Goal: Information Seeking & Learning: Learn about a topic

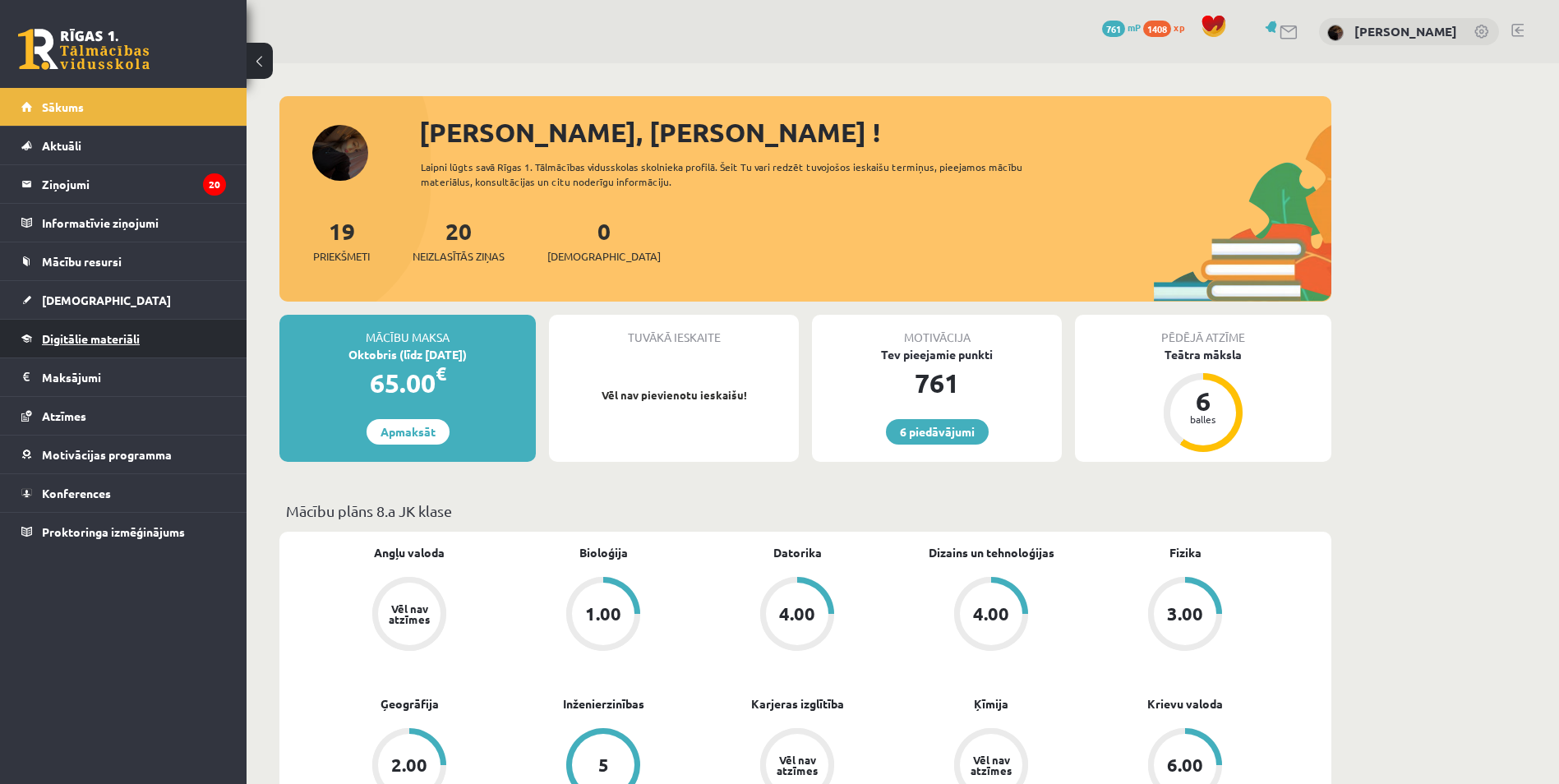
click at [107, 338] on span "Digitālie materiāli" at bounding box center [91, 338] width 98 height 15
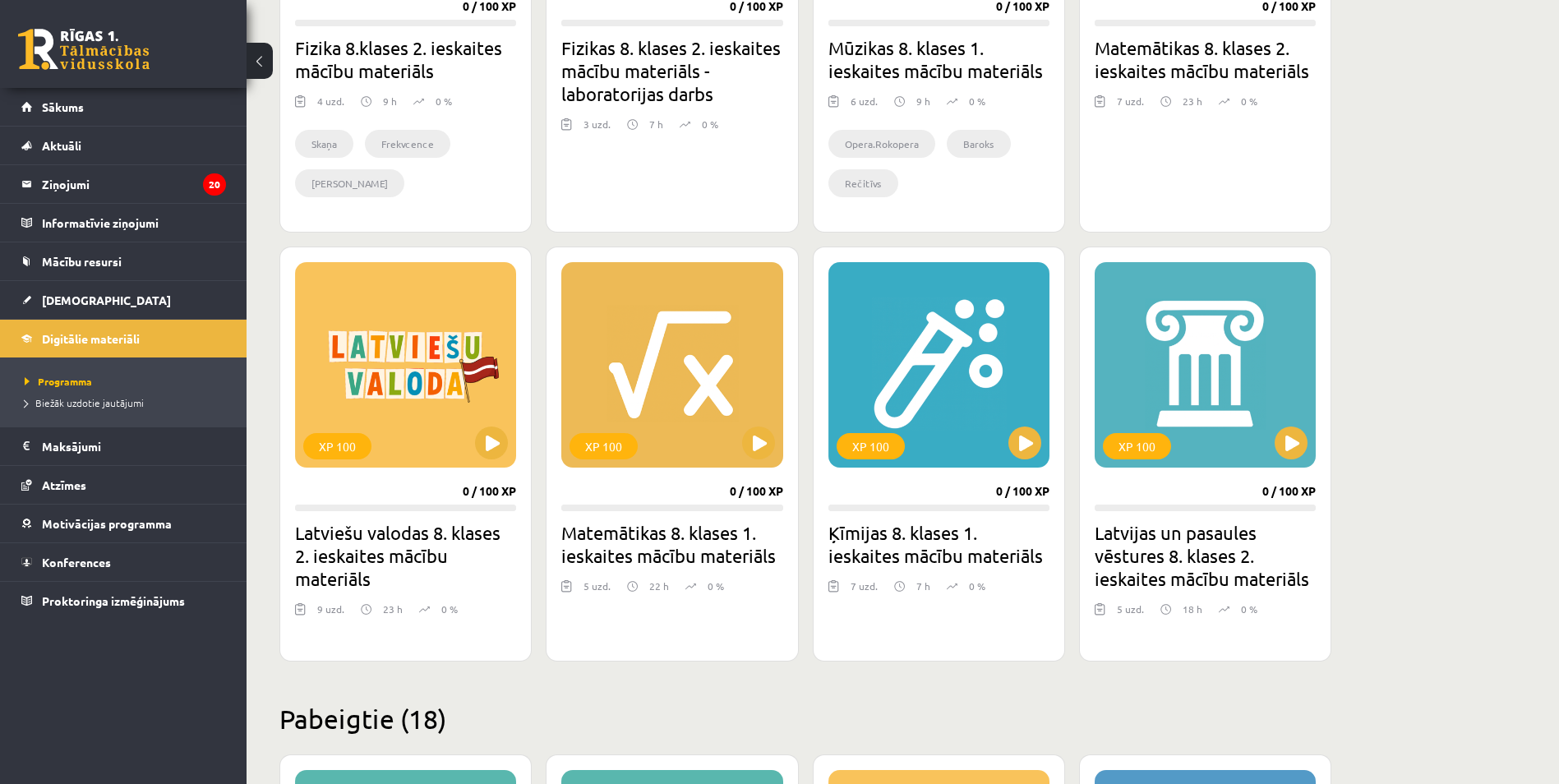
scroll to position [739, 0]
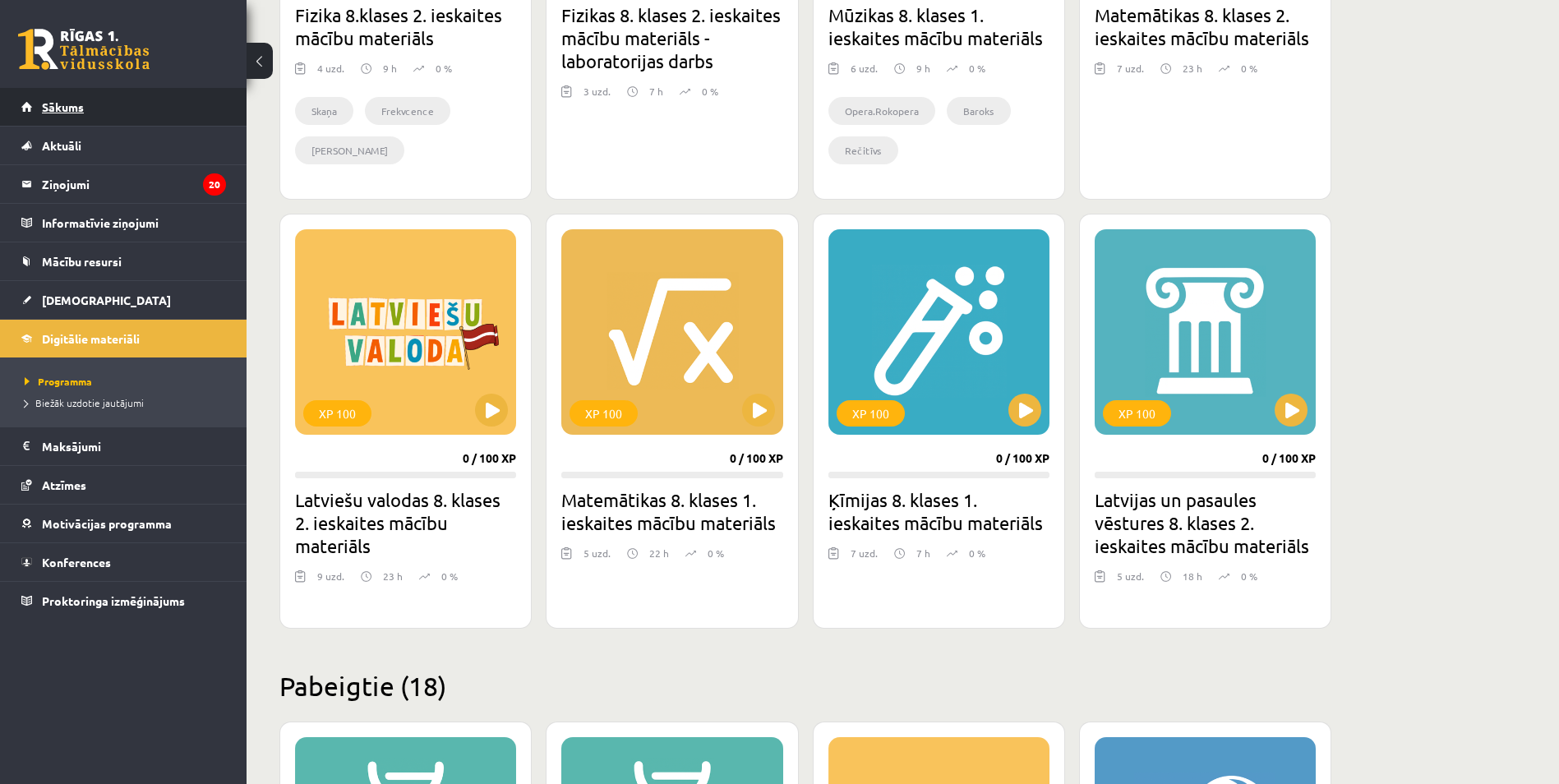
click at [177, 104] on link "Sākums" at bounding box center [123, 107] width 205 height 38
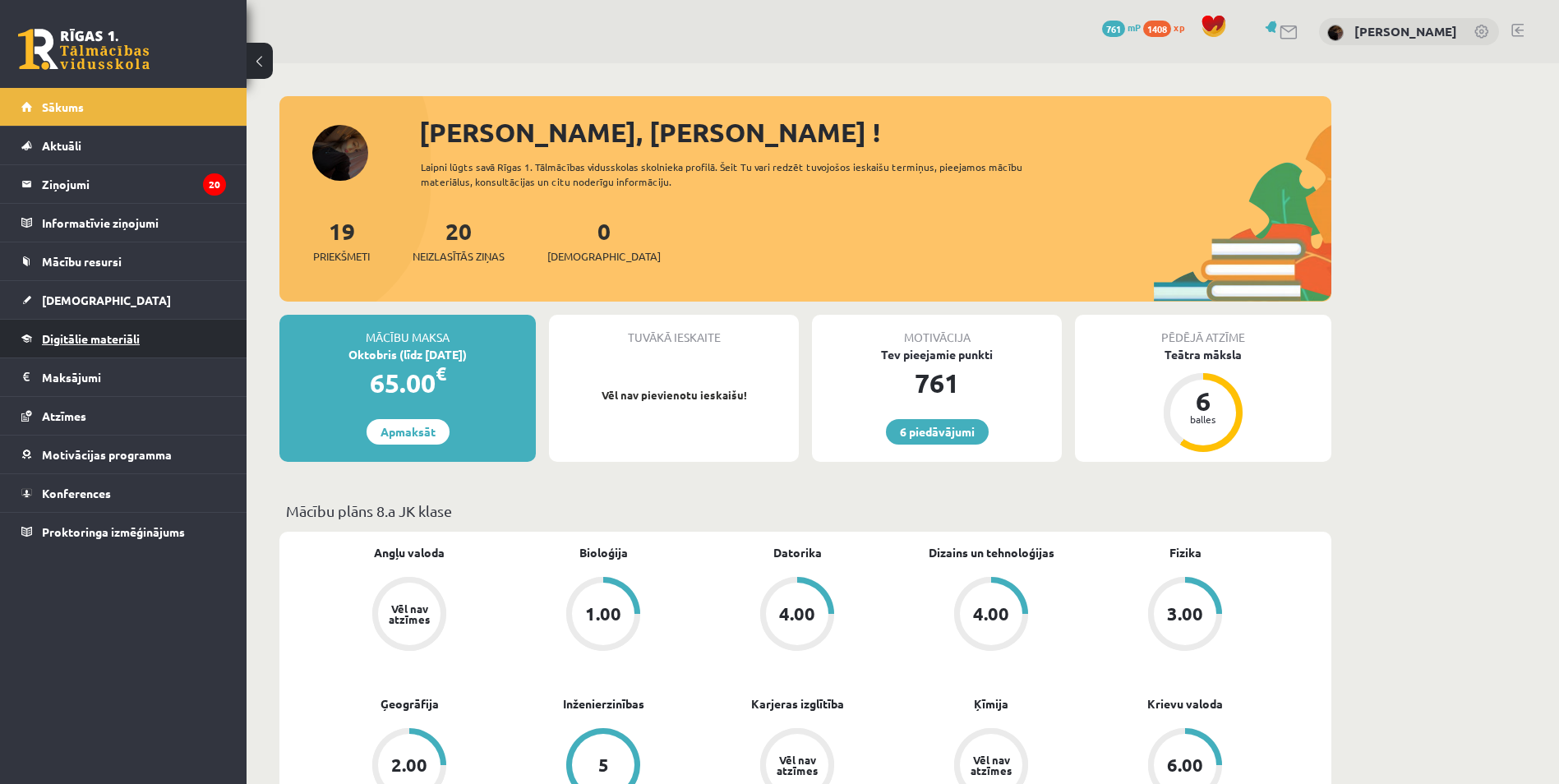
click at [183, 344] on link "Digitālie materiāli" at bounding box center [123, 338] width 205 height 38
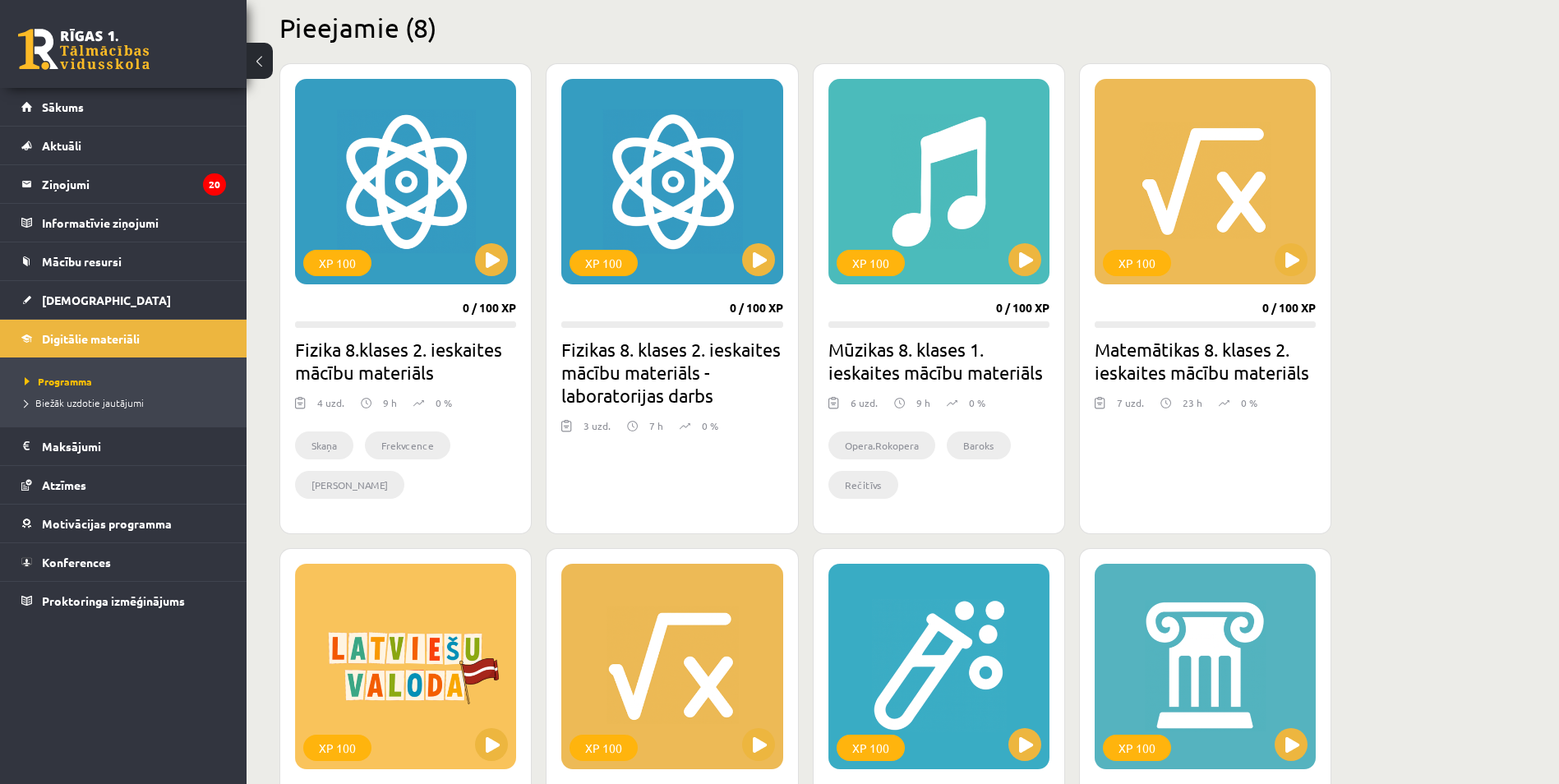
scroll to position [411, 0]
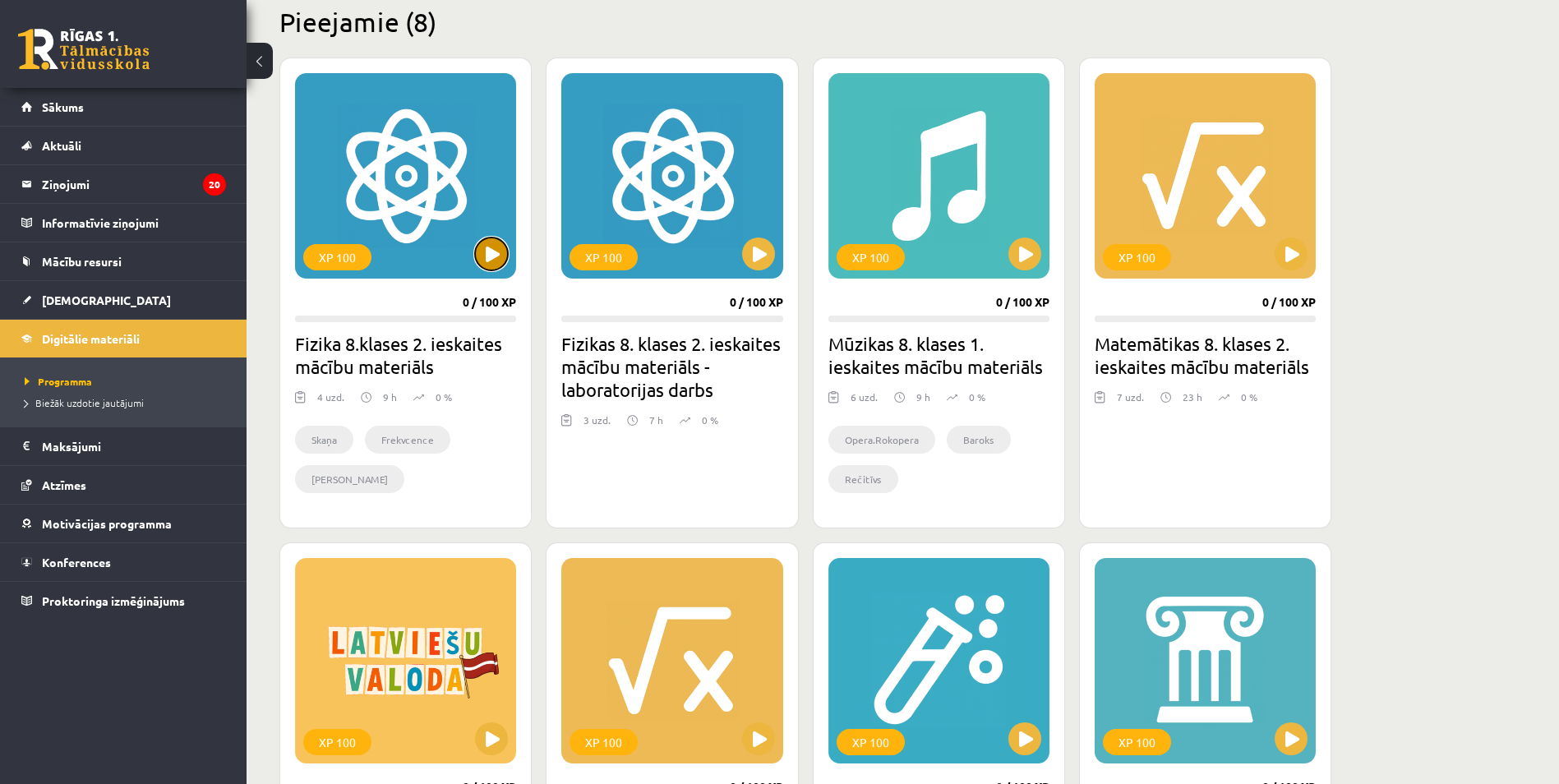
click at [496, 262] on button at bounding box center [491, 254] width 33 height 33
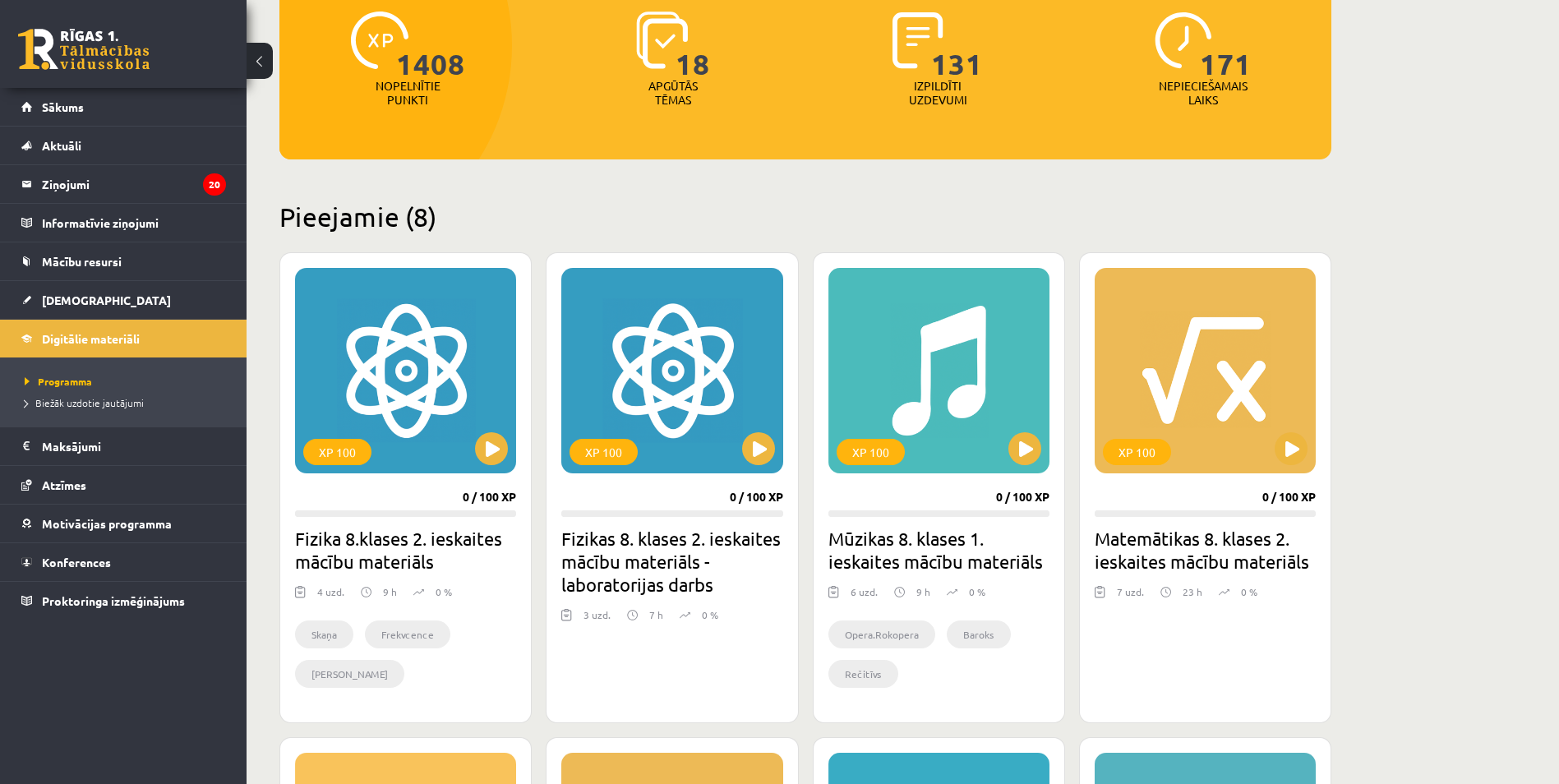
scroll to position [165, 0]
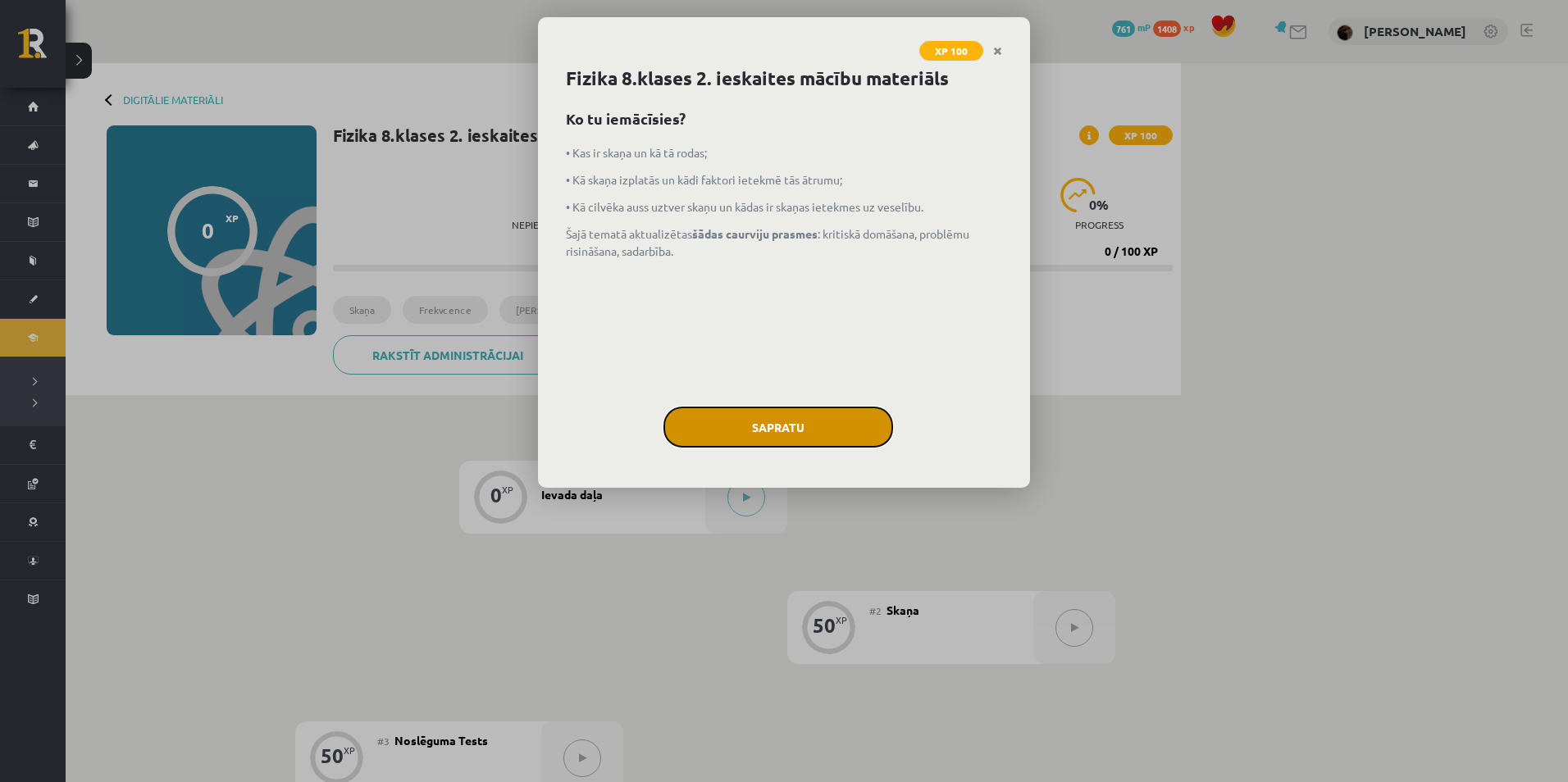
click at [750, 437] on button "Sapratu" at bounding box center [778, 427] width 230 height 41
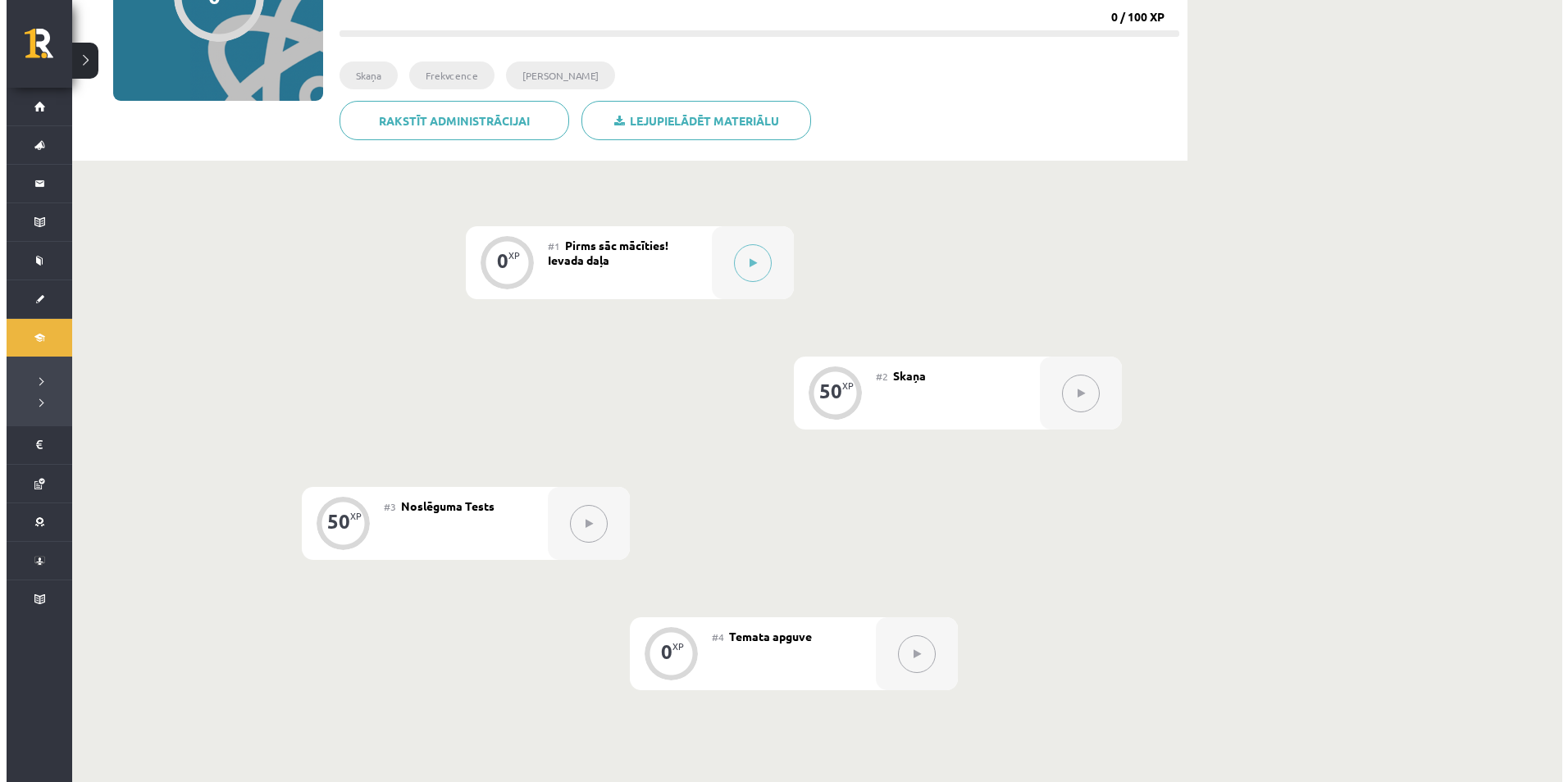
scroll to position [246, 0]
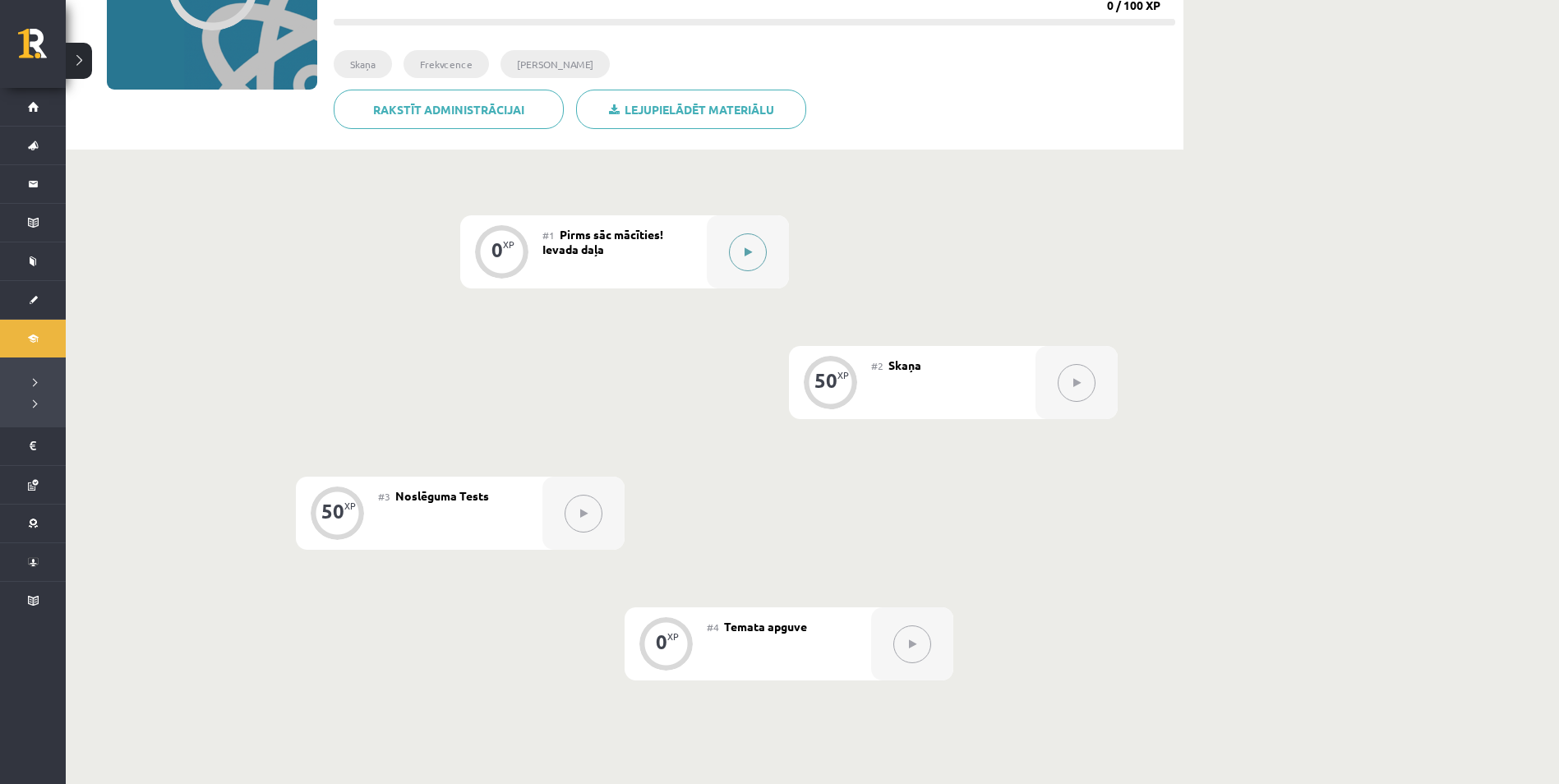
click at [755, 263] on button at bounding box center [748, 252] width 38 height 38
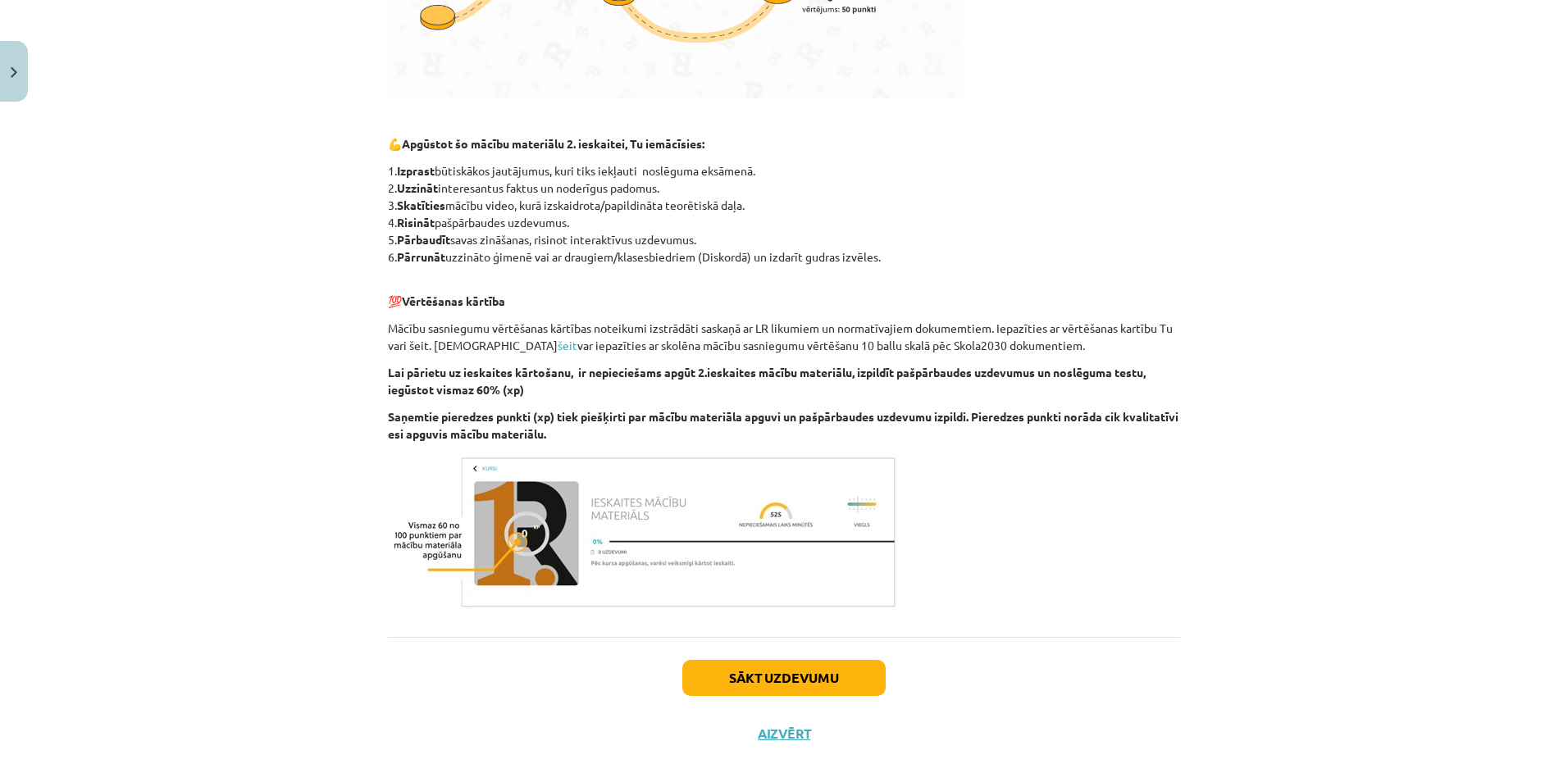
scroll to position [677, 0]
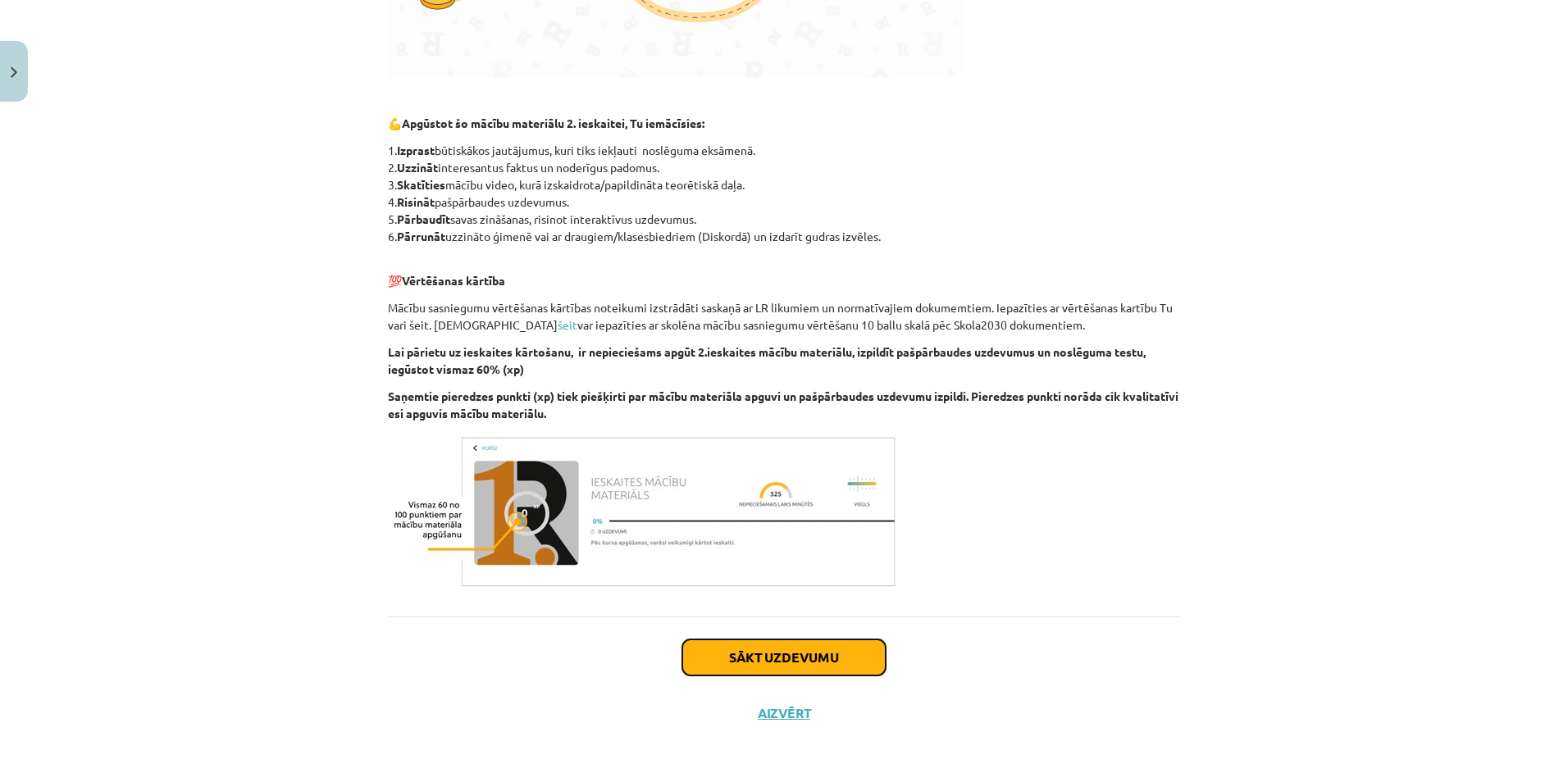
click at [781, 672] on button "Sākt uzdevumu" at bounding box center [784, 657] width 203 height 36
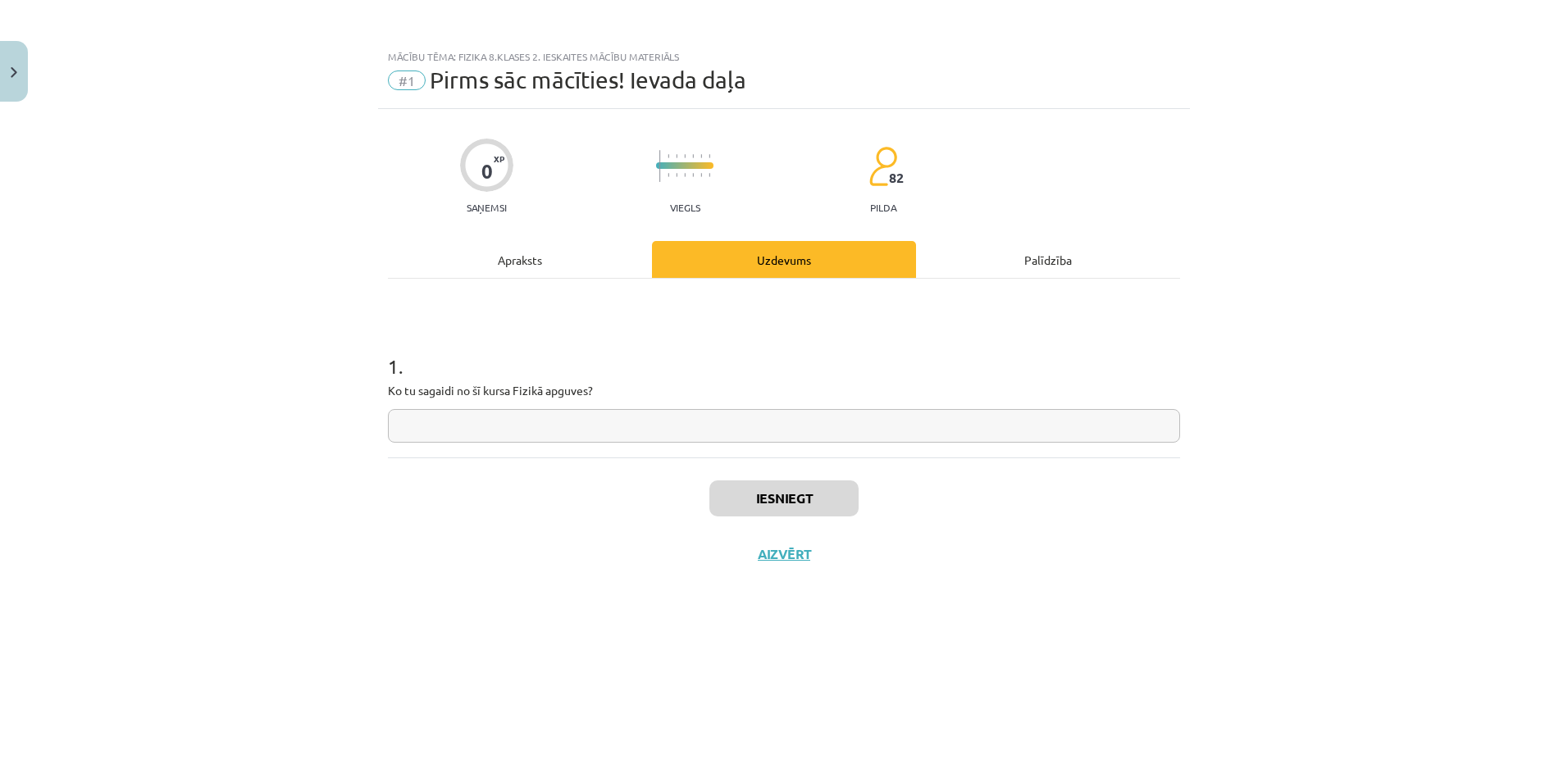
scroll to position [0, 0]
click at [782, 462] on div "Iesniegt Aizvērt" at bounding box center [784, 514] width 793 height 115
click at [783, 439] on input "text" at bounding box center [784, 426] width 793 height 33
type input "******"
click at [770, 514] on button "Iesniegt" at bounding box center [784, 498] width 150 height 36
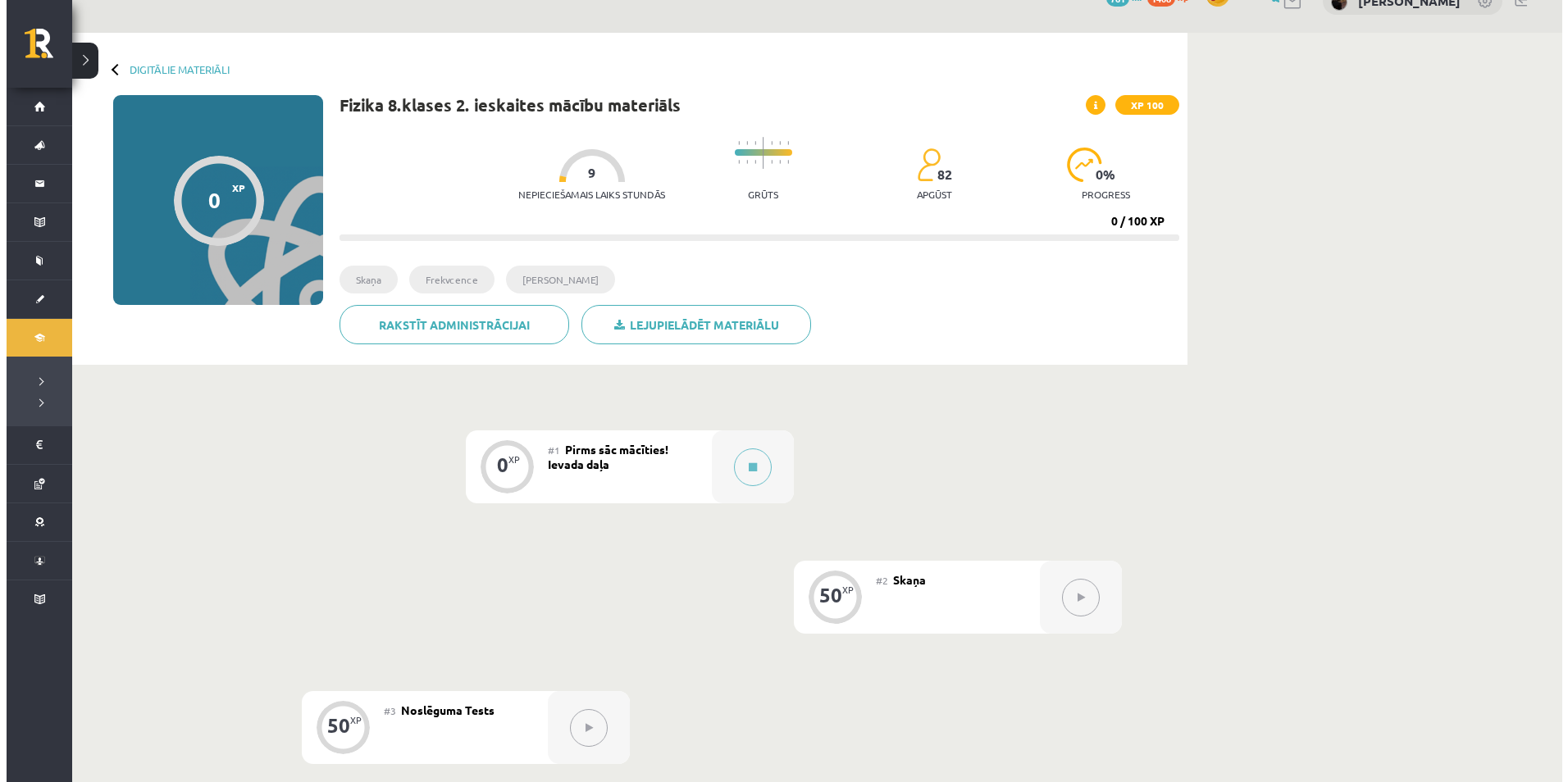
scroll to position [82, 0]
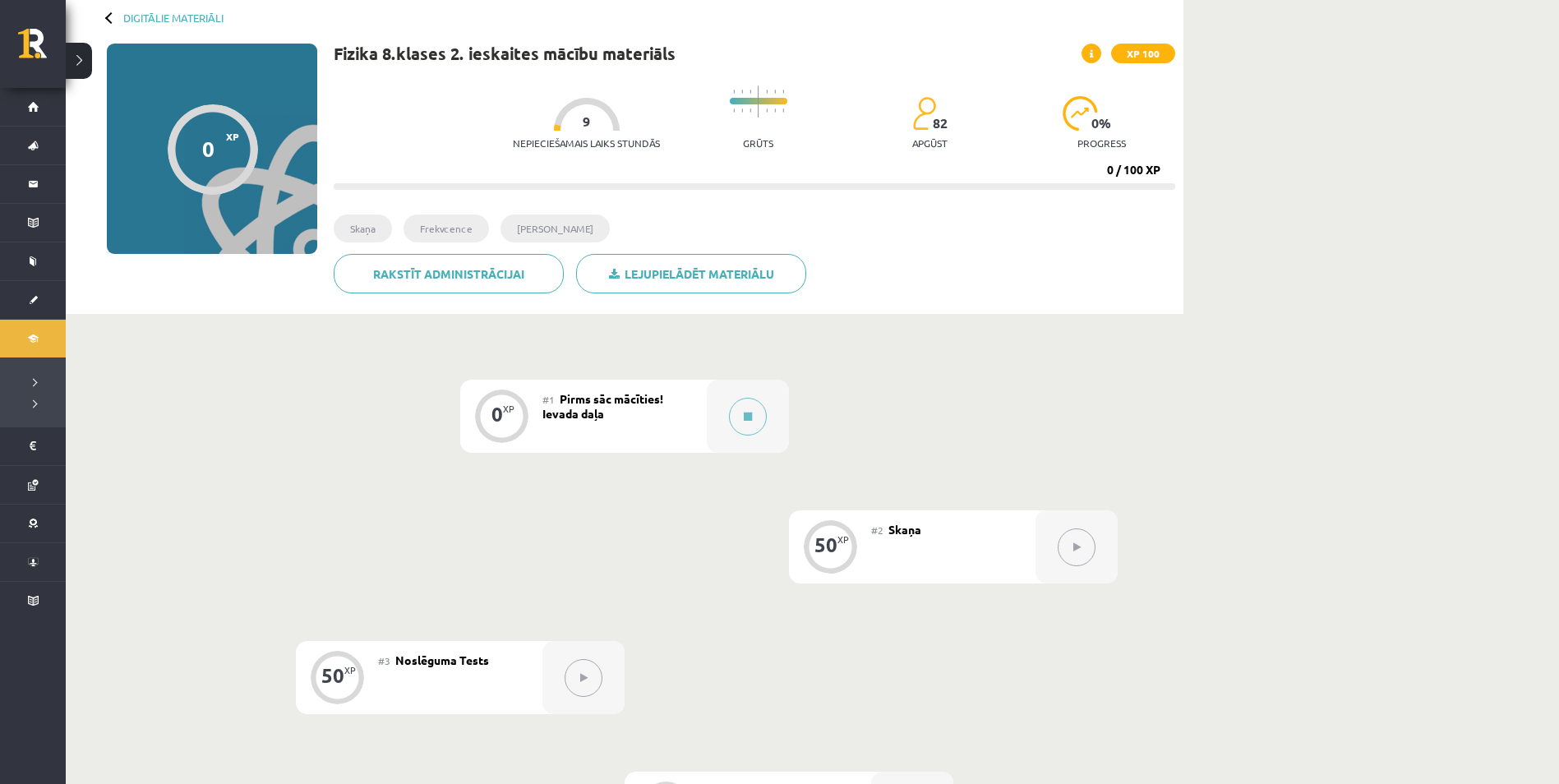
click at [705, 404] on div "#1 Pirms sāc mācīties! Ievada daļa" at bounding box center [625, 416] width 165 height 73
click at [757, 427] on button at bounding box center [748, 416] width 38 height 38
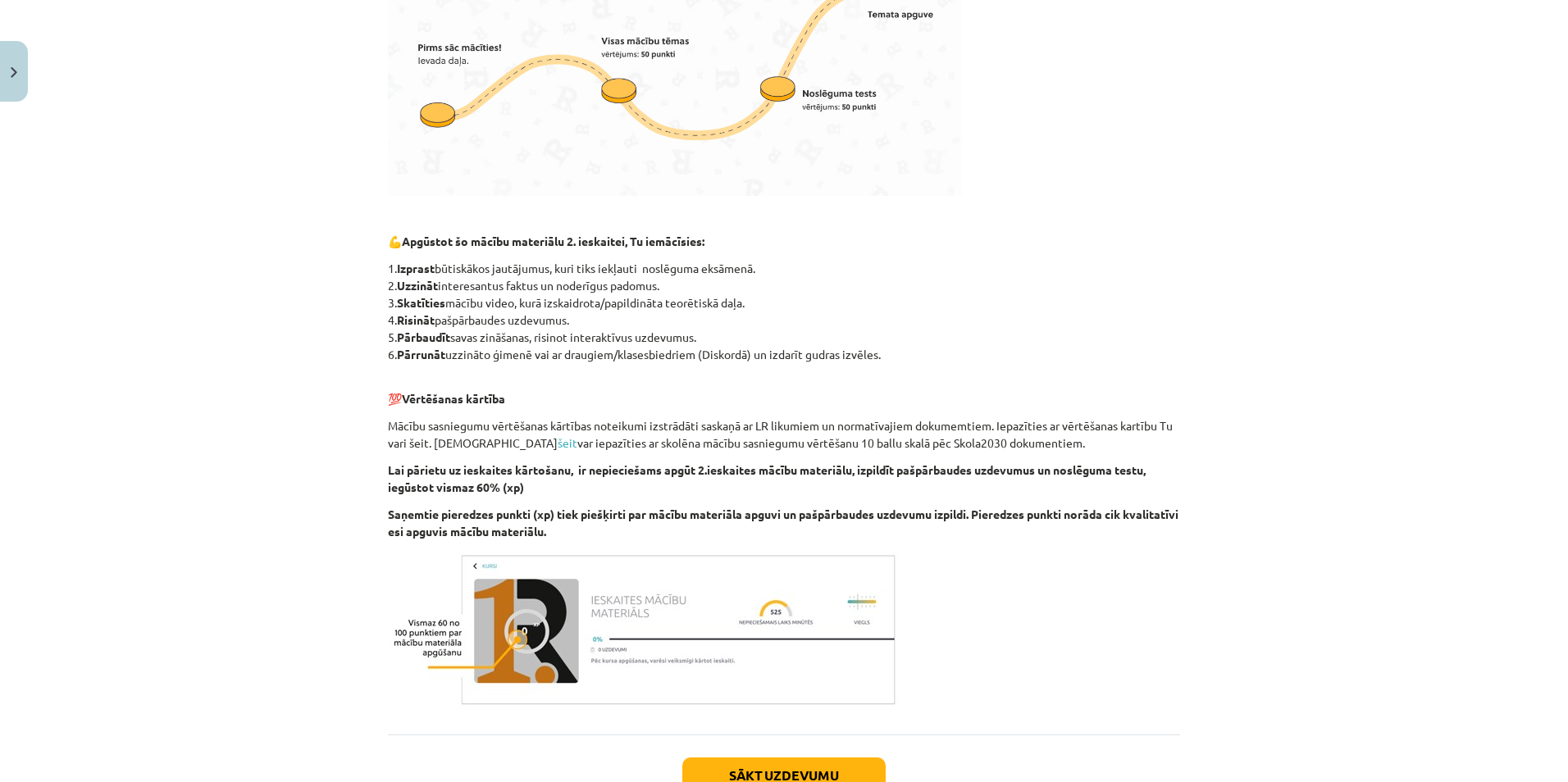
scroll to position [677, 0]
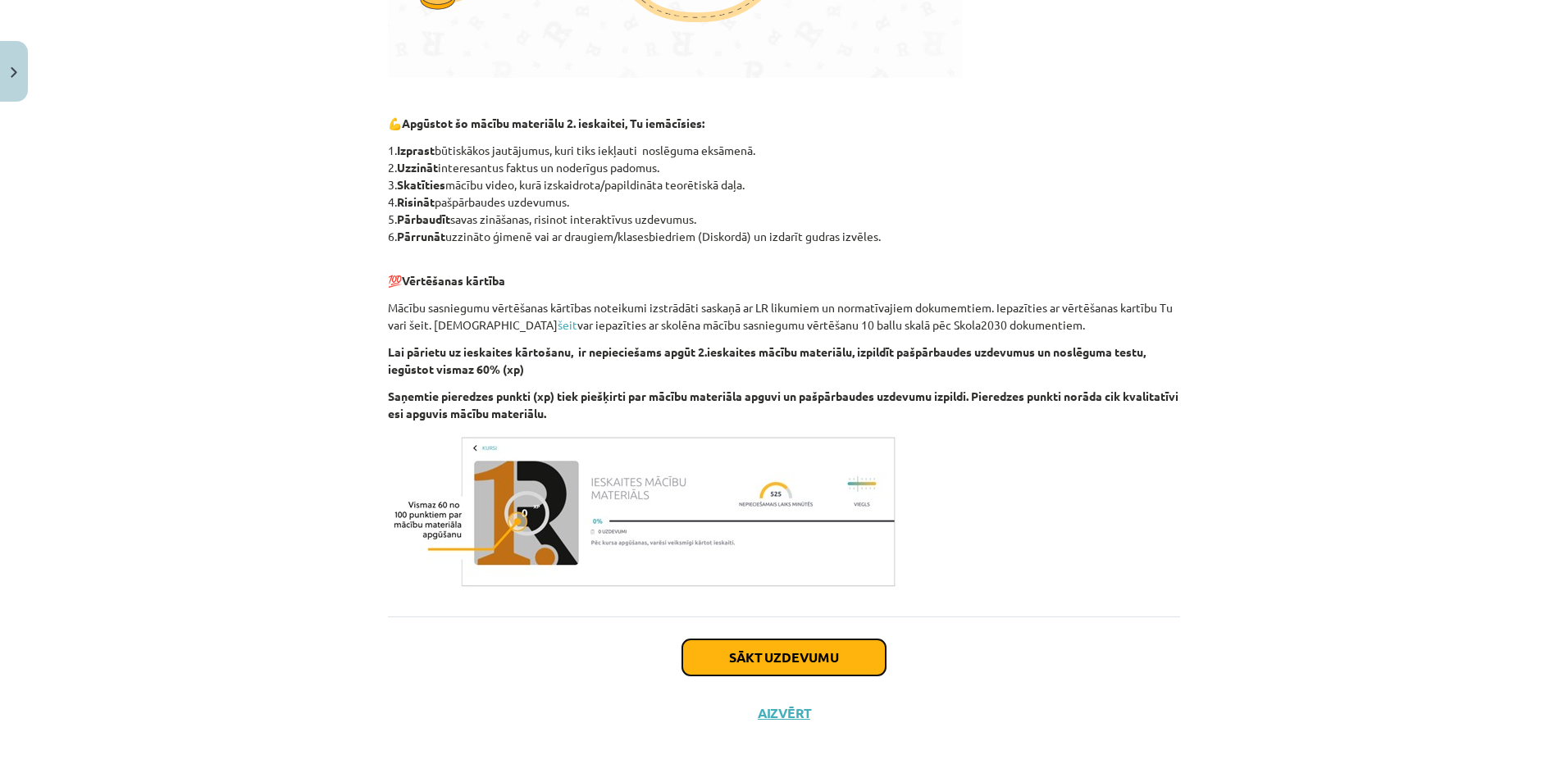
click at [816, 658] on button "Sākt uzdevumu" at bounding box center [784, 657] width 203 height 36
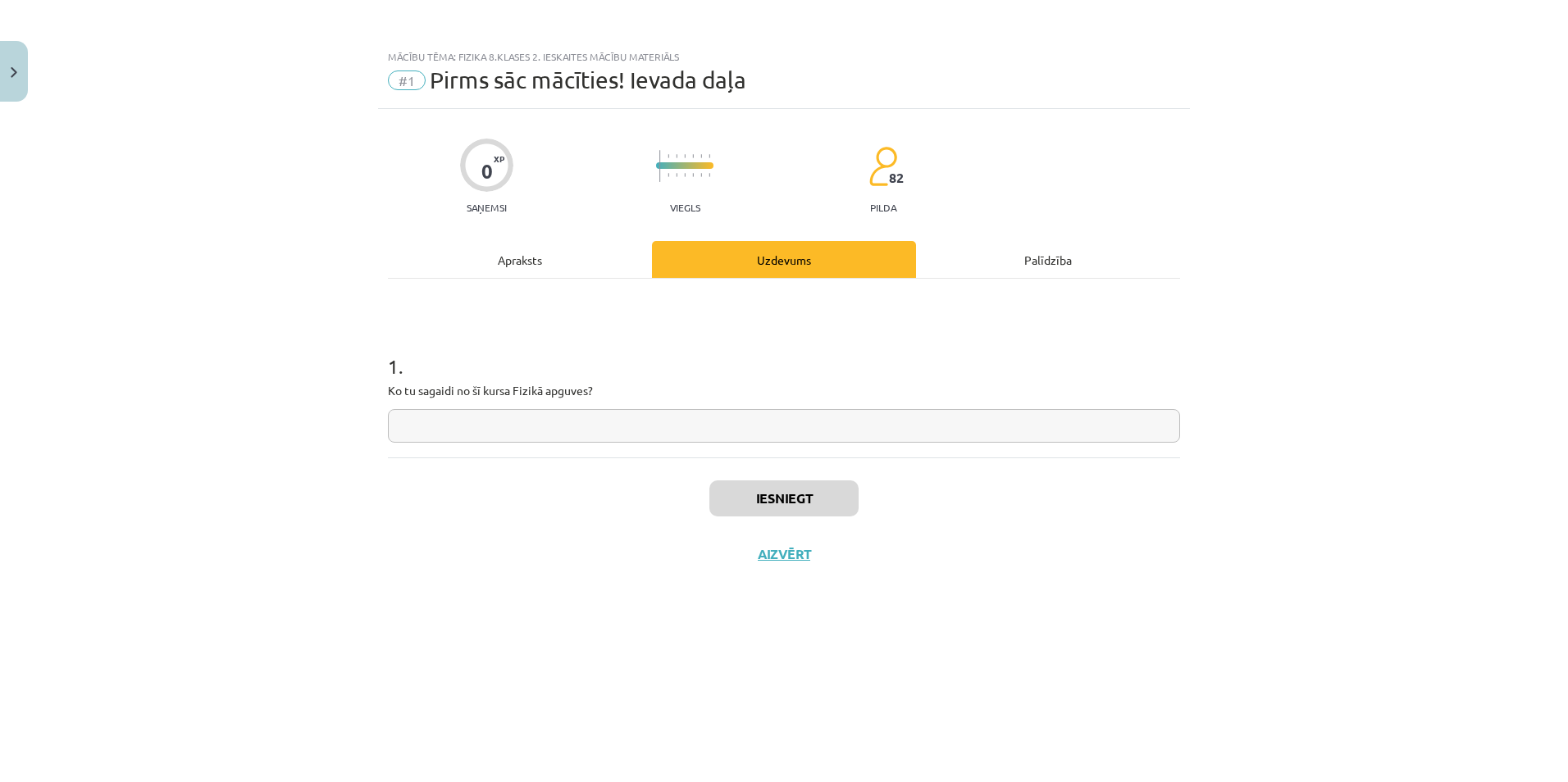
click at [775, 435] on input "text" at bounding box center [784, 426] width 793 height 33
type input "*"
type input "**********"
click at [815, 481] on button "Iesniegt" at bounding box center [784, 498] width 150 height 36
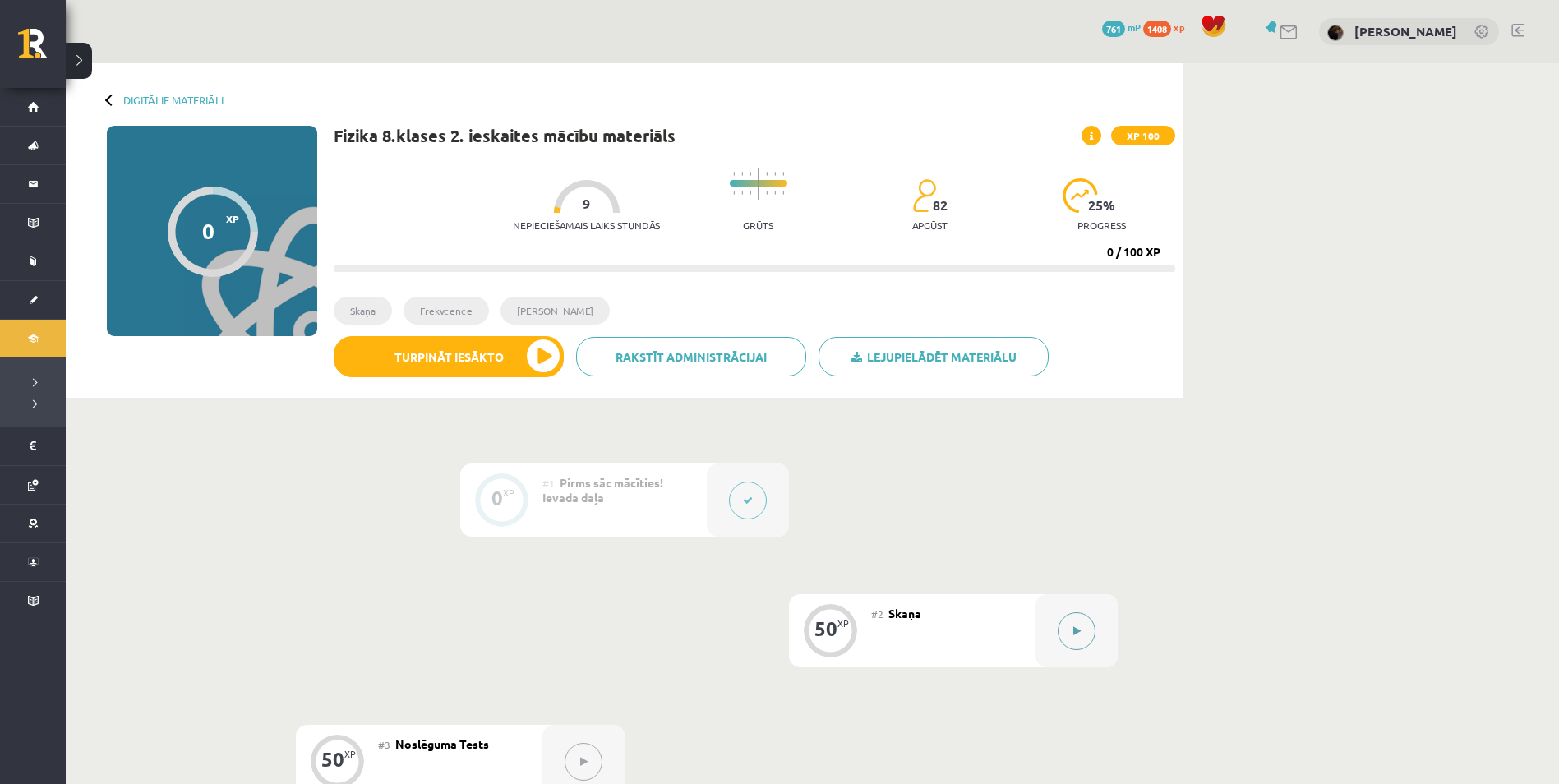
click at [1068, 633] on button at bounding box center [1076, 631] width 38 height 38
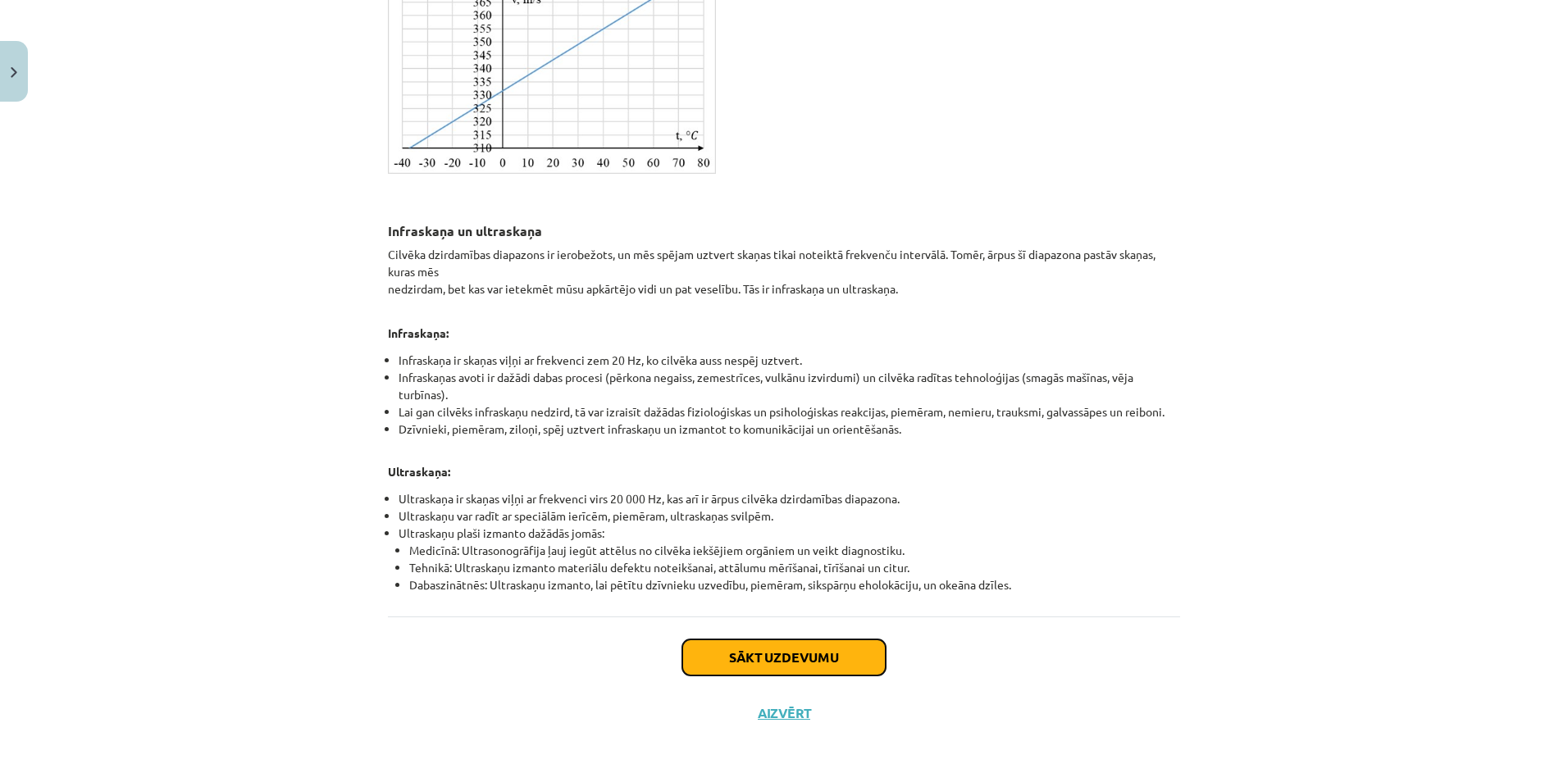
click at [840, 642] on button "Sākt uzdevumu" at bounding box center [784, 657] width 203 height 36
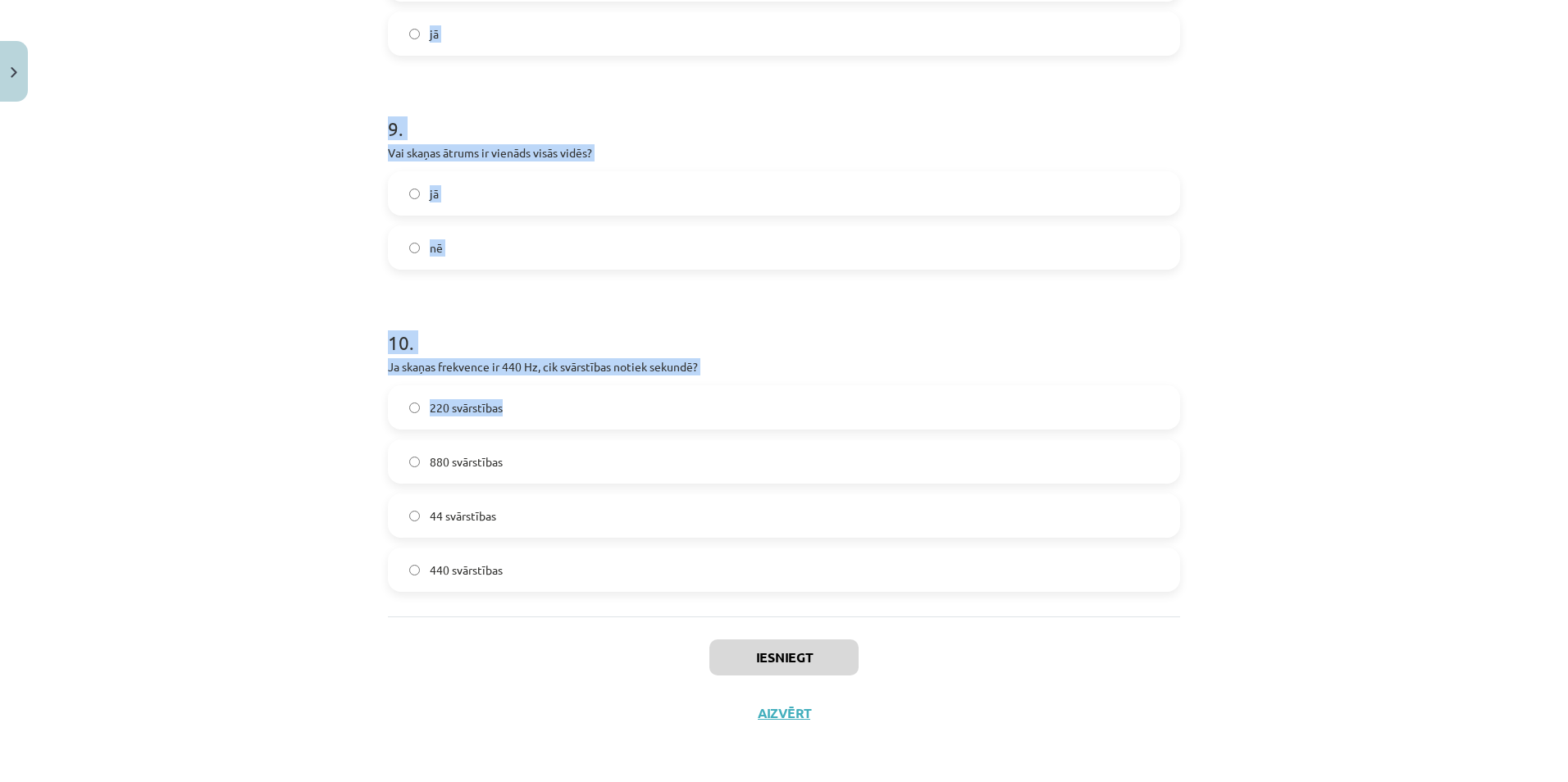
scroll to position [2399, 0]
drag, startPoint x: 382, startPoint y: 105, endPoint x: 516, endPoint y: 585, distance: 498.4
copy form "Vai skaņas skaļums ir atkarīgs no svārstību frekvences? jā nē 2 . Kas ir amplit…"
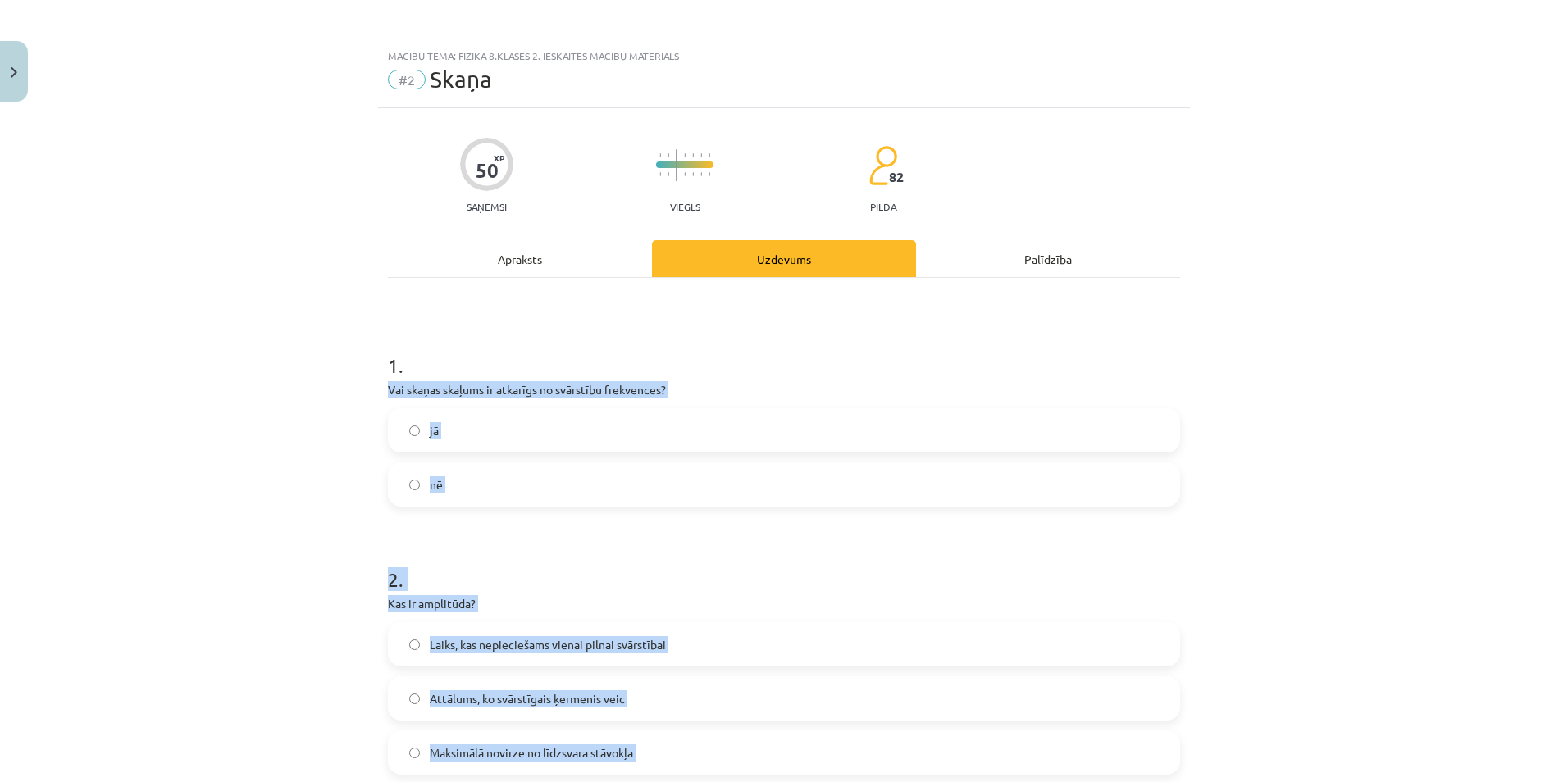
scroll to position [0, 0]
drag, startPoint x: 953, startPoint y: 397, endPoint x: 923, endPoint y: 397, distance: 30.0
click at [953, 396] on p "Vai skaņas skaļums ir atkarīgs no svārstību frekvences?" at bounding box center [784, 391] width 793 height 17
click at [1085, 397] on p "Vai skaņas skaļums ir atkarīgs no svārstību frekvences?" at bounding box center [784, 391] width 793 height 17
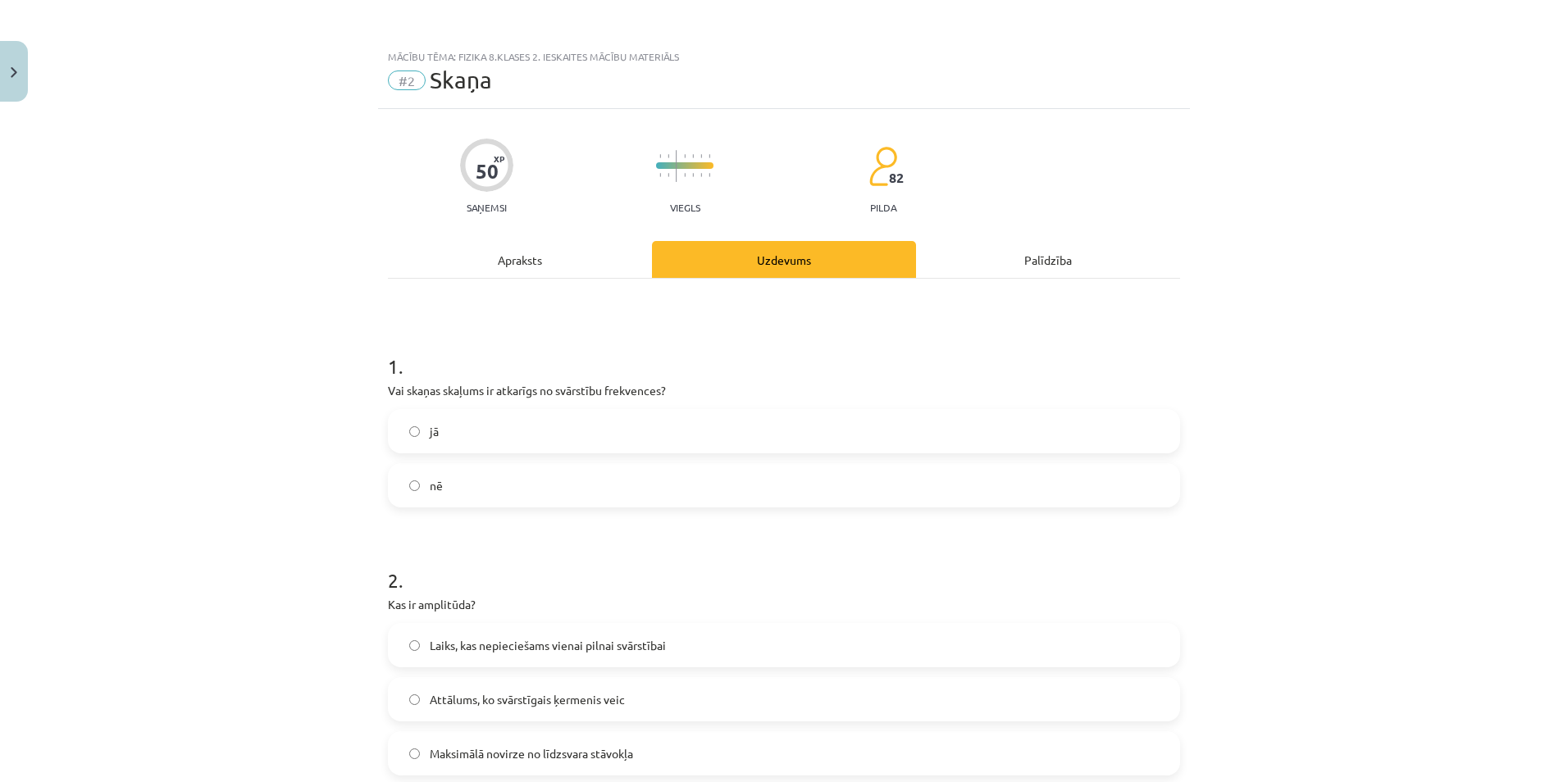
drag, startPoint x: 871, startPoint y: 349, endPoint x: 895, endPoint y: 349, distance: 24.0
click at [874, 346] on h1 "1 ." at bounding box center [784, 351] width 793 height 50
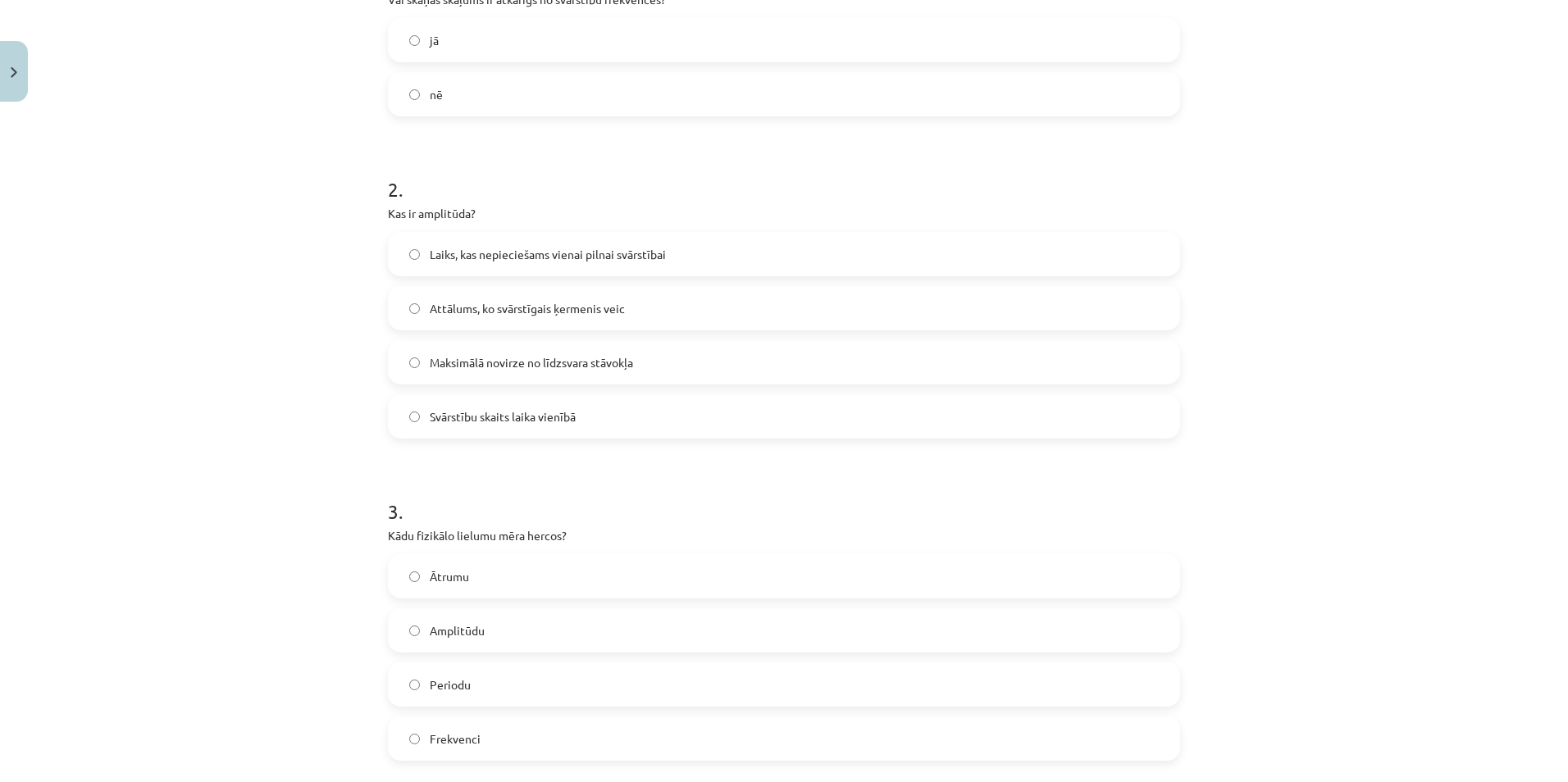
scroll to position [410, 0]
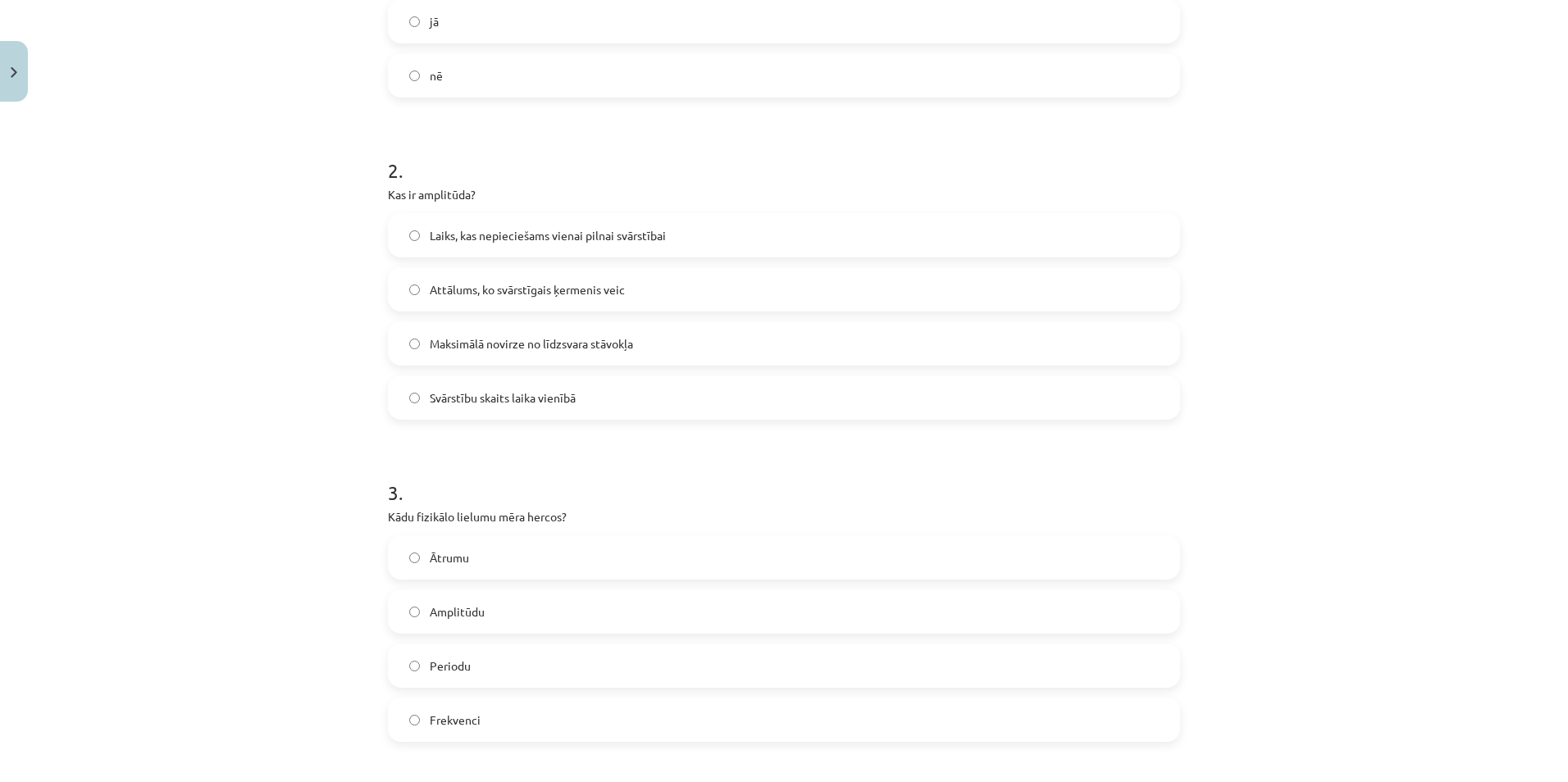
click at [416, 344] on label "Maksimālā novirze no līdzsvara stāvokļa" at bounding box center [784, 344] width 789 height 41
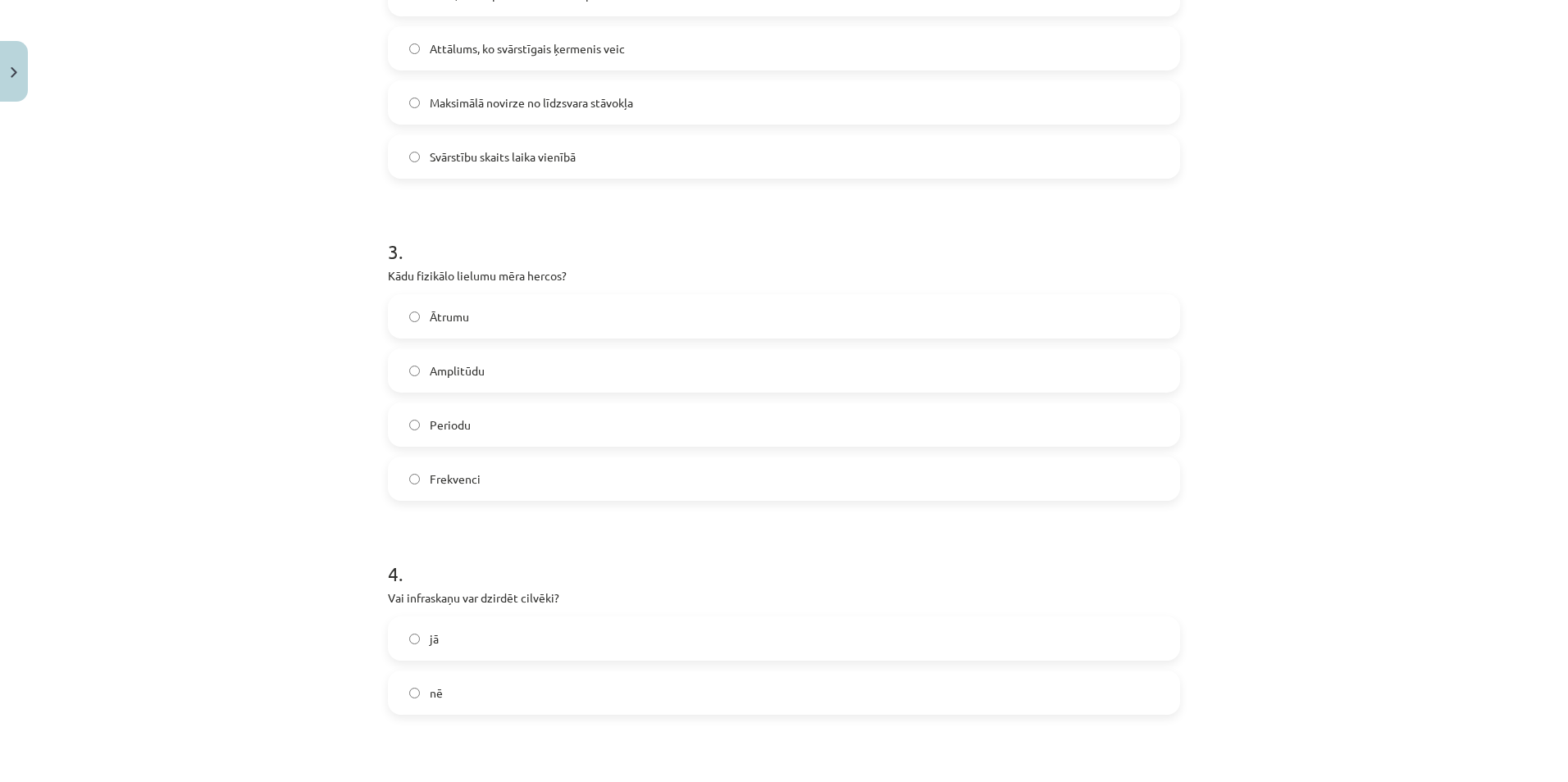
scroll to position [656, 0]
click at [402, 471] on label "Frekvenci" at bounding box center [784, 473] width 789 height 41
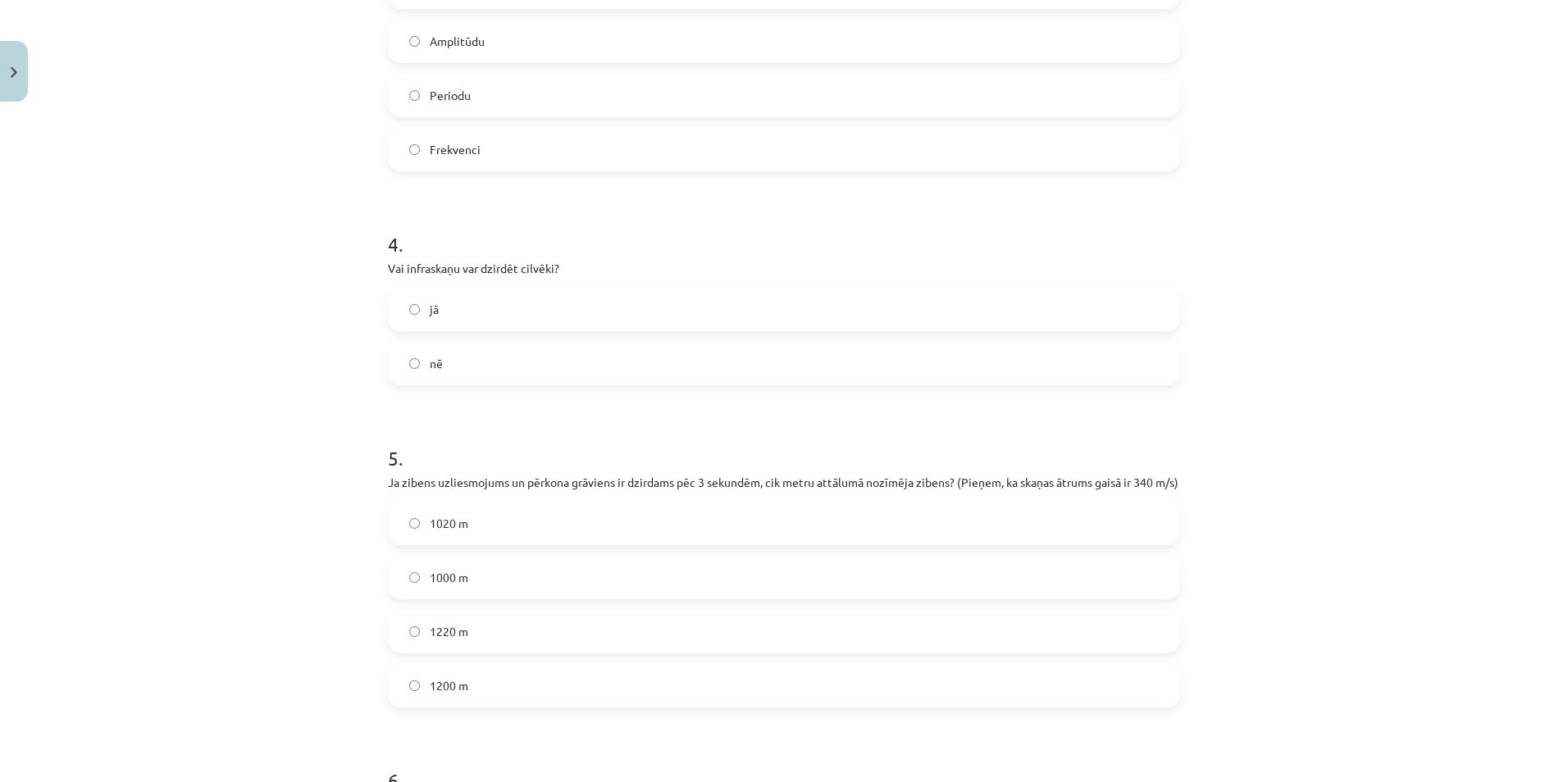
scroll to position [984, 0]
click at [416, 358] on label "nē" at bounding box center [784, 360] width 789 height 41
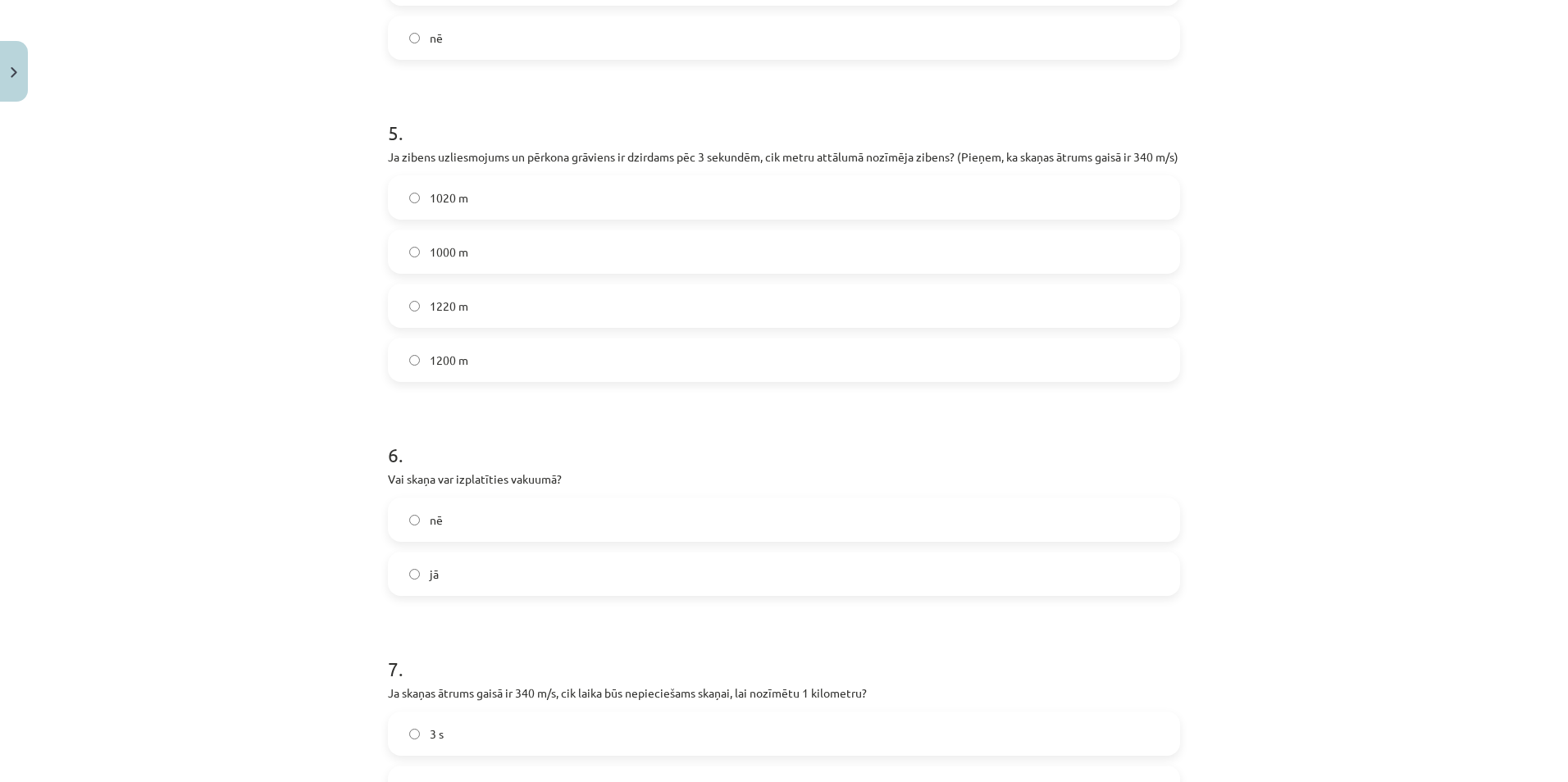
scroll to position [1312, 0]
click at [402, 209] on label "1020 m" at bounding box center [784, 191] width 789 height 41
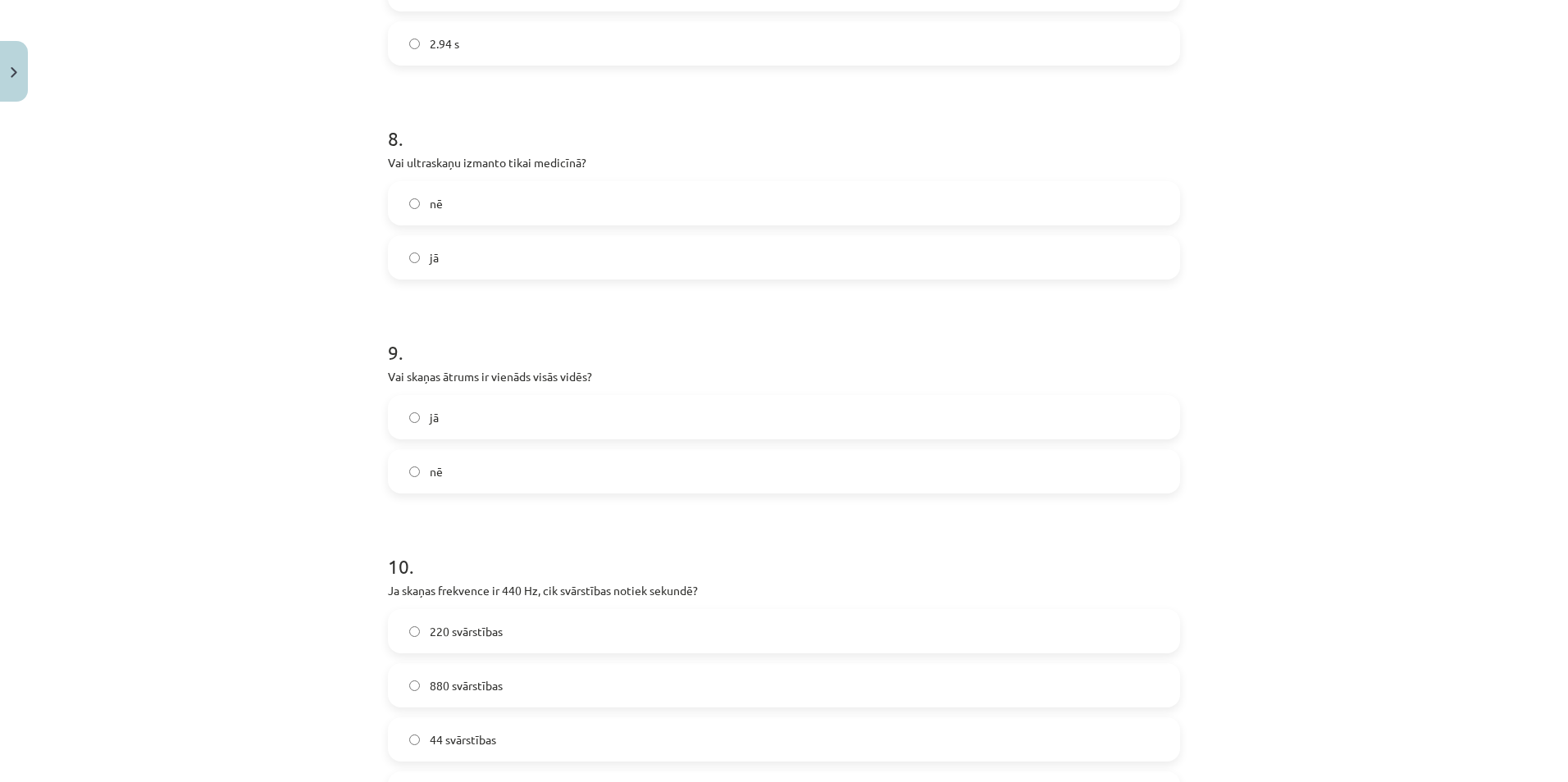
scroll to position [2214, 0]
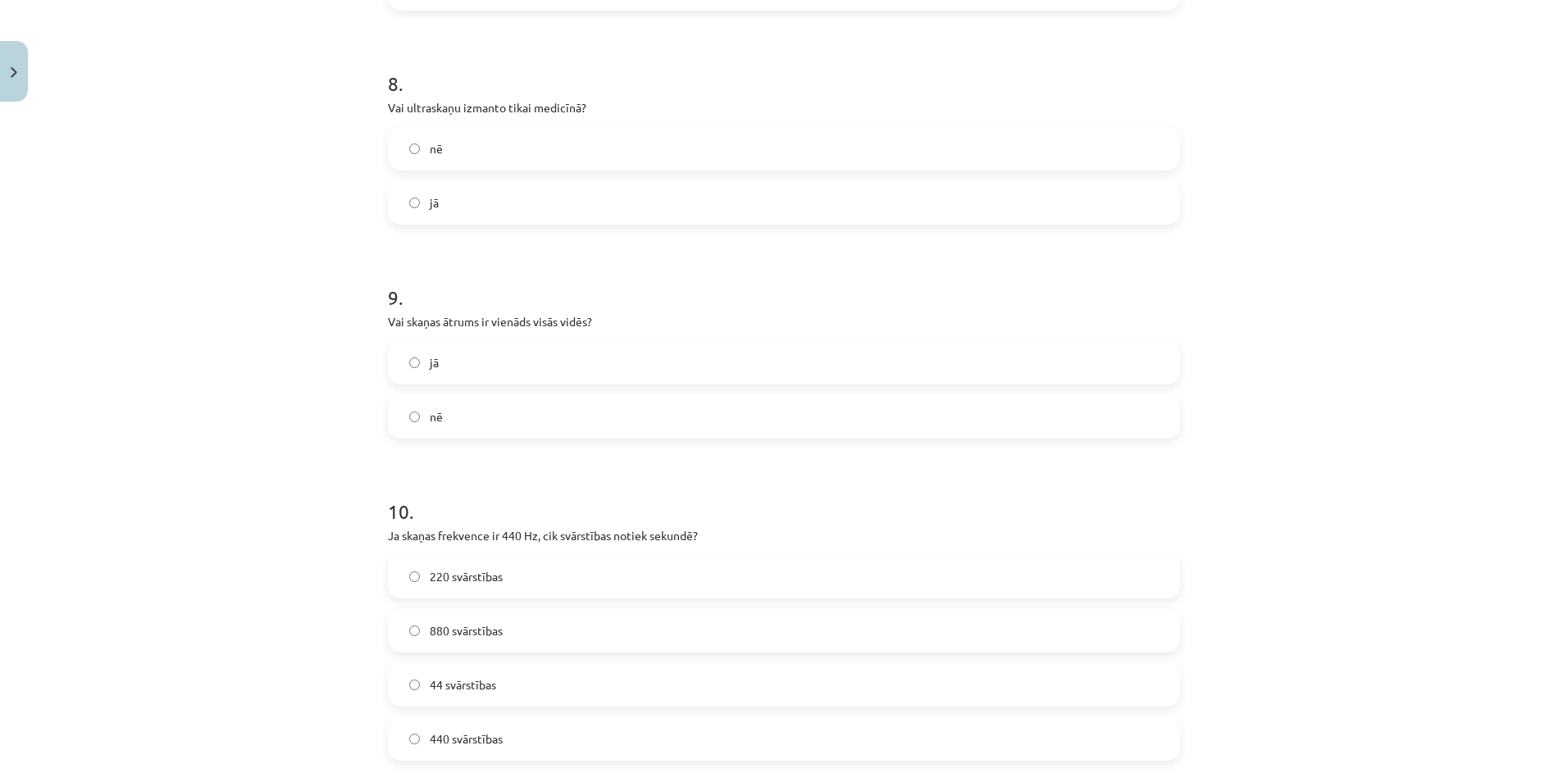
drag, startPoint x: 397, startPoint y: 432, endPoint x: 396, endPoint y: 424, distance: 8.1
click at [396, 432] on label "nē" at bounding box center [784, 416] width 789 height 41
click at [403, 162] on label "nē" at bounding box center [784, 149] width 789 height 41
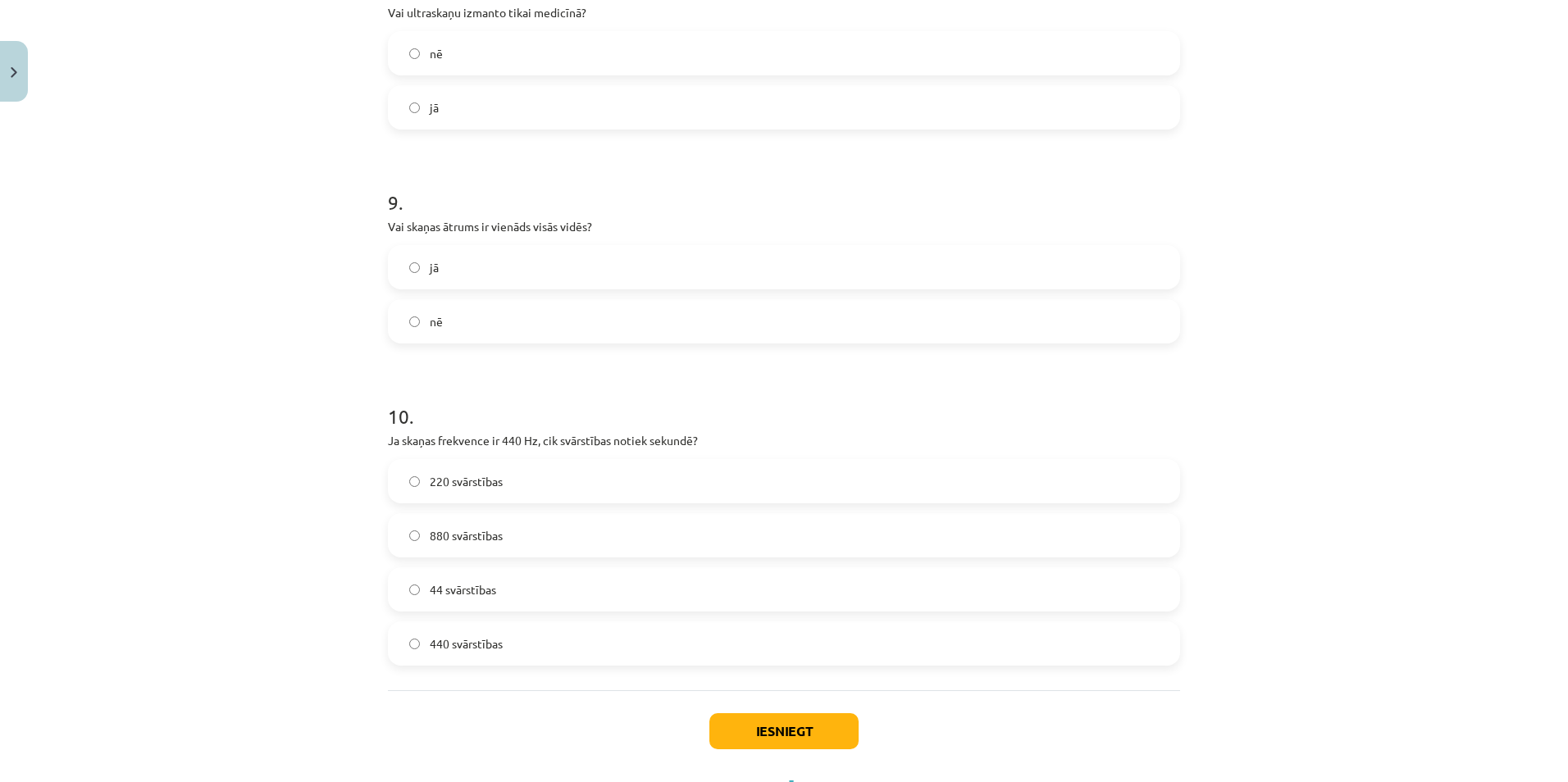
scroll to position [2399, 0]
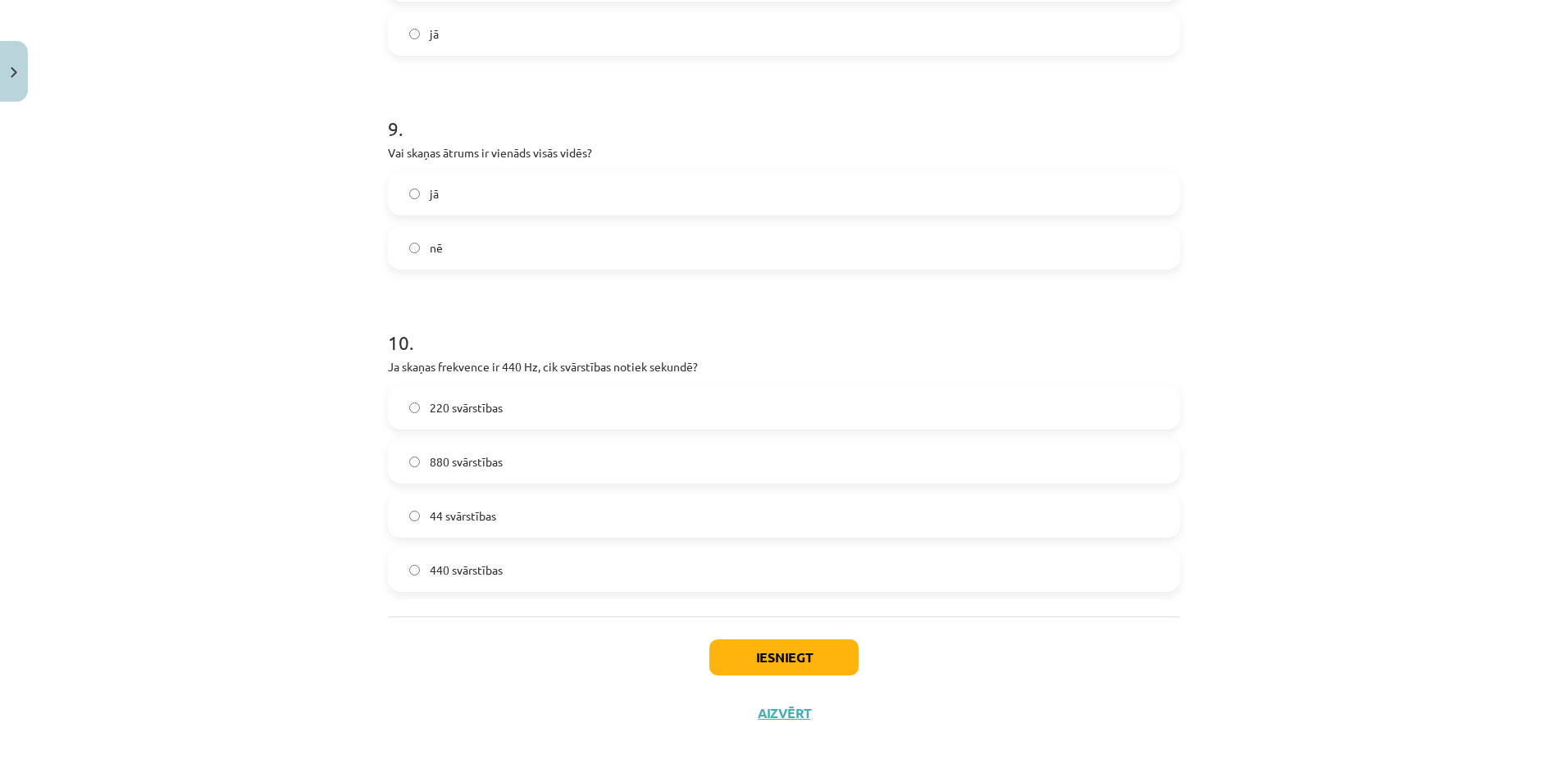
click at [421, 565] on label "440 svārstības" at bounding box center [784, 570] width 789 height 41
click at [787, 664] on button "Iesniegt" at bounding box center [784, 657] width 150 height 36
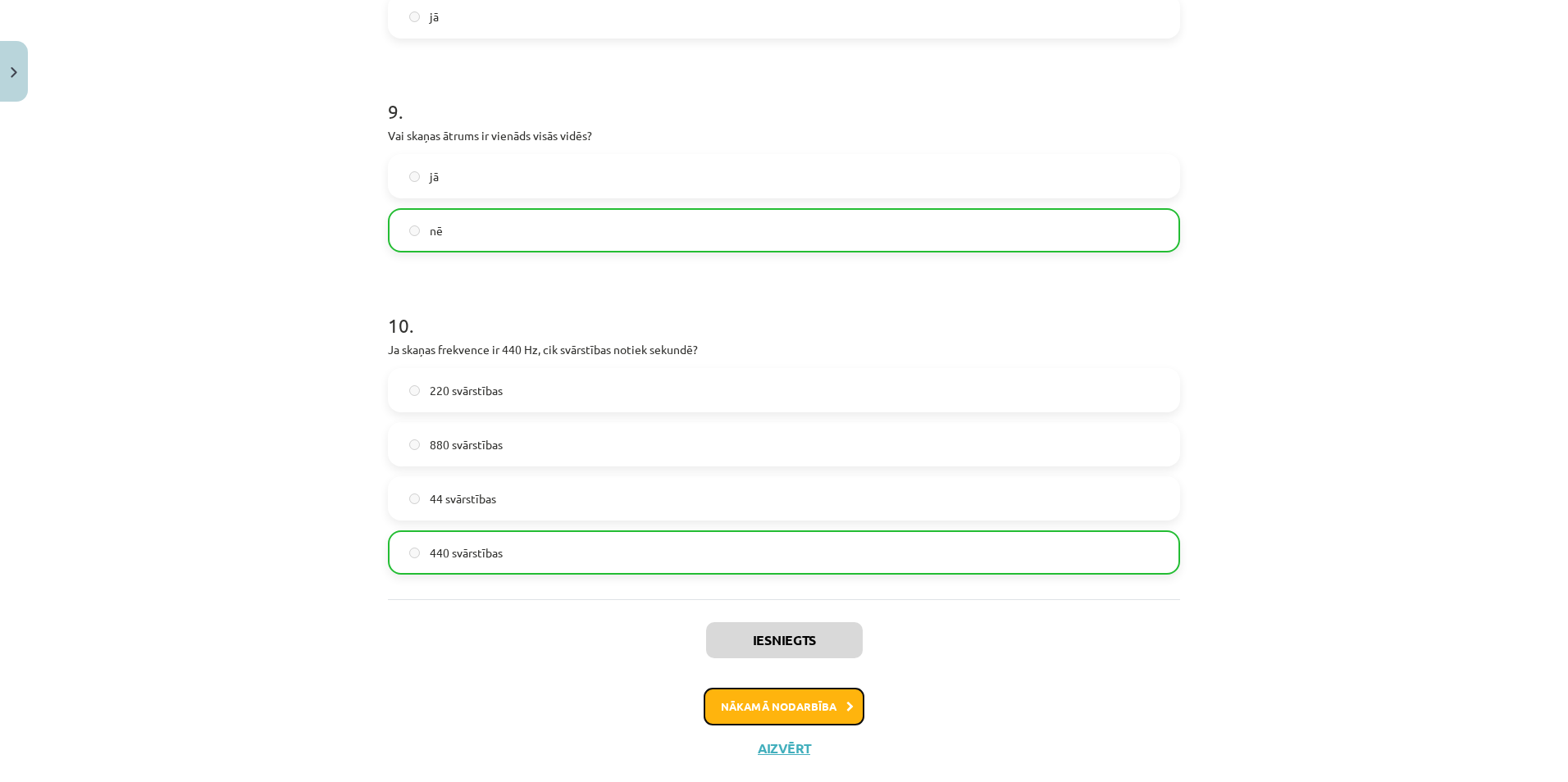
click at [729, 720] on button "Nākamā nodarbība" at bounding box center [784, 707] width 161 height 38
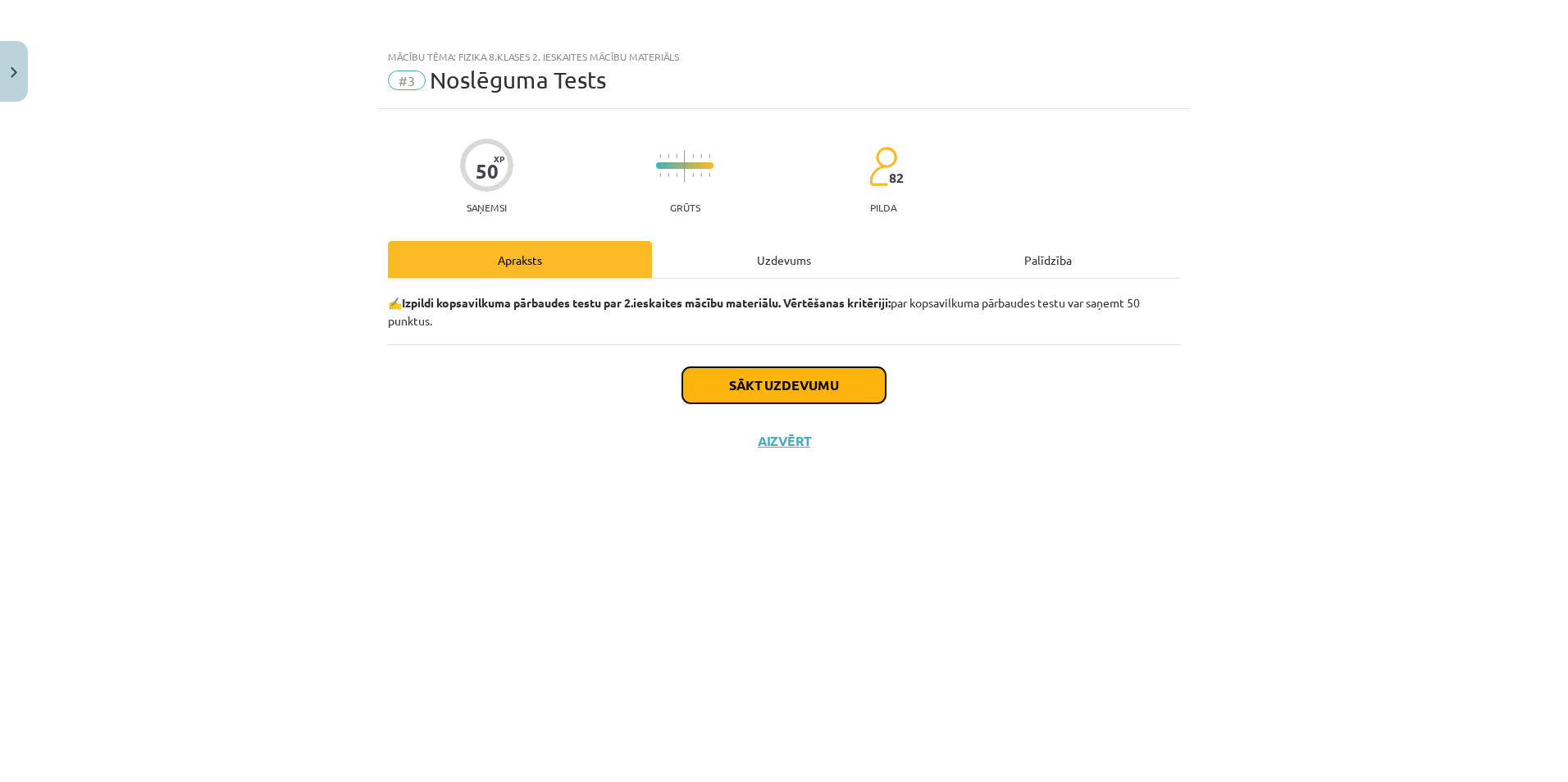
click at [788, 382] on button "Sākt uzdevumu" at bounding box center [784, 385] width 203 height 36
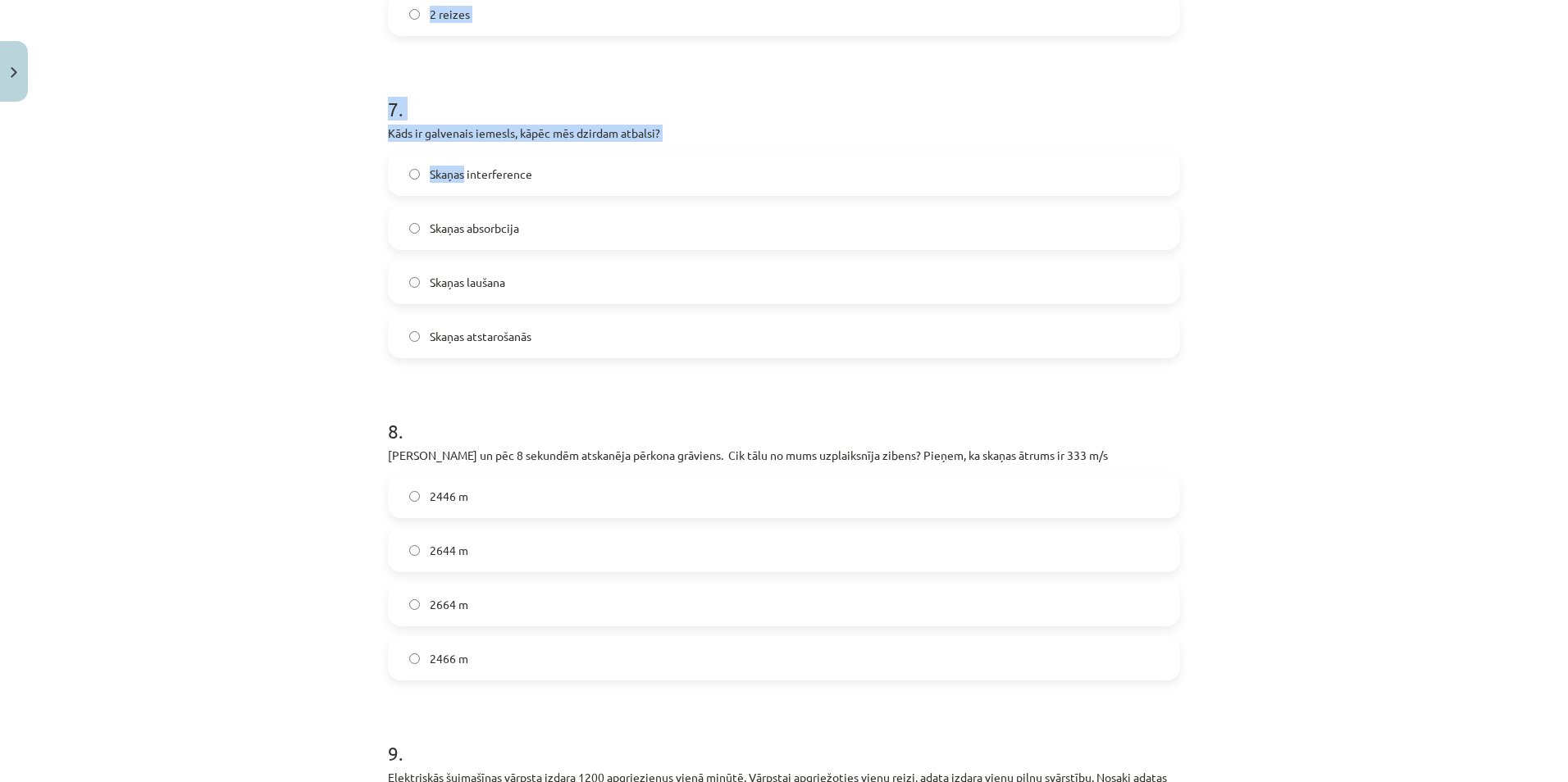
scroll to position [1885, 0]
drag, startPoint x: 378, startPoint y: 61, endPoint x: 468, endPoint y: 142, distance: 121.1
click at [1046, 247] on div "Skaņas absorbcija" at bounding box center [784, 226] width 793 height 44
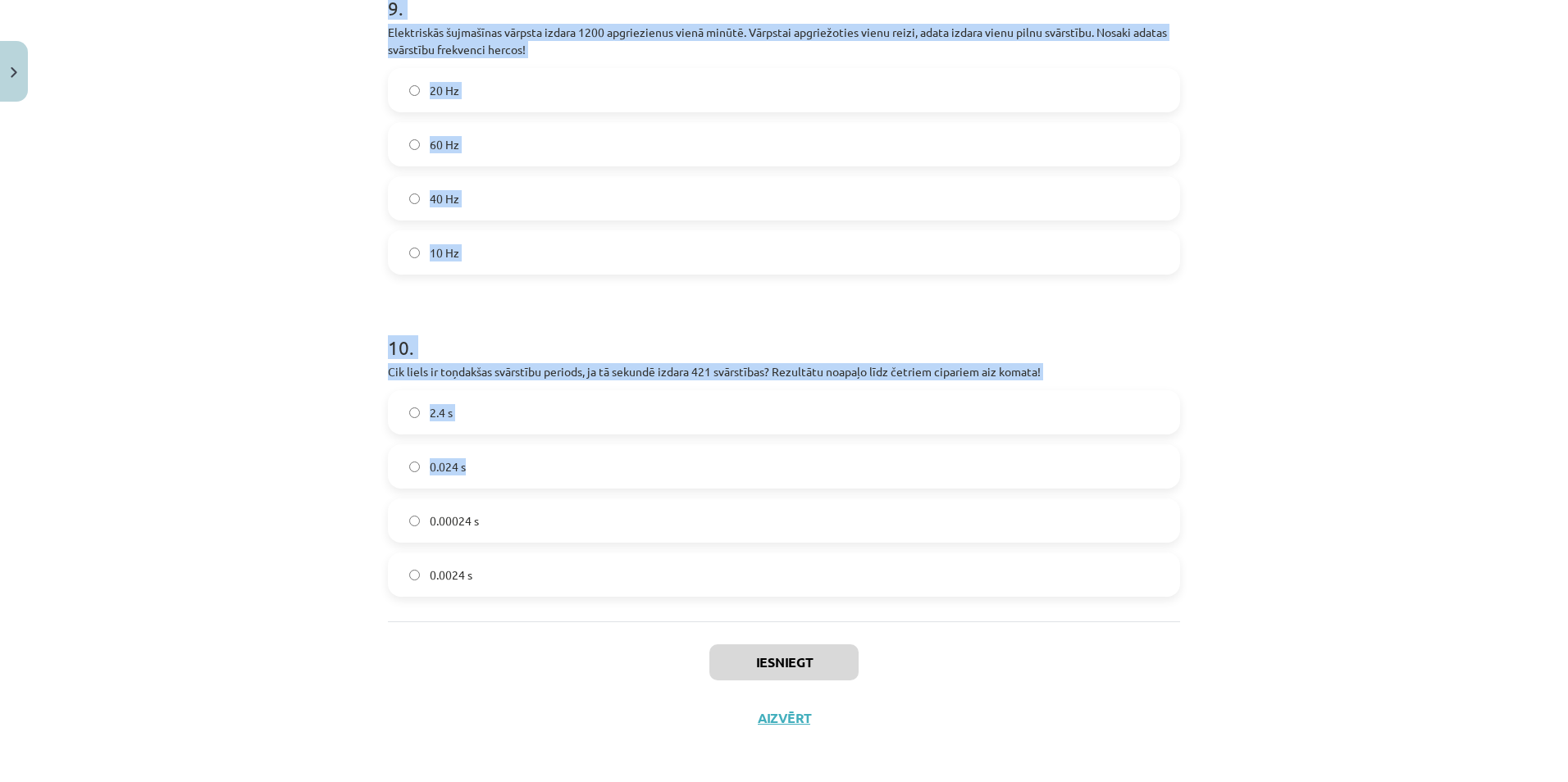
scroll to position [2633, 0]
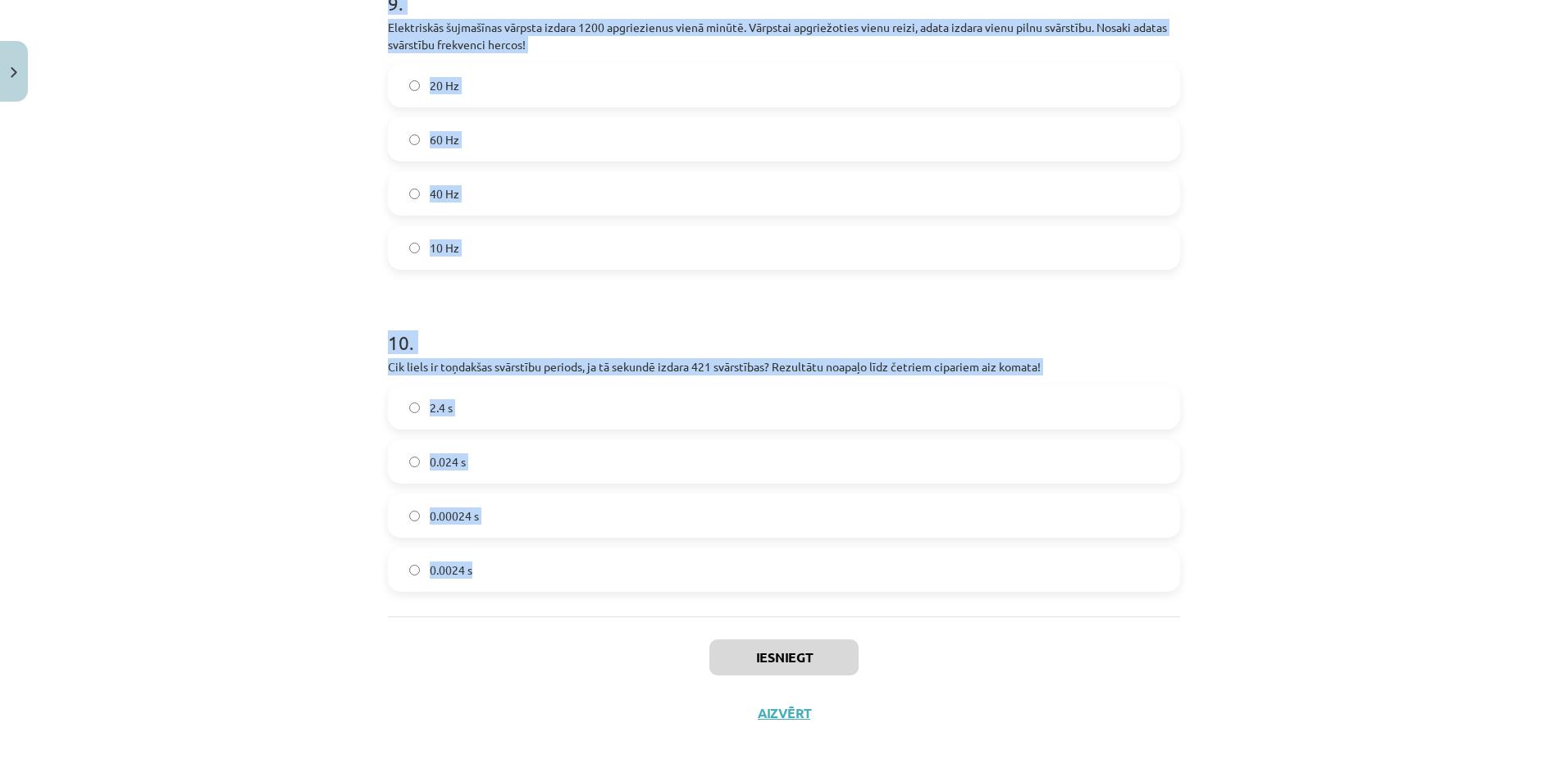
drag, startPoint x: 384, startPoint y: 391, endPoint x: 519, endPoint y: 575, distance: 228.2
copy form "Ja skaņas ātrums ūdenī ir aptuveni 1500 m/s, kādā dziļumā atrodas zemūdene, ja …"
click at [1087, 264] on label "10 Hz" at bounding box center [784, 248] width 789 height 41
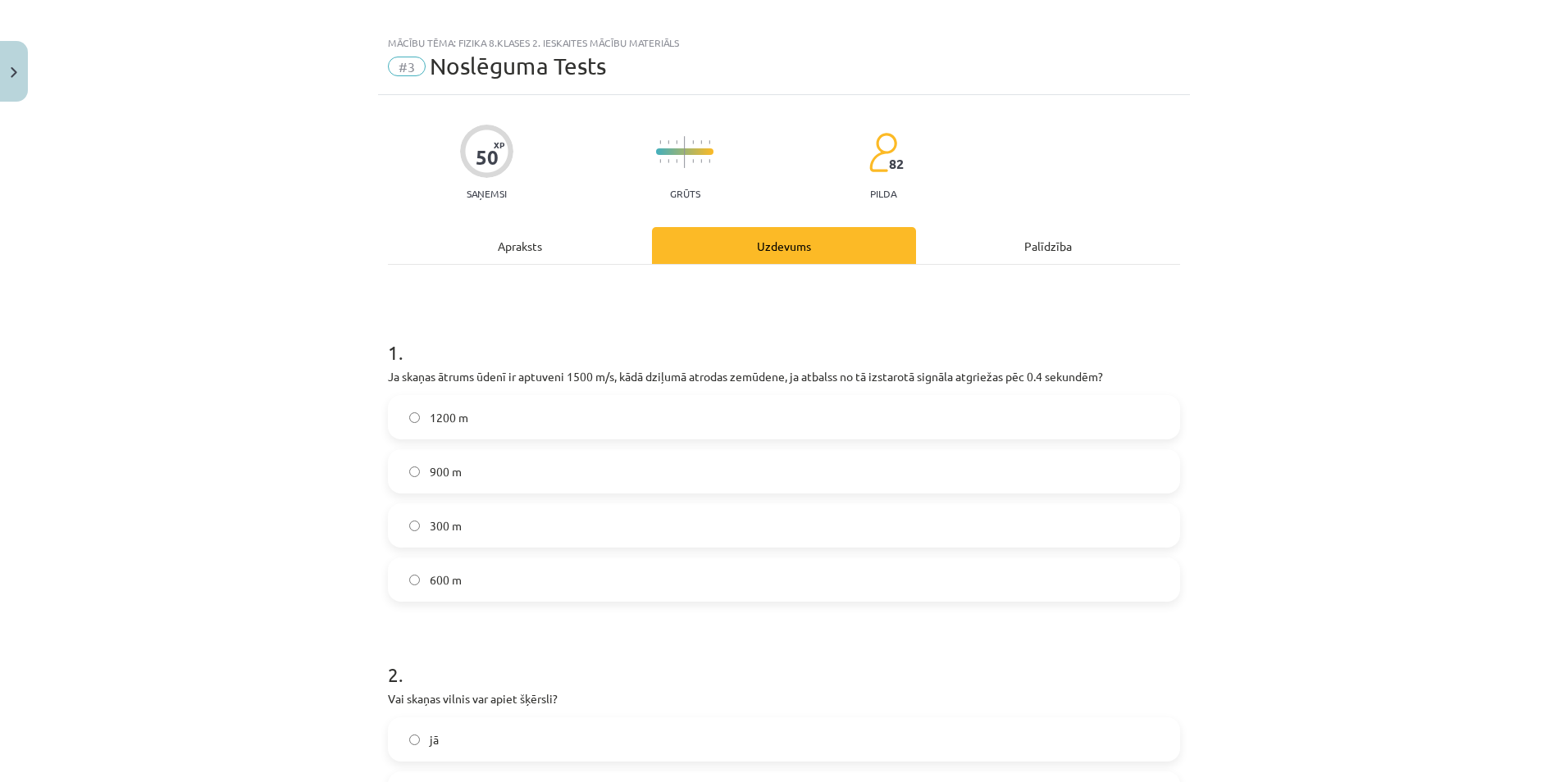
scroll to position [0, 0]
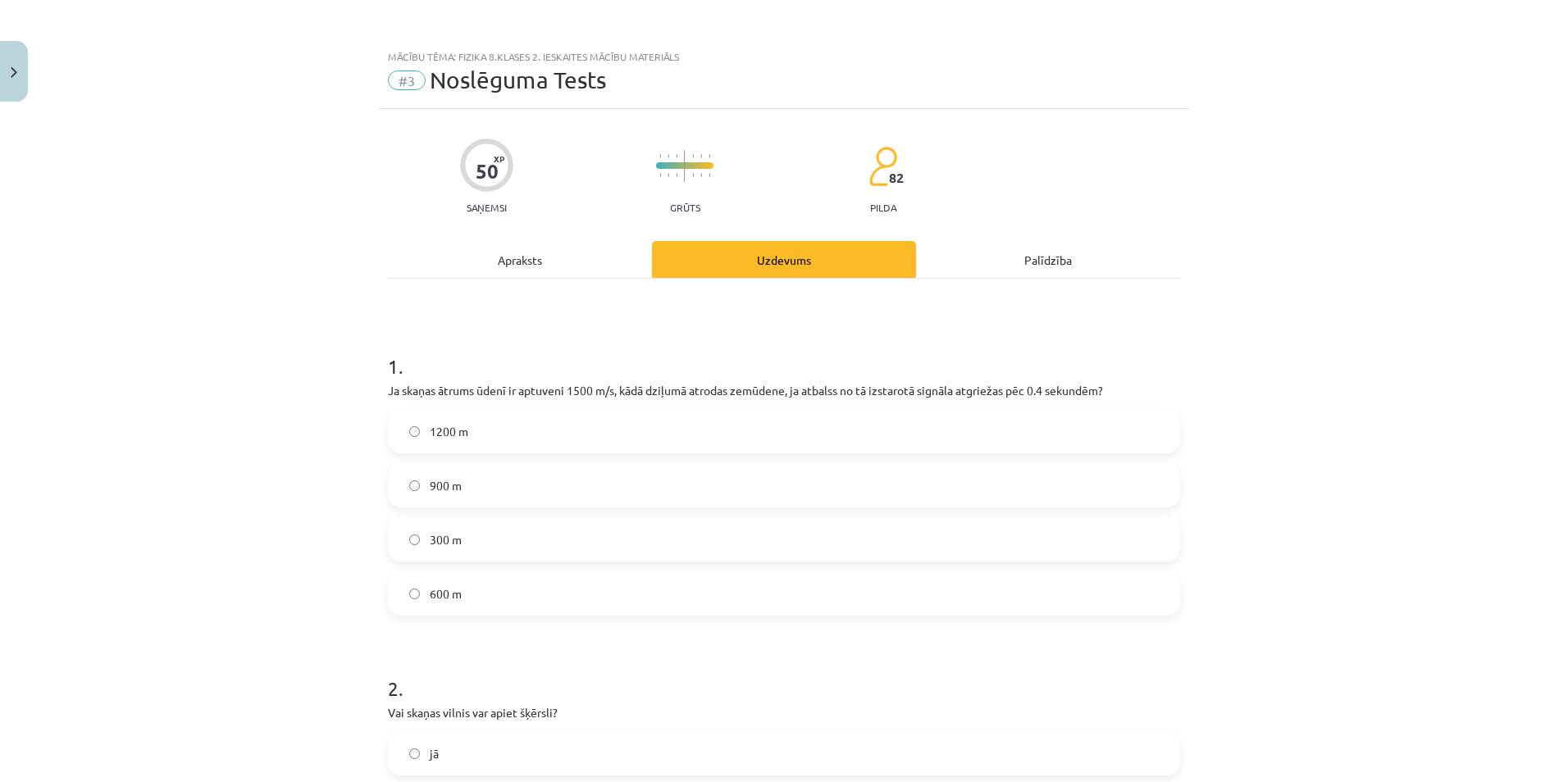
click at [399, 538] on label "300 m" at bounding box center [784, 539] width 789 height 41
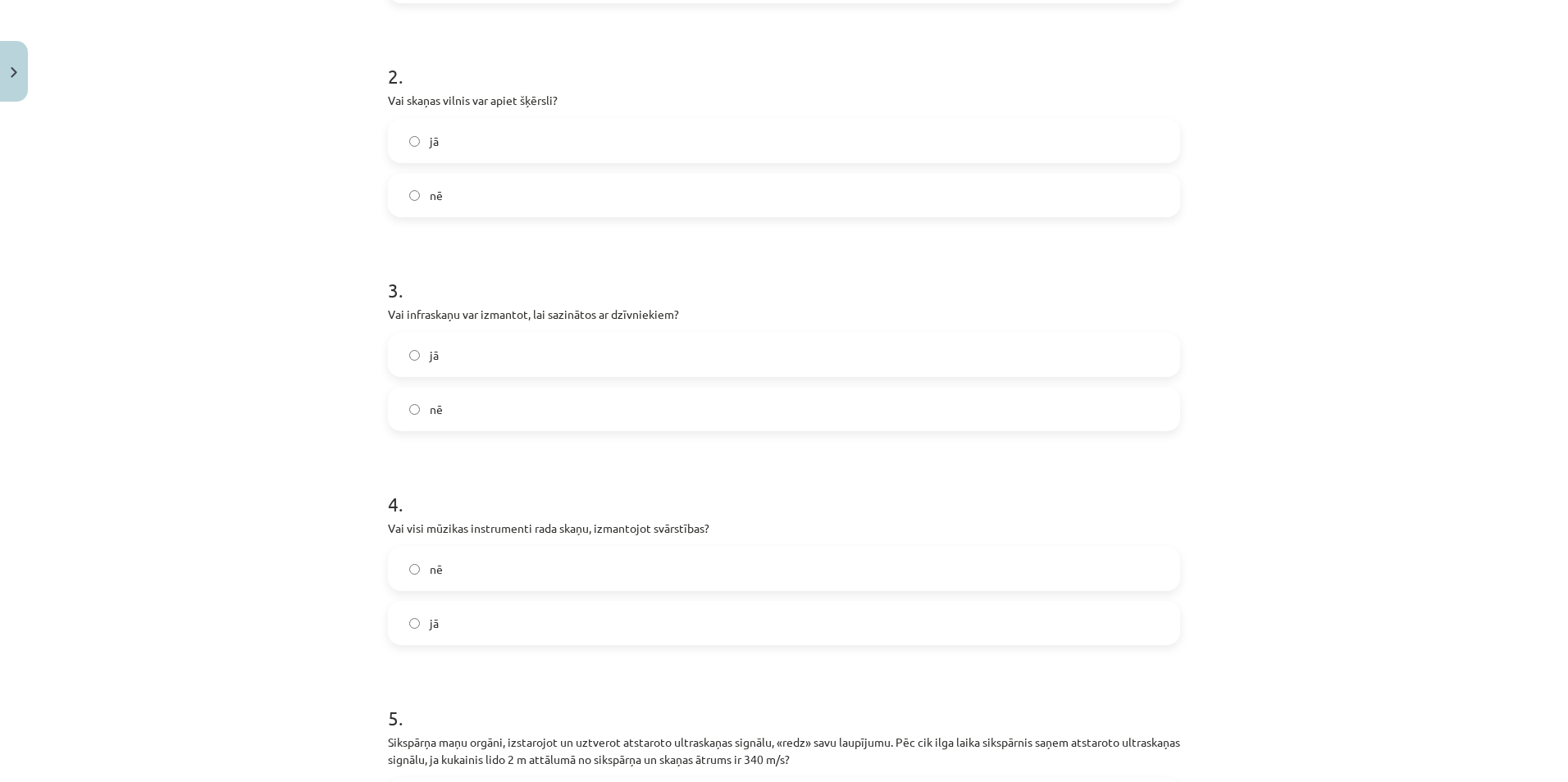
scroll to position [738, 0]
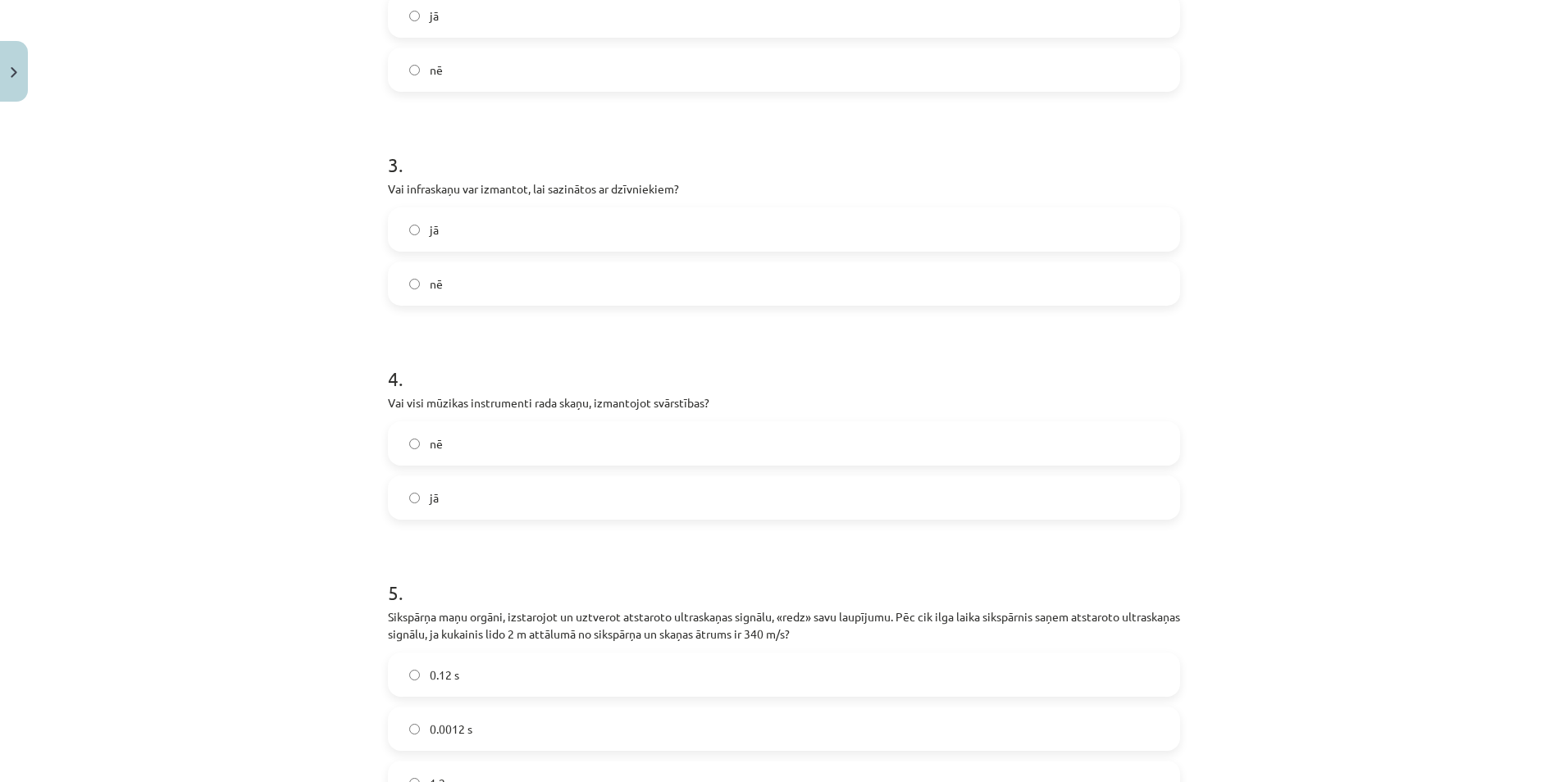
click at [396, 11] on label "jā" at bounding box center [784, 15] width 789 height 41
click at [401, 223] on label "jā" at bounding box center [784, 230] width 789 height 41
click at [406, 507] on label "jā" at bounding box center [784, 497] width 789 height 41
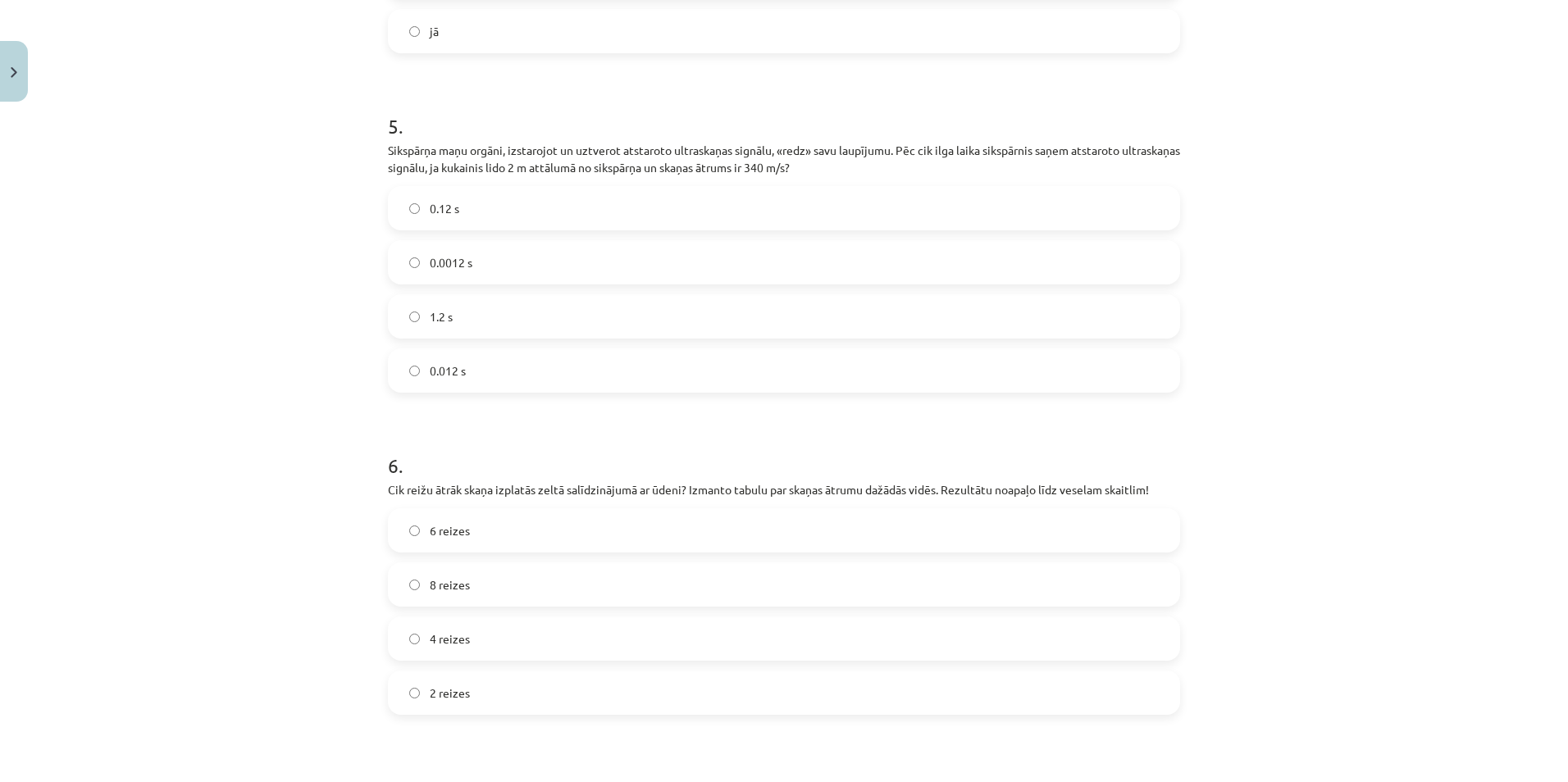
scroll to position [1230, 0]
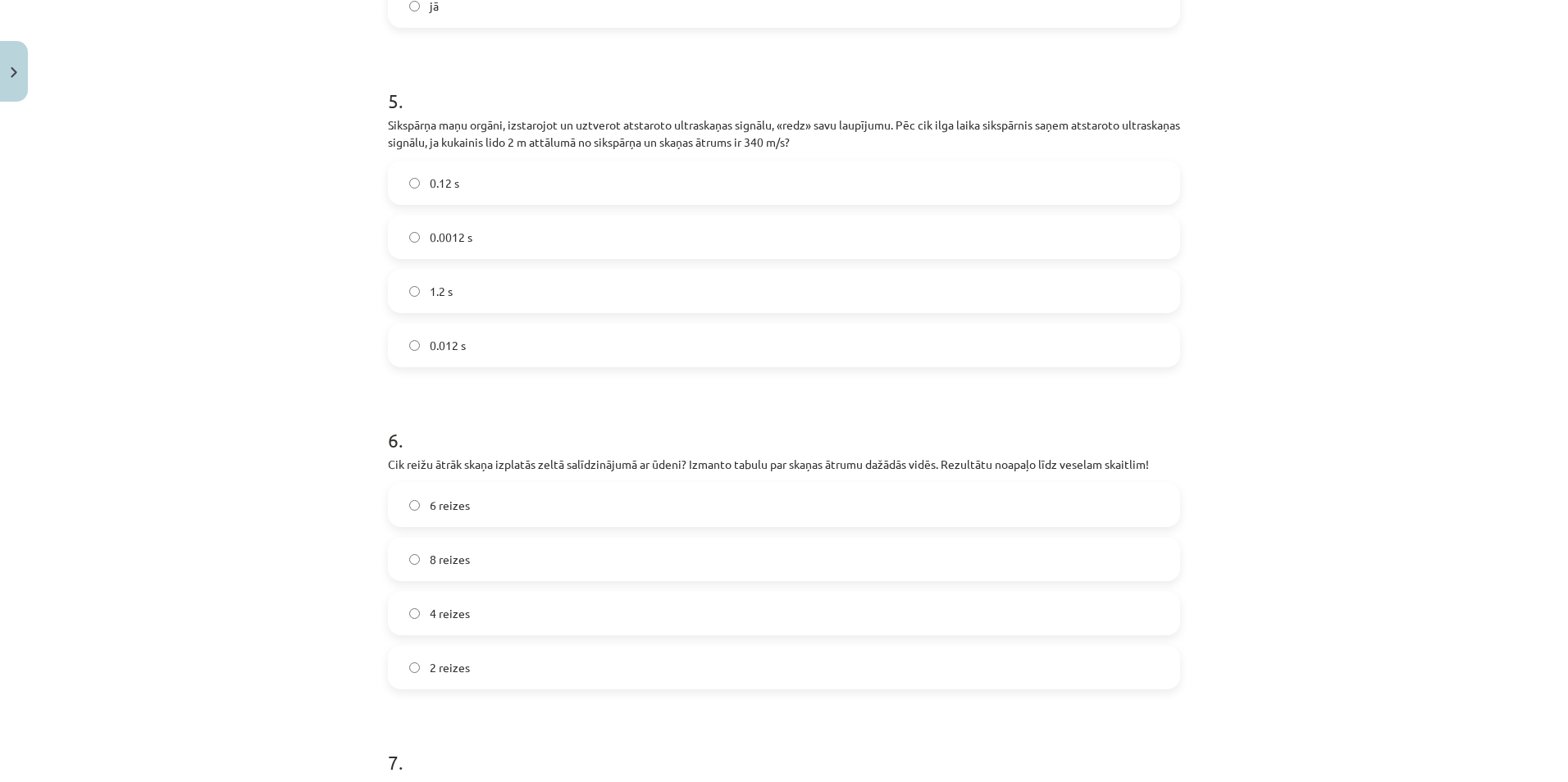
click at [392, 352] on label "0.012 s" at bounding box center [784, 345] width 789 height 41
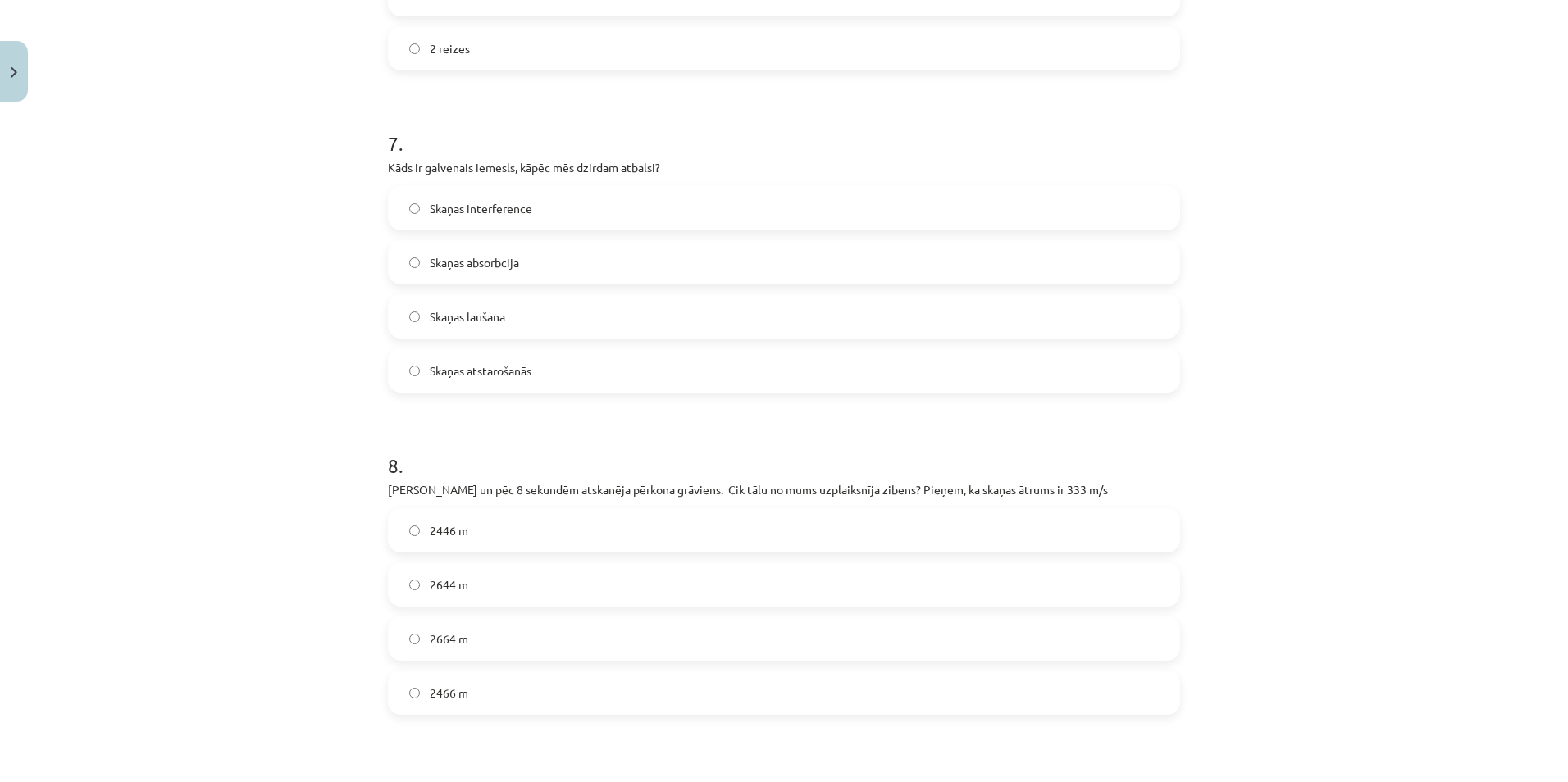
scroll to position [1885, 0]
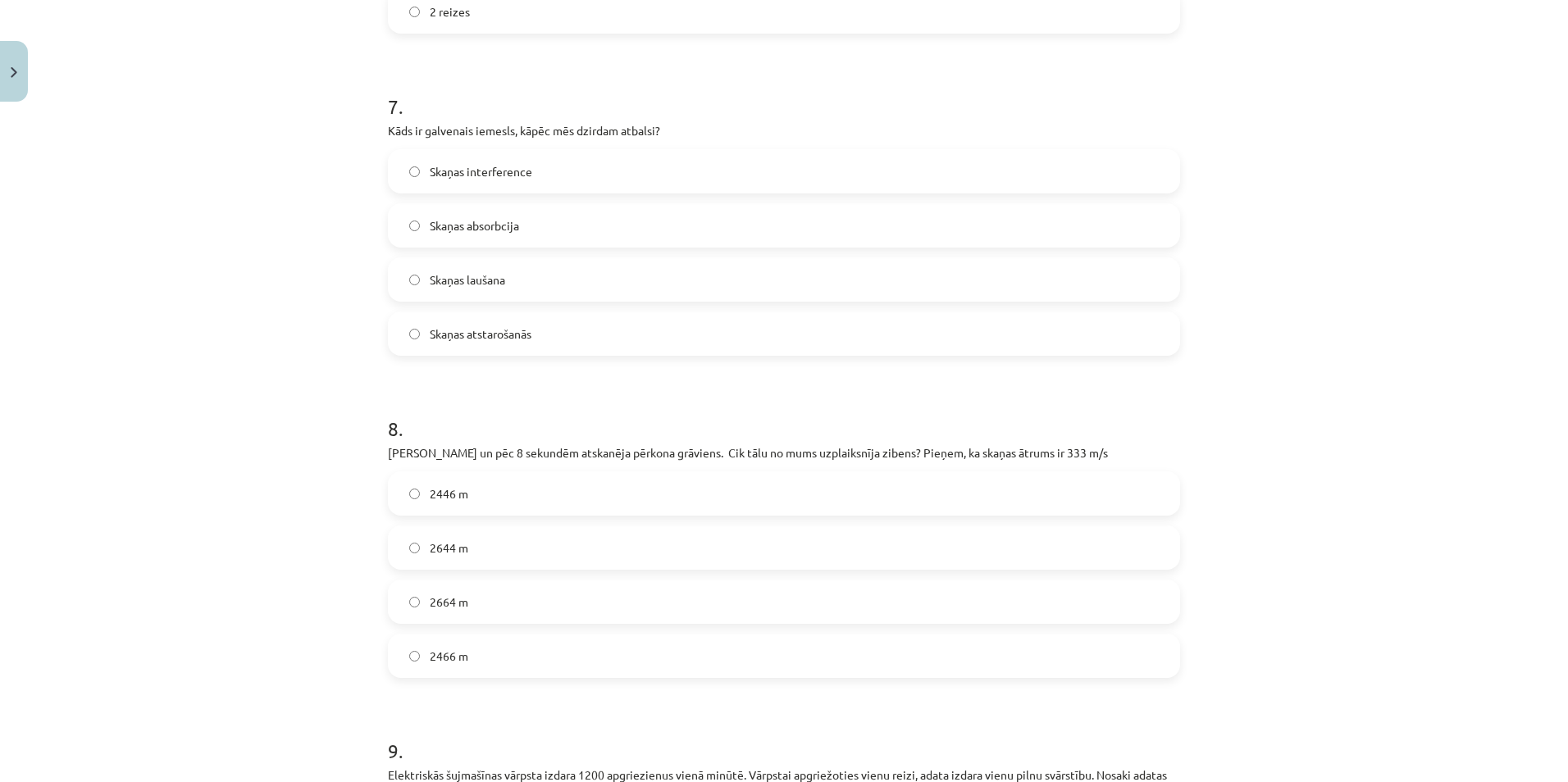
click at [418, 332] on label "Skaņas atstarošanās" at bounding box center [784, 333] width 789 height 41
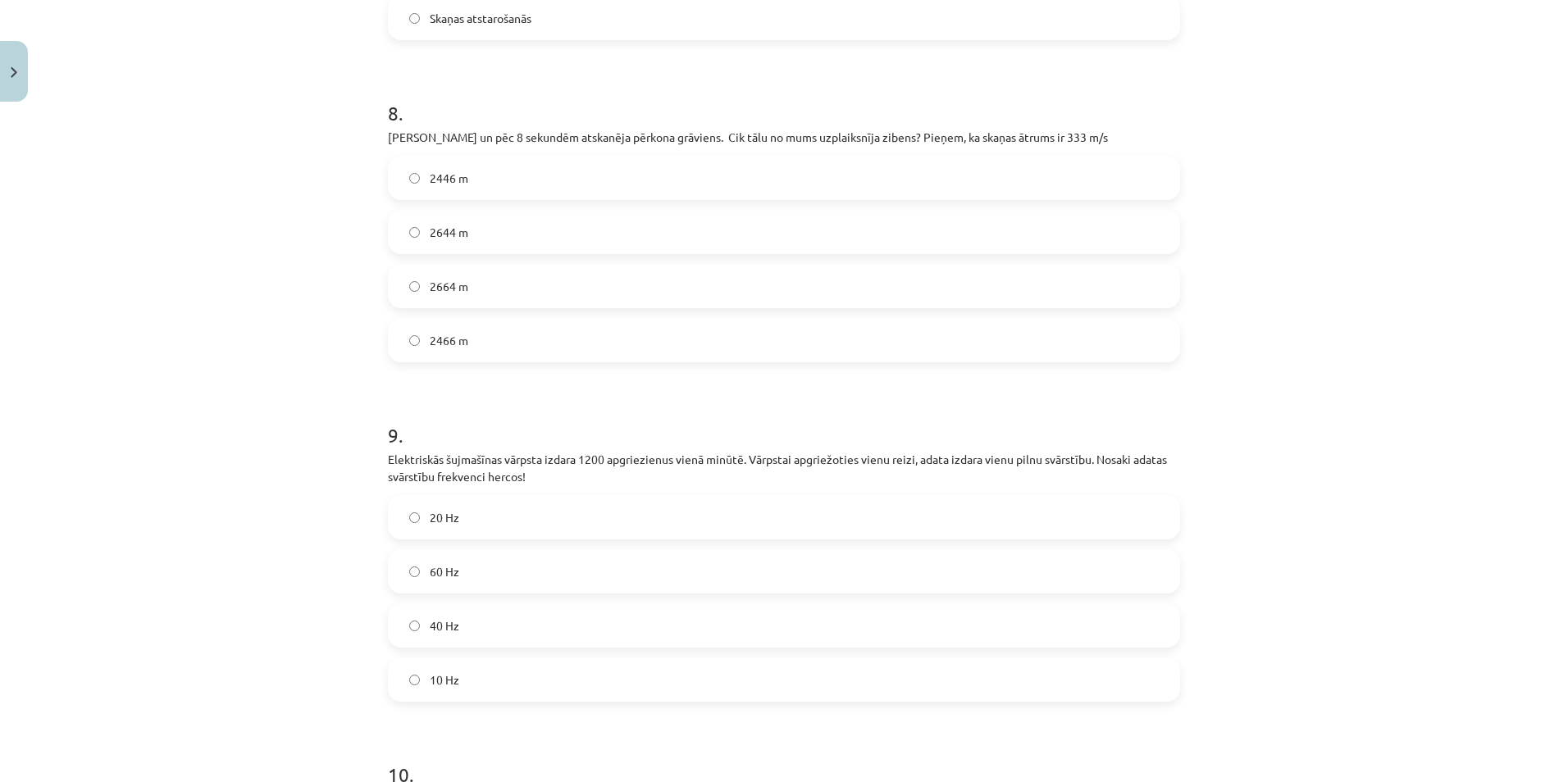
scroll to position [2296, 0]
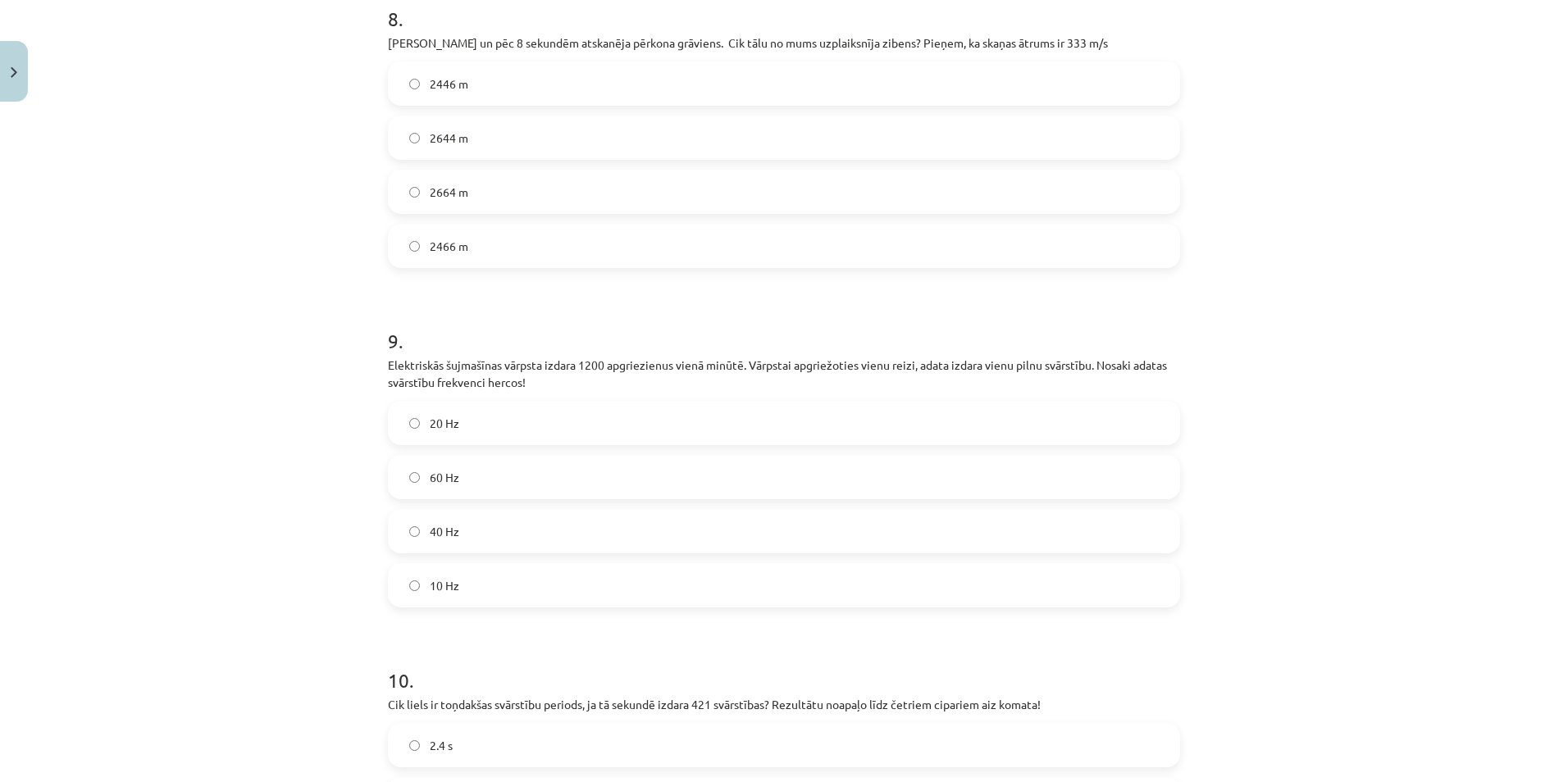
click at [416, 203] on label "2664 m" at bounding box center [784, 191] width 789 height 41
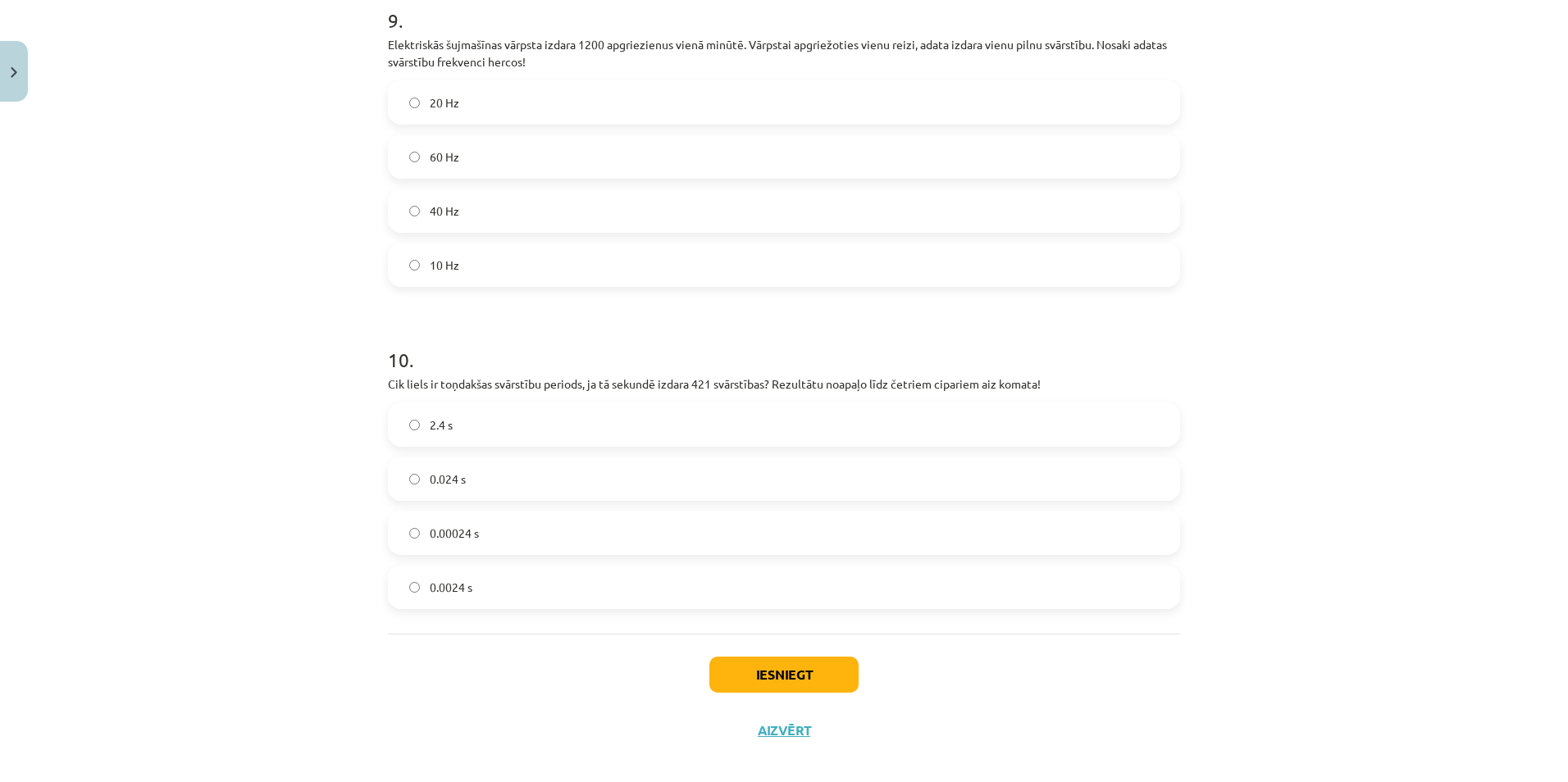
scroll to position [2623, 0]
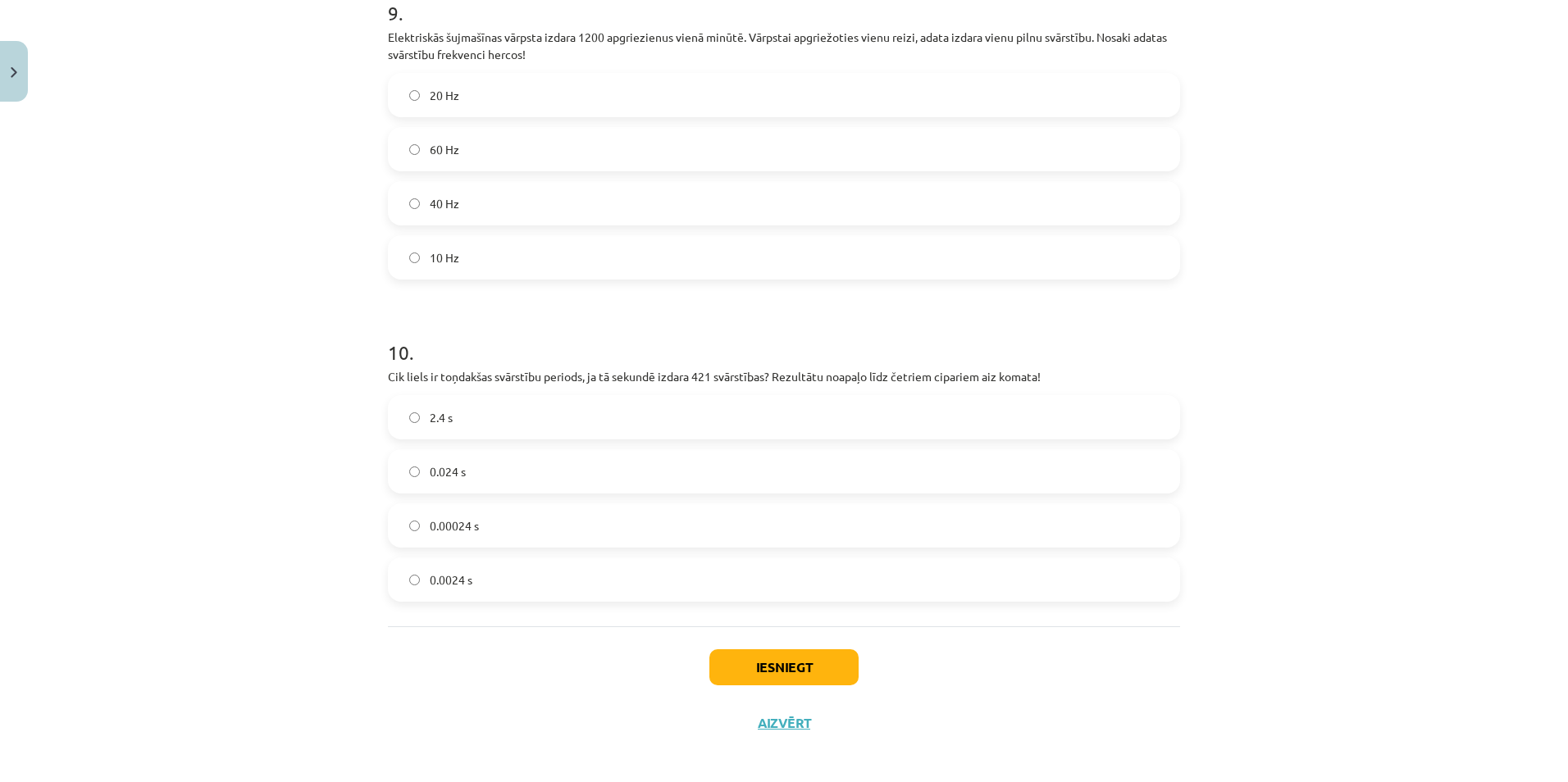
click at [412, 79] on label "20 Hz" at bounding box center [784, 95] width 789 height 41
click at [716, 669] on button "Iesniegt" at bounding box center [784, 667] width 150 height 36
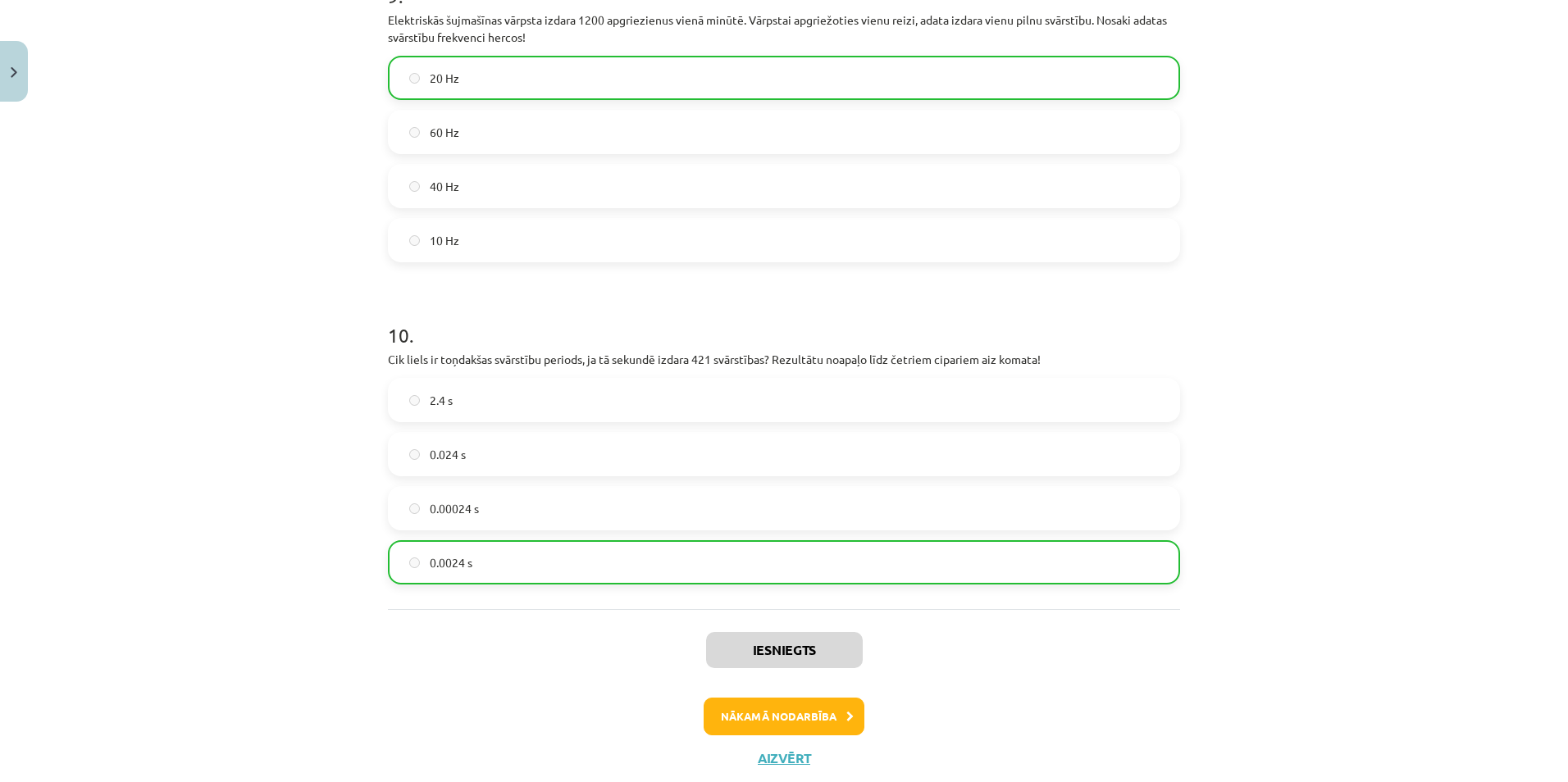
scroll to position [2685, 0]
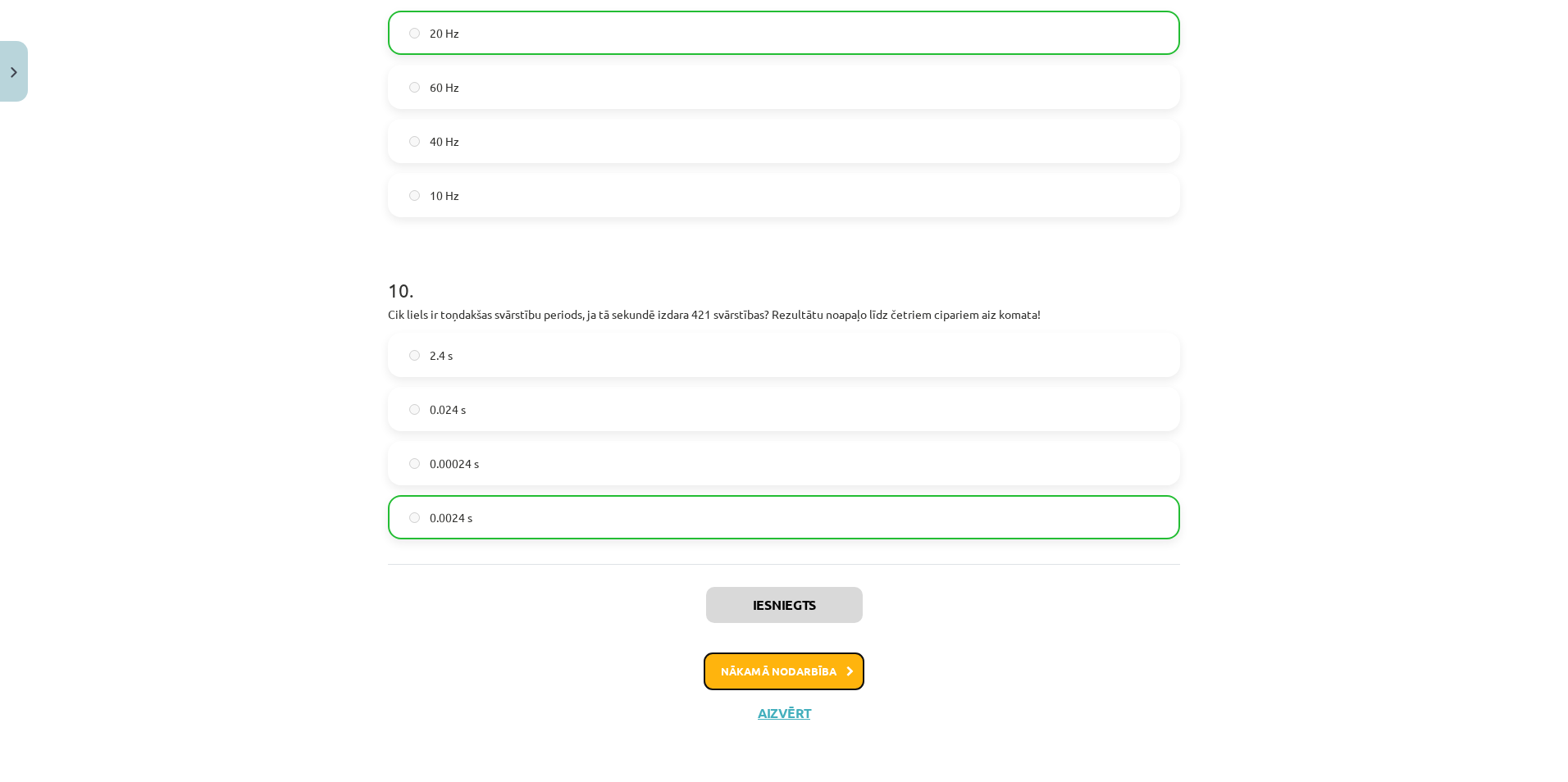
click at [791, 678] on button "Nākamā nodarbība" at bounding box center [784, 671] width 161 height 38
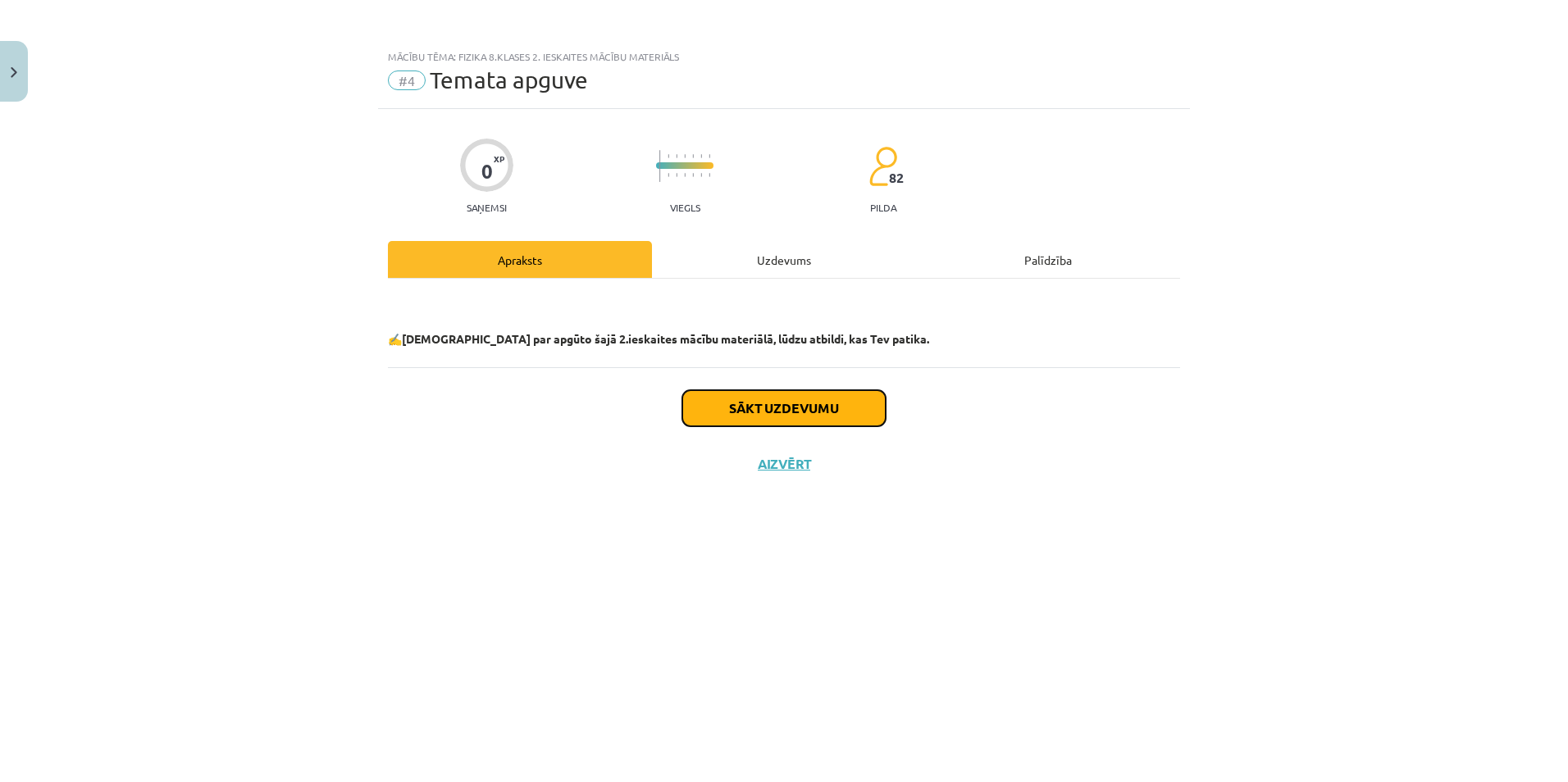
click at [785, 417] on button "Sākt uzdevumu" at bounding box center [784, 409] width 203 height 36
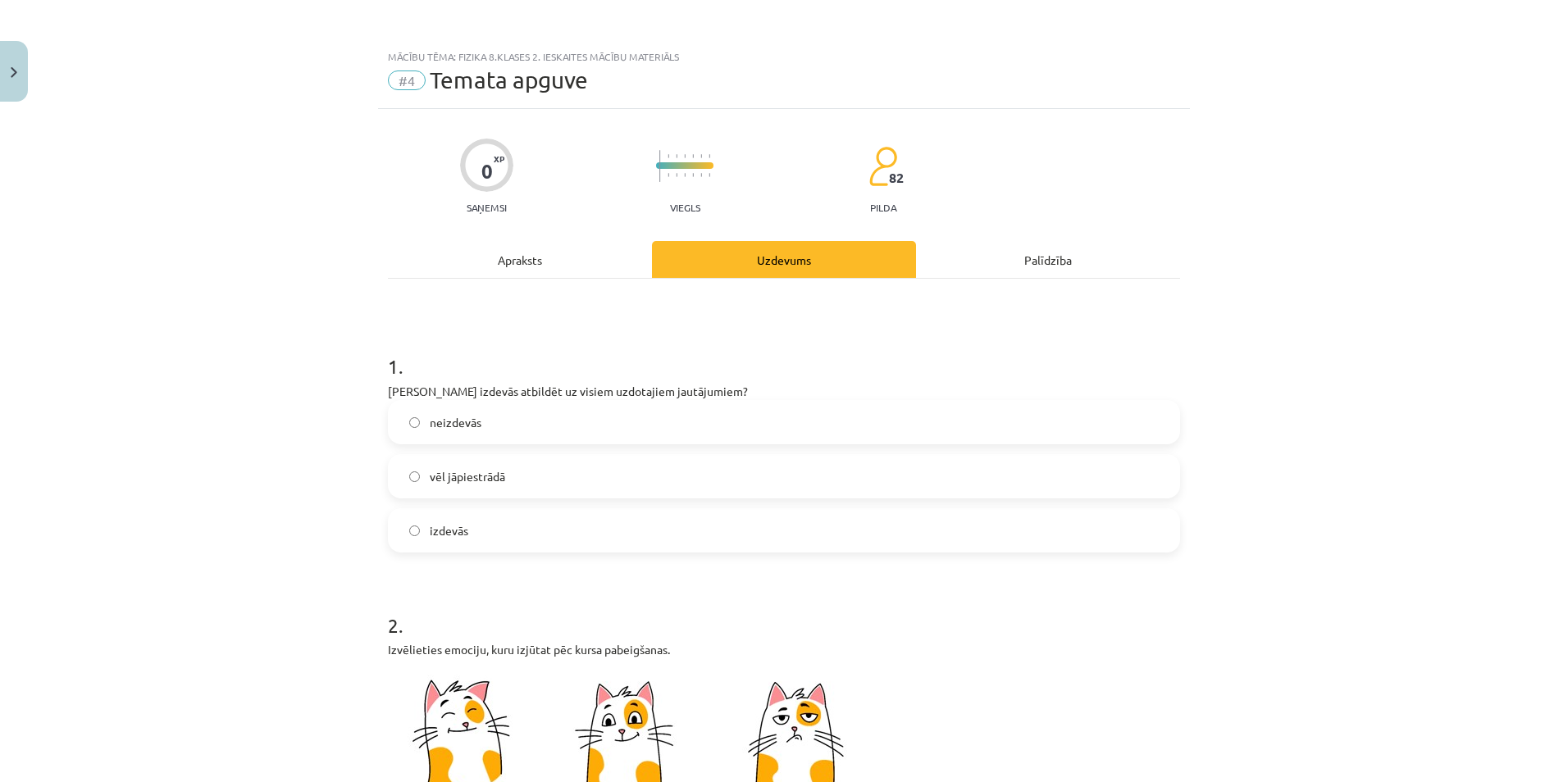
click at [421, 474] on label "vēl jāpiestrādā" at bounding box center [784, 476] width 789 height 41
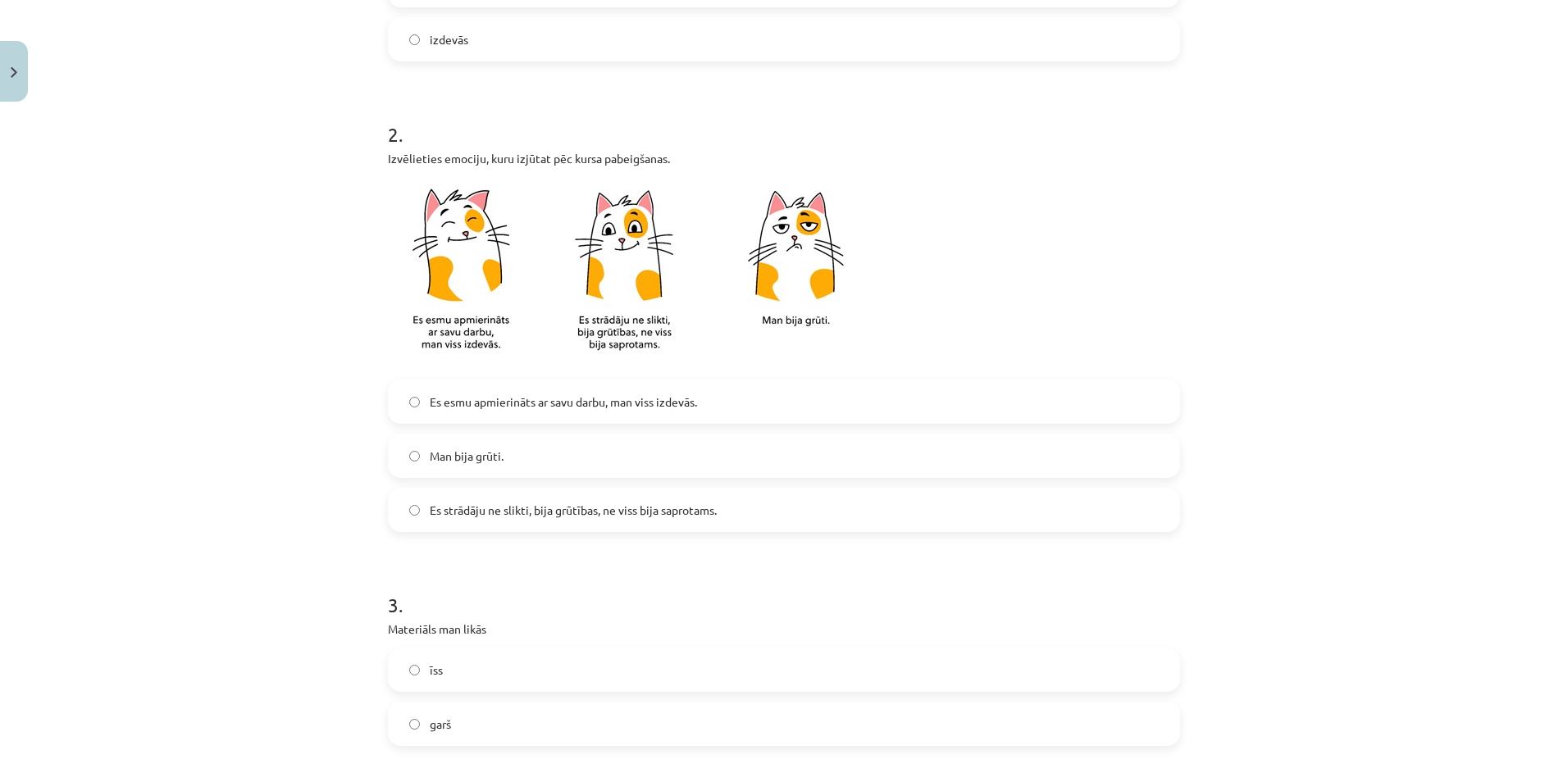
scroll to position [491, 0]
click at [457, 509] on span "Es strādāju ne slikti, bija grūtības, ne viss bija saprotams." at bounding box center [574, 509] width 287 height 17
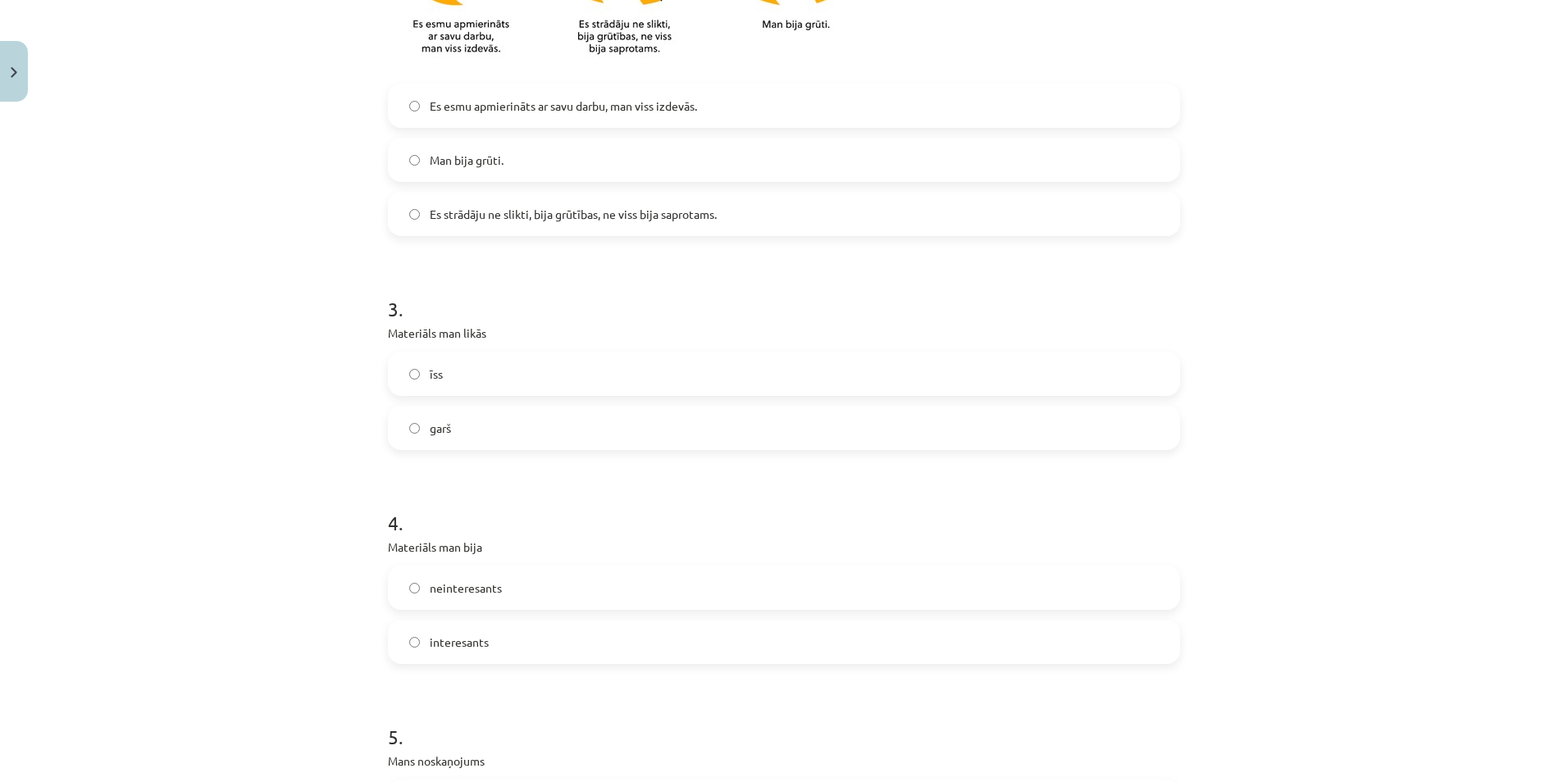
scroll to position [820, 0]
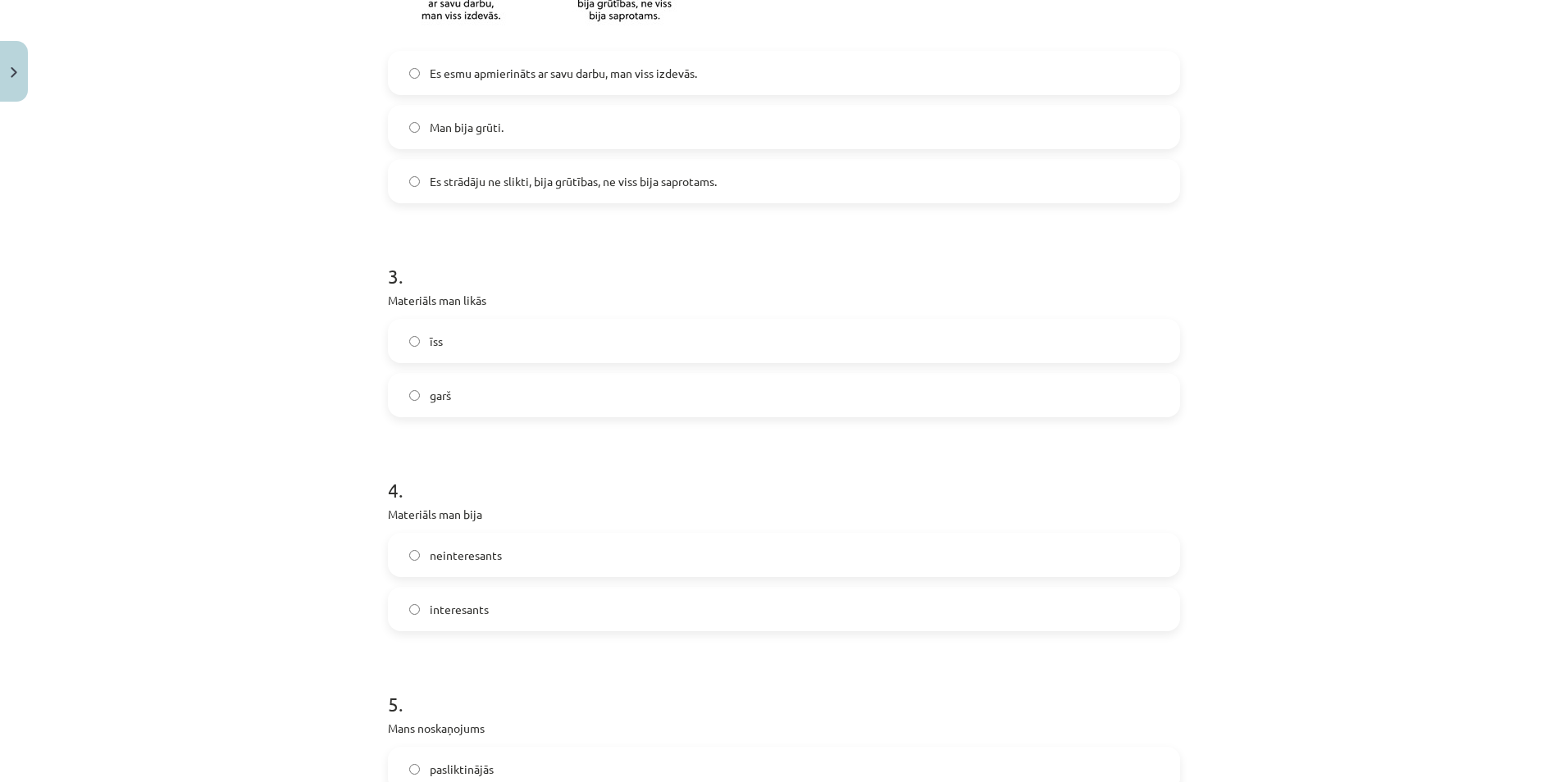
click at [415, 343] on label "īss" at bounding box center [784, 341] width 789 height 41
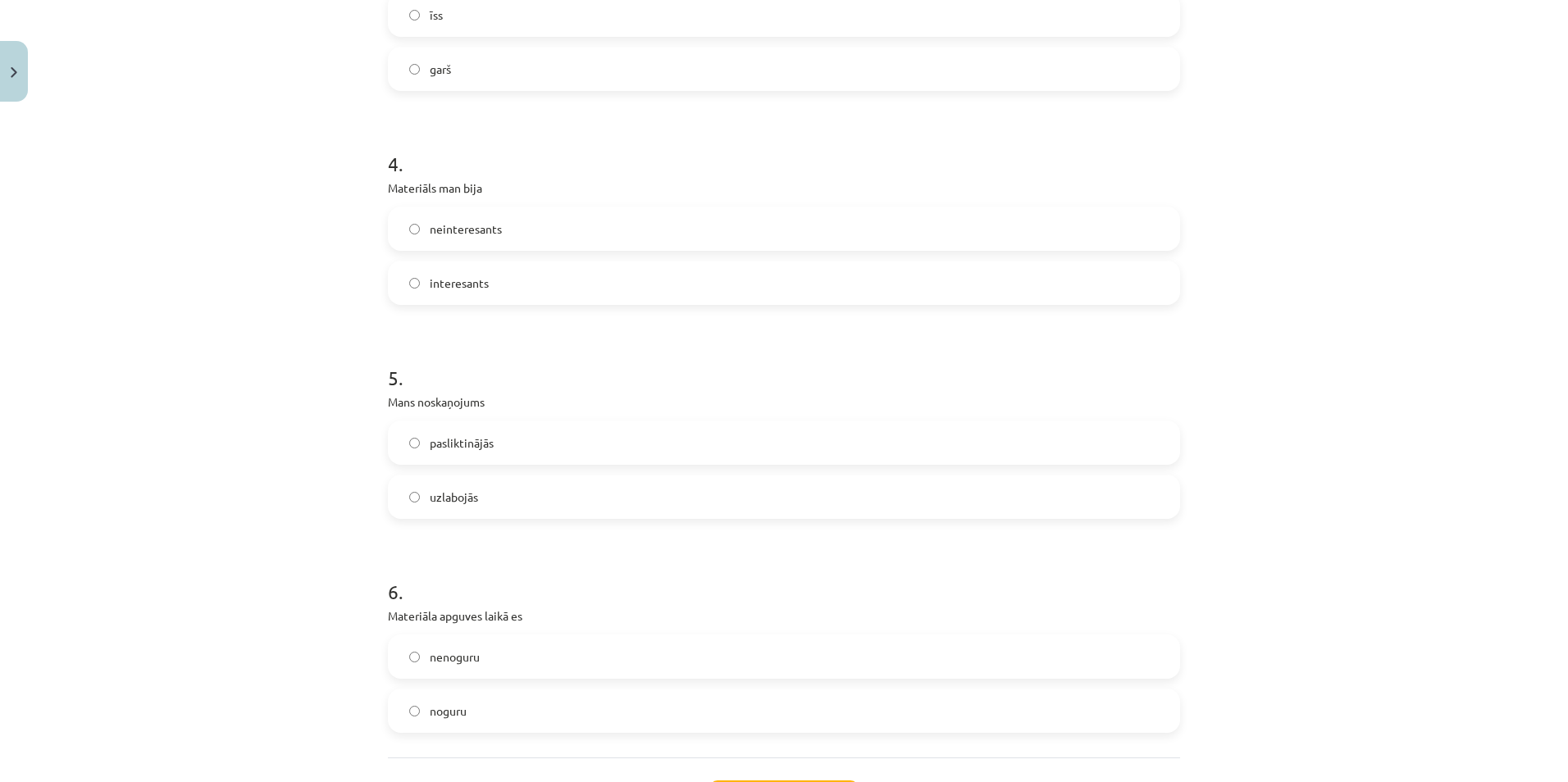
scroll to position [1148, 0]
click at [439, 275] on span "interesants" at bounding box center [459, 281] width 59 height 17
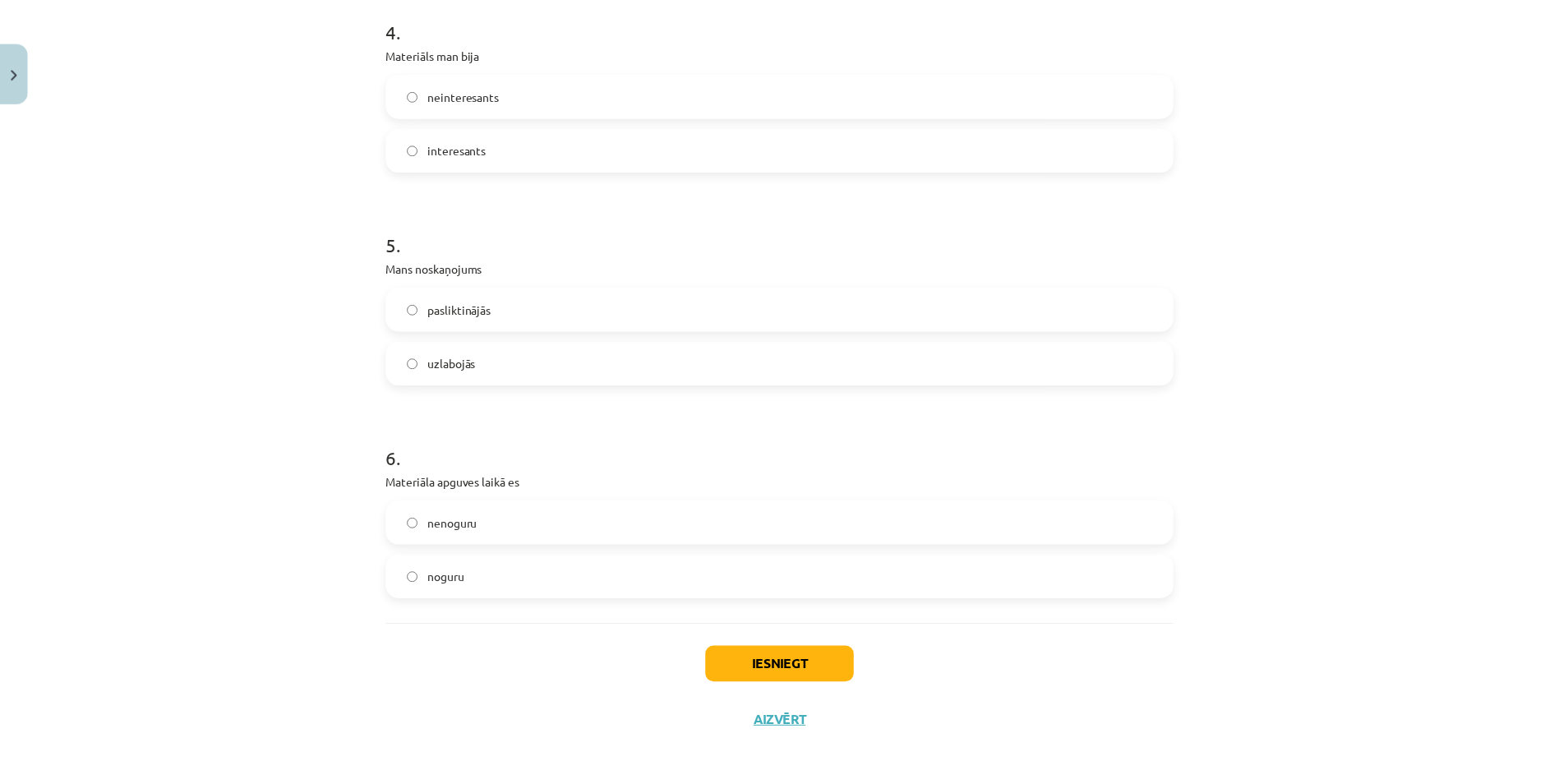
scroll to position [1290, 0]
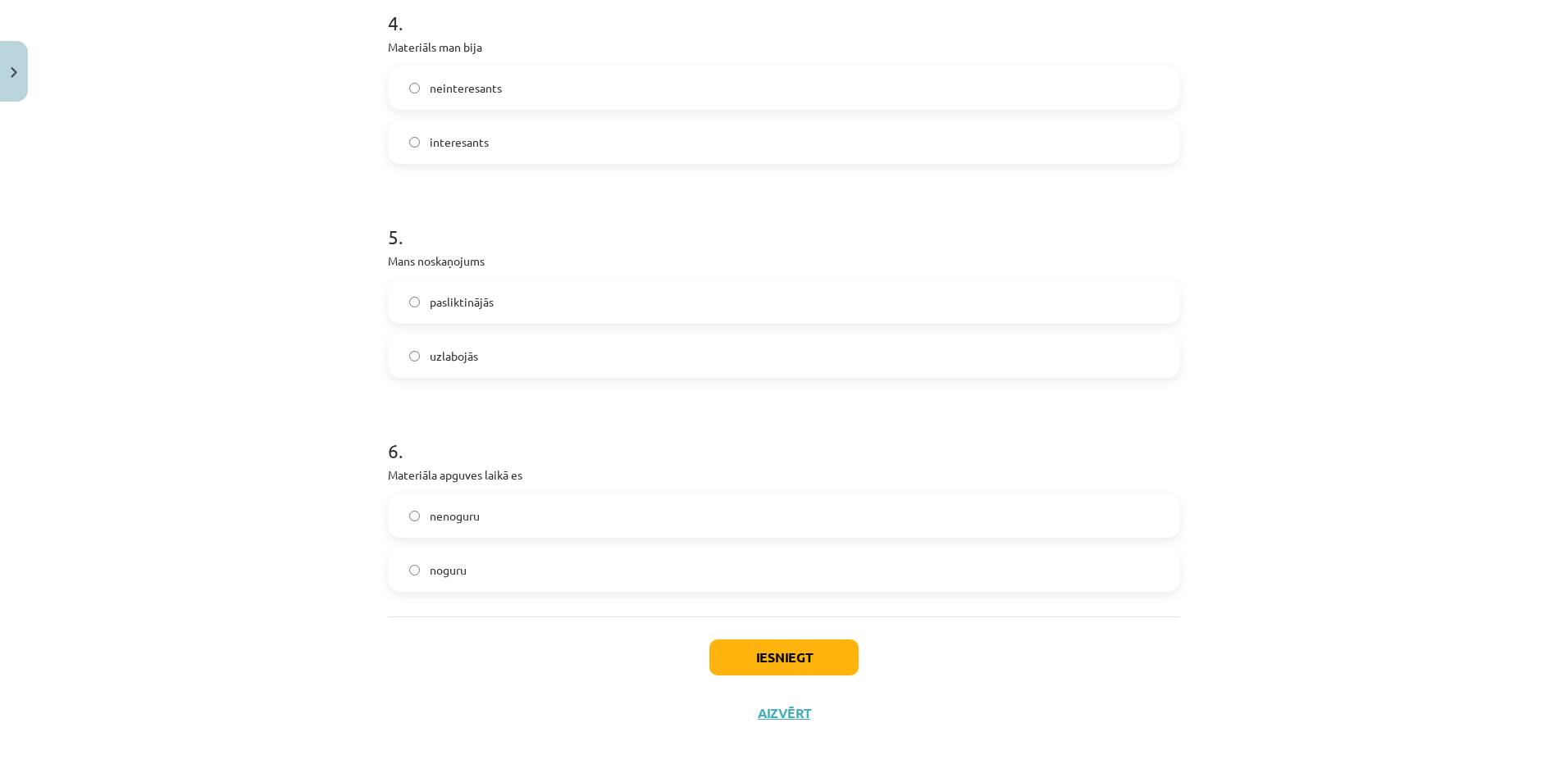
click at [449, 356] on span "uzlabojās" at bounding box center [454, 356] width 49 height 17
click at [439, 510] on span "nenoguru" at bounding box center [455, 516] width 50 height 17
click at [791, 657] on button "Iesniegt" at bounding box center [784, 657] width 150 height 36
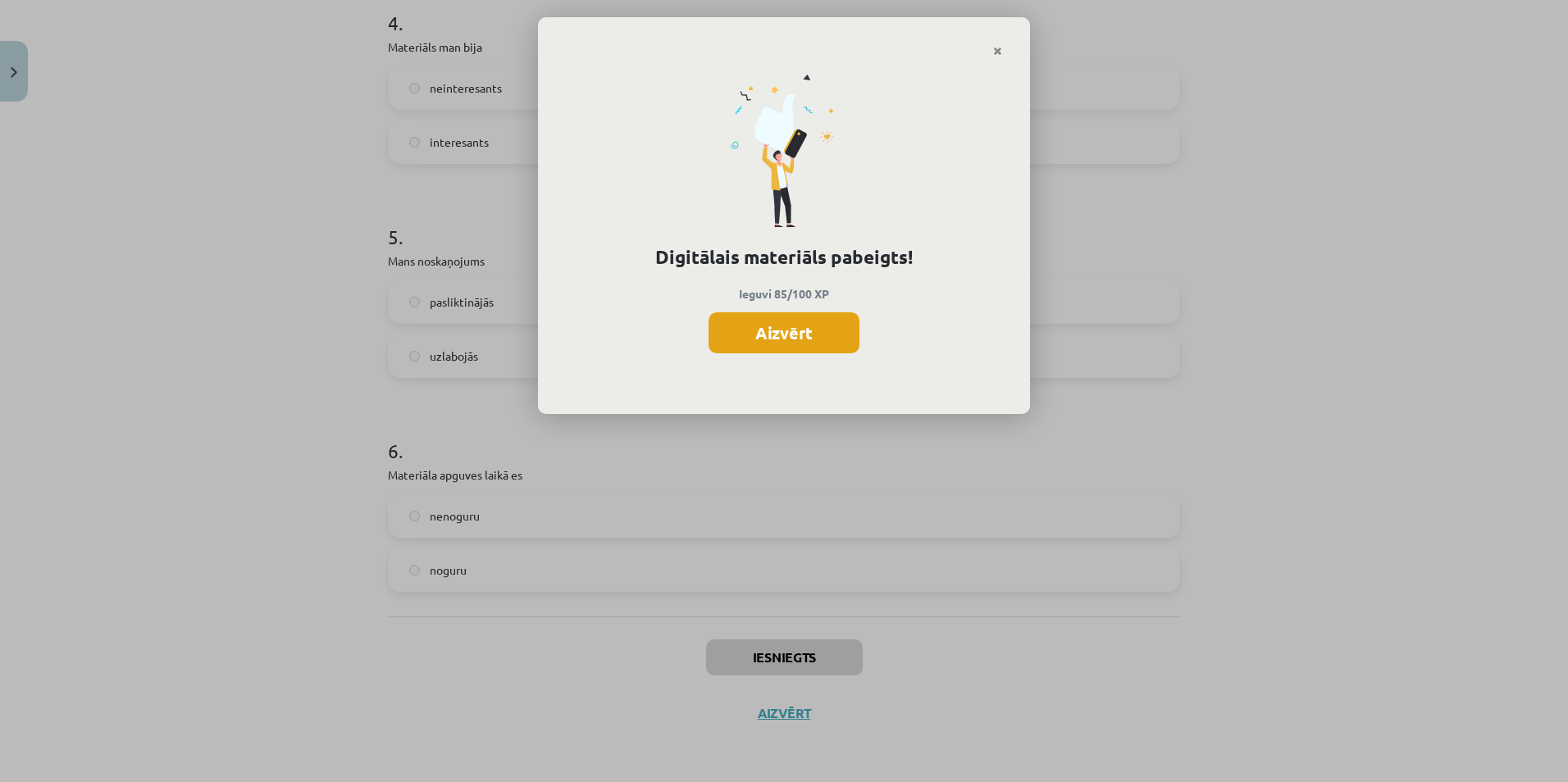
click at [802, 332] on button "Aizvērt" at bounding box center [784, 332] width 150 height 41
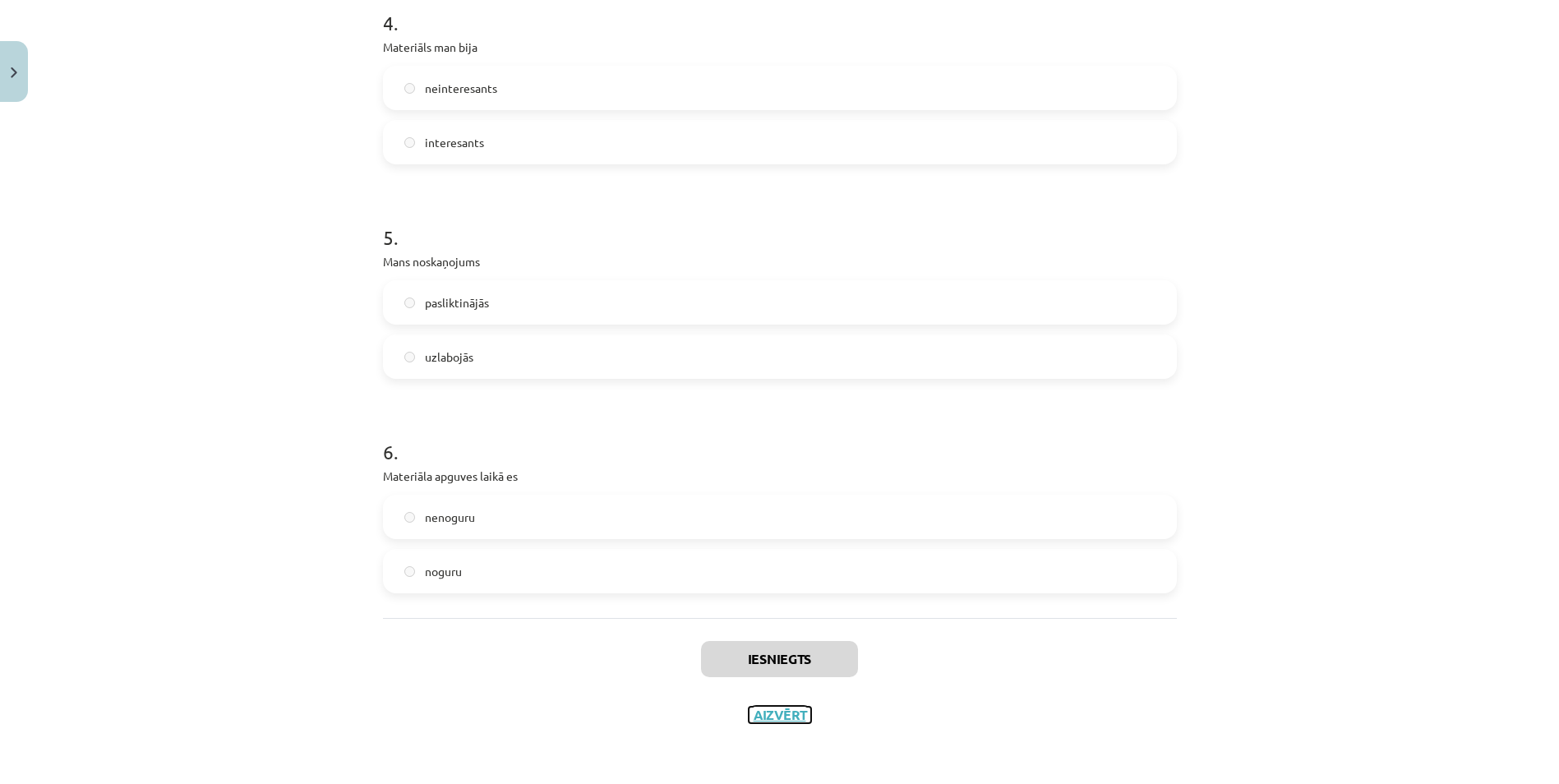
click at [771, 714] on button "Aizvērt" at bounding box center [780, 715] width 63 height 16
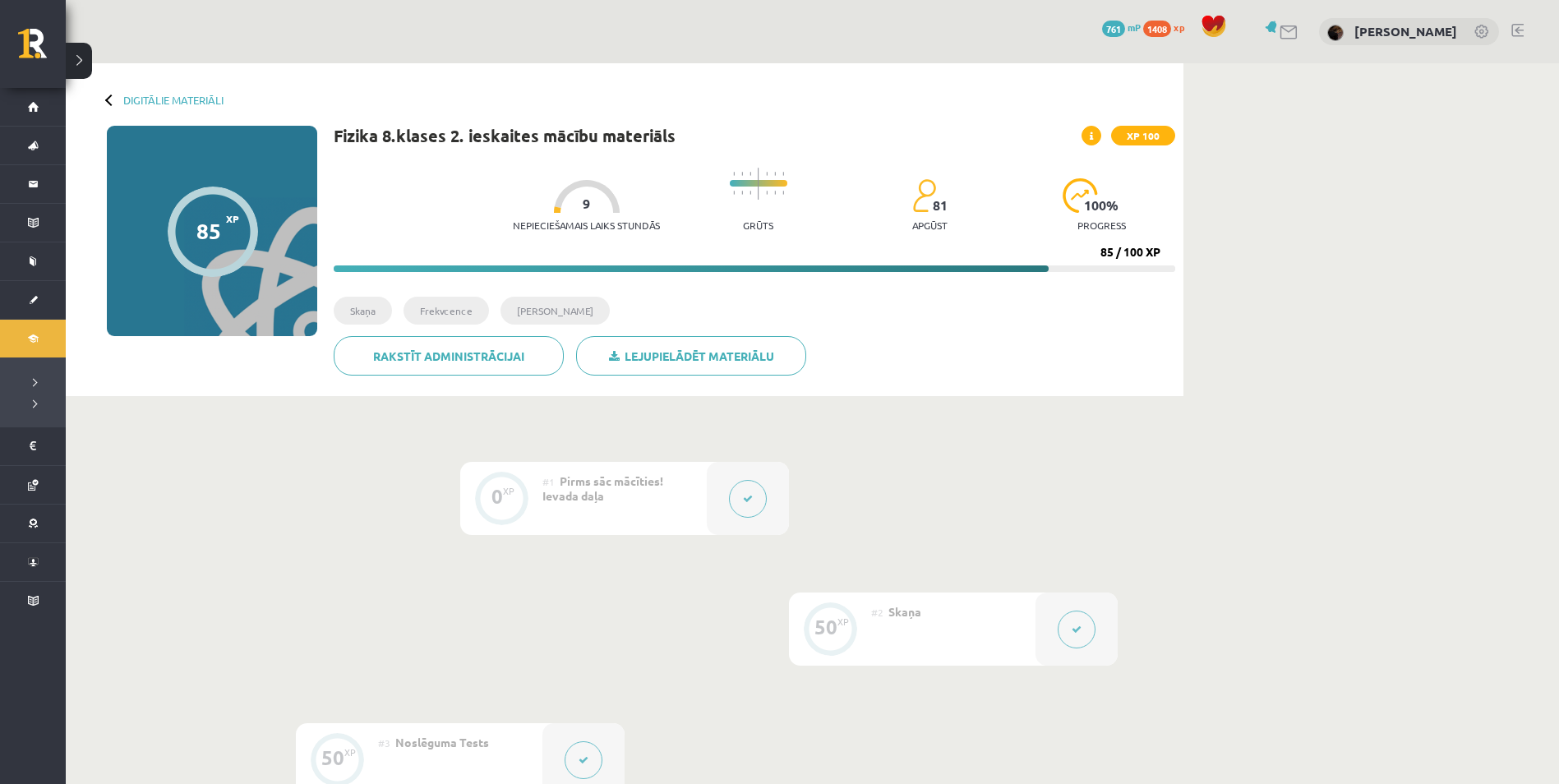
click at [80, 67] on button at bounding box center [79, 61] width 27 height 36
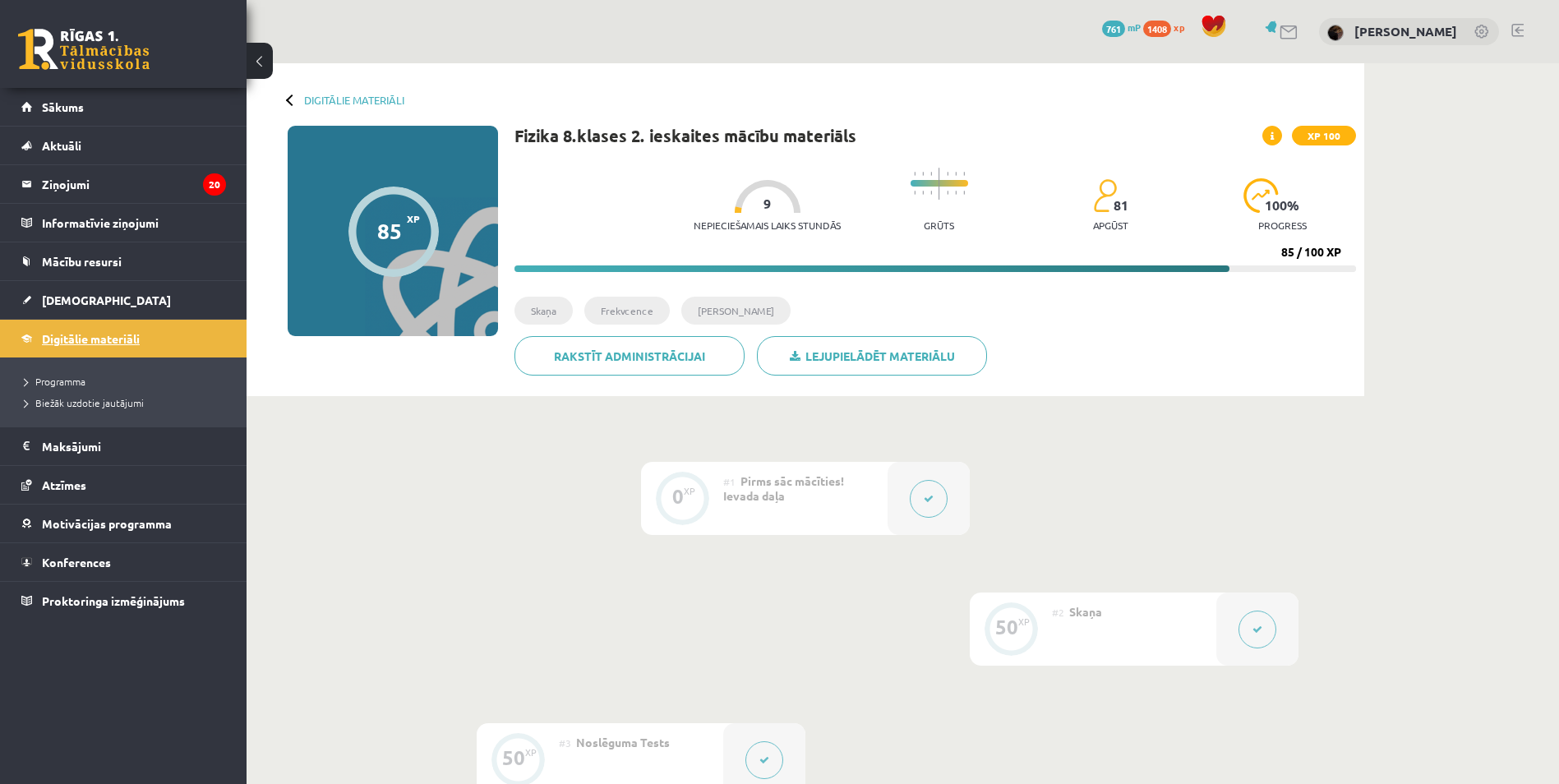
click at [175, 349] on link "Digitālie materiāli" at bounding box center [123, 338] width 205 height 38
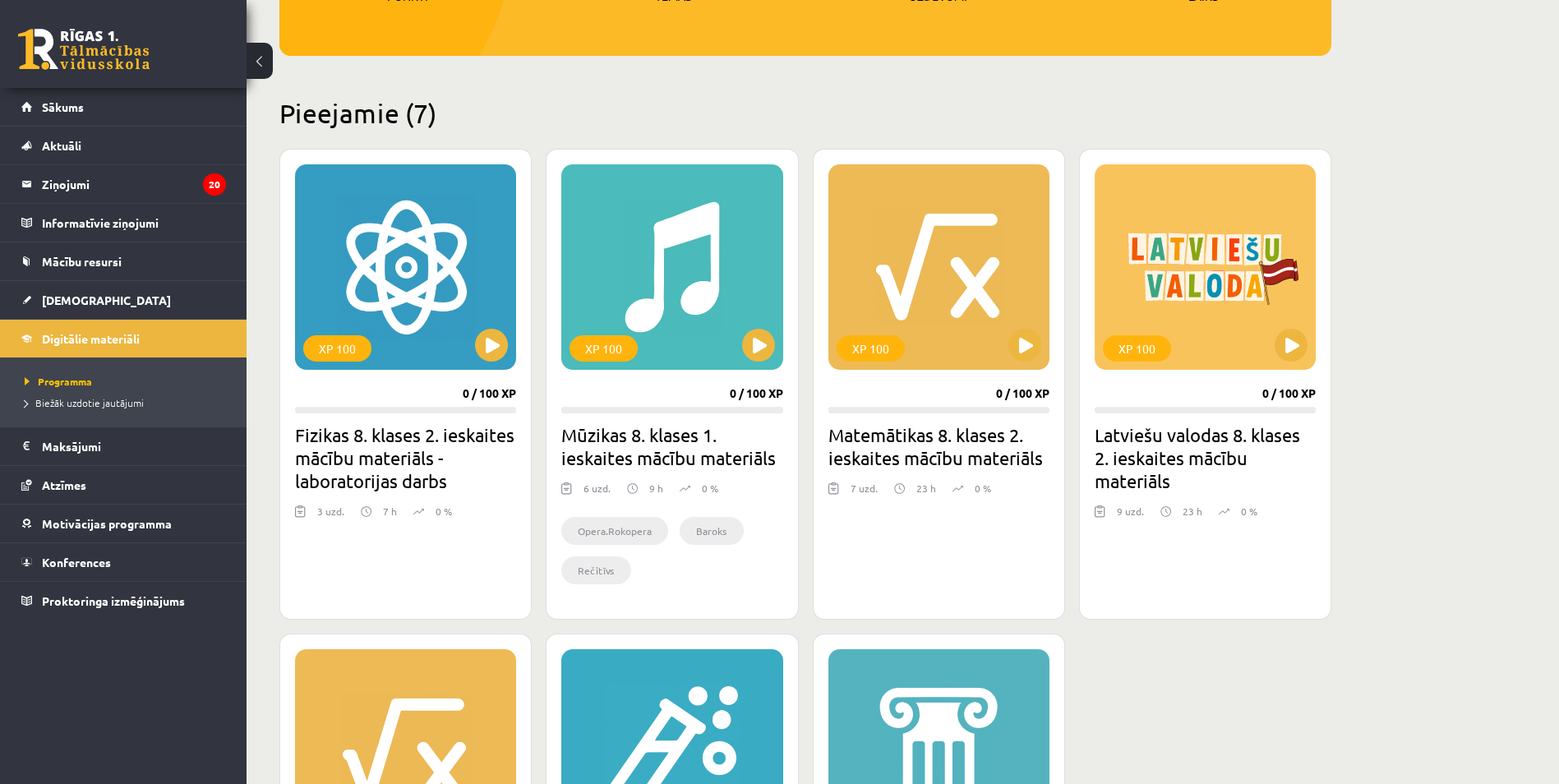
scroll to position [329, 0]
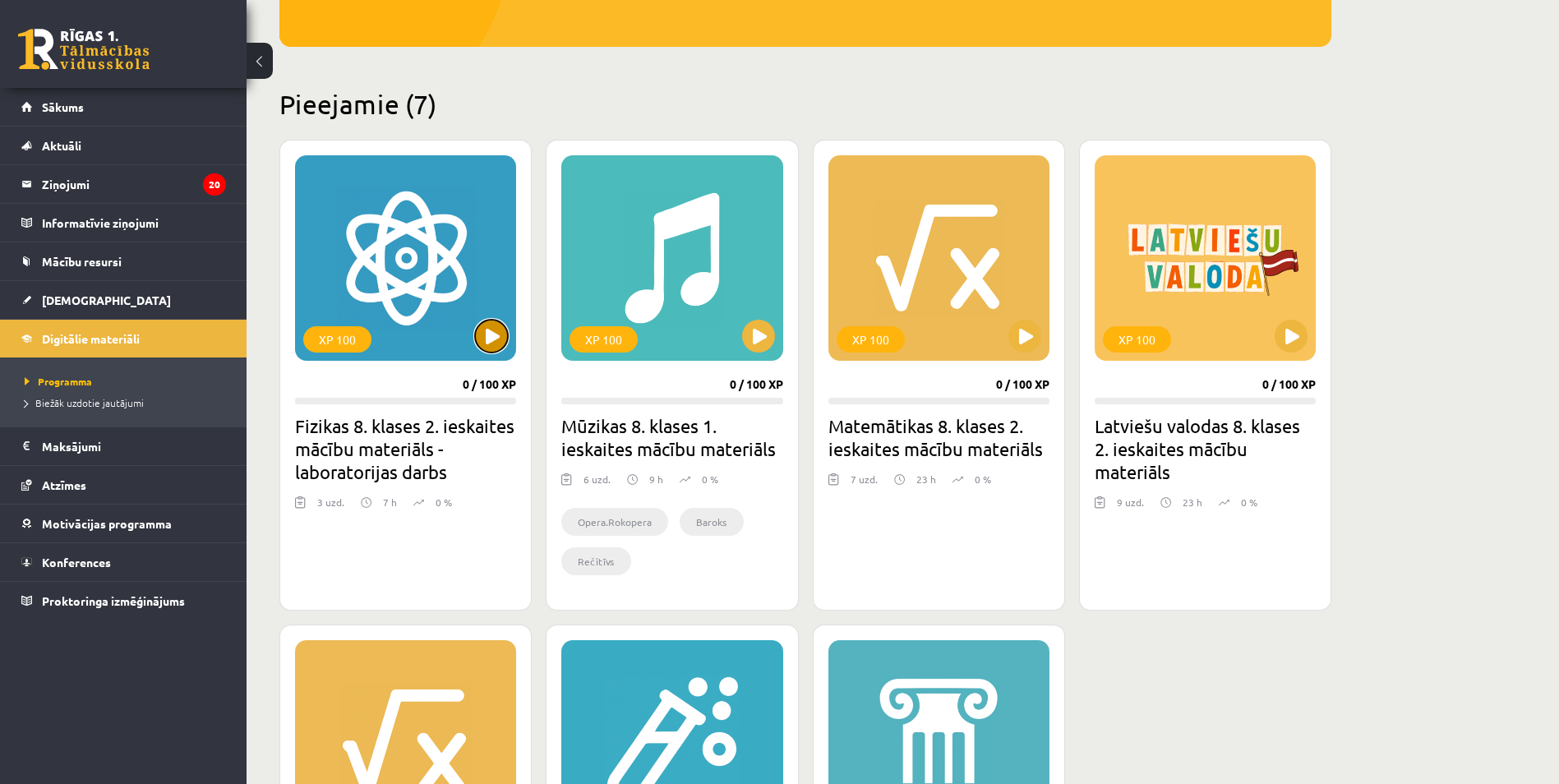
click at [495, 327] on button at bounding box center [491, 336] width 33 height 33
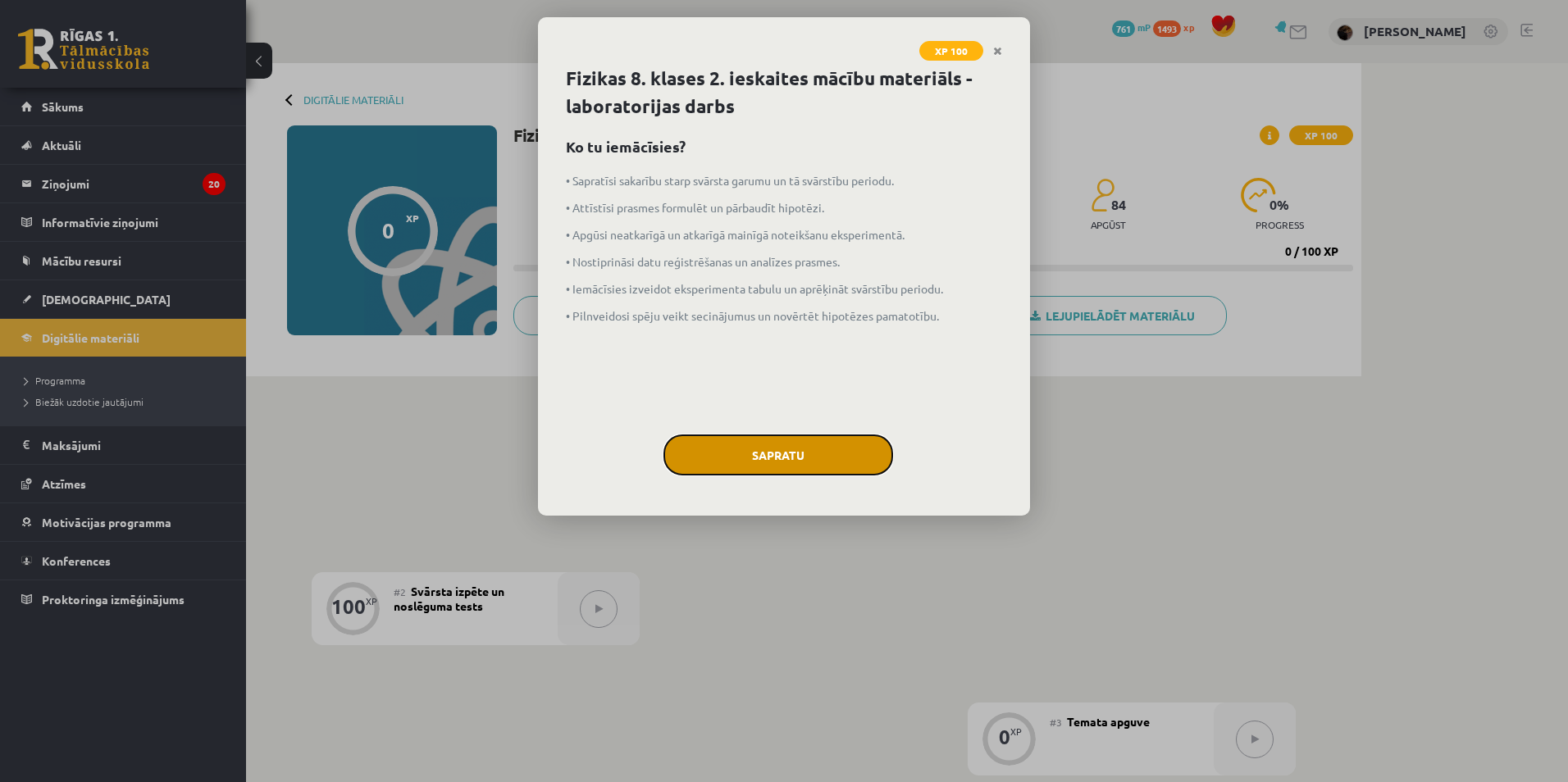
click at [726, 470] on button "Sapratu" at bounding box center [778, 455] width 230 height 41
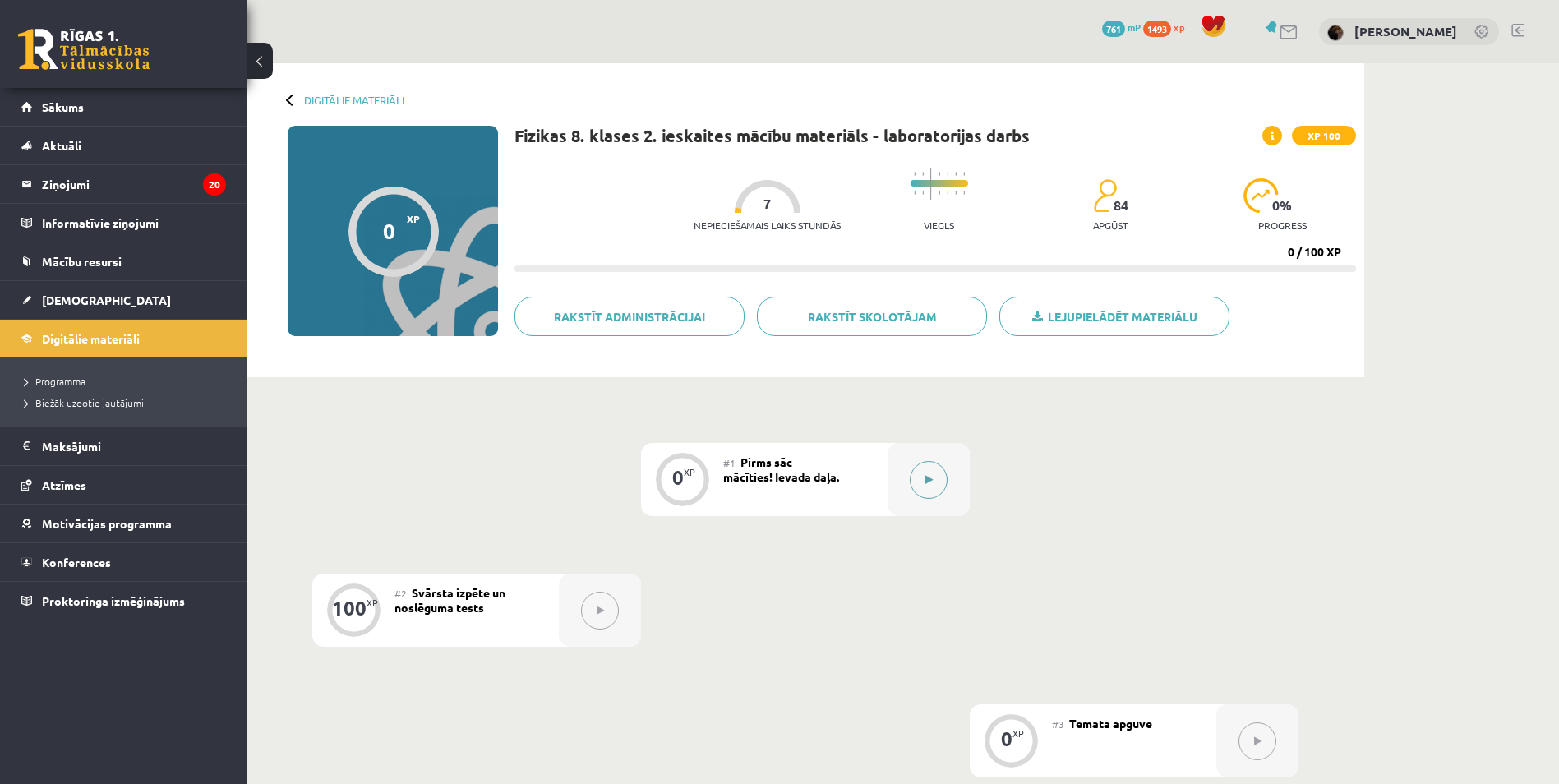
click at [926, 488] on button at bounding box center [929, 480] width 38 height 38
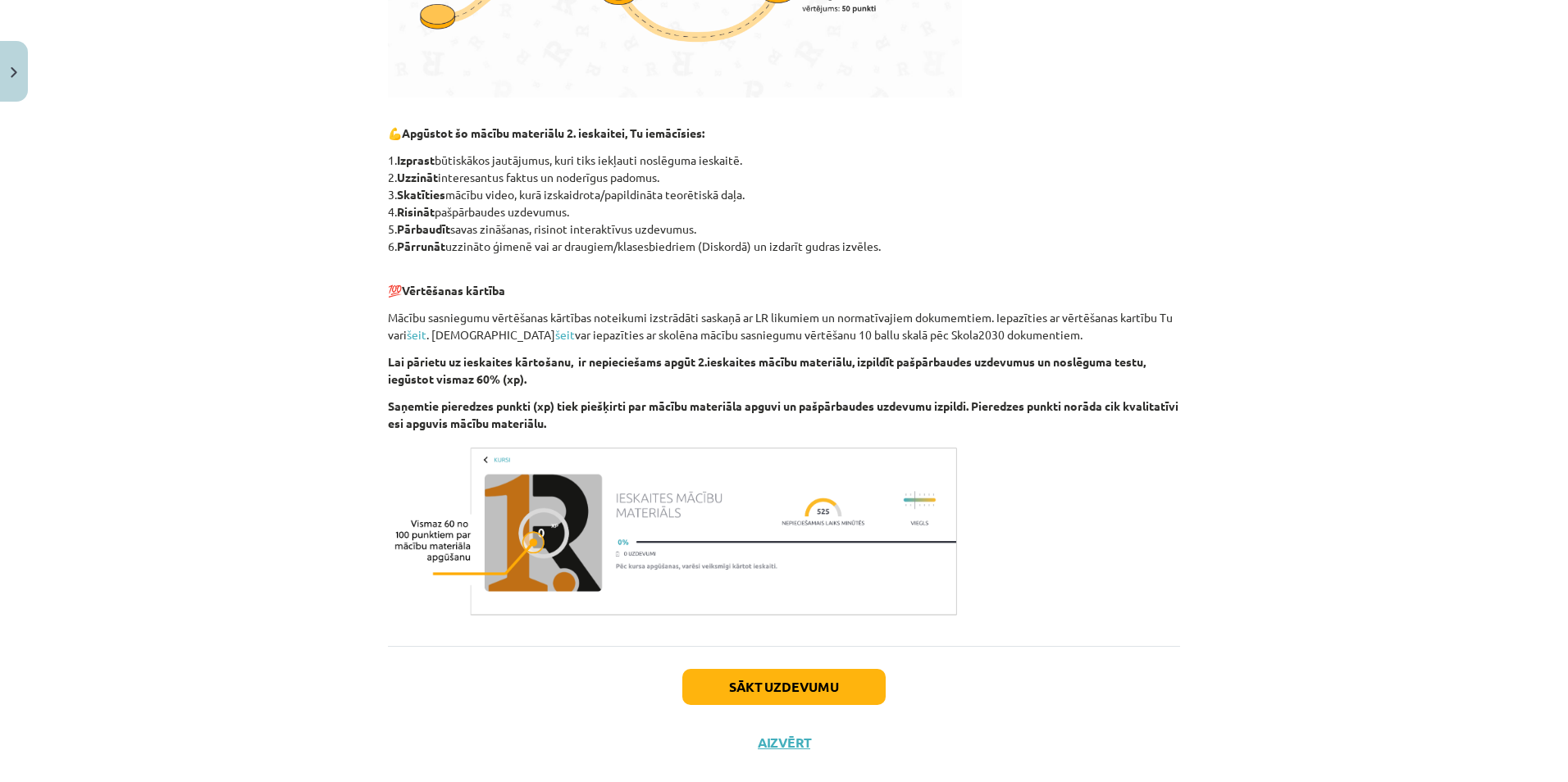
scroll to position [670, 0]
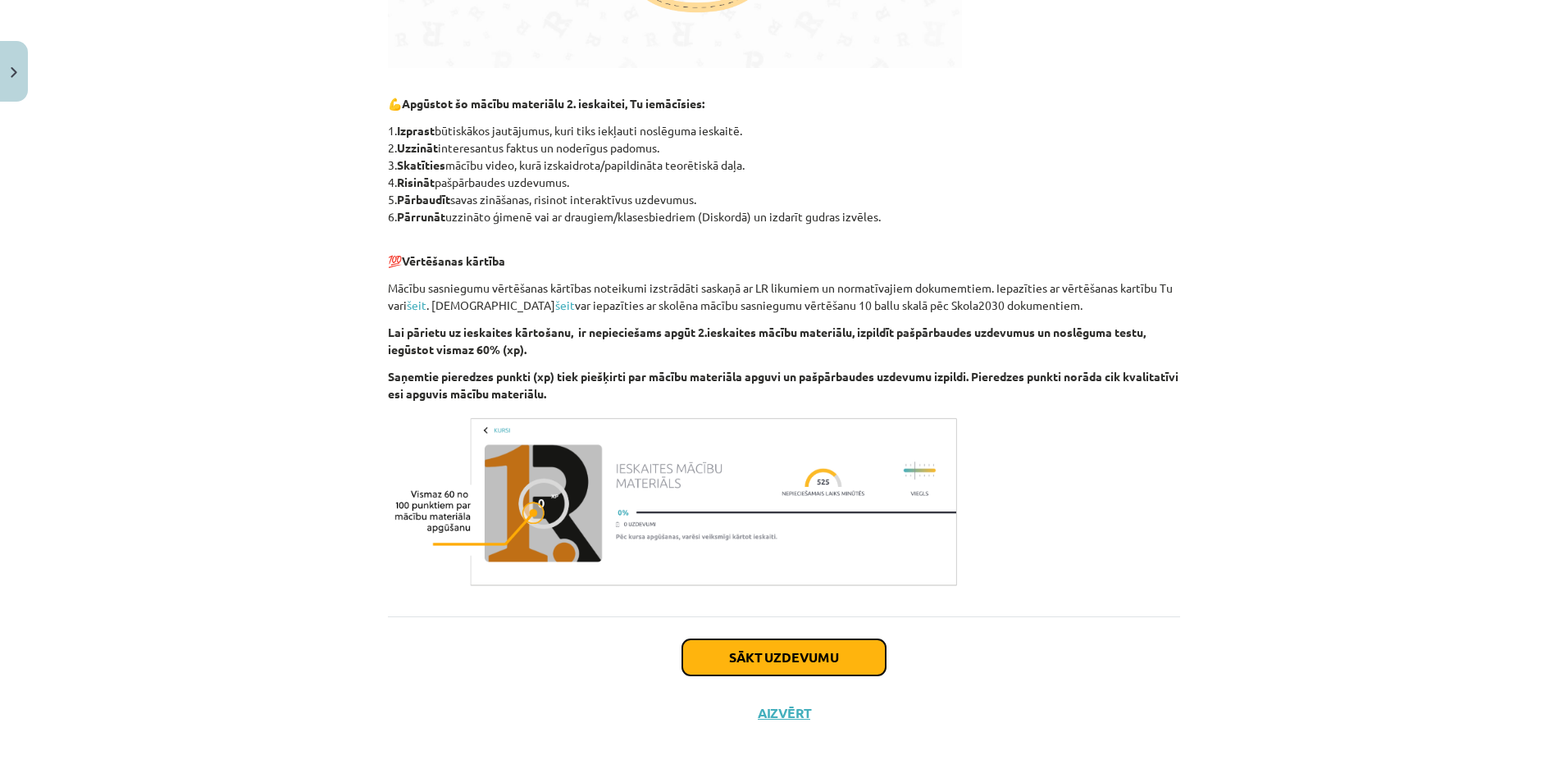
click at [826, 650] on button "Sākt uzdevumu" at bounding box center [784, 657] width 203 height 36
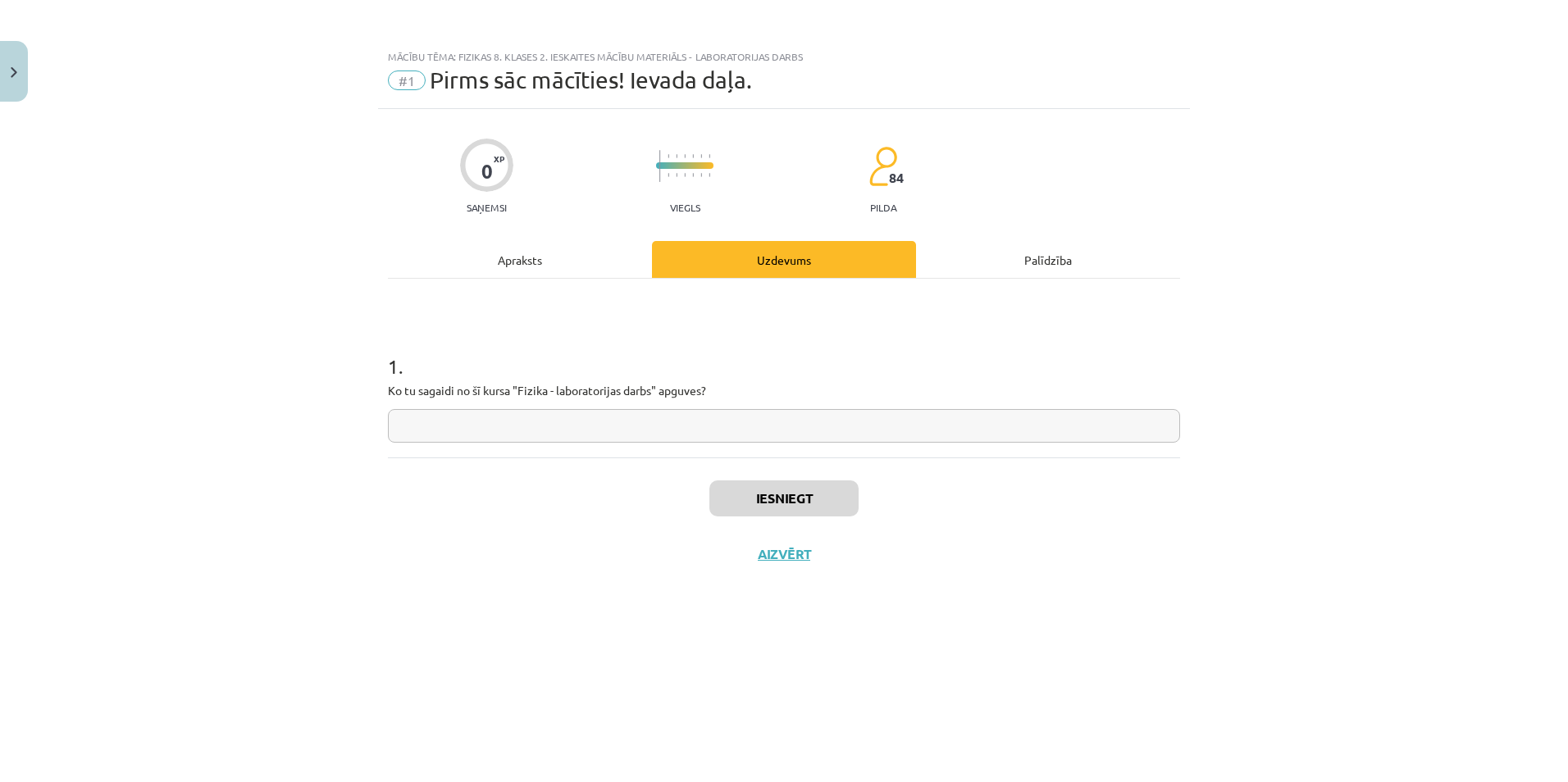
click at [781, 425] on input "text" at bounding box center [784, 426] width 793 height 33
type input "**********"
click at [810, 511] on button "Iesniegt" at bounding box center [784, 498] width 150 height 36
click at [825, 560] on button "Nākamā nodarbība" at bounding box center [784, 565] width 161 height 38
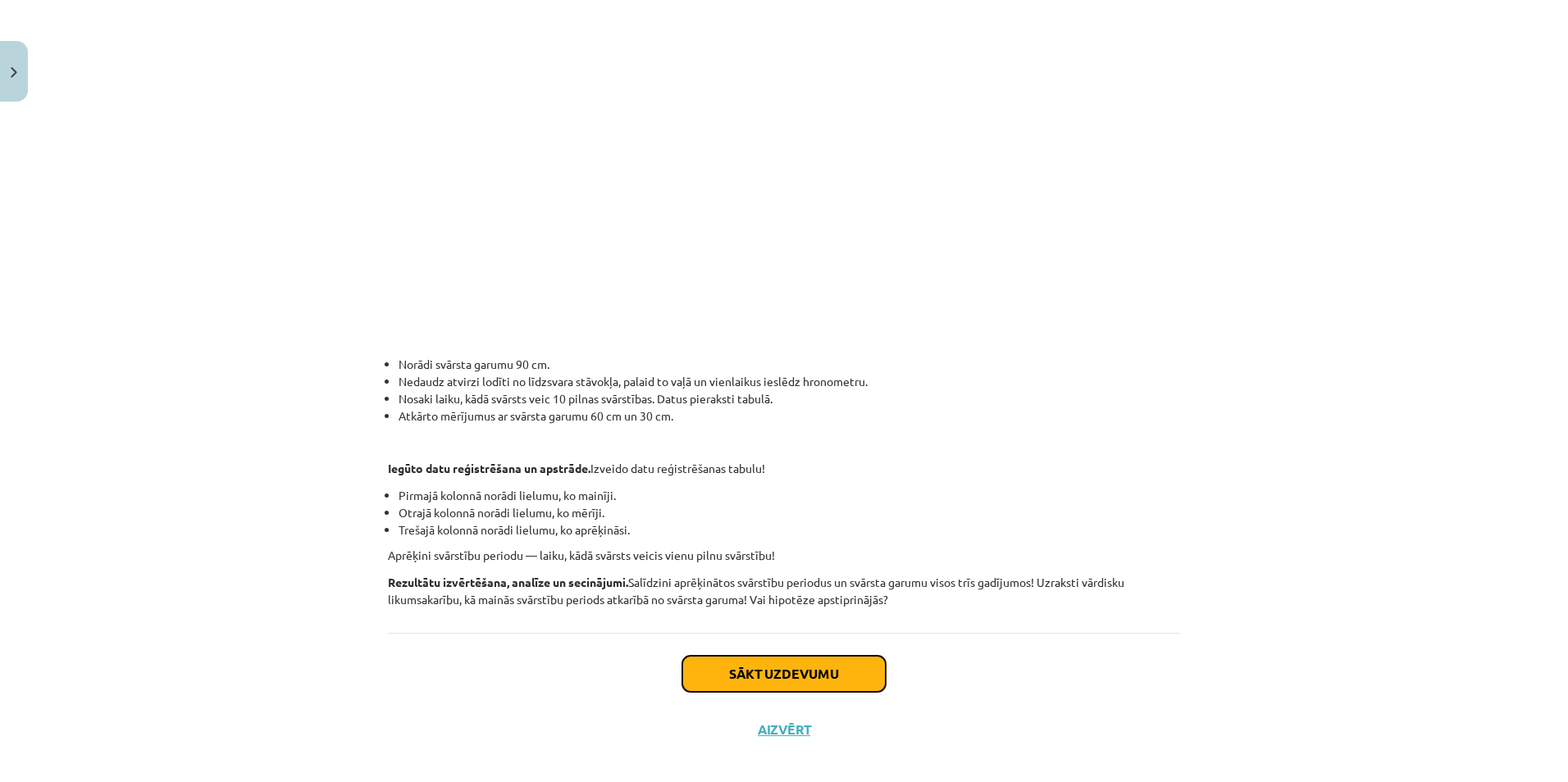
click at [796, 656] on button "Sākt uzdevumu" at bounding box center [784, 673] width 203 height 36
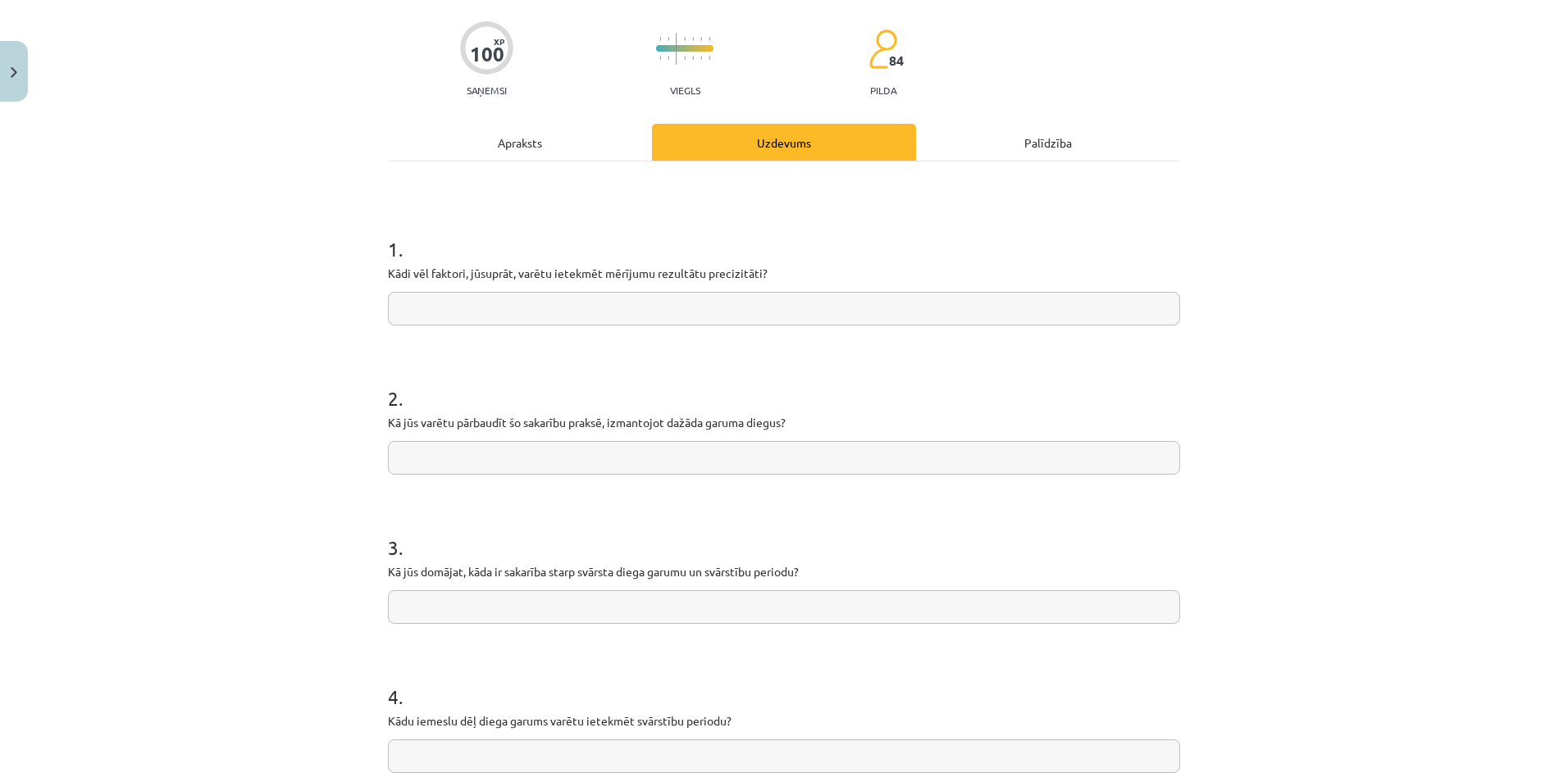
scroll to position [123, 0]
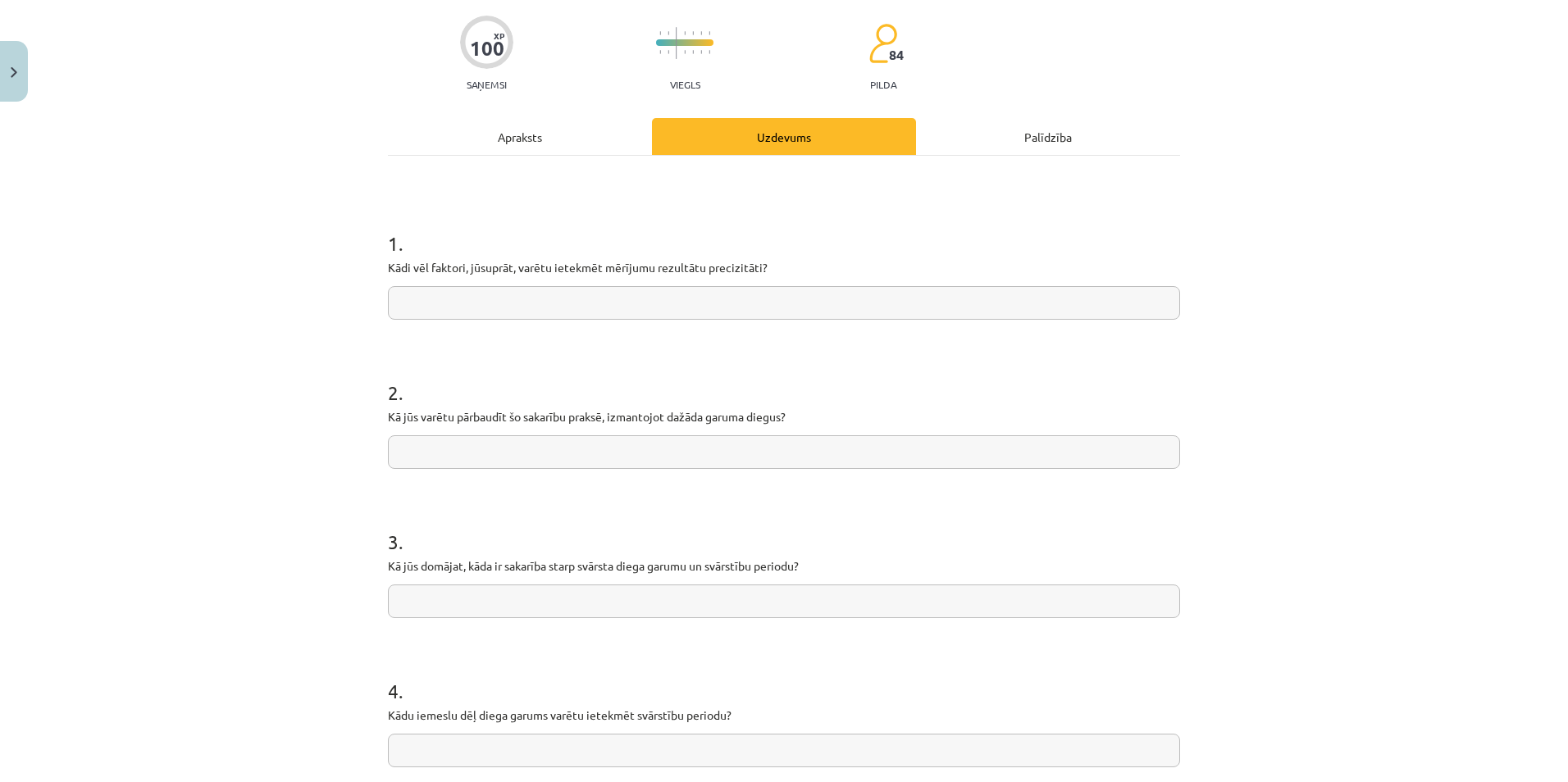
drag, startPoint x: 381, startPoint y: 267, endPoint x: 715, endPoint y: 256, distance: 334.2
click at [757, 252] on div "1 . Kādi vēl faktori, jūsuprāt, varētu ietekmēt mērījumu rezultātu precizitāti?" at bounding box center [784, 262] width 793 height 116
click at [388, 269] on p "Kādi vēl faktori, jūsuprāt, varētu ietekmēt mērījumu rezultātu precizitāti?" at bounding box center [784, 268] width 793 height 17
drag, startPoint x: 386, startPoint y: 269, endPoint x: 397, endPoint y: 268, distance: 11.0
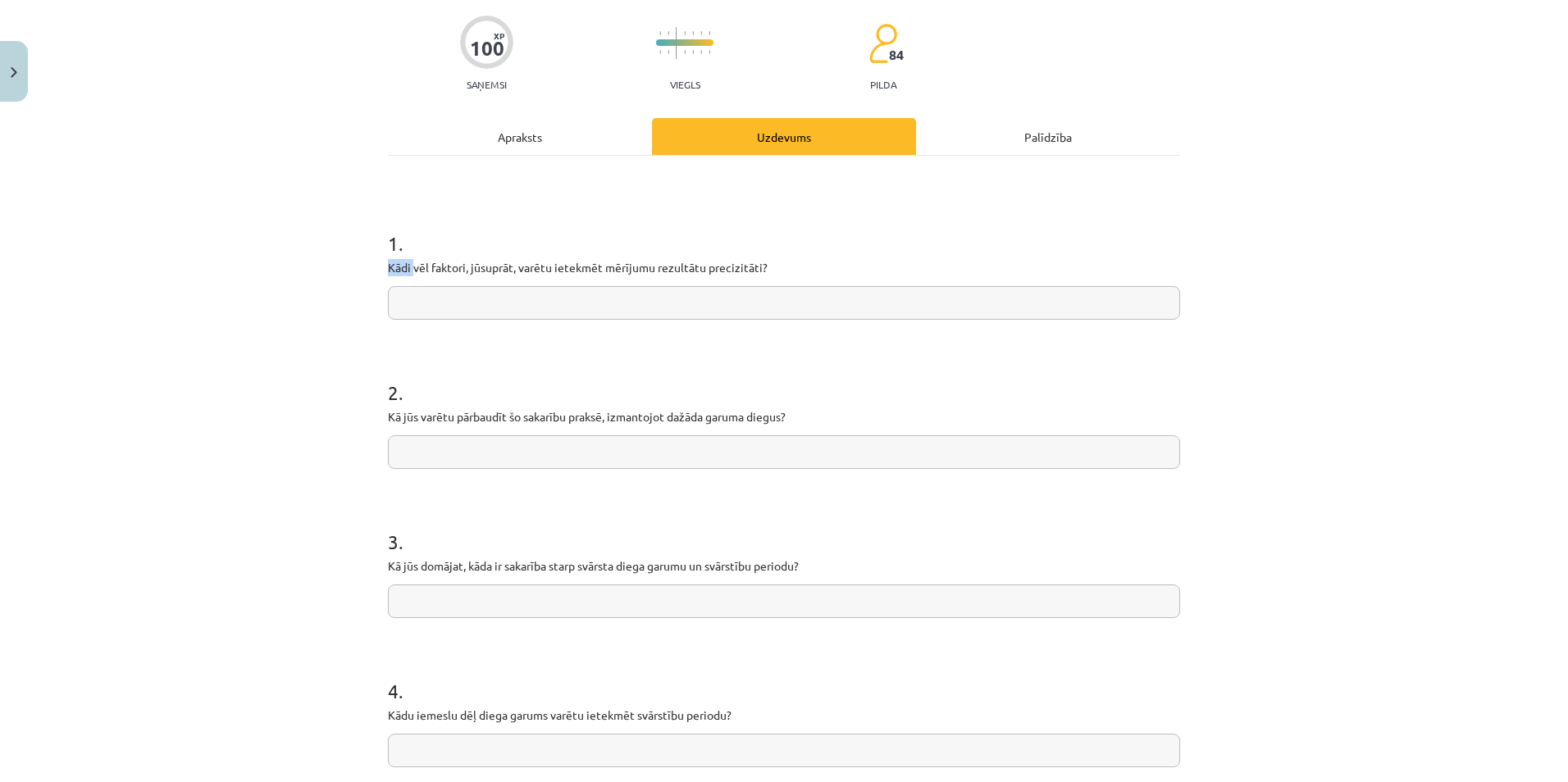
click at [397, 268] on p "Kādi vēl faktori, jūsuprāt, varētu ietekmēt mērījumu rezultātu precizitāti?" at bounding box center [784, 268] width 793 height 17
click at [411, 267] on p "Kādi vēl faktori, jūsuprāt, varētu ietekmēt mērījumu rezultātu precizitāti?" at bounding box center [784, 268] width 793 height 17
click at [411, 268] on p "Kādi vēl faktori, jūsuprāt, varētu ietekmēt mērījumu rezultātu precizitāti?" at bounding box center [784, 268] width 793 height 17
drag, startPoint x: 411, startPoint y: 268, endPoint x: 385, endPoint y: 268, distance: 26.0
click at [388, 268] on p "Kādi vēl faktori, jūsuprāt, varētu ietekmēt mērījumu rezultātu precizitāti?" at bounding box center [784, 268] width 793 height 17
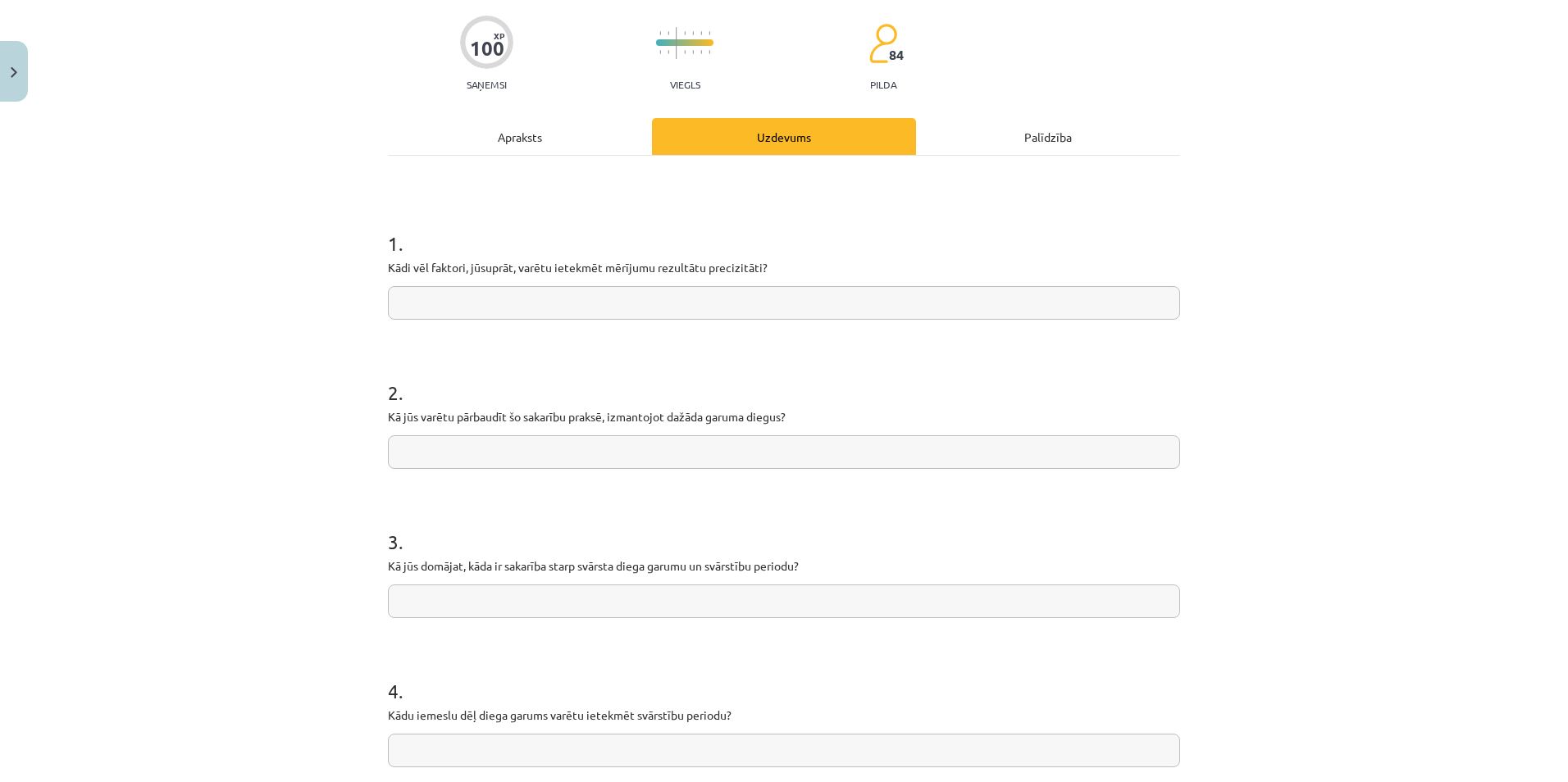
drag, startPoint x: 383, startPoint y: 268, endPoint x: 735, endPoint y: 245, distance: 352.8
click at [735, 245] on div "1 . Kādi vēl faktori, jūsuprāt, varētu ietekmēt mērījumu rezultātu precizitāti?" at bounding box center [784, 262] width 793 height 116
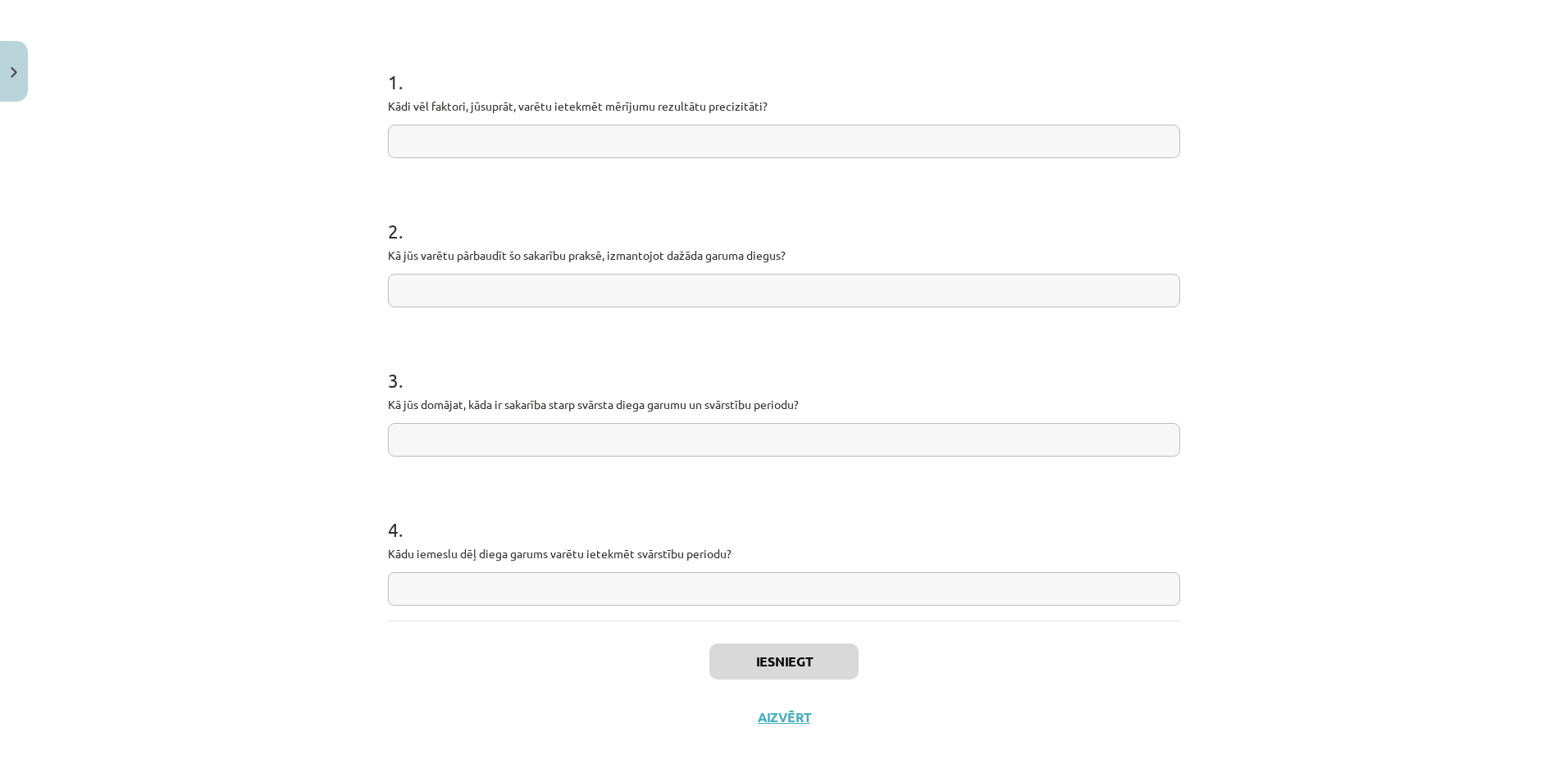
scroll to position [287, 0]
drag, startPoint x: 383, startPoint y: 250, endPoint x: 785, endPoint y: 251, distance: 402.0
click at [785, 251] on p "Kā jūs varētu pārbaudīt šo sakarību praksē, izmantojot dažāda garuma diegus?" at bounding box center [784, 253] width 793 height 17
copy p "Kā jūs varētu pārbaudīt šo sakarību praksē, izmantojot dažāda garuma diegus?"
click at [591, 304] on input "text" at bounding box center [784, 287] width 793 height 33
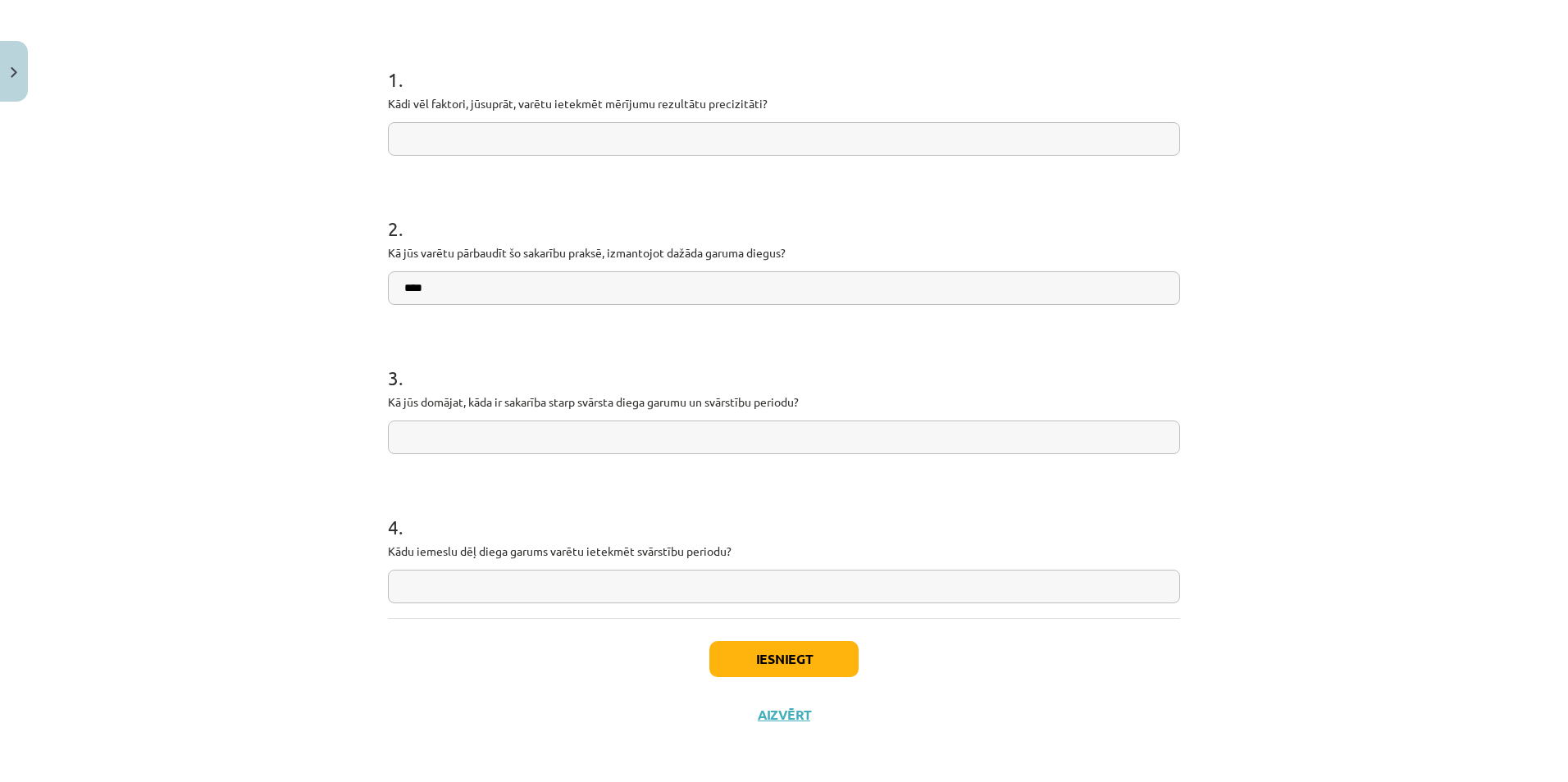
click at [484, 284] on input "****" at bounding box center [784, 287] width 793 height 33
type input "*"
paste input "**********"
click at [521, 288] on input "**********" at bounding box center [784, 287] width 793 height 33
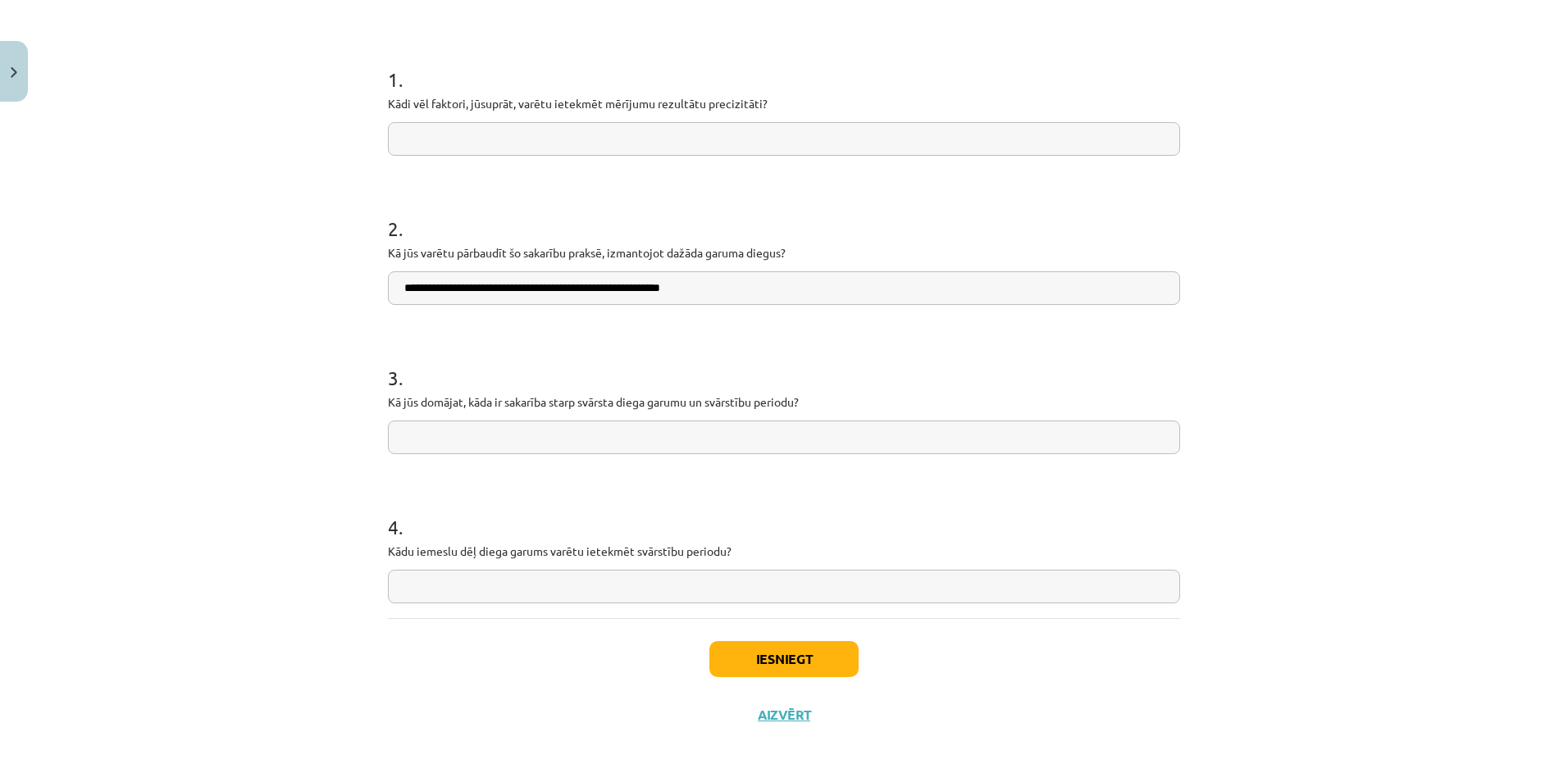
click at [728, 289] on input "**********" at bounding box center [784, 287] width 793 height 33
type input "**********"
drag, startPoint x: 381, startPoint y: 102, endPoint x: 708, endPoint y: 114, distance: 327.2
click at [708, 114] on div "1 . Kādi vēl faktori, jūsuprāt, varētu ietekmēt mērījumu rezultātu precizitāti?" at bounding box center [784, 97] width 793 height 116
copy p
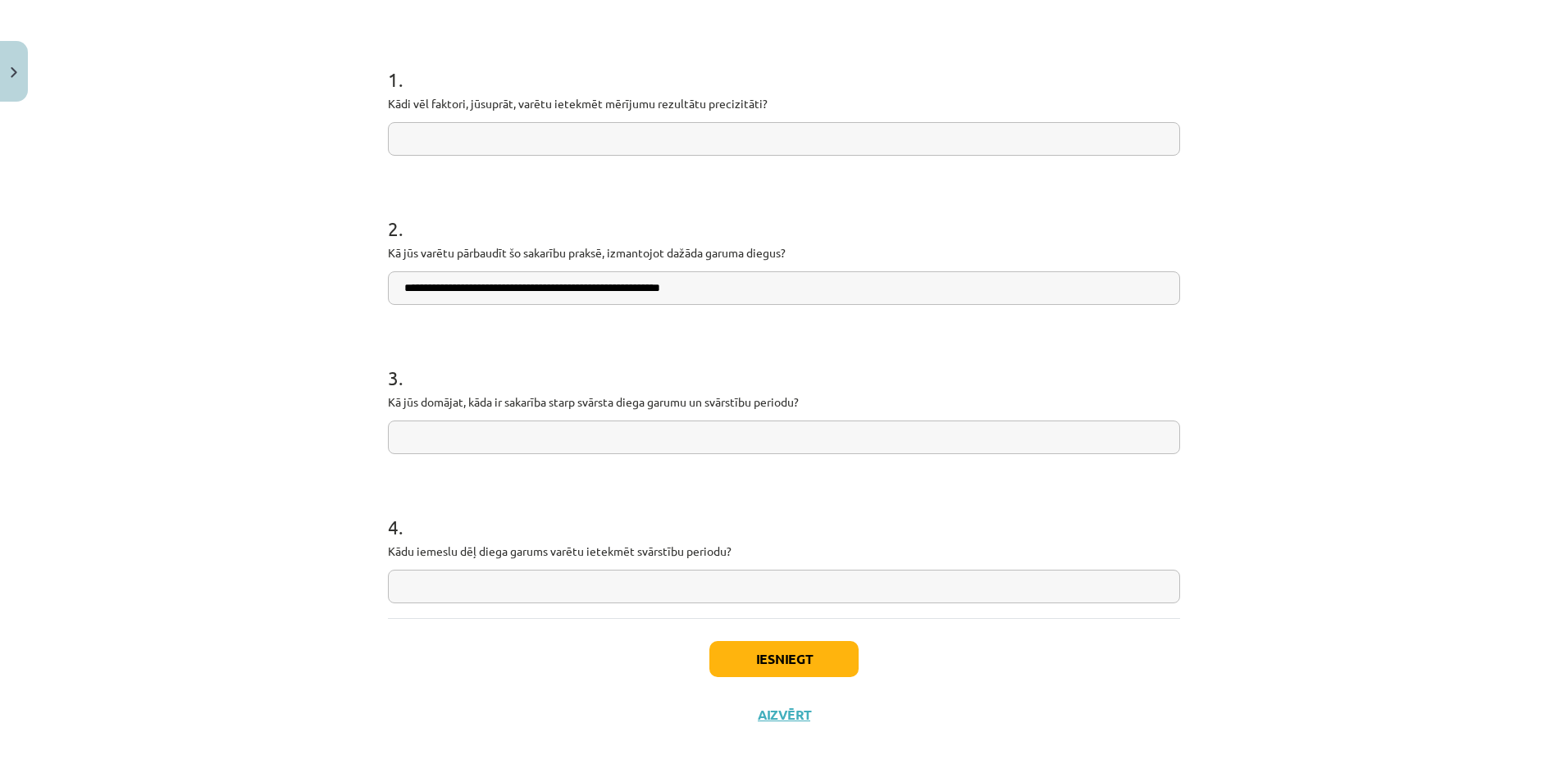
click at [533, 155] on input "text" at bounding box center [784, 138] width 793 height 33
type input "**********"
click at [633, 441] on input "text" at bounding box center [784, 437] width 793 height 33
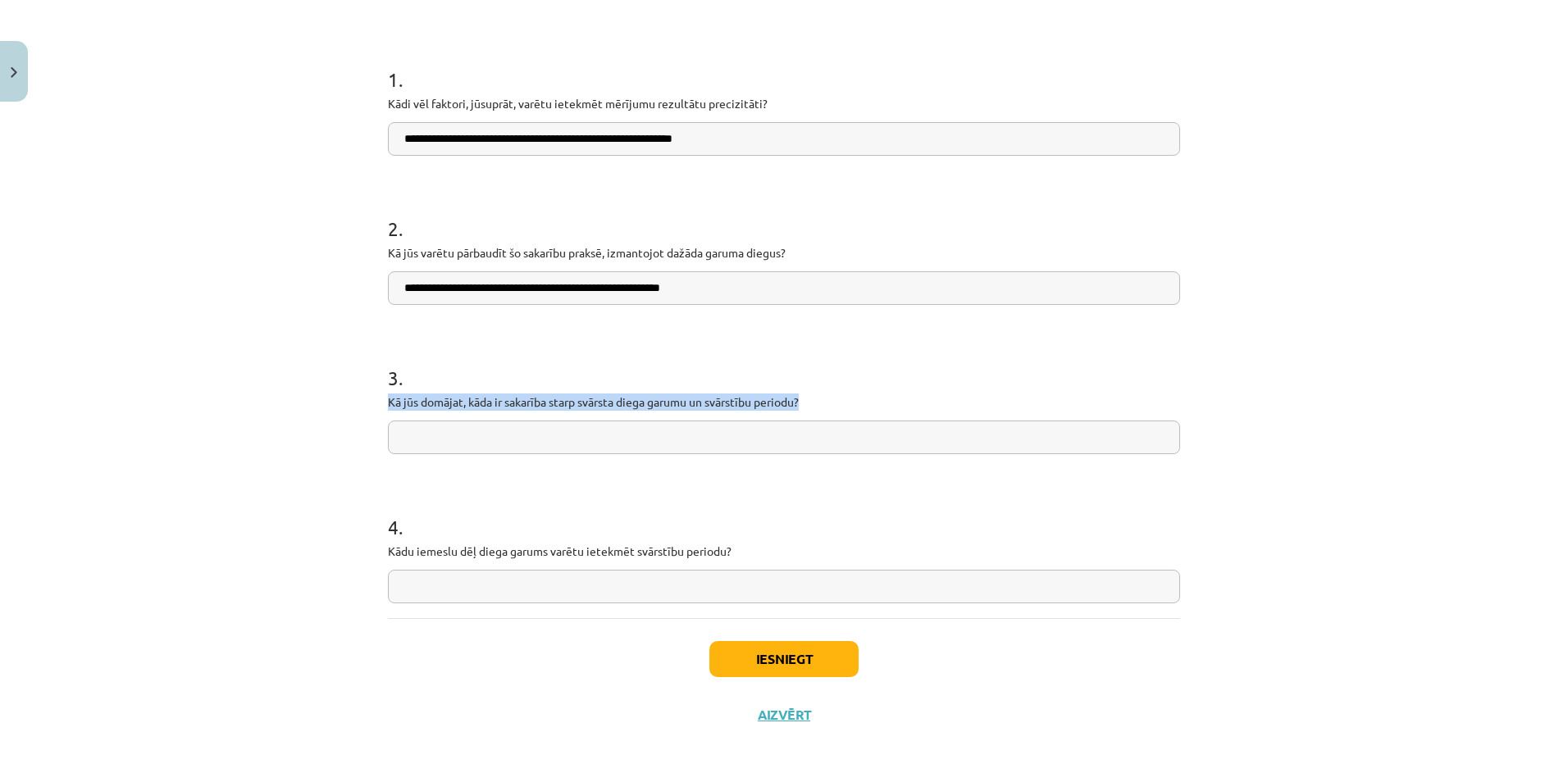
drag, startPoint x: 385, startPoint y: 401, endPoint x: 803, endPoint y: 409, distance: 418.1
click at [803, 409] on p "Kā jūs domājat, kāda ir sakarība starp svārsta diega garumu un svārstību period…" at bounding box center [784, 402] width 793 height 17
copy p "Kā jūs domājat, kāda ir sakarība starp svārsta diega garumu un svārstību period…"
click at [533, 424] on input "text" at bounding box center [784, 437] width 793 height 33
paste input "**********"
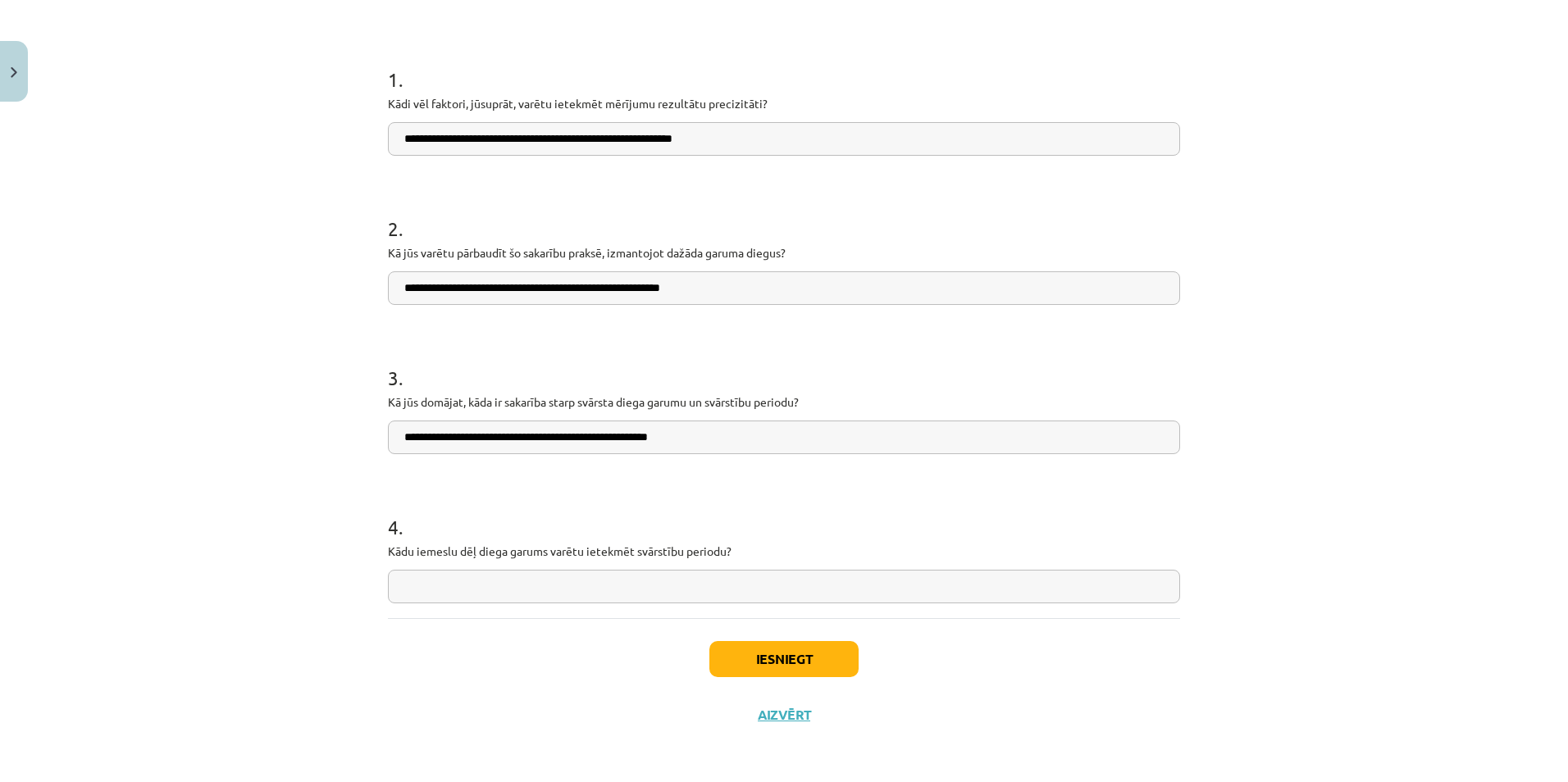
click at [428, 438] on input "**********" at bounding box center [784, 437] width 793 height 33
click at [431, 438] on input "**********" at bounding box center [784, 437] width 793 height 33
click at [469, 444] on input "**********" at bounding box center [784, 437] width 793 height 33
click at [557, 436] on input "**********" at bounding box center [784, 437] width 793 height 33
click at [592, 442] on input "**********" at bounding box center [784, 437] width 793 height 33
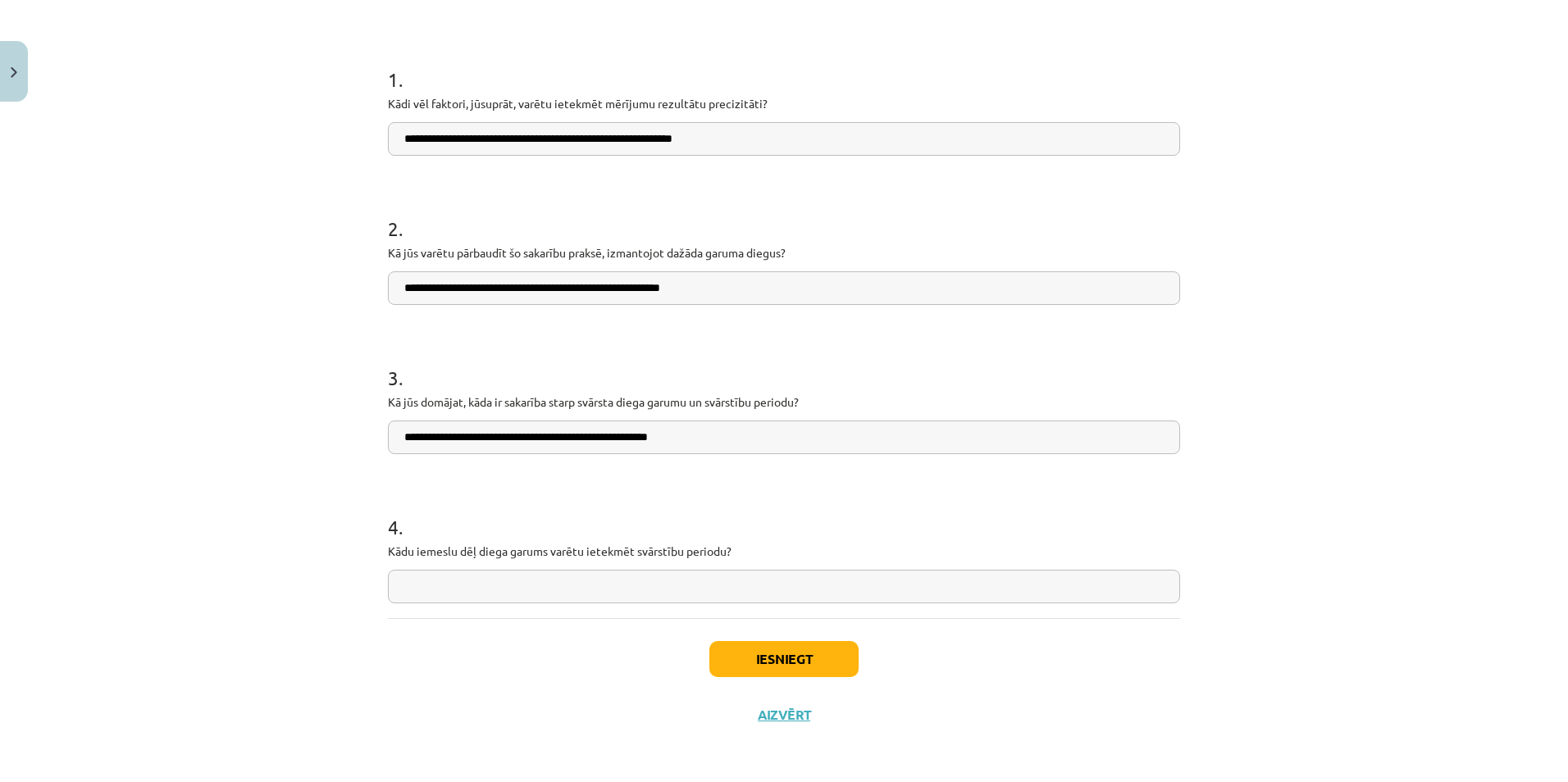
click at [593, 439] on input "**********" at bounding box center [784, 437] width 793 height 33
click at [612, 439] on input "**********" at bounding box center [784, 437] width 793 height 33
type input "**********"
click at [629, 288] on input "**********" at bounding box center [784, 287] width 793 height 33
click at [672, 290] on input "**********" at bounding box center [784, 287] width 793 height 33
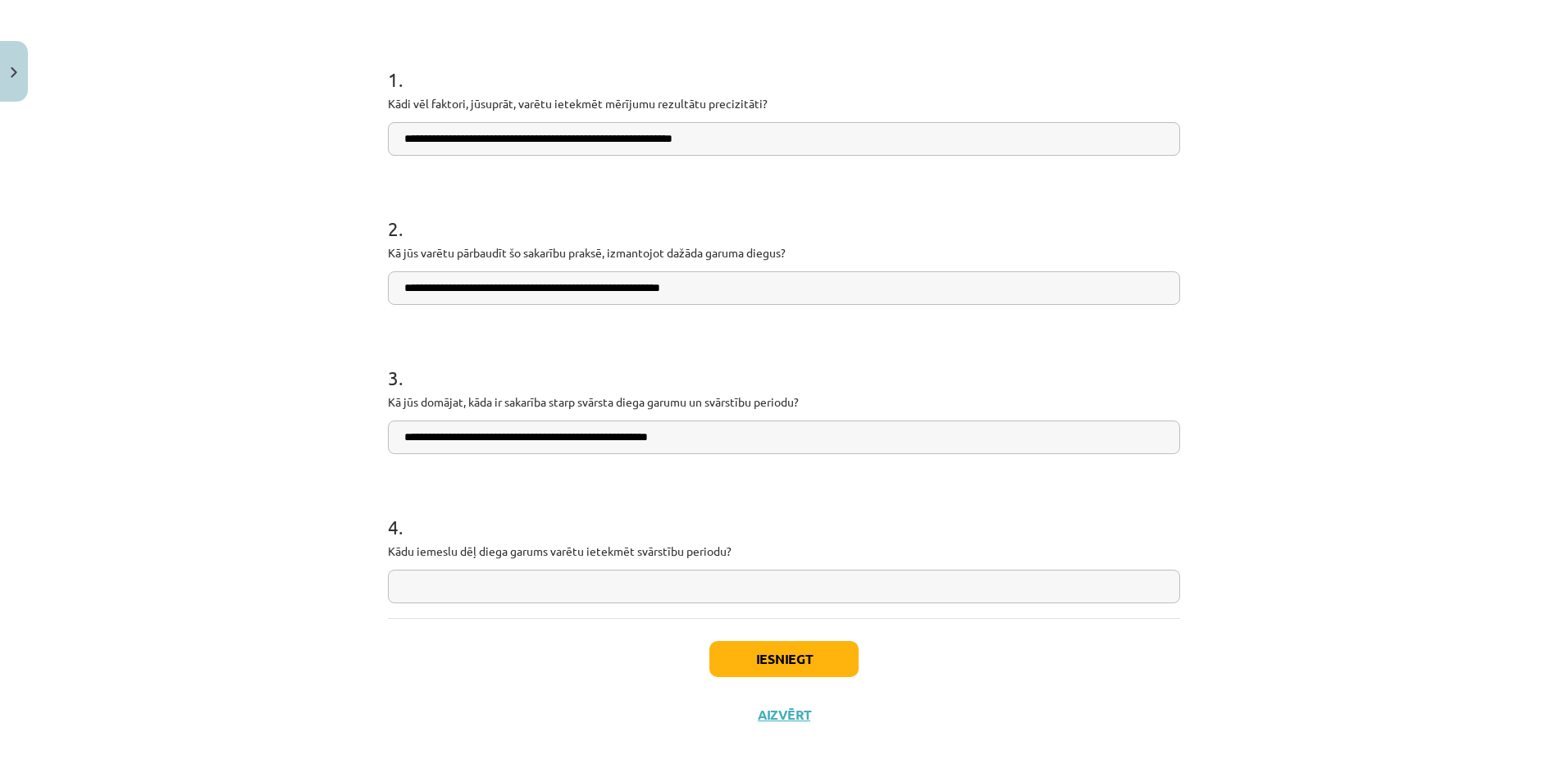
click at [669, 291] on input "**********" at bounding box center [784, 287] width 793 height 33
click at [527, 289] on input "**********" at bounding box center [784, 287] width 793 height 33
click at [412, 288] on input "**********" at bounding box center [784, 287] width 793 height 33
type input "**********"
click at [673, 585] on input "text" at bounding box center [784, 586] width 793 height 33
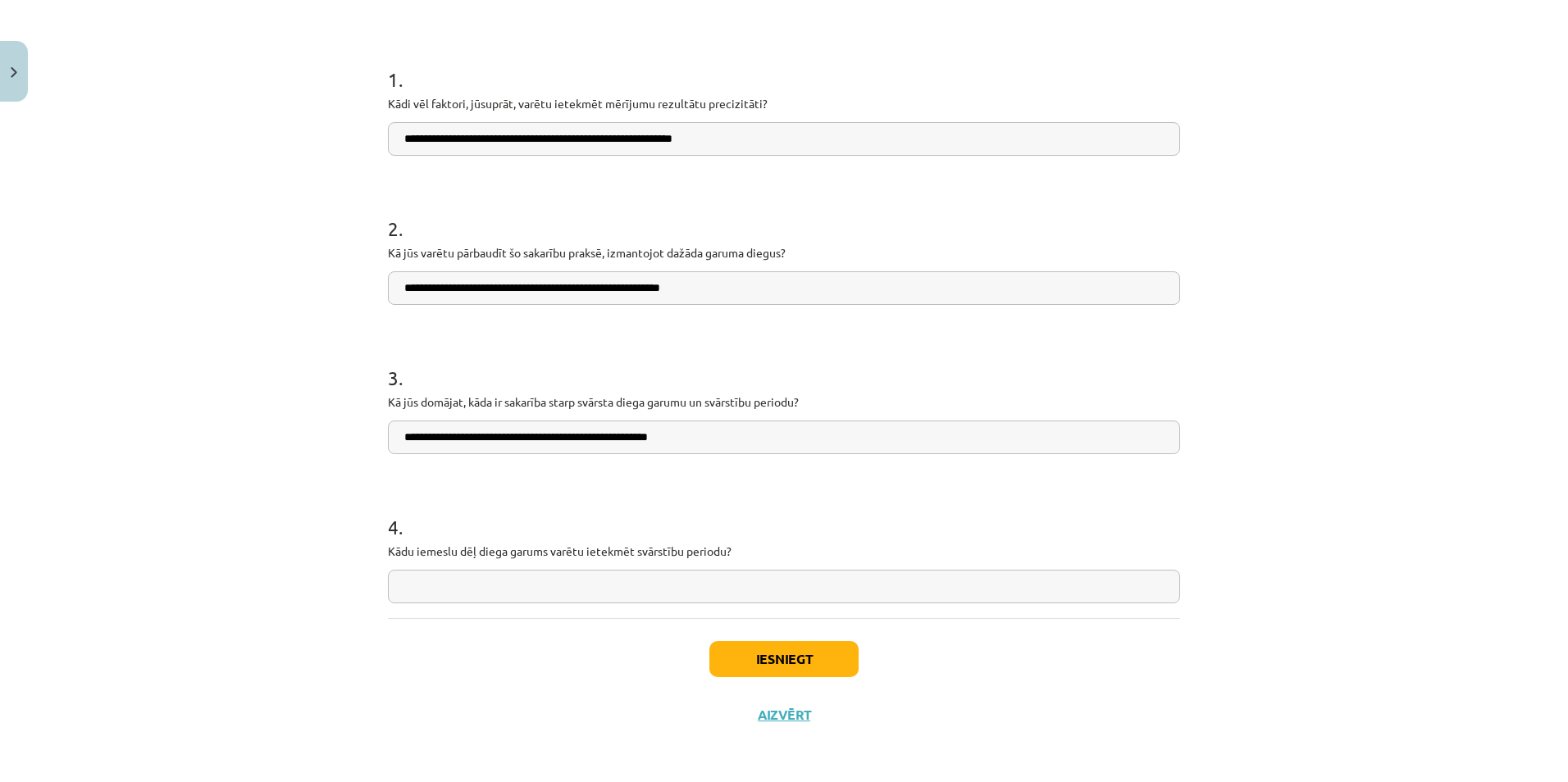
drag, startPoint x: 382, startPoint y: 550, endPoint x: 665, endPoint y: 573, distance: 283.9
click at [665, 573] on div "4 . Kādu iemeslu dēļ diega garums varētu ietekmēt svārstību periodu?" at bounding box center [784, 545] width 793 height 116
drag, startPoint x: 699, startPoint y: 555, endPoint x: 564, endPoint y: 560, distance: 135.1
click at [564, 560] on div "4 . Kādu iemeslu dēļ diega garums varētu ietekmēt svārstību periodu?" at bounding box center [784, 545] width 793 height 116
drag, startPoint x: 566, startPoint y: 556, endPoint x: 502, endPoint y: 547, distance: 64.6
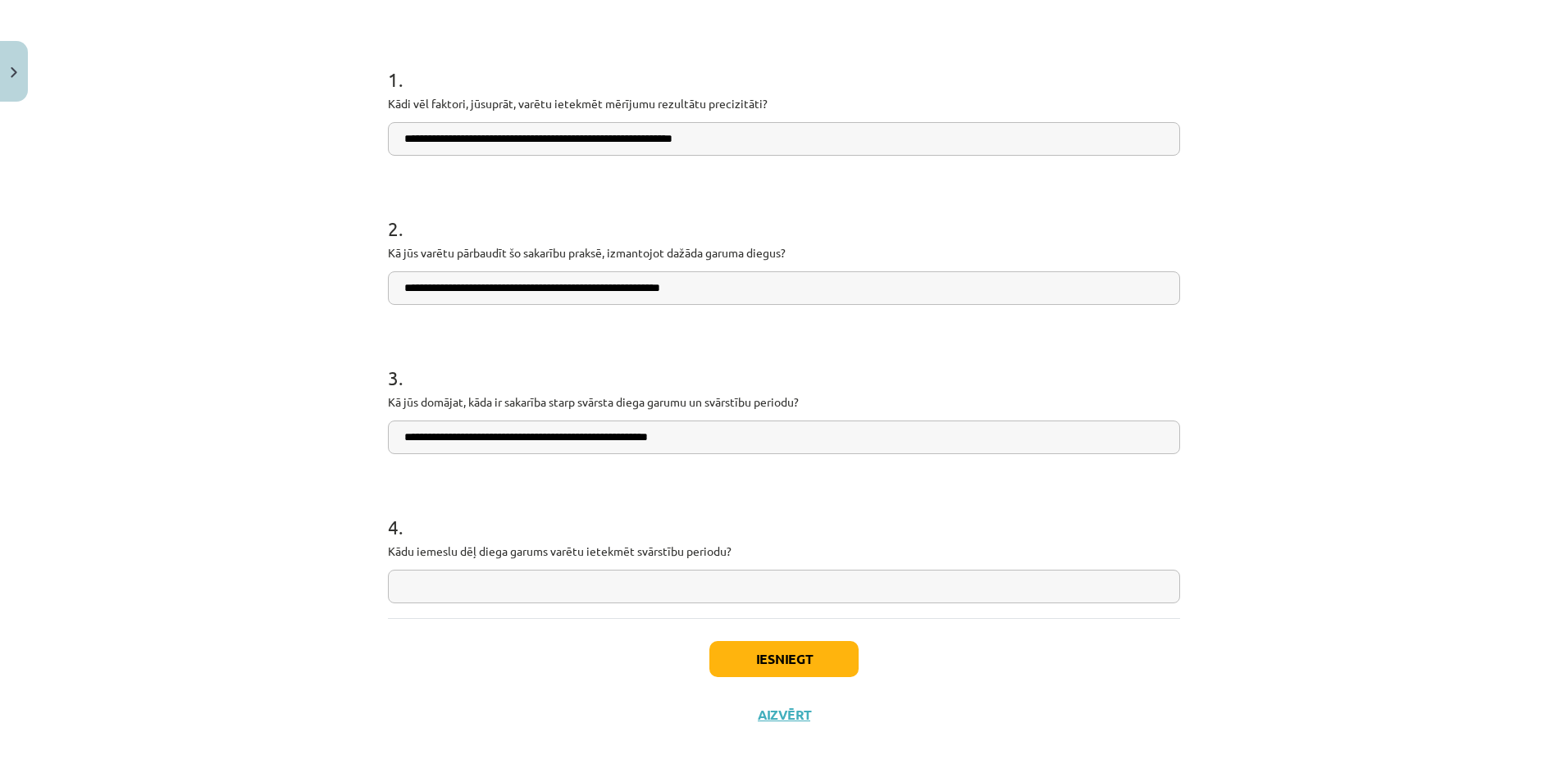
click at [502, 547] on p "Kādu iemeslu dēļ diega garums varētu ietekmēt svārstību periodu?" at bounding box center [784, 551] width 793 height 17
drag, startPoint x: 384, startPoint y: 551, endPoint x: 735, endPoint y: 551, distance: 351.0
click at [735, 551] on p "Kādu iemeslu dēļ diega garums varētu ietekmēt svārstību periodu?" at bounding box center [784, 551] width 793 height 17
copy p "Kādu iemeslu dēļ diega garums varētu ietekmēt svārstību periodu?"
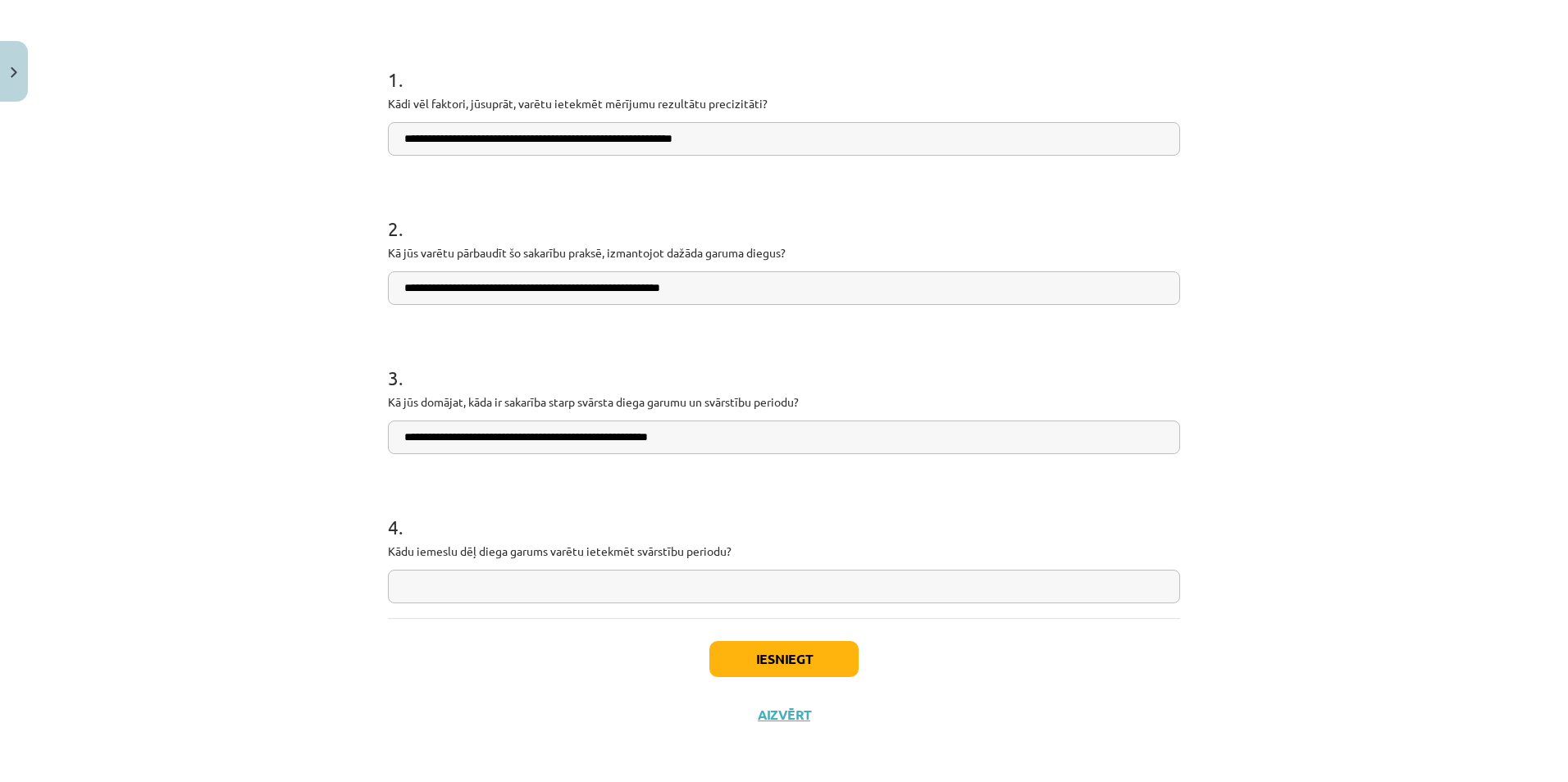
click at [472, 585] on input "text" at bounding box center [784, 586] width 793 height 33
click at [450, 584] on input "**********" at bounding box center [784, 586] width 793 height 33
click at [598, 581] on input "**********" at bounding box center [784, 586] width 793 height 33
type input "**********"
click at [746, 656] on button "Iesniegt" at bounding box center [784, 659] width 150 height 36
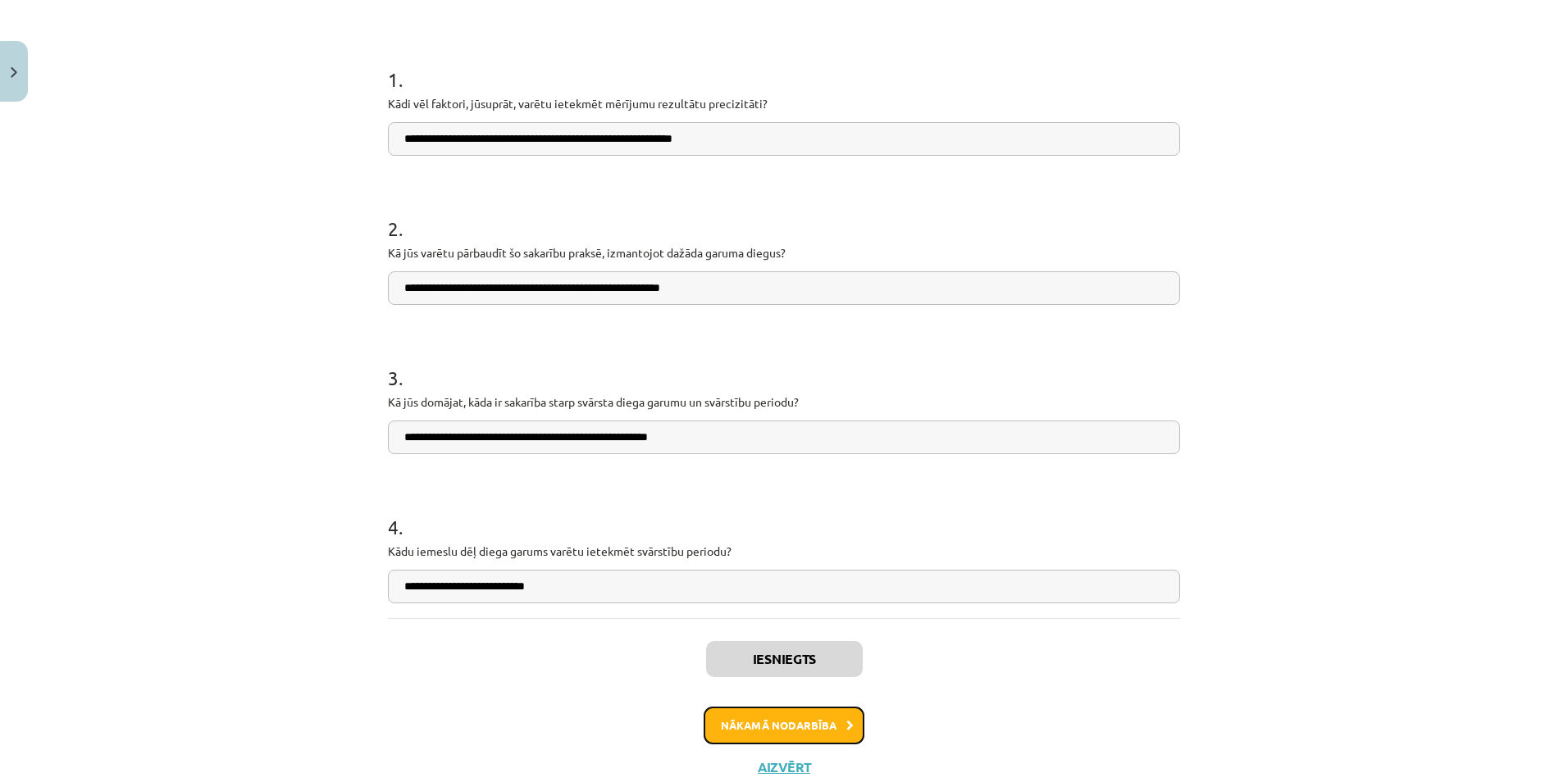
click at [760, 732] on button "Nākamā nodarbība" at bounding box center [784, 726] width 161 height 38
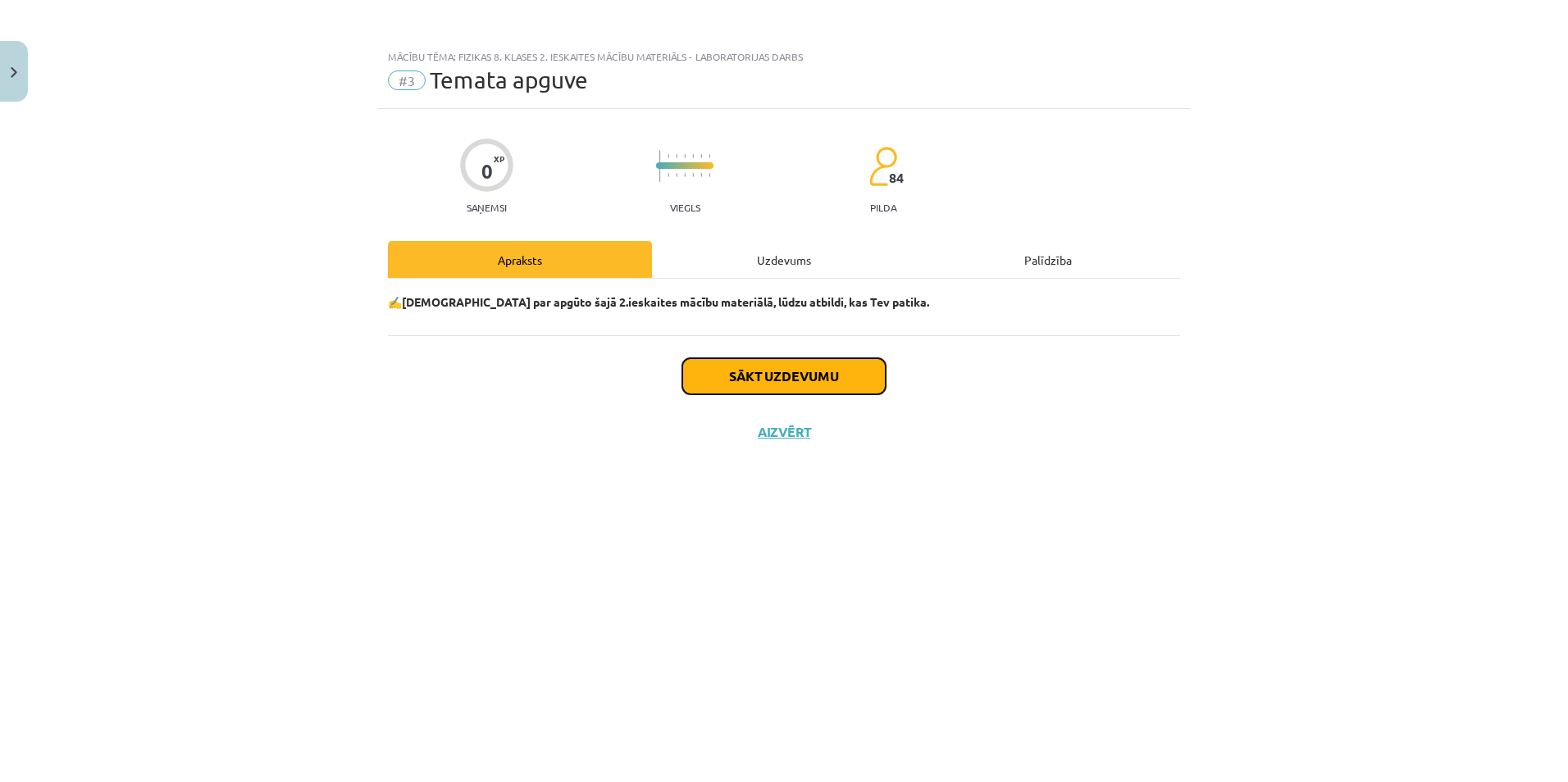
click at [782, 370] on button "Sākt uzdevumu" at bounding box center [784, 376] width 203 height 36
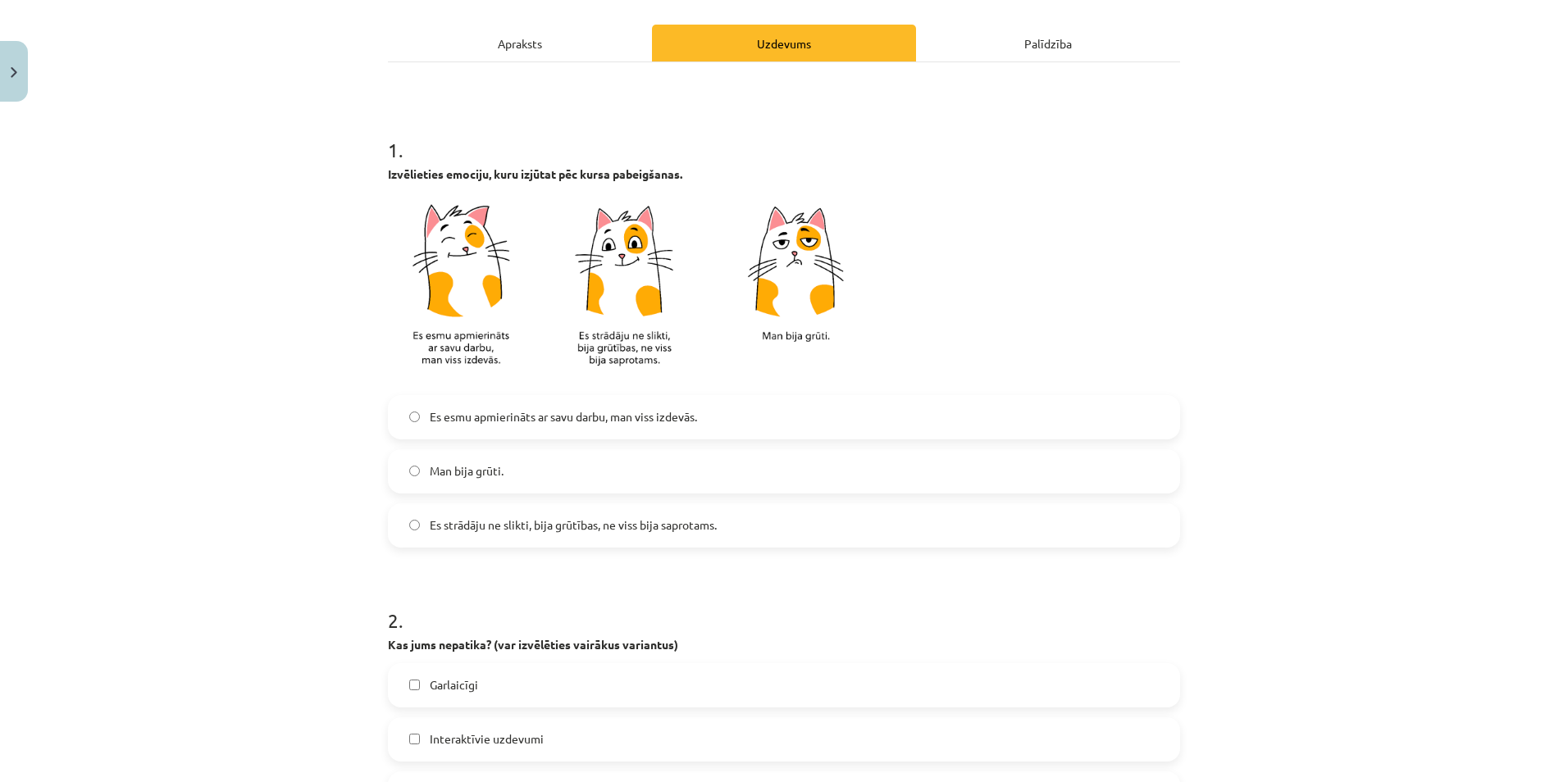
scroll to position [246, 0]
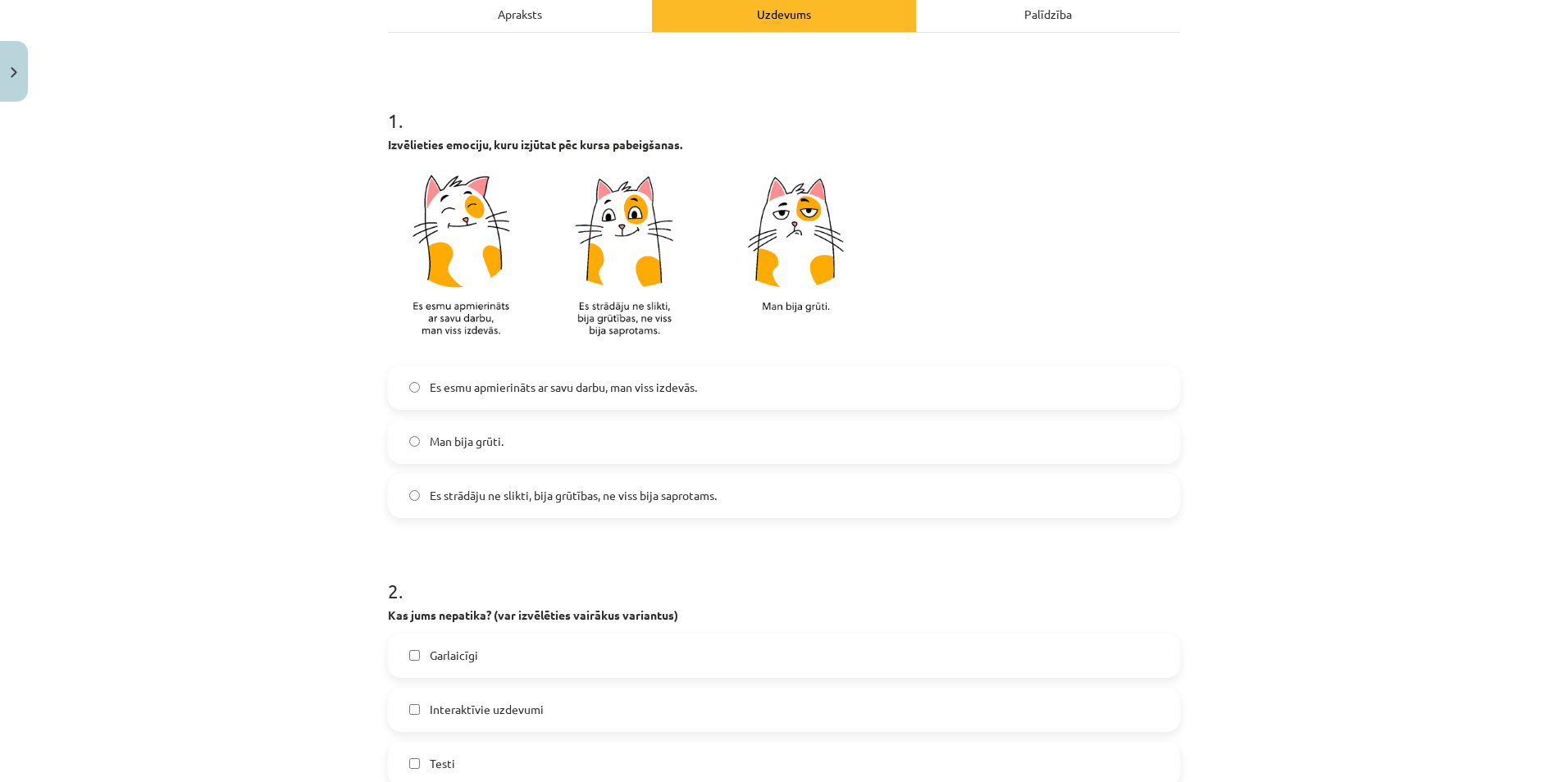
click at [471, 430] on label "Man bija grūti." at bounding box center [784, 442] width 789 height 41
click at [506, 493] on span "Es strādāju ne slikti, bija grūtības, ne viss bija saprotams." at bounding box center [574, 496] width 287 height 17
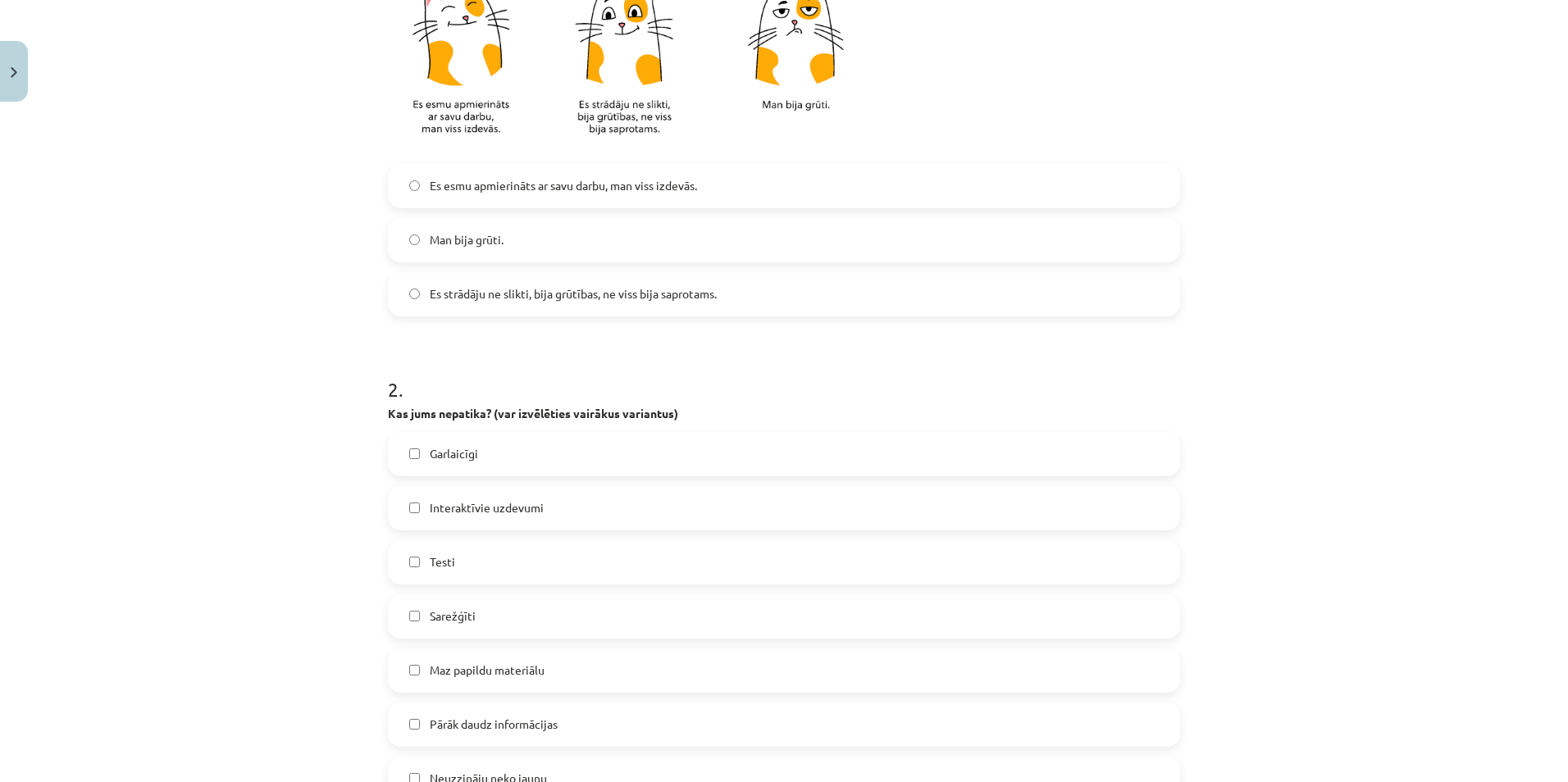
scroll to position [573, 0]
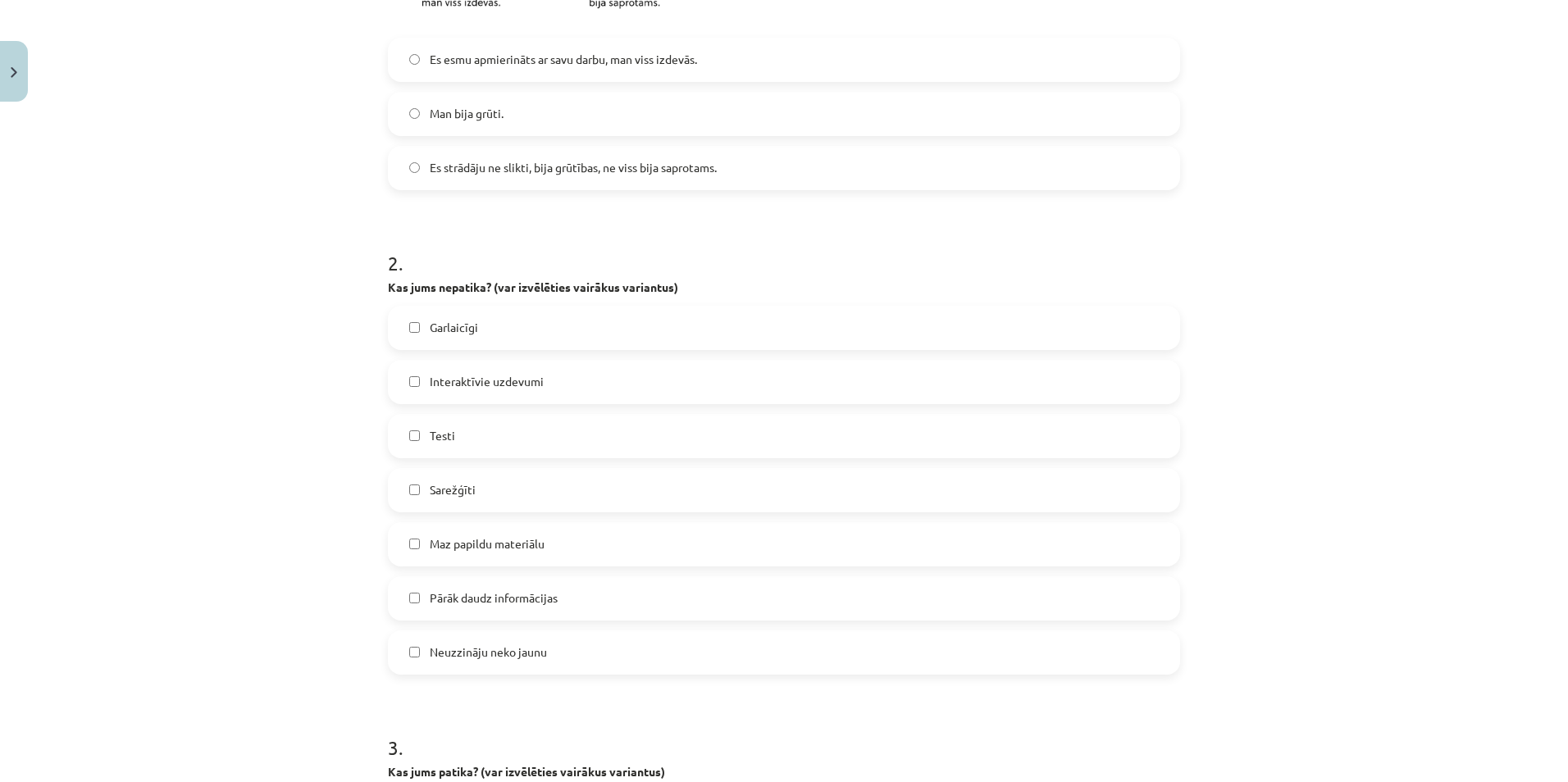
click at [405, 483] on label "Sarežģīti" at bounding box center [784, 491] width 789 height 41
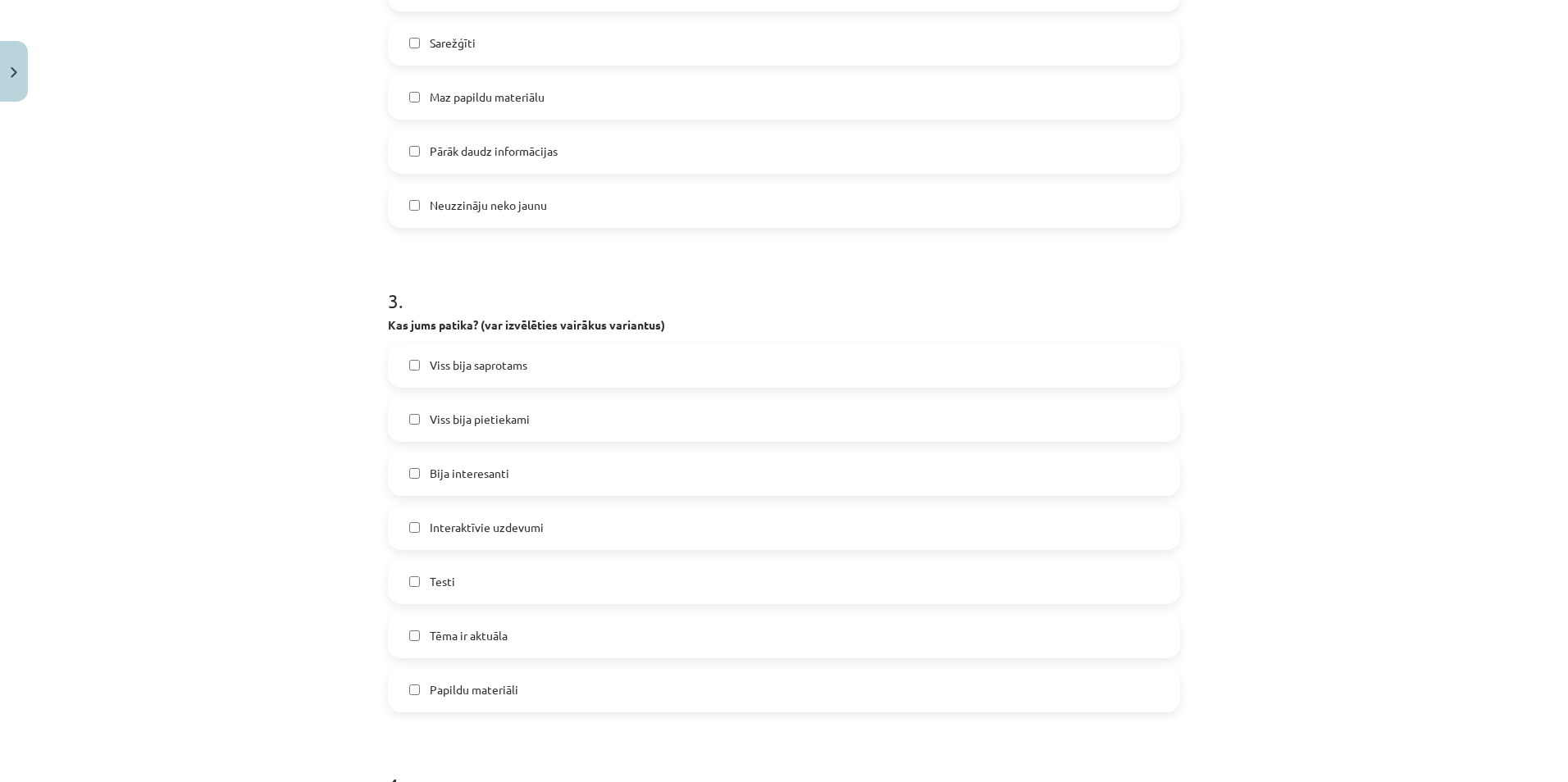
scroll to position [1066, 0]
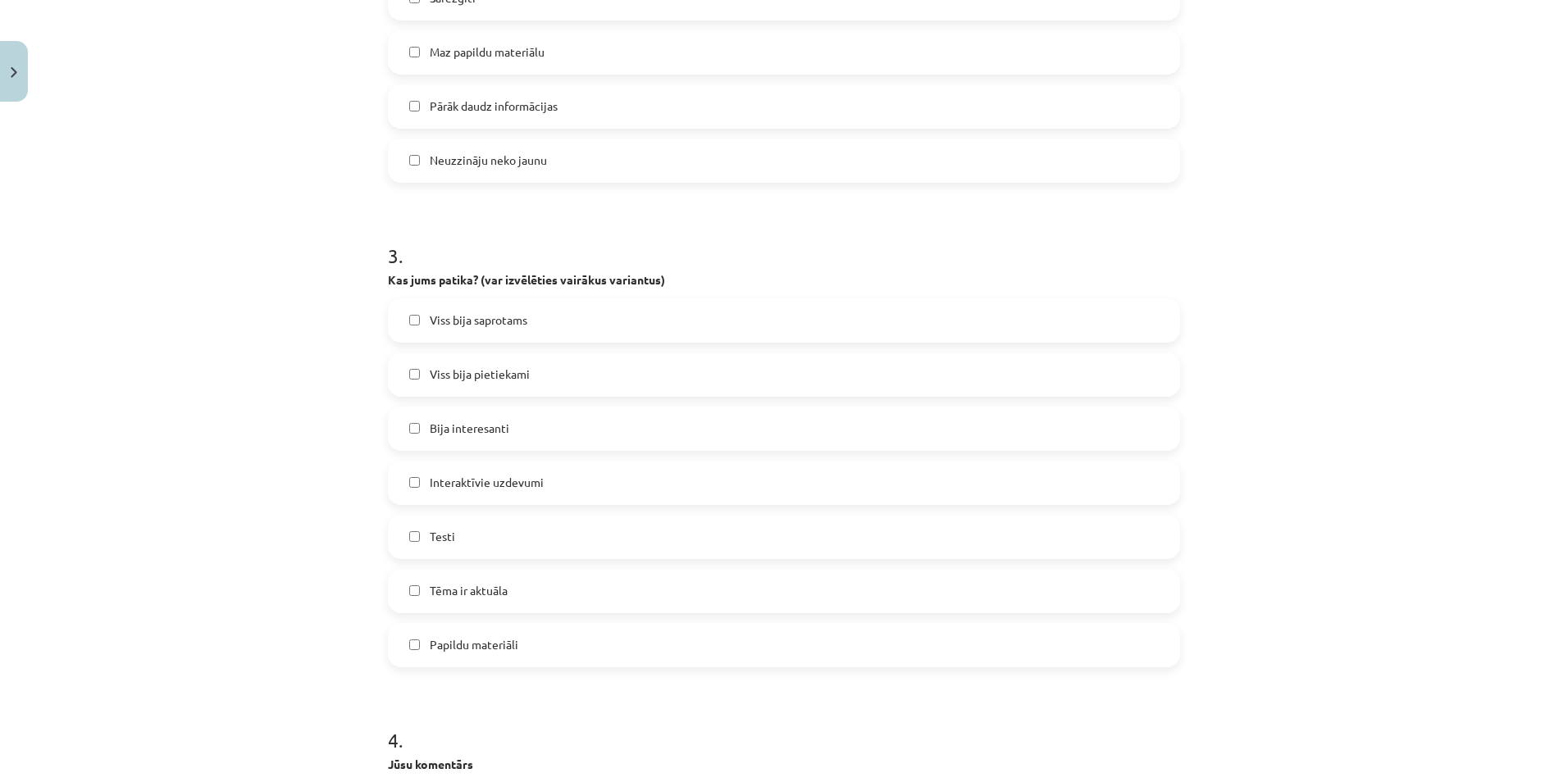
click at [409, 381] on label "Viss bija pietiekami" at bounding box center [784, 374] width 789 height 41
click at [396, 589] on label "Tēma ir aktuāla" at bounding box center [784, 591] width 789 height 41
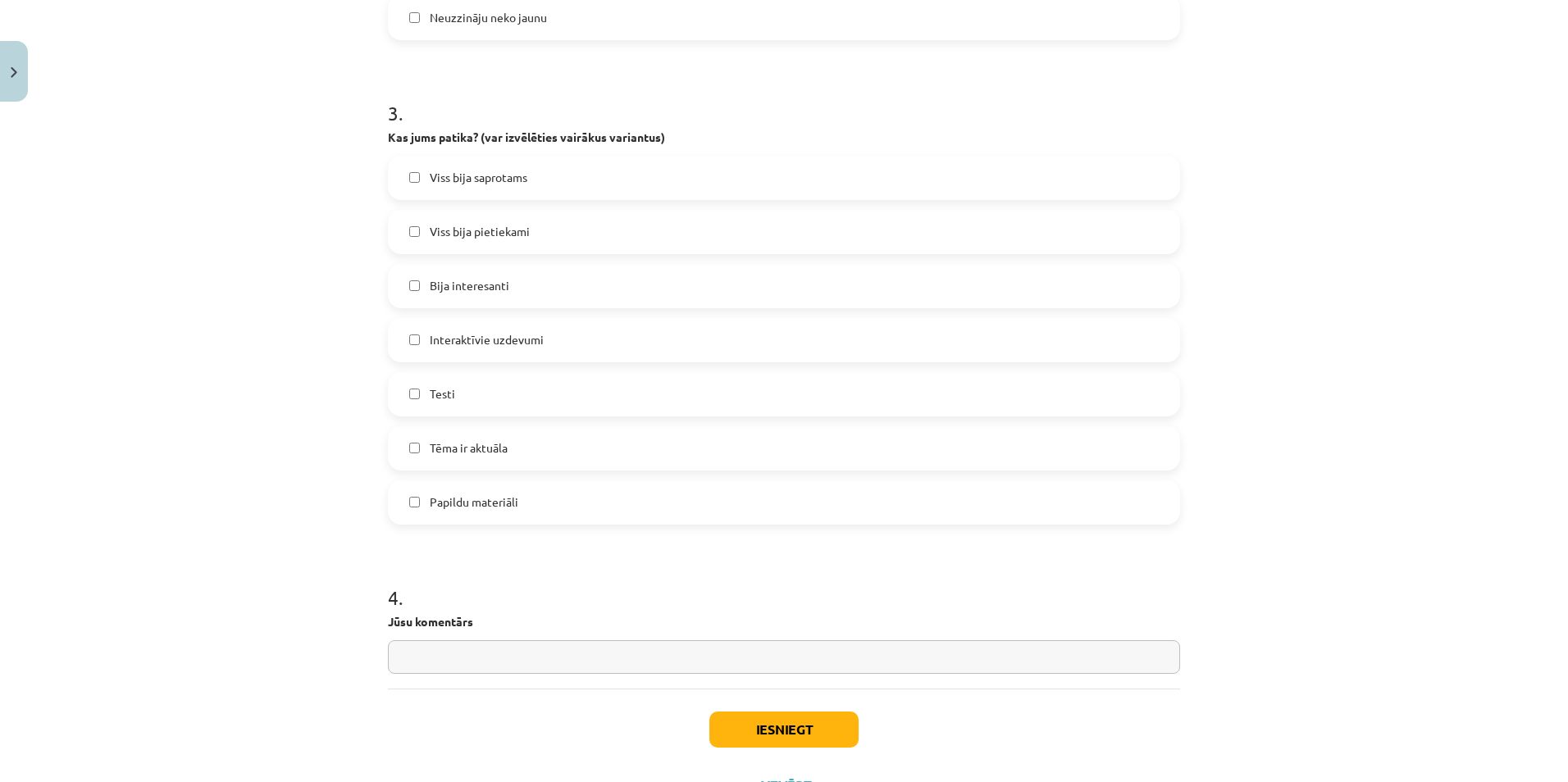
scroll to position [1280, 0]
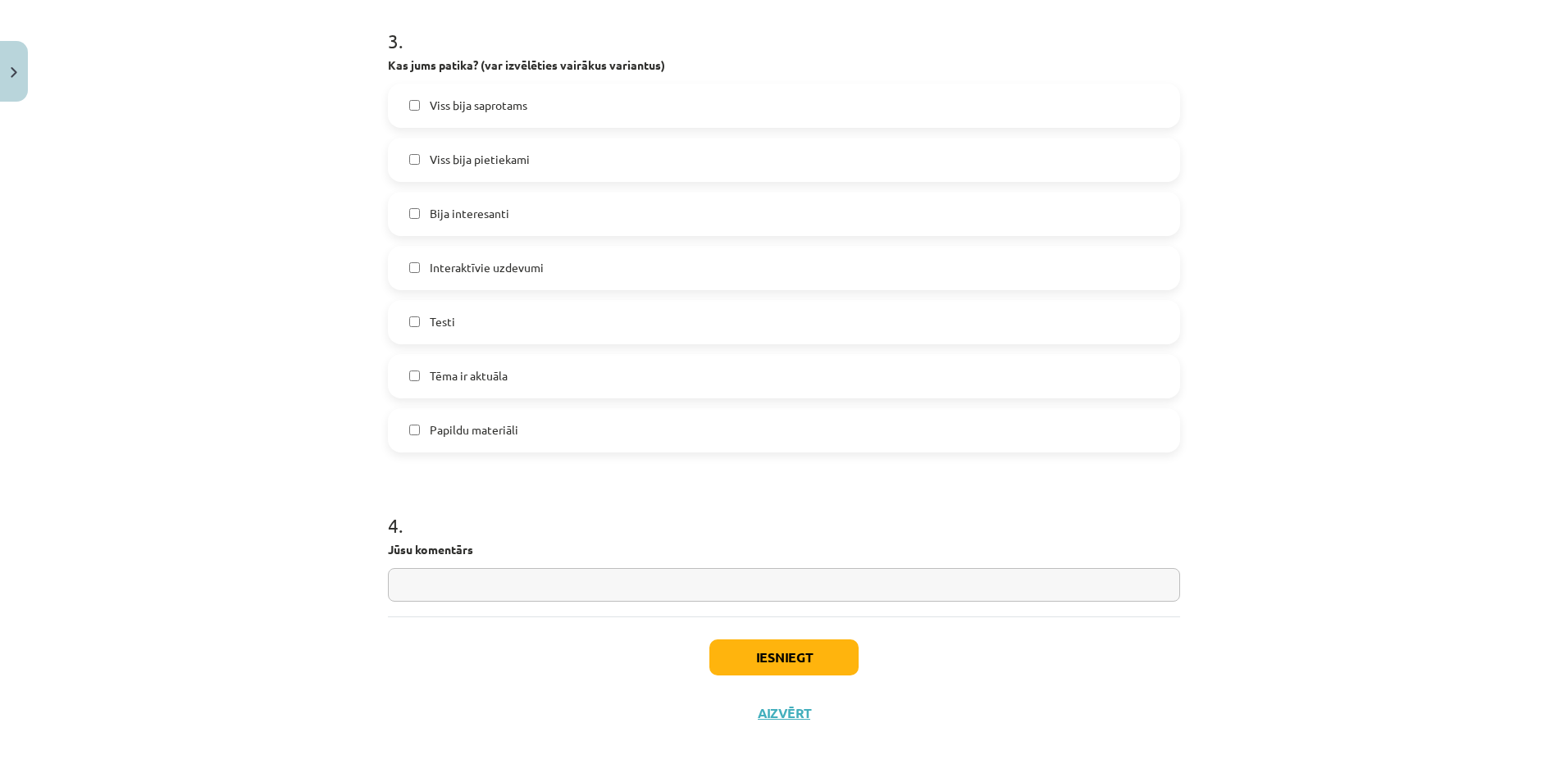
click at [461, 575] on input "text" at bounding box center [784, 585] width 793 height 33
type input "**********"
click at [724, 656] on button "Iesniegt" at bounding box center [784, 657] width 150 height 36
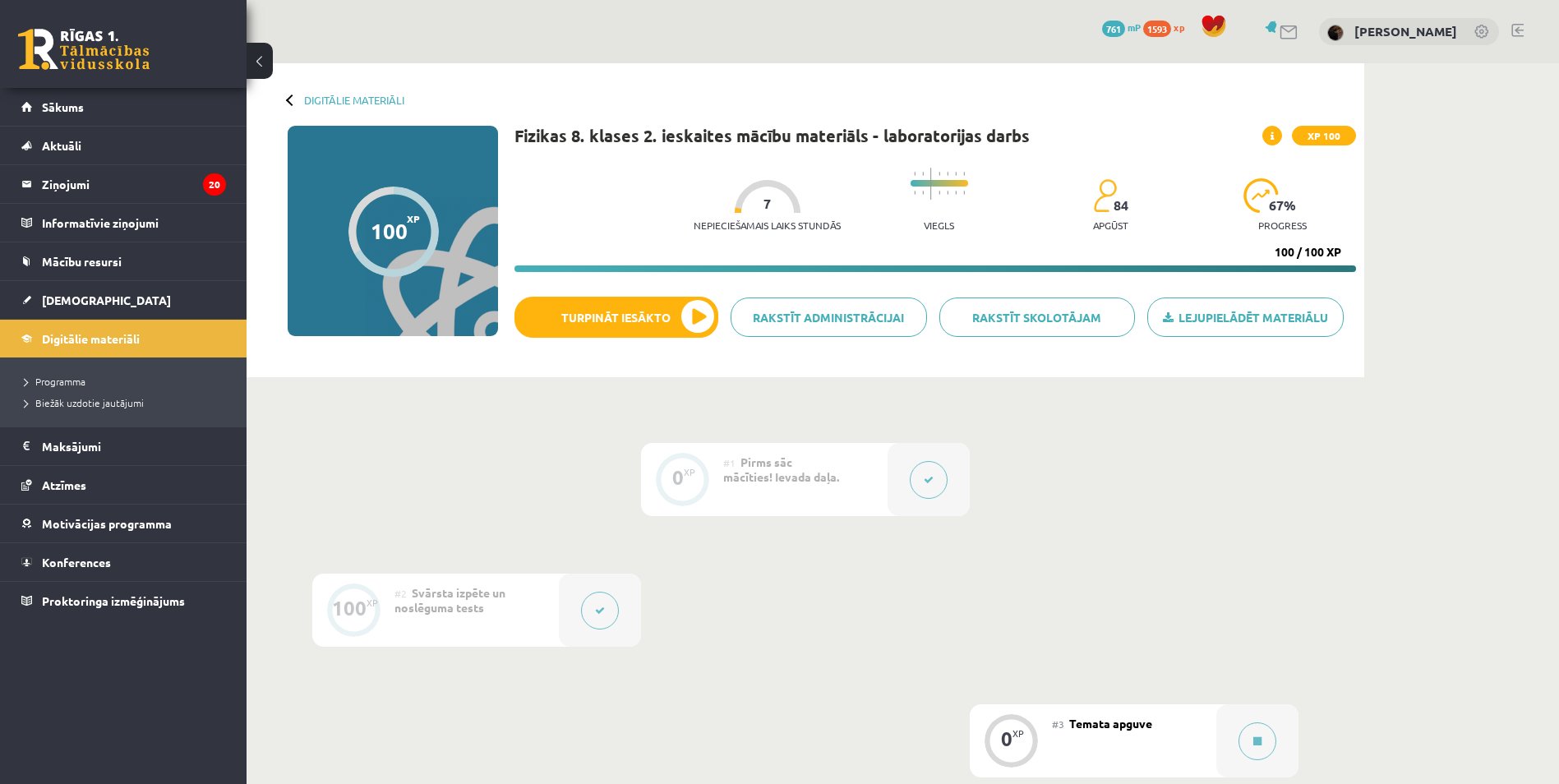
click at [293, 99] on div at bounding box center [291, 99] width 11 height 11
click at [290, 100] on div at bounding box center [291, 99] width 11 height 11
click at [283, 96] on div "Digitālie materiāli 100 XP XP 100 100 / 100 XP Fizikas 8. klases 2. ieskaites m…" at bounding box center [806, 220] width 1118 height 314
click at [391, 217] on div at bounding box center [394, 232] width 91 height 91
click at [286, 99] on div at bounding box center [291, 99] width 11 height 11
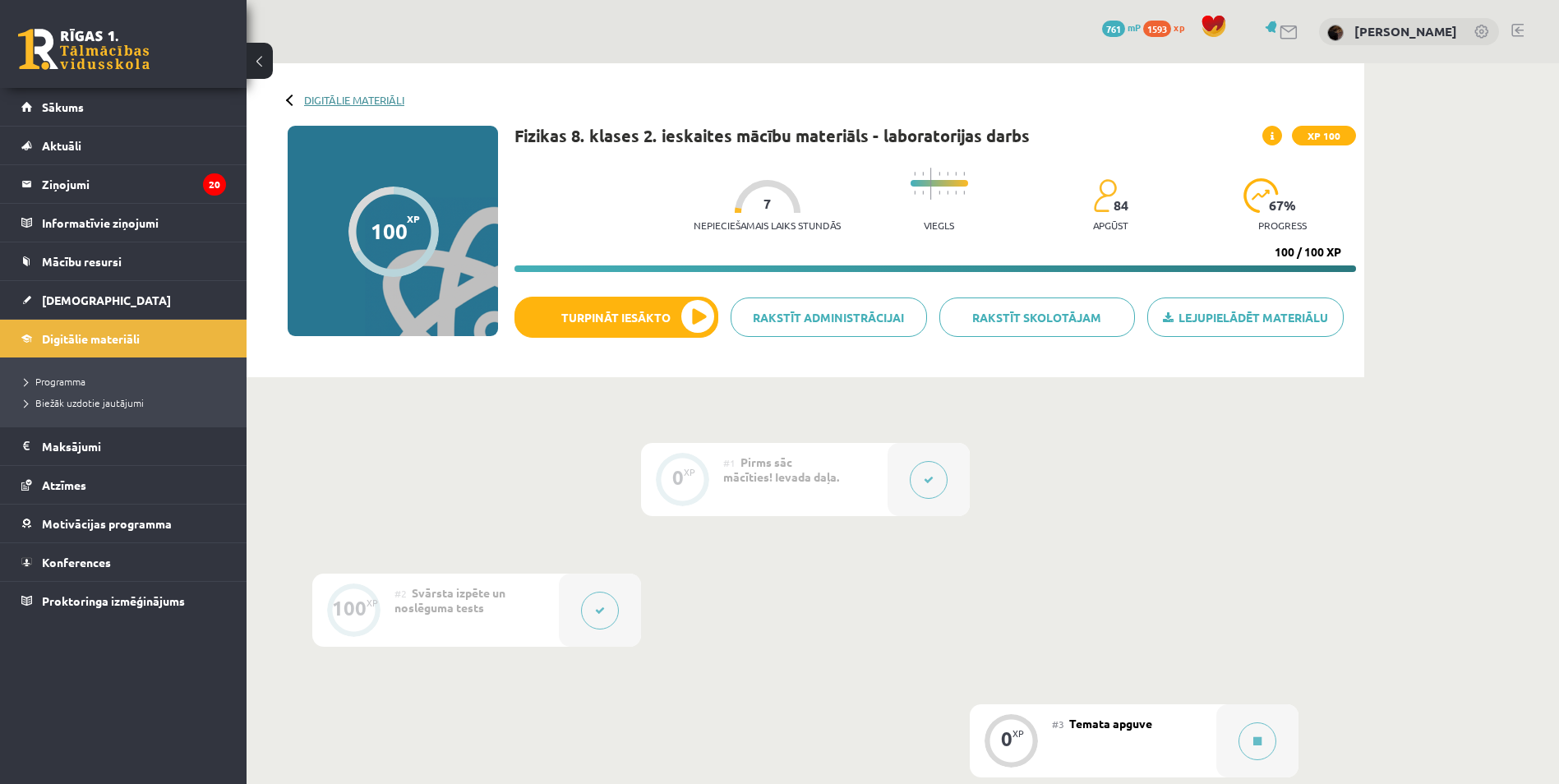
click at [330, 100] on link "Digitālie materiāli" at bounding box center [354, 99] width 100 height 12
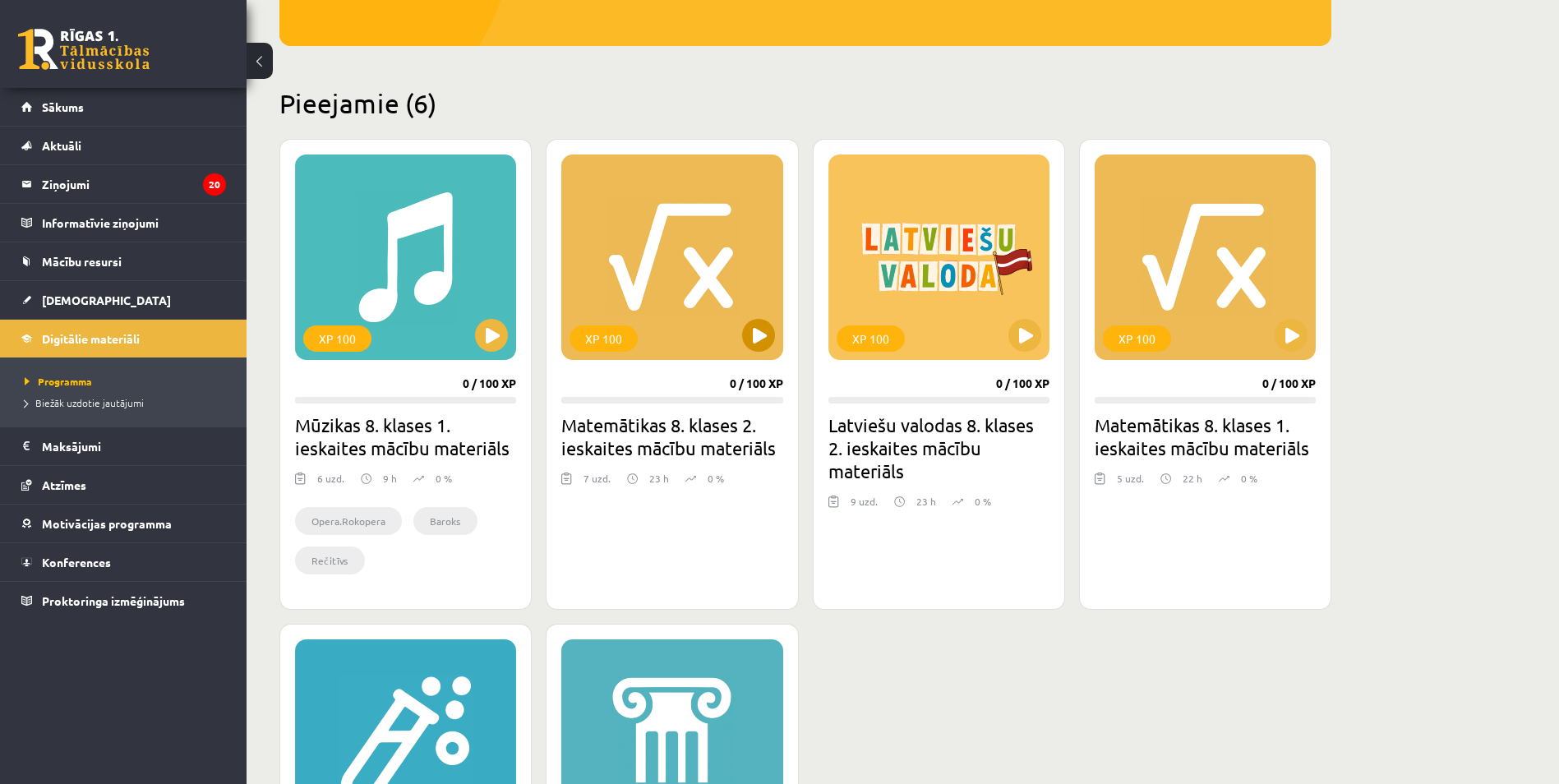
scroll to position [329, 0]
click at [758, 344] on button at bounding box center [759, 336] width 33 height 33
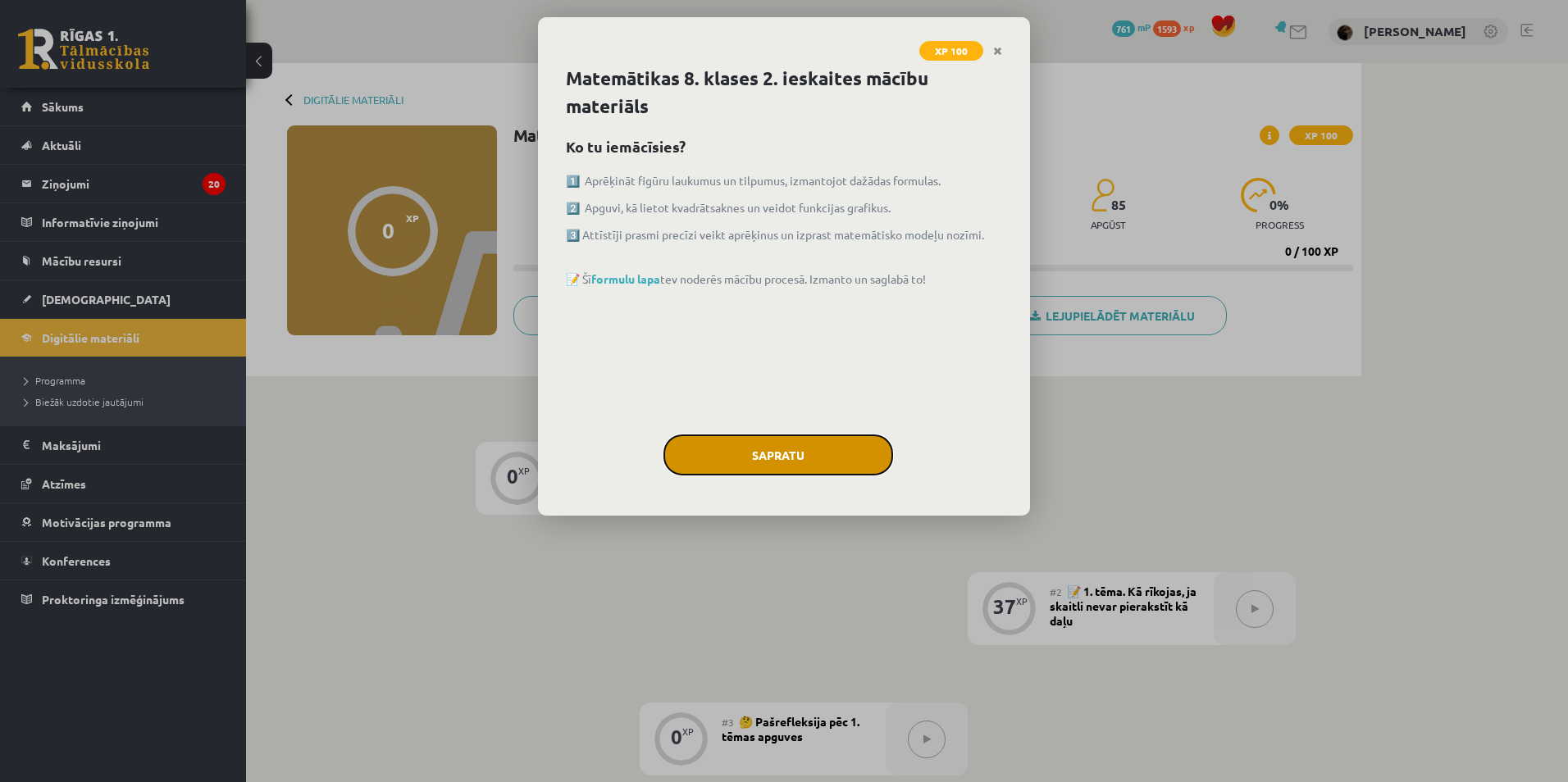
click at [796, 451] on button "Sapratu" at bounding box center [778, 455] width 230 height 41
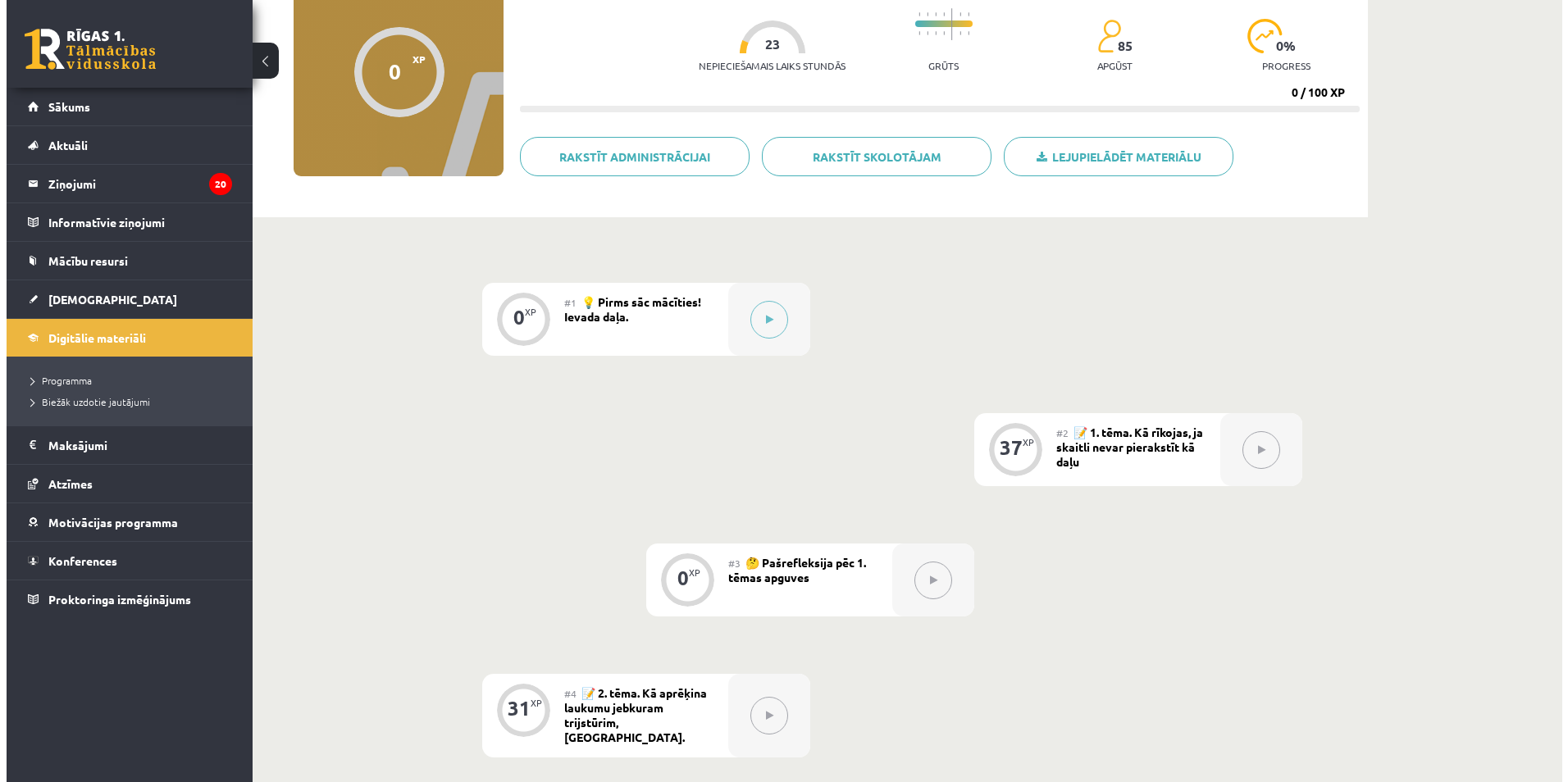
scroll to position [164, 0]
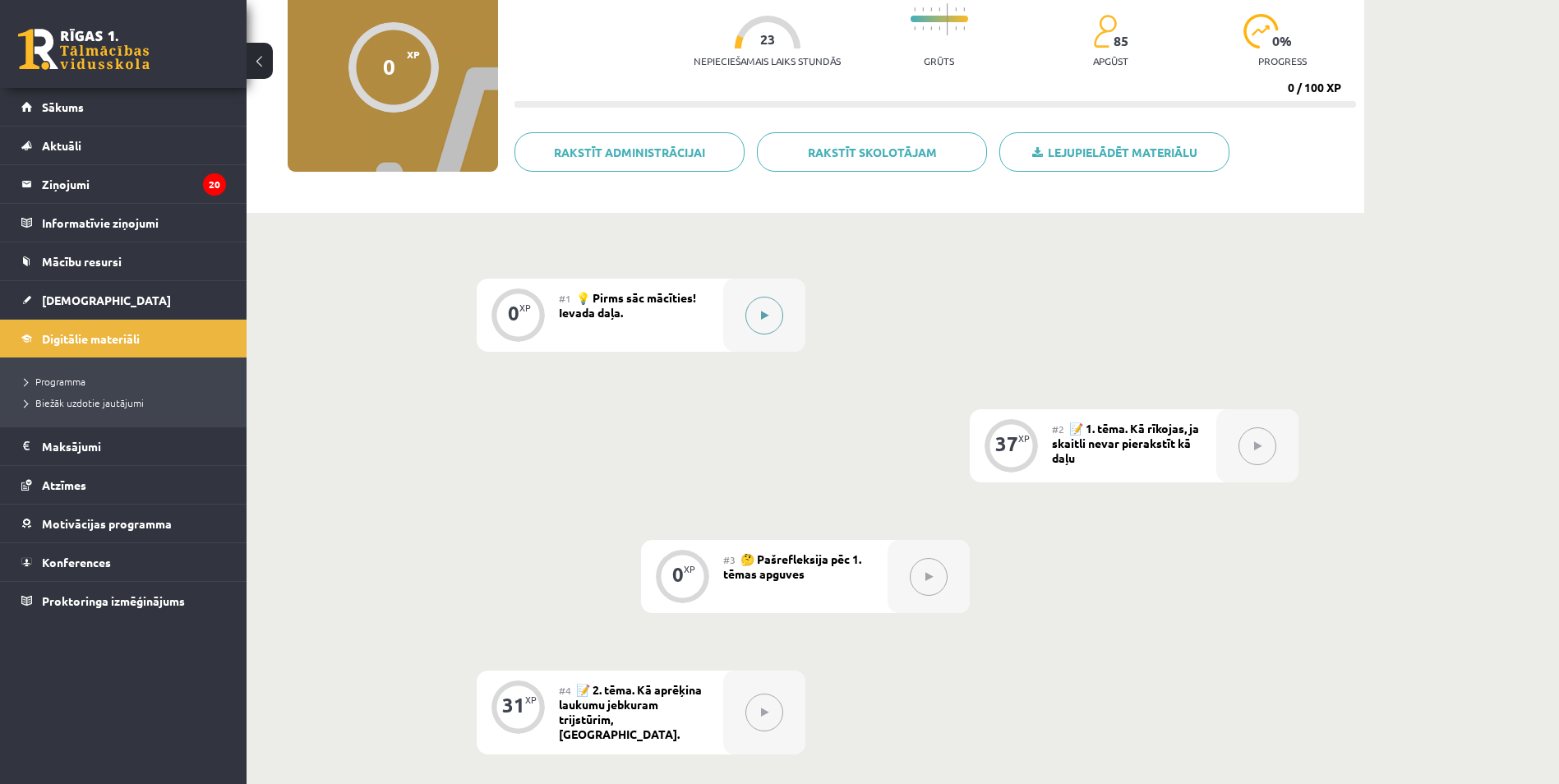
click at [764, 317] on icon at bounding box center [765, 316] width 8 height 10
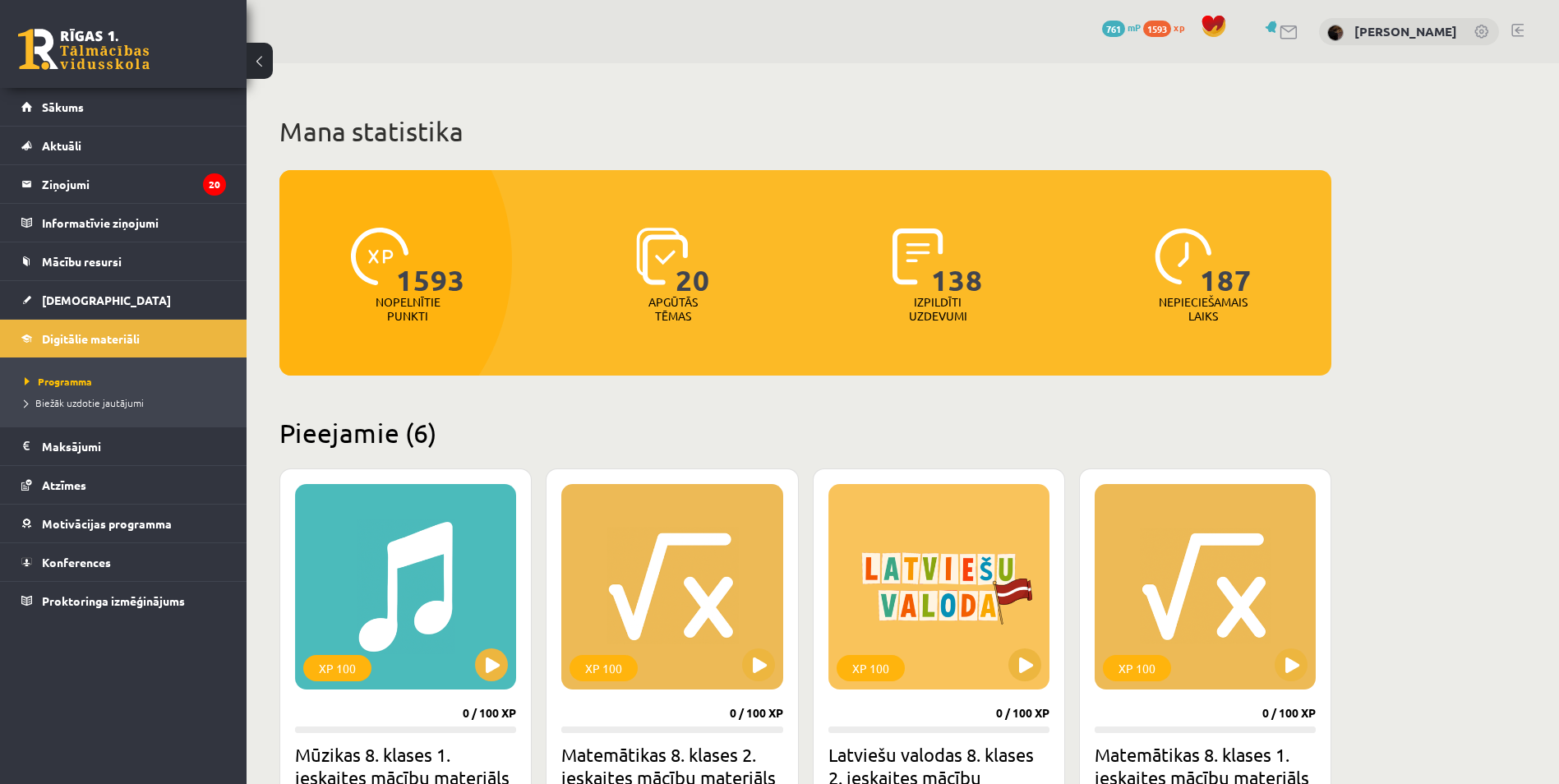
scroll to position [329, 0]
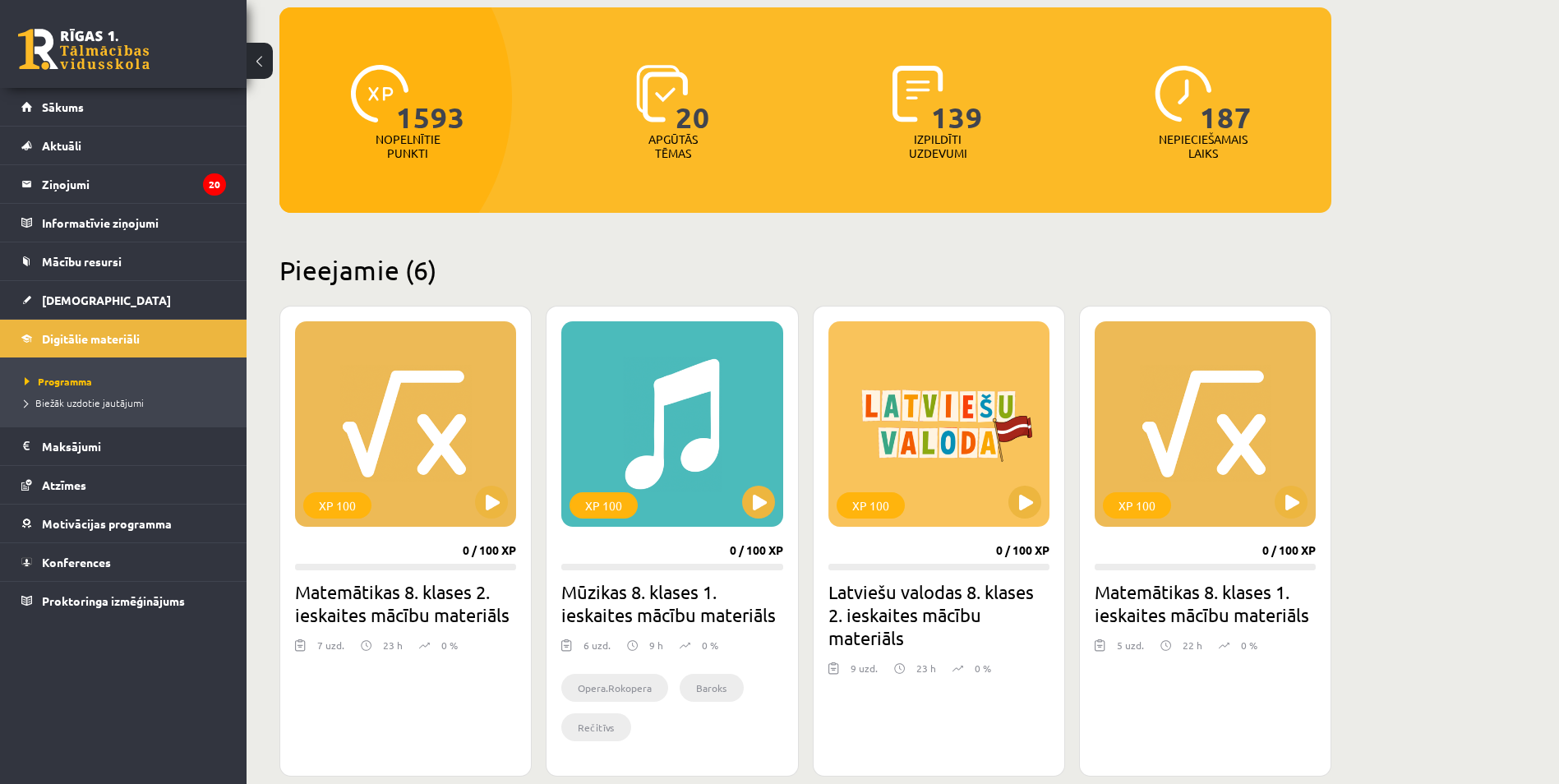
scroll to position [165, 0]
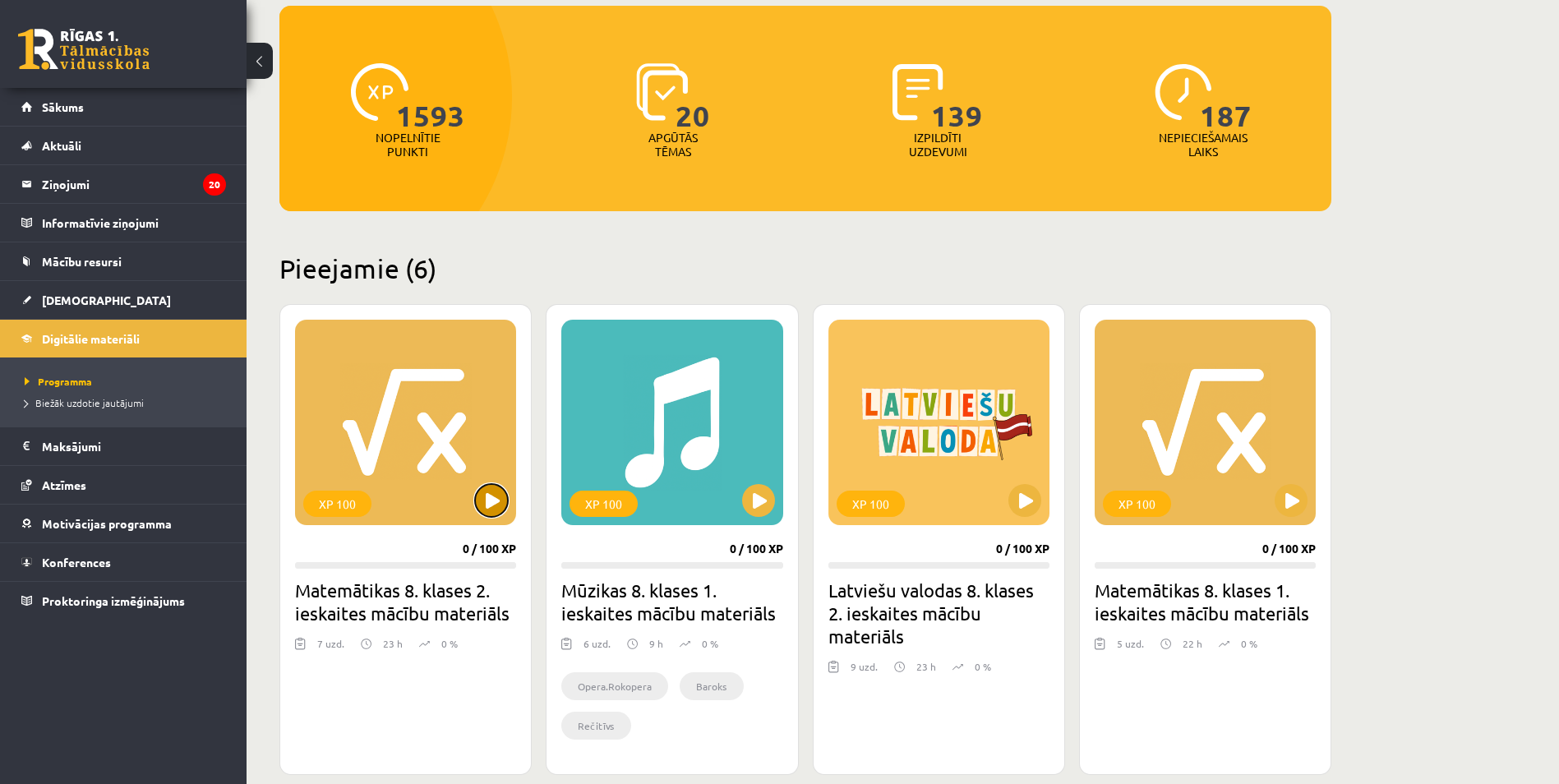
click at [488, 502] on button at bounding box center [491, 500] width 33 height 33
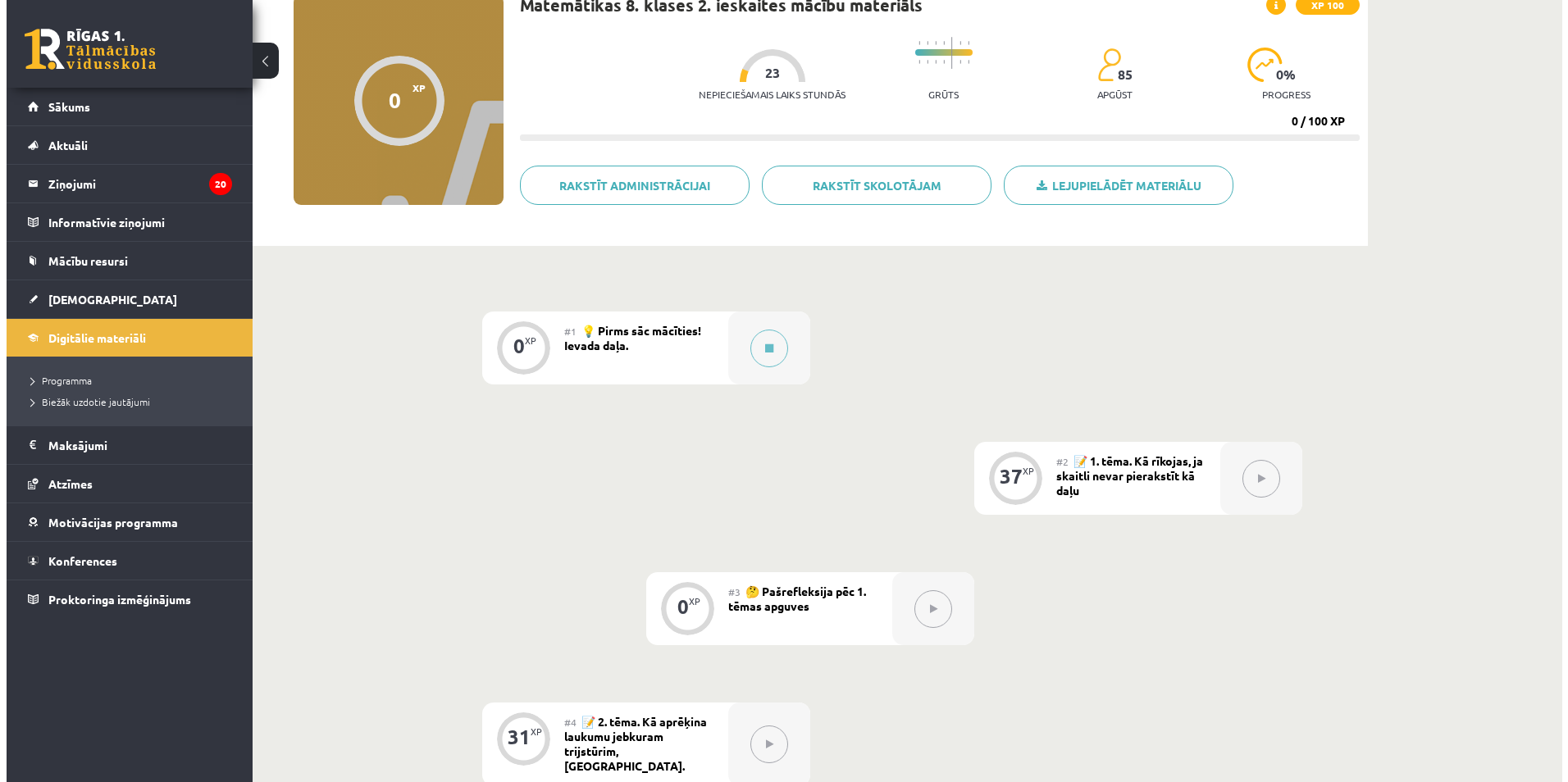
scroll to position [74, 0]
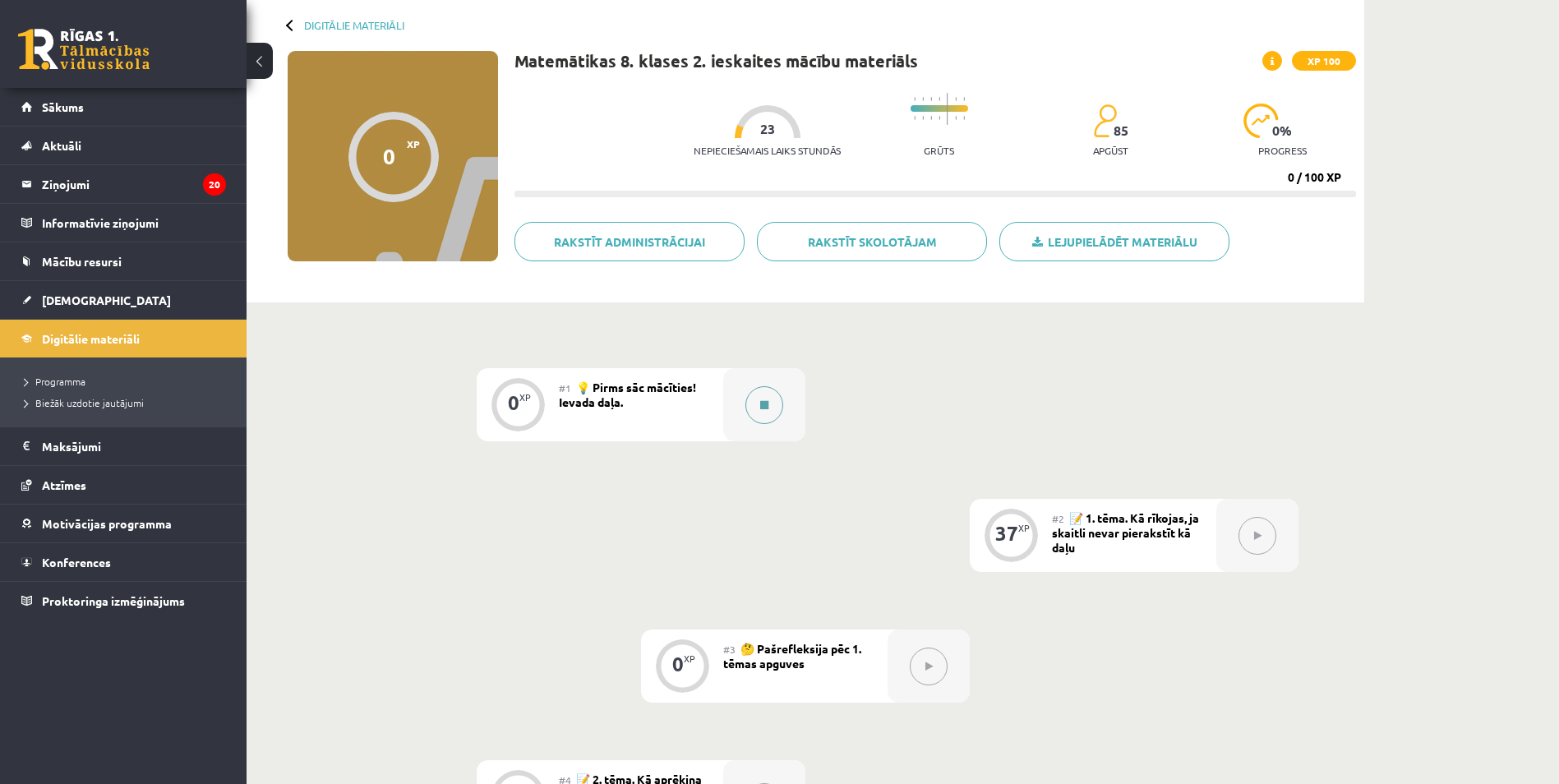
click at [765, 403] on icon at bounding box center [765, 405] width 9 height 10
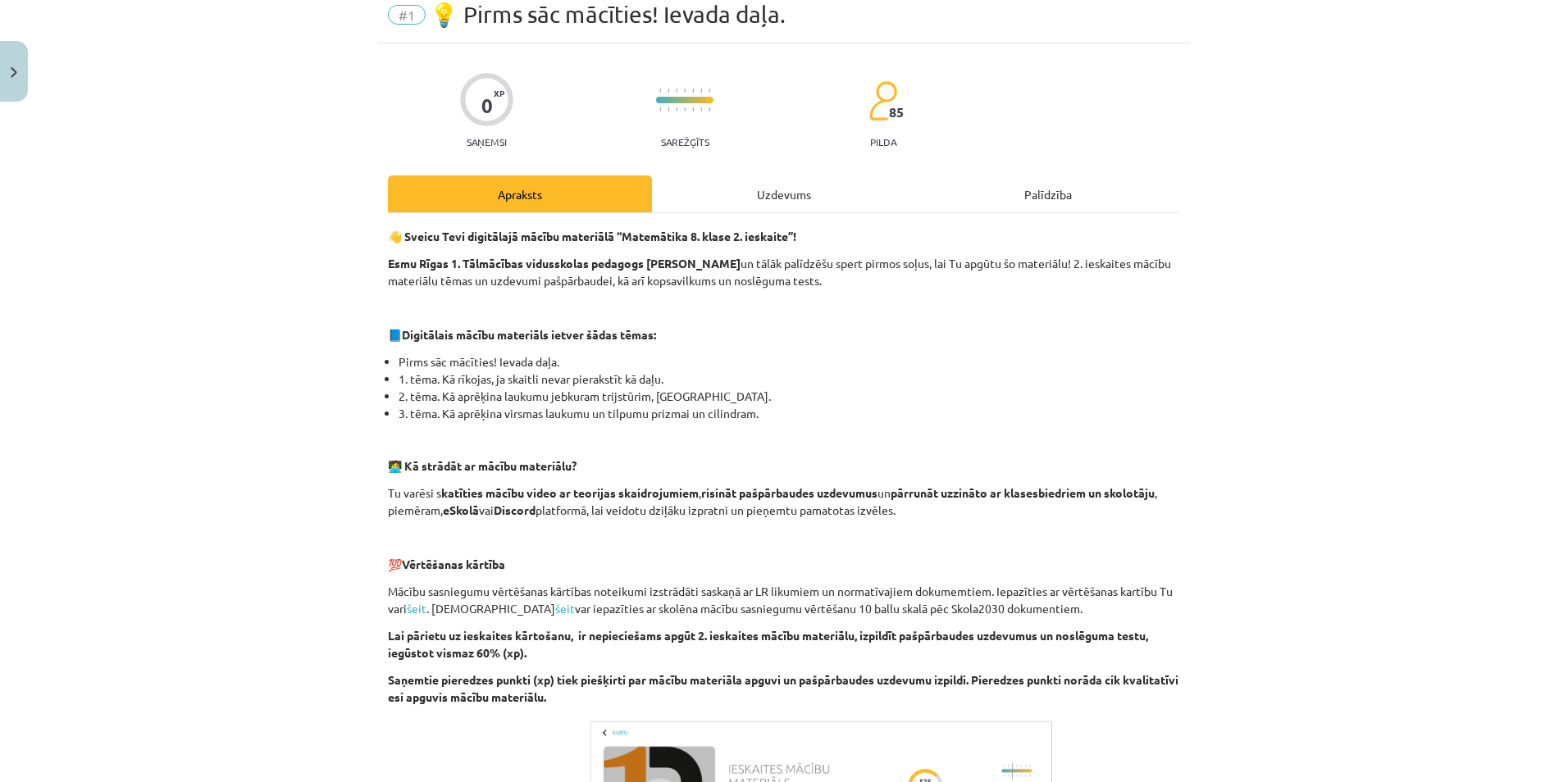
scroll to position [360, 0]
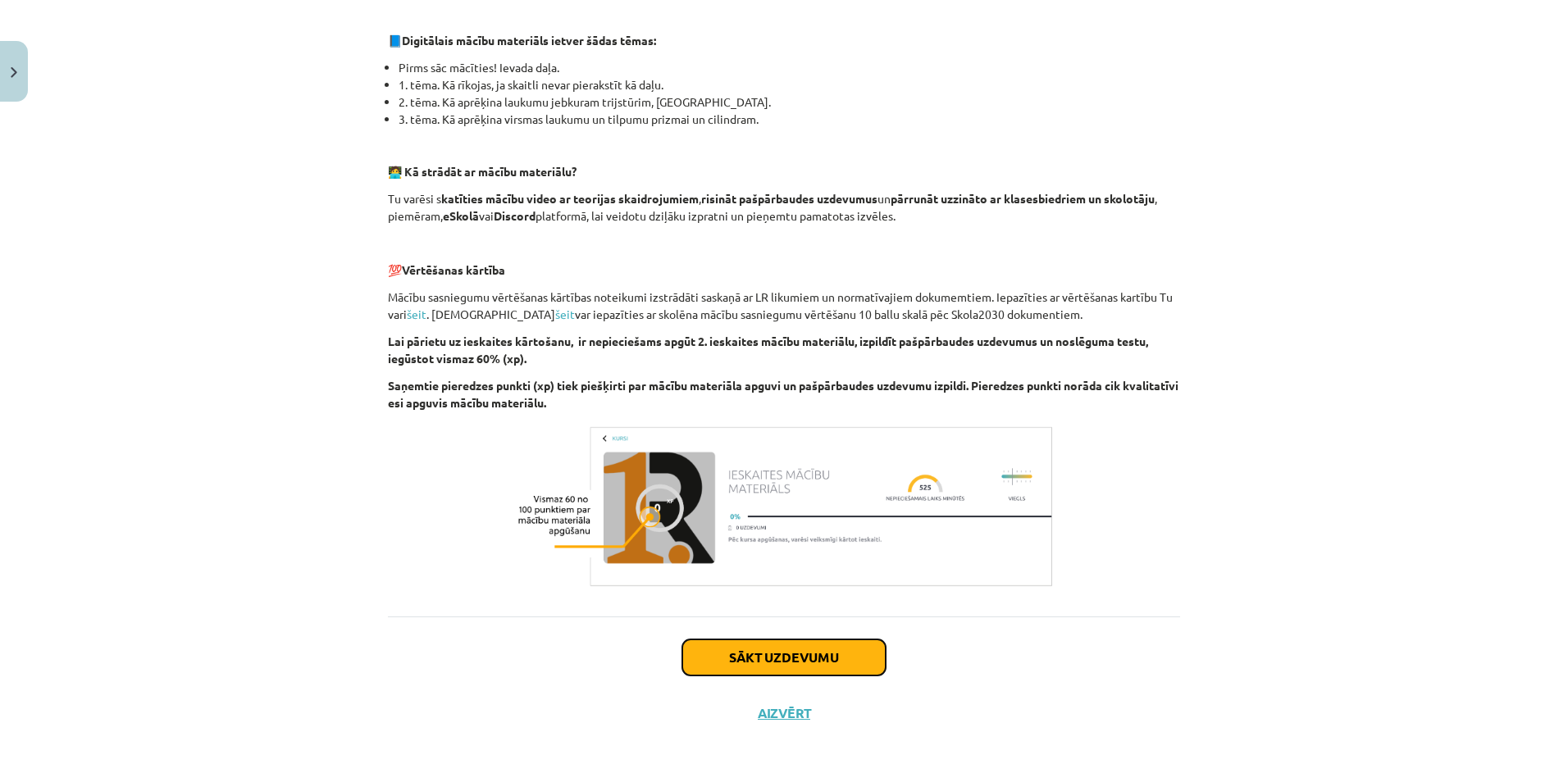
click at [712, 649] on button "Sākt uzdevumu" at bounding box center [784, 657] width 203 height 36
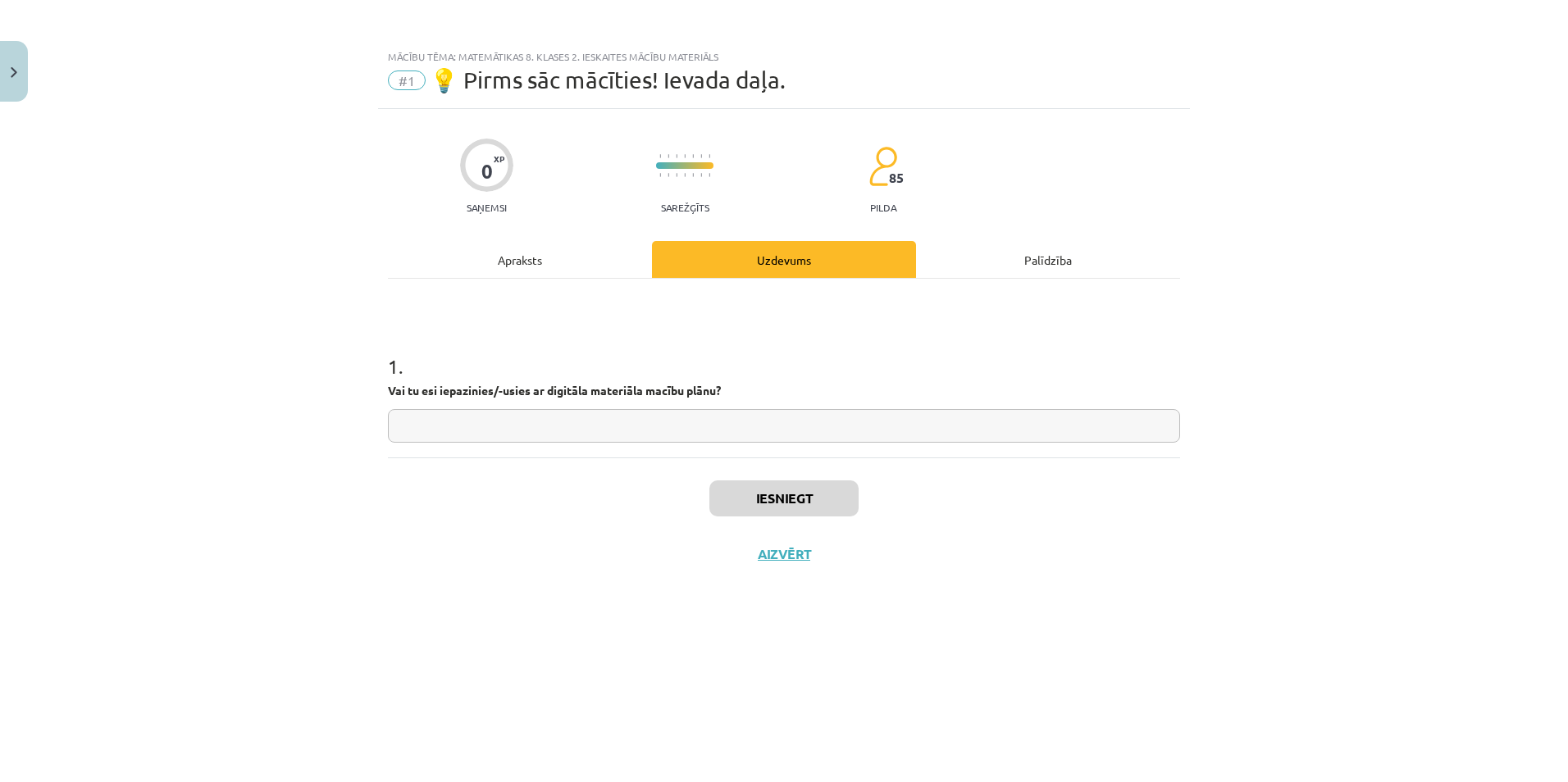
click at [464, 421] on input "text" at bounding box center [784, 426] width 793 height 33
type input "*******"
click at [770, 505] on button "Iesniegt" at bounding box center [784, 498] width 150 height 36
click at [752, 570] on button "Nākamā nodarbība" at bounding box center [784, 565] width 161 height 38
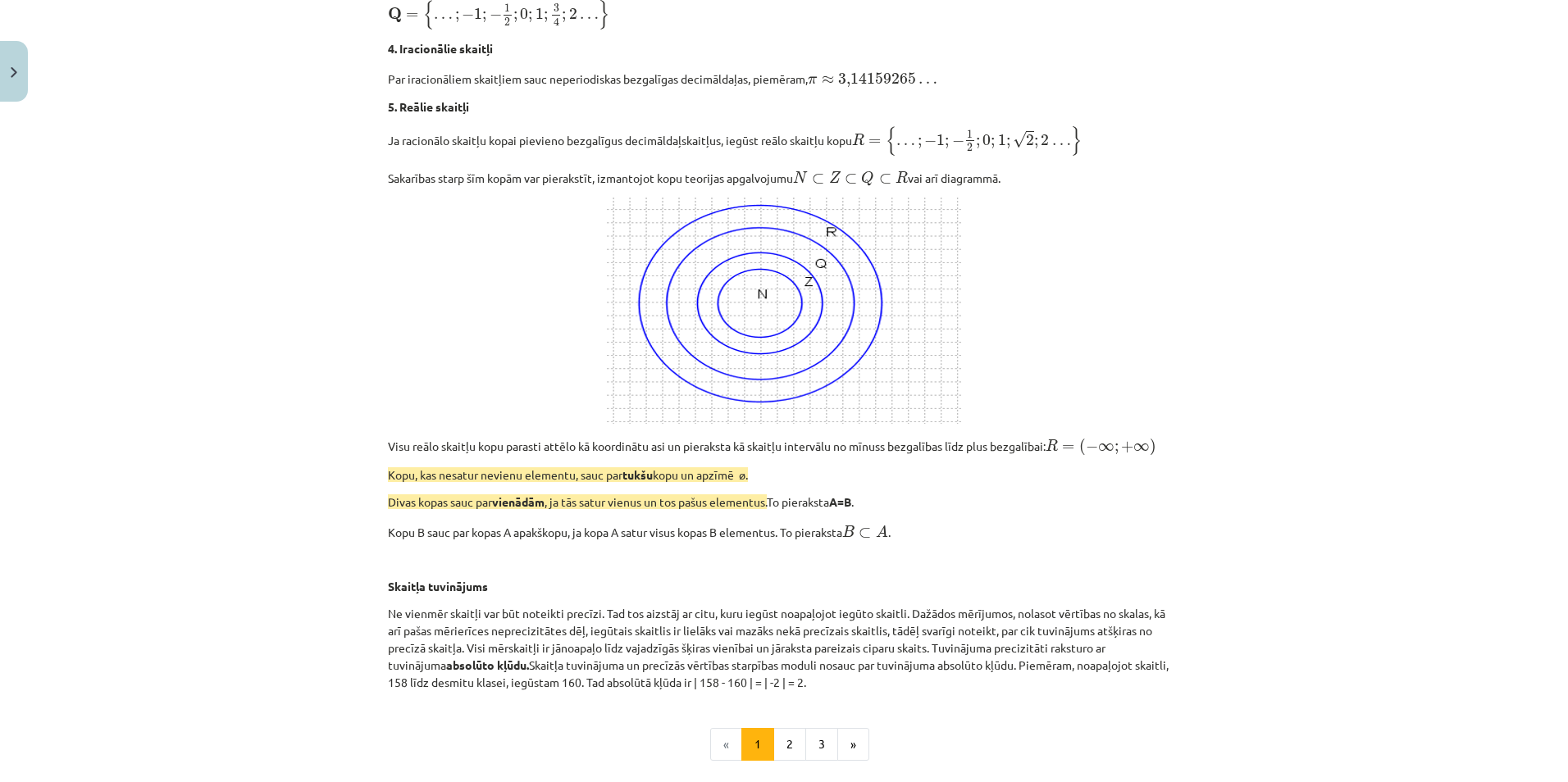
scroll to position [1387, 0]
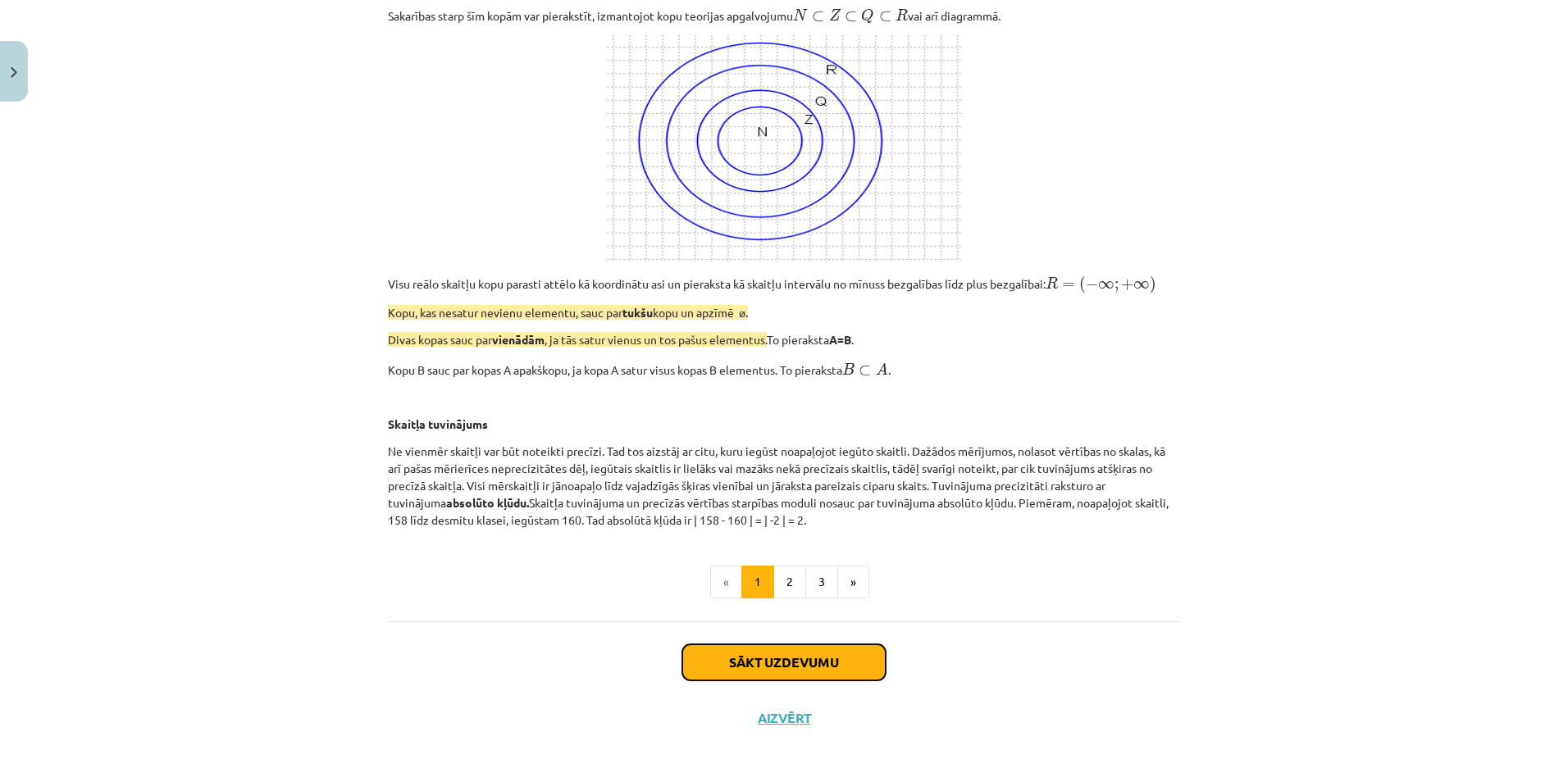
click at [738, 651] on button "Sākt uzdevumu" at bounding box center [784, 662] width 203 height 36
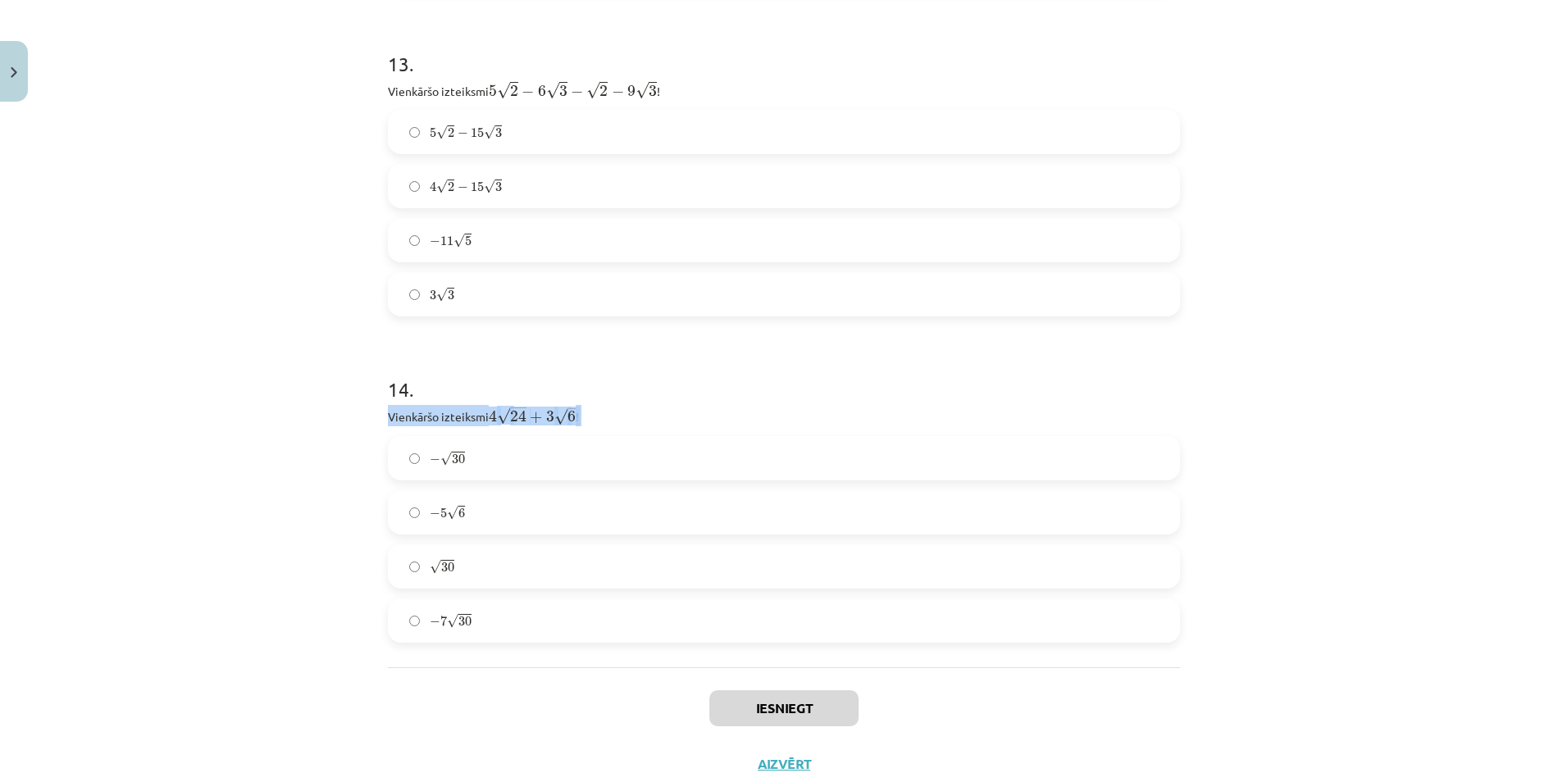
scroll to position [4269, 0]
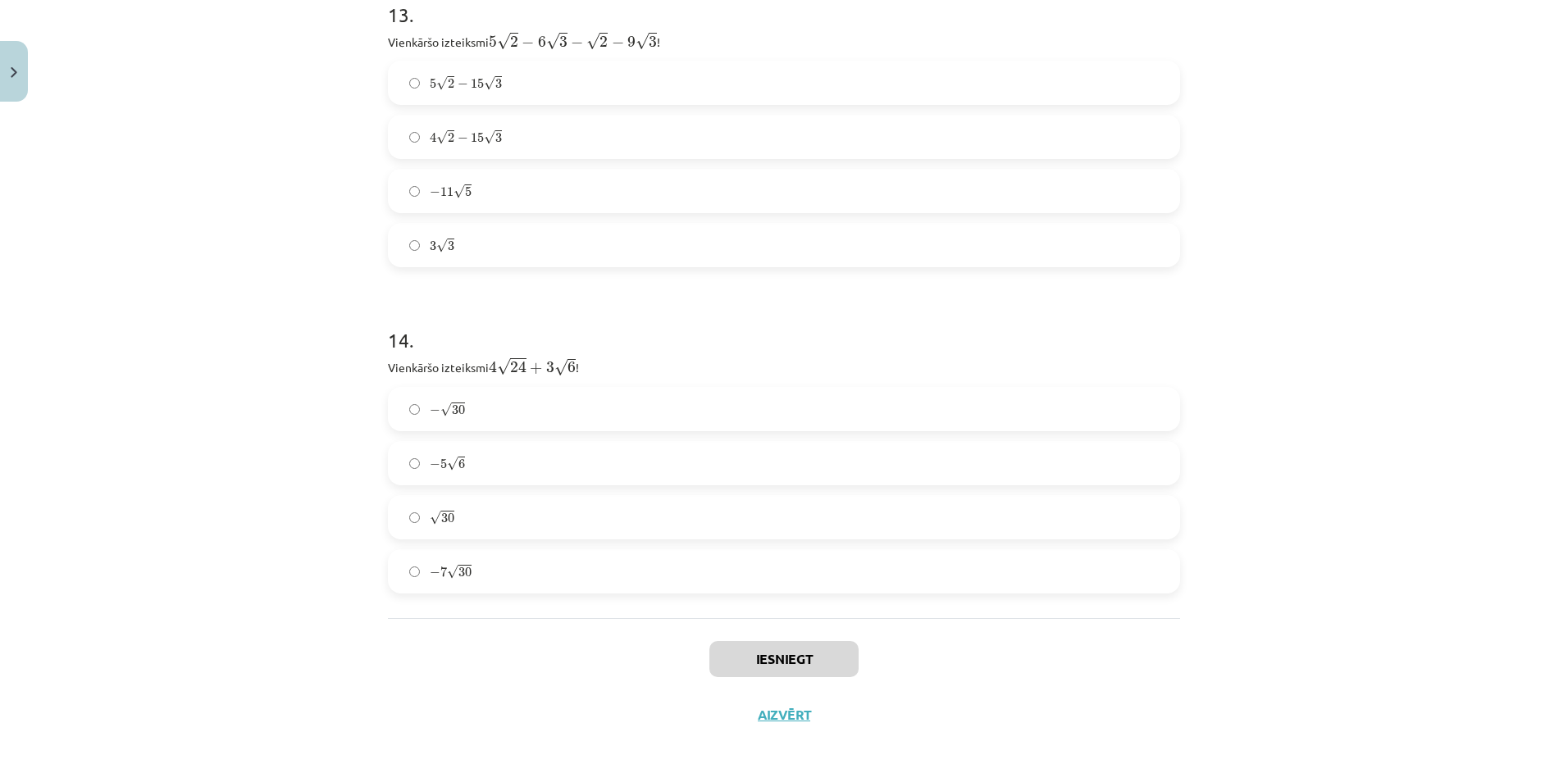
click at [291, 346] on div "Mācību tēma: Matemātikas 8. klases 2. ieskaites mācību materiāls #2 📝 1. tēma. …" at bounding box center [784, 391] width 1568 height 782
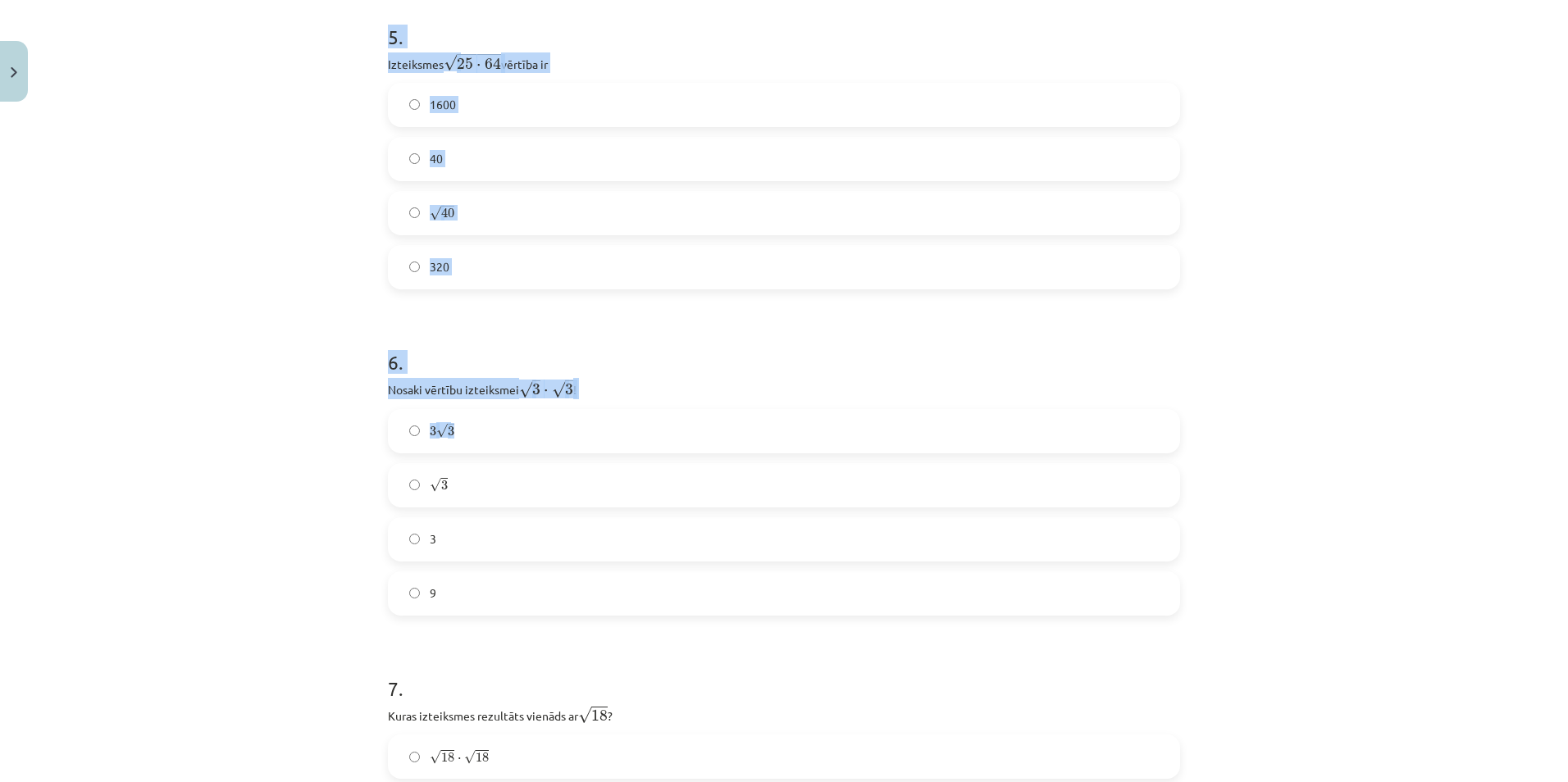
scroll to position [1646, 0]
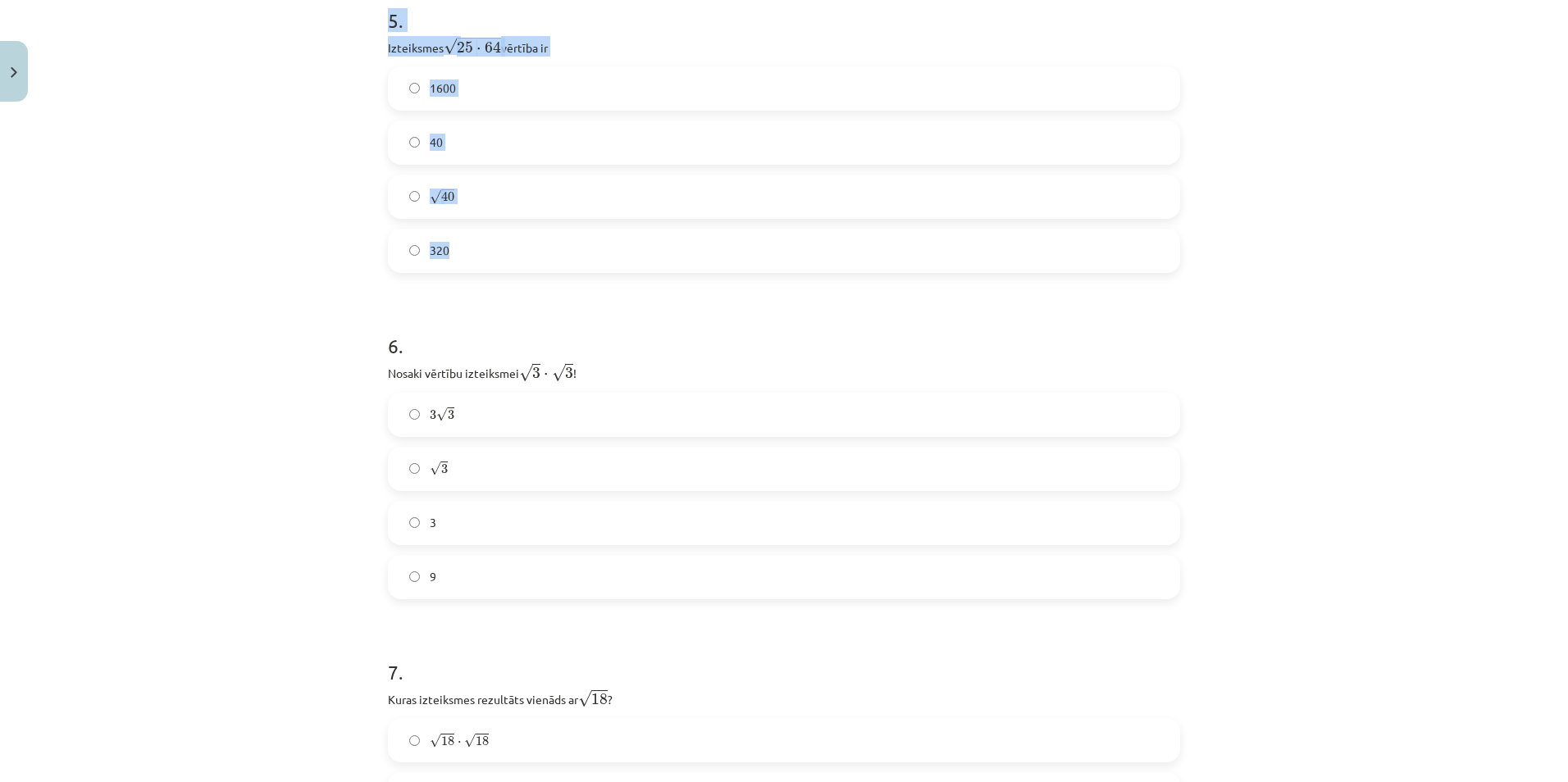
drag, startPoint x: 378, startPoint y: 220, endPoint x: 514, endPoint y: 252, distance: 139.7
copy form "Aprēķini √ 49 49 ! 49 7 -7 ± 7 ± 7 2 . Aprēķini izteiksmes √ − 81 − 81 vērtību!…"
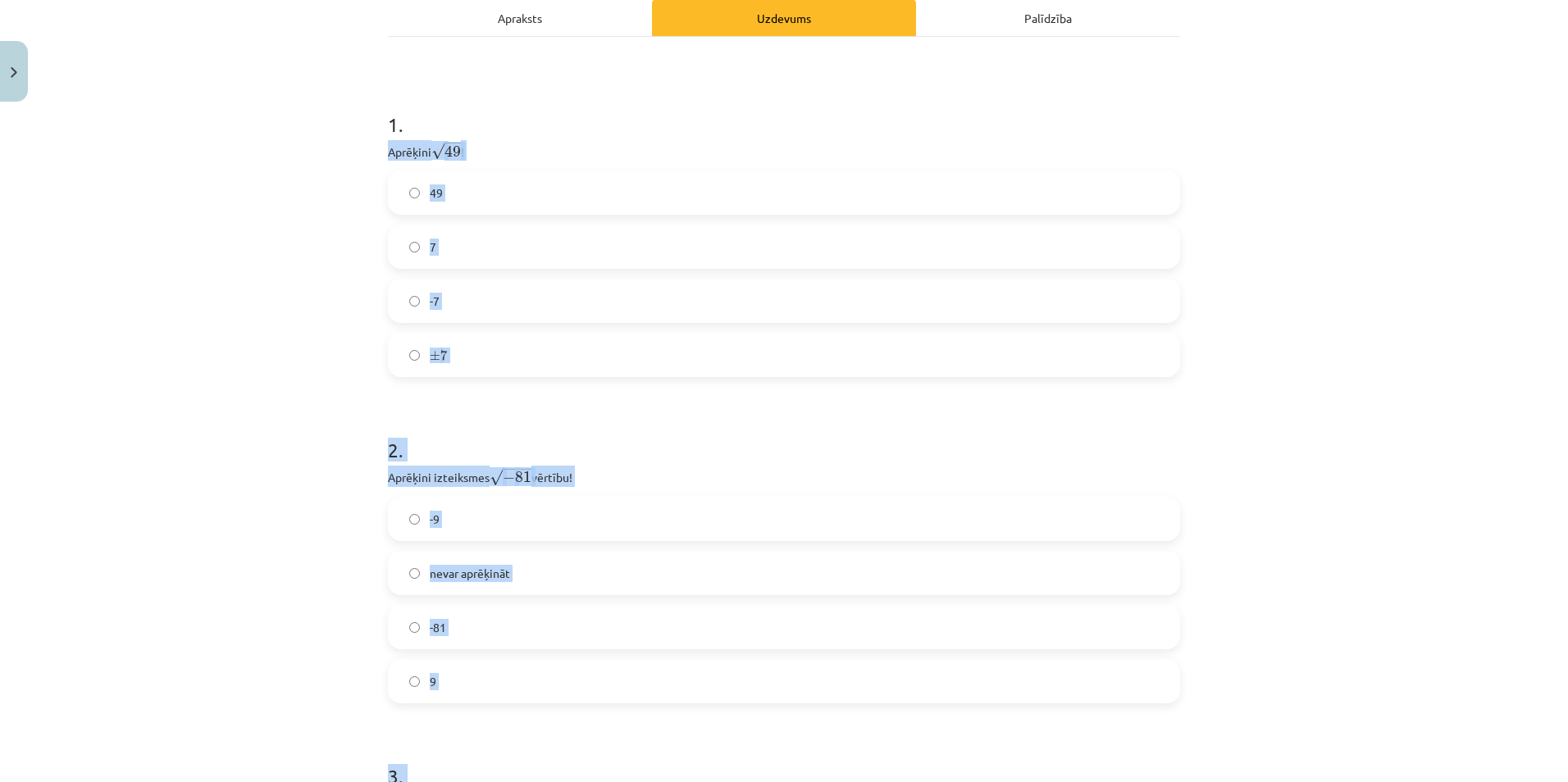
scroll to position [170, 0]
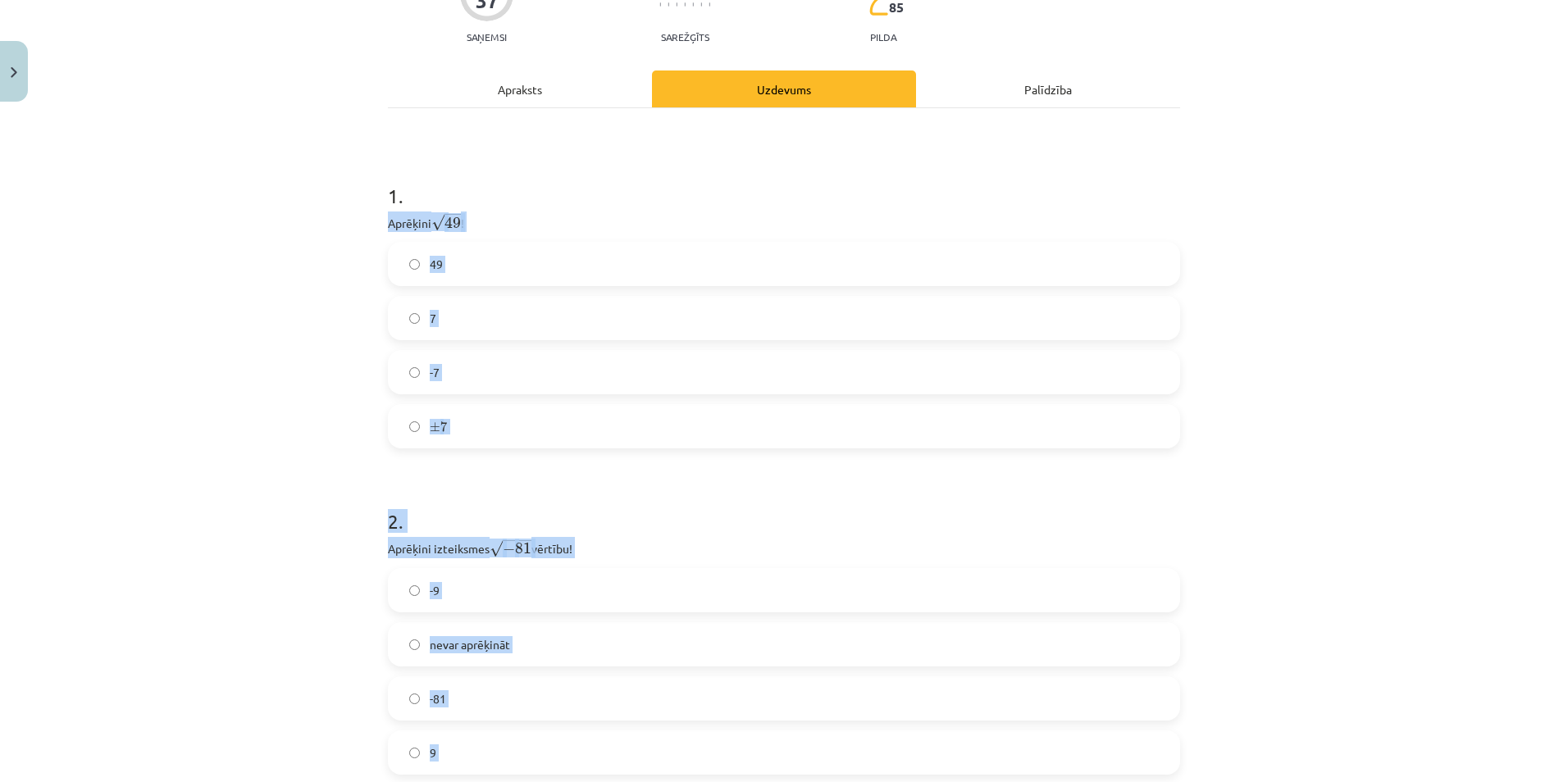
click at [1283, 316] on div "Mācību tēma: Matemātikas 8. klases 2. ieskaites mācību materiāls #2 📝 1. tēma. …" at bounding box center [784, 391] width 1568 height 782
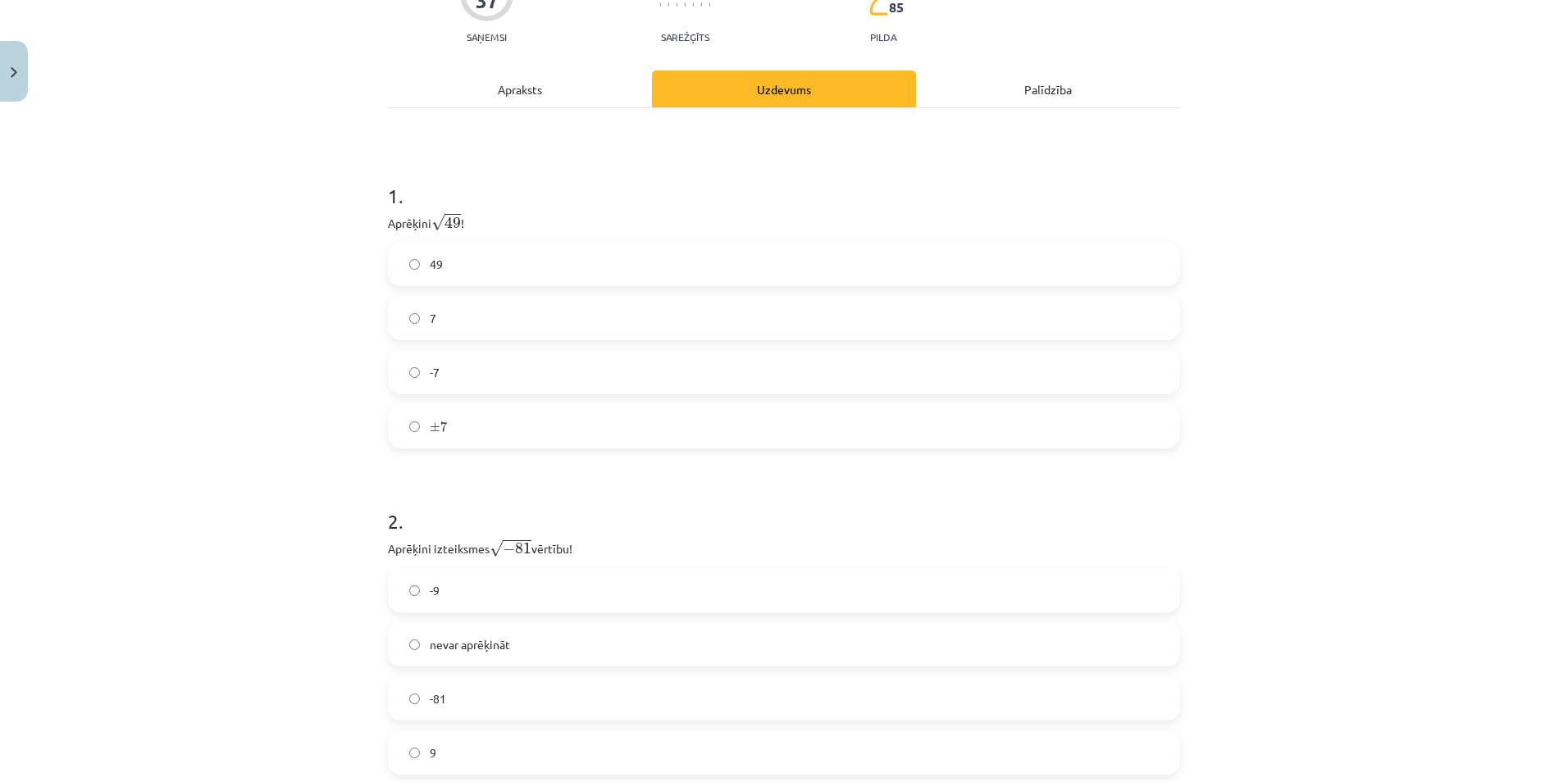
click at [492, 650] on span "nevar aprēķināt" at bounding box center [470, 644] width 80 height 17
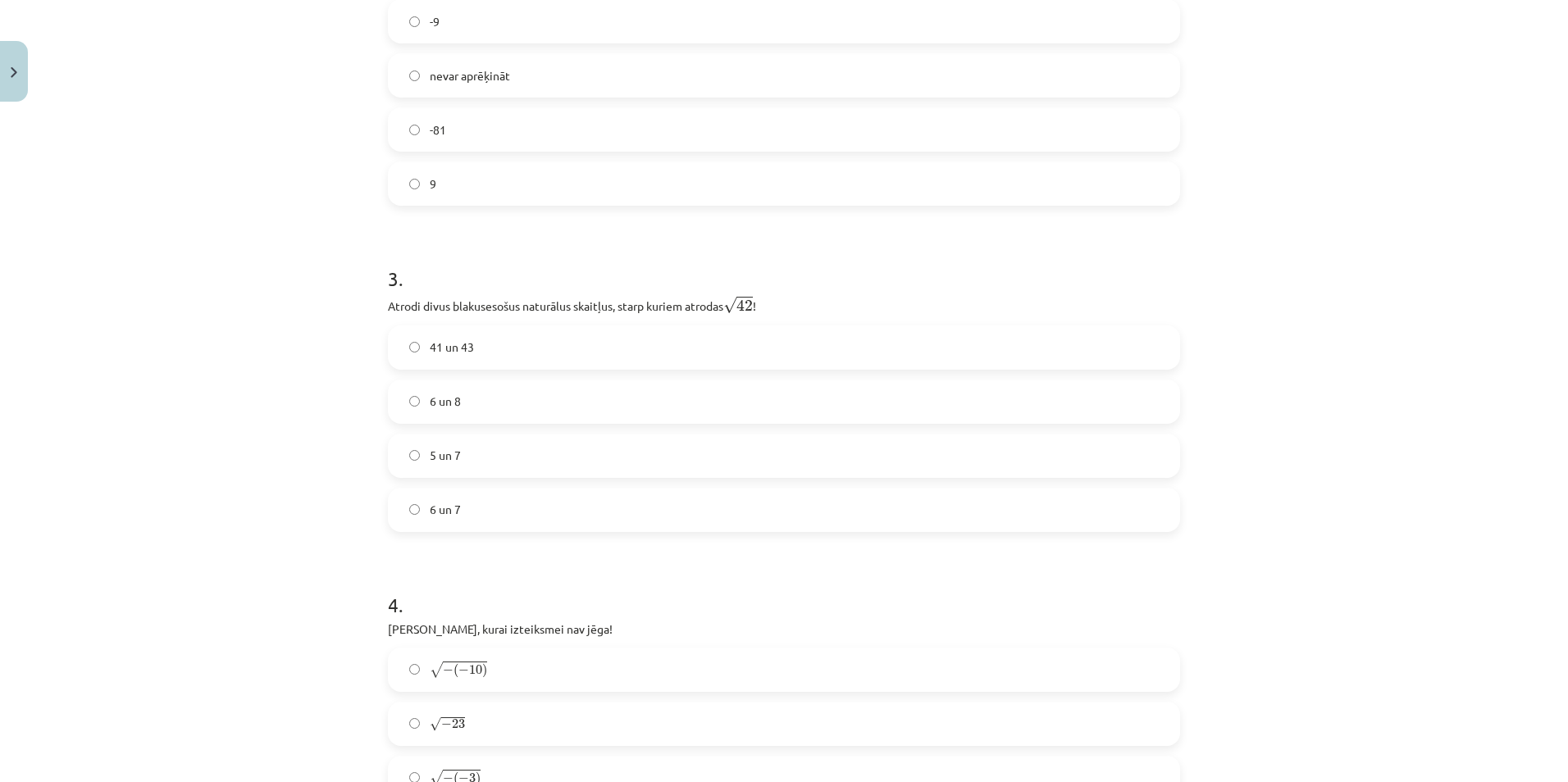
scroll to position [826, 0]
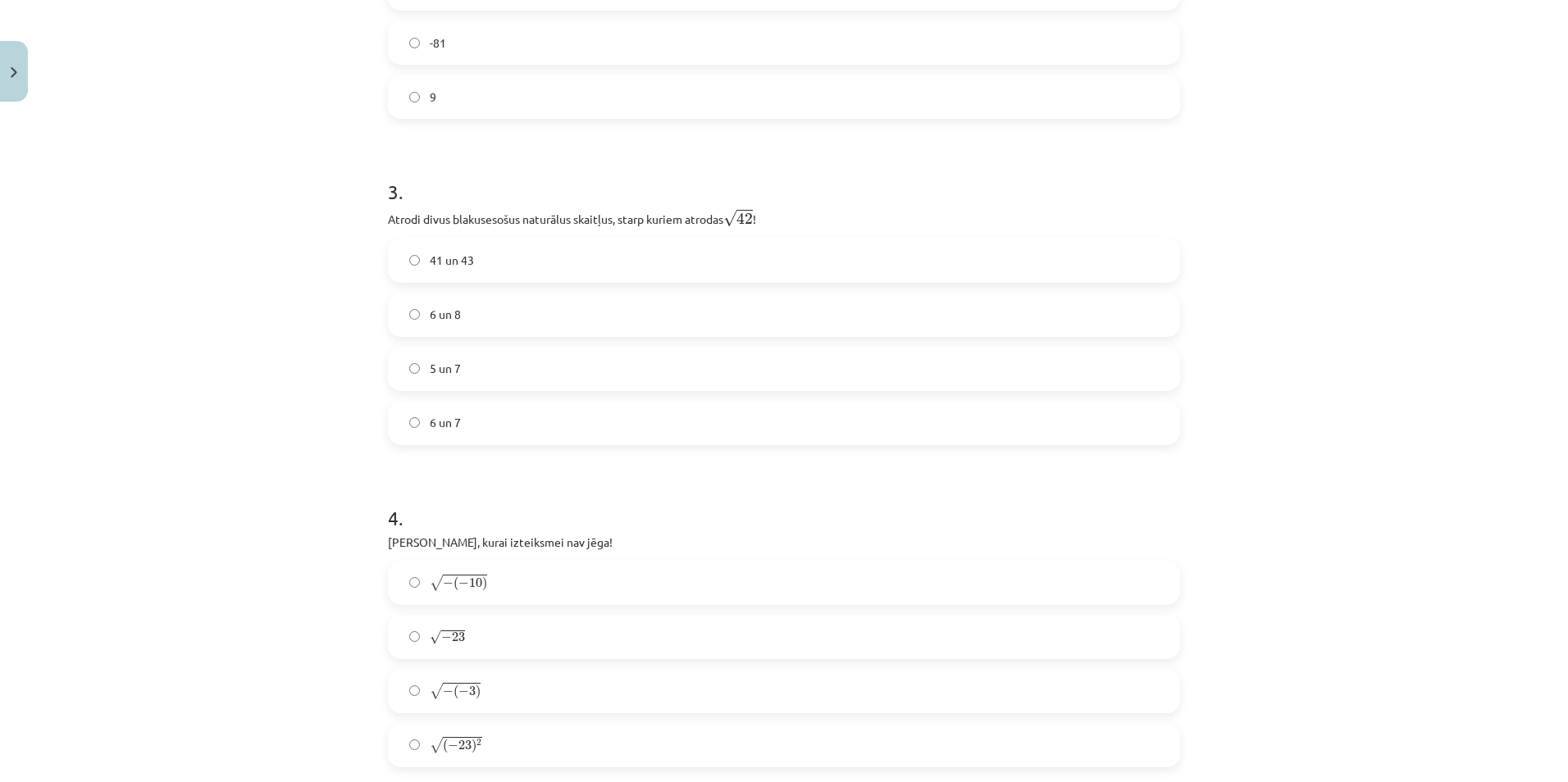
click at [400, 306] on label "6 un 8" at bounding box center [784, 315] width 789 height 41
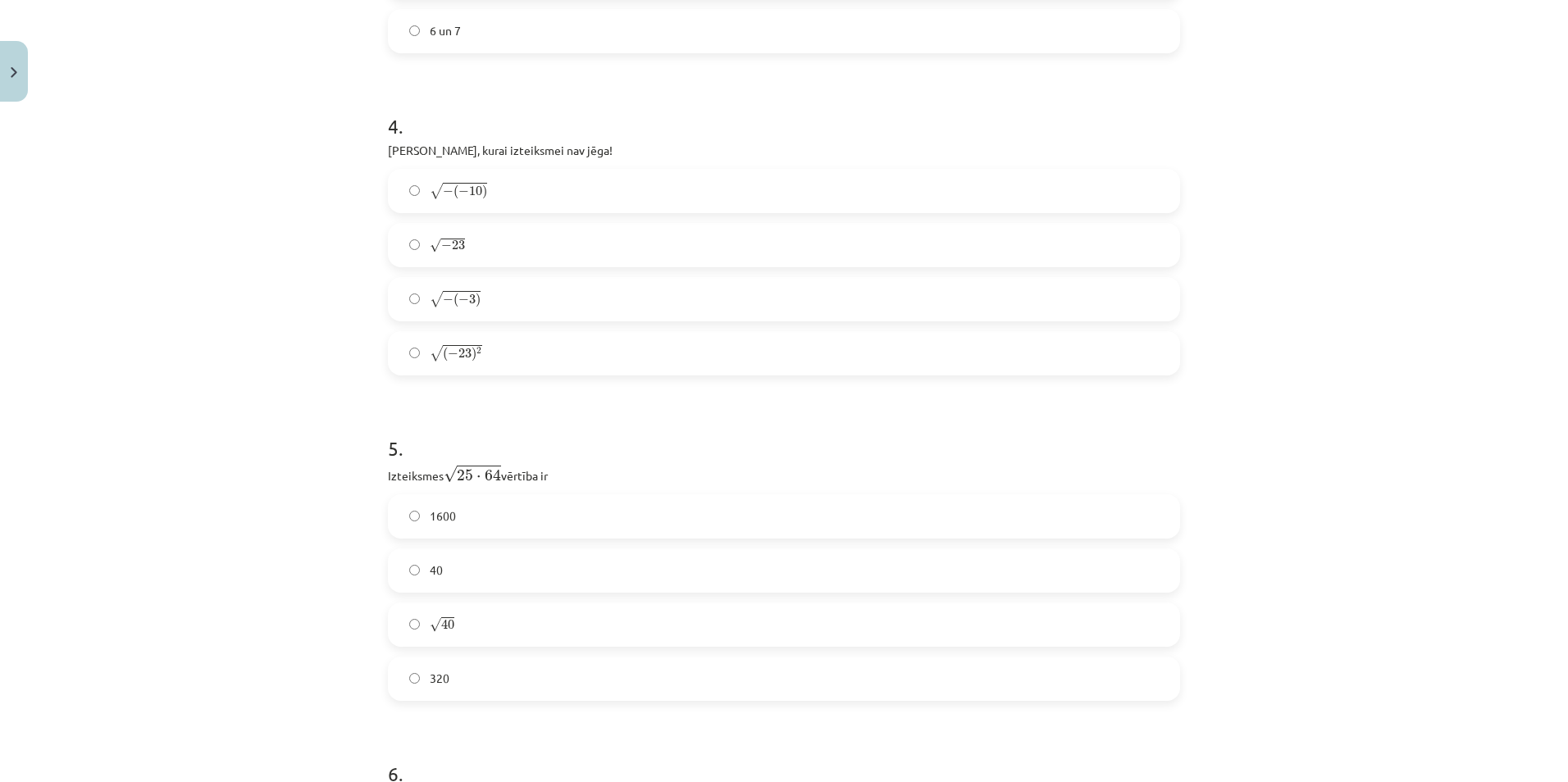
scroll to position [1236, 0]
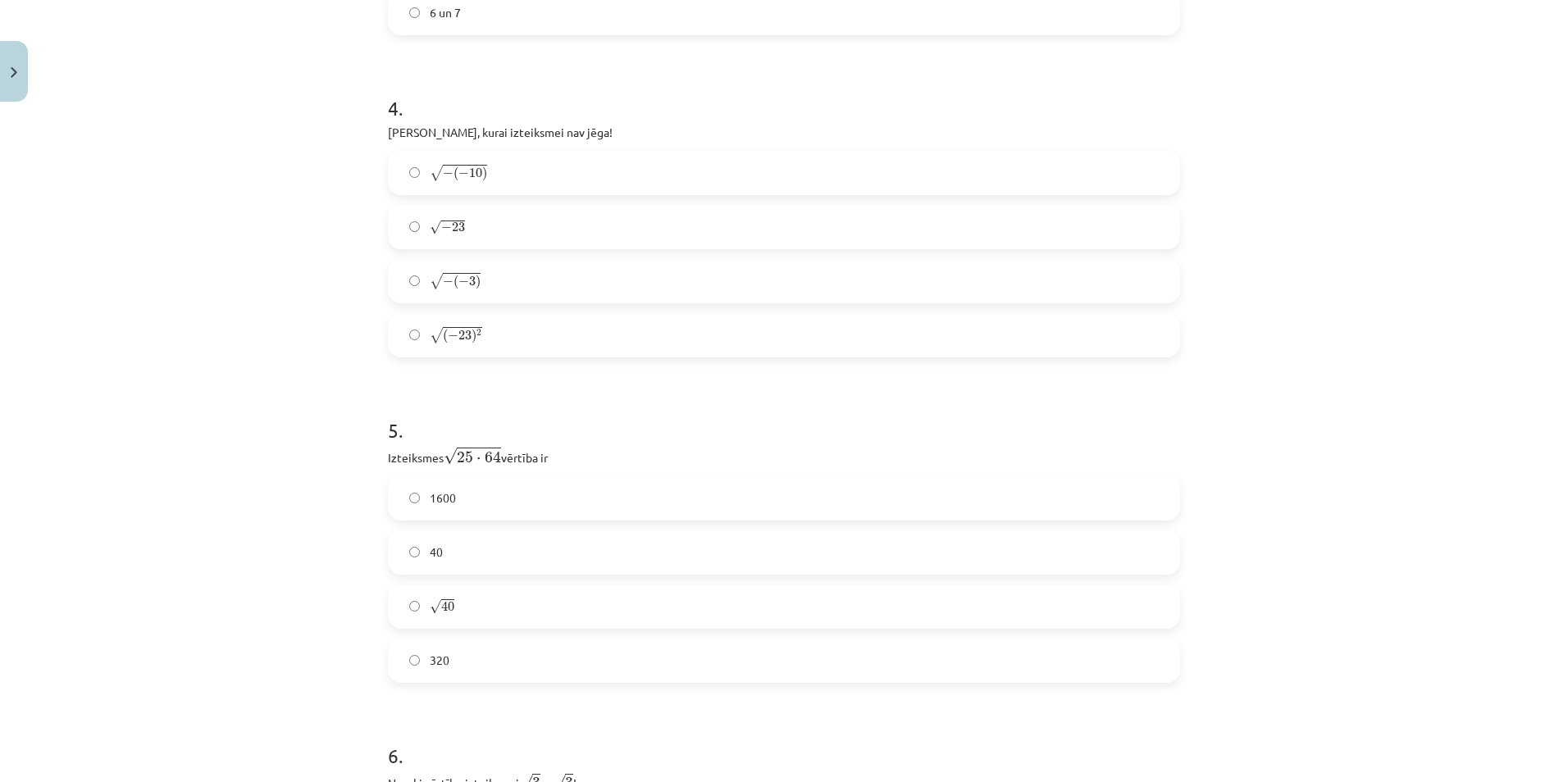
click at [400, 331] on label "√ ( − 23 ) 2 ( − 23 ) 2" at bounding box center [784, 335] width 789 height 41
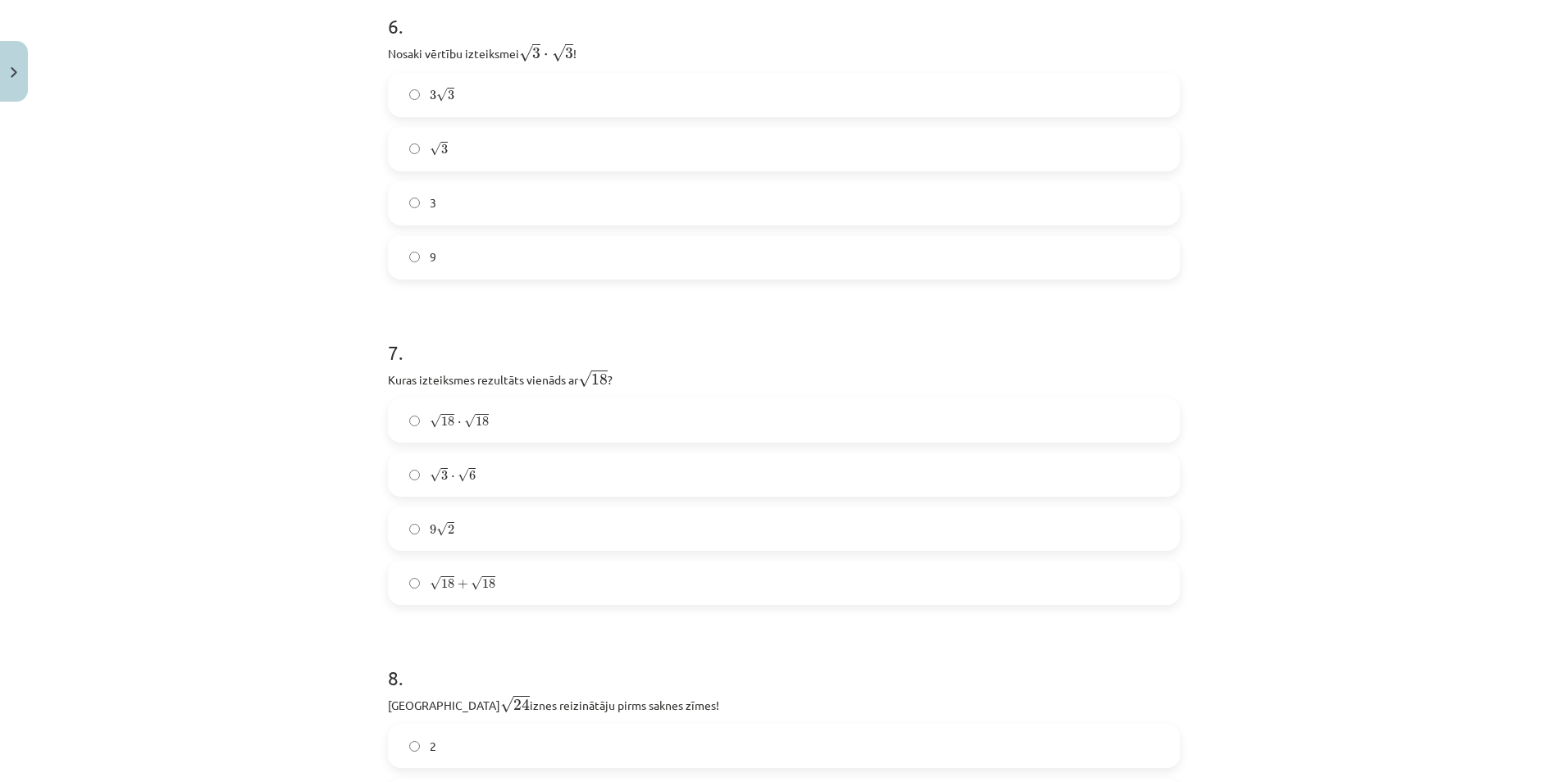
scroll to position [1974, 0]
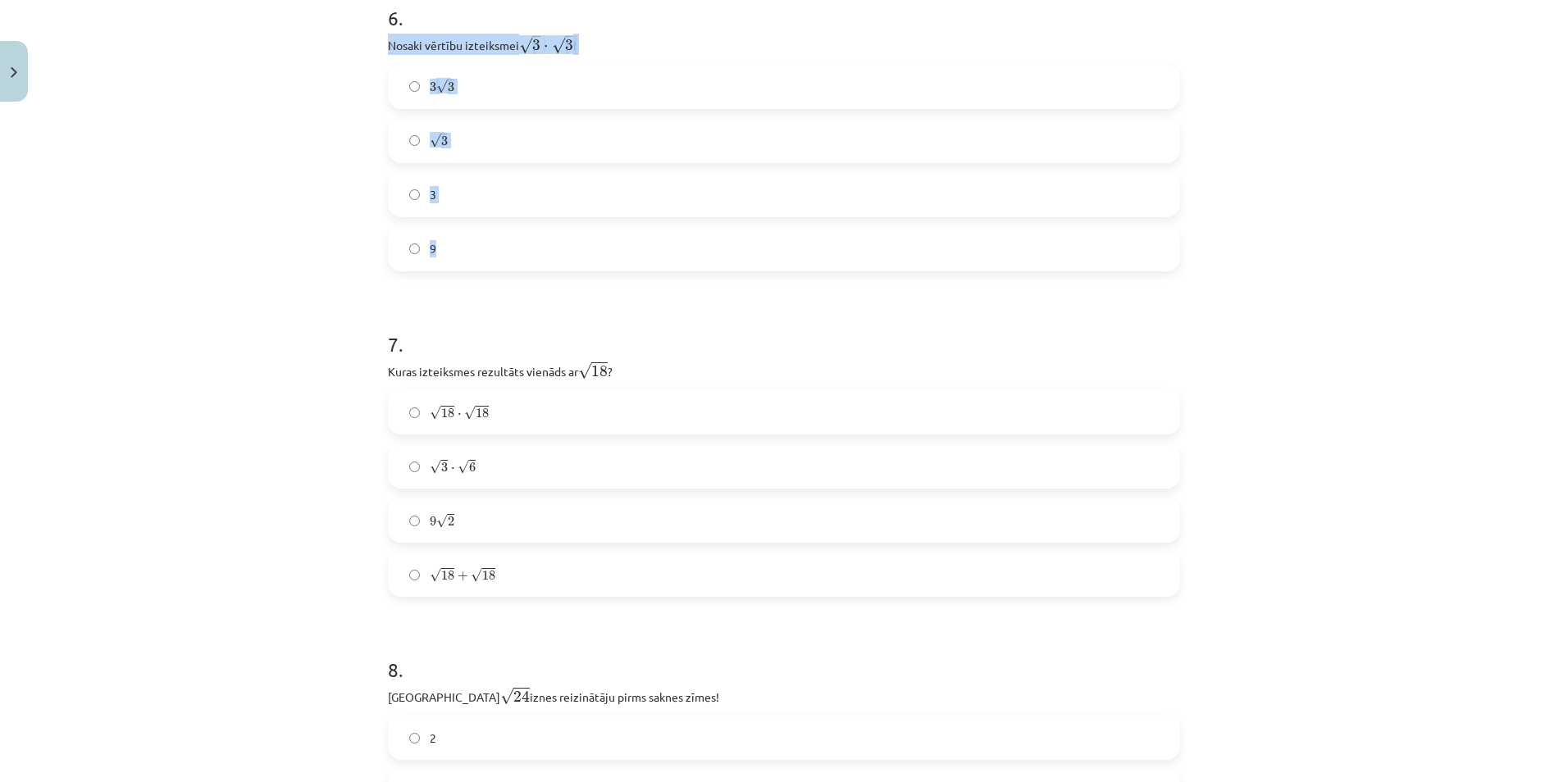
drag, startPoint x: 380, startPoint y: 44, endPoint x: 430, endPoint y: 248, distance: 210.0
click at [430, 248] on div "37 XP Saņemsi Sarežģīts 85 pilda Apraksts Uzdevums Palīdzība 1 . Aprēķini √ 49 …" at bounding box center [784, 586] width 812 height 4902
copy div "Nosaki vērtību izteiksmei √ 3 ⋅ √ 3 3 ⋅ 3 ! 3 √ 3 3 3 √ 3 3 3 9"
click at [893, 280] on form "1 . Aprēķini √ 49 49 ! 49 7 -7 ± 7 ± 7 2 . Aprēķini izteiksmes √ − 81 − 81 vērt…" at bounding box center [784, 620] width 793 height 4536
click at [390, 83] on label "3 √ 3 3 3" at bounding box center [784, 87] width 789 height 41
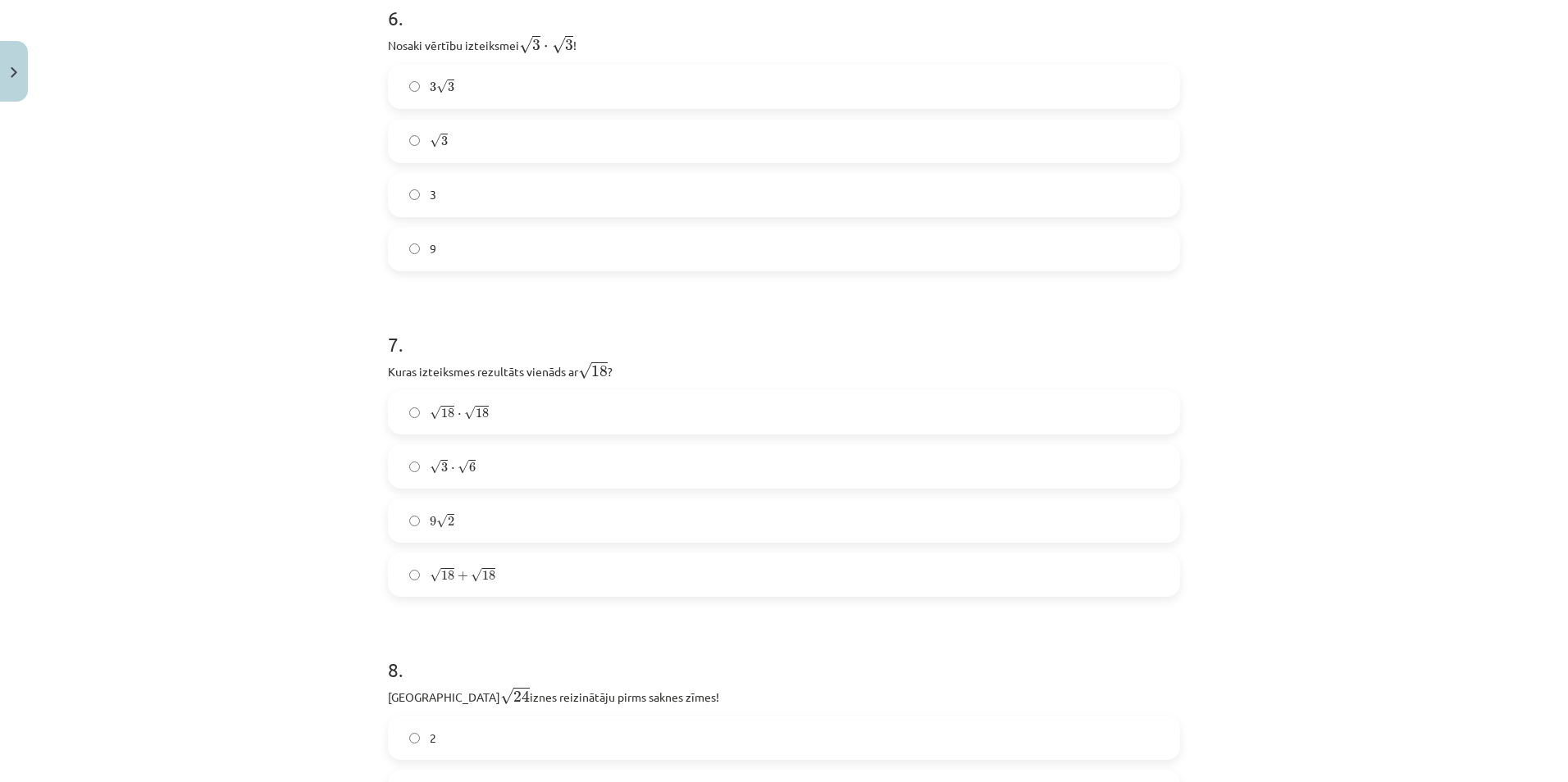
click at [401, 132] on label "√ 3 3" at bounding box center [784, 141] width 789 height 41
click at [419, 192] on label "3" at bounding box center [784, 195] width 789 height 41
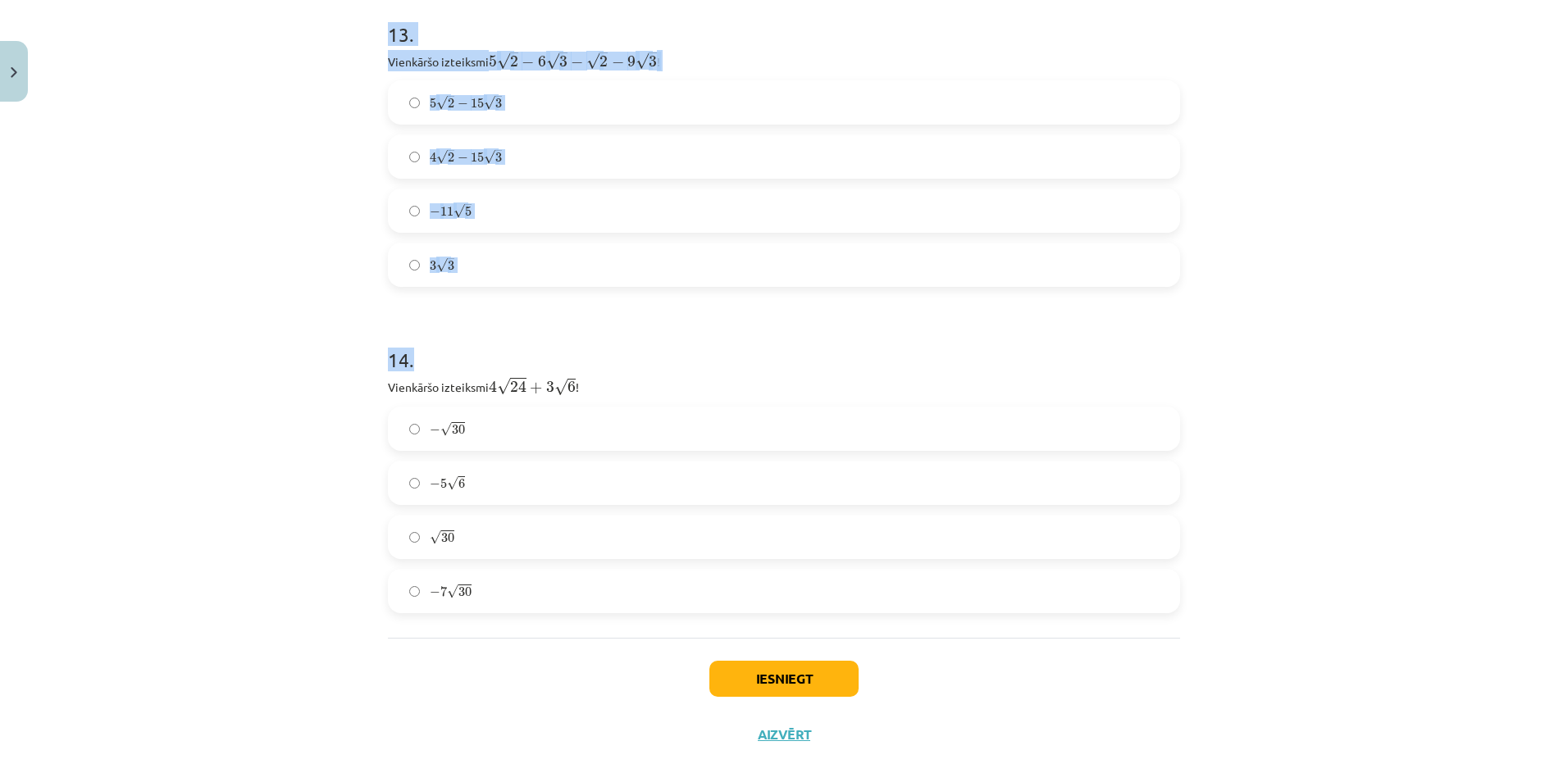
scroll to position [4269, 0]
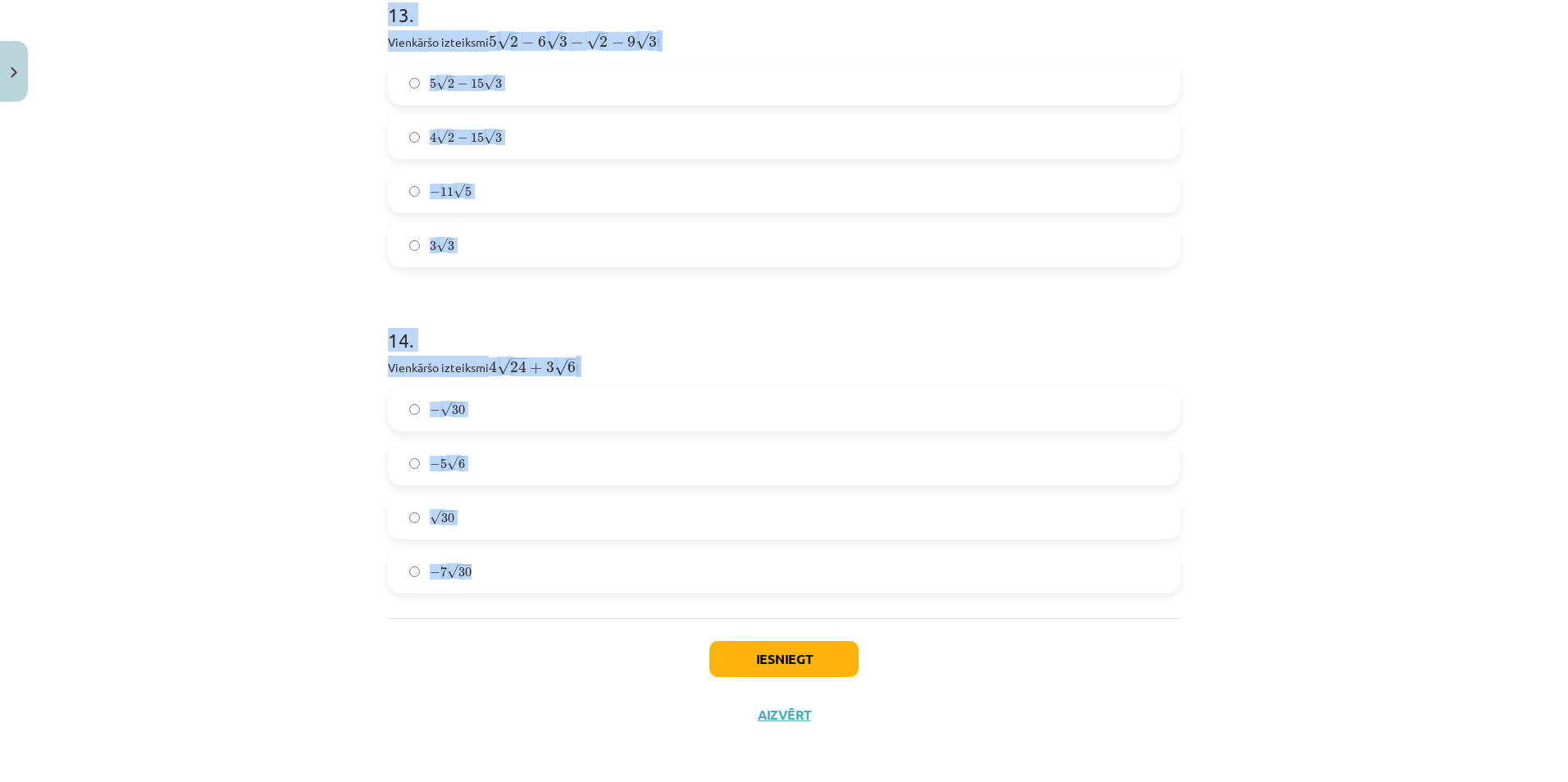
drag, startPoint x: 380, startPoint y: 42, endPoint x: 471, endPoint y: 560, distance: 525.9
copy form "Kuras izteiksmes rezultāts vienāds ar √ 18 18 ? √ 18 ⋅ √ 18 18 ⋅ 18 √ 3 ⋅ √ 6 3…"
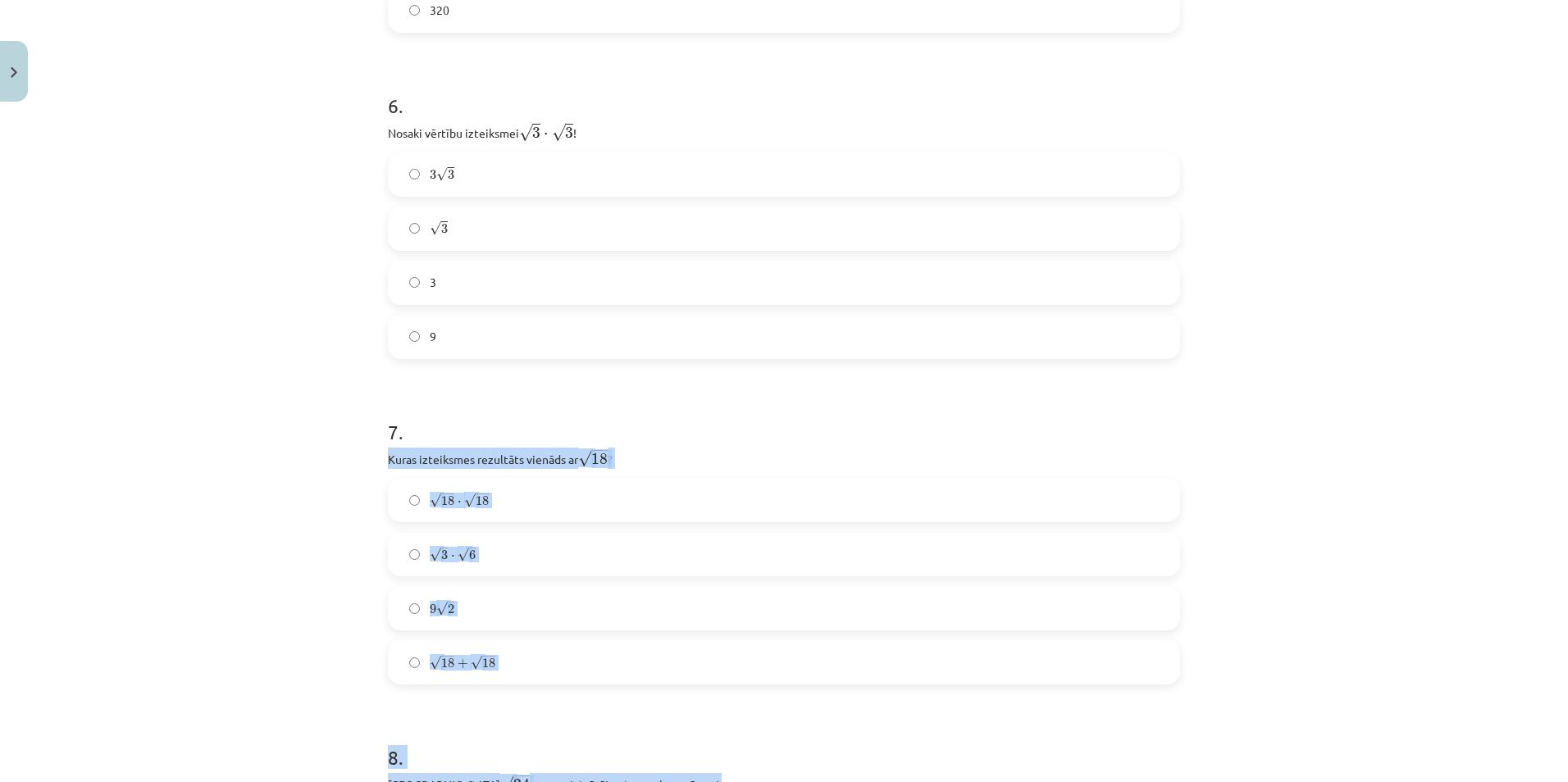
scroll to position [1728, 0]
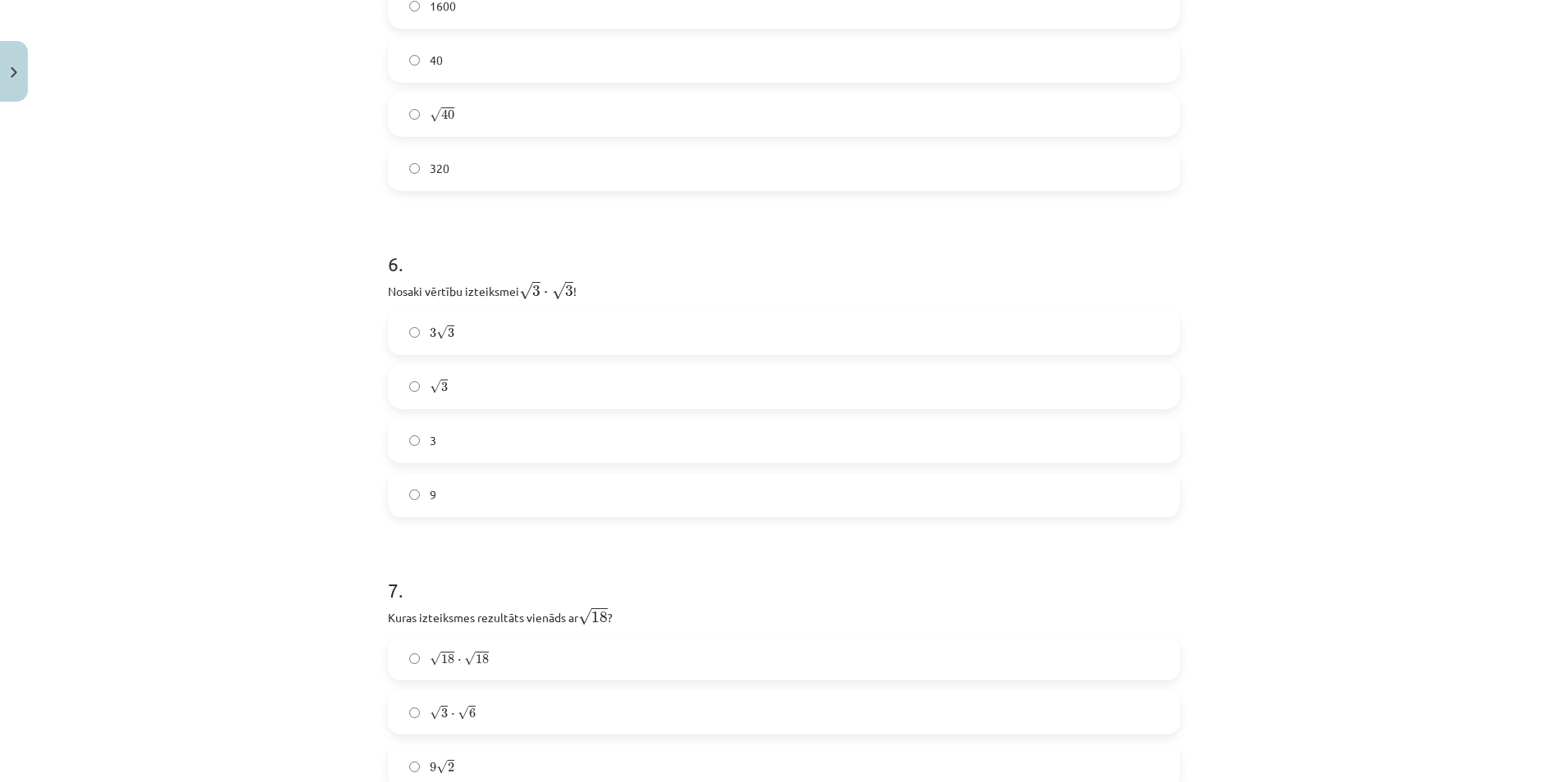
click at [1147, 414] on div "3 √ 3 3 3 √ 3 3 3 9" at bounding box center [784, 415] width 793 height 207
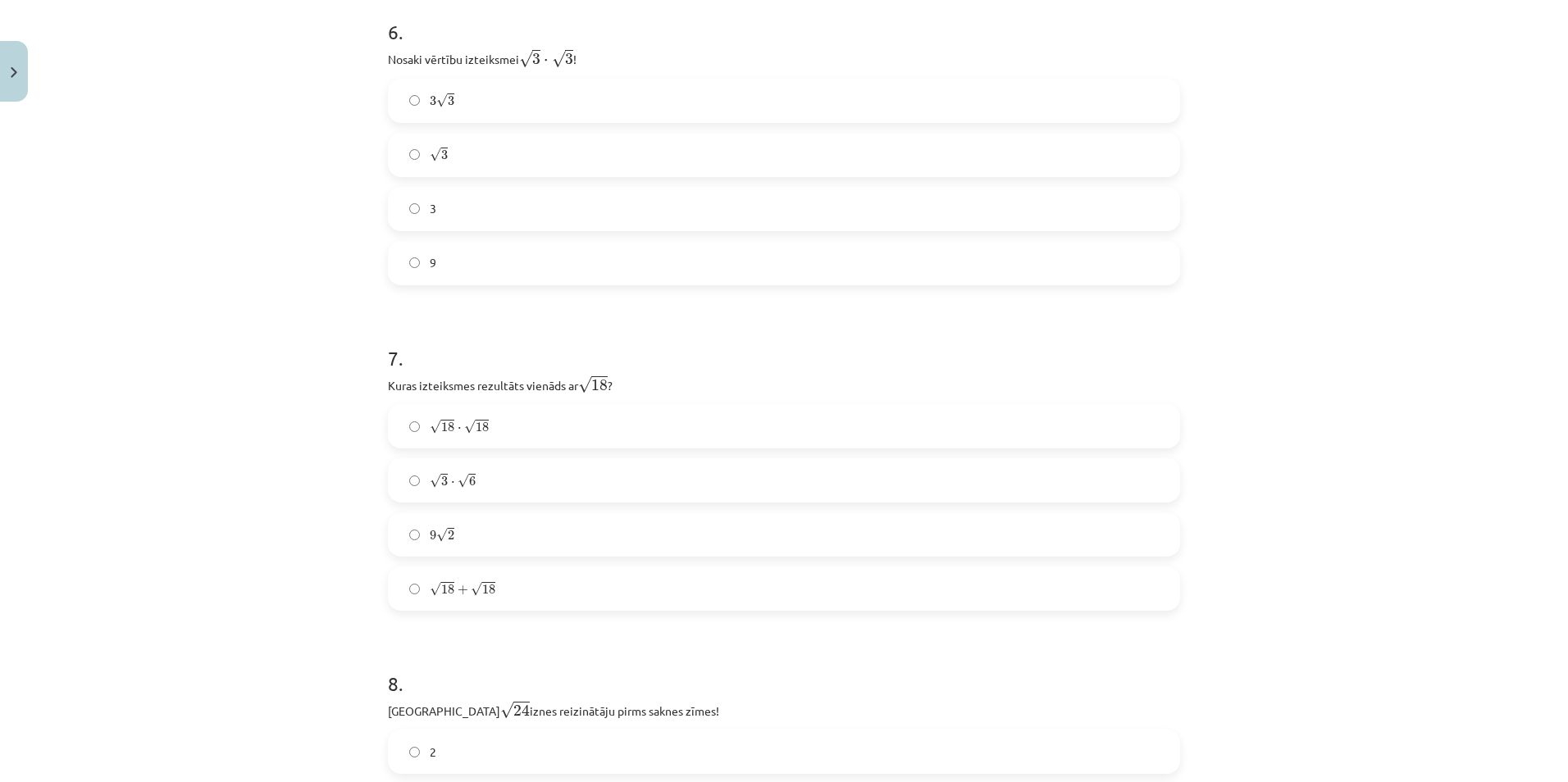
scroll to position [2220, 0]
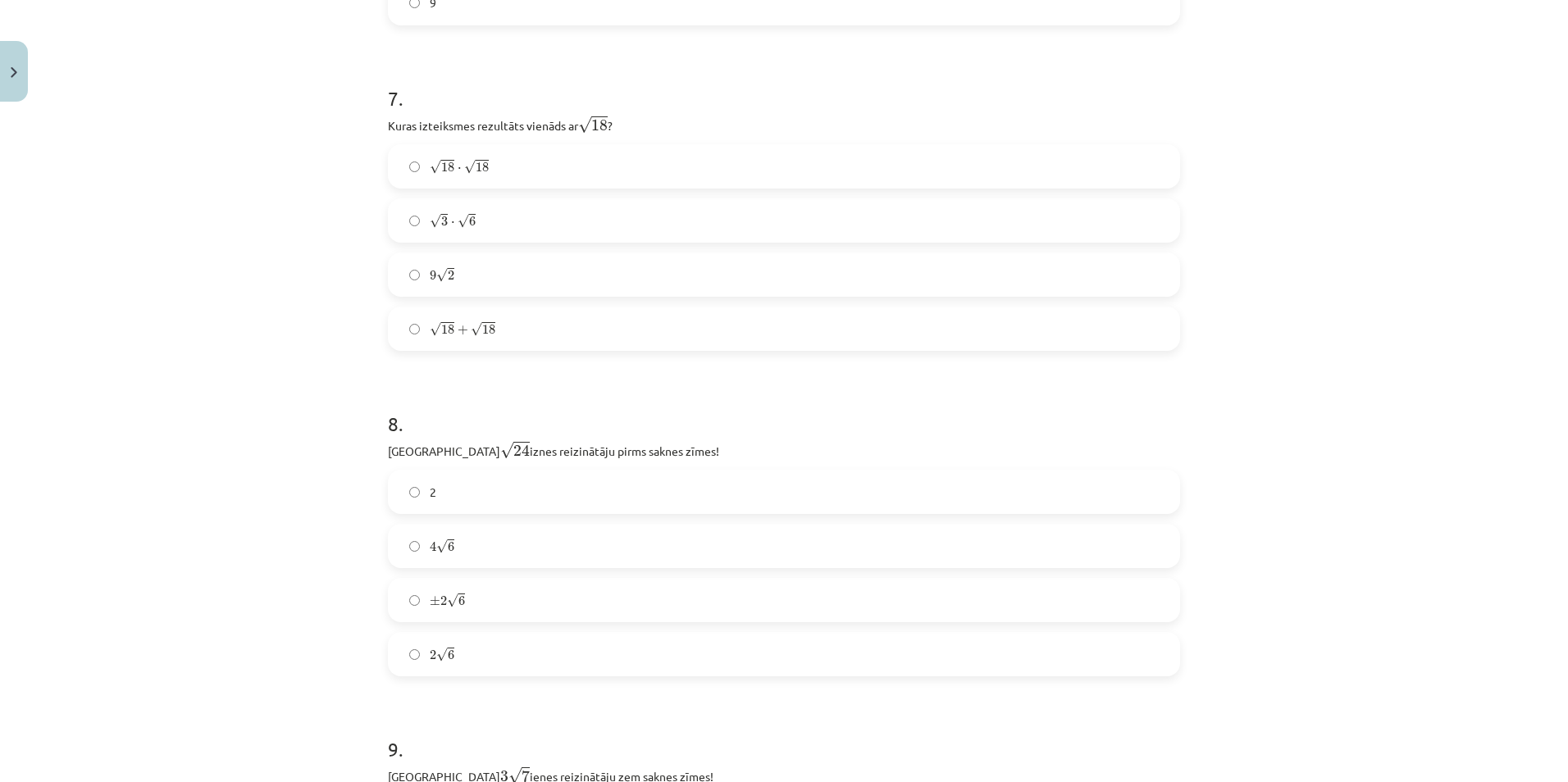
click at [457, 222] on span "√" at bounding box center [463, 220] width 11 height 14
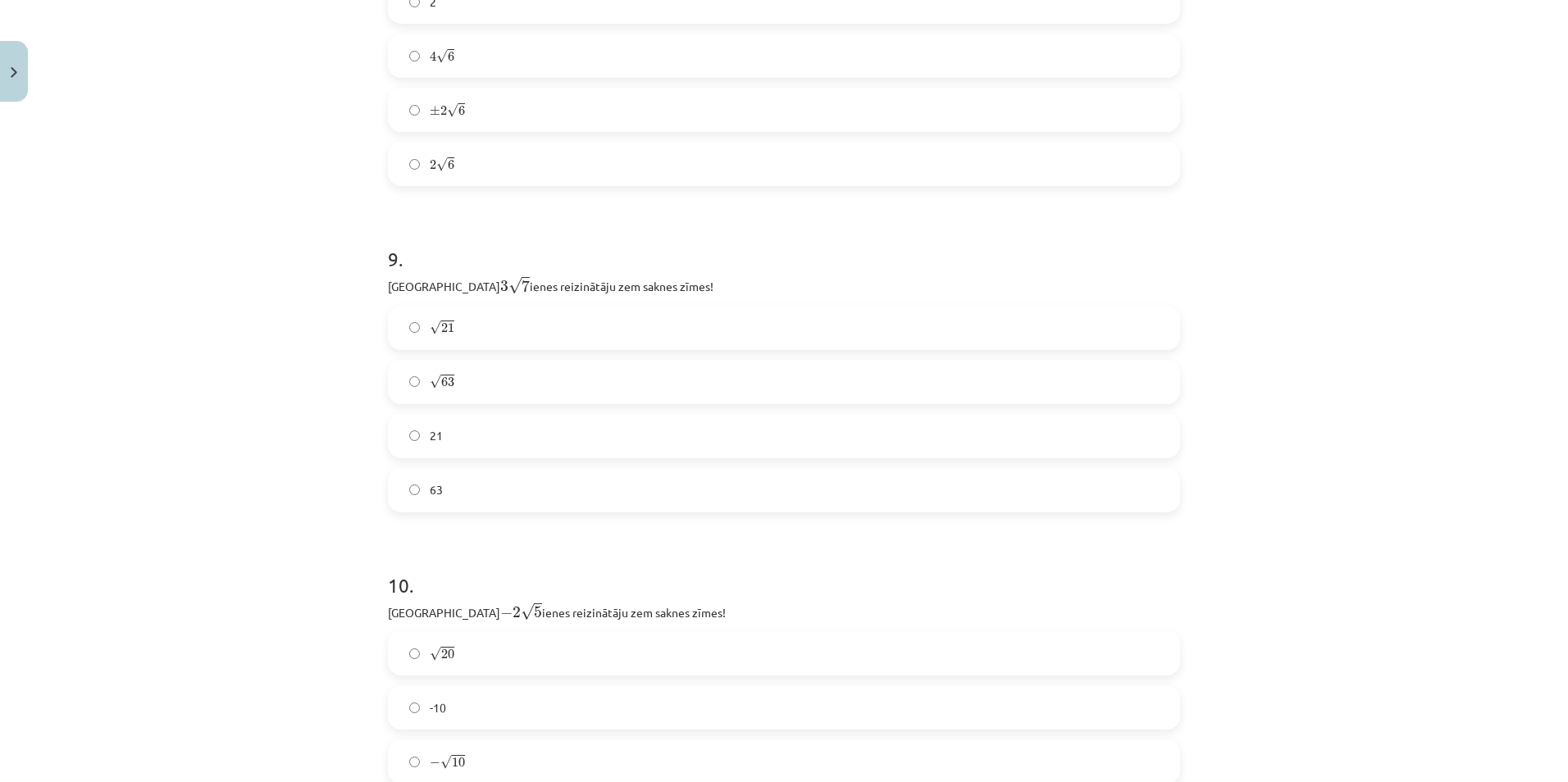
scroll to position [2712, 0]
click at [410, 386] on label "√ 63 63" at bounding box center [784, 380] width 789 height 41
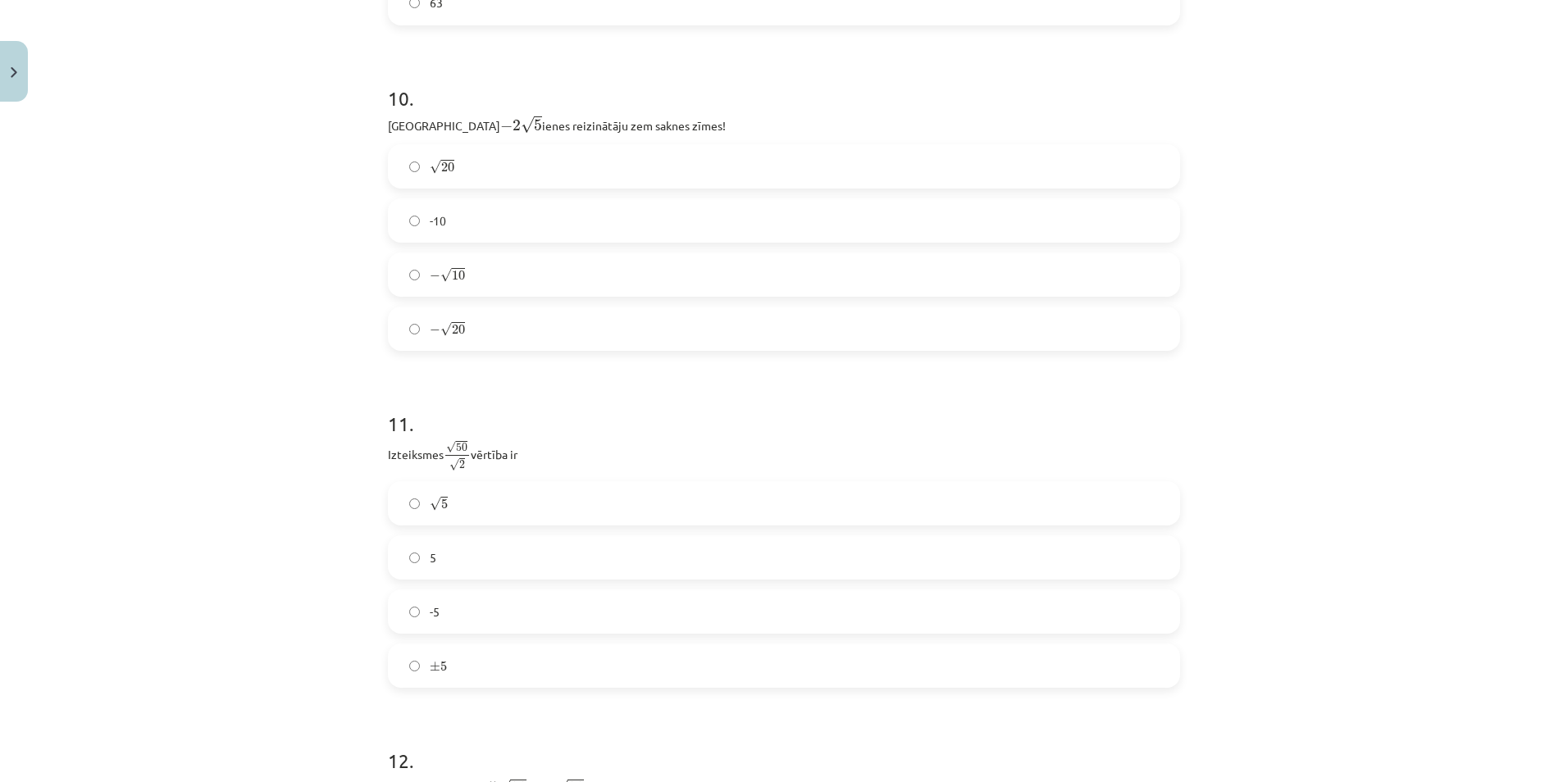
scroll to position [3203, 0]
click at [398, 151] on label "√ 20 20" at bounding box center [784, 160] width 789 height 41
click at [401, 326] on label "− √ 20 − 20" at bounding box center [784, 322] width 789 height 41
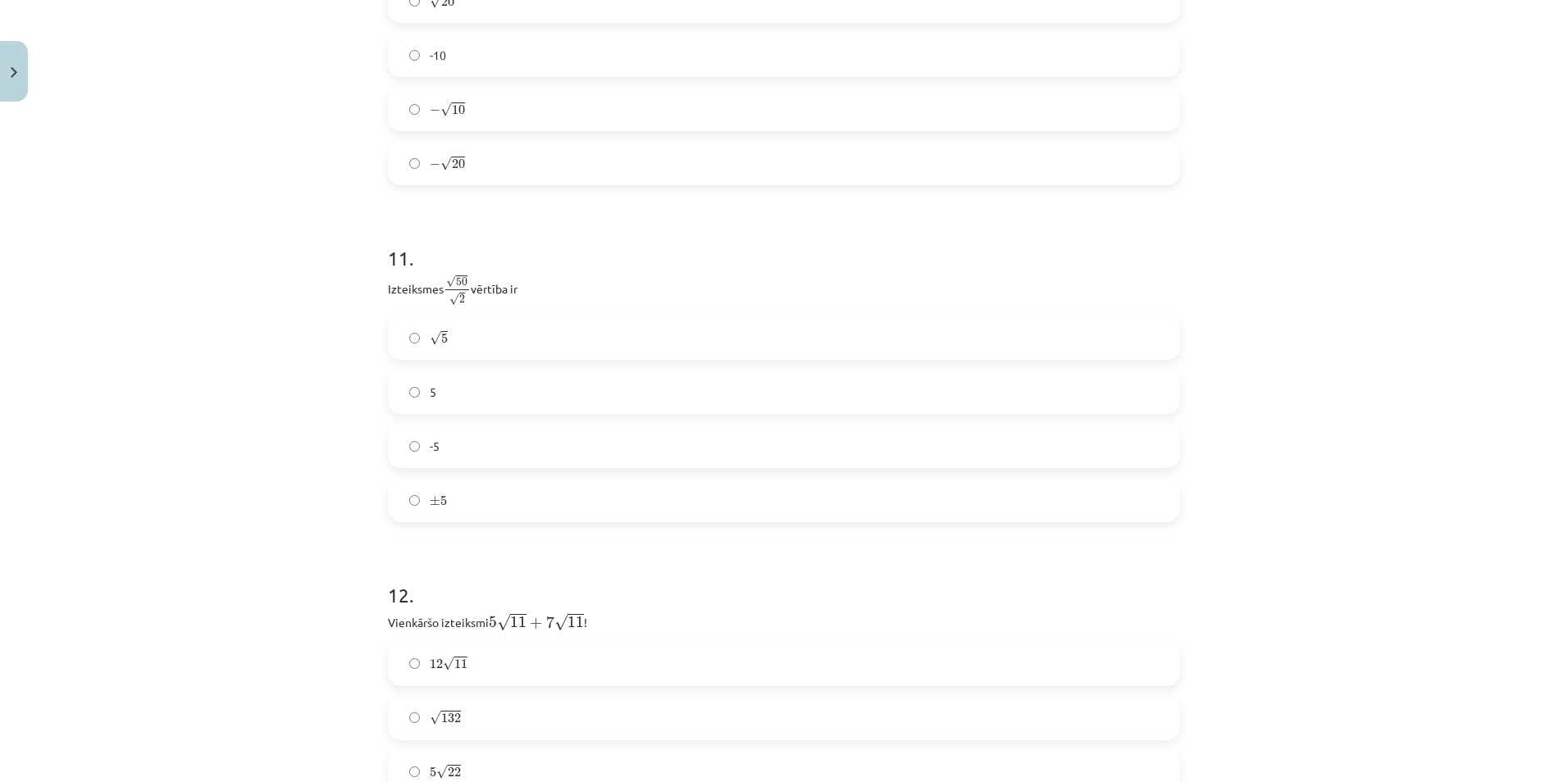
scroll to position [3367, 0]
click at [392, 388] on label "5" at bounding box center [784, 387] width 789 height 41
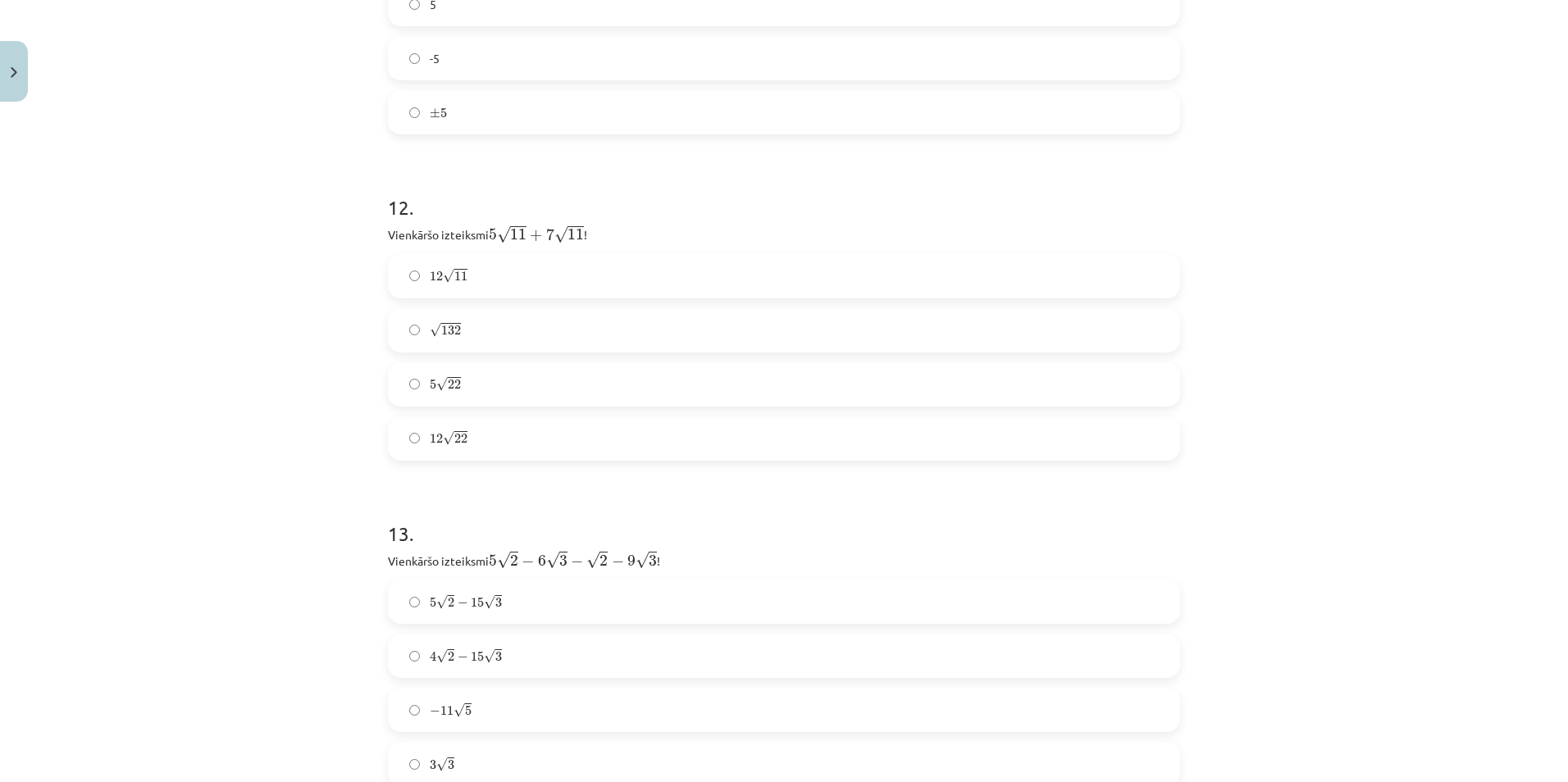
scroll to position [3778, 0]
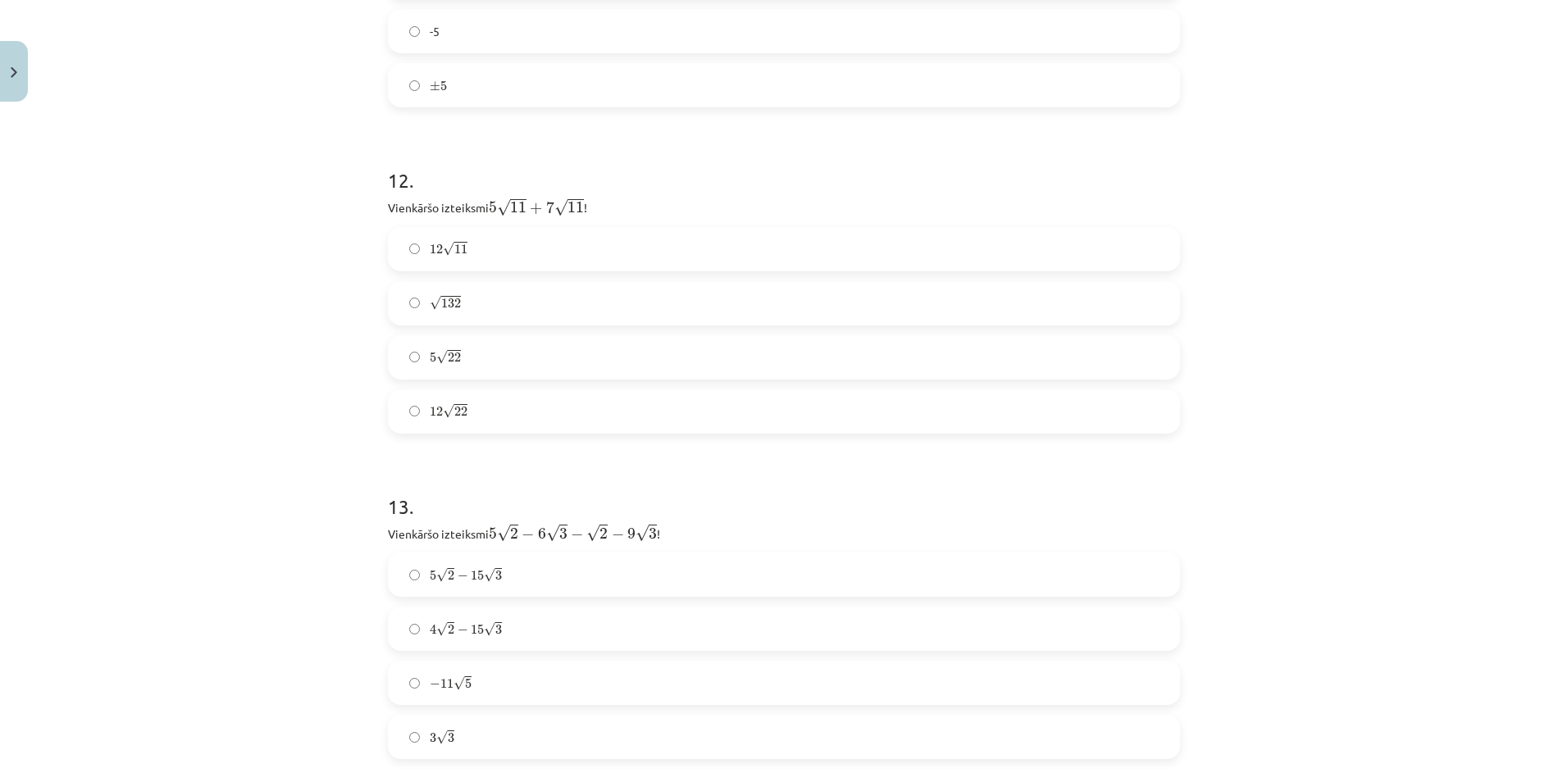
click at [397, 244] on label "12 √ 11 12 11" at bounding box center [784, 250] width 789 height 41
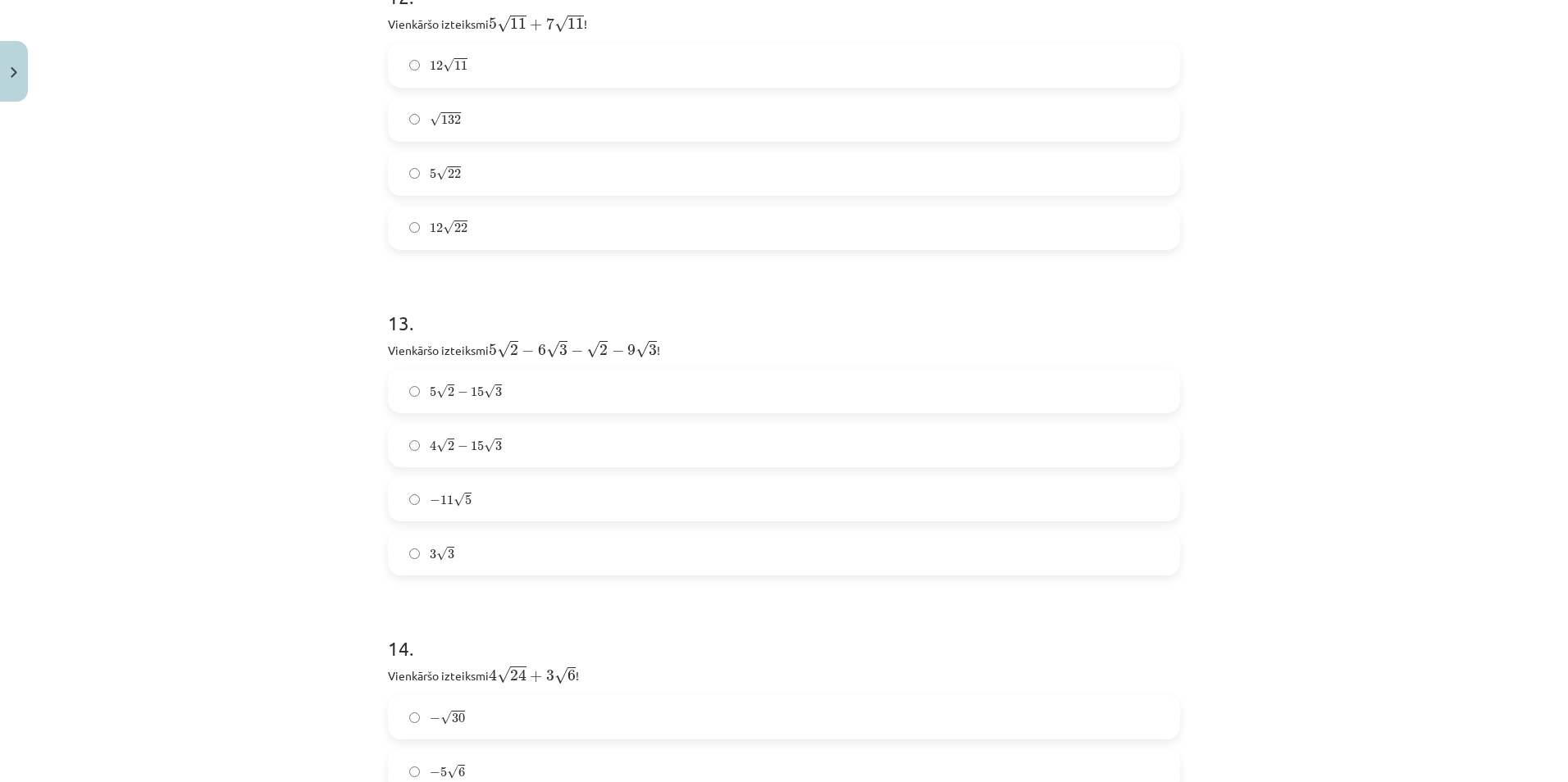
scroll to position [4187, 0]
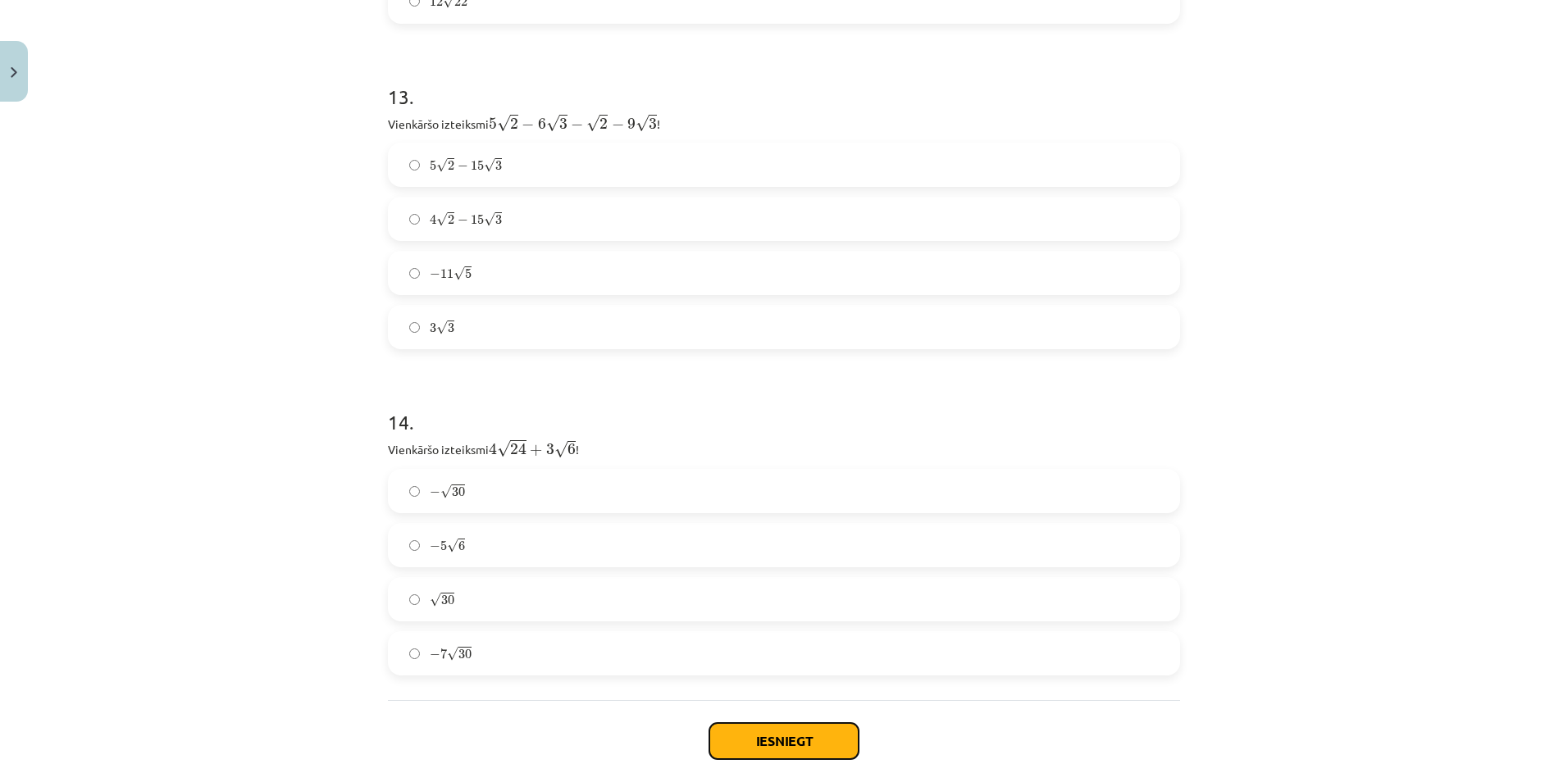
click at [773, 745] on button "Iesniegt" at bounding box center [784, 741] width 150 height 36
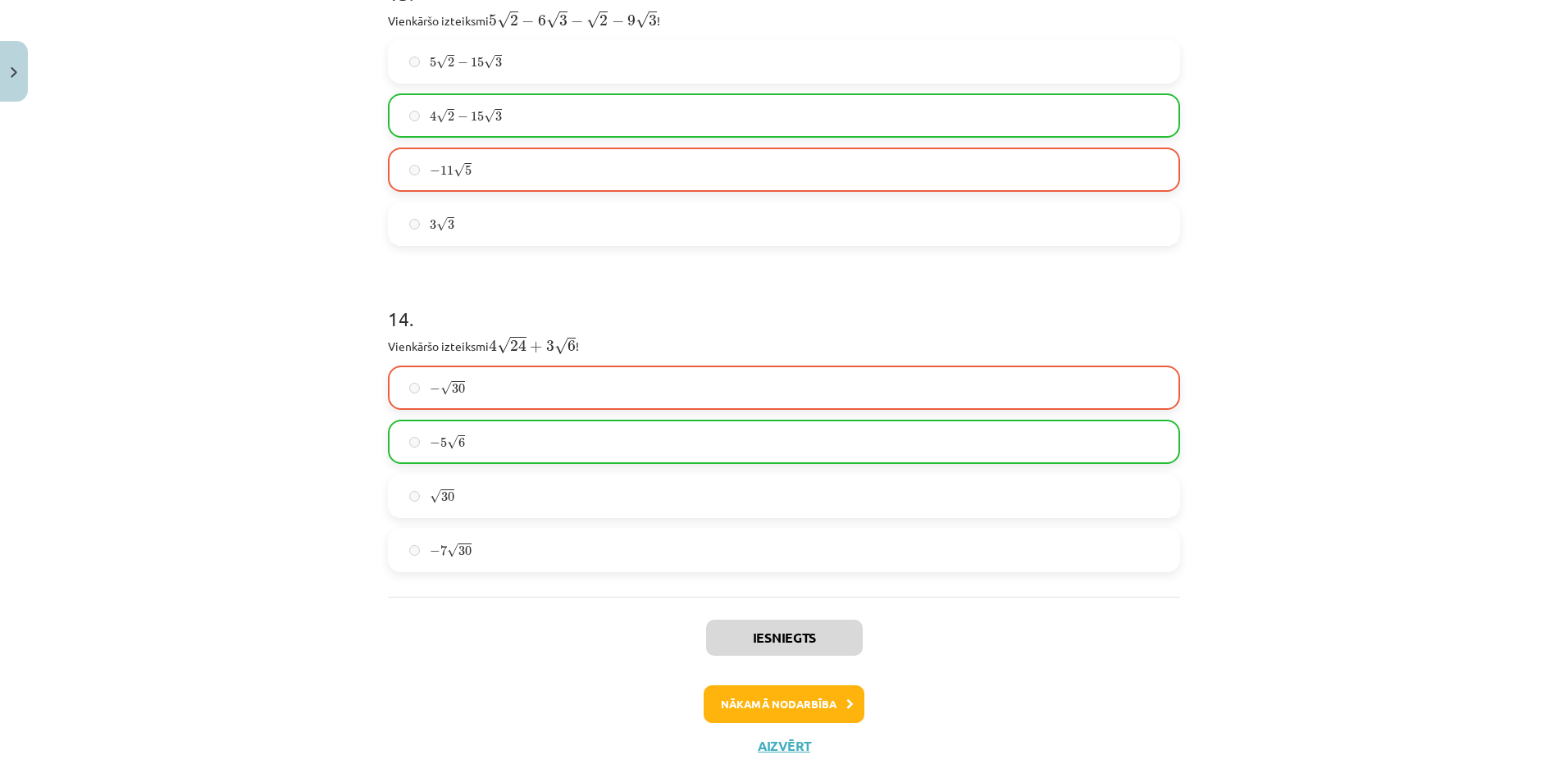
scroll to position [4320, 0]
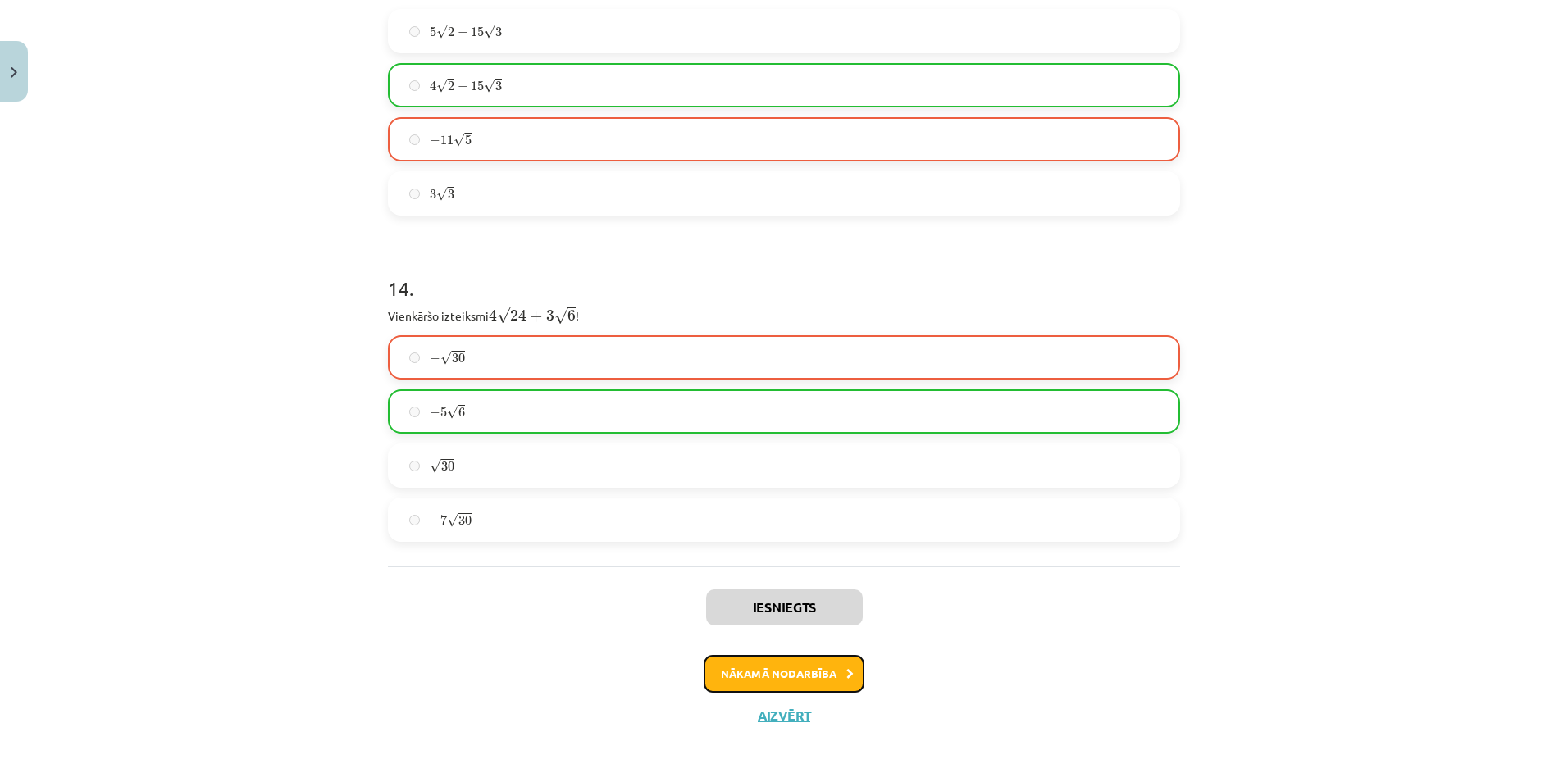
click at [766, 668] on button "Nākamā nodarbība" at bounding box center [784, 673] width 161 height 38
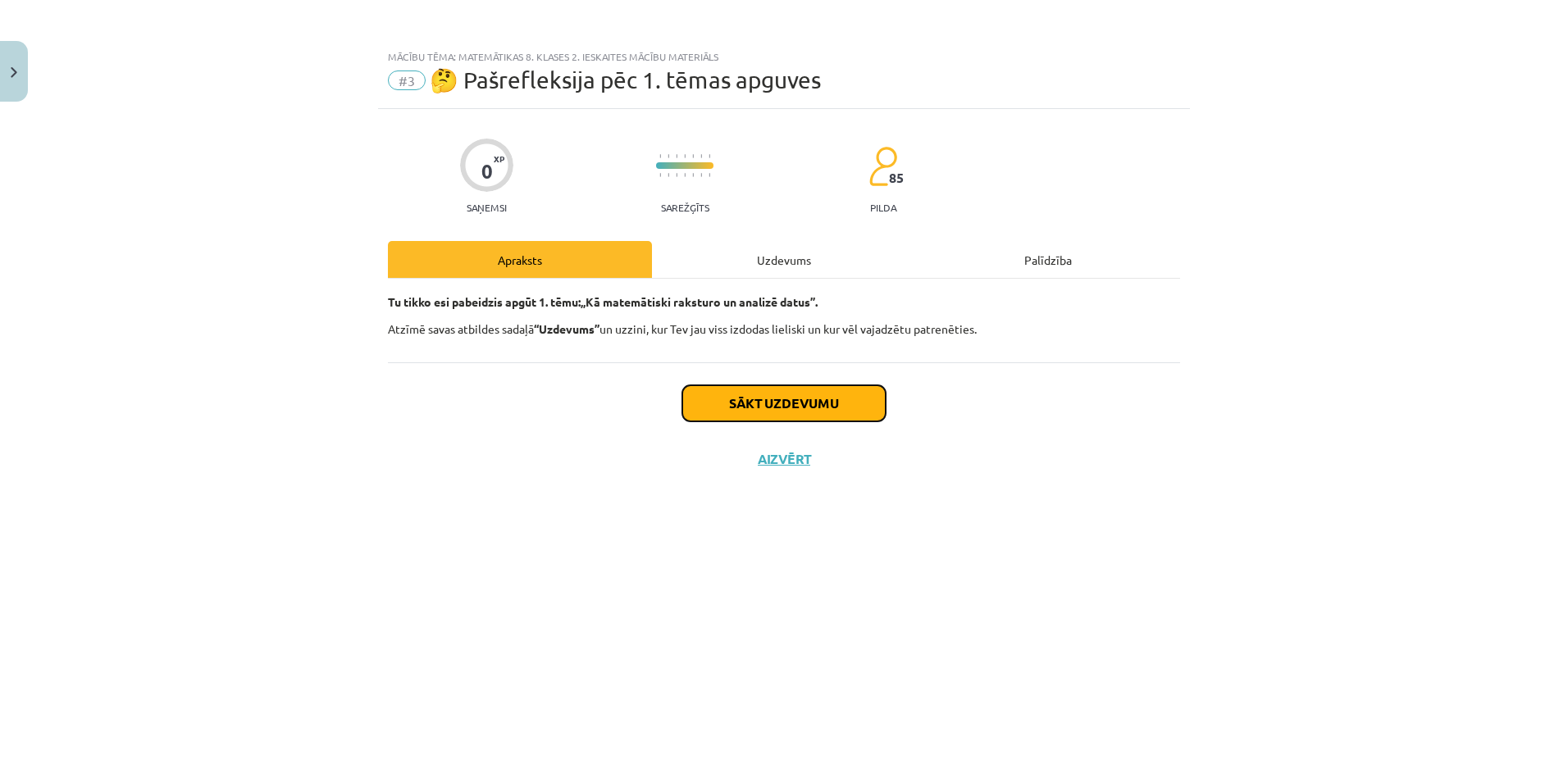
click at [749, 402] on button "Sākt uzdevumu" at bounding box center [784, 403] width 203 height 36
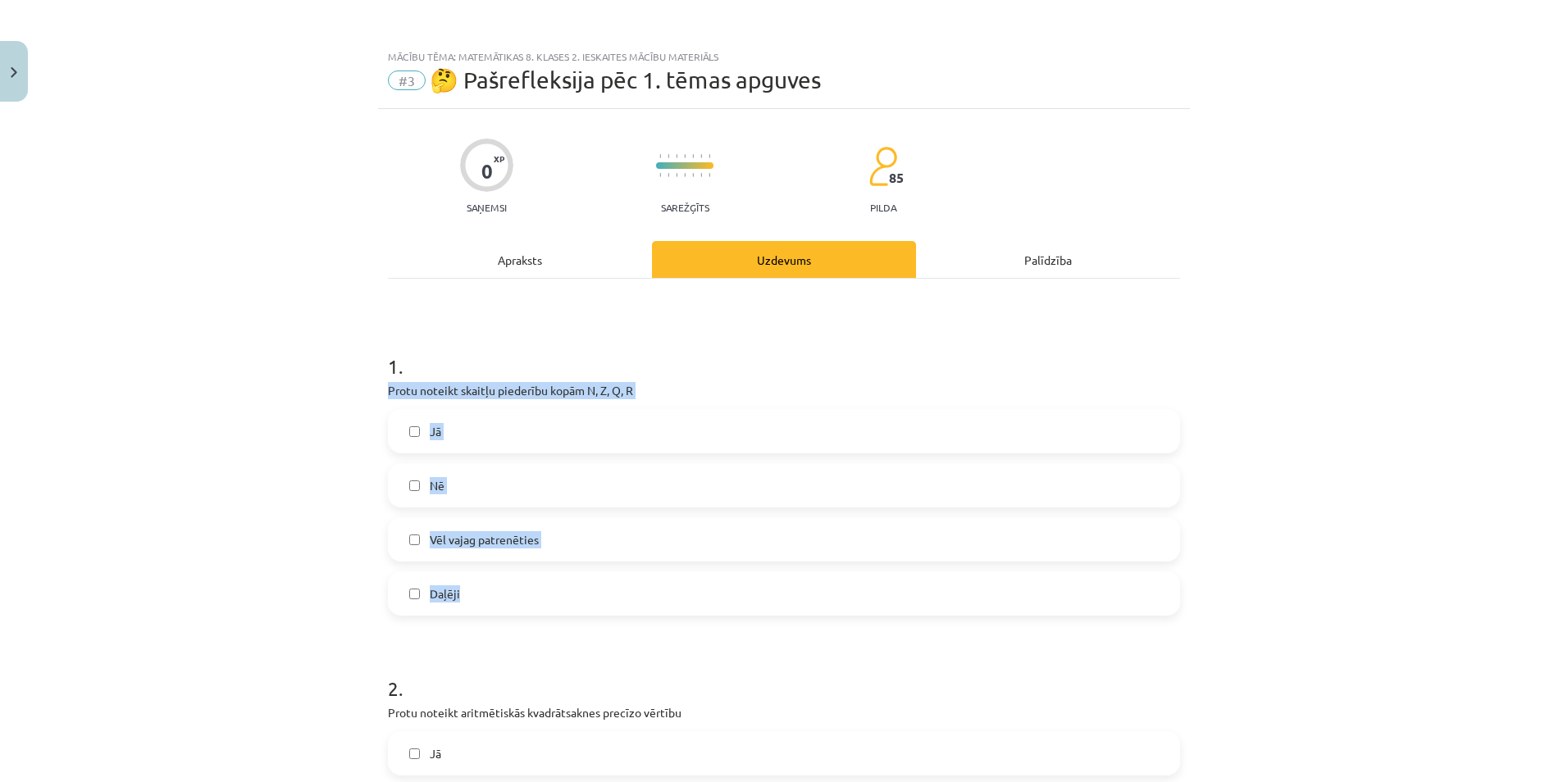
drag, startPoint x: 377, startPoint y: 384, endPoint x: 512, endPoint y: 599, distance: 253.9
click at [499, 539] on span "Vēl vajag patrenēties" at bounding box center [485, 540] width 109 height 17
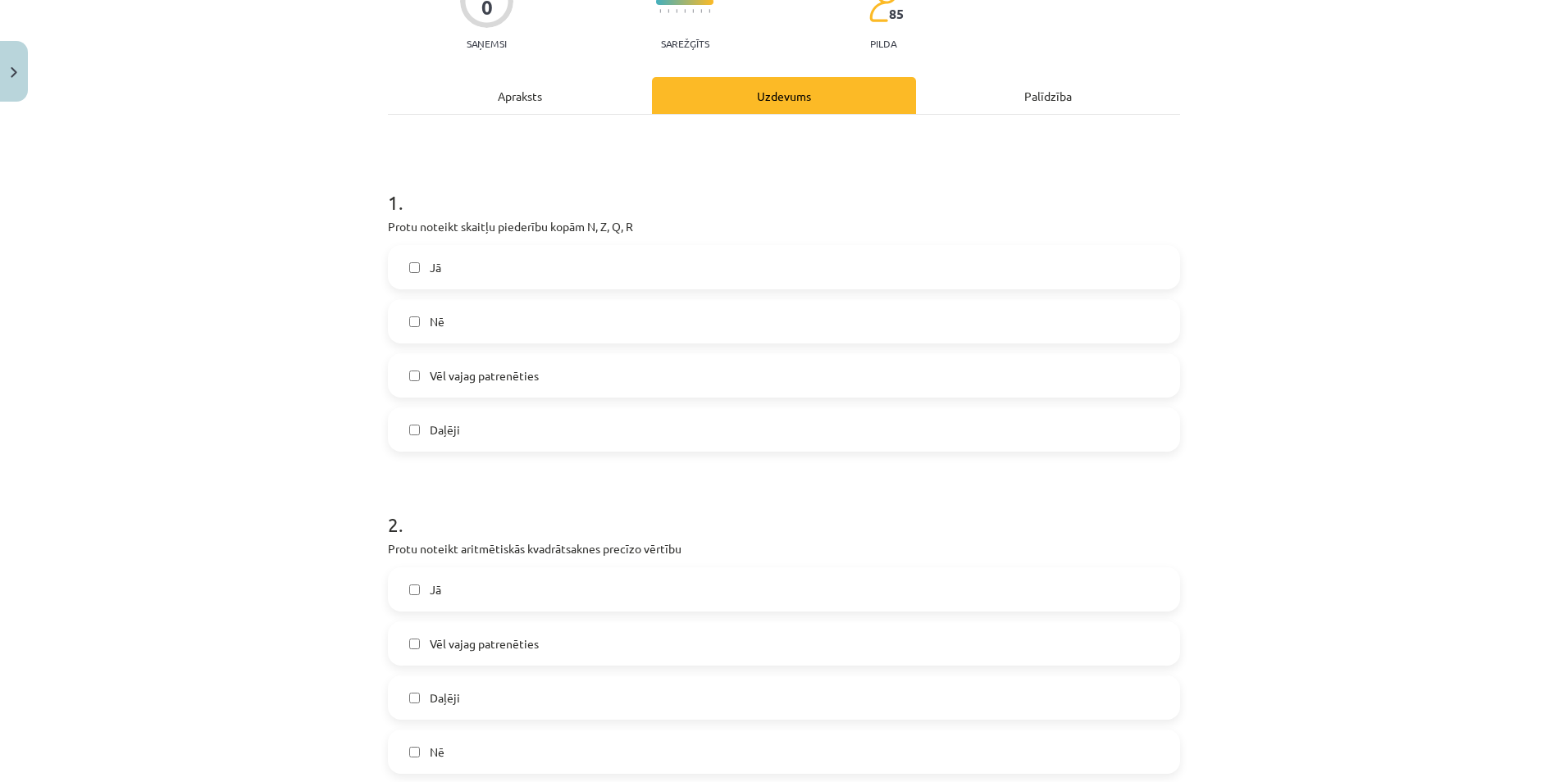
scroll to position [410, 0]
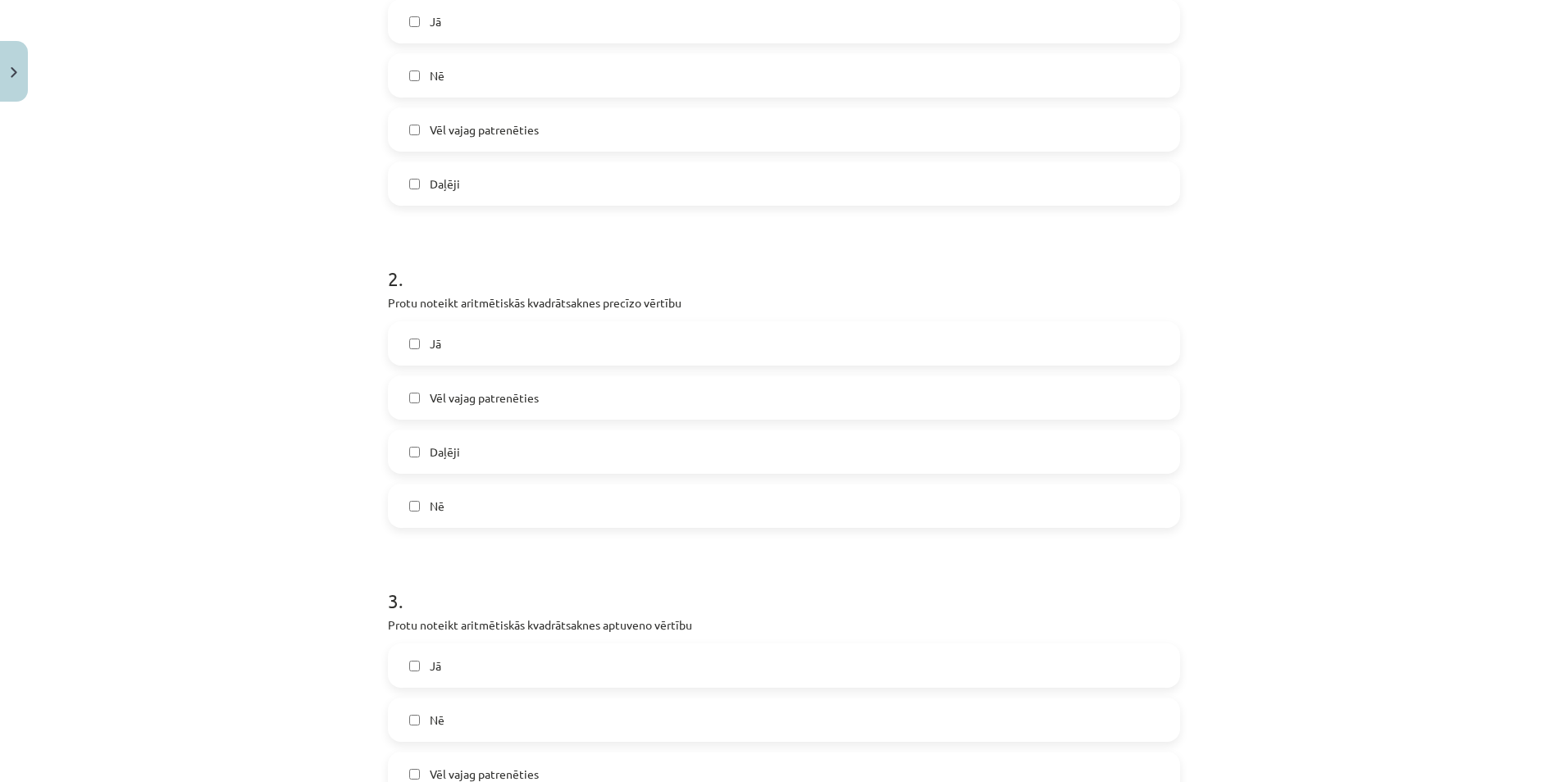
click at [457, 397] on span "Vēl vajag patrenēties" at bounding box center [485, 398] width 109 height 17
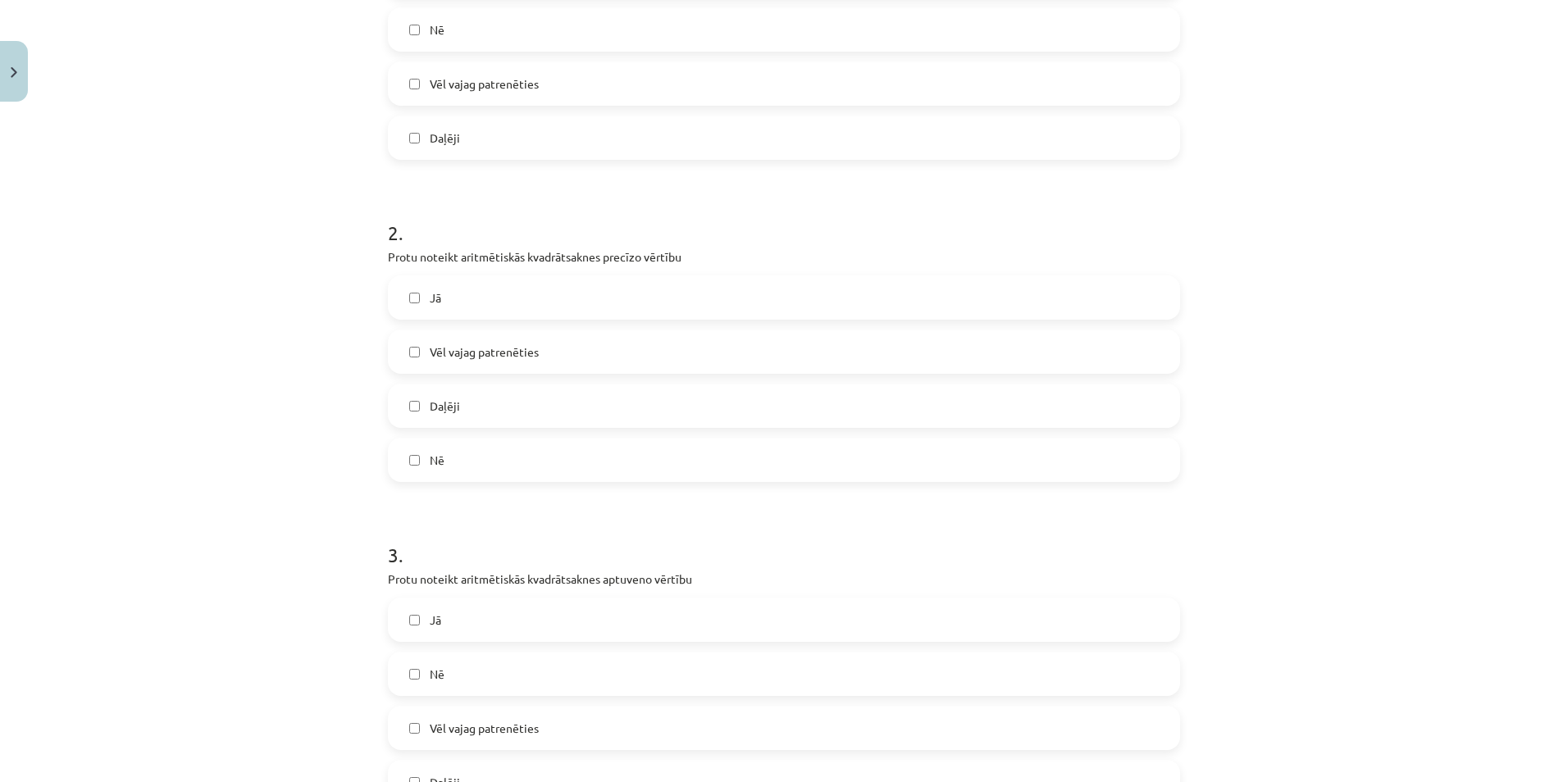
scroll to position [656, 0]
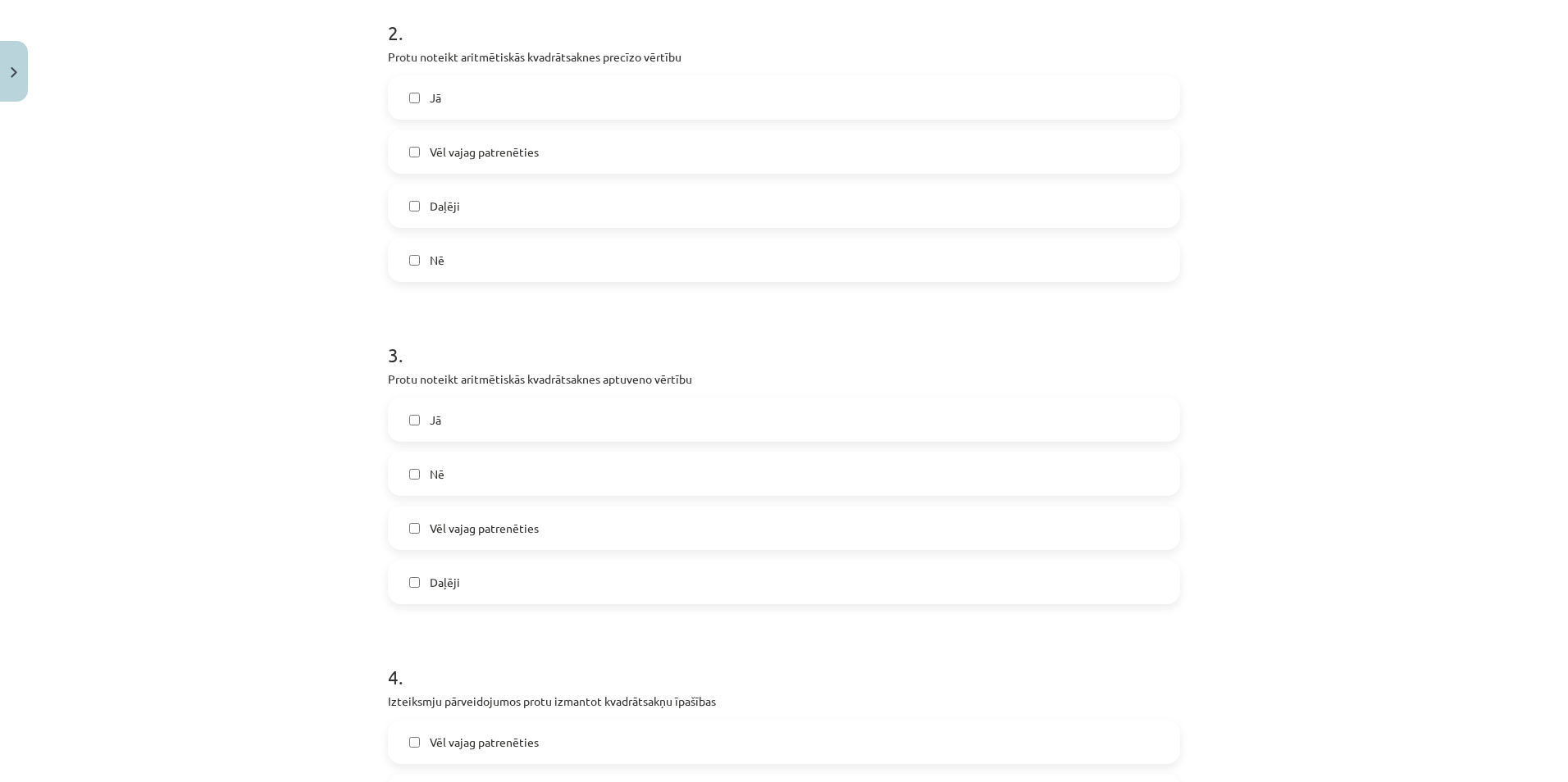
click at [488, 535] on span "Vēl vajag patrenēties" at bounding box center [485, 528] width 109 height 17
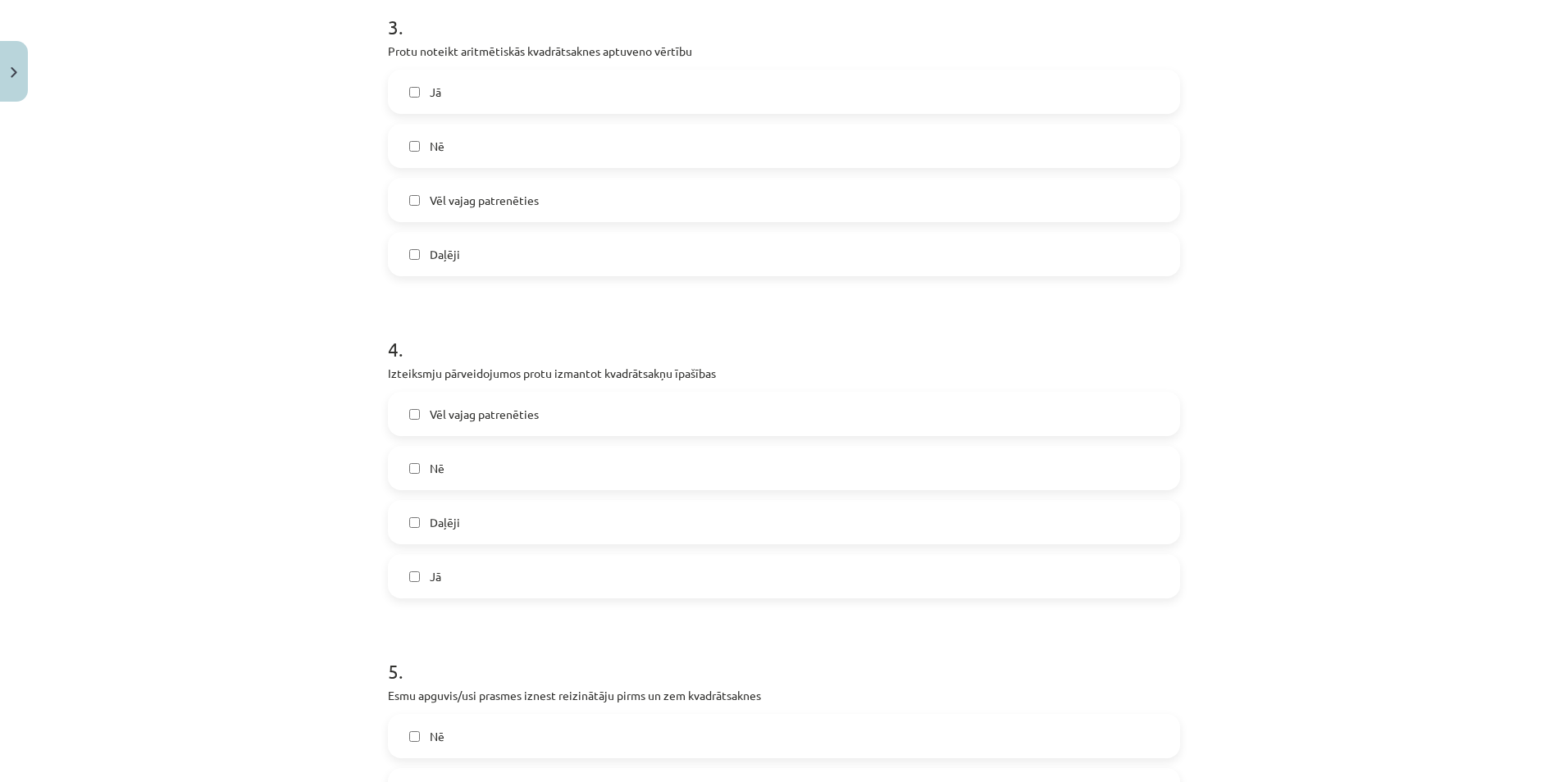
click at [486, 411] on span "Vēl vajag patrenēties" at bounding box center [485, 415] width 109 height 17
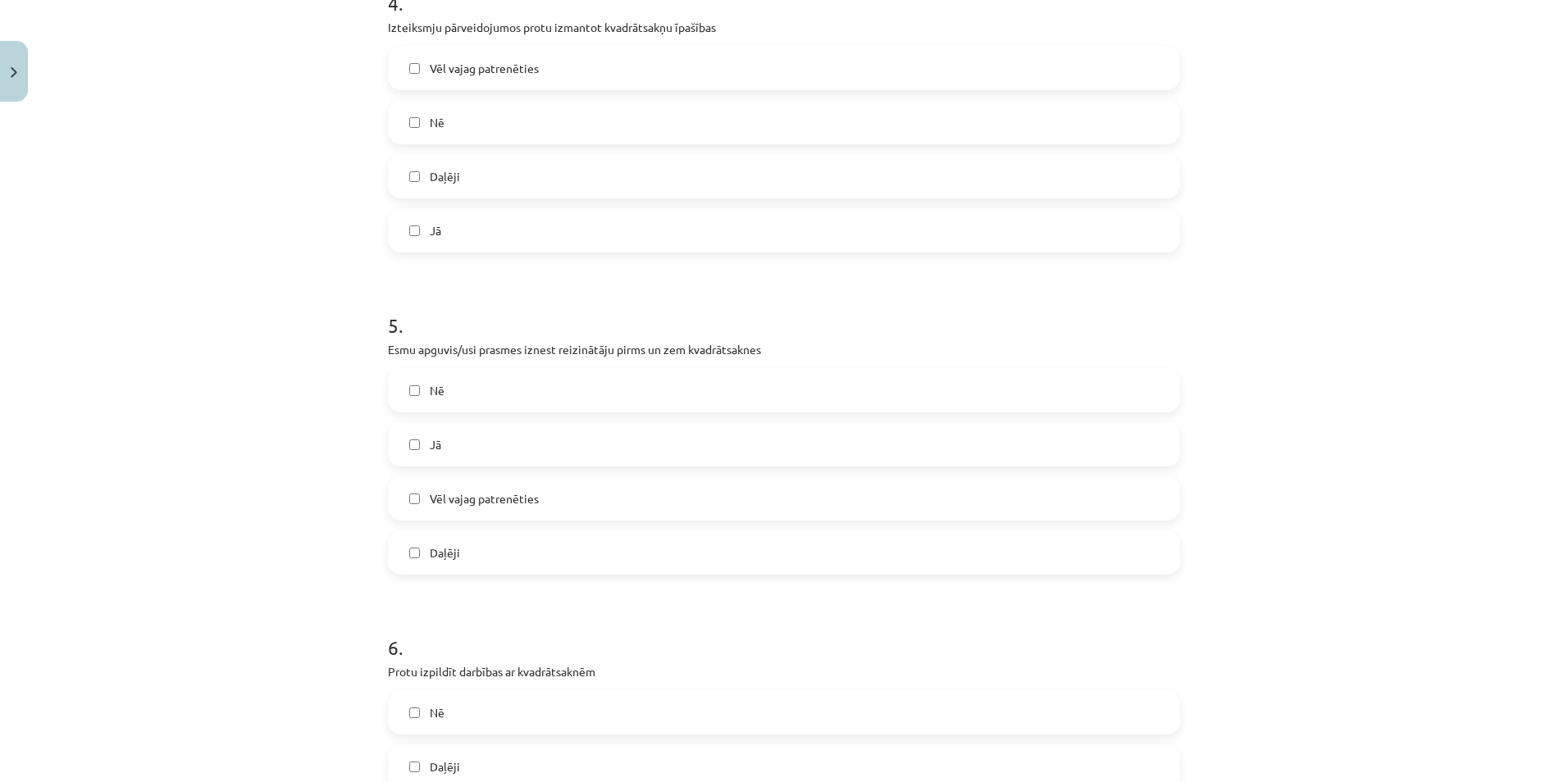
scroll to position [1393, 0]
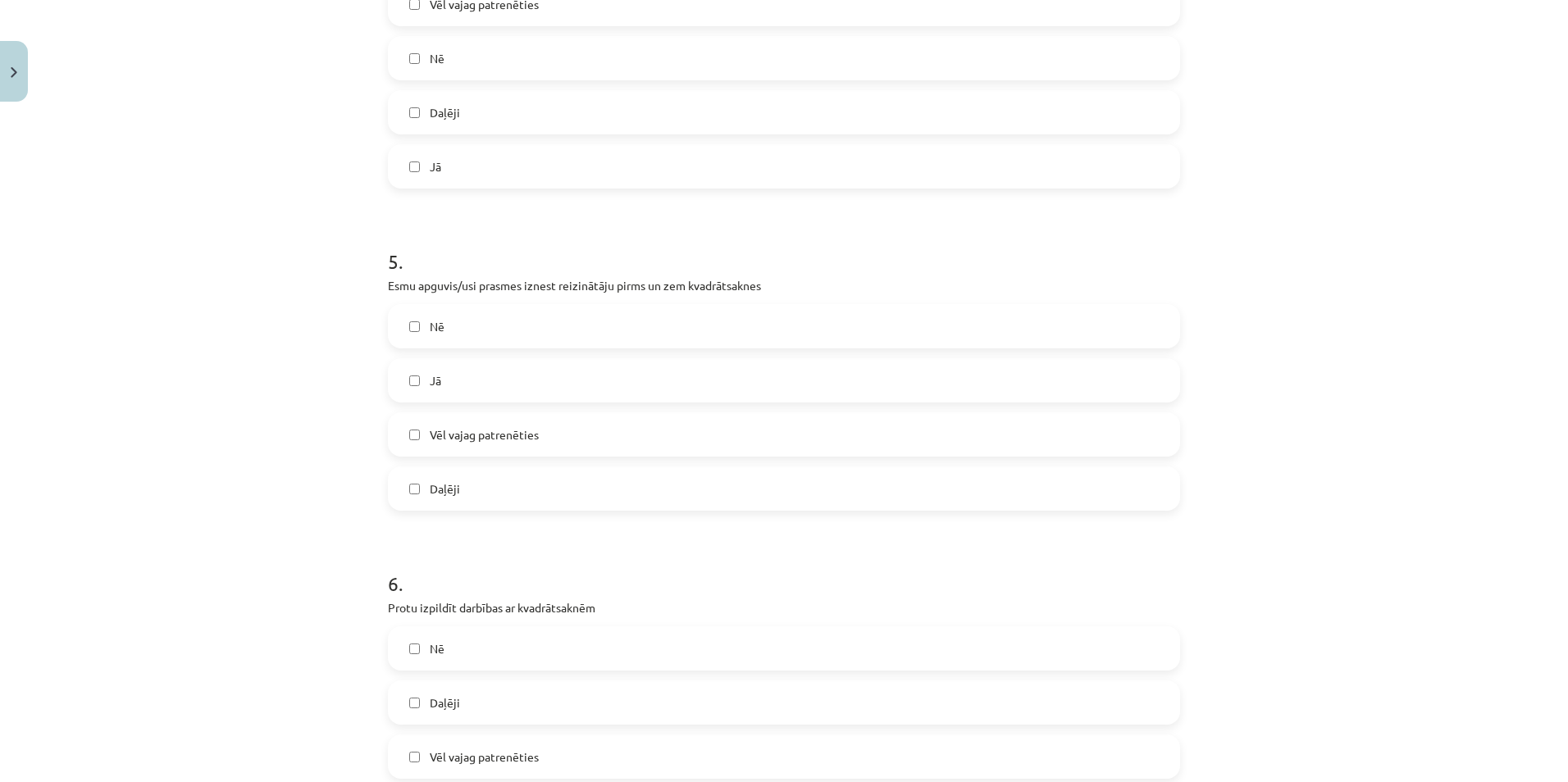
click at [476, 440] on span "Vēl vajag patrenēties" at bounding box center [485, 435] width 109 height 17
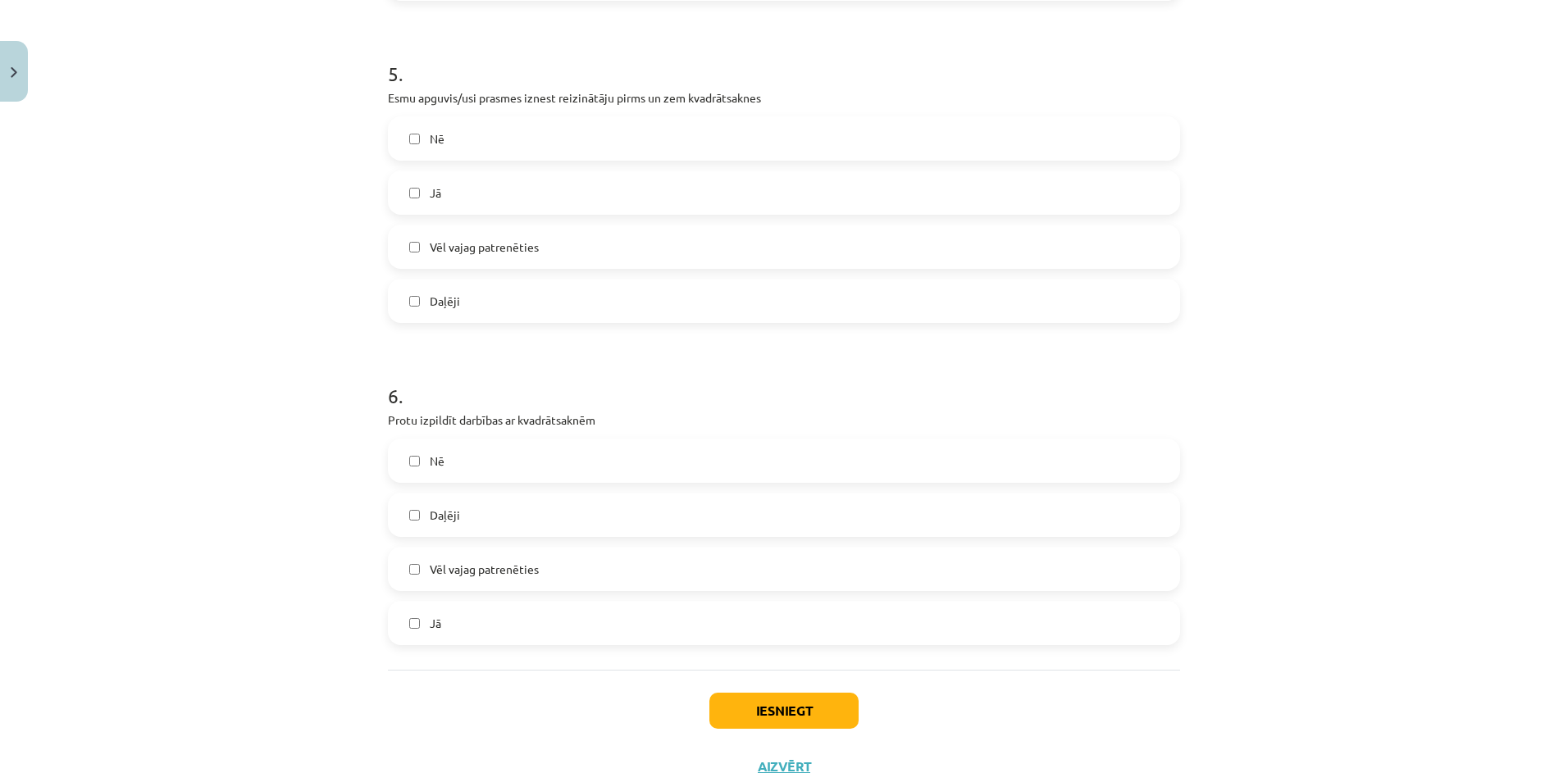
scroll to position [1634, 0]
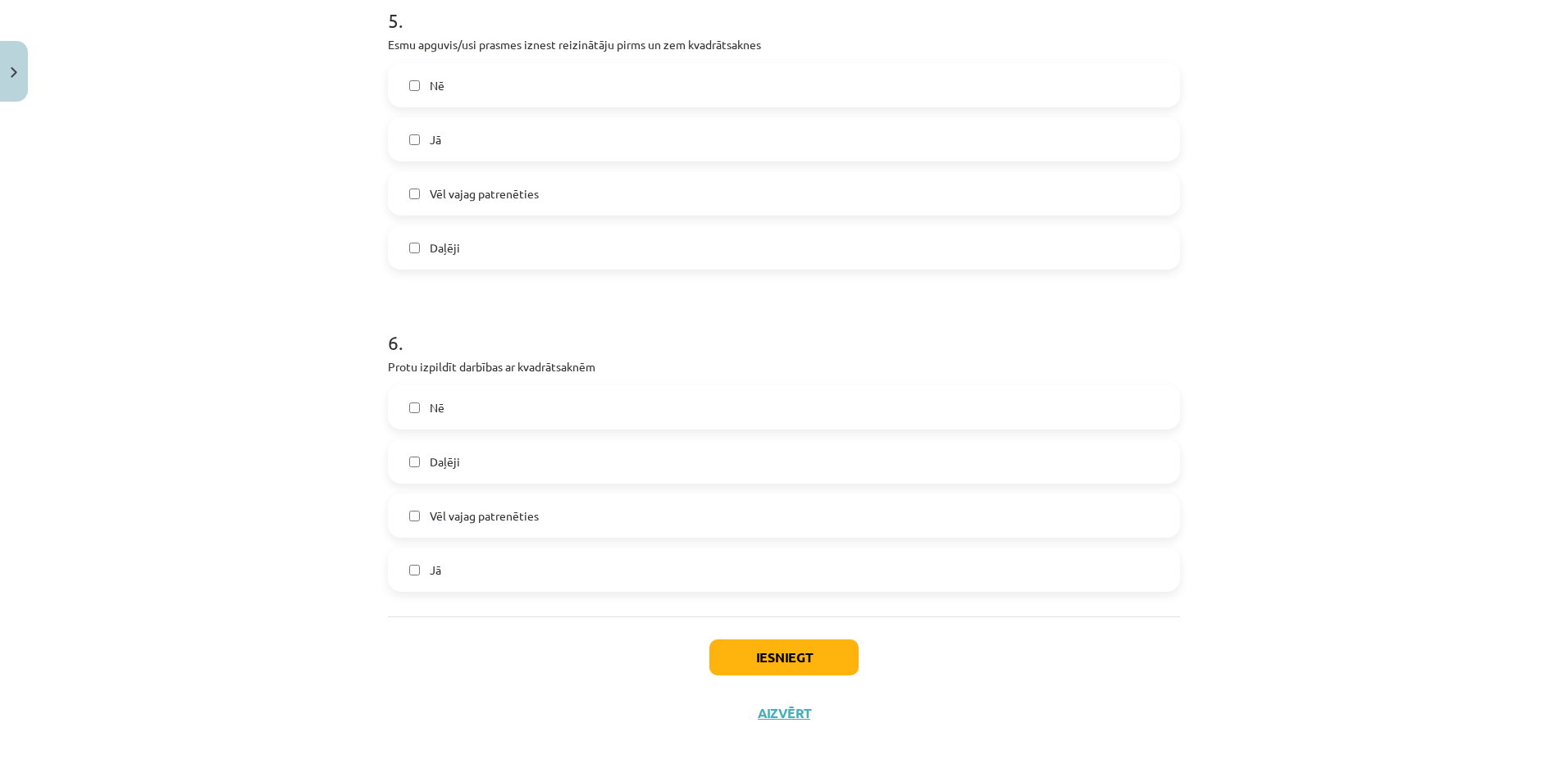
click at [480, 511] on span "Vēl vajag patrenēties" at bounding box center [485, 516] width 109 height 17
click at [774, 665] on button "Iesniegt" at bounding box center [784, 657] width 150 height 36
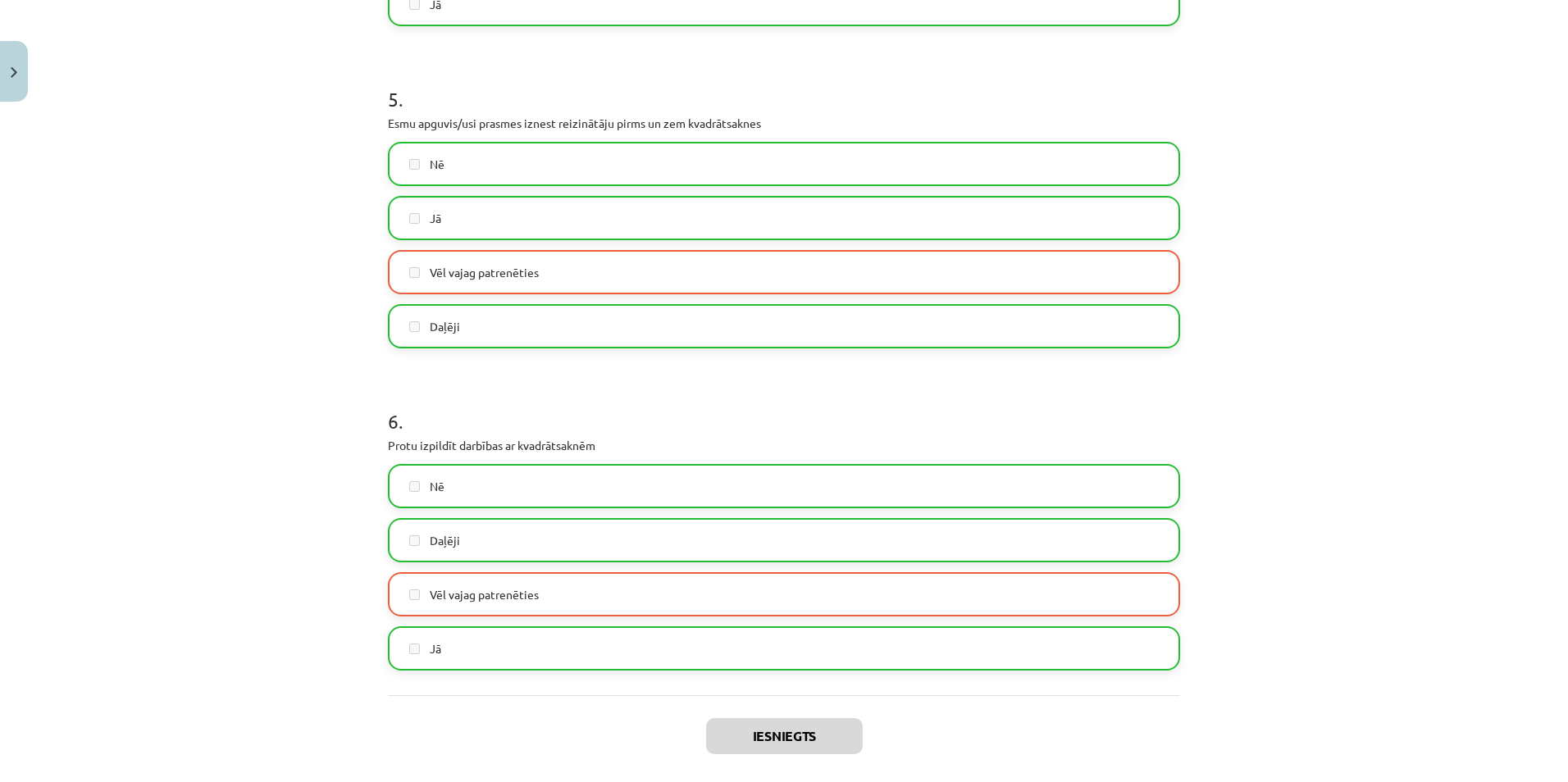
scroll to position [1687, 0]
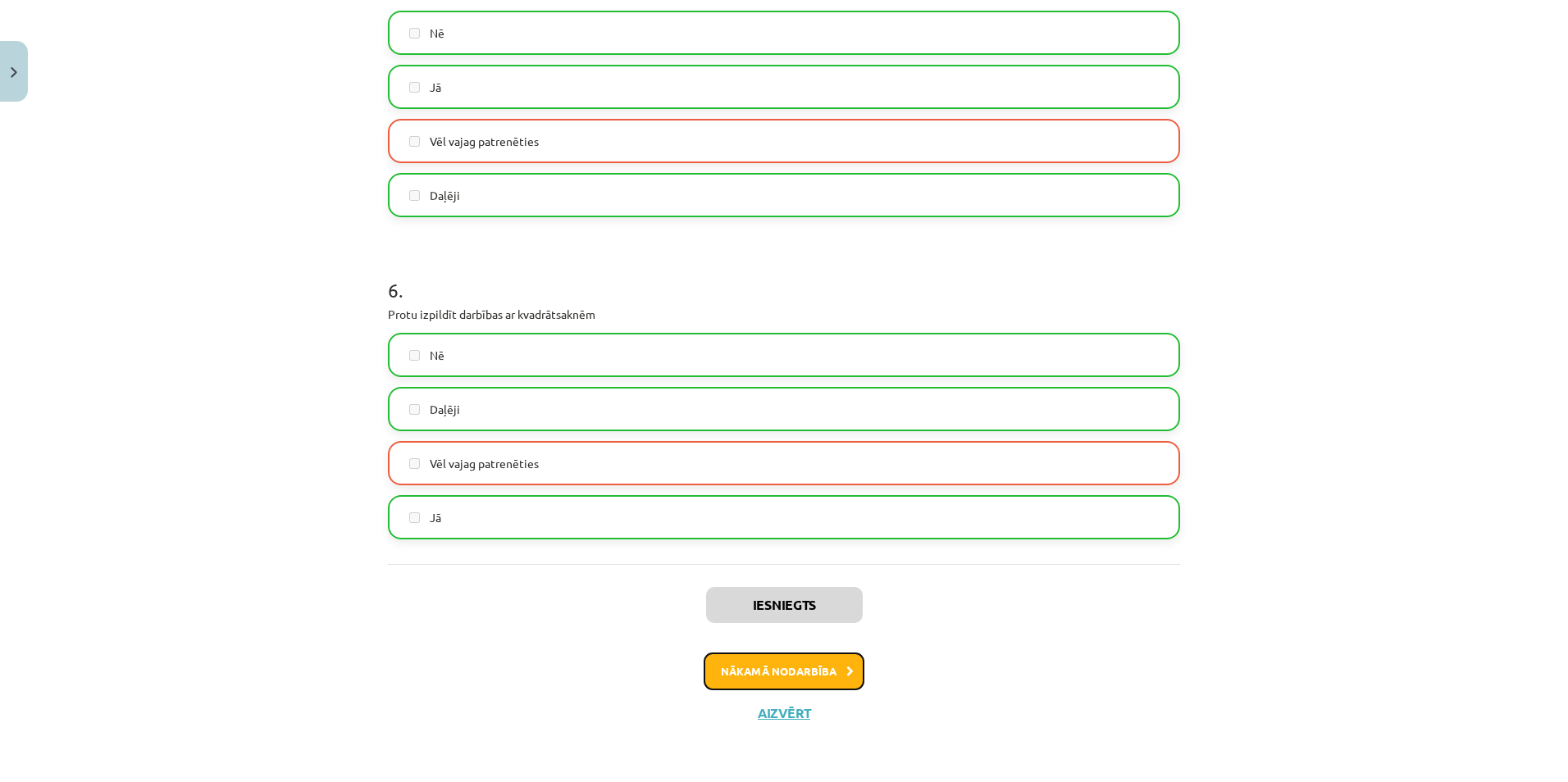
click at [799, 680] on button "Nākamā nodarbība" at bounding box center [784, 671] width 161 height 38
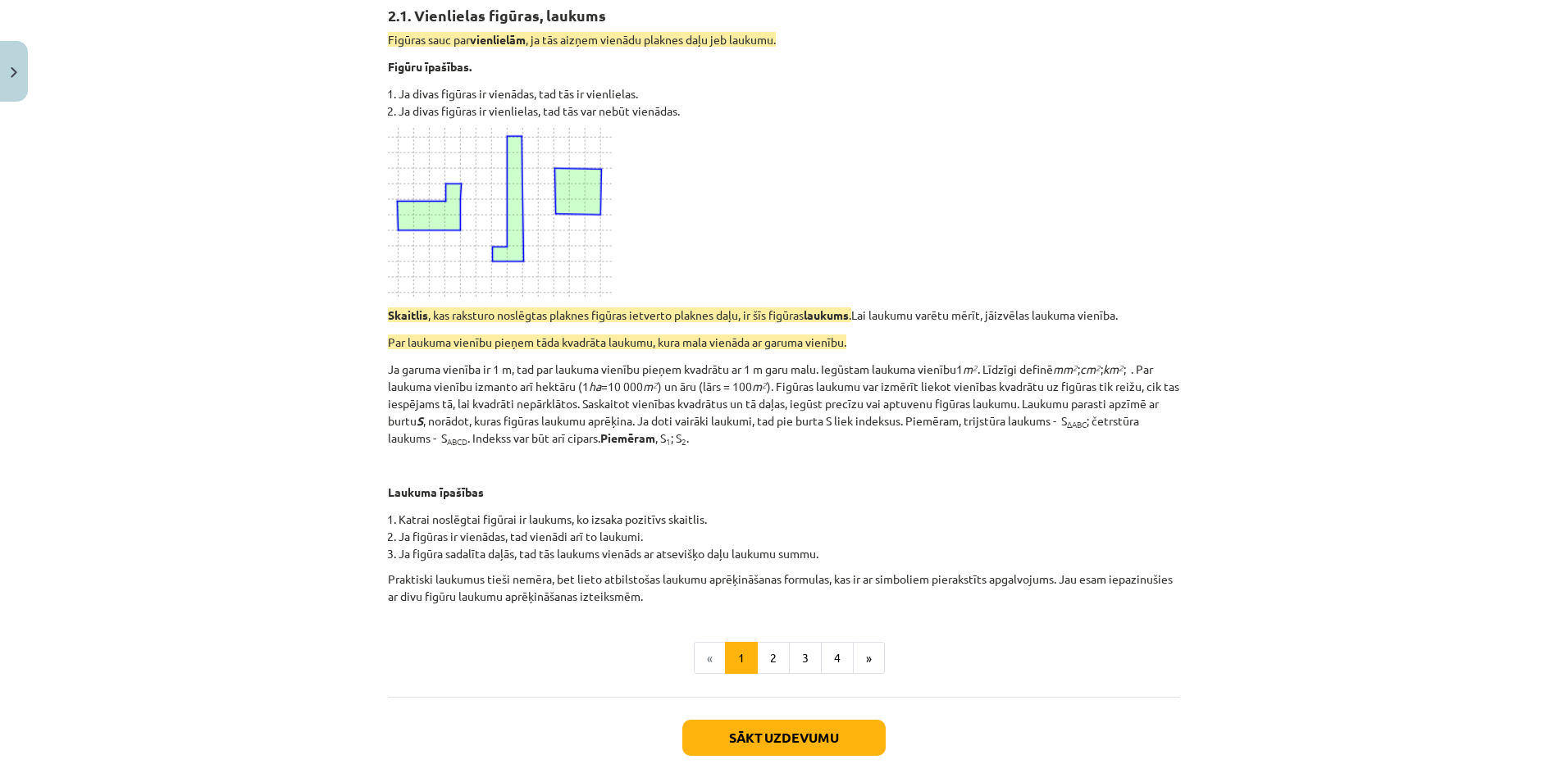
scroll to position [680, 0]
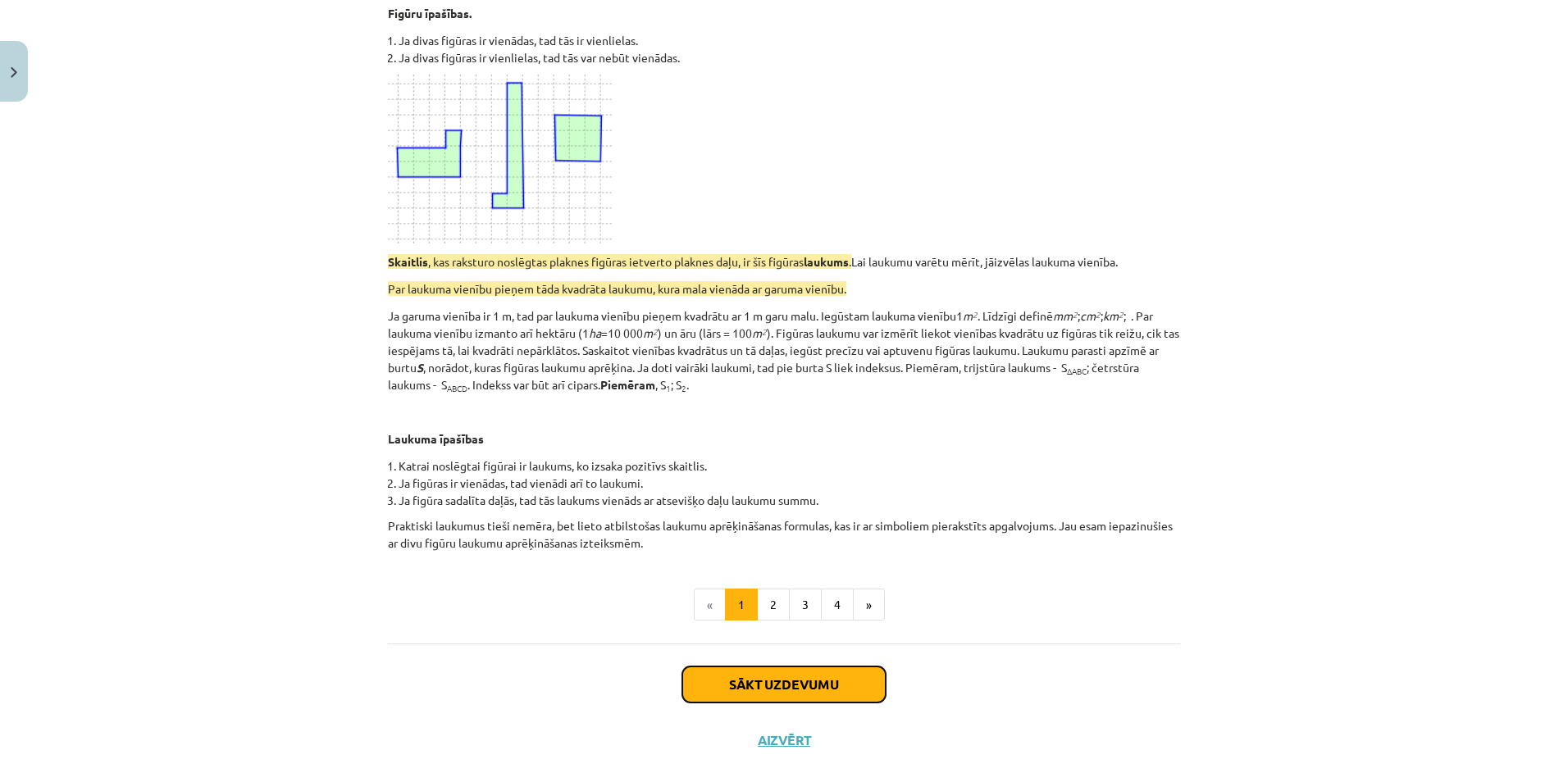
click at [802, 671] on button "Sākt uzdevumu" at bounding box center [784, 685] width 203 height 36
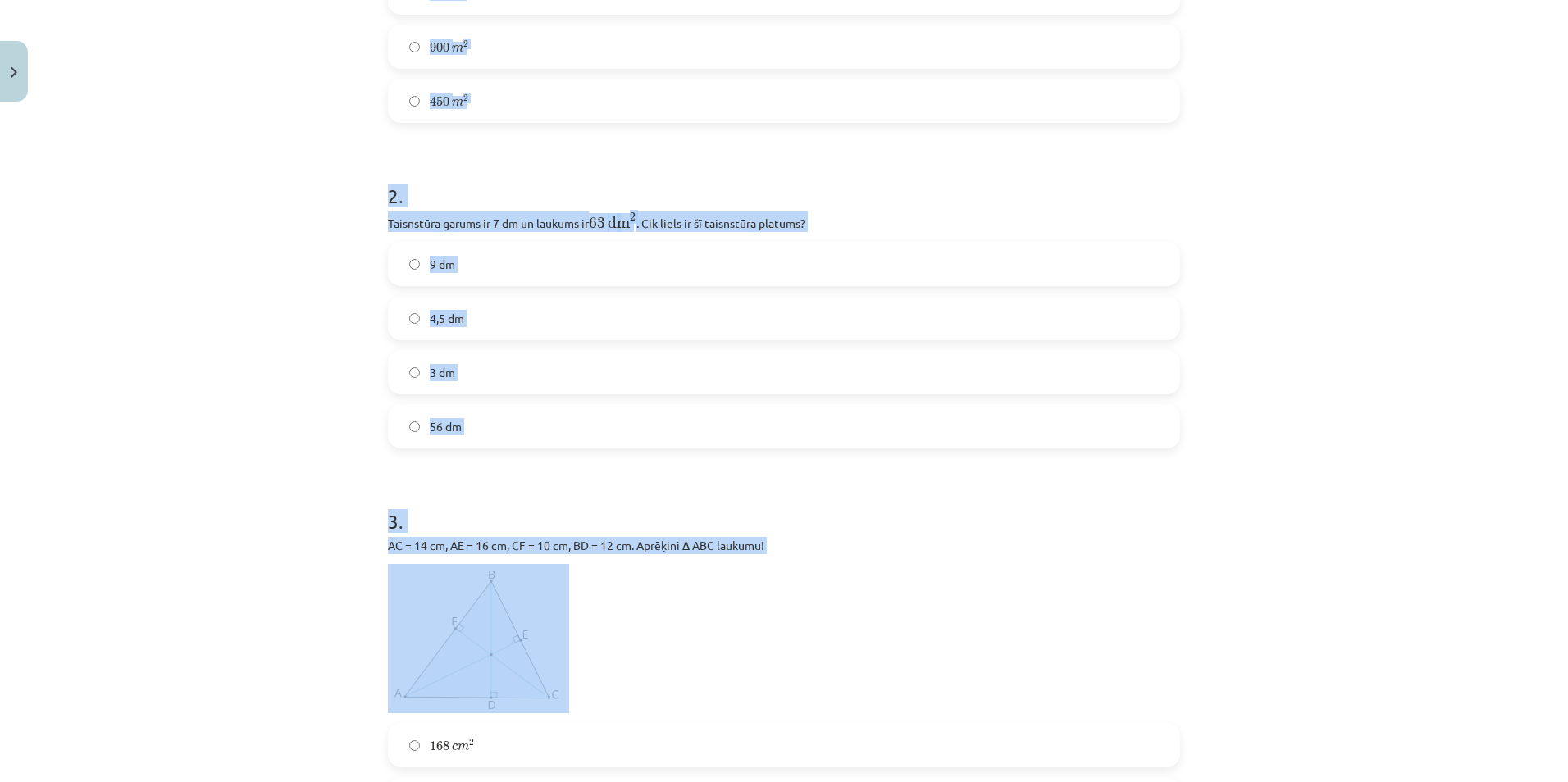
scroll to position [532, 0]
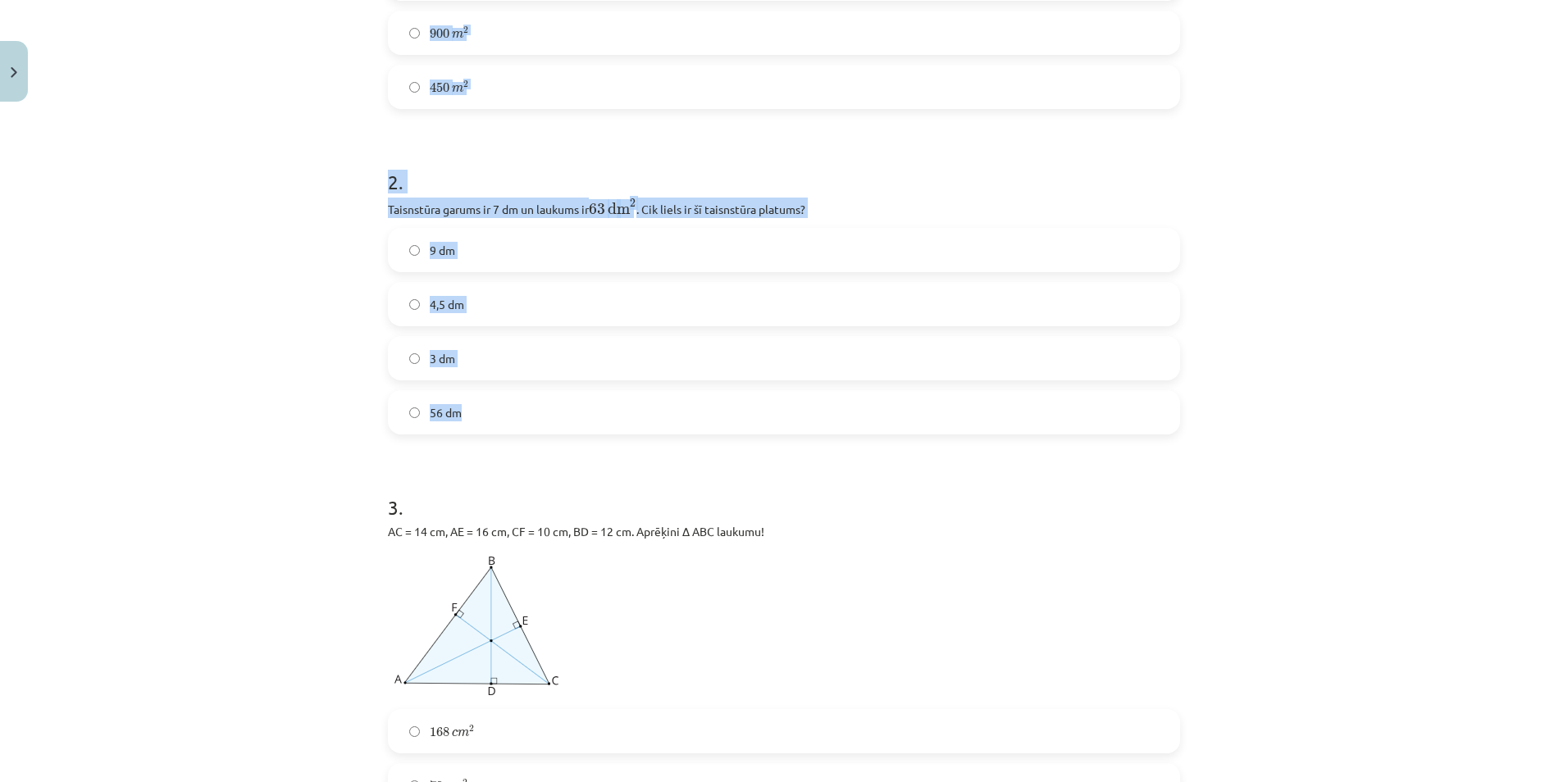
drag, startPoint x: 374, startPoint y: 347, endPoint x: 503, endPoint y: 404, distance: 141.0
copy form "Kvadrāta malas garums ir 30 m. Tā laukums ir 90 m 2 90 m 2 120 m 2 120 m 2 900 …"
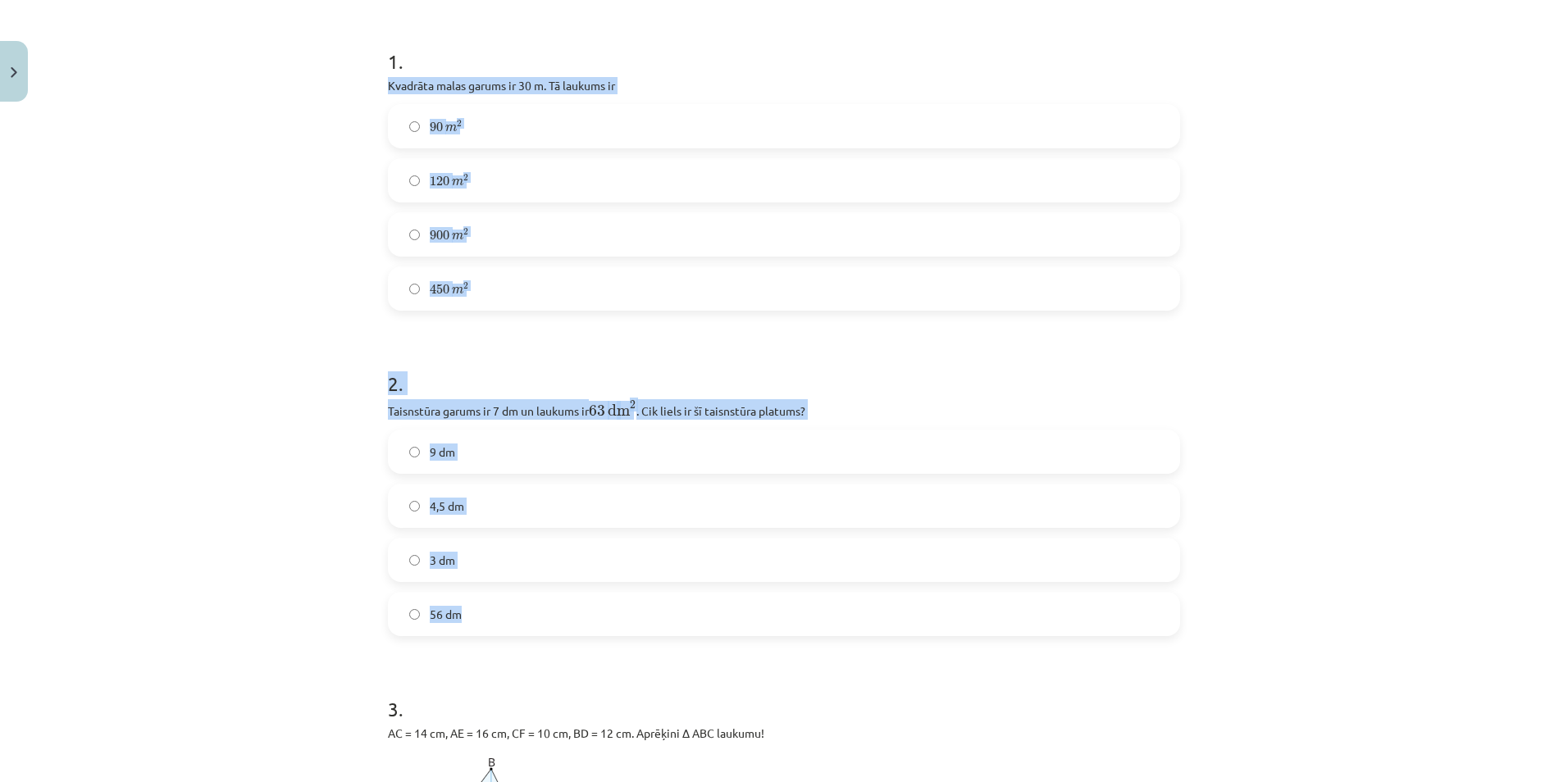
scroll to position [205, 0]
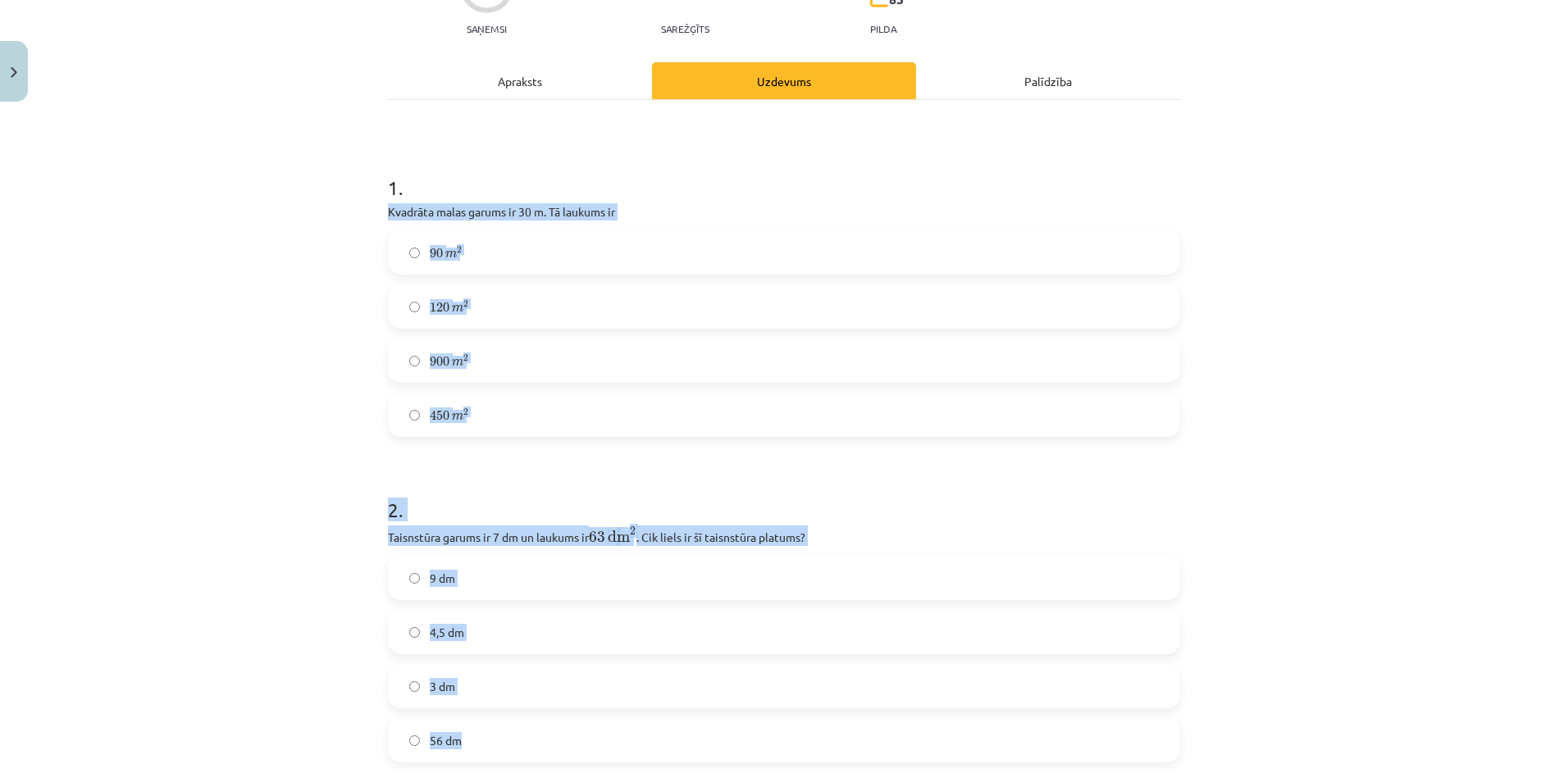
click at [1040, 340] on label "900 m 2 900 m 2" at bounding box center [784, 361] width 789 height 41
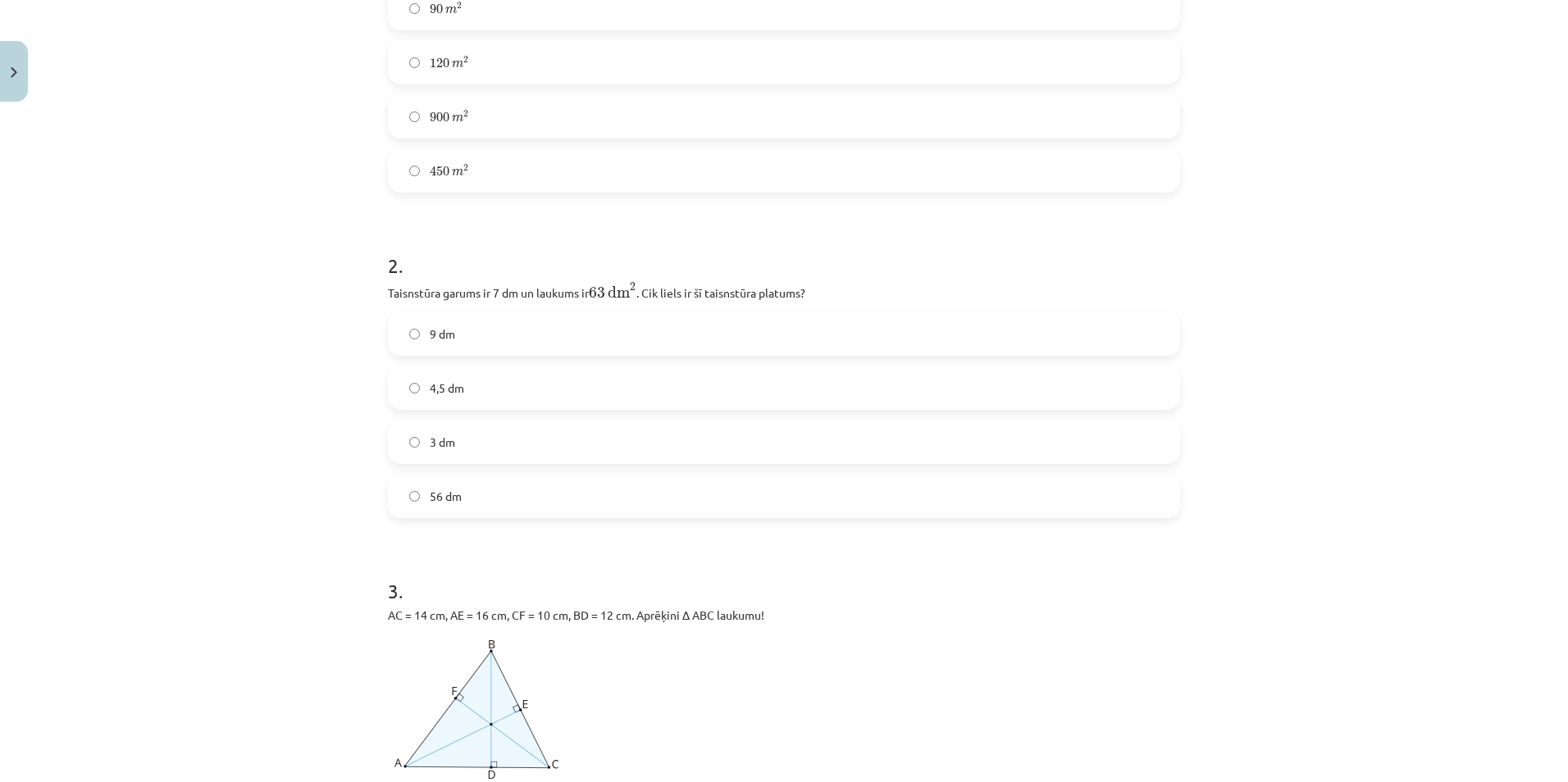
scroll to position [451, 0]
click at [409, 319] on label "9 dm" at bounding box center [784, 332] width 789 height 41
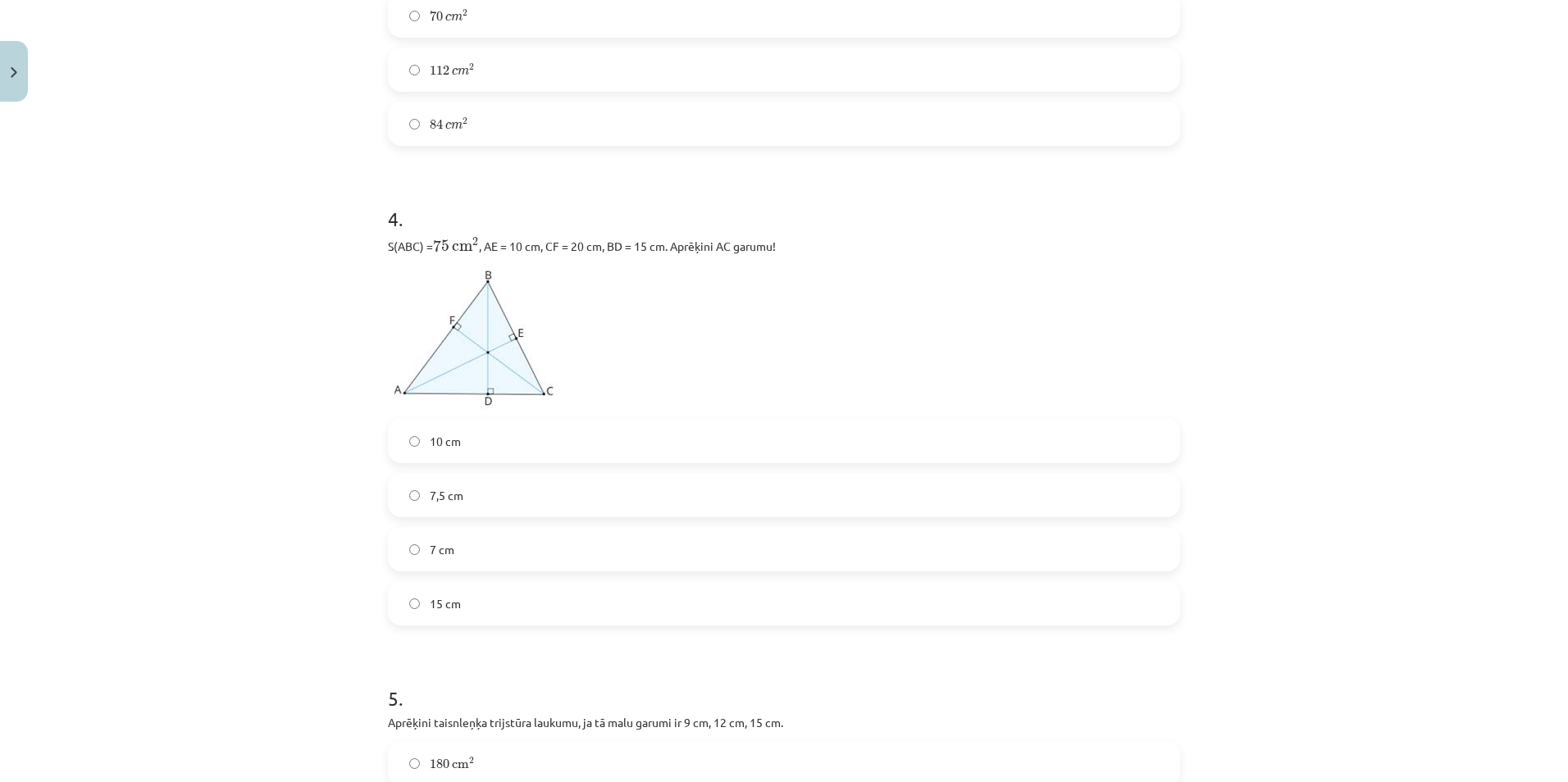
scroll to position [1353, 0]
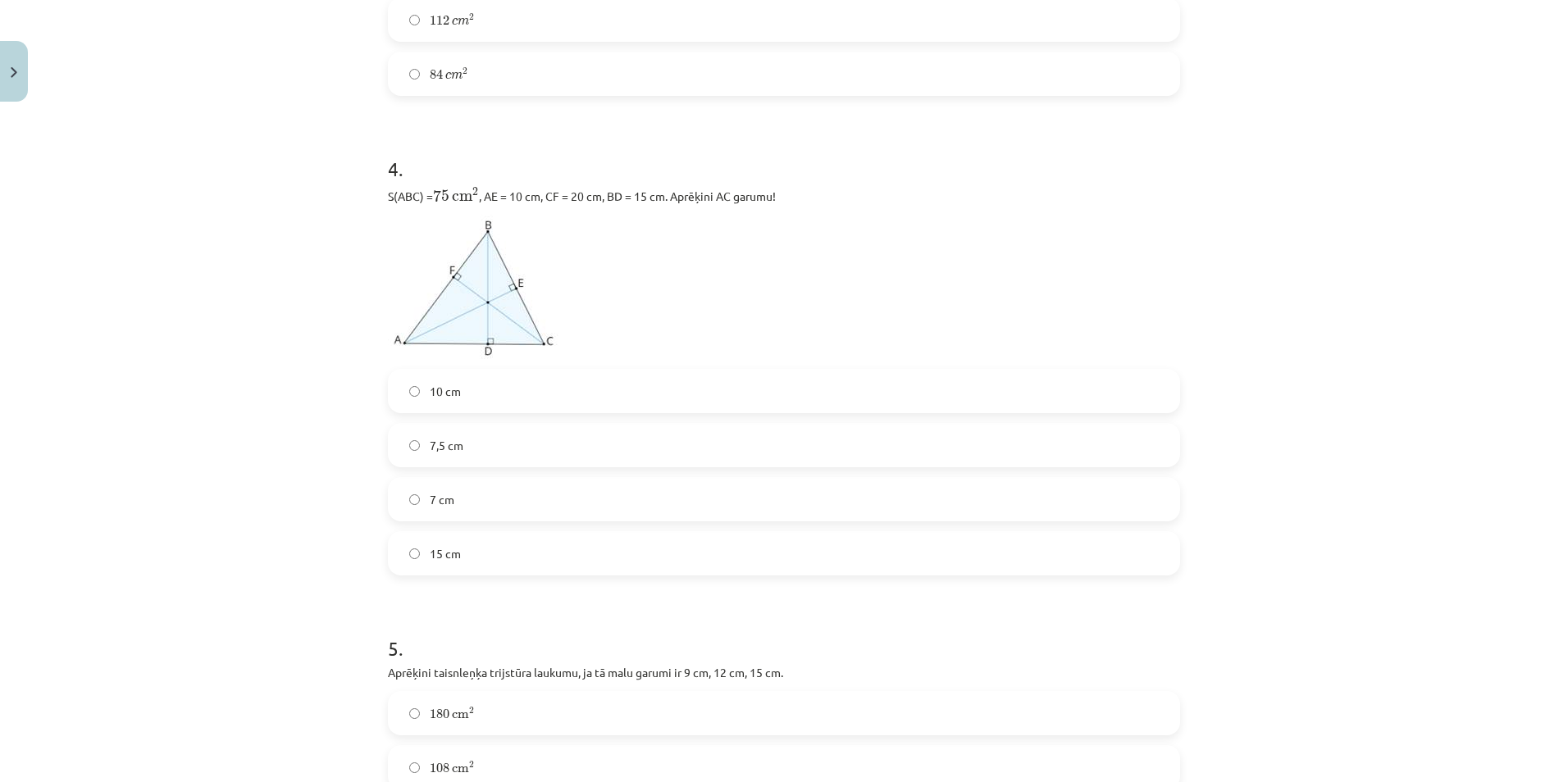
click at [416, 371] on label "10 cm" at bounding box center [784, 391] width 789 height 41
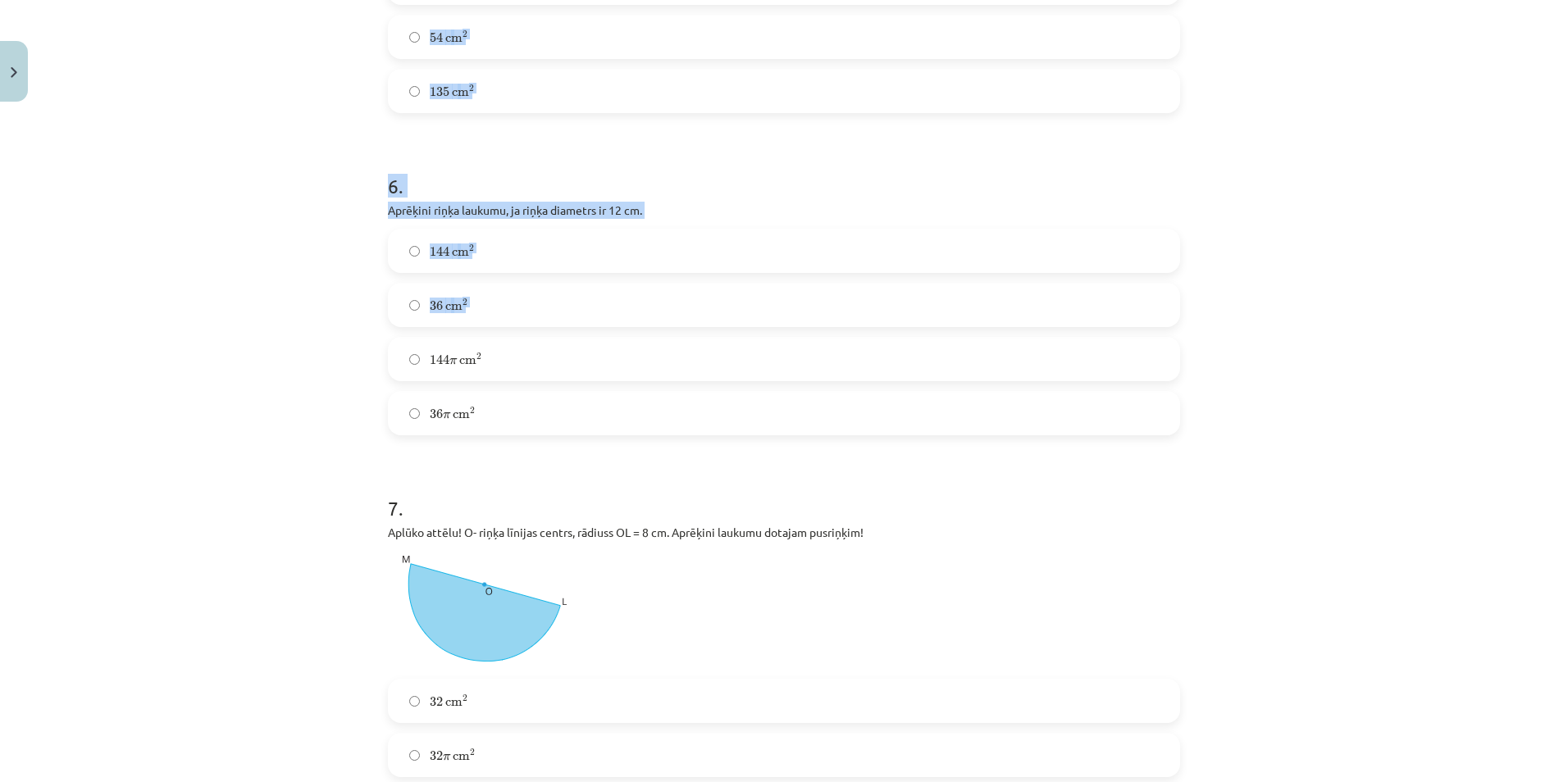
scroll to position [2173, 0]
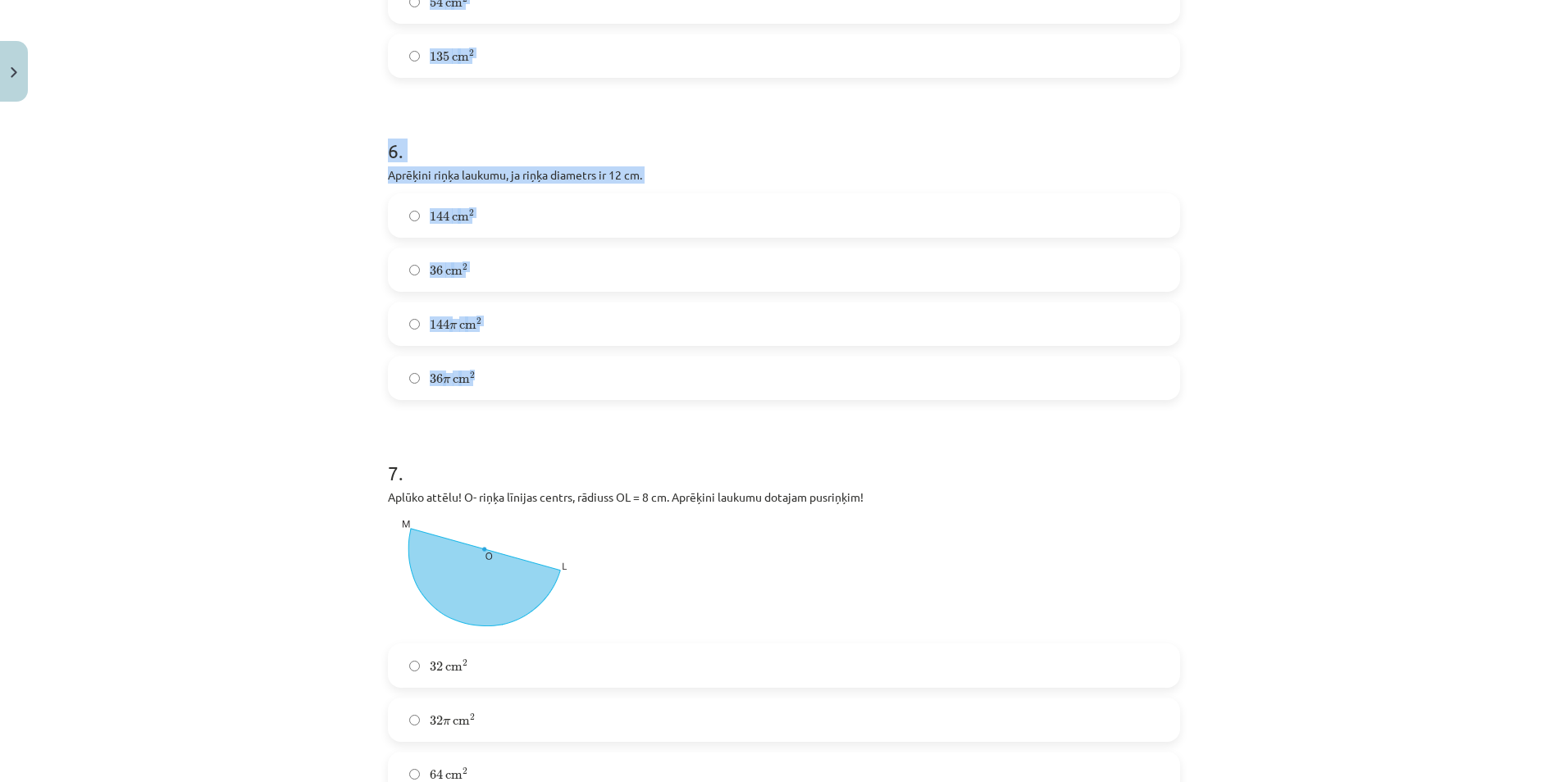
drag, startPoint x: 379, startPoint y: 155, endPoint x: 473, endPoint y: 346, distance: 212.9
copy form "Aprēķini taisnleņķa trijstūra laukumu, ja tā malu garumi ir 9 cm, 12 cm, 15 cm.…"
click at [1021, 303] on label "144 π c m 2 144 π c m 2" at bounding box center [784, 324] width 789 height 41
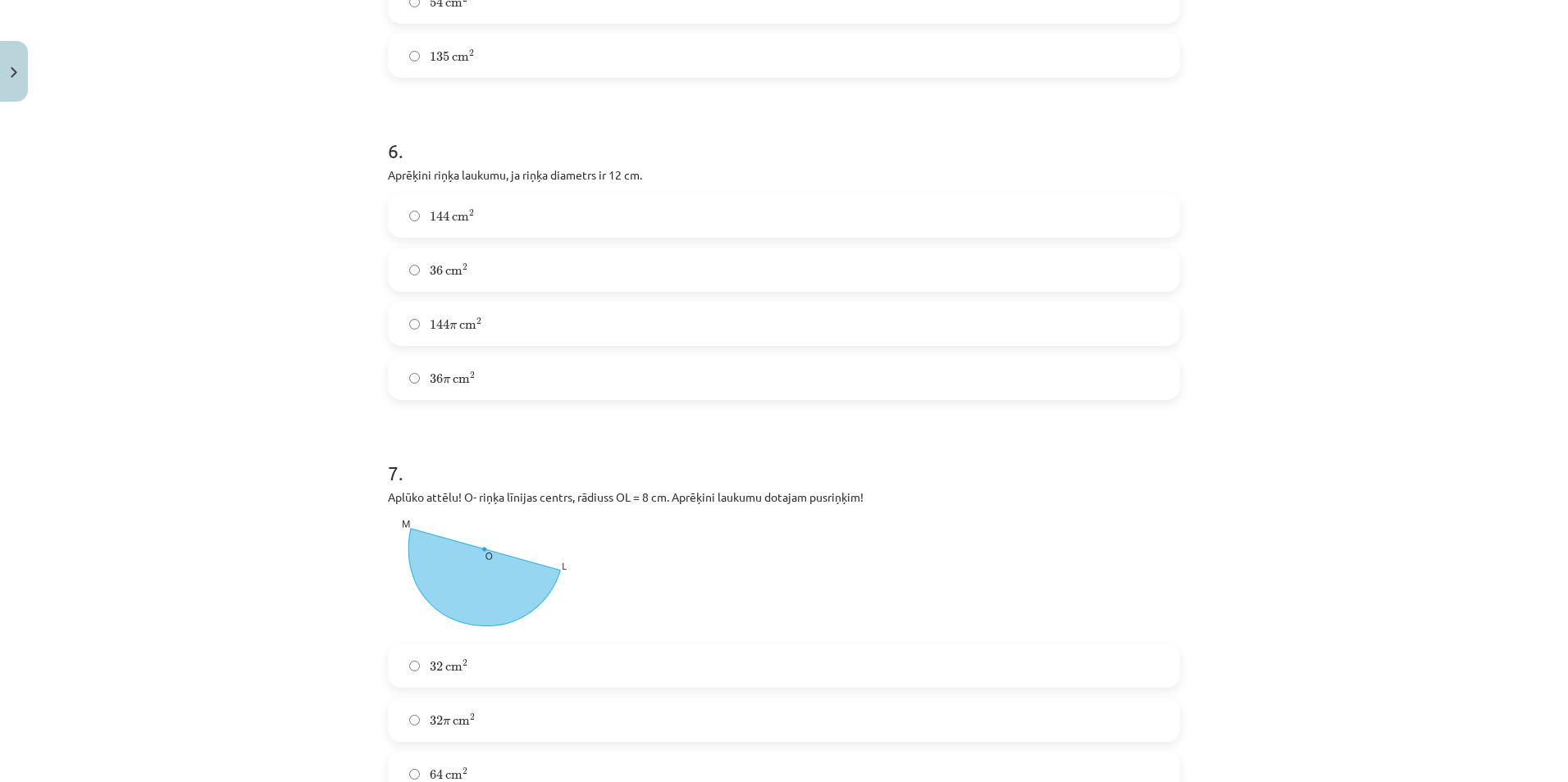
click at [458, 376] on span "m" at bounding box center [463, 379] width 11 height 8
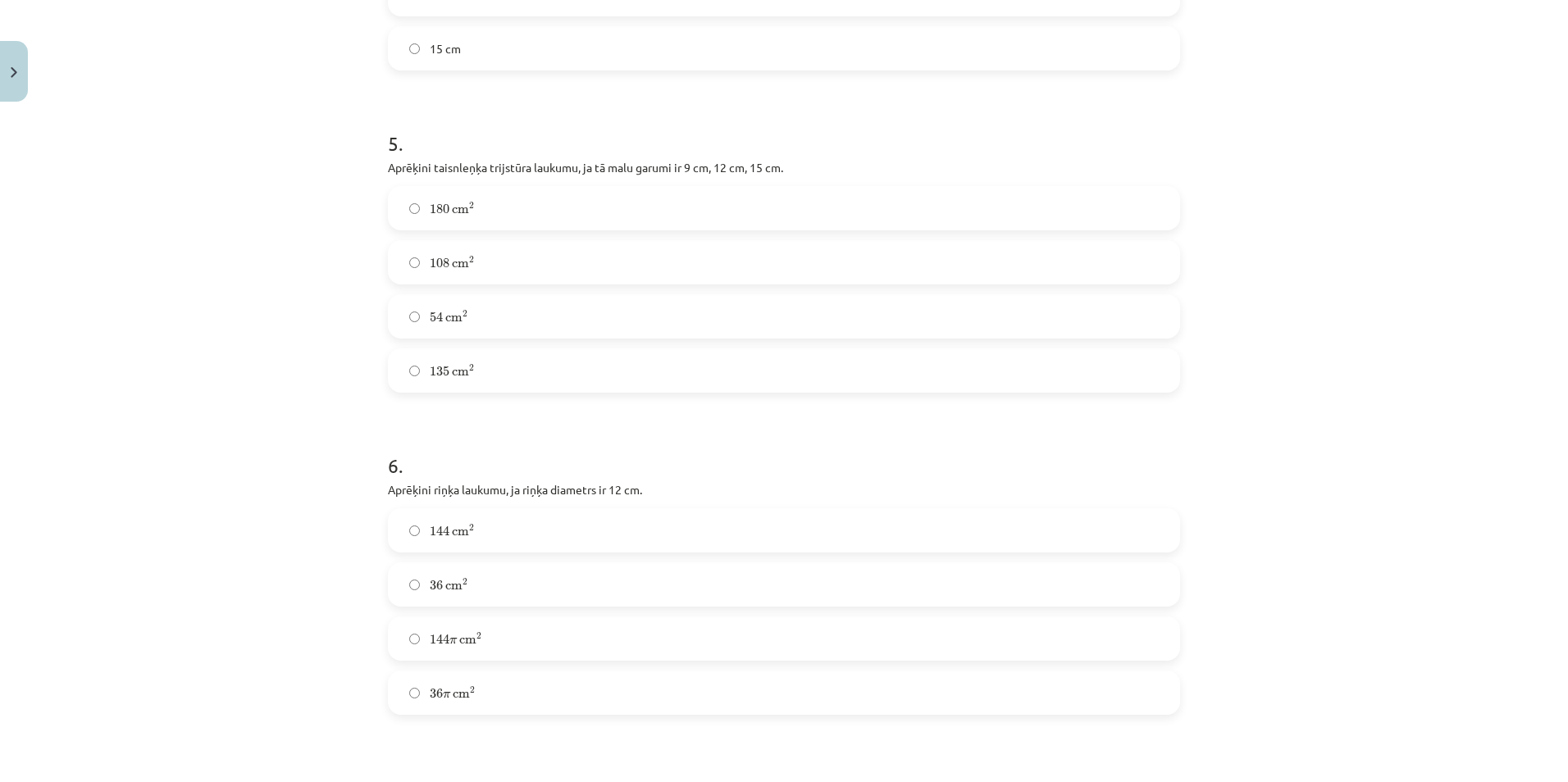
scroll to position [1844, 0]
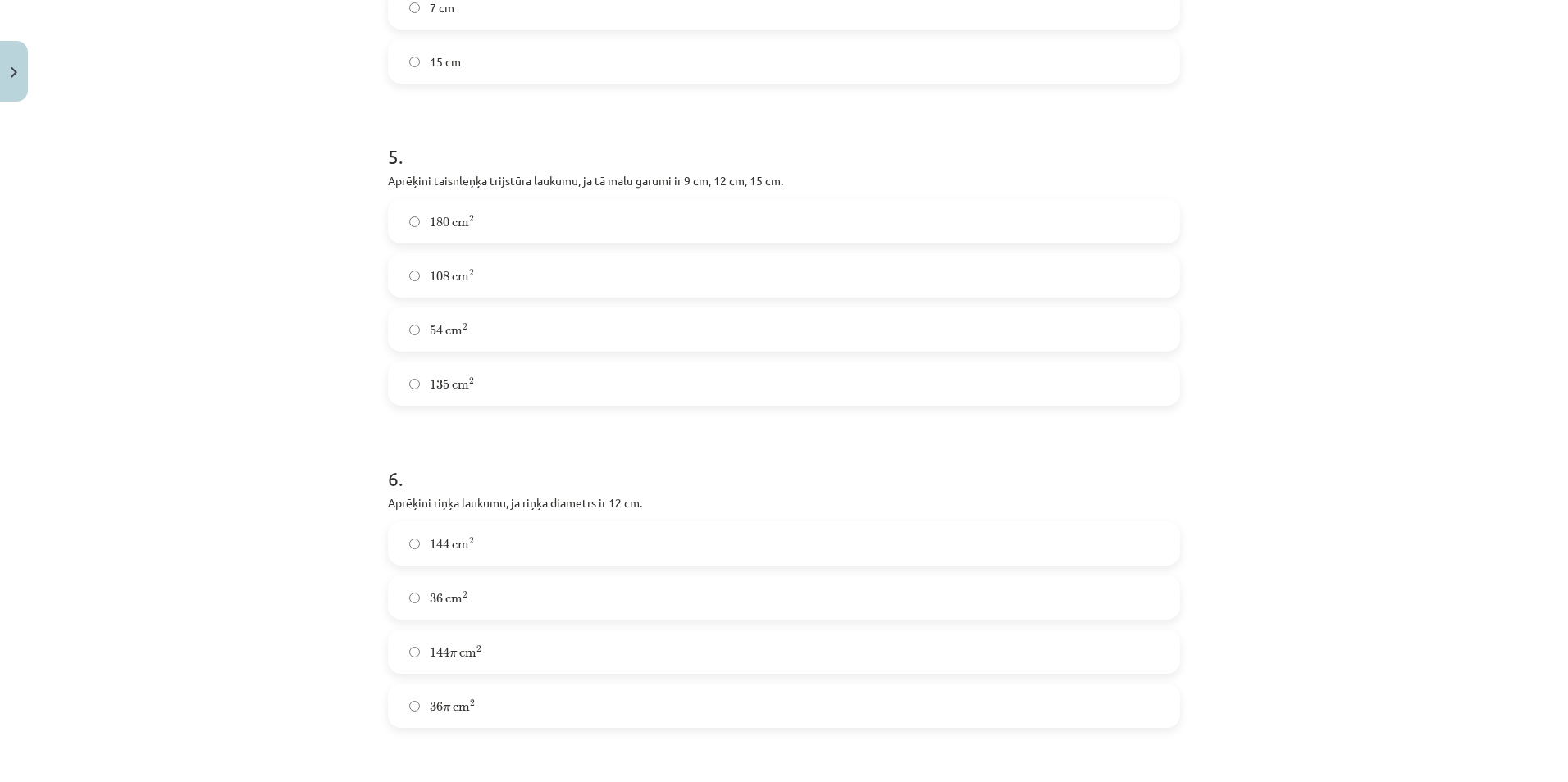
click at [451, 328] on span "m" at bounding box center [457, 332] width 11 height 8
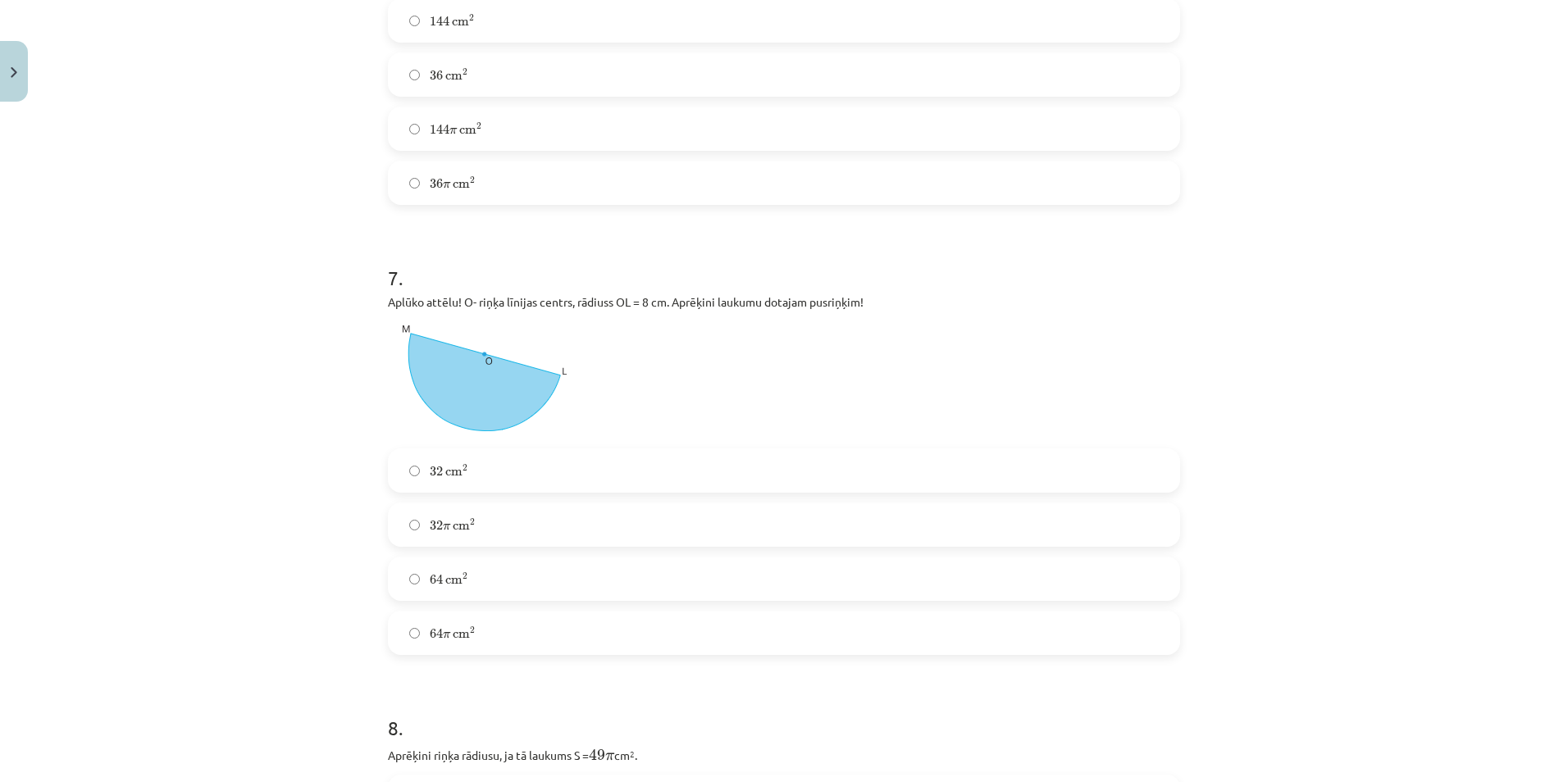
scroll to position [2500, 0]
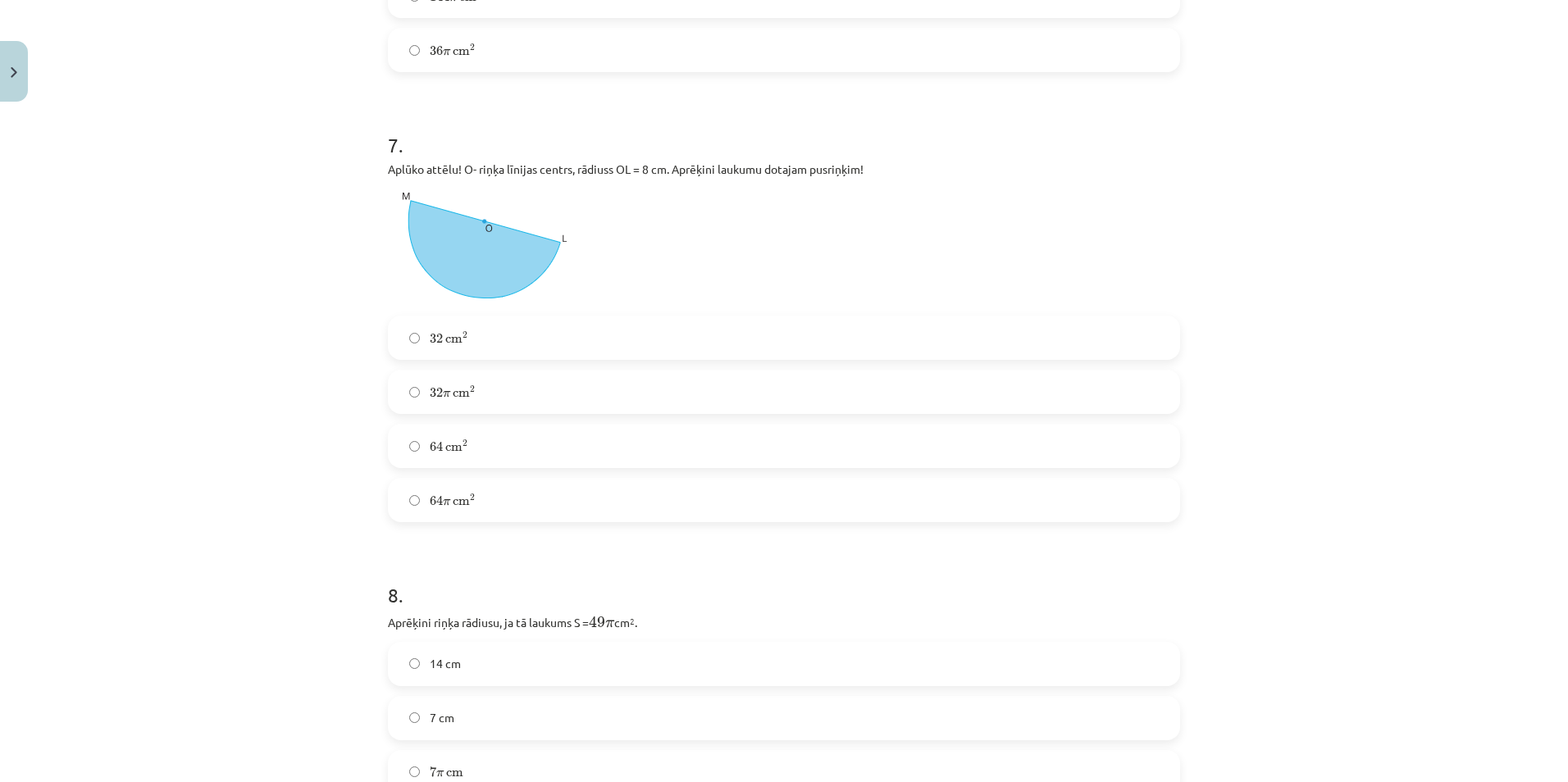
click at [455, 384] on span "32 π c m 2 32 π c m 2" at bounding box center [453, 392] width 46 height 17
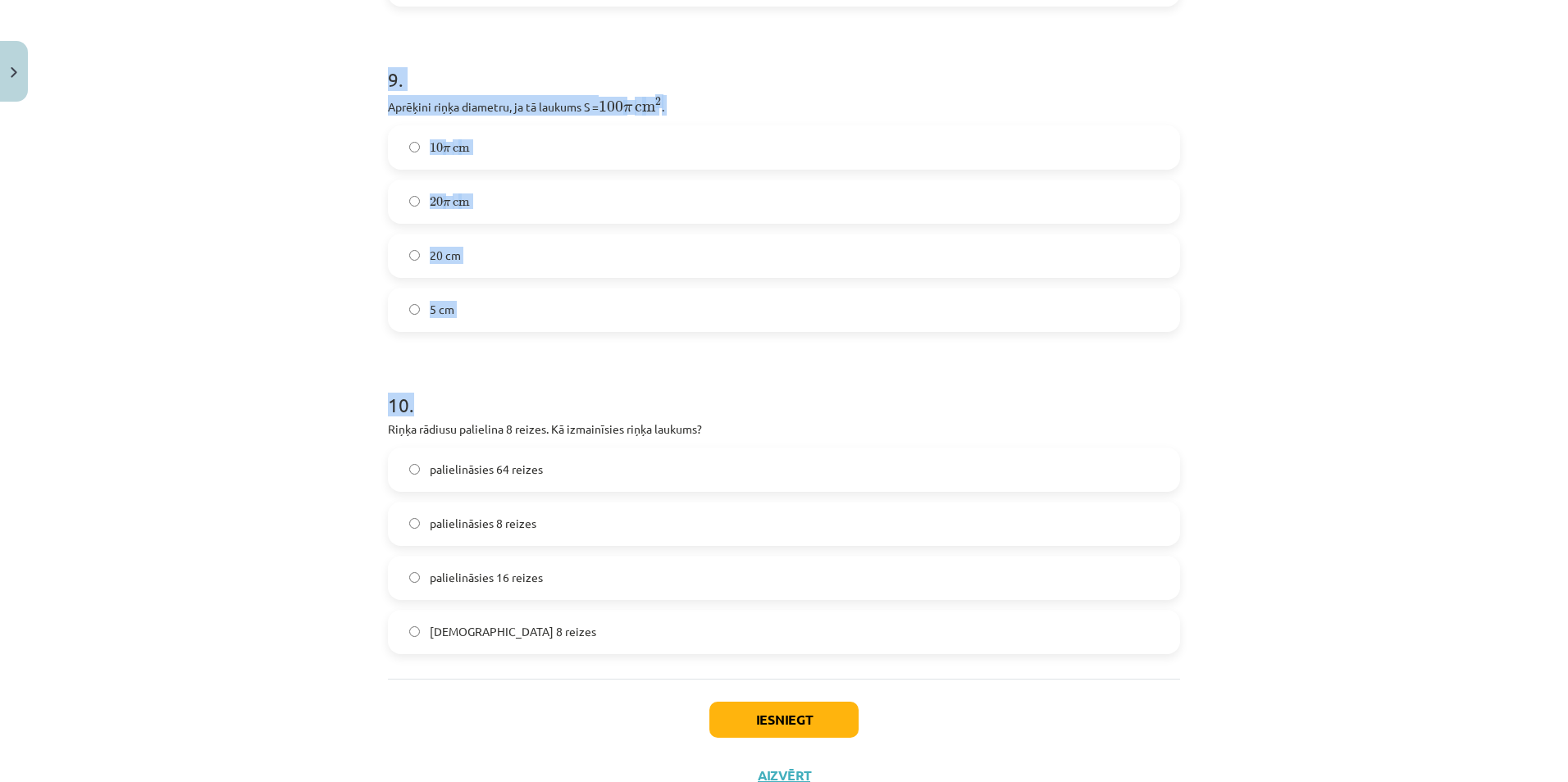
scroll to position [3378, 0]
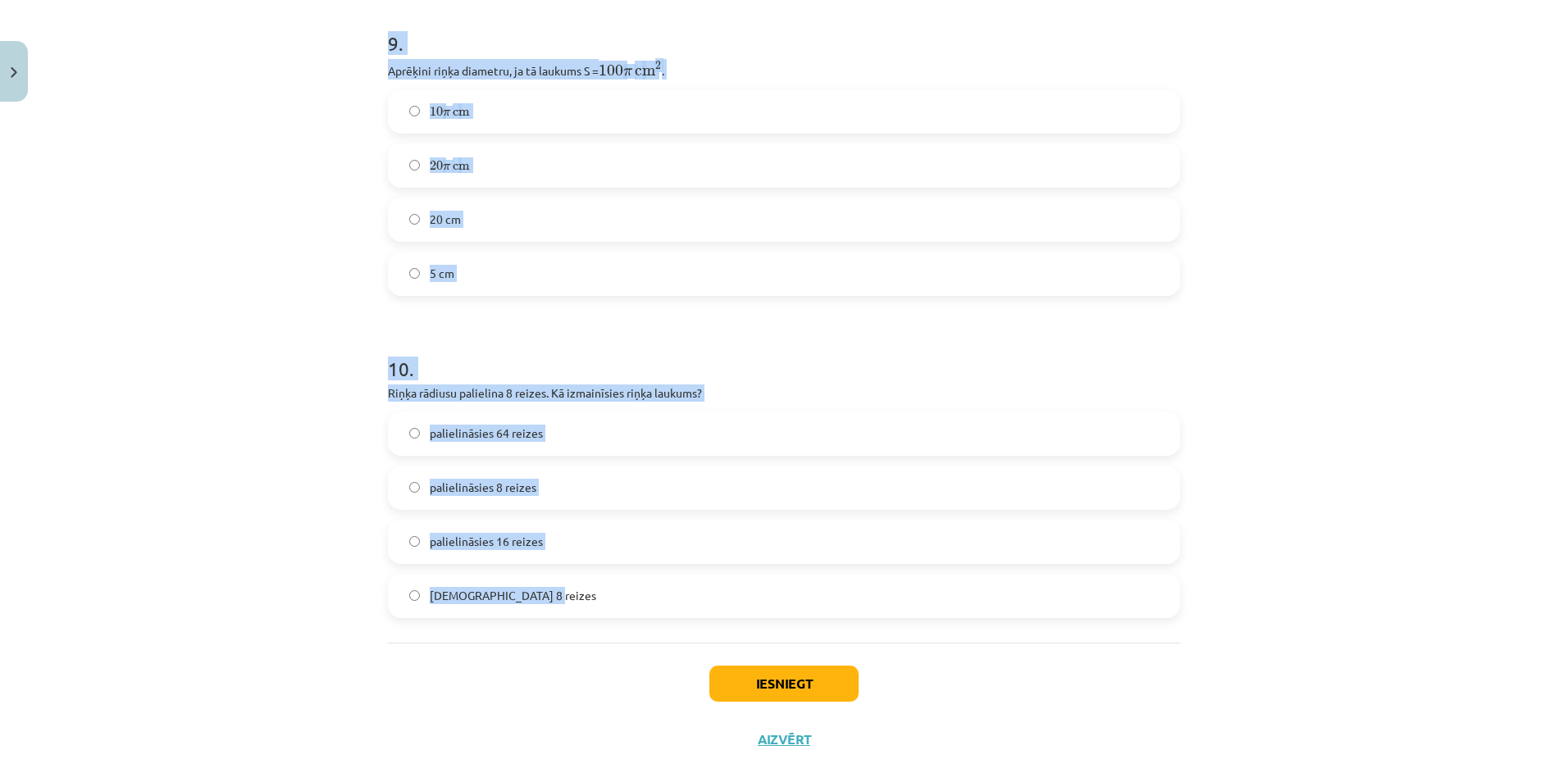
drag, startPoint x: 376, startPoint y: 181, endPoint x: 539, endPoint y: 576, distance: 427.3
copy form "Aprēķini riņķa rādiusu, ja tā laukums S = 49 π 49 π cm 2 . 14 cm 7 cm 7 π c m 7…"
click at [942, 329] on h1 "10 ." at bounding box center [784, 354] width 793 height 50
click at [946, 354] on div "10 . Riņķa rādiusu palielina 8 reizes. Kā izmainīsies riņķa laukums? palielinās…" at bounding box center [784, 473] width 793 height 290
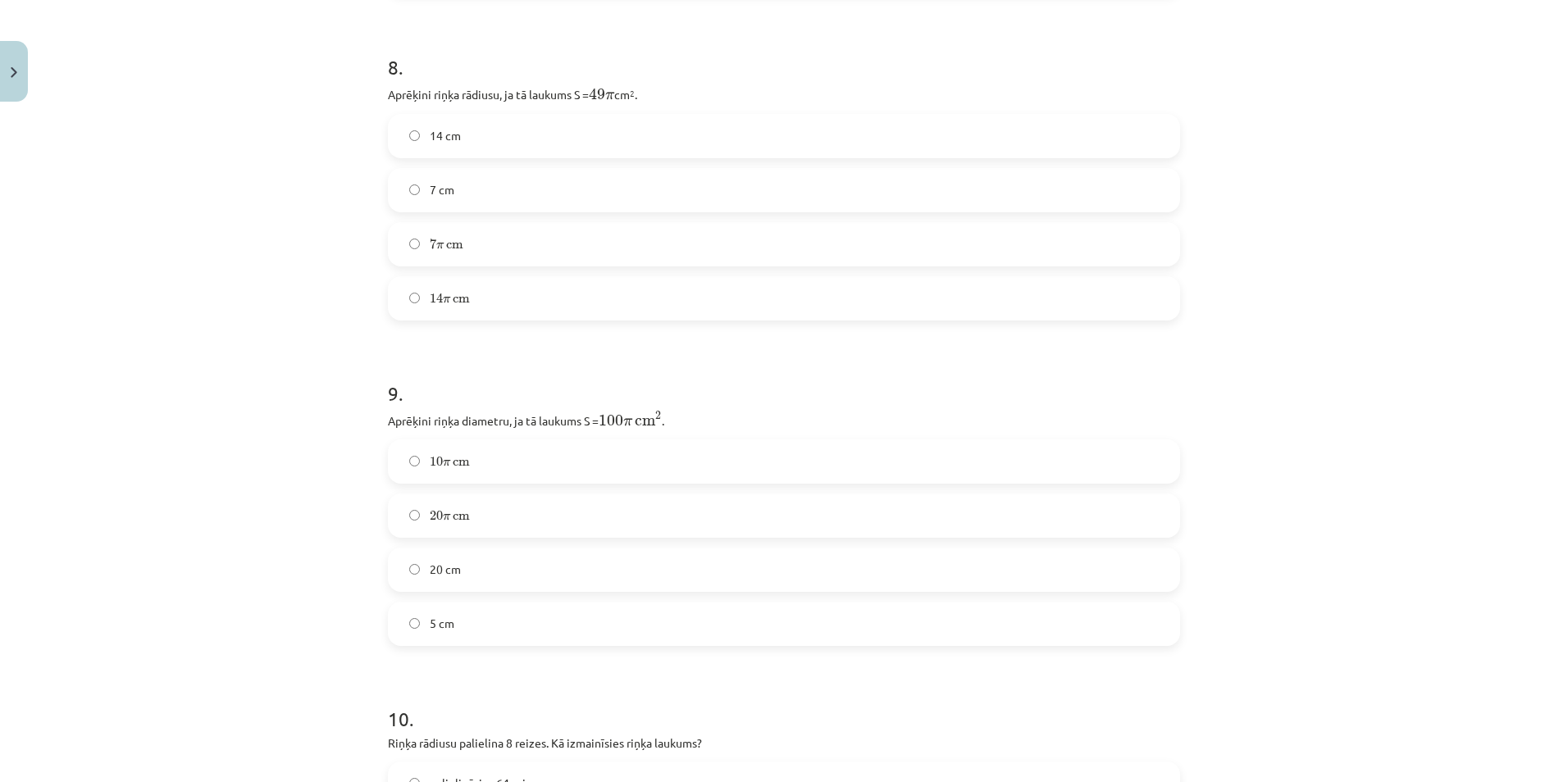
scroll to position [2968, 0]
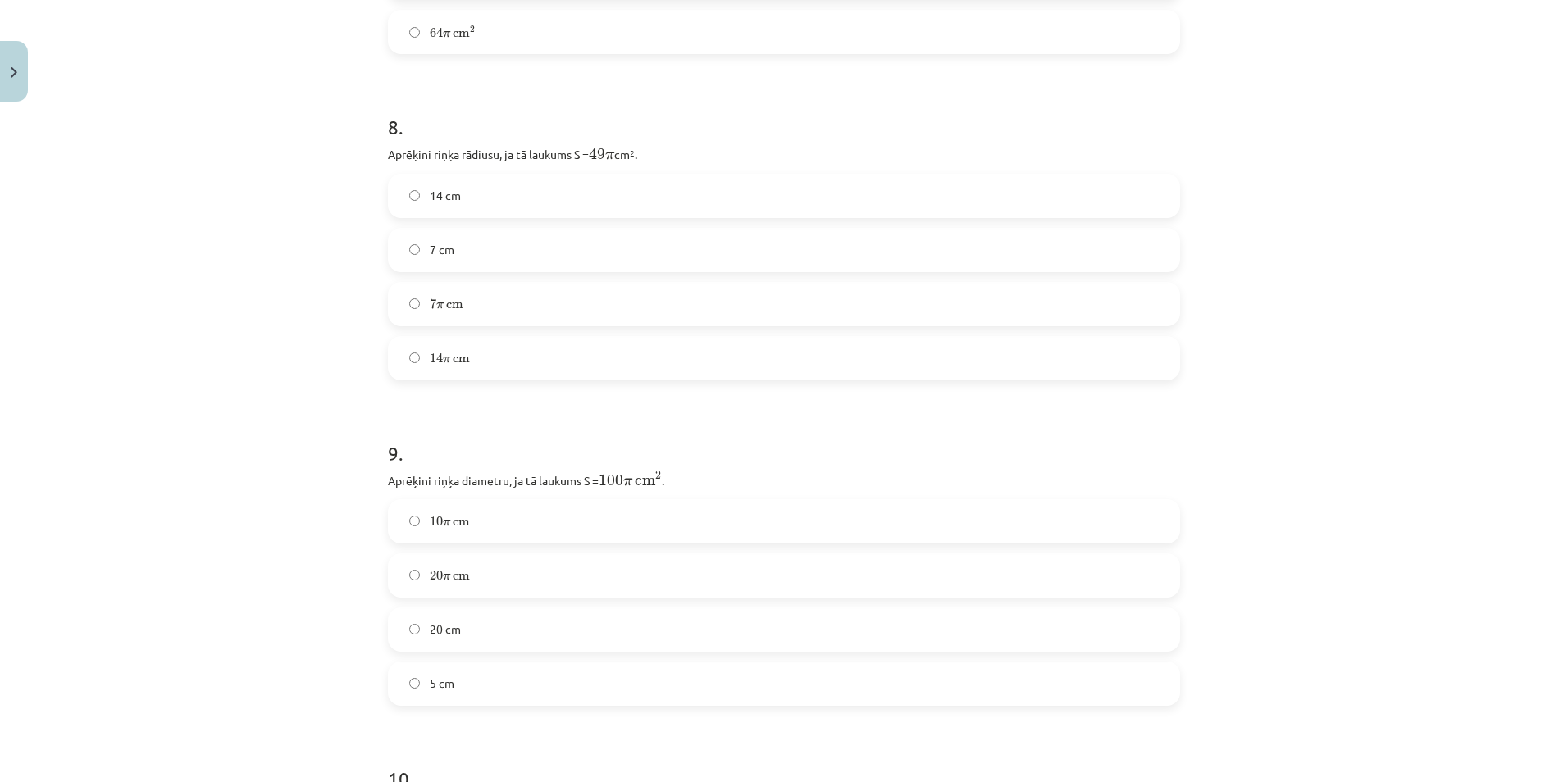
click at [404, 232] on label "7 cm" at bounding box center [784, 250] width 789 height 41
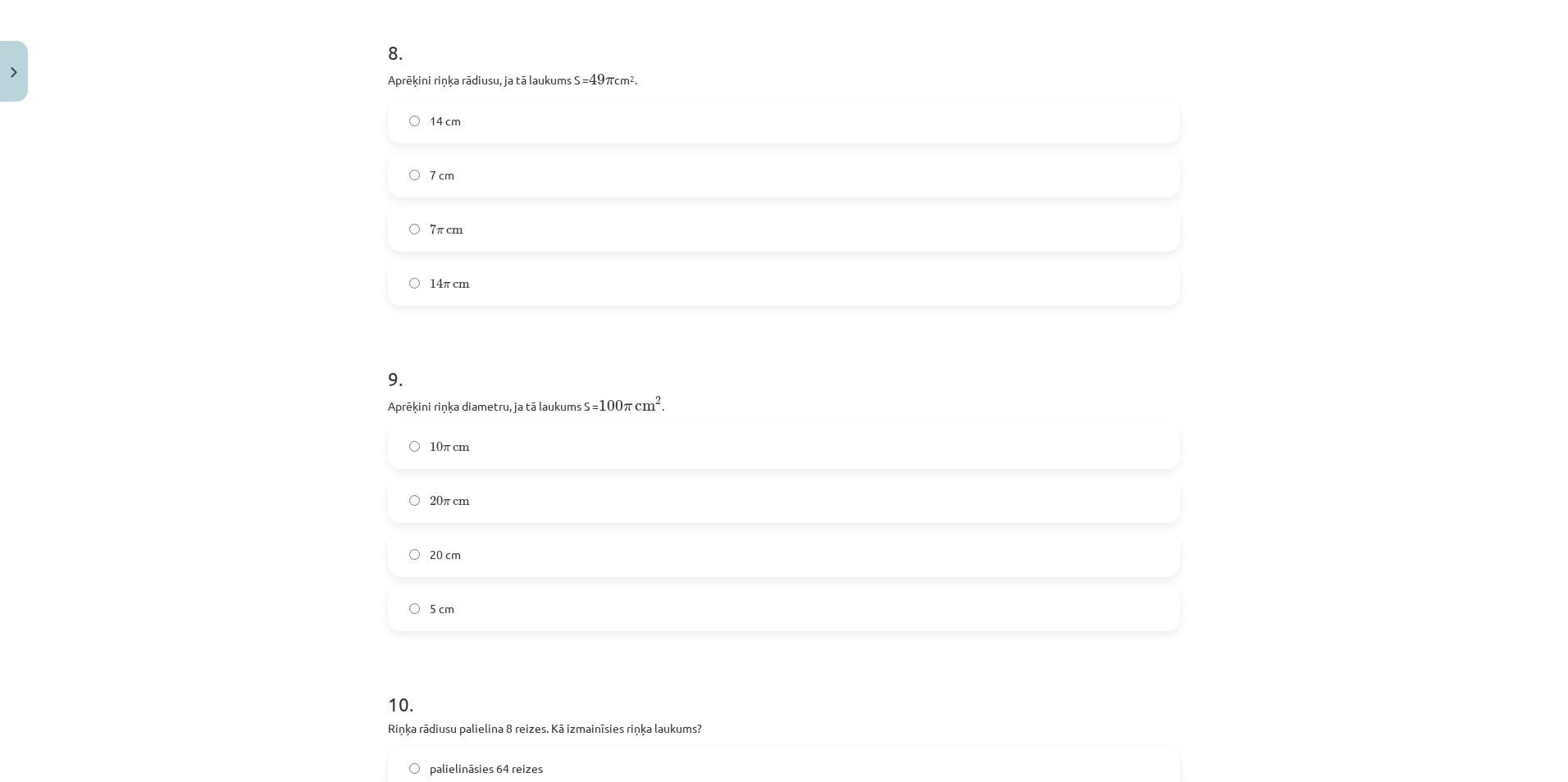
scroll to position [3378, 0]
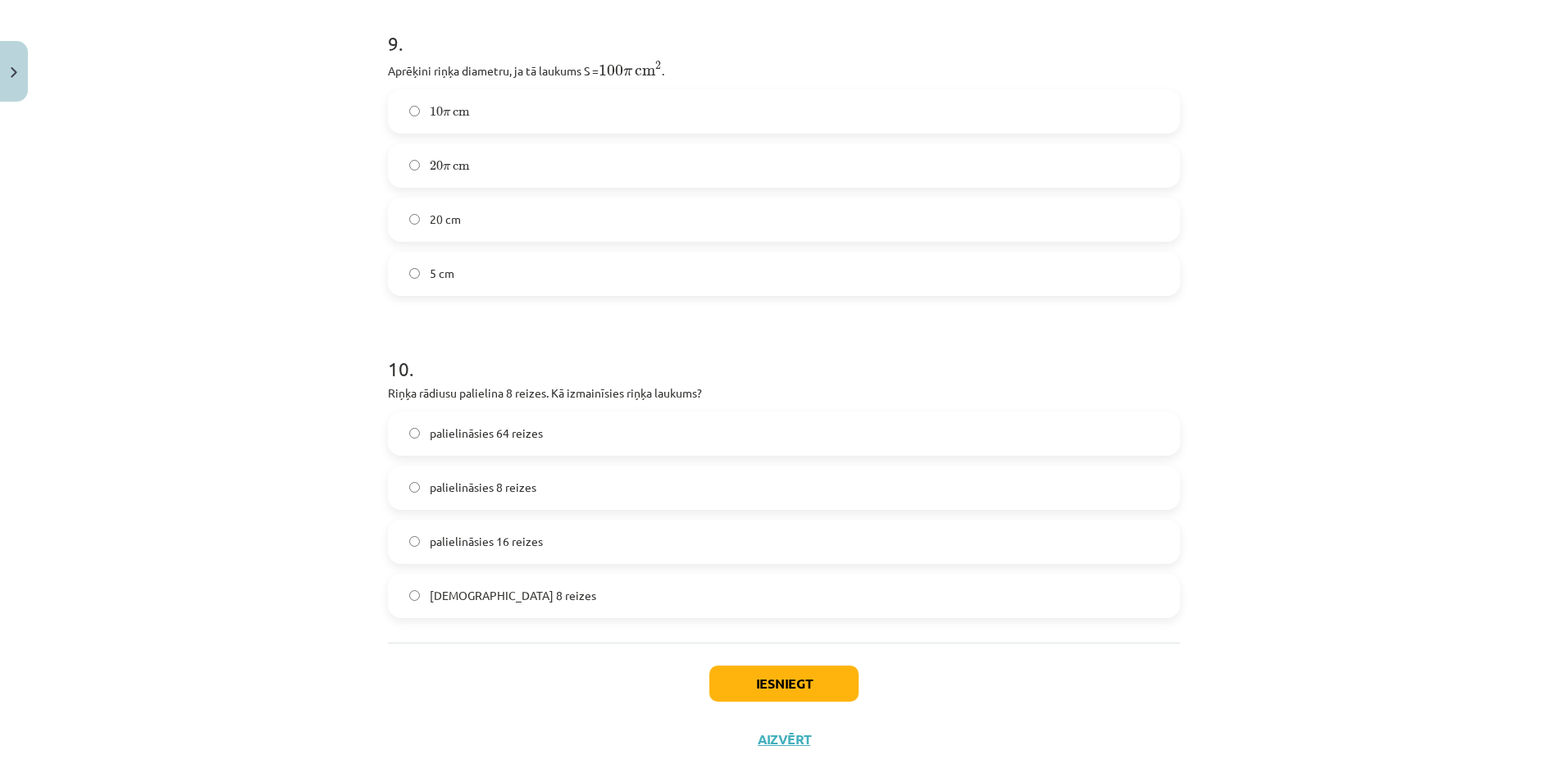
click at [415, 413] on label "palielināsies 64 reizes" at bounding box center [784, 433] width 789 height 41
click at [736, 666] on button "Iesniegt" at bounding box center [784, 684] width 150 height 36
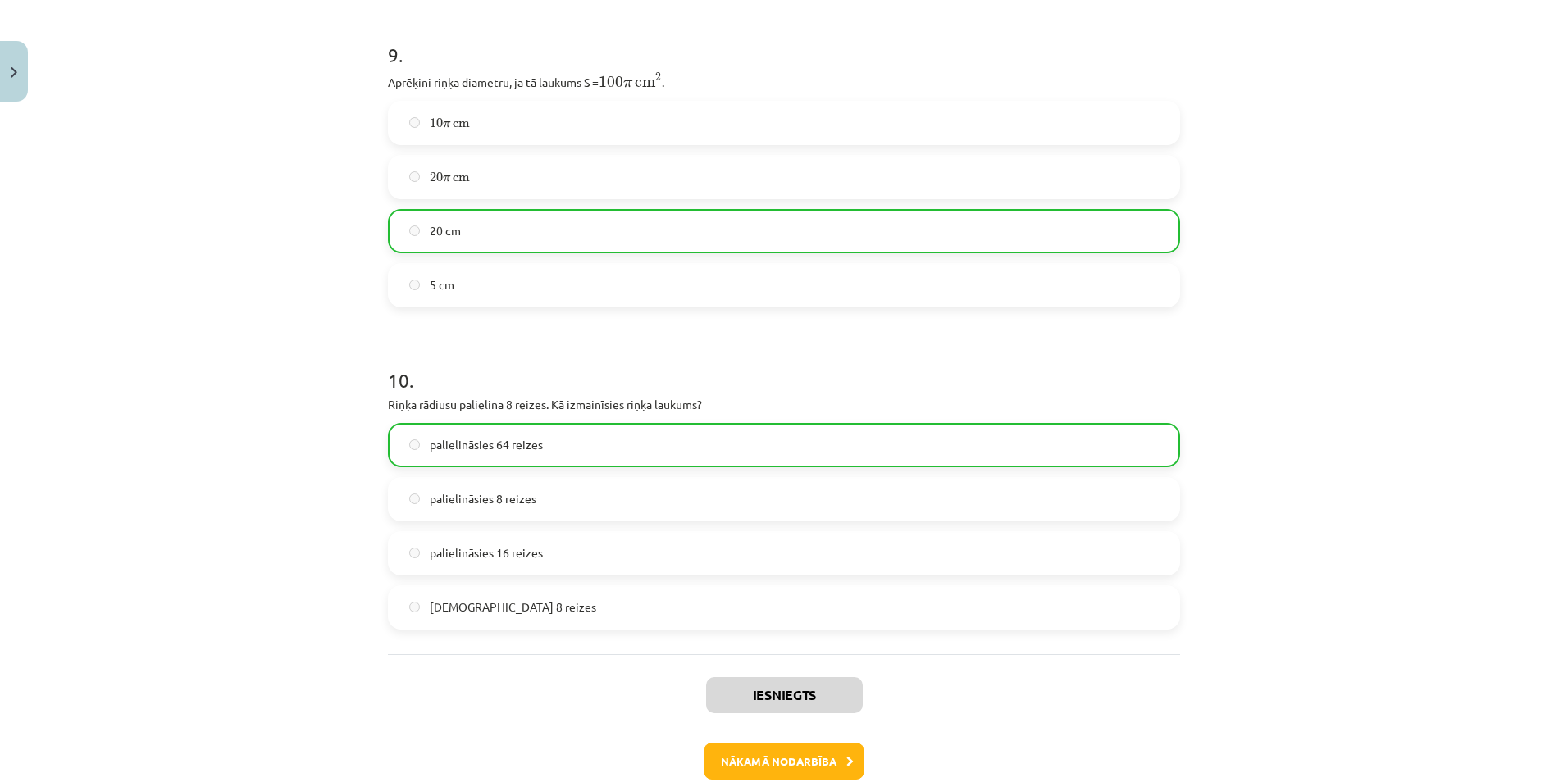
scroll to position [3430, 0]
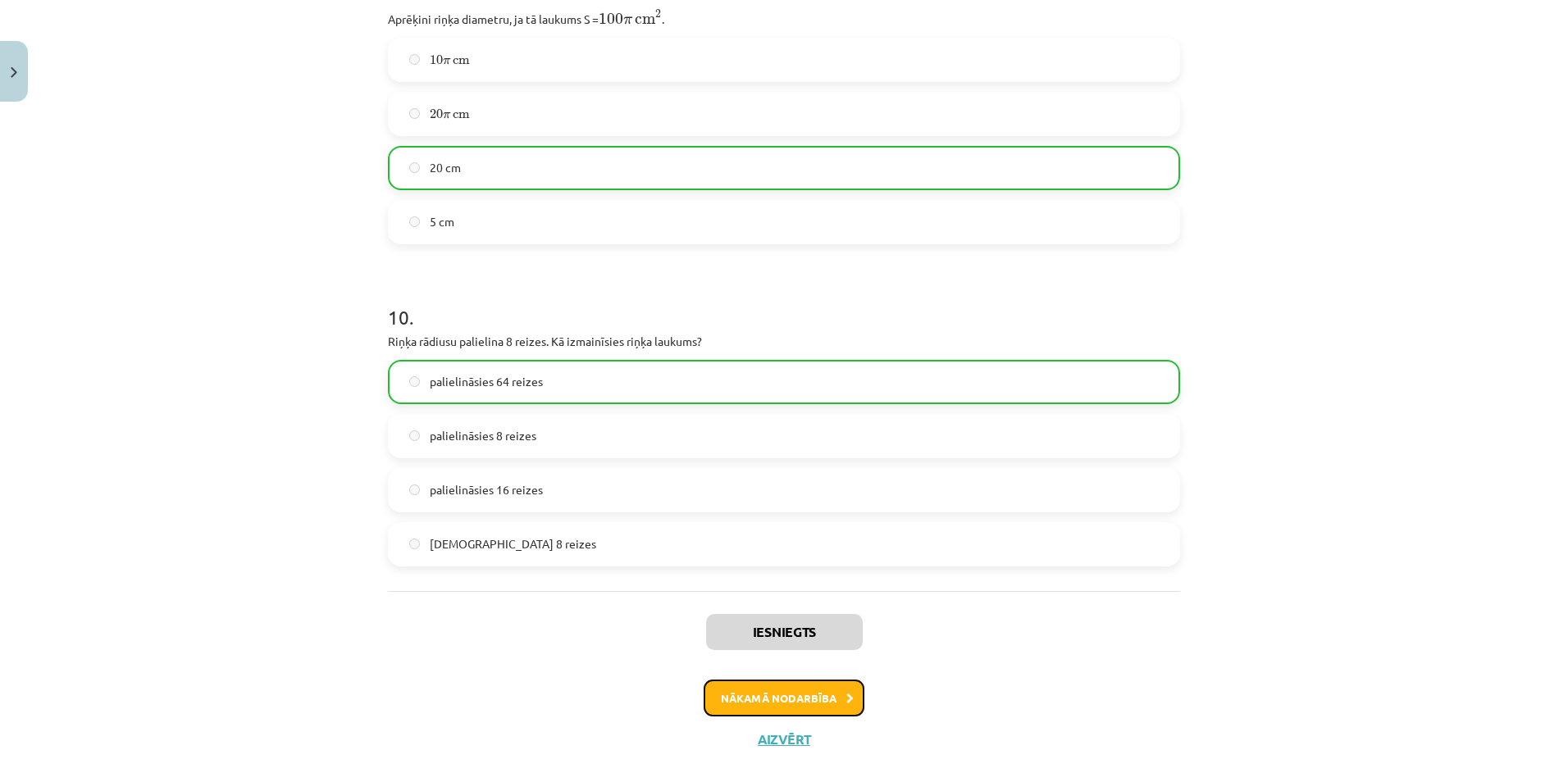
click at [828, 679] on button "Nākamā nodarbība" at bounding box center [784, 698] width 161 height 38
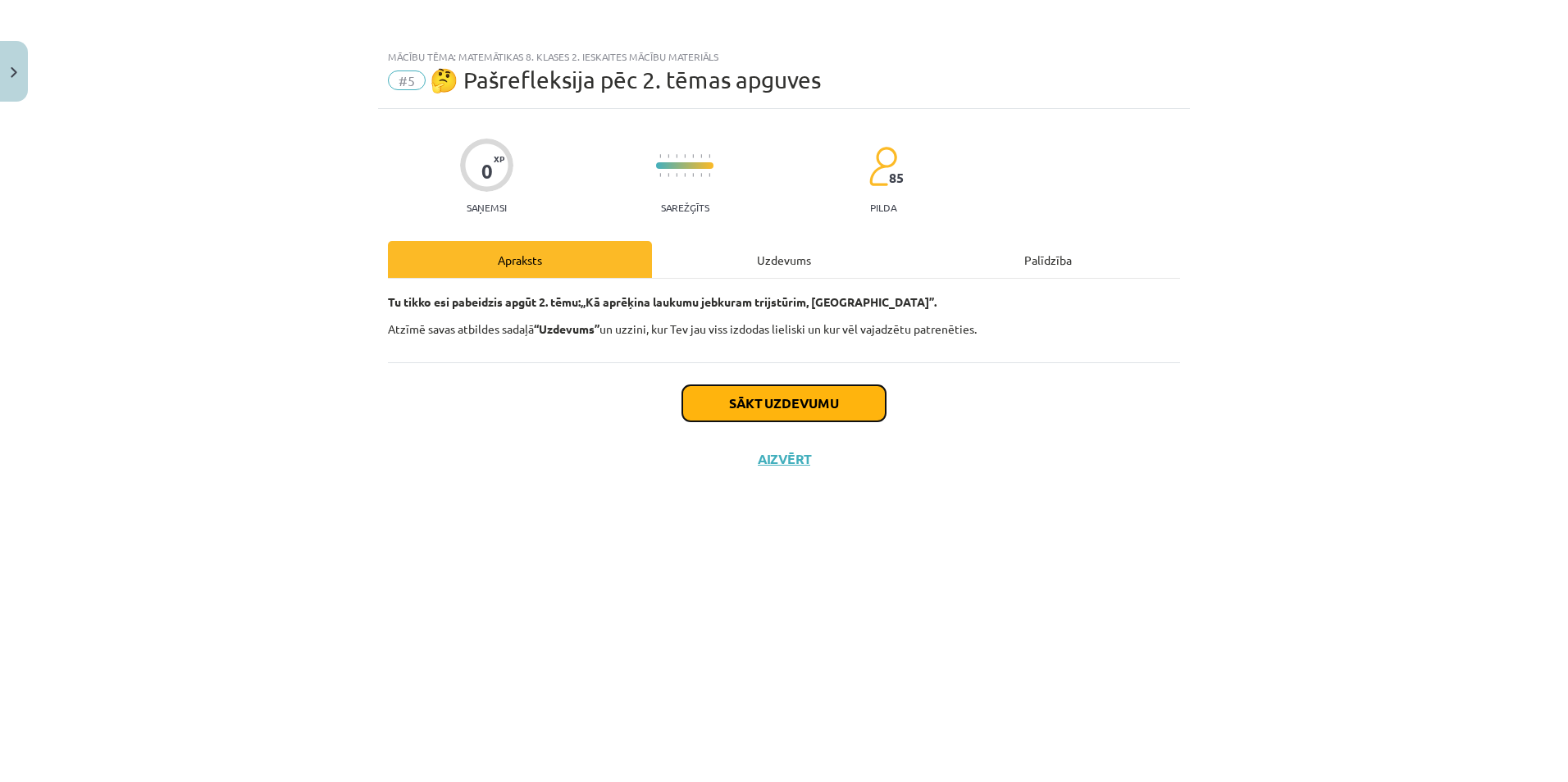
click at [784, 420] on button "Sākt uzdevumu" at bounding box center [784, 403] width 203 height 36
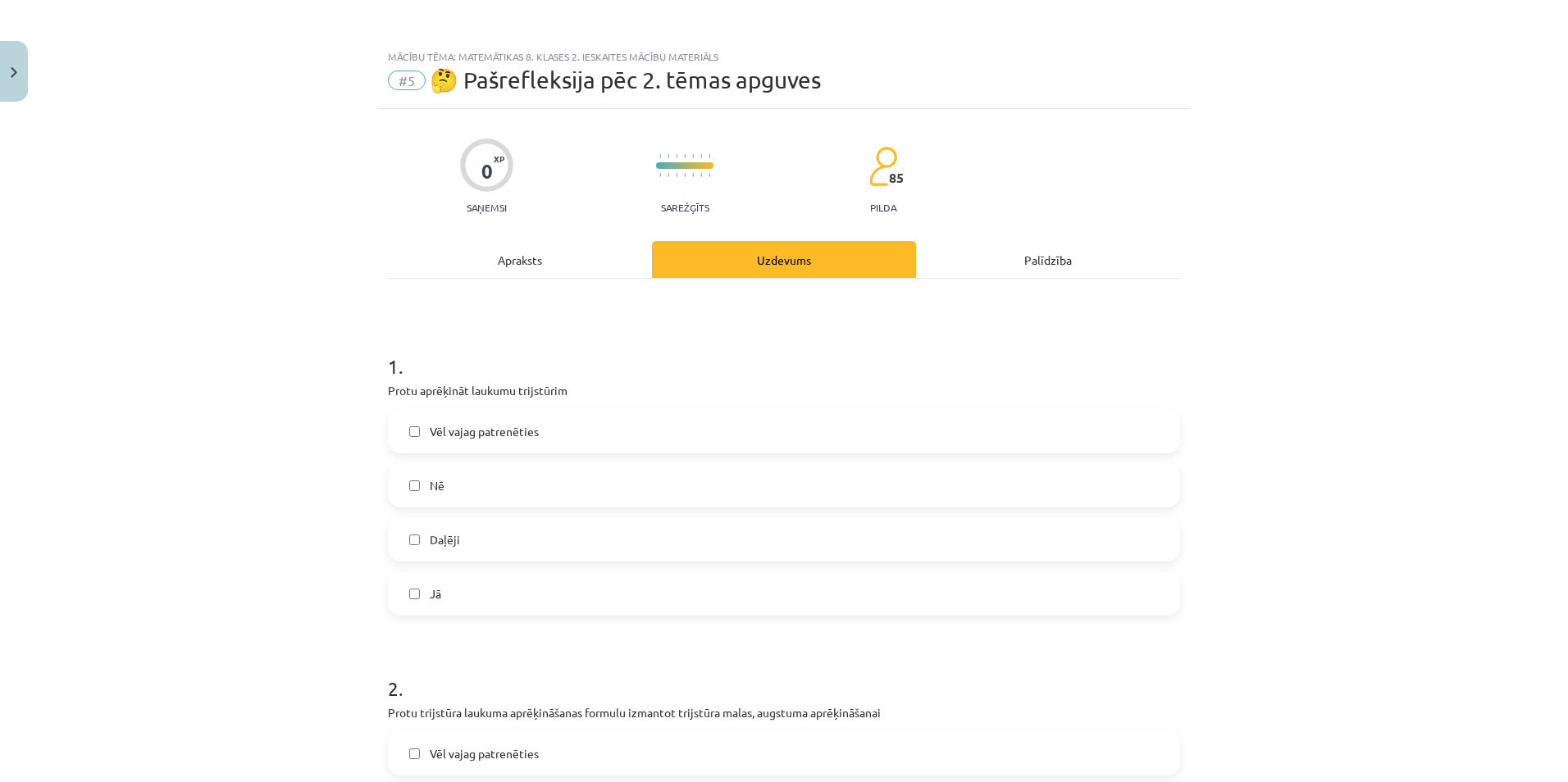
click at [507, 429] on span "Vēl vajag patrenēties" at bounding box center [485, 432] width 109 height 17
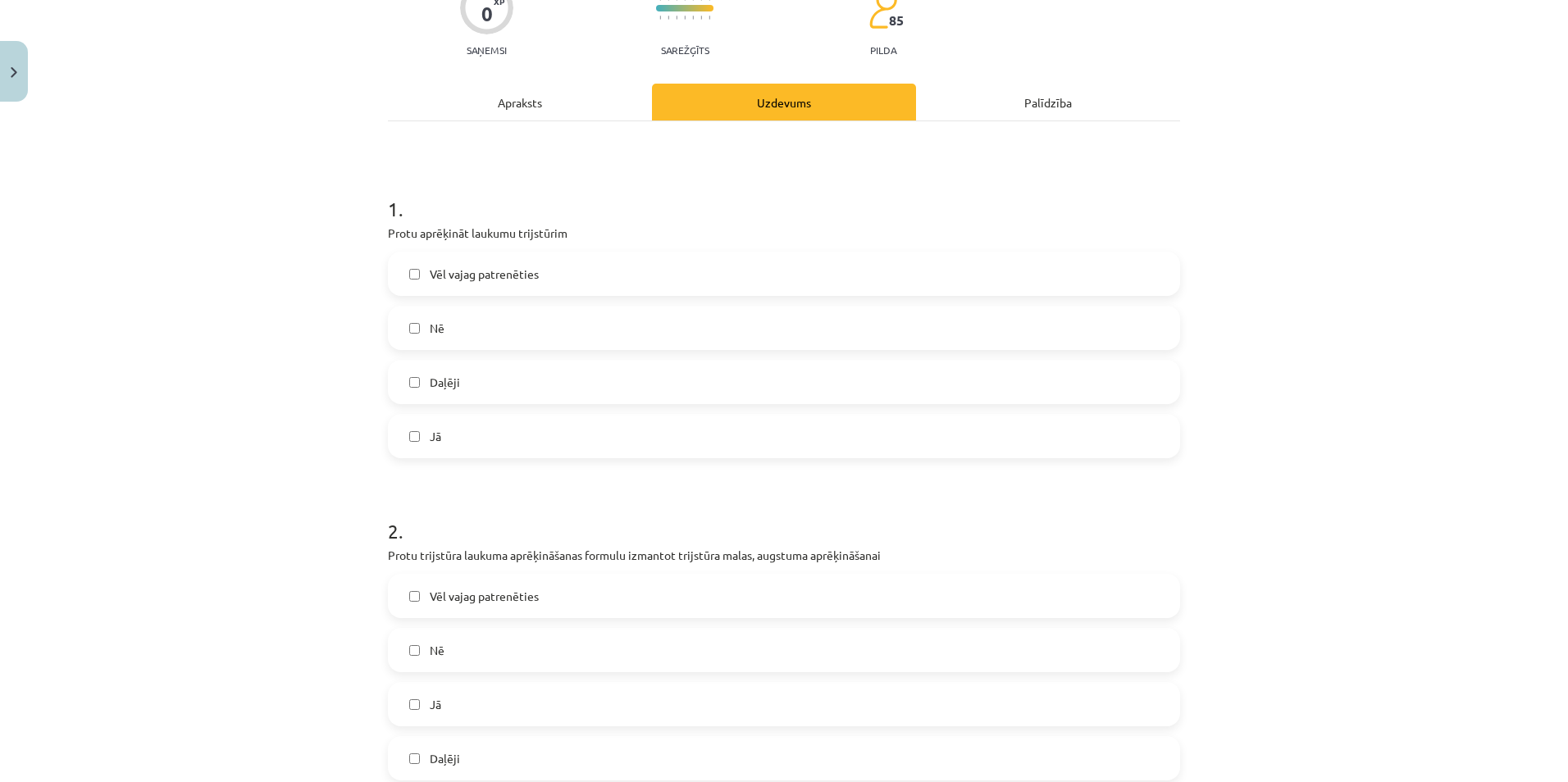
scroll to position [164, 0]
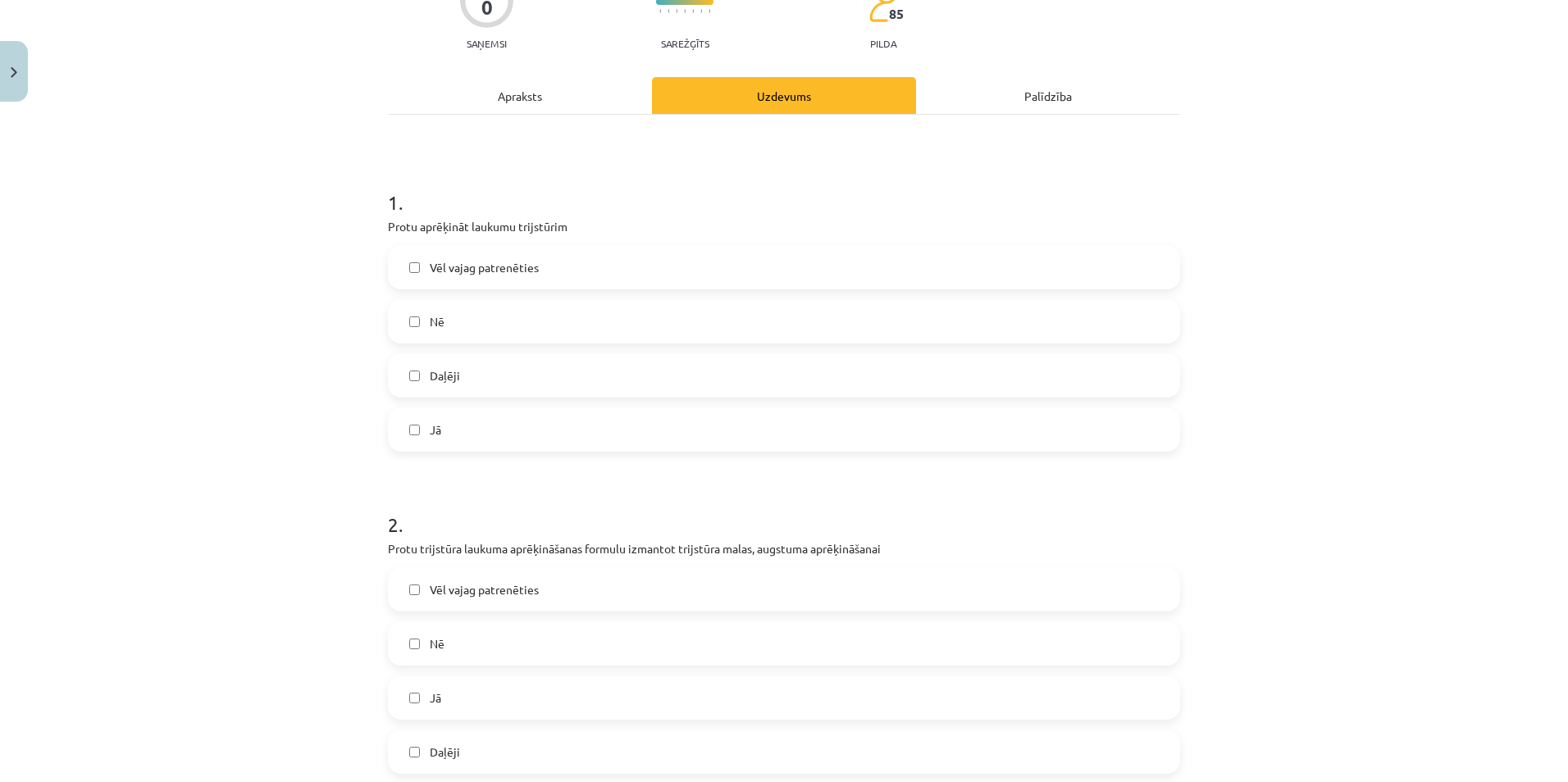
click at [430, 376] on span "Daļēji" at bounding box center [445, 376] width 30 height 17
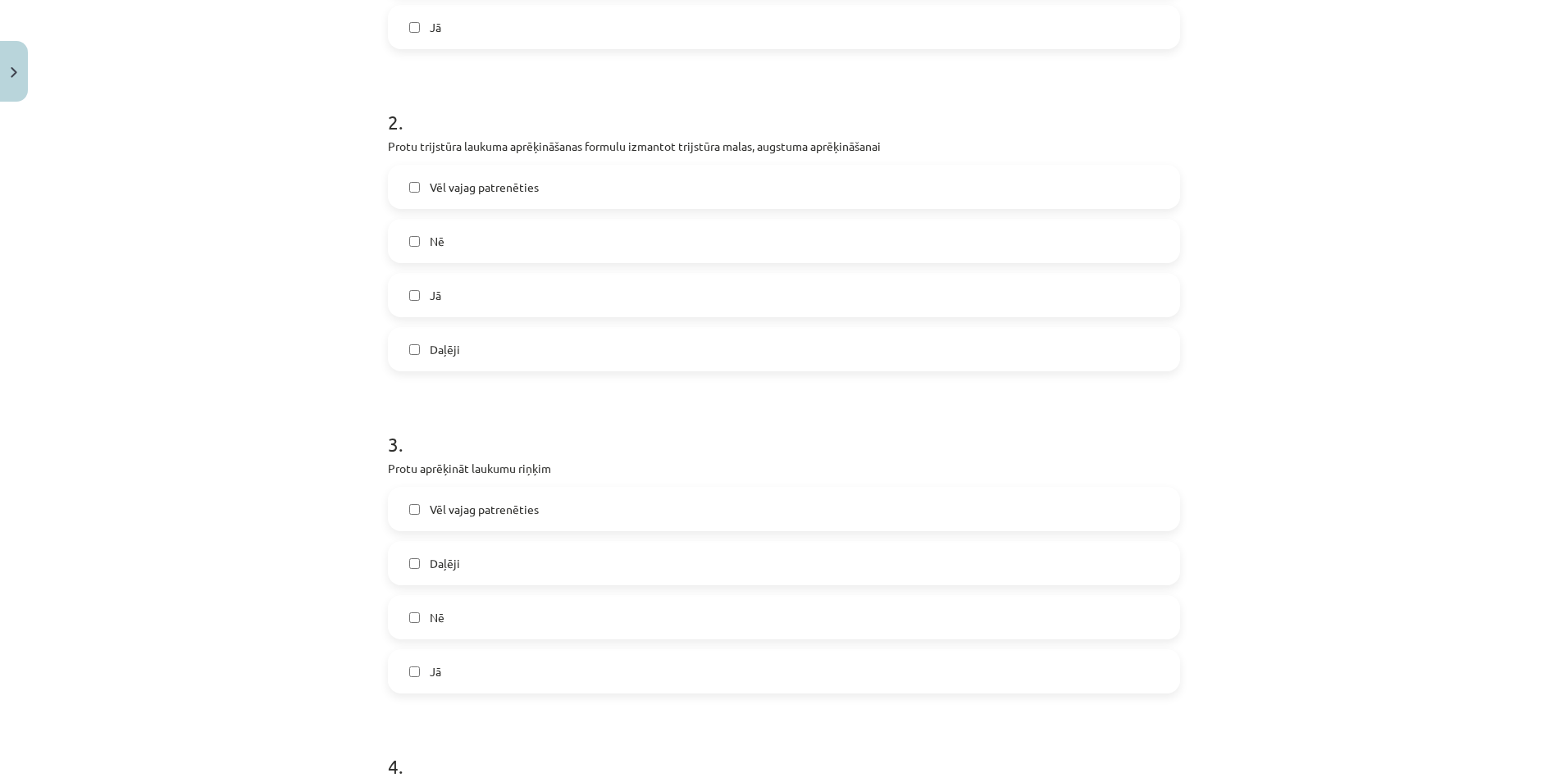
scroll to position [573, 0]
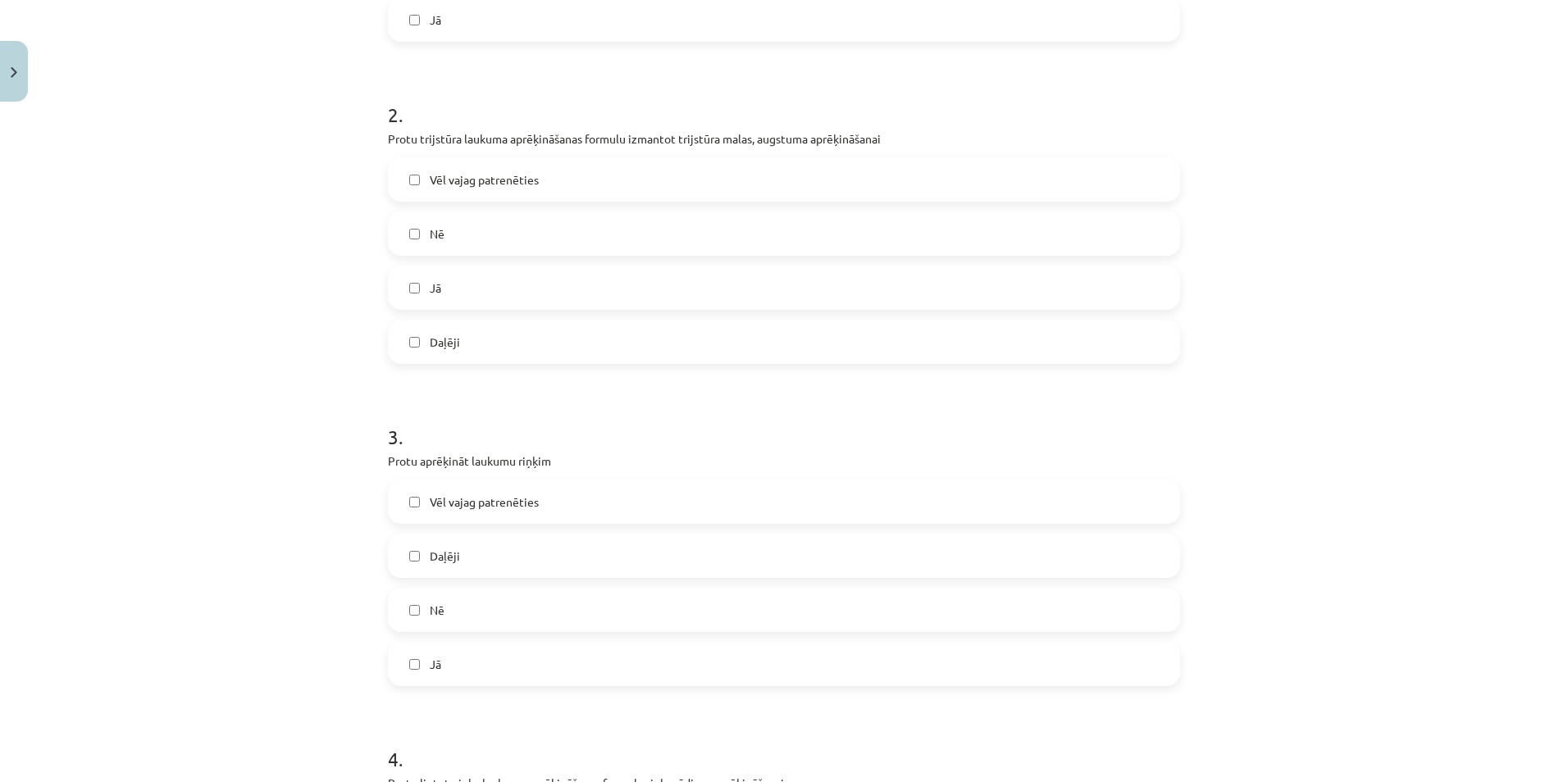
drag, startPoint x: 428, startPoint y: 350, endPoint x: 433, endPoint y: 312, distance: 38.3
click at [430, 349] on span "Daļēji" at bounding box center [445, 342] width 30 height 17
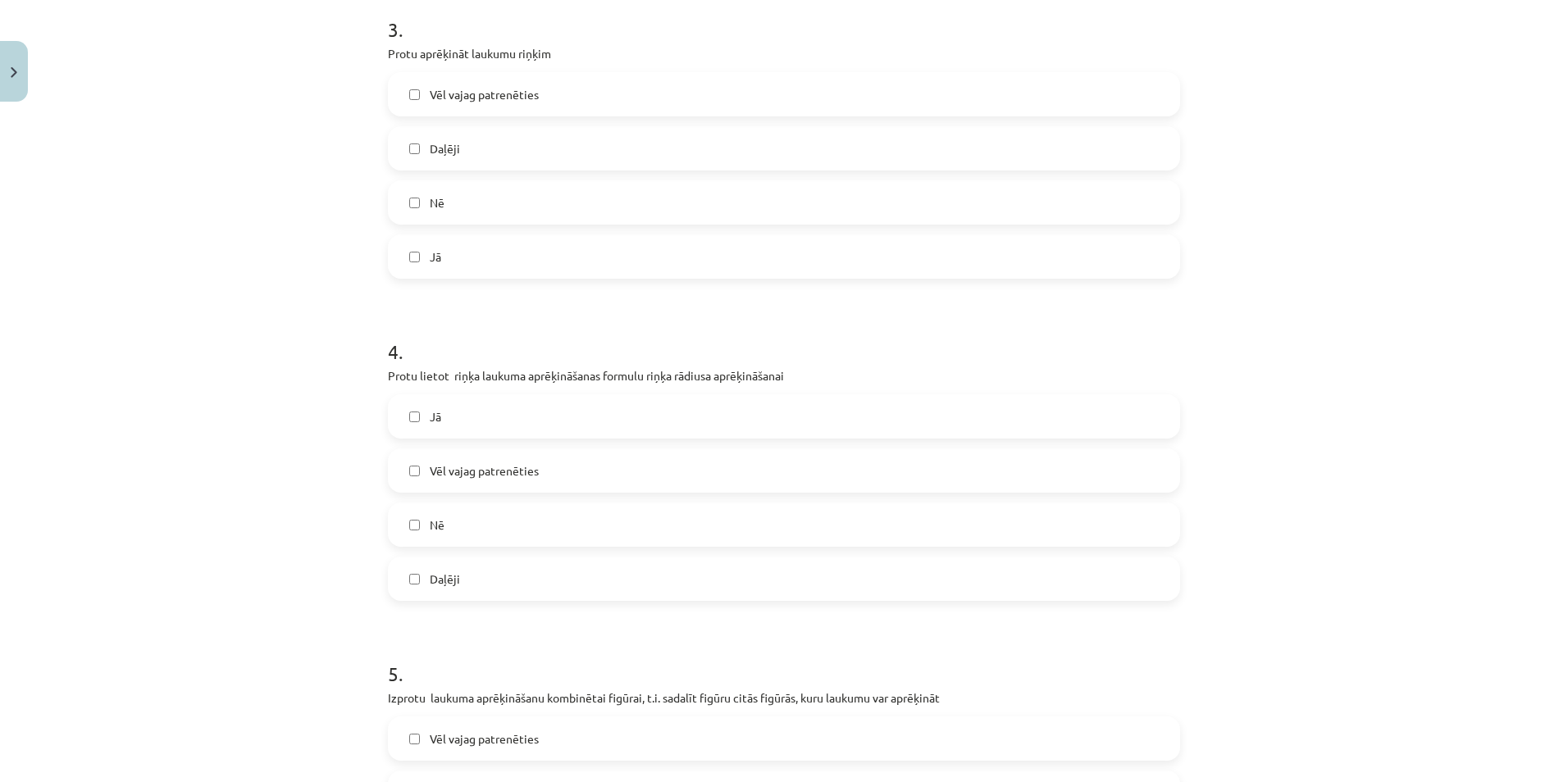
scroll to position [984, 0]
click at [434, 147] on span "Daļēji" at bounding box center [445, 146] width 30 height 17
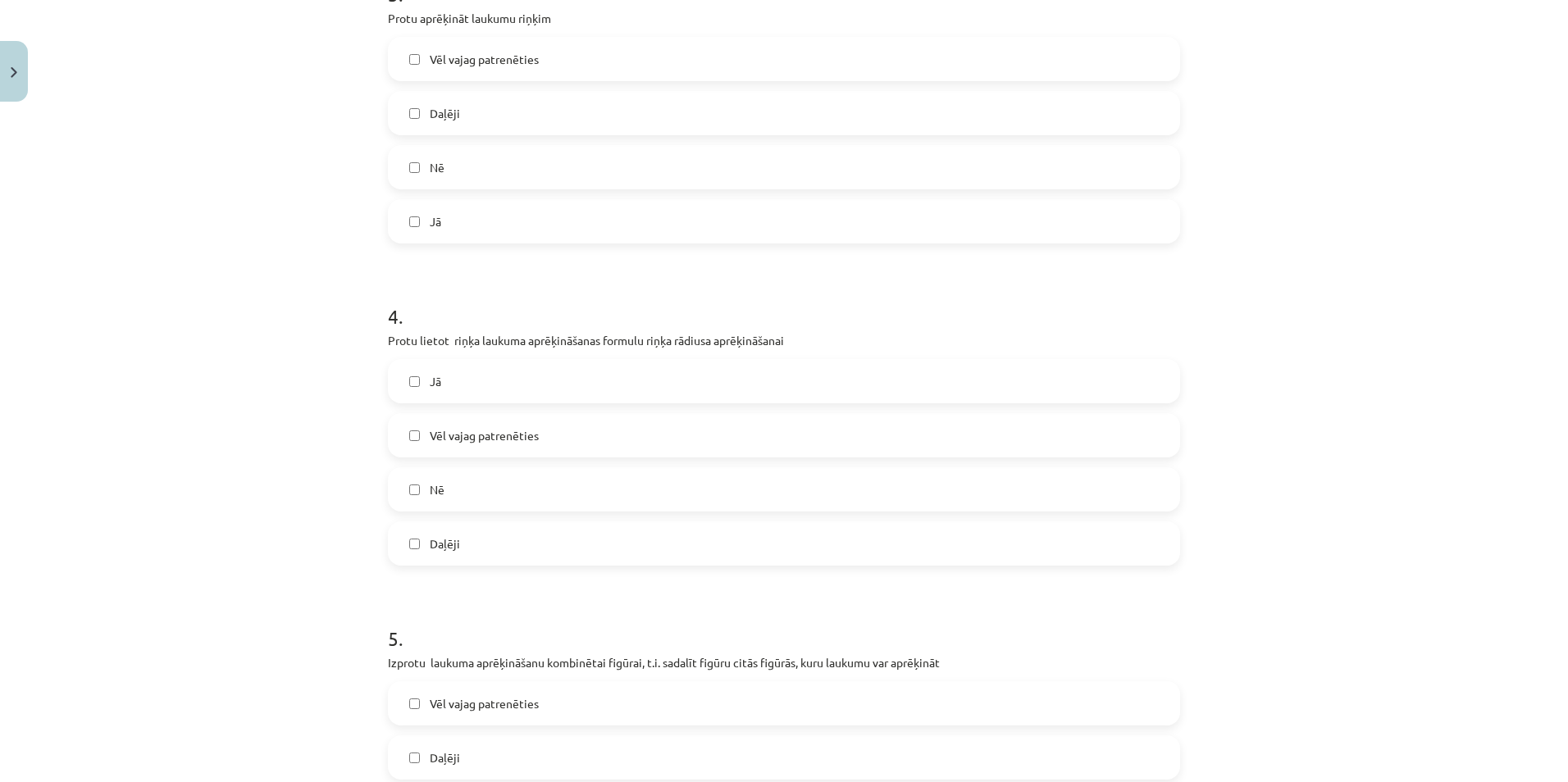
scroll to position [1230, 0]
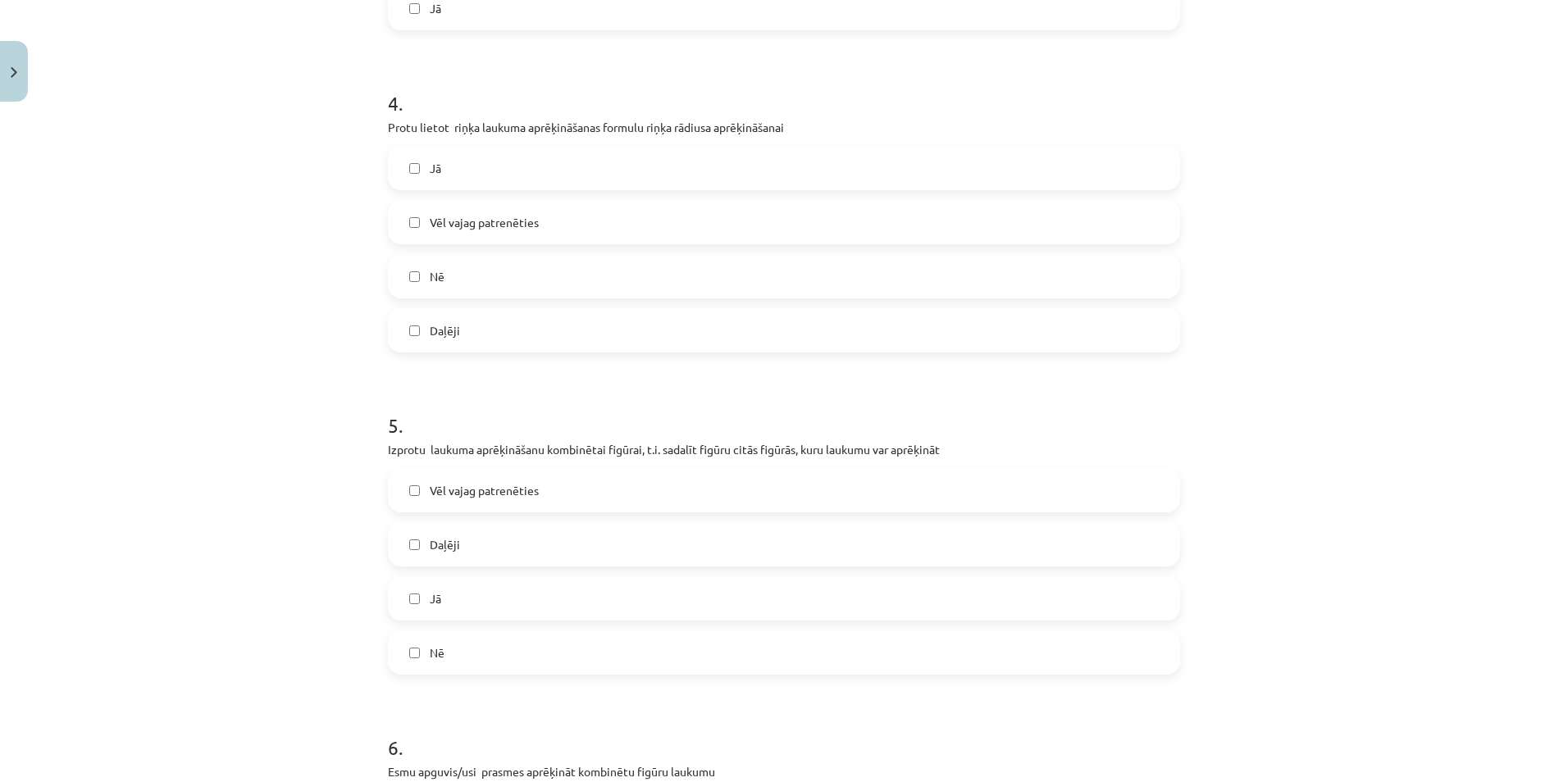
click at [441, 221] on span "Vēl vajag patrenēties" at bounding box center [485, 222] width 109 height 17
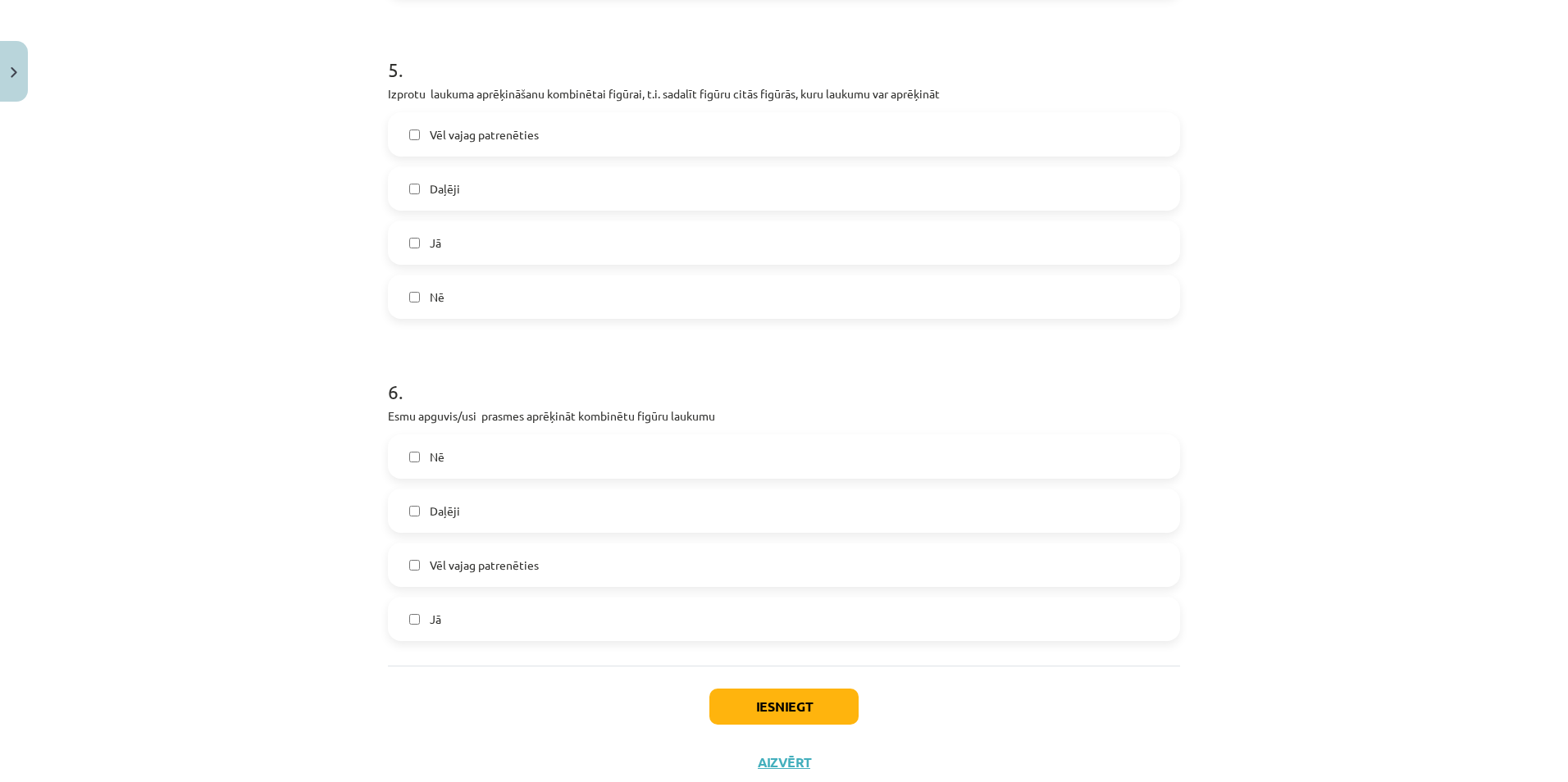
scroll to position [1634, 0]
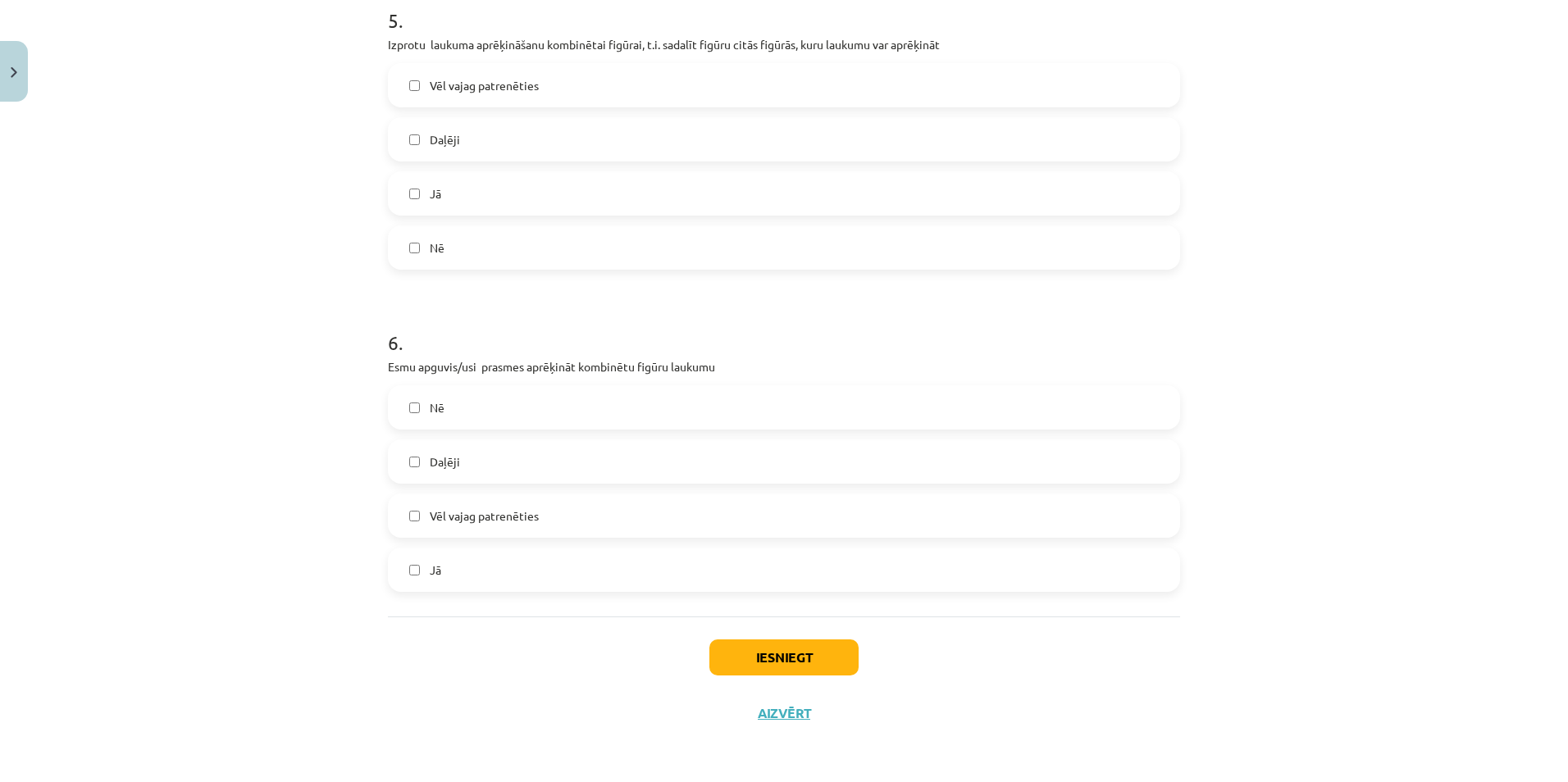
click at [397, 138] on label "Daļēji" at bounding box center [784, 139] width 789 height 41
click at [398, 457] on label "Daļēji" at bounding box center [784, 462] width 789 height 41
click at [751, 652] on button "Iesniegt" at bounding box center [784, 657] width 150 height 36
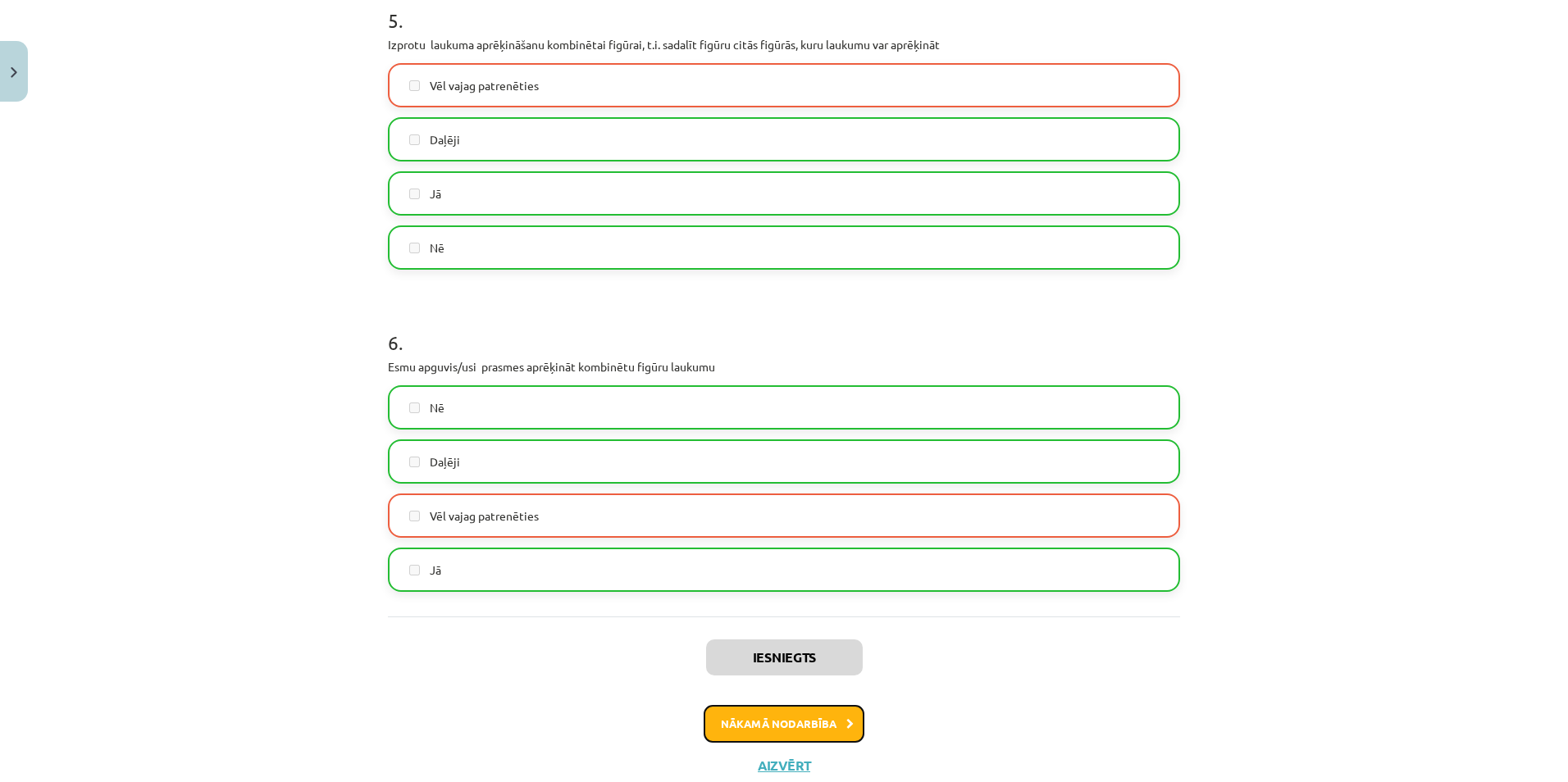
click at [740, 732] on button "Nākamā nodarbība" at bounding box center [784, 724] width 161 height 38
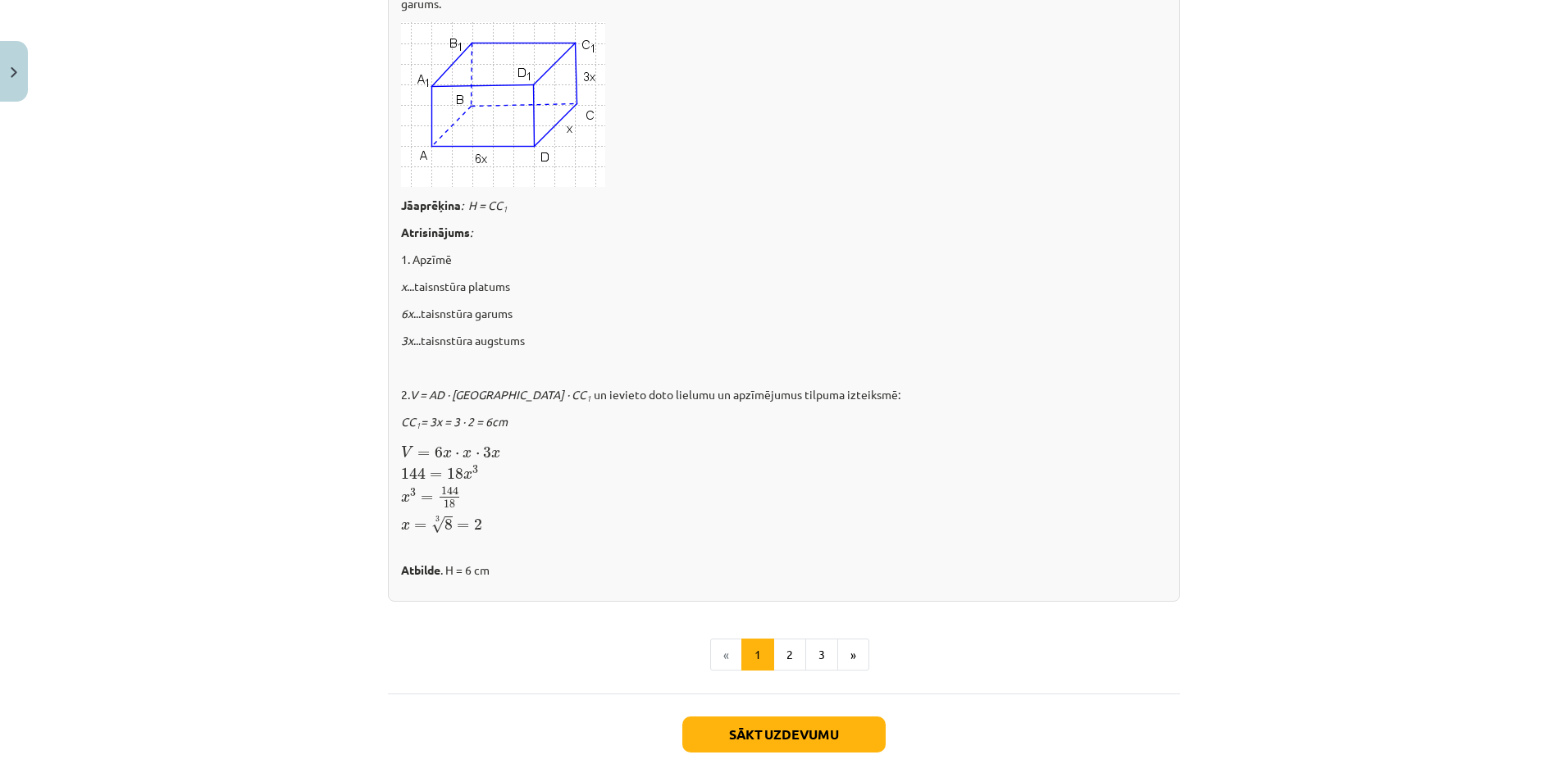
scroll to position [2030, 0]
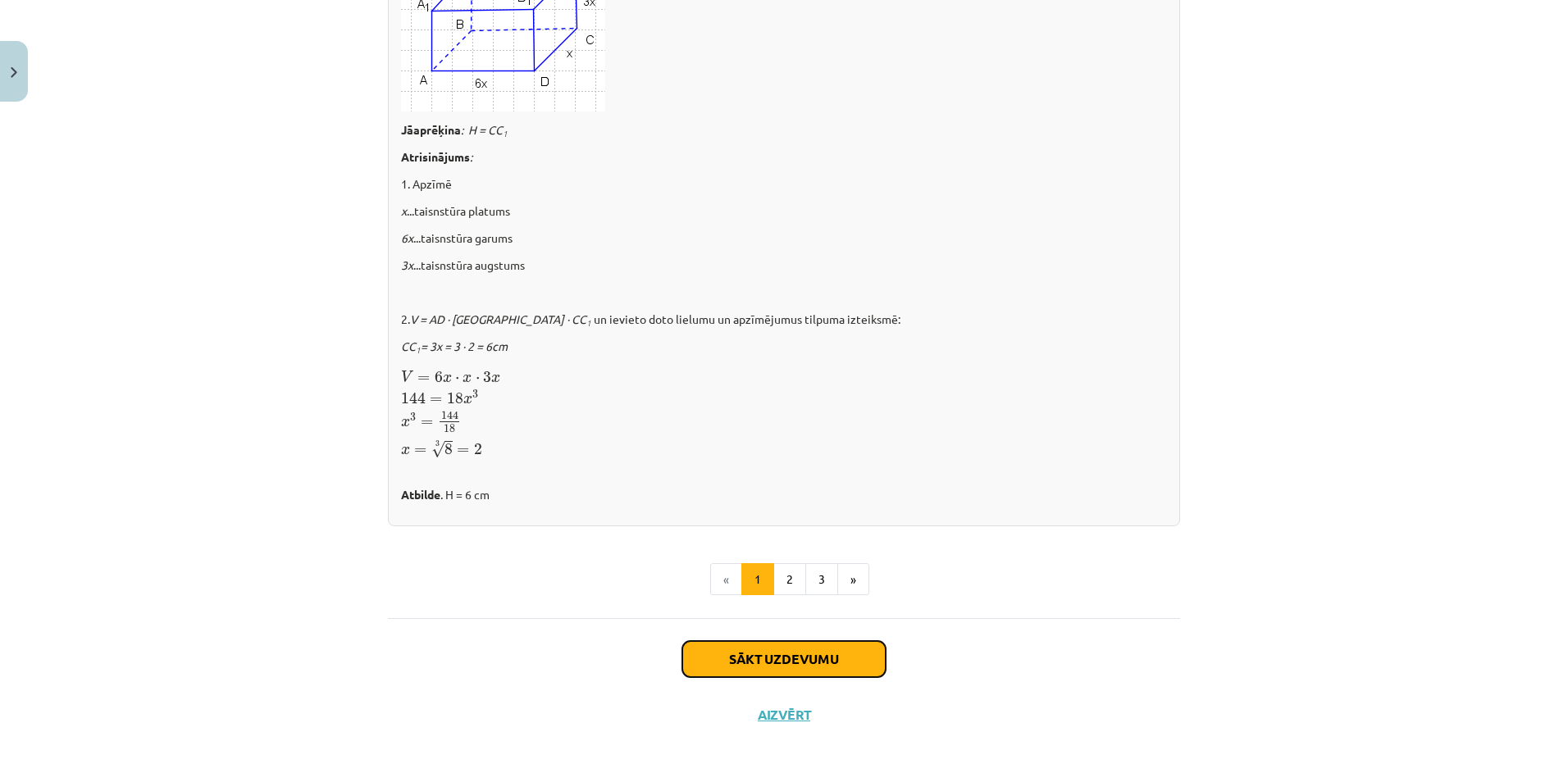
click at [729, 654] on button "Sākt uzdevumu" at bounding box center [784, 659] width 203 height 36
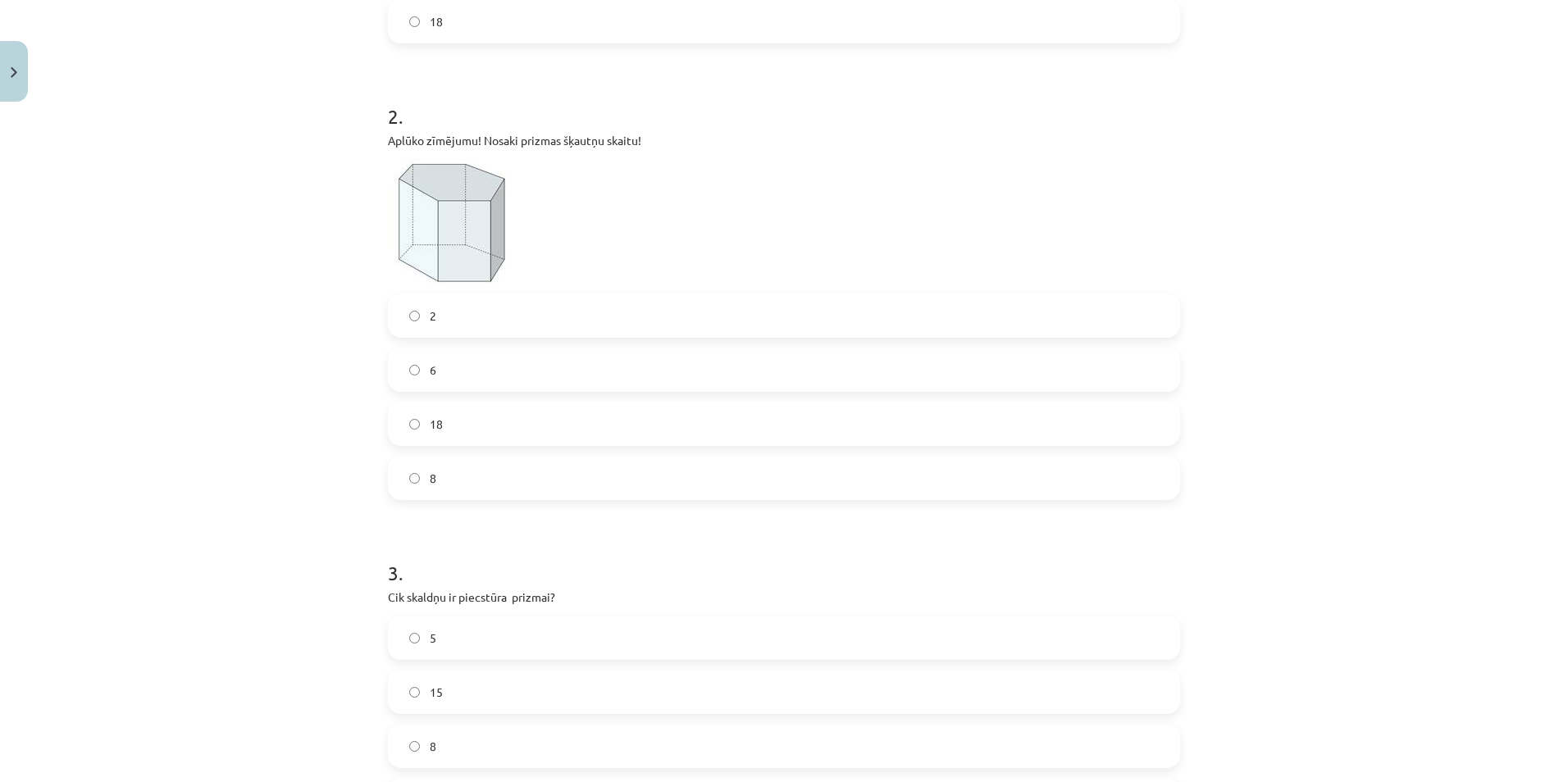
scroll to position [779, 0]
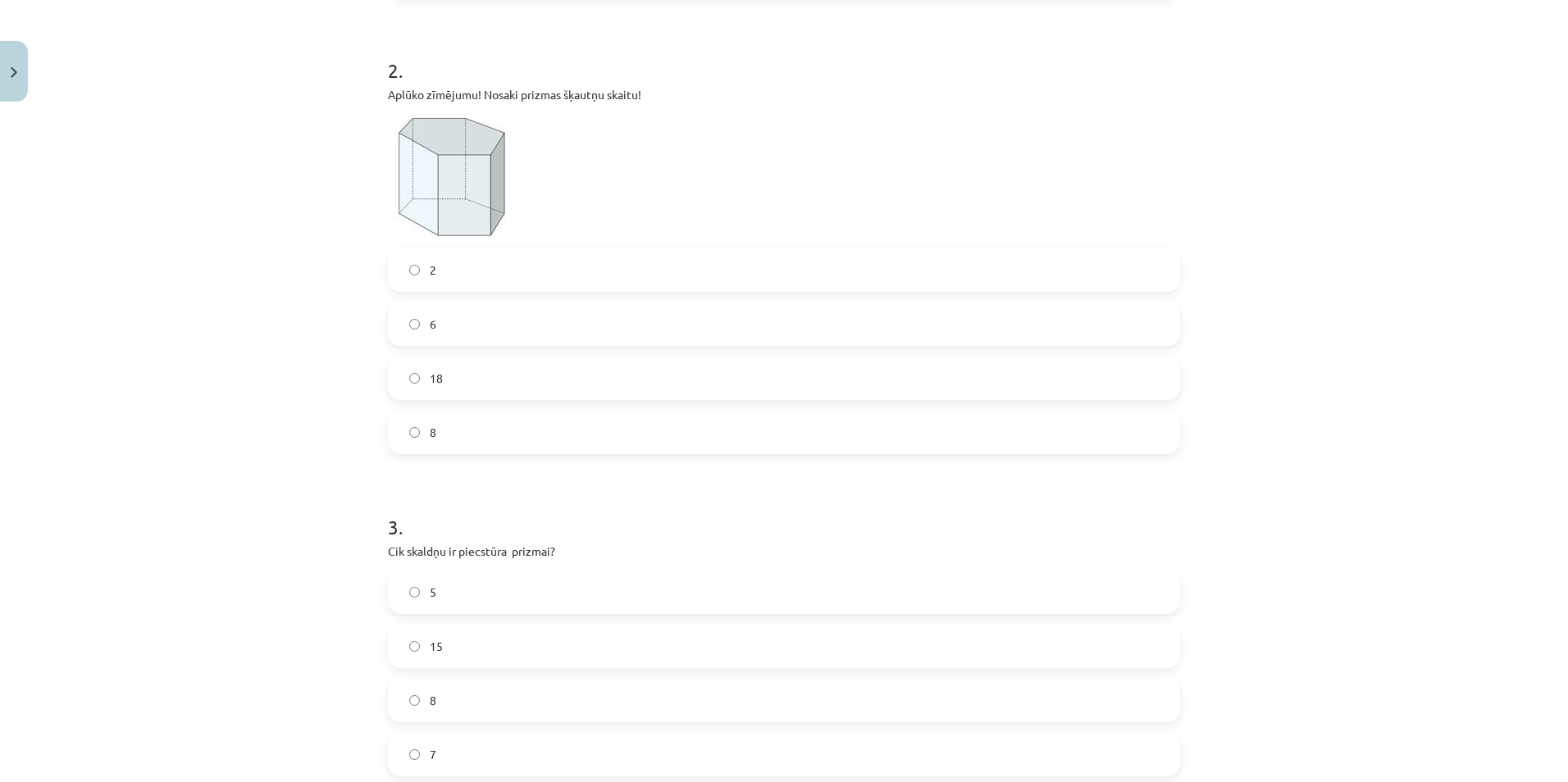
click at [400, 326] on label "6" at bounding box center [784, 324] width 789 height 41
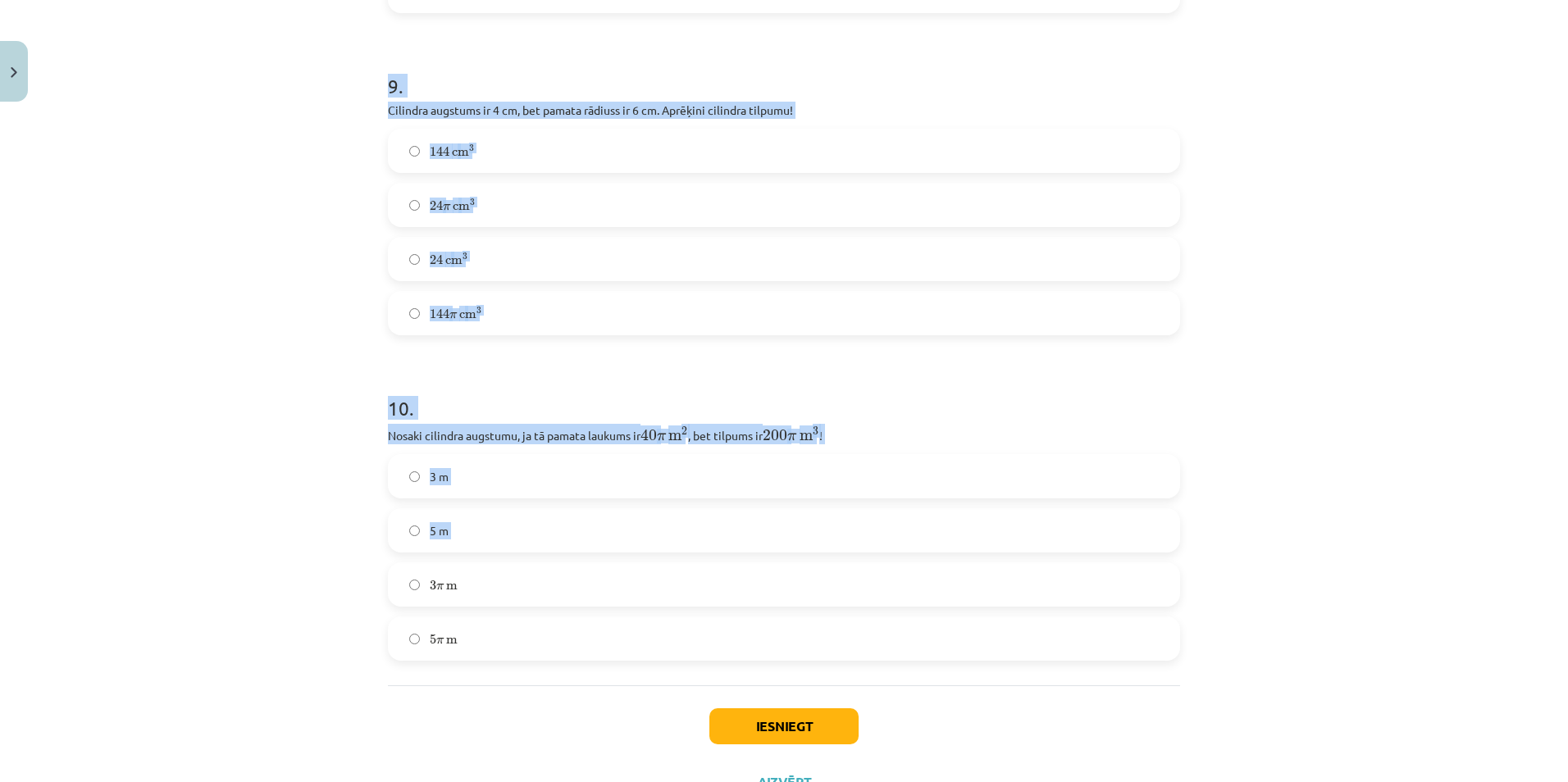
scroll to position [3221, 0]
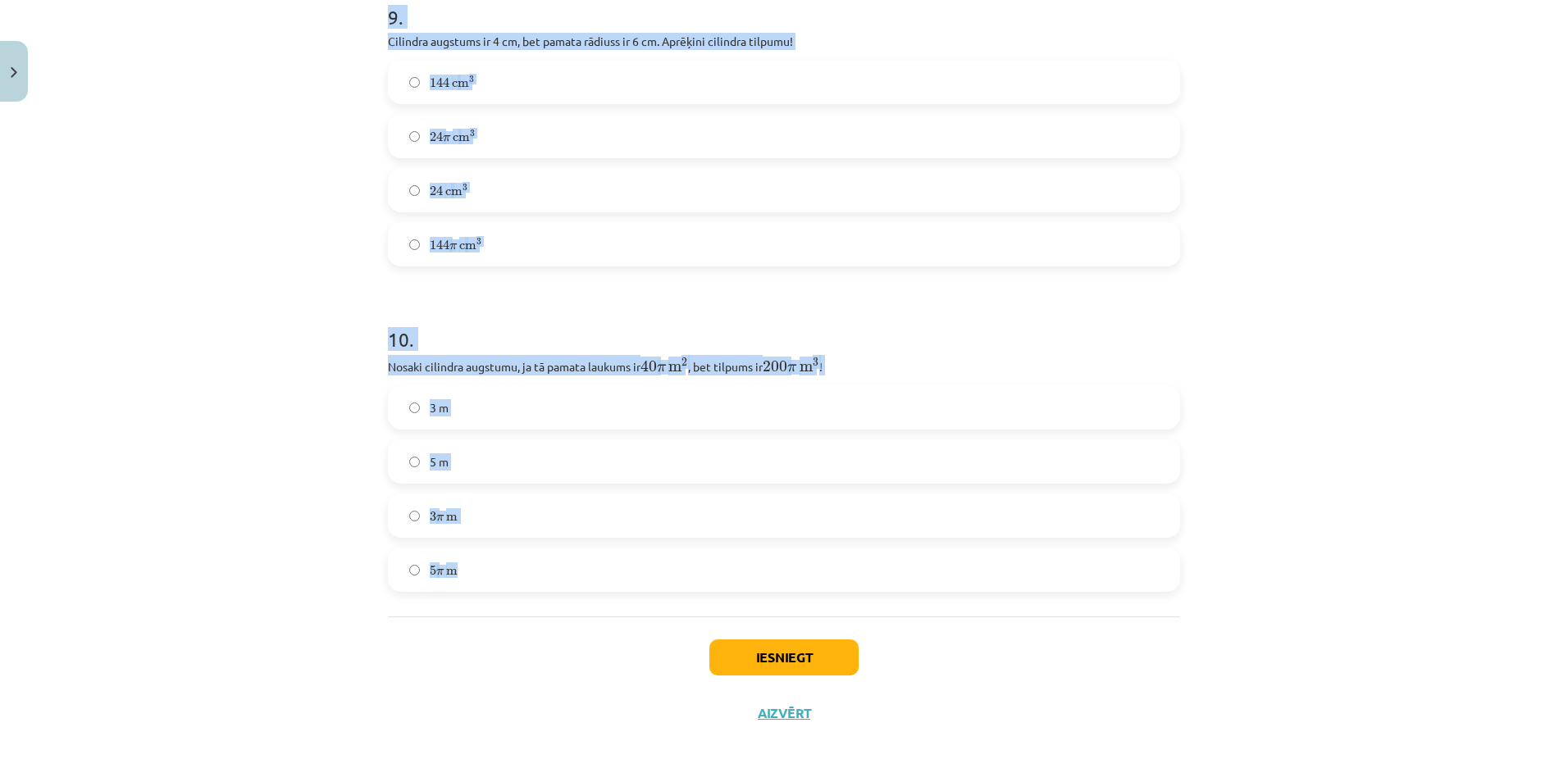
drag, startPoint x: 382, startPoint y: 225, endPoint x: 464, endPoint y: 568, distance: 352.7
copy form "Cik skaldņu ir piecstūra prizmai? 5 15 8 7 4 . Nosaki kuba šķautnes garumu, ja …"
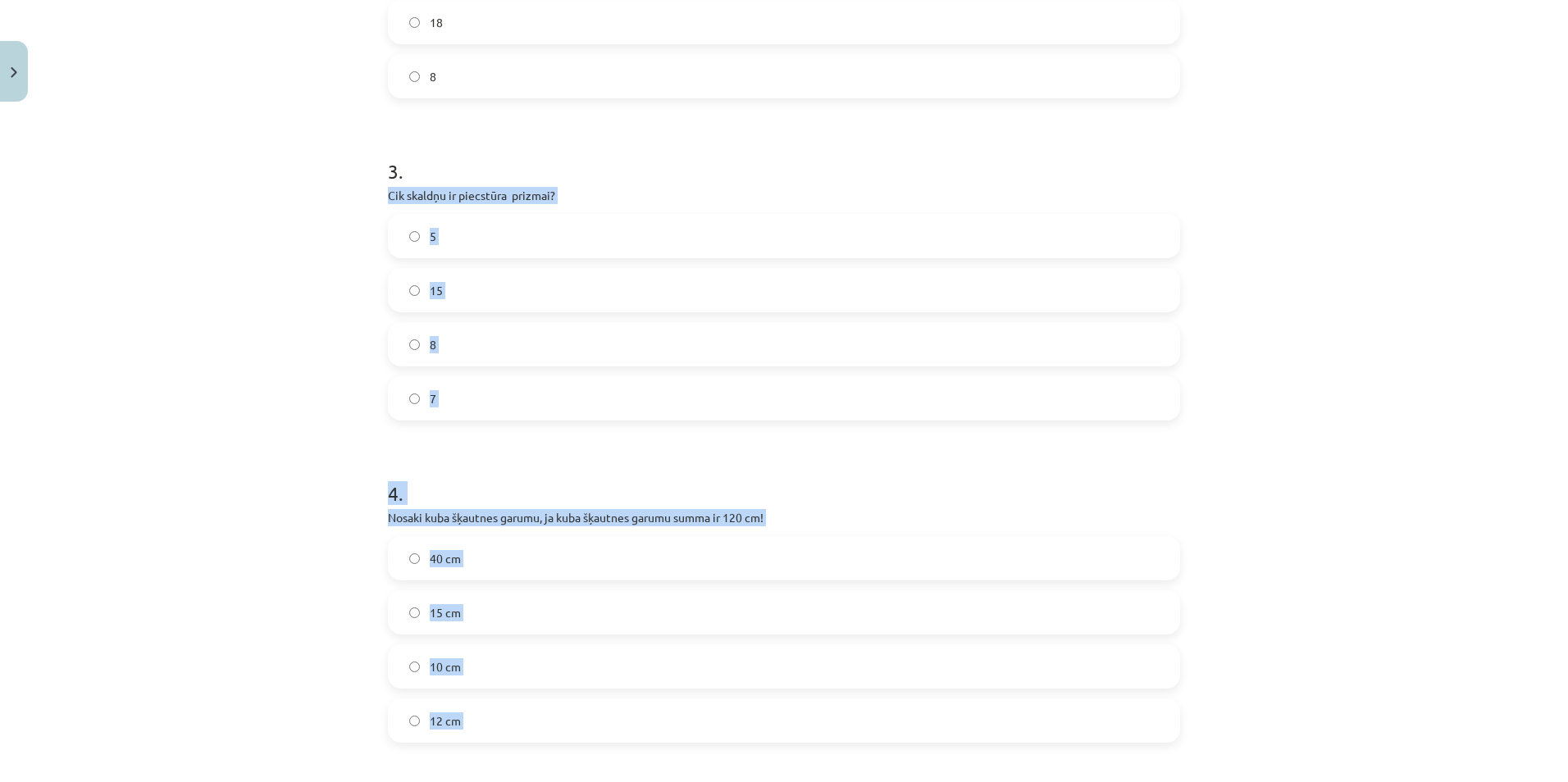
scroll to position [1173, 0]
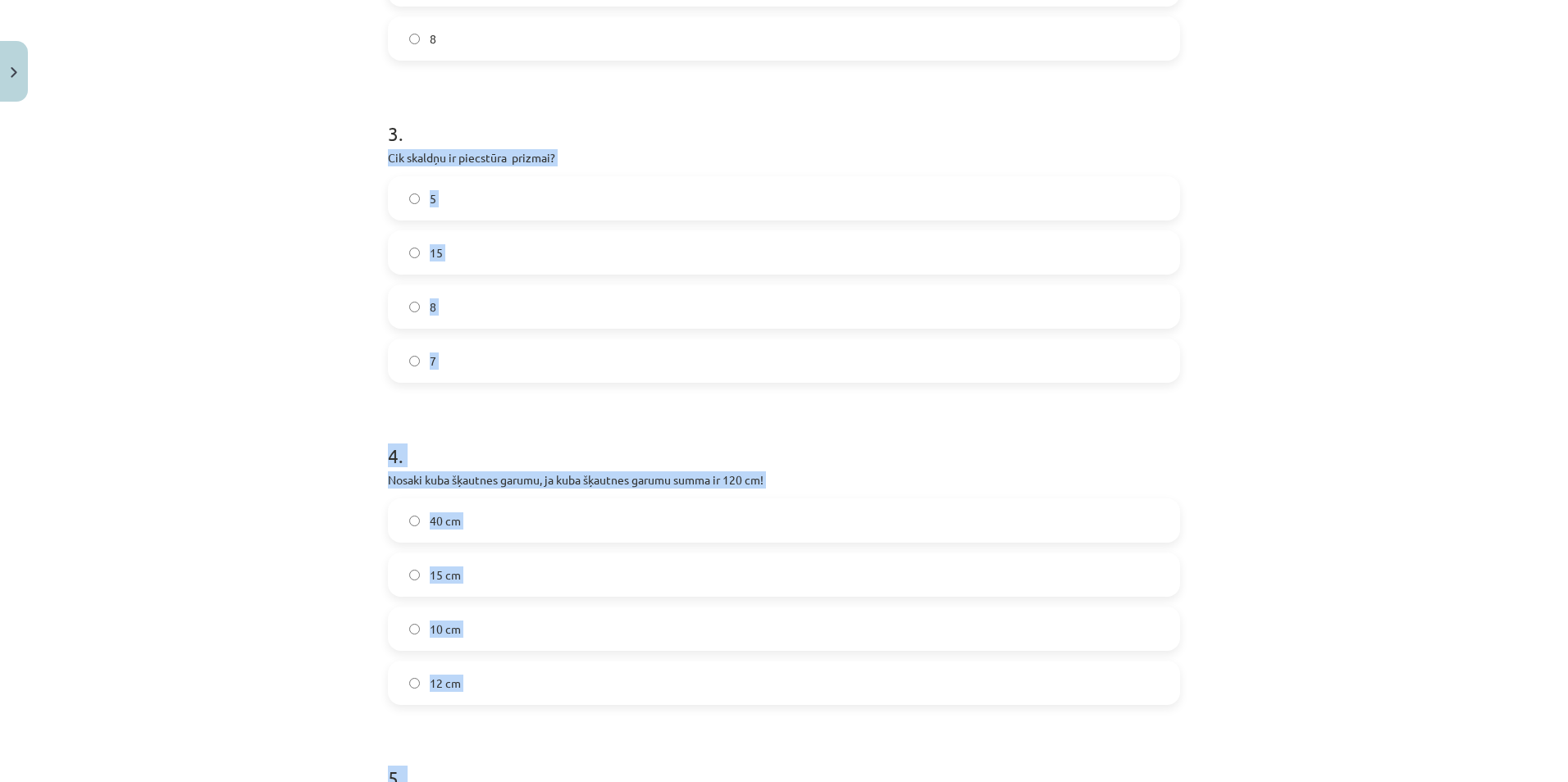
click at [399, 195] on label "5" at bounding box center [784, 198] width 789 height 41
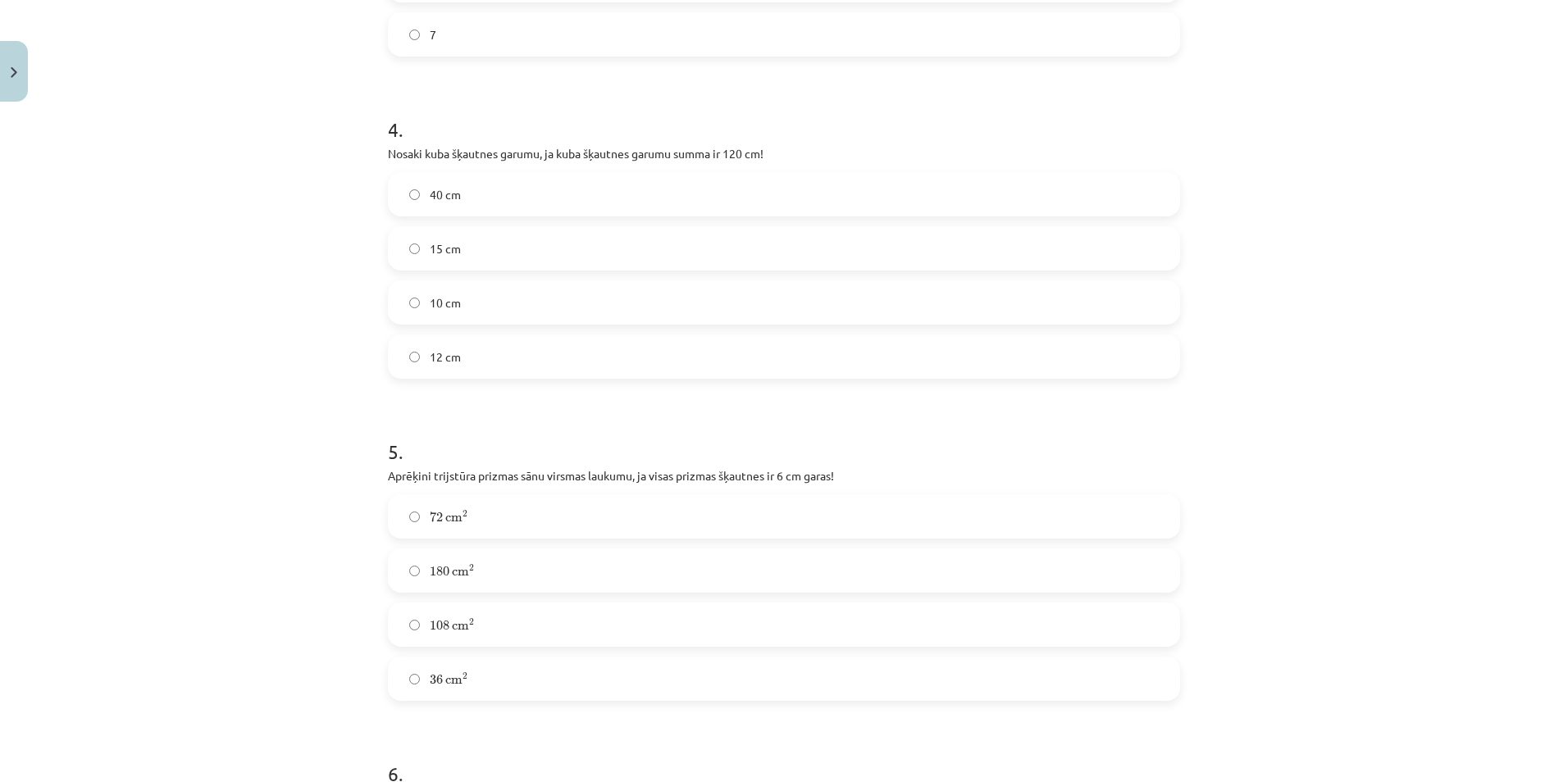
scroll to position [1500, 0]
click at [407, 238] on label "15 cm" at bounding box center [784, 247] width 789 height 41
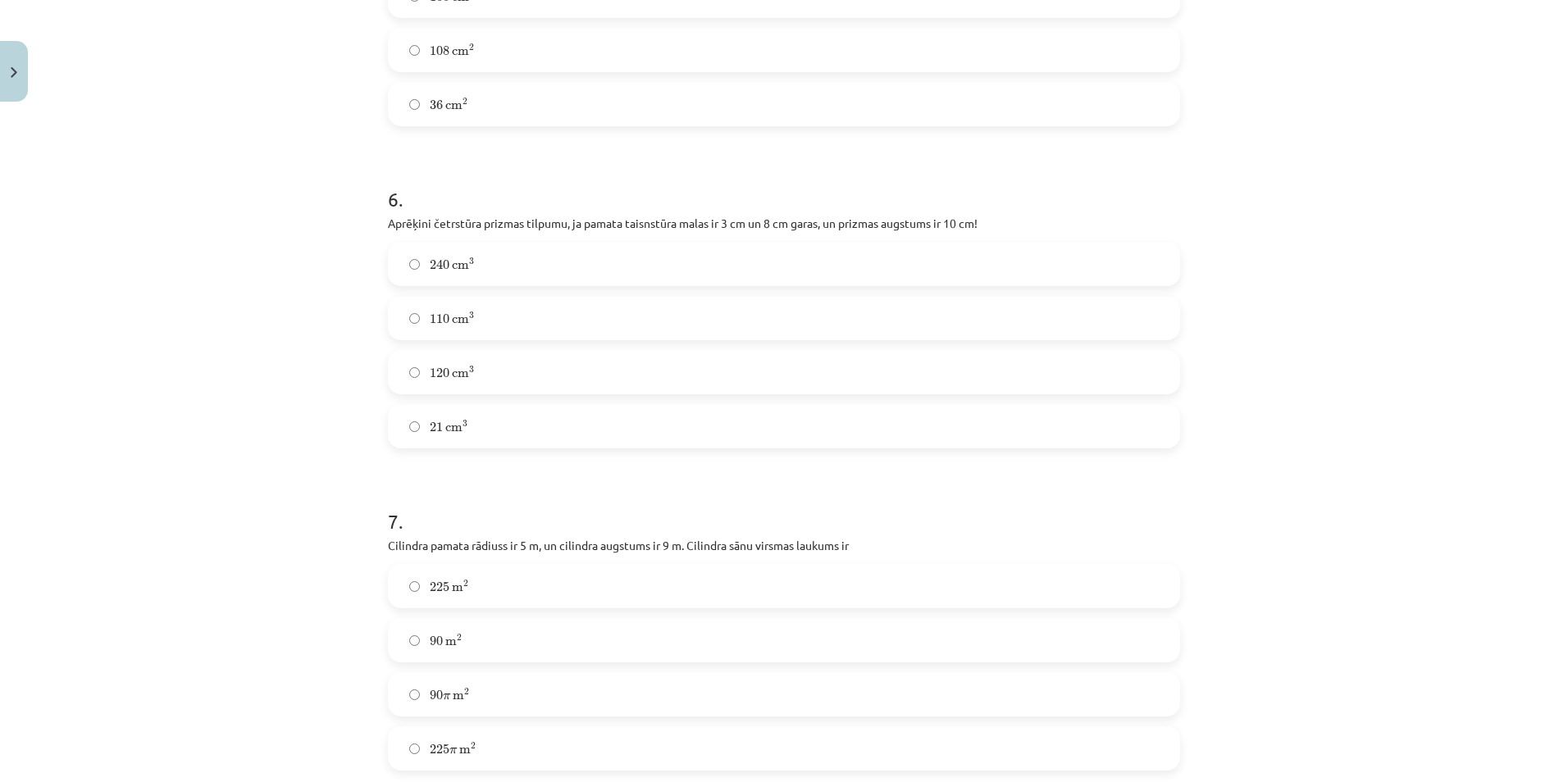
scroll to position [2074, 0]
click at [418, 252] on label "240 c m 3 240 c m 3" at bounding box center [784, 263] width 789 height 41
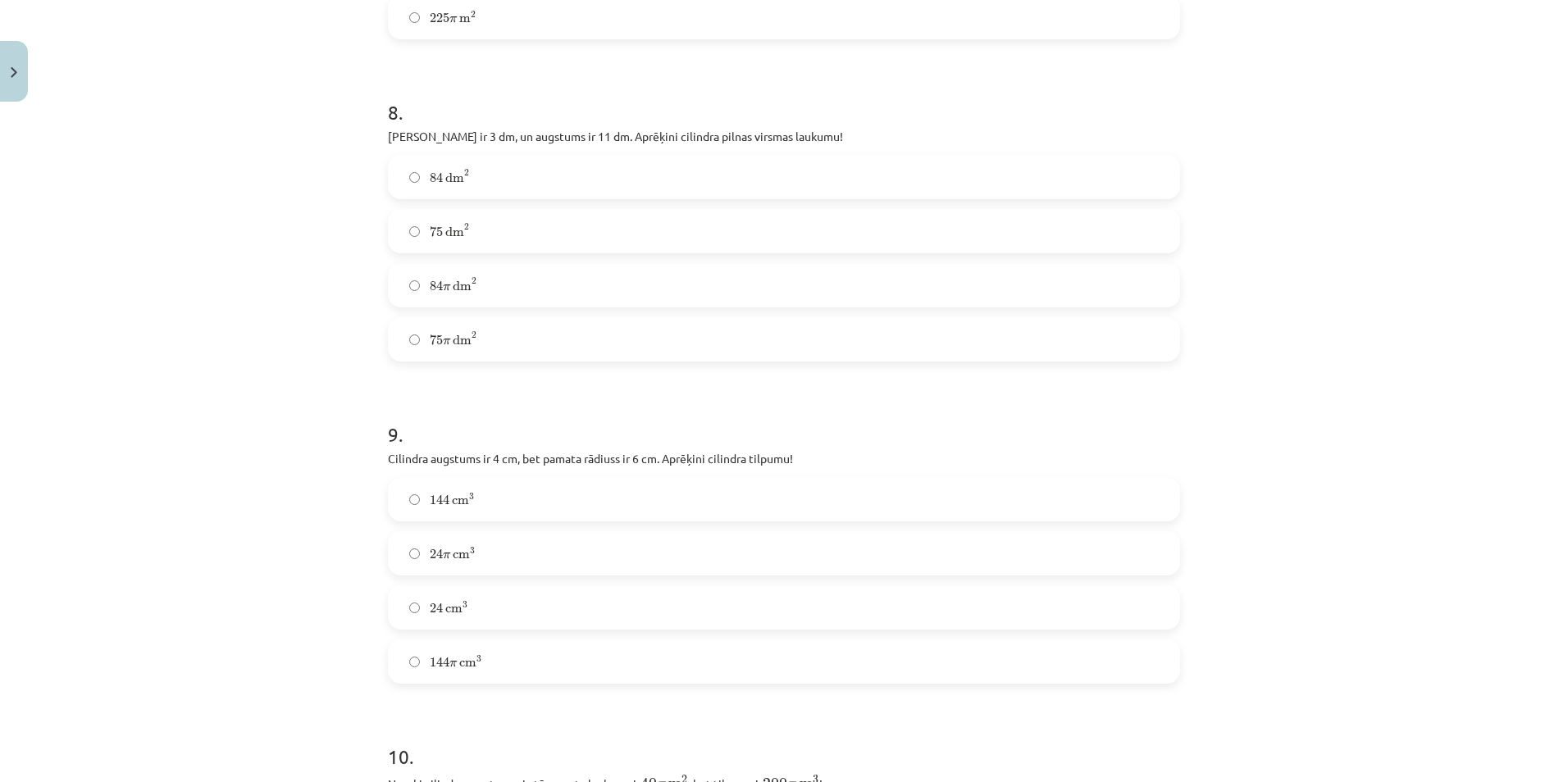
scroll to position [2812, 0]
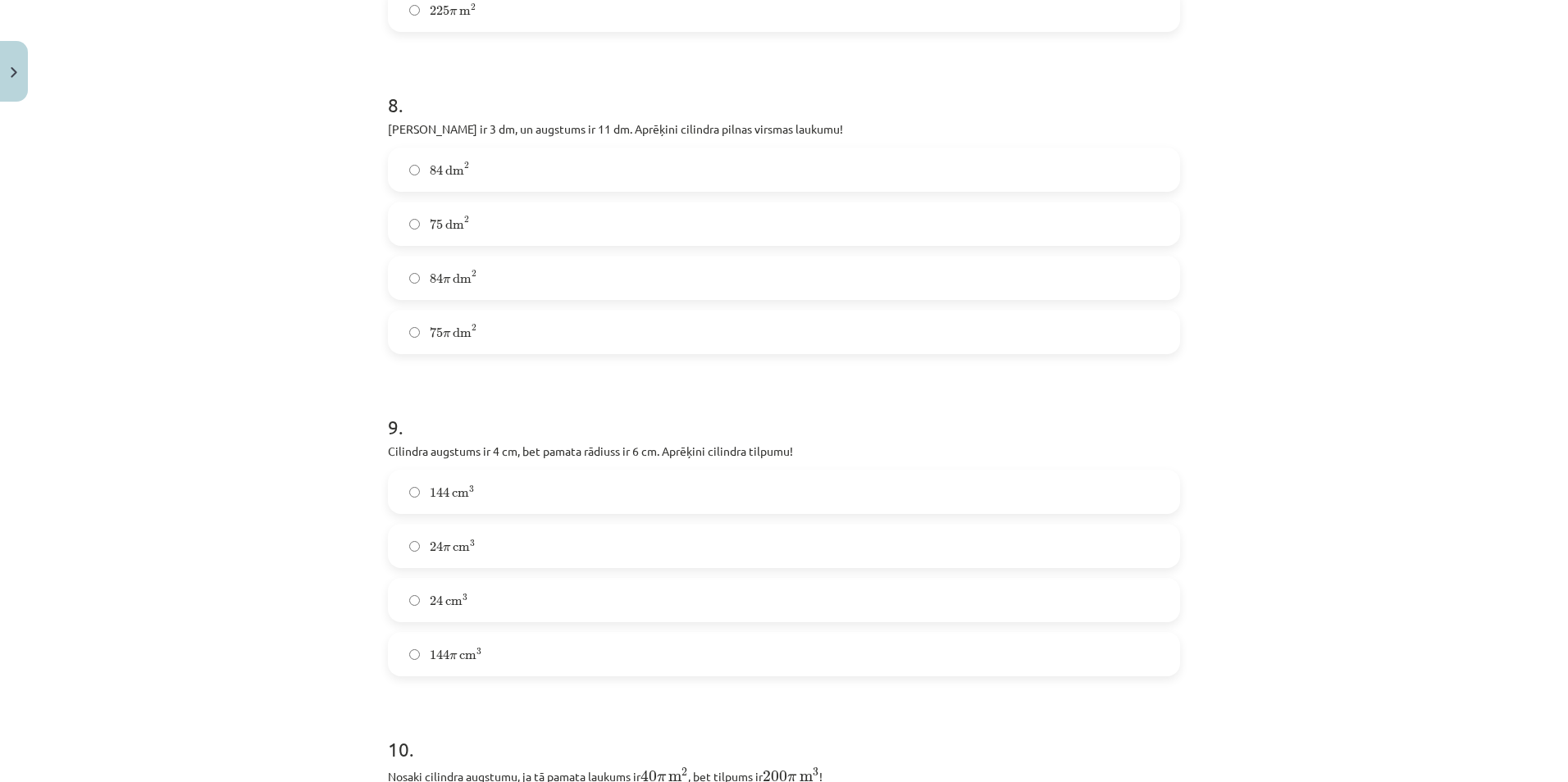
click at [413, 279] on label "84 π d m 2 84 π d m 2" at bounding box center [784, 278] width 789 height 41
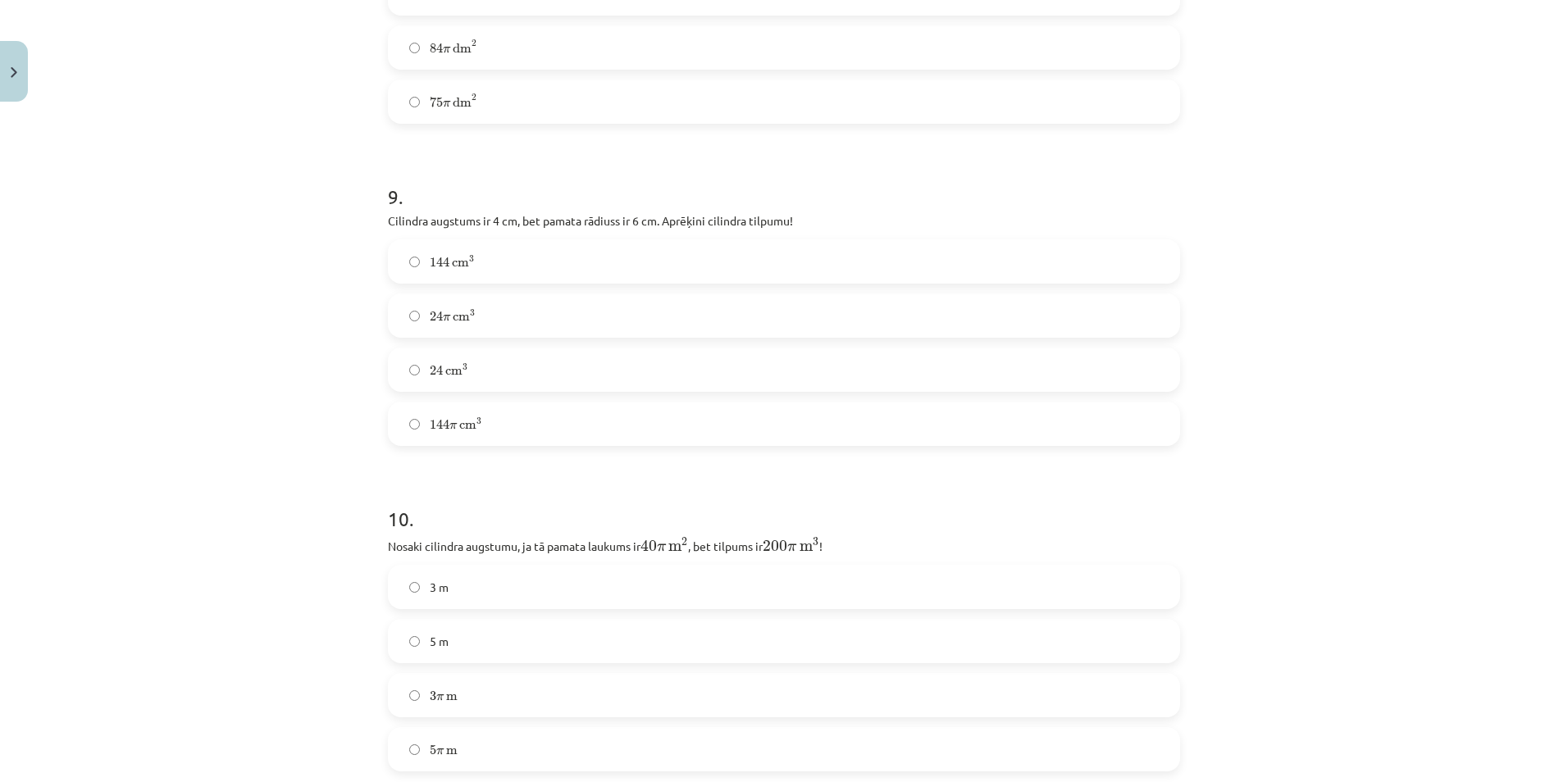
scroll to position [3139, 0]
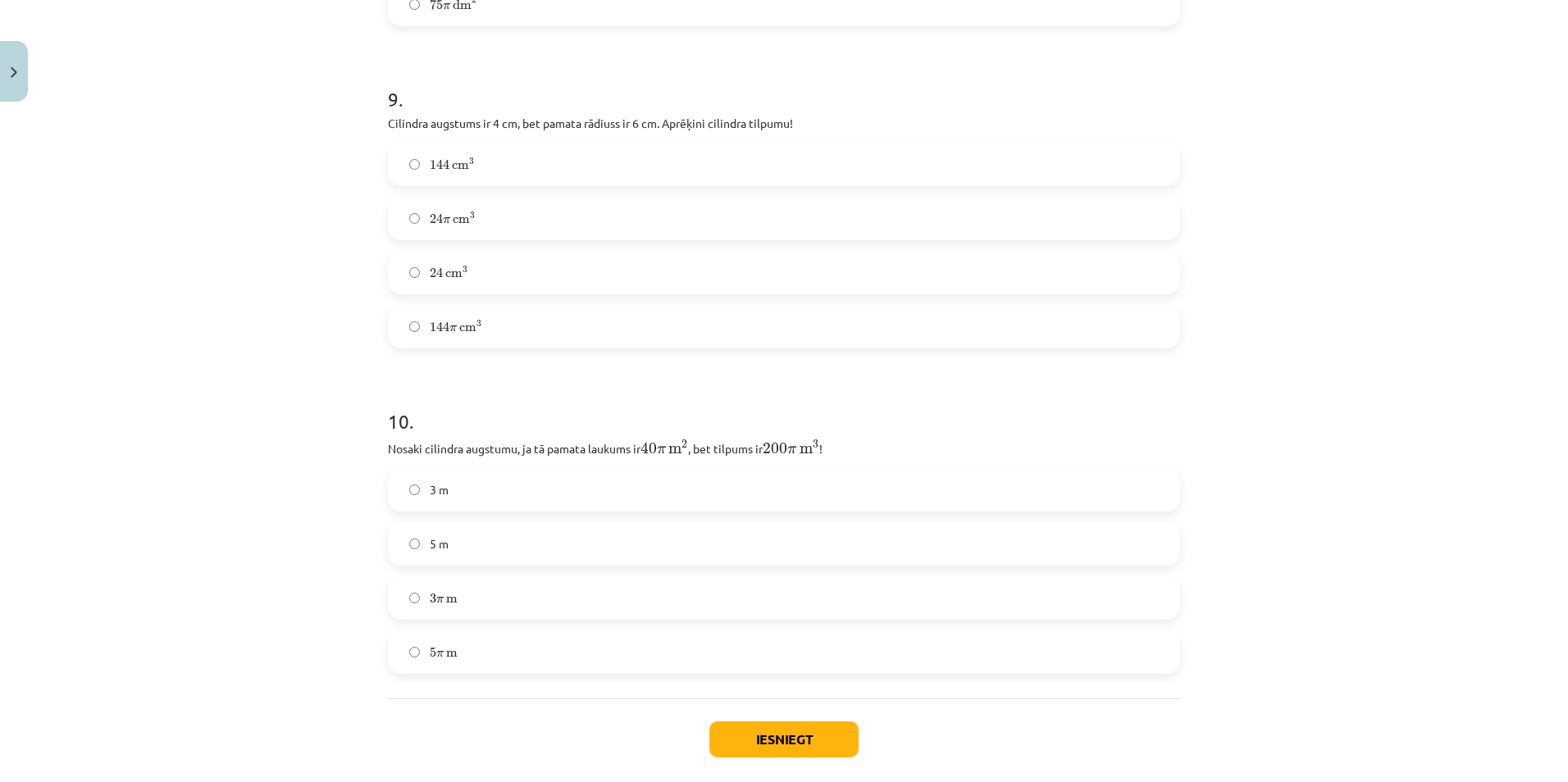
click at [411, 171] on label "144 c m 3 144 c m 3" at bounding box center [784, 164] width 789 height 41
drag, startPoint x: 409, startPoint y: 644, endPoint x: 448, endPoint y: 645, distance: 39.0
click at [410, 644] on label "5 π m 5 π m" at bounding box center [784, 652] width 789 height 41
click at [767, 743] on button "Iesniegt" at bounding box center [784, 739] width 150 height 36
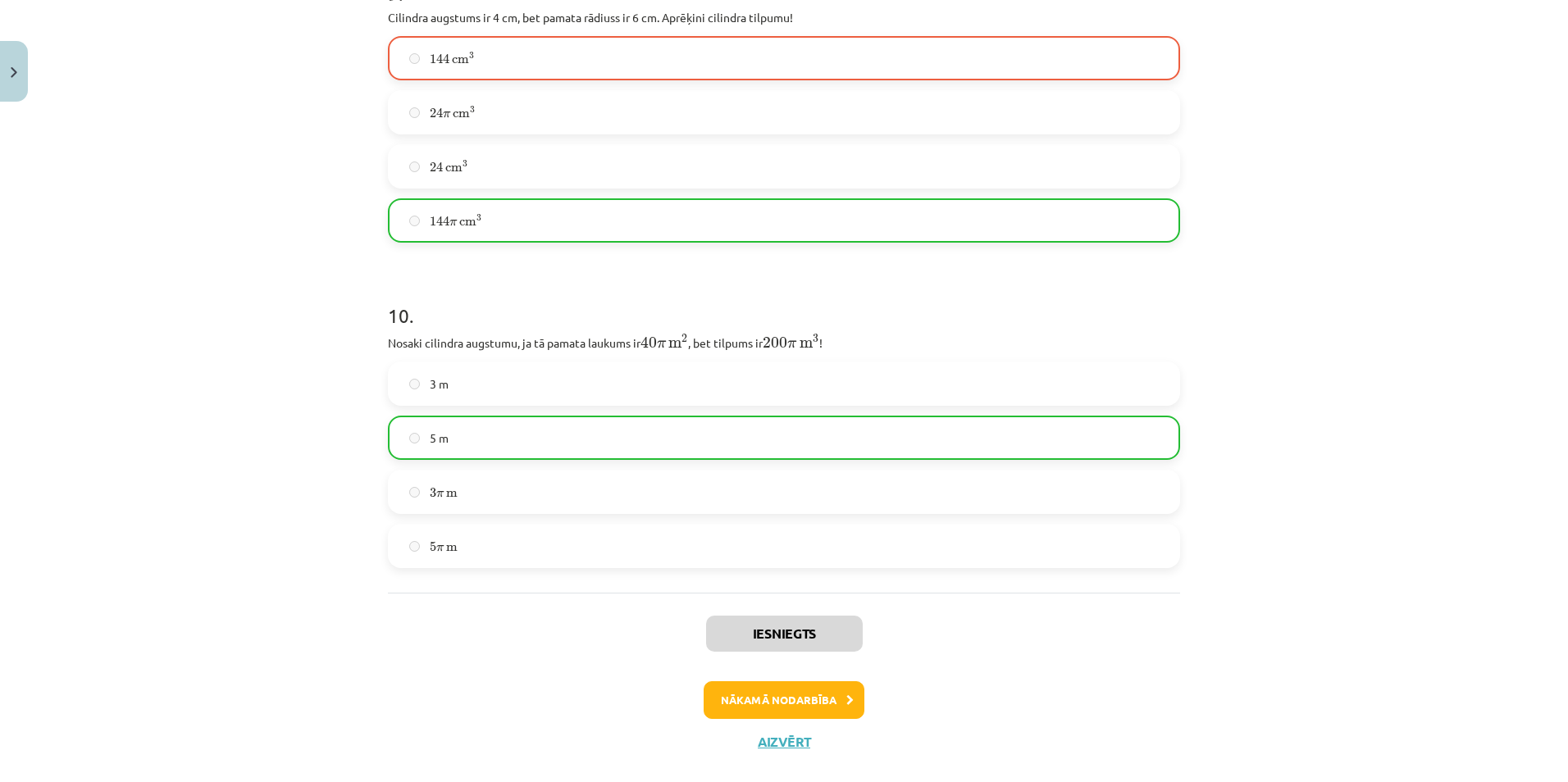
scroll to position [3274, 0]
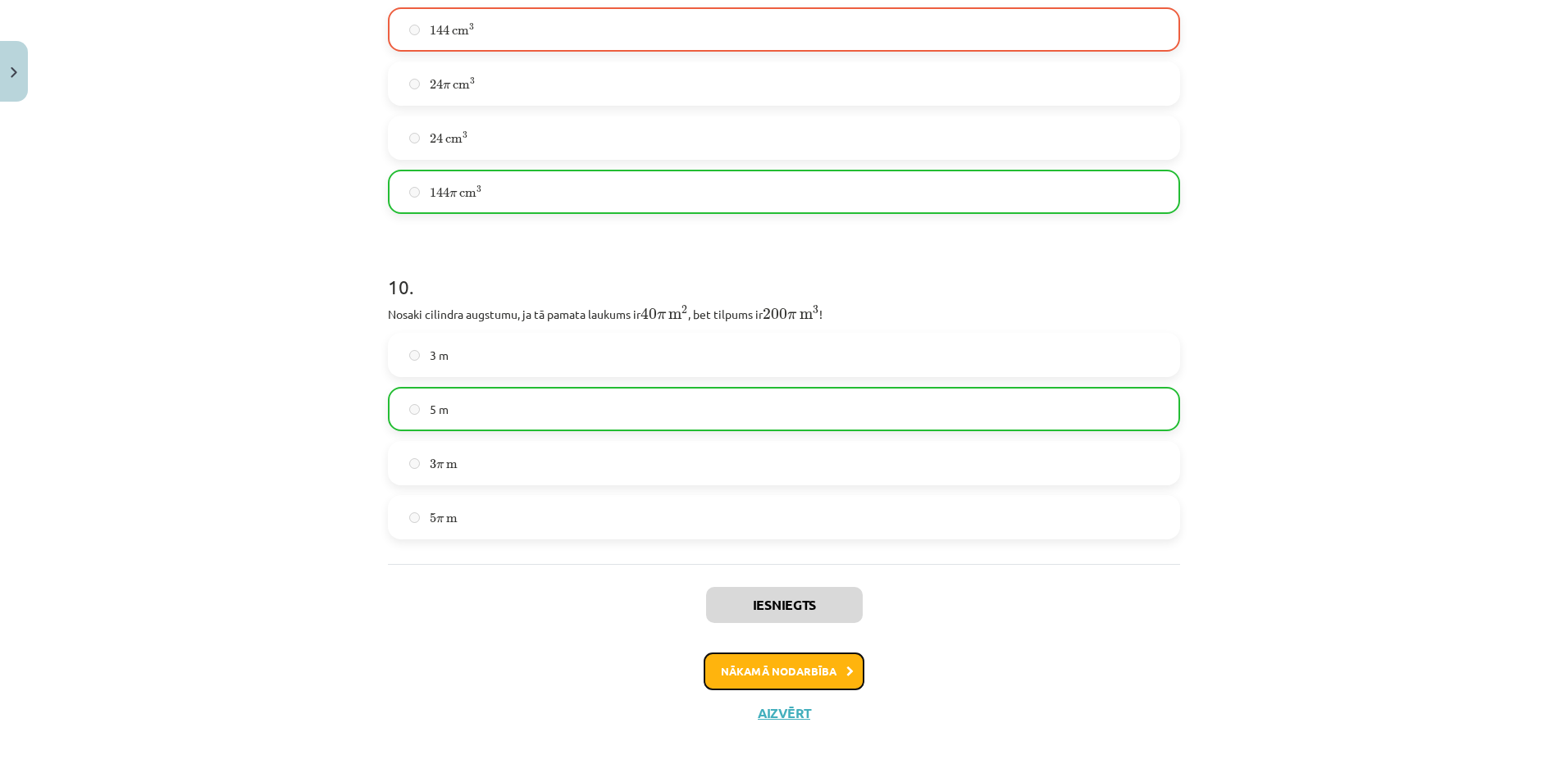
click at [745, 676] on button "Nākamā nodarbība" at bounding box center [784, 671] width 161 height 38
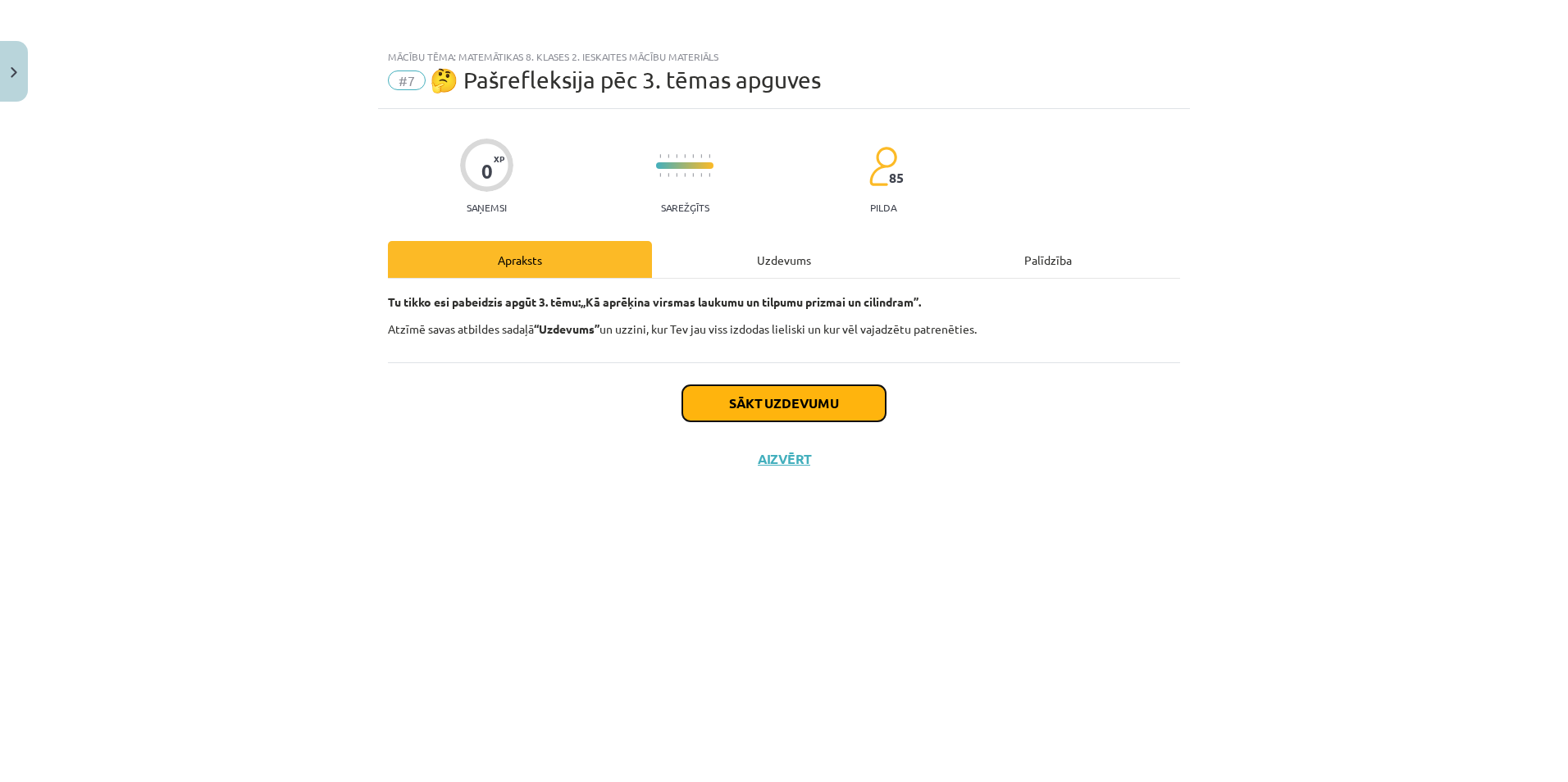
click at [807, 409] on button "Sākt uzdevumu" at bounding box center [784, 403] width 203 height 36
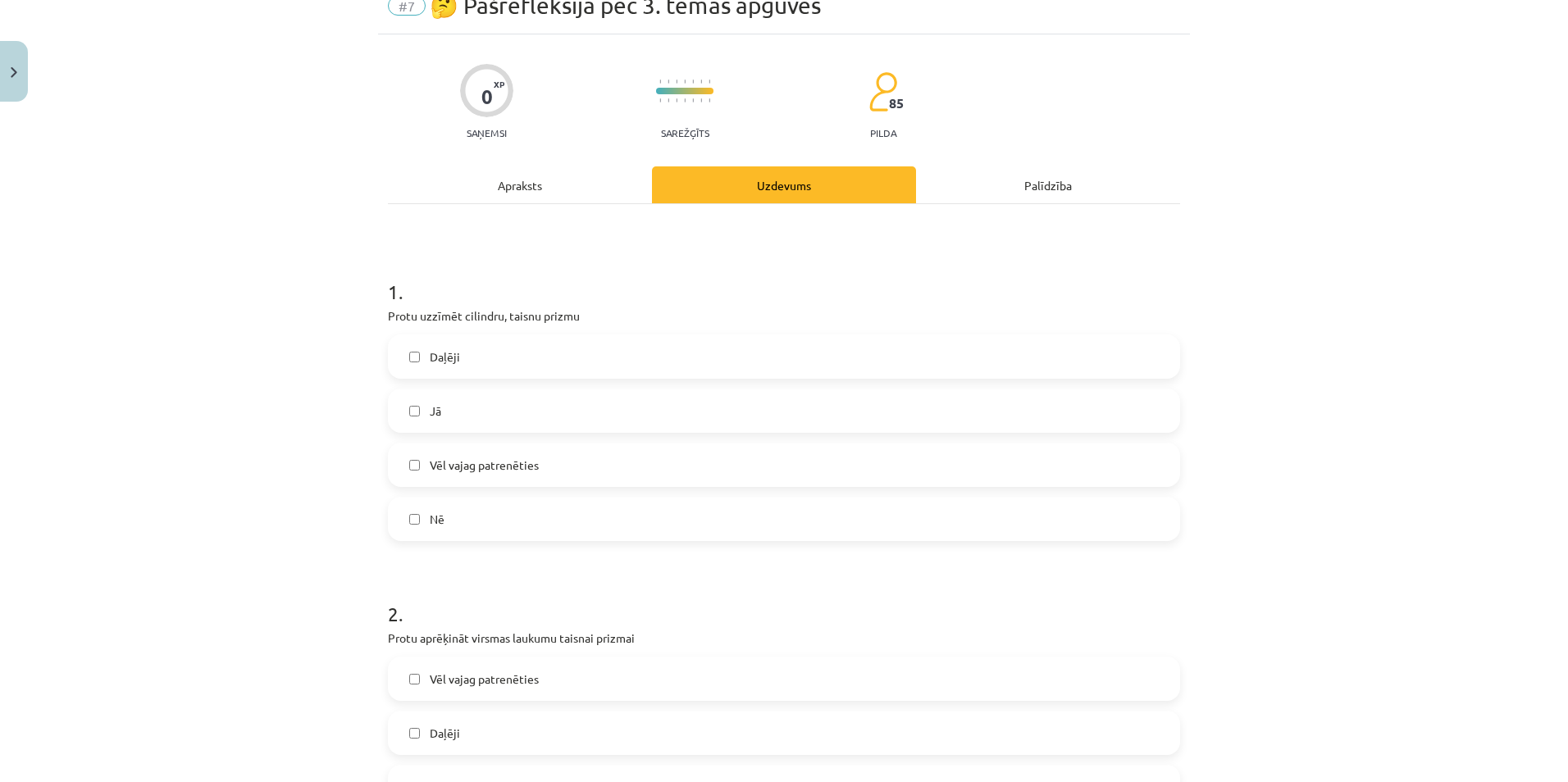
scroll to position [82, 0]
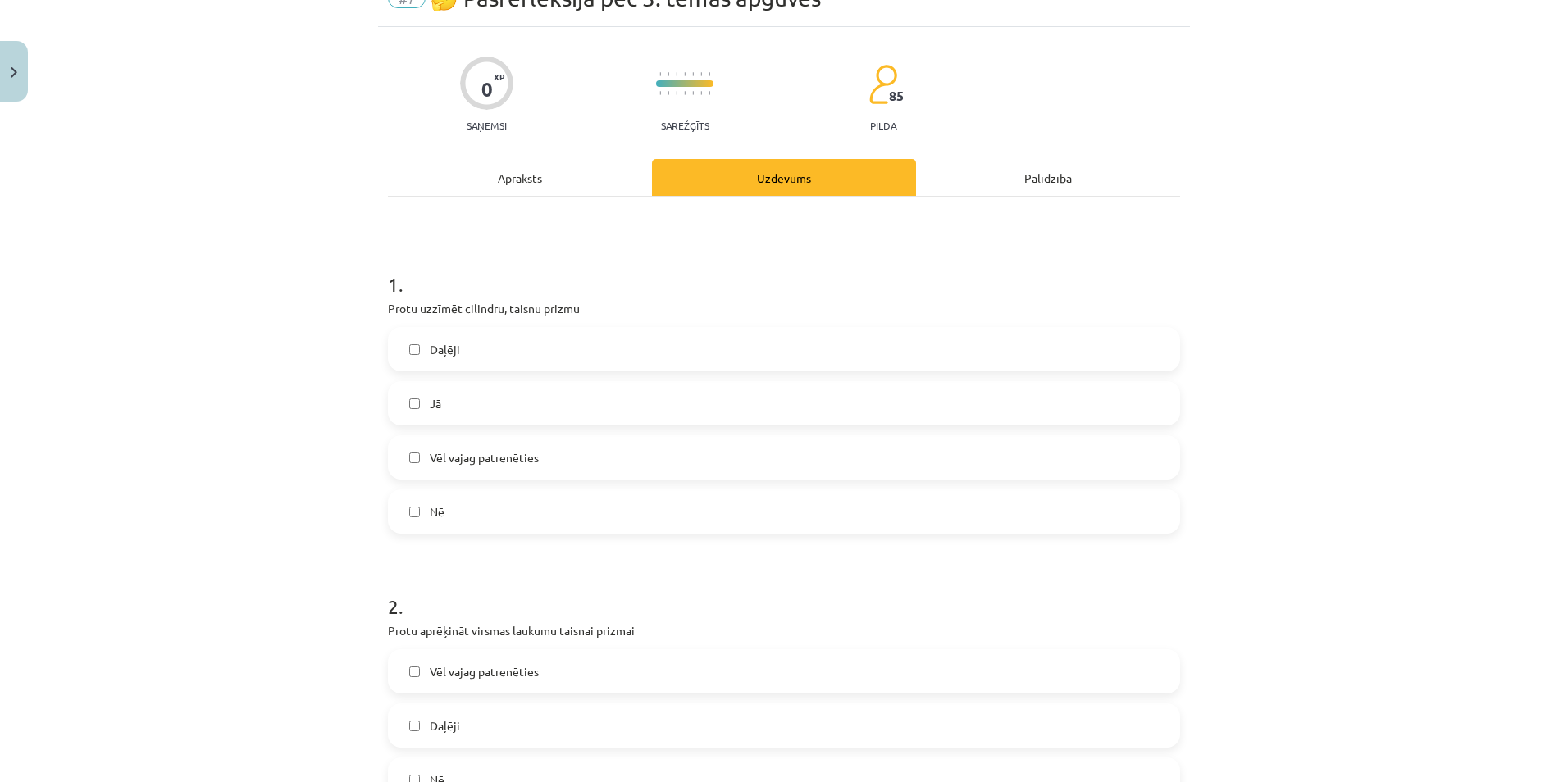
click at [430, 350] on span "Daļēji" at bounding box center [445, 350] width 30 height 17
click at [419, 403] on label "Jā" at bounding box center [784, 403] width 789 height 41
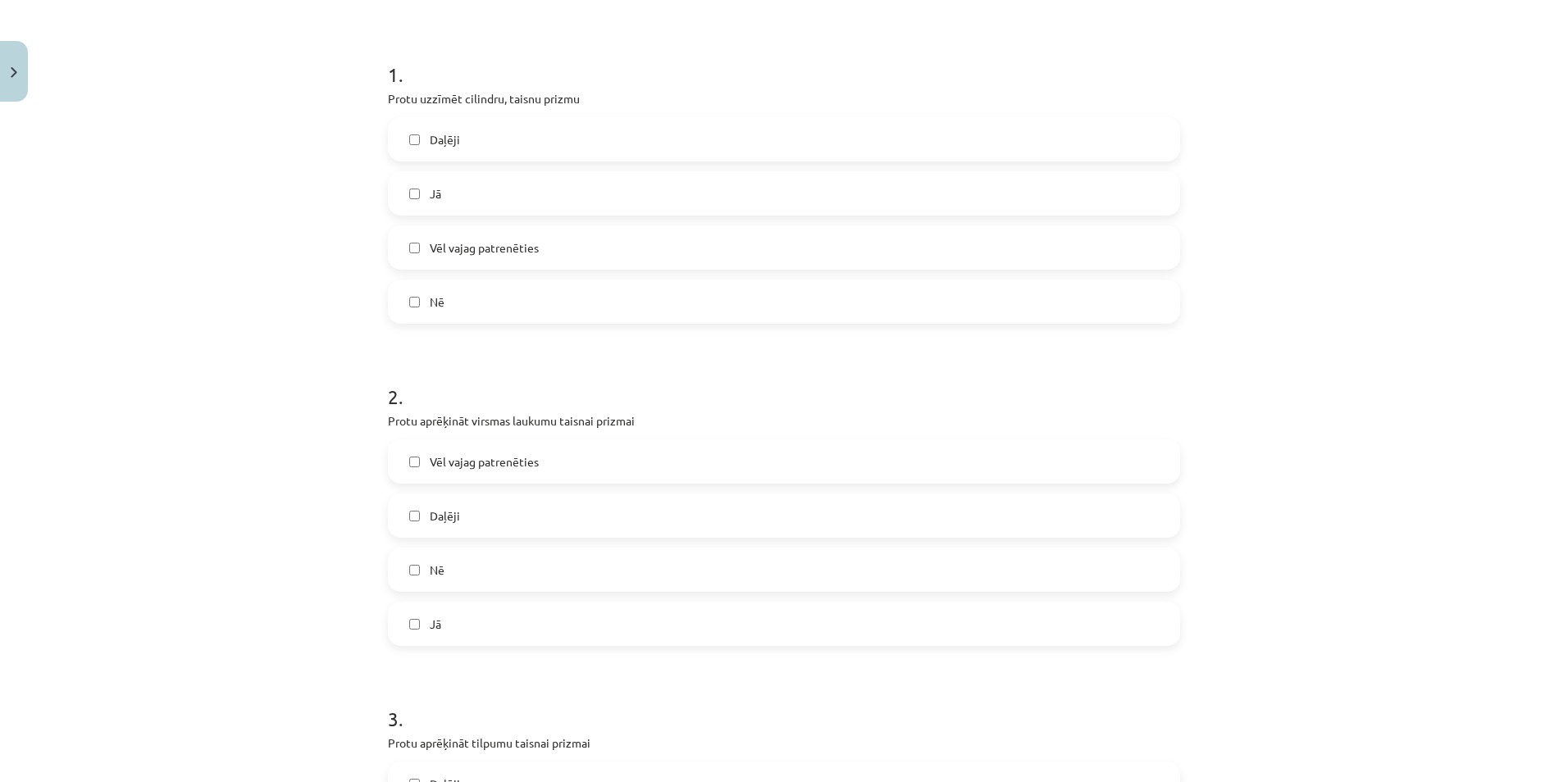
scroll to position [328, 0]
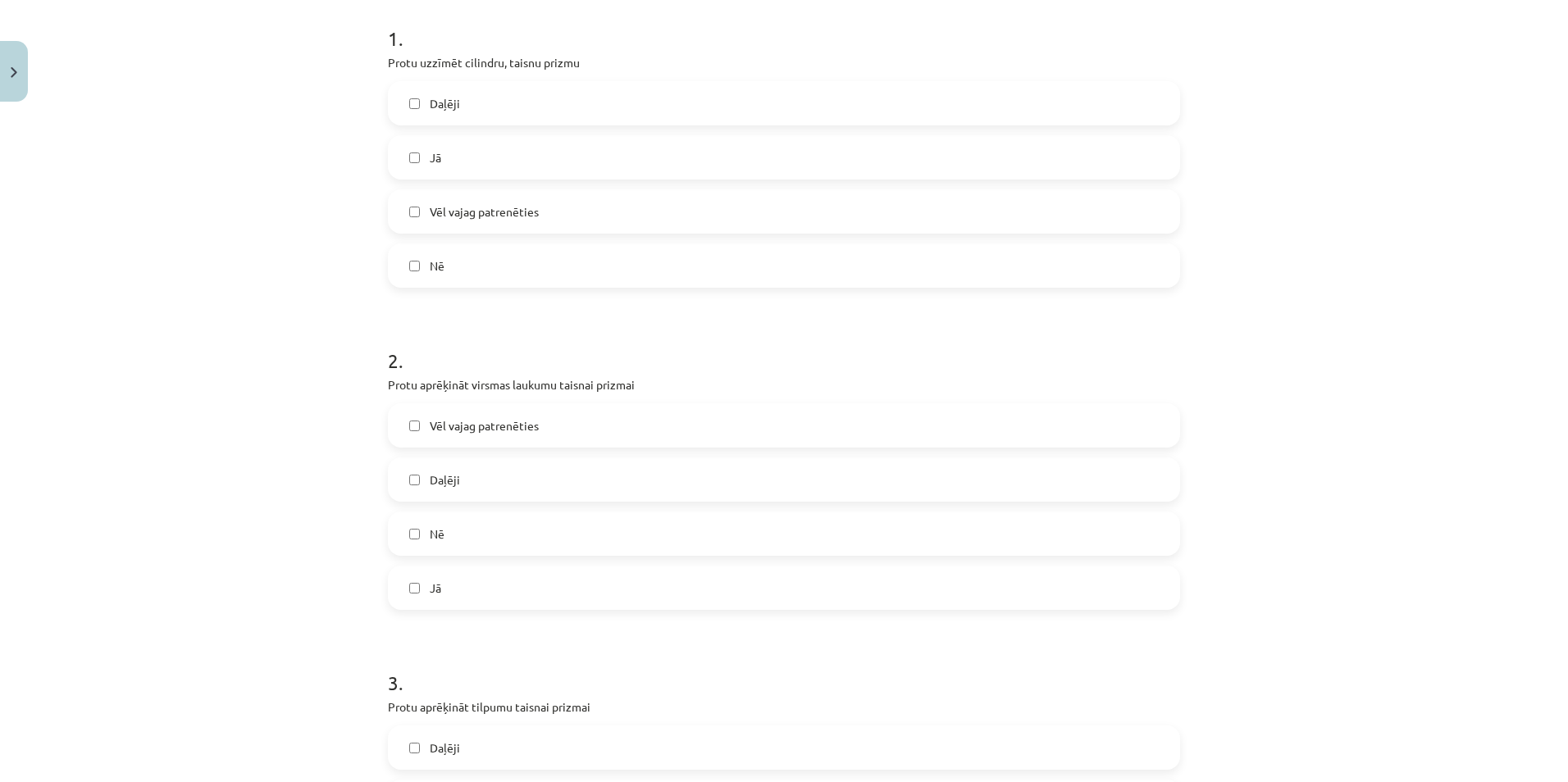
click at [439, 473] on span "Daļēji" at bounding box center [445, 479] width 30 height 17
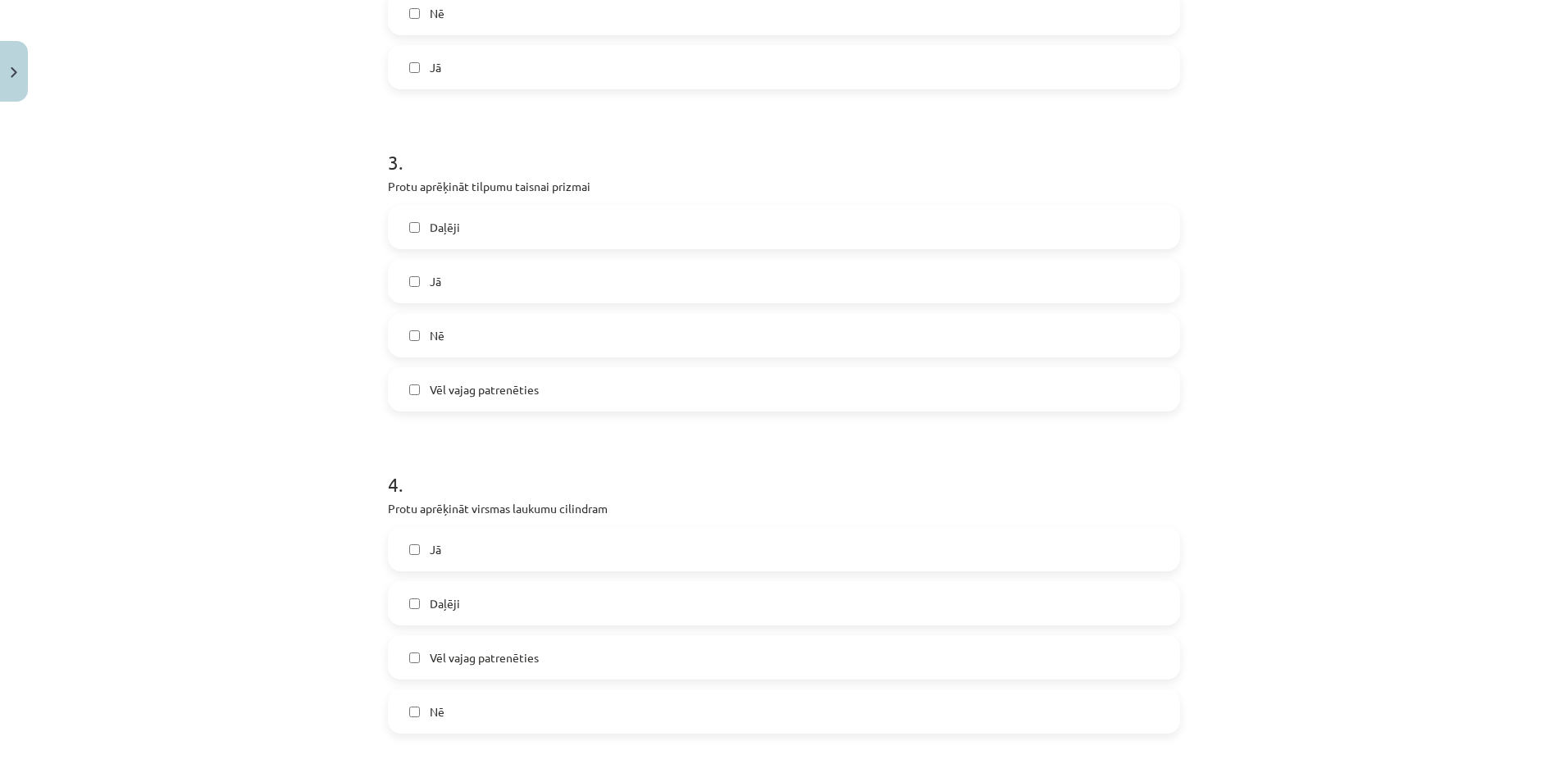
scroll to position [984, 0]
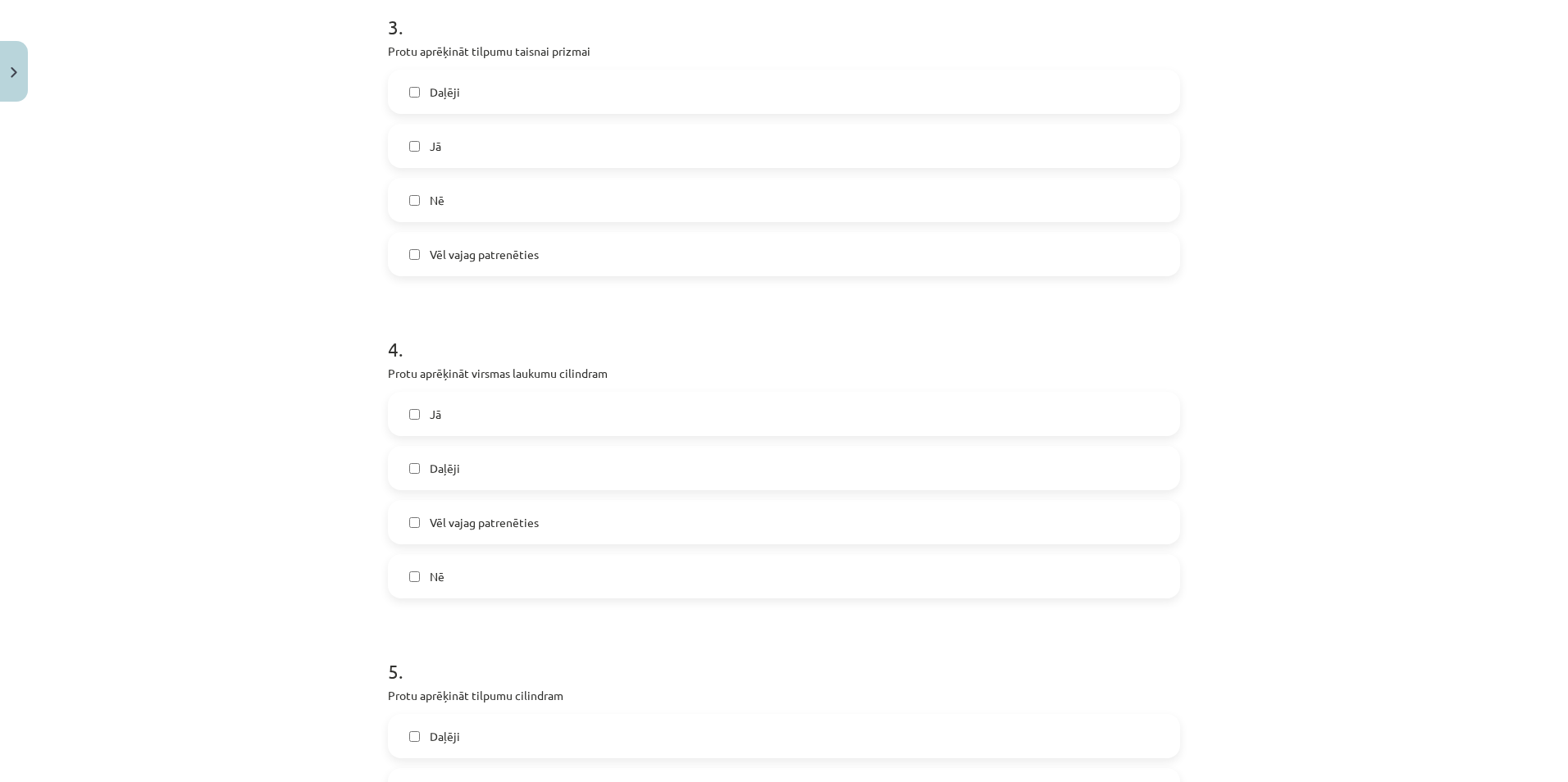
click at [404, 568] on label "Nē" at bounding box center [784, 576] width 789 height 41
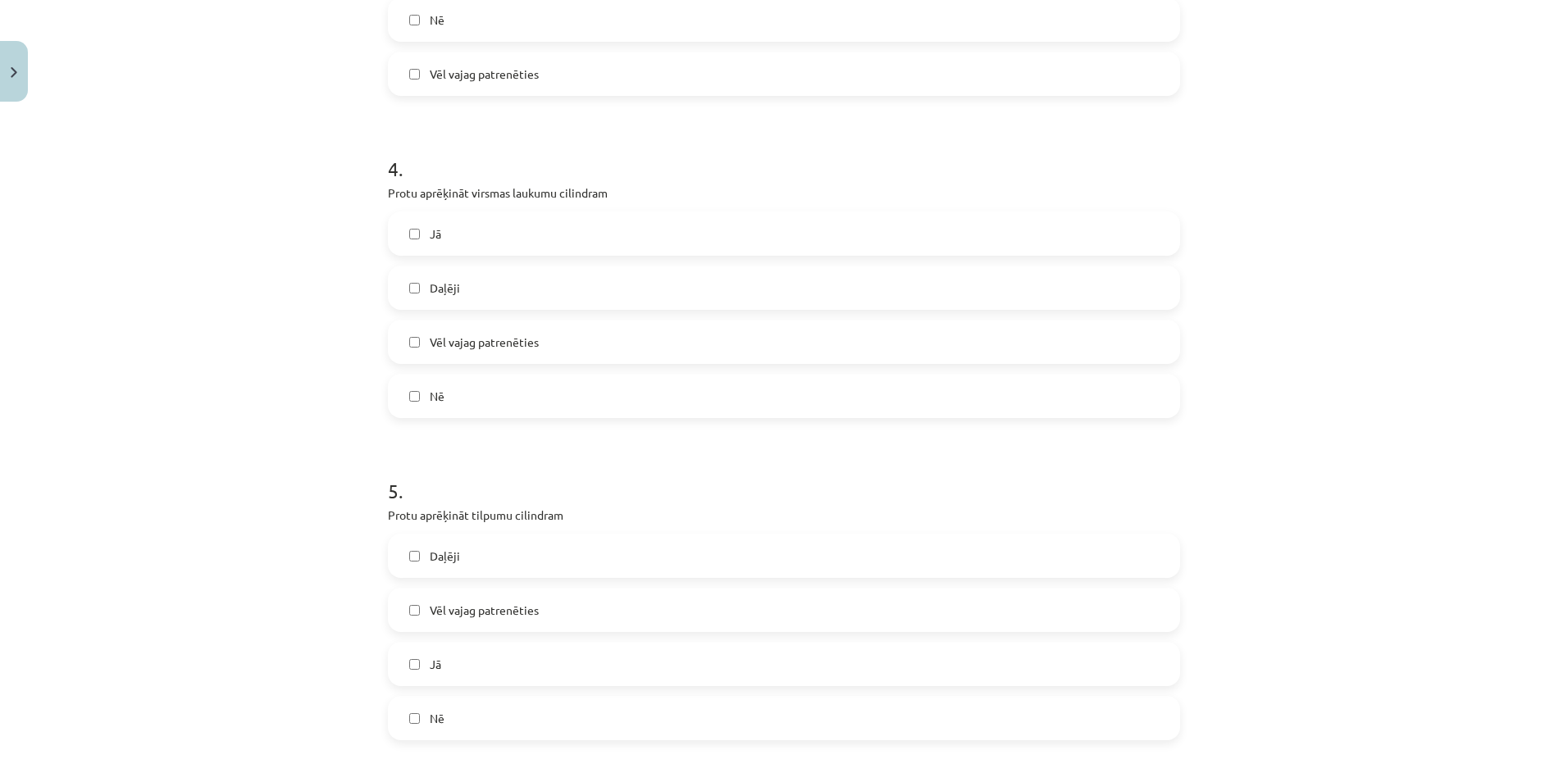
scroll to position [1312, 0]
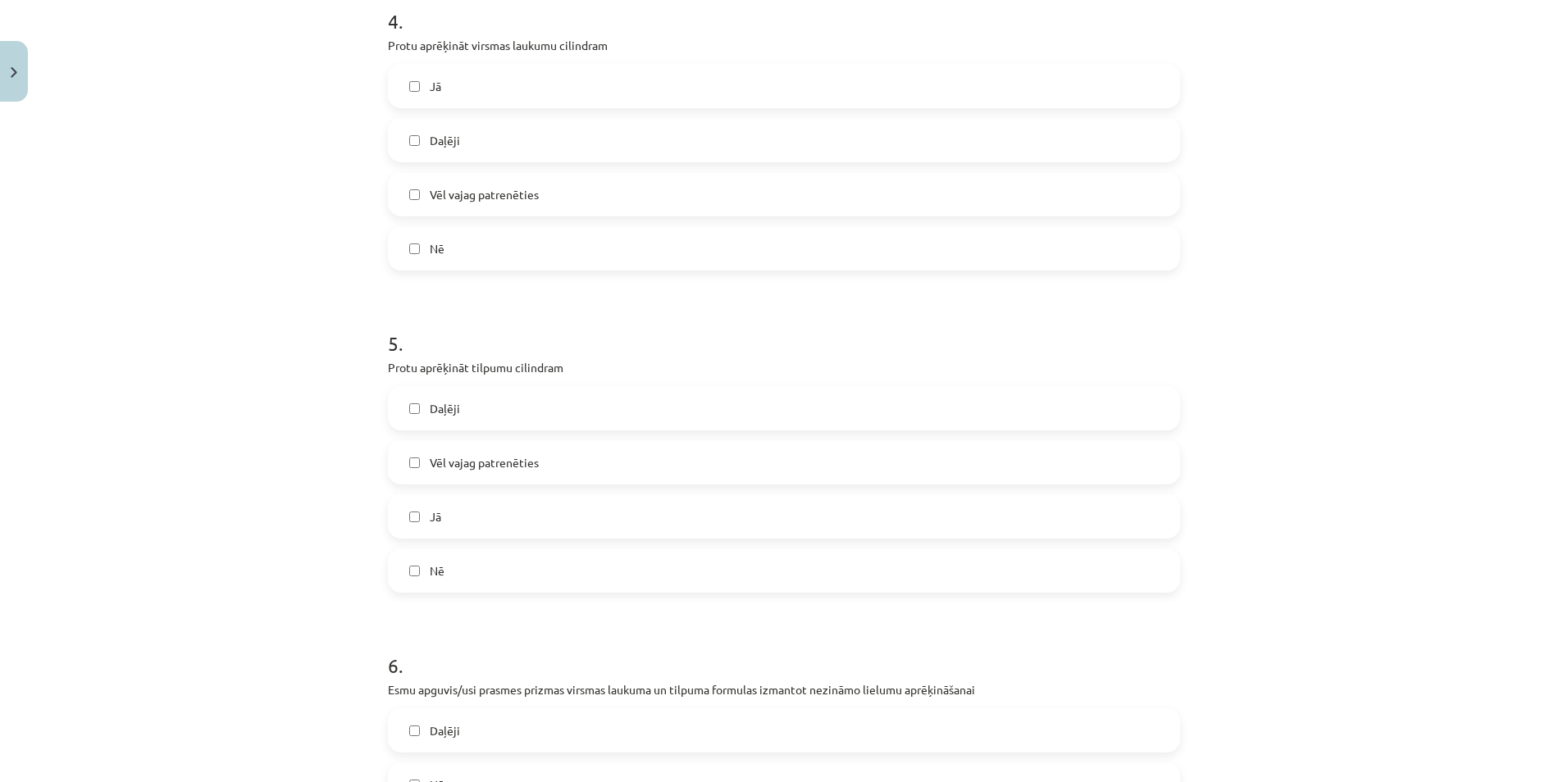
click at [411, 472] on label "Vēl vajag patrenēties" at bounding box center [784, 462] width 789 height 41
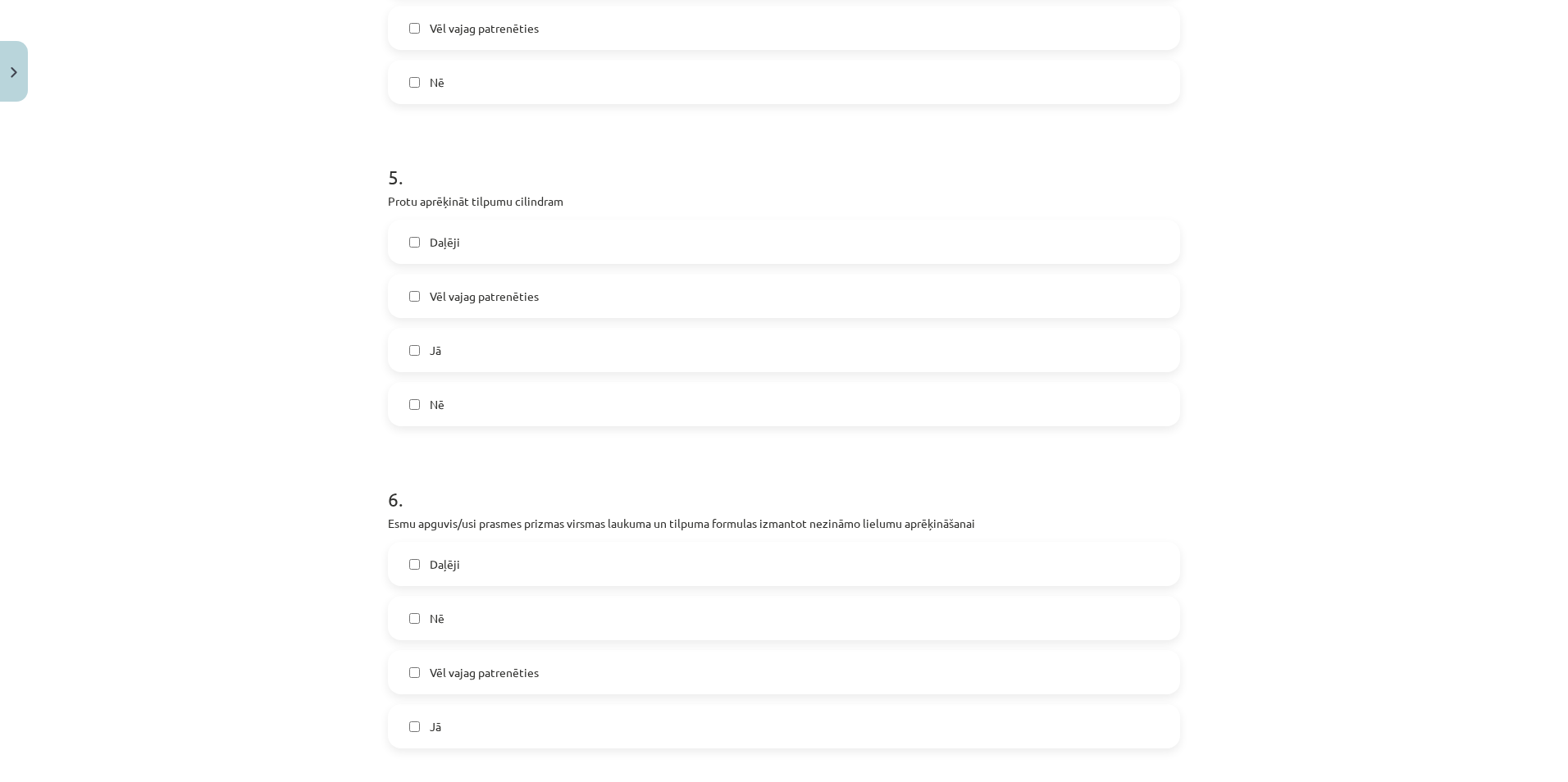
scroll to position [1639, 0]
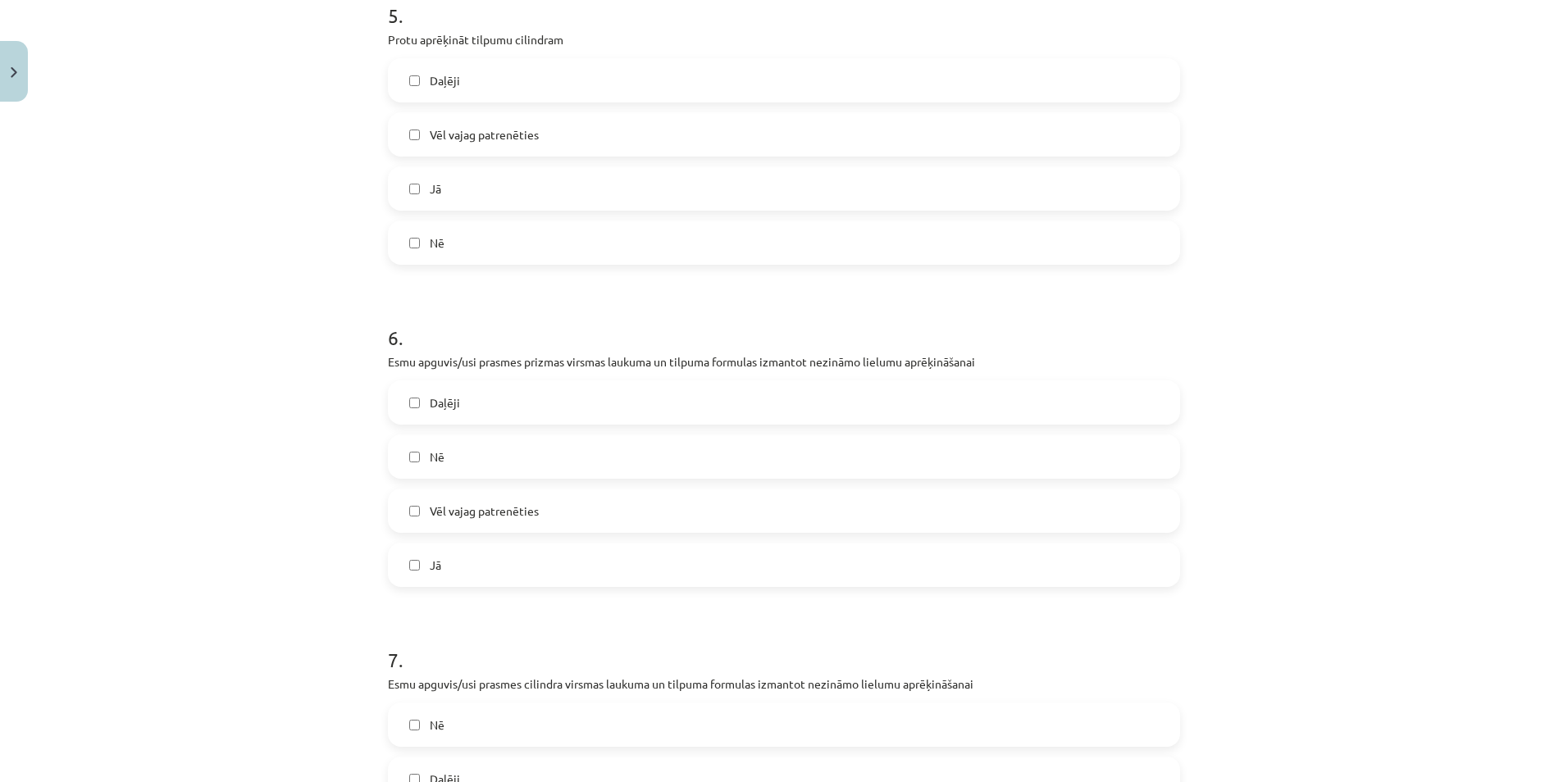
click at [410, 519] on label "Vēl vajag patrenēties" at bounding box center [784, 511] width 789 height 41
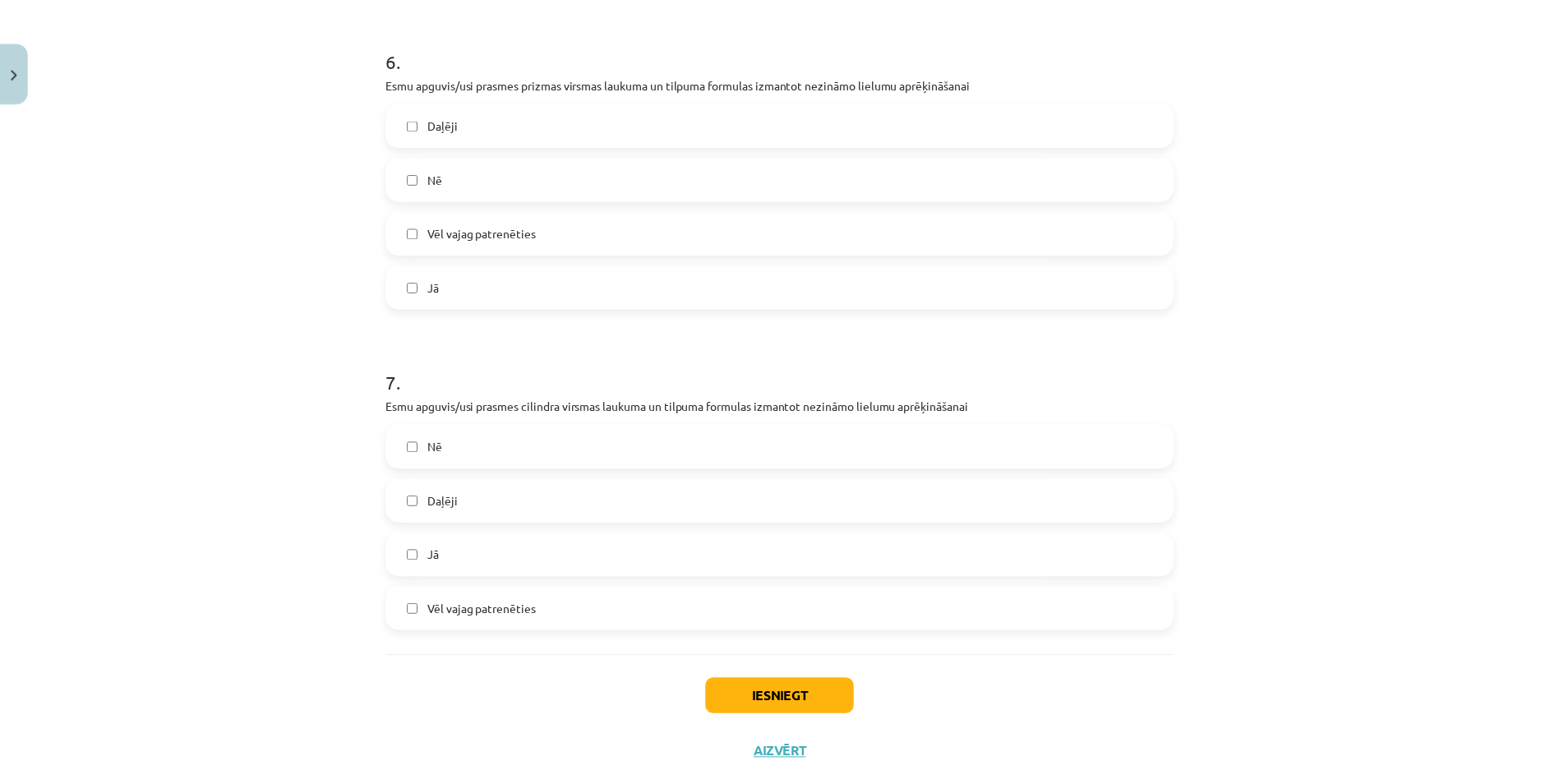
scroll to position [1961, 0]
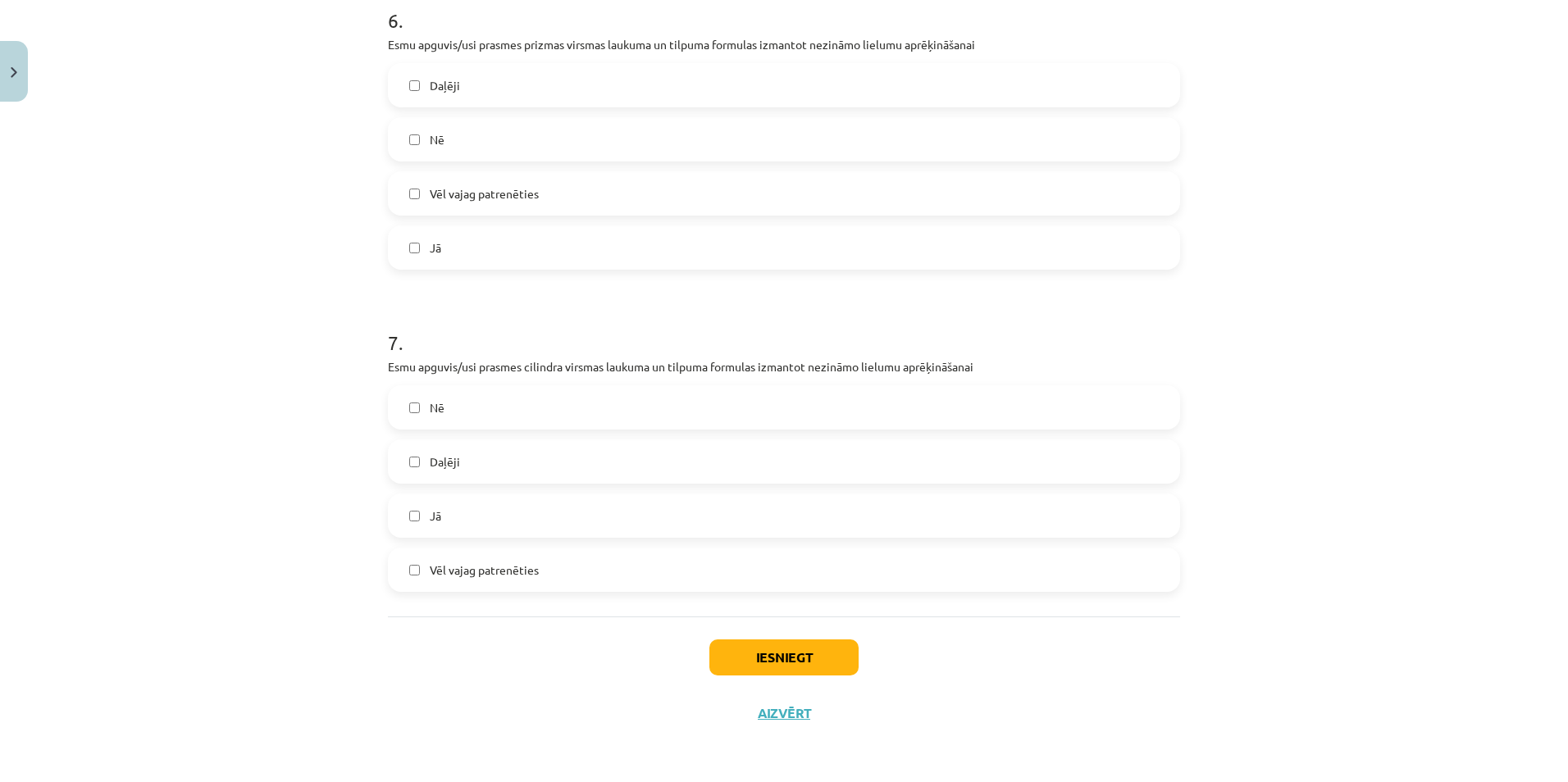
click at [419, 465] on label "Daļēji" at bounding box center [784, 462] width 789 height 41
click at [751, 662] on button "Iesniegt" at bounding box center [784, 657] width 150 height 36
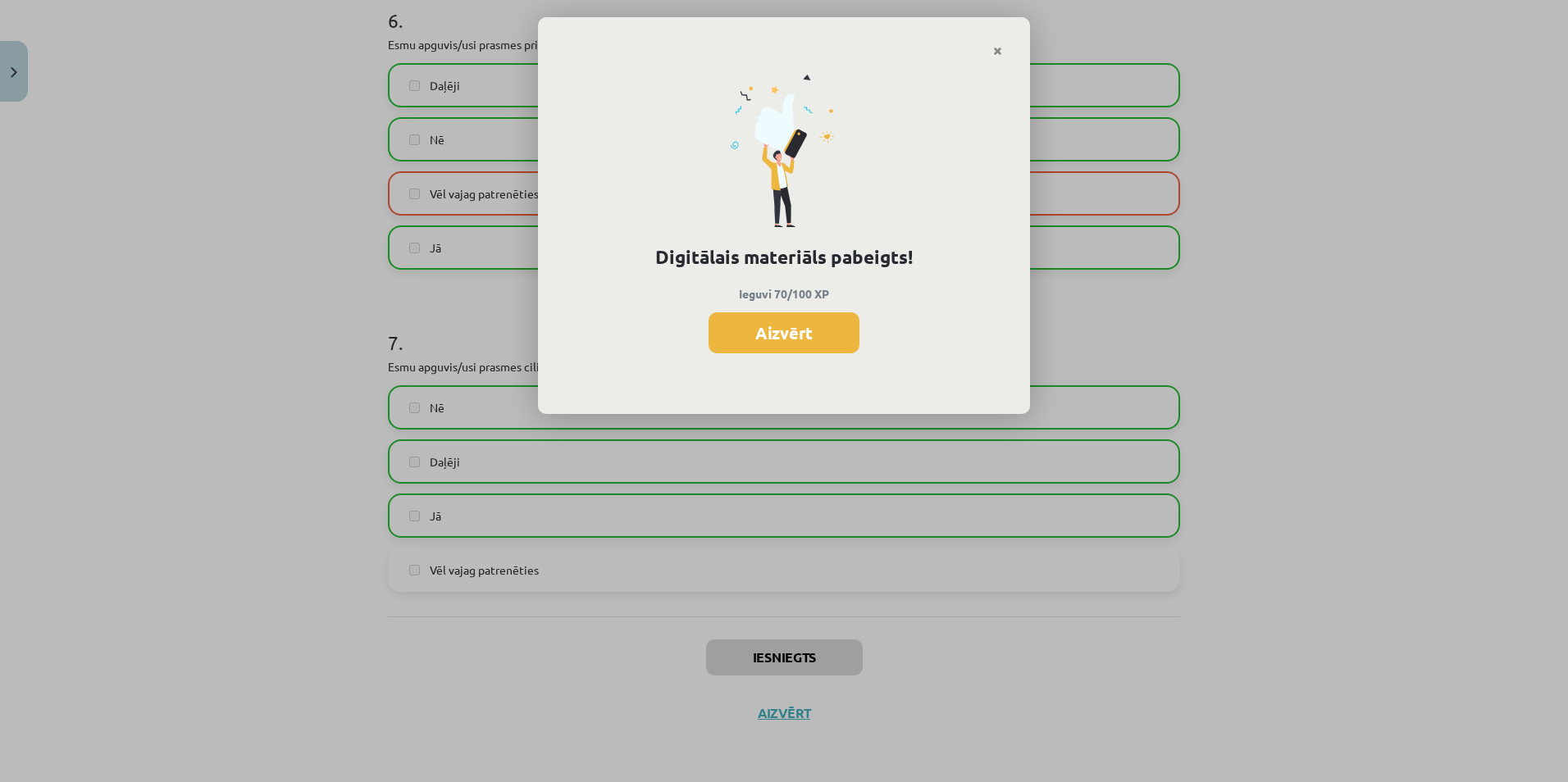
click at [770, 331] on button "Aizvērt" at bounding box center [784, 332] width 150 height 41
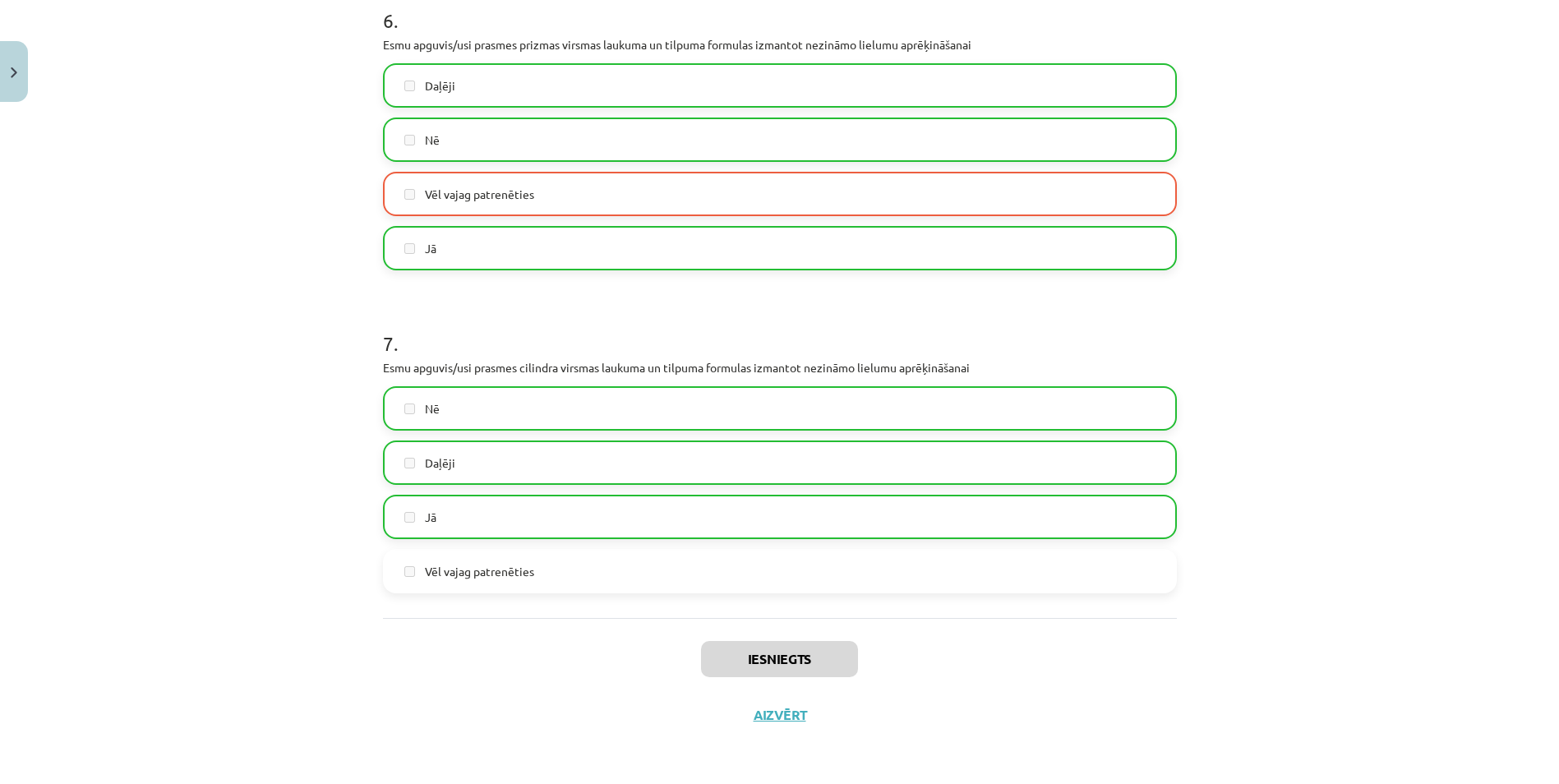
click at [772, 706] on div "Iesniegts Aizvērt" at bounding box center [780, 675] width 794 height 115
click at [770, 714] on button "Aizvērt" at bounding box center [780, 715] width 63 height 16
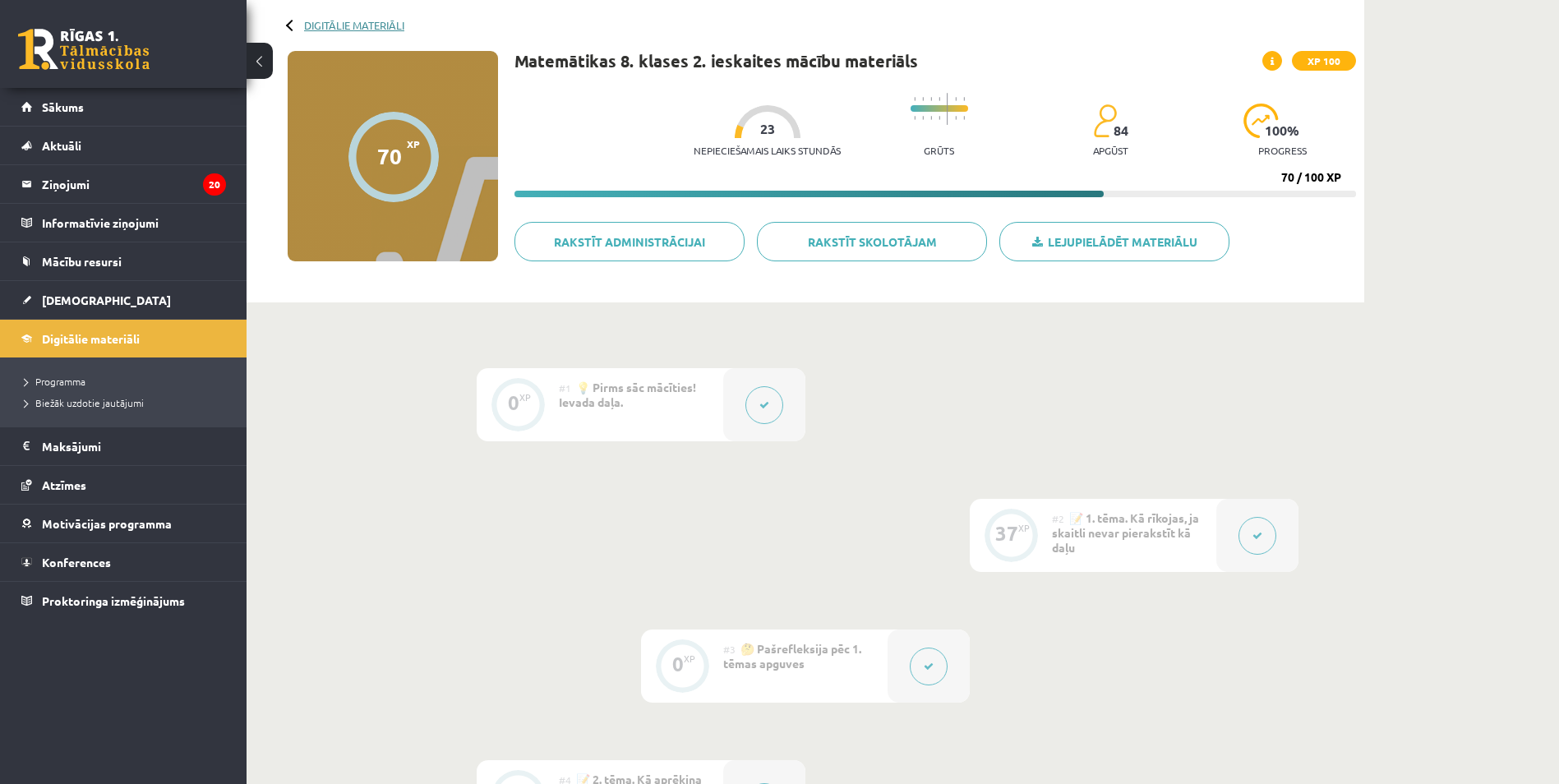
click at [366, 23] on link "Digitālie materiāli" at bounding box center [354, 25] width 100 height 12
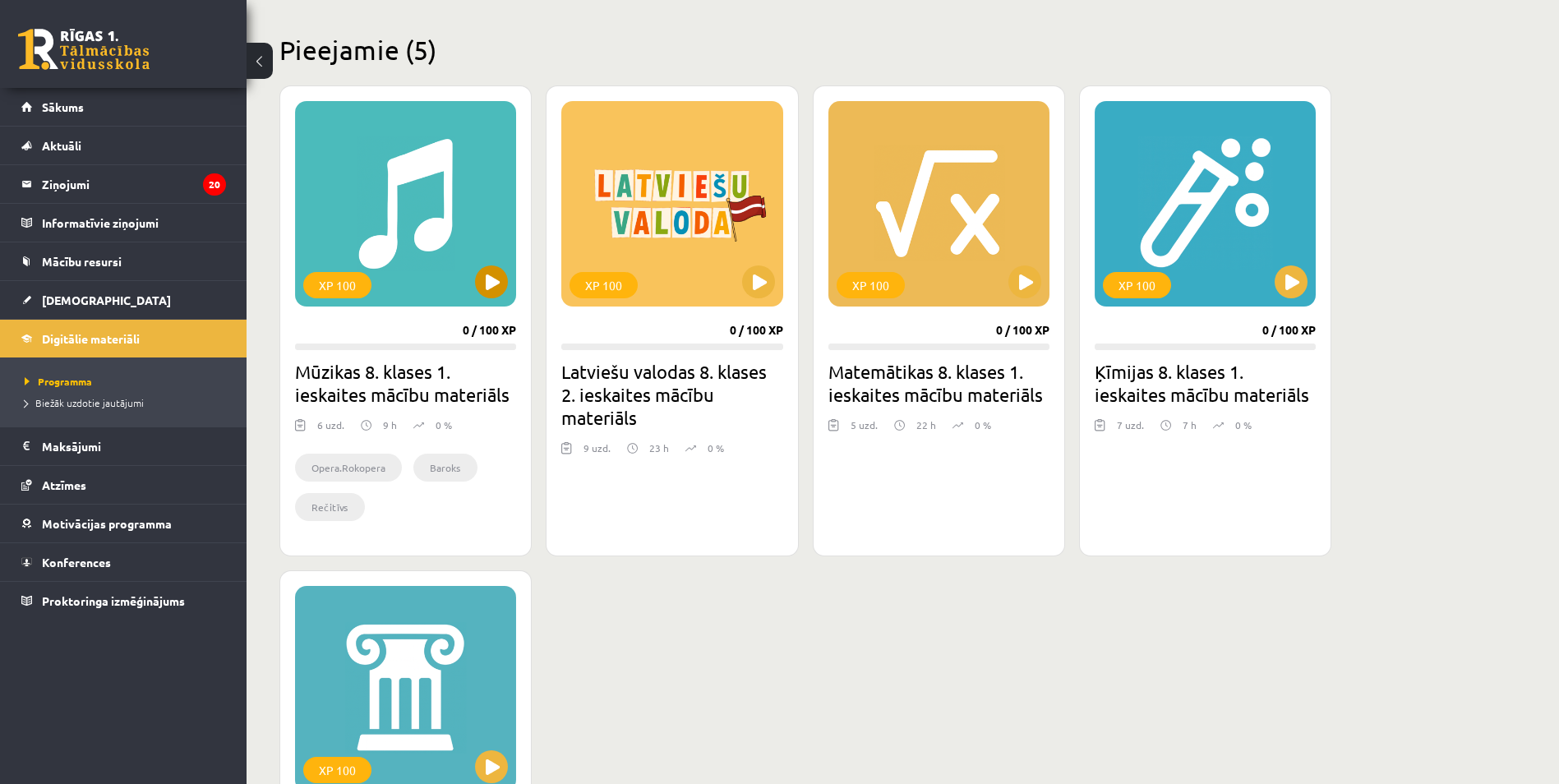
scroll to position [493, 0]
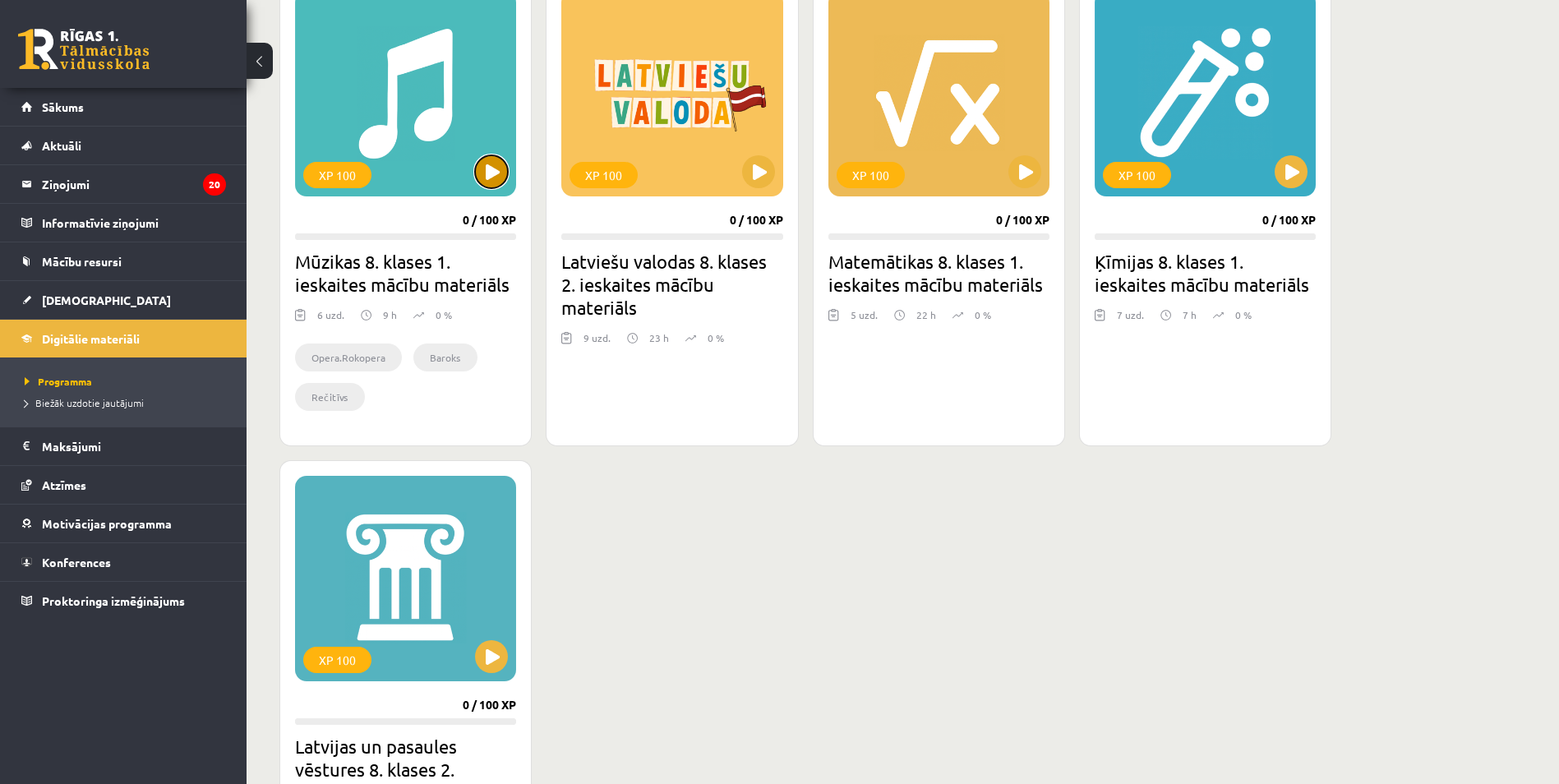
click at [500, 178] on button at bounding box center [491, 171] width 33 height 33
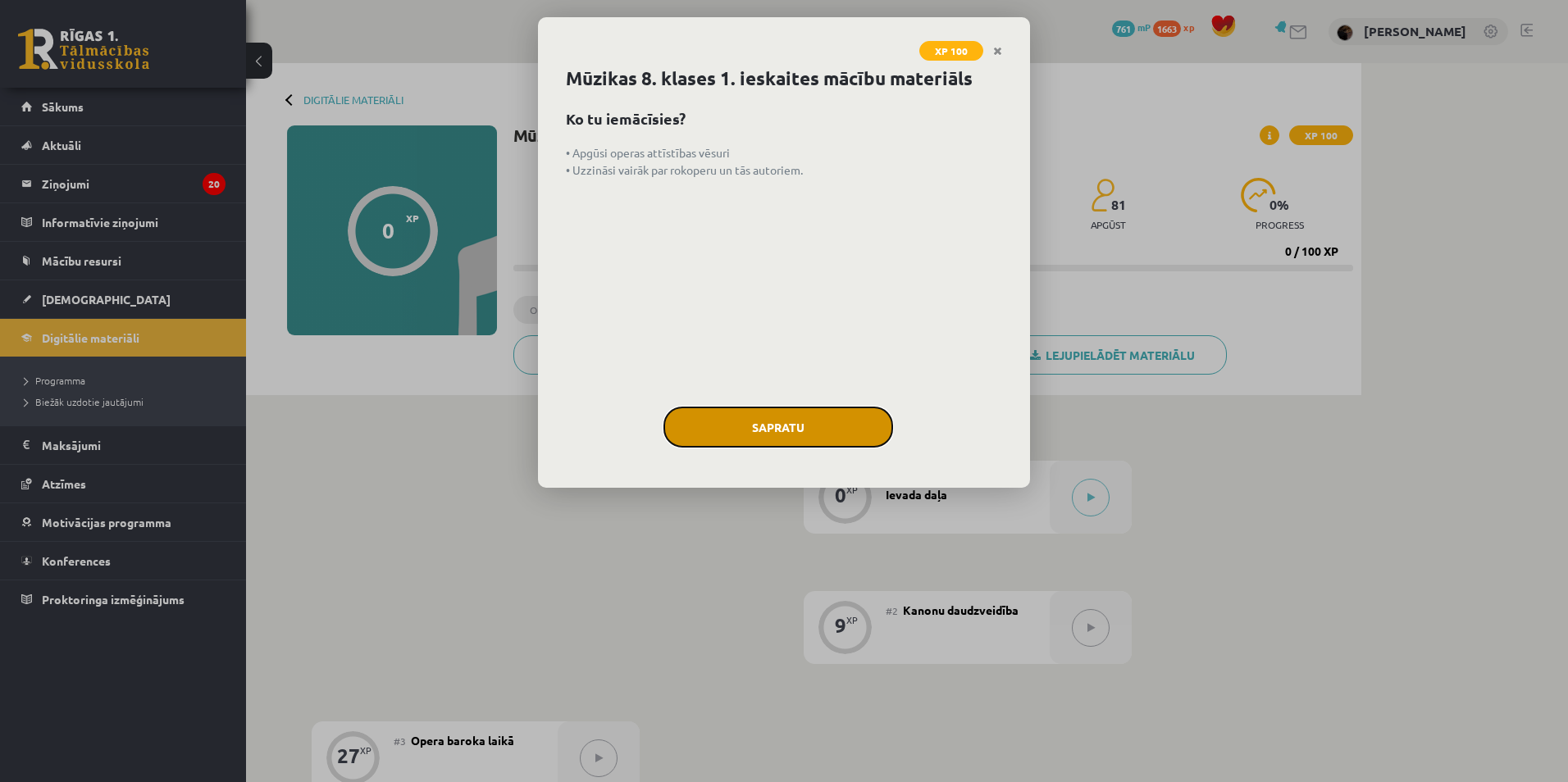
click at [712, 425] on button "Sapratu" at bounding box center [778, 427] width 230 height 41
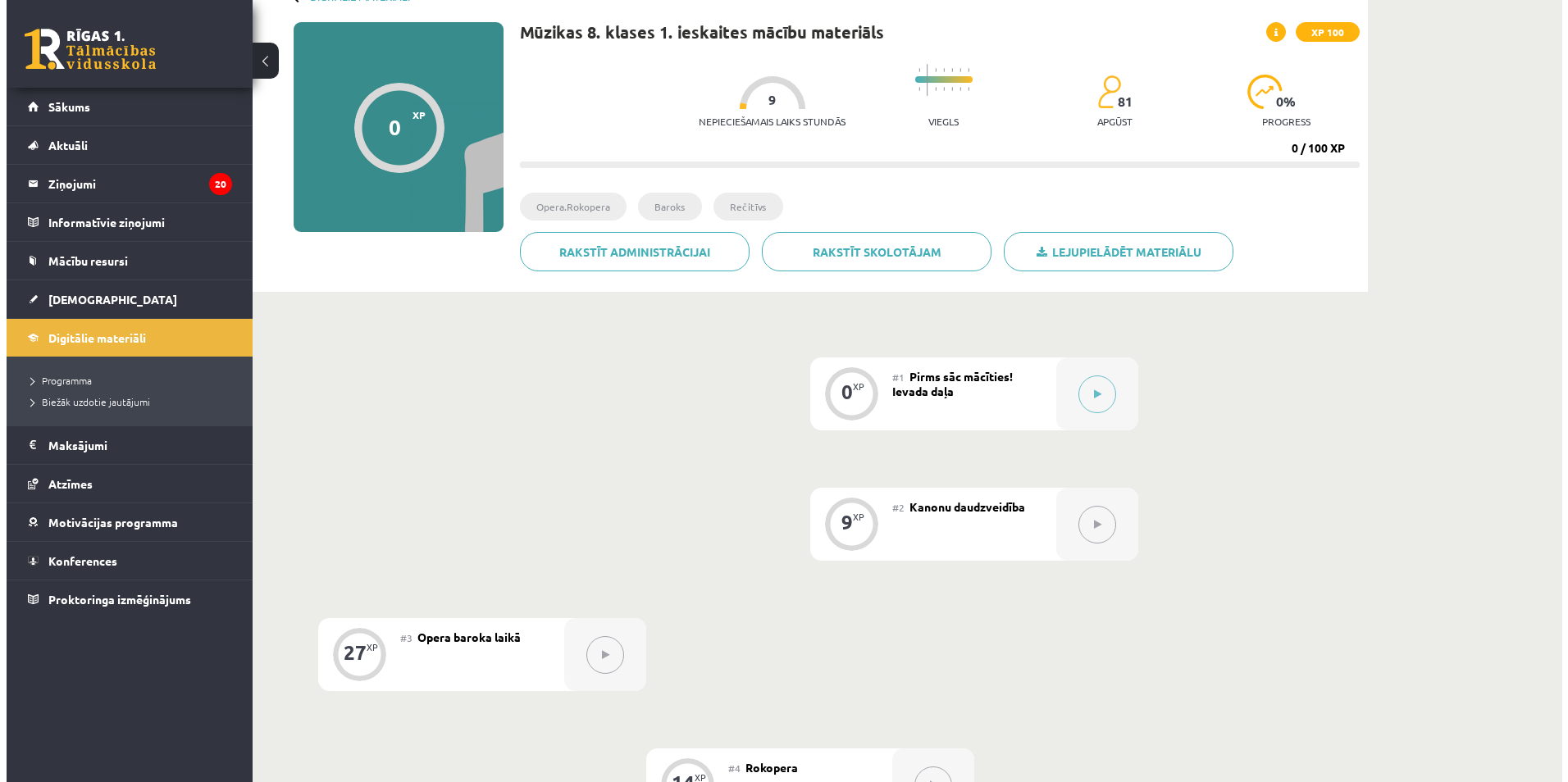
scroll to position [82, 0]
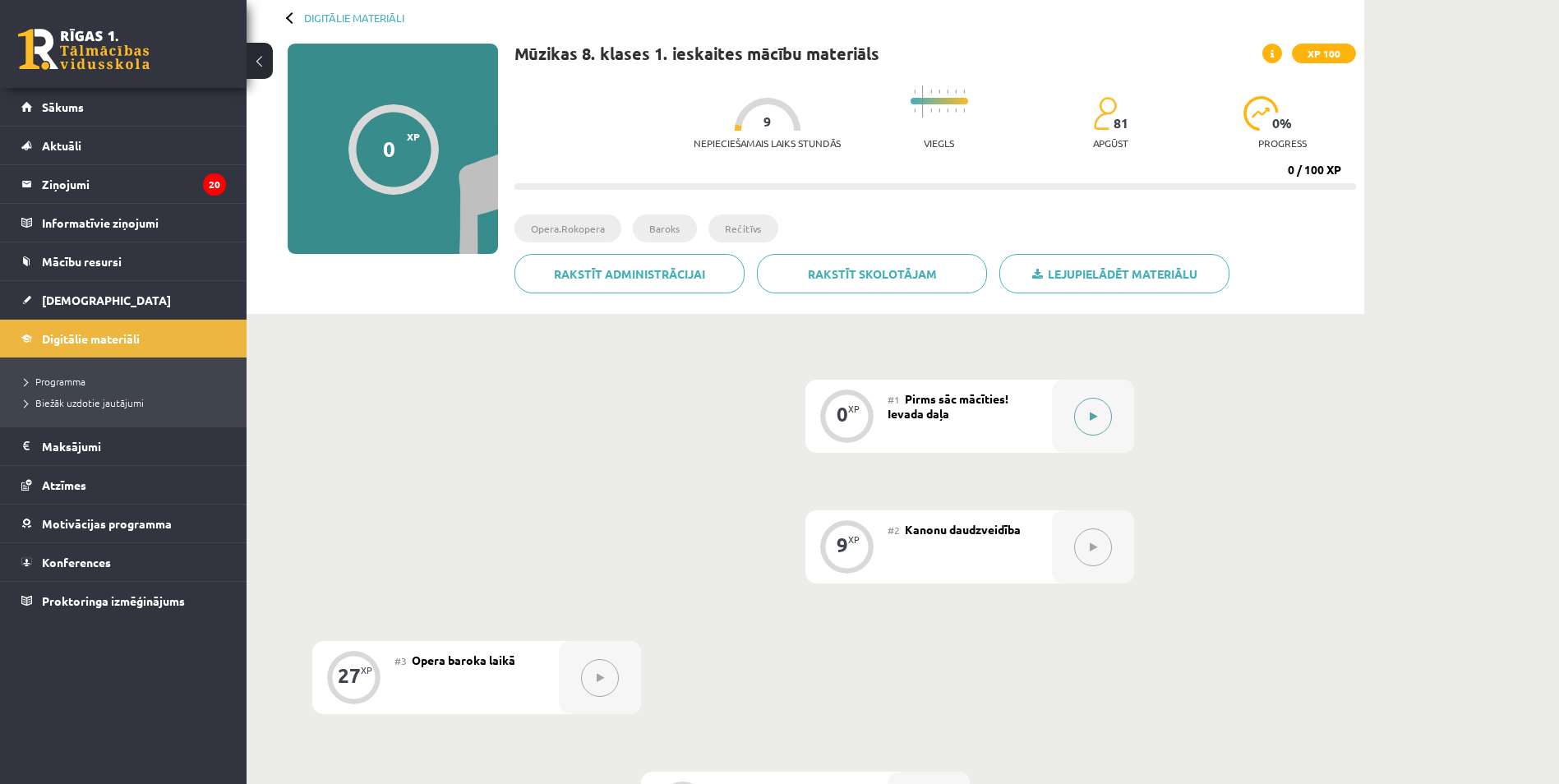
click at [1082, 426] on button at bounding box center [1094, 416] width 38 height 38
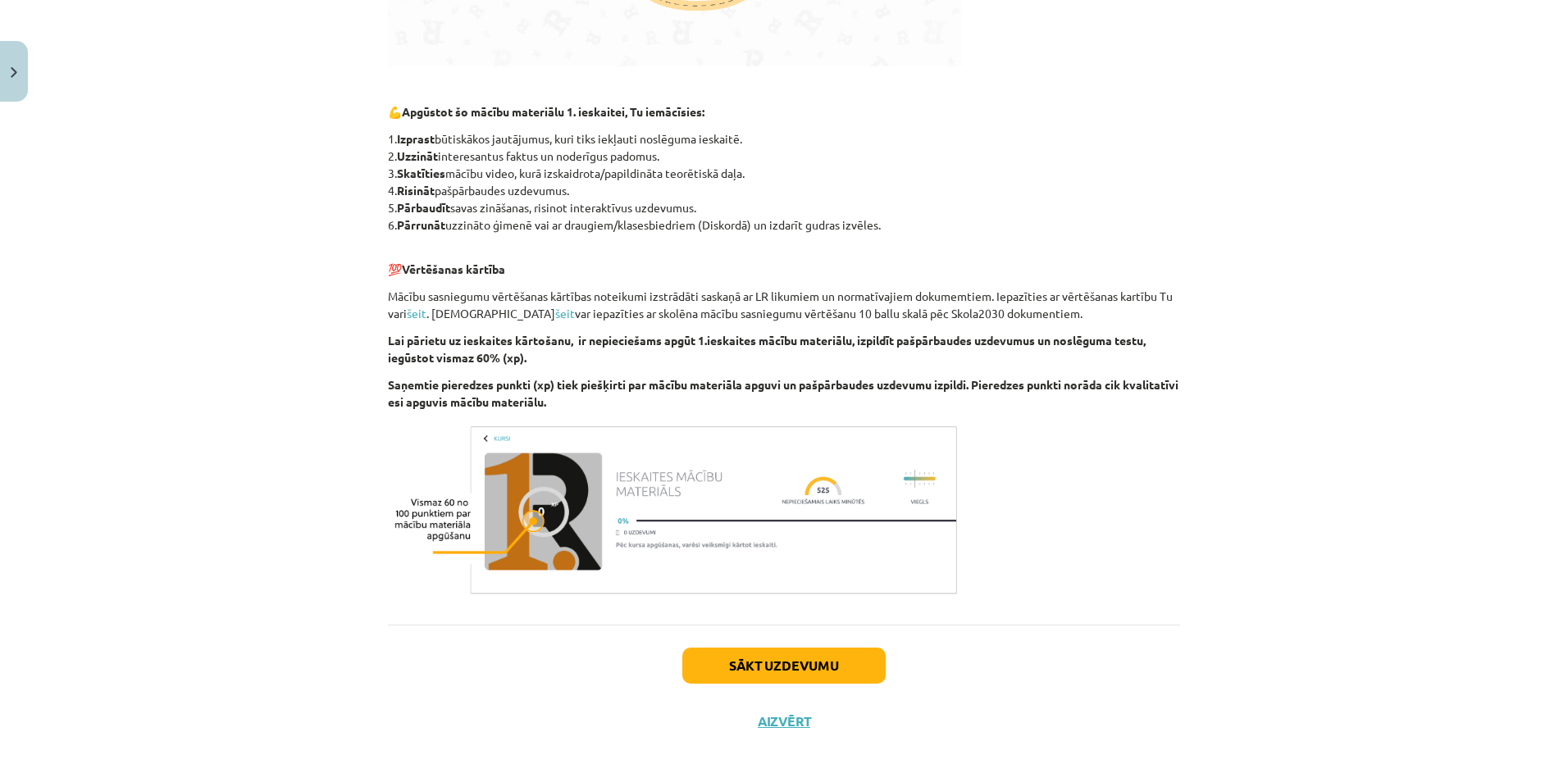
scroll to position [732, 0]
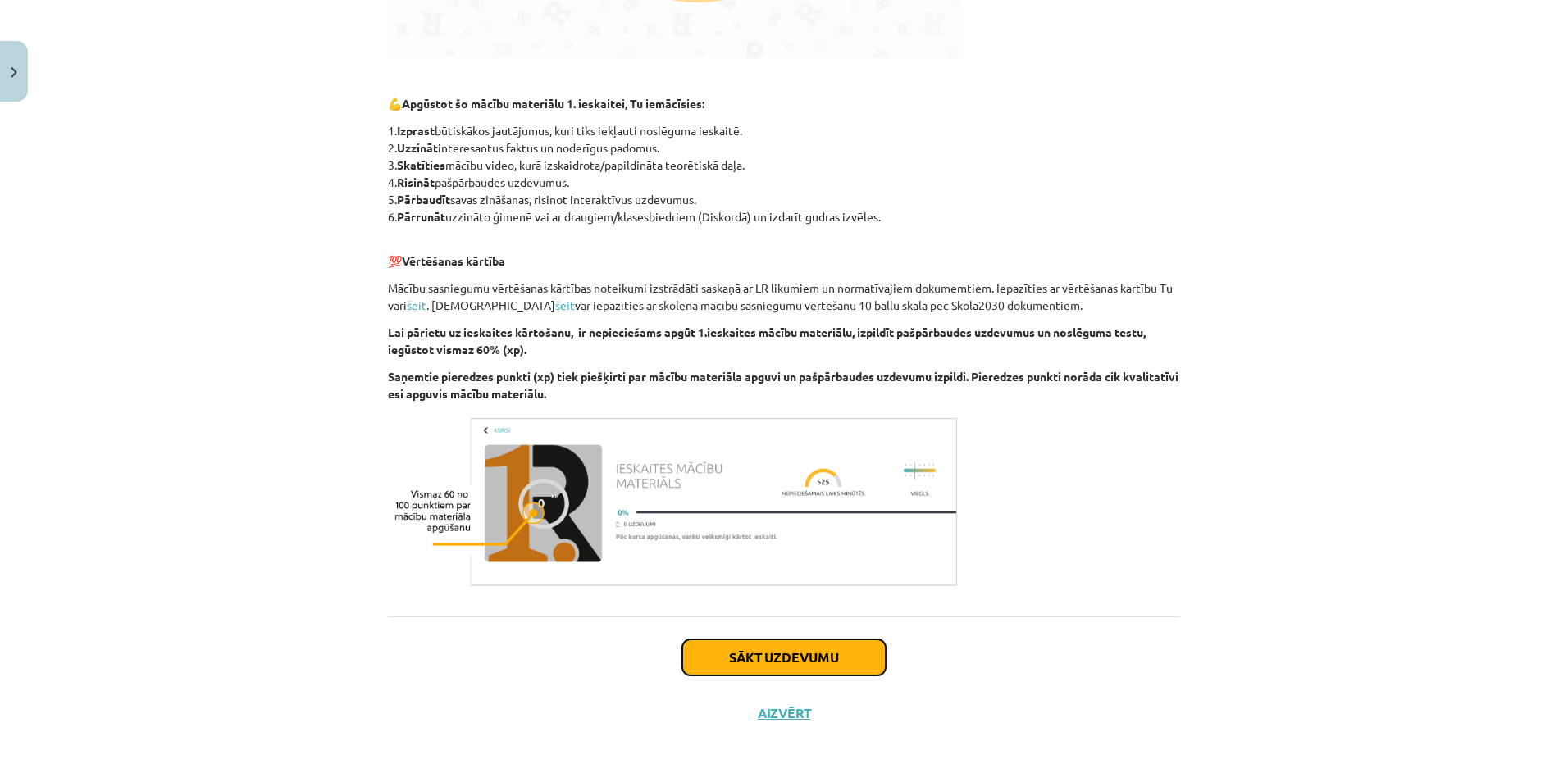
click at [856, 650] on button "Sākt uzdevumu" at bounding box center [784, 657] width 203 height 36
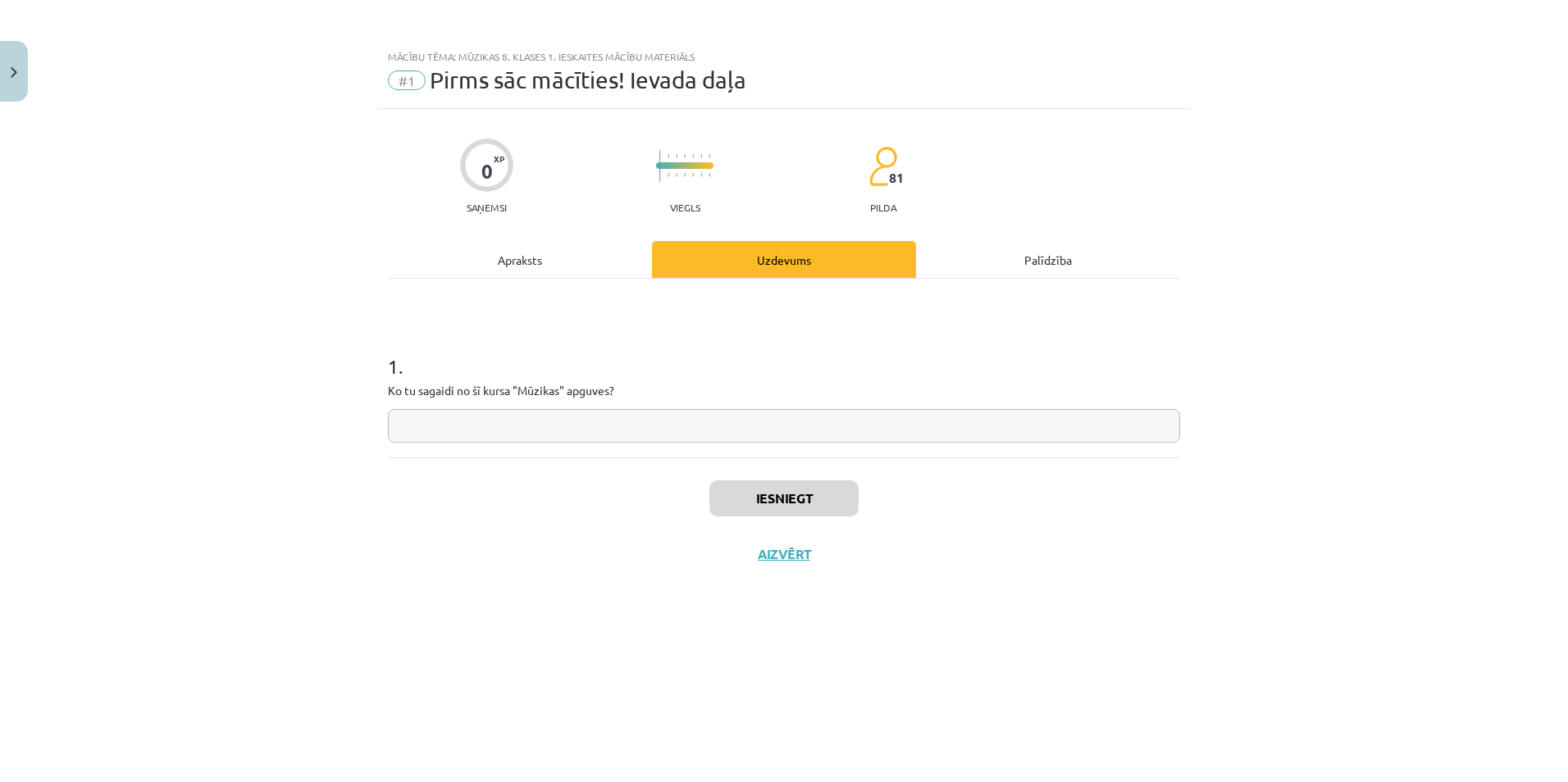
click at [867, 444] on div "1 . Ko tu sagaidi no šī kursa "Mūzikas" apguves?" at bounding box center [784, 367] width 793 height 179
click at [858, 435] on input "text" at bounding box center [784, 426] width 793 height 33
type input "******"
click at [822, 492] on button "Iesniegt" at bounding box center [784, 498] width 150 height 36
click at [805, 570] on button "Nākamā nodarbība" at bounding box center [784, 565] width 161 height 38
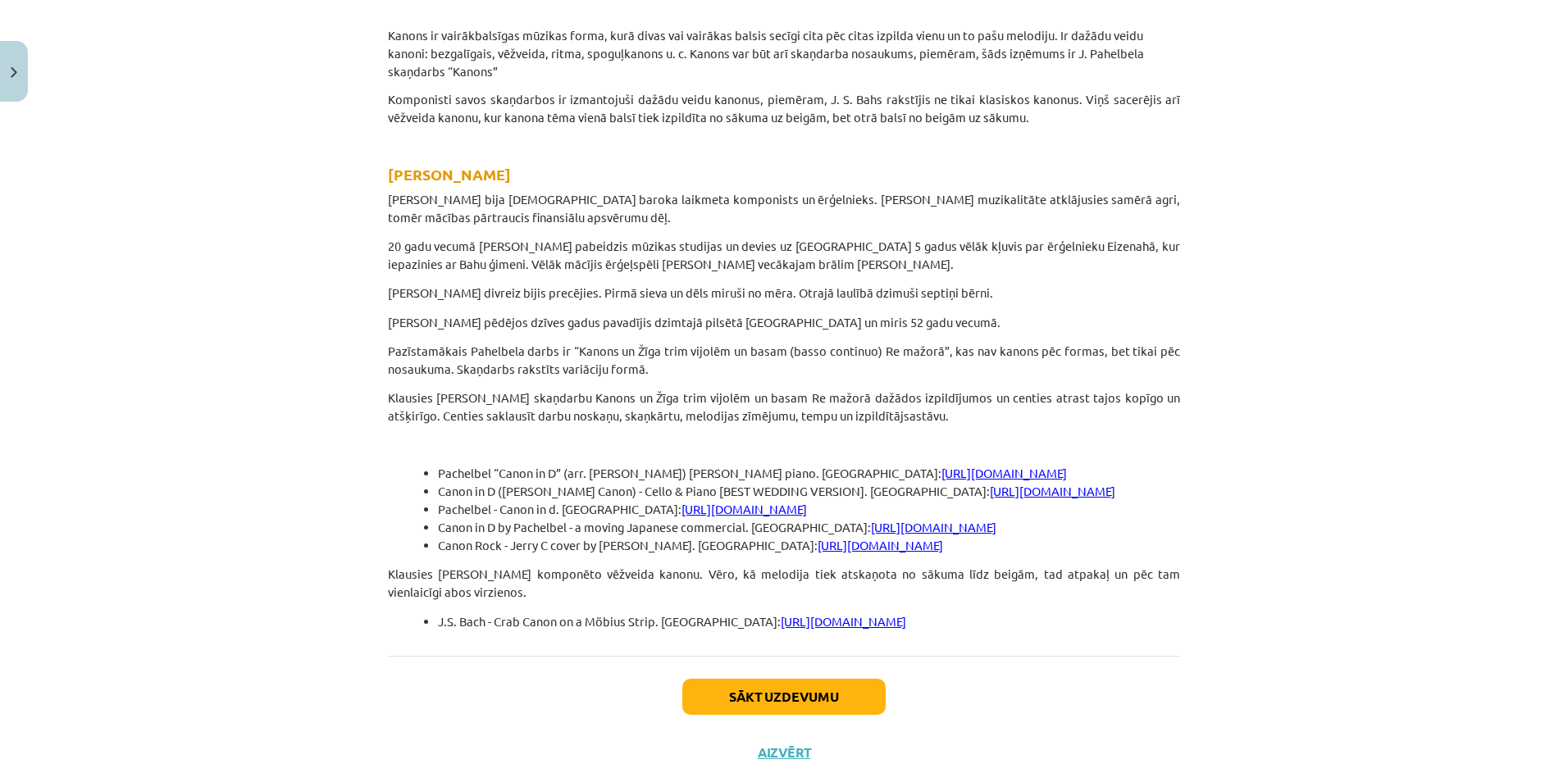
scroll to position [421, 0]
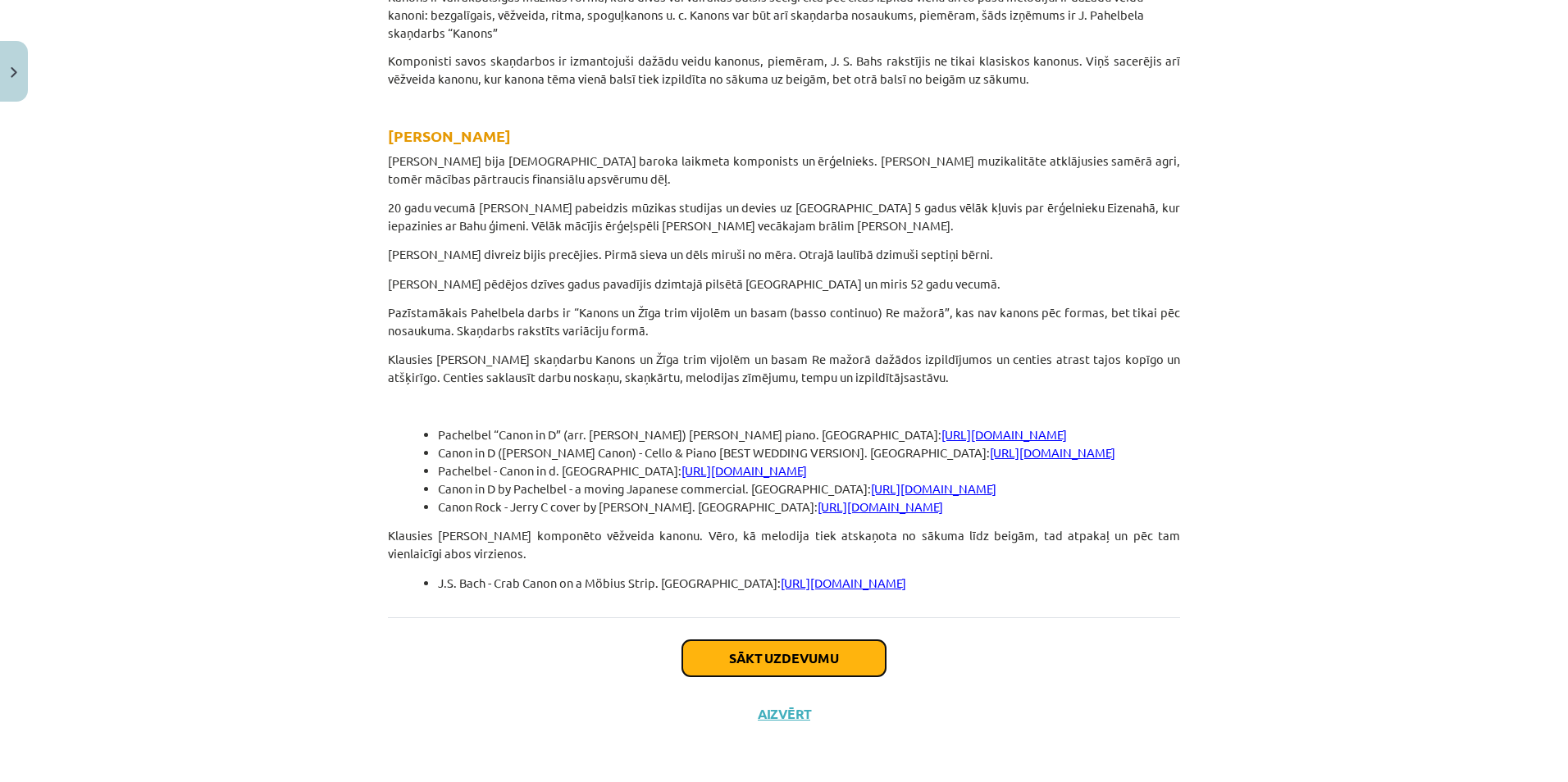
click at [819, 659] on button "Sākt uzdevumu" at bounding box center [784, 658] width 203 height 36
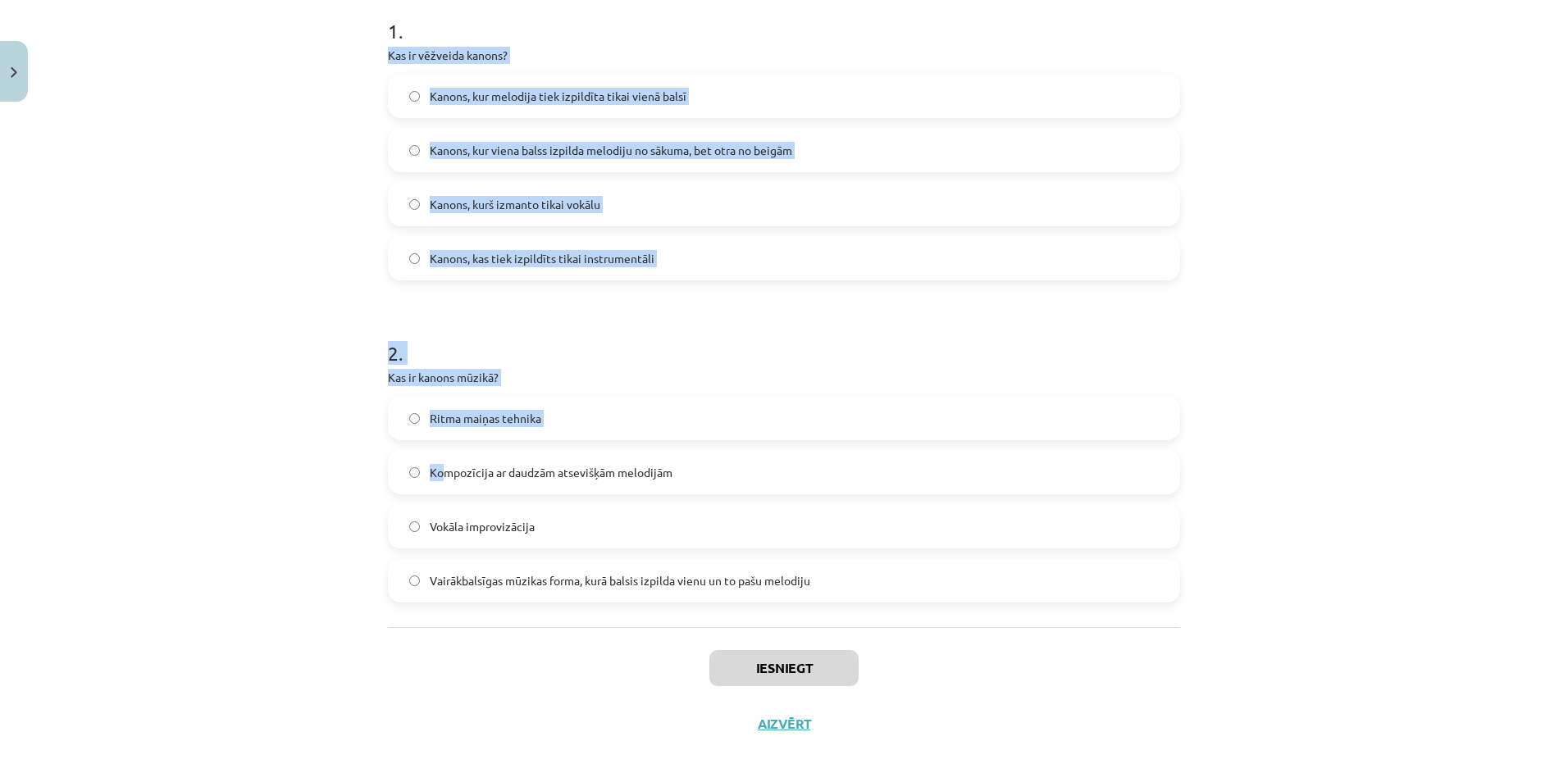
scroll to position [346, 0]
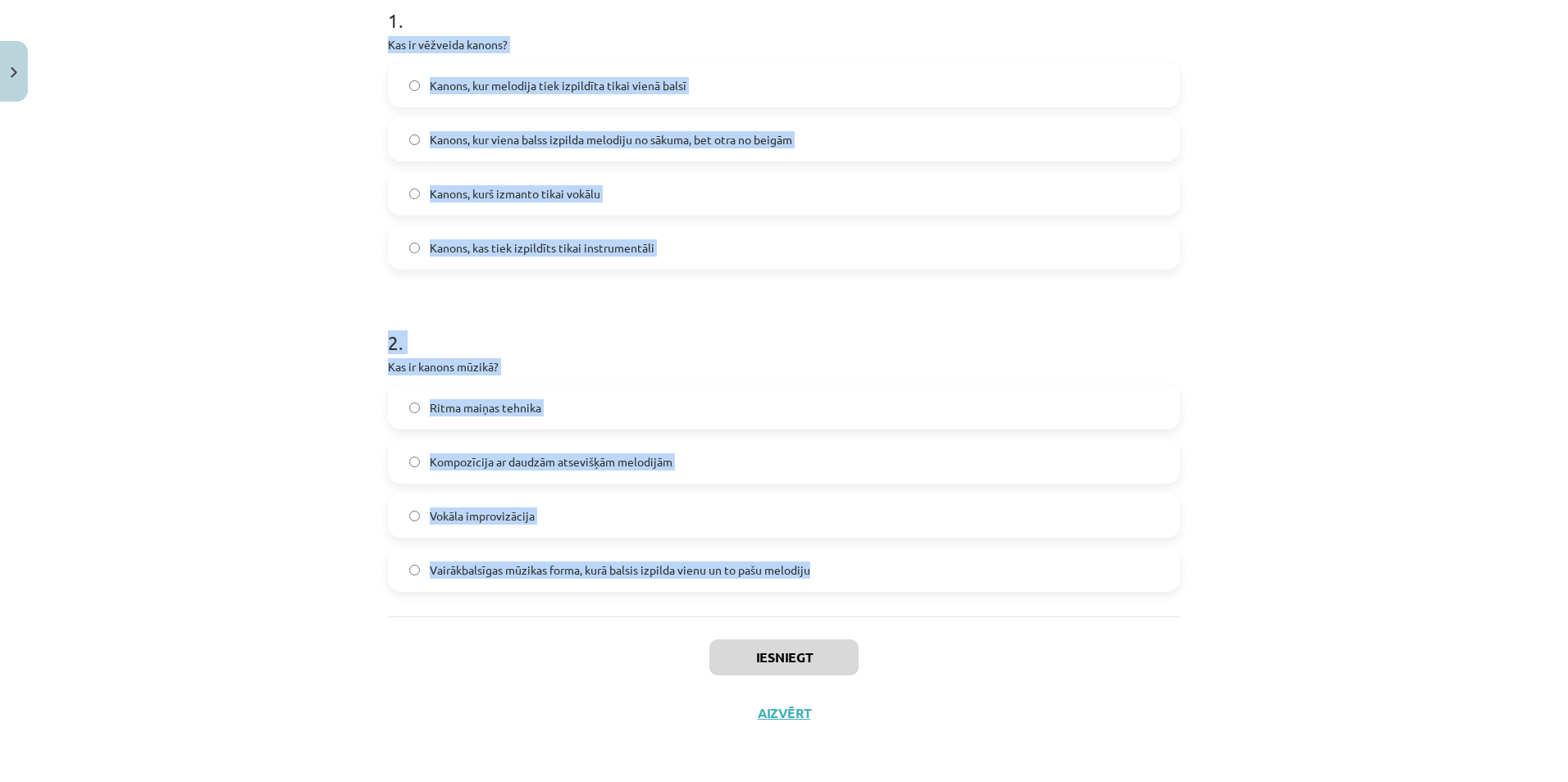
drag, startPoint x: 378, startPoint y: 352, endPoint x: 862, endPoint y: 585, distance: 537.2
click at [861, 585] on div "9 XP Saņemsi Viegls 81 pilda Apraksts Uzdevums Palīdzība 1 . Kas ir vēžveida ka…" at bounding box center [784, 252] width 812 height 978
copy form "Kas ir vēžveida kanons? Kanons, kur melodija tiek izpildīta tikai vienā balsī K…"
click at [1029, 279] on form "1 . Kas ir vēžveida kanons? Kanons, kur melodija tiek izpildīta tikai vienā bal…" at bounding box center [784, 285] width 793 height 611
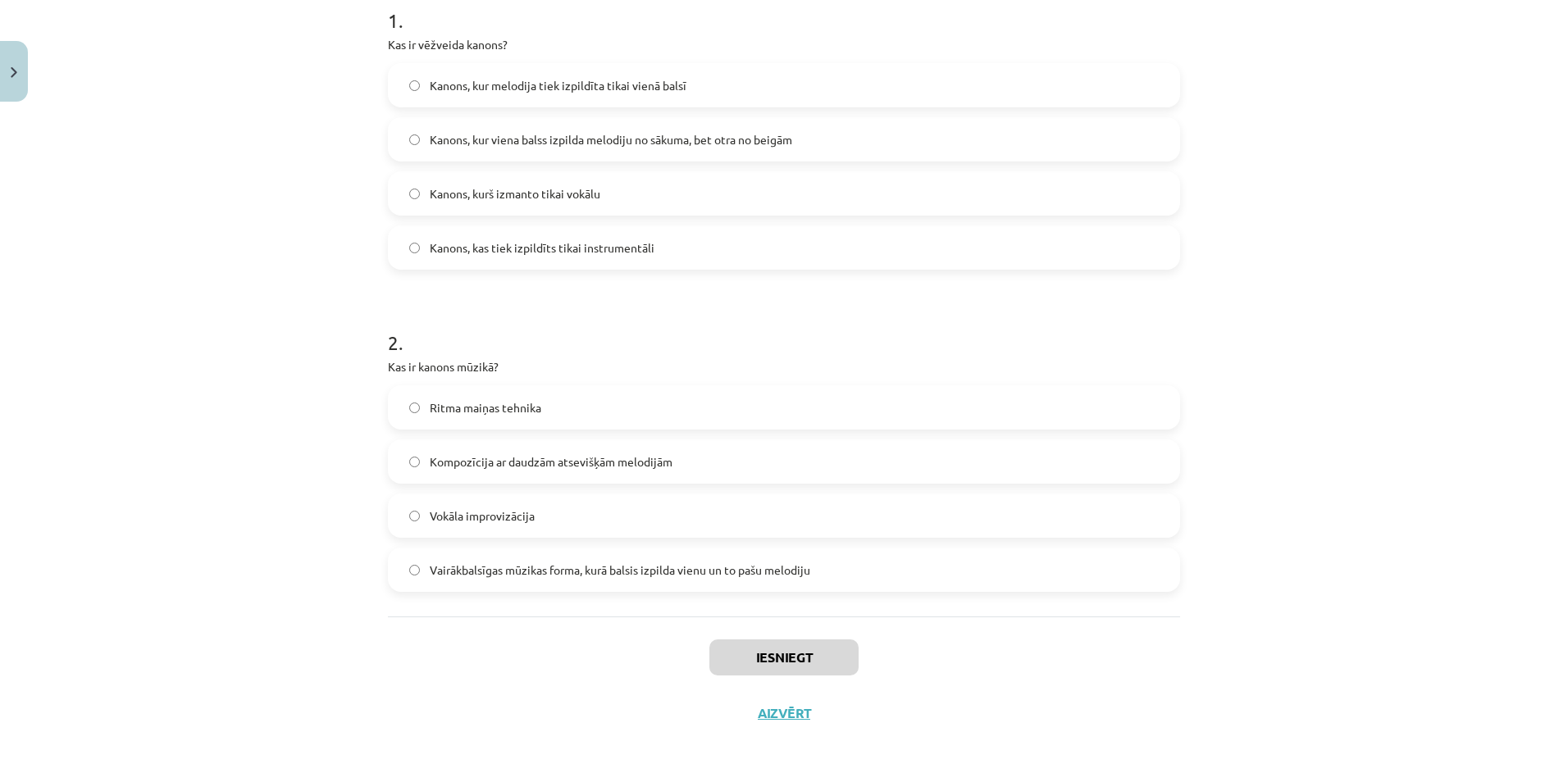
click at [672, 139] on span "Kanons, kur viena balss izpilda melodiju no sākuma, bet otra no beigām" at bounding box center [611, 139] width 363 height 17
click at [542, 573] on span "Vairākbalsīgas mūzikas forma, kurā balsis izpilda vienu un to pašu melodiju" at bounding box center [620, 570] width 380 height 17
click at [773, 676] on div "Iesniegt Aizvērt" at bounding box center [784, 673] width 793 height 115
click at [785, 672] on button "Iesniegt" at bounding box center [784, 657] width 150 height 36
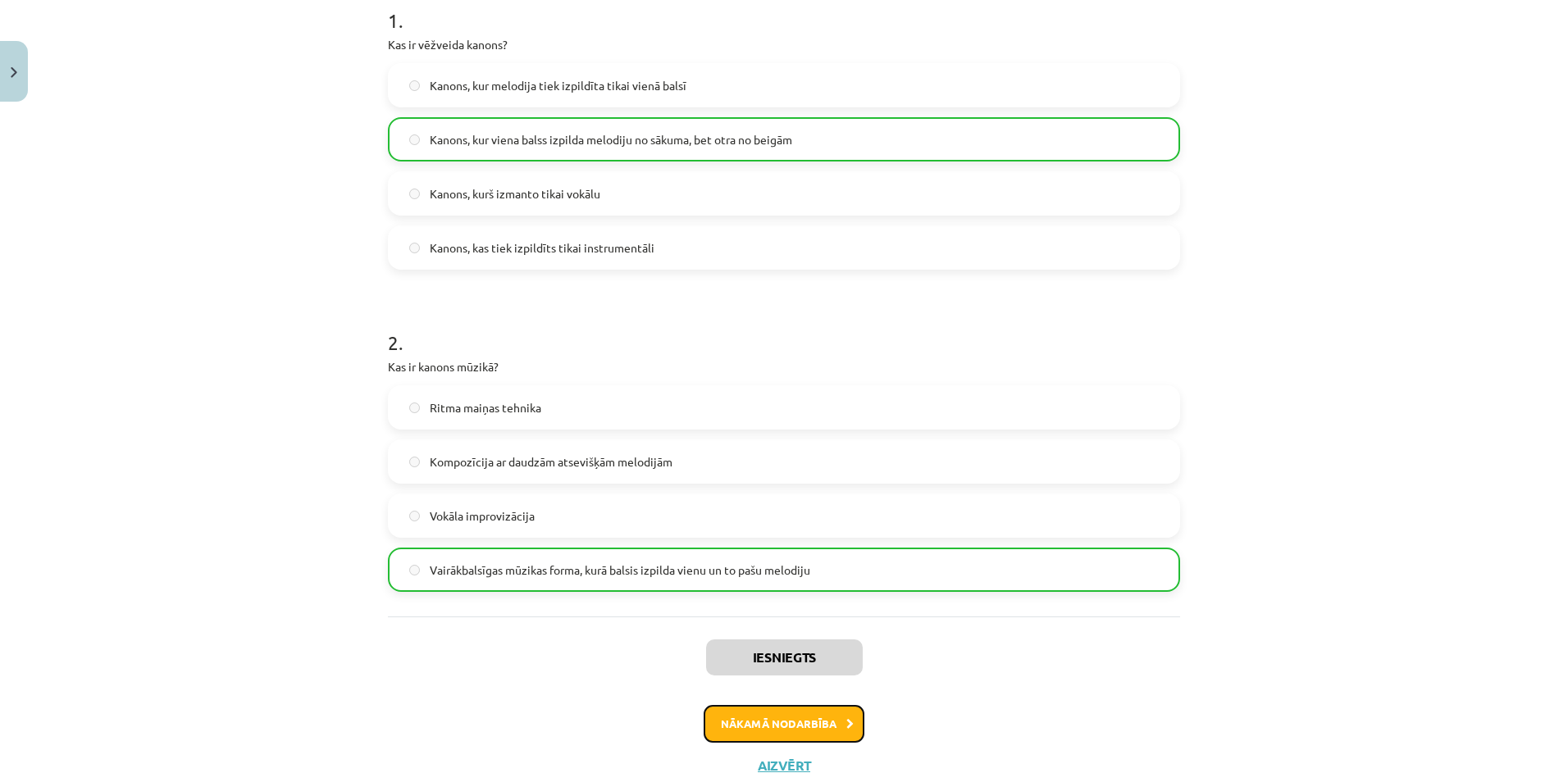
click at [761, 719] on button "Nākamā nodarbība" at bounding box center [784, 724] width 161 height 38
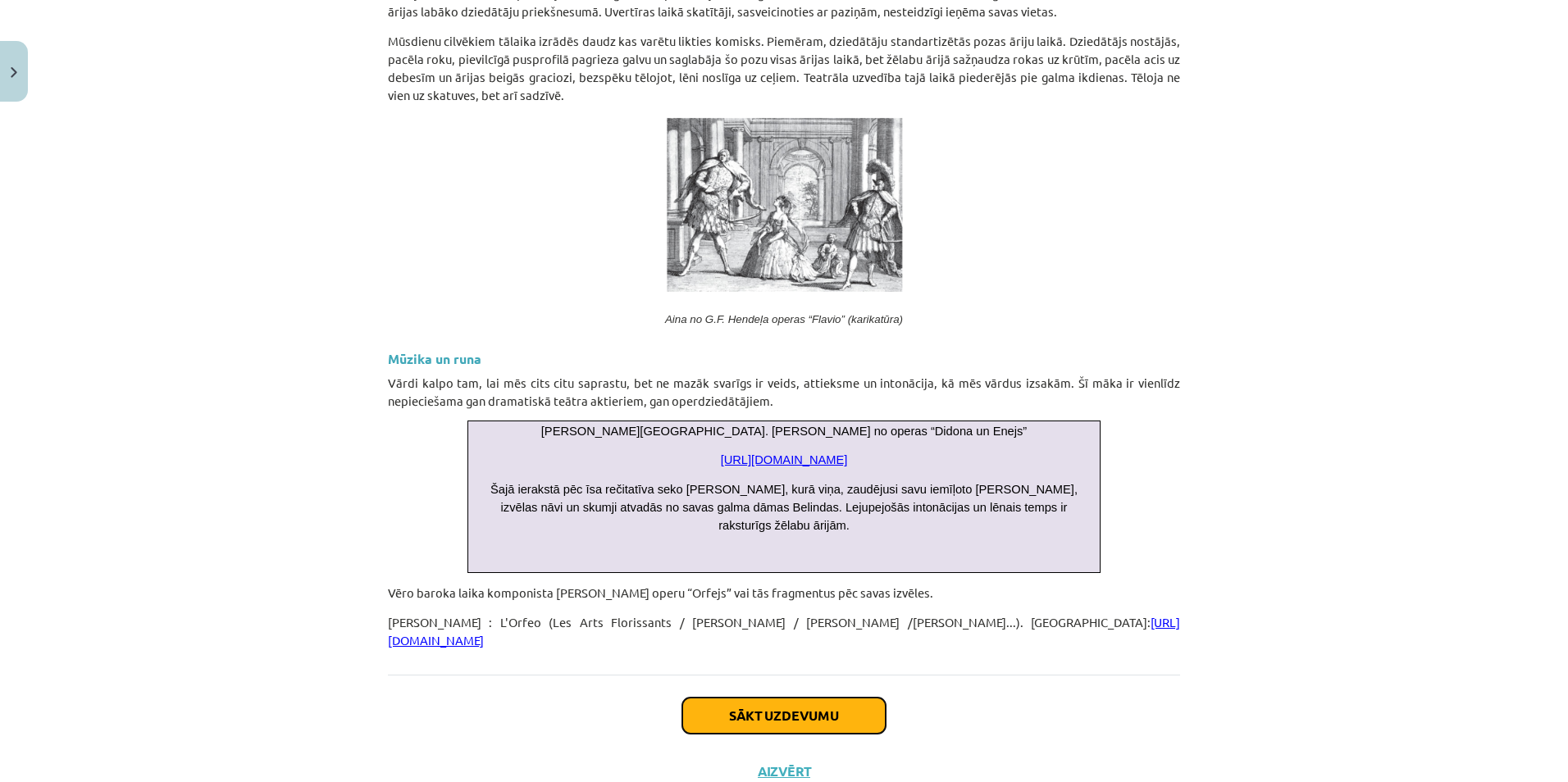
click at [727, 697] on button "Sākt uzdevumu" at bounding box center [784, 715] width 203 height 36
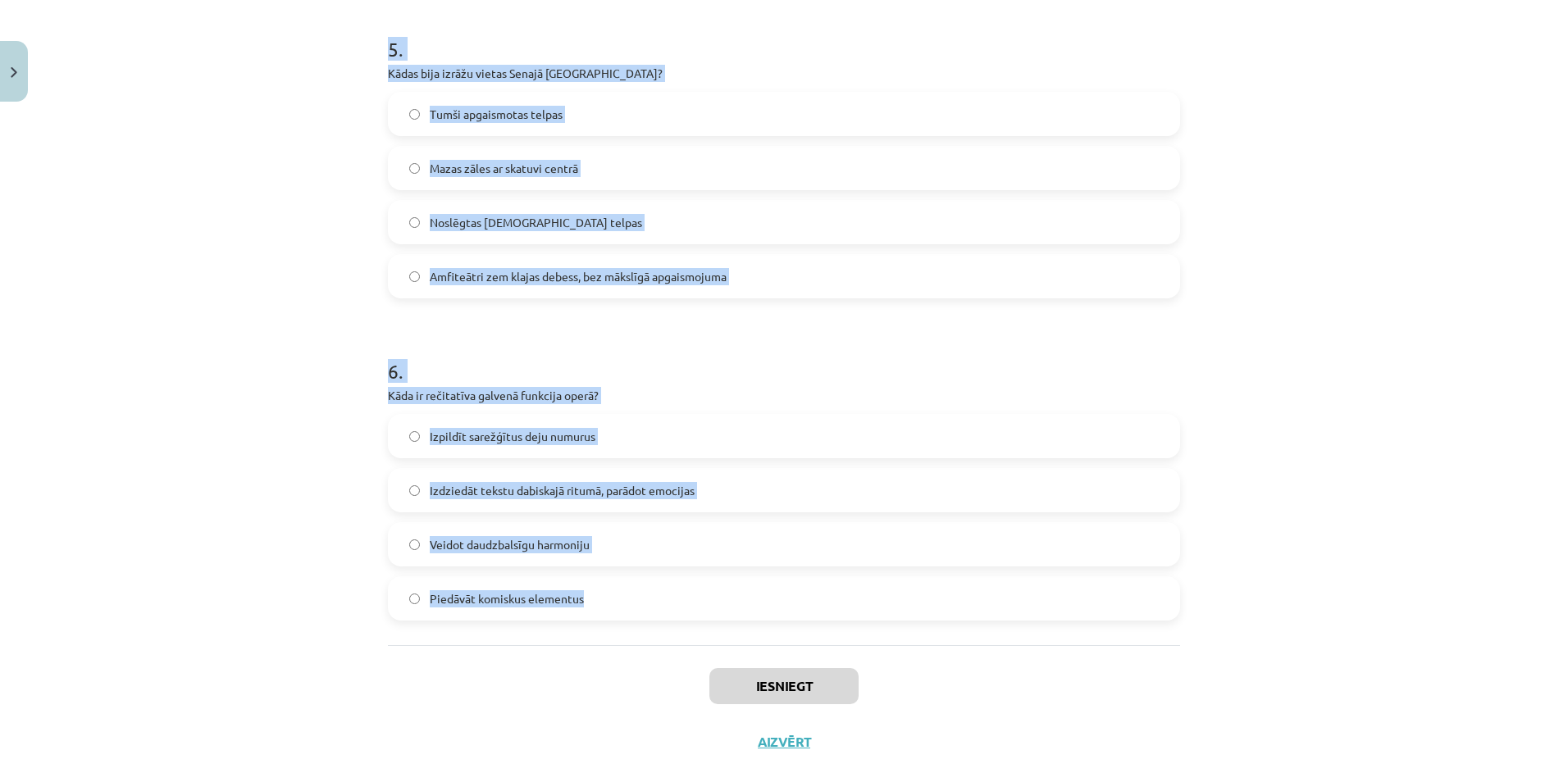
scroll to position [1634, 0]
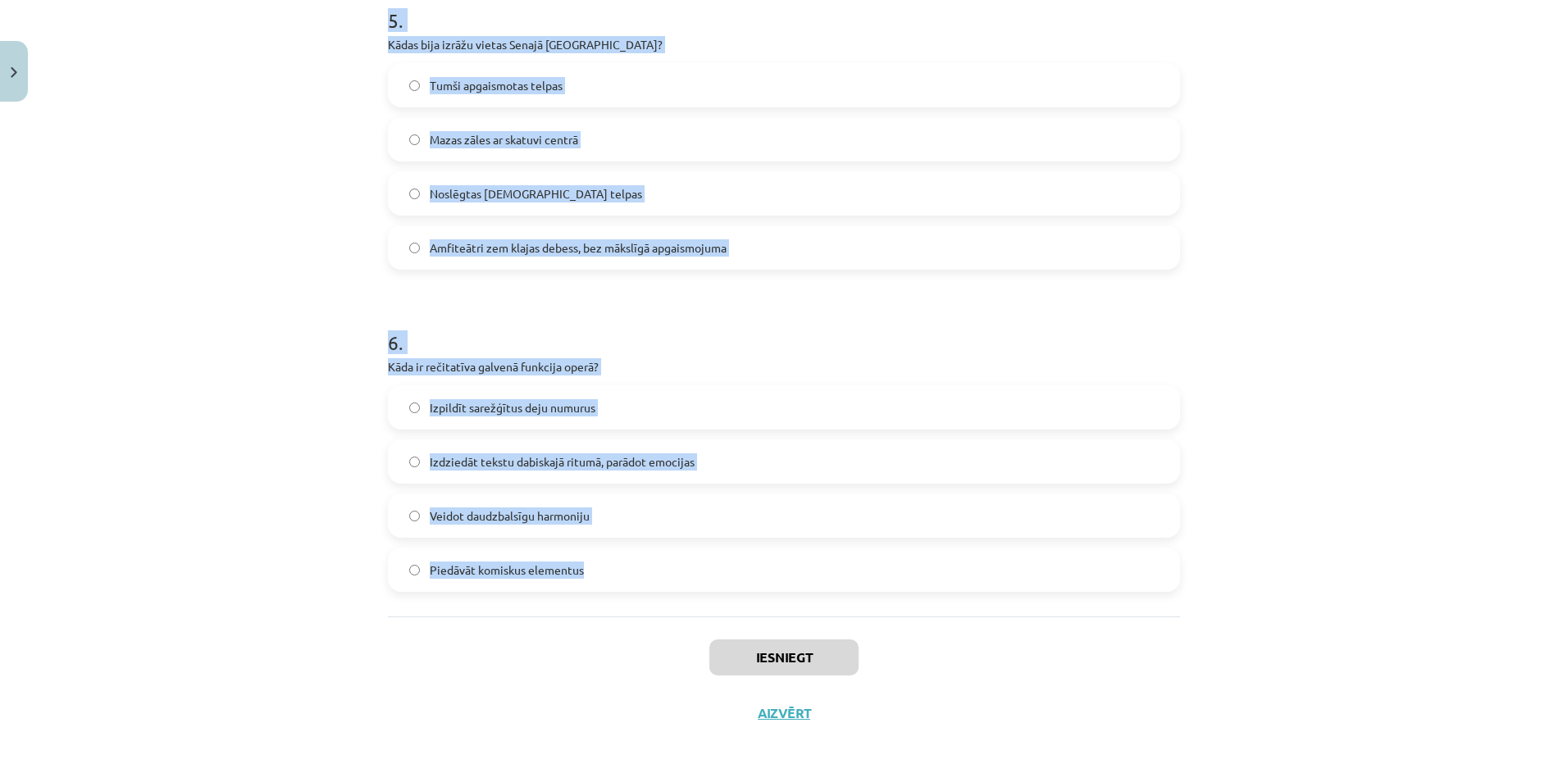
drag, startPoint x: 380, startPoint y: 347, endPoint x: 668, endPoint y: 558, distance: 357.0
copy form "Kura valsts tiek uzskatīta par operas dzimteni? Vācija Itālija Francija Spānija…"
click at [1032, 251] on label "Amfiteātri zem klajas debess, bez mākslīgā apgaismojuma" at bounding box center [784, 248] width 789 height 41
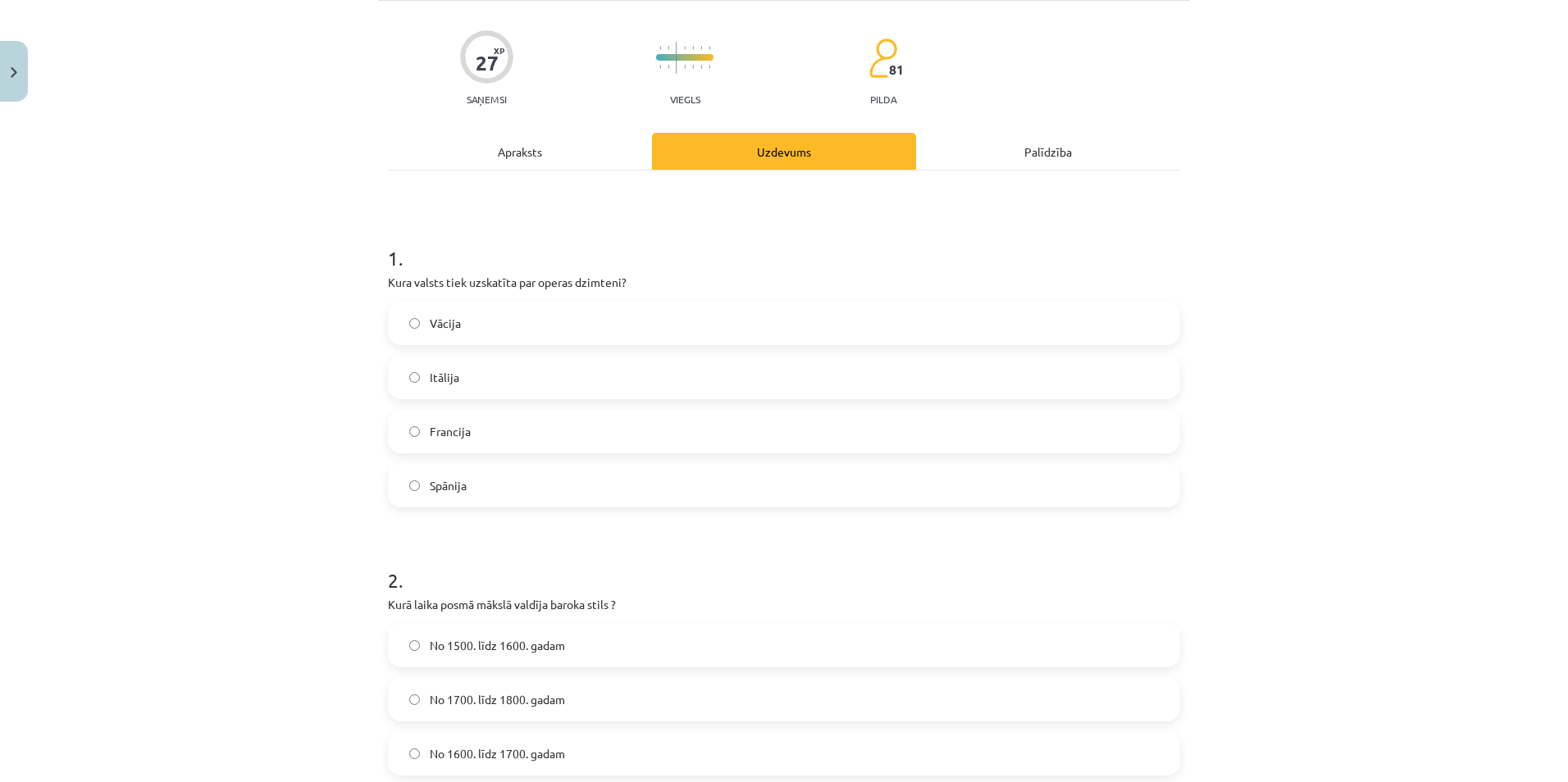
scroll to position [77, 0]
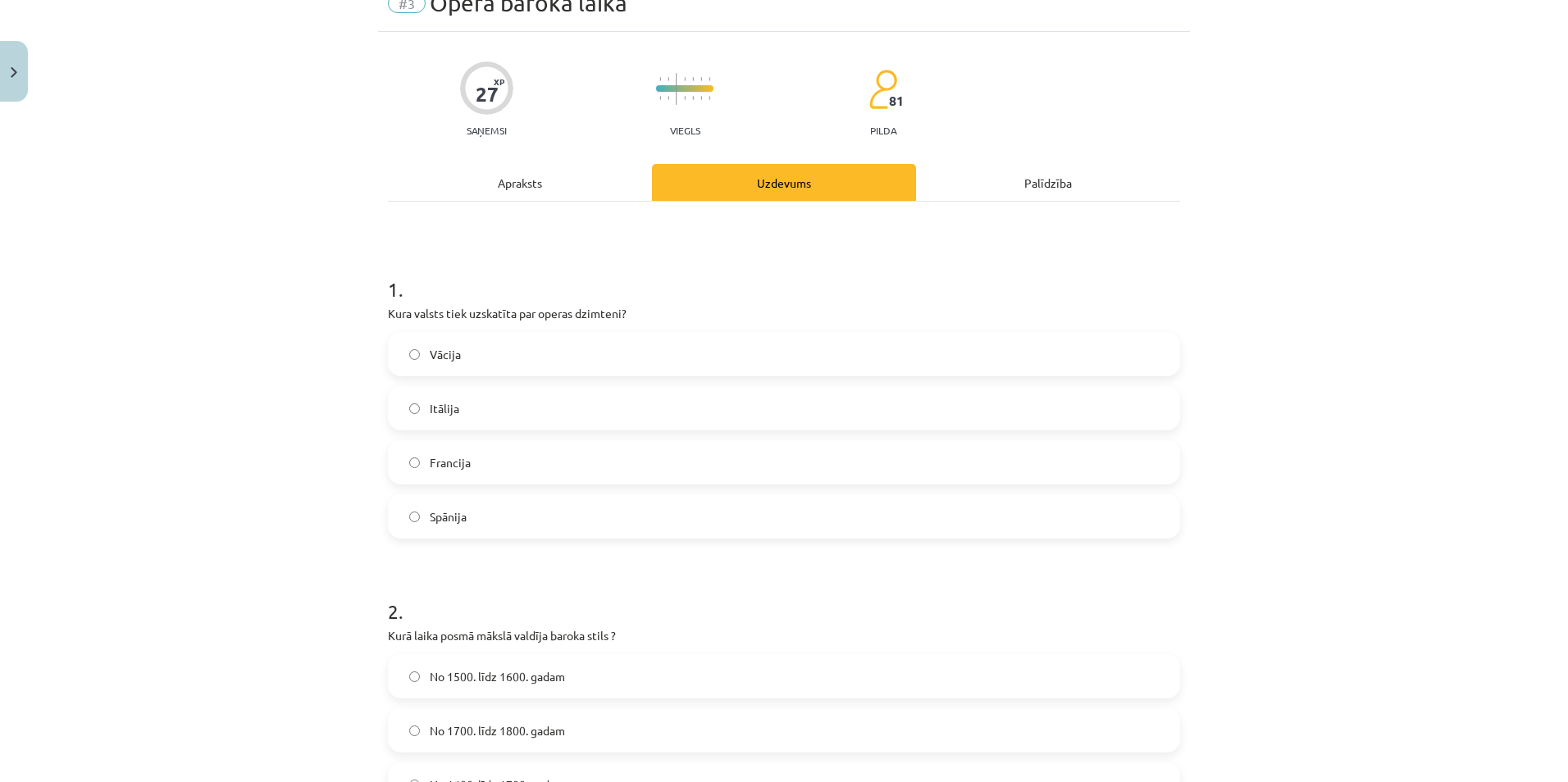
click at [439, 420] on label "Itālija" at bounding box center [784, 409] width 789 height 41
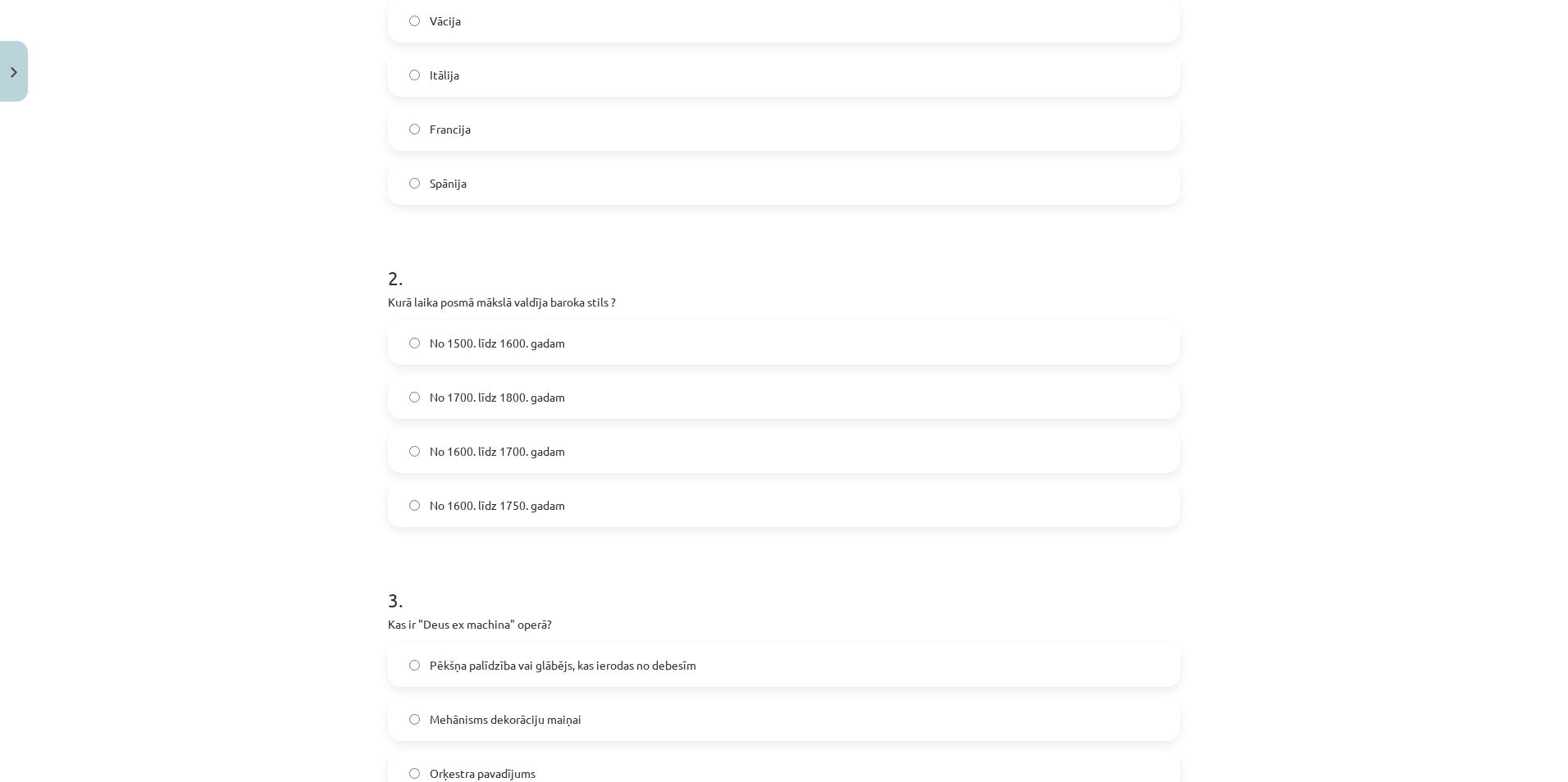
scroll to position [405, 0]
click at [488, 121] on label "Francija" at bounding box center [784, 134] width 789 height 41
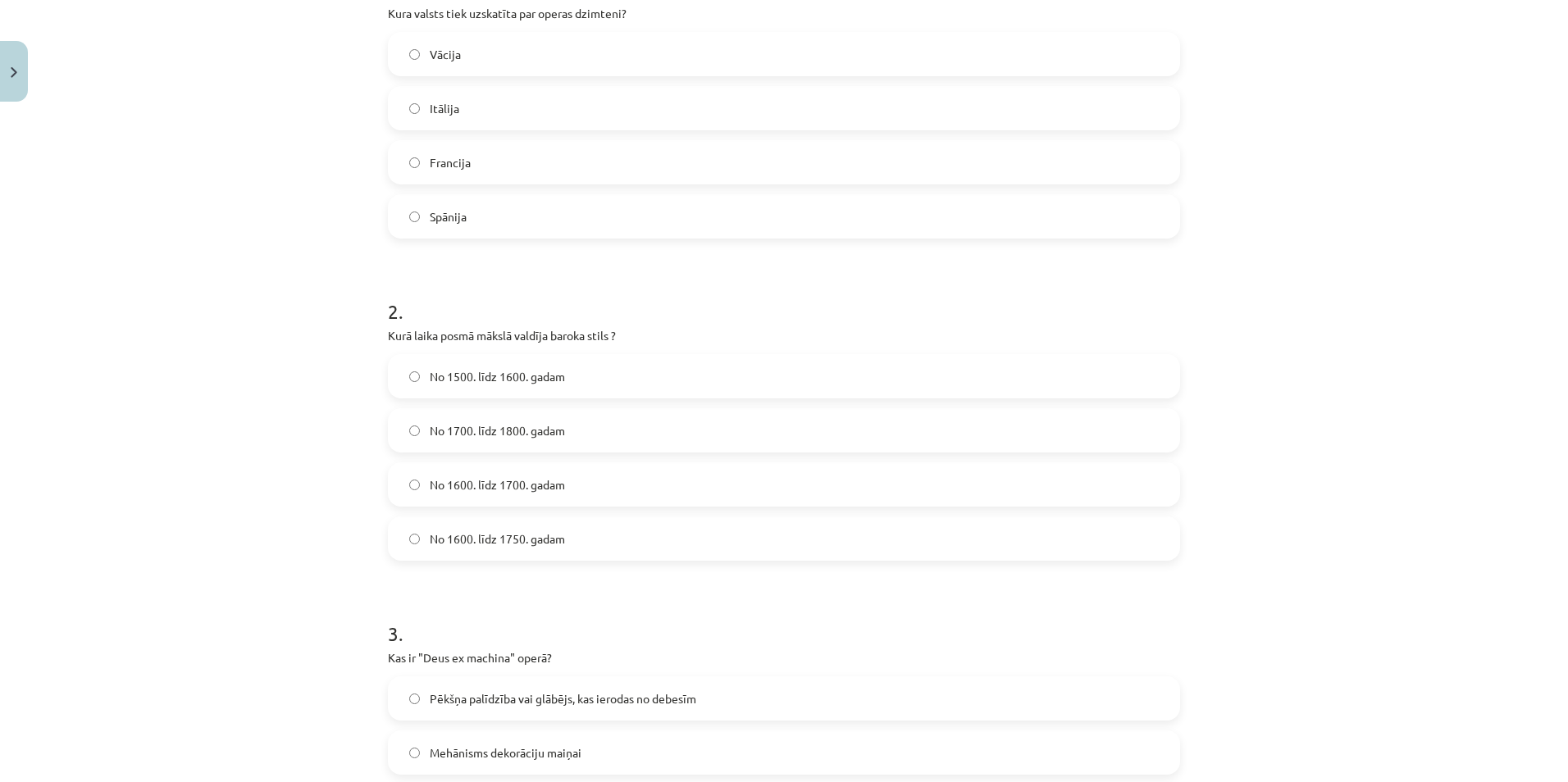
scroll to position [487, 0]
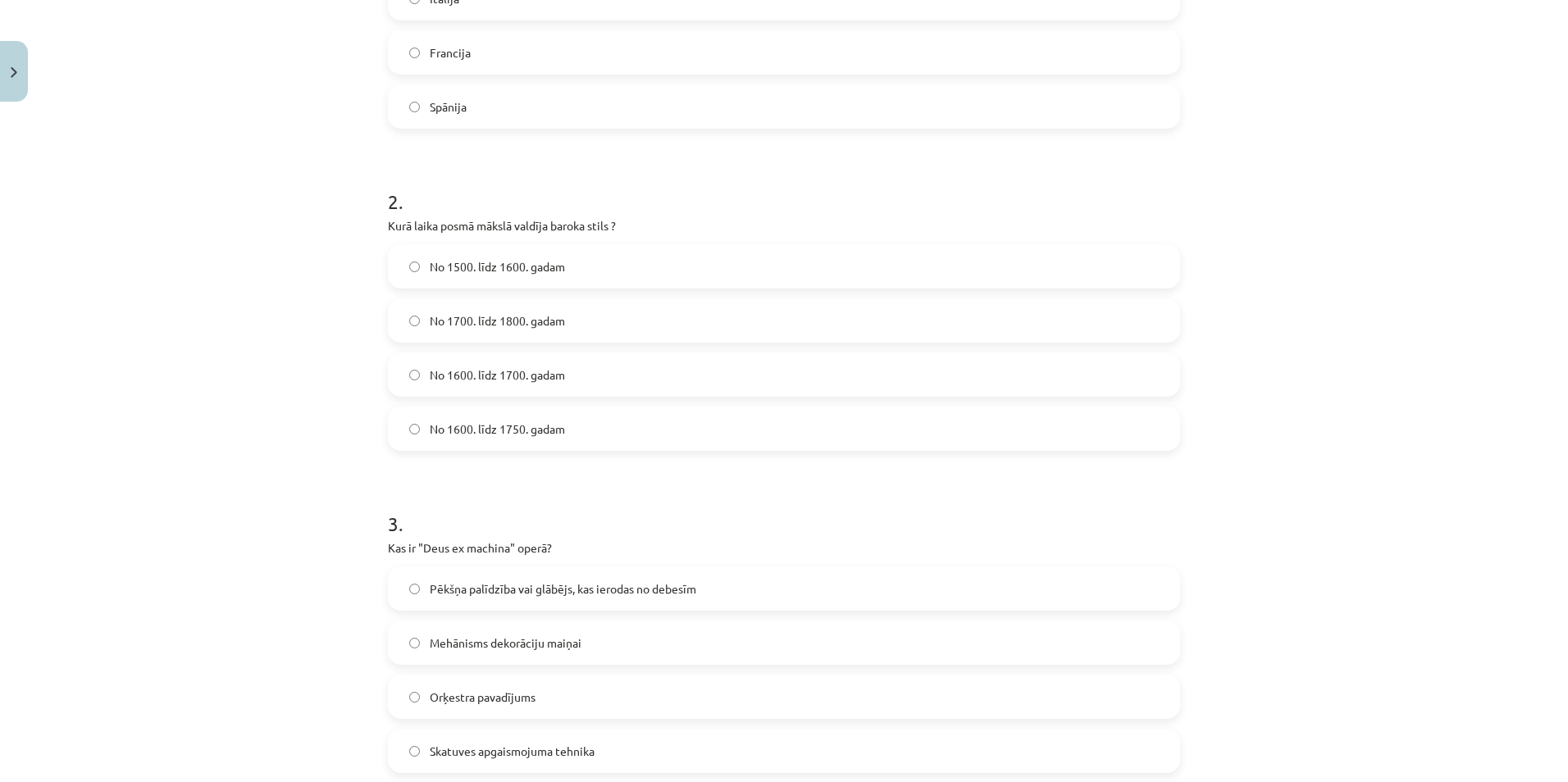
click at [511, 376] on span "No 1600. līdz 1700. gadam" at bounding box center [498, 375] width 135 height 17
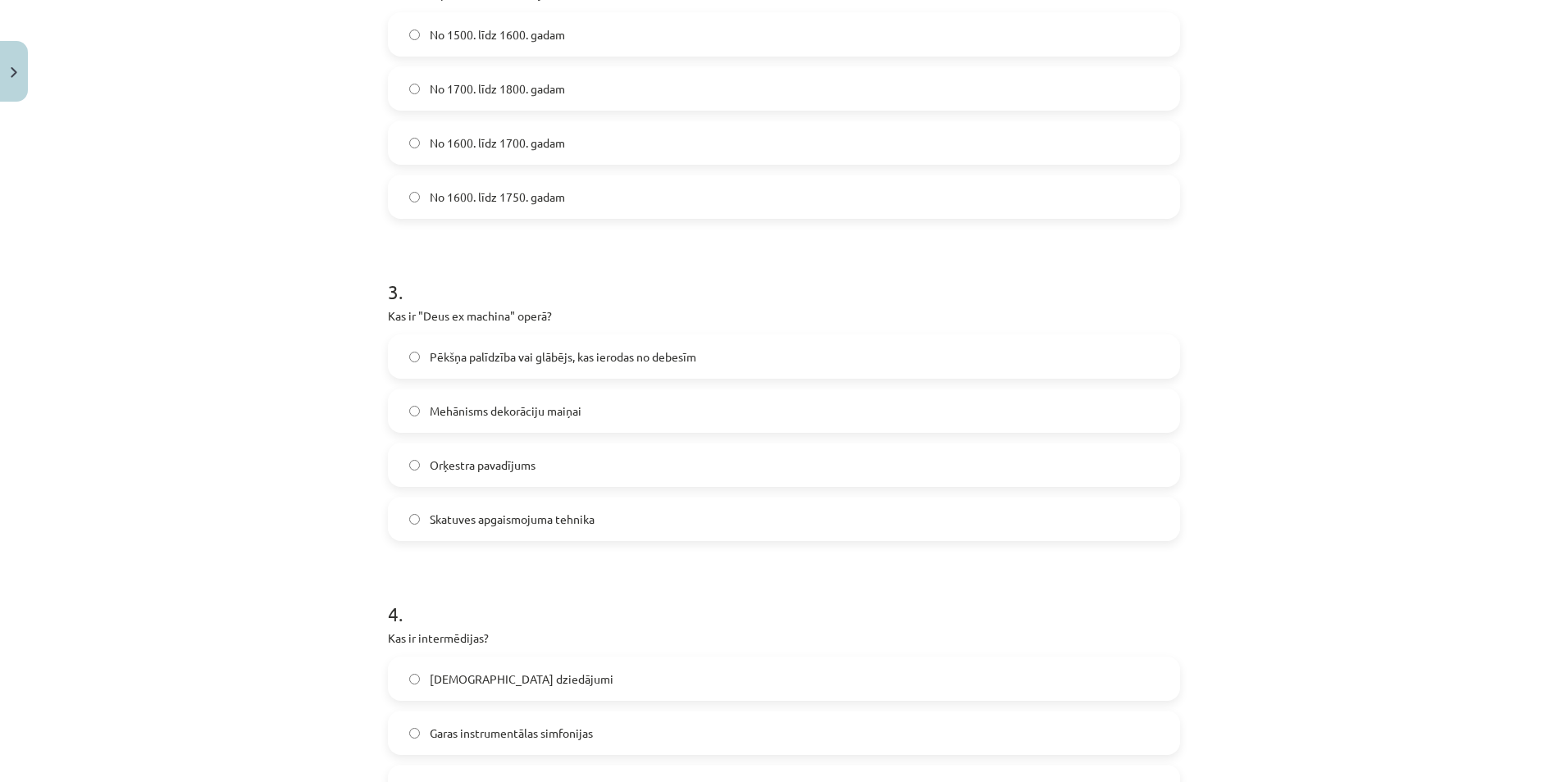
scroll to position [814, 0]
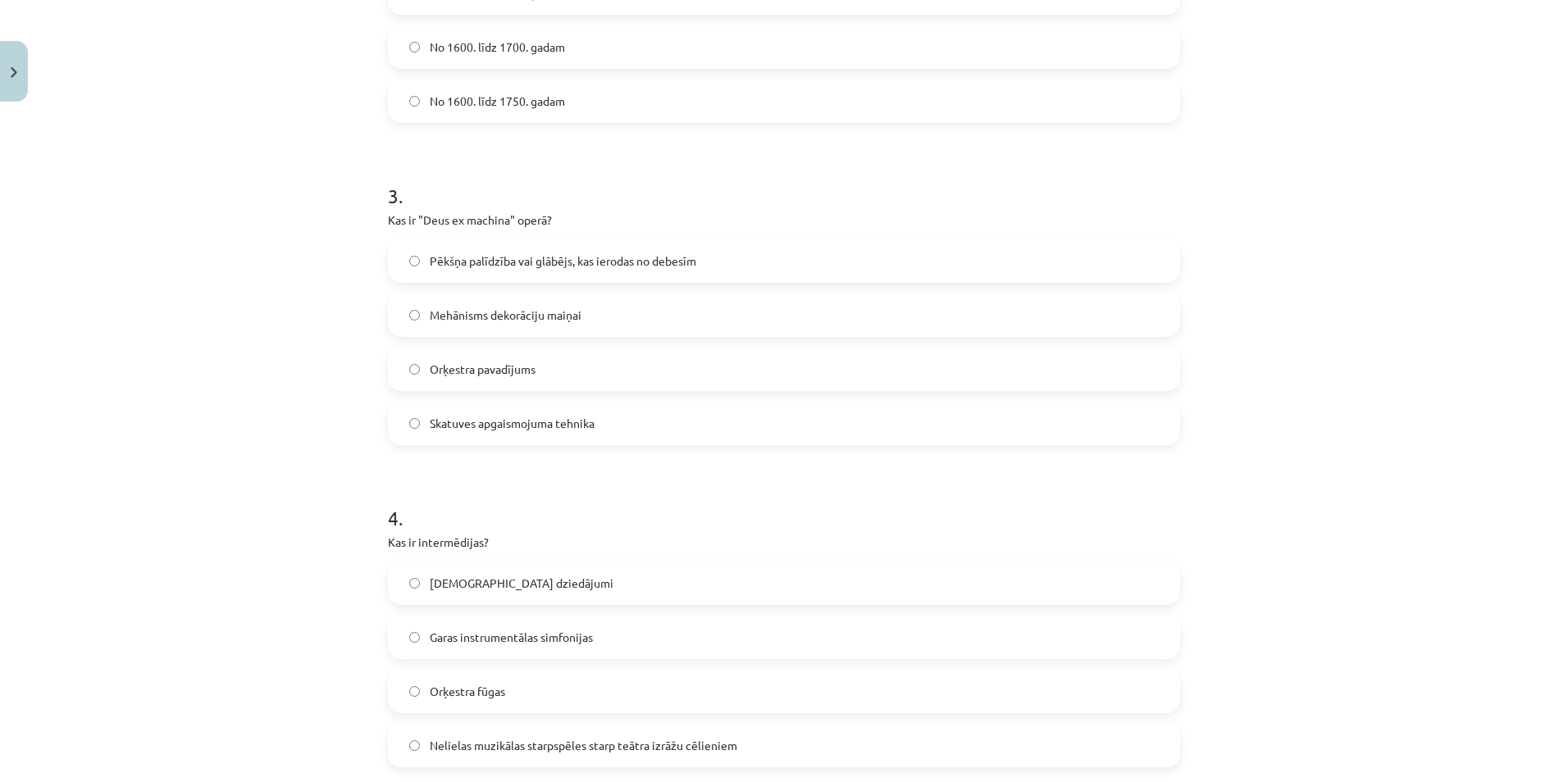
click at [518, 254] on span "Pēkšņa palīdzība vai glābējs, kas ierodas no debesīm" at bounding box center [563, 261] width 267 height 17
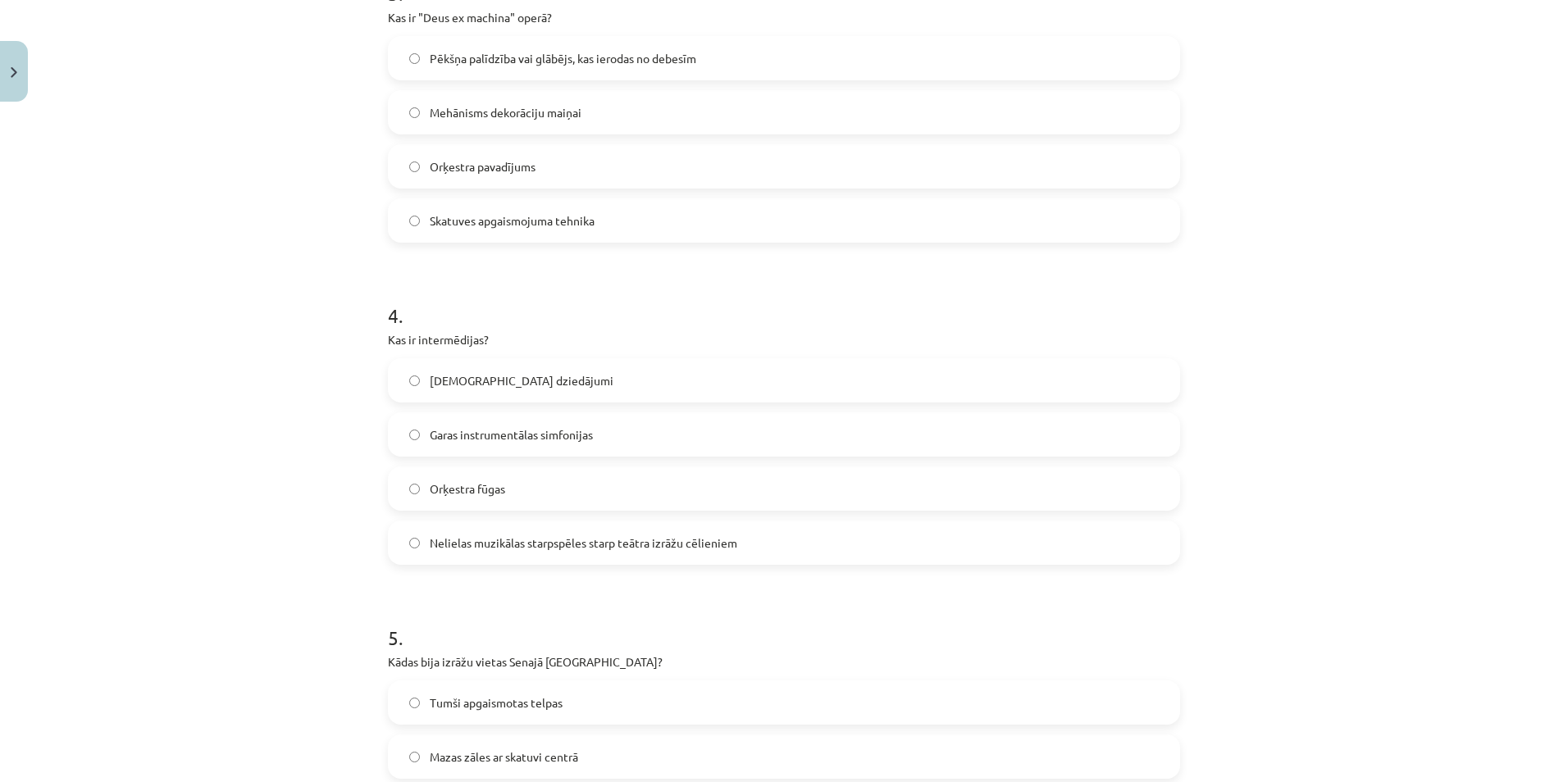
scroll to position [1061, 0]
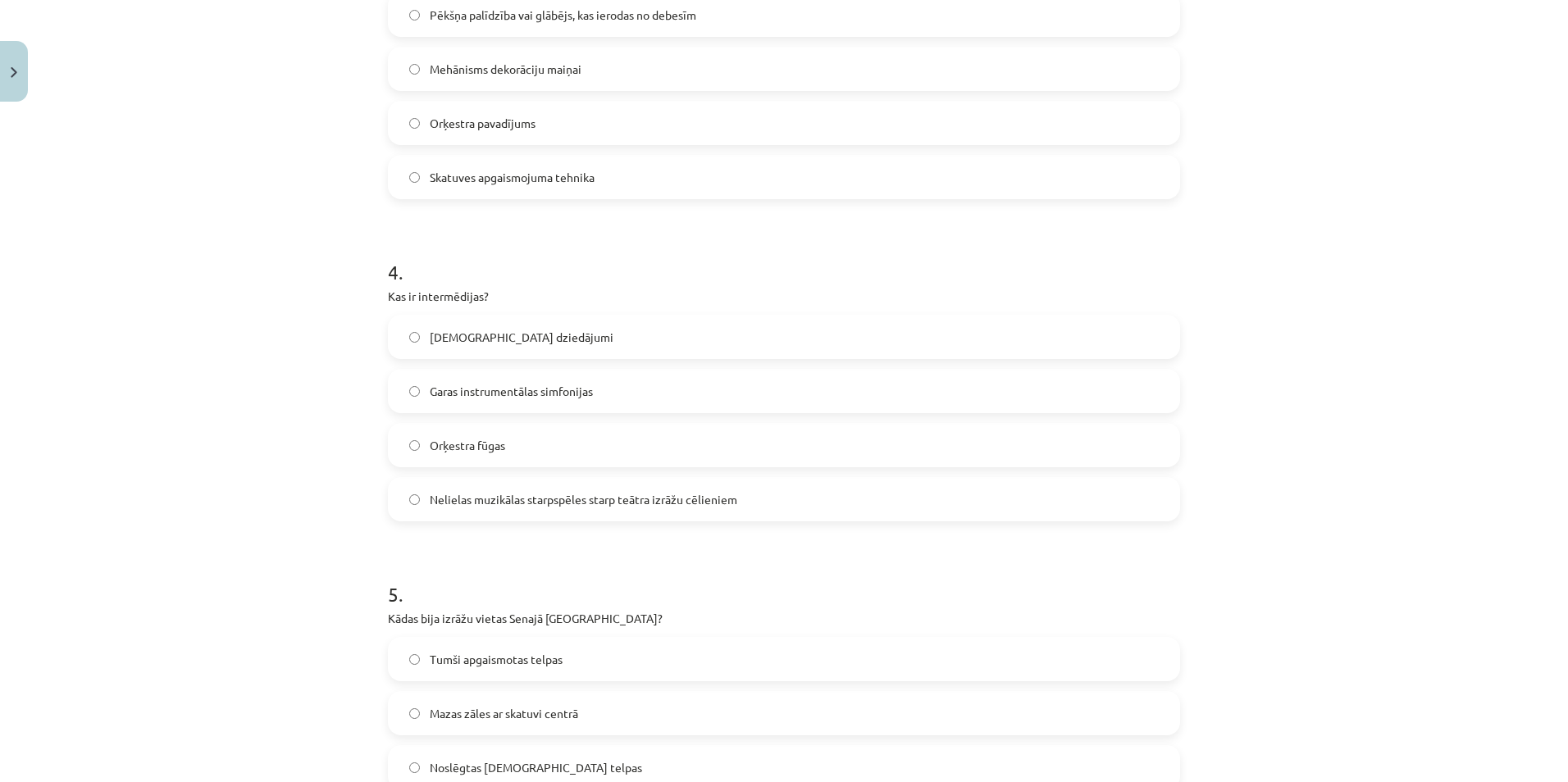
click at [498, 511] on label "Nelielas muzikālas starpspēles starp teātra izrāžu cēlieniem" at bounding box center [784, 499] width 789 height 41
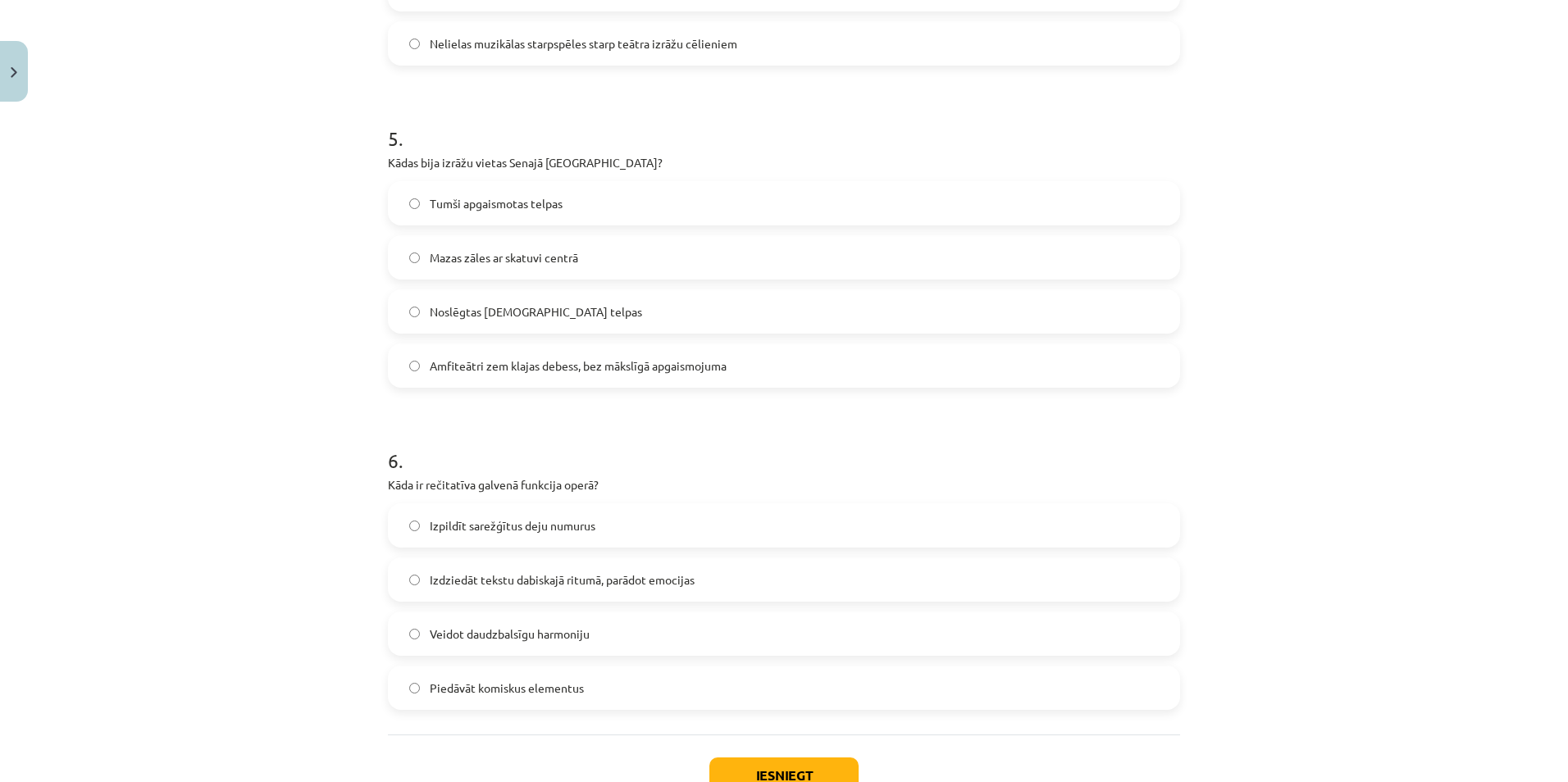
scroll to position [1634, 0]
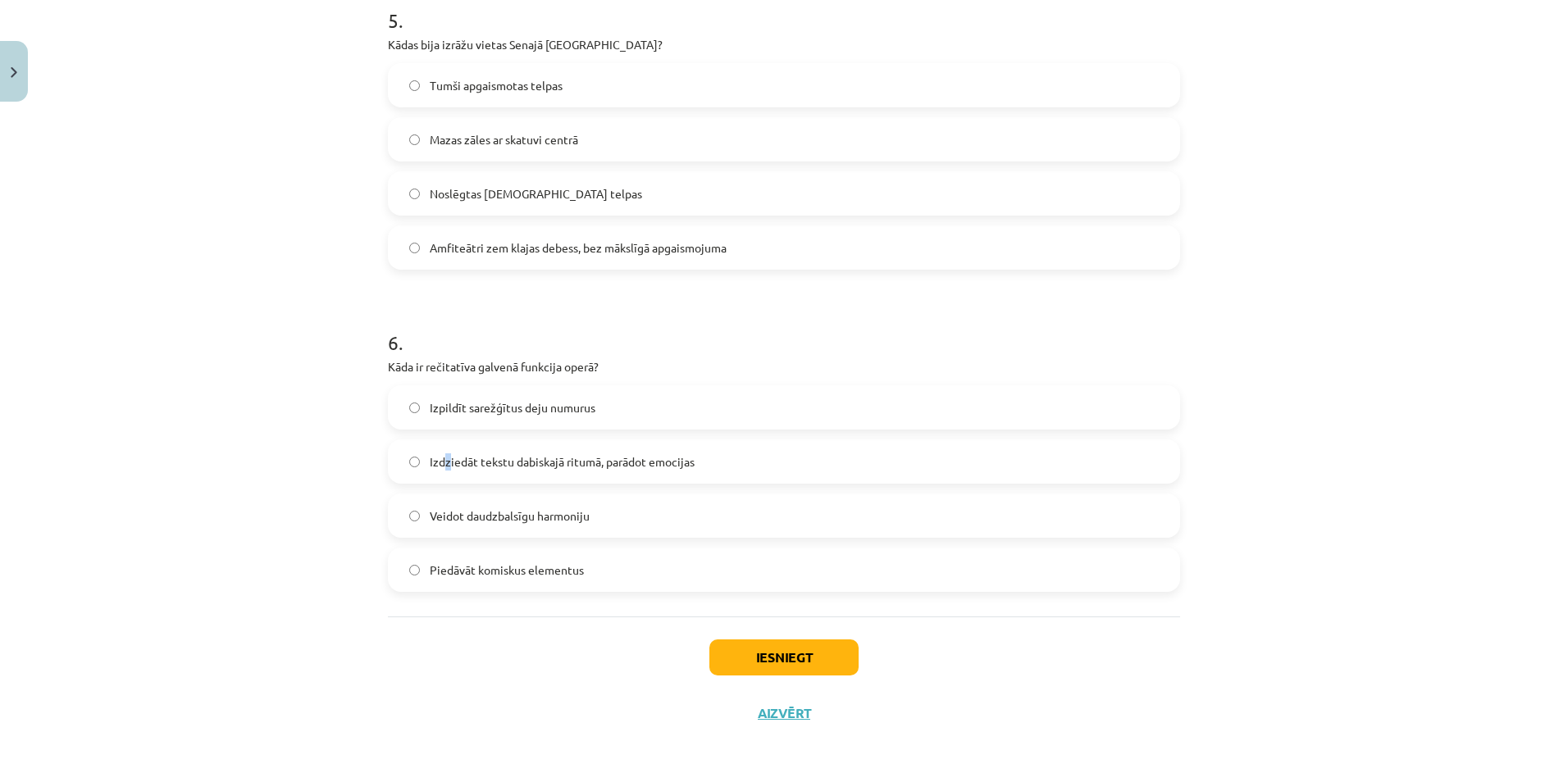
click at [442, 449] on label "Izdziedāt tekstu dabiskajā ritumā, parādot emocijas" at bounding box center [784, 462] width 789 height 41
click at [585, 459] on span "Izdziedāt tekstu dabiskajā ritumā, parādot emocijas" at bounding box center [563, 462] width 265 height 17
click at [723, 650] on button "Iesniegt" at bounding box center [784, 657] width 150 height 36
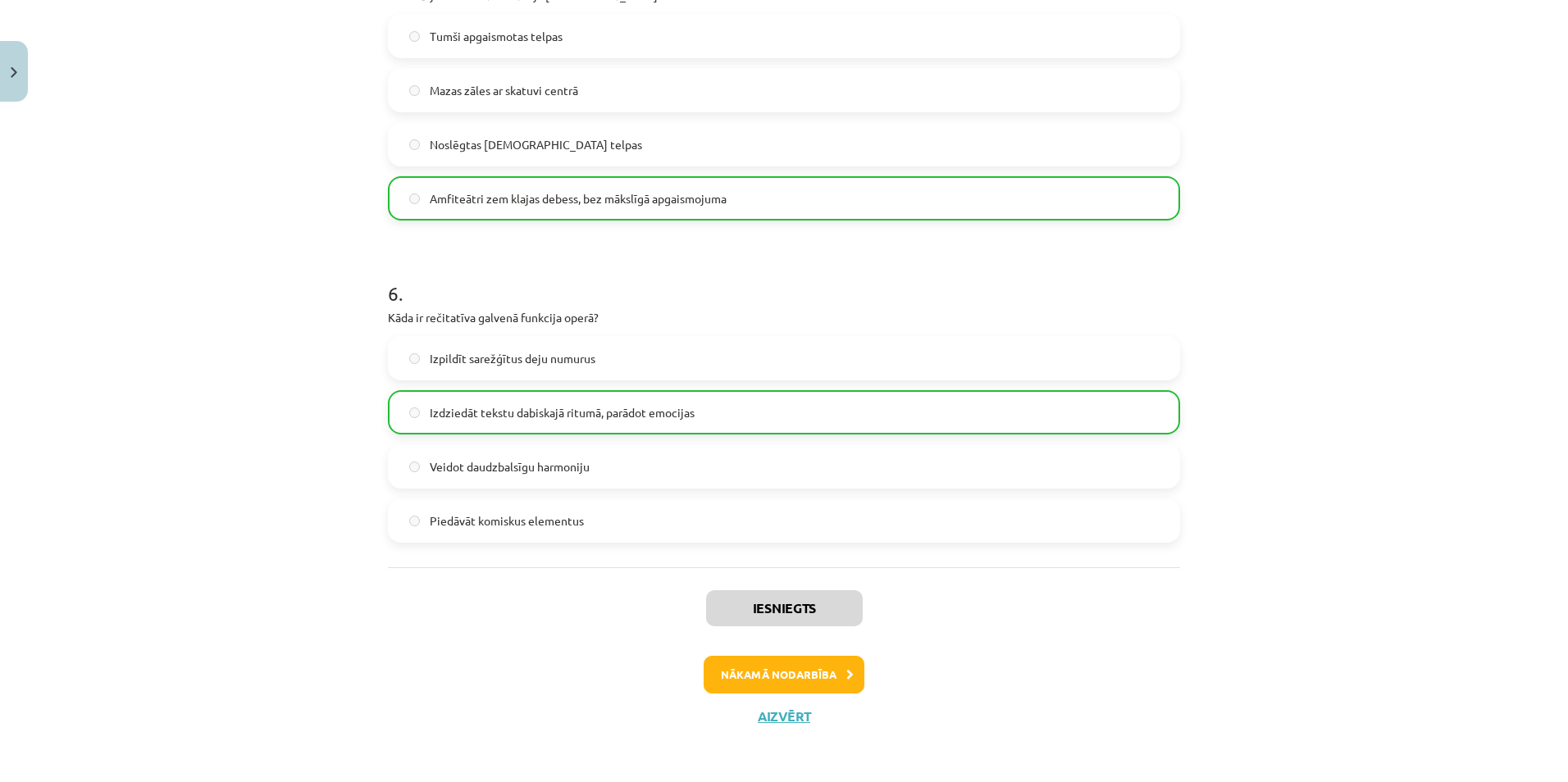
scroll to position [1687, 0]
click at [750, 668] on button "Nākamā nodarbība" at bounding box center [784, 671] width 161 height 38
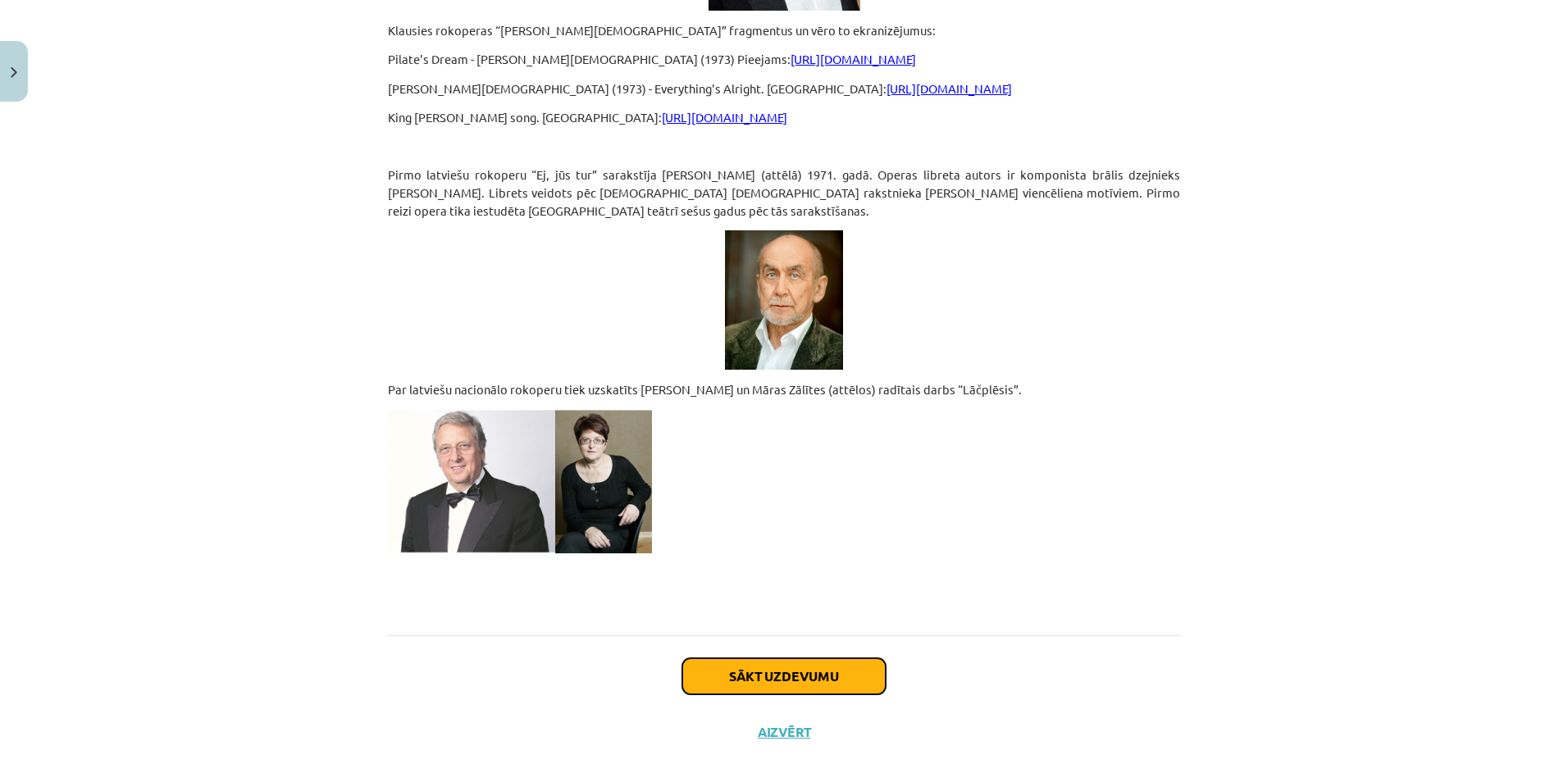
click at [737, 663] on button "Sākt uzdevumu" at bounding box center [784, 676] width 203 height 36
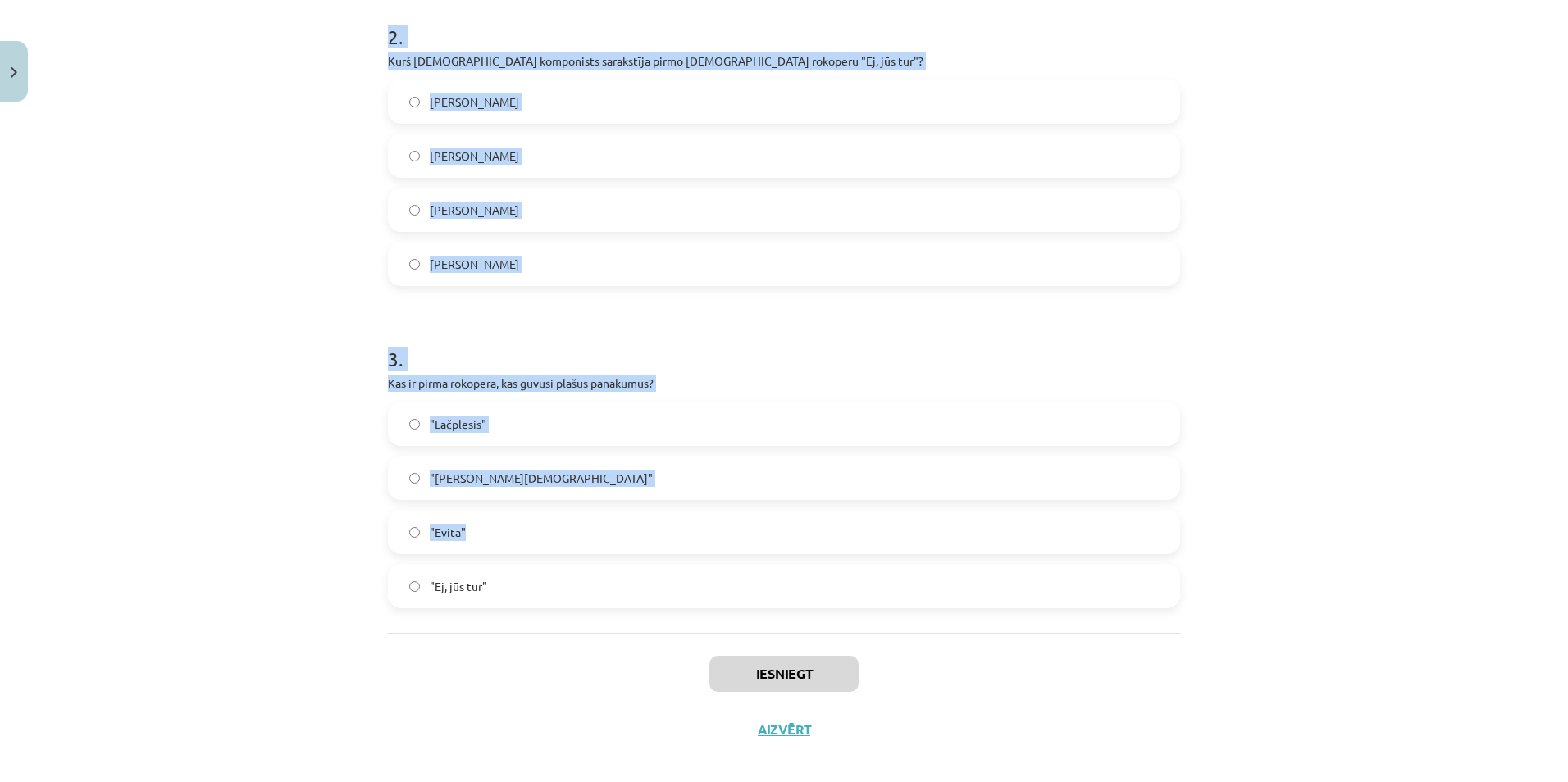
scroll to position [668, 0]
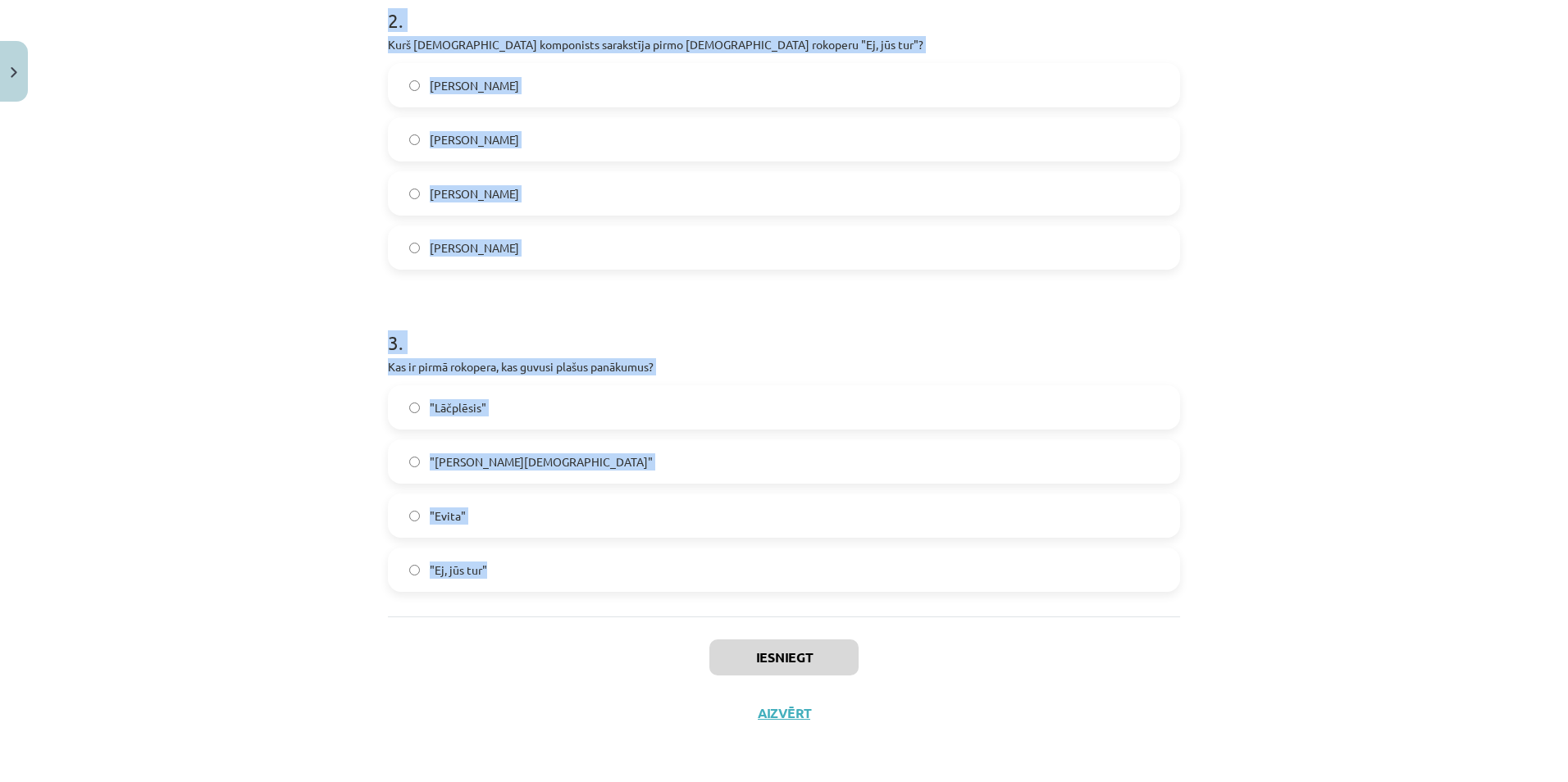
drag, startPoint x: 380, startPoint y: 344, endPoint x: 492, endPoint y: 573, distance: 254.9
click at [492, 573] on div "14 XP Saņemsi Viegls 81 pilda Apraksts Uzdevums Palīdzība 1 . No kā radies rokm…" at bounding box center [784, 91] width 812 height 1300
copy form "No kā radies rokmūzikas žanrs? Klasiskās mūzikas Rokenrola Blūza Džeza 2 . Kurš…"
click at [1243, 441] on div "Mācību tēma: Mūzikas 8. klases 1. ieskaites mācību materiāls #4 Rokopera 14 XP …" at bounding box center [784, 391] width 1568 height 782
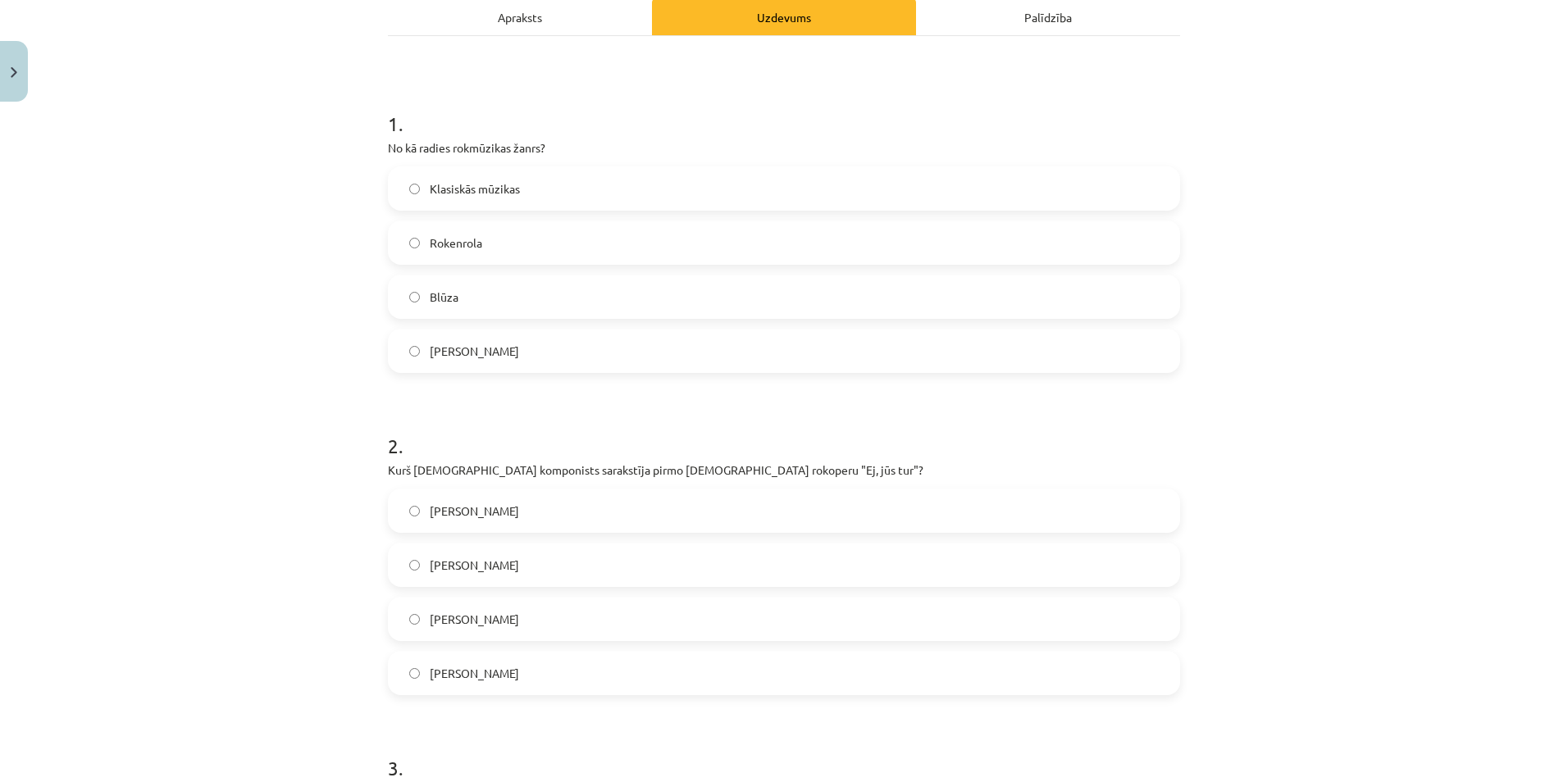
scroll to position [176, 0]
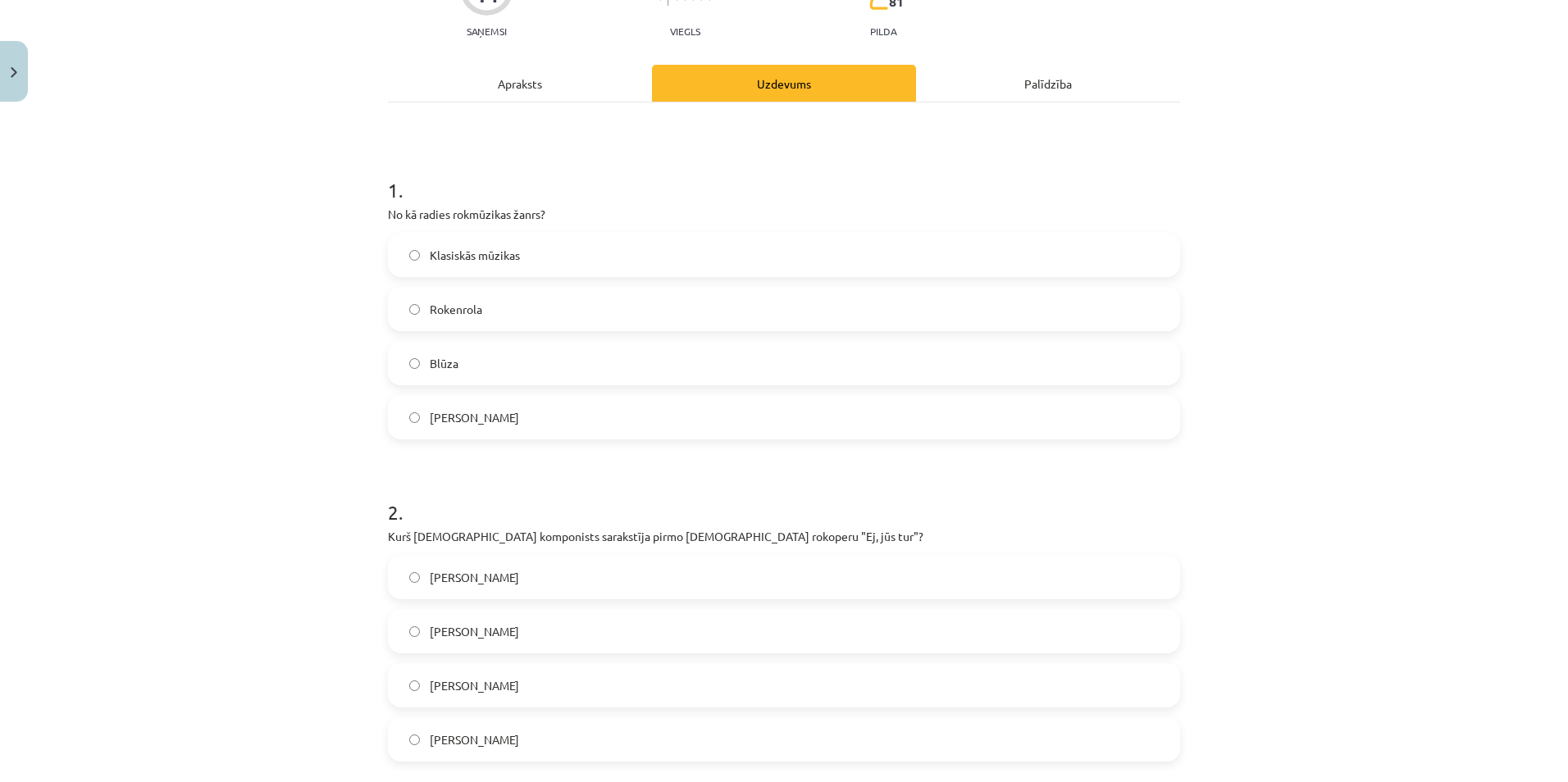
click at [503, 316] on label "Rokenrola" at bounding box center [784, 309] width 789 height 41
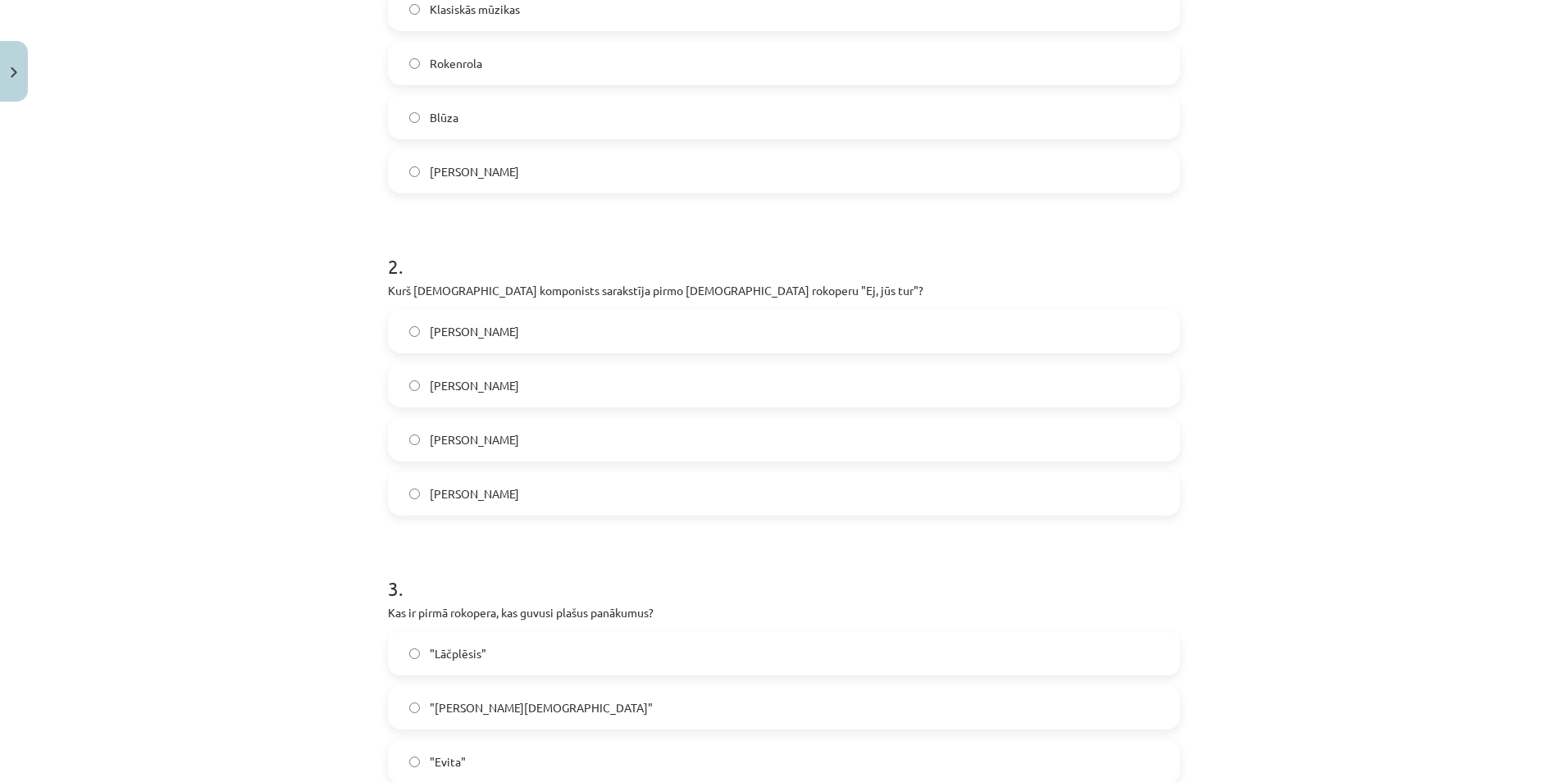
click at [511, 440] on label "[PERSON_NAME]" at bounding box center [784, 439] width 789 height 41
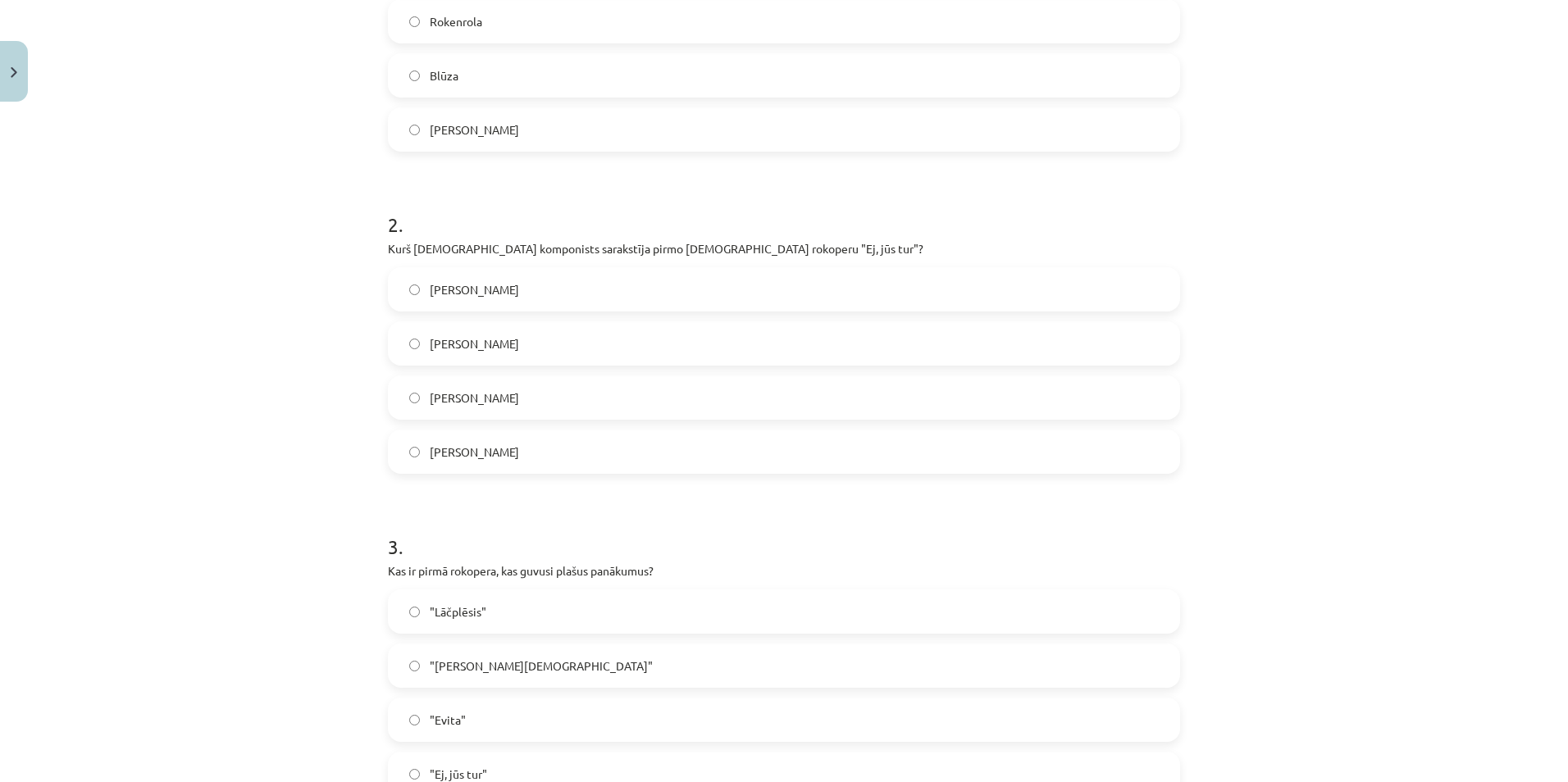
scroll to position [668, 0]
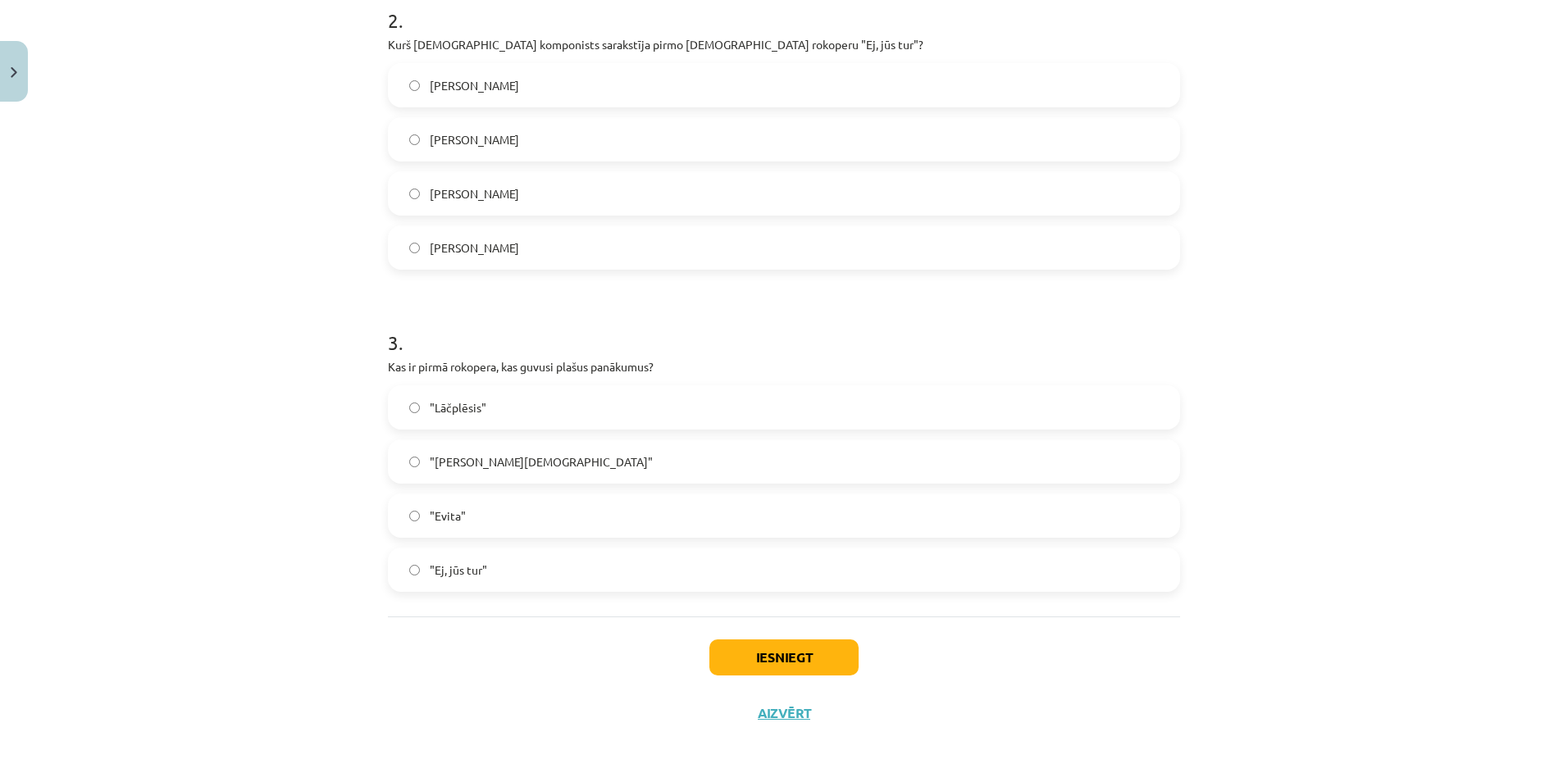
click at [512, 467] on span ""[PERSON_NAME][DEMOGRAPHIC_DATA]"" at bounding box center [541, 462] width 223 height 17
click at [712, 664] on button "Iesniegt" at bounding box center [784, 657] width 150 height 36
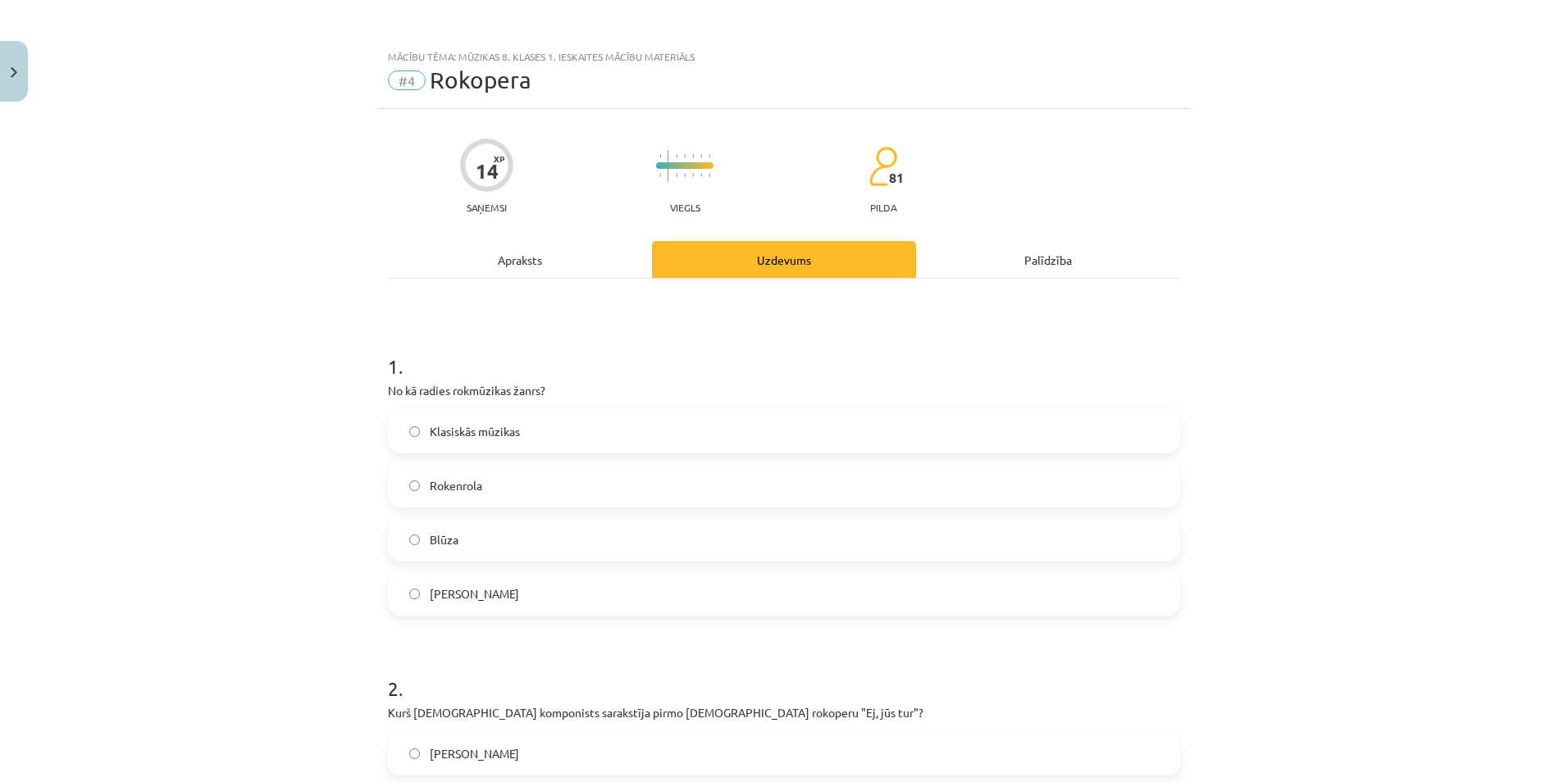
scroll to position [668, 0]
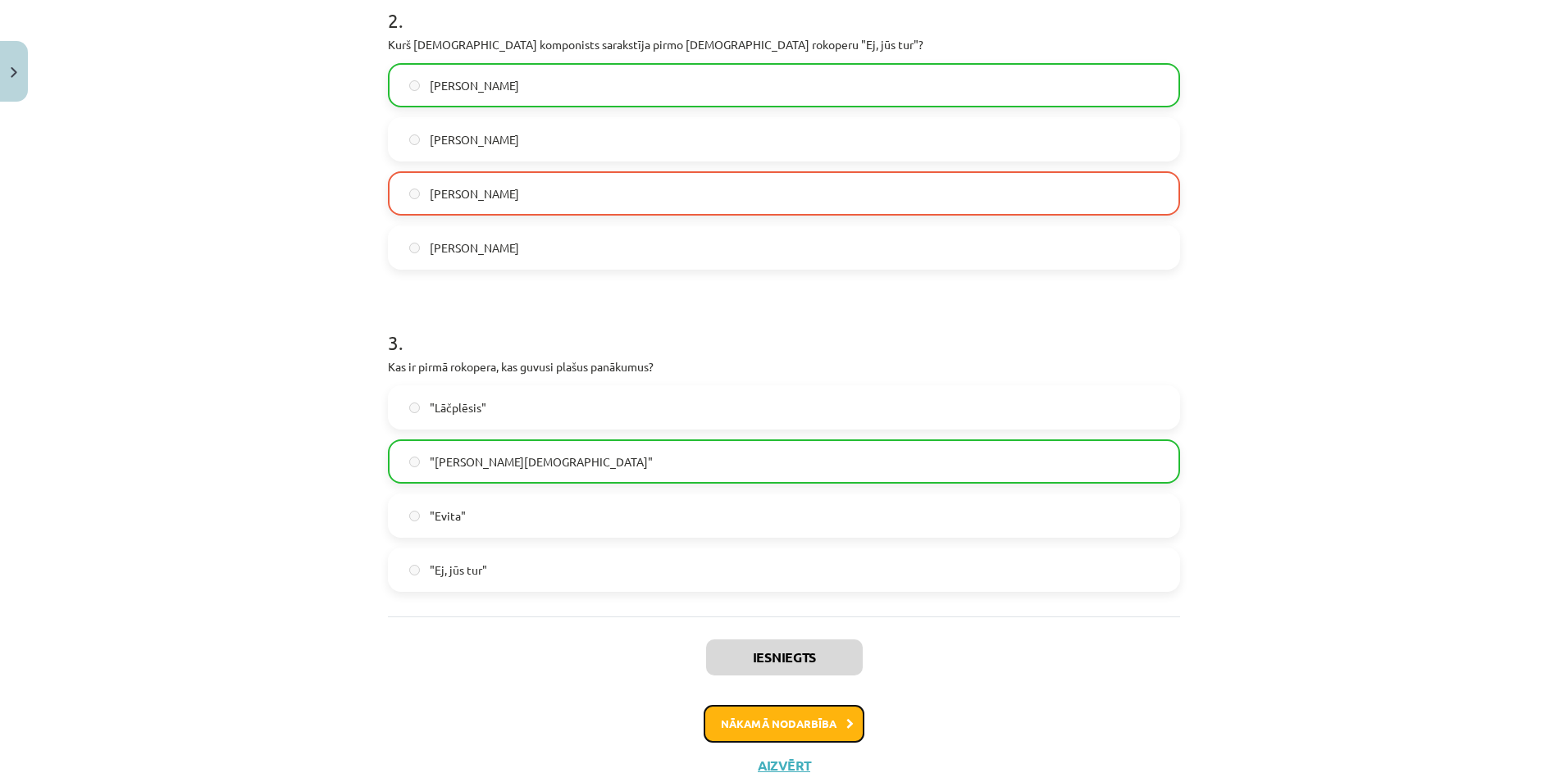
click at [800, 725] on button "Nākamā nodarbība" at bounding box center [784, 724] width 161 height 38
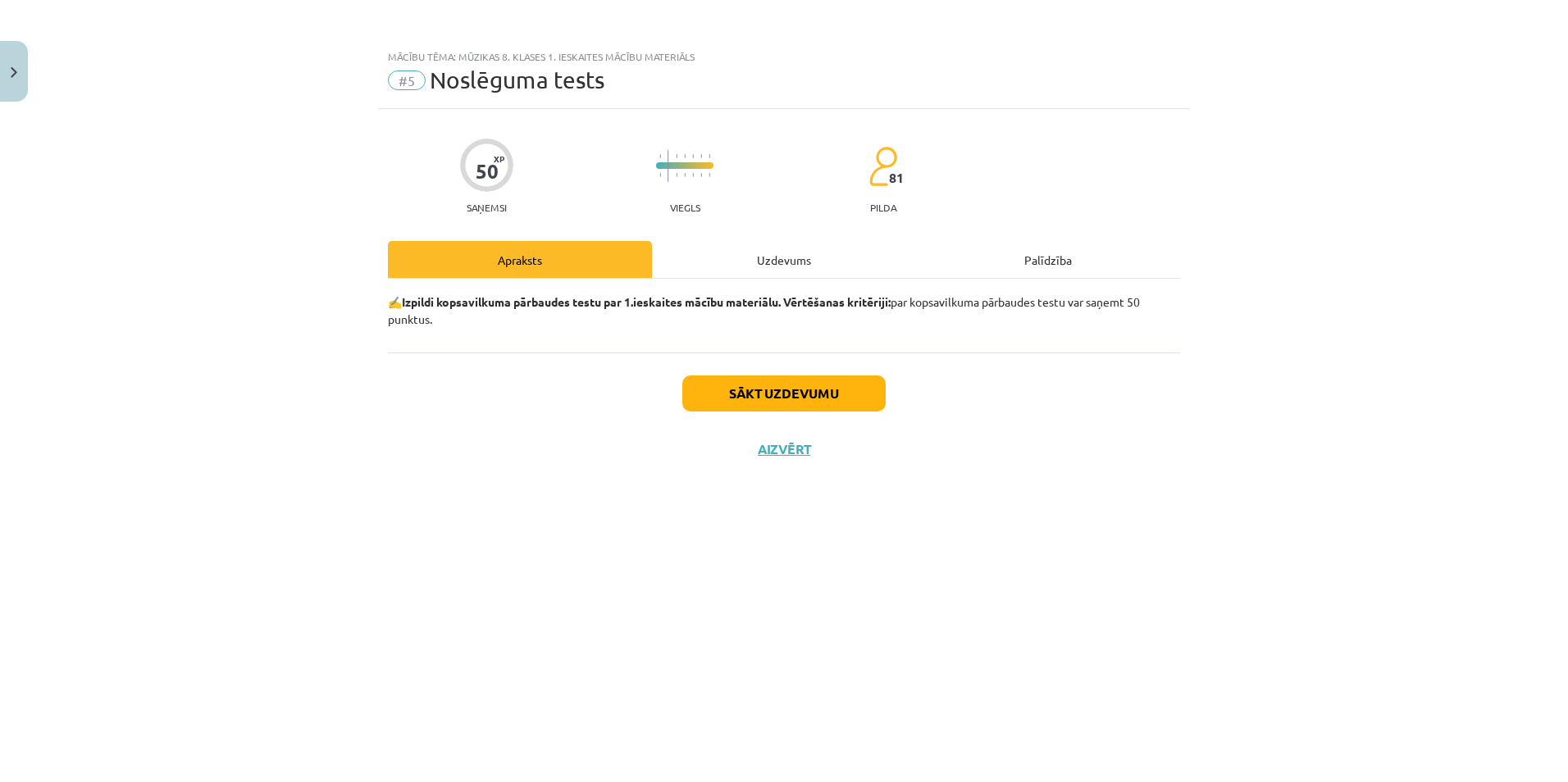
click at [857, 371] on div "Sākt uzdevumu Aizvērt" at bounding box center [784, 409] width 793 height 115
drag, startPoint x: 855, startPoint y: 371, endPoint x: 854, endPoint y: 383, distance: 12.0
click at [854, 383] on div "Sākt uzdevumu Aizvērt" at bounding box center [784, 409] width 793 height 115
click at [854, 383] on button "Sākt uzdevumu" at bounding box center [784, 393] width 203 height 36
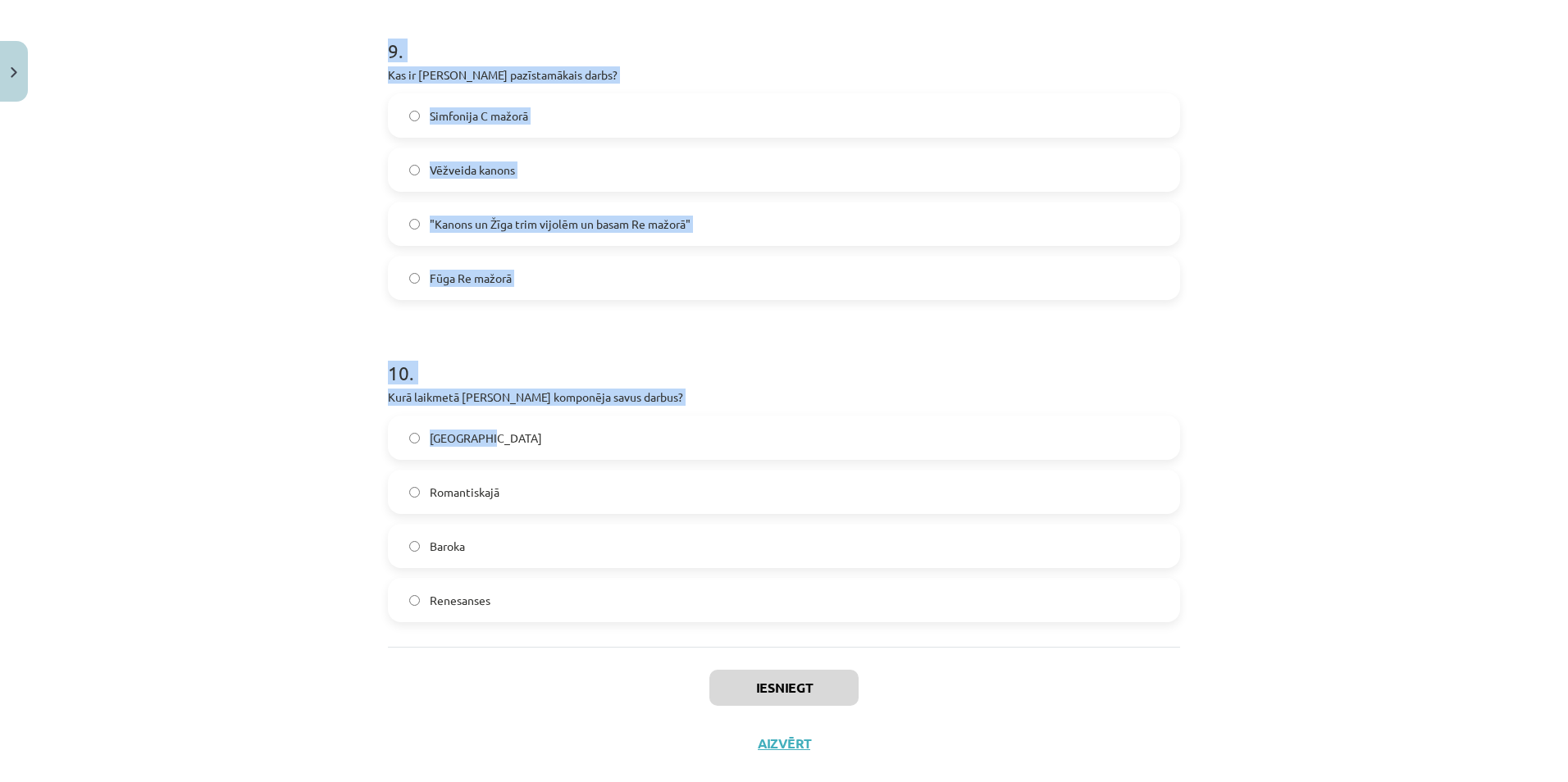
scroll to position [2923, 0]
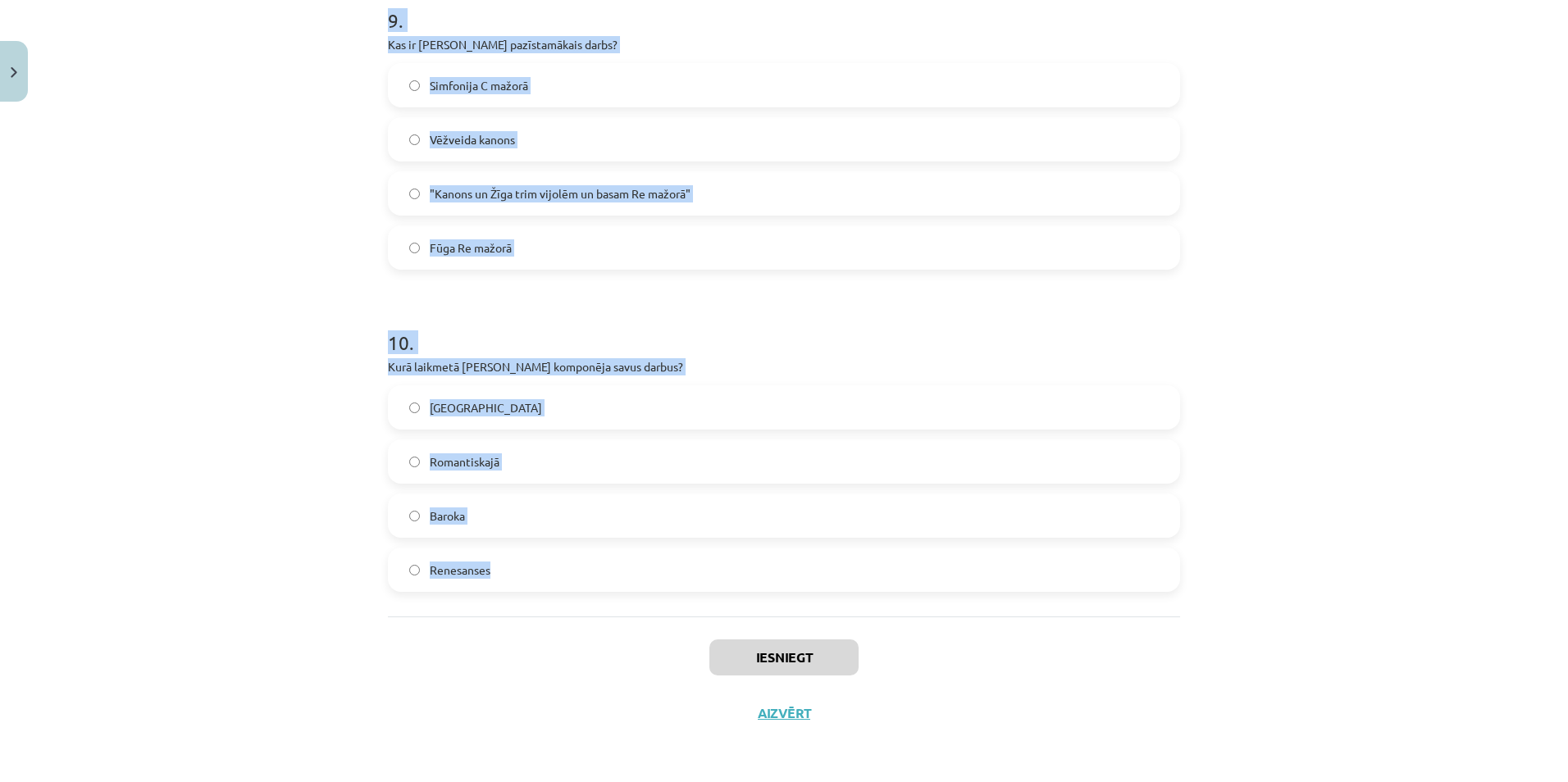
drag, startPoint x: 376, startPoint y: 225, endPoint x: 643, endPoint y: 586, distance: 449.0
copy form "Lore ip dol sitamet consect adi elitseddoeiu temporinc utlaboree? Doloremag ali…"
click at [903, 320] on h1 "10 ." at bounding box center [784, 327] width 793 height 50
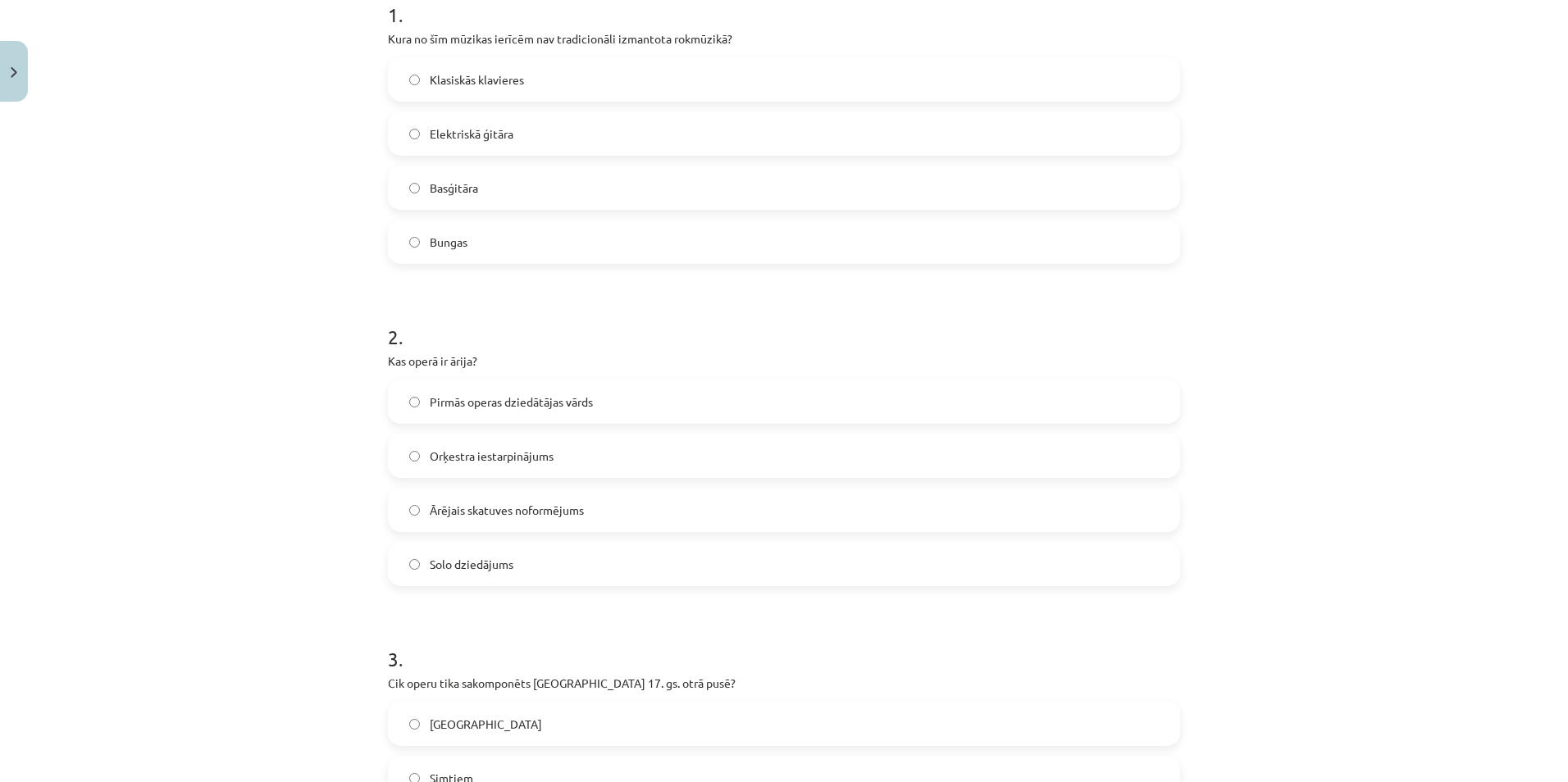
scroll to position [218, 0]
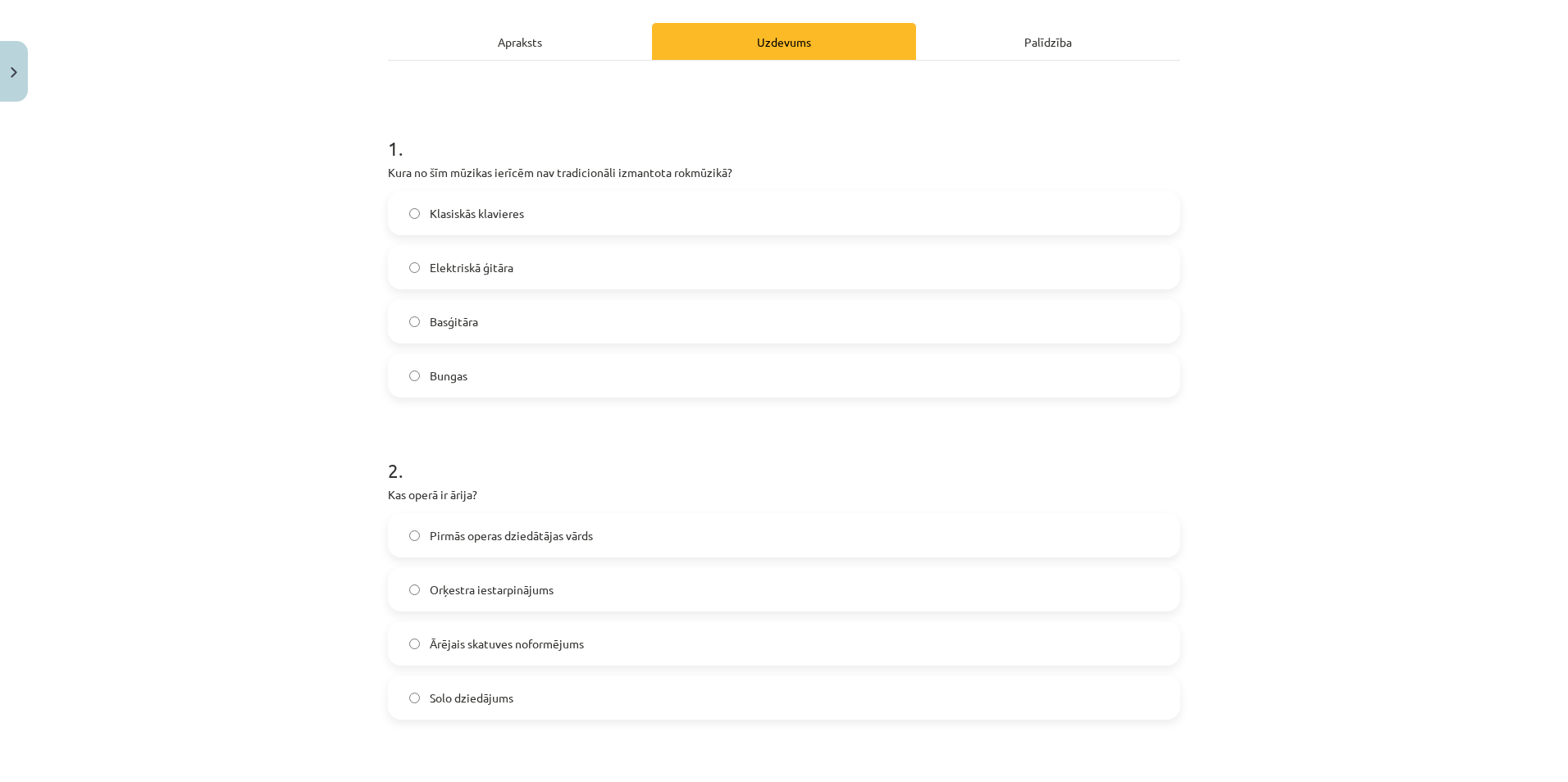
click at [498, 210] on span "Klasiskās klavieres" at bounding box center [477, 214] width 94 height 17
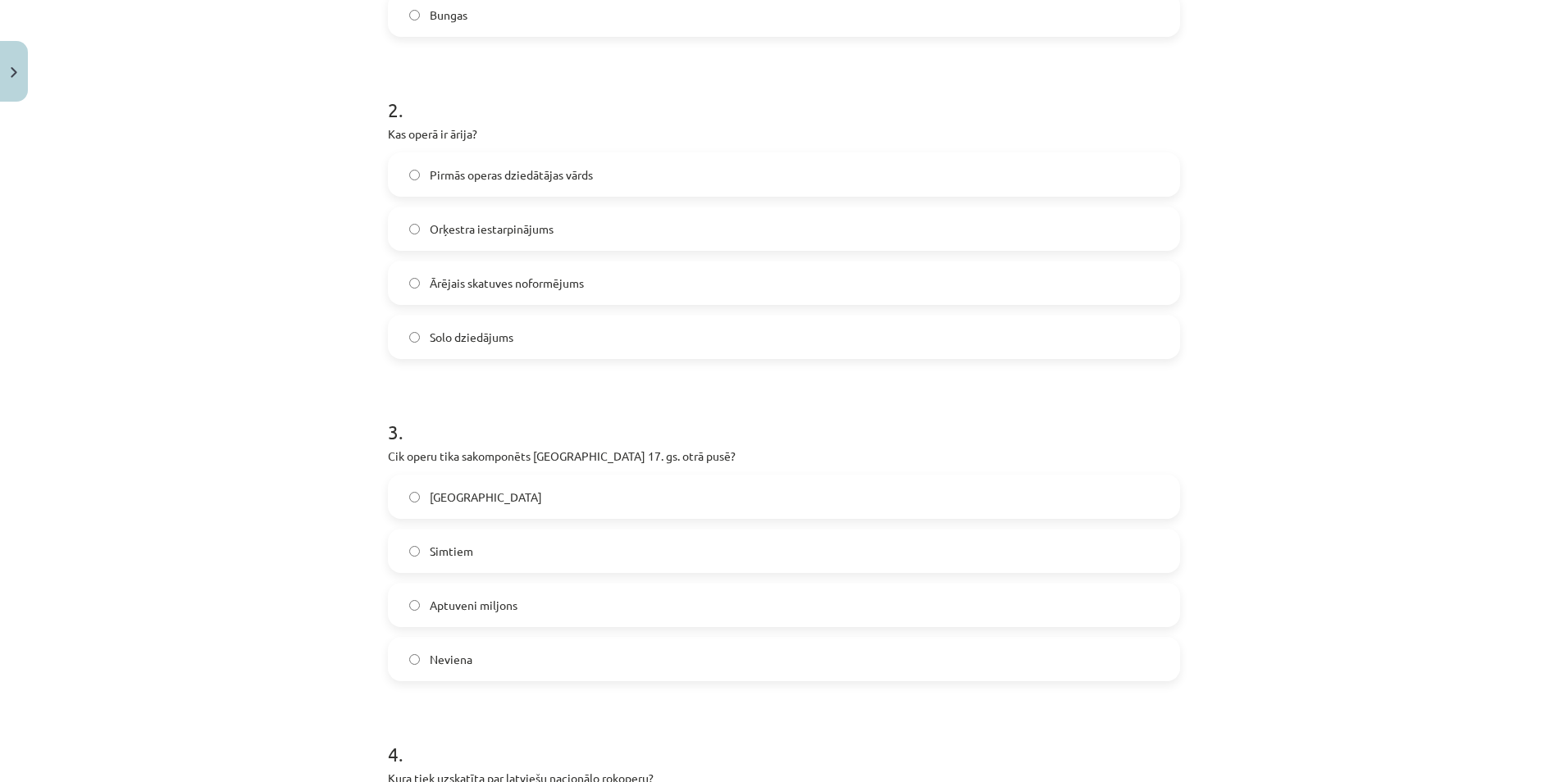
scroll to position [710, 0]
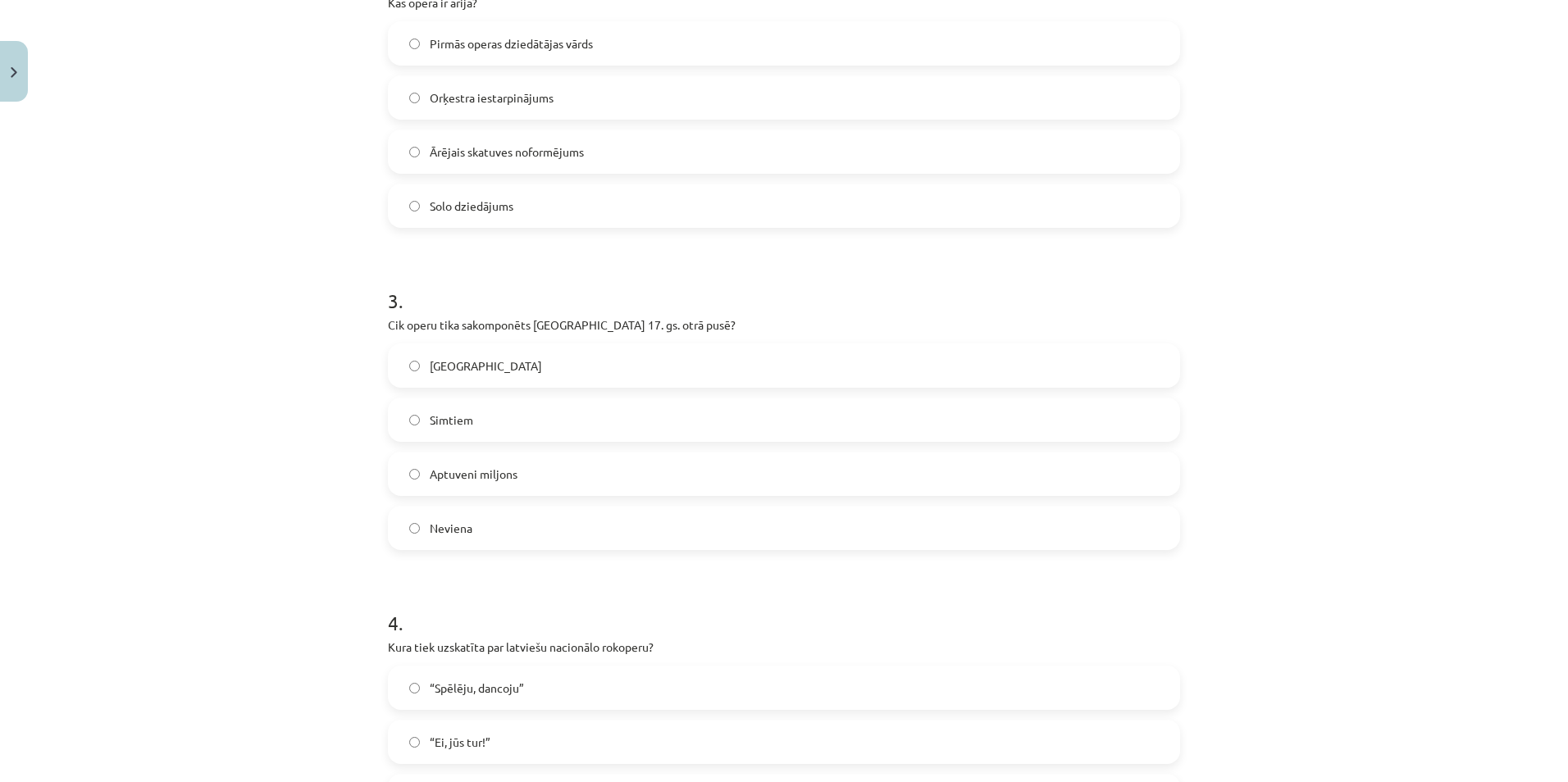
click at [465, 193] on label "Solo dziedājums" at bounding box center [784, 206] width 789 height 41
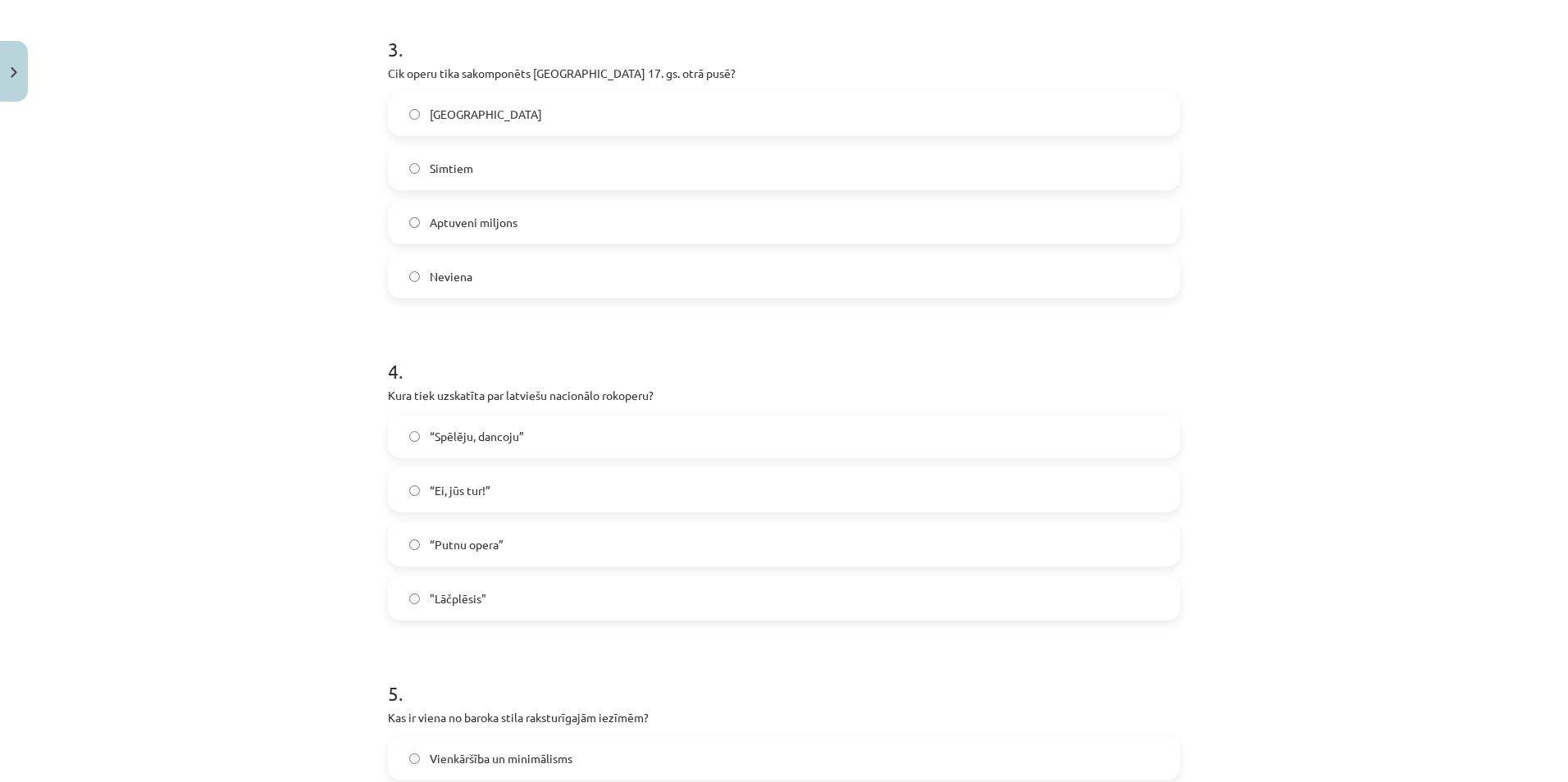
scroll to position [1038, 0]
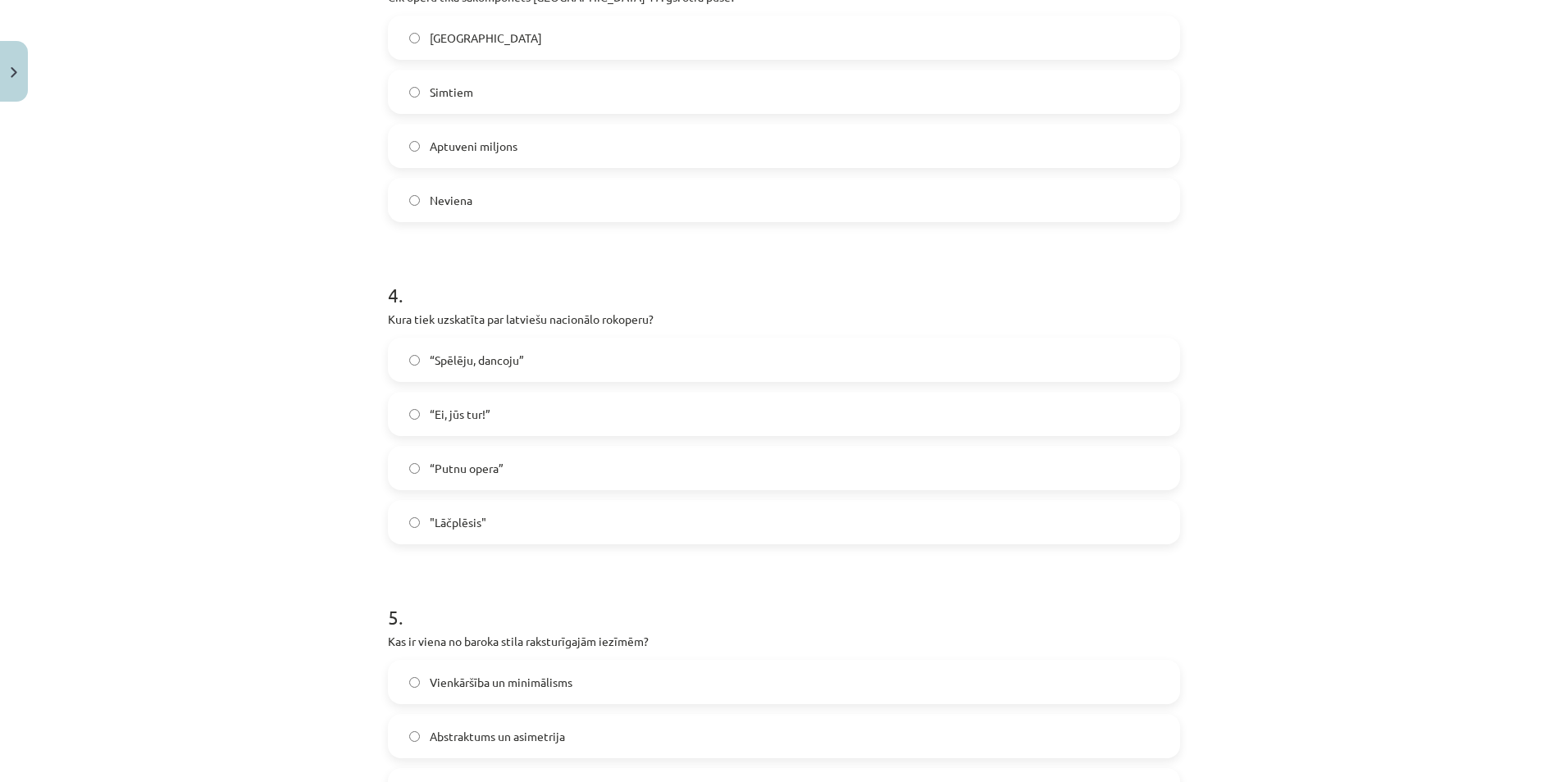
click at [430, 514] on span ""Lāčplēsis"" at bounding box center [458, 522] width 56 height 17
click at [447, 91] on span "Simtiem" at bounding box center [451, 92] width 44 height 17
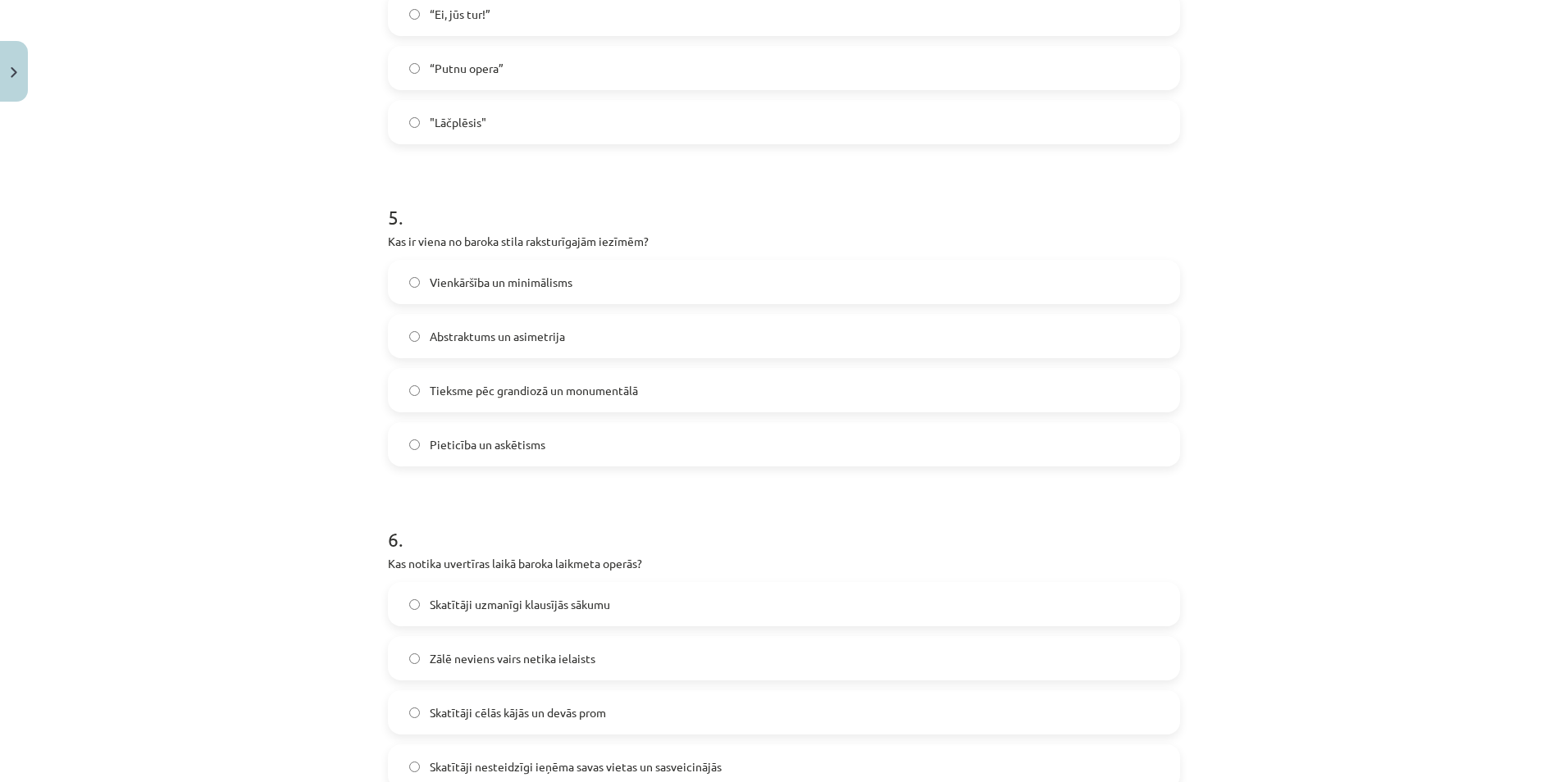
scroll to position [1448, 0]
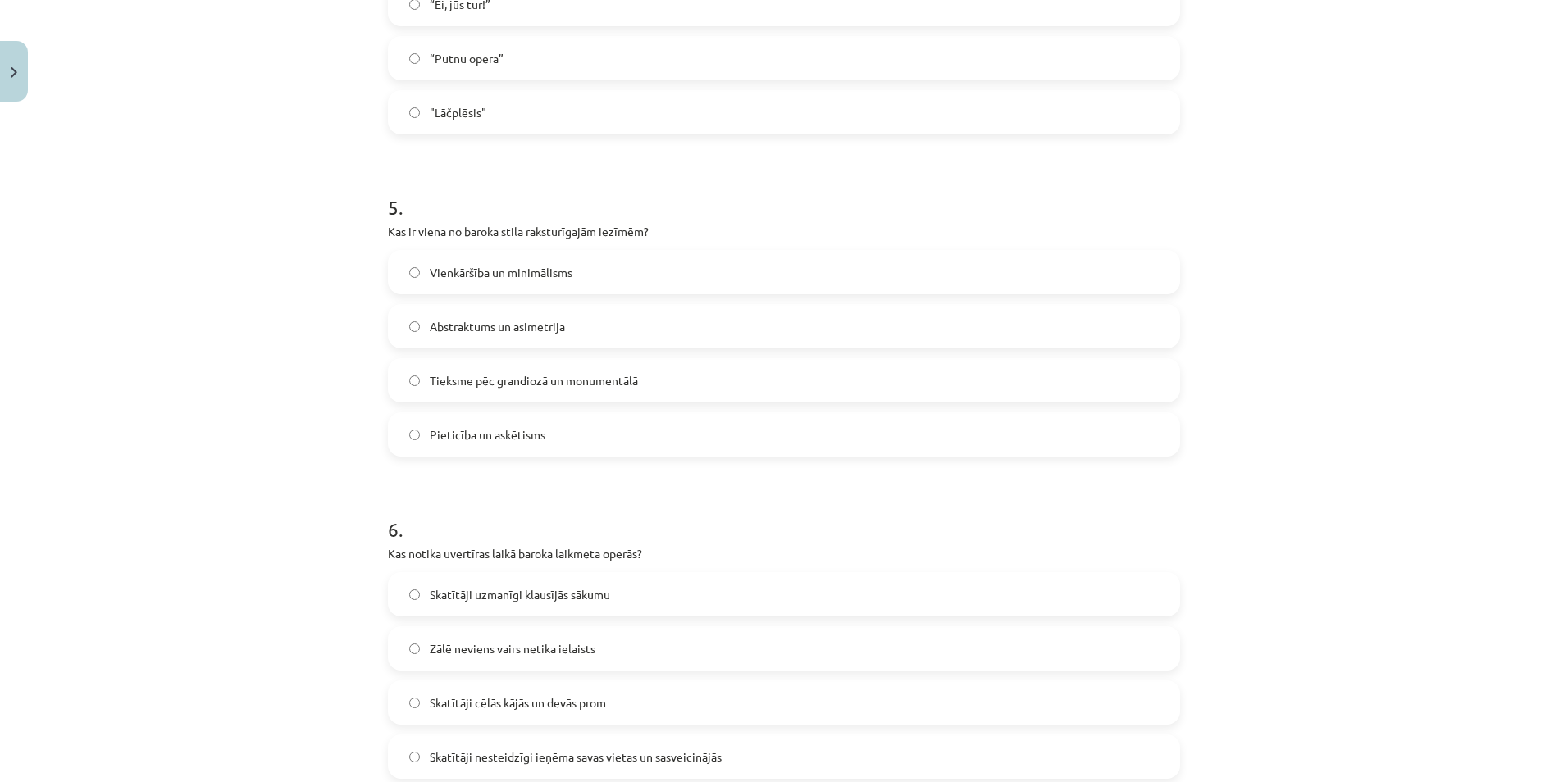
click at [480, 321] on span "Abstraktums un asimetrija" at bounding box center [498, 326] width 135 height 17
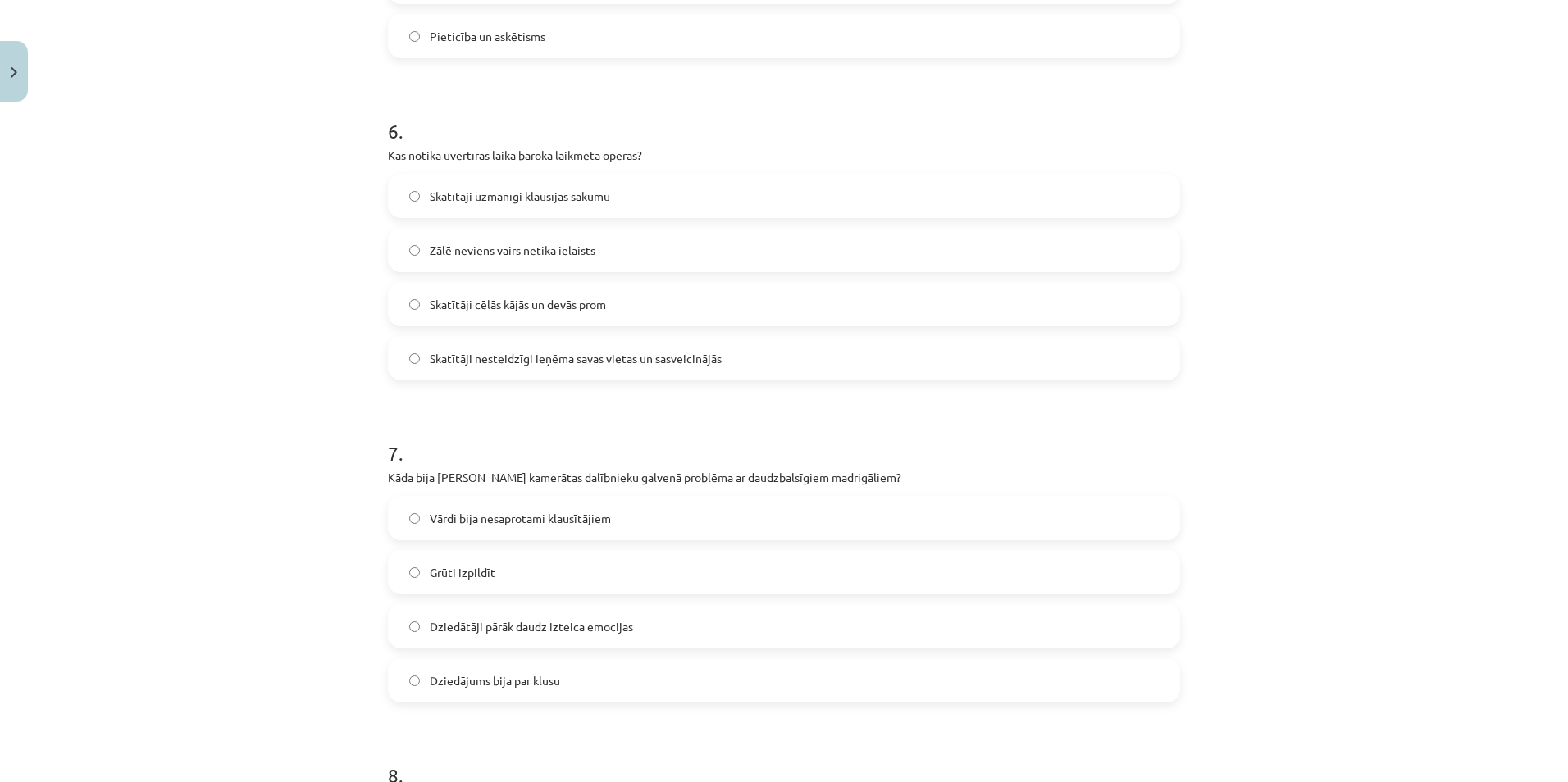
scroll to position [1857, 0]
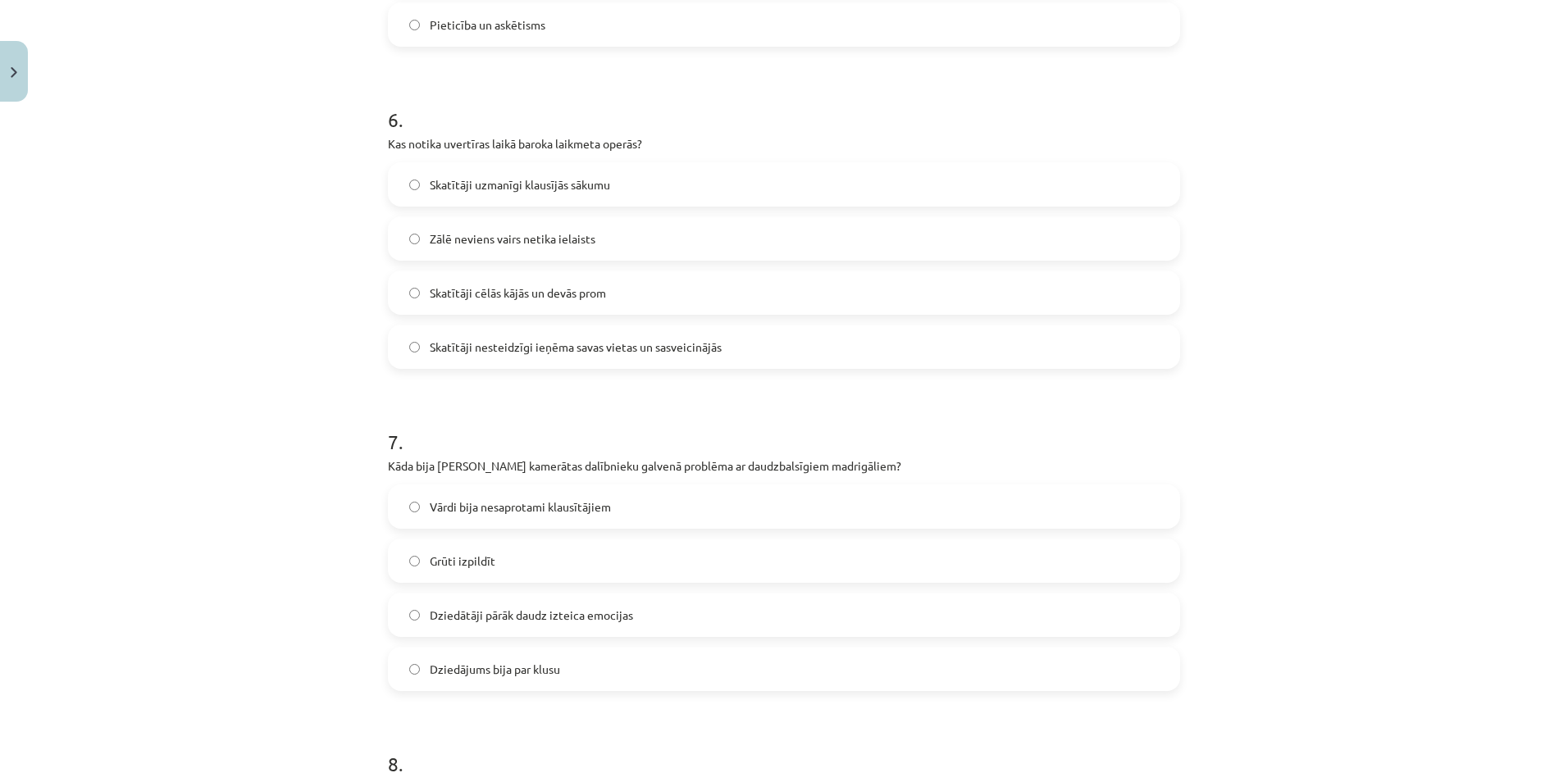
click at [411, 352] on label "Skatītāji nesteidzīgi ieņēma savas vietas un sasveicinājās" at bounding box center [784, 347] width 789 height 41
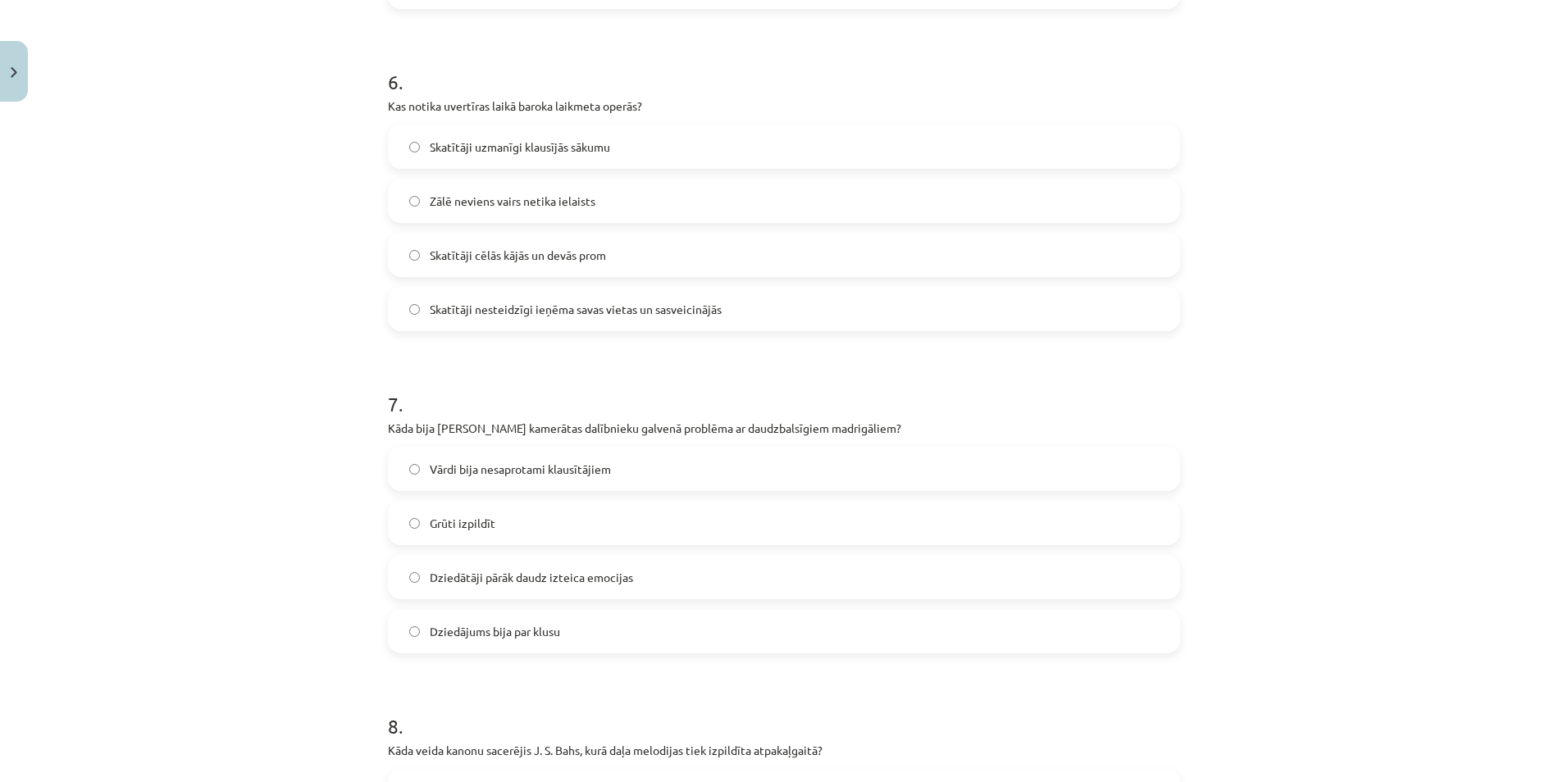
scroll to position [2103, 0]
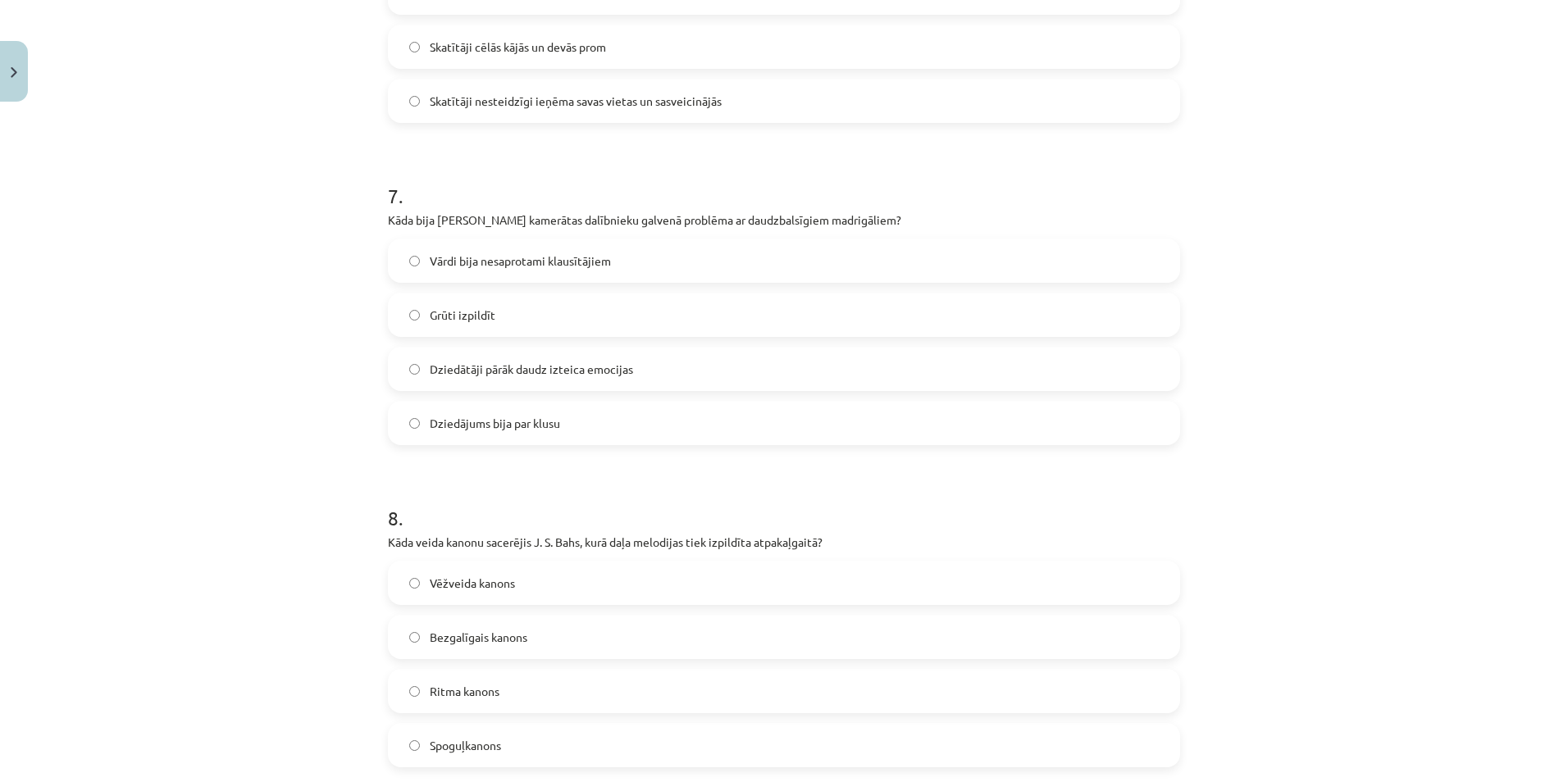
click at [478, 249] on label "Vārdi bija nesaprotami klausītājiem" at bounding box center [784, 261] width 789 height 41
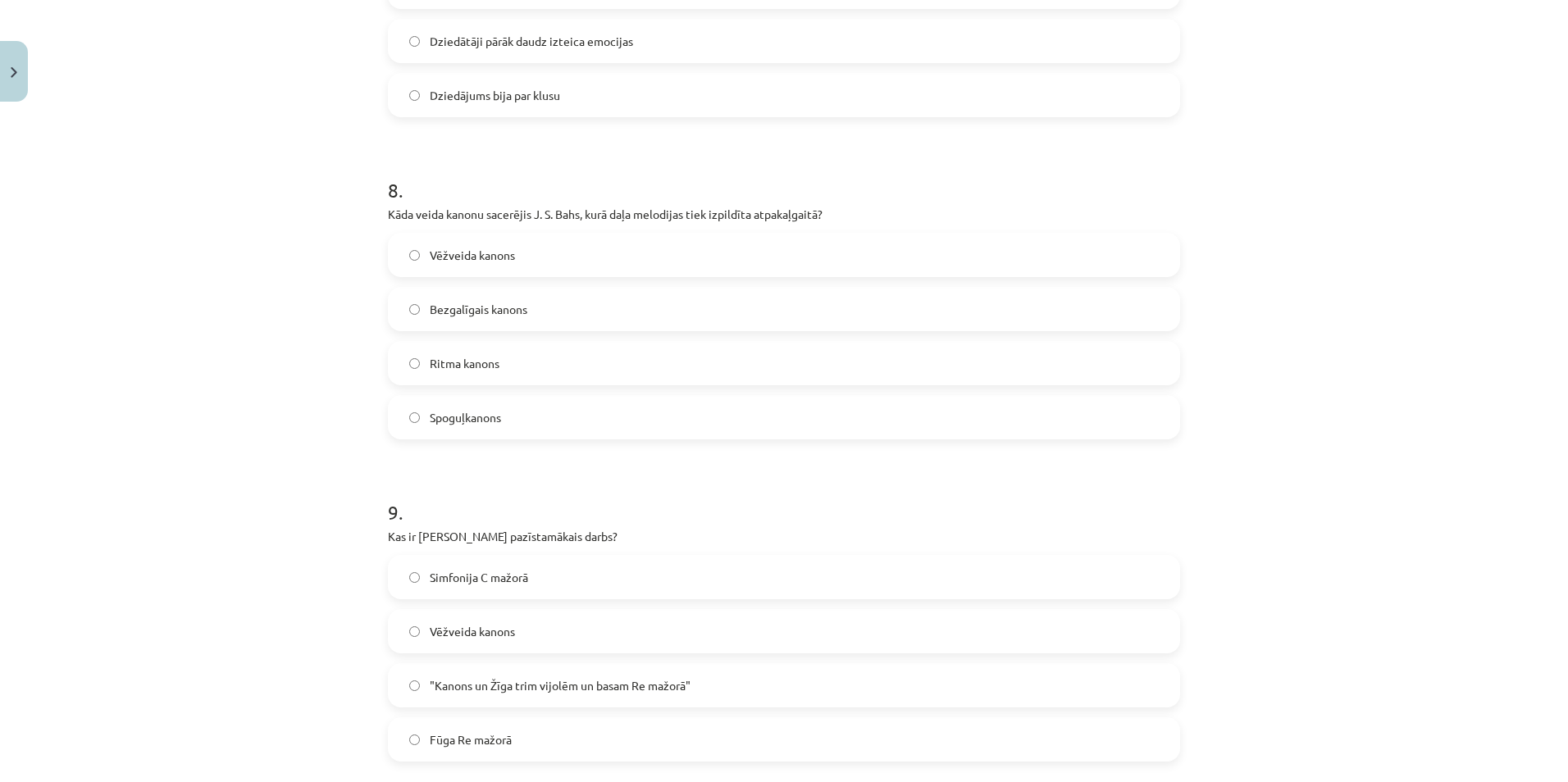
click at [469, 252] on span "Vēžveida kanons" at bounding box center [473, 256] width 85 height 17
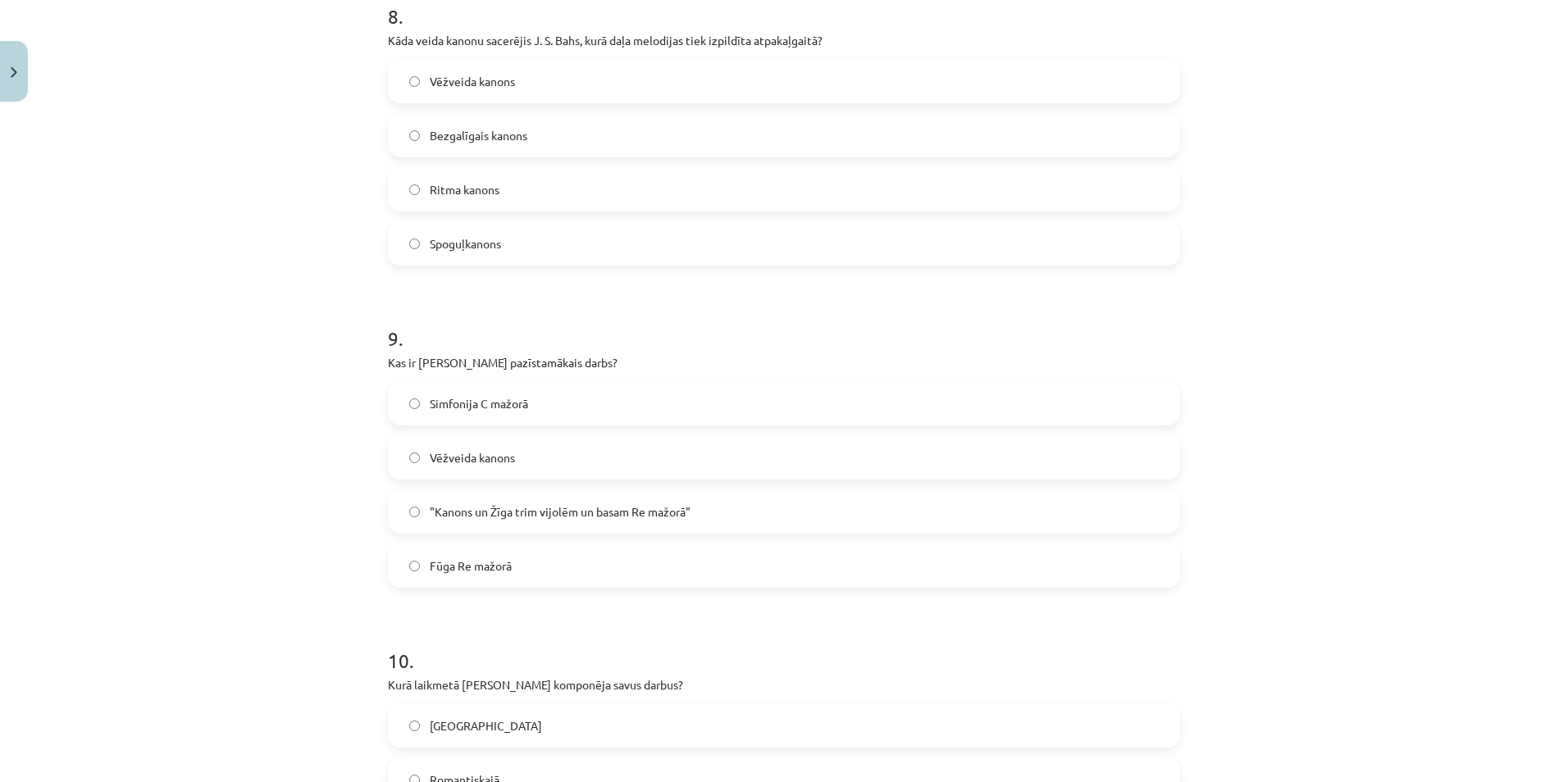
scroll to position [2677, 0]
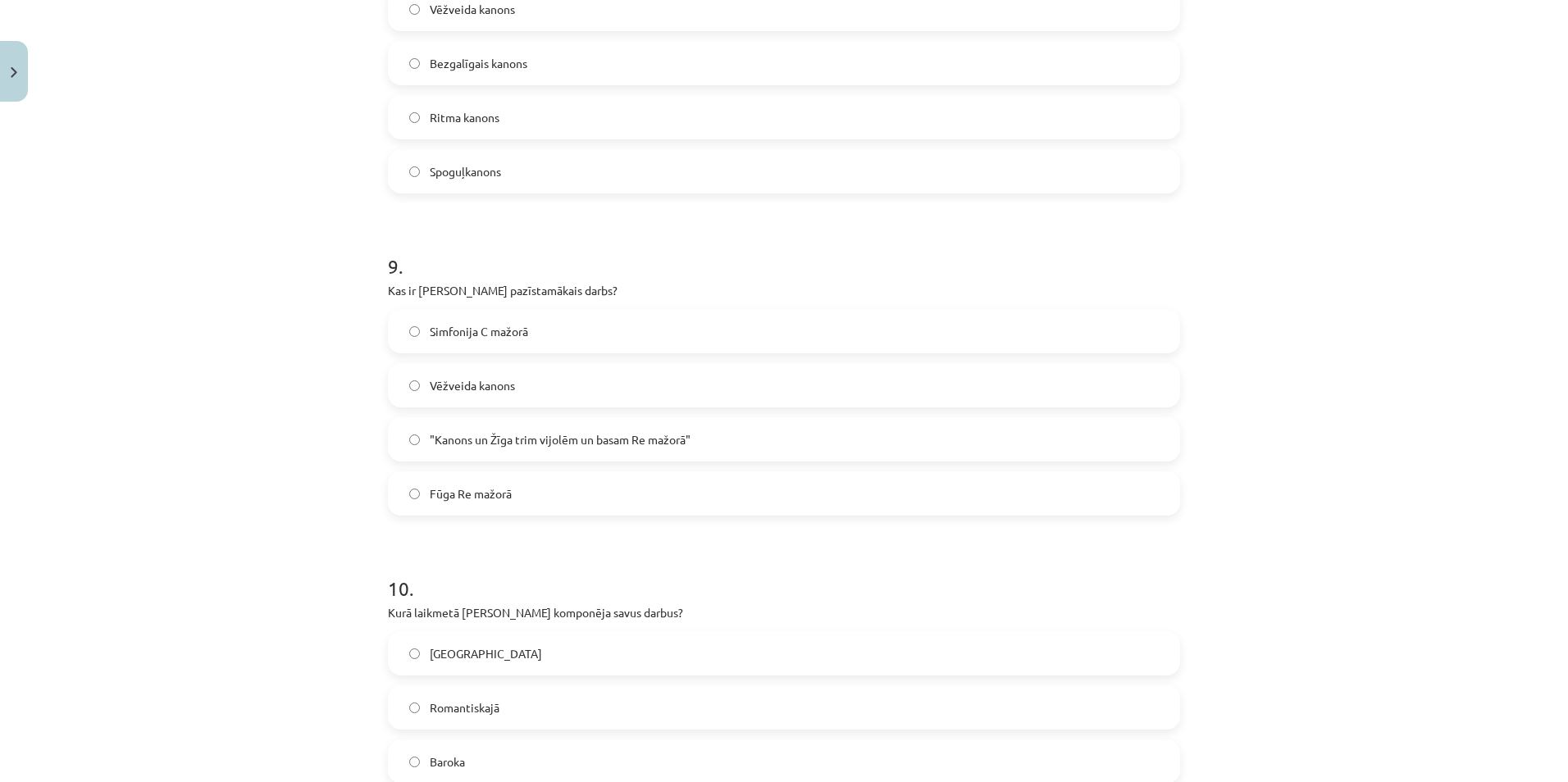
click at [451, 440] on span ""Kanons un Žīga trim vijolēm un basam Re mažorā"" at bounding box center [560, 439] width 261 height 17
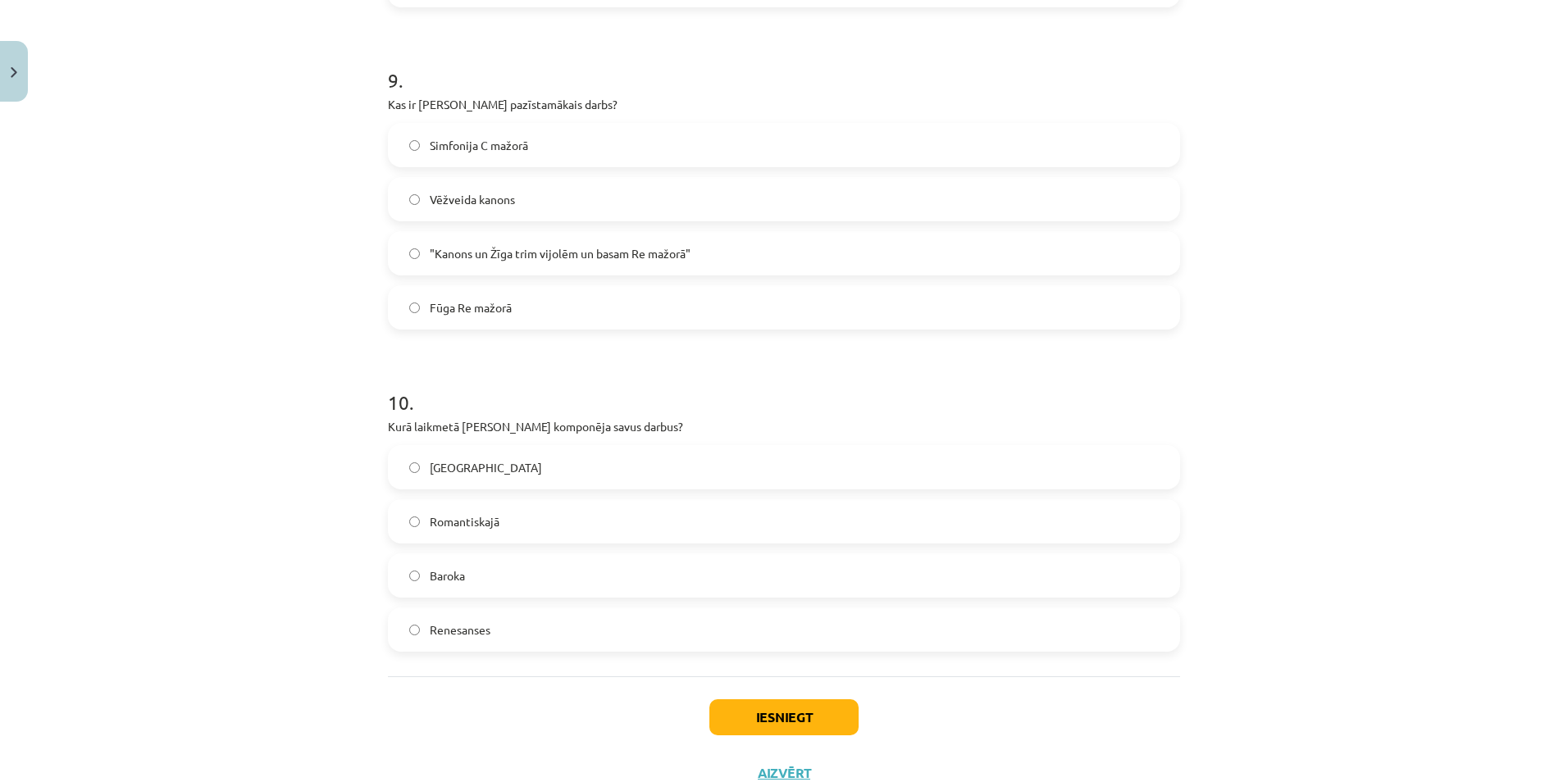
scroll to position [2923, 0]
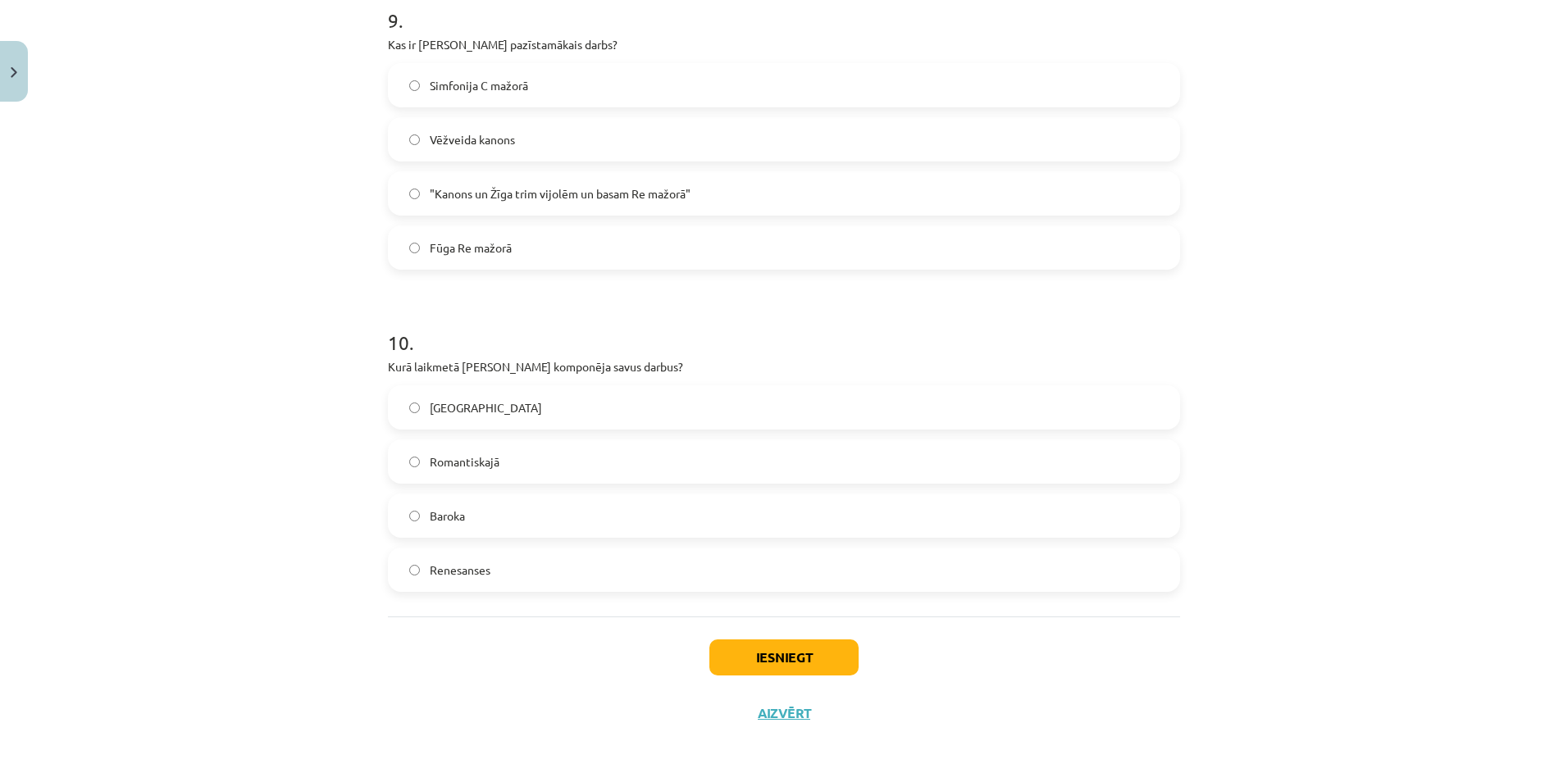
click at [433, 462] on span "Romantiskajā" at bounding box center [465, 462] width 70 height 17
click at [732, 648] on button "Iesniegt" at bounding box center [784, 657] width 150 height 36
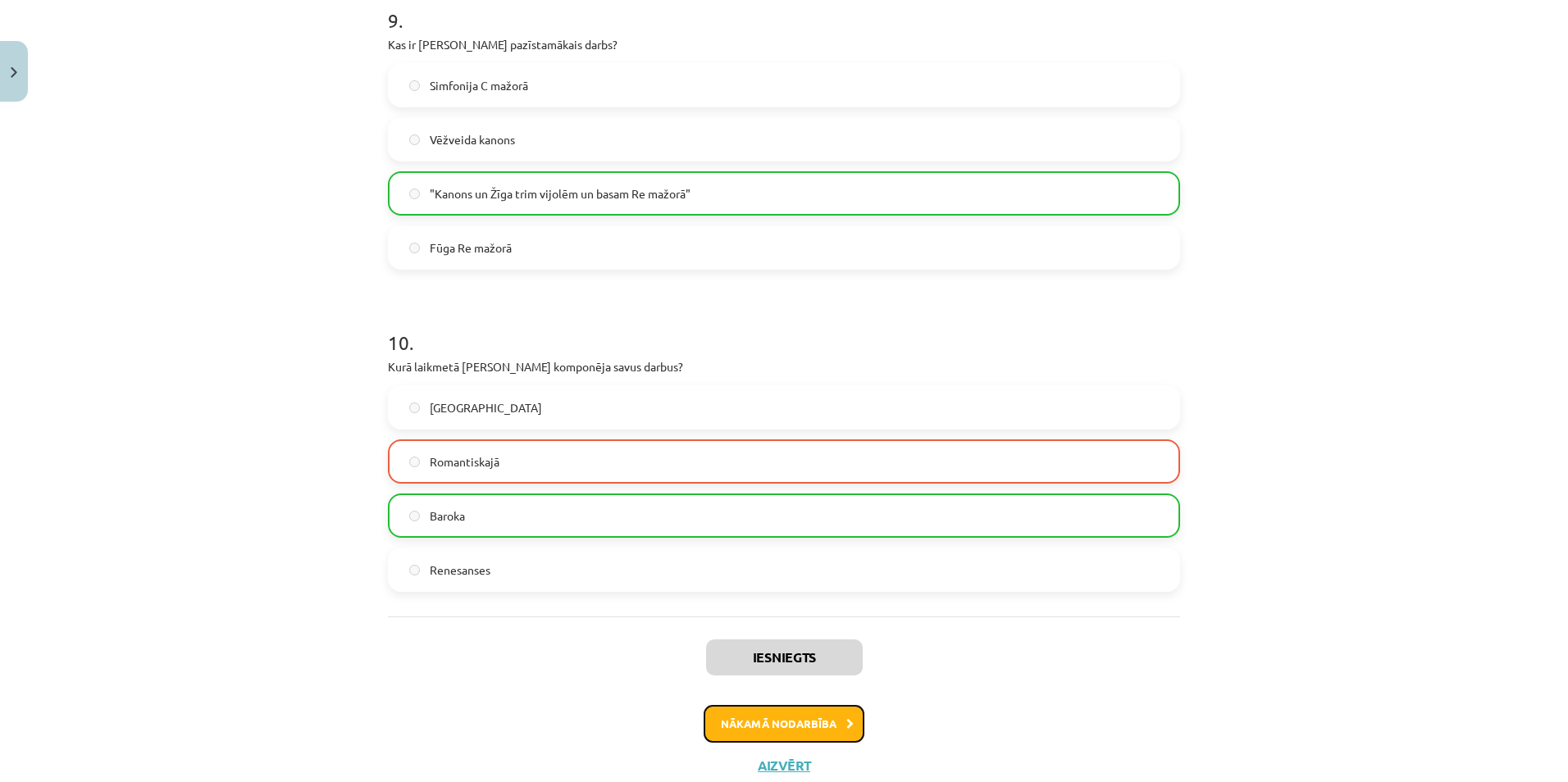
click at [736, 727] on button "Nākamā nodarbība" at bounding box center [784, 724] width 161 height 38
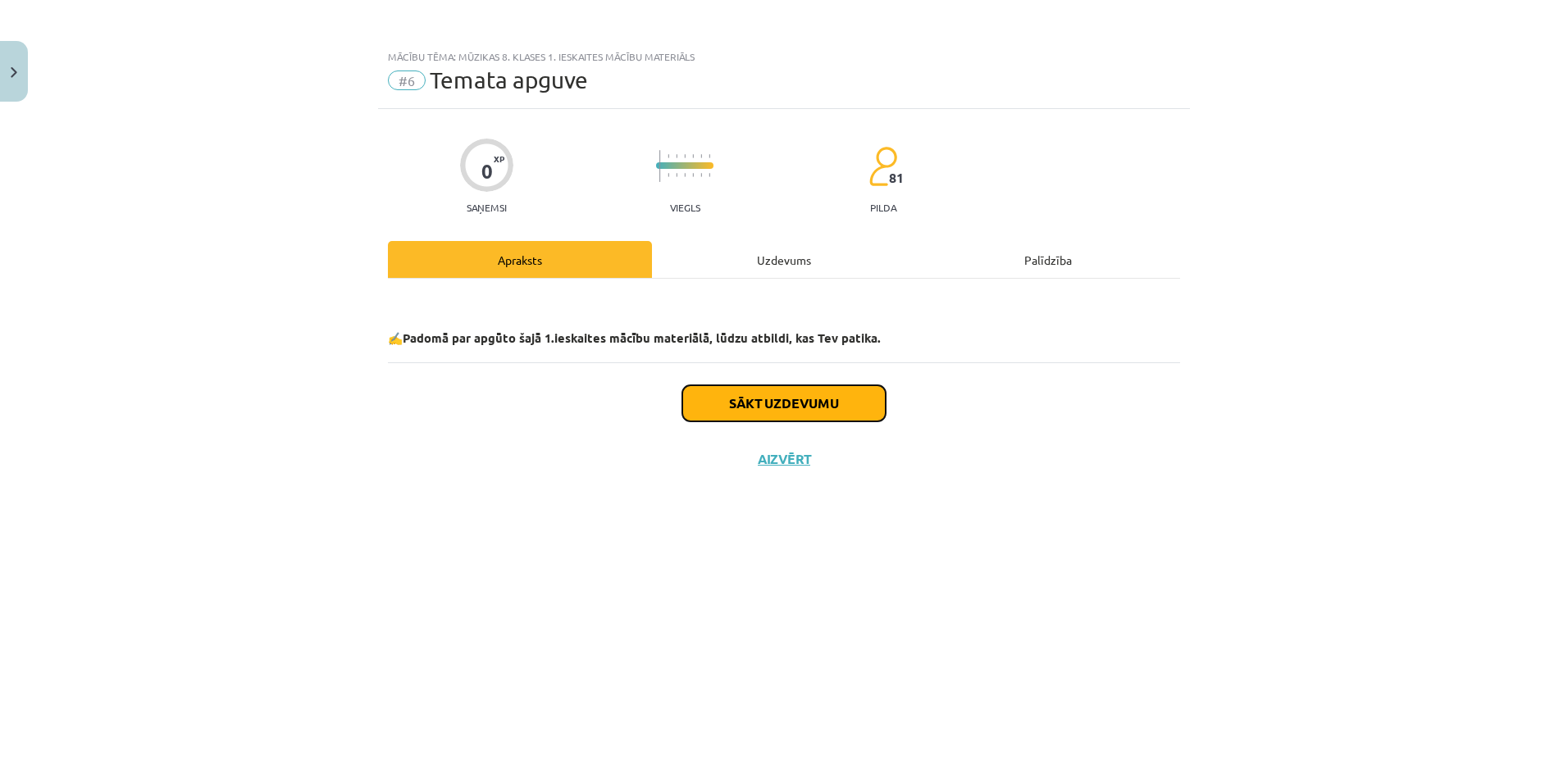
click at [772, 408] on button "Sākt uzdevumu" at bounding box center [784, 403] width 203 height 36
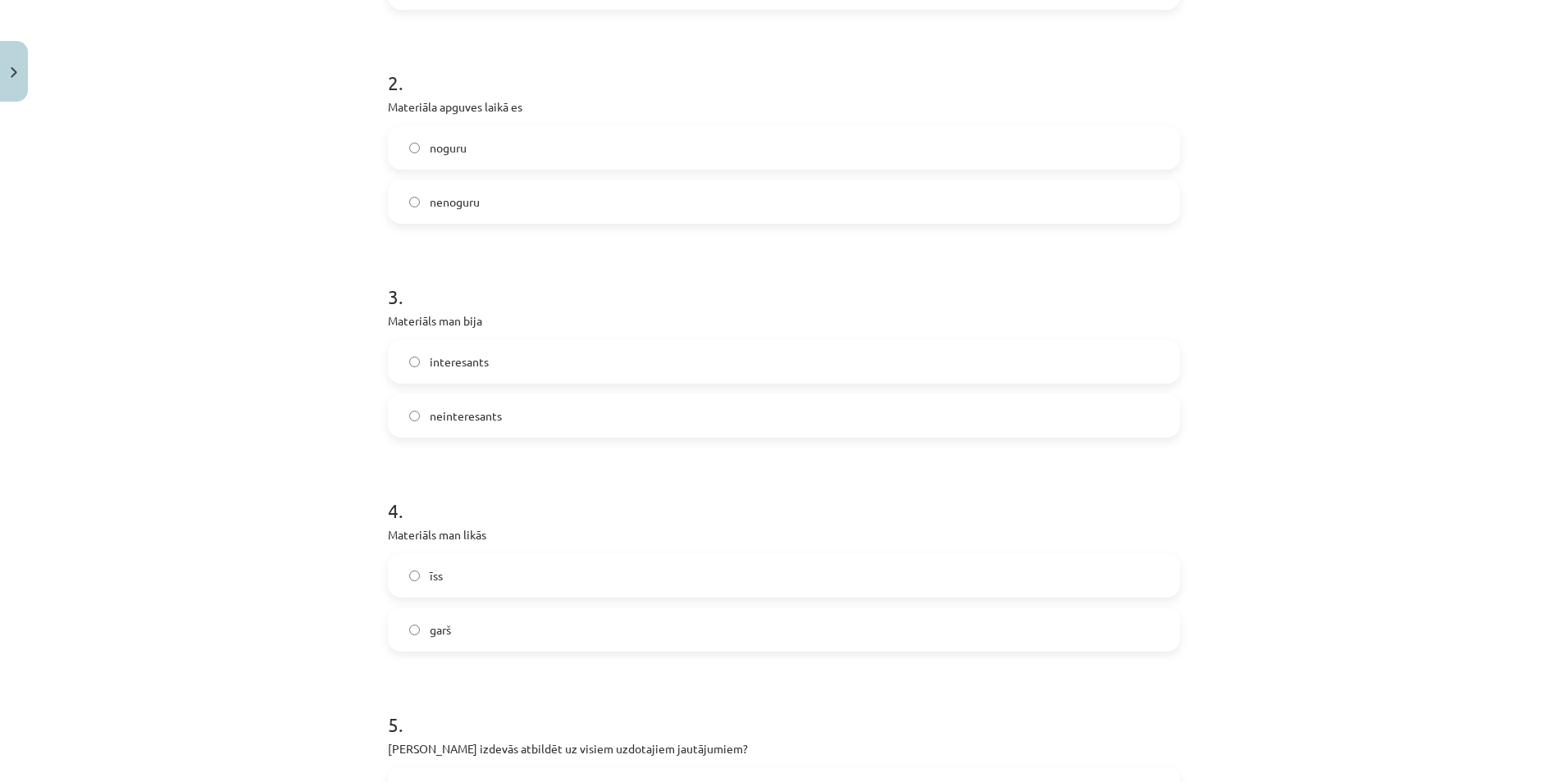
scroll to position [573, 0]
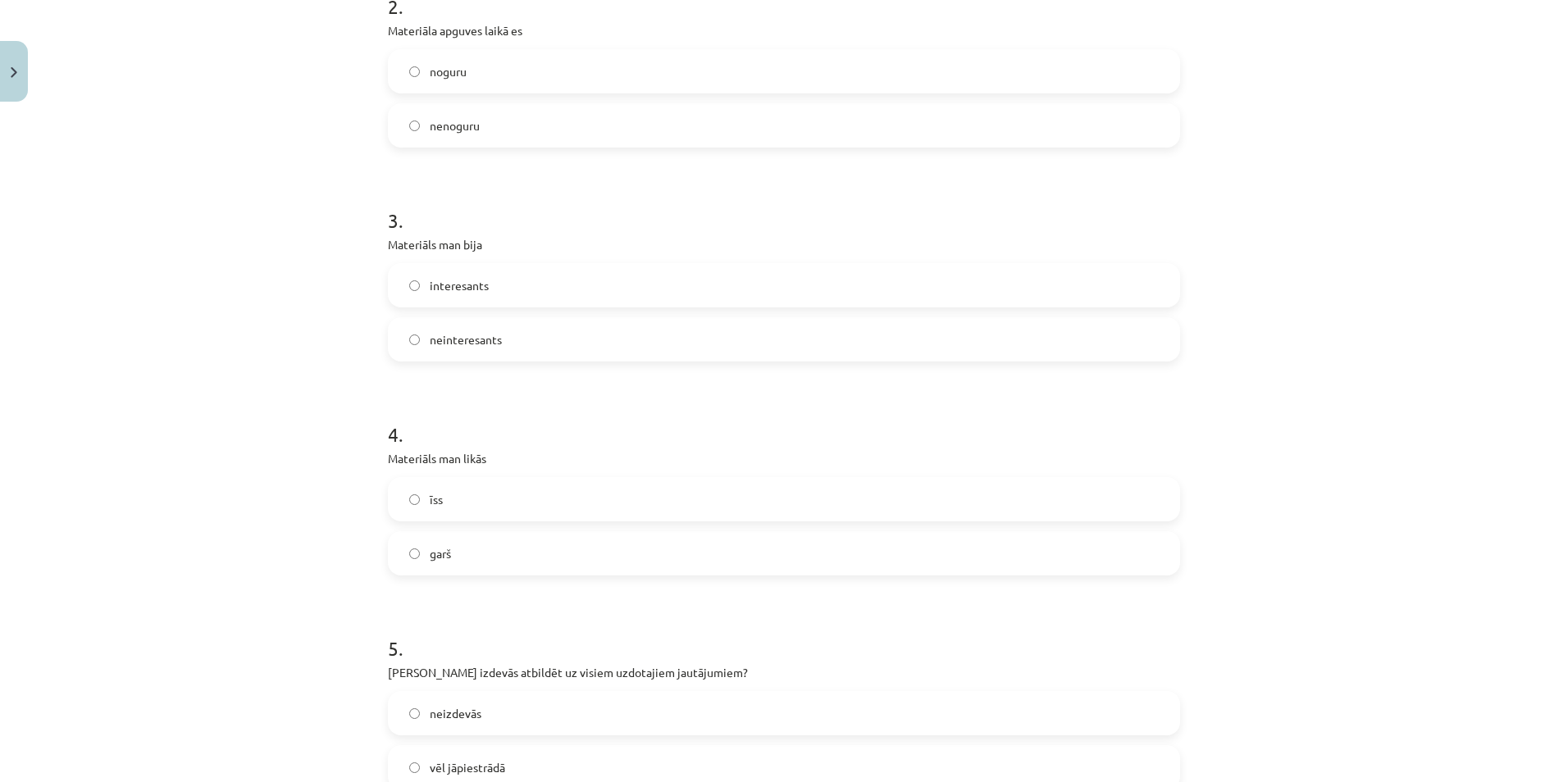
click at [411, 117] on label "nenoguru" at bounding box center [784, 126] width 789 height 41
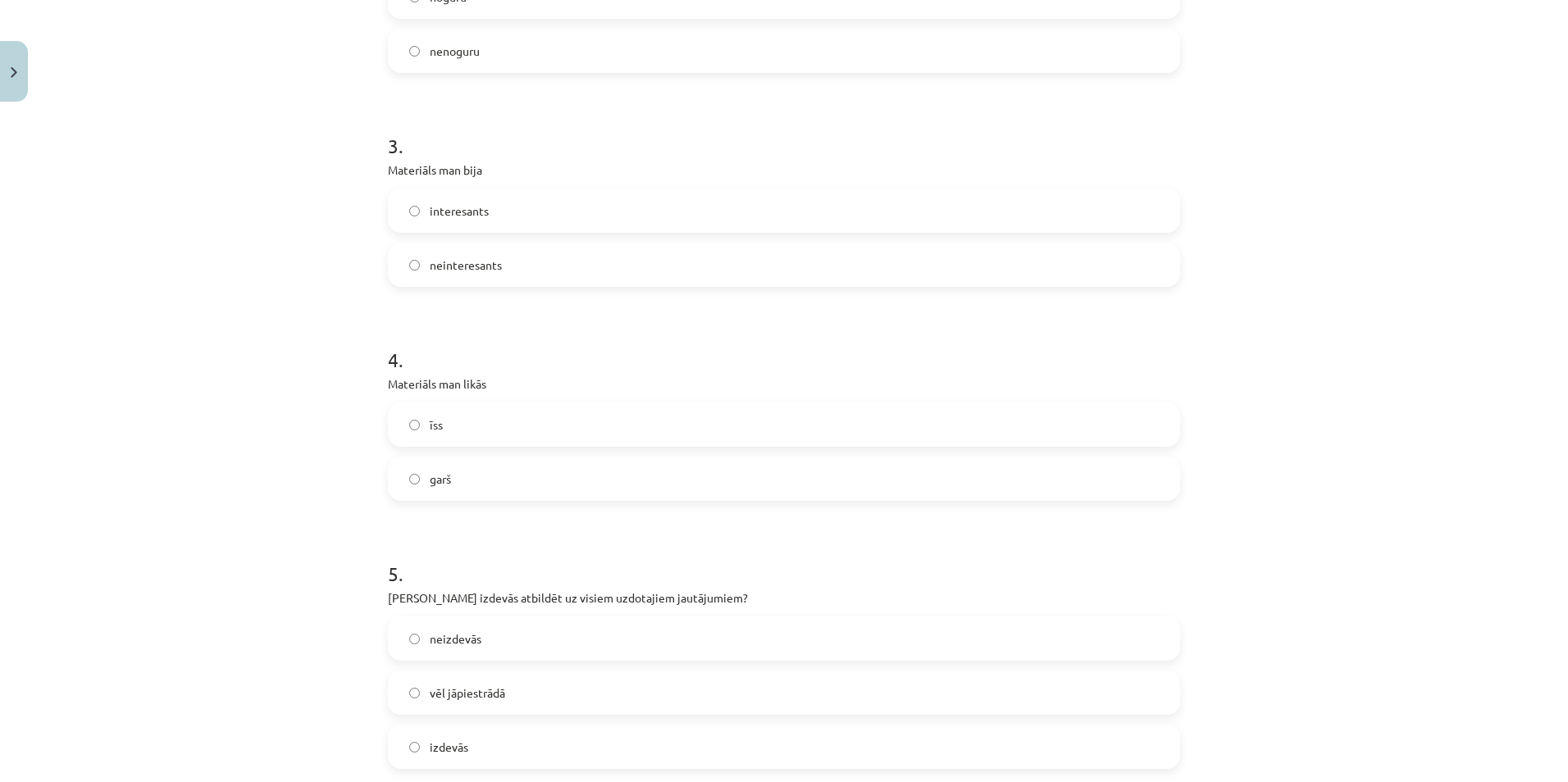
scroll to position [656, 0]
click at [432, 201] on span "interesants" at bounding box center [459, 203] width 59 height 17
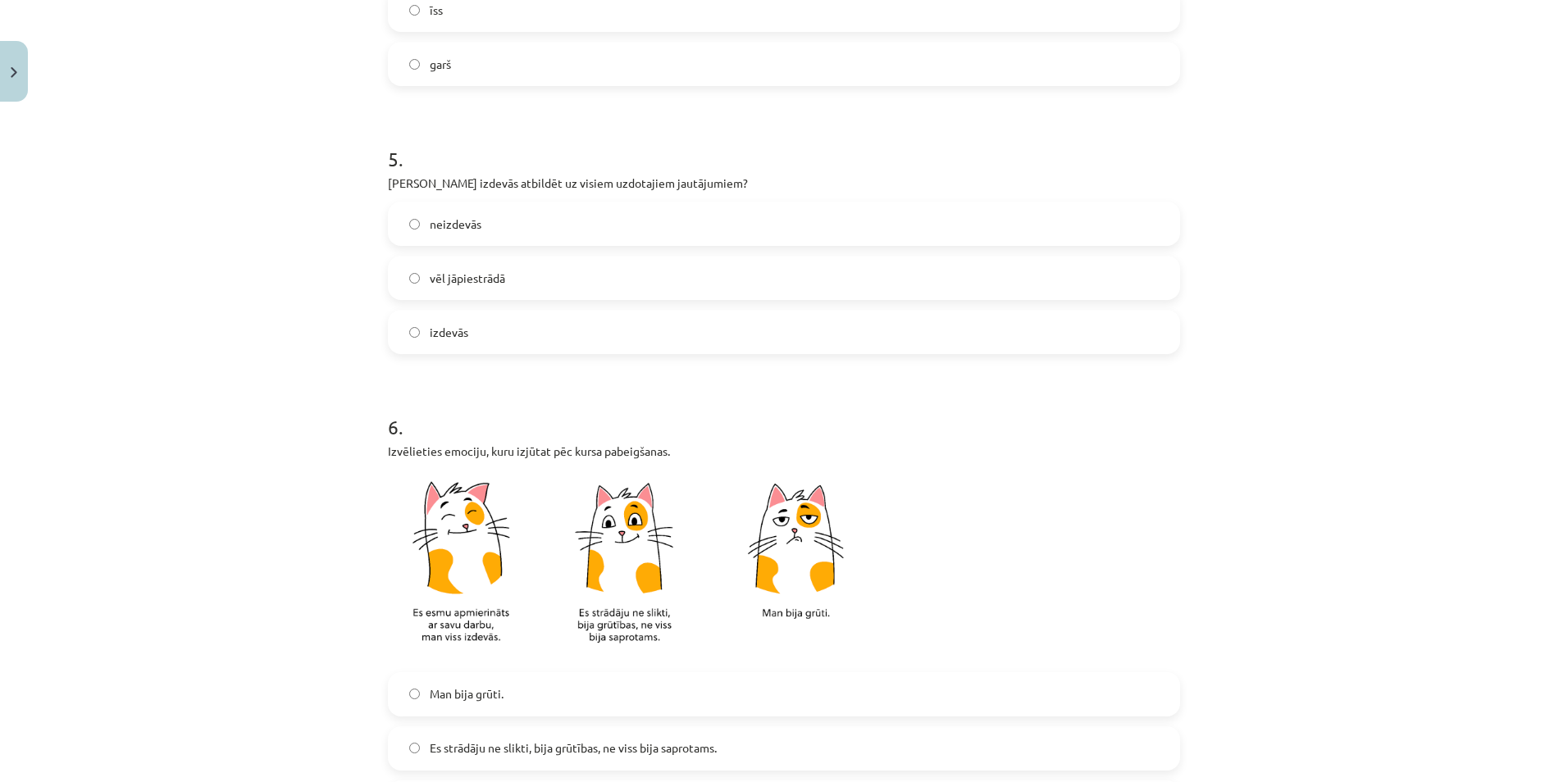
scroll to position [1066, 0]
click at [451, 334] on span "izdevās" at bounding box center [449, 330] width 38 height 17
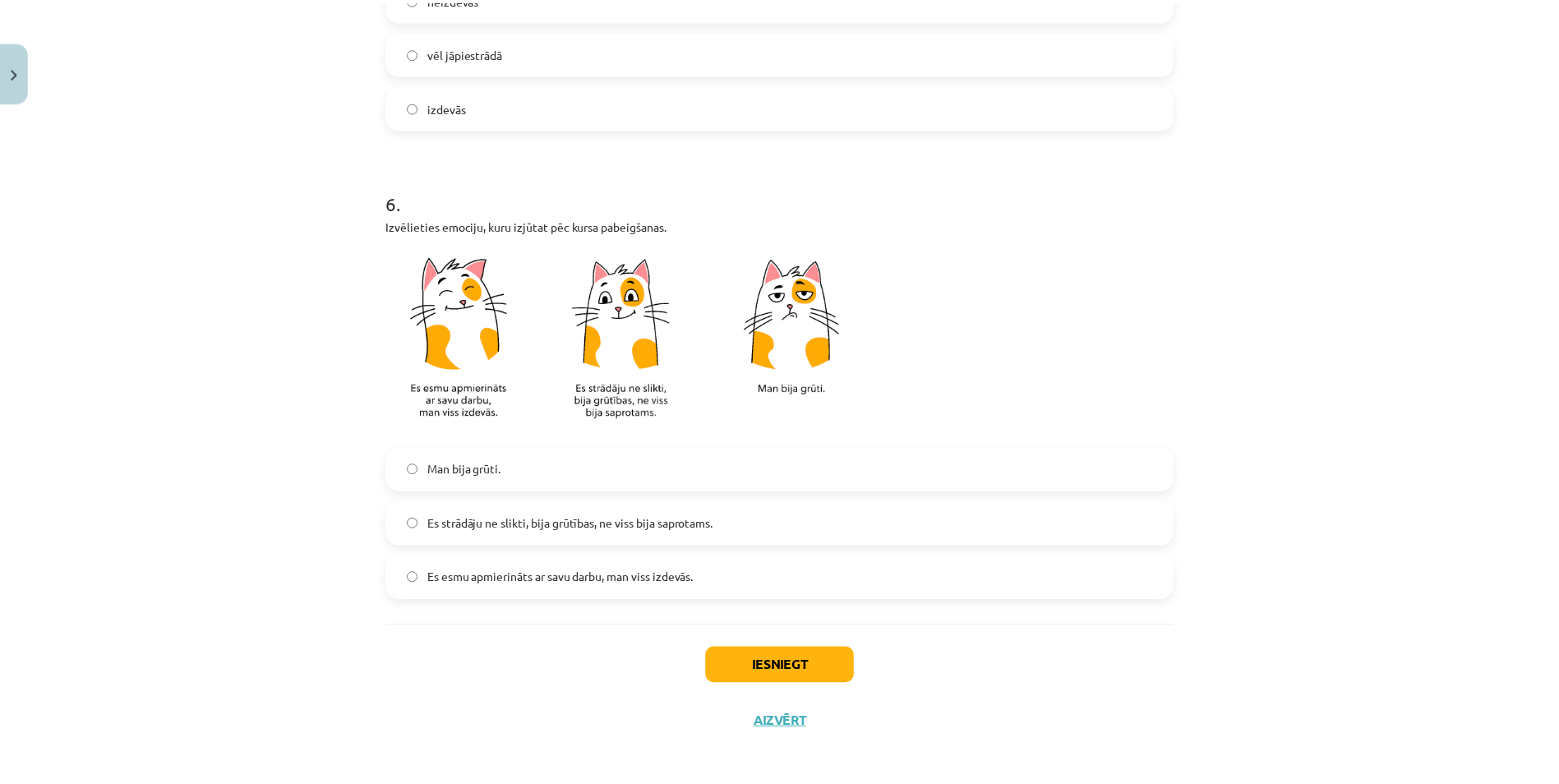
scroll to position [1299, 0]
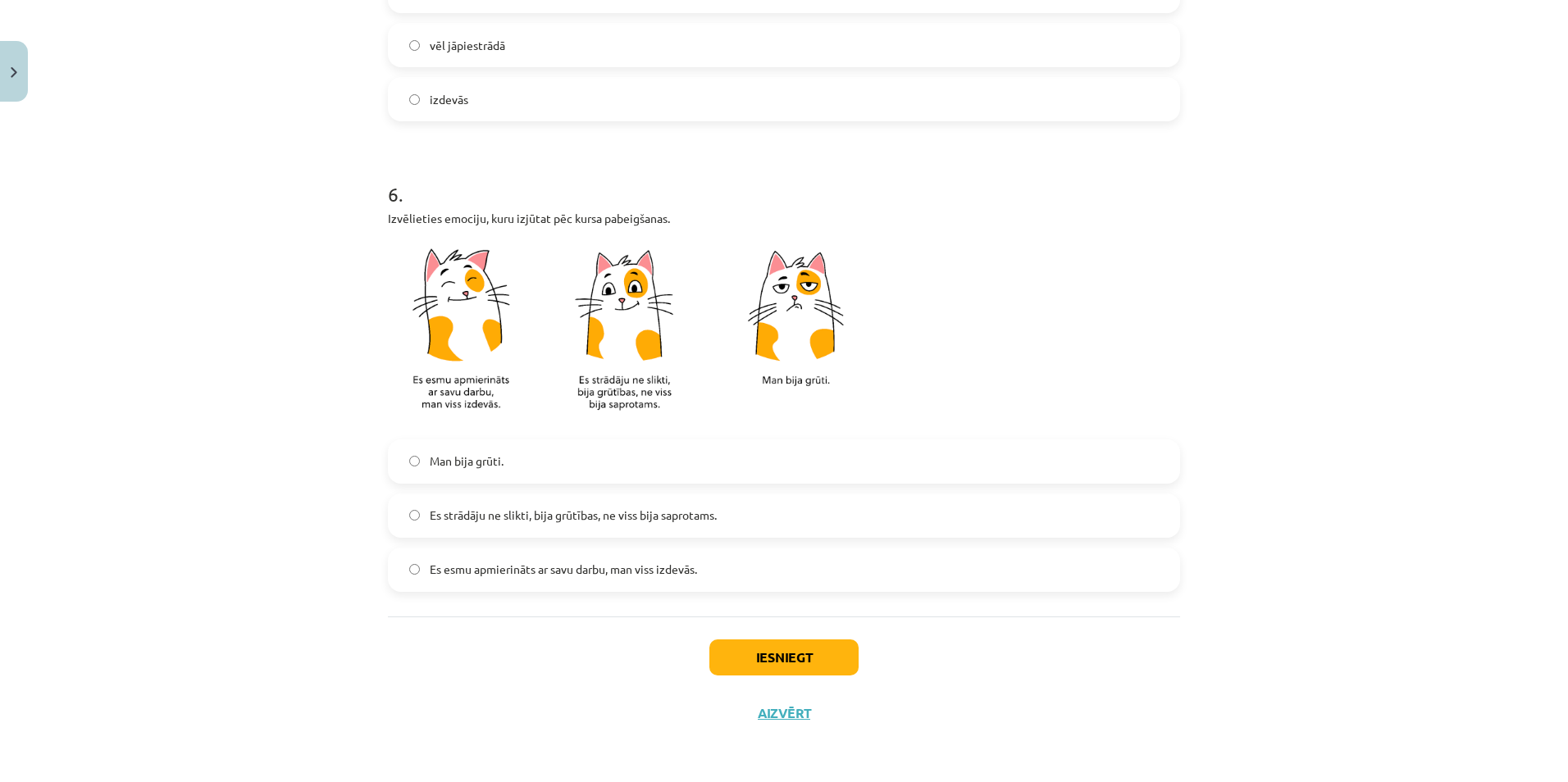
click at [571, 564] on span "Es esmu apmierināts ar savu darbu, man viss izdevās." at bounding box center [563, 569] width 268 height 17
click at [744, 656] on button "Iesniegt" at bounding box center [784, 657] width 150 height 36
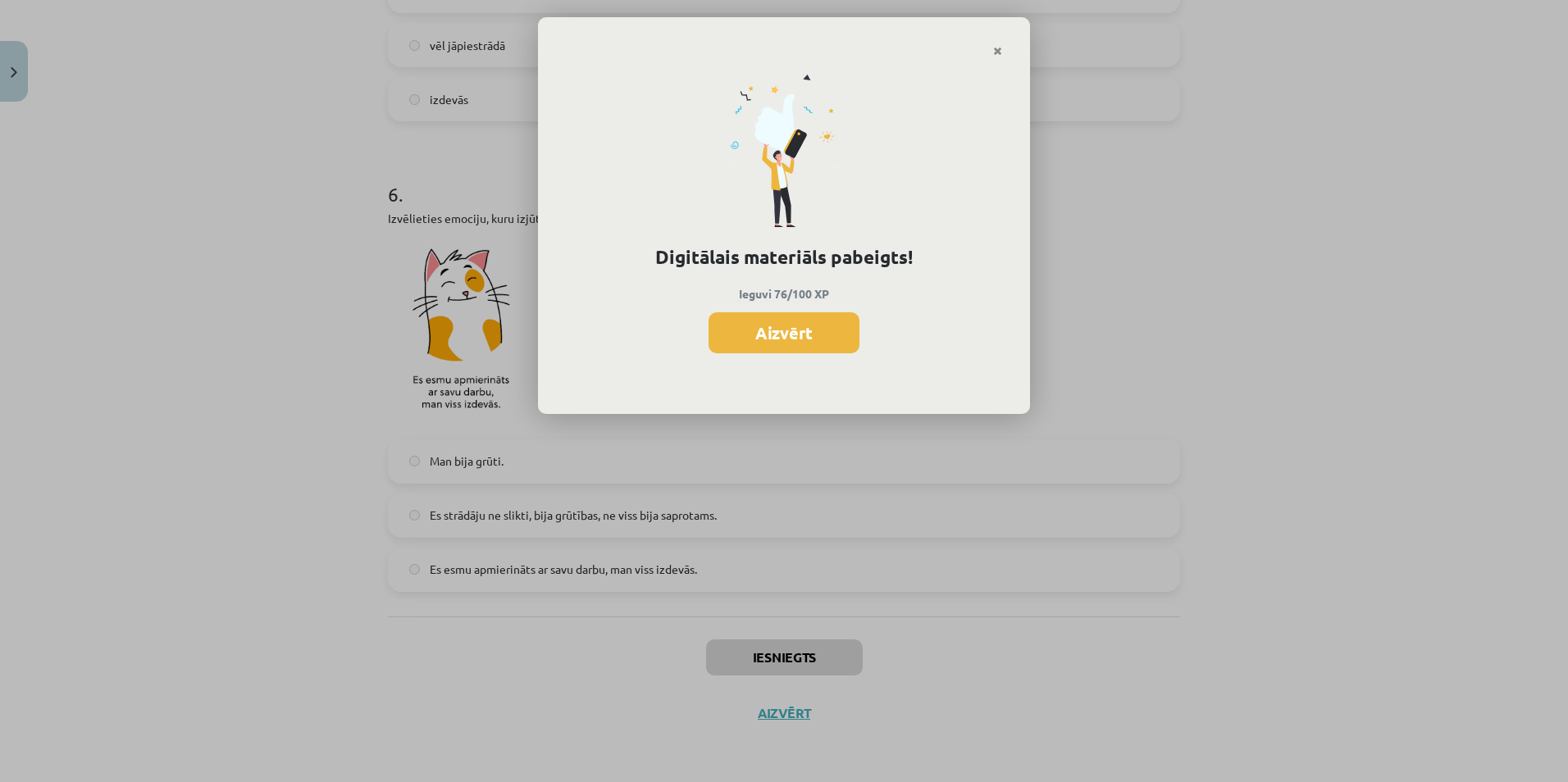
click at [770, 326] on button "Aizvērt" at bounding box center [784, 332] width 150 height 41
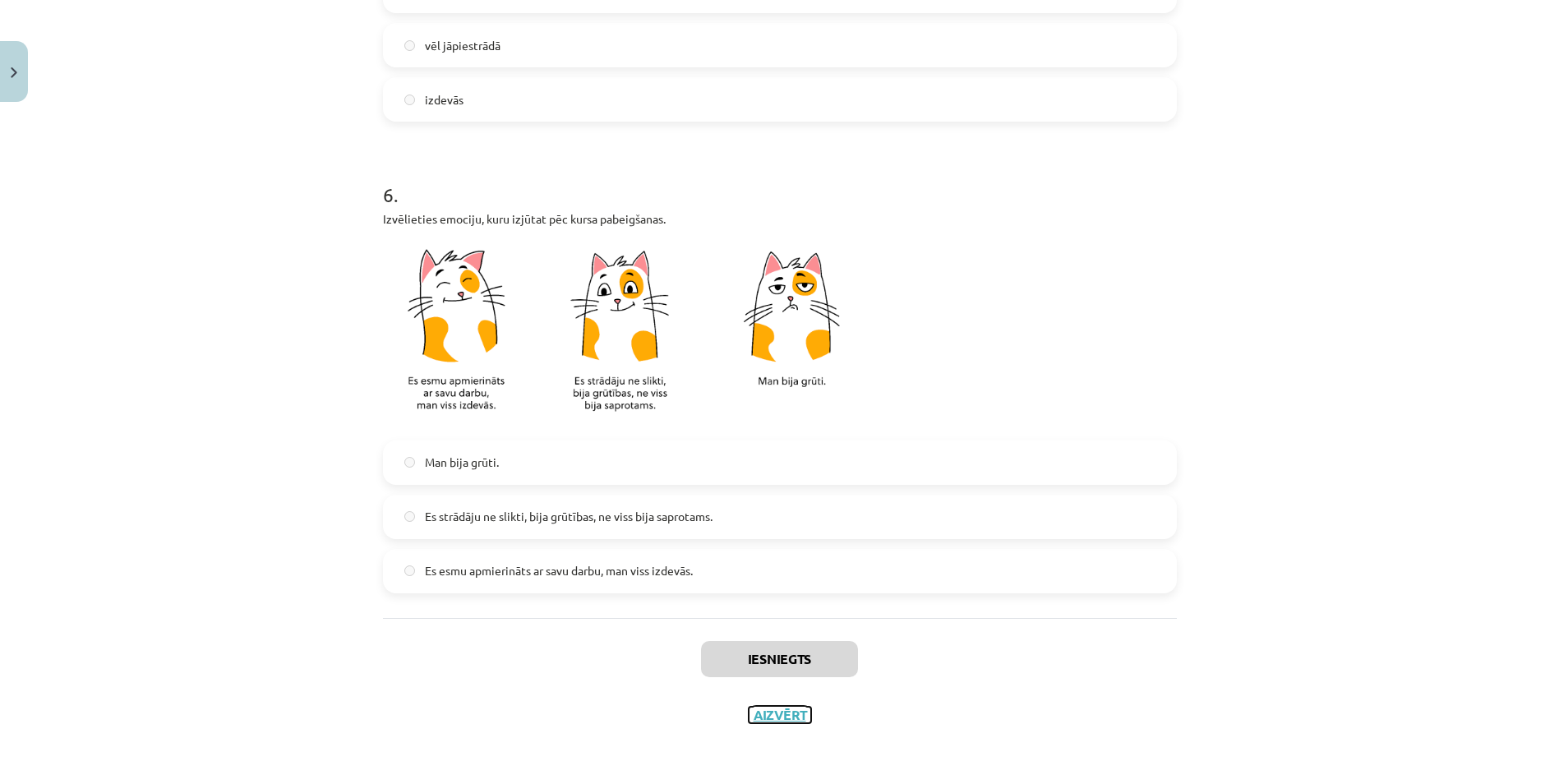
click at [760, 712] on button "Aizvērt" at bounding box center [780, 715] width 63 height 16
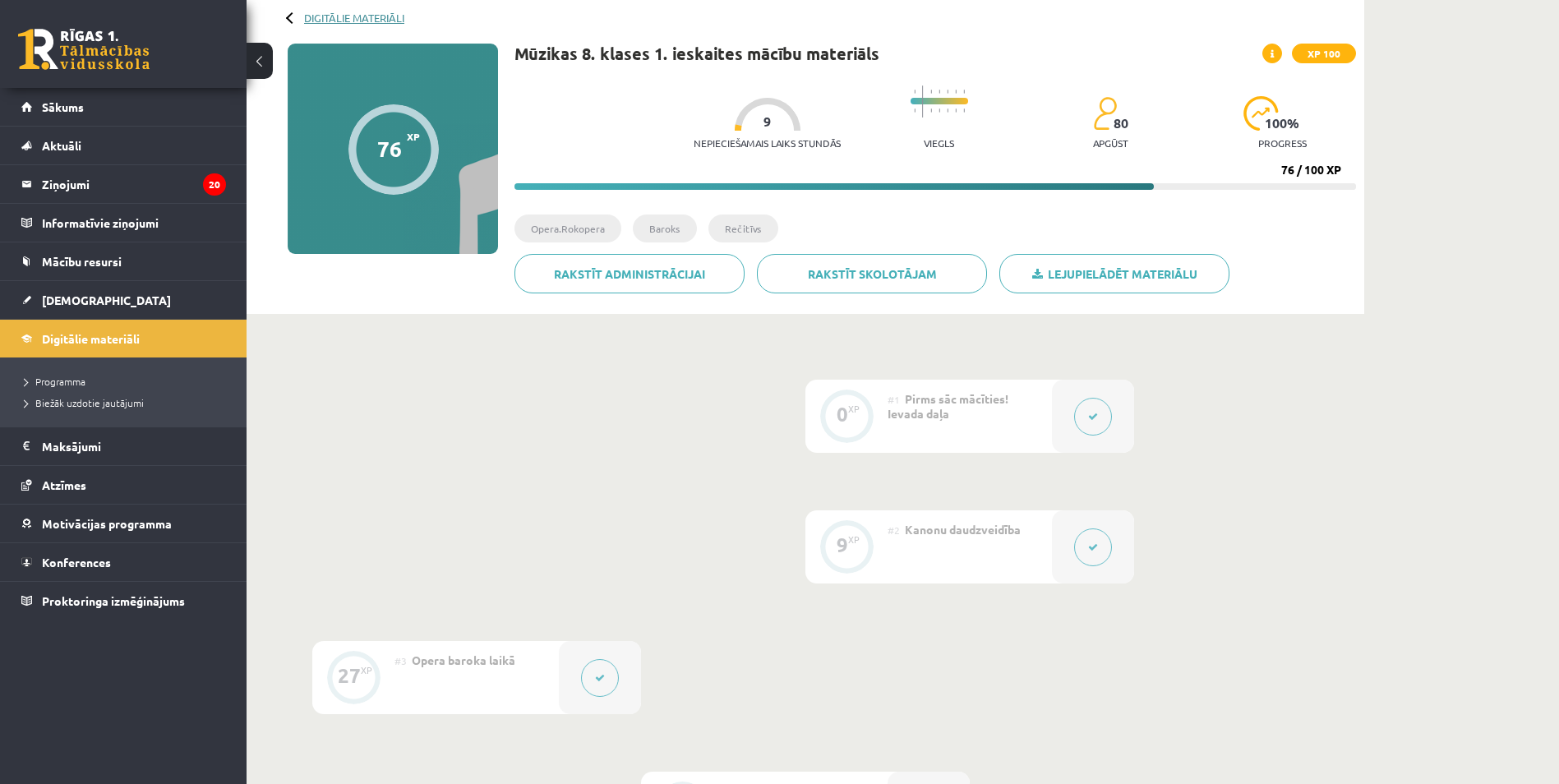
click at [369, 15] on link "Digitālie materiāli" at bounding box center [354, 17] width 100 height 12
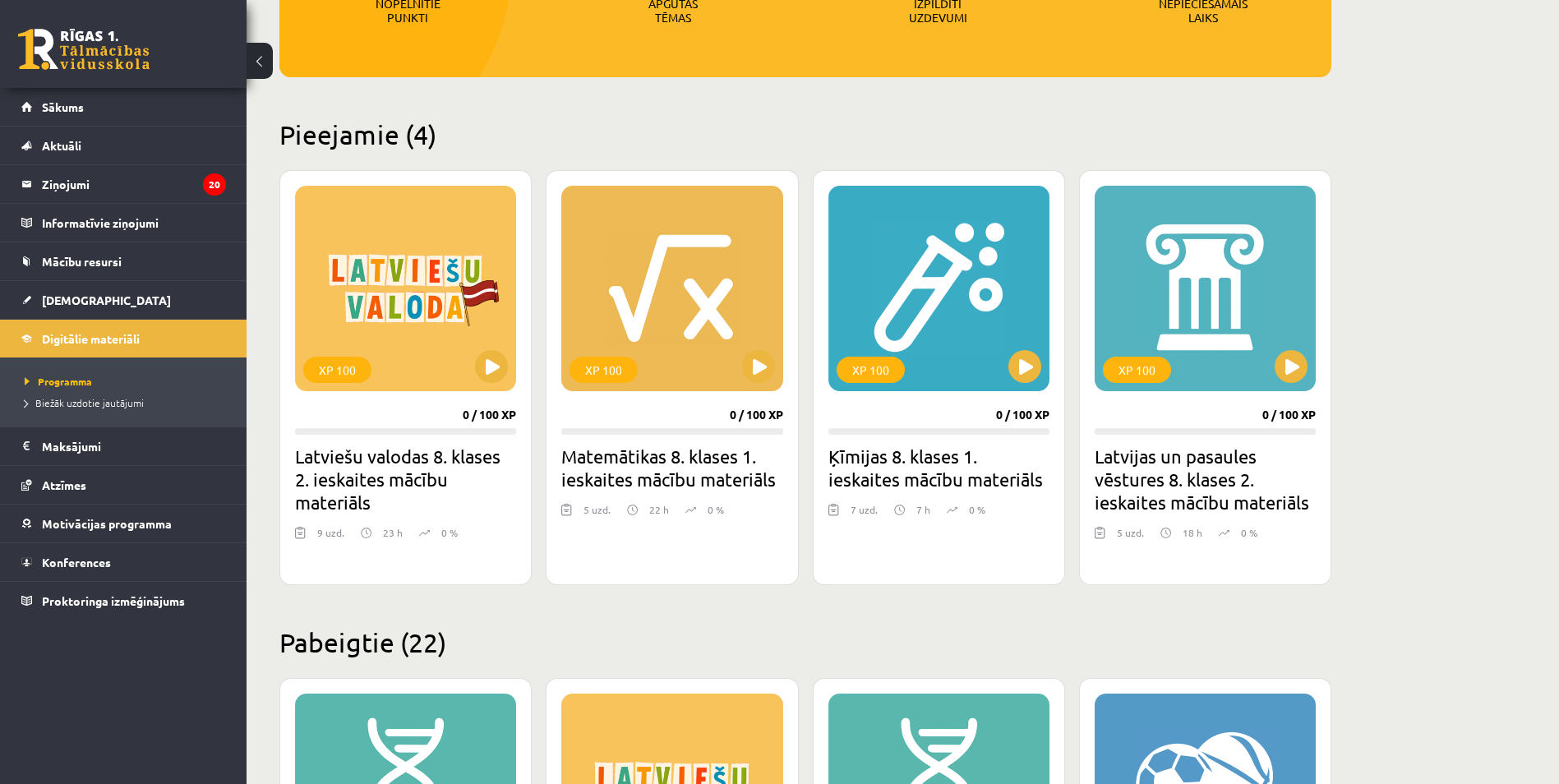
scroll to position [247, 0]
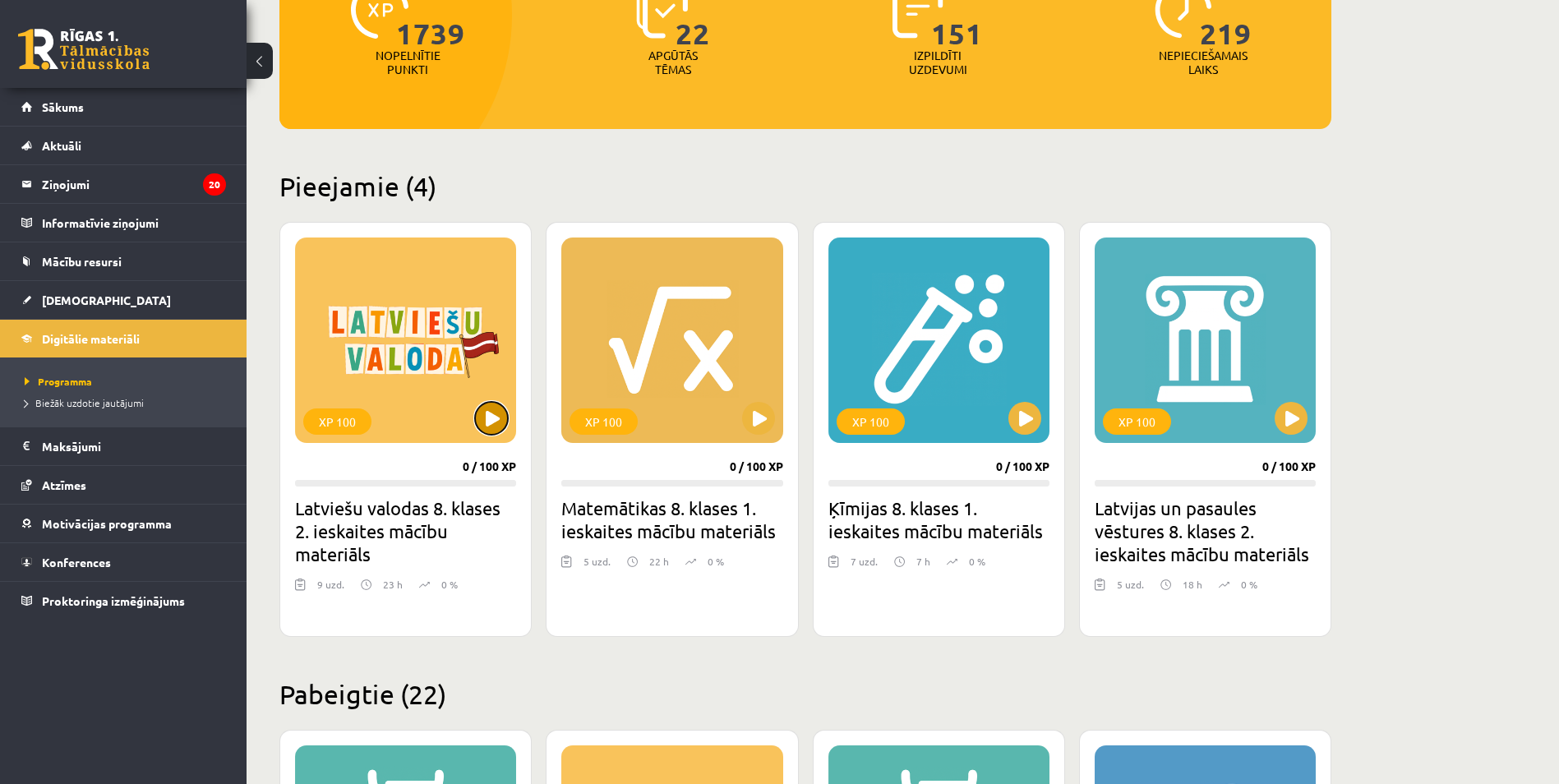
click at [495, 426] on button at bounding box center [491, 418] width 33 height 33
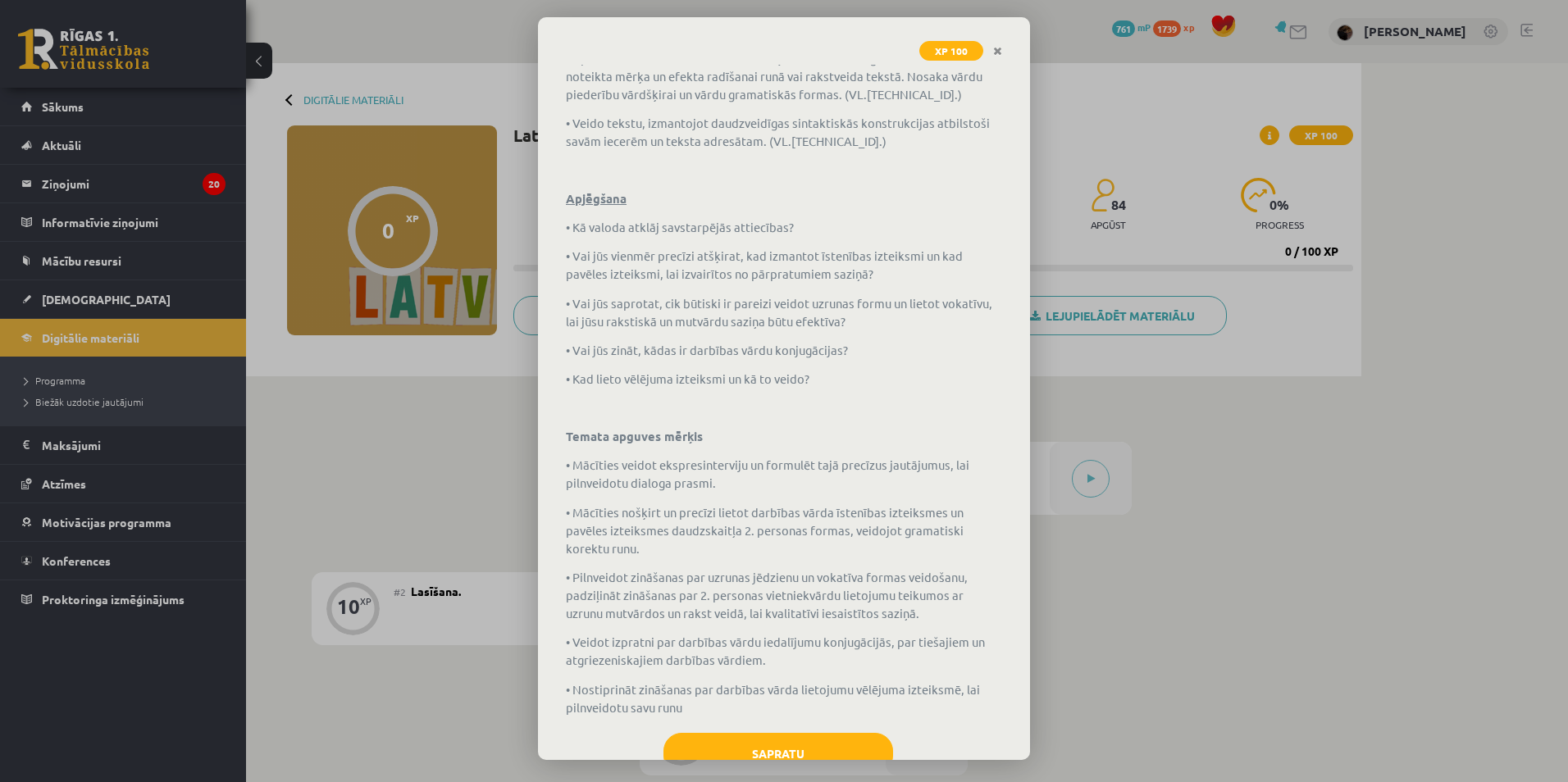
scroll to position [401, 0]
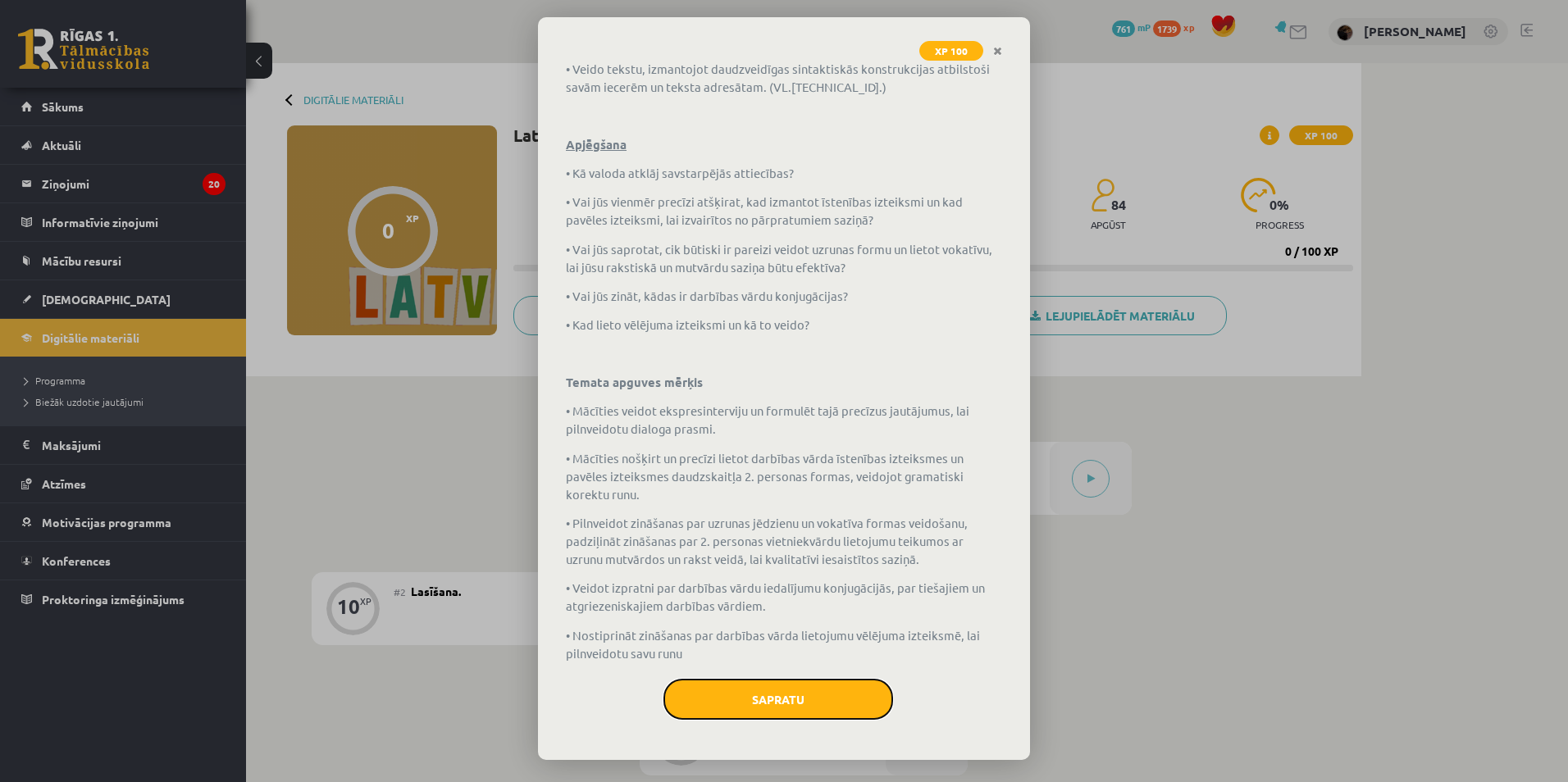
click at [787, 697] on button "Sapratu" at bounding box center [778, 699] width 230 height 41
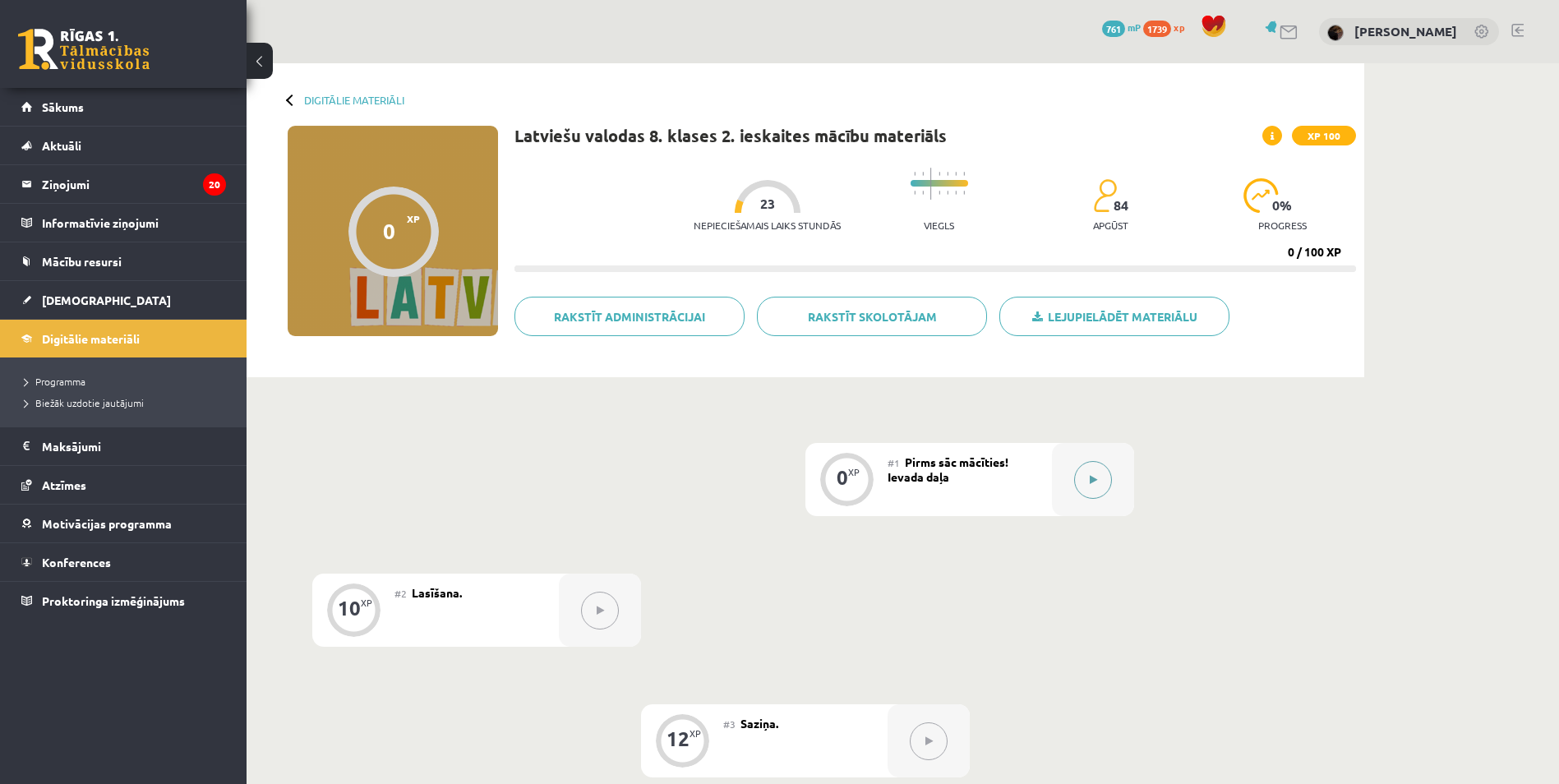
click at [1095, 473] on button at bounding box center [1094, 480] width 38 height 38
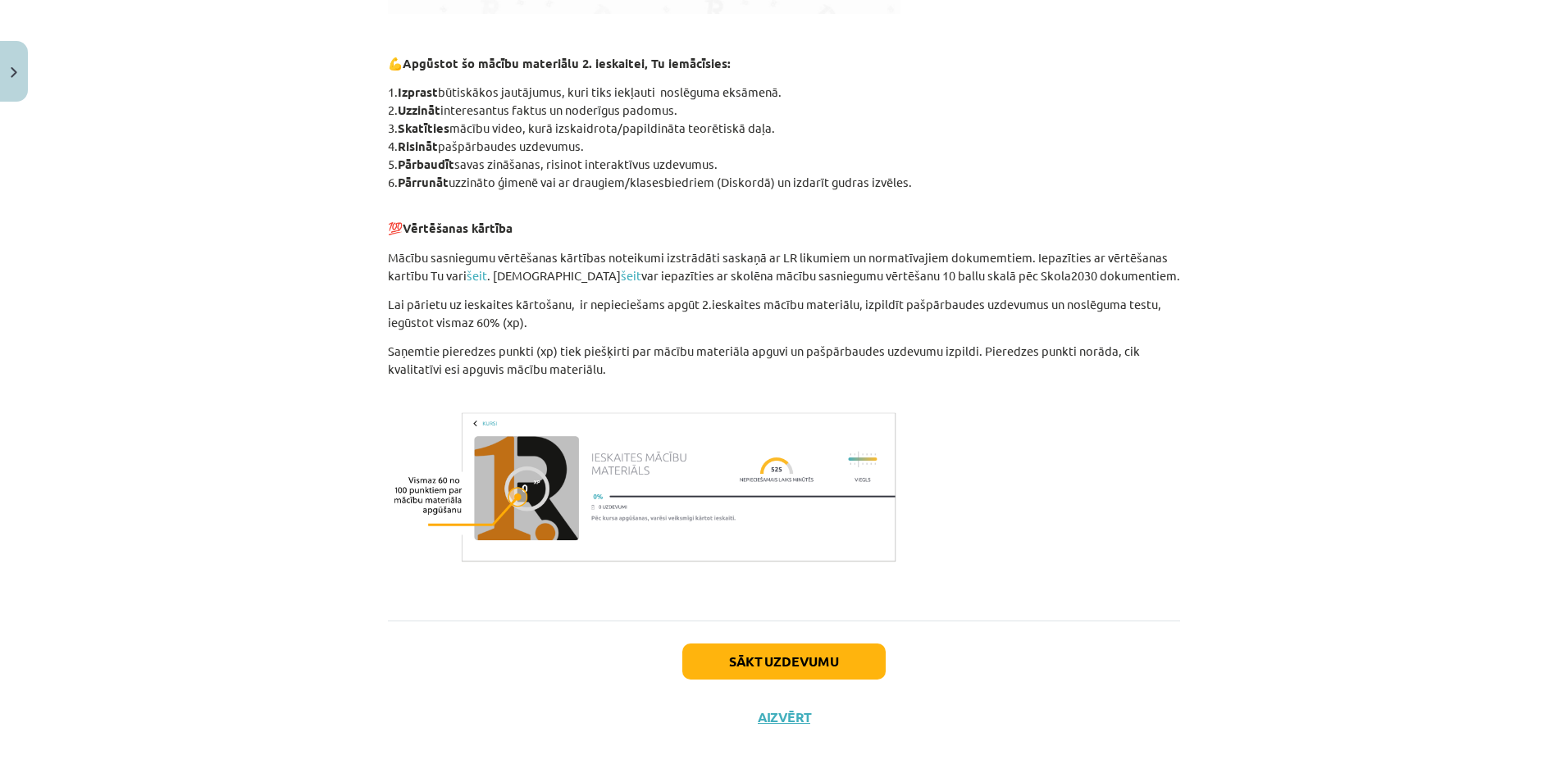
scroll to position [971, 0]
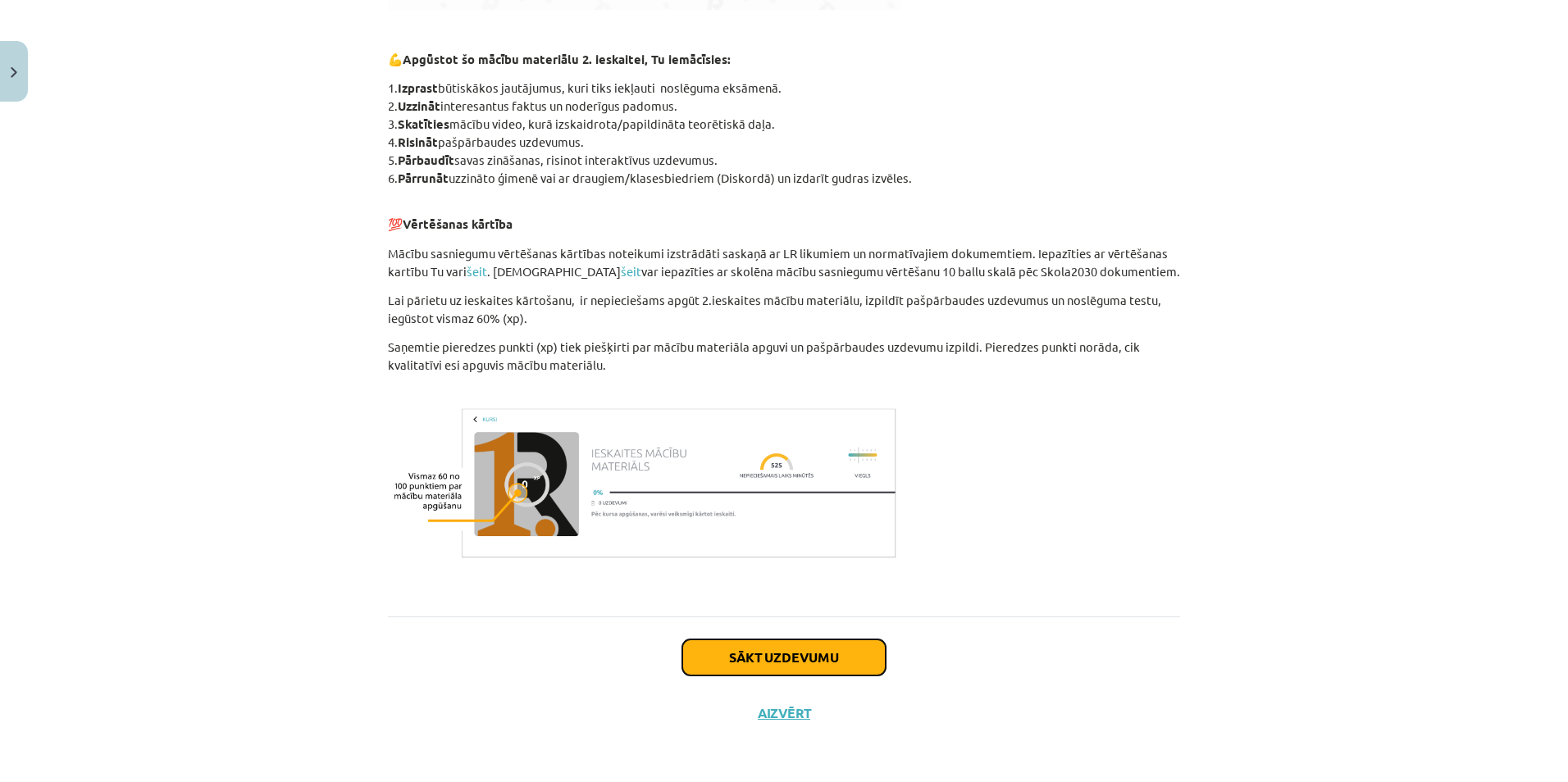
click at [793, 647] on button "Sākt uzdevumu" at bounding box center [784, 657] width 203 height 36
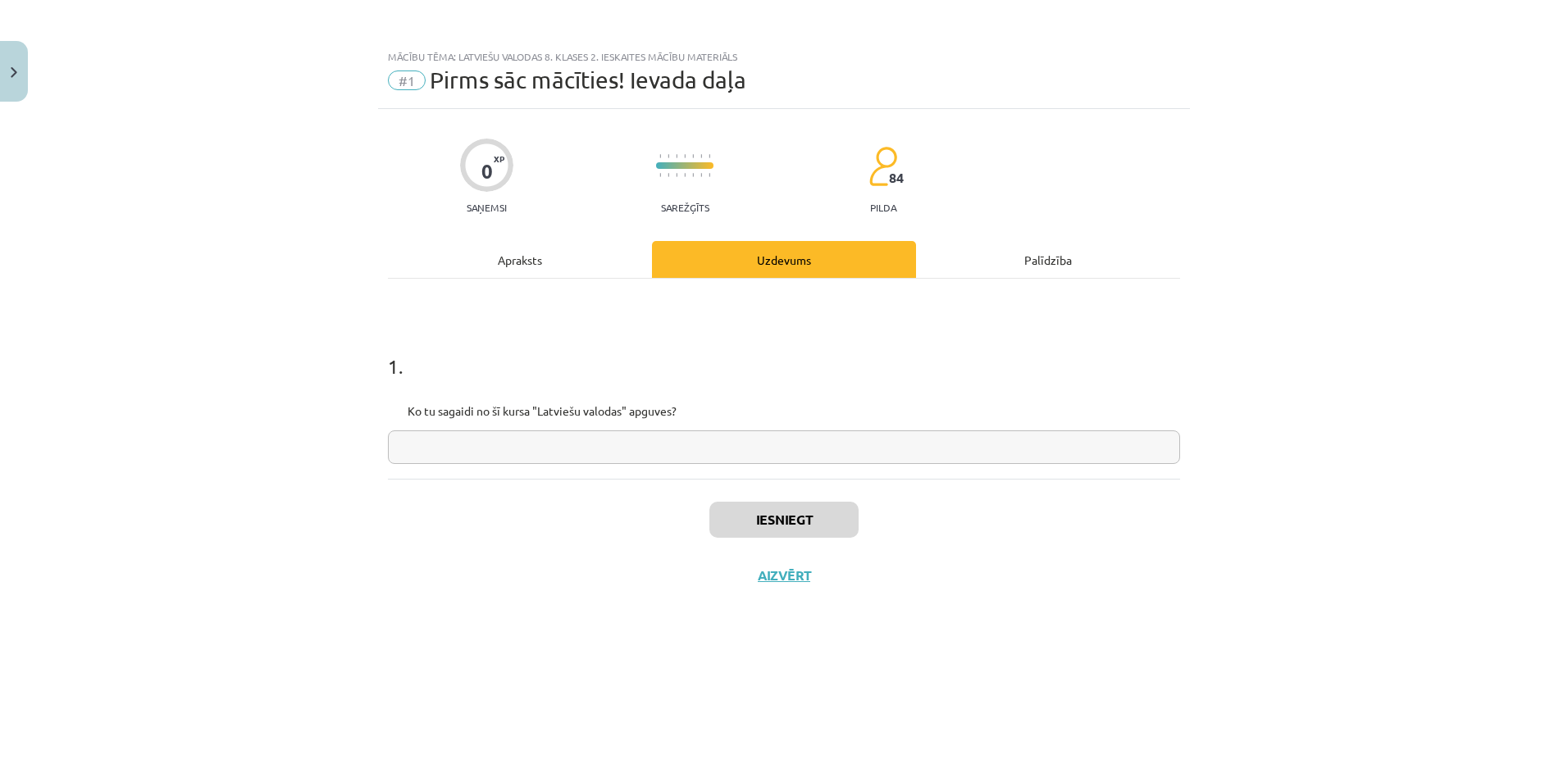
click at [812, 444] on input "text" at bounding box center [784, 447] width 793 height 33
click at [816, 435] on input "******" at bounding box center [784, 447] width 793 height 33
type input "******"
click at [756, 532] on button "Iesniegt" at bounding box center [784, 520] width 150 height 36
click at [787, 596] on button "Nākamā nodarbība" at bounding box center [784, 586] width 161 height 38
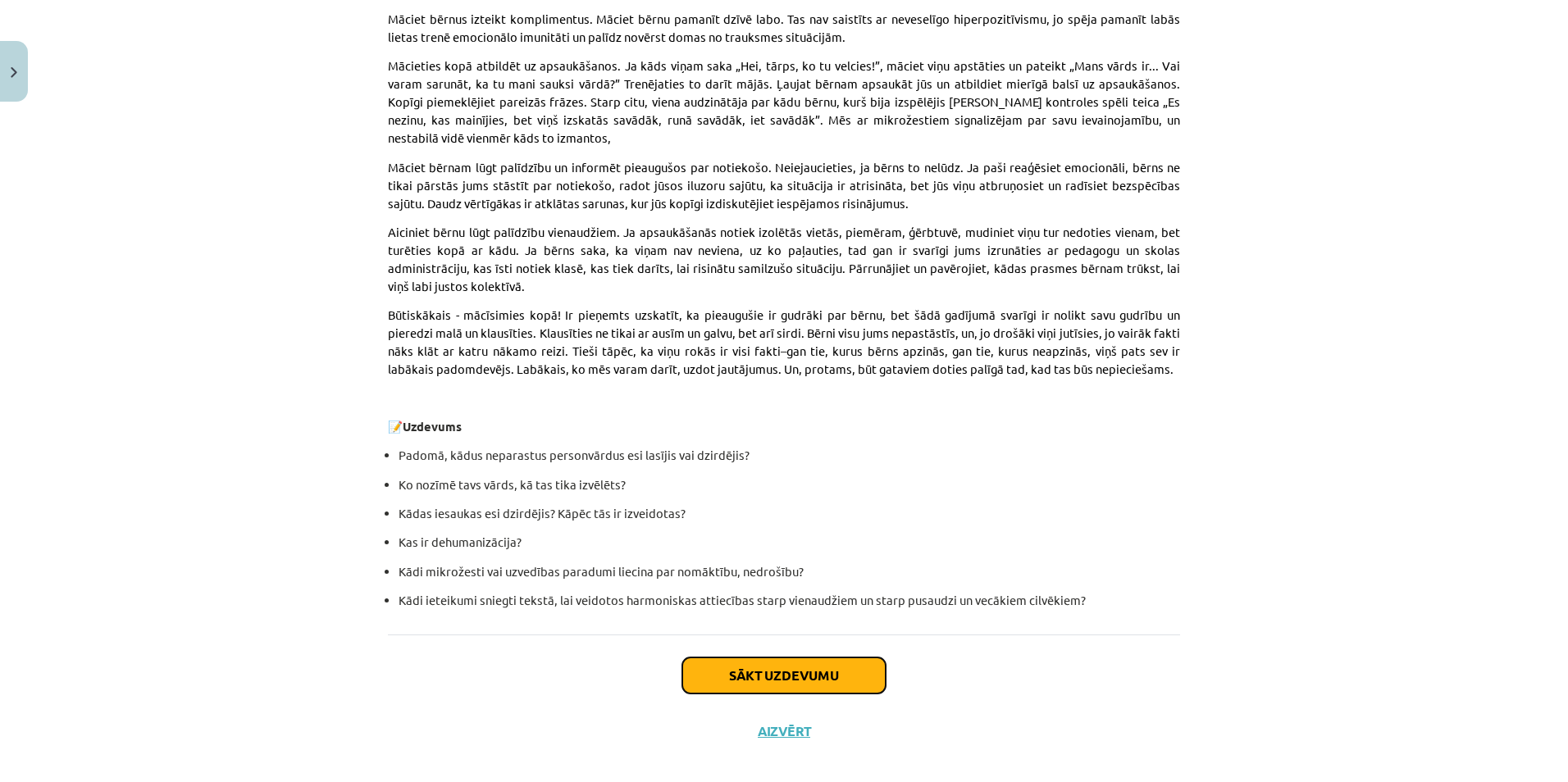
click at [780, 657] on button "Sākt uzdevumu" at bounding box center [784, 675] width 203 height 36
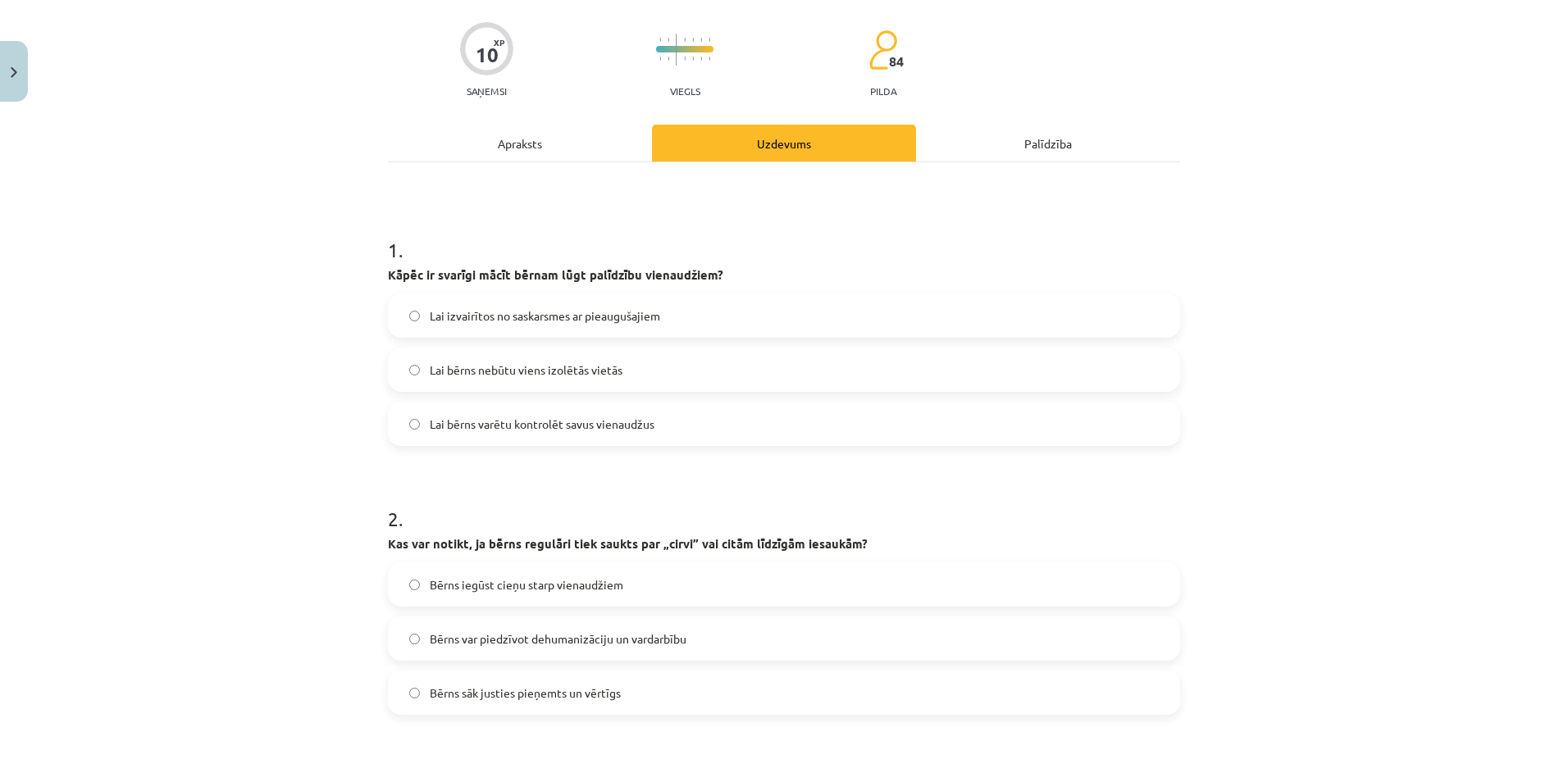
scroll to position [41, 0]
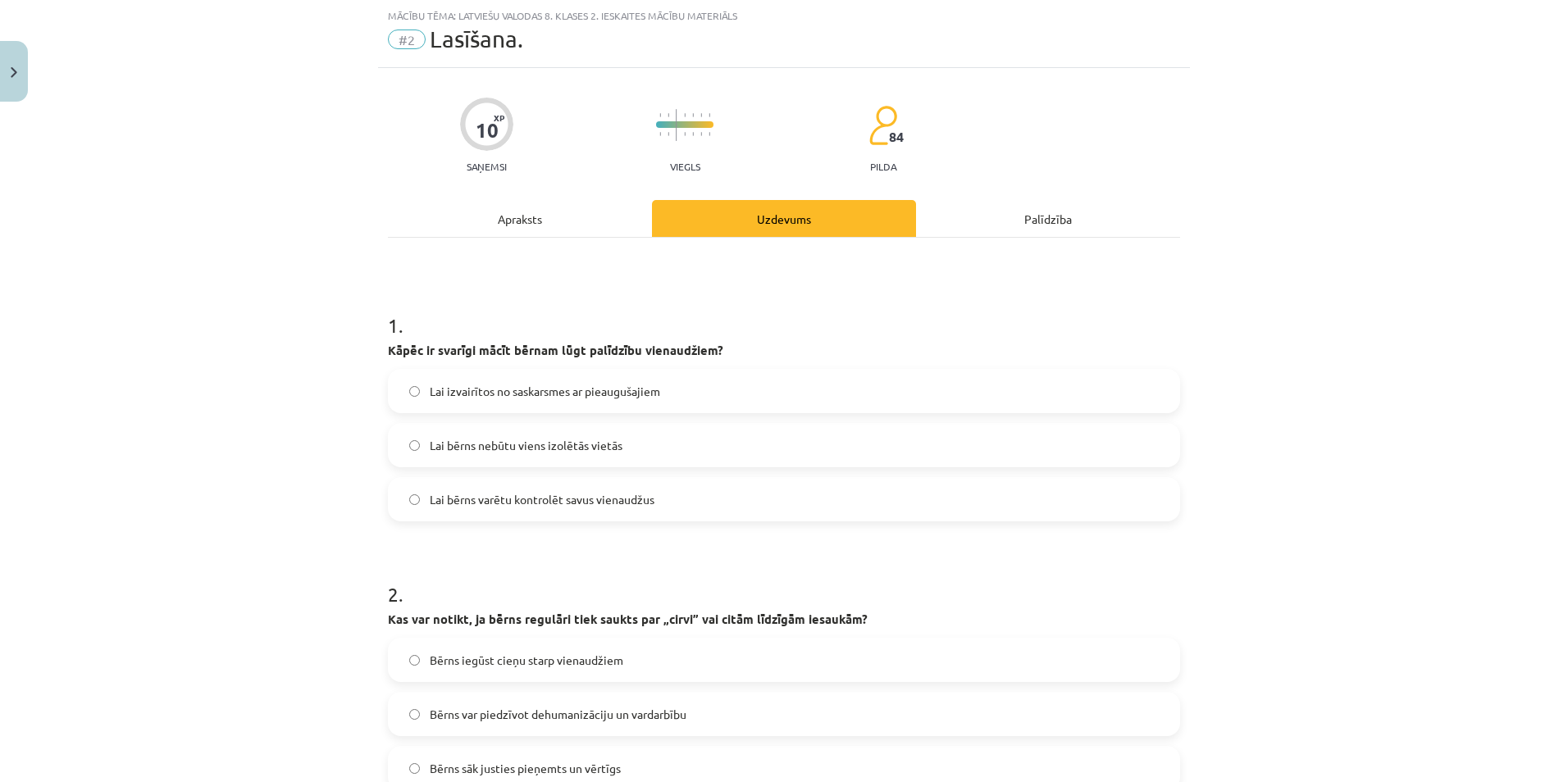
click at [582, 500] on span "Lai bērns varētu kontrolēt savus vienaudžus" at bounding box center [542, 500] width 225 height 17
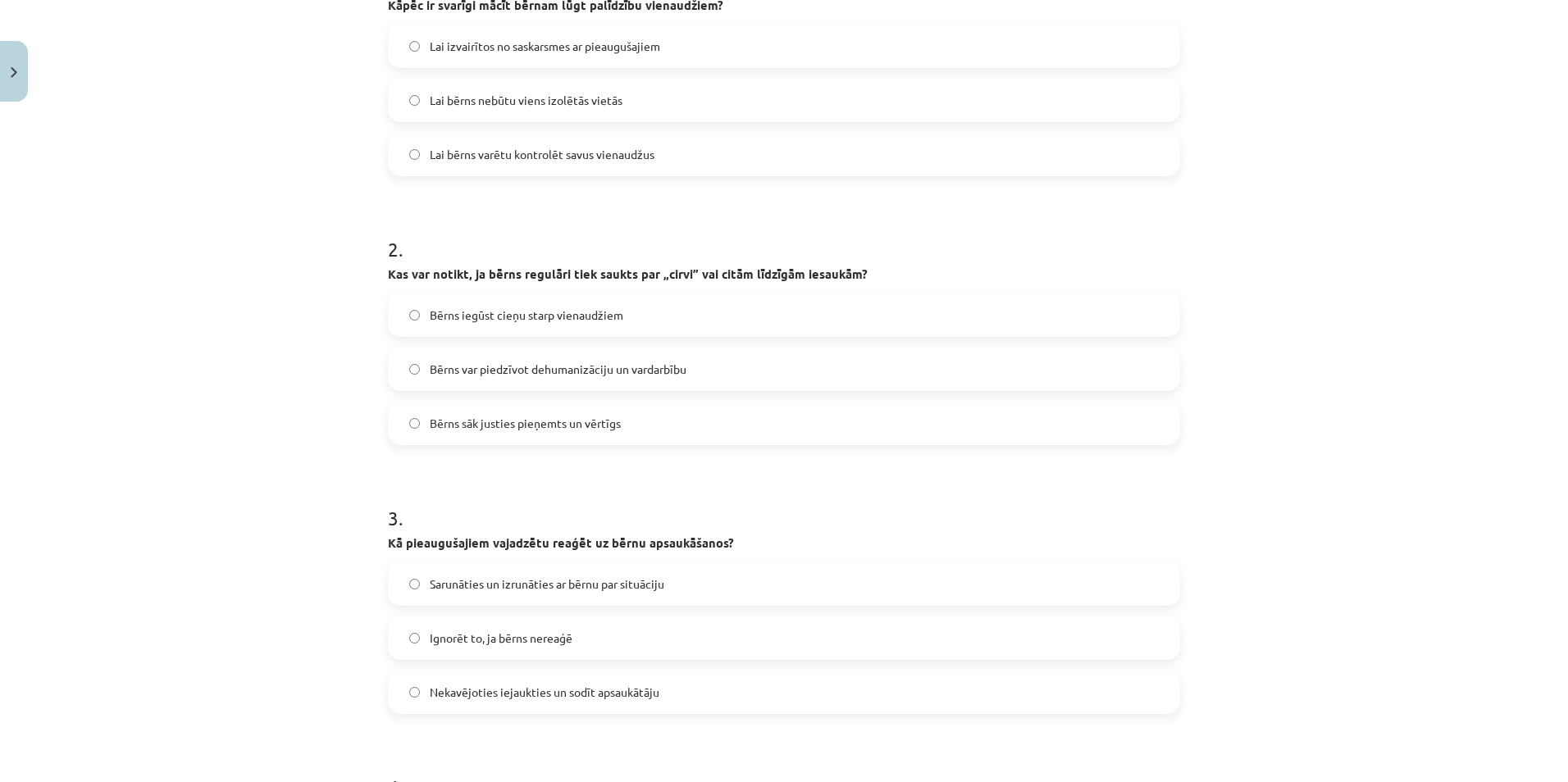
scroll to position [451, 0]
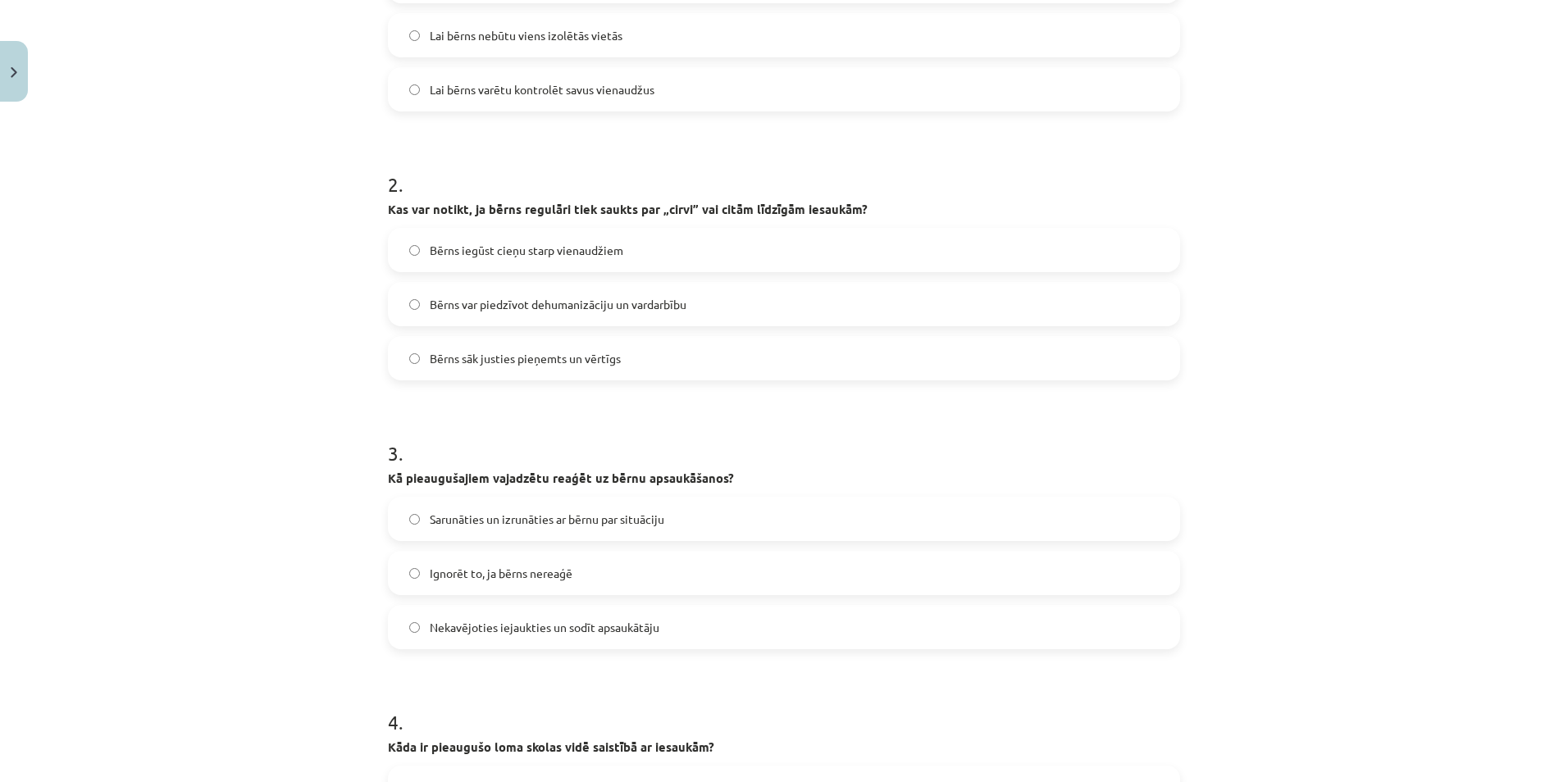
click at [633, 307] on span "Bērns var piedzīvot dehumanizāciju un vardarbību" at bounding box center [558, 304] width 256 height 17
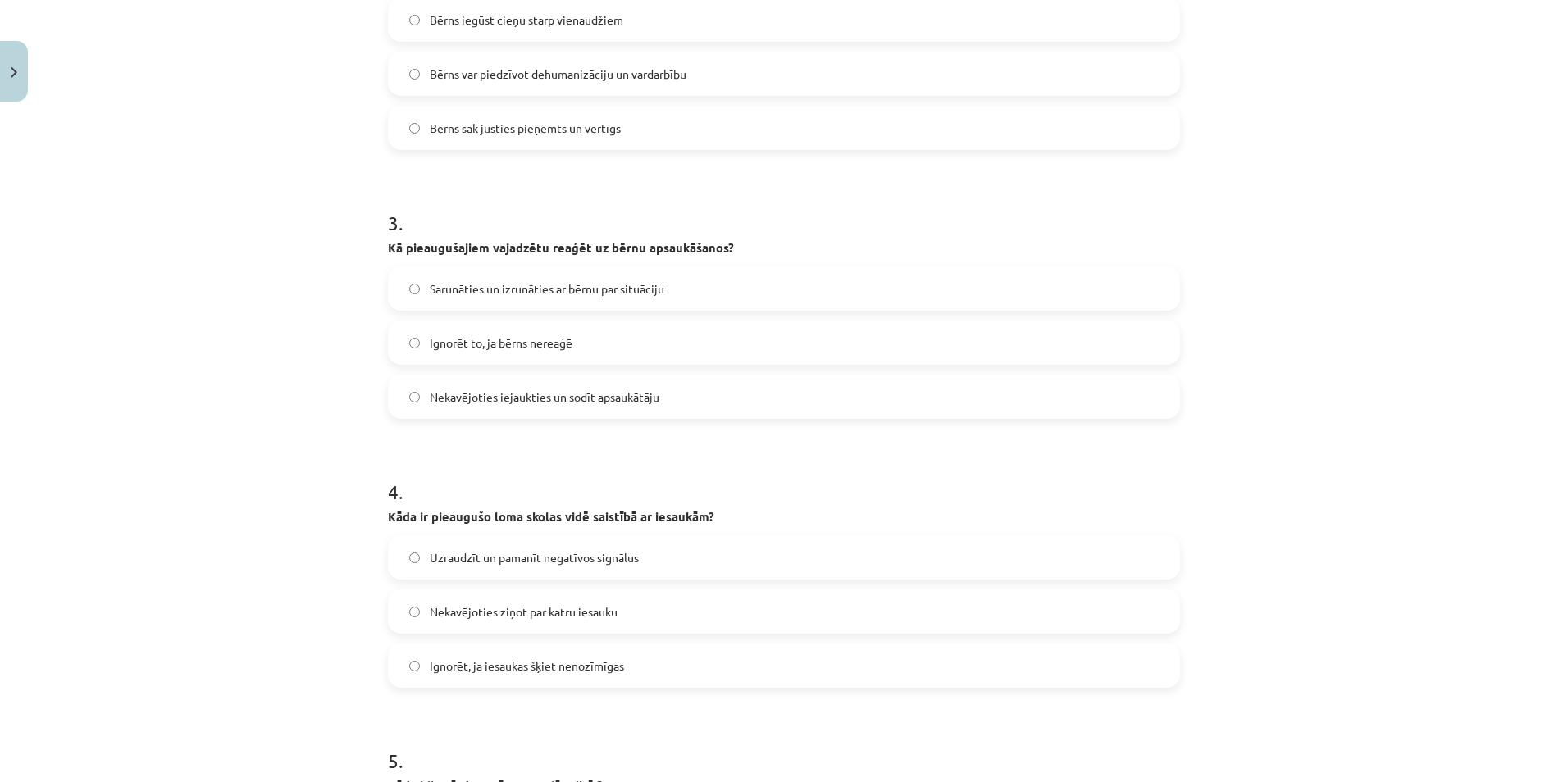
scroll to position [697, 0]
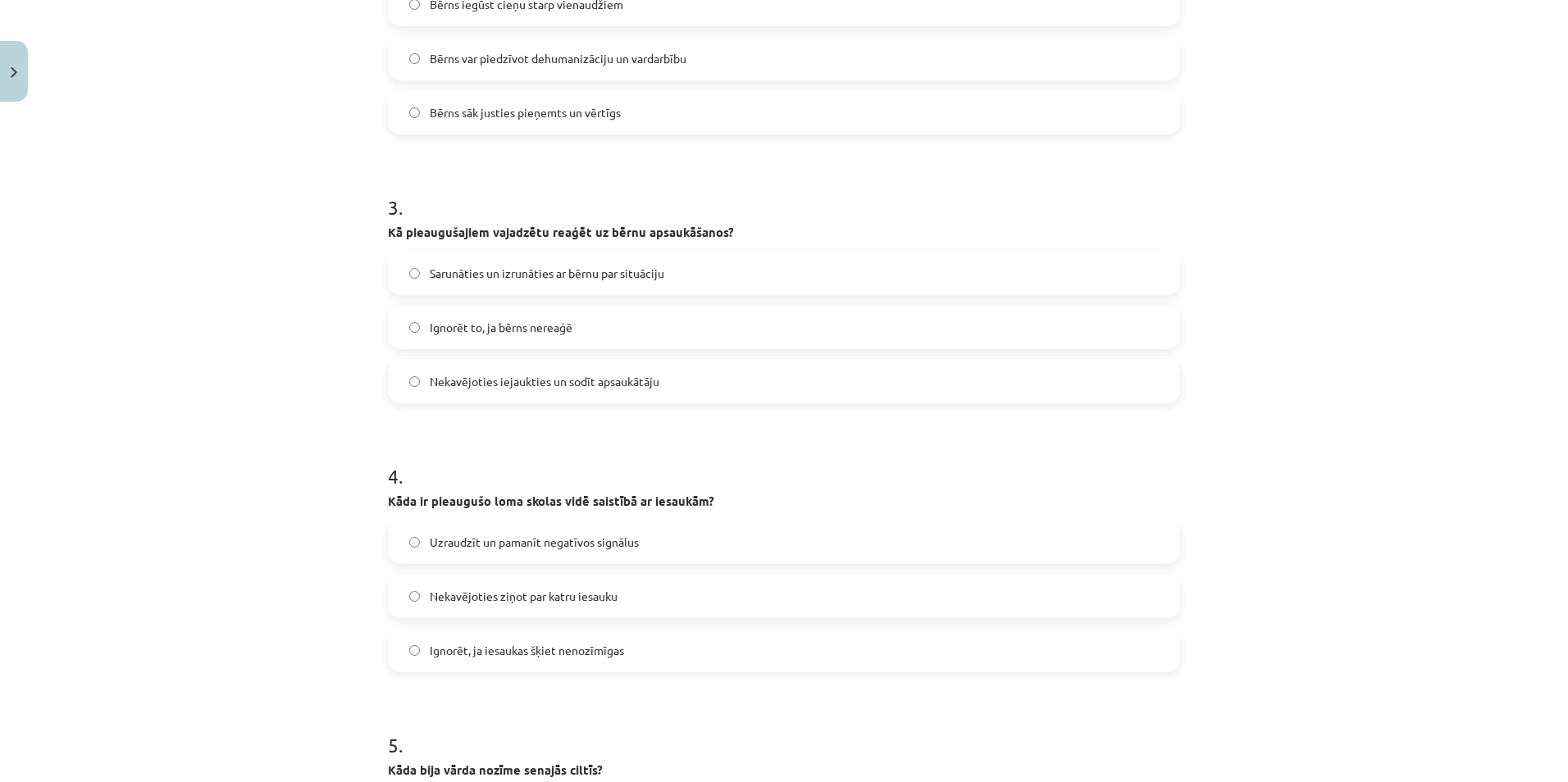
click at [532, 334] on span "Ignorēt to, ja bērns nereaģē" at bounding box center [501, 327] width 143 height 17
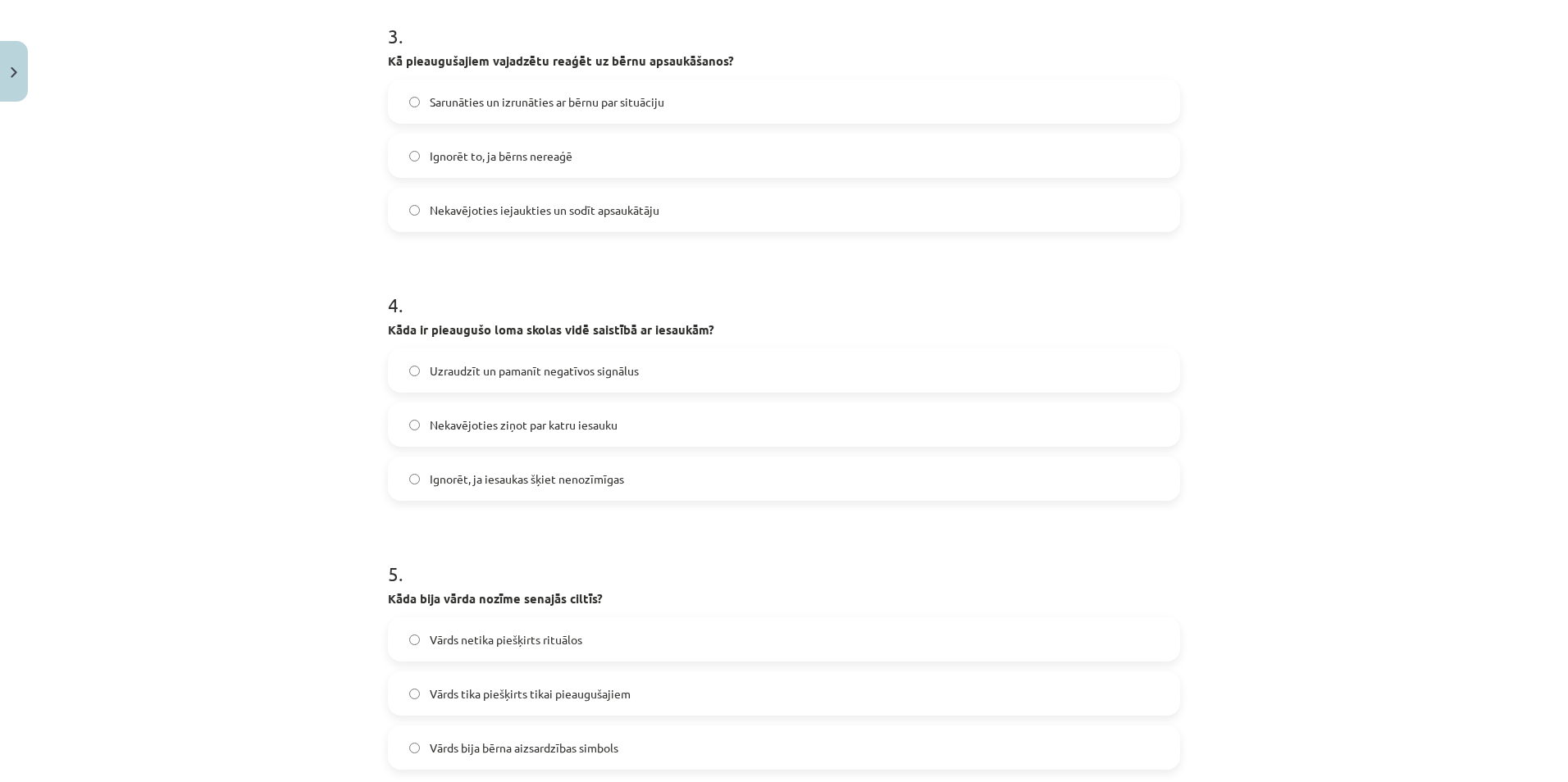
scroll to position [943, 0]
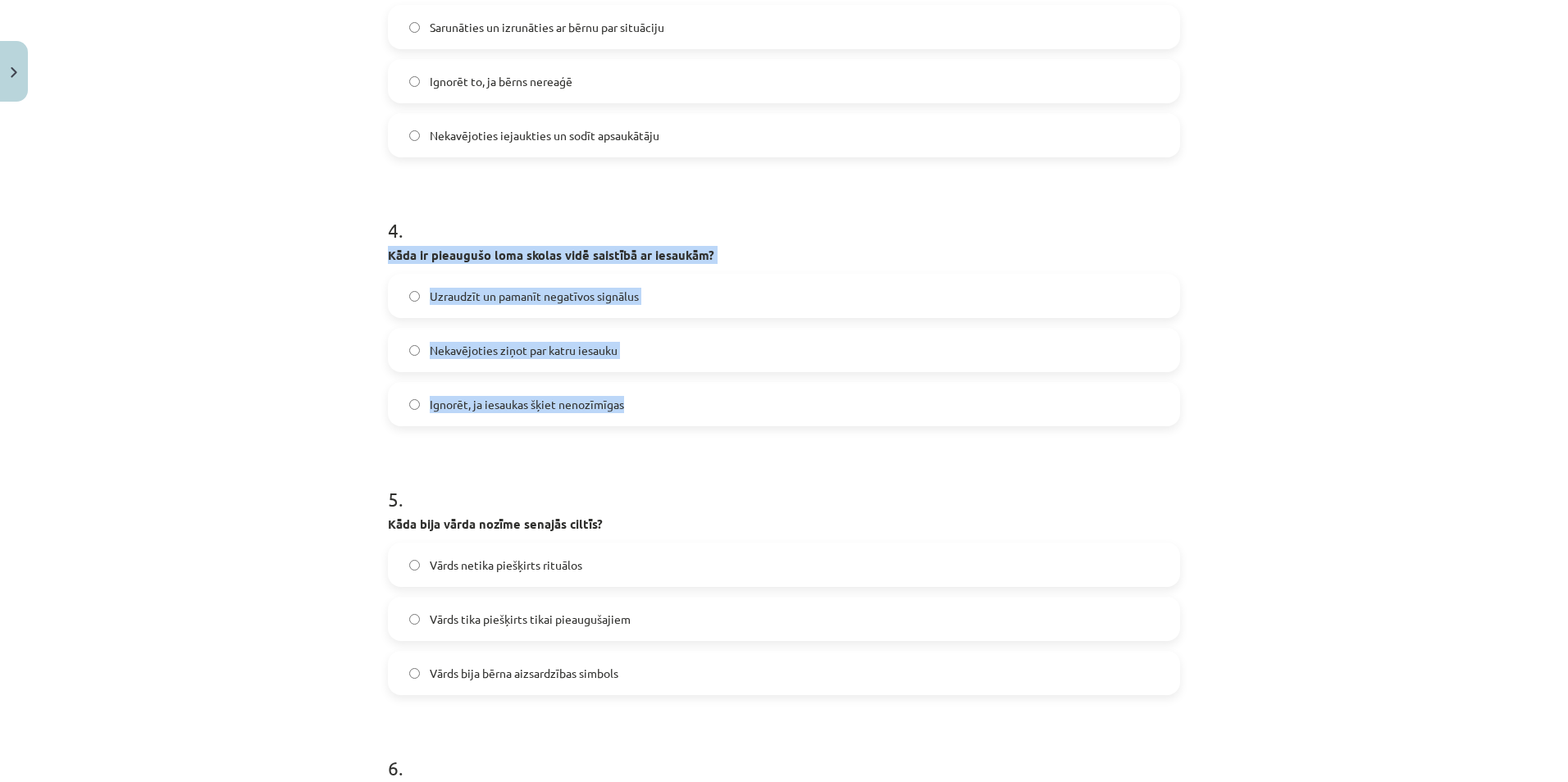
drag, startPoint x: 376, startPoint y: 250, endPoint x: 638, endPoint y: 420, distance: 312.3
click at [638, 420] on div "10 XP Saņemsi Viegls 84 pilda Apraksts Uzdevums Palīdzība 1 . Kāpēc ir svarīgi …" at bounding box center [784, 678] width 812 height 3022
copy div "Kāda ir pieaugušo loma skolas vidē saistībā ar iesaukām? Uzraudzīt un pamanīt n…"
click at [997, 369] on label "Nekavējoties ziņot par katru iesauku" at bounding box center [784, 350] width 789 height 41
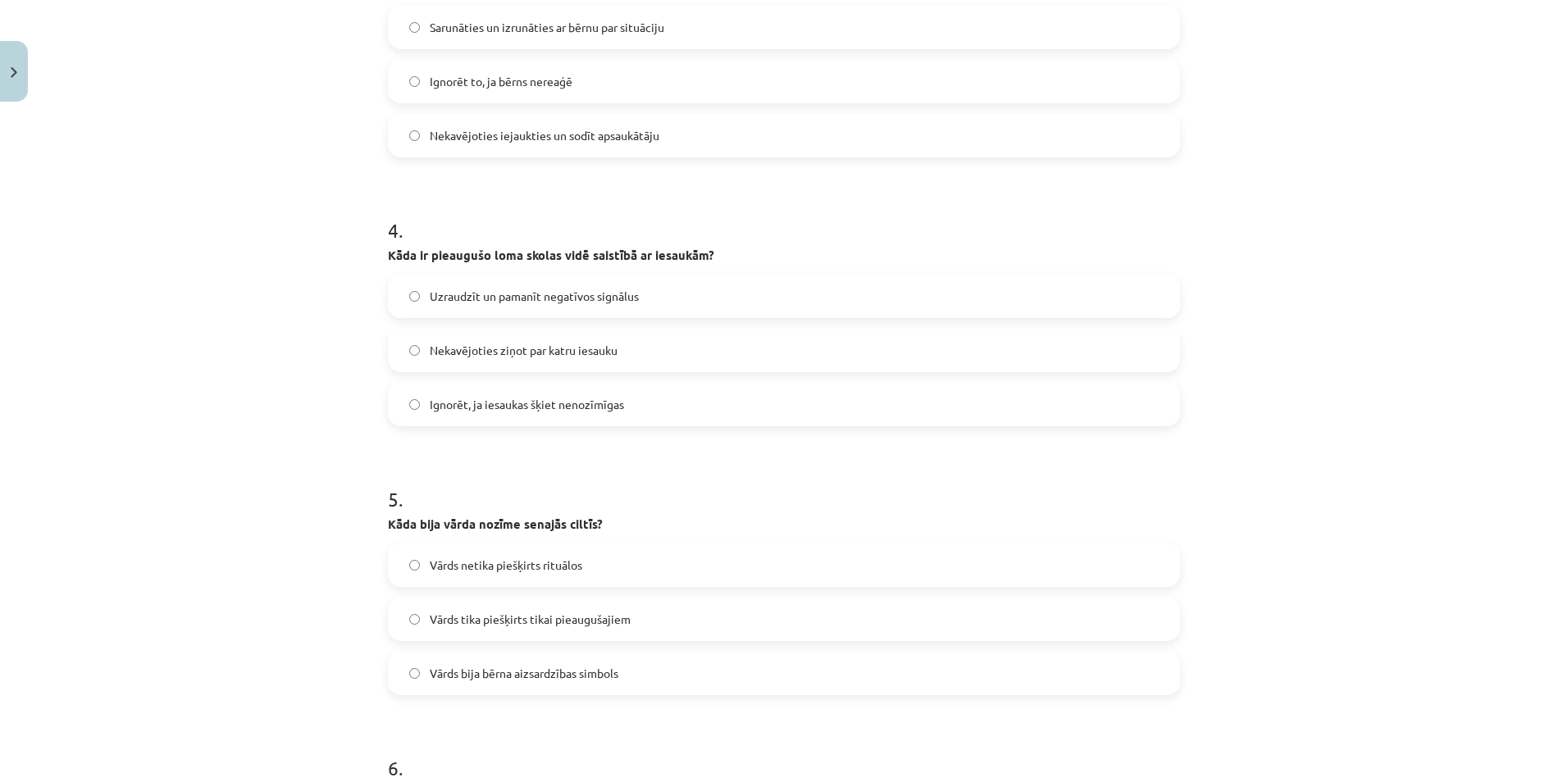
click at [508, 297] on span "Uzraudzīt un pamanīt negatīvos signālus" at bounding box center [534, 297] width 209 height 17
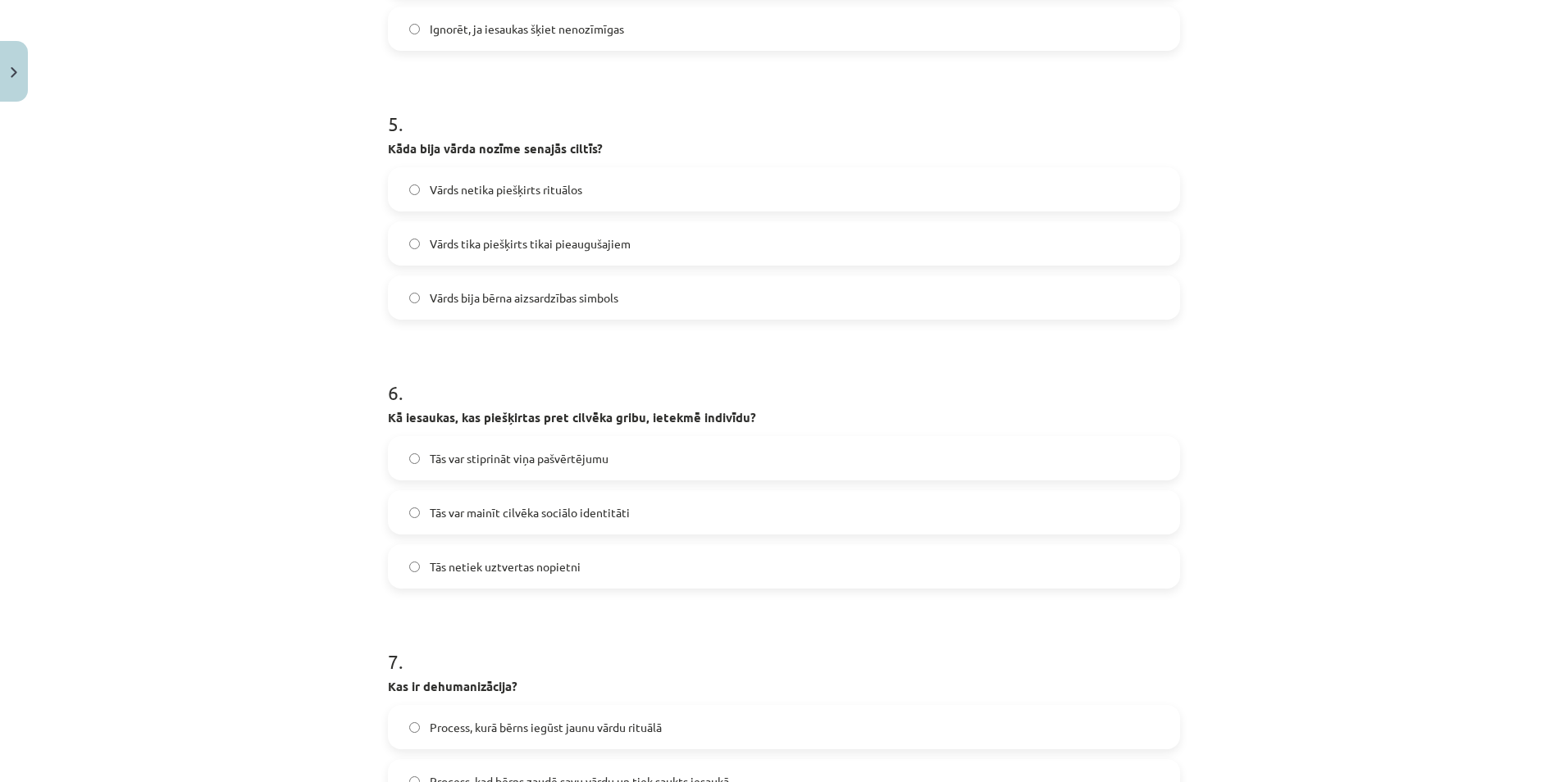
scroll to position [1325, 0]
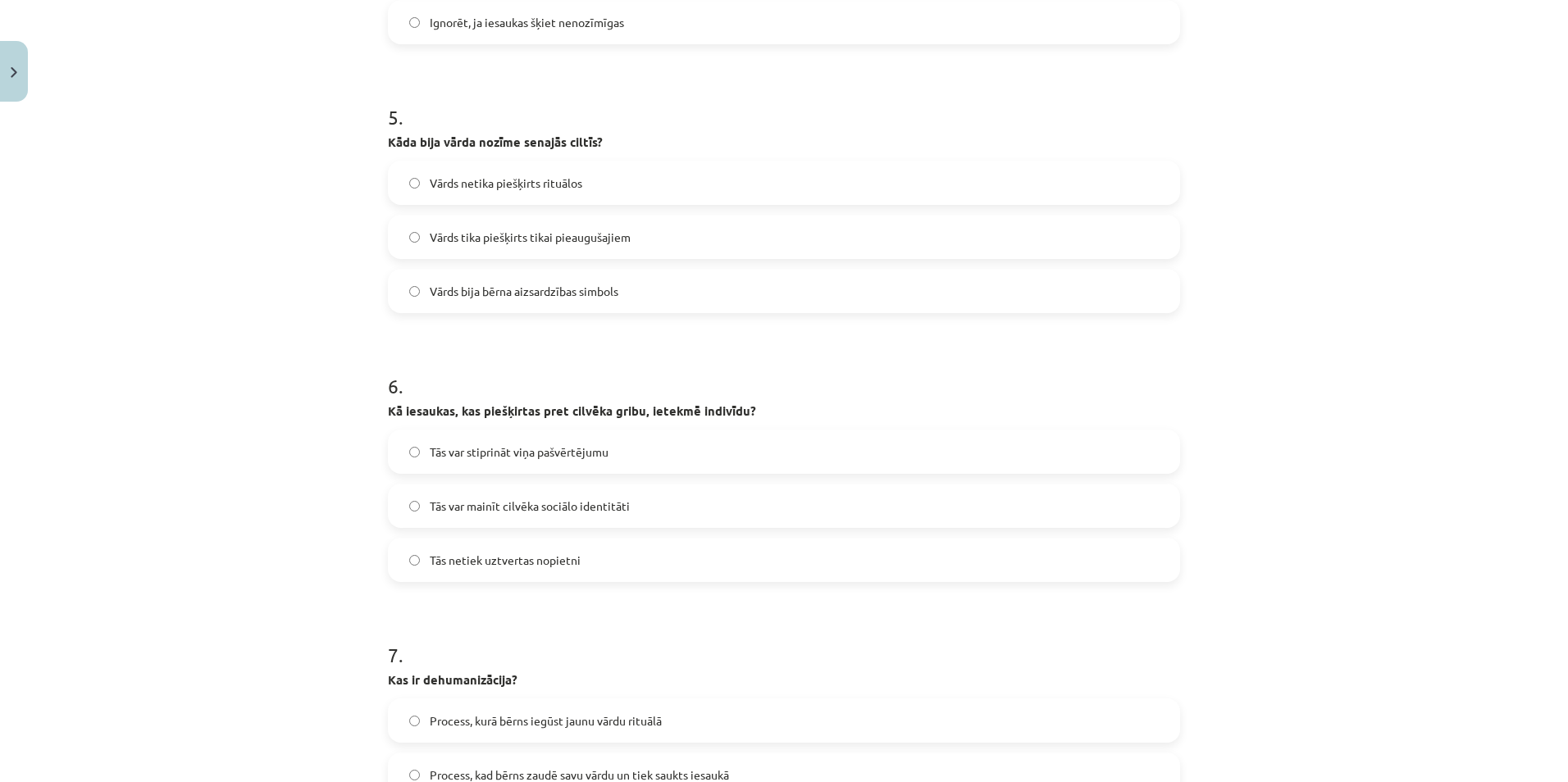
click at [510, 233] on span "Vārds tika piešķirts tikai pieaugušajiem" at bounding box center [530, 238] width 201 height 17
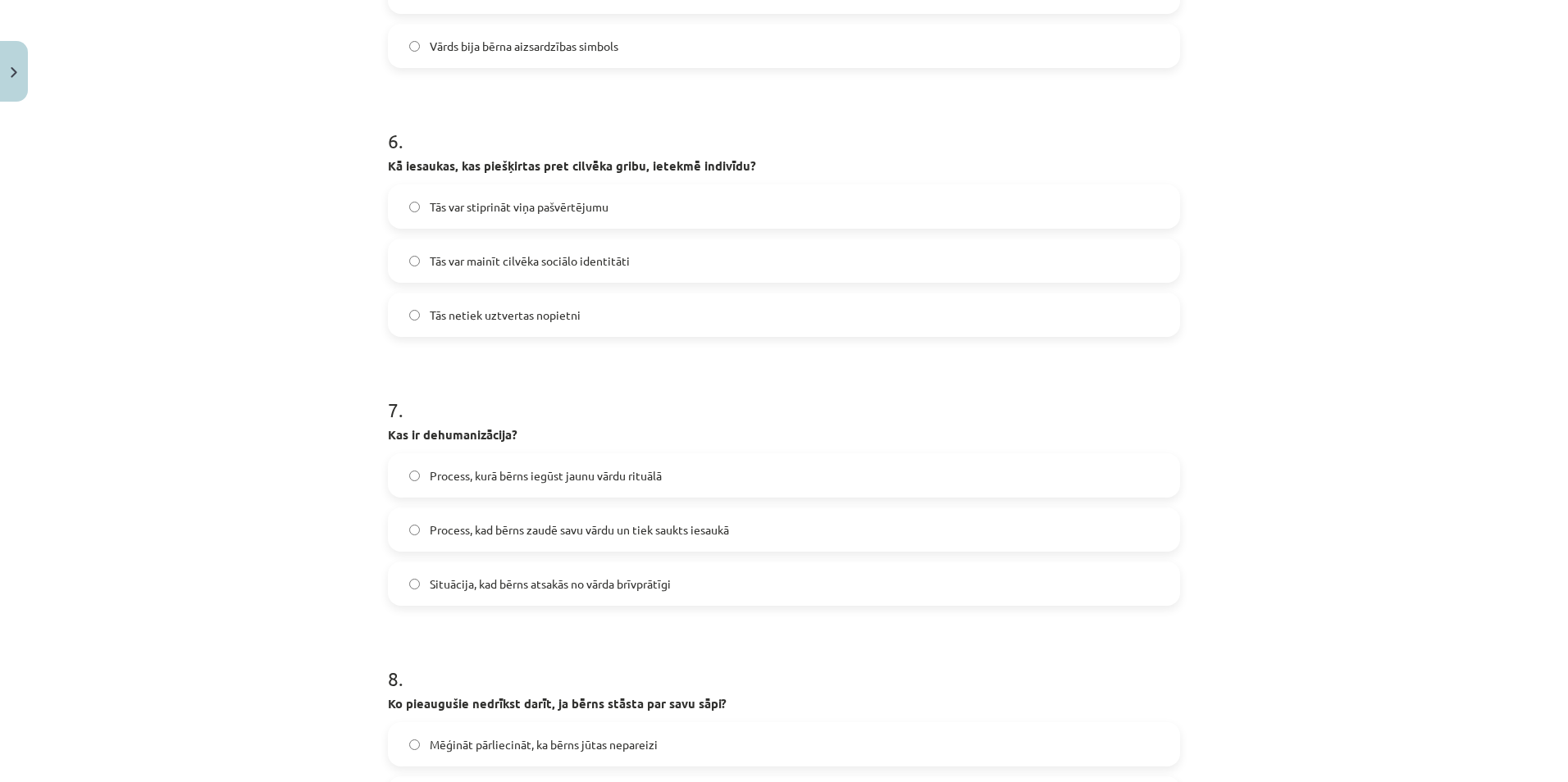
scroll to position [1571, 0]
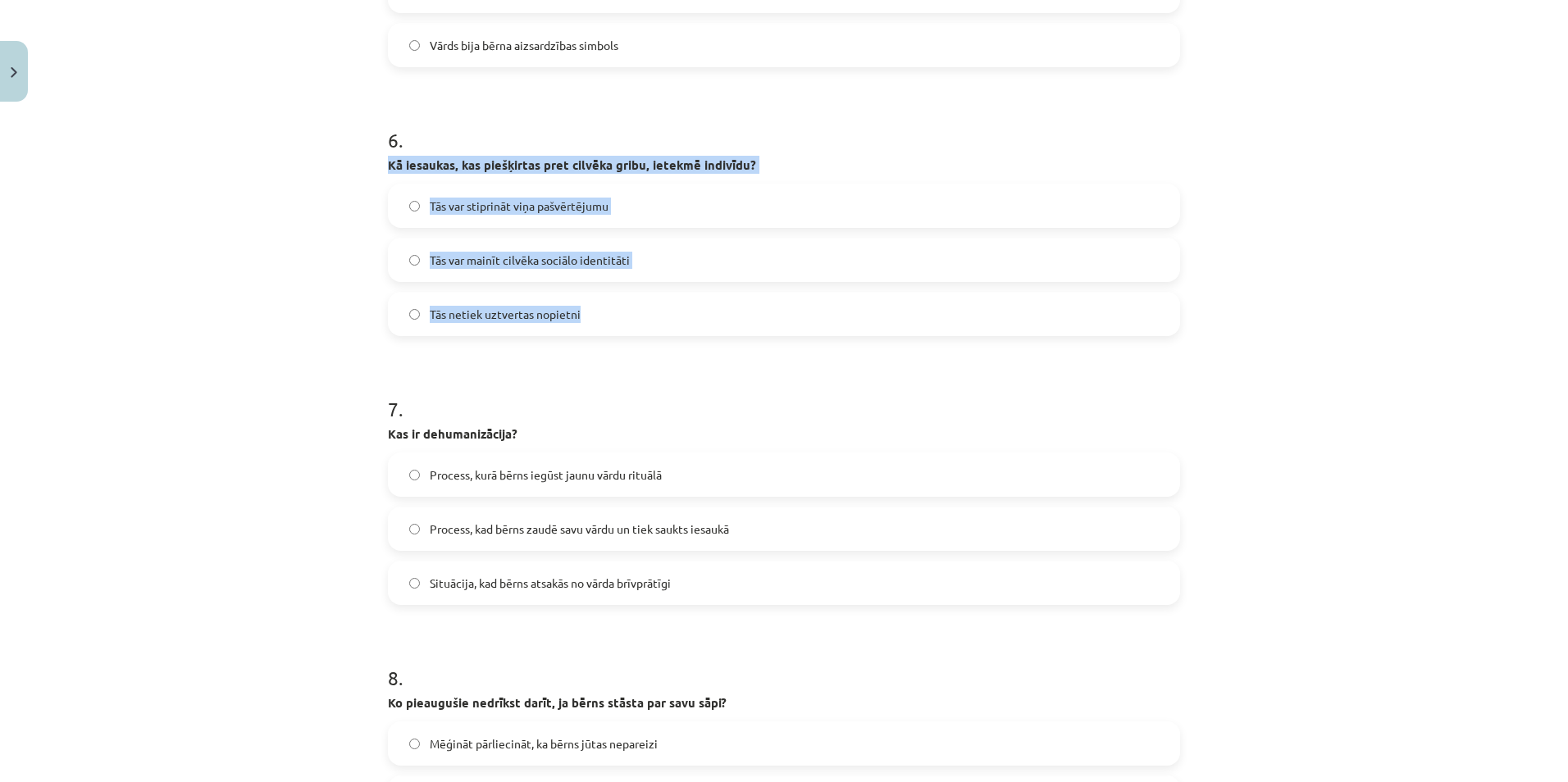
drag, startPoint x: 382, startPoint y: 159, endPoint x: 619, endPoint y: 320, distance: 286.5
click at [619, 320] on div "6 . Kā iesaukas, kas piešķirtas pret cilvēka gribu, ietekmē indivīdu? Tās var s…" at bounding box center [784, 218] width 793 height 236
copy div "Kā iesaukas, kas piešķirtas pret cilvēka gribu, ietekmē indivīdu? Tās var stipr…"
click at [946, 318] on label "Tās netiek uztvertas nopietni" at bounding box center [784, 314] width 789 height 41
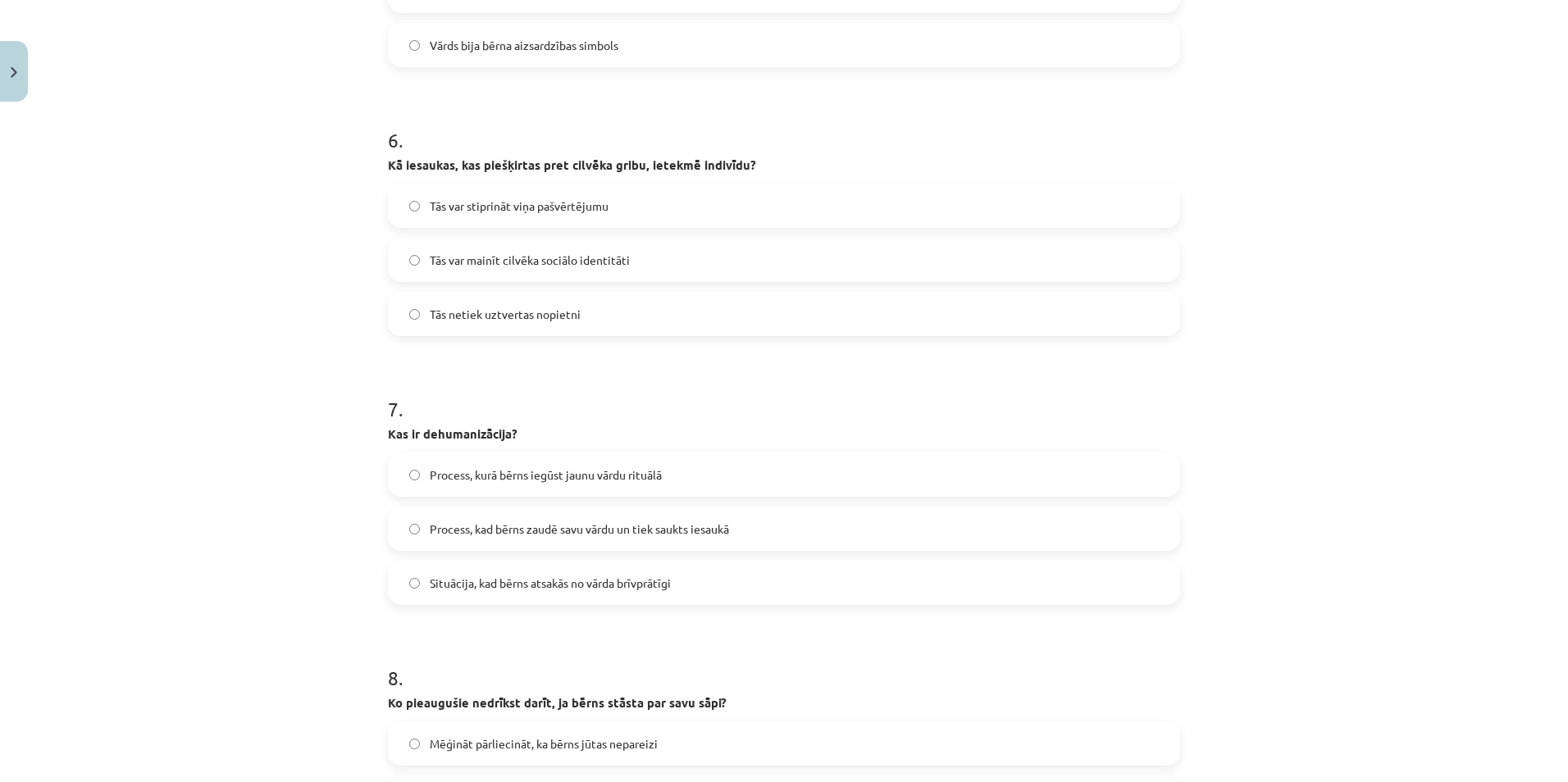
click at [500, 264] on span "Tās var mainīt cilvēka sociālo identitāti" at bounding box center [530, 260] width 200 height 17
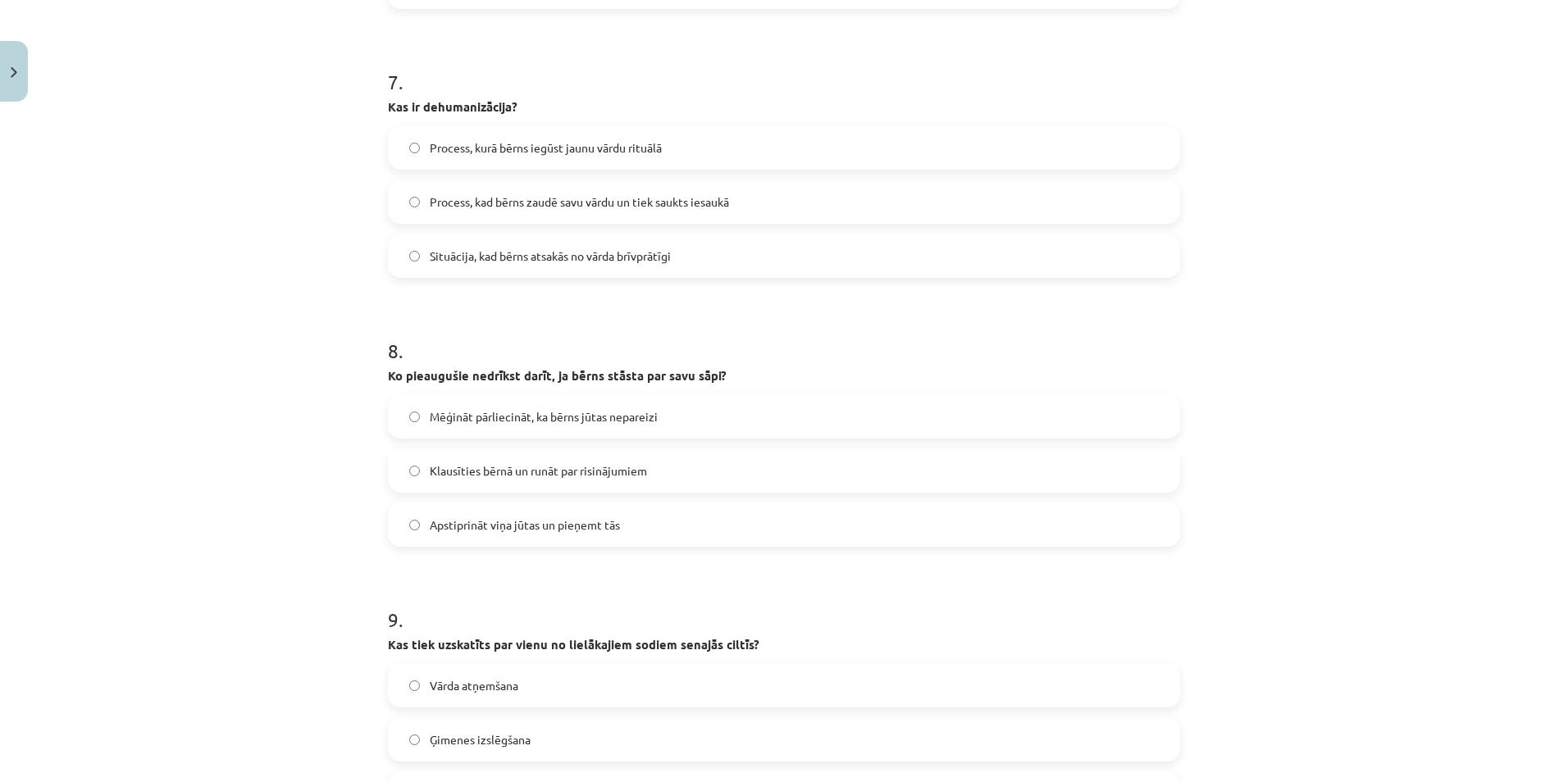
scroll to position [1898, 0]
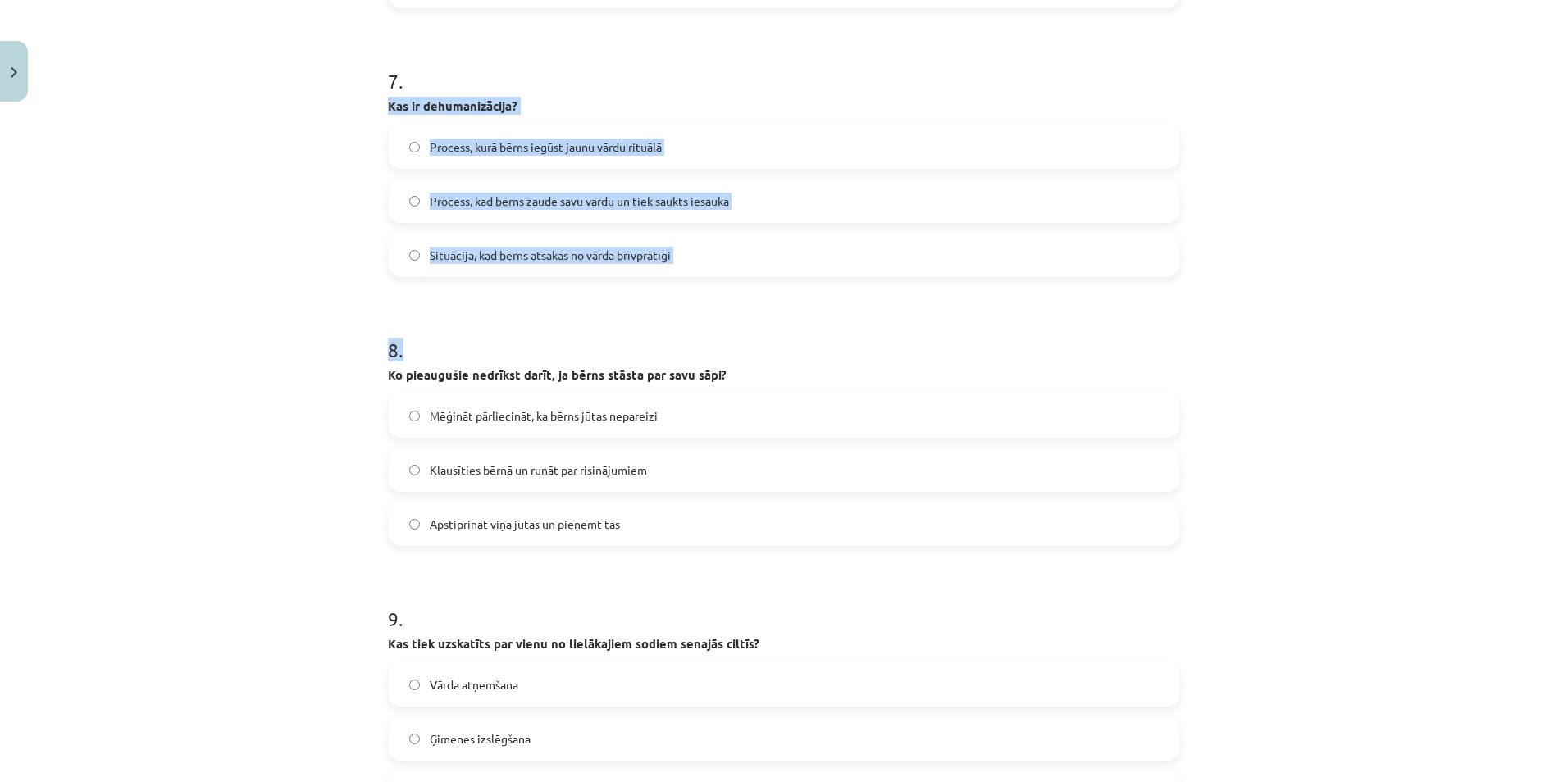
drag, startPoint x: 381, startPoint y: 109, endPoint x: 653, endPoint y: 285, distance: 324.0
click at [755, 119] on div "7 . Kas ir dehumanizācija? Process, kurā bērns iegūst jaunu vārdu rituālā Proce…" at bounding box center [784, 159] width 793 height 236
drag, startPoint x: 376, startPoint y: 99, endPoint x: 669, endPoint y: 255, distance: 331.9
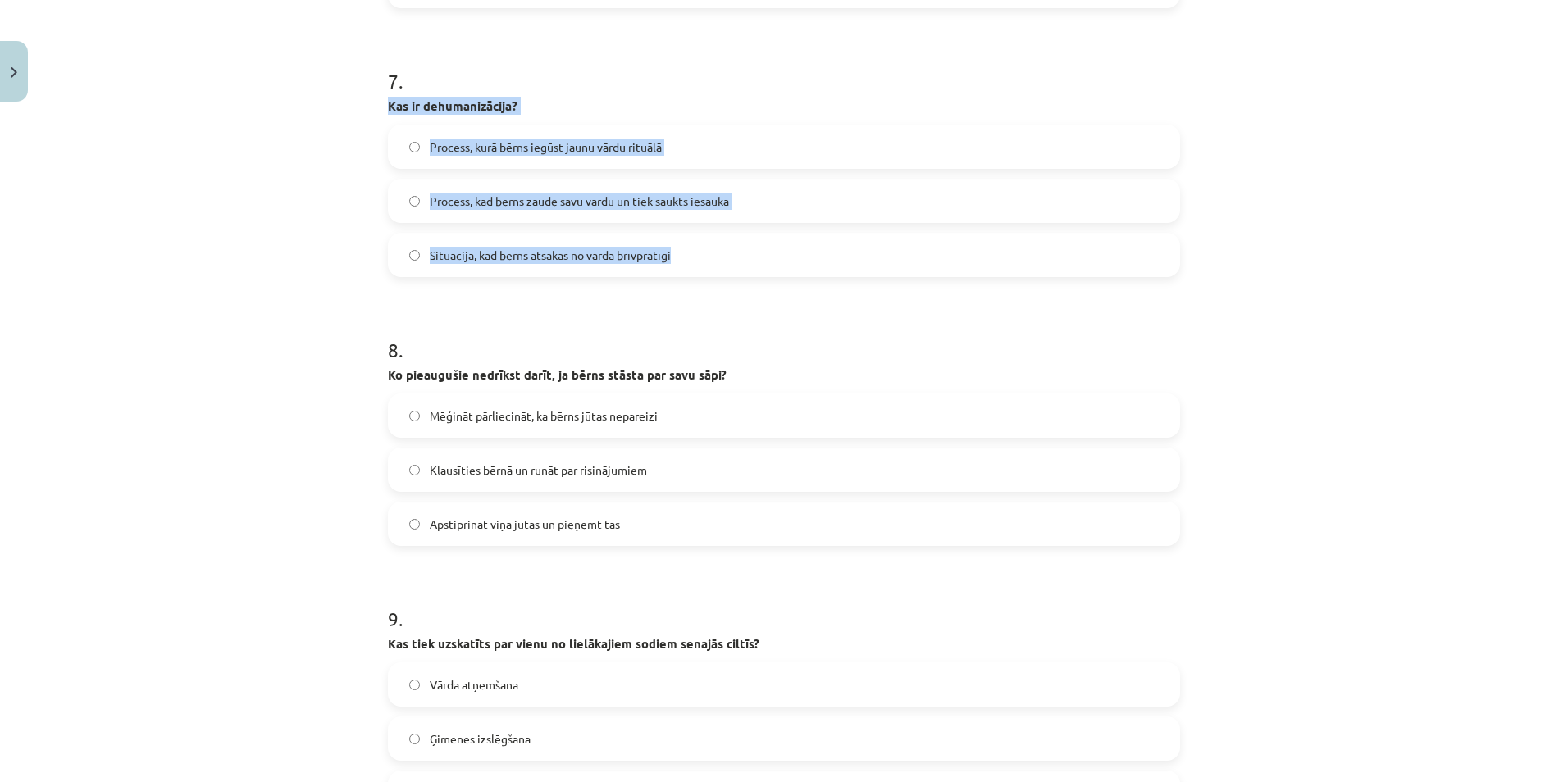
copy div "Kas ir dehumanizācija? Process, kurā bērns iegūst jaunu vārdu rituālā Process, …"
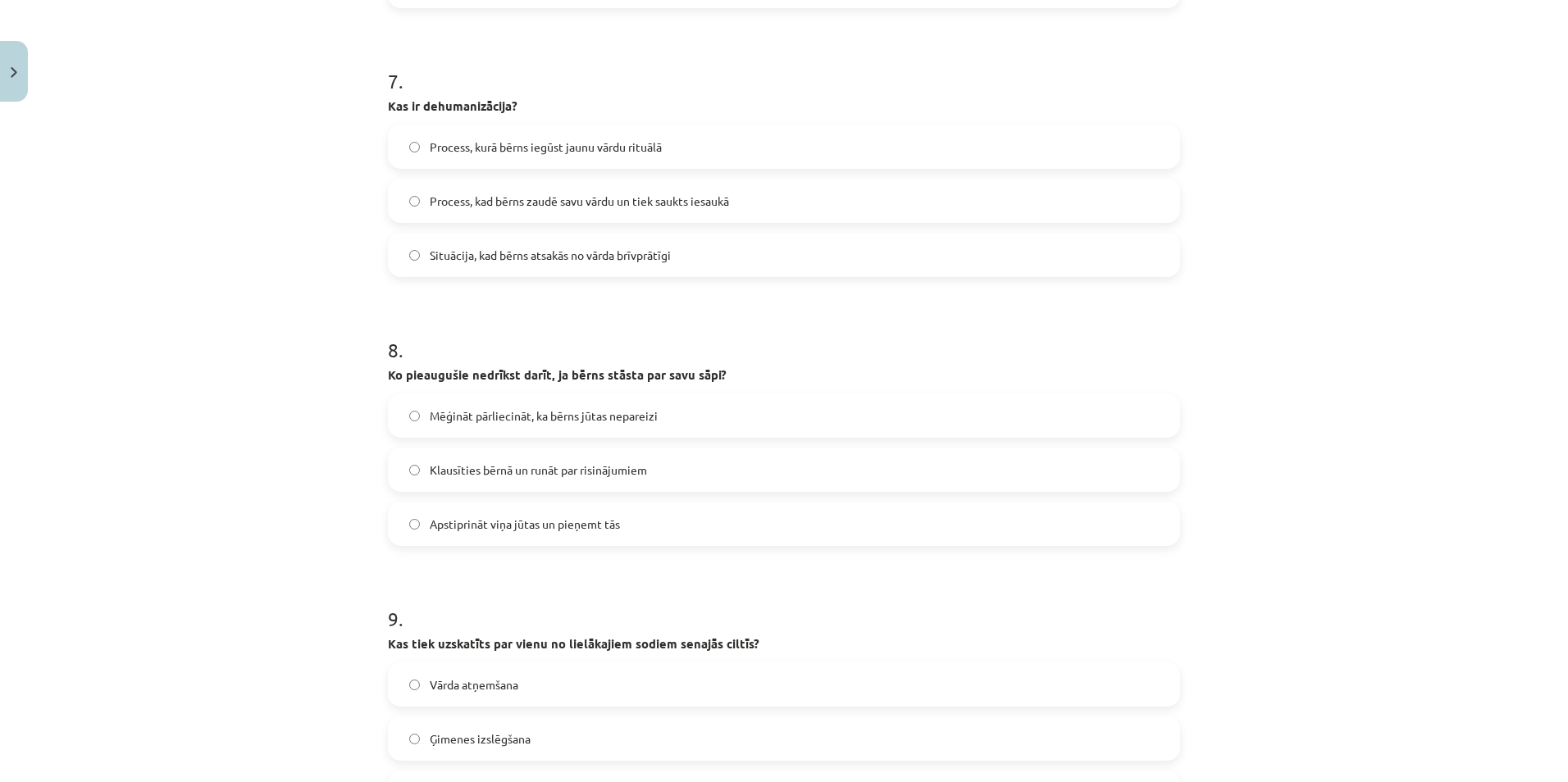
click at [994, 532] on label "Apstiprināt viņa jūtas un pieņemt tās" at bounding box center [784, 524] width 789 height 41
click at [684, 203] on span "Process, kad bērns zaudē savu vārdu un tiek saukts iesaukā" at bounding box center [580, 201] width 299 height 17
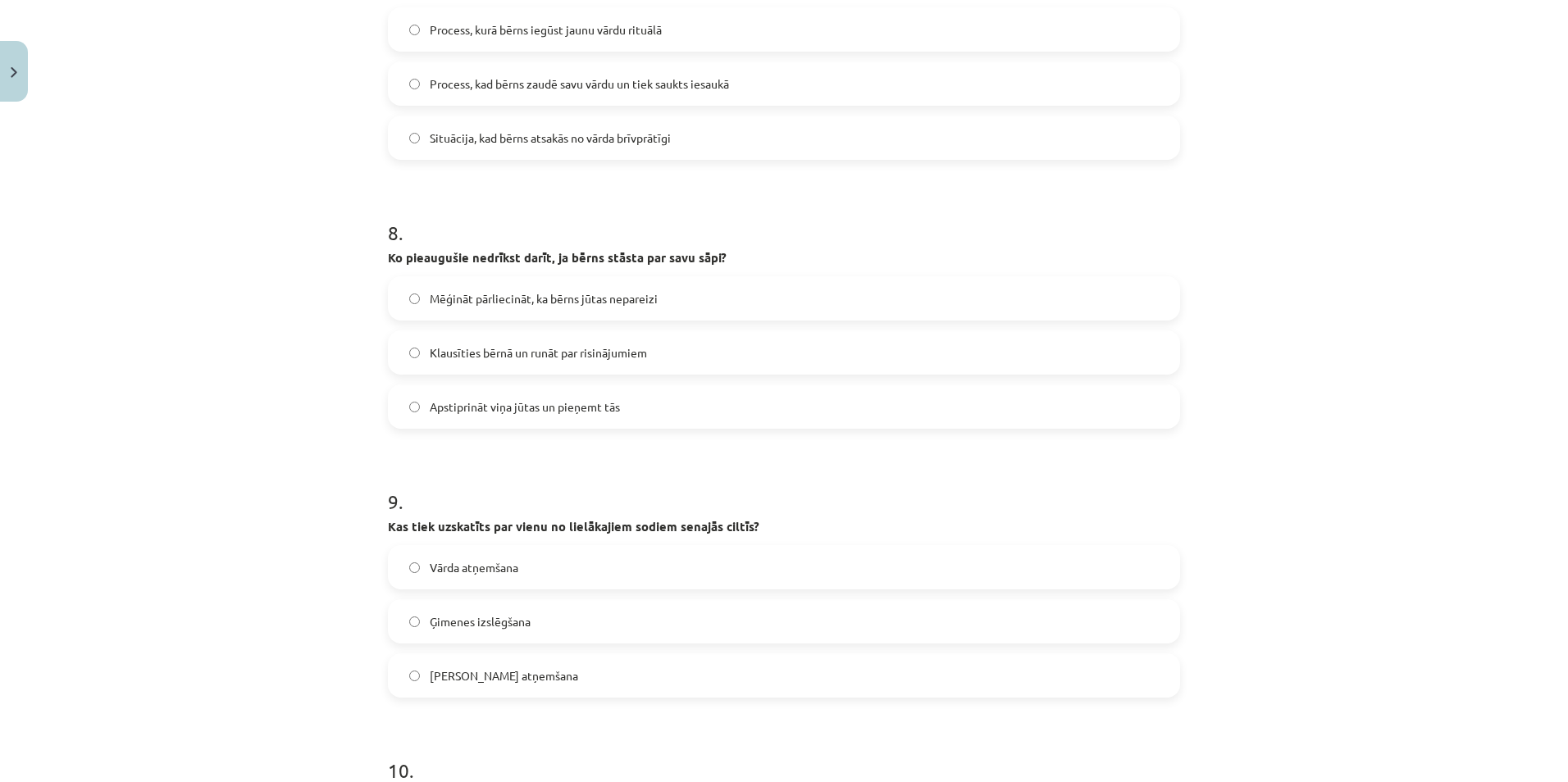
scroll to position [2062, 0]
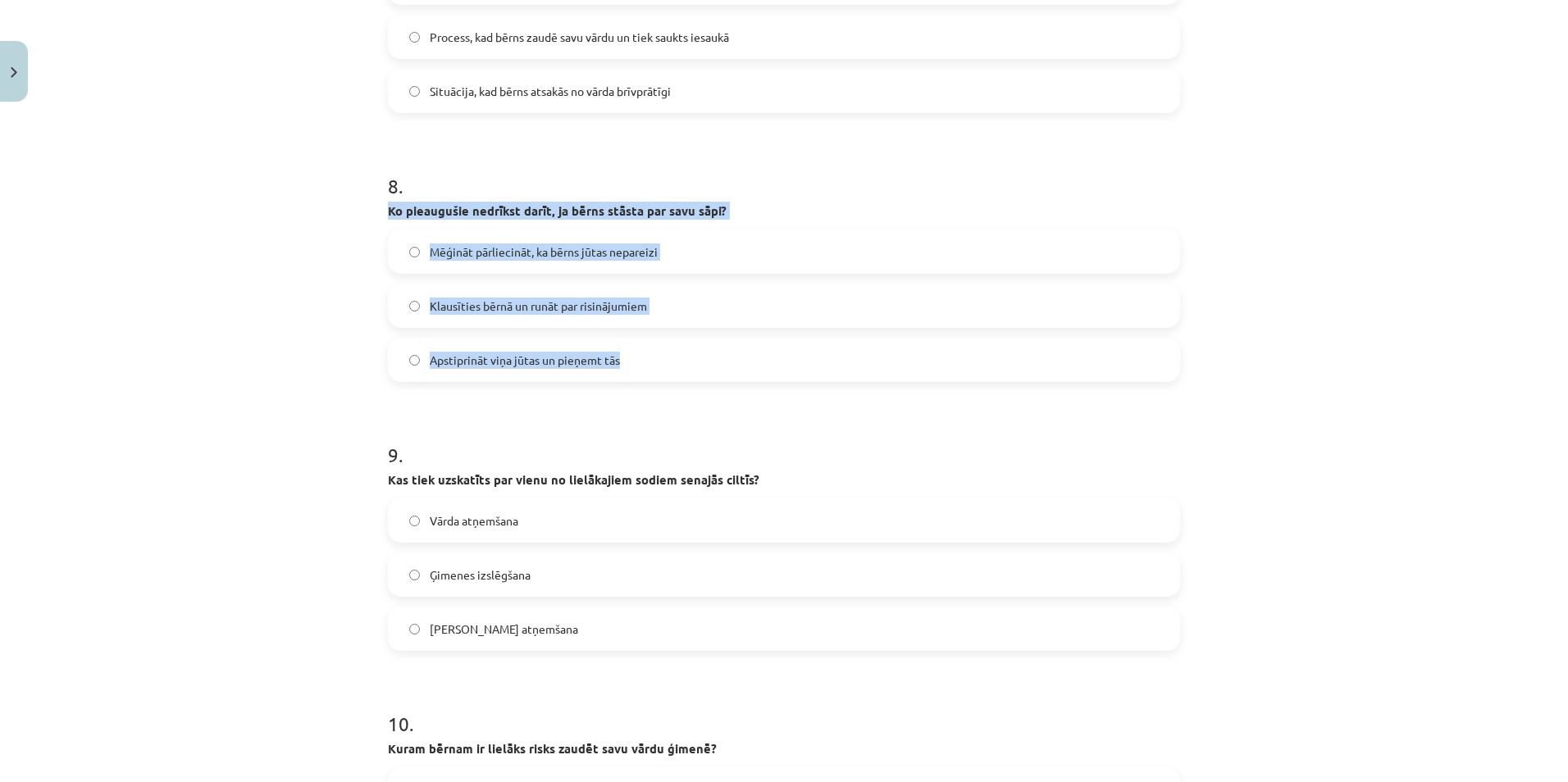
drag, startPoint x: 374, startPoint y: 201, endPoint x: 628, endPoint y: 379, distance: 310.2
copy div "Ko pieaugušie nedrīkst darīt, ja bērns stāsta par savu sāpi? Mēģināt pārliecinā…"
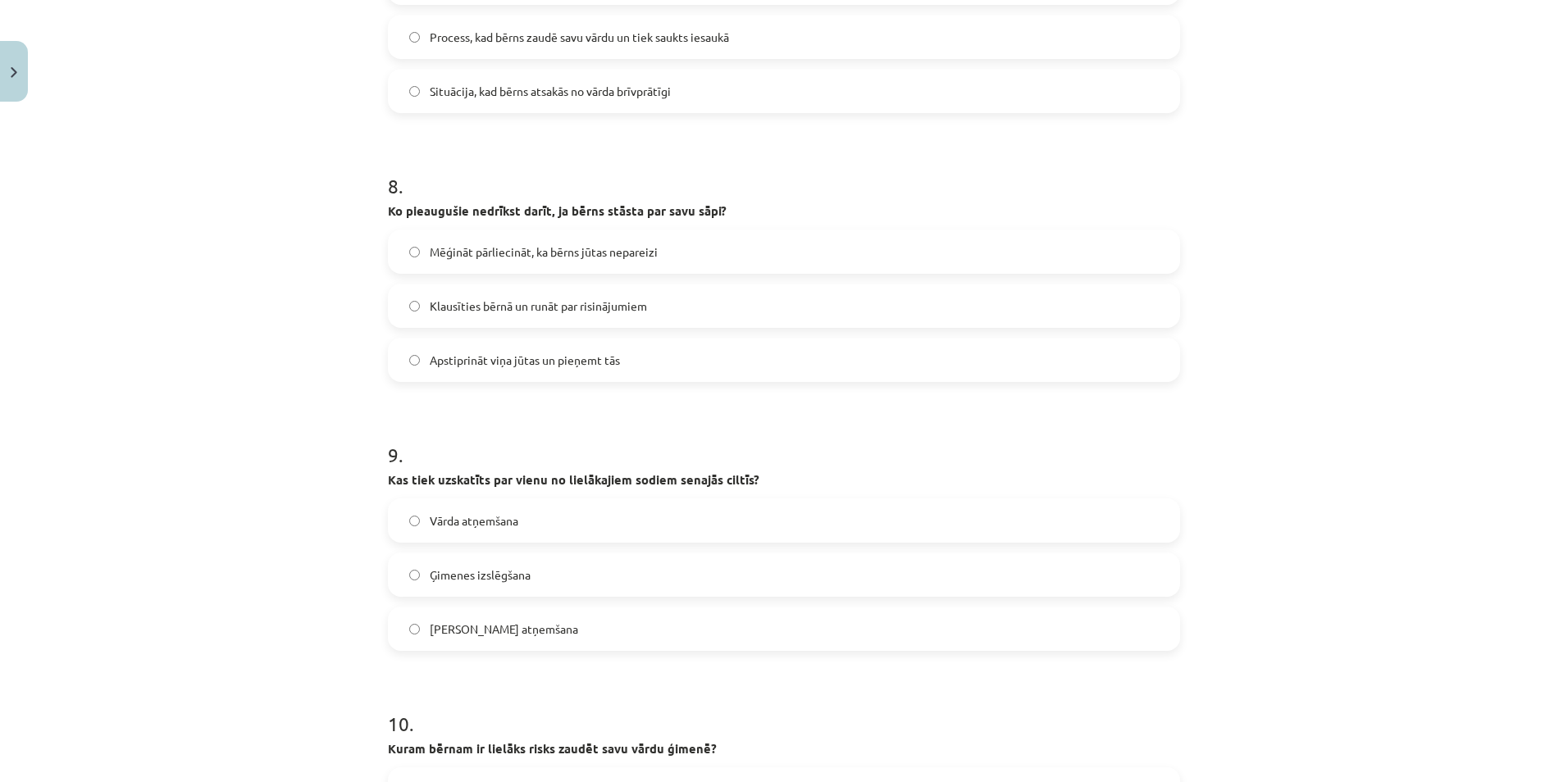
click at [1083, 527] on label "Vārda atņemšana" at bounding box center [784, 520] width 789 height 41
click at [548, 239] on label "Mēģināt pārliecināt, ka bērns jūtas nepareizi" at bounding box center [784, 251] width 789 height 41
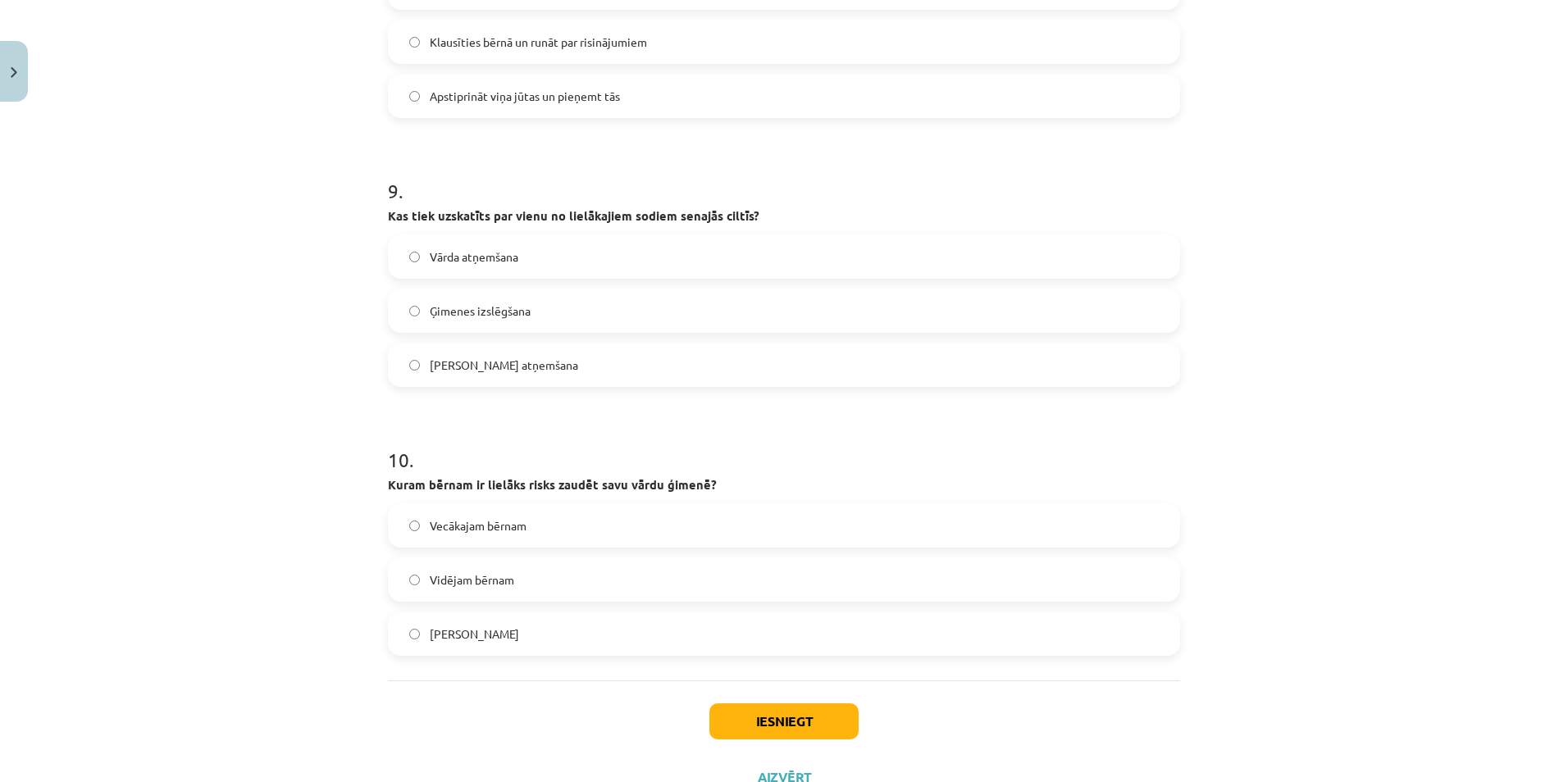
scroll to position [2390, 0]
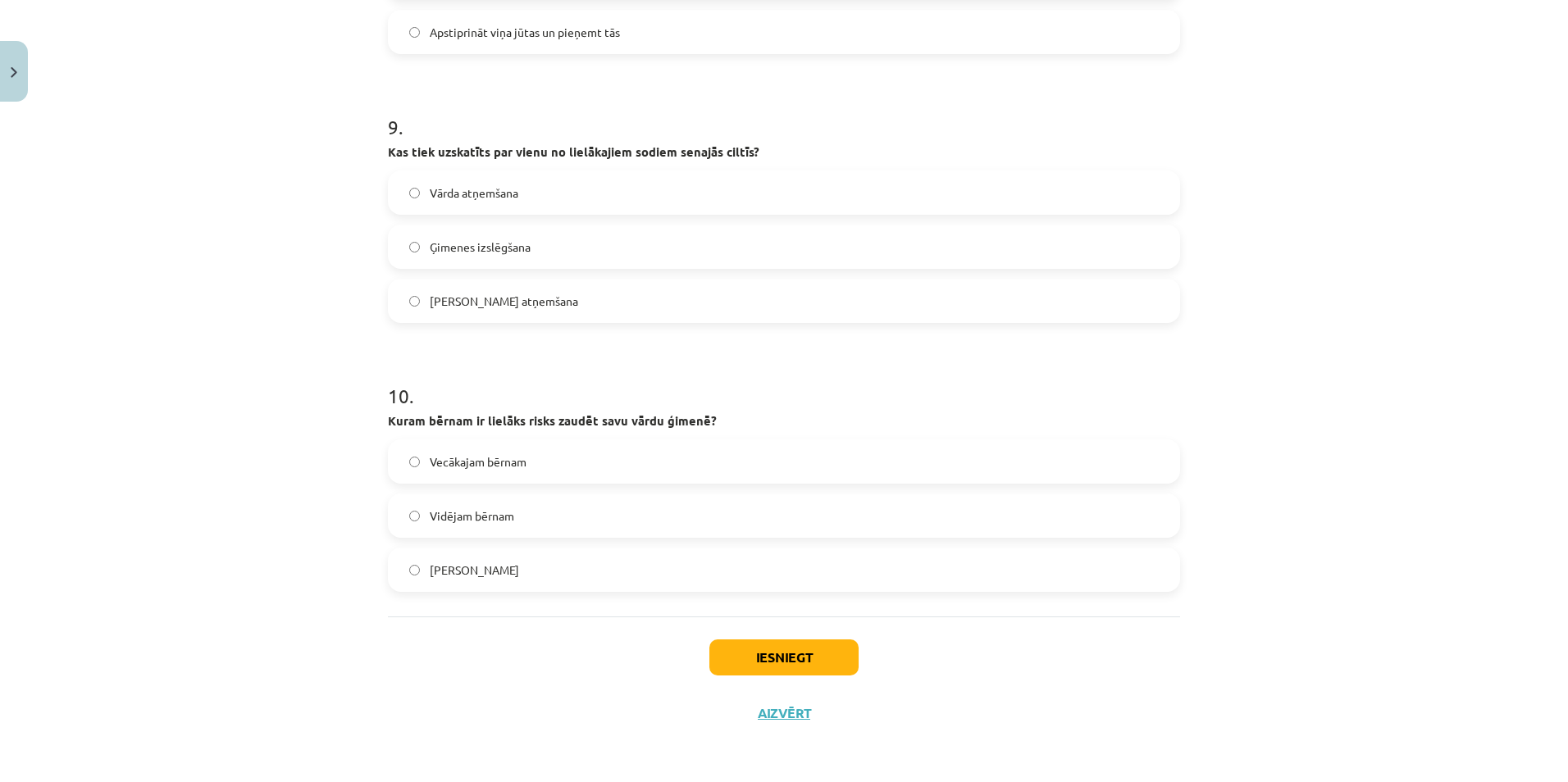
drag, startPoint x: 376, startPoint y: 150, endPoint x: 522, endPoint y: 603, distance: 475.9
drag, startPoint x: 260, startPoint y: 320, endPoint x: 268, endPoint y: 310, distance: 12.8
click at [260, 317] on div "Mācību tēma: Latviešu valodas 8. klases 2. ieskaites mācību materiāls #2 Lasīša…" at bounding box center [784, 391] width 1568 height 782
drag, startPoint x: 1170, startPoint y: 331, endPoint x: 899, endPoint y: 281, distance: 275.6
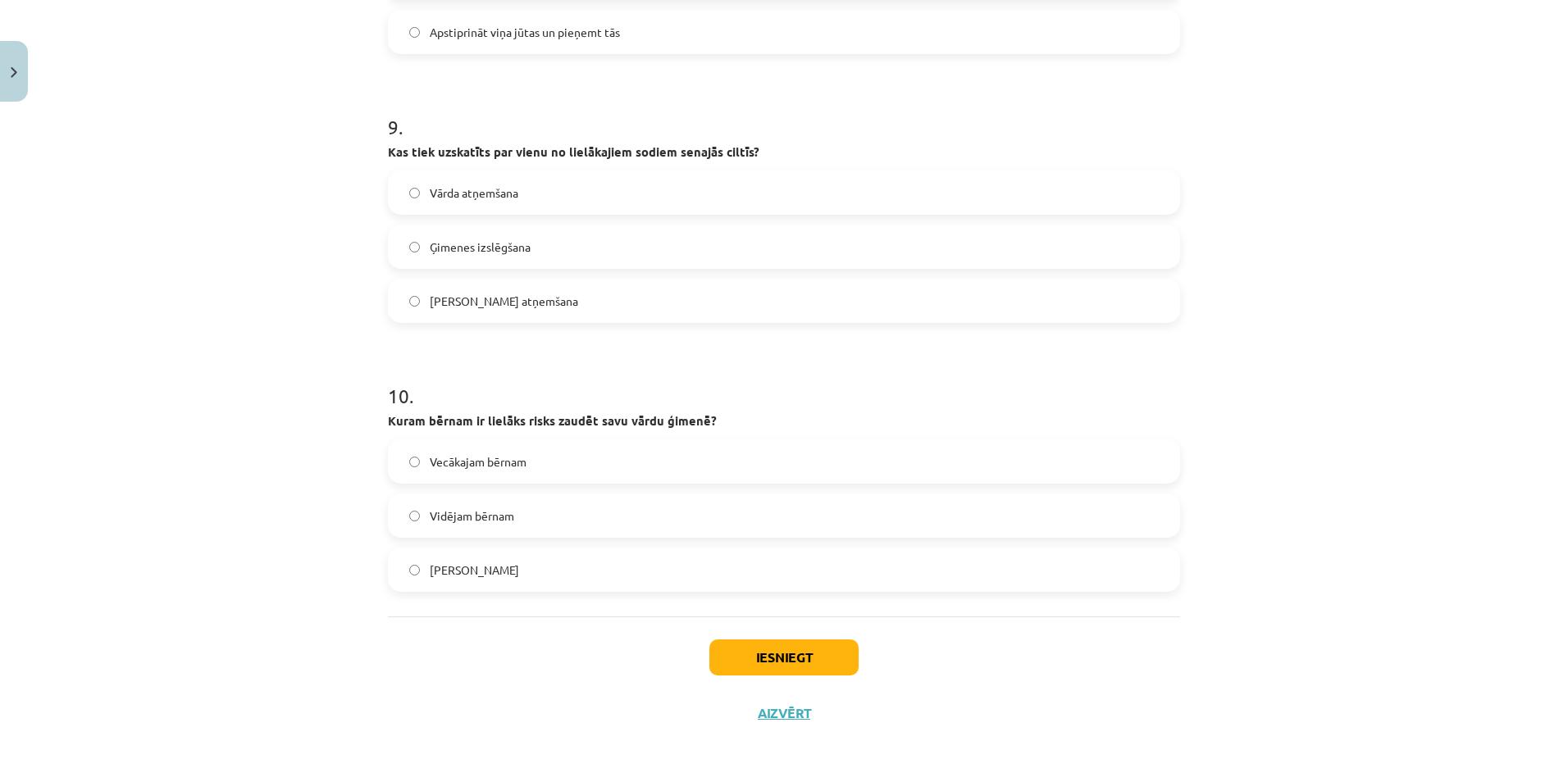
click at [1088, 364] on h1 "10 ." at bounding box center [784, 380] width 793 height 50
click at [944, 374] on h1 "10 ." at bounding box center [784, 380] width 793 height 50
drag, startPoint x: 1088, startPoint y: 578, endPoint x: 1088, endPoint y: 592, distance: 14.0
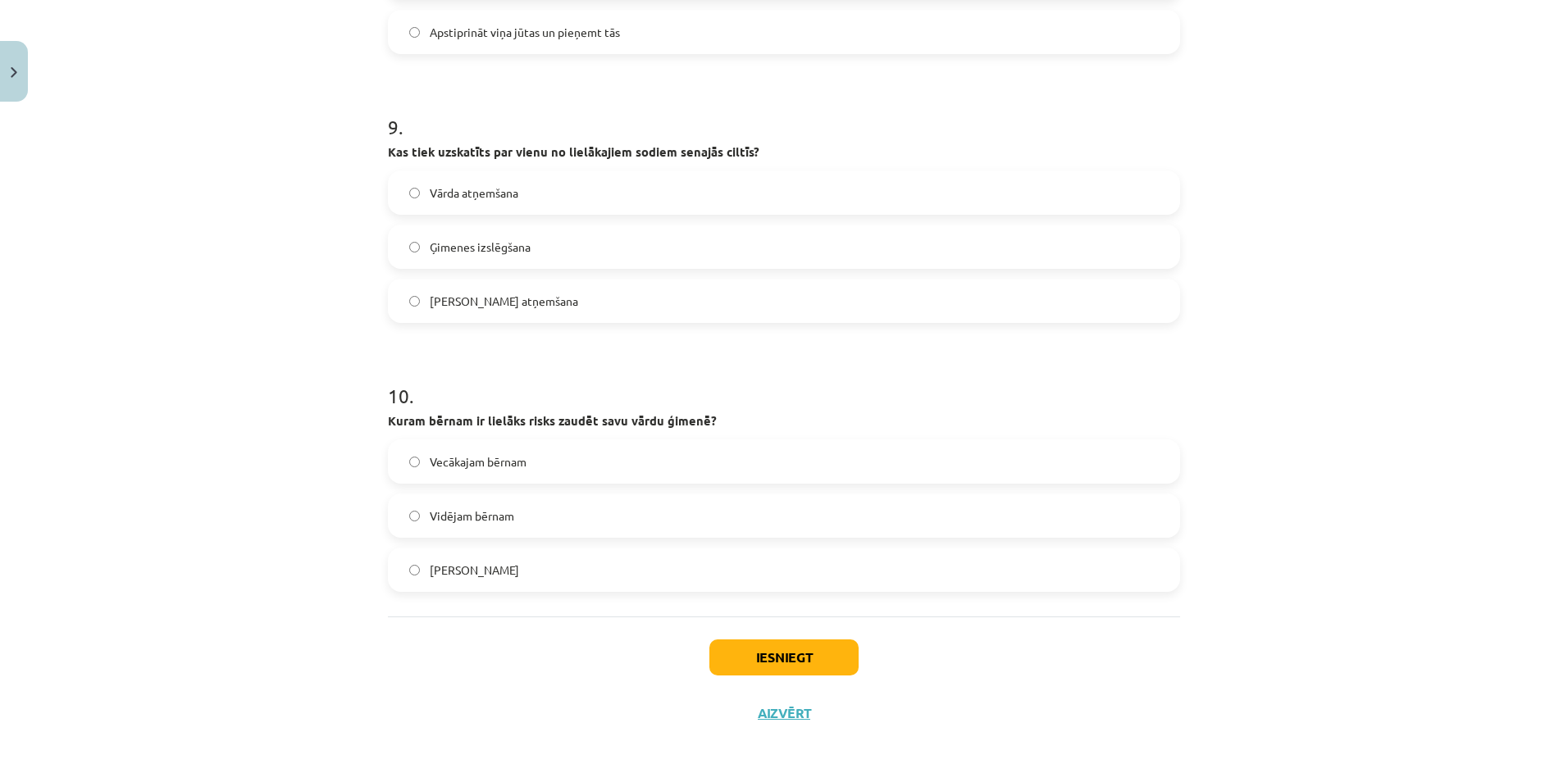
drag, startPoint x: 382, startPoint y: 143, endPoint x: 536, endPoint y: 581, distance: 464.3
copy form "Kas tiek uzskatīts par vienu no lielākajiem sodiem senajās ciltīs? Vārda atņemš…"
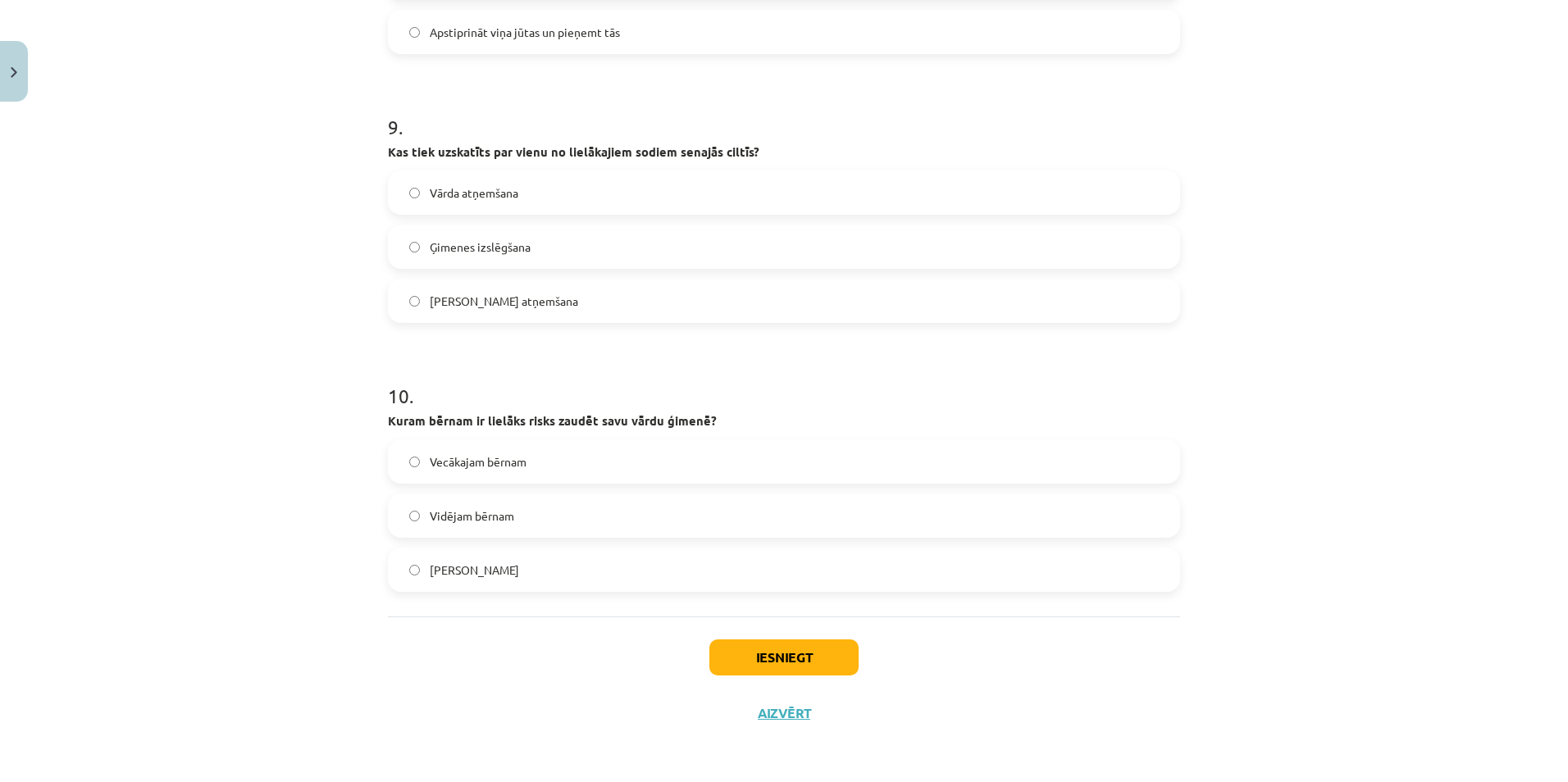
drag, startPoint x: 893, startPoint y: 650, endPoint x: 899, endPoint y: 637, distance: 14.3
click at [893, 647] on div "Iesniegt Aizvērt" at bounding box center [784, 673] width 793 height 115
click at [459, 455] on span "Vecākajam bērnam" at bounding box center [478, 462] width 97 height 17
click at [752, 648] on button "Iesniegt" at bounding box center [784, 657] width 150 height 36
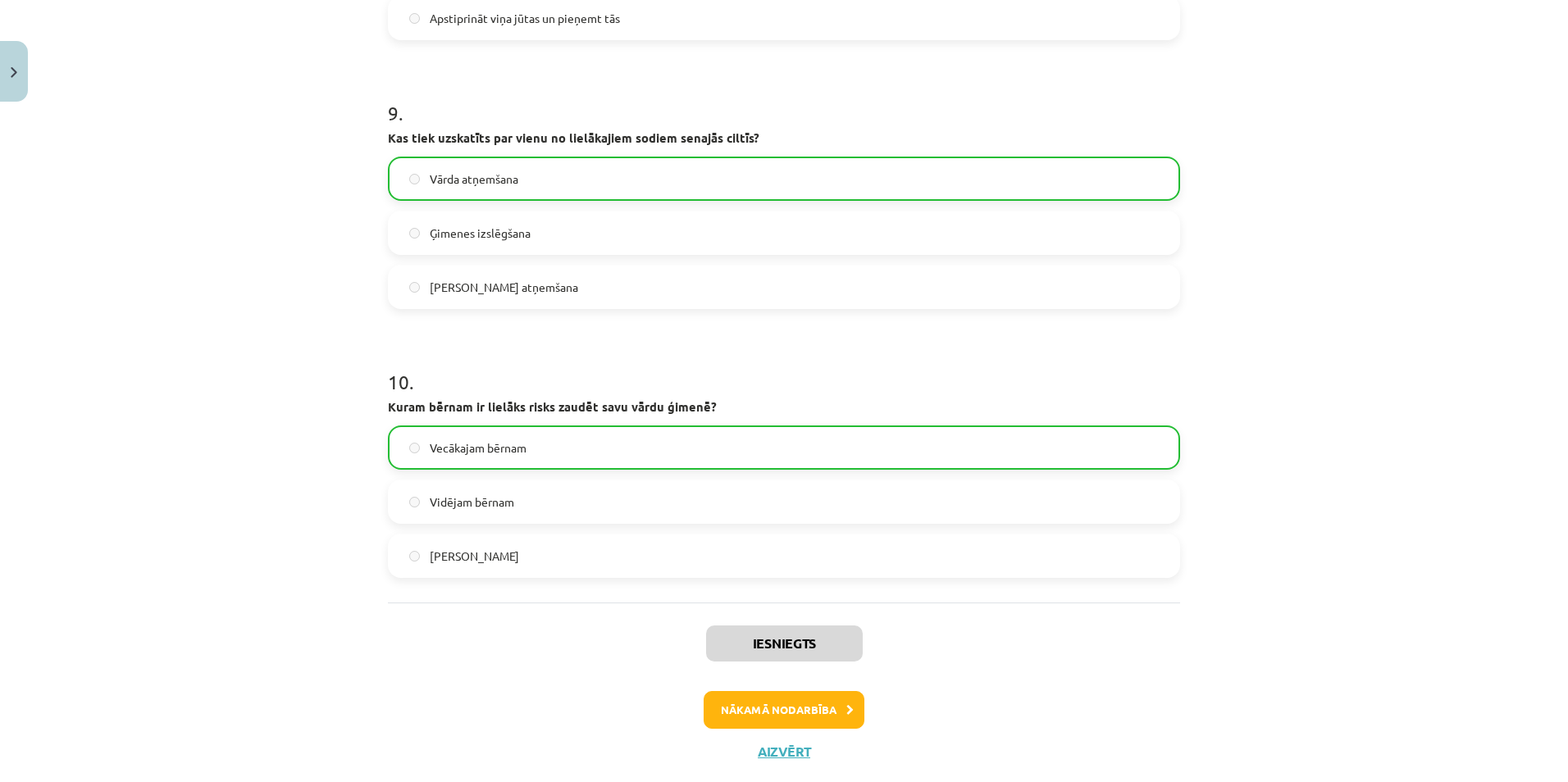
scroll to position [2443, 0]
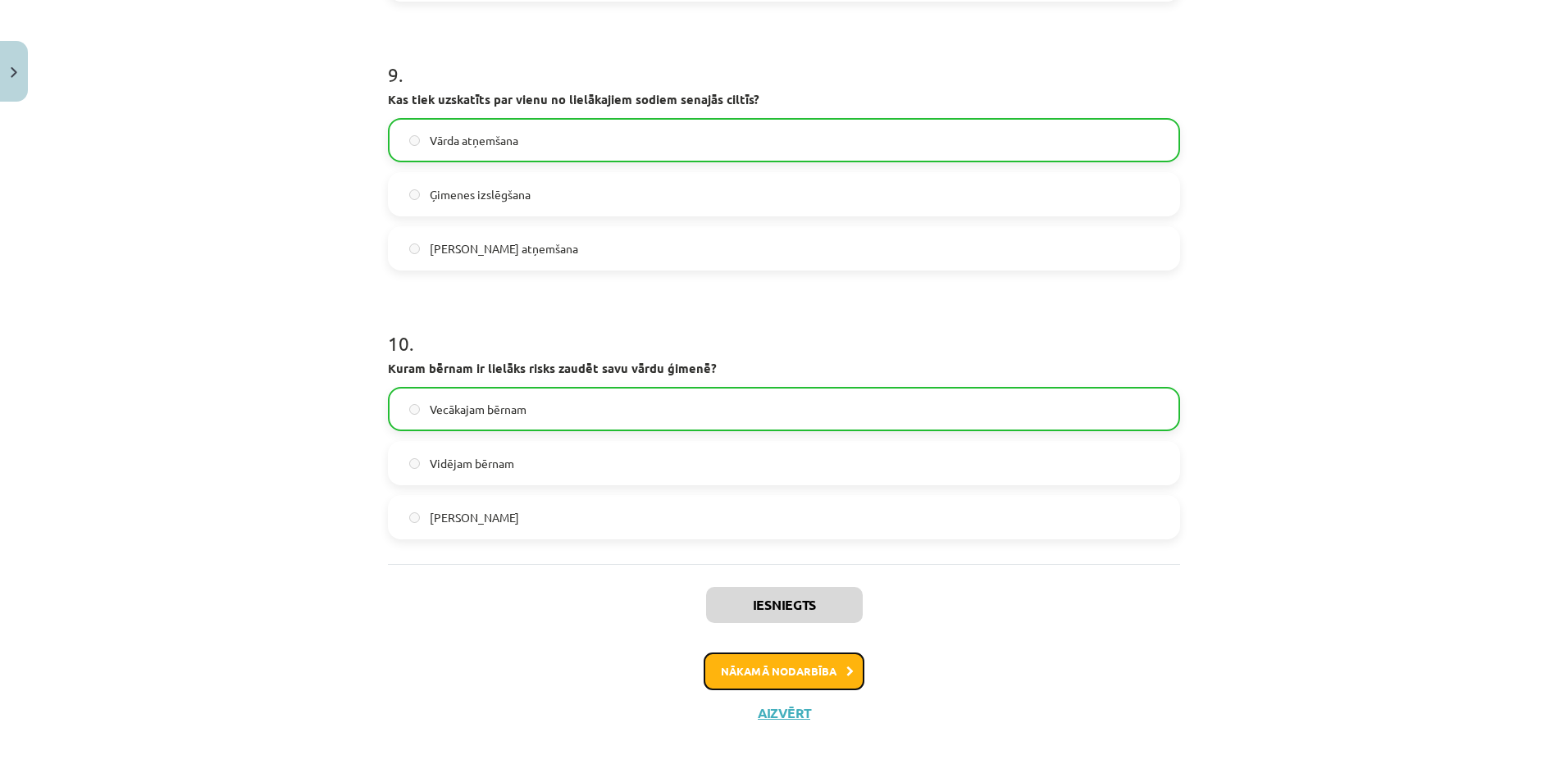
click at [836, 665] on button "Nākamā nodarbība" at bounding box center [784, 671] width 161 height 38
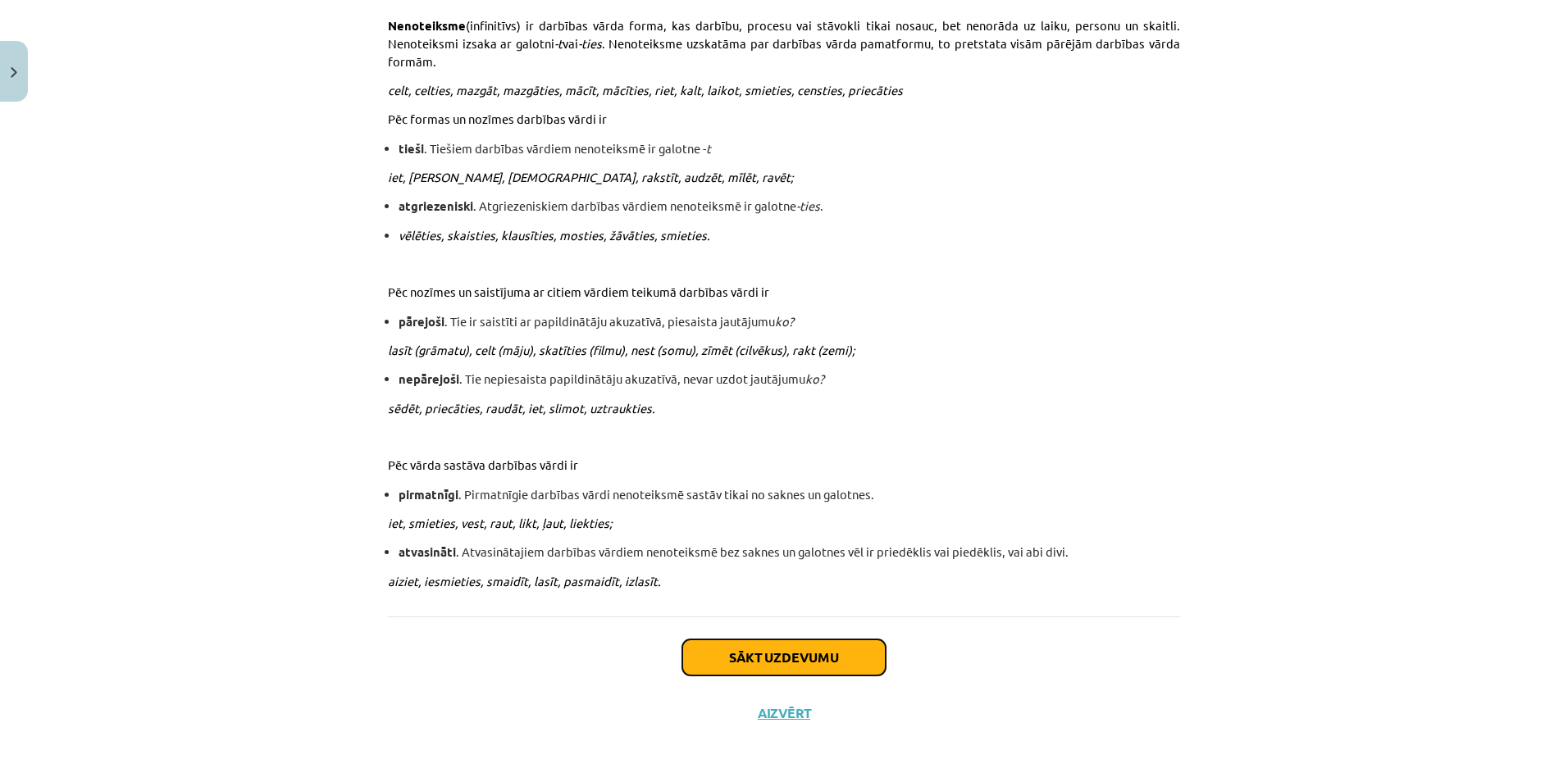
click at [816, 648] on button "Sākt uzdevumu" at bounding box center [784, 657] width 203 height 36
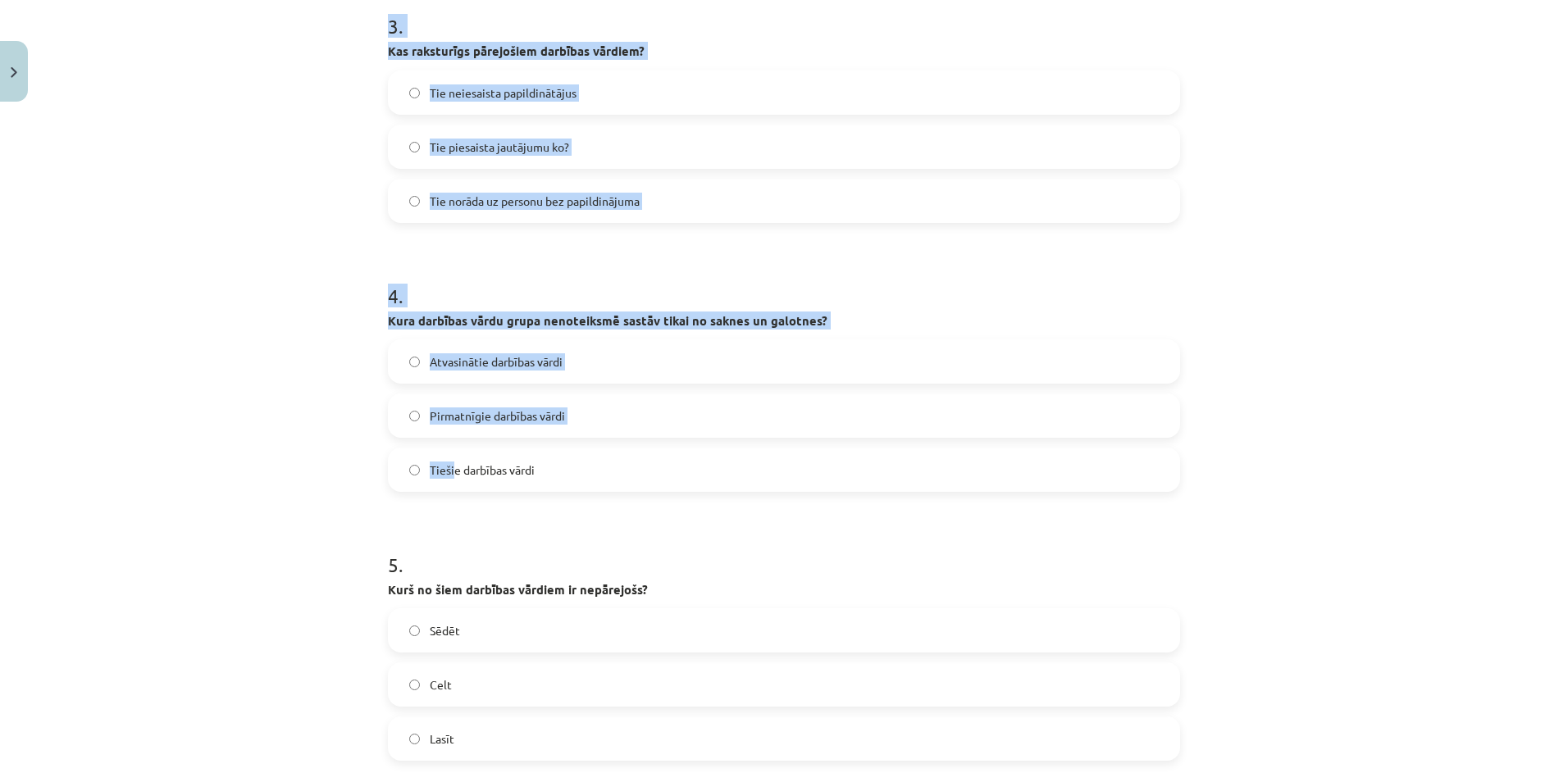
scroll to position [943, 0]
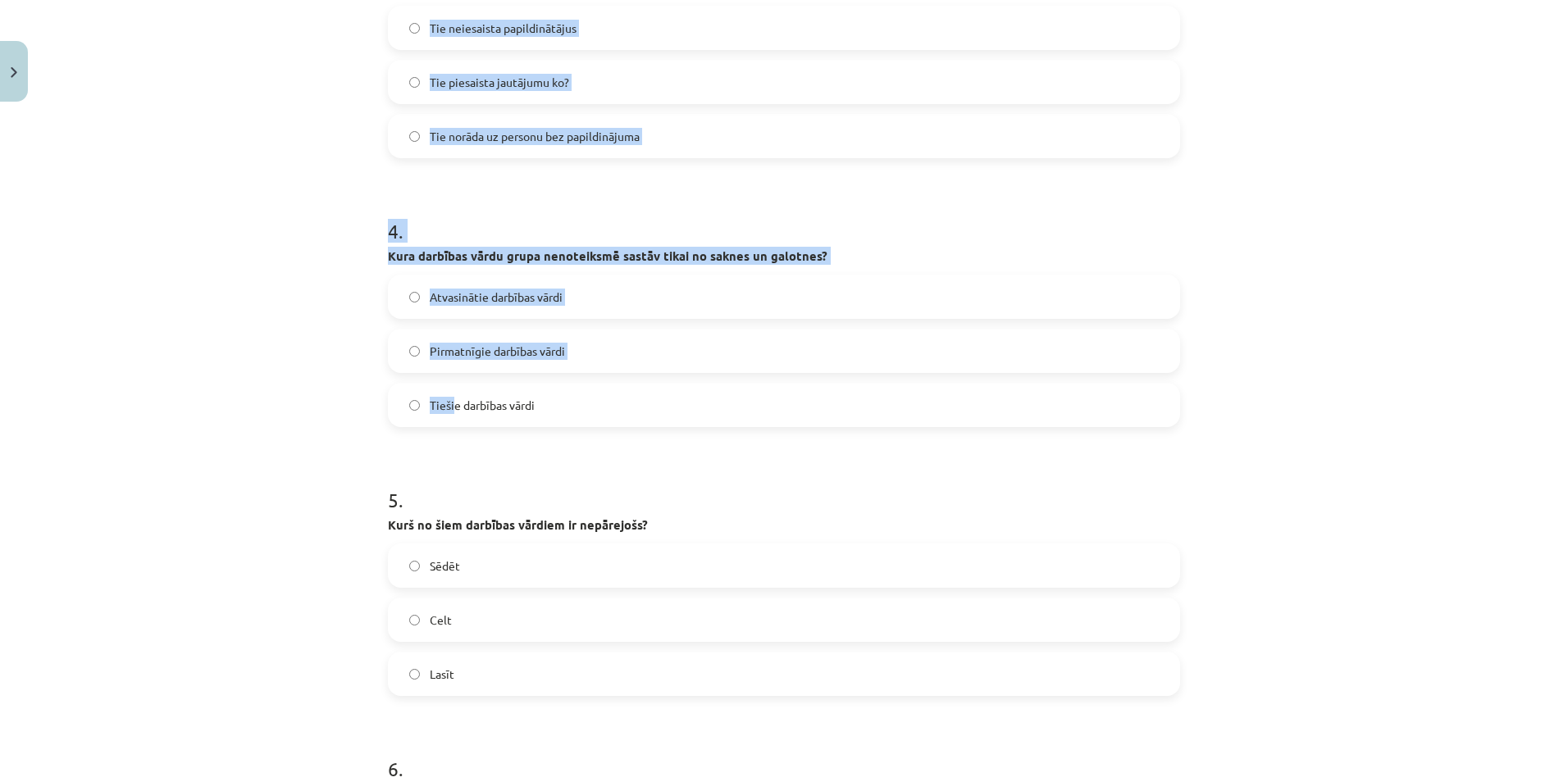
drag, startPoint x: 377, startPoint y: 350, endPoint x: 448, endPoint y: 415, distance: 96.3
click at [448, 415] on div "12 XP Saņemsi Viegls 84 pilda Apraksts Uzdevums Palīdzība 1 . Kuram darbības vā…" at bounding box center [784, 141] width 812 height 1949
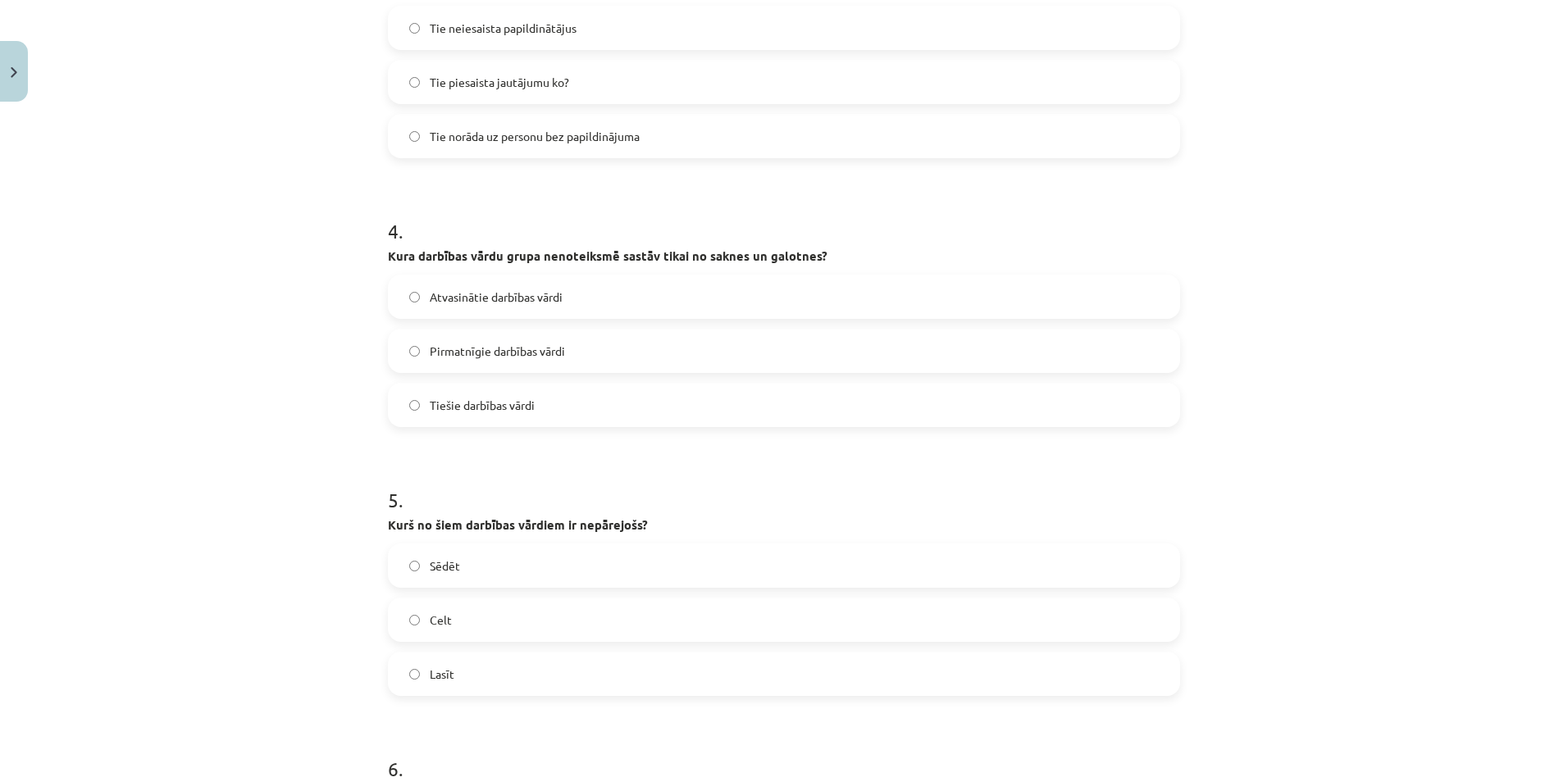
click at [1049, 466] on h1 "5 ." at bounding box center [784, 485] width 793 height 50
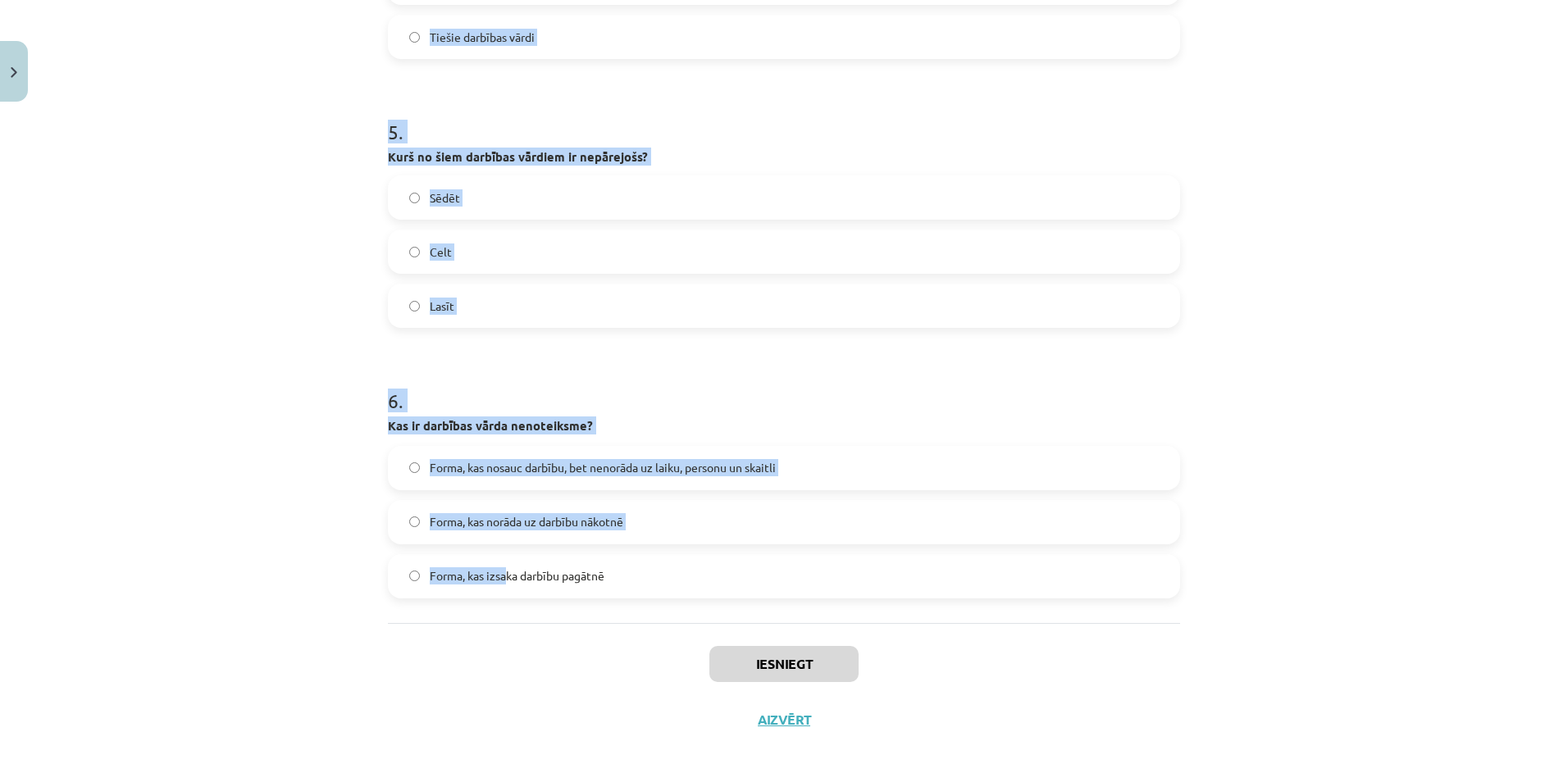
scroll to position [1317, 0]
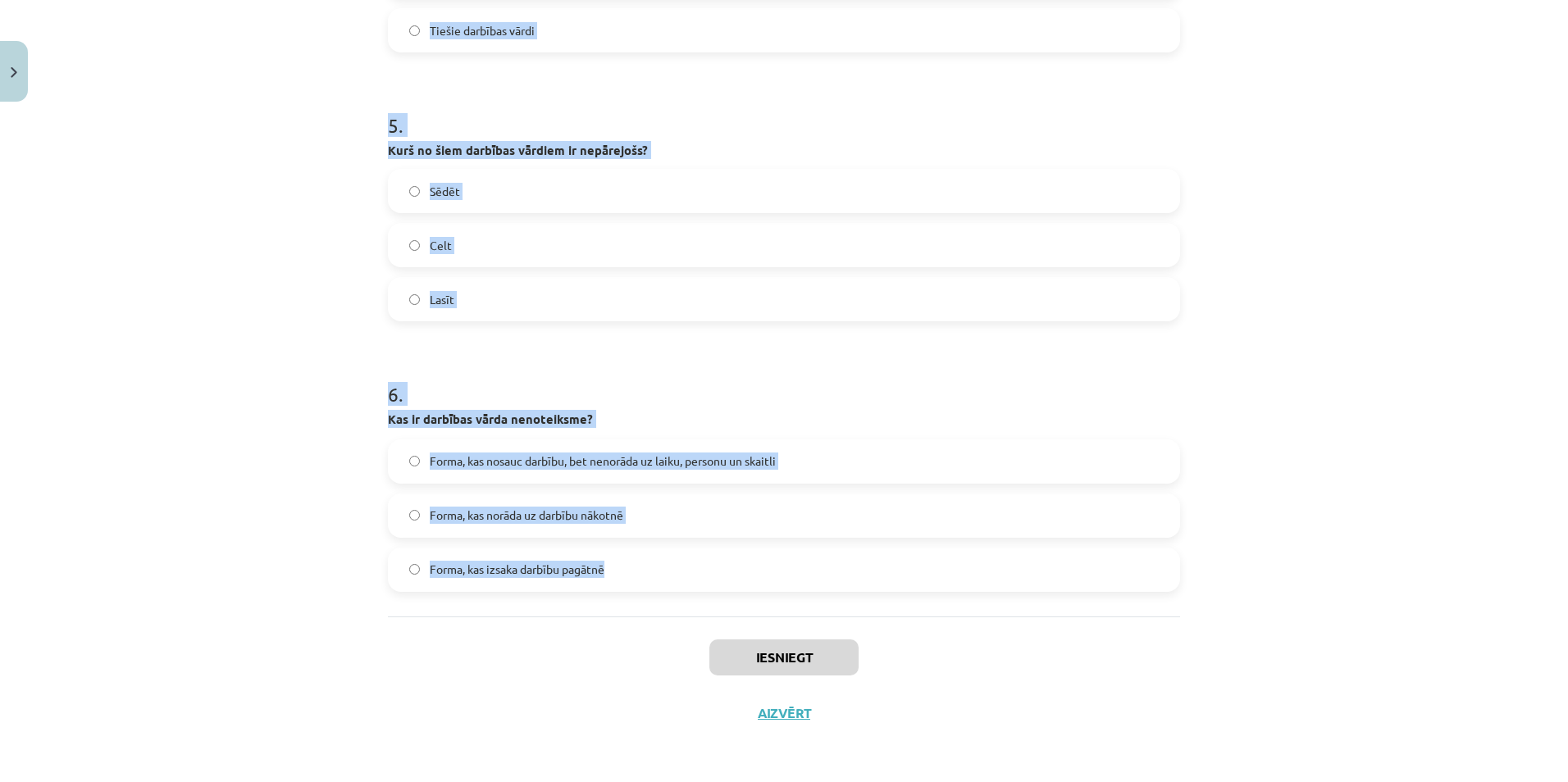
drag, startPoint x: 372, startPoint y: 394, endPoint x: 629, endPoint y: 597, distance: 327.5
copy form "Kuram darbības vārdam ir atgriezeniskā forma? Šūt Klausīties Gulēt 2 . Kura no …"
click at [1145, 426] on p "Kas ir darbības vārda nenoteiksme?" at bounding box center [784, 419] width 793 height 18
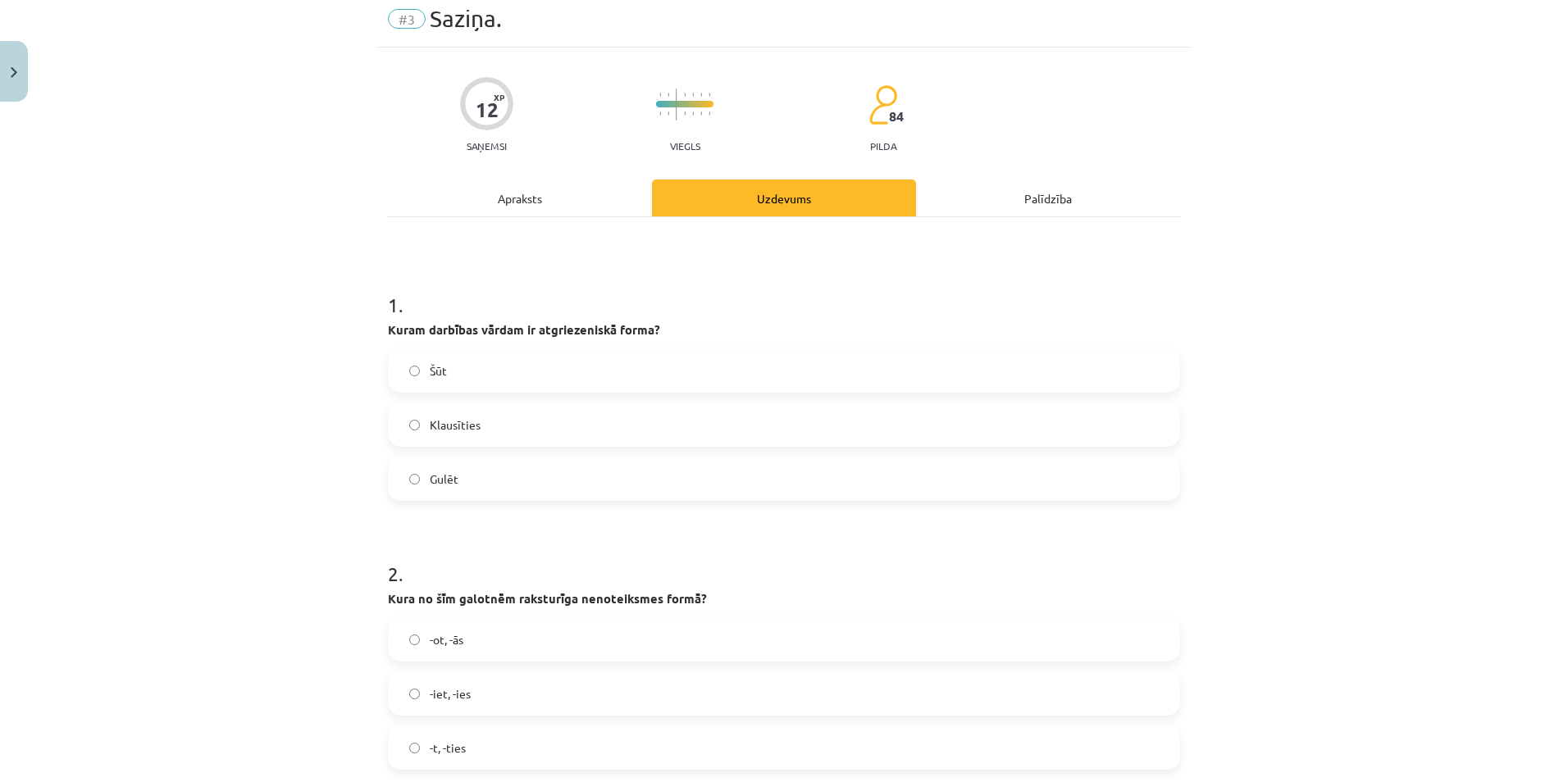
scroll to position [0, 0]
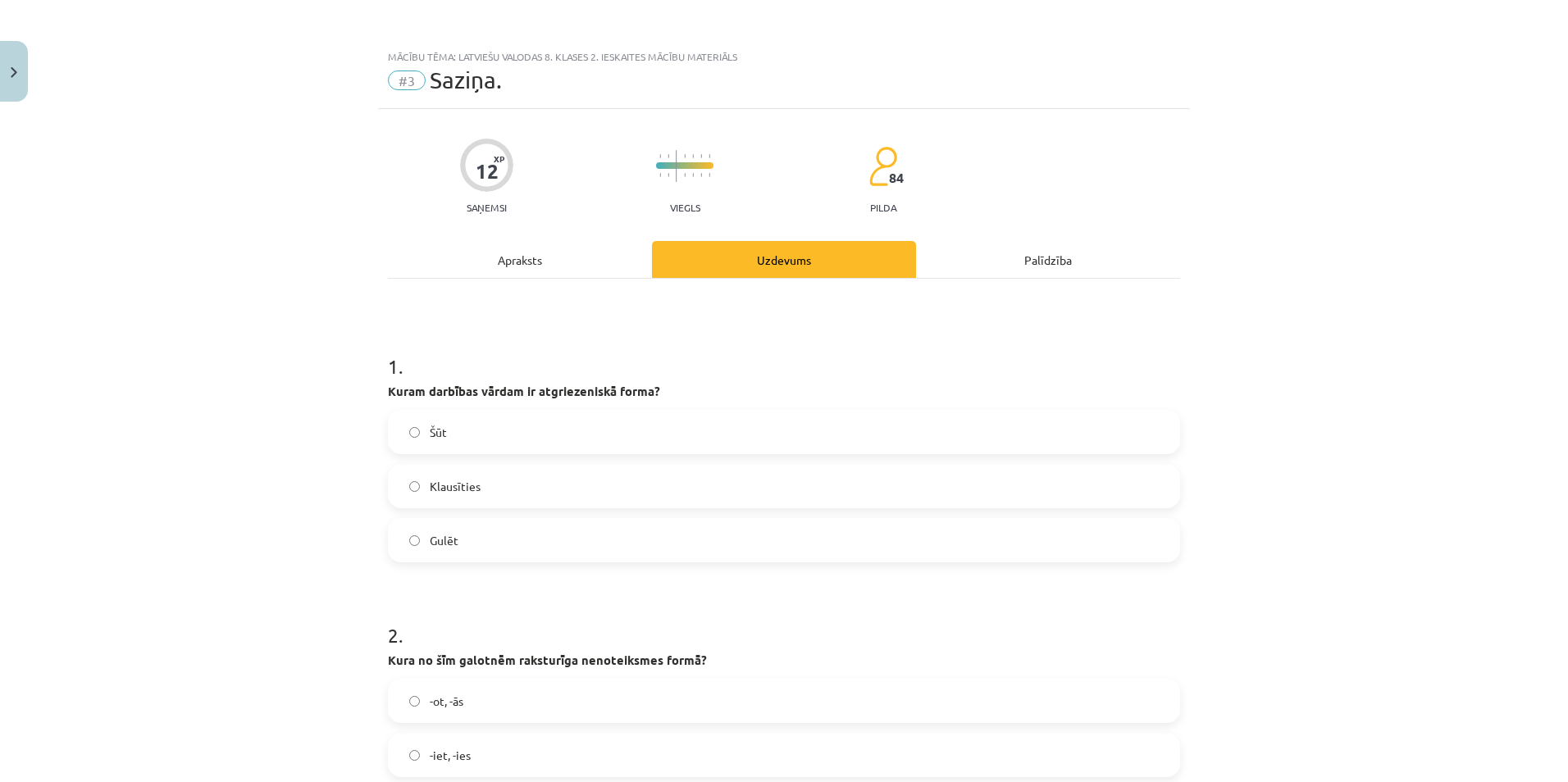
click at [457, 434] on label "Šūt" at bounding box center [784, 432] width 789 height 41
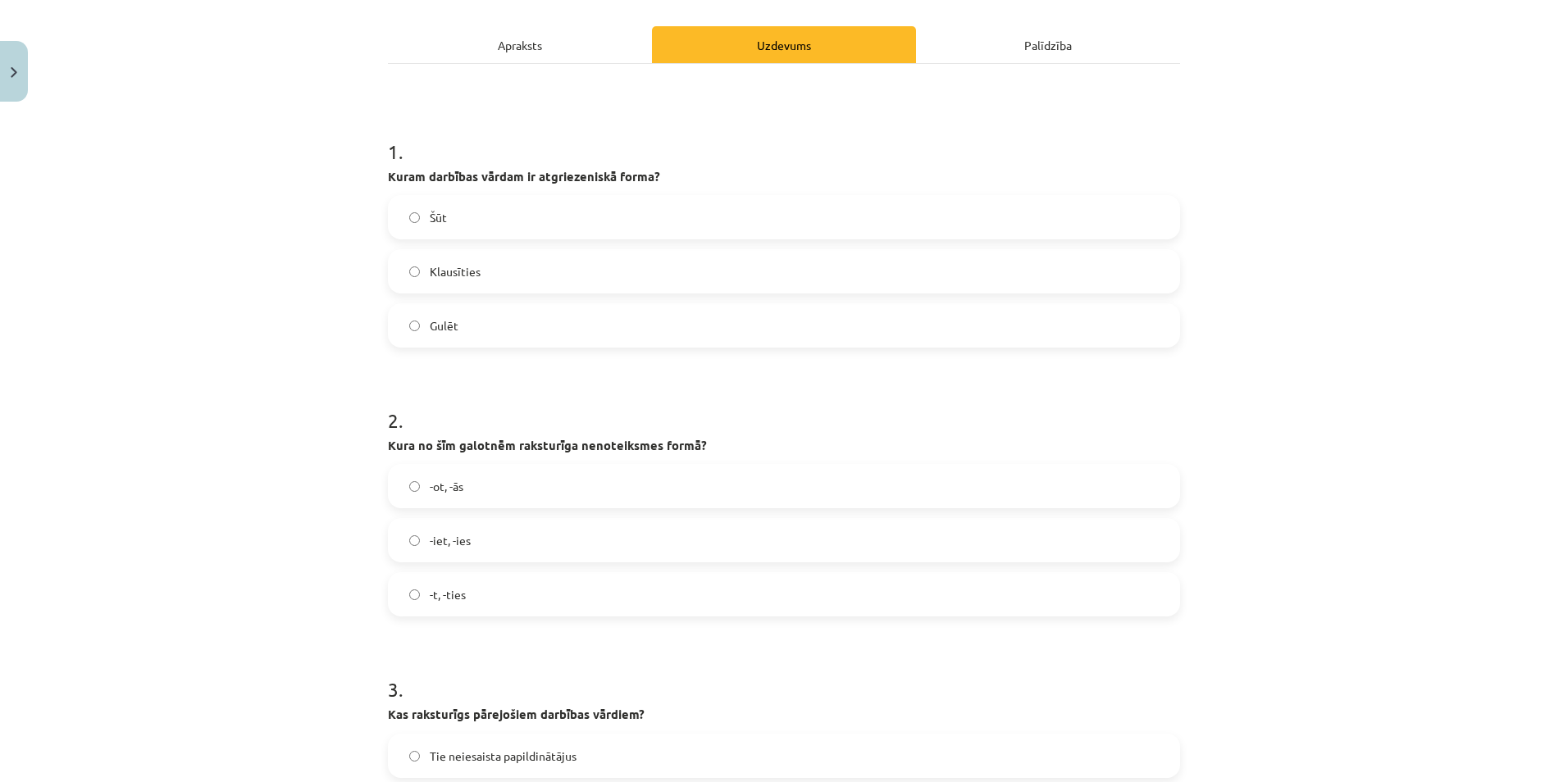
scroll to position [410, 0]
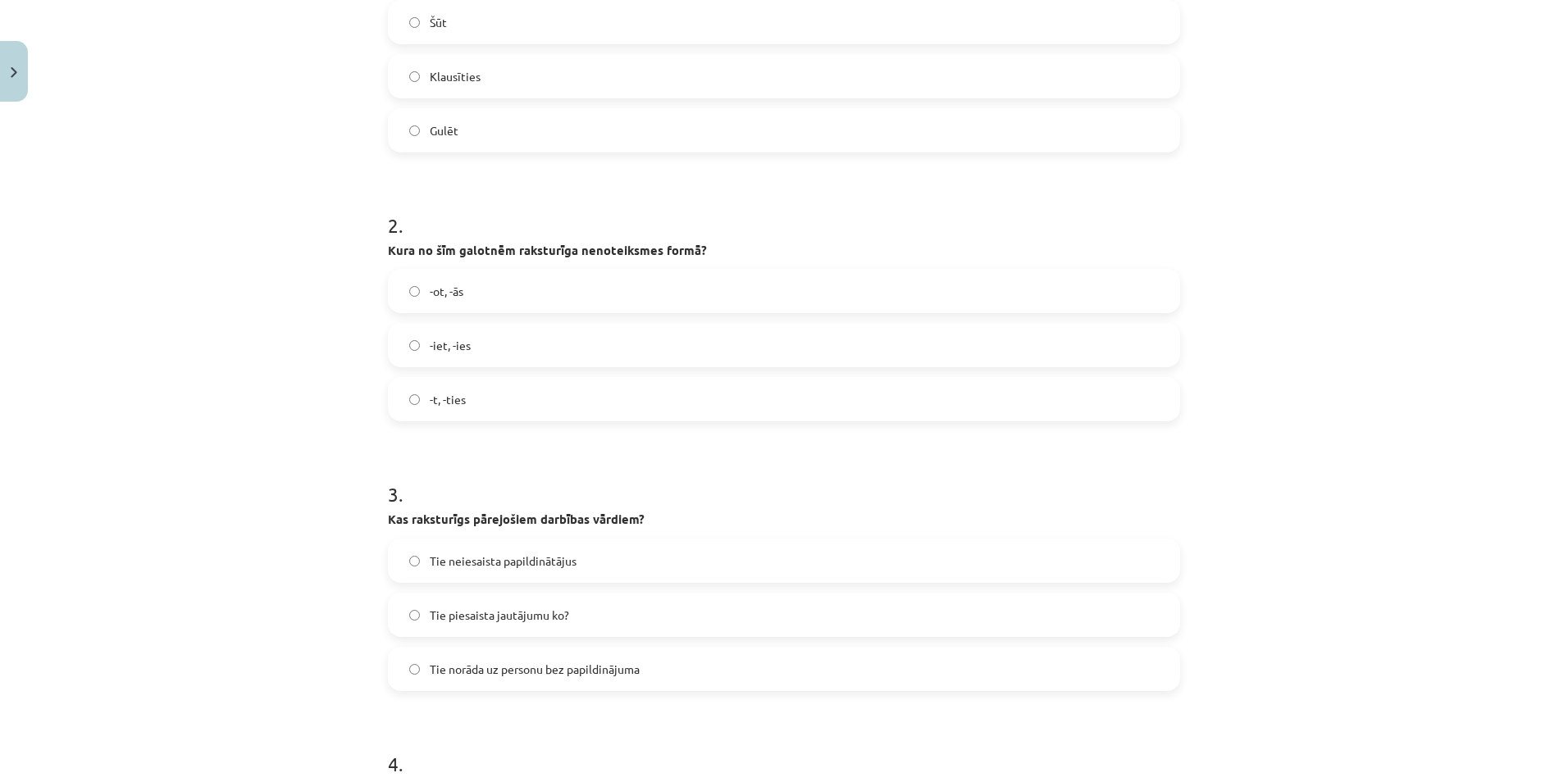
click at [446, 287] on span "-ot, -ās" at bounding box center [446, 291] width 33 height 17
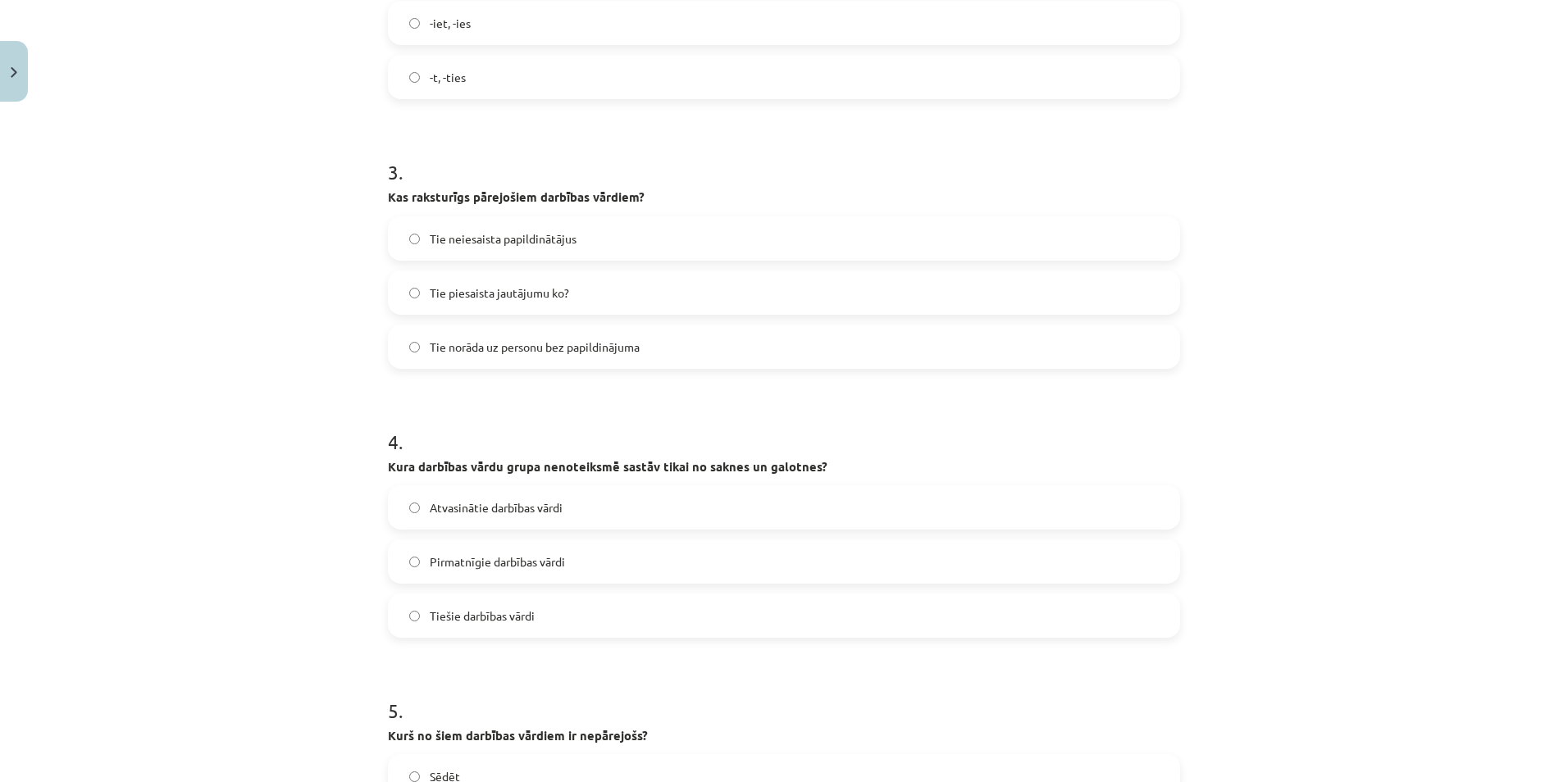
scroll to position [738, 0]
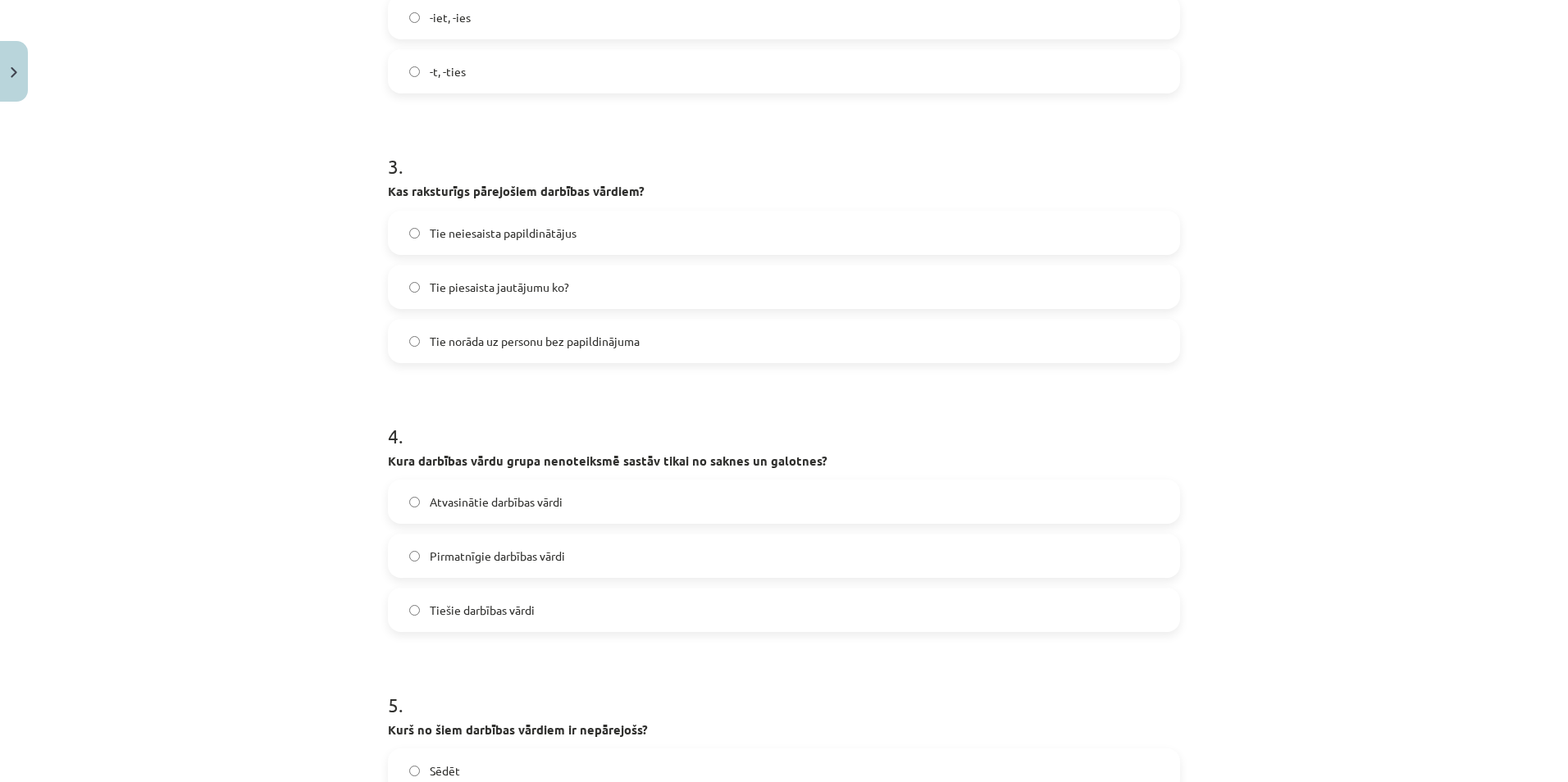
click at [528, 291] on span "Tie piesaista jautājumu ko?" at bounding box center [499, 287] width 139 height 17
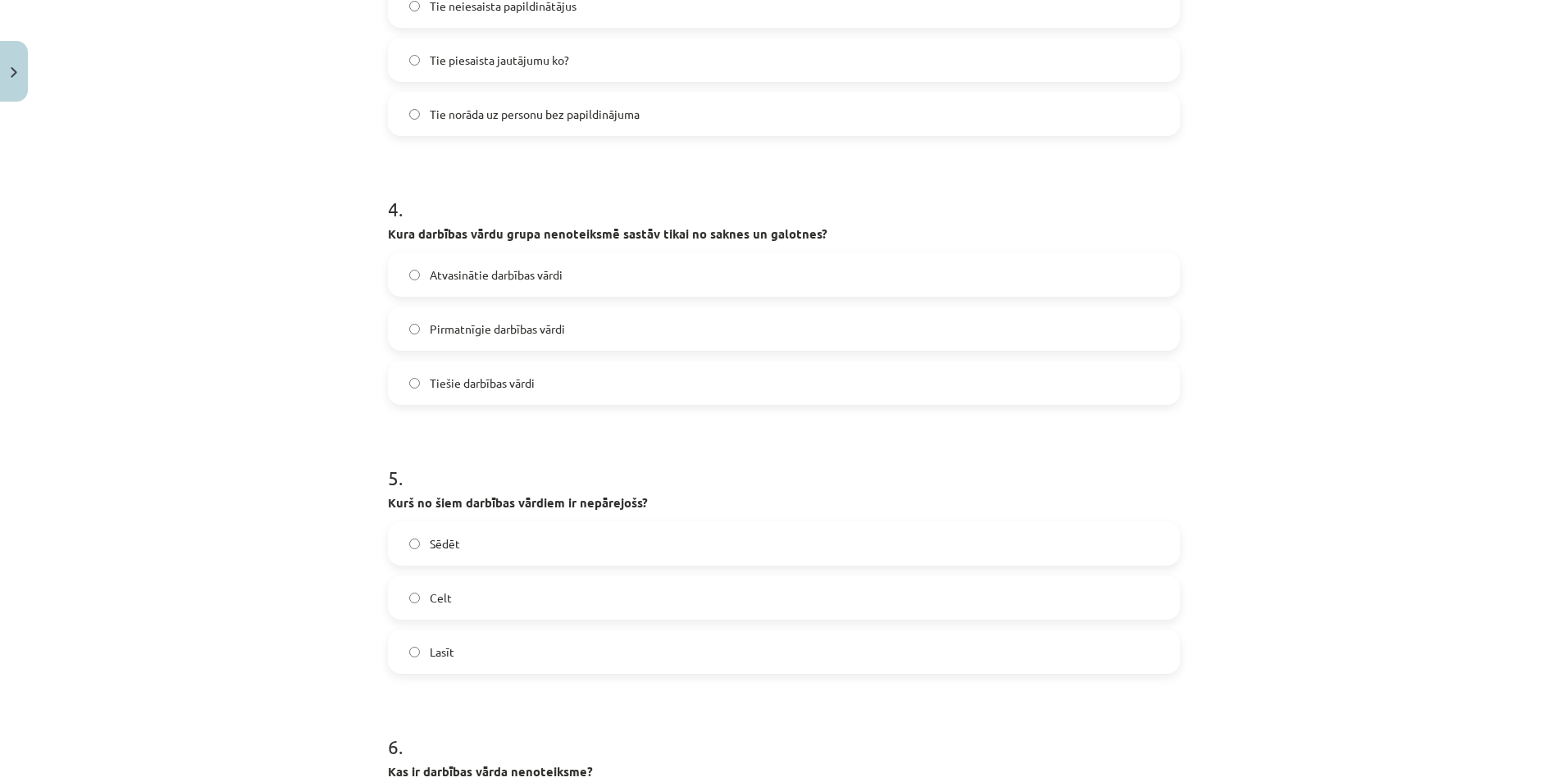
scroll to position [1066, 0]
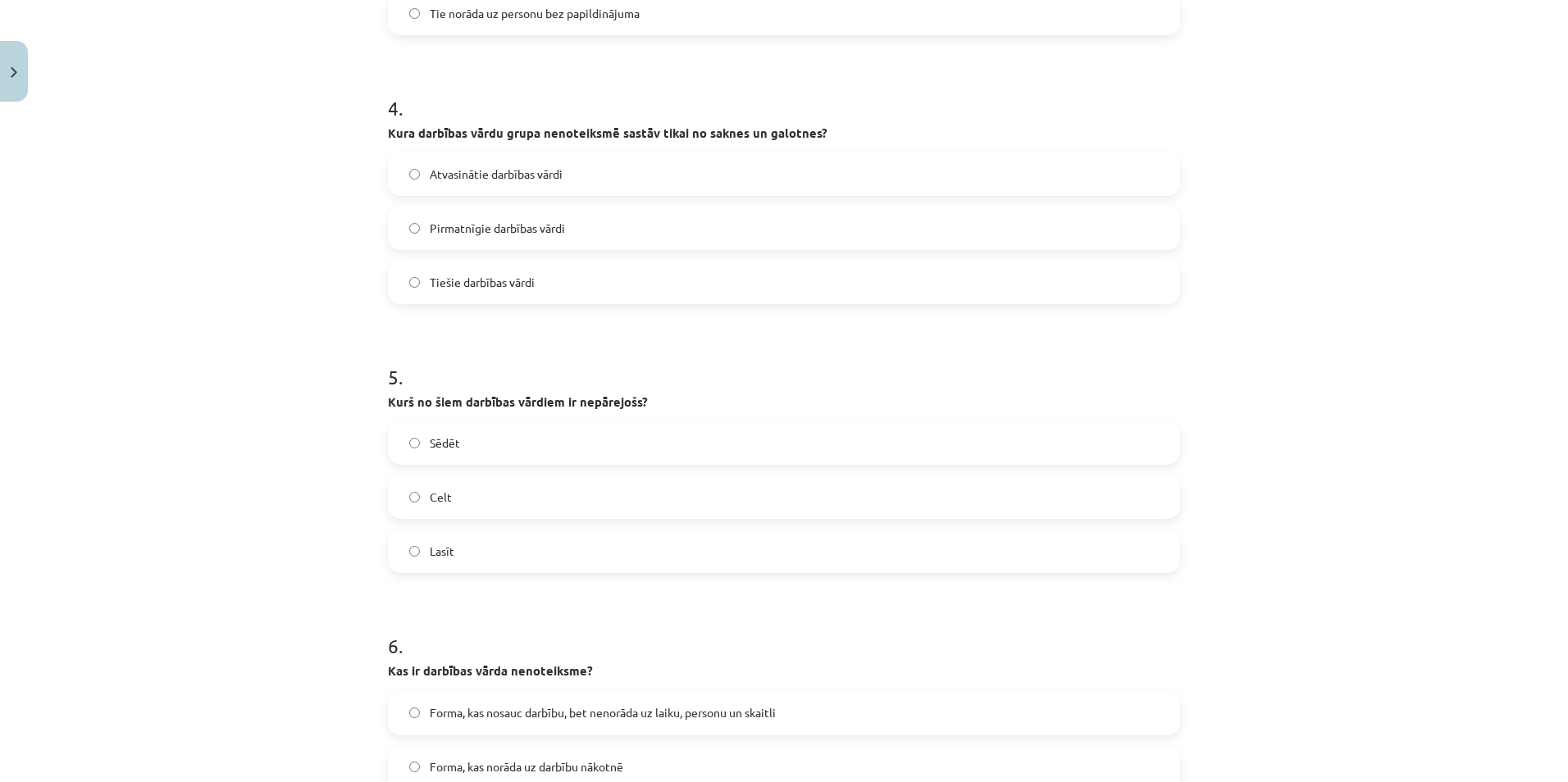
click at [506, 236] on span "Pirmatnīgie darbības vārdi" at bounding box center [498, 228] width 135 height 17
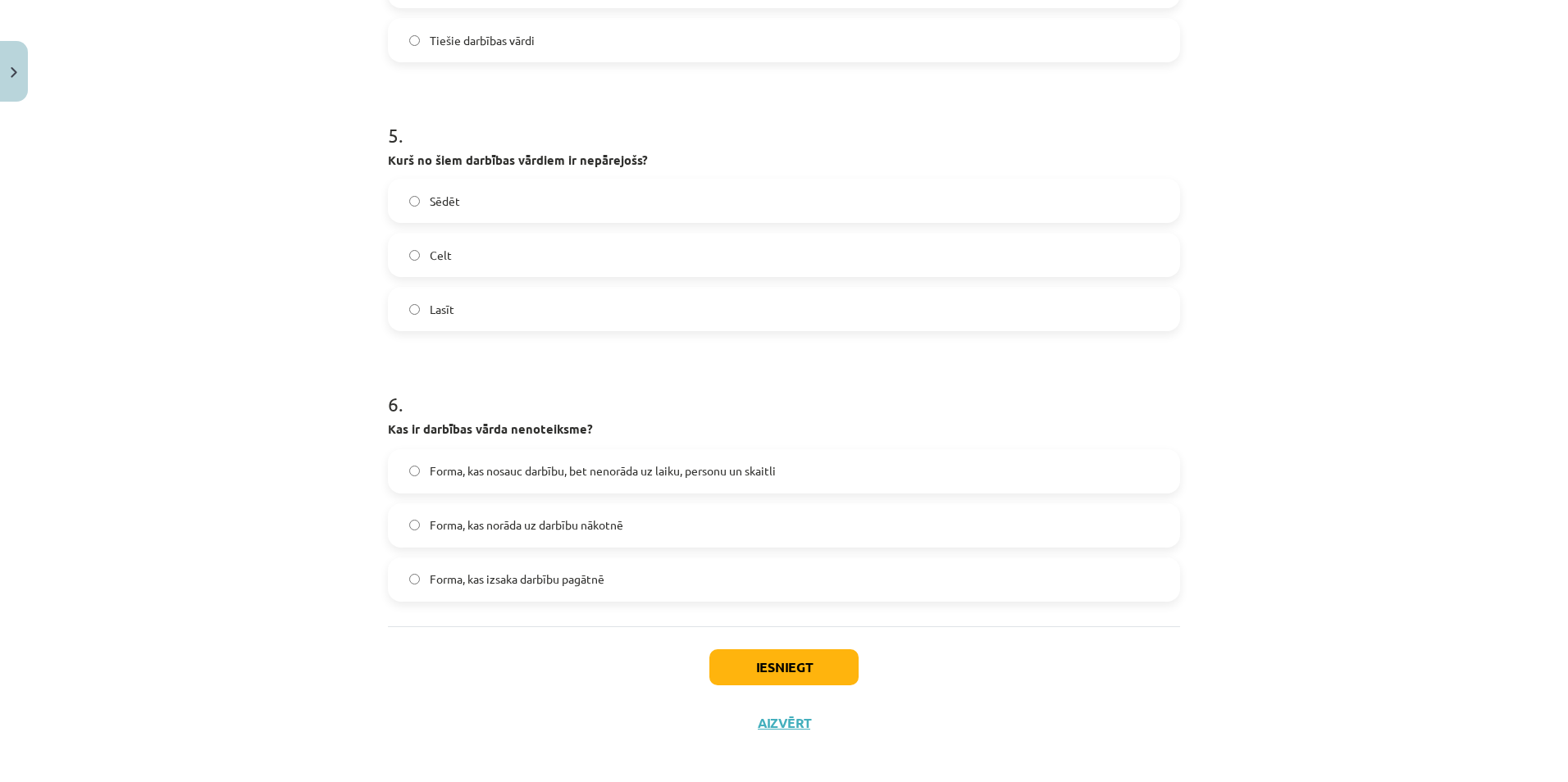
scroll to position [1312, 0]
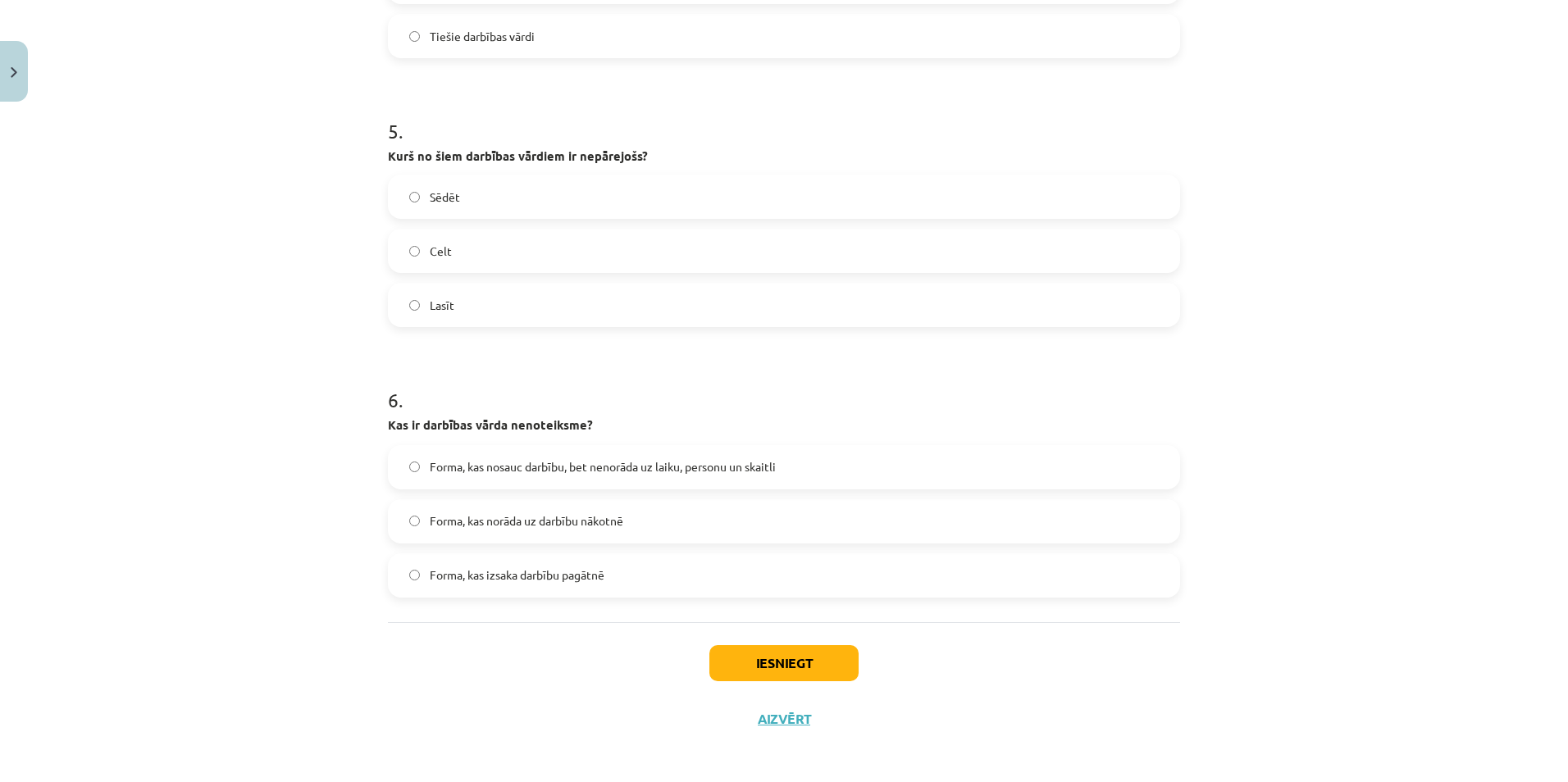
click at [430, 192] on span "Sēdēt" at bounding box center [445, 197] width 30 height 17
drag, startPoint x: 682, startPoint y: 467, endPoint x: 719, endPoint y: 520, distance: 64.6
click at [683, 467] on span "Forma, kas nosauc darbību, bet nenorāda uz laiku, personu un skaitli" at bounding box center [603, 467] width 346 height 17
click at [475, 451] on label "Forma, kas nosauc darbību, bet nenorāda uz laiku, personu un skaitli" at bounding box center [784, 467] width 789 height 41
click at [771, 664] on button "Iesniegt" at bounding box center [784, 663] width 150 height 36
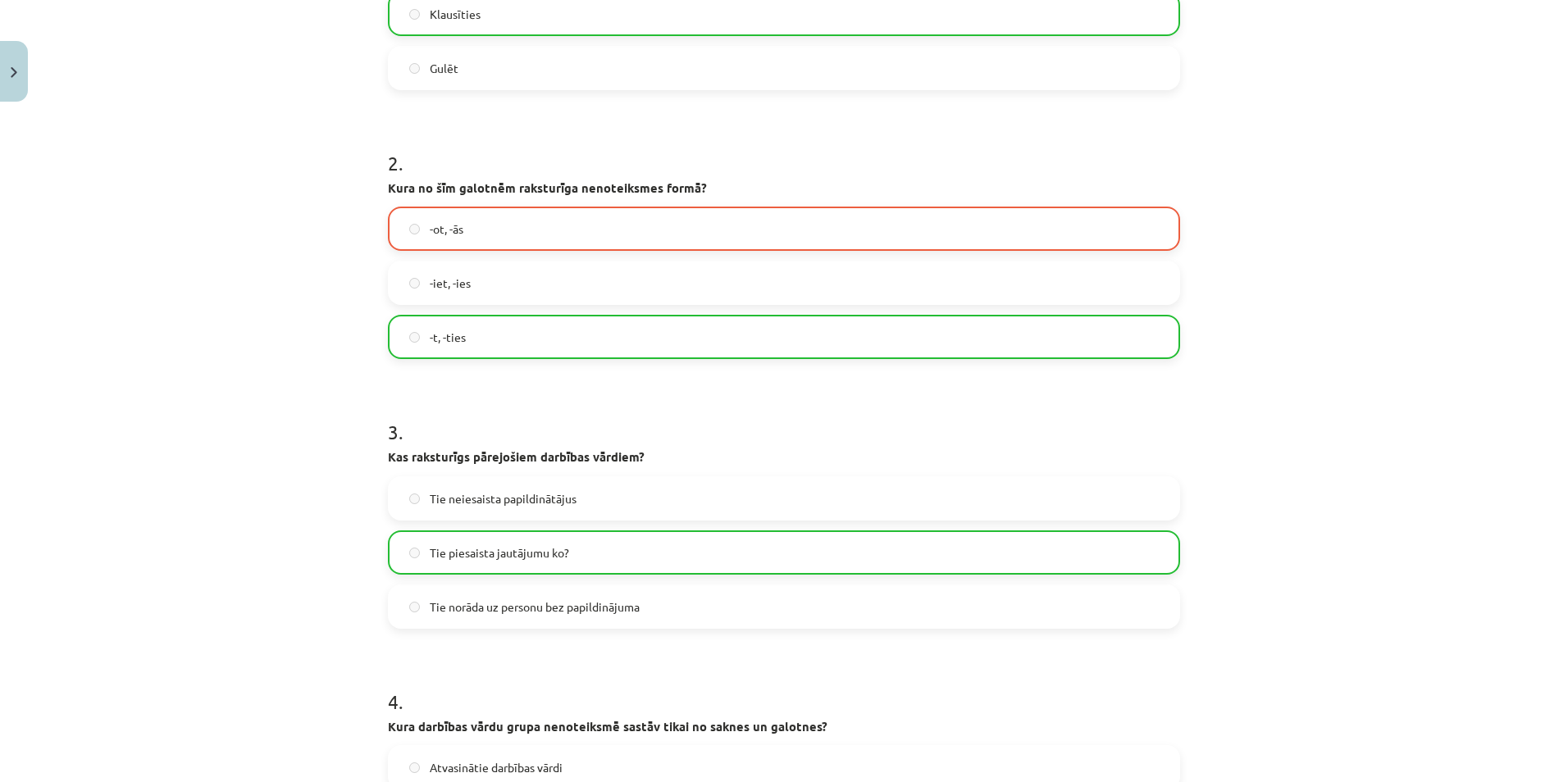
scroll to position [328, 0]
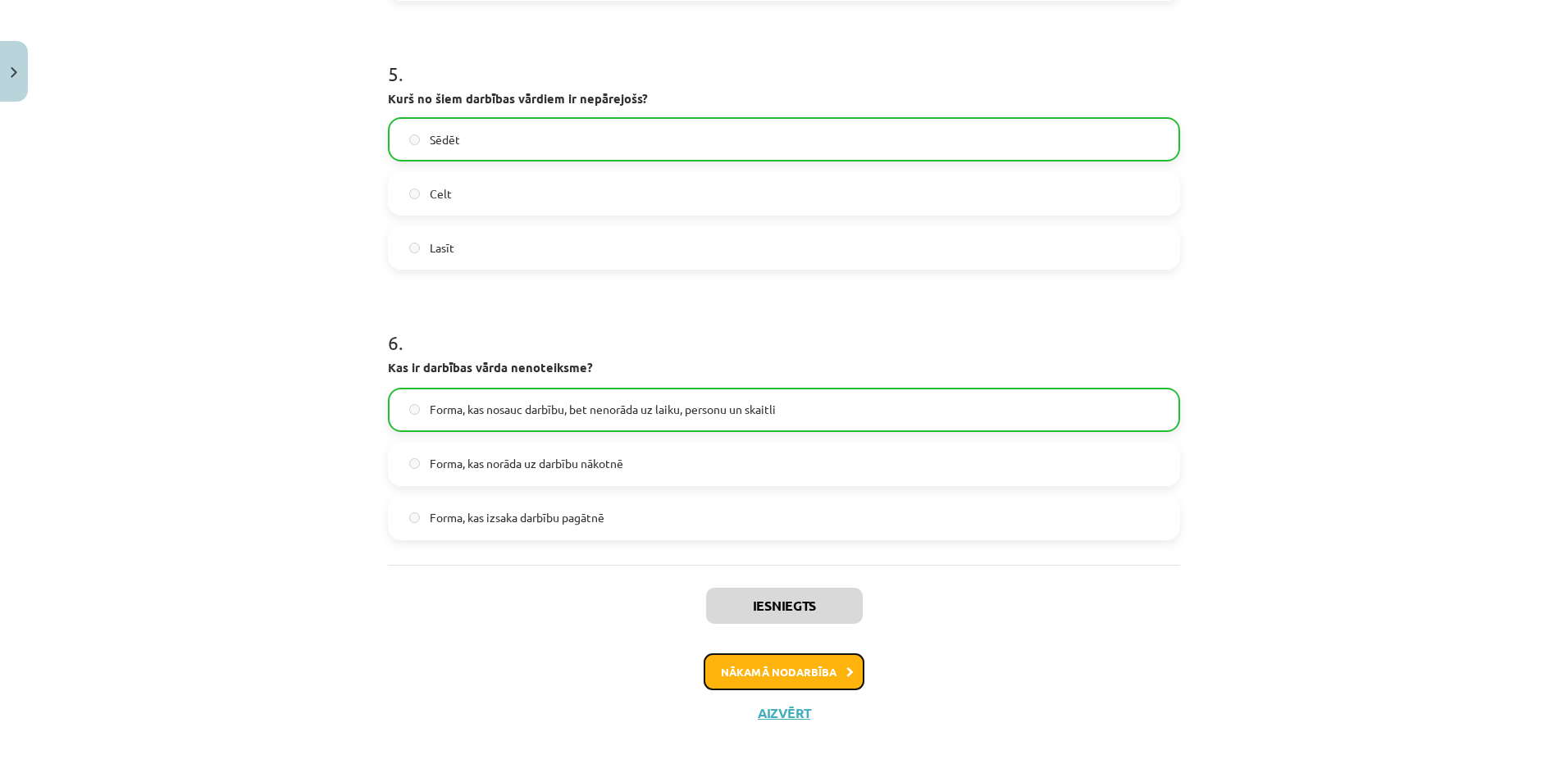
click at [832, 677] on button "Nākamā nodarbība" at bounding box center [784, 672] width 161 height 38
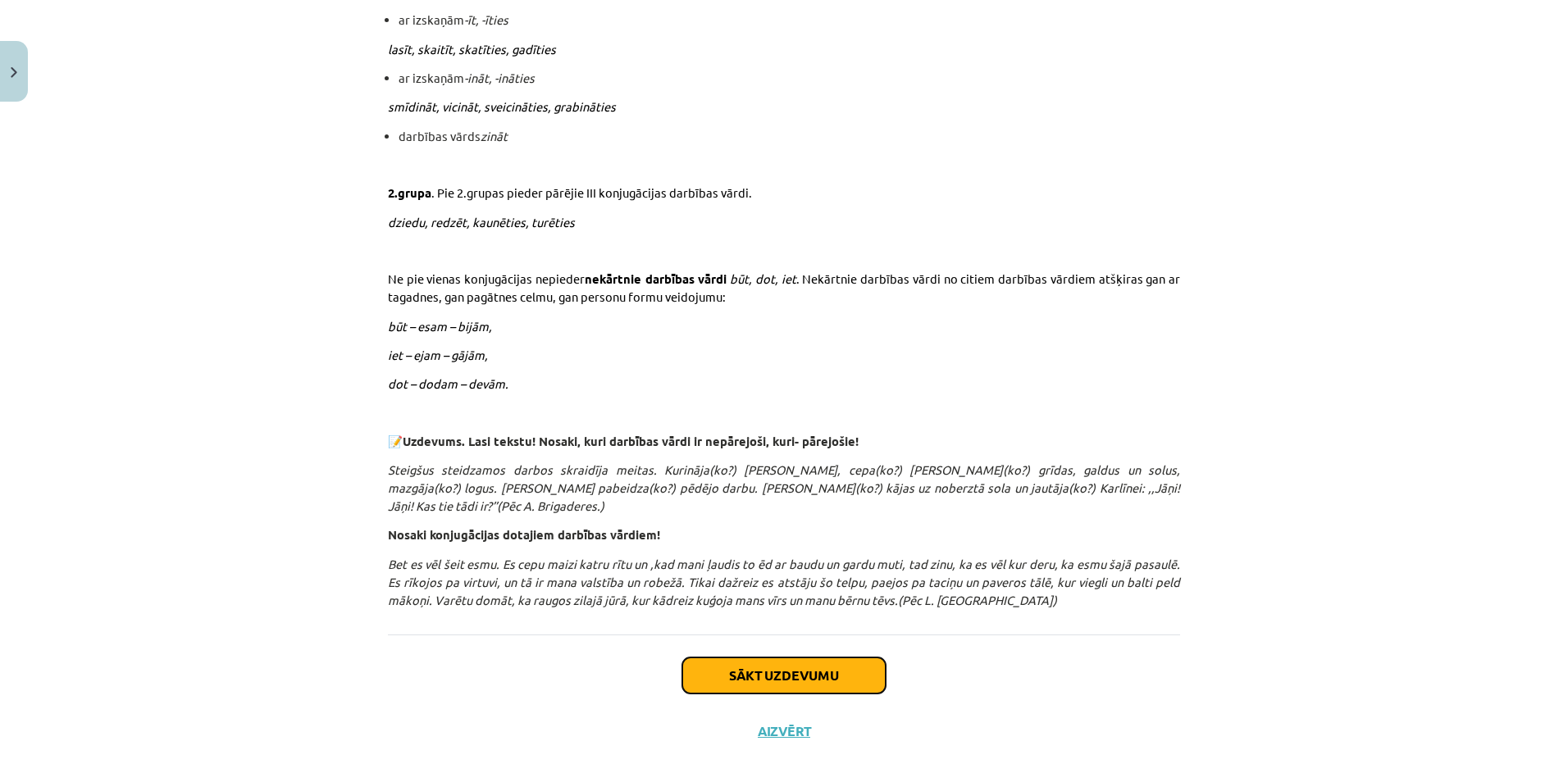
click at [825, 668] on button "Sākt uzdevumu" at bounding box center [784, 675] width 203 height 36
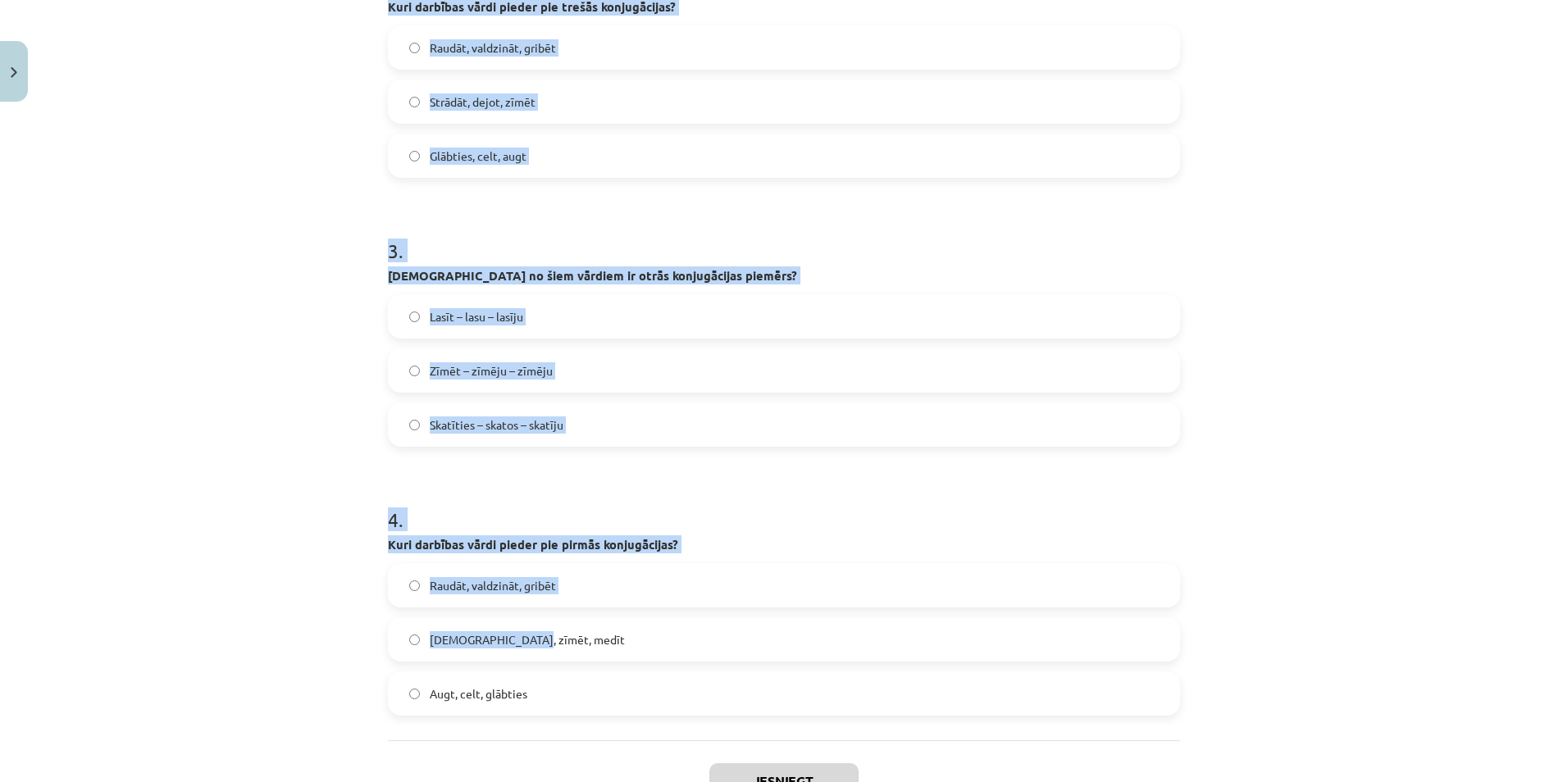
scroll to position [697, 0]
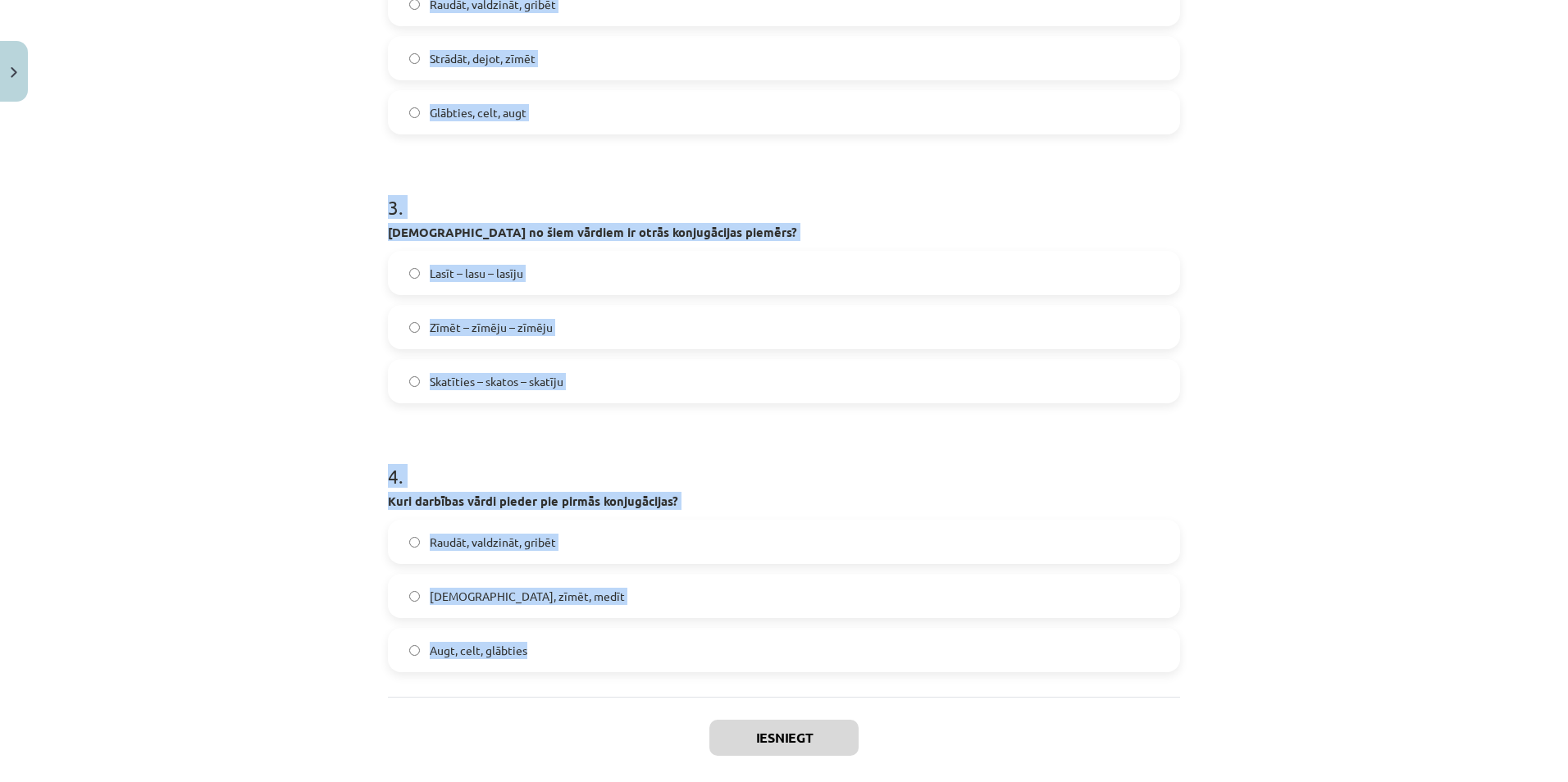
drag, startPoint x: 382, startPoint y: 352, endPoint x: 556, endPoint y: 656, distance: 350.3
click at [556, 656] on form "1 . Kā sauc darbības vārdu maiņu laikos, personās un skaitļos? Pielāgošana Konj…" at bounding box center [784, 150] width 793 height 1043
copy form "Kā sauc darbības vārdu maiņu laikos, personās un skaitļos? Pielāgošana Konjugēš…"
click at [1015, 347] on label "Zīmēt – zīmēju – zīmēju" at bounding box center [784, 327] width 789 height 41
click at [980, 348] on div "Zīmēt – zīmēju – zīmēju" at bounding box center [784, 327] width 793 height 44
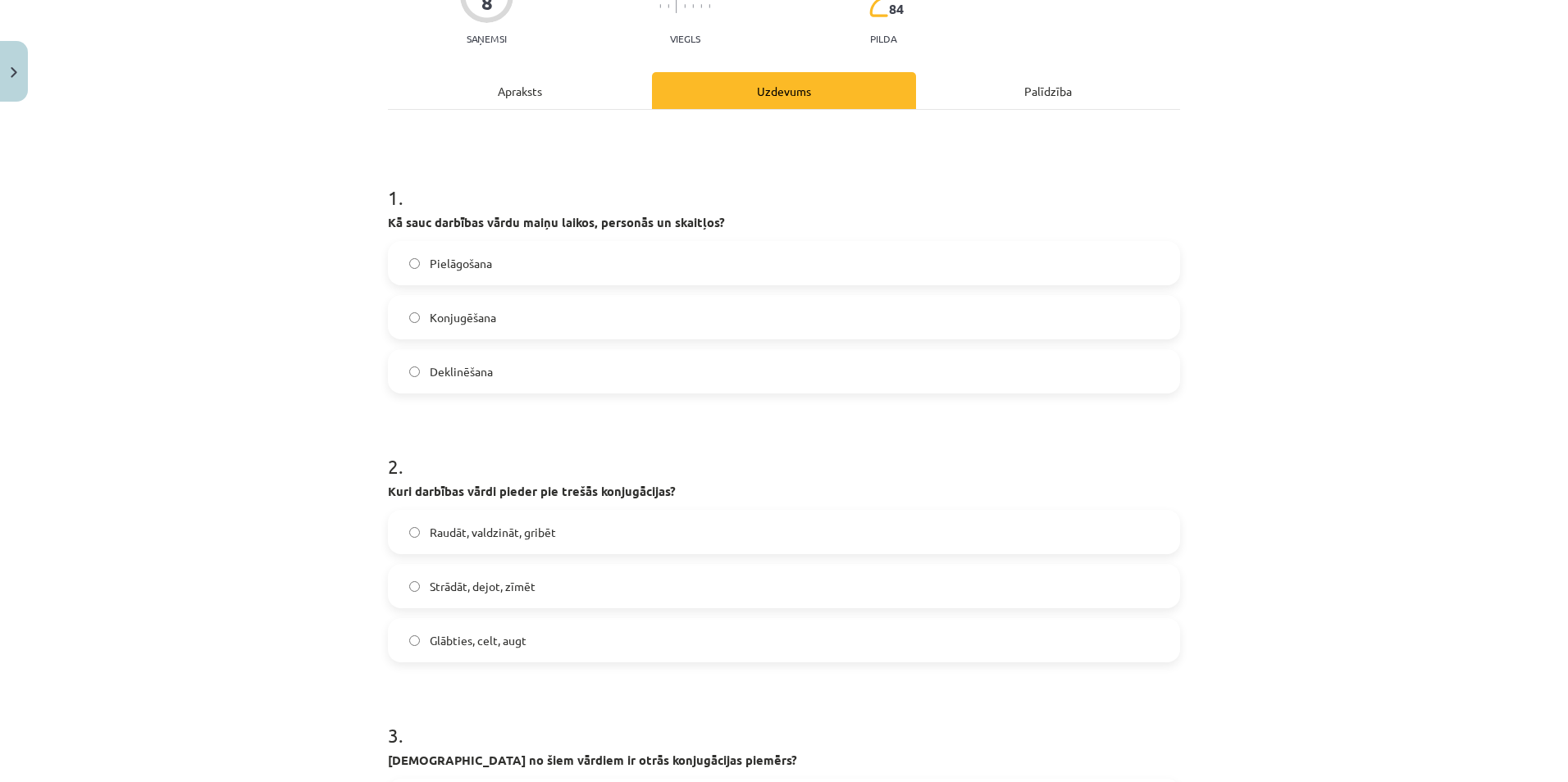
scroll to position [123, 0]
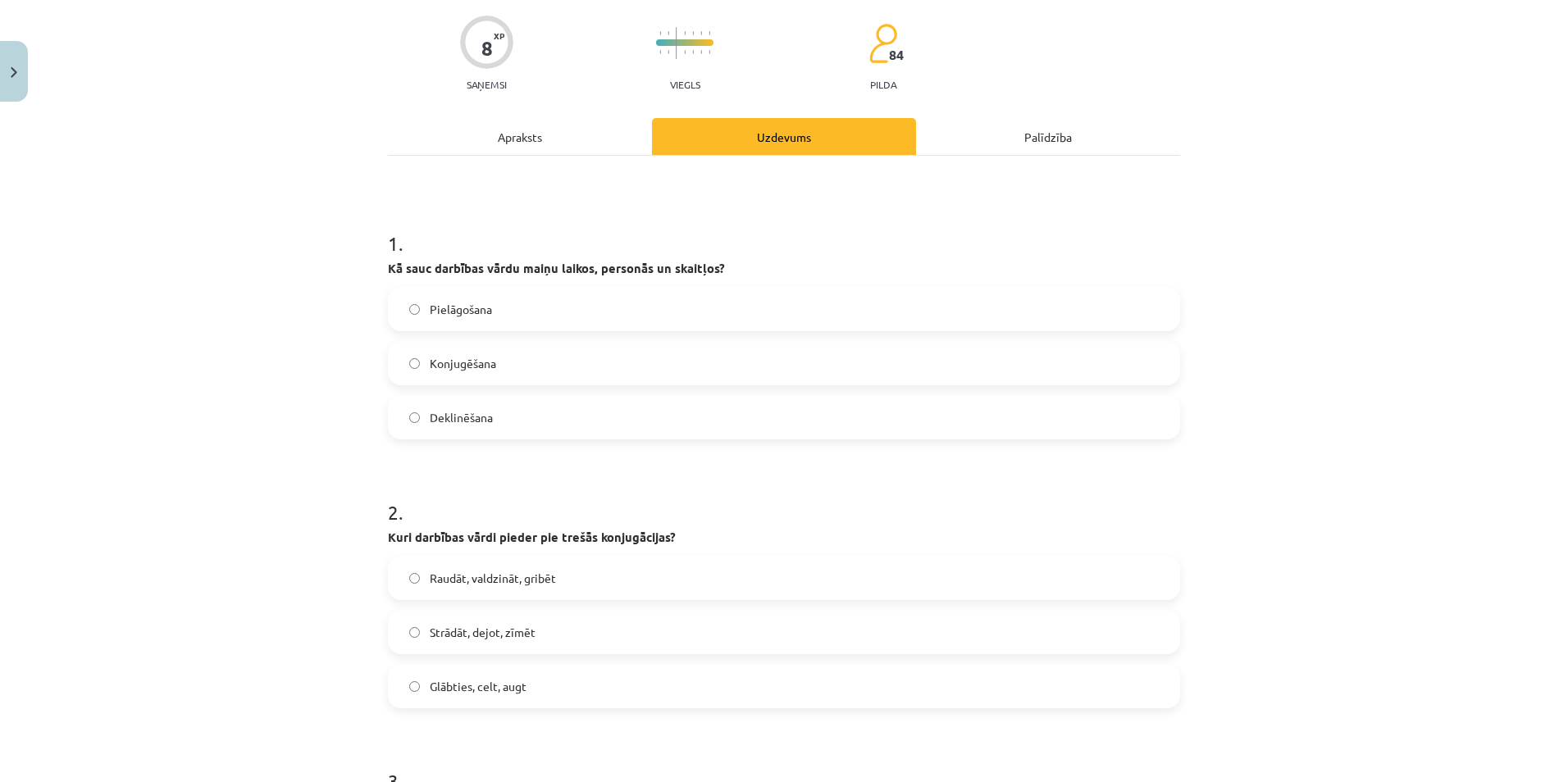
click at [416, 367] on label "Konjugēšana" at bounding box center [784, 363] width 789 height 41
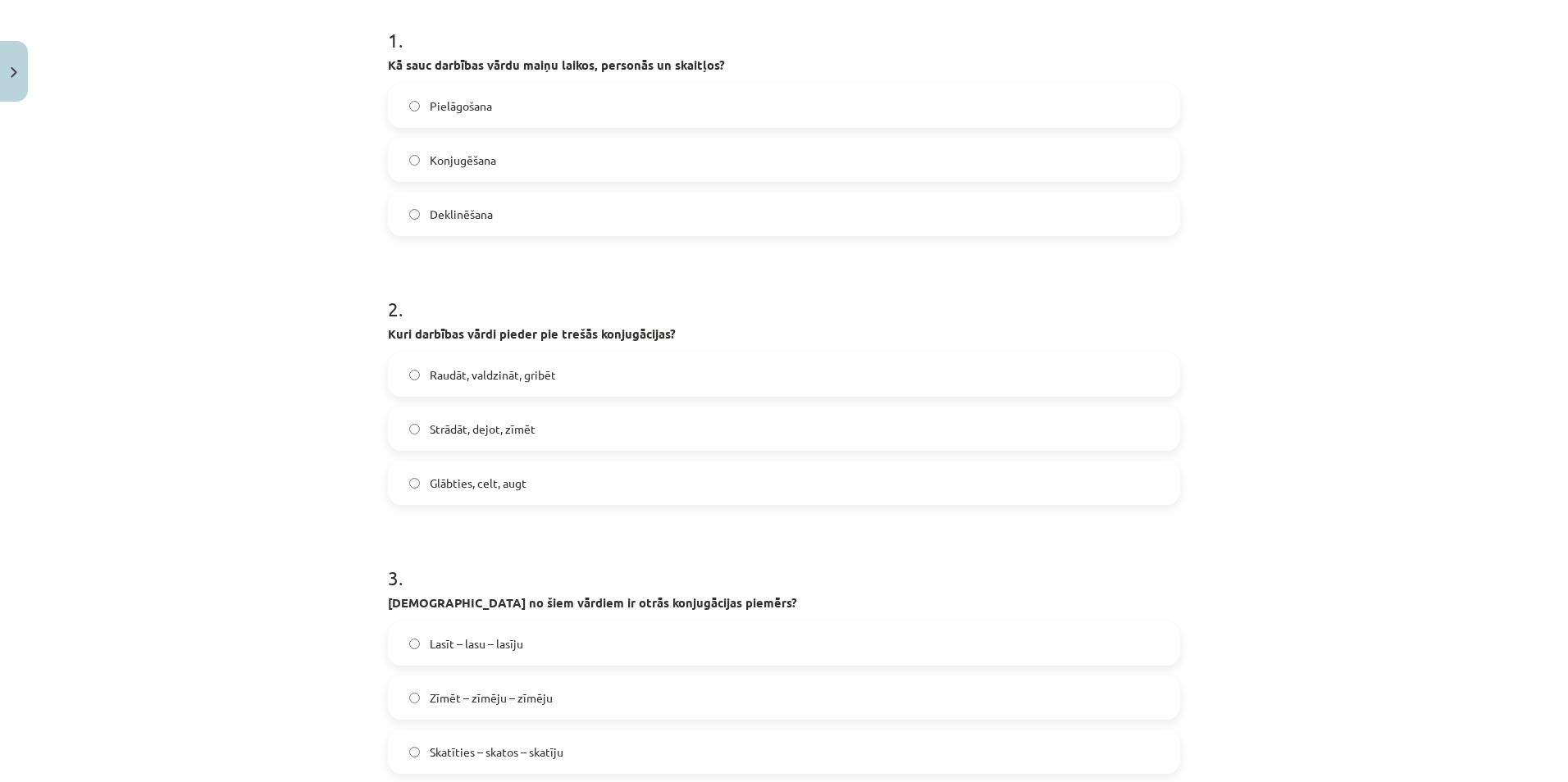
scroll to position [451, 0]
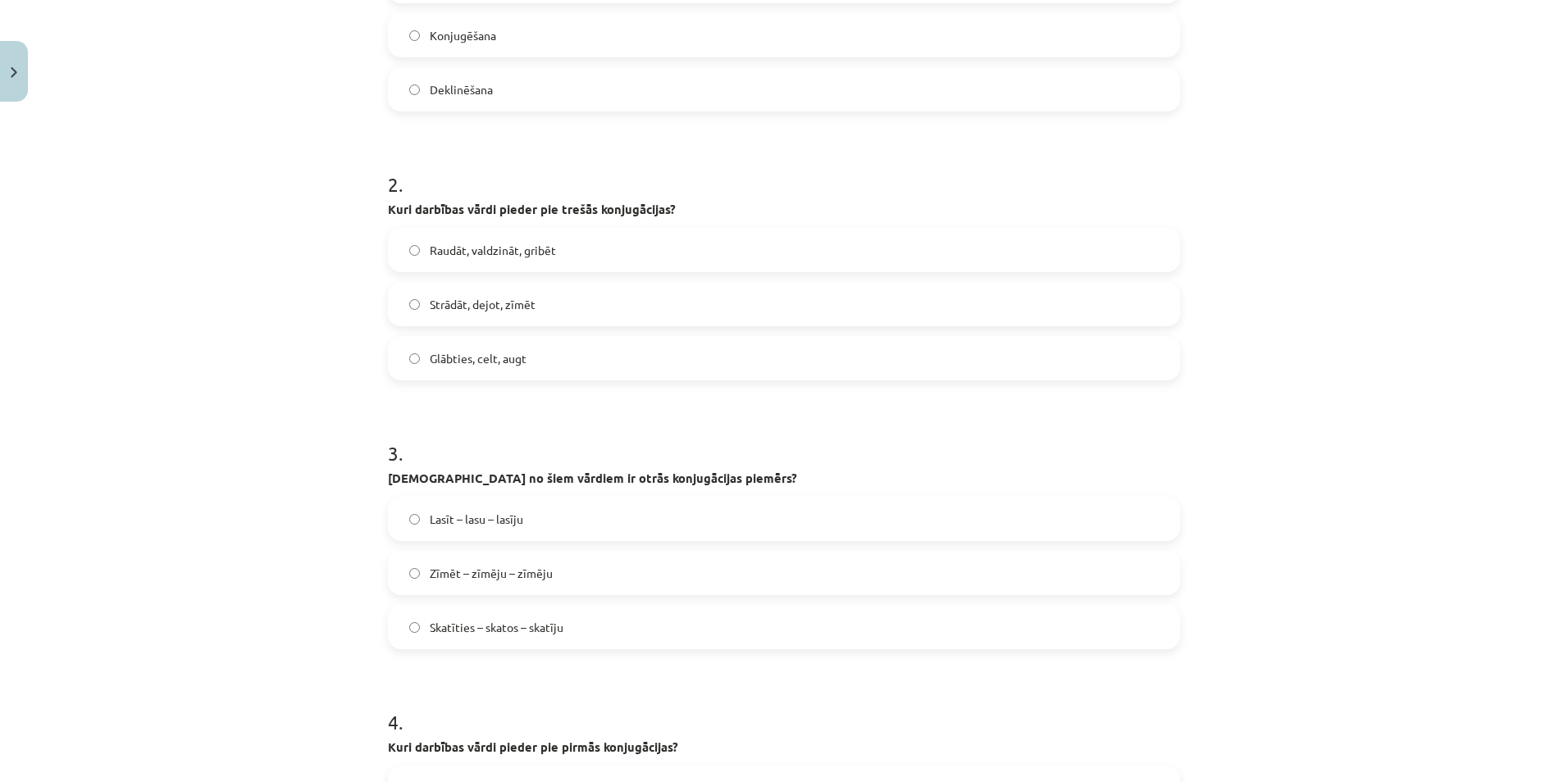
click at [463, 231] on label "Raudāt, valdzināt, gribēt" at bounding box center [784, 250] width 789 height 41
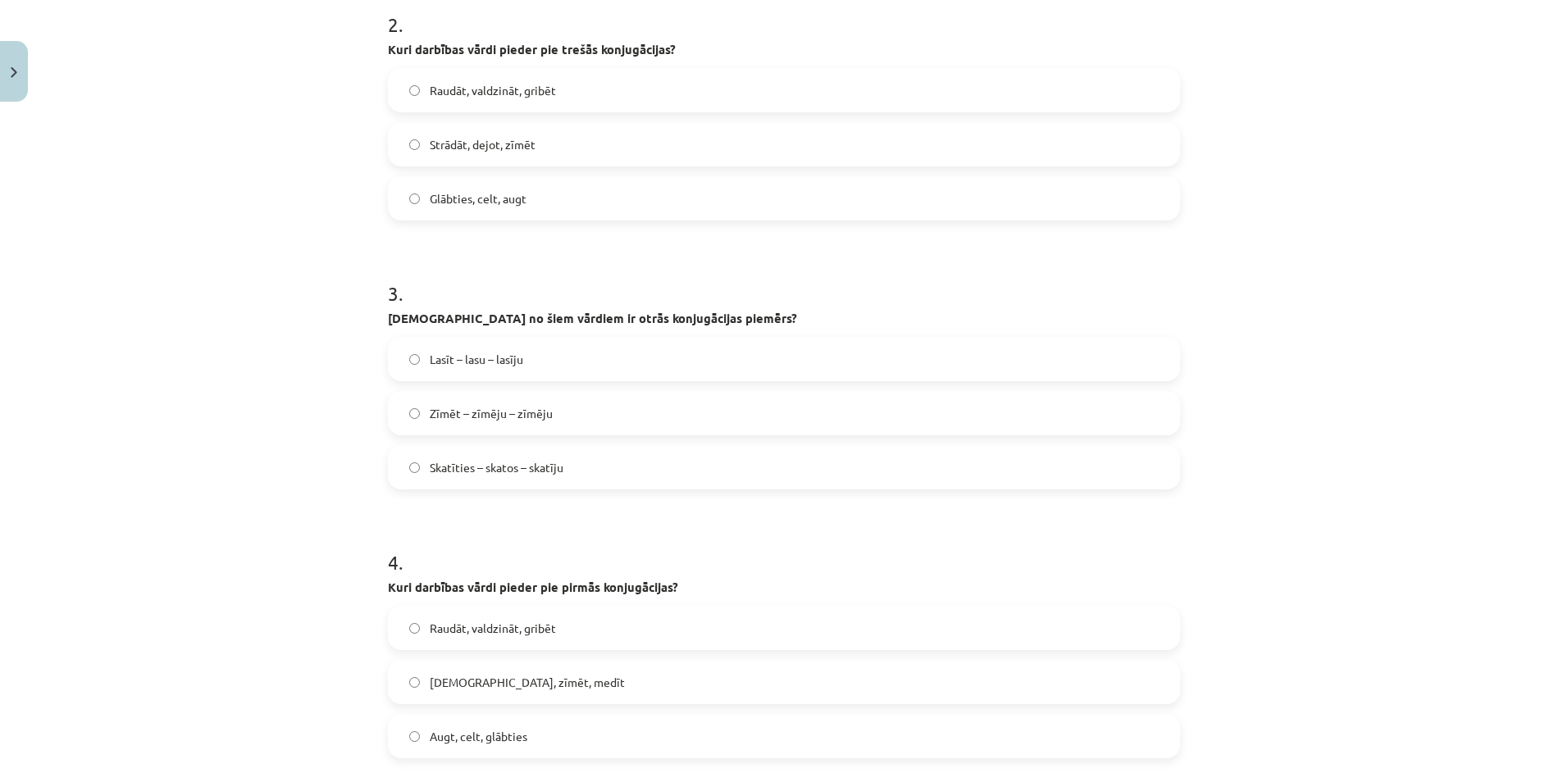
scroll to position [777, 0]
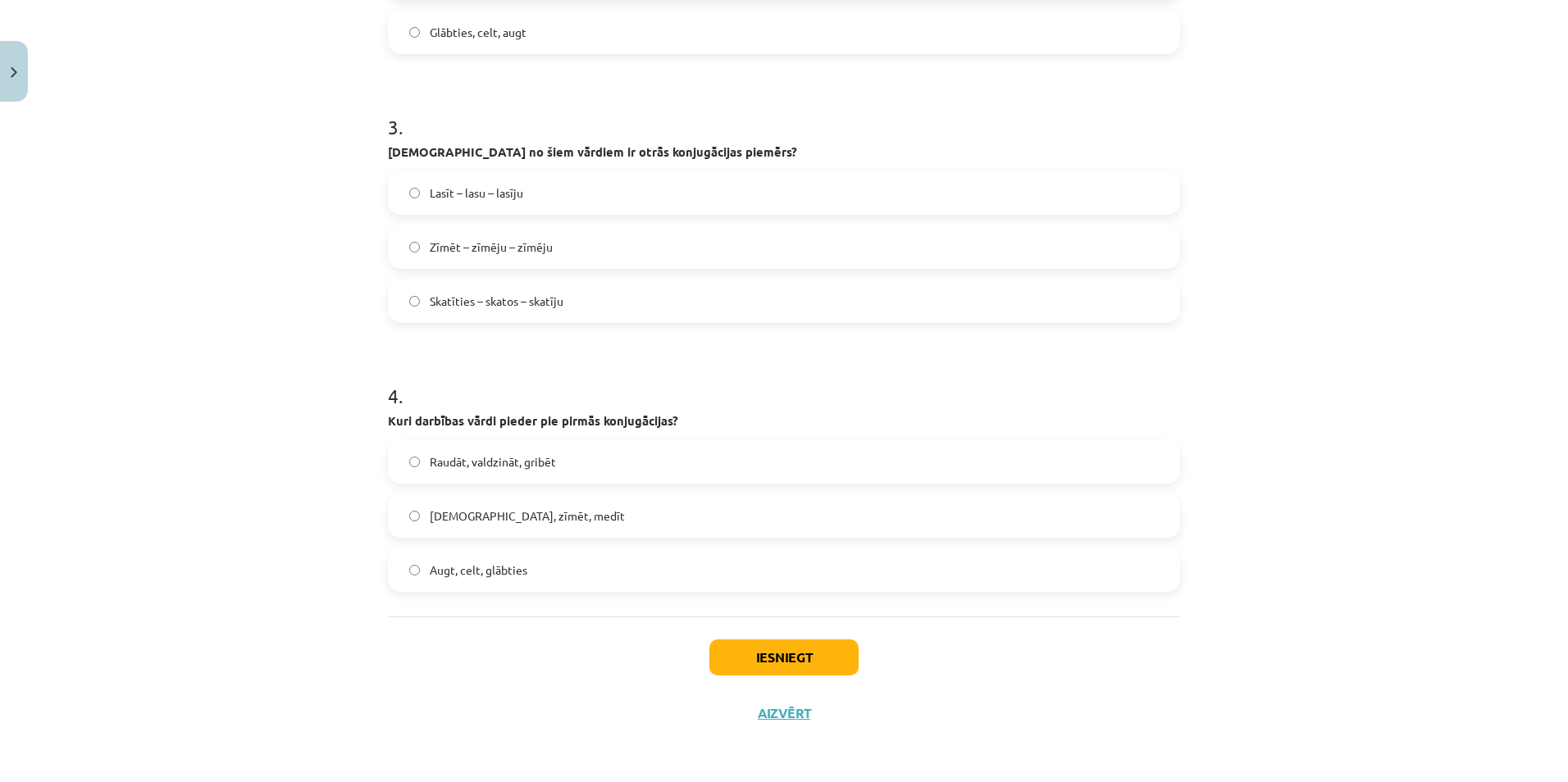
click at [475, 185] on span "Lasīt – lasu – lasīju" at bounding box center [476, 193] width 93 height 17
drag, startPoint x: 421, startPoint y: 572, endPoint x: 431, endPoint y: 573, distance: 10.0
click at [421, 572] on label "Augt, celt, glābties" at bounding box center [784, 570] width 789 height 41
click at [757, 656] on button "Iesniegt" at bounding box center [784, 657] width 150 height 36
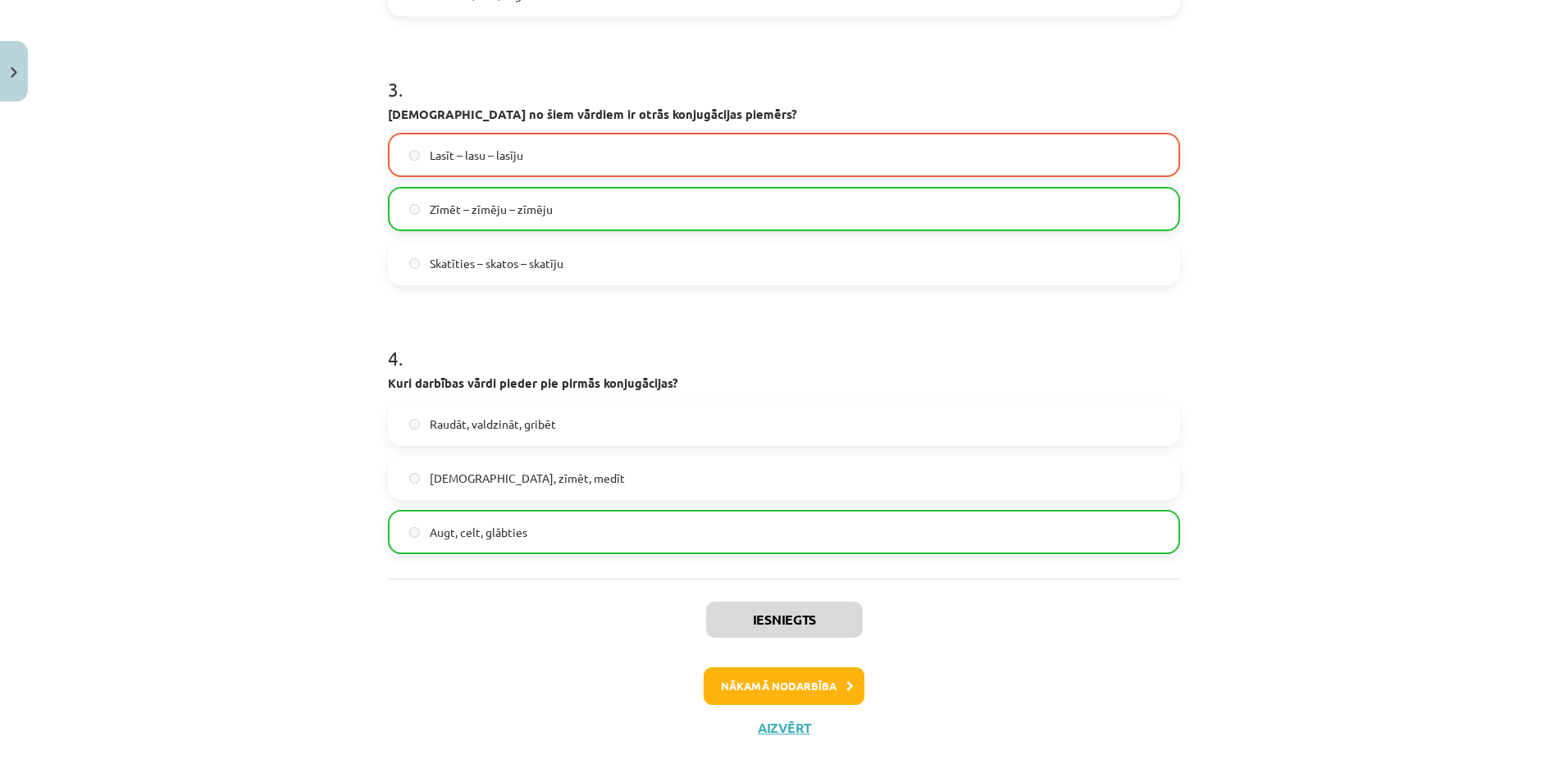
scroll to position [830, 0]
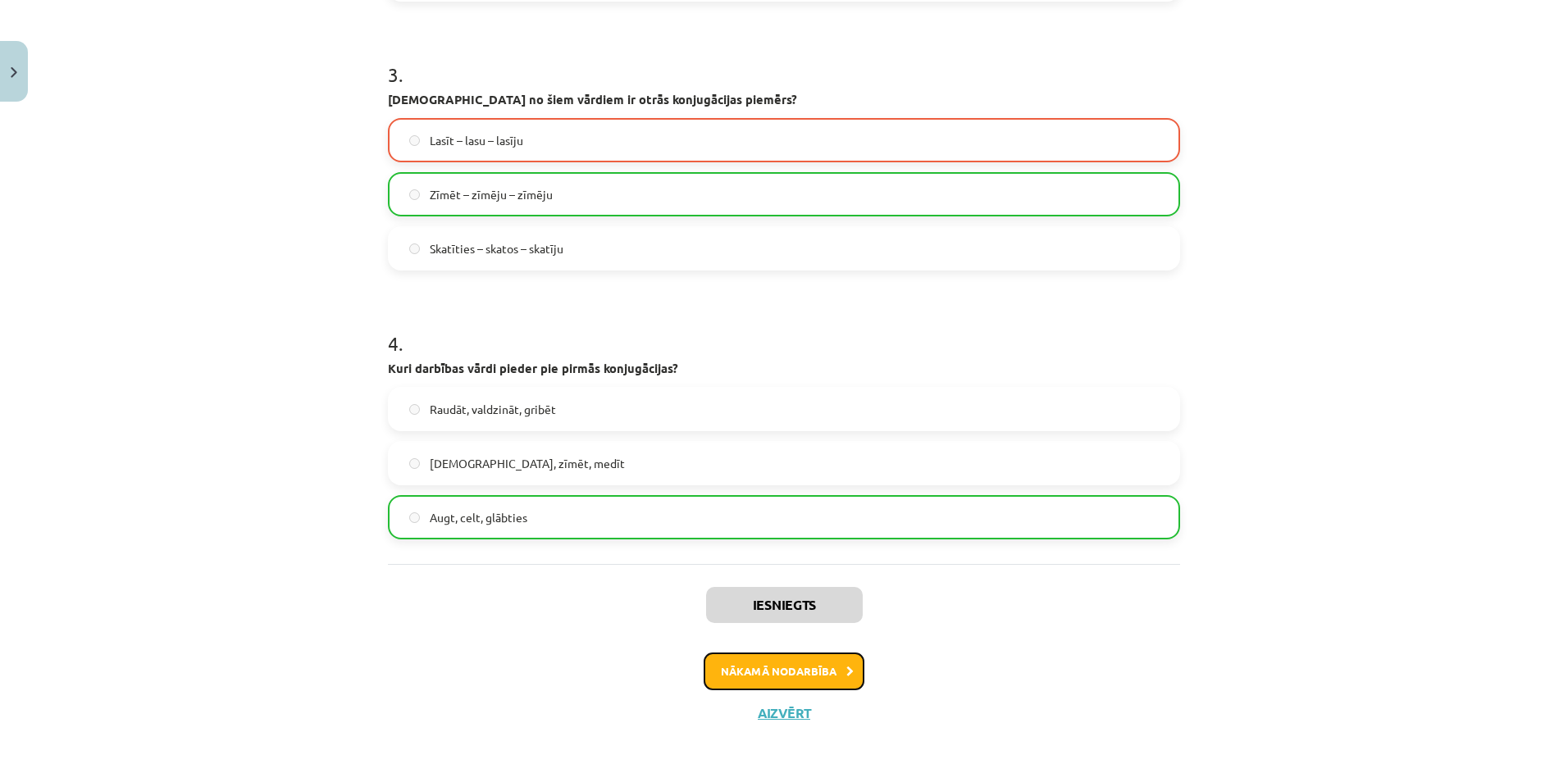
click at [761, 673] on button "Nākamā nodarbība" at bounding box center [784, 671] width 161 height 38
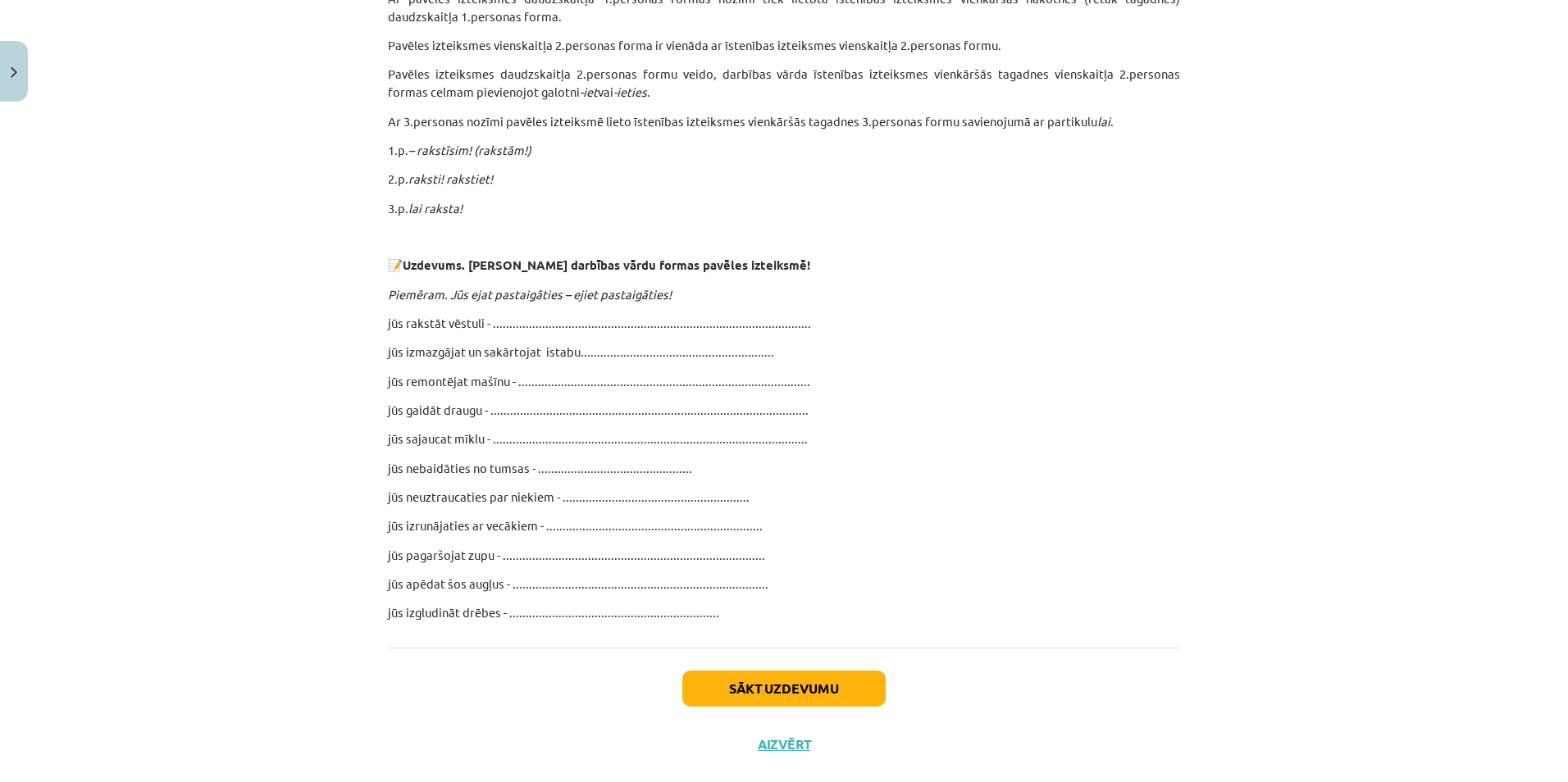
scroll to position [574, 0]
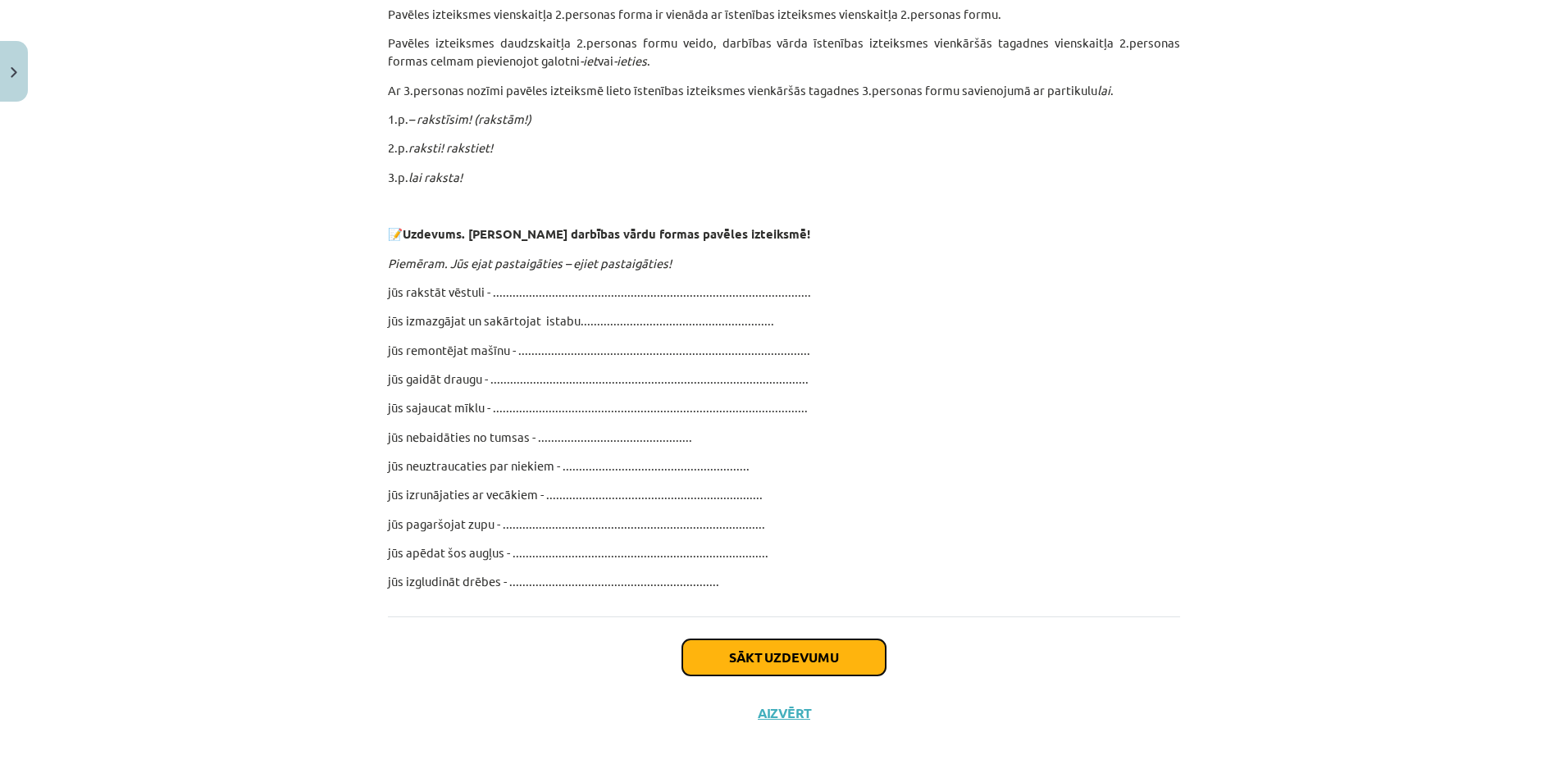
click at [734, 641] on button "Sākt uzdevumu" at bounding box center [784, 657] width 203 height 36
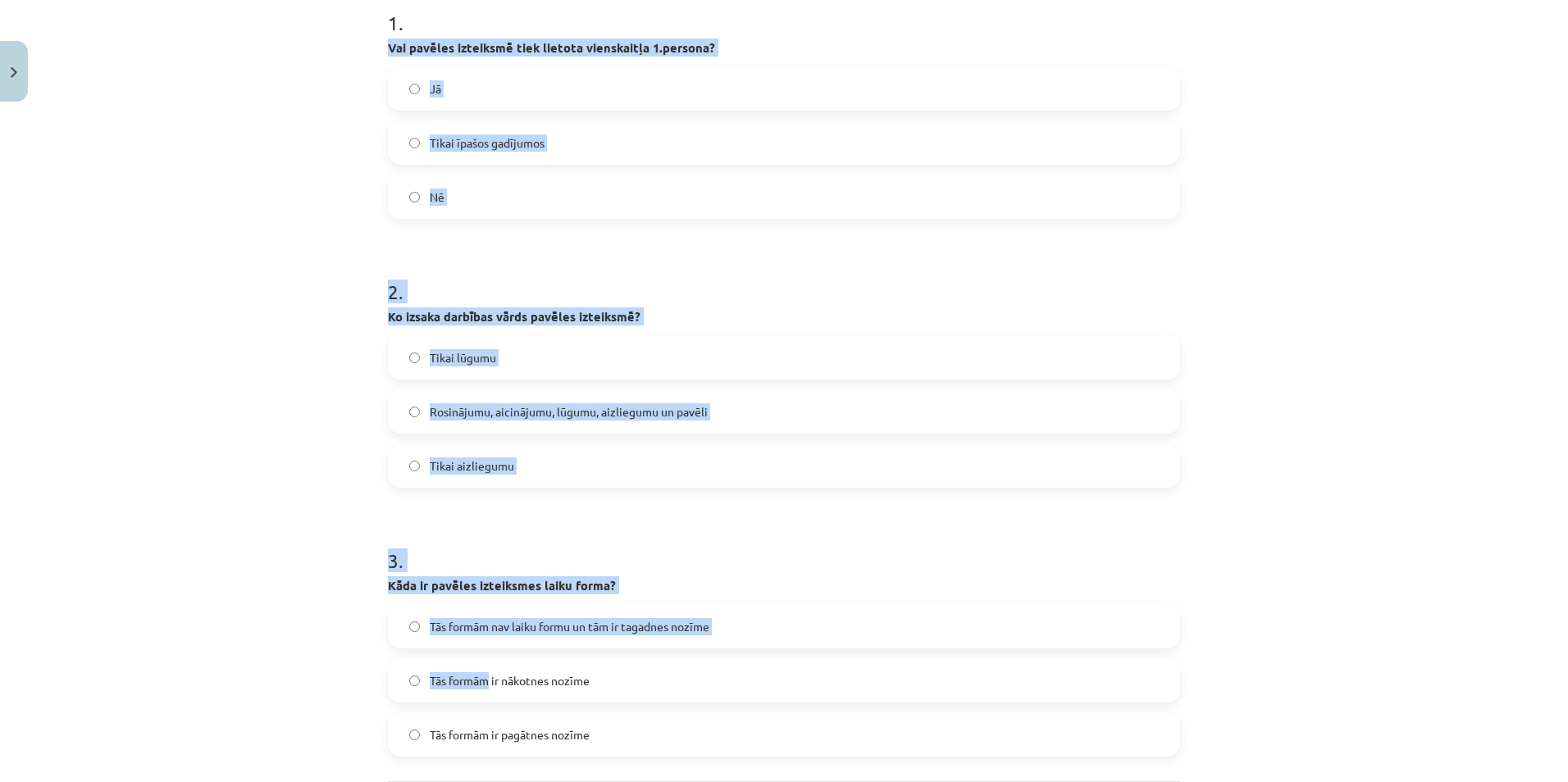
scroll to position [509, 0]
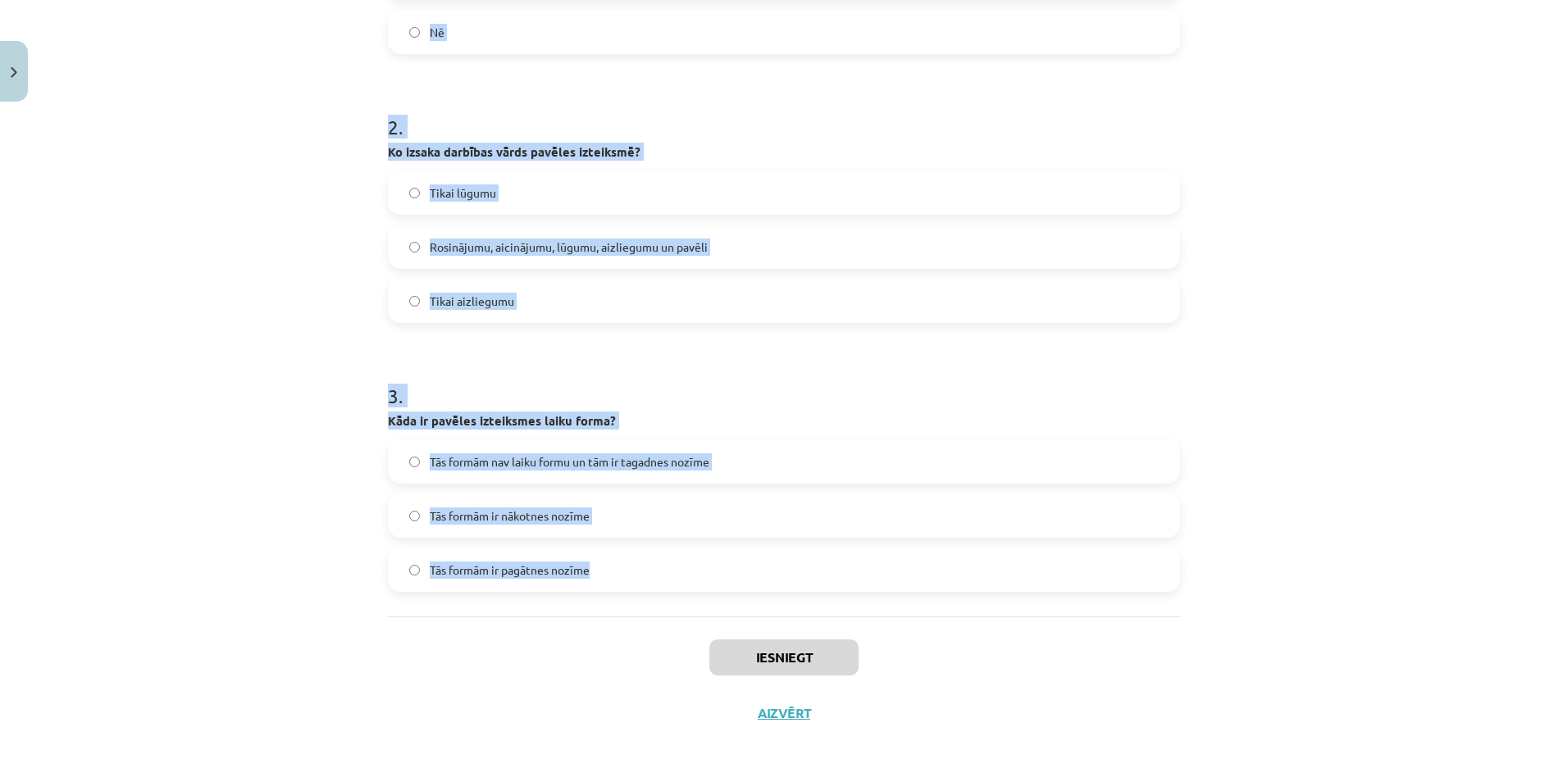
drag, startPoint x: 385, startPoint y: 349, endPoint x: 594, endPoint y: 579, distance: 310.8
click at [594, 579] on div "Mācību tēma: Latviešu valodas 8. klases 2. ieskaites mācību materiāls #5 Pavēle…" at bounding box center [784, 391] width 1568 height 782
copy form "Vai pavēles izteiksmē tiek lietota vienskaitļa 1.persona? Jā Tikai īpašos gadīj…"
click at [1033, 293] on label "Tikai aizliegumu" at bounding box center [784, 301] width 789 height 41
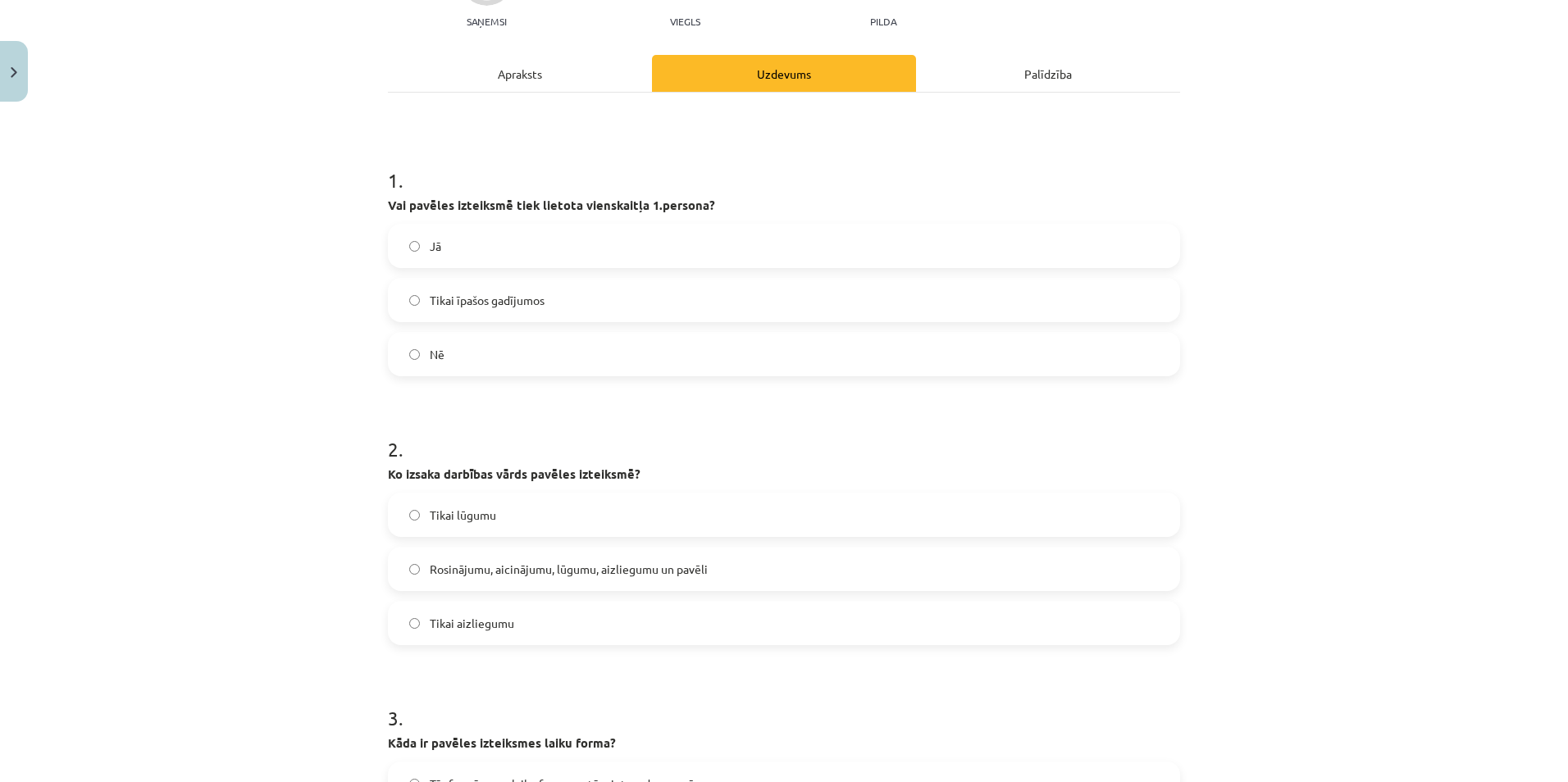
scroll to position [180, 0]
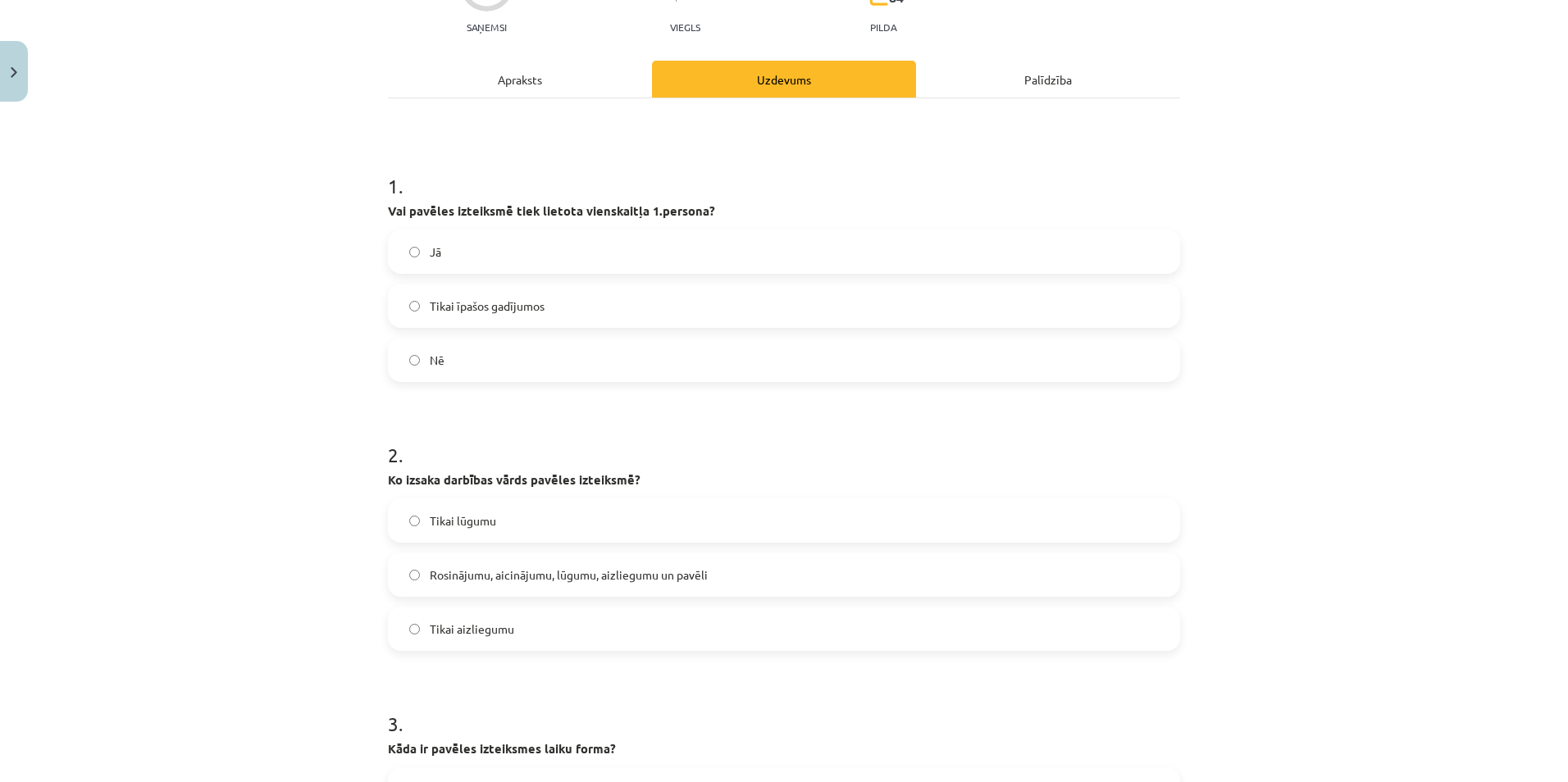
click at [422, 361] on label "Nē" at bounding box center [784, 360] width 789 height 41
click at [512, 581] on span "Rosinājumu, aicinājumu, lūgumu, aizliegumu un pavēli" at bounding box center [569, 575] width 278 height 17
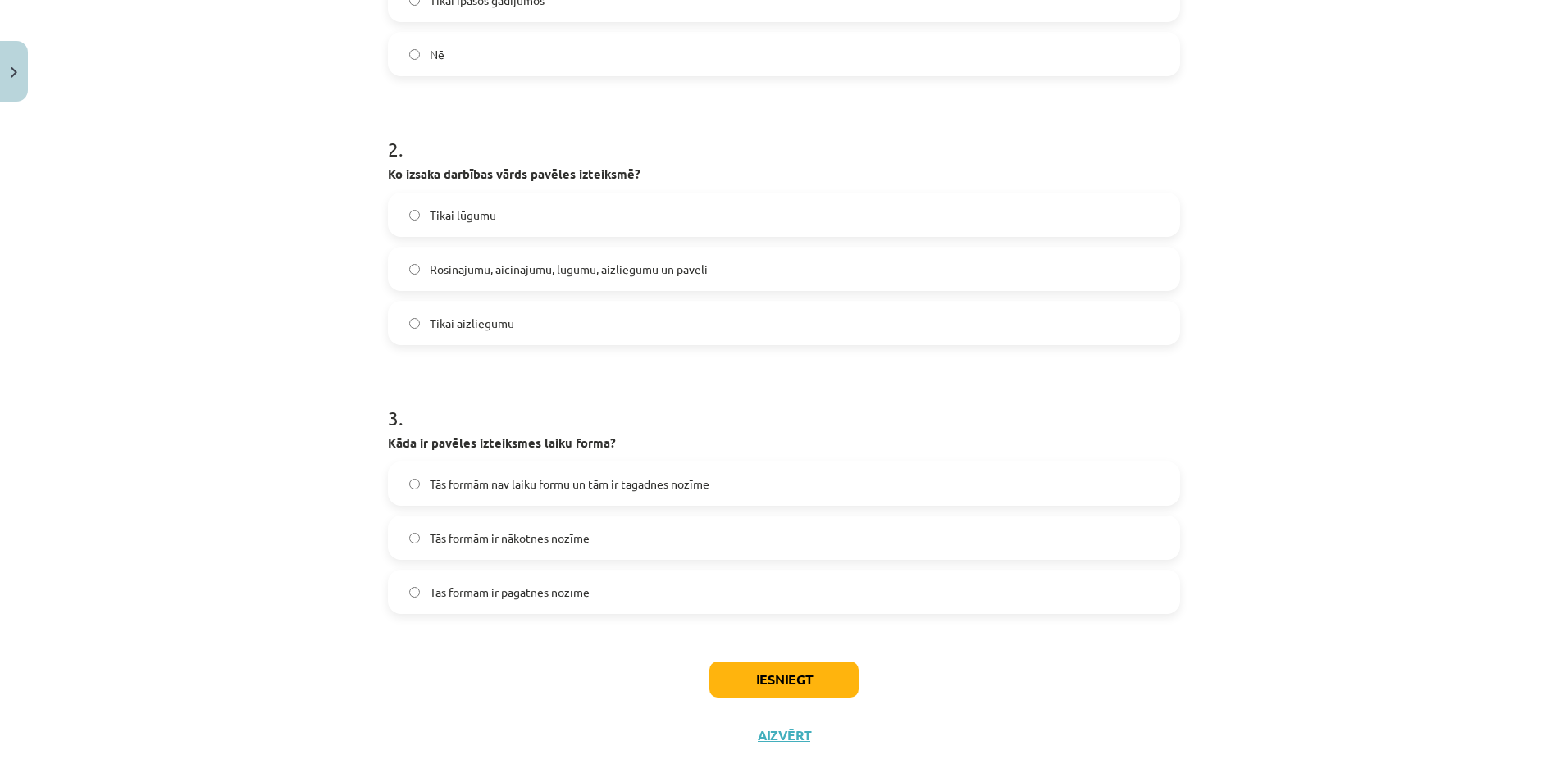
scroll to position [509, 0]
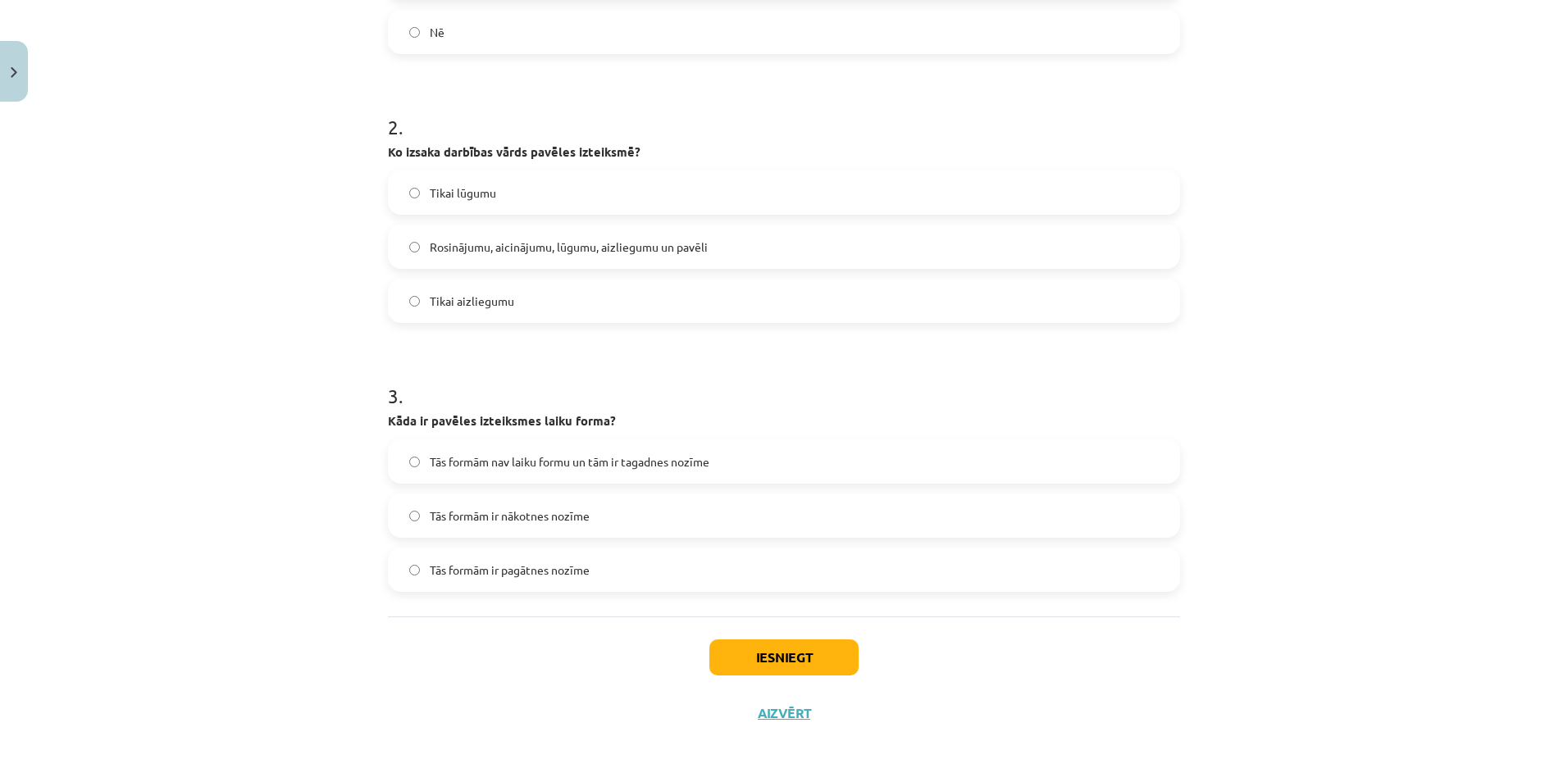
drag, startPoint x: 480, startPoint y: 462, endPoint x: 538, endPoint y: 475, distance: 59.4
click at [480, 462] on span "Tās formām nav laiku formu un tām ir tagadnes nozīme" at bounding box center [569, 462] width 280 height 17
click at [753, 644] on button "Iesniegt" at bounding box center [784, 657] width 150 height 36
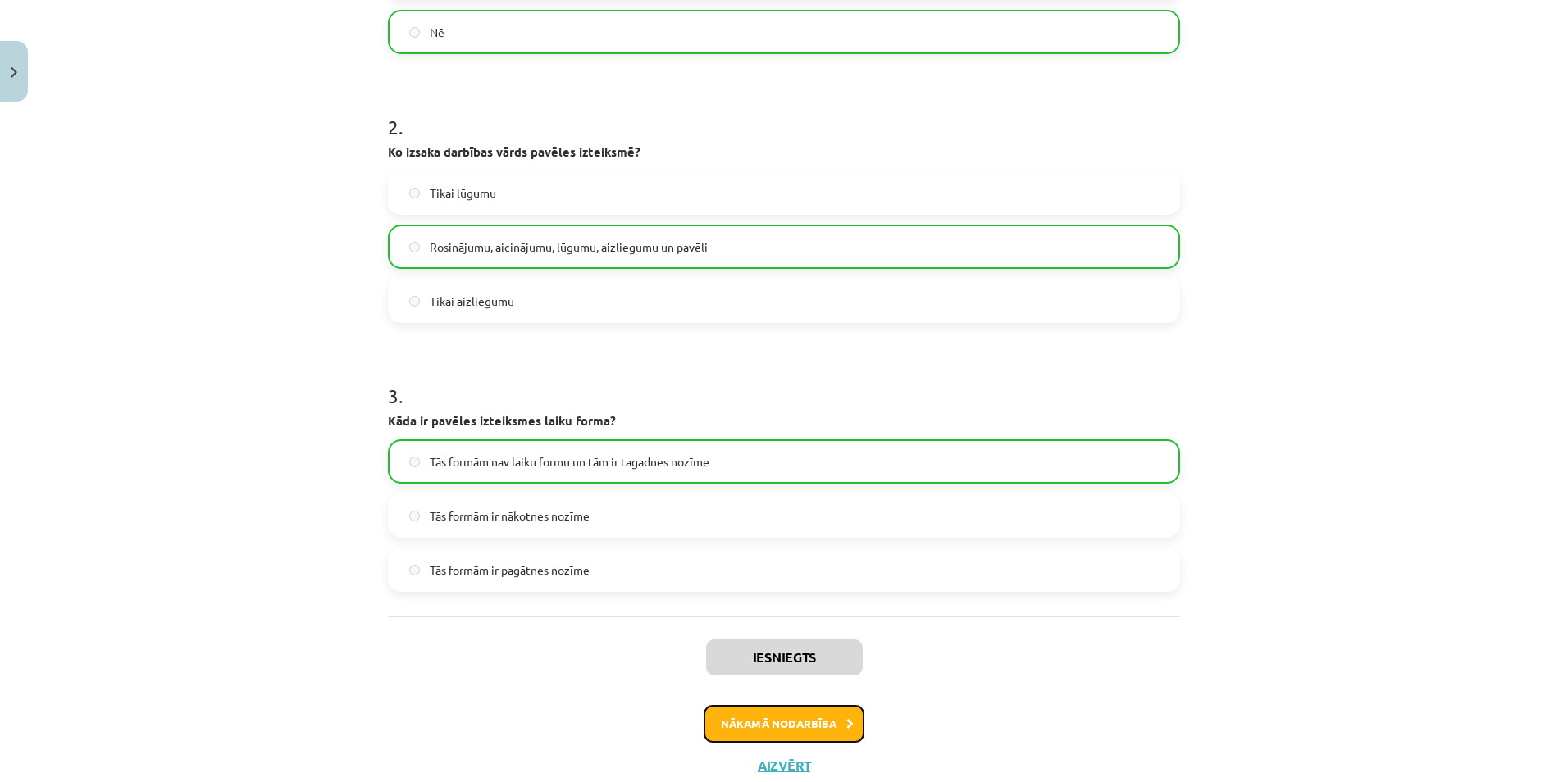
click at [722, 733] on button "Nākamā nodarbība" at bounding box center [784, 724] width 161 height 38
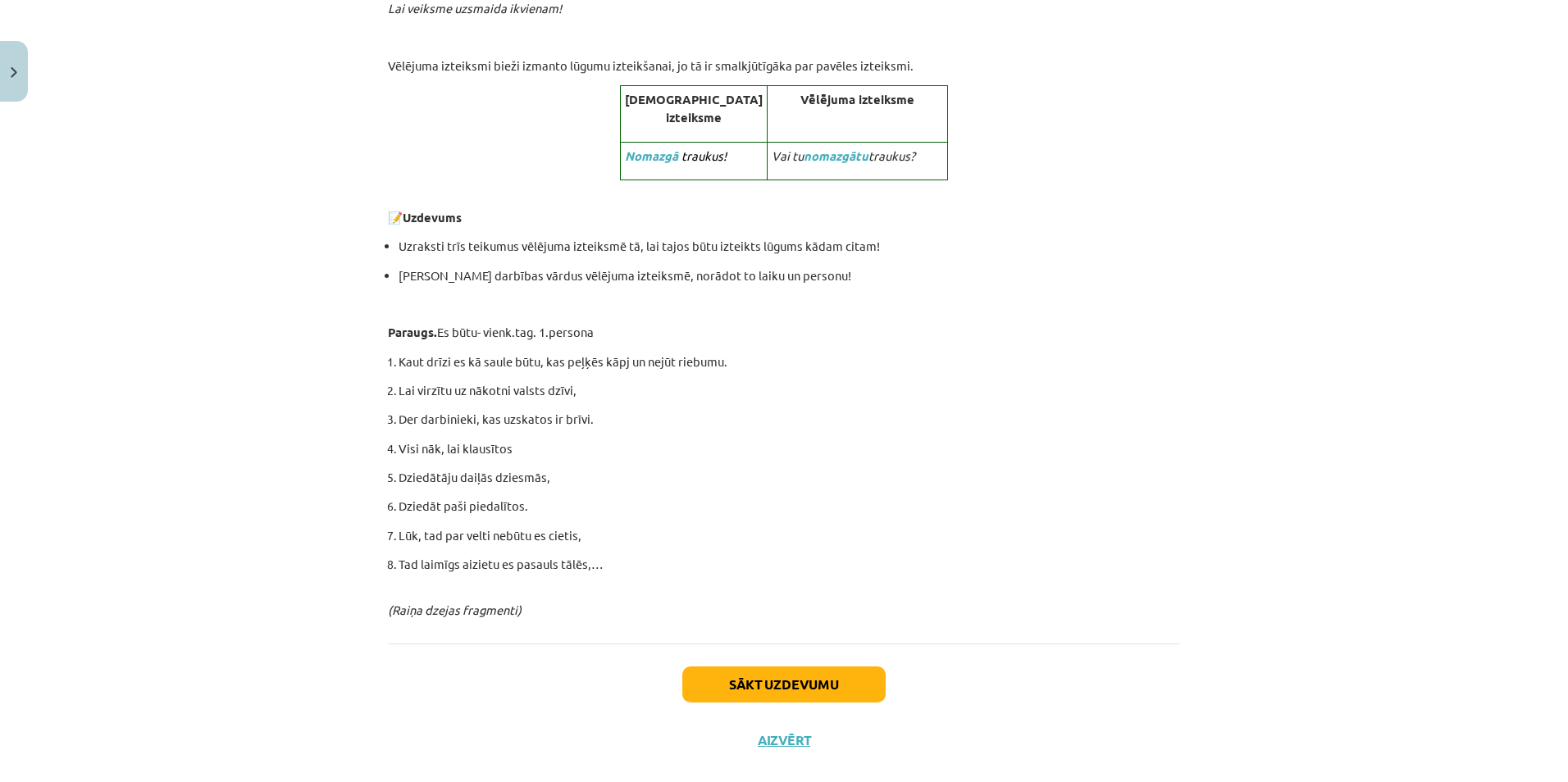
scroll to position [1271, 0]
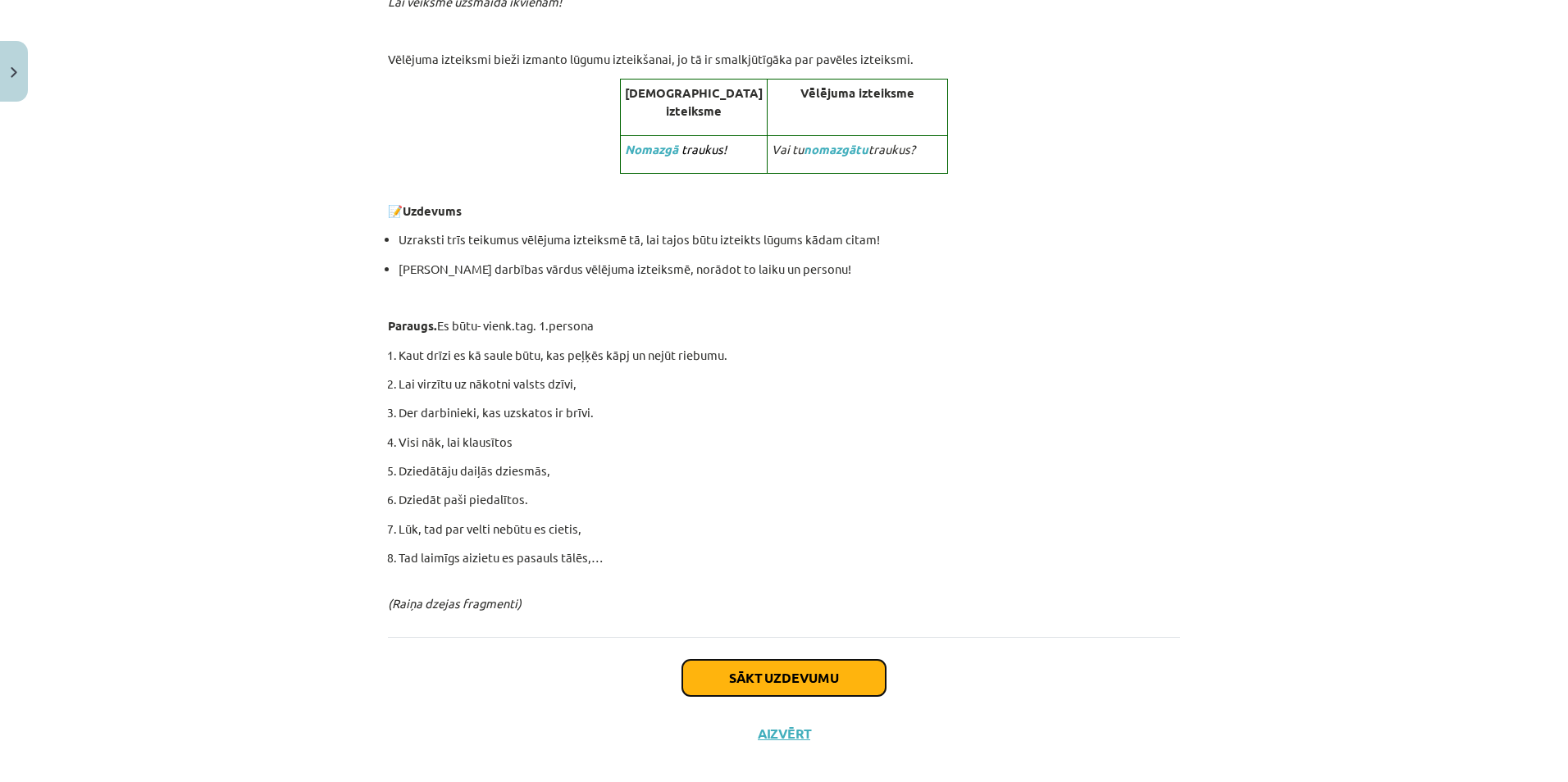
click at [800, 667] on button "Sākt uzdevumu" at bounding box center [784, 678] width 203 height 36
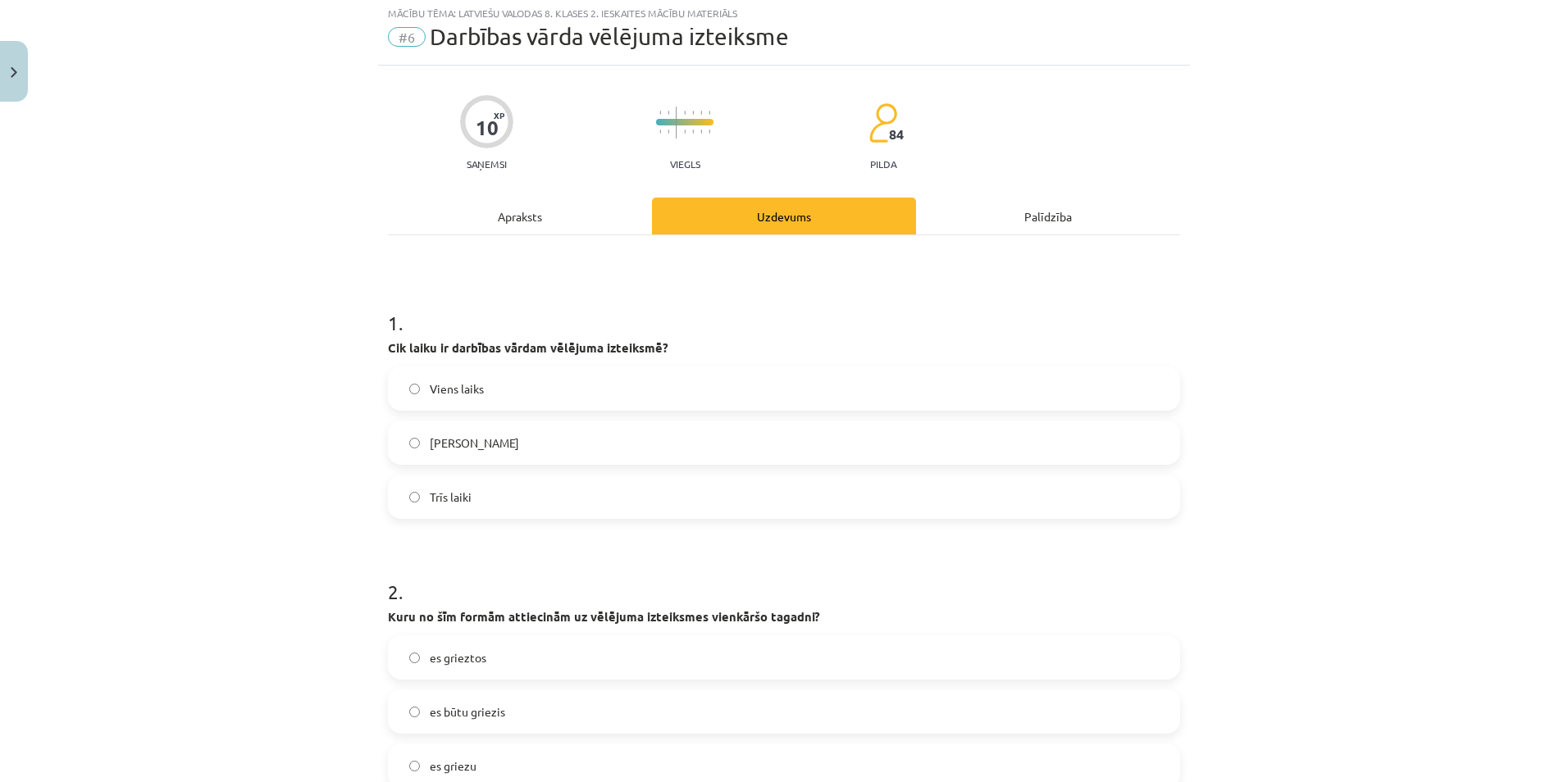
scroll to position [41, 0]
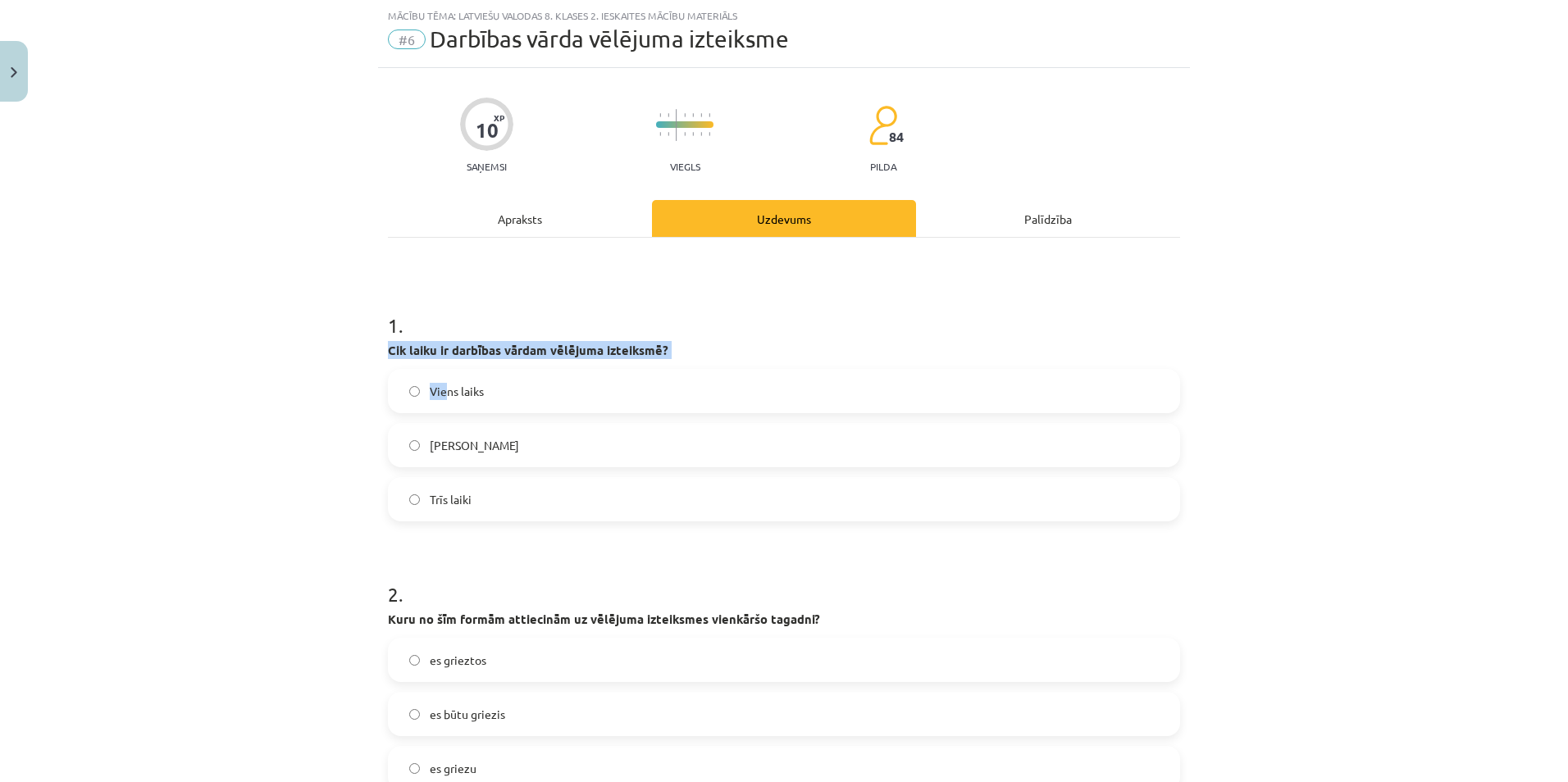
drag, startPoint x: 377, startPoint y: 348, endPoint x: 450, endPoint y: 367, distance: 75.4
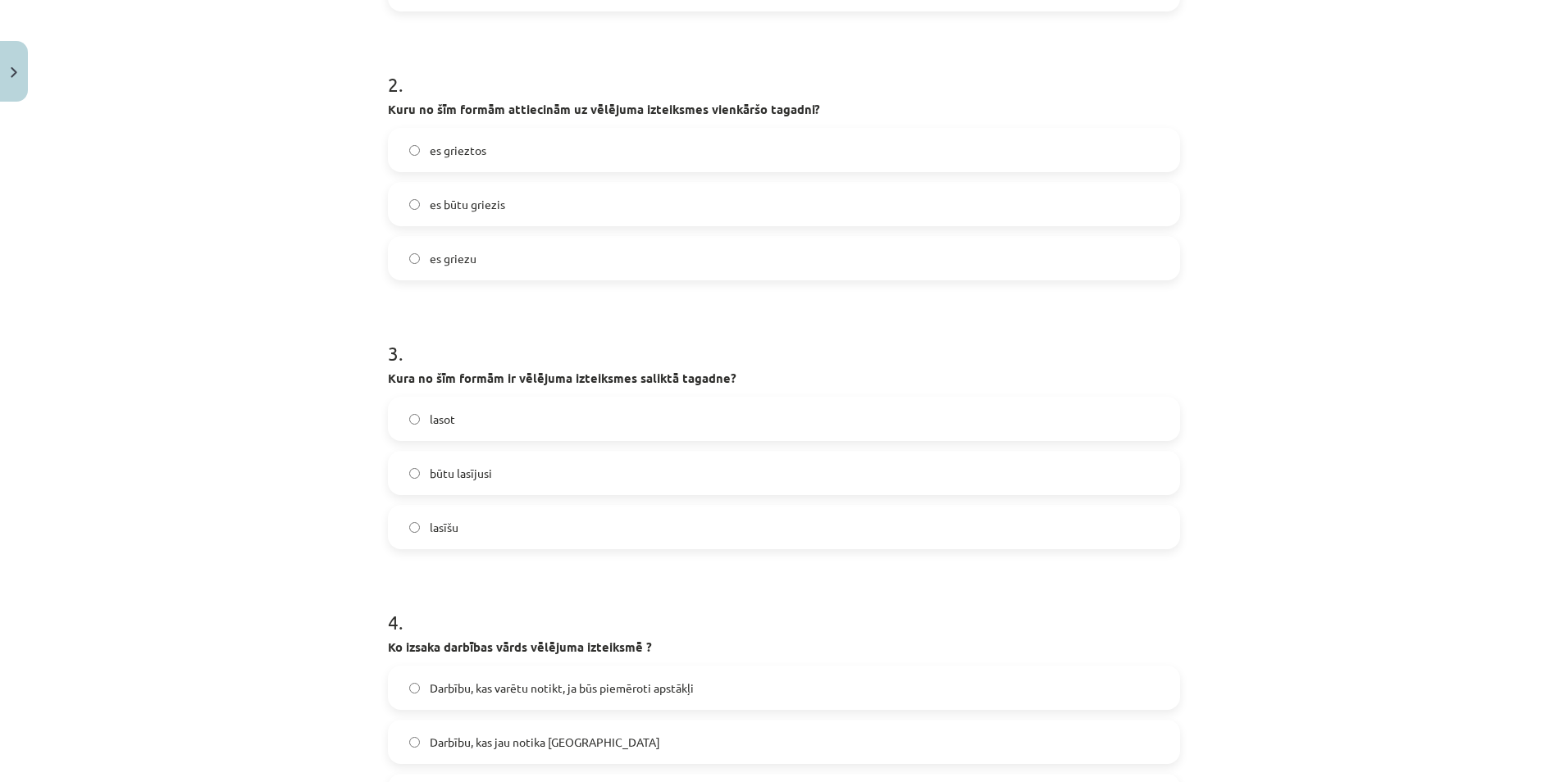
scroll to position [614, 0]
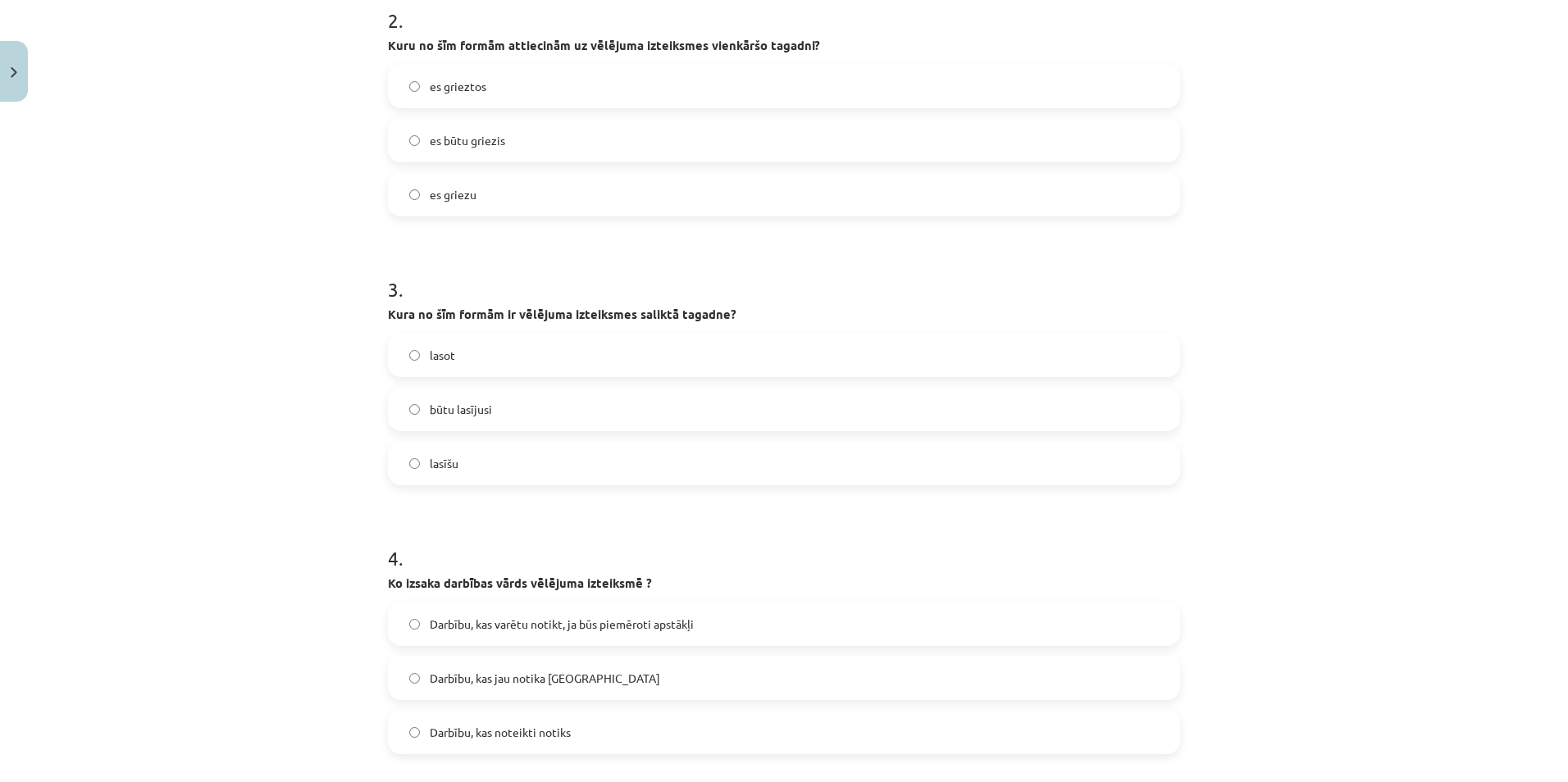
drag, startPoint x: 1007, startPoint y: 195, endPoint x: 987, endPoint y: 188, distance: 21.2
click at [1003, 194] on label "es griezu" at bounding box center [784, 194] width 789 height 41
click at [1123, 411] on label "būtu lasījusi" at bounding box center [784, 409] width 789 height 41
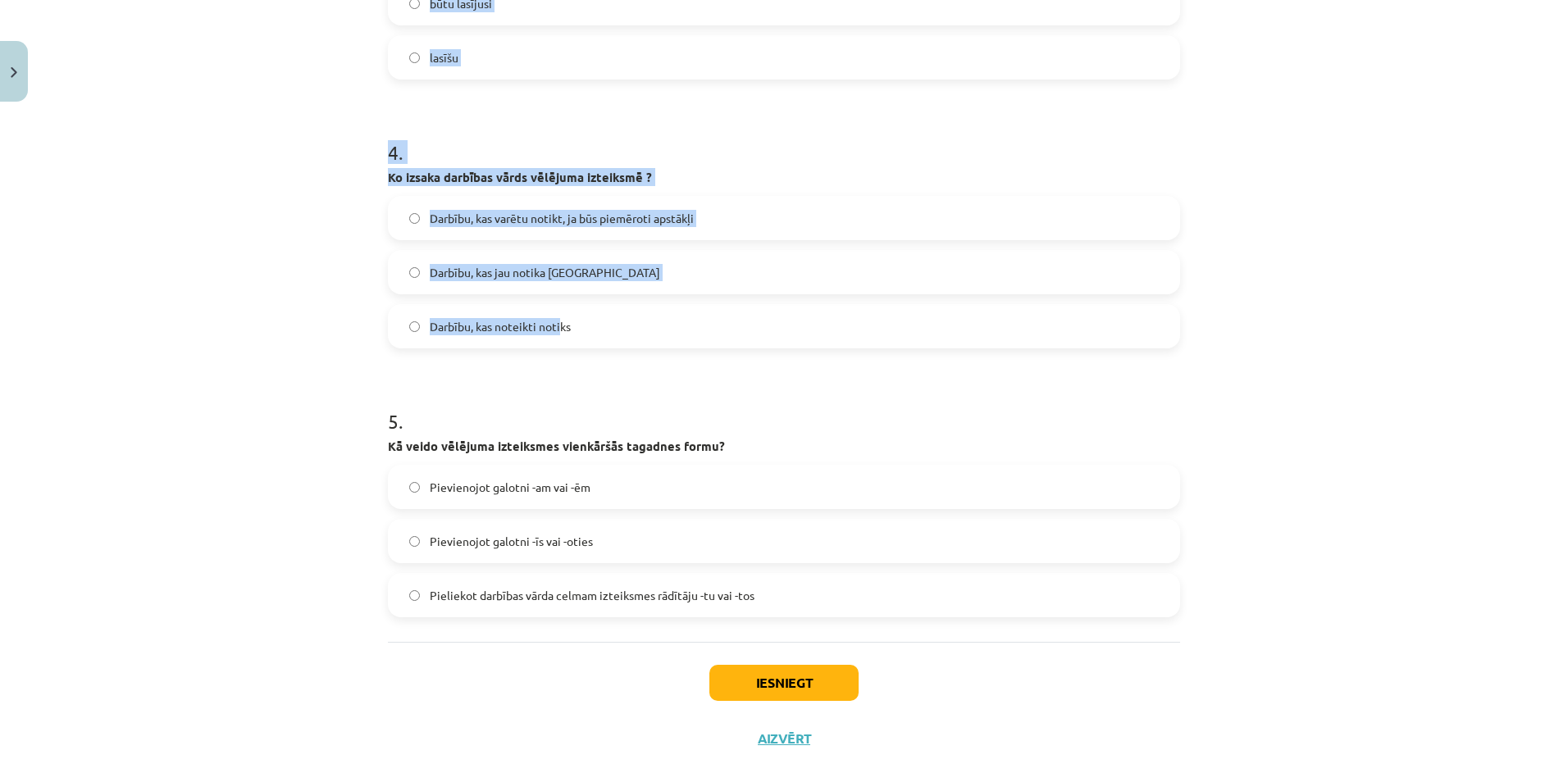
scroll to position [1046, 0]
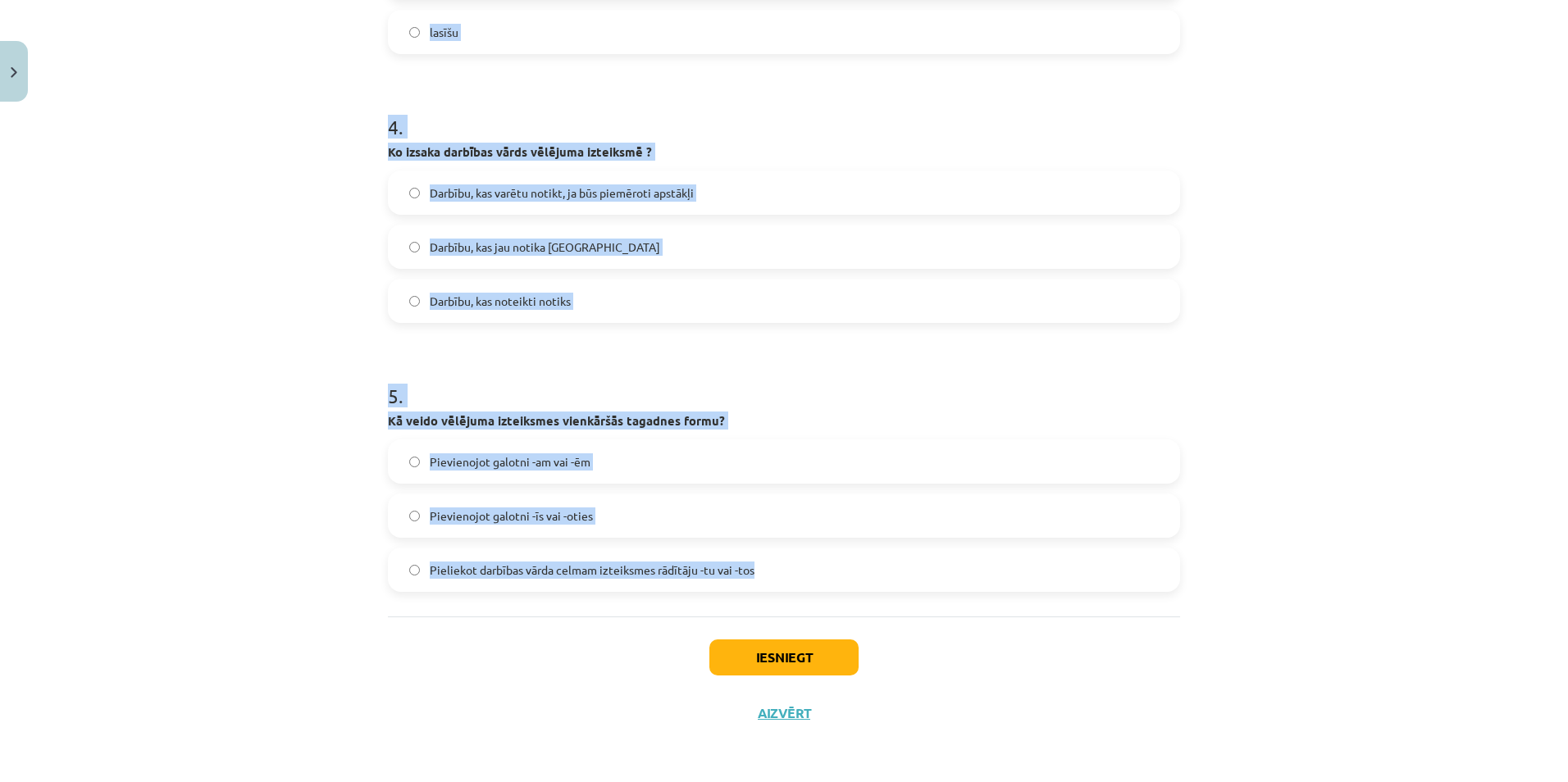
drag, startPoint x: 383, startPoint y: 183, endPoint x: 758, endPoint y: 568, distance: 537.4
copy form "Cik laiku ir darbības vārdam vēlējuma izteiksmē? Viens laiks Divi laiki Trīs la…"
click at [1082, 492] on div "Pievienojot galotni -am vai -ēm Pievienojot galotni -īs vai -oties Pieliekot da…" at bounding box center [784, 515] width 793 height 152
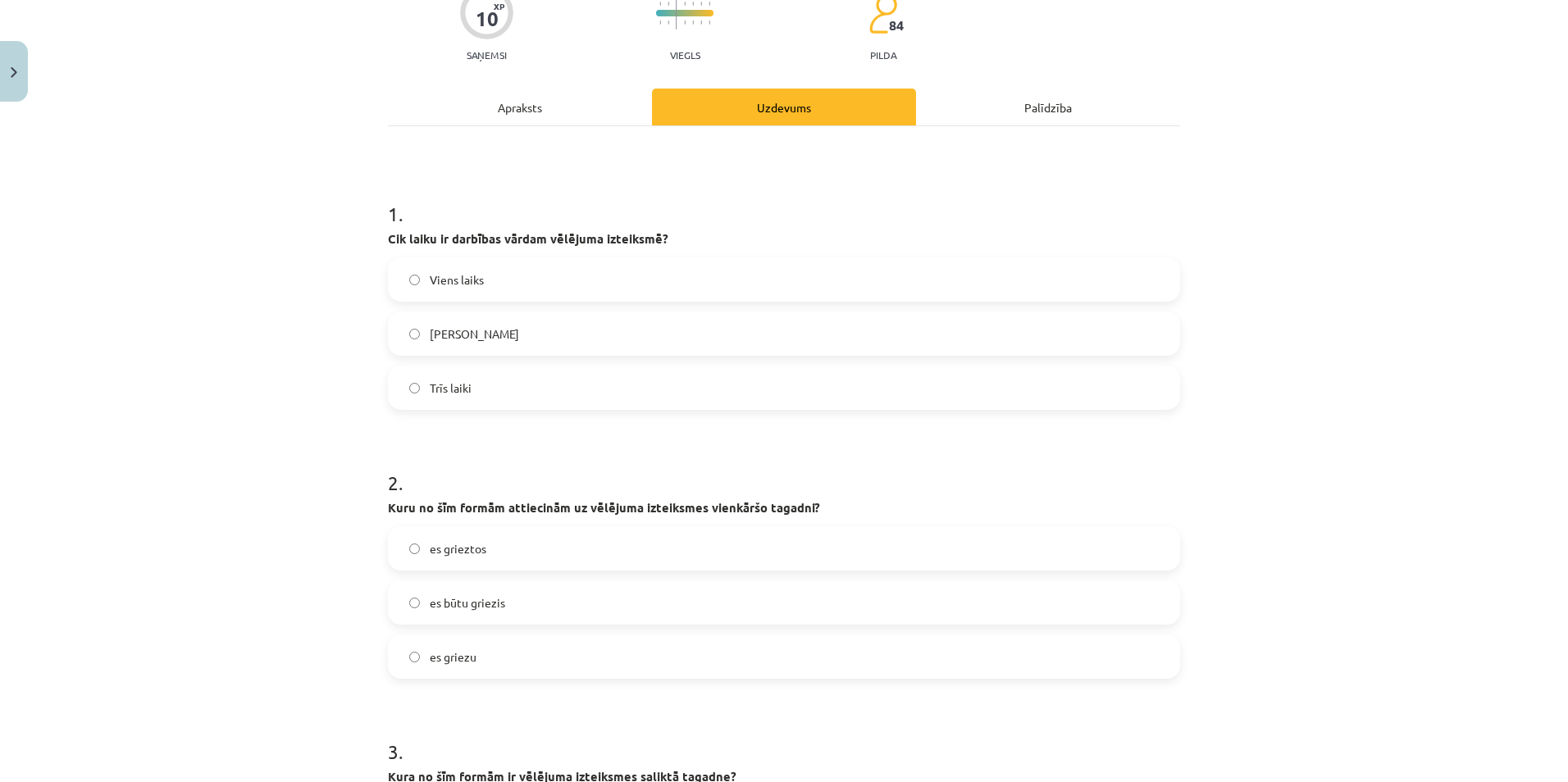
scroll to position [144, 0]
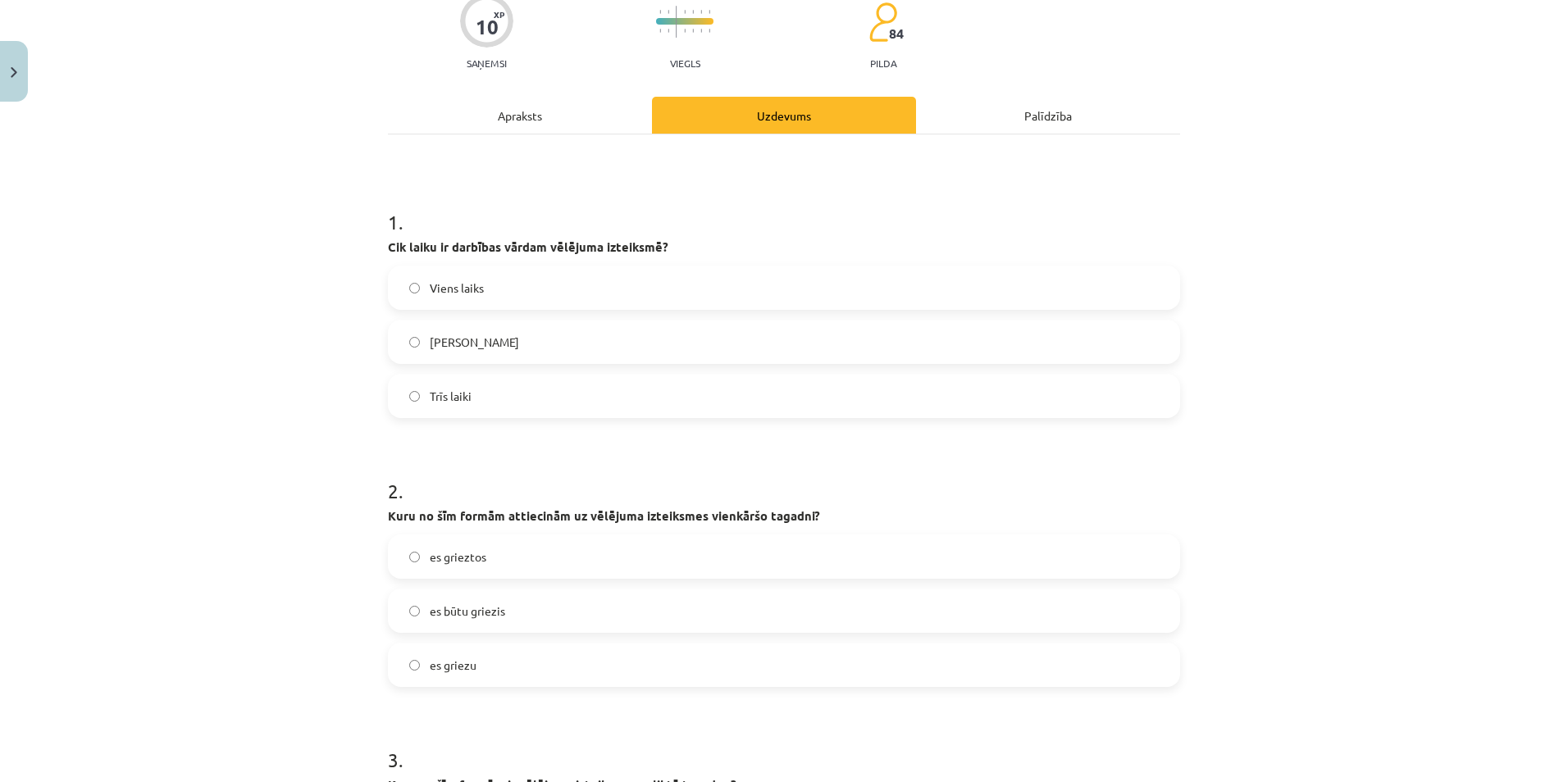
click at [422, 335] on label "Divi laiki" at bounding box center [784, 342] width 789 height 41
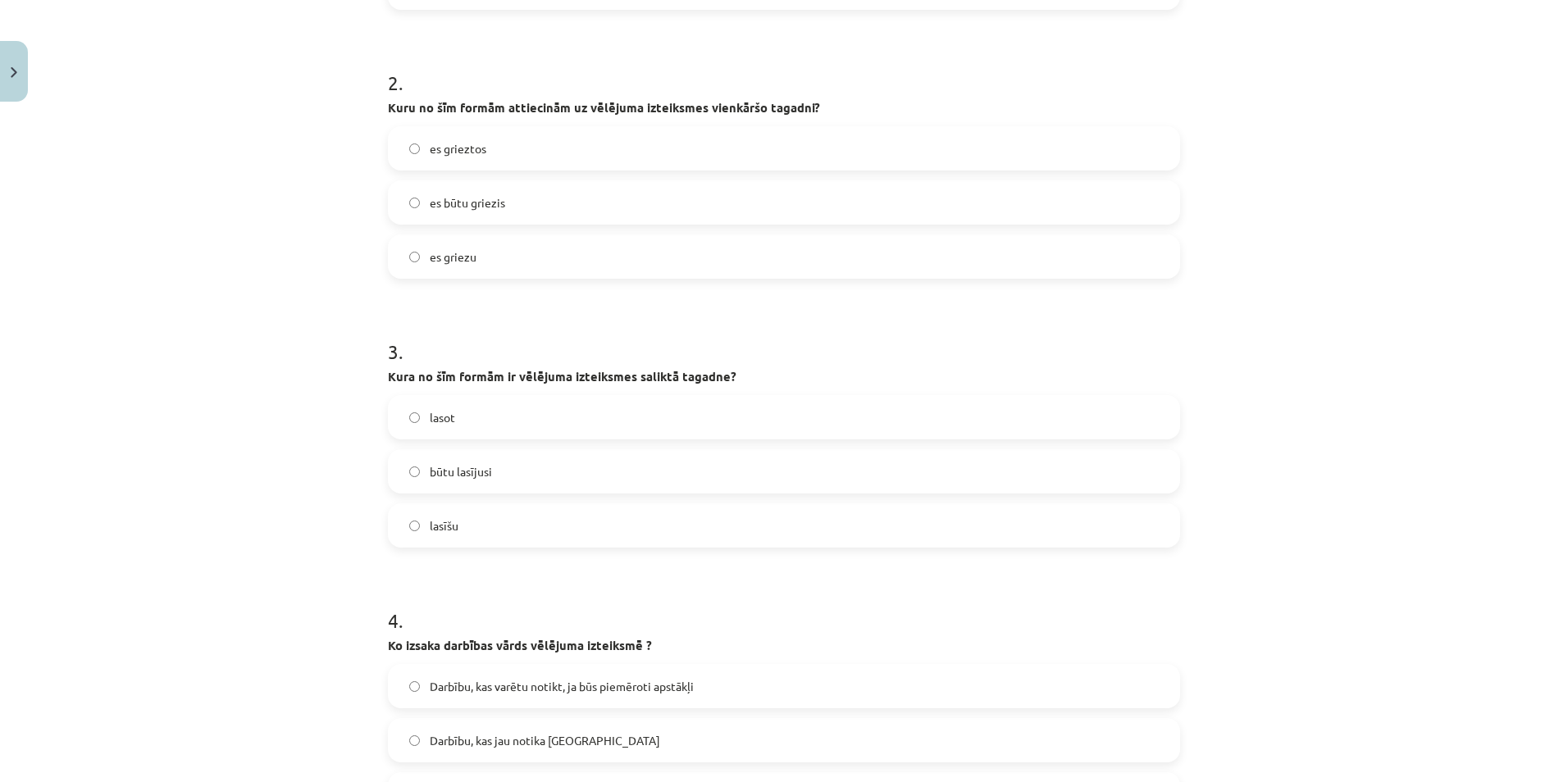
scroll to position [554, 0]
click at [437, 149] on span "es grieztos" at bounding box center [458, 147] width 56 height 17
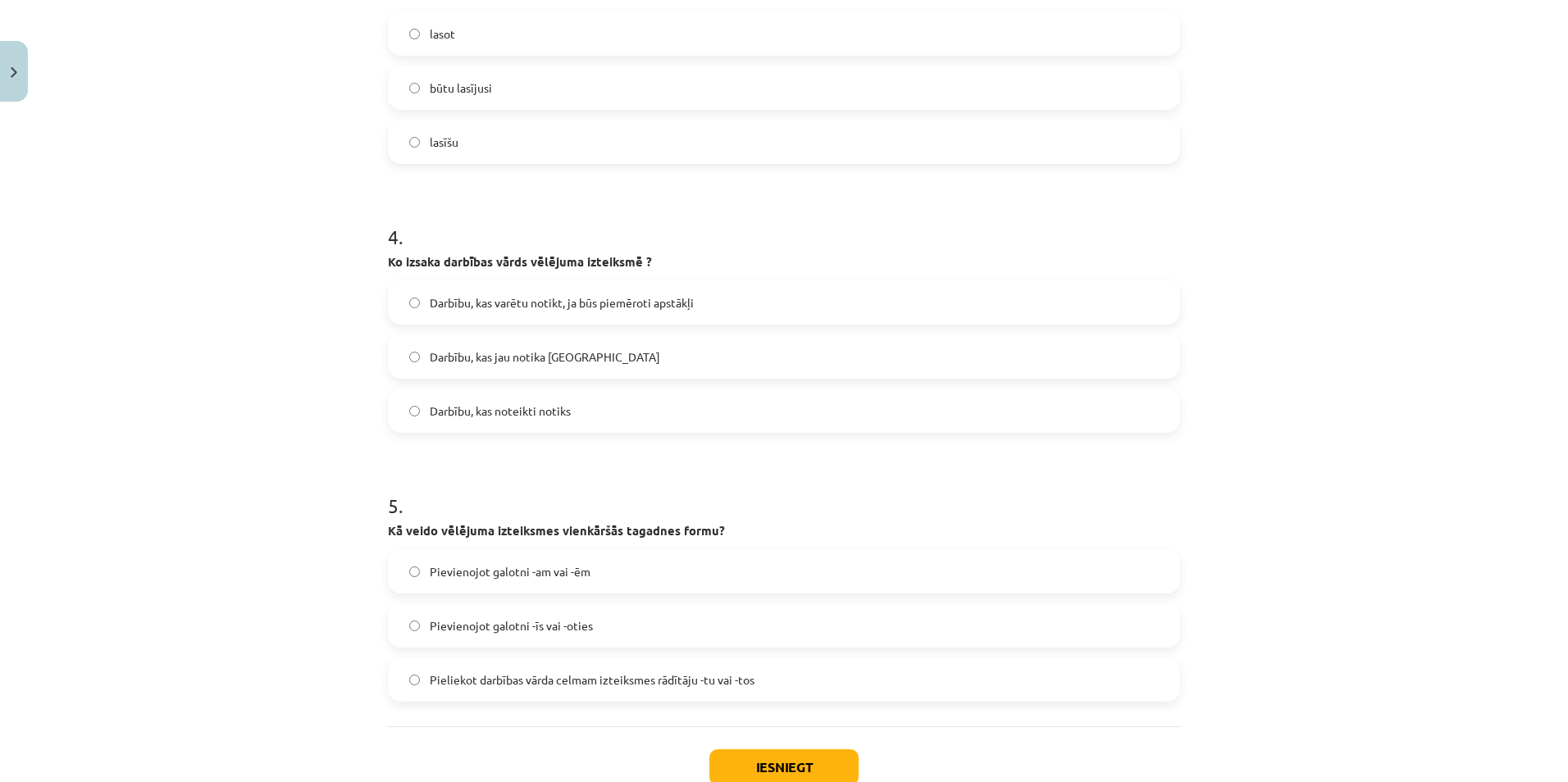
scroll to position [964, 0]
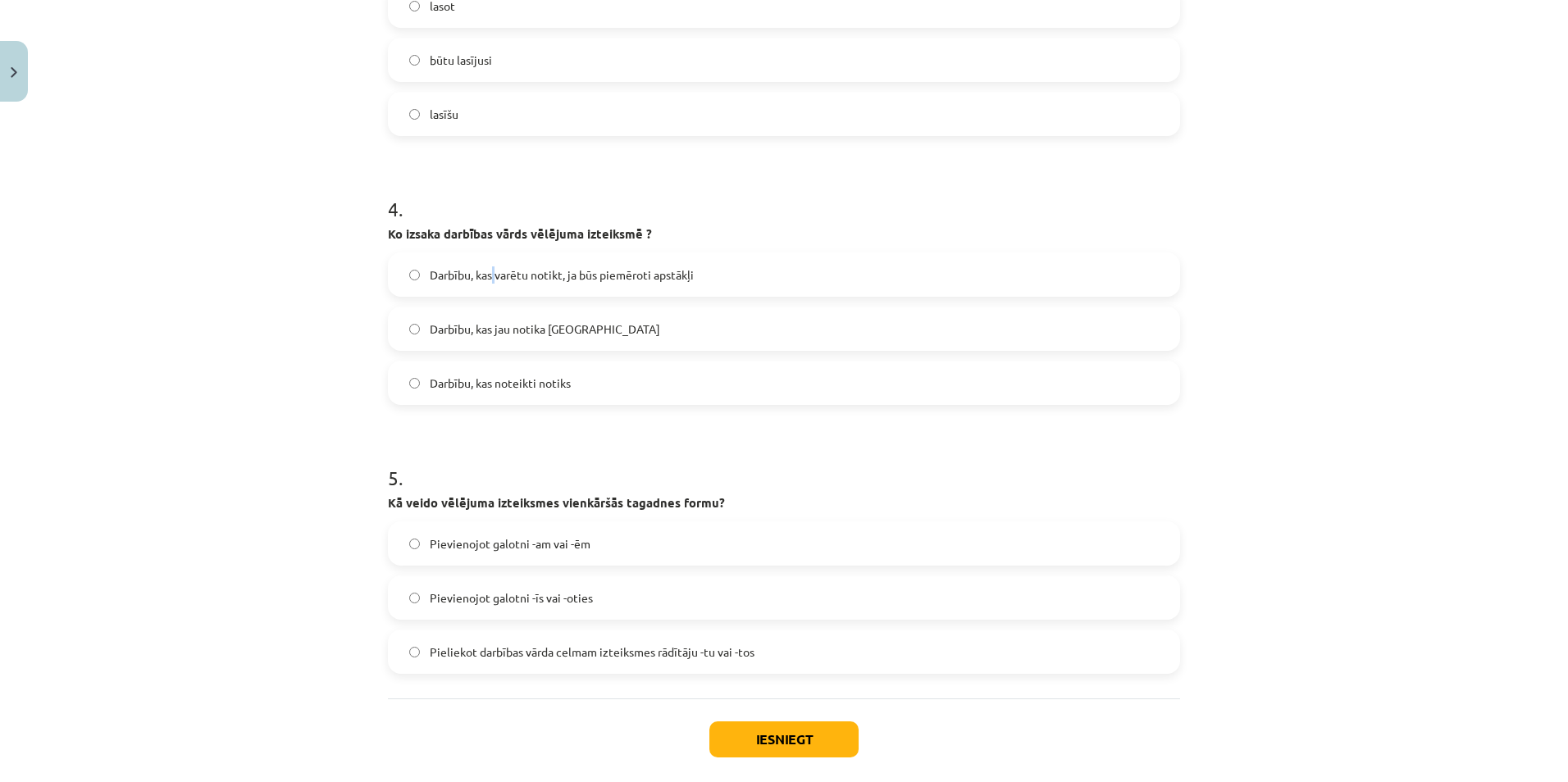
click at [491, 267] on span "Darbību, kas varētu notikt, ja būs piemēroti apstākļi" at bounding box center [562, 275] width 264 height 17
click at [538, 644] on span "Pieliekot darbības vārda celmam izteiksmes rādītāju -tu vai -tos" at bounding box center [592, 652] width 325 height 17
click at [715, 738] on button "Iesniegt" at bounding box center [784, 739] width 150 height 36
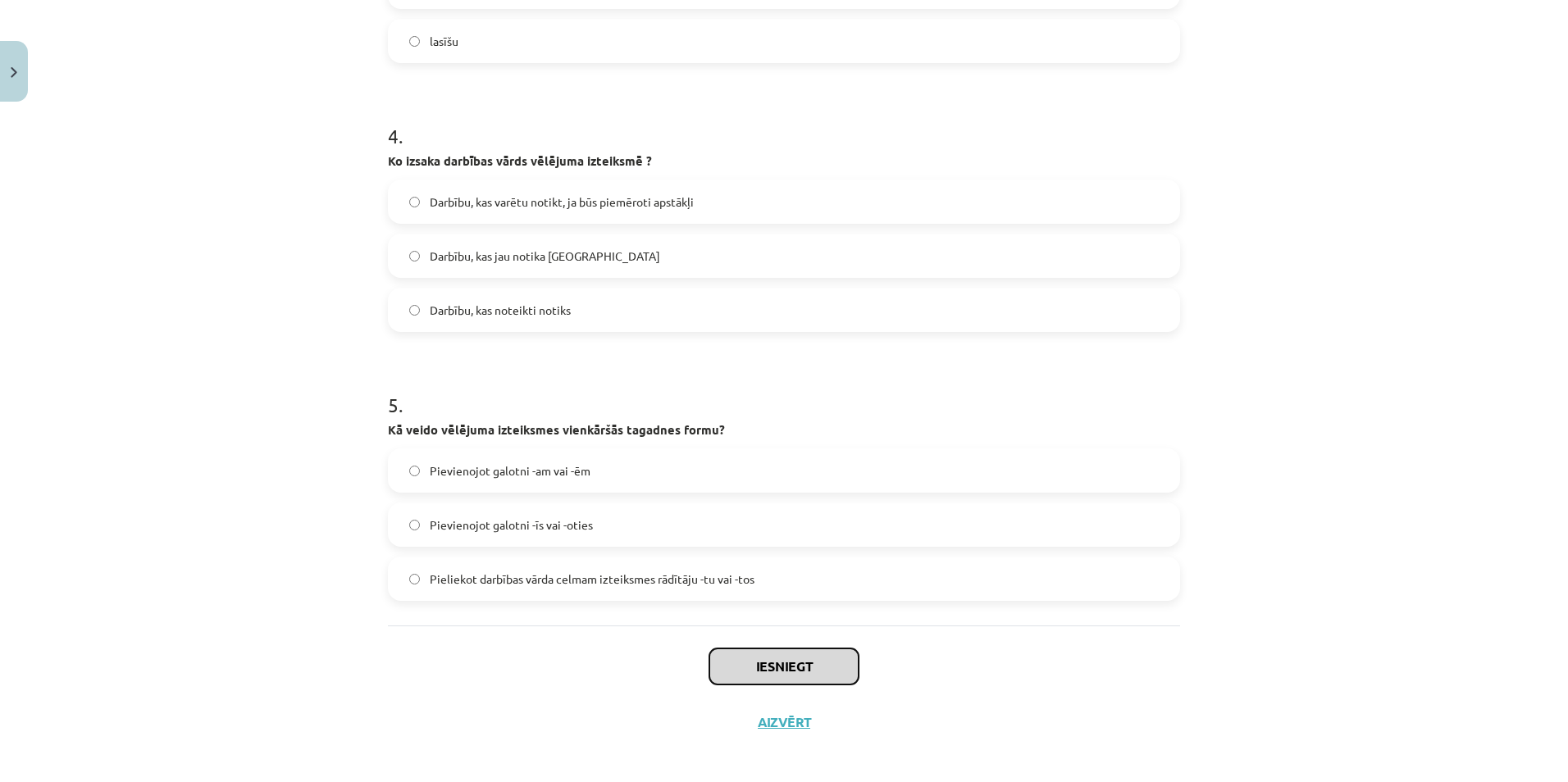
scroll to position [1046, 0]
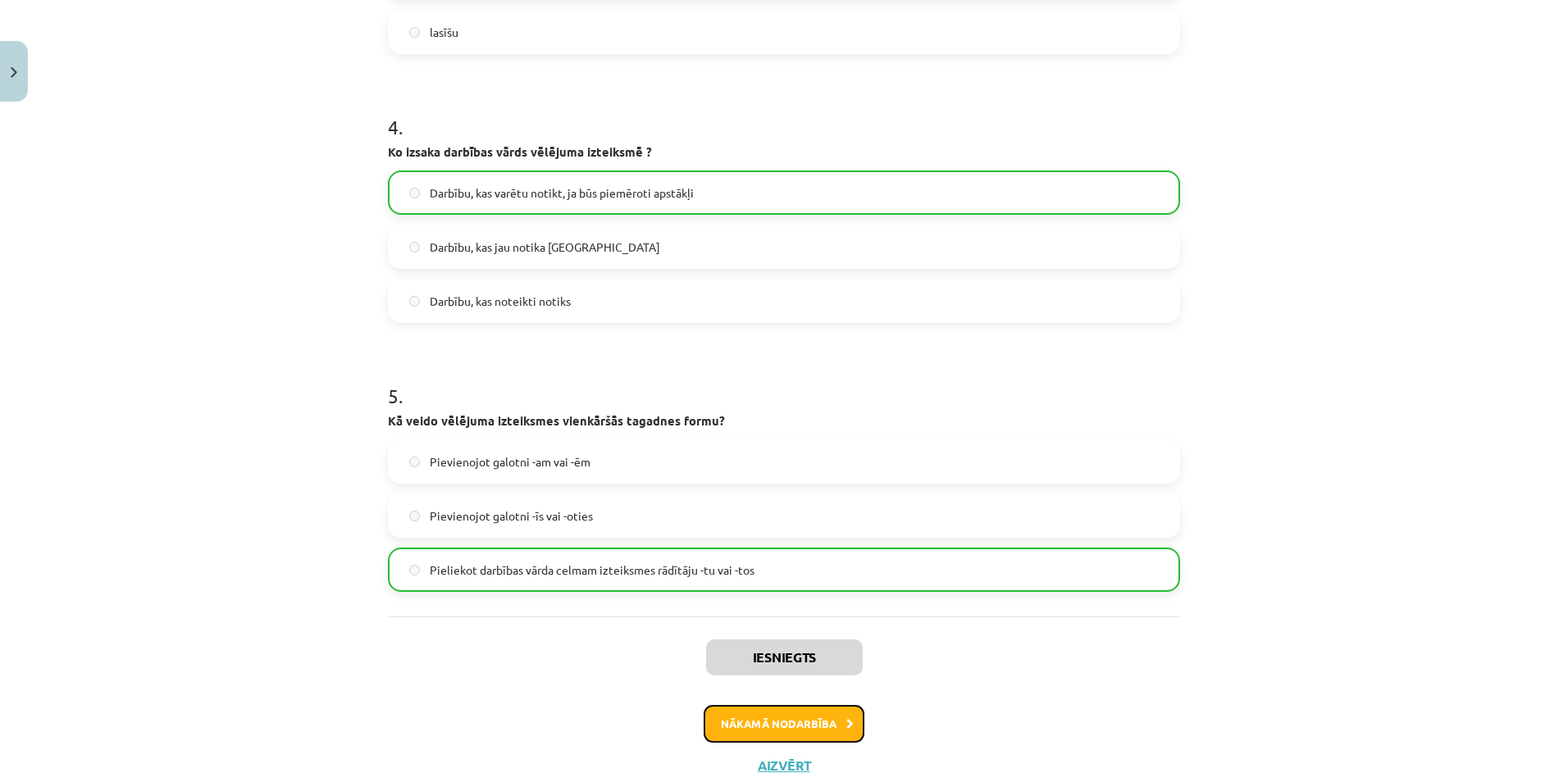
click at [718, 720] on button "Nākamā nodarbība" at bounding box center [784, 724] width 161 height 38
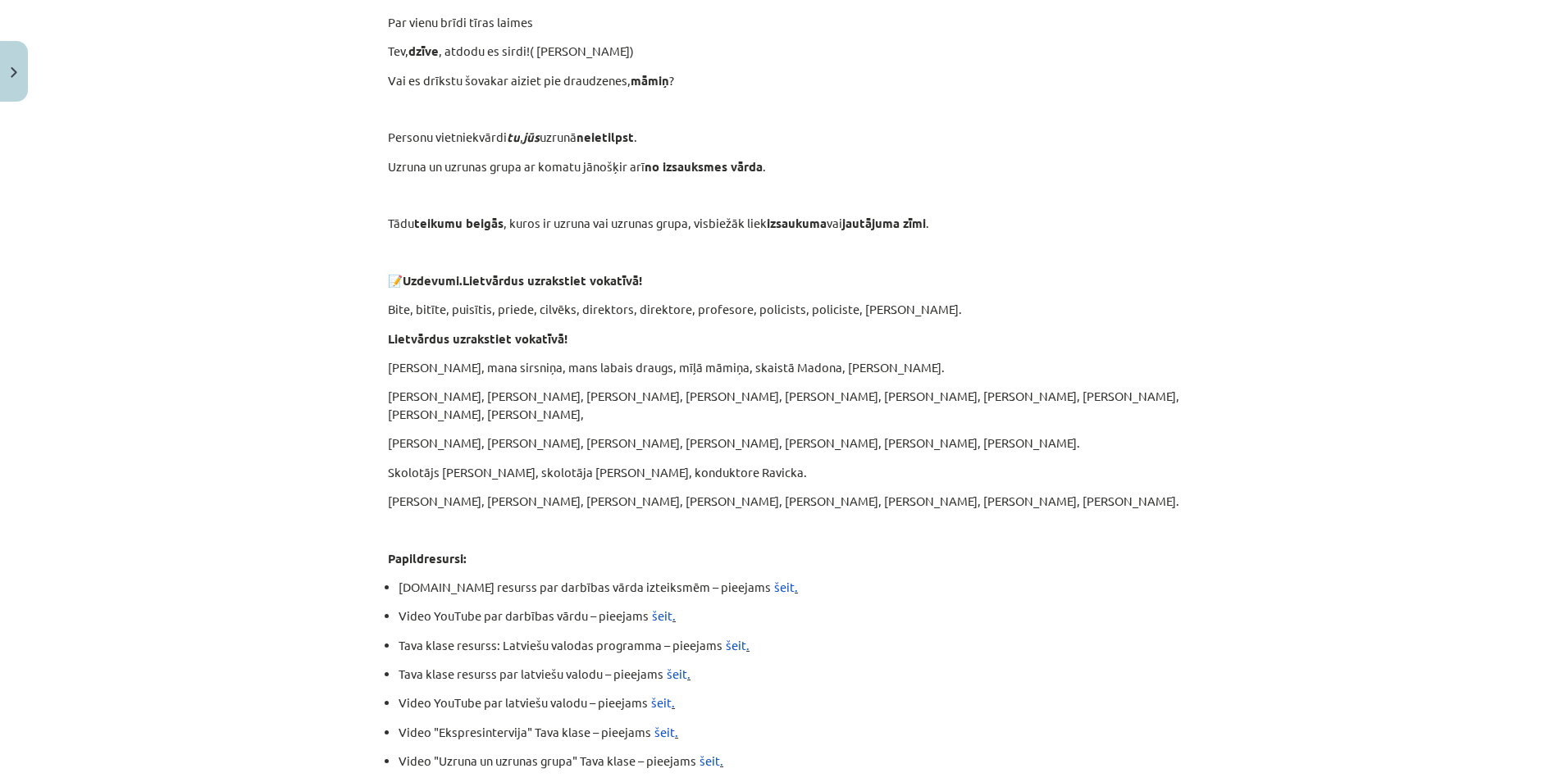
scroll to position [3911, 0]
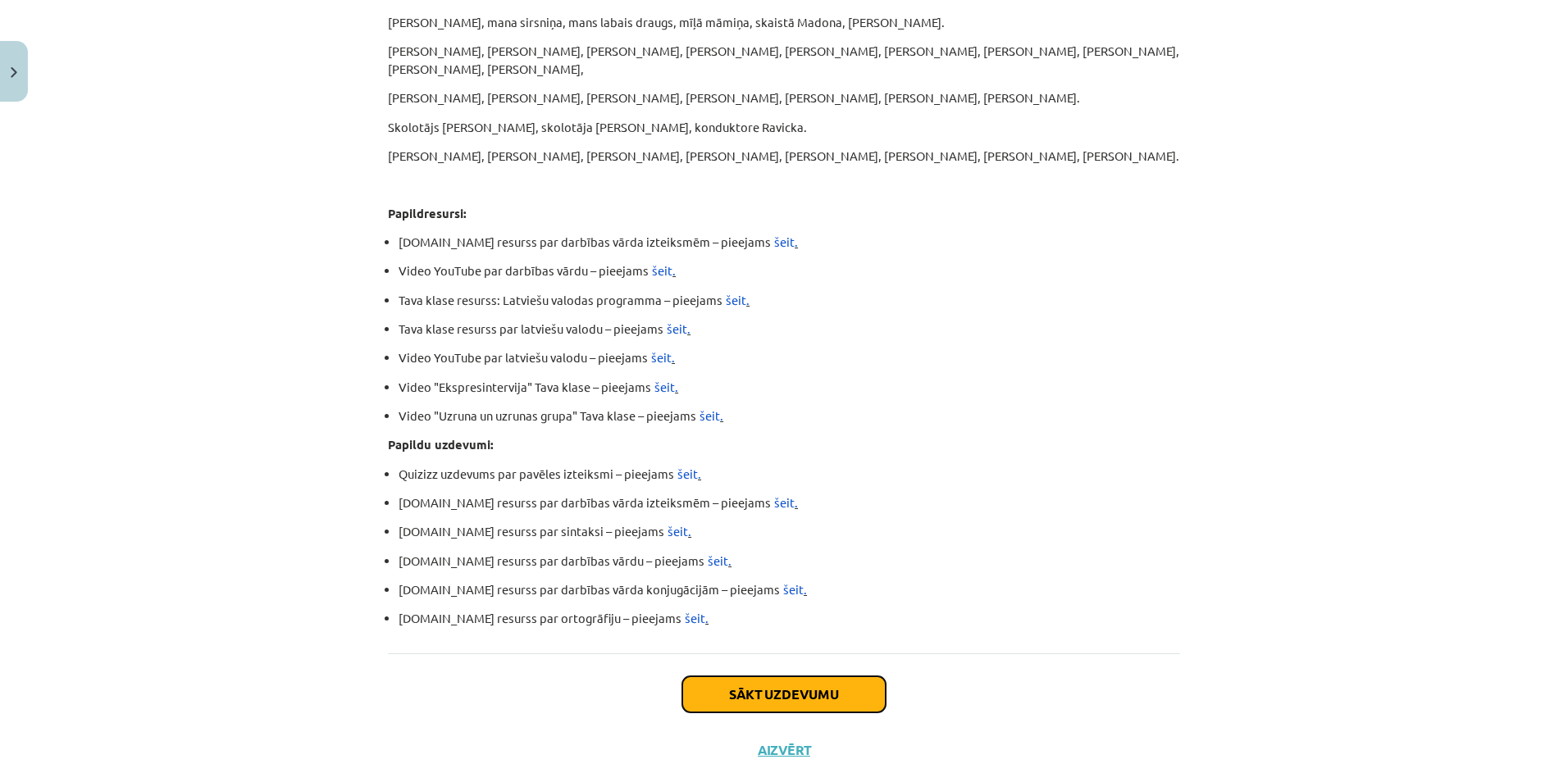
click at [716, 676] on button "Sākt uzdevumu" at bounding box center [784, 694] width 203 height 36
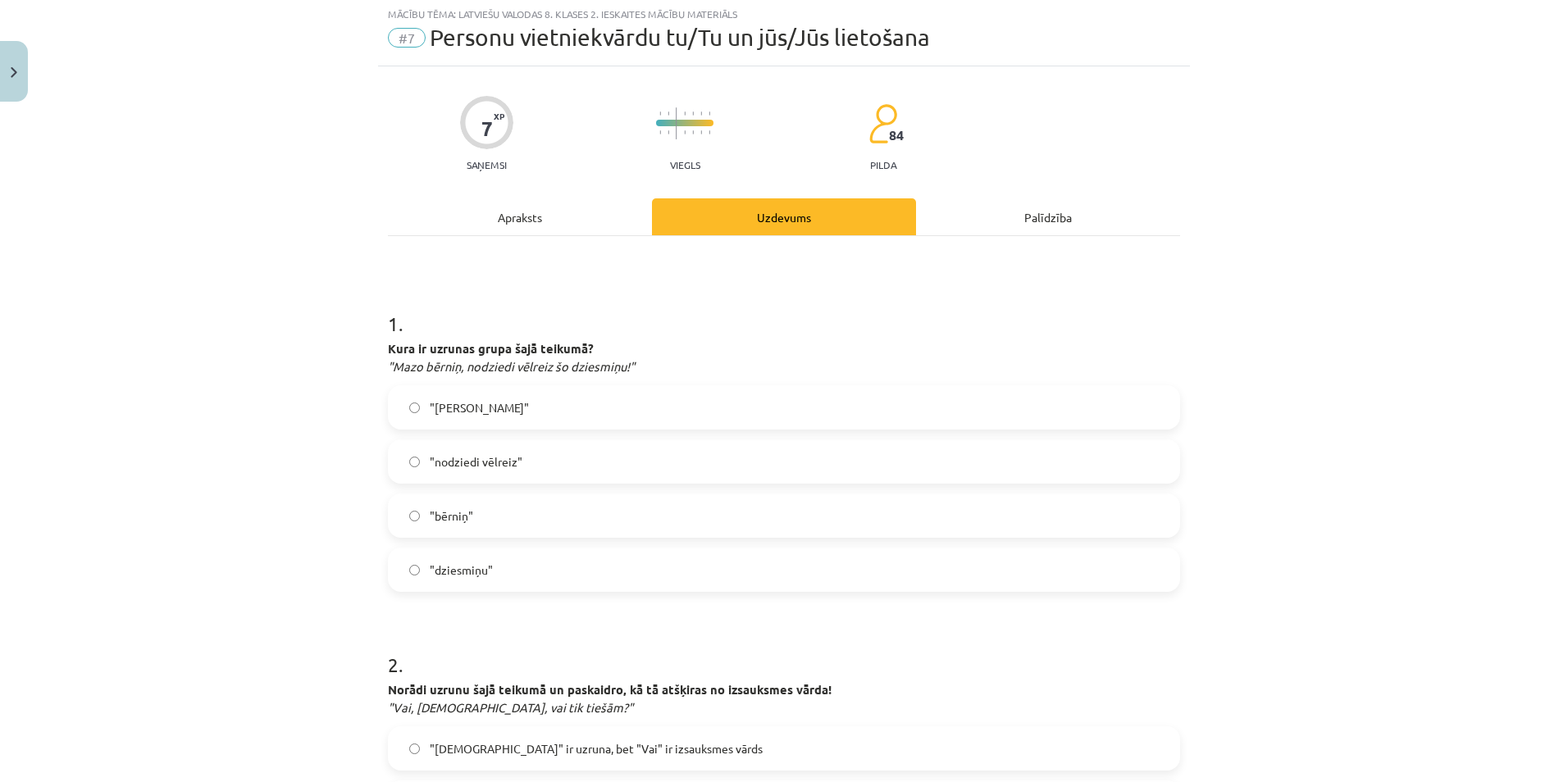
scroll to position [41, 0]
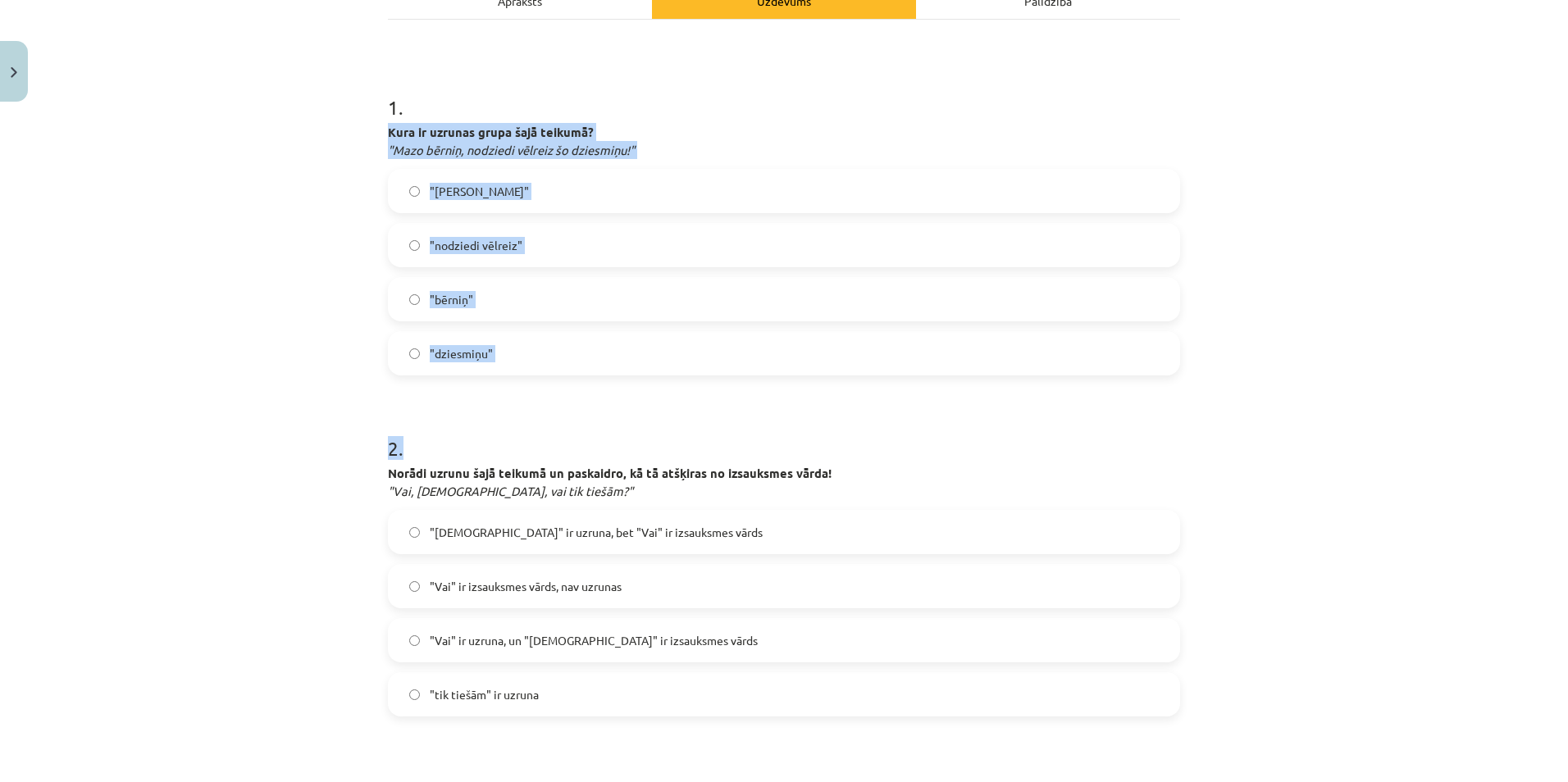
drag, startPoint x: 383, startPoint y: 350, endPoint x: 428, endPoint y: 418, distance: 81.5
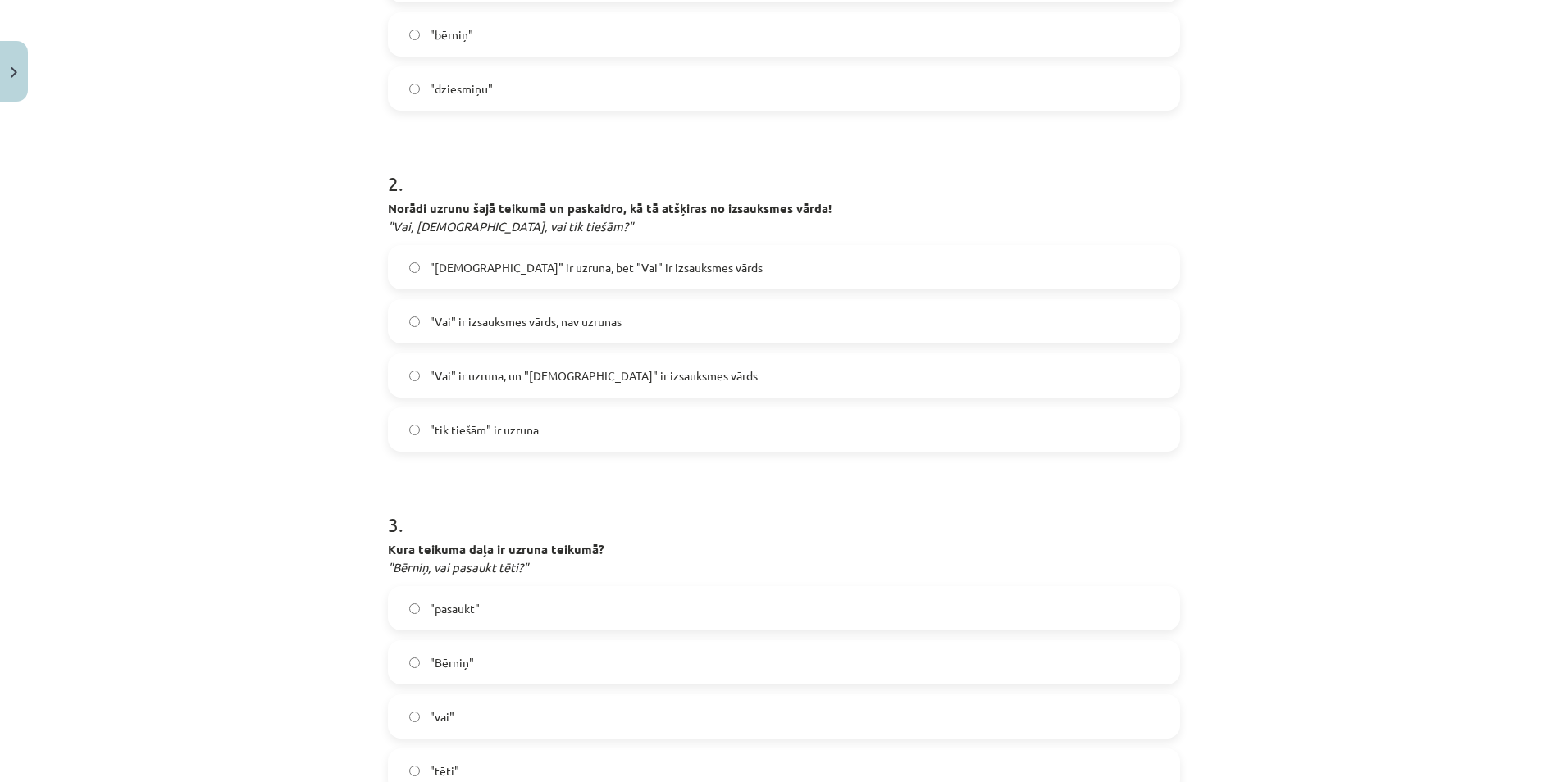
scroll to position [614, 0]
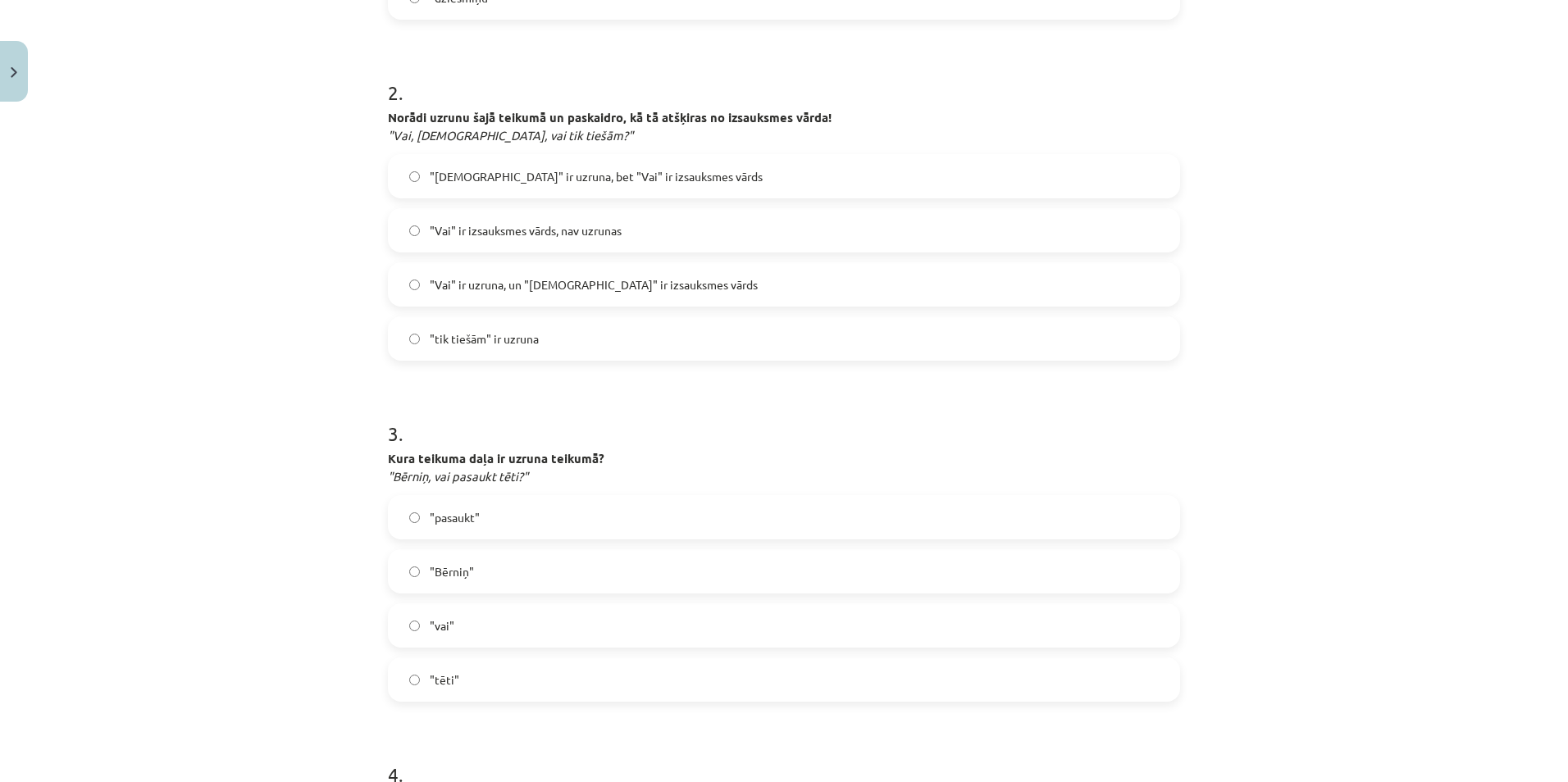
drag, startPoint x: 429, startPoint y: 419, endPoint x: 429, endPoint y: 379, distance: 40.0
click at [429, 415] on form "1 . Kura ir uzrunas grupa šajā teikumā? "Mazo bērniņ, nodziedi vēlreiz šo dzies…" at bounding box center [784, 543] width 793 height 1664
click at [701, 419] on h1 "3 ." at bounding box center [784, 418] width 793 height 50
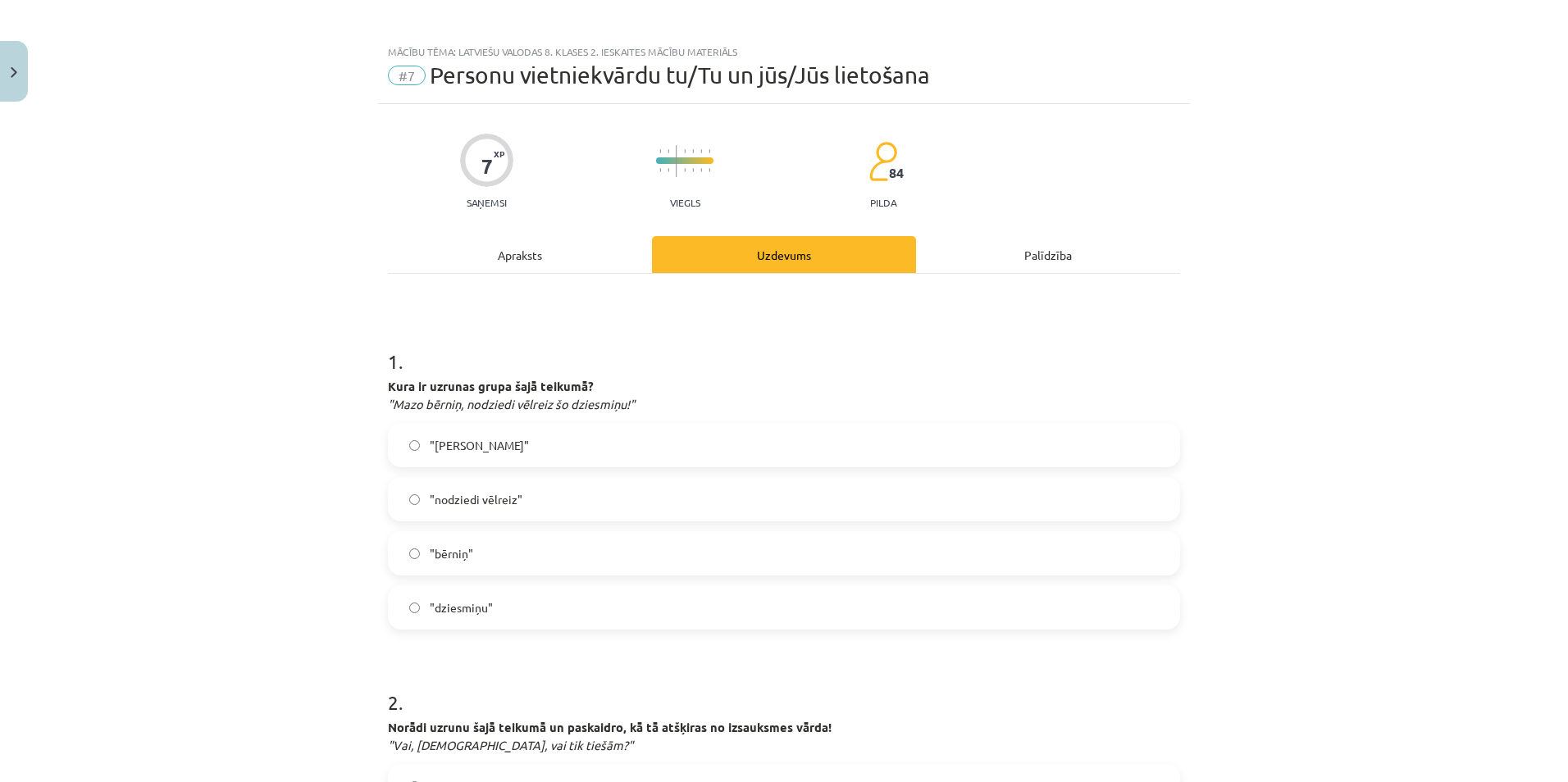
scroll to position [0, 0]
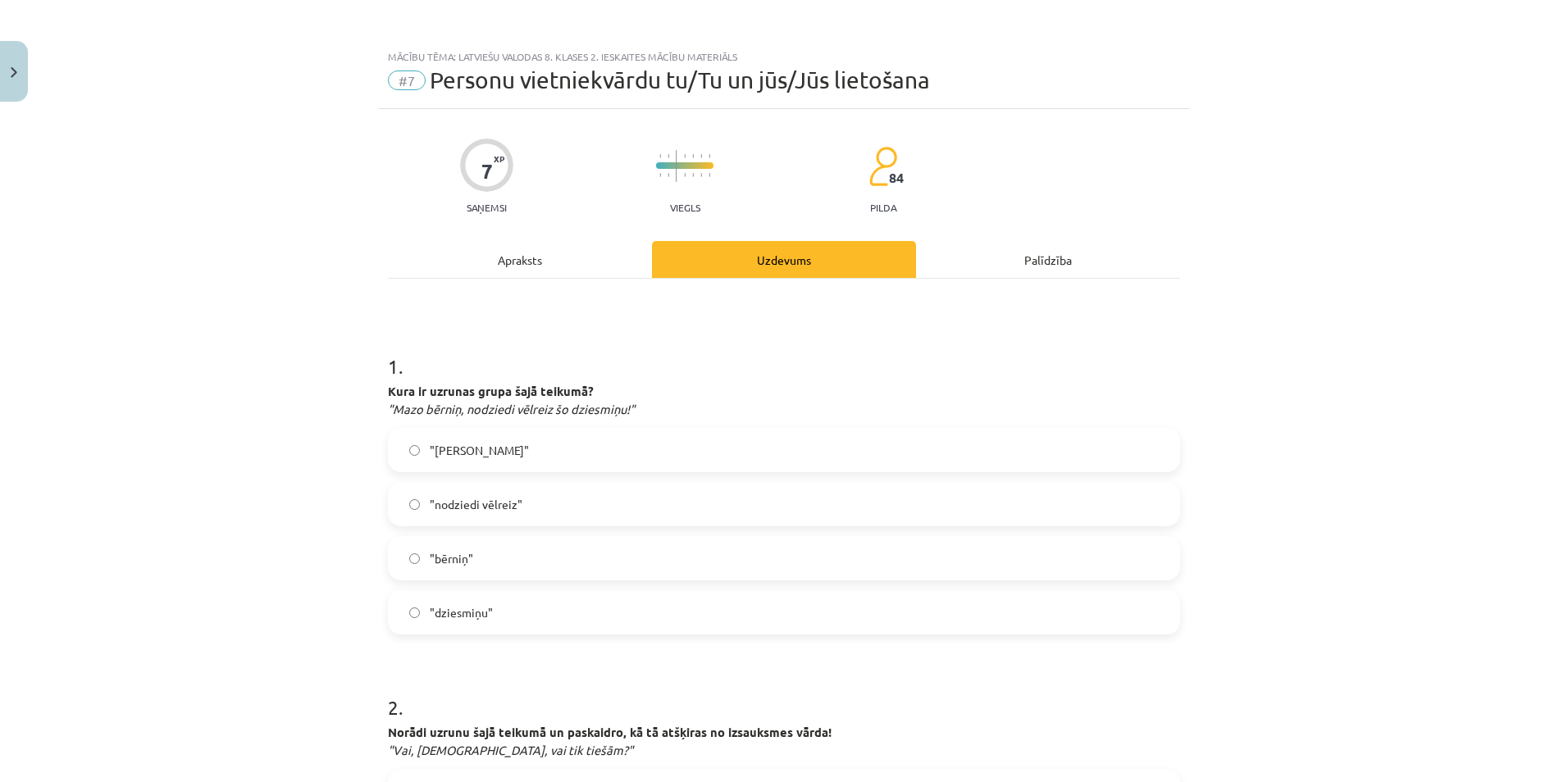
click at [393, 389] on span "Kura ir uzrunas grupa šajā teikumā?" at bounding box center [491, 391] width 206 height 16
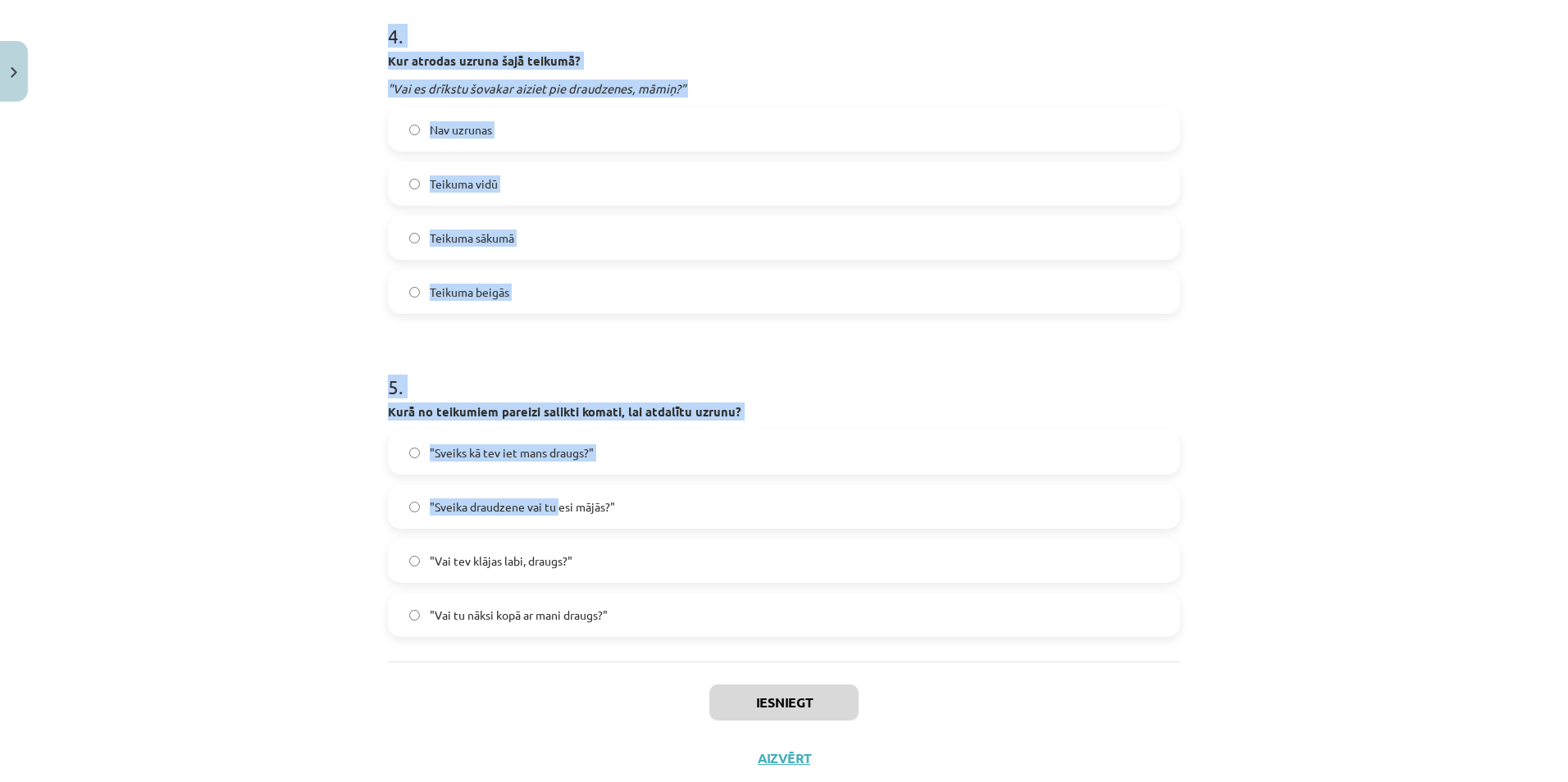
scroll to position [1393, 0]
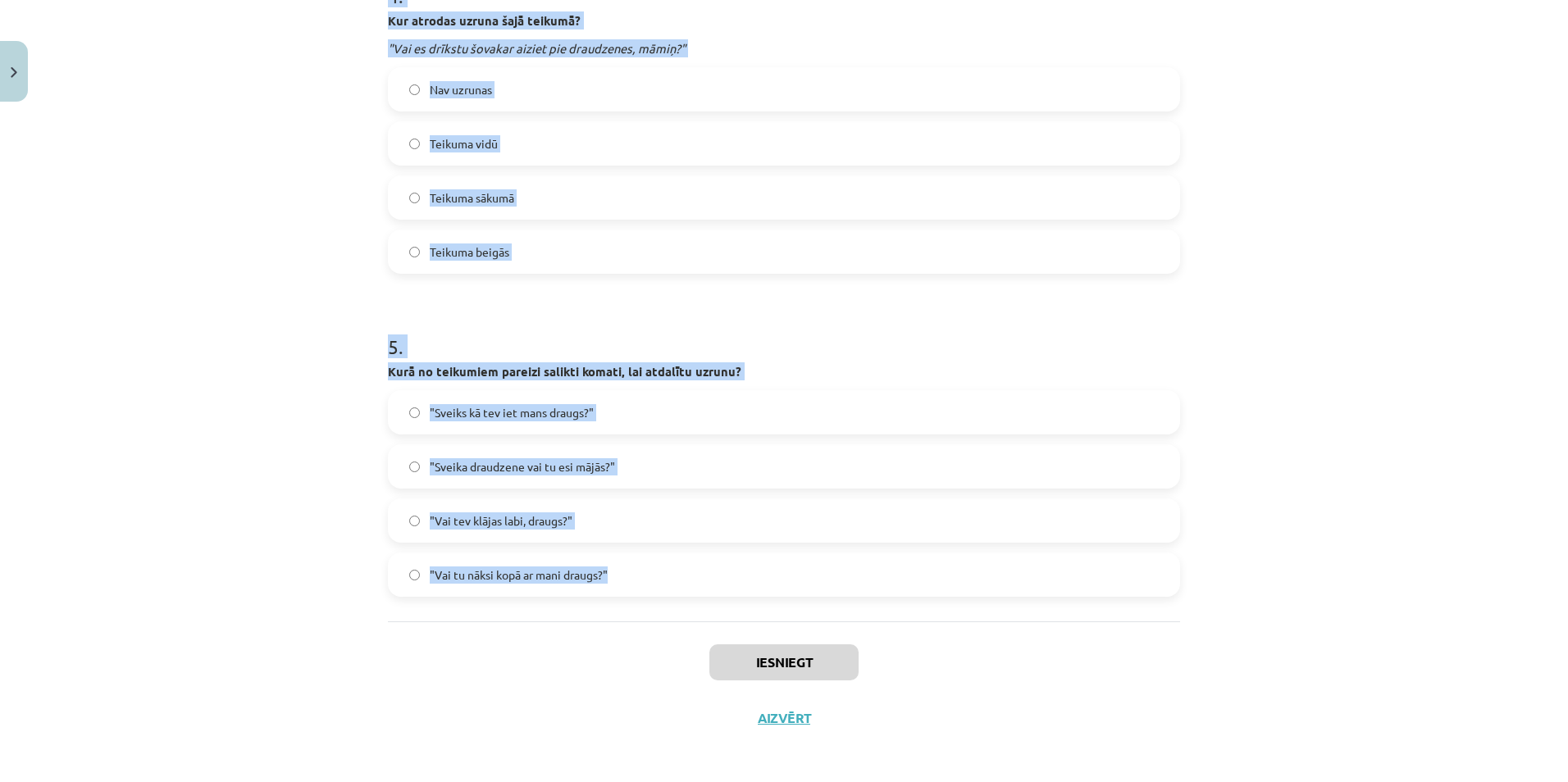
drag, startPoint x: 379, startPoint y: 385, endPoint x: 645, endPoint y: 585, distance: 332.8
copy form "Kura ir uzrunas grupa šajā teikumā? "Mazo bērniņ, nodziedi vēlreiz šo dziesmiņu…"
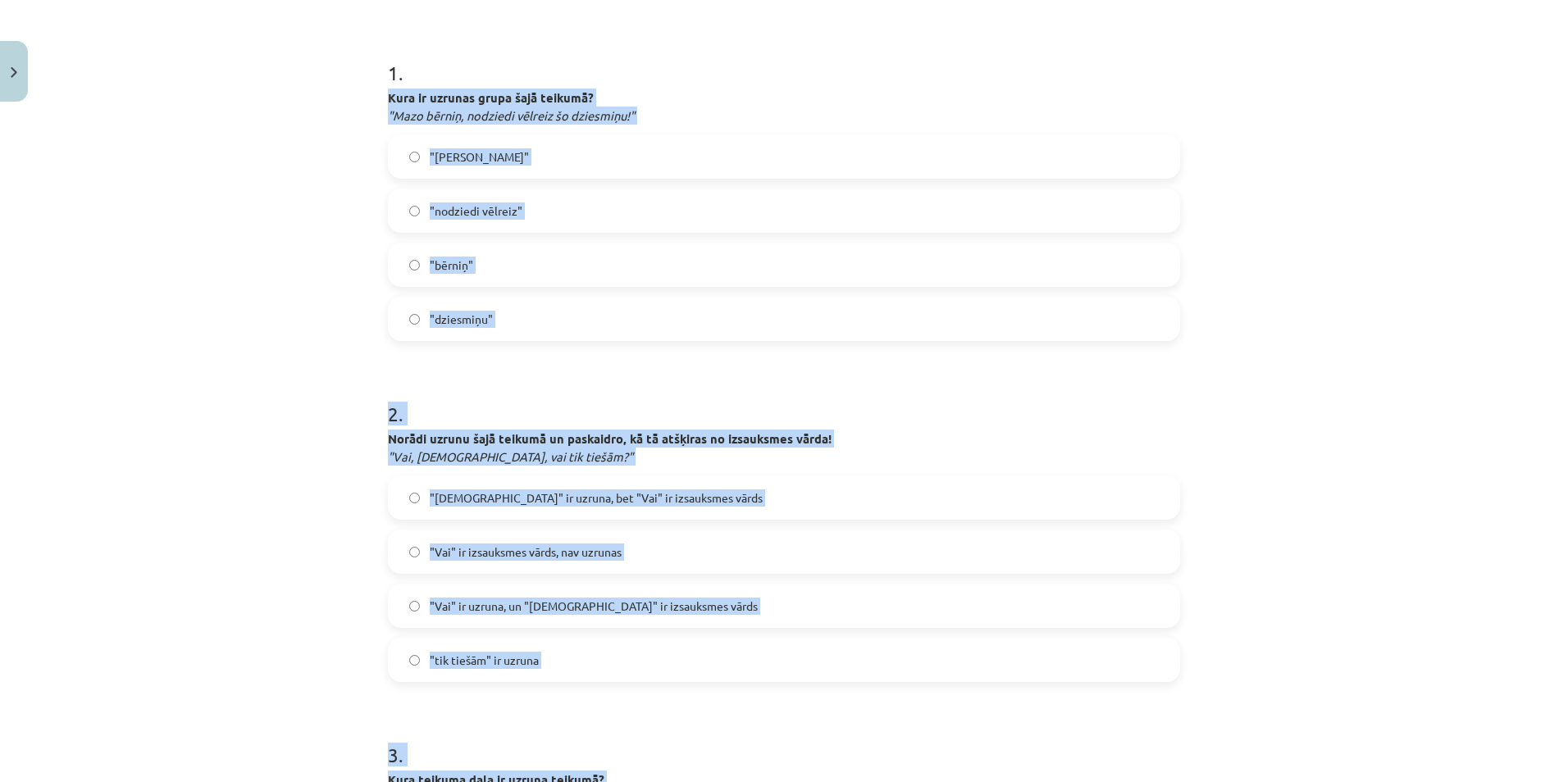
scroll to position [246, 0]
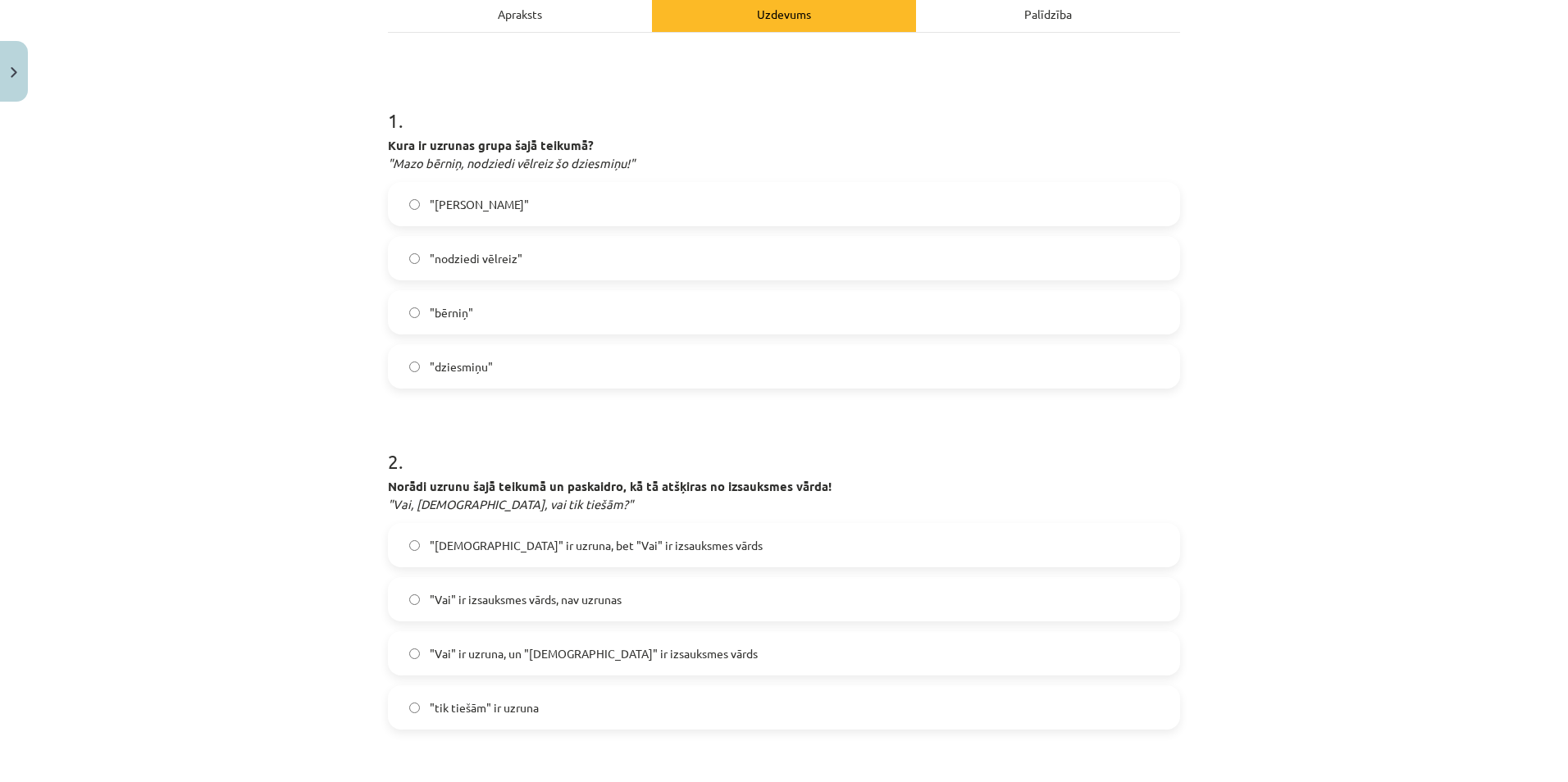
click at [527, 210] on label ""Mazo bērniņ"" at bounding box center [784, 204] width 789 height 41
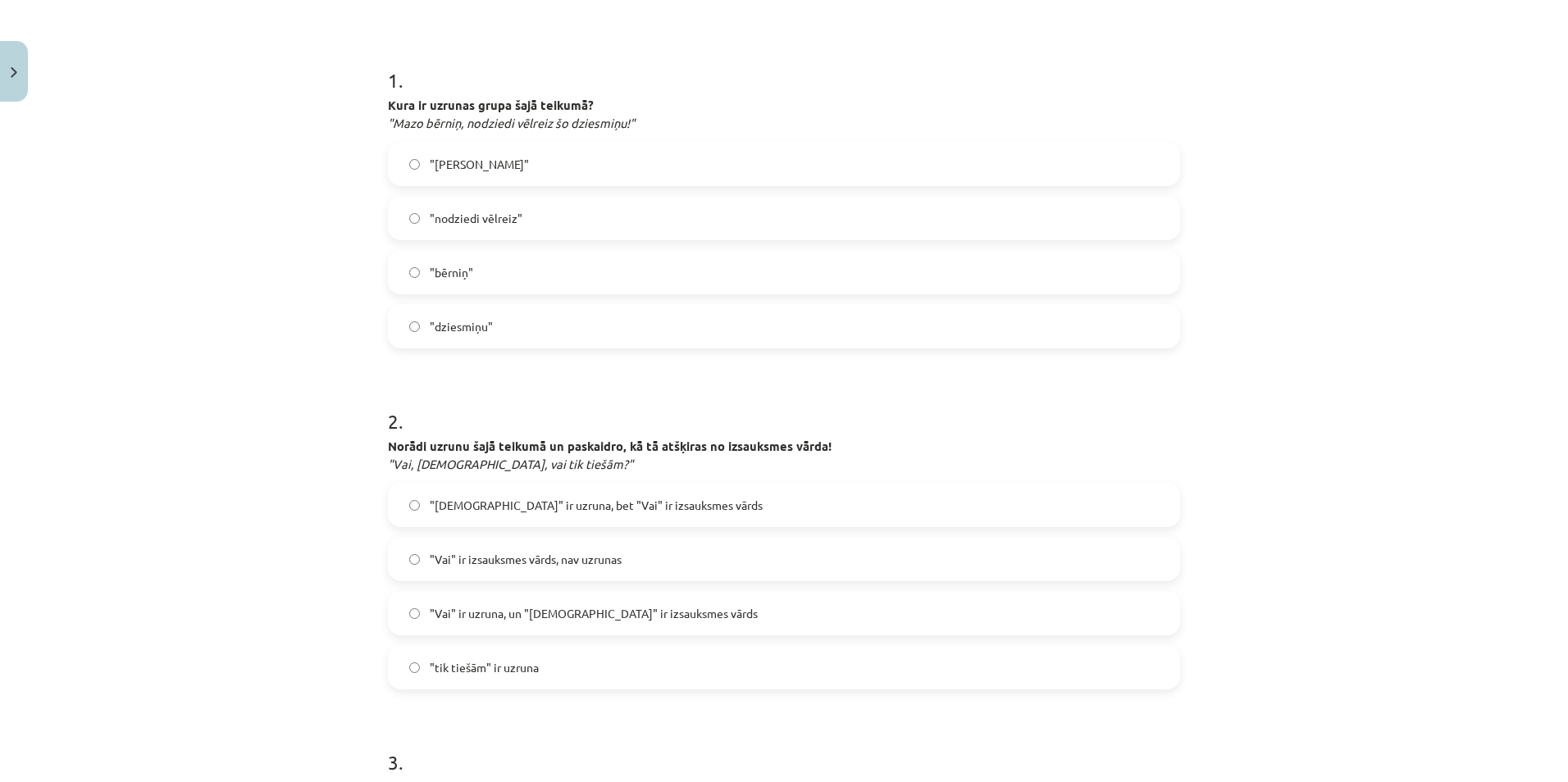
scroll to position [656, 0]
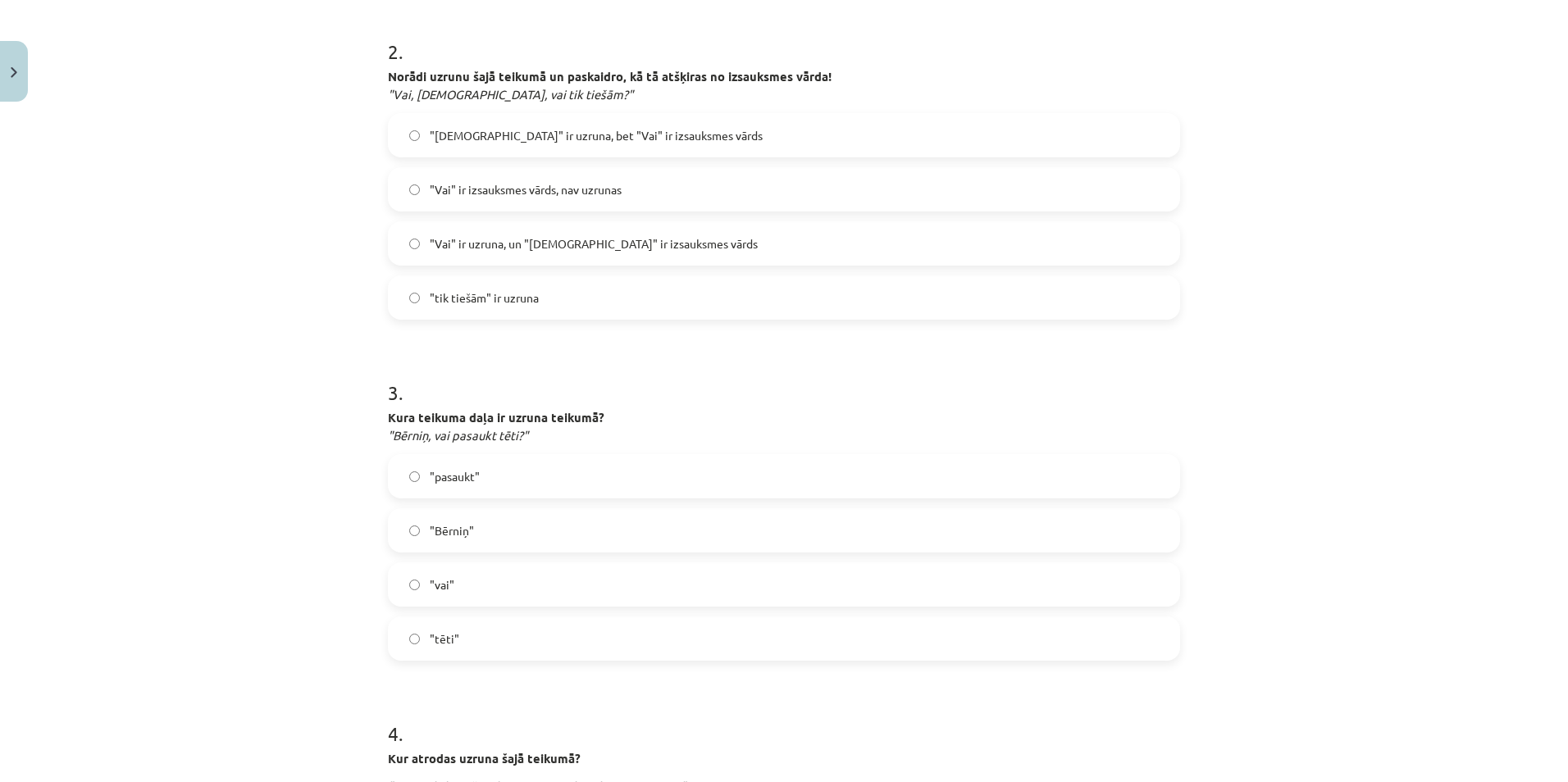
click at [561, 142] on label ""Dievs" ir uzruna, bet "Vai" ir izsauksmes vārds" at bounding box center [784, 135] width 789 height 41
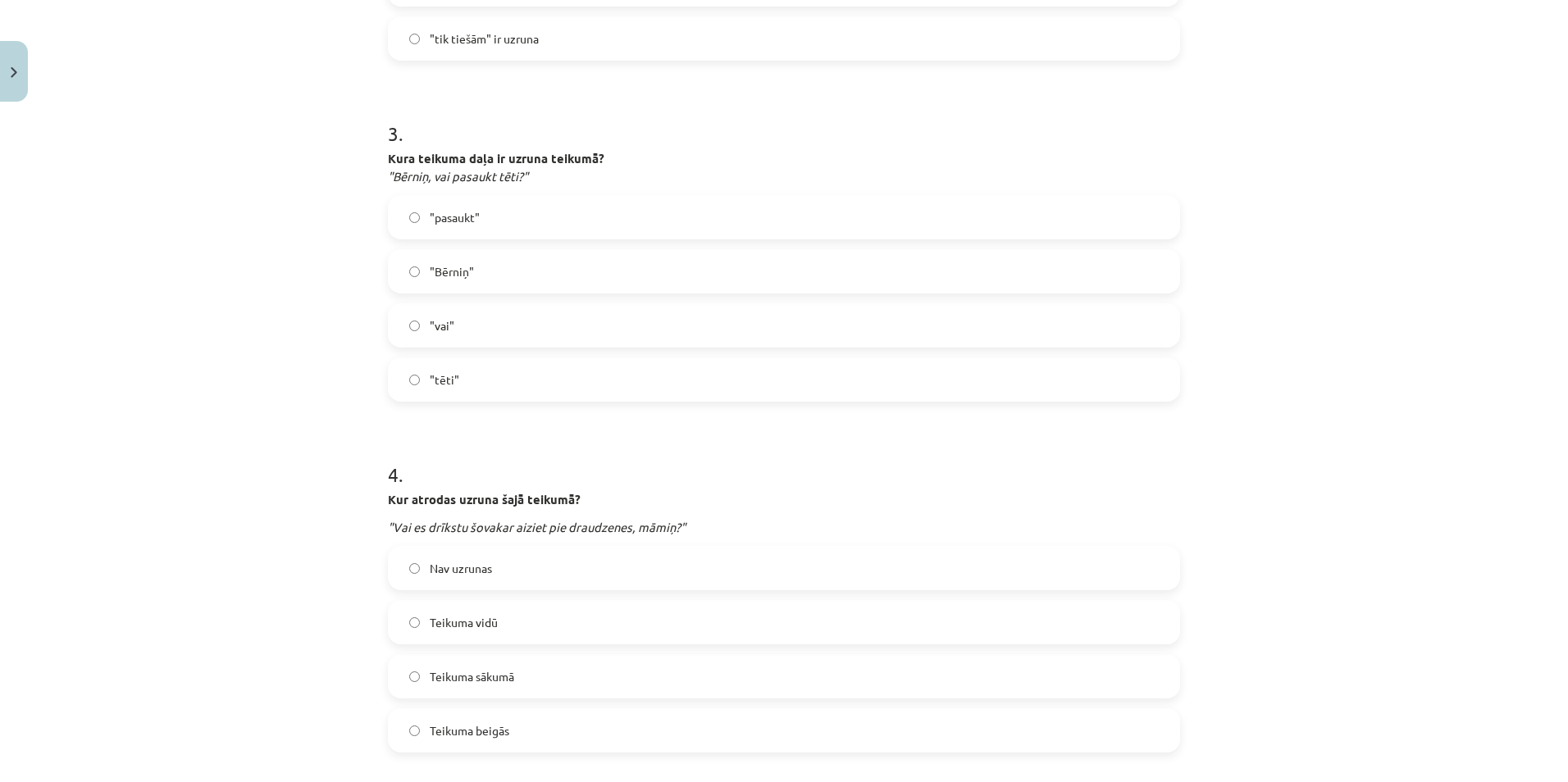
scroll to position [984, 0]
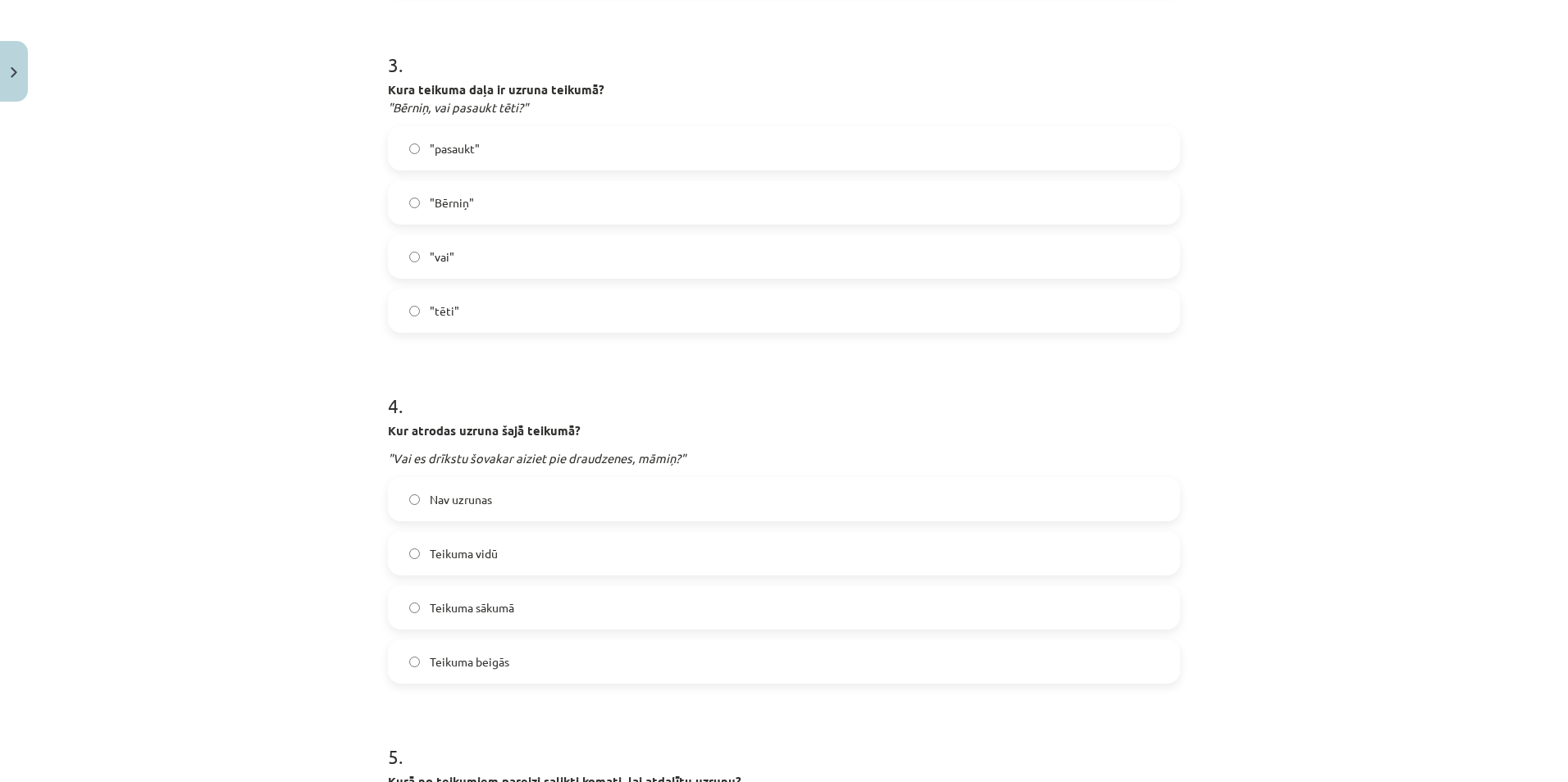
click at [460, 199] on span ""Bērniņ"" at bounding box center [452, 203] width 44 height 17
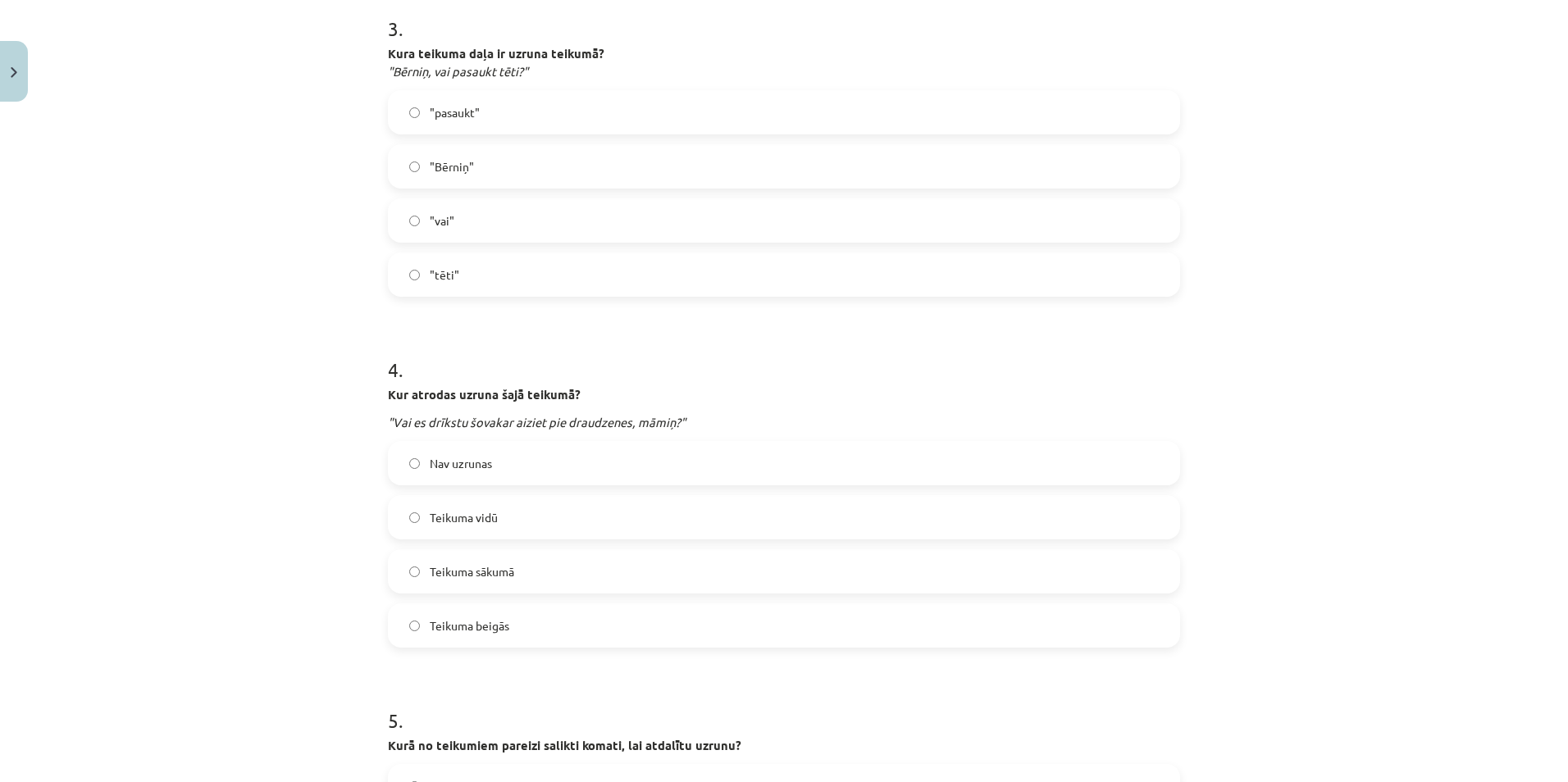
scroll to position [1230, 0]
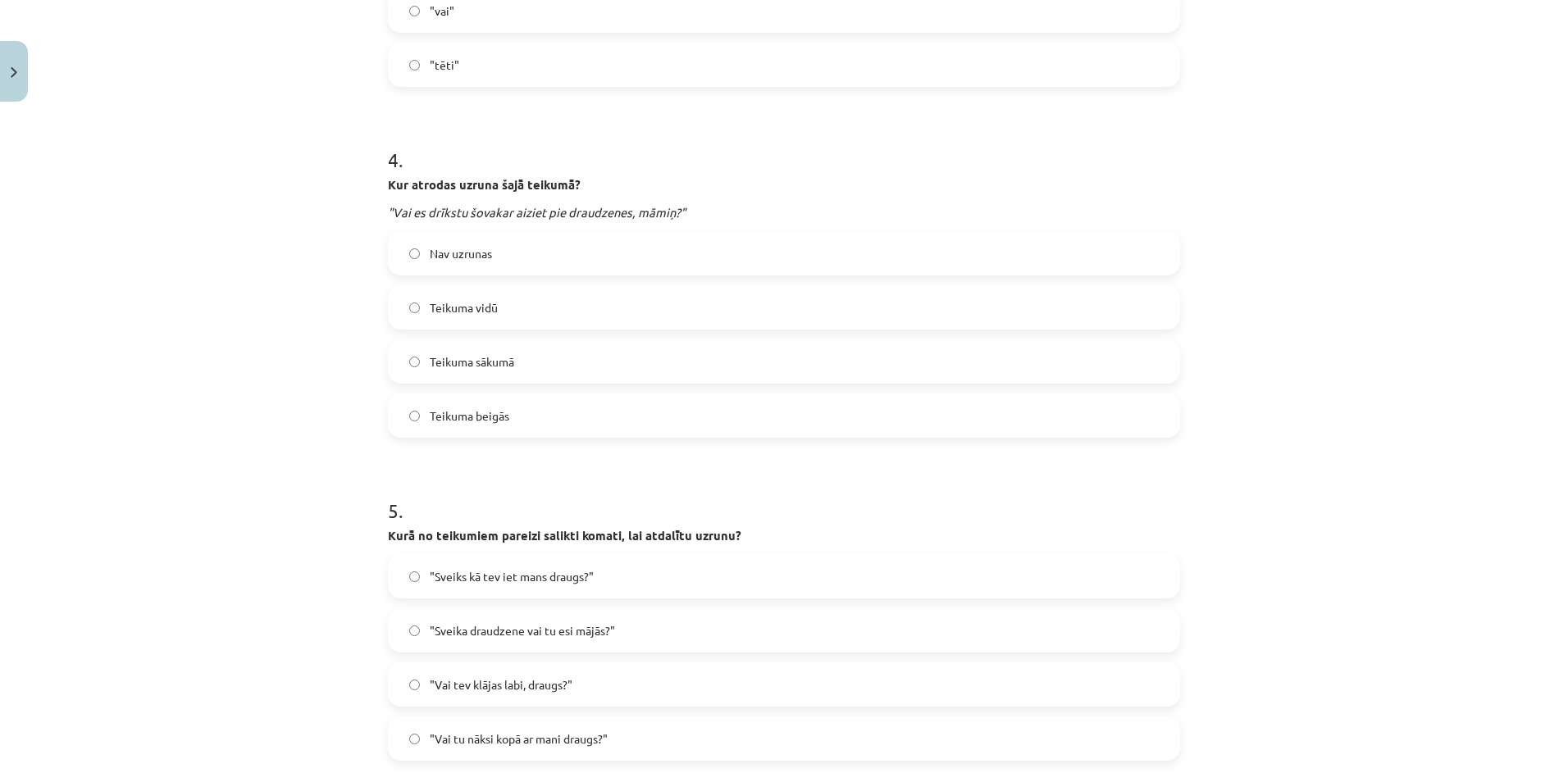
click at [492, 409] on span "Teikuma beigās" at bounding box center [469, 416] width 80 height 17
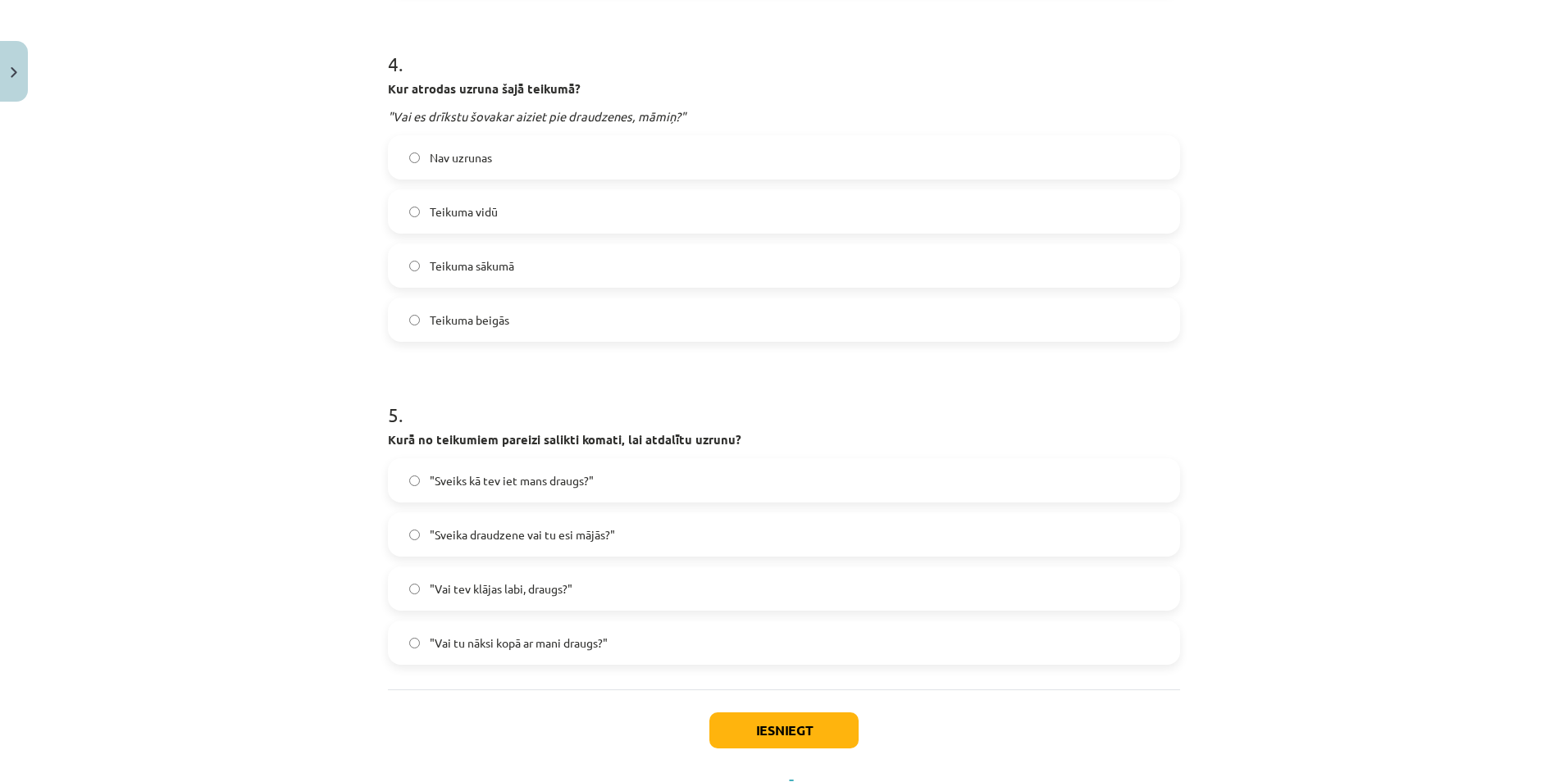
scroll to position [1398, 0]
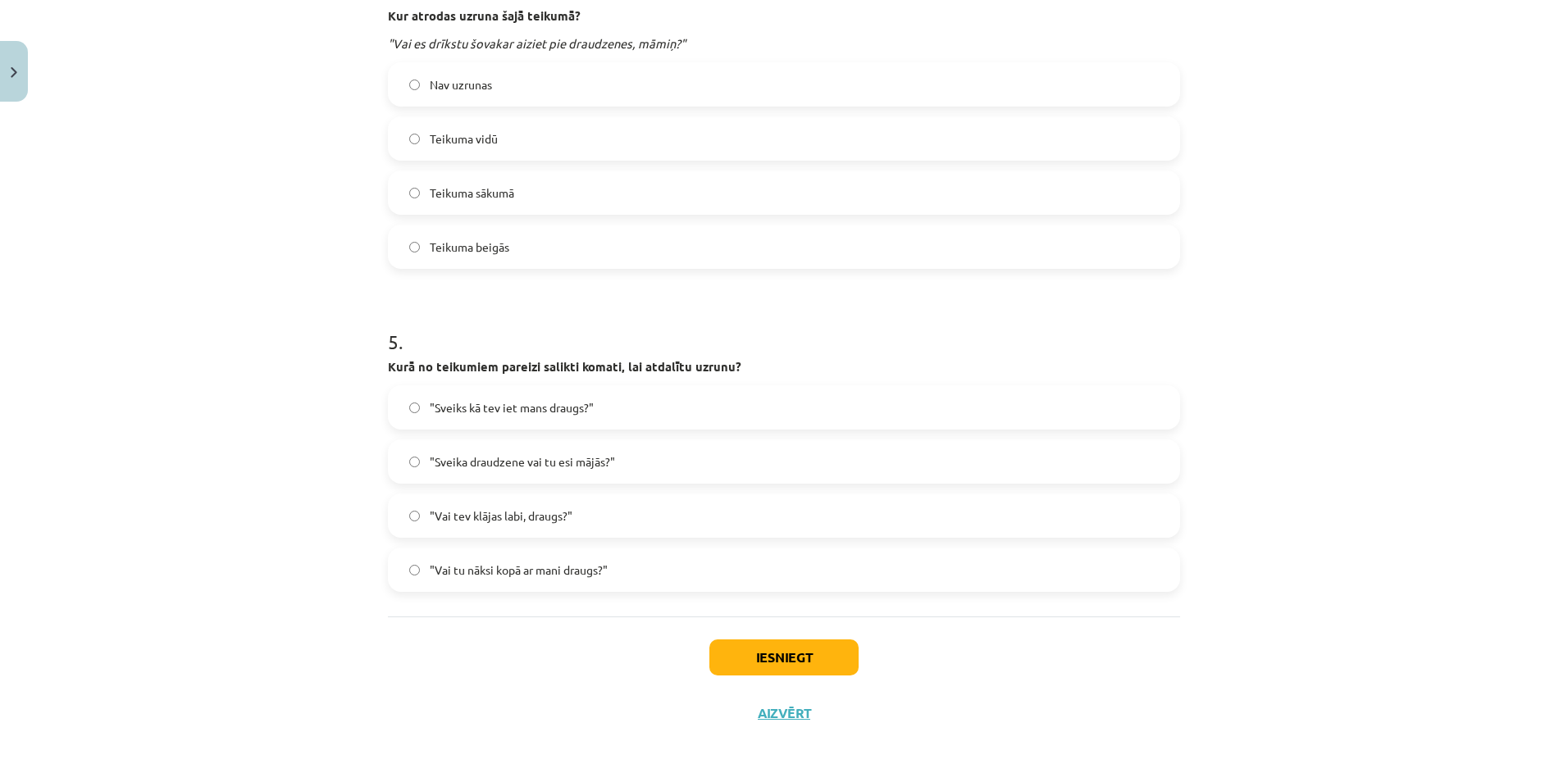
drag, startPoint x: 482, startPoint y: 409, endPoint x: 499, endPoint y: 432, distance: 28.6
click at [483, 409] on span ""Sveiks kā tev iet mans draugs?"" at bounding box center [512, 408] width 164 height 17
click at [750, 655] on button "Iesniegt" at bounding box center [784, 657] width 150 height 36
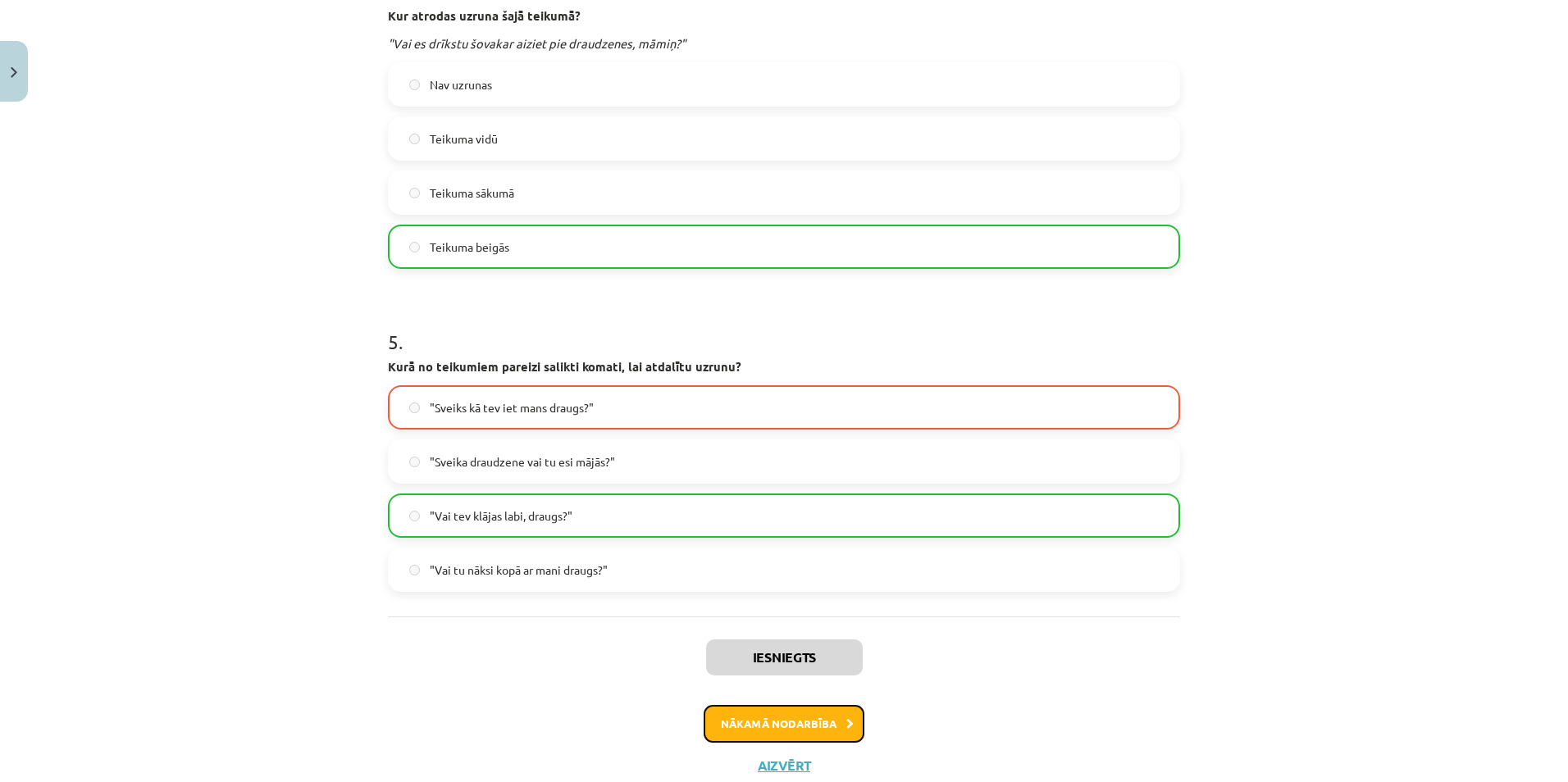
click at [780, 724] on button "Nākamā nodarbība" at bounding box center [784, 724] width 161 height 38
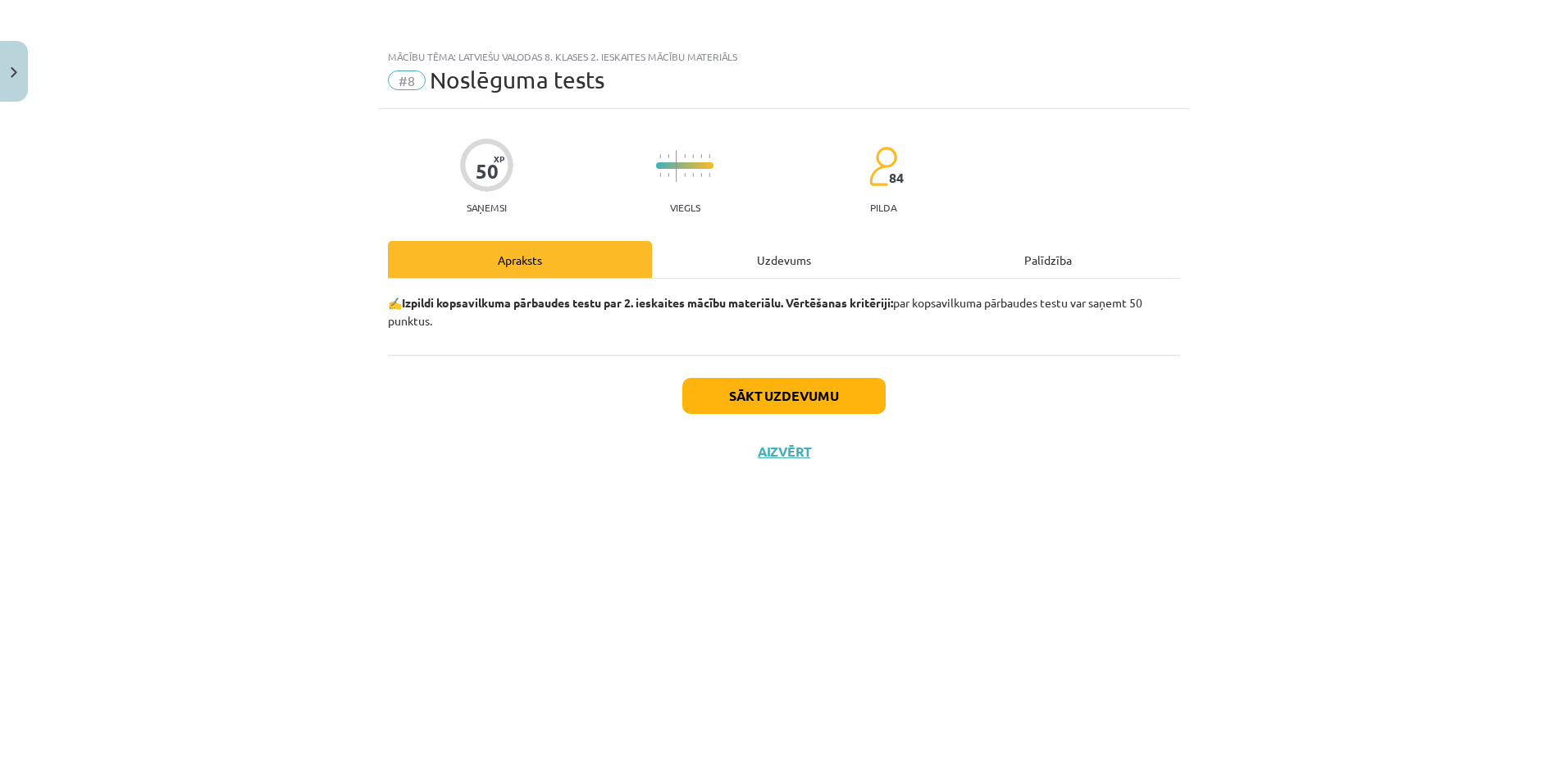
scroll to position [0, 0]
click at [702, 390] on button "Sākt uzdevumu" at bounding box center [784, 396] width 203 height 36
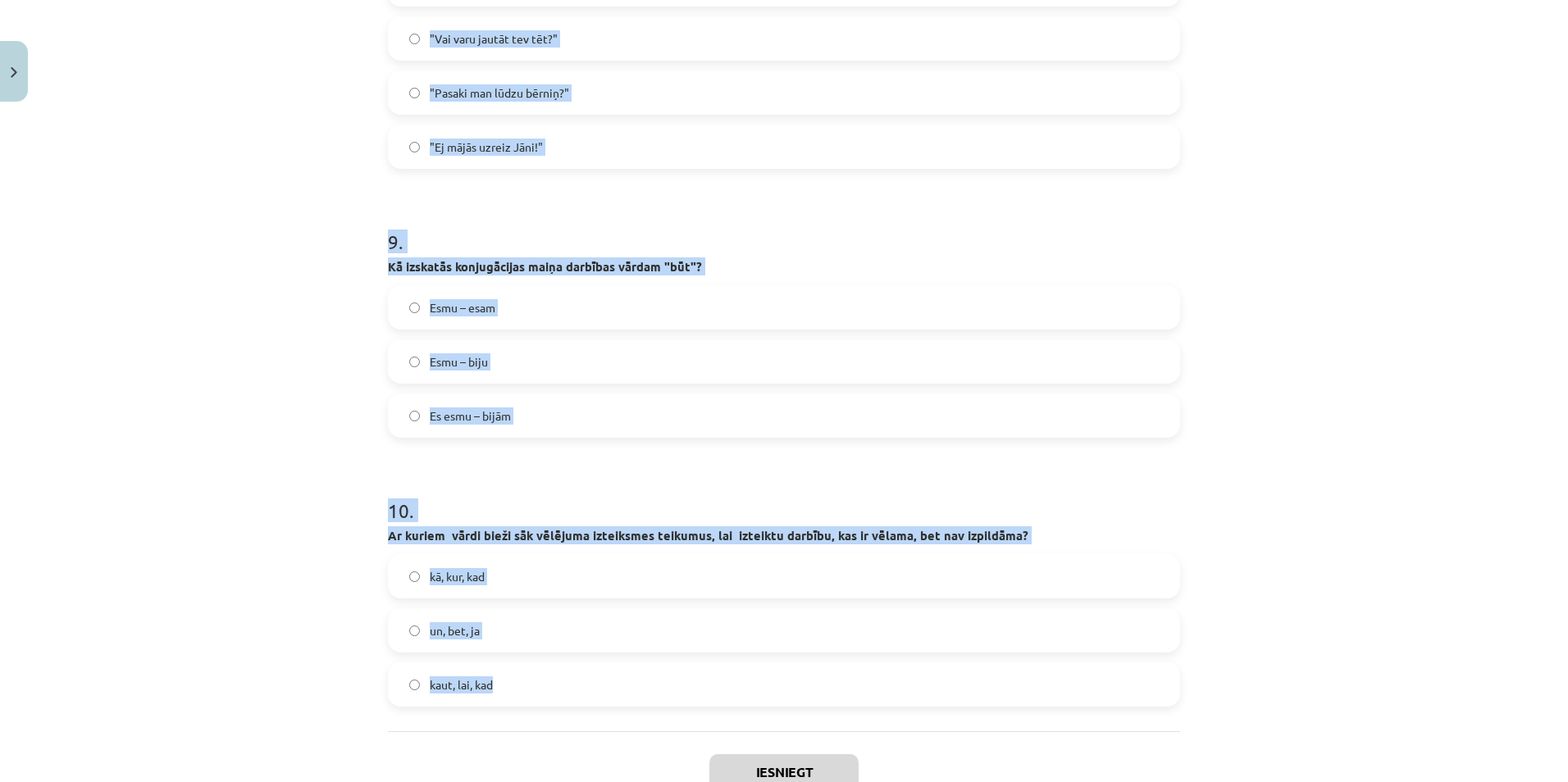
scroll to position [2499, 0]
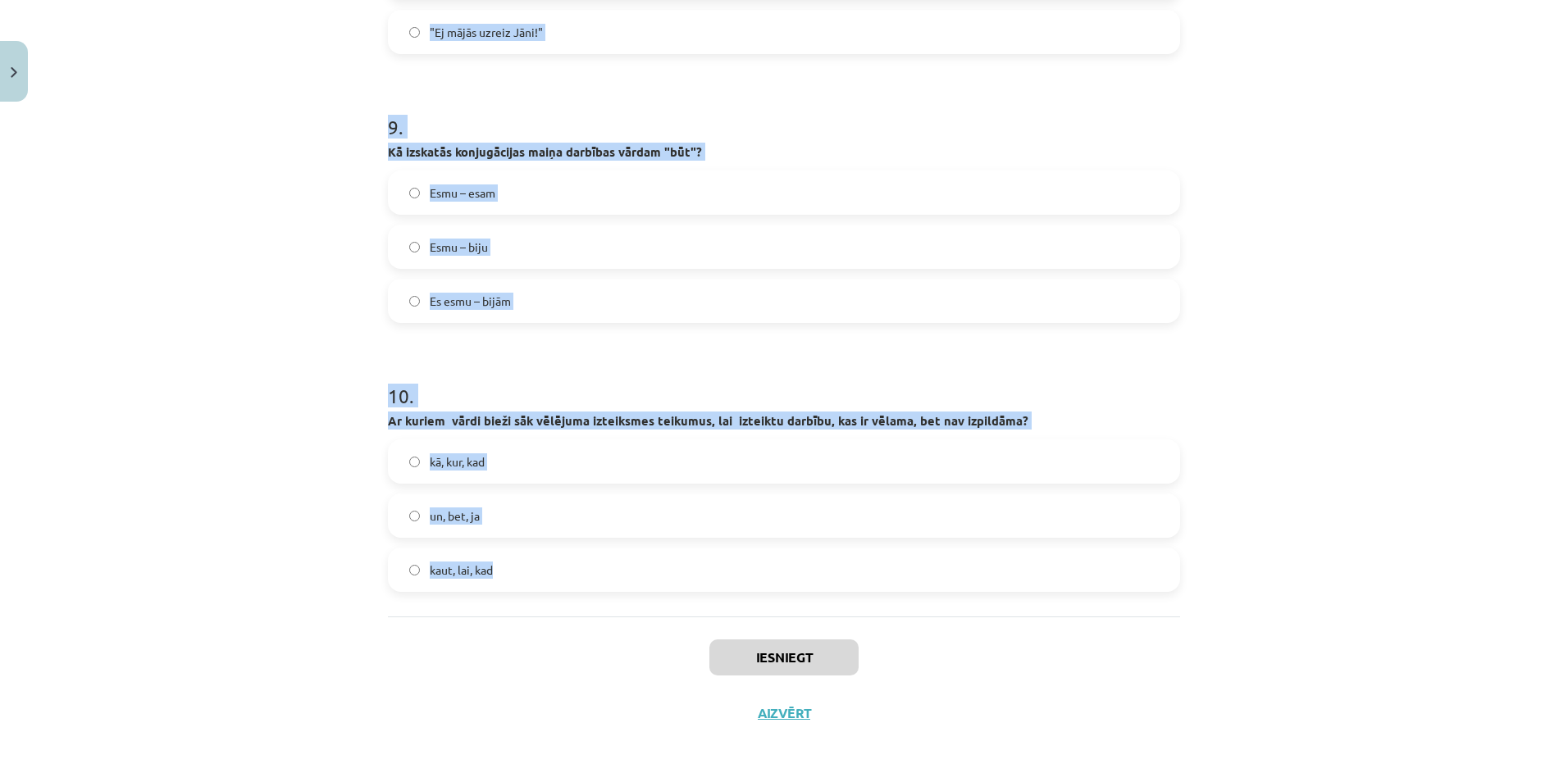
drag, startPoint x: 376, startPoint y: 386, endPoint x: 585, endPoint y: 580, distance: 285.2
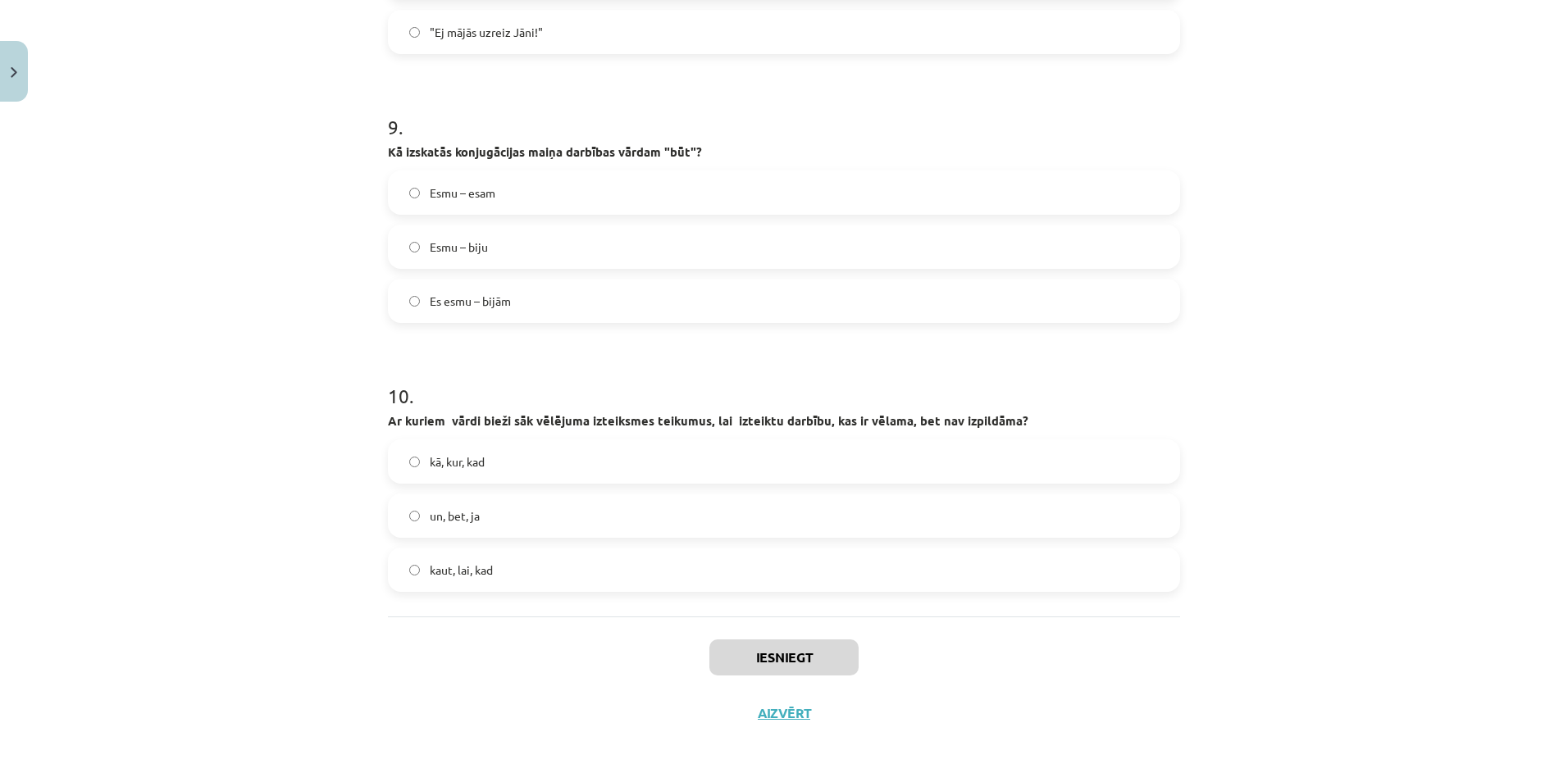
click at [1078, 643] on div "Iesniegt Aizvērt" at bounding box center [784, 673] width 793 height 115
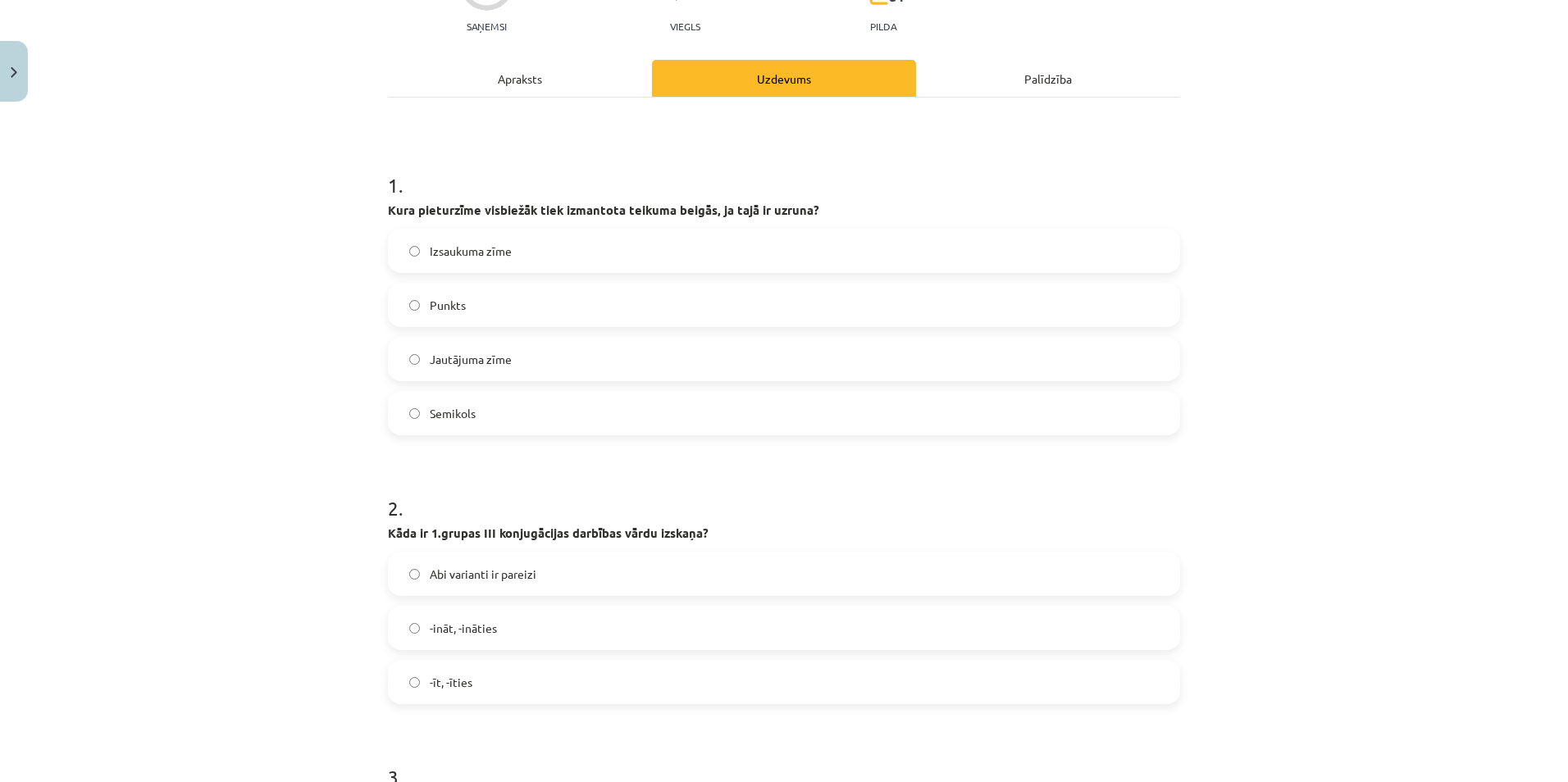
scroll to position [0, 0]
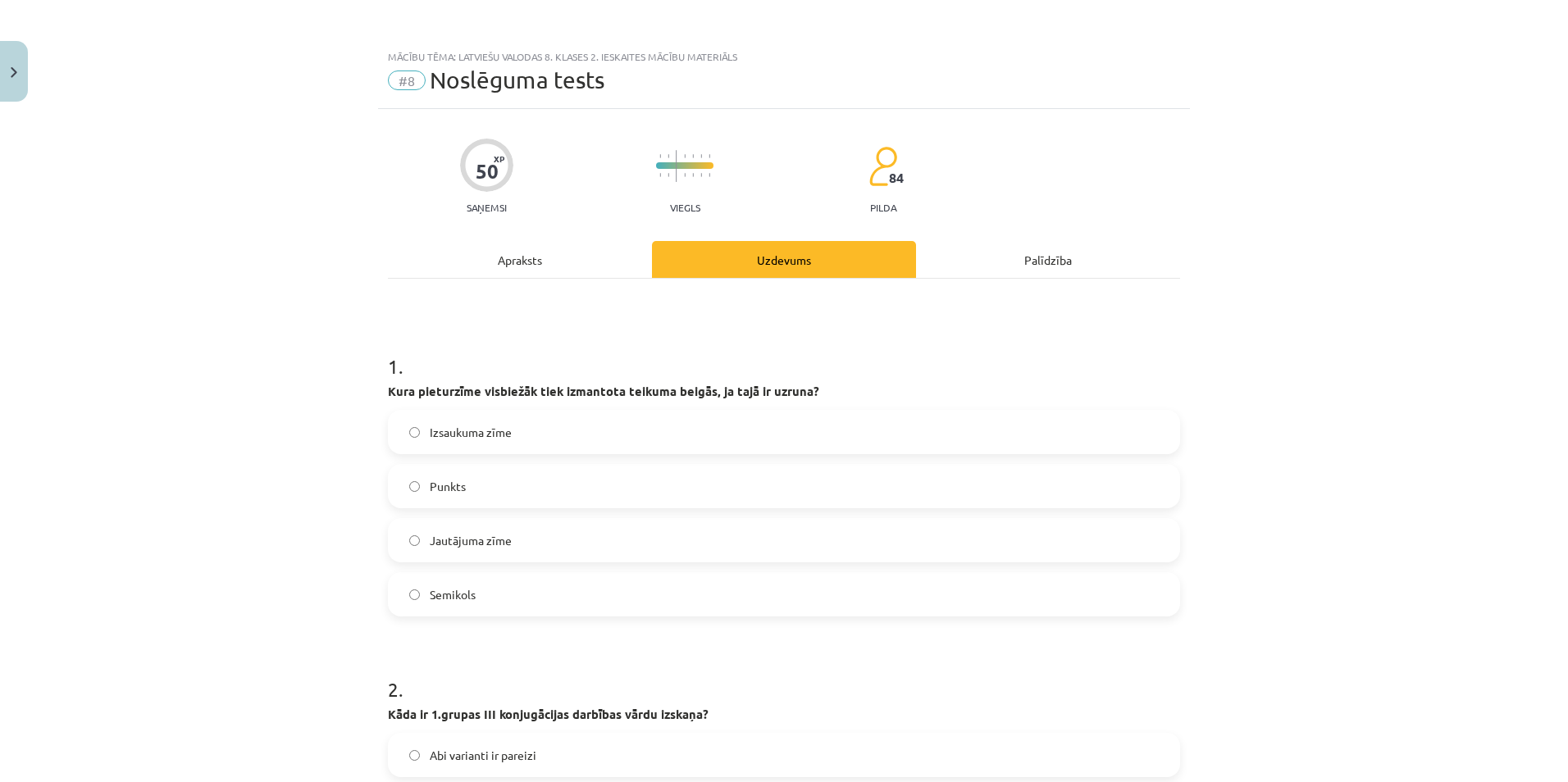
click at [478, 440] on span "Izsaukuma zīme" at bounding box center [471, 432] width 82 height 17
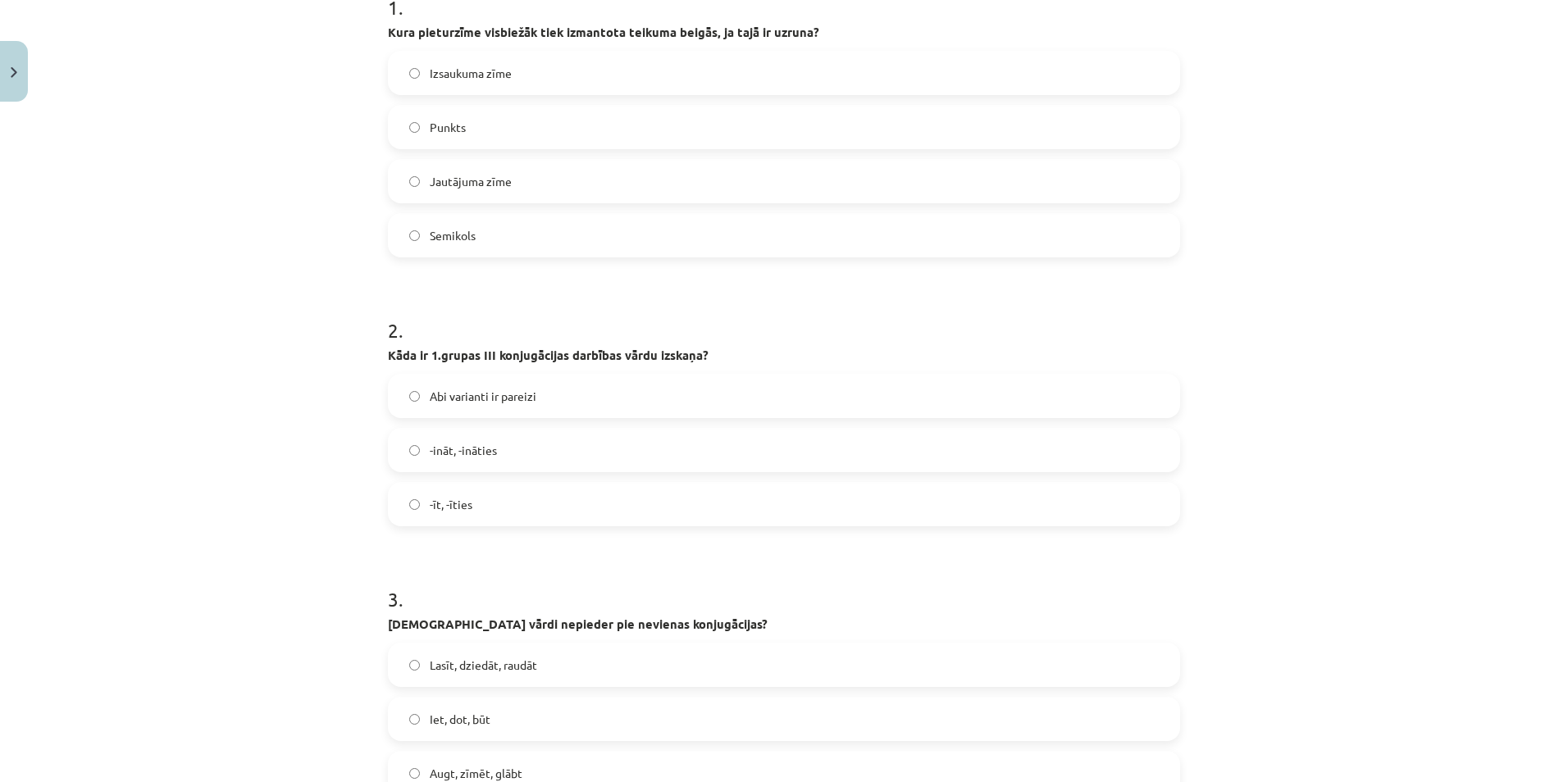
scroll to position [410, 0]
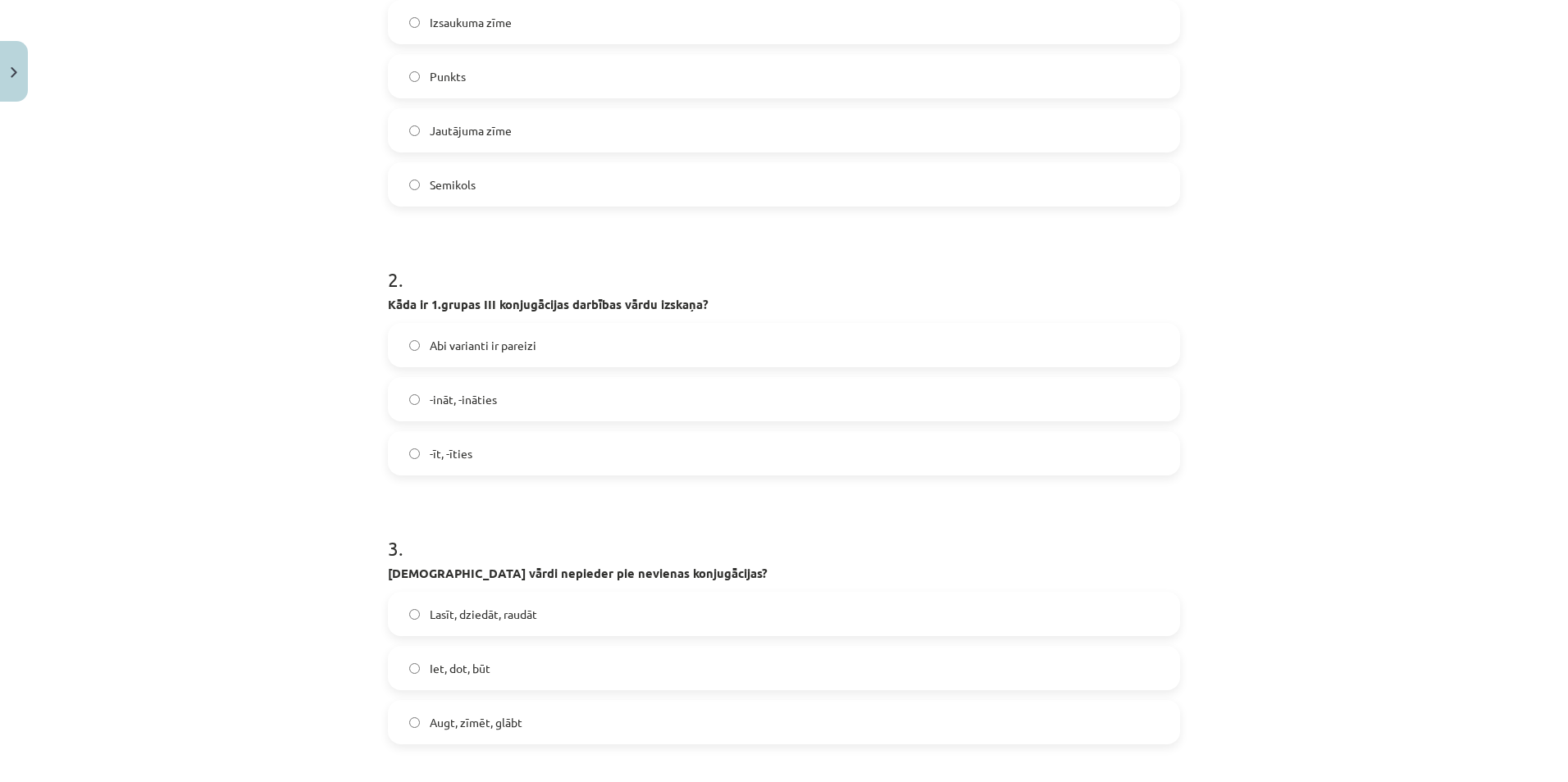
click at [459, 388] on label "-ināt, -ināties" at bounding box center [784, 399] width 789 height 41
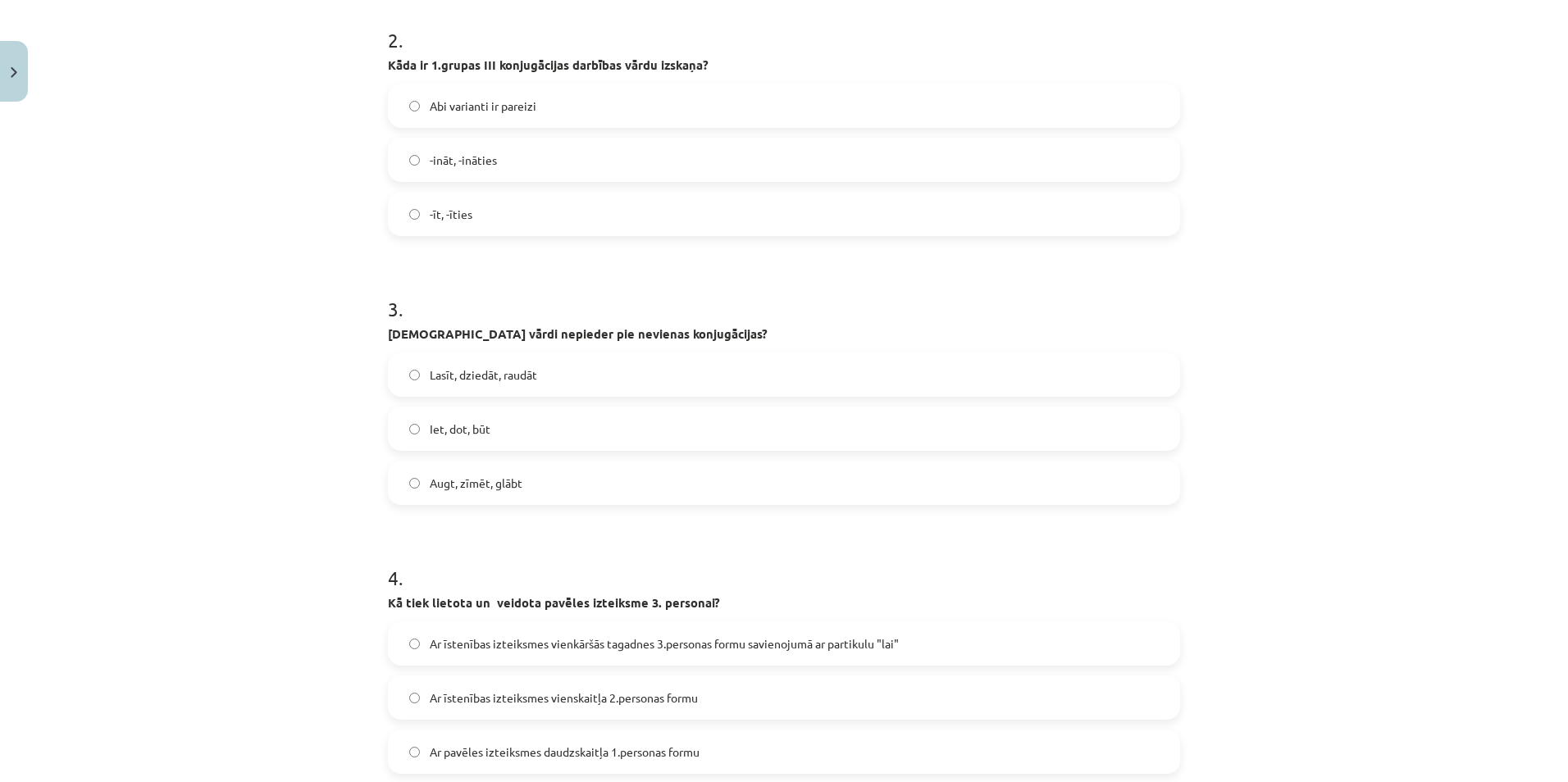
scroll to position [656, 0]
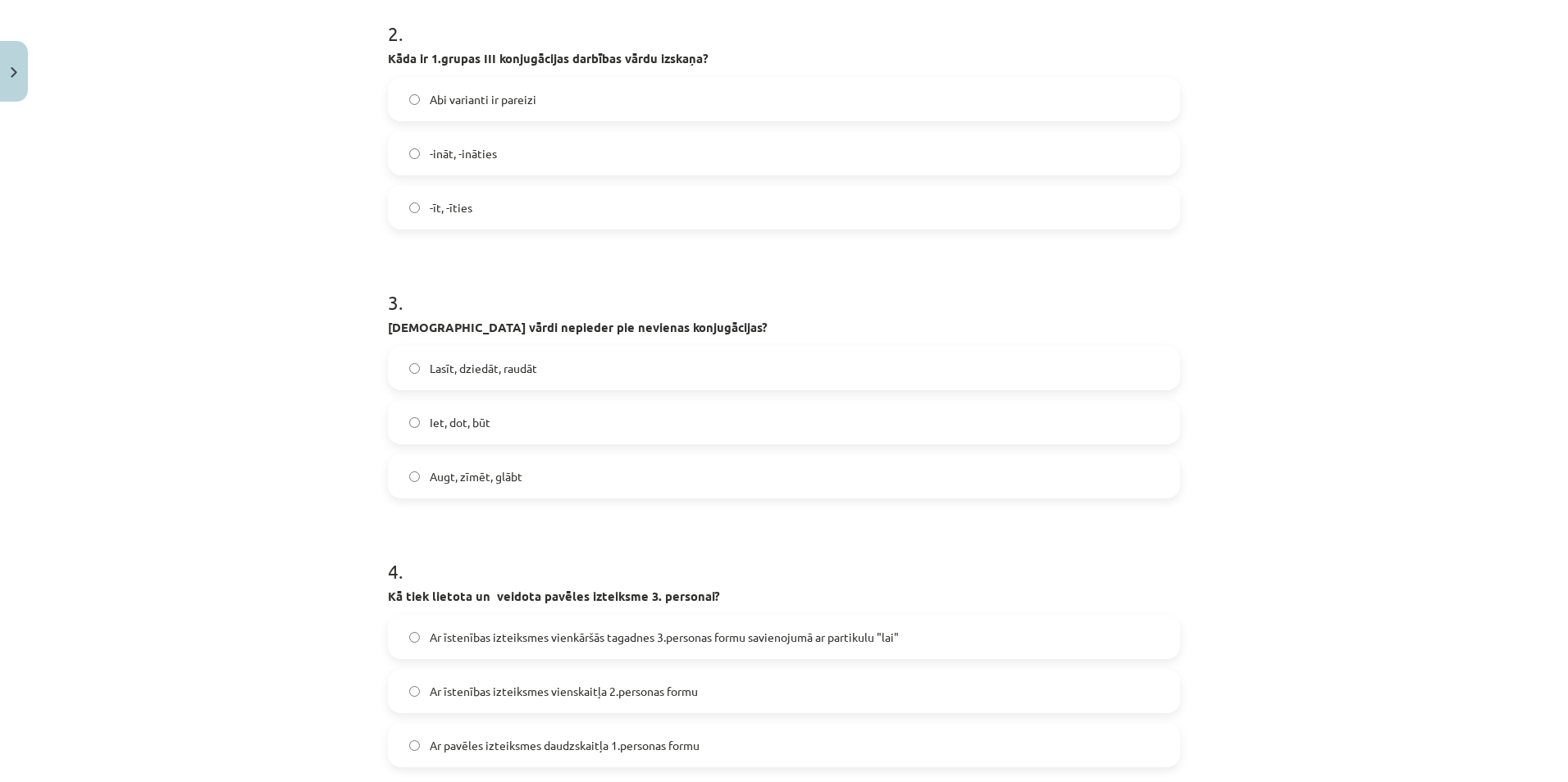
click at [478, 363] on span "Lasīt, dziedāt, raudāt" at bounding box center [484, 368] width 108 height 17
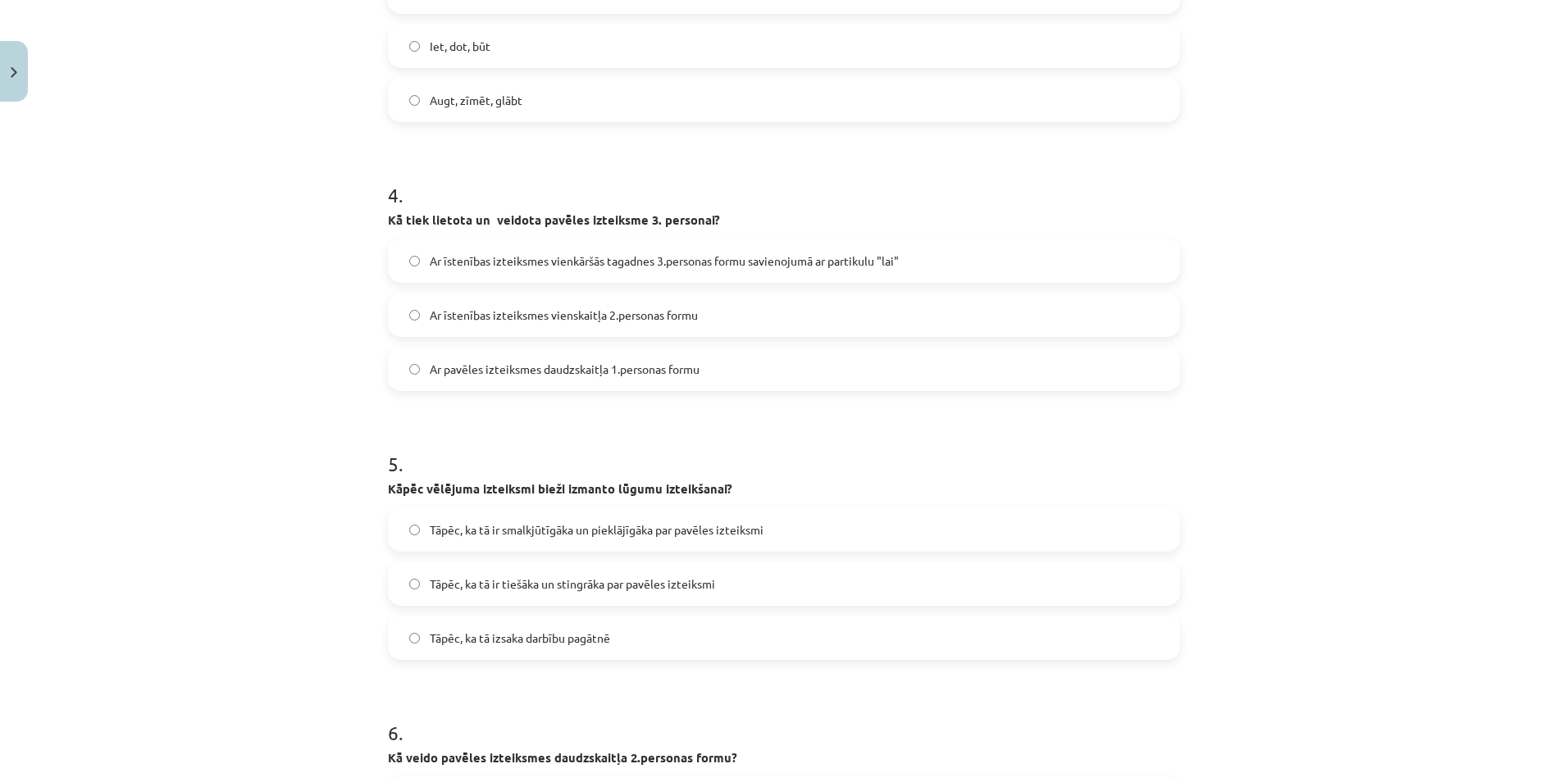
scroll to position [1066, 0]
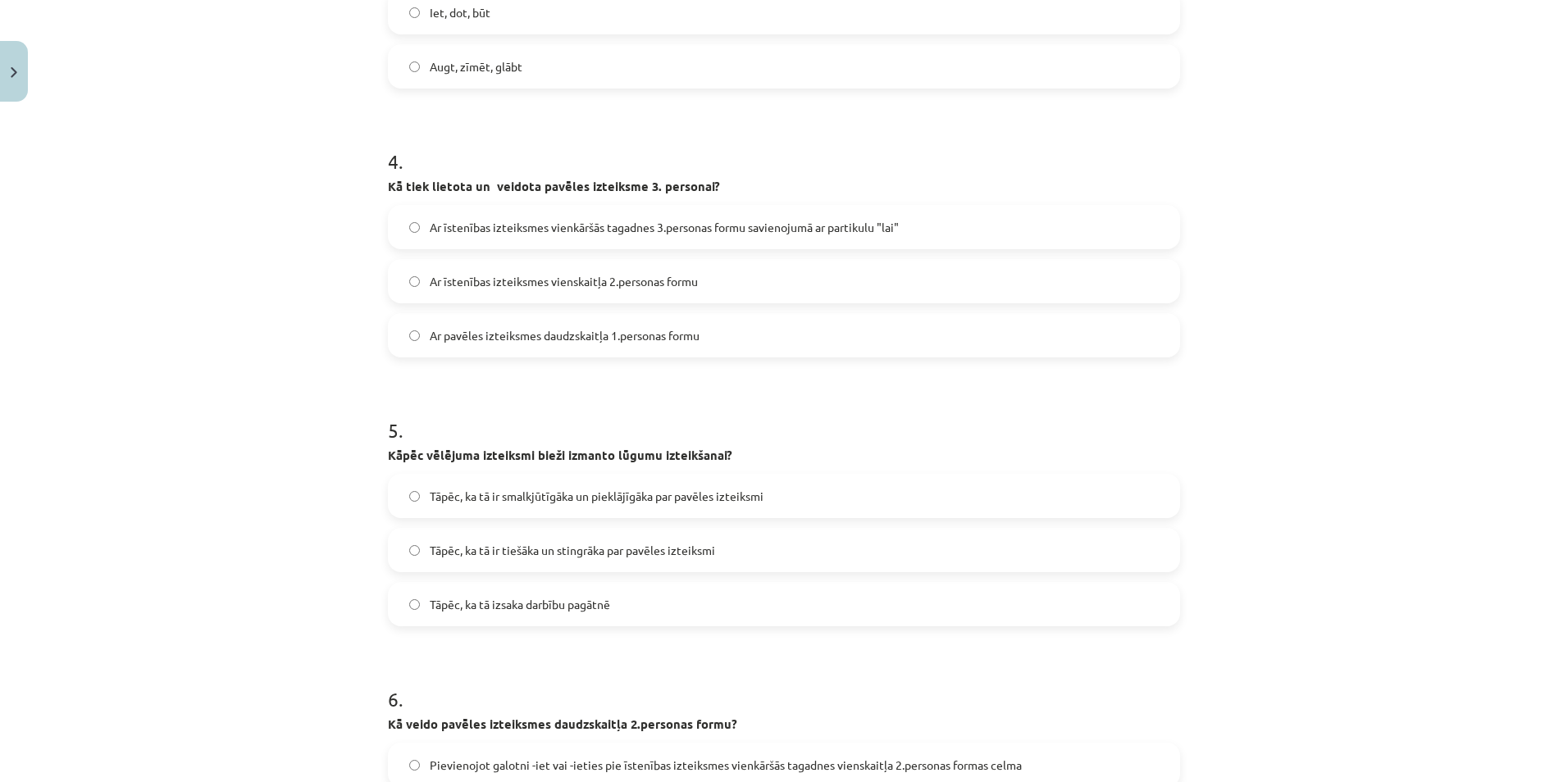
click at [512, 228] on span "Ar īstenības izteiksmes vienkāršās tagadnes 3.personas formu savienojumā ar par…" at bounding box center [664, 227] width 469 height 17
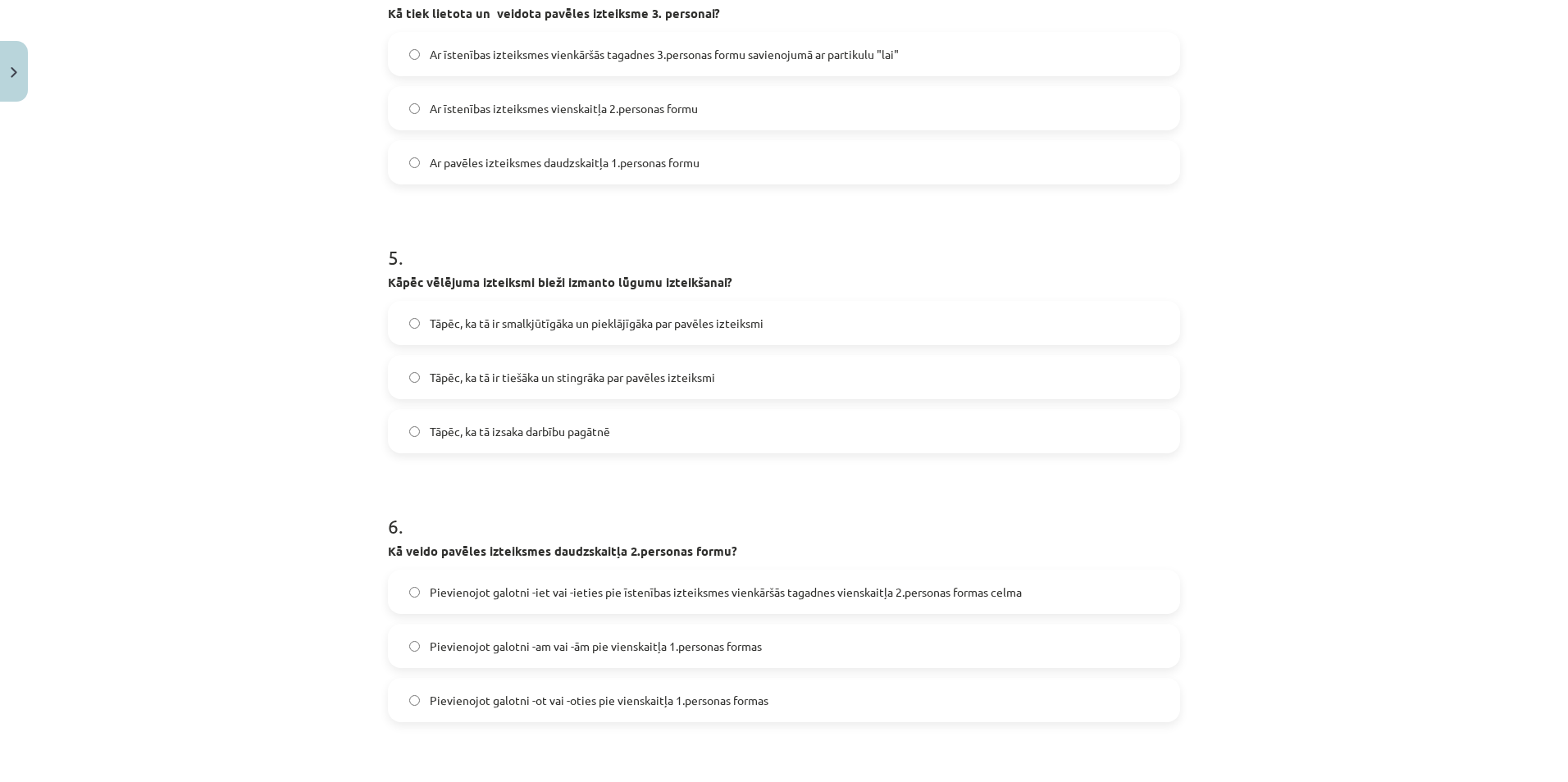
scroll to position [1312, 0]
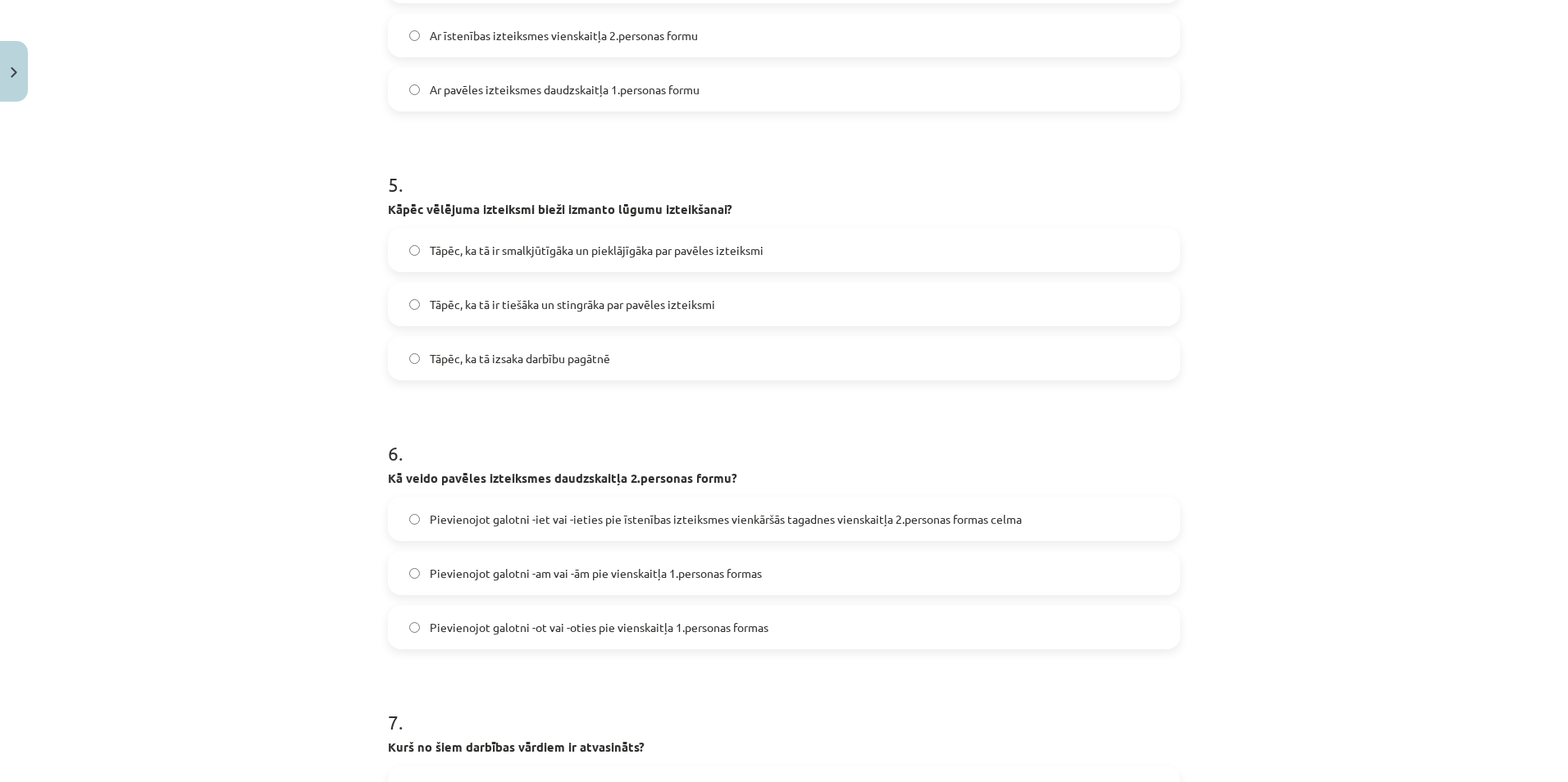
click at [551, 244] on span "Tāpēc, ka tā ir smalkjūtīgāka un pieklājīgāka par pavēles izteiksmi" at bounding box center [597, 250] width 333 height 17
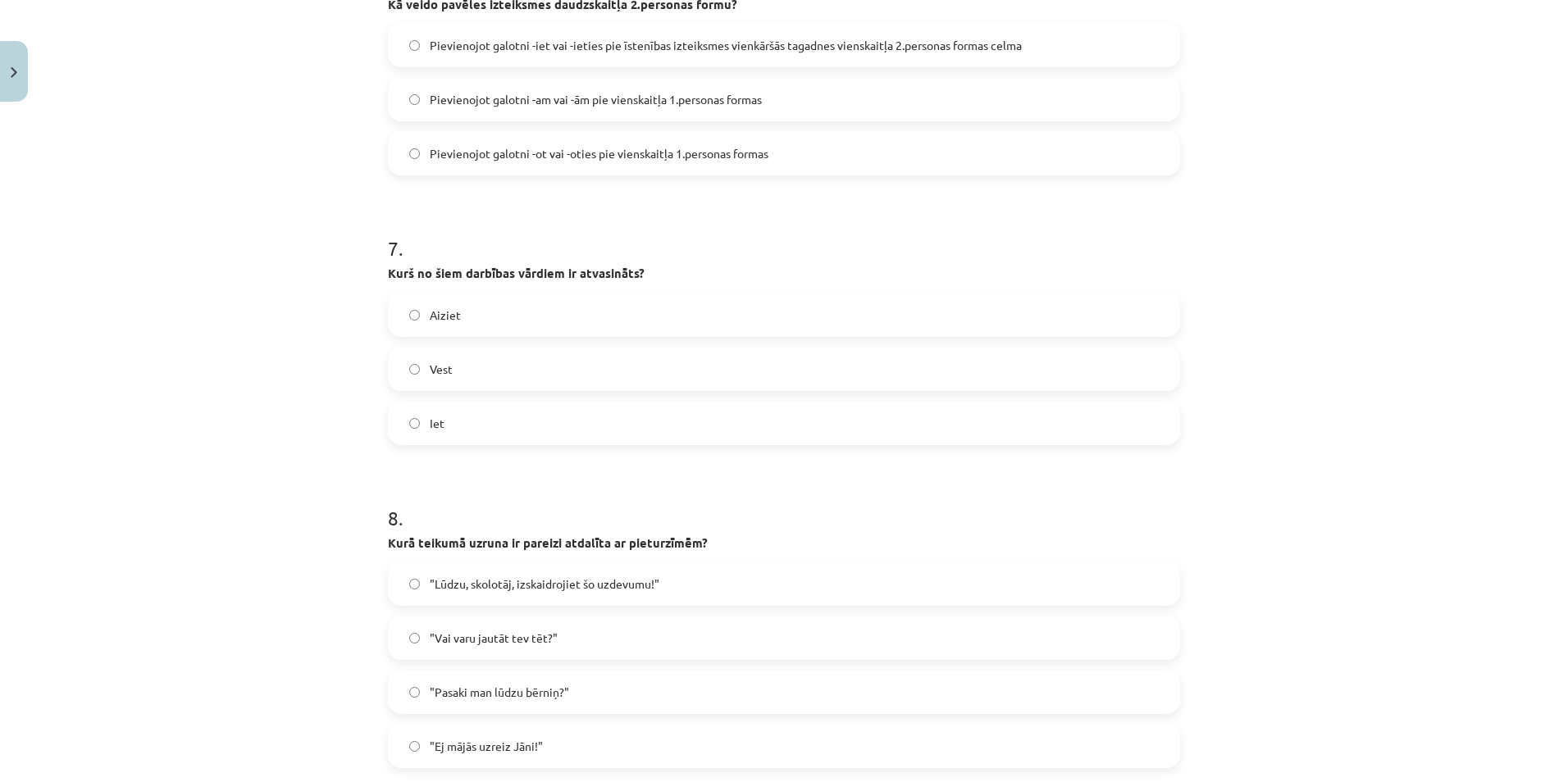
scroll to position [1803, 0]
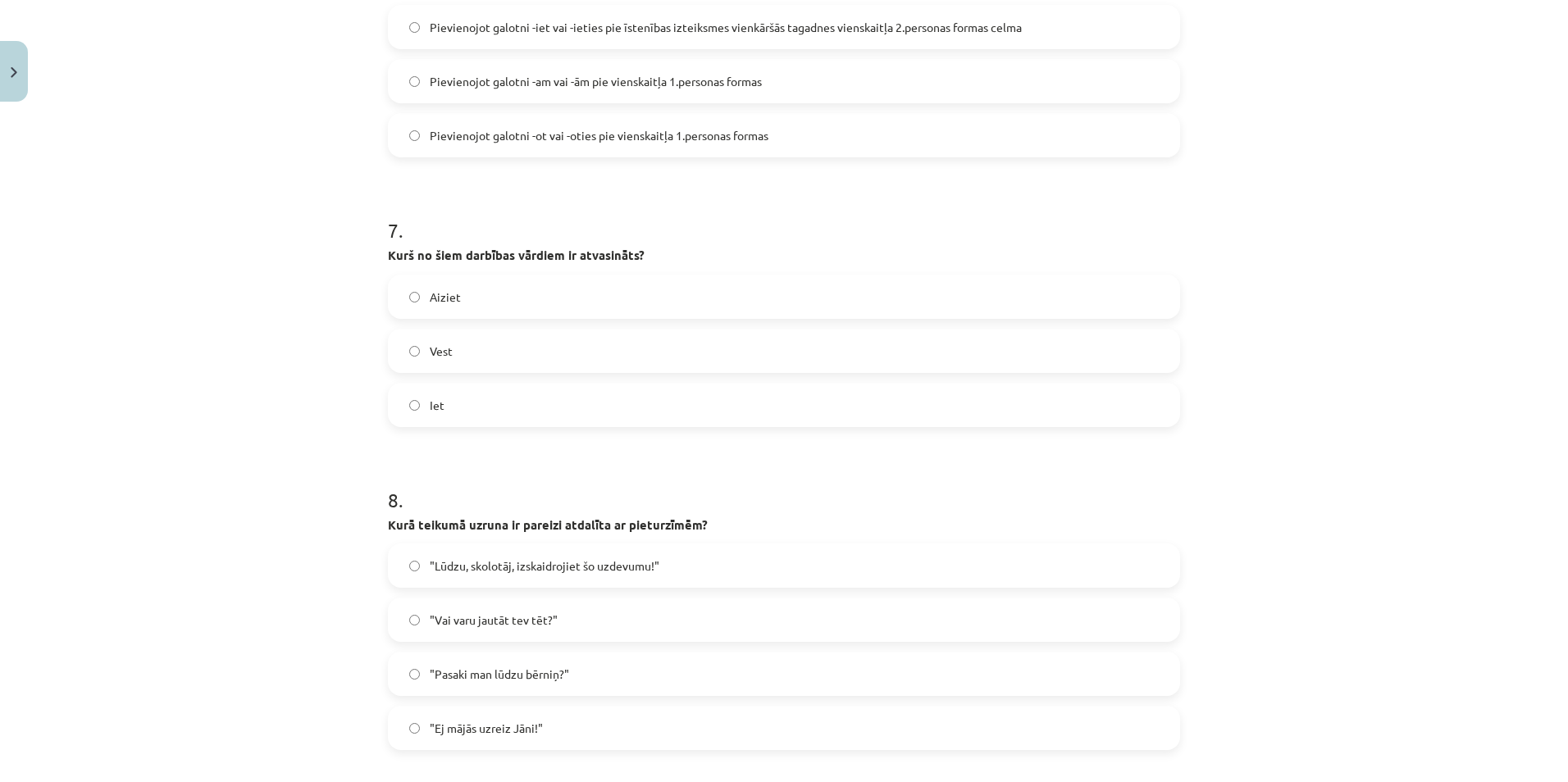
click at [508, 28] on span "Pievienojot galotni -iet vai -ieties pie īstenības izteiksmes vienkāršās tagadn…" at bounding box center [726, 27] width 592 height 17
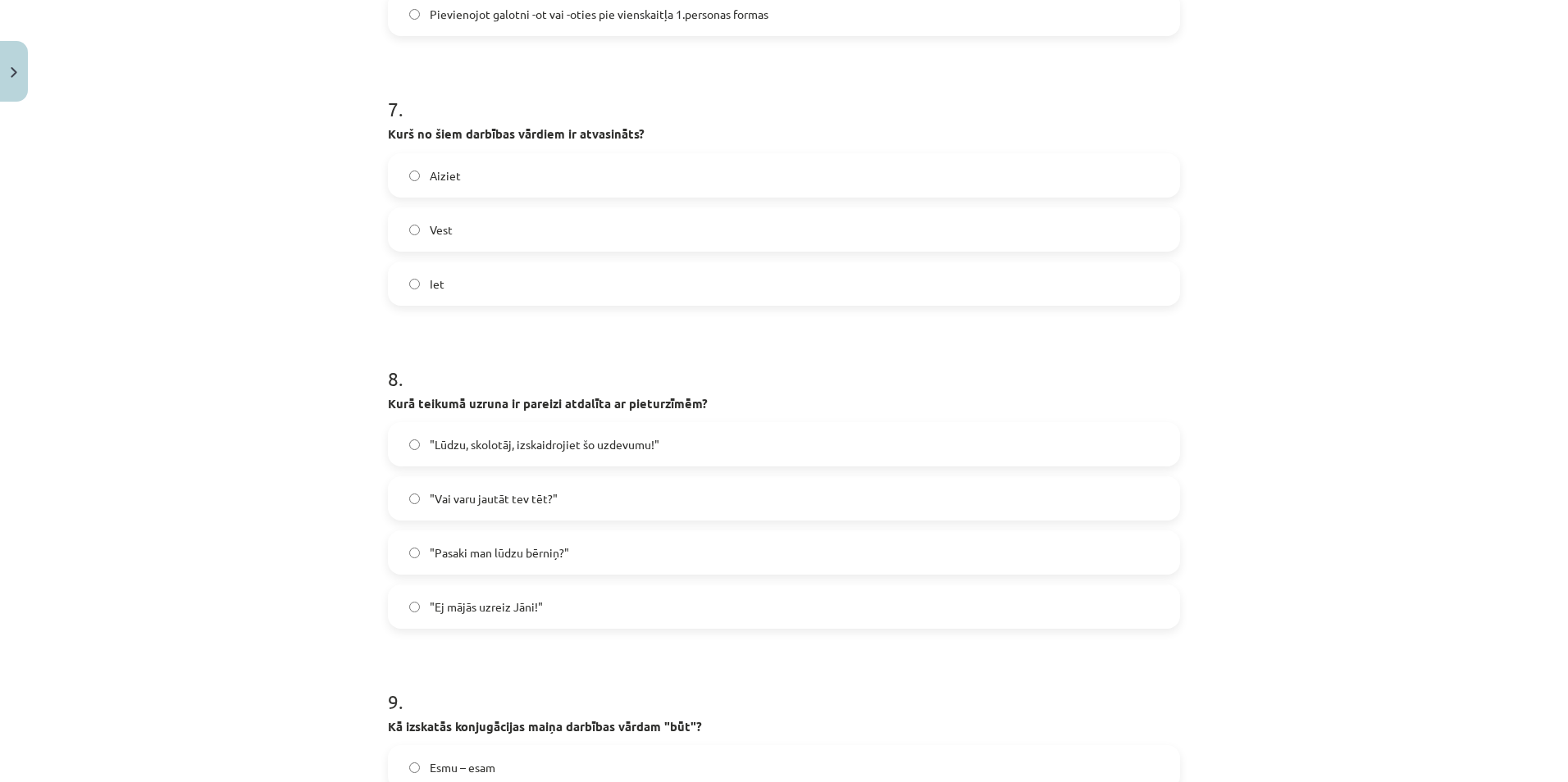
scroll to position [1967, 0]
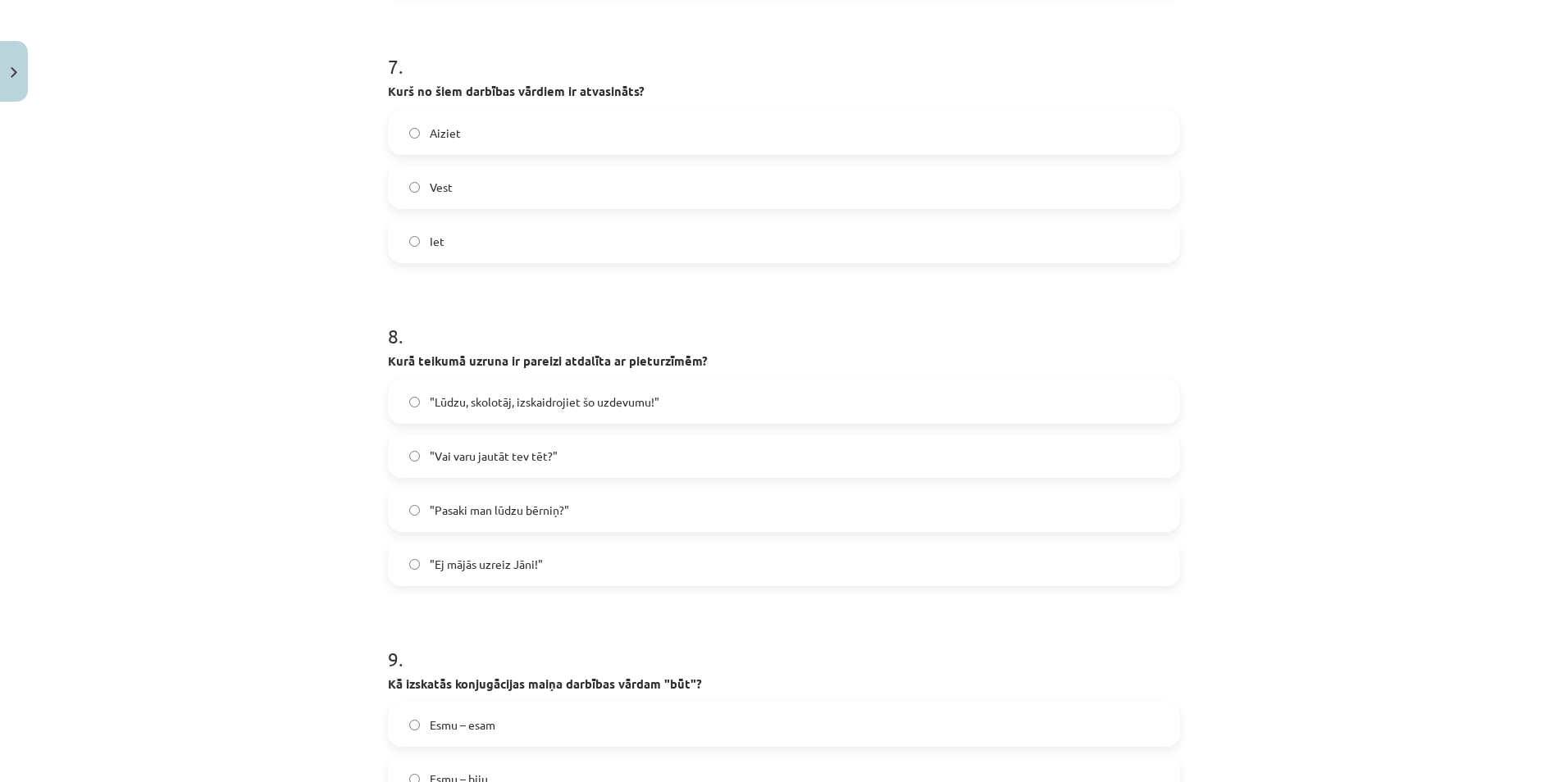
click at [410, 177] on label "Vest" at bounding box center [784, 187] width 789 height 41
click at [455, 403] on span ""Lūdzu, skolotāj, izskaidrojiet šo uzdevumu!"" at bounding box center [545, 402] width 230 height 17
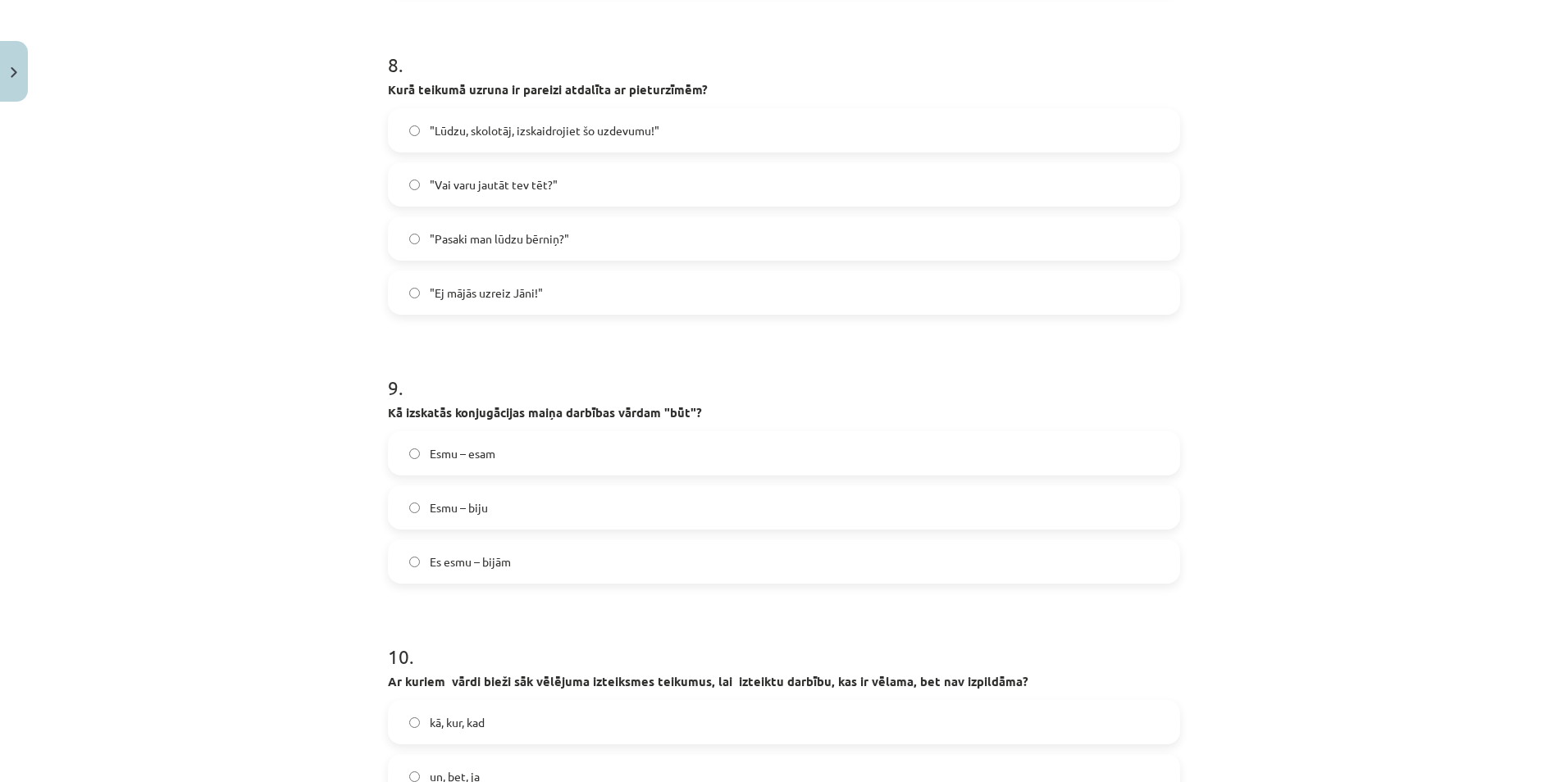
scroll to position [2296, 0]
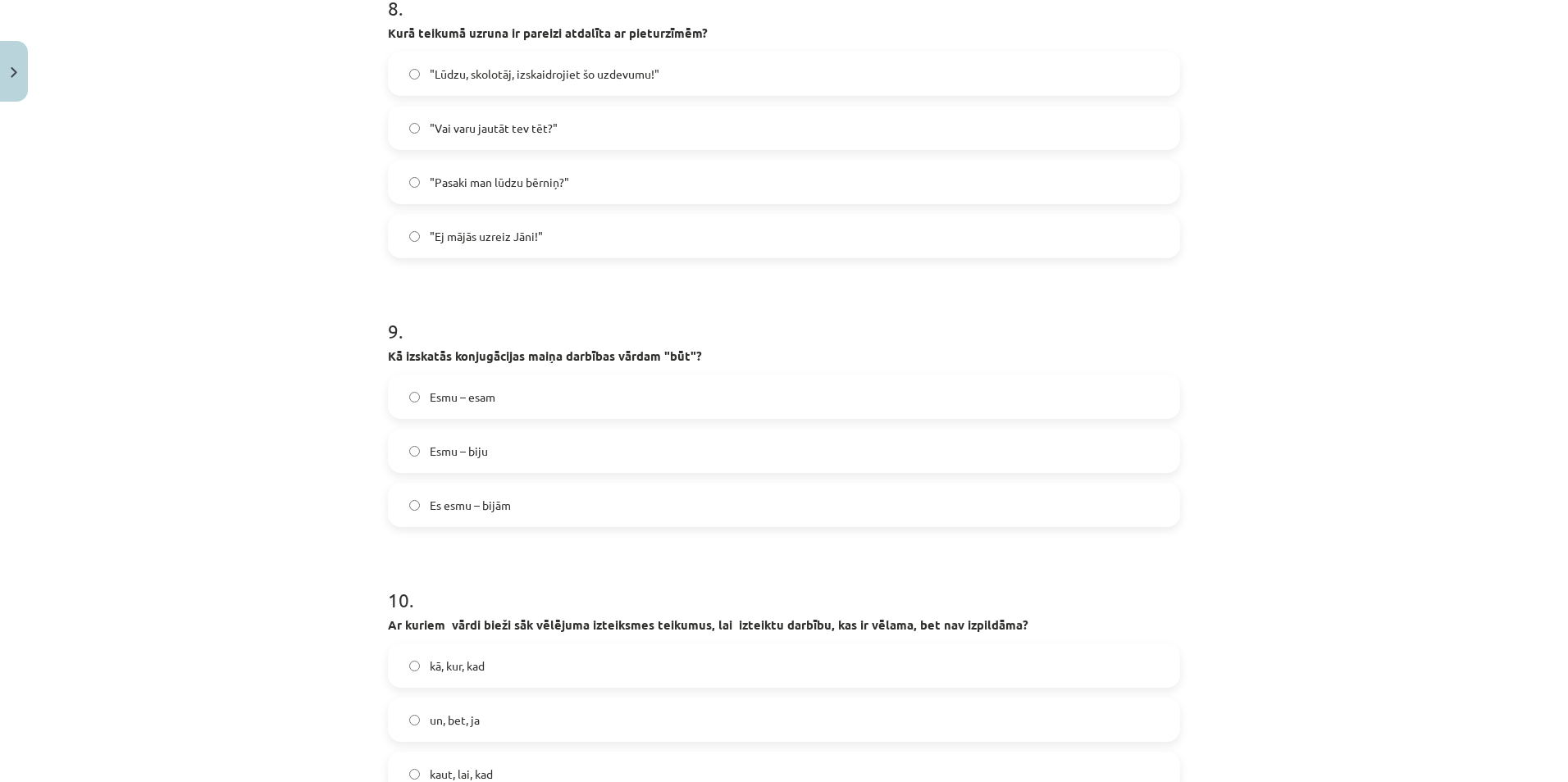
click at [452, 398] on span "Esmu – esam" at bounding box center [463, 397] width 66 height 17
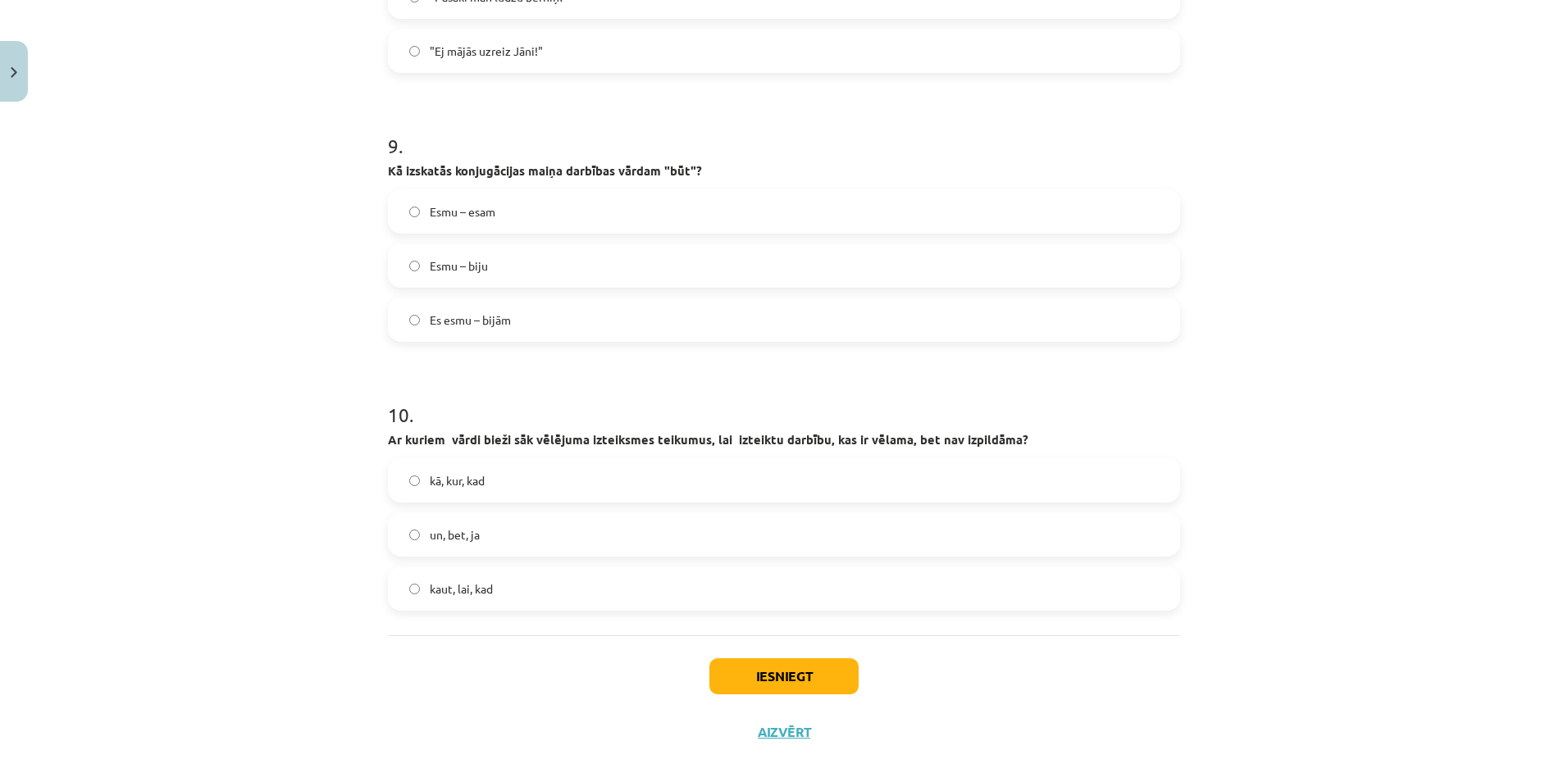
scroll to position [2499, 0]
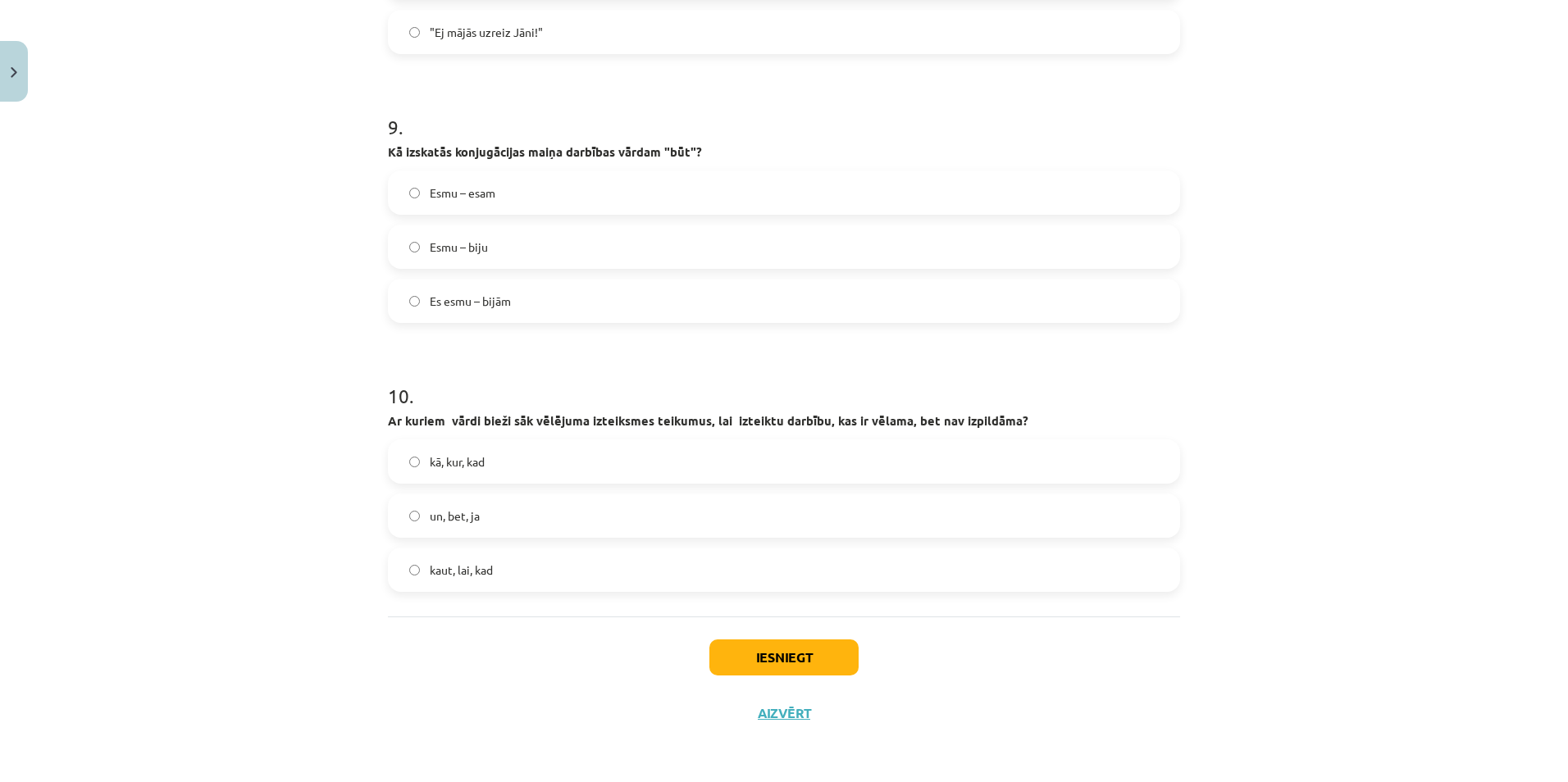
click at [471, 573] on span "kaut, lai, kad" at bounding box center [462, 570] width 63 height 17
click at [755, 649] on button "Iesniegt" at bounding box center [784, 657] width 150 height 36
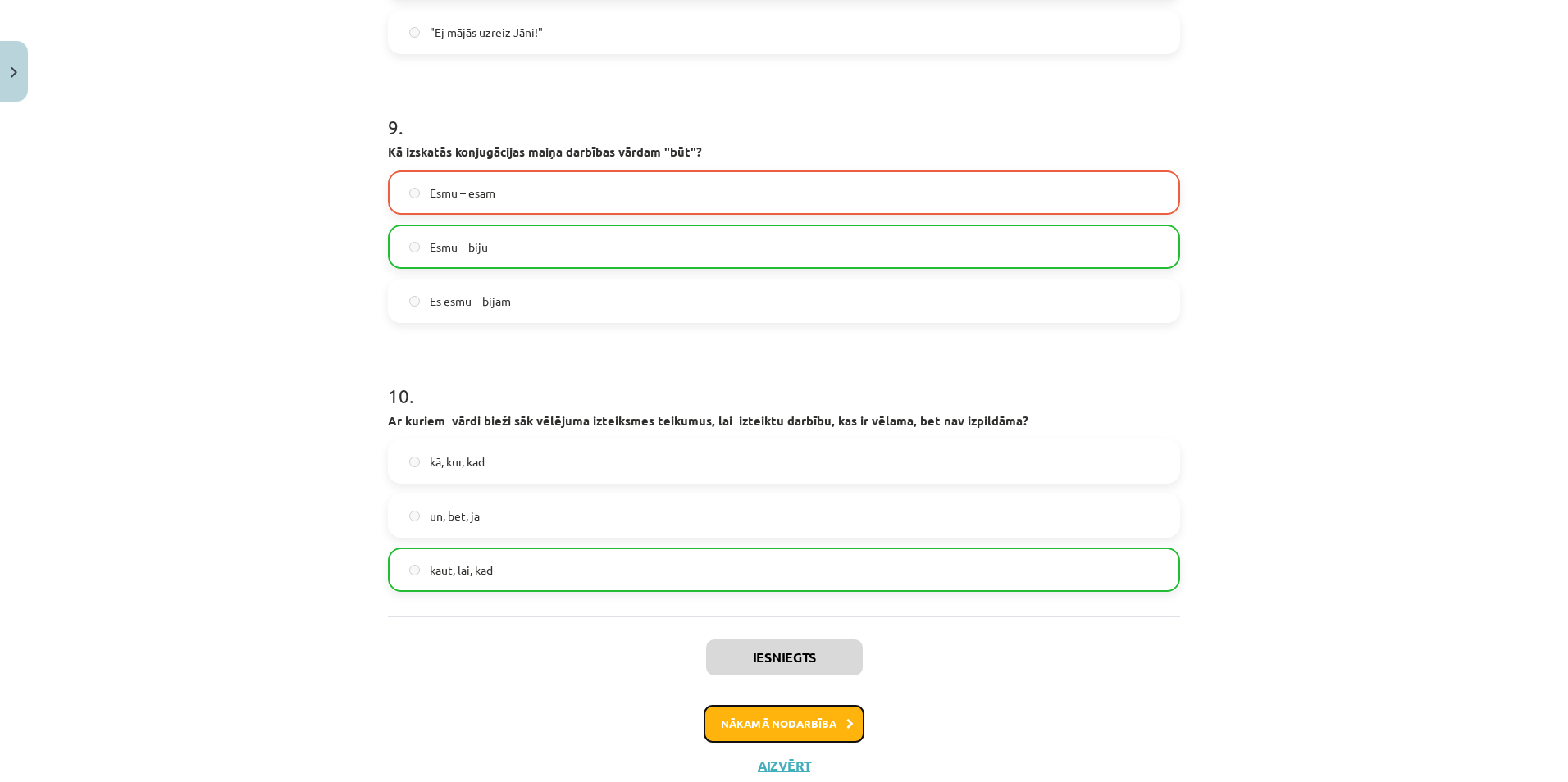
click at [799, 715] on button "Nākamā nodarbība" at bounding box center [784, 724] width 161 height 38
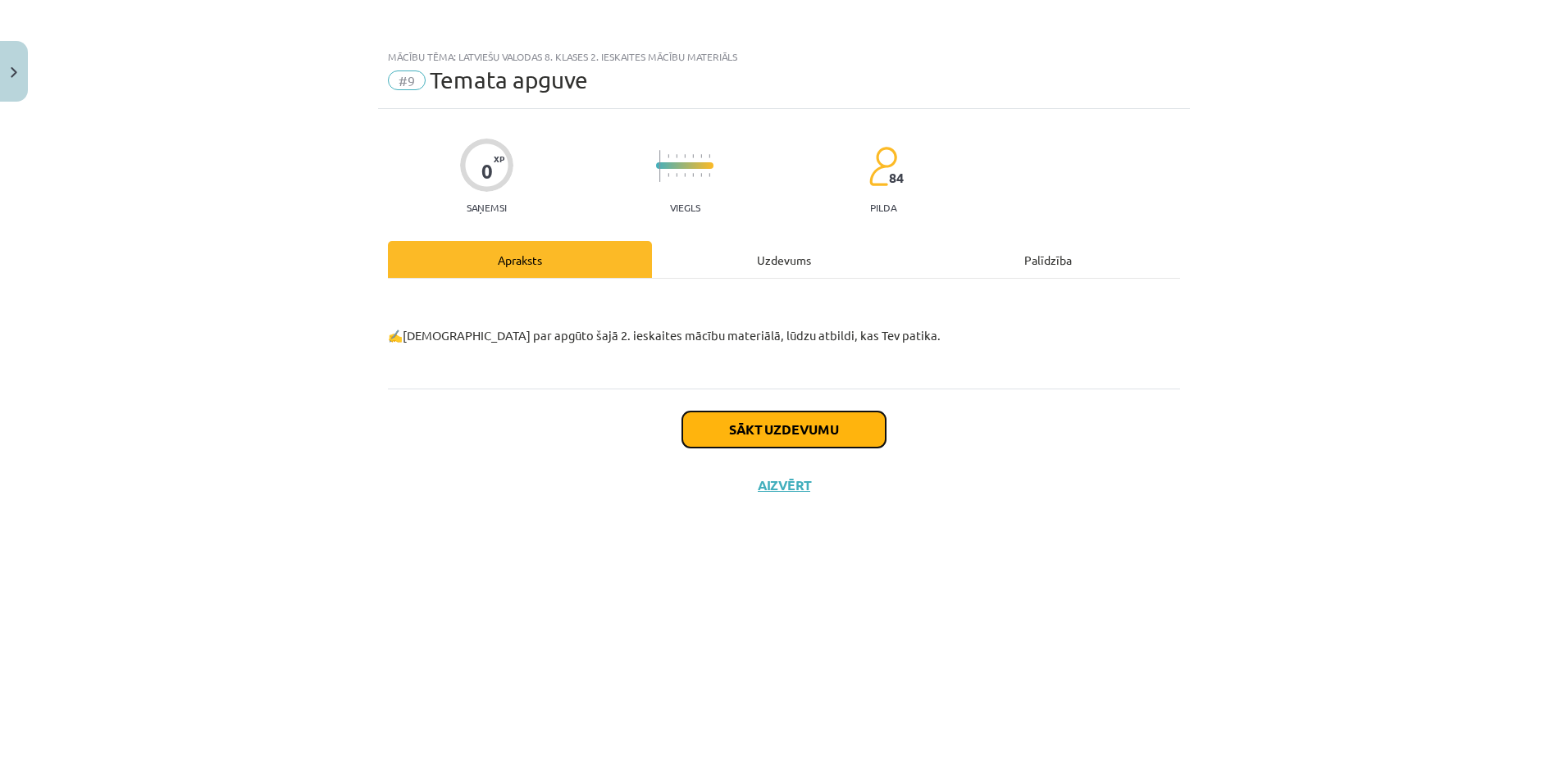
click at [819, 443] on button "Sākt uzdevumu" at bounding box center [784, 429] width 203 height 36
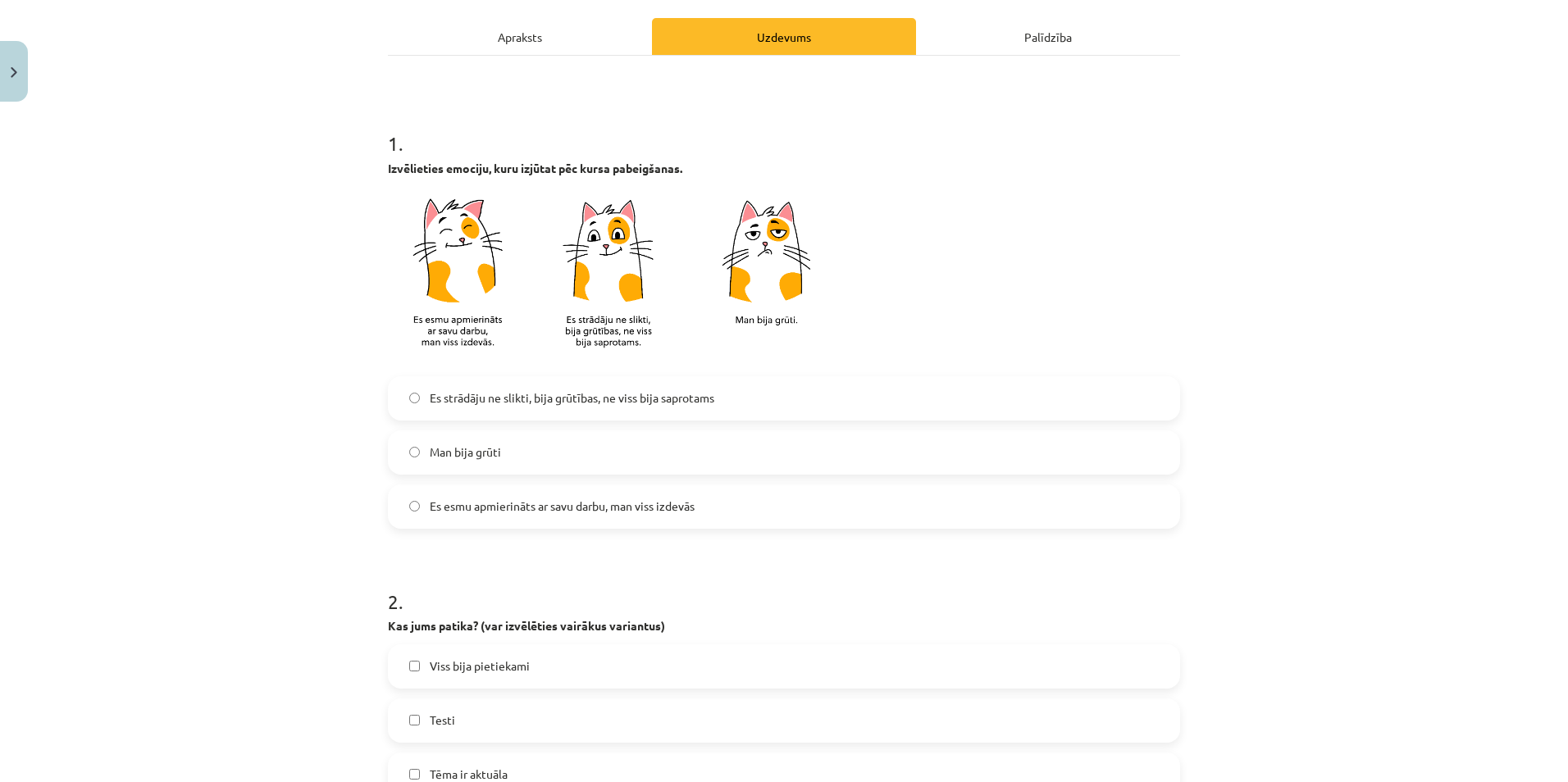
scroll to position [246, 0]
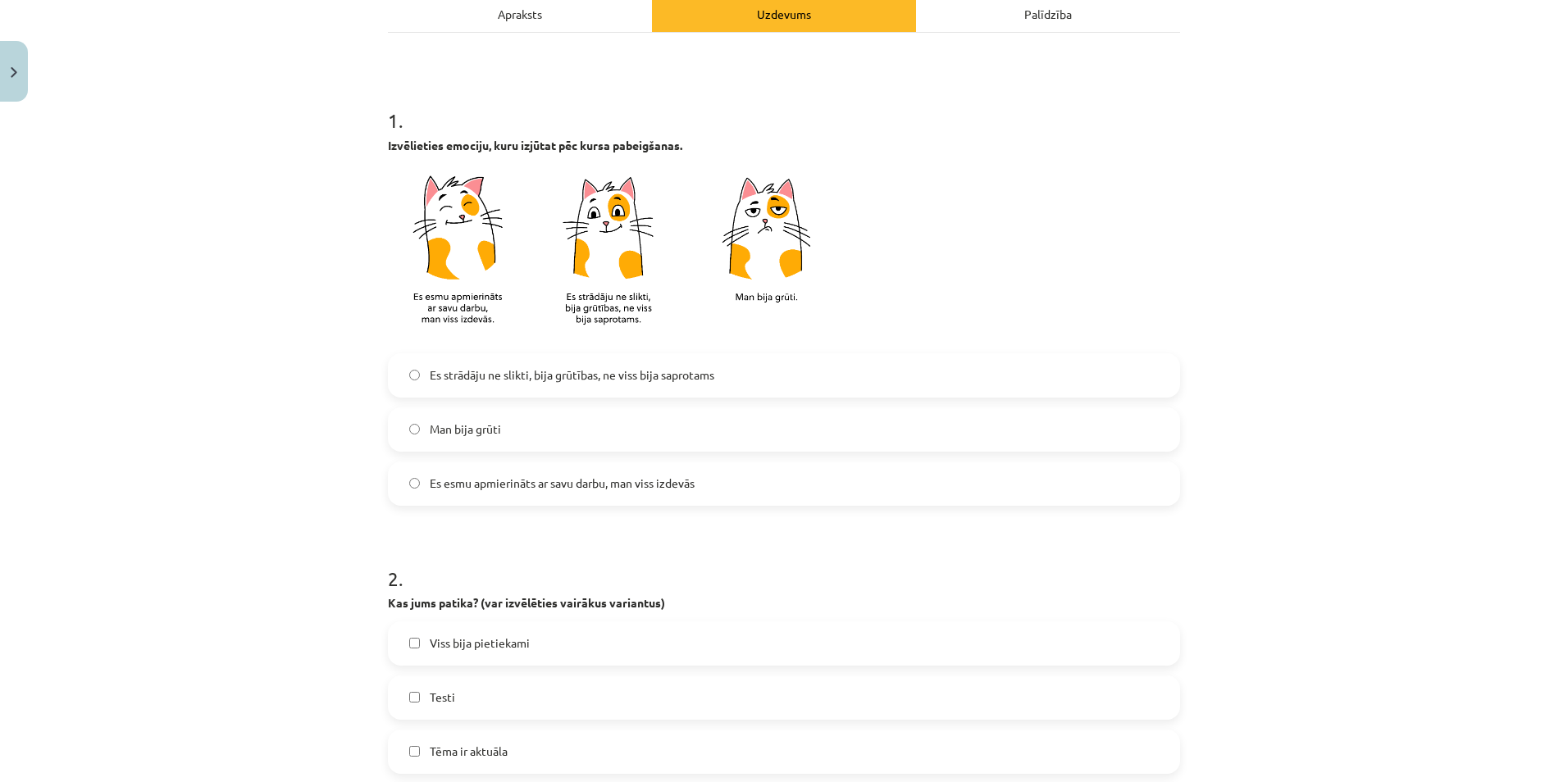
click at [535, 483] on span "Es esmu apmierināts ar savu darbu, man viss izdevās" at bounding box center [563, 483] width 265 height 17
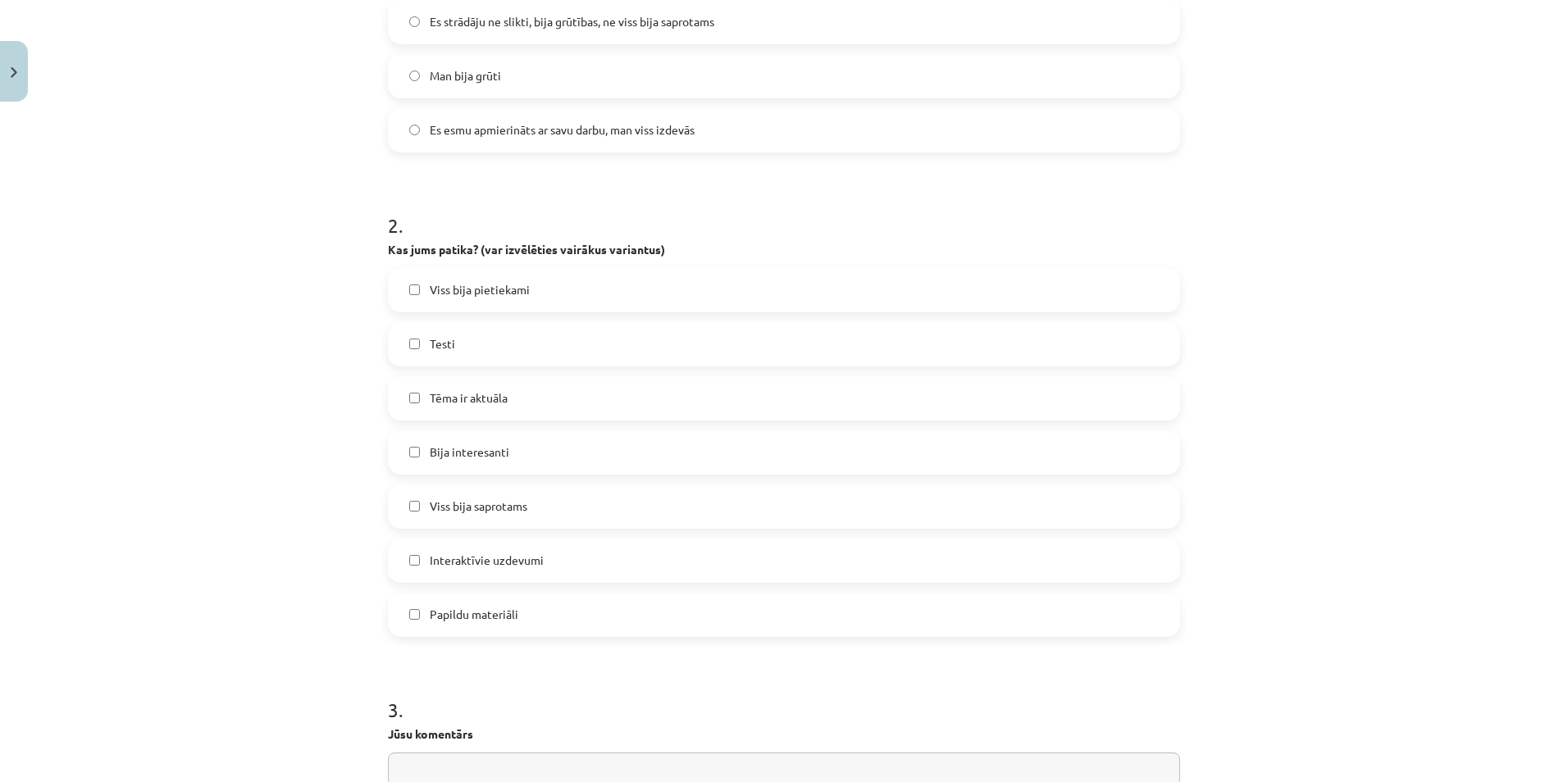
scroll to position [656, 0]
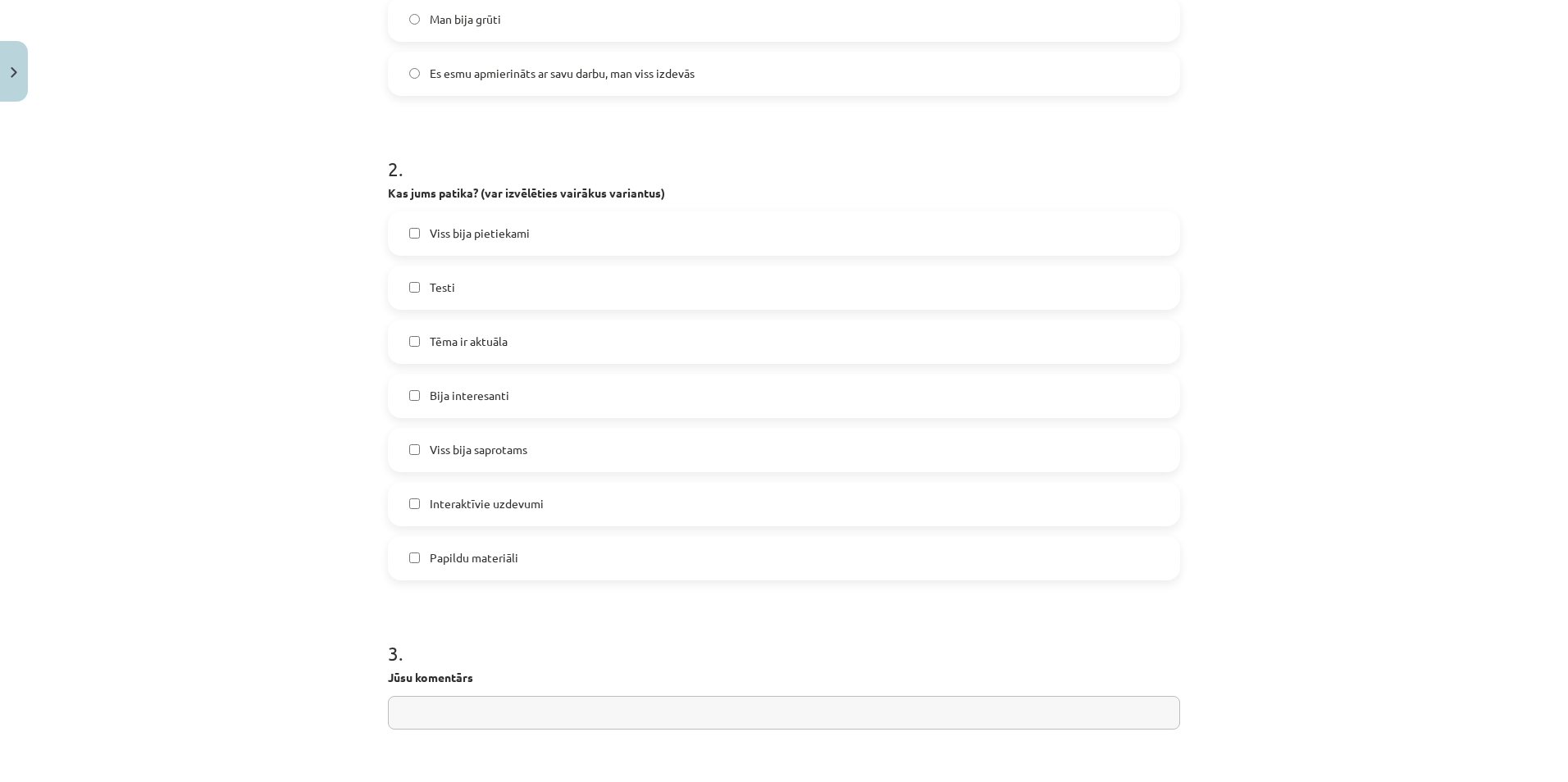
click at [436, 226] on span "Viss bija pietiekami" at bounding box center [480, 233] width 100 height 17
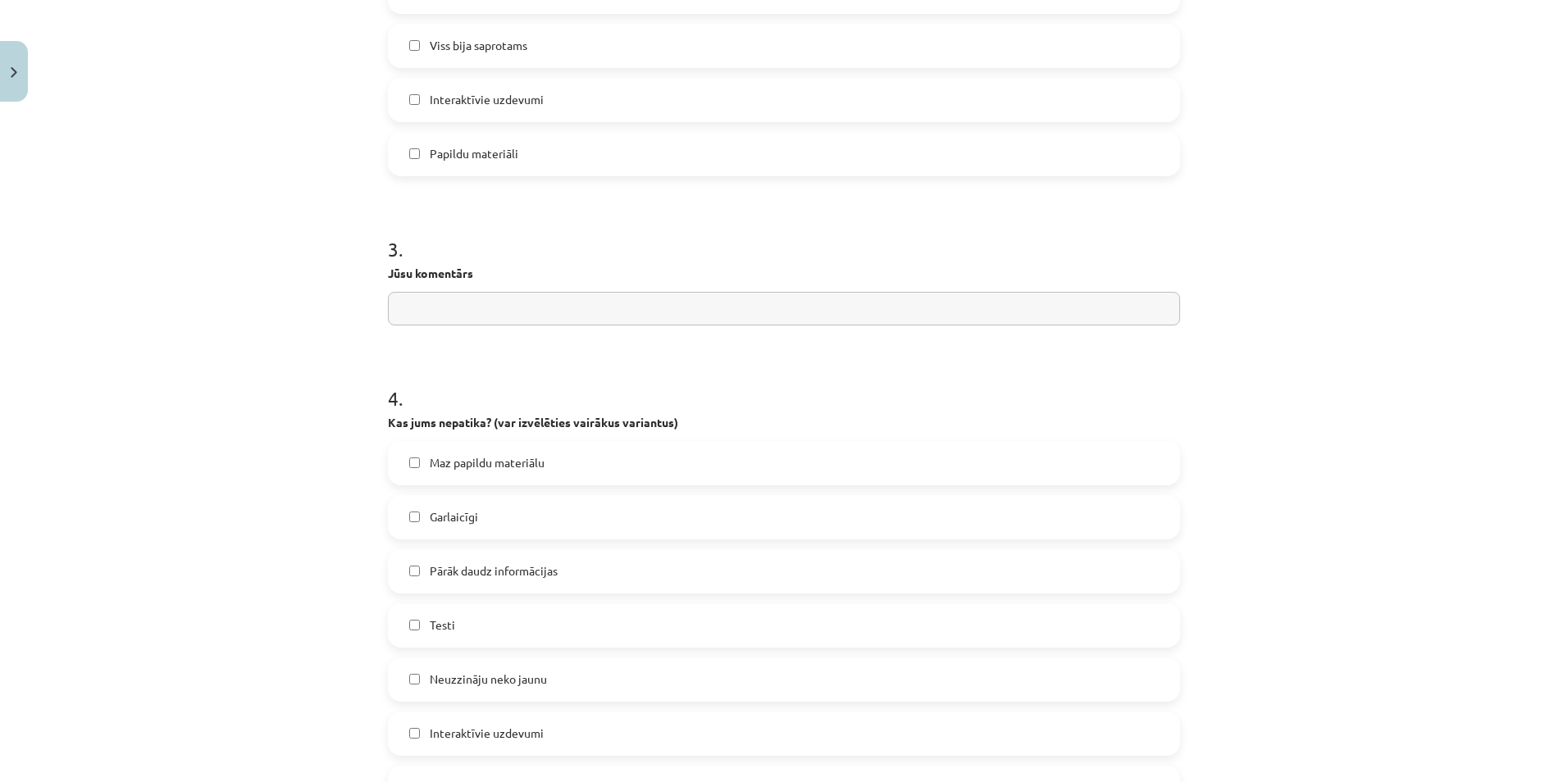
scroll to position [1066, 0]
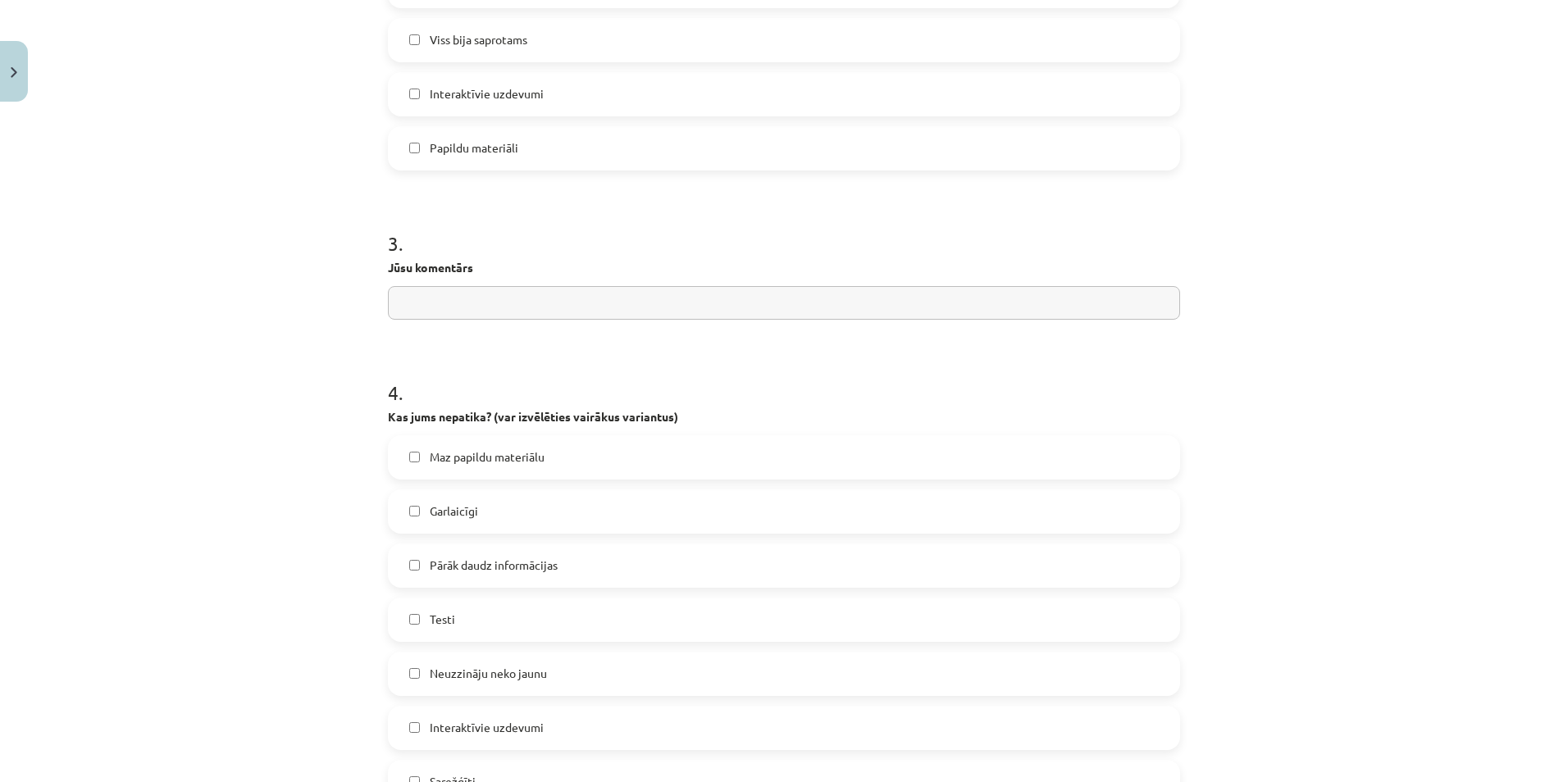
click at [555, 296] on input "text" at bounding box center [784, 303] width 793 height 33
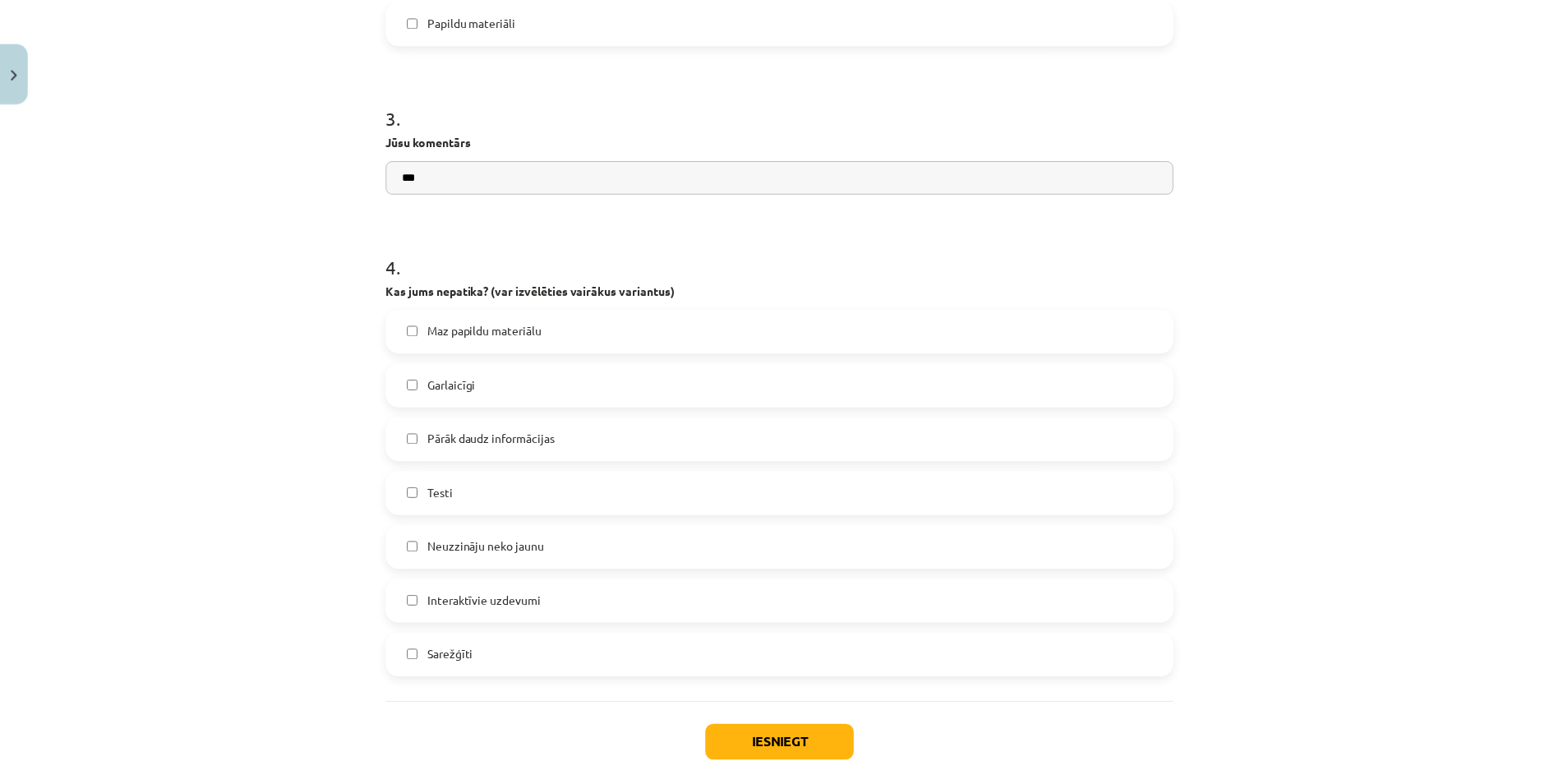
scroll to position [1281, 0]
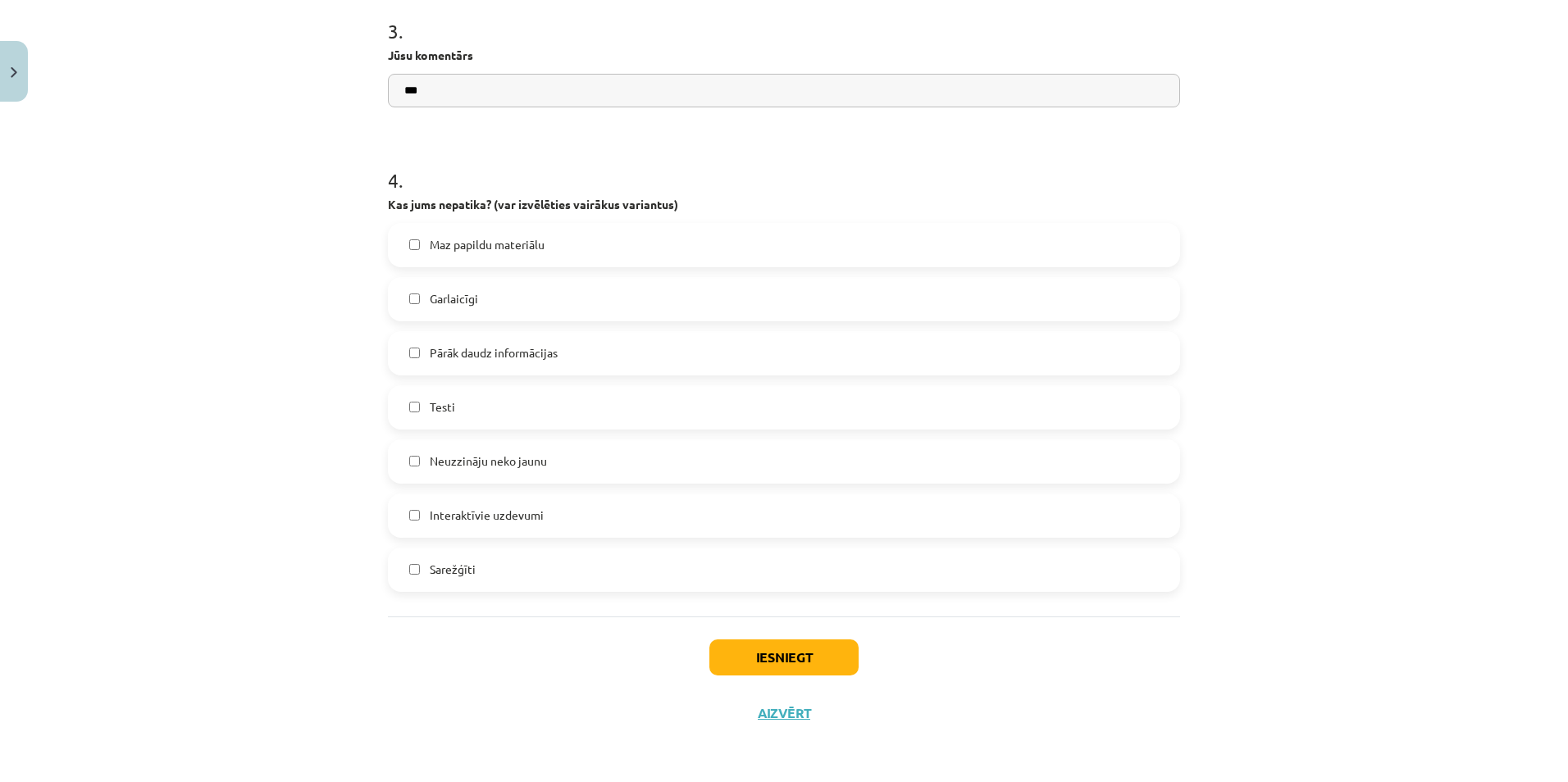
type input "***"
click at [811, 656] on button "Iesniegt" at bounding box center [784, 657] width 150 height 36
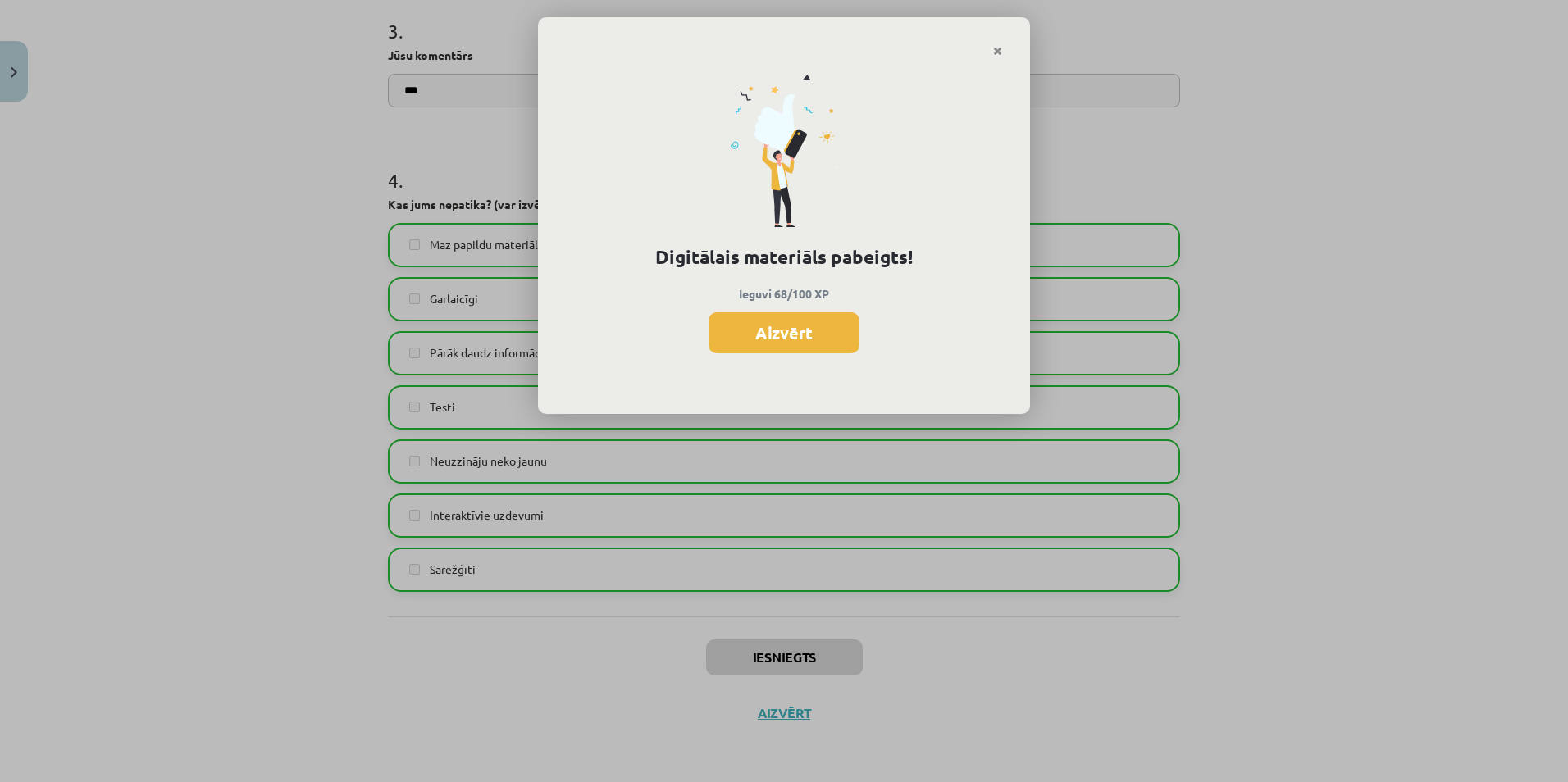
click at [811, 345] on button "Aizvērt" at bounding box center [784, 332] width 150 height 41
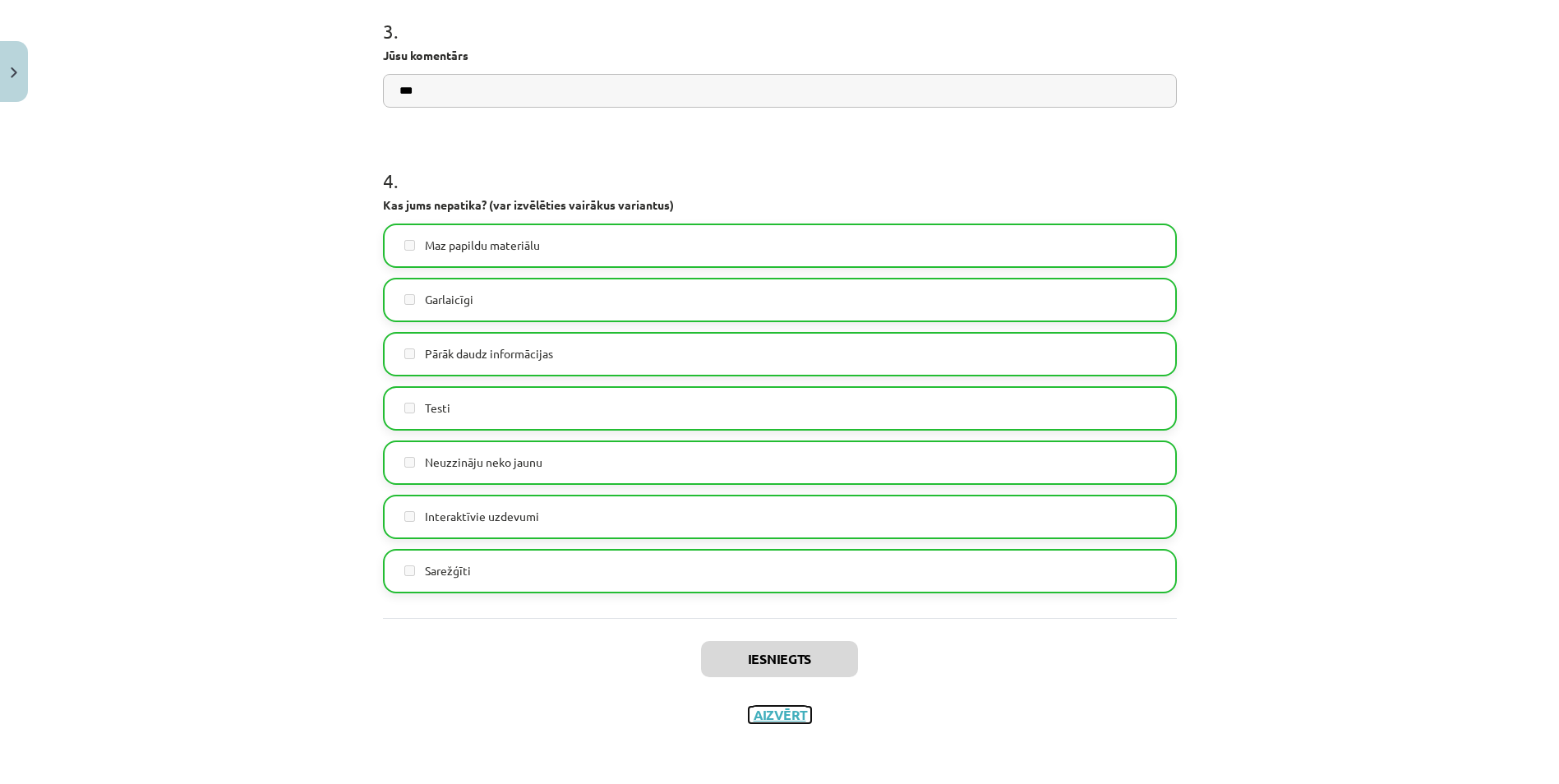
click at [777, 714] on button "Aizvērt" at bounding box center [780, 715] width 63 height 16
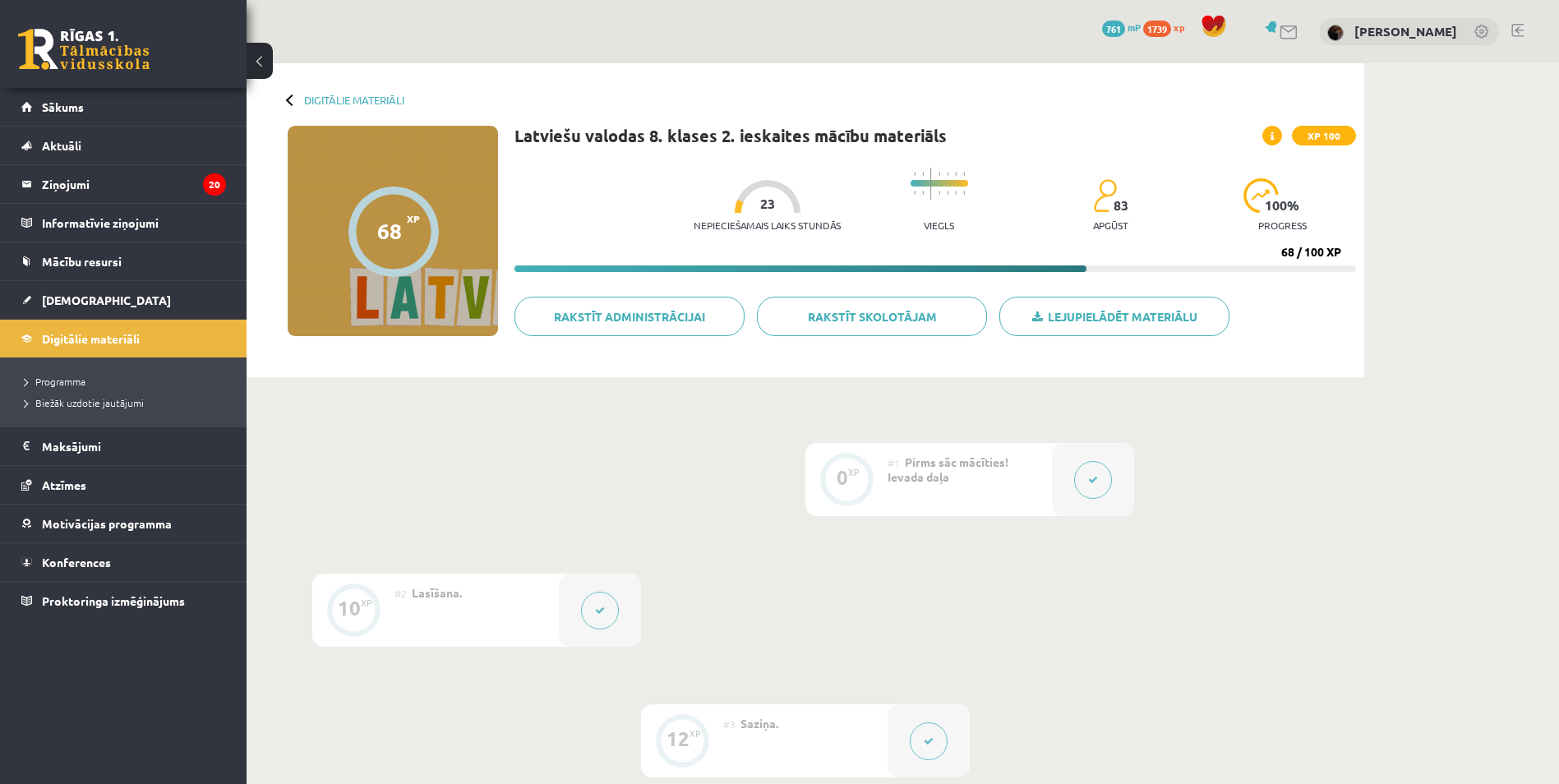
click at [387, 107] on div "Digitālie materiāli 68 XP XP 100 68 / 100 XP Latviešu valodas 8. klases 2. iesk…" at bounding box center [806, 220] width 1118 height 314
click at [390, 98] on link "Digitālie materiāli" at bounding box center [354, 99] width 100 height 12
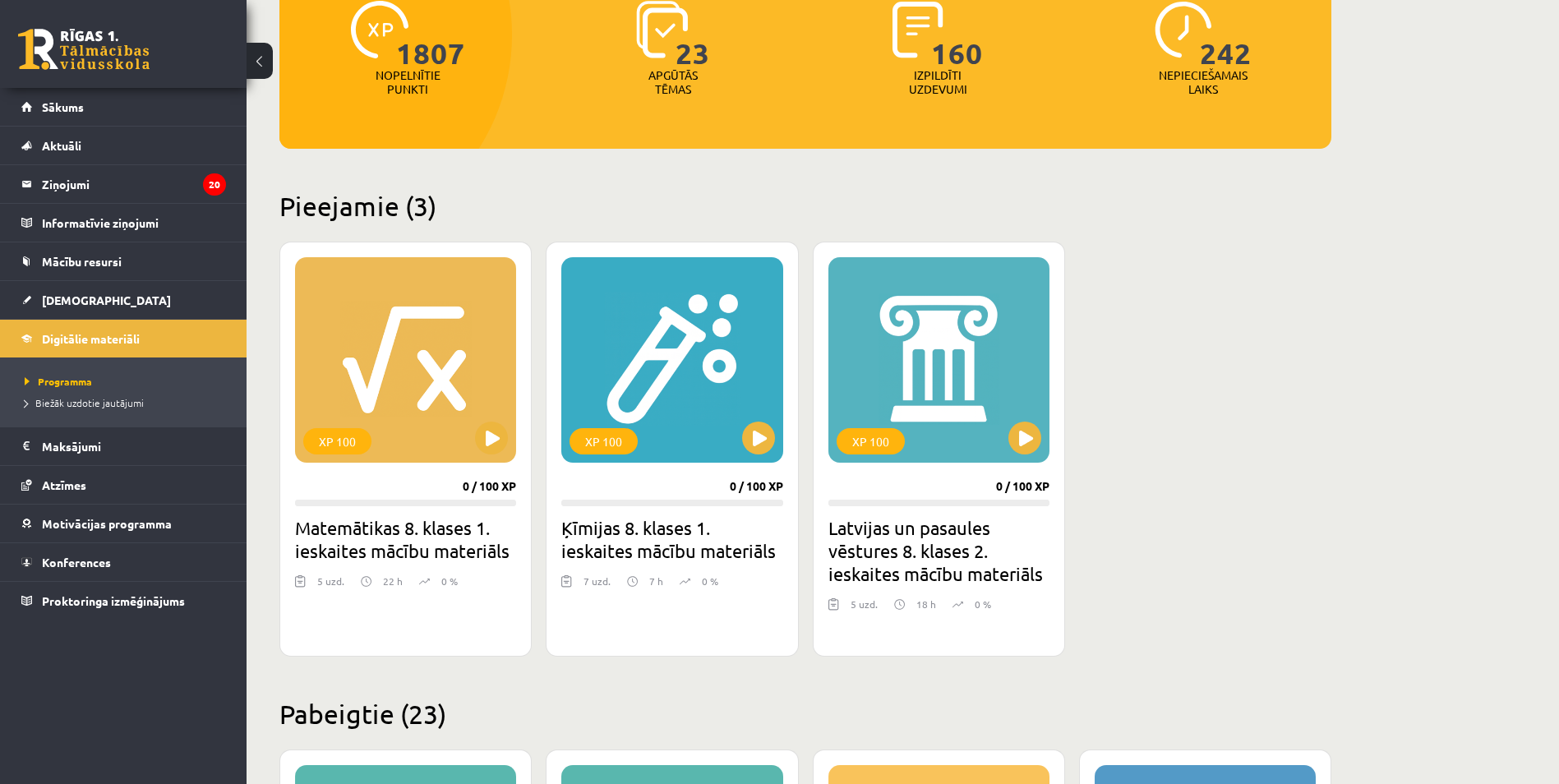
scroll to position [247, 0]
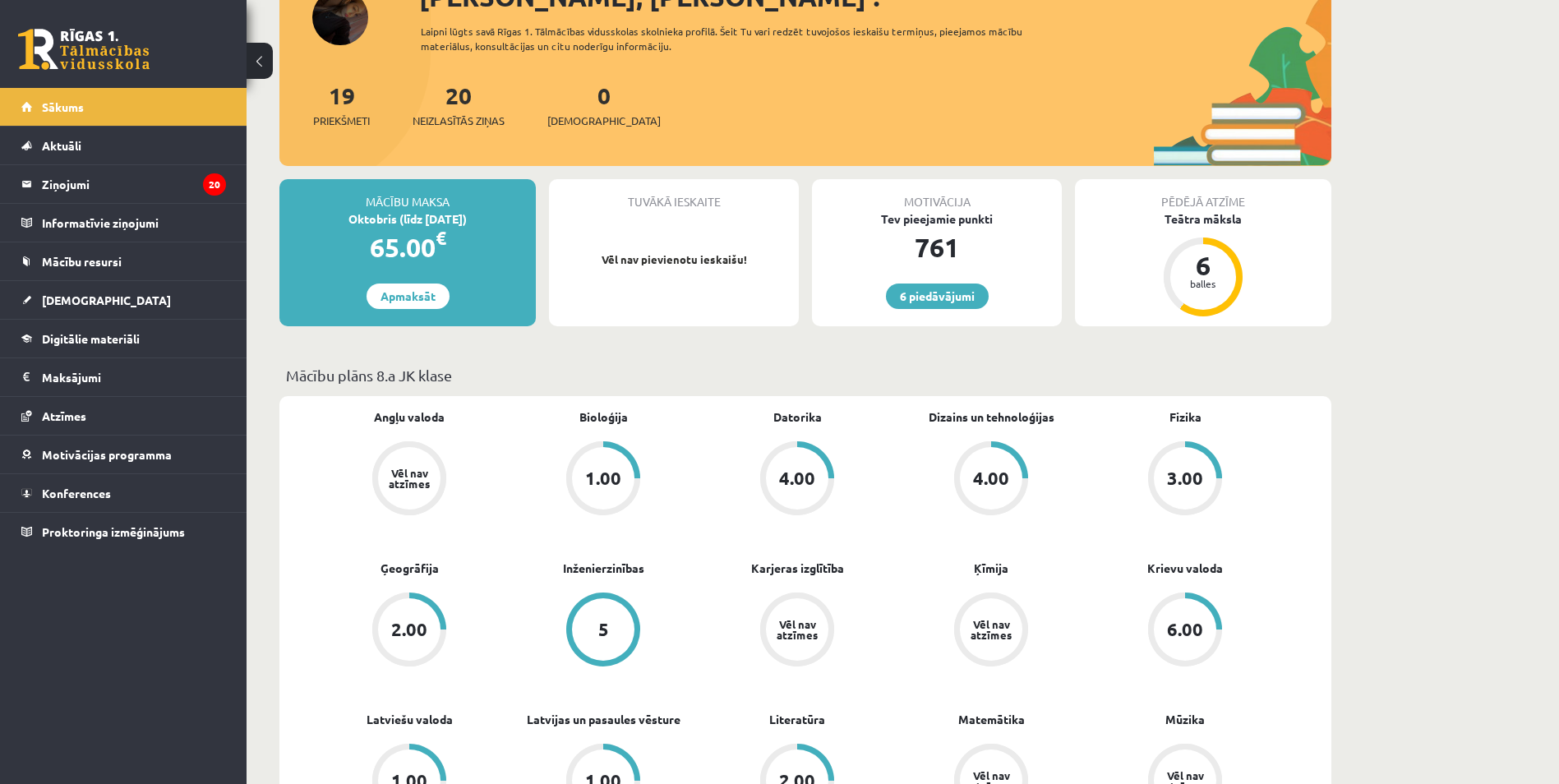
scroll to position [247, 0]
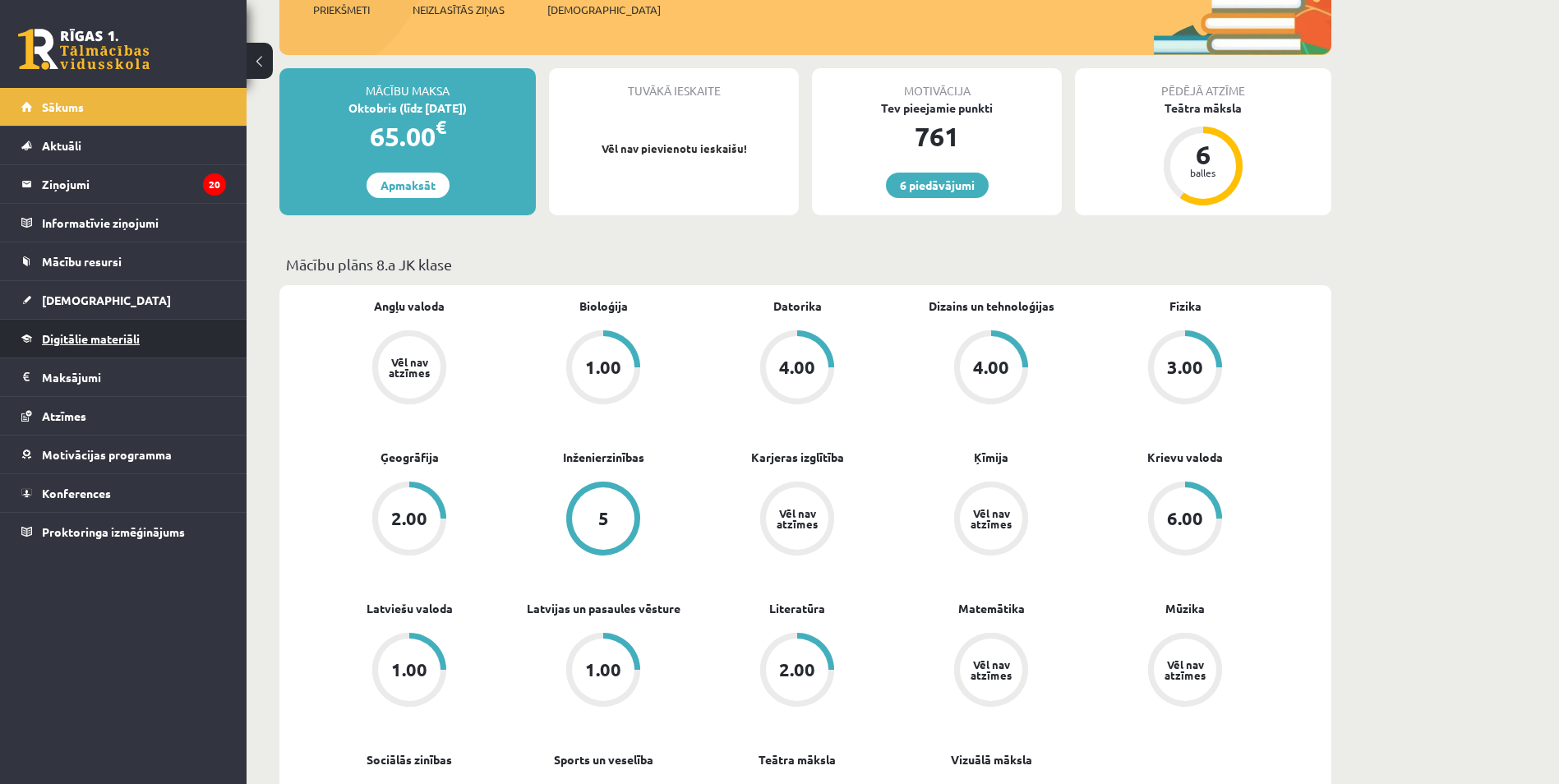
click at [147, 346] on link "Digitālie materiāli" at bounding box center [123, 338] width 205 height 38
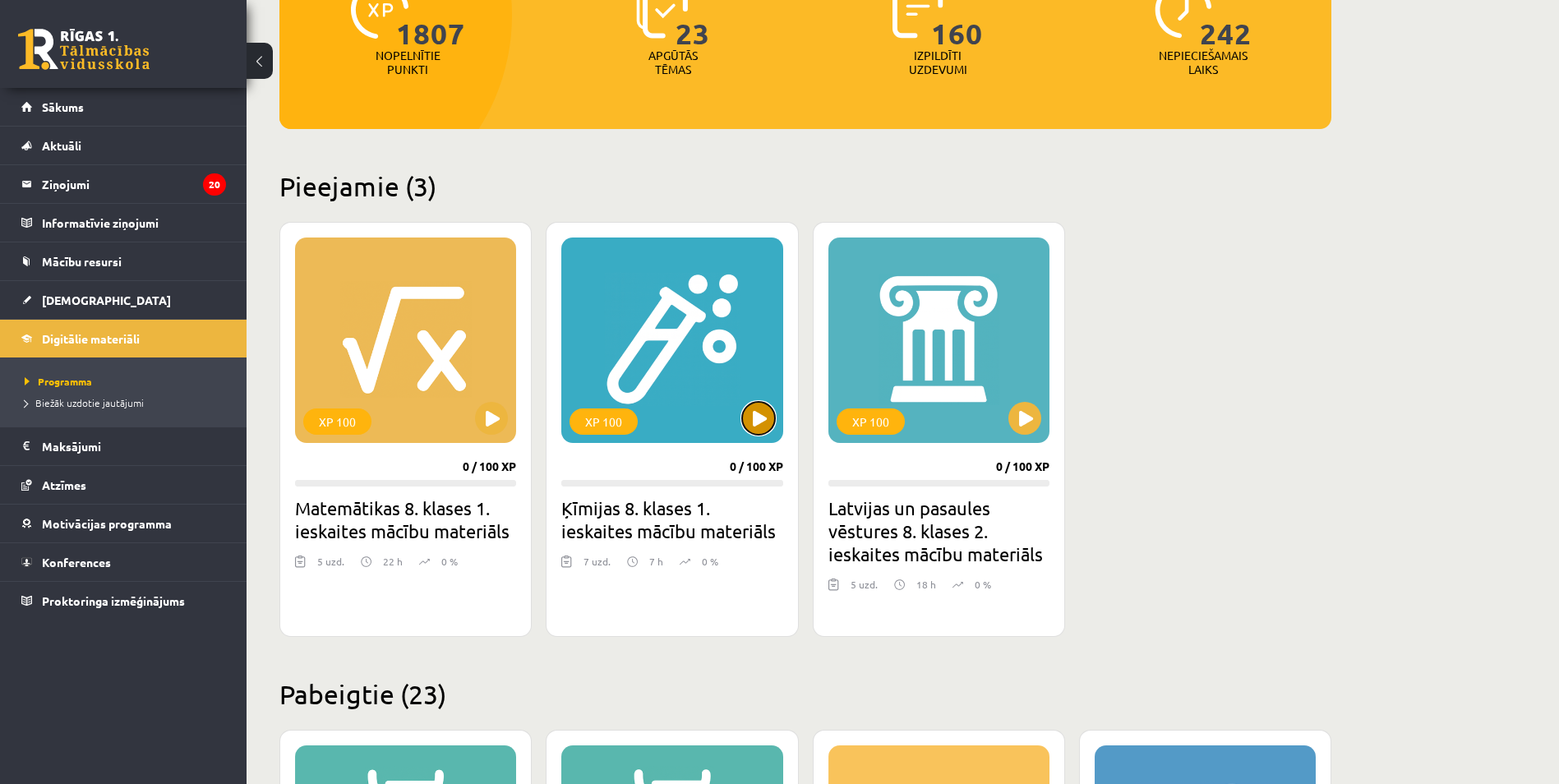
click at [762, 427] on button at bounding box center [759, 418] width 33 height 33
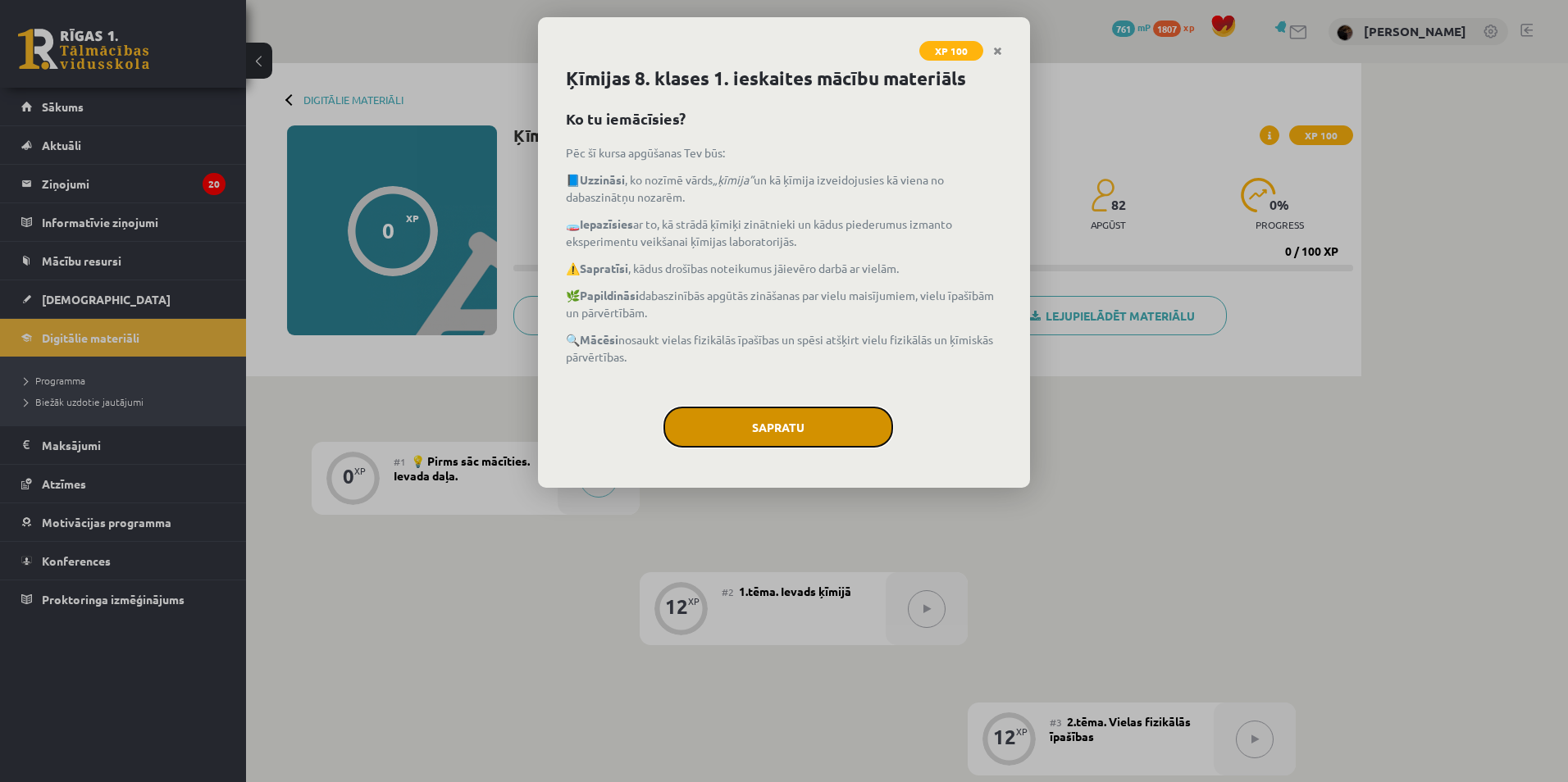
click at [764, 426] on button "Sapratu" at bounding box center [778, 427] width 230 height 41
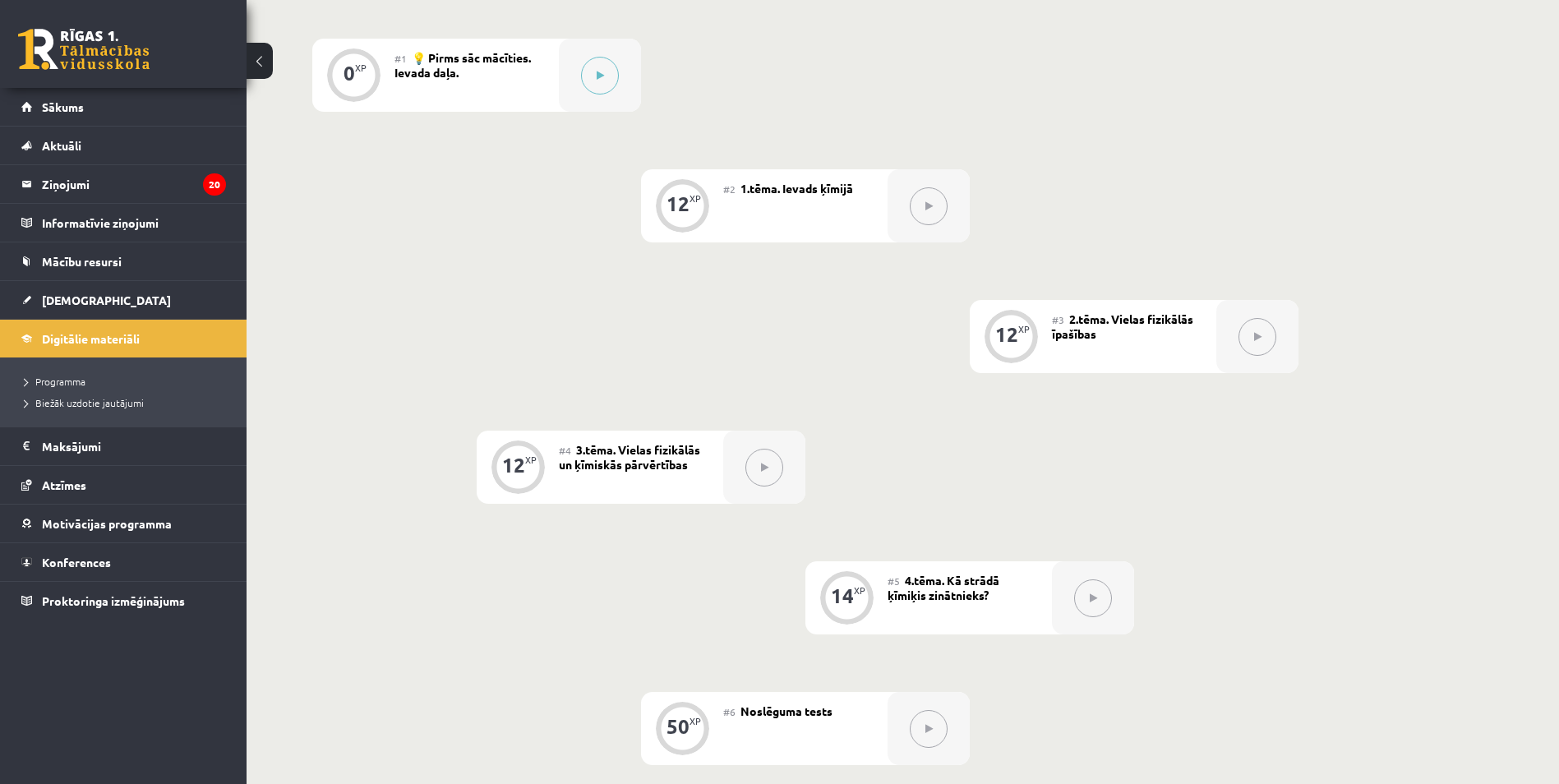
scroll to position [411, 0]
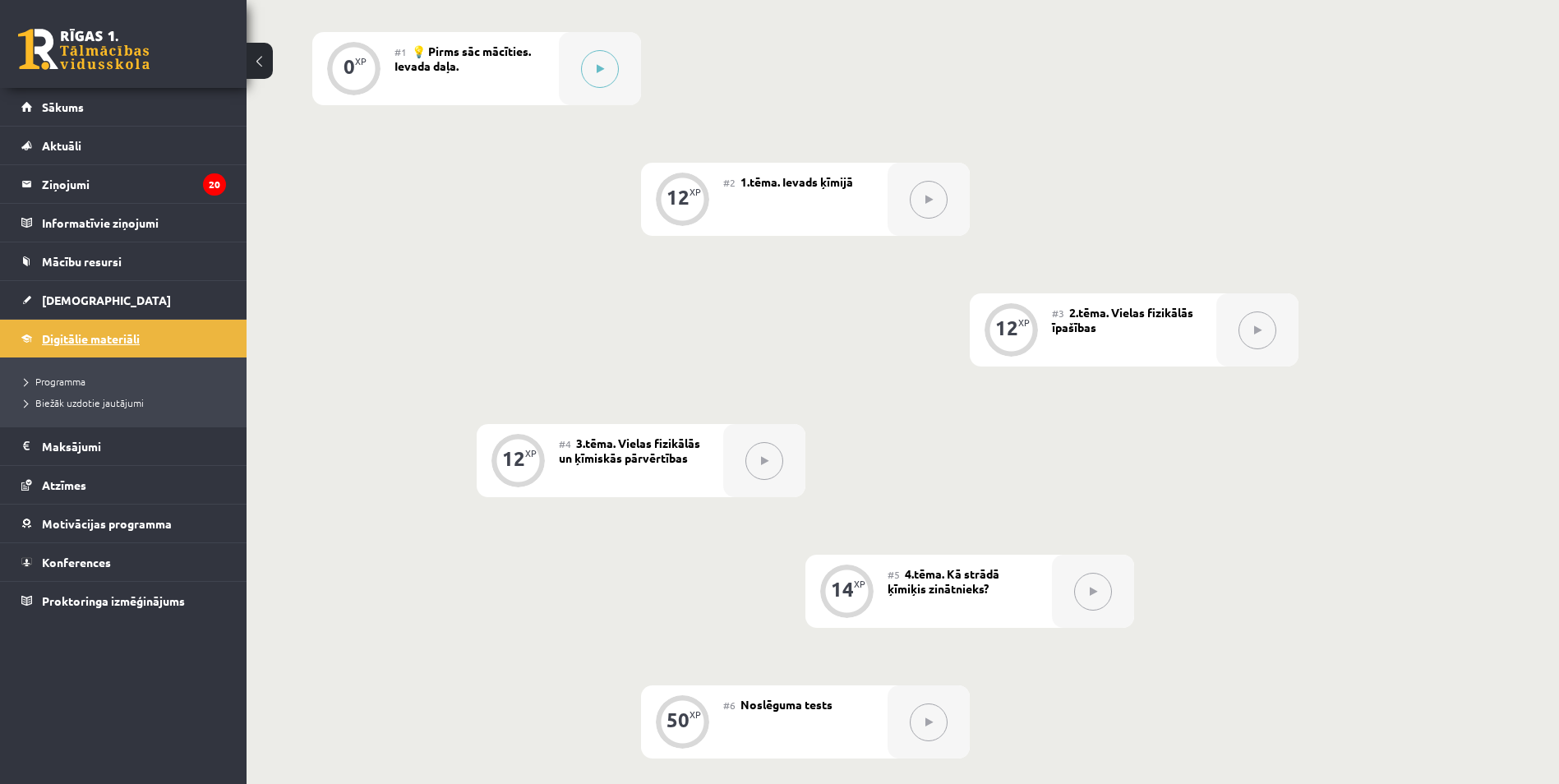
click at [201, 328] on link "Digitālie materiāli" at bounding box center [123, 338] width 205 height 38
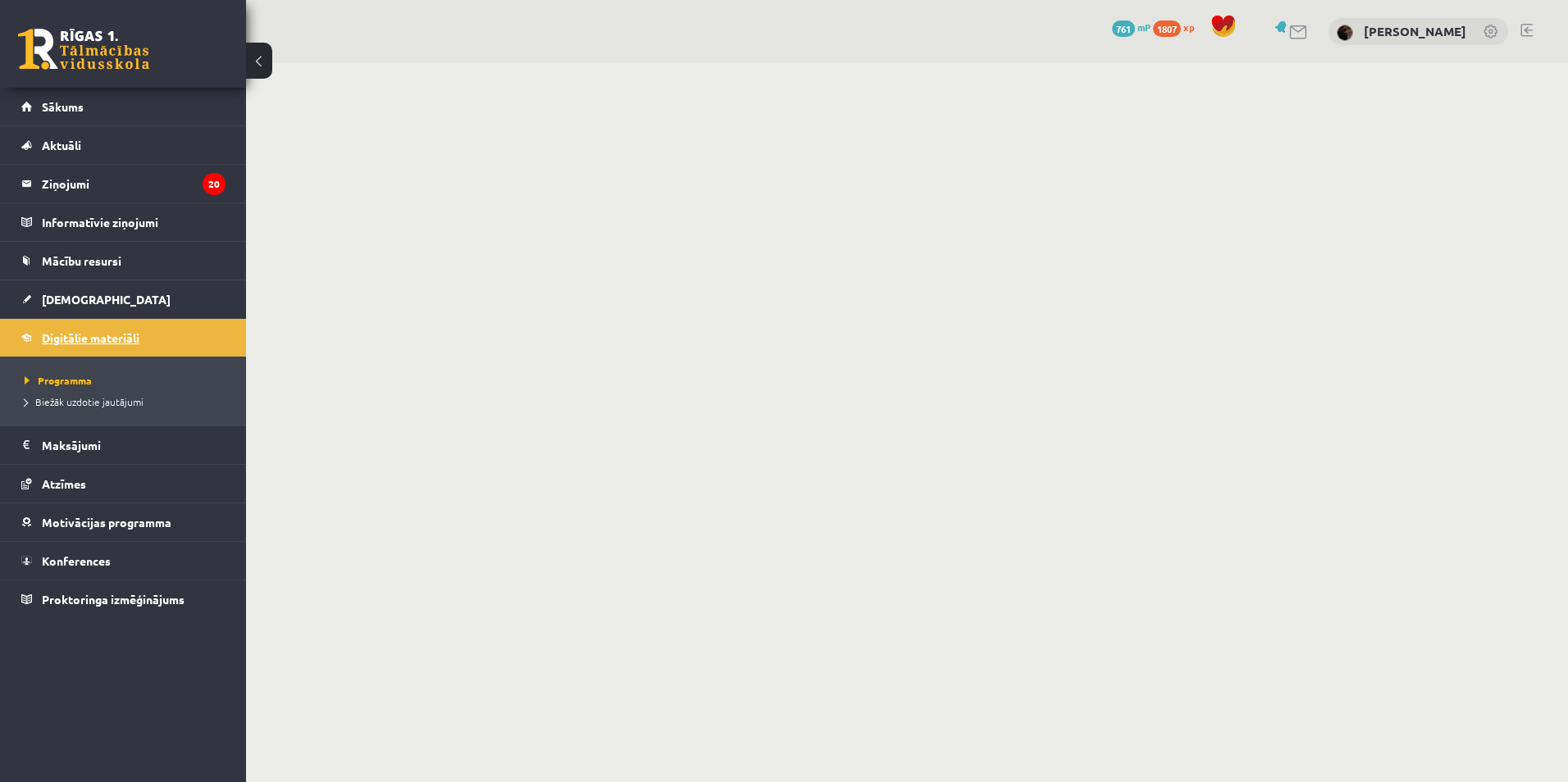
click at [100, 330] on link "Digitālie materiāli" at bounding box center [123, 338] width 204 height 38
drag, startPoint x: 1193, startPoint y: 588, endPoint x: 1286, endPoint y: 699, distance: 144.8
click at [1267, 677] on body "0 Dāvanas 761 mP 1807 xp [PERSON_NAME] Sākums Aktuāli Kā mācīties eSKOLĀ Kontak…" at bounding box center [784, 391] width 1568 height 782
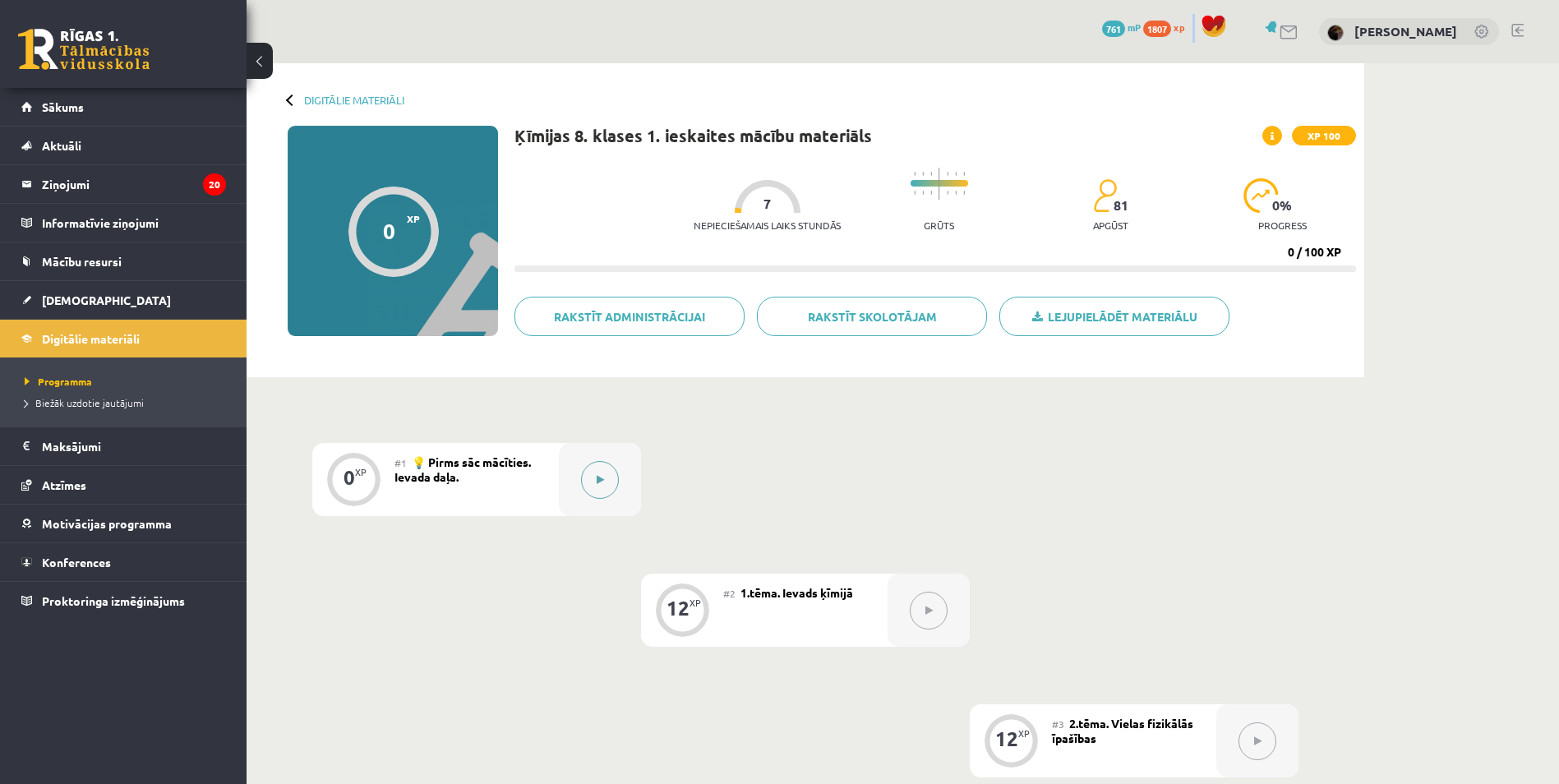
click at [590, 478] on button at bounding box center [600, 480] width 38 height 38
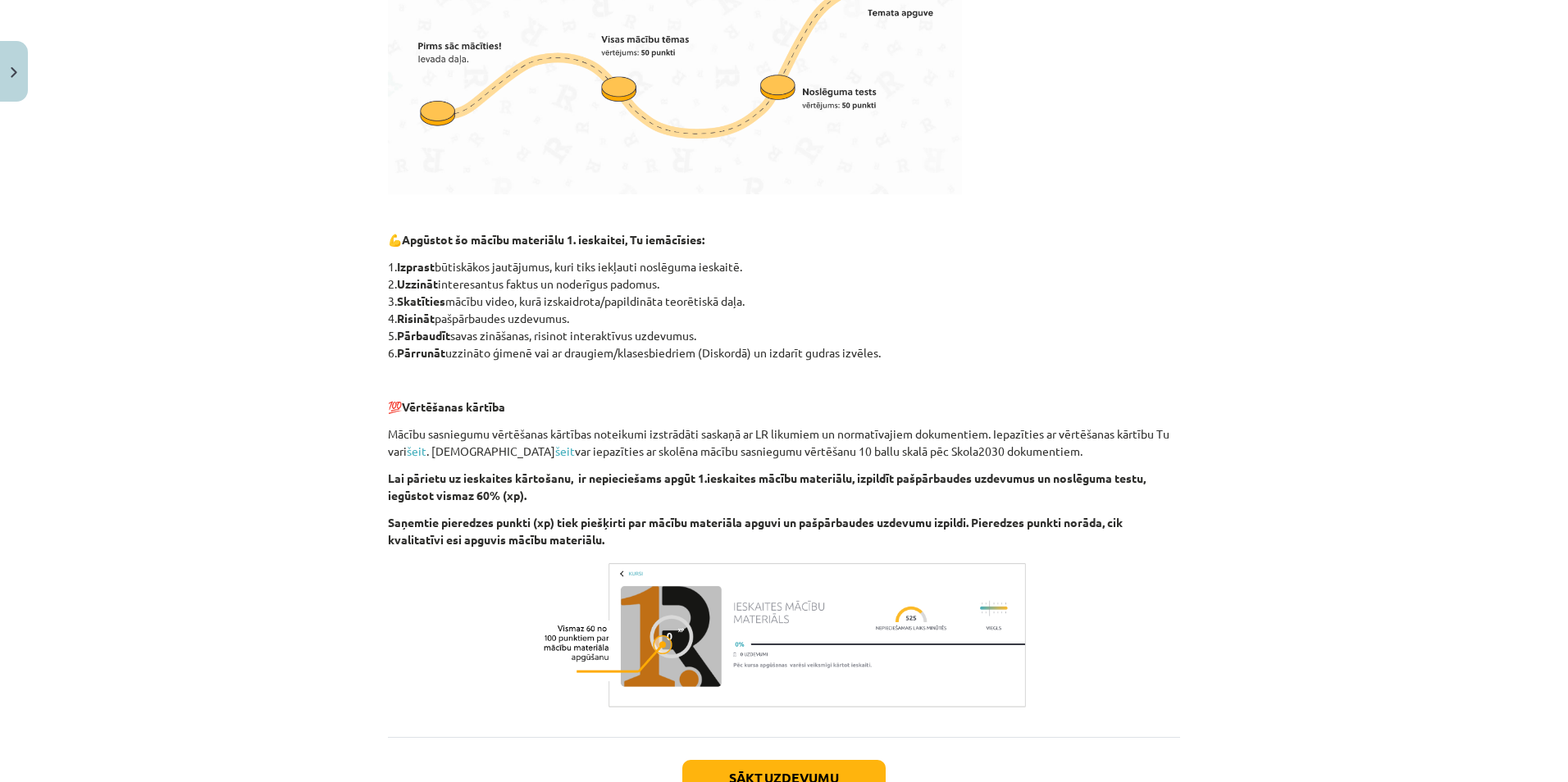
scroll to position [814, 0]
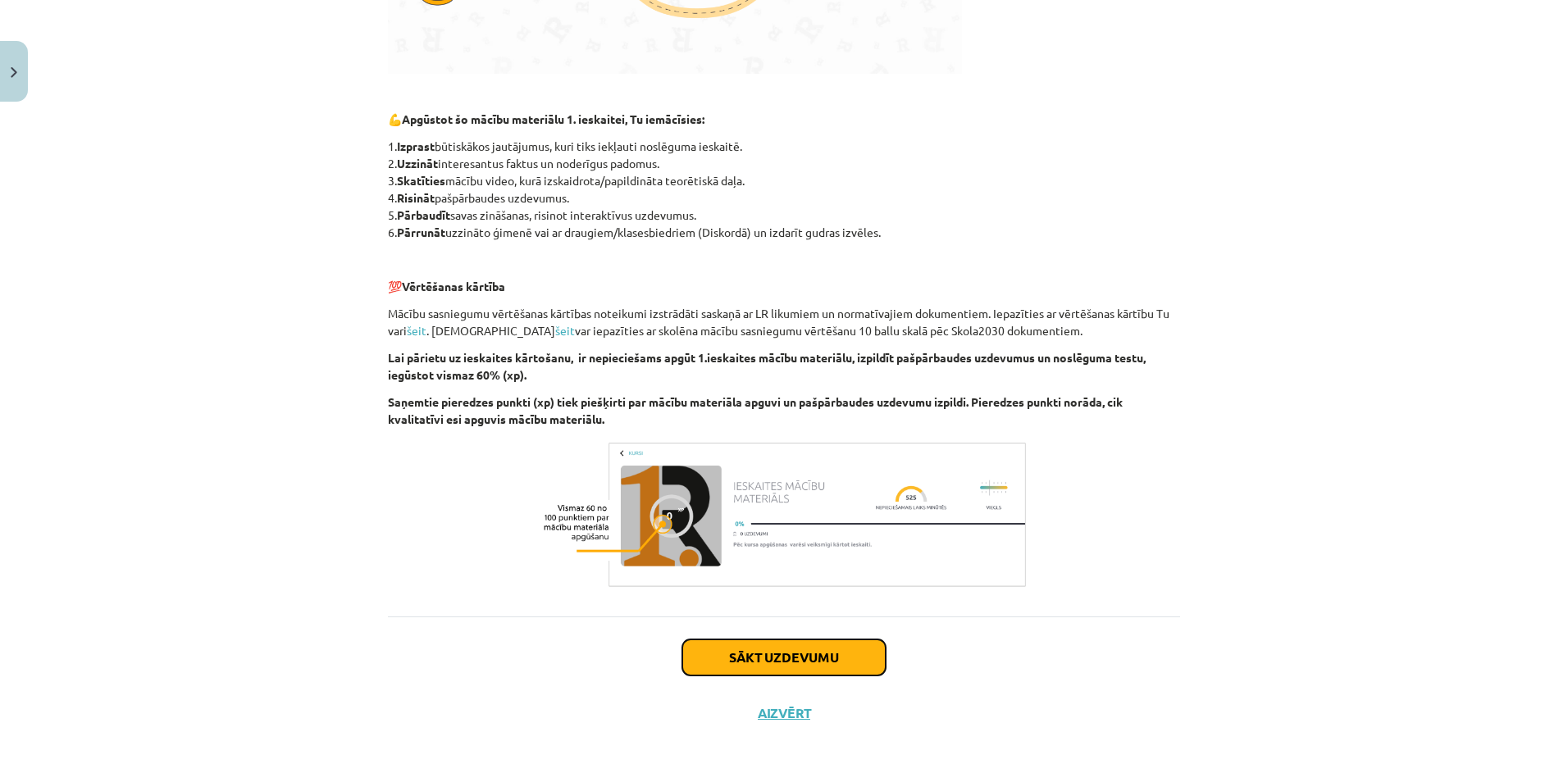
click at [734, 640] on button "Sākt uzdevumu" at bounding box center [784, 657] width 203 height 36
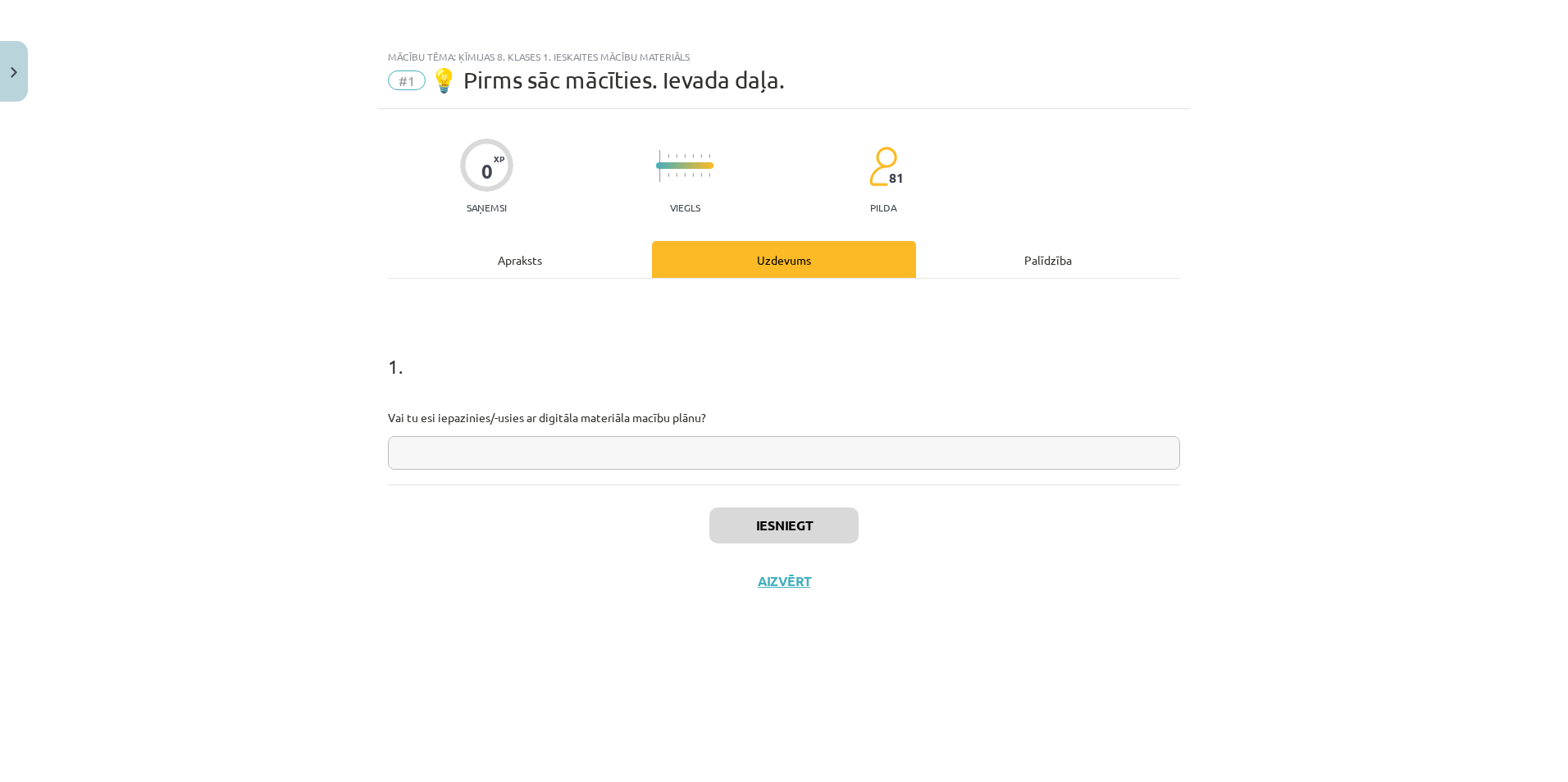
click at [606, 460] on input "text" at bounding box center [784, 452] width 793 height 33
type input "**"
click at [775, 537] on button "Iesniegt" at bounding box center [784, 526] width 150 height 36
click at [746, 583] on button "Nākamā nodarbība" at bounding box center [784, 591] width 161 height 38
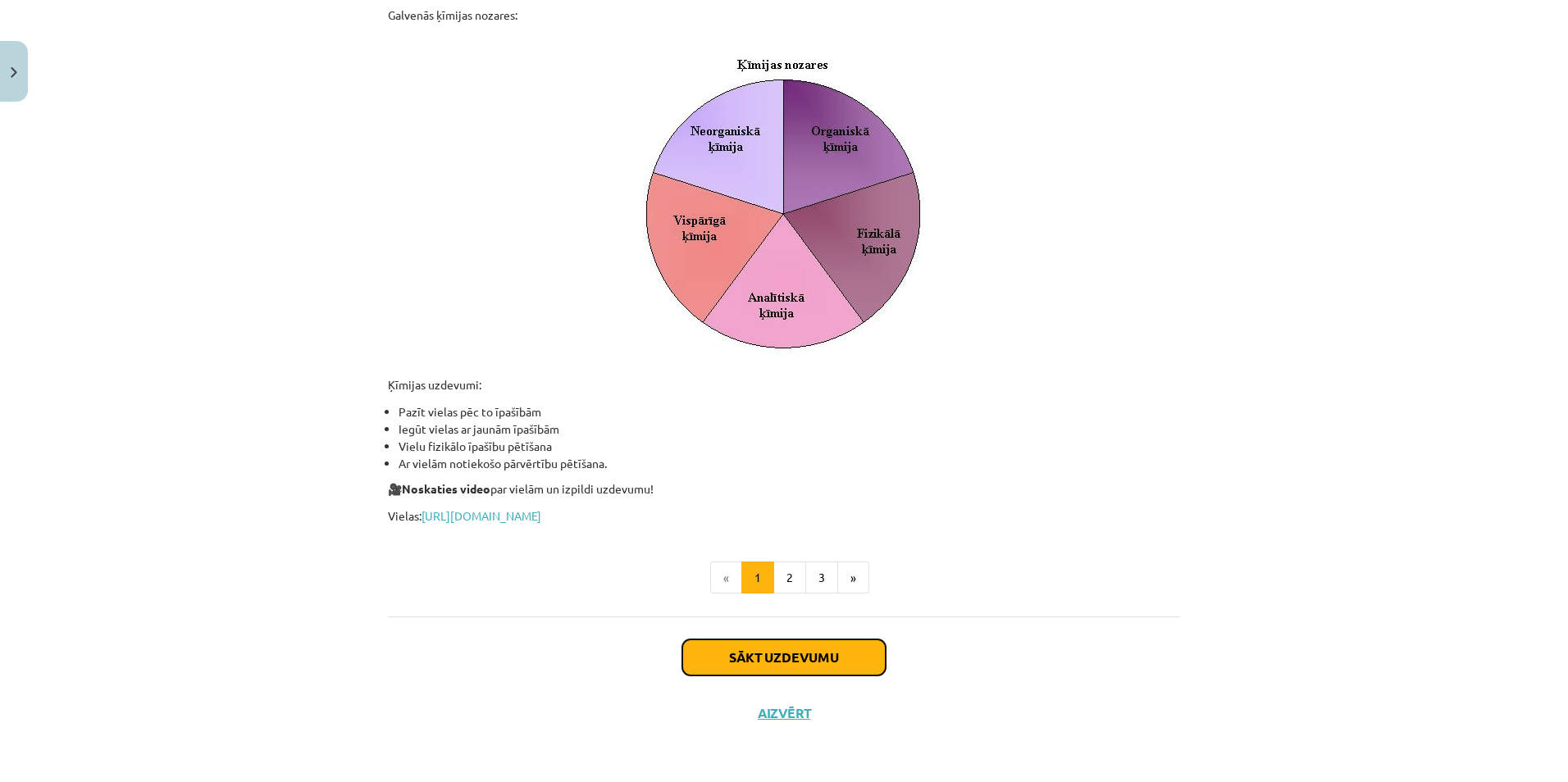
click at [722, 657] on button "Sākt uzdevumu" at bounding box center [784, 657] width 203 height 36
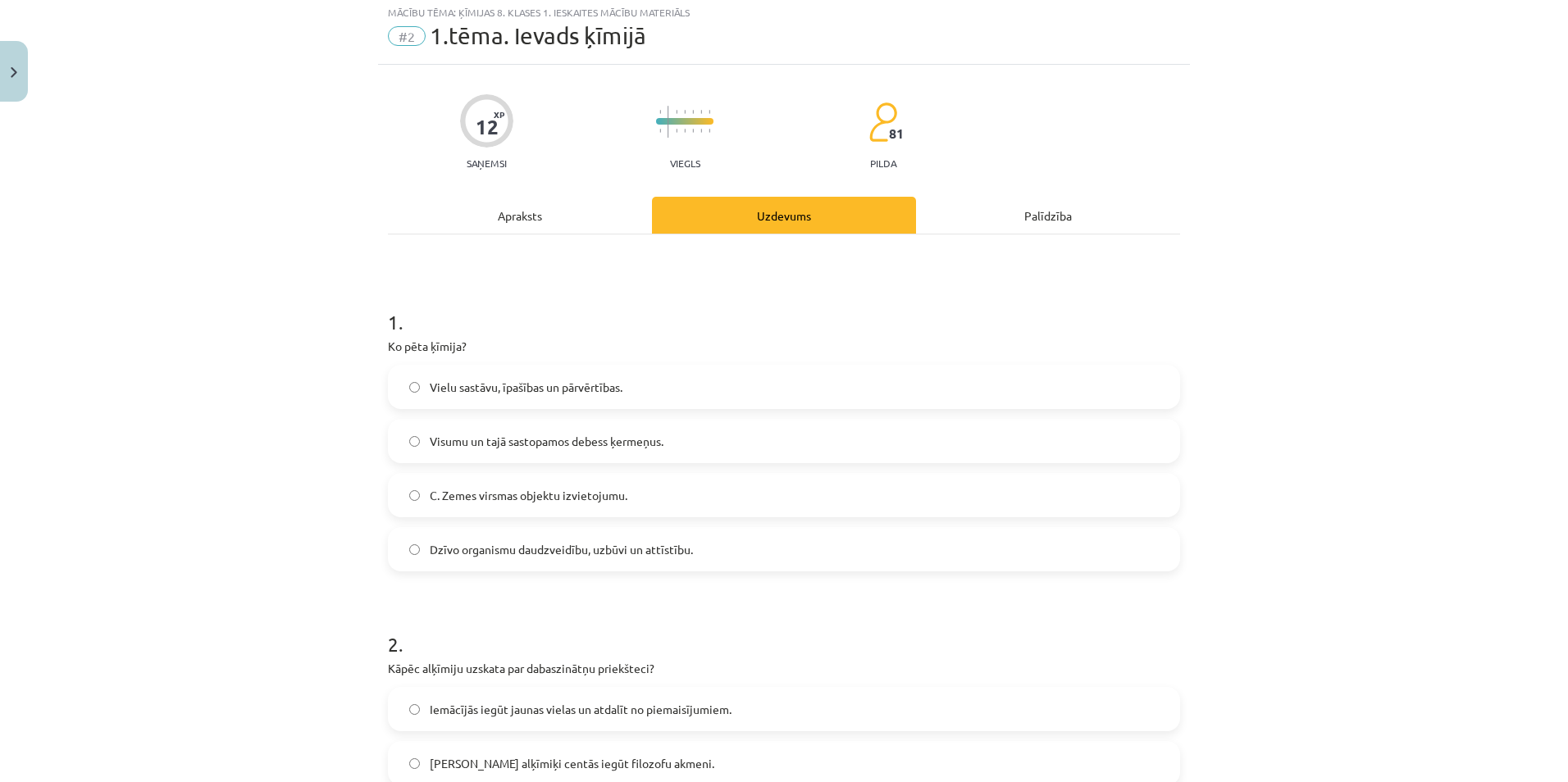
scroll to position [41, 0]
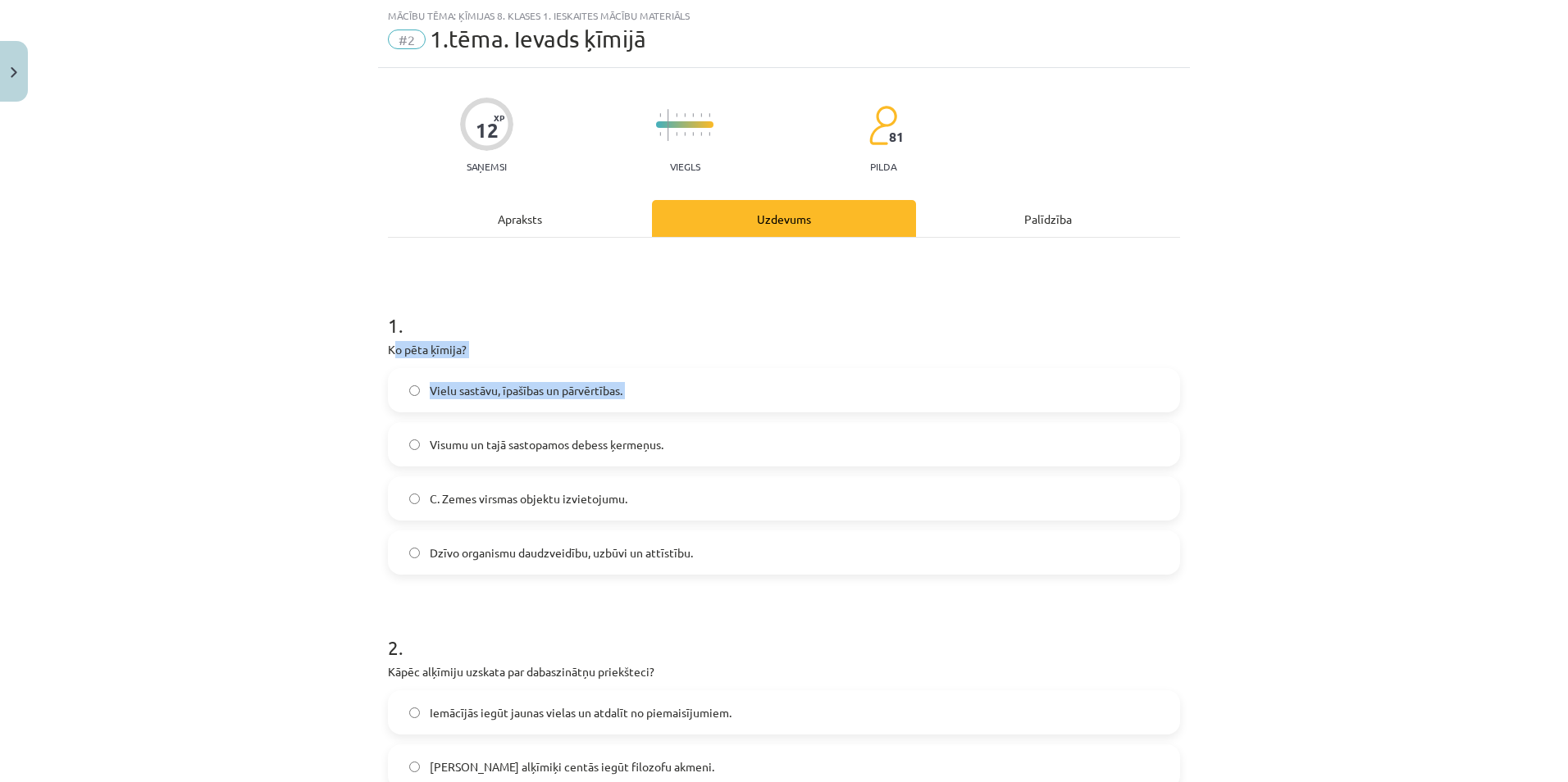
drag, startPoint x: 388, startPoint y: 350, endPoint x: 424, endPoint y: 426, distance: 84.1
click at [424, 426] on div "1 . Ko pēta ķīmija? Vielu sastāvu, īpašības un pārvērtības. Visumu un tajā sast…" at bounding box center [784, 430] width 793 height 290
drag, startPoint x: 424, startPoint y: 426, endPoint x: 333, endPoint y: 412, distance: 92.1
click at [333, 412] on div "Mācību tēma: Ķīmijas 8. klases 1. ieskaites mācību materiāls #2 1.tēma. Ievads …" at bounding box center [784, 391] width 1568 height 782
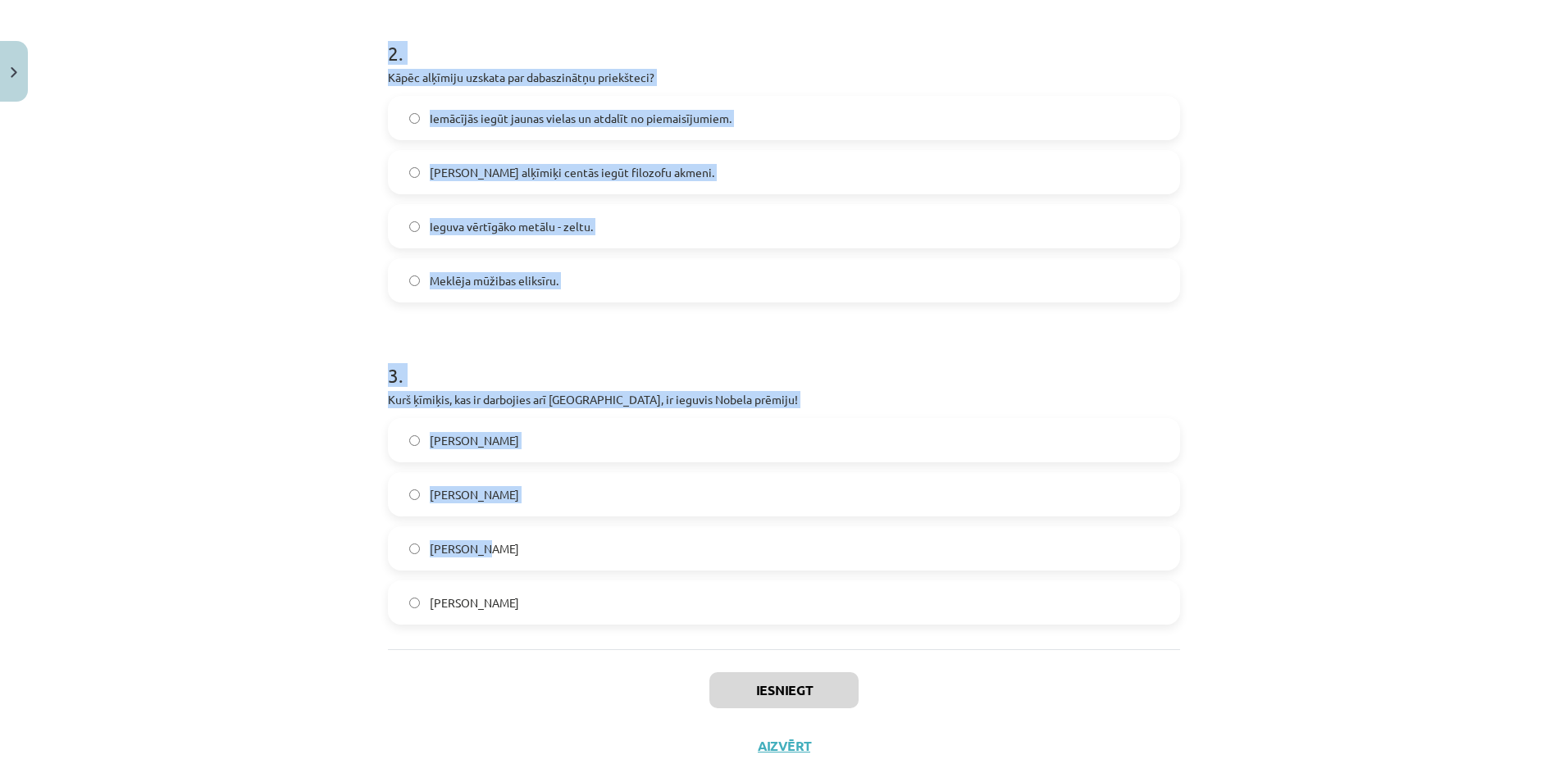
scroll to position [668, 0]
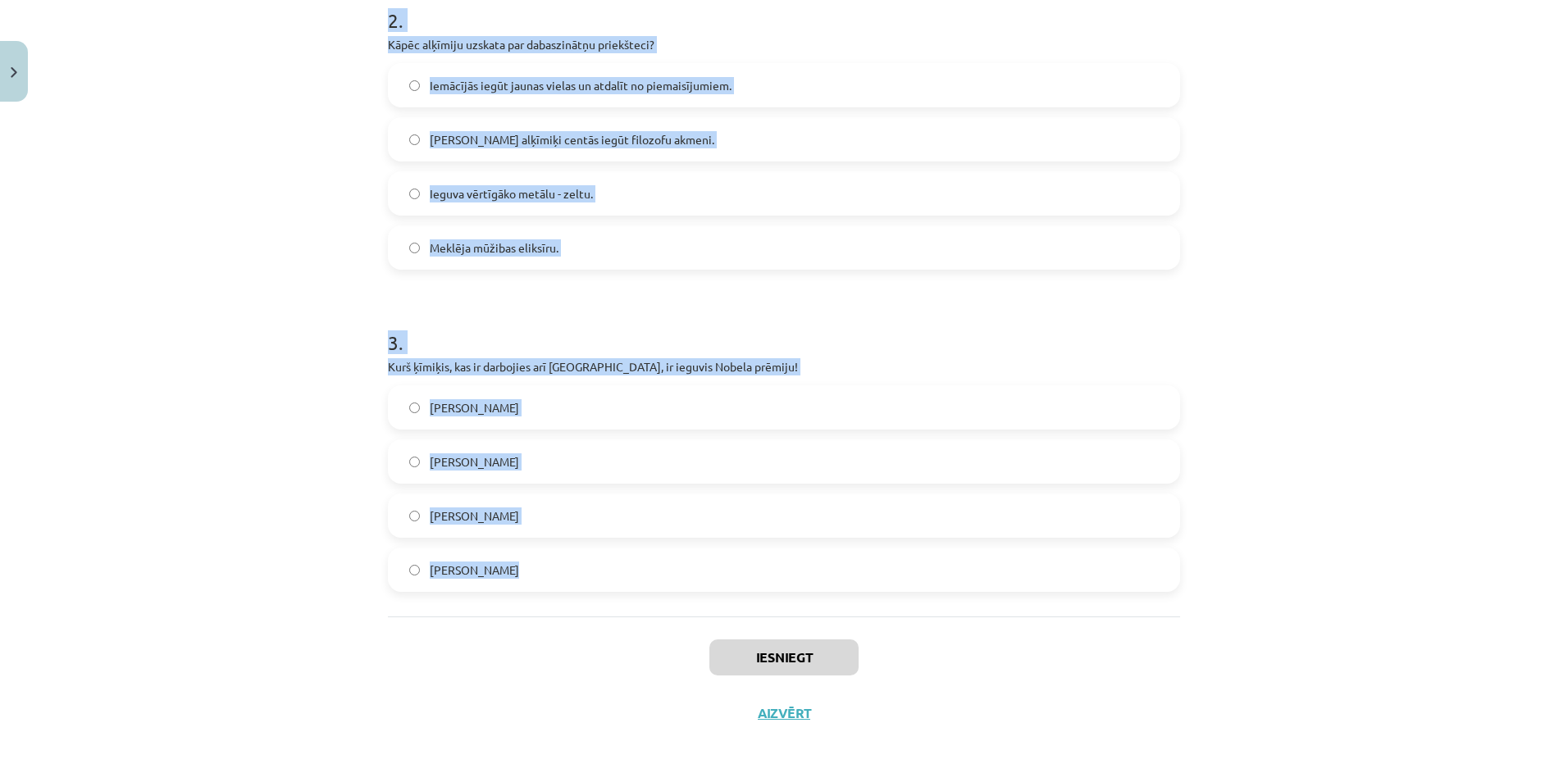
drag, startPoint x: 375, startPoint y: 344, endPoint x: 538, endPoint y: 565, distance: 274.6
click at [538, 565] on div "12 XP Saņemsi Viegls 81 pilda Apraksts Uzdevums Palīdzība 1 . Ko pēta ķīmija? V…" at bounding box center [784, 91] width 812 height 1300
copy form "Ko pēta ķīmija? Vielu sastāvu, īpašības un pārvērtības. Visumu un tajā sastopam…"
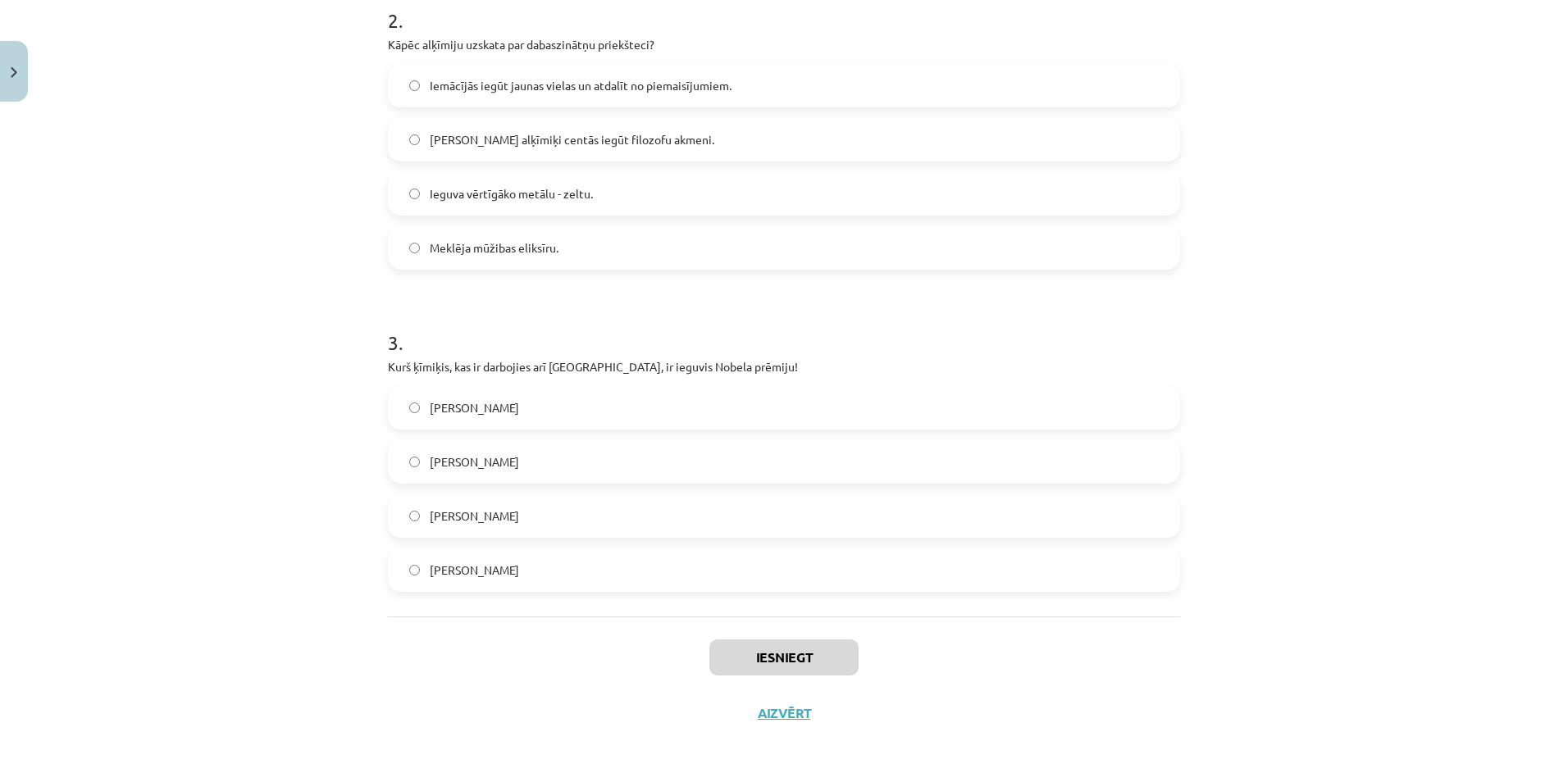
click at [1164, 654] on div "Iesniegt Aizvērt" at bounding box center [784, 673] width 793 height 115
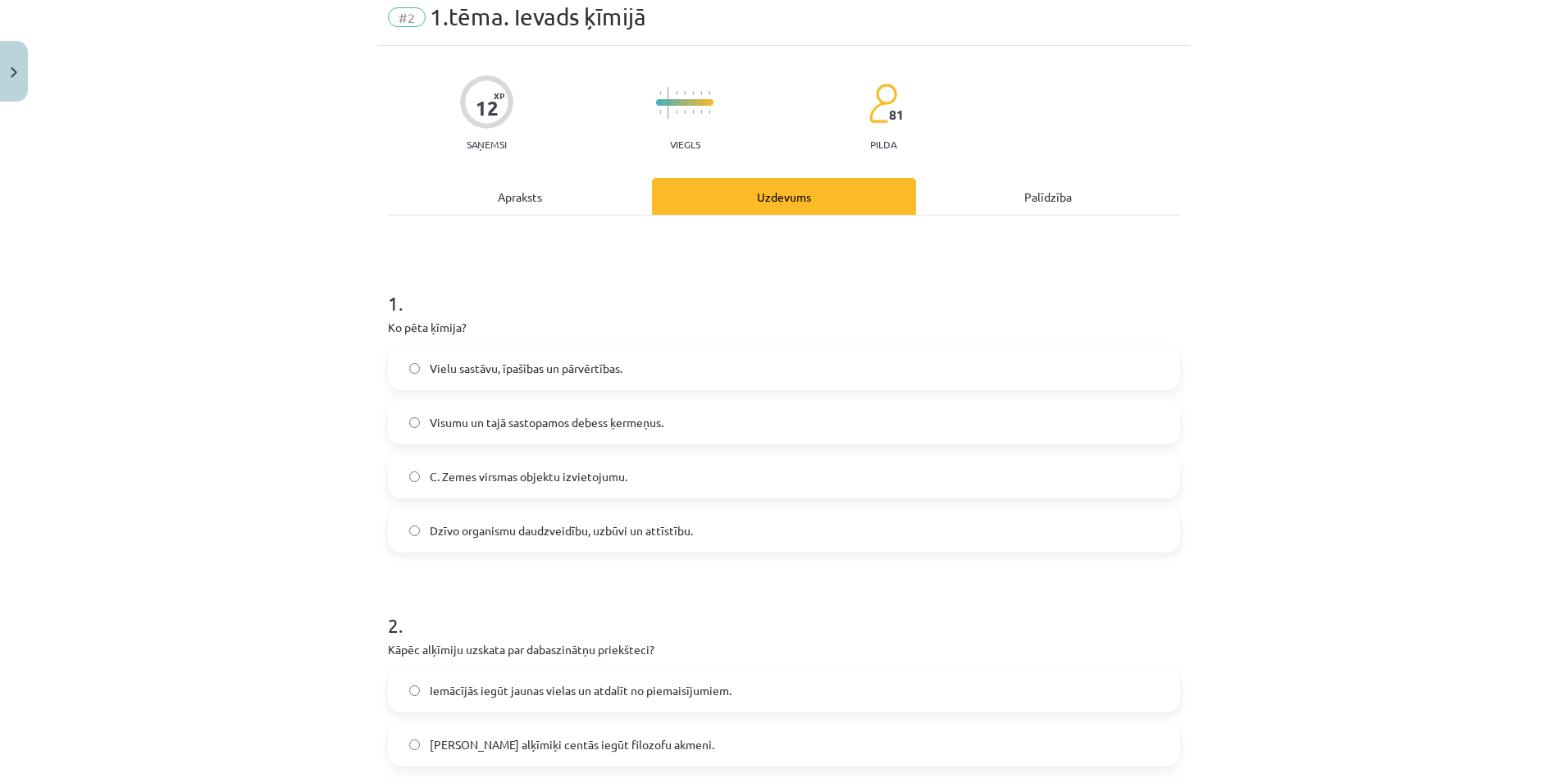
scroll to position [12, 0]
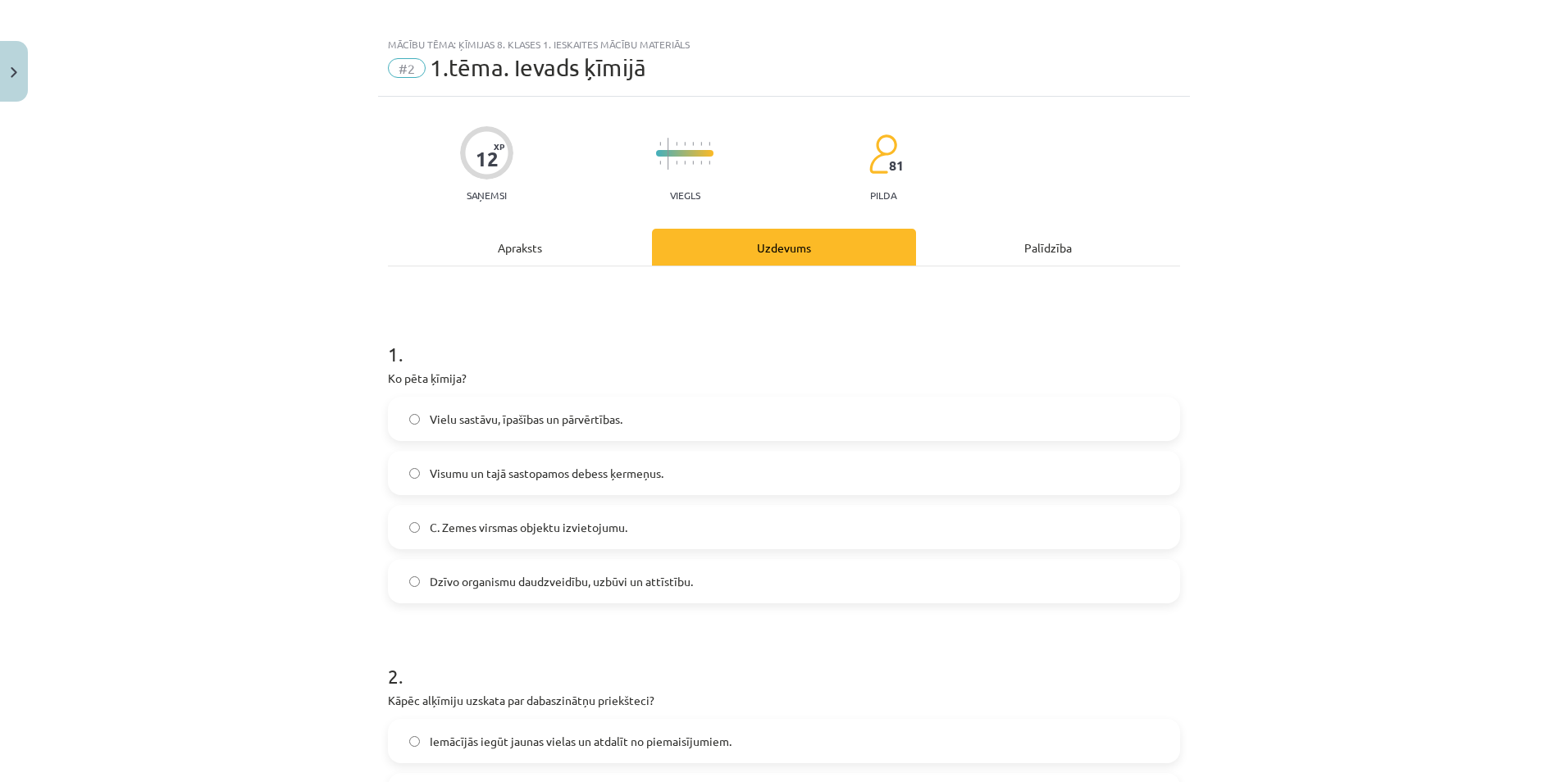
click at [575, 420] on span "Vielu sastāvu, īpašības un pārvērtības." at bounding box center [526, 420] width 192 height 17
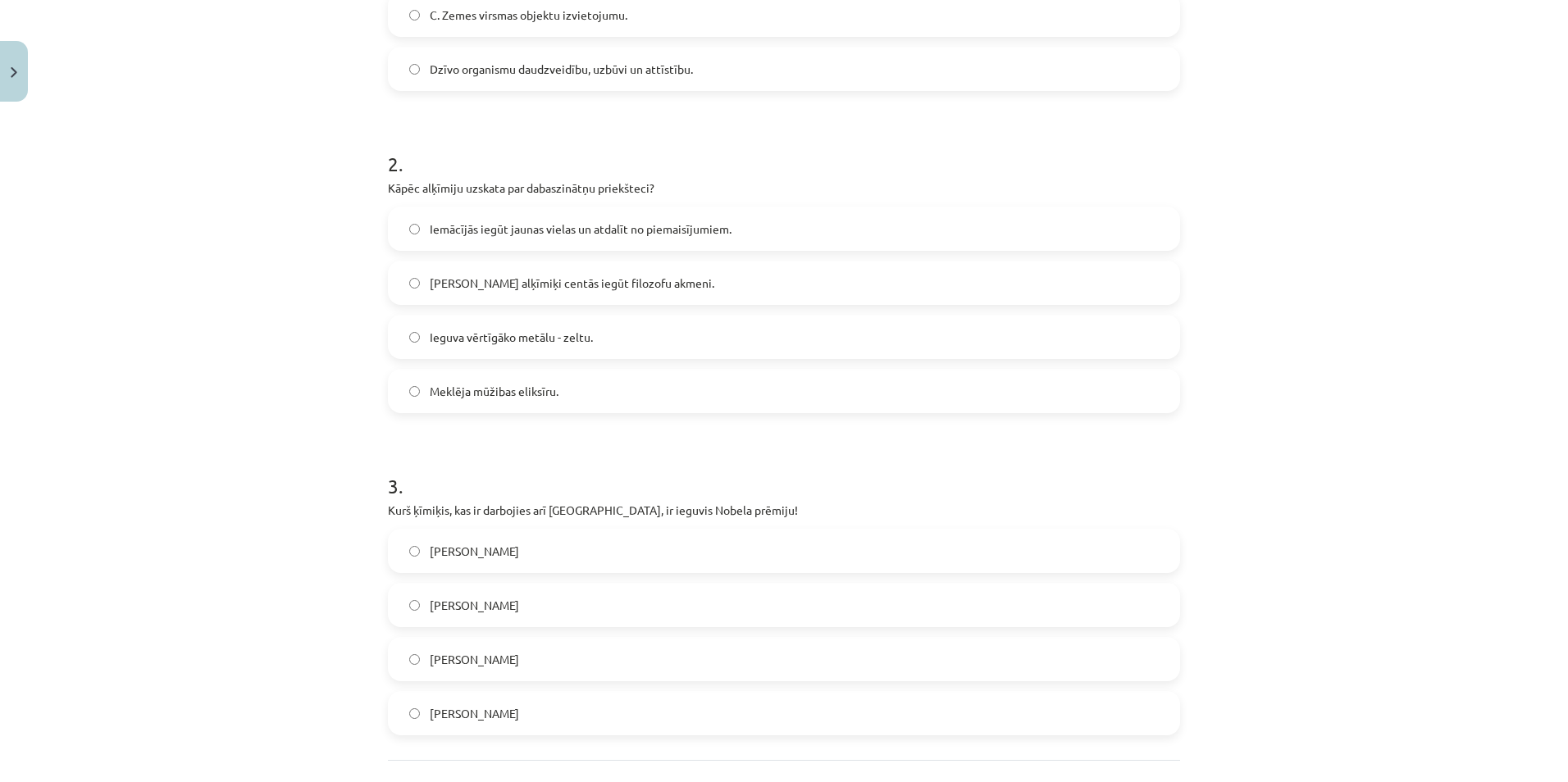
scroll to position [586, 0]
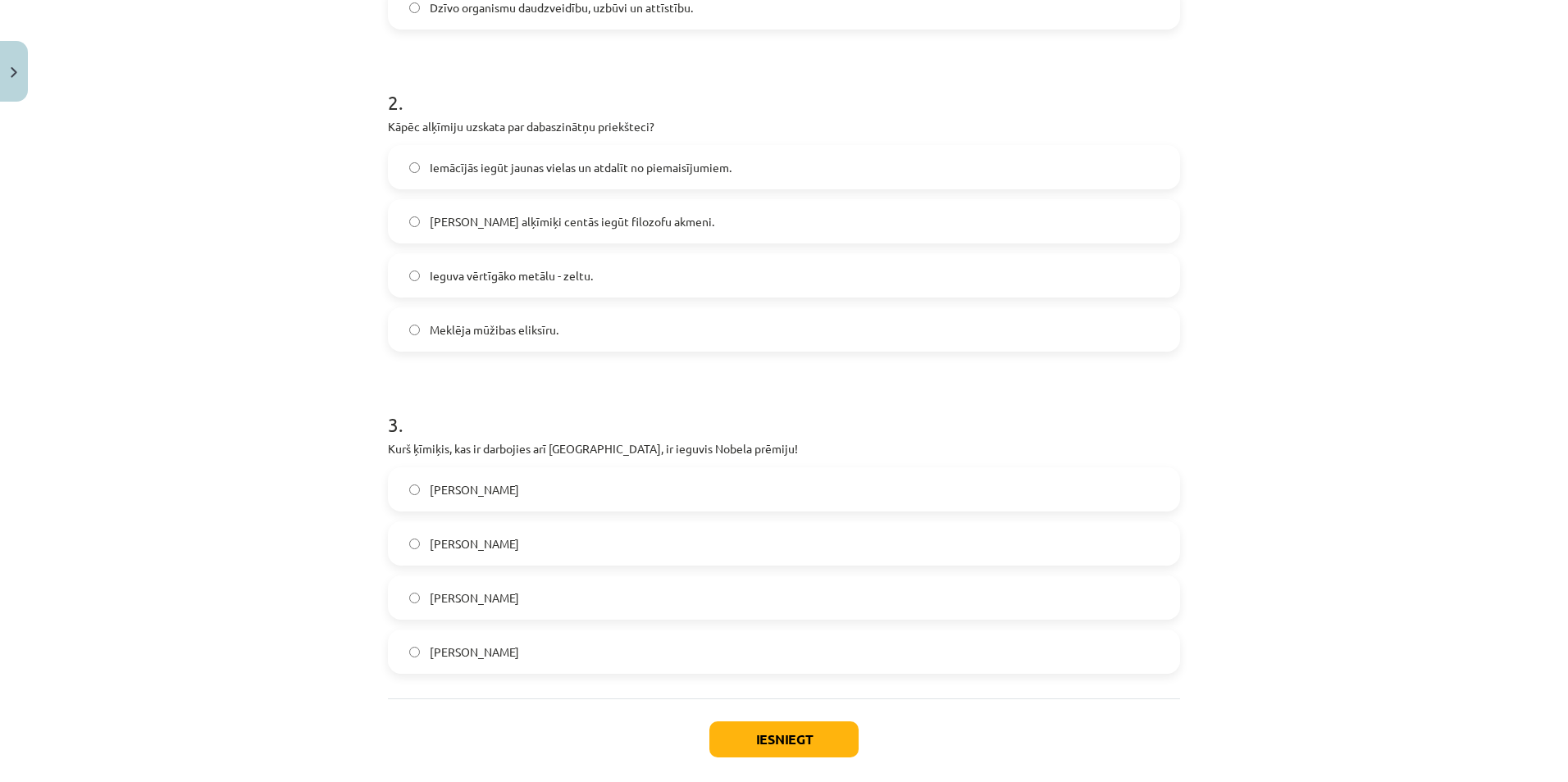
click at [536, 174] on span "Iemācījās iegūt jaunas vielas un atdalīt no piemaisījumiem." at bounding box center [581, 168] width 302 height 17
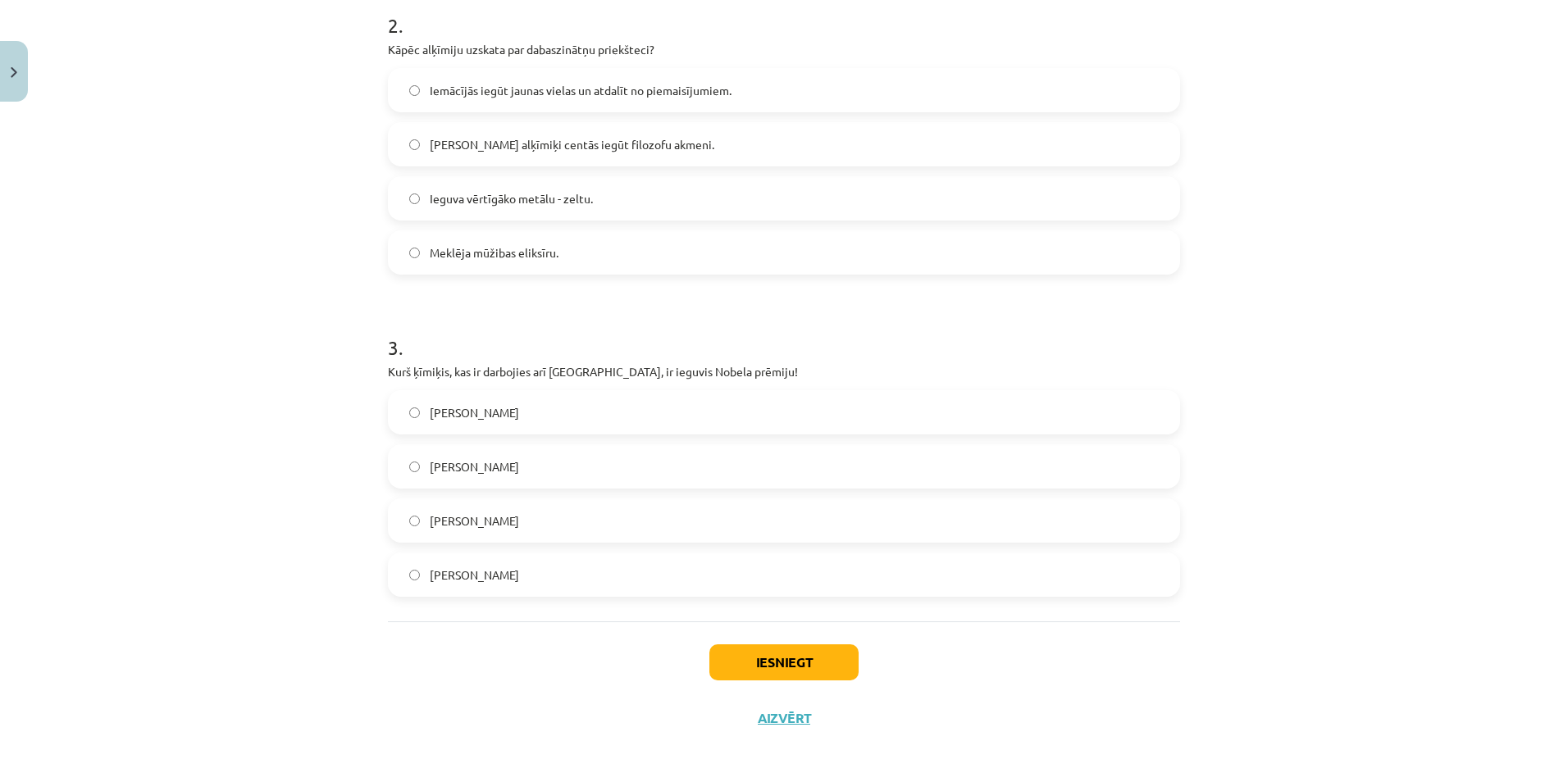
scroll to position [668, 0]
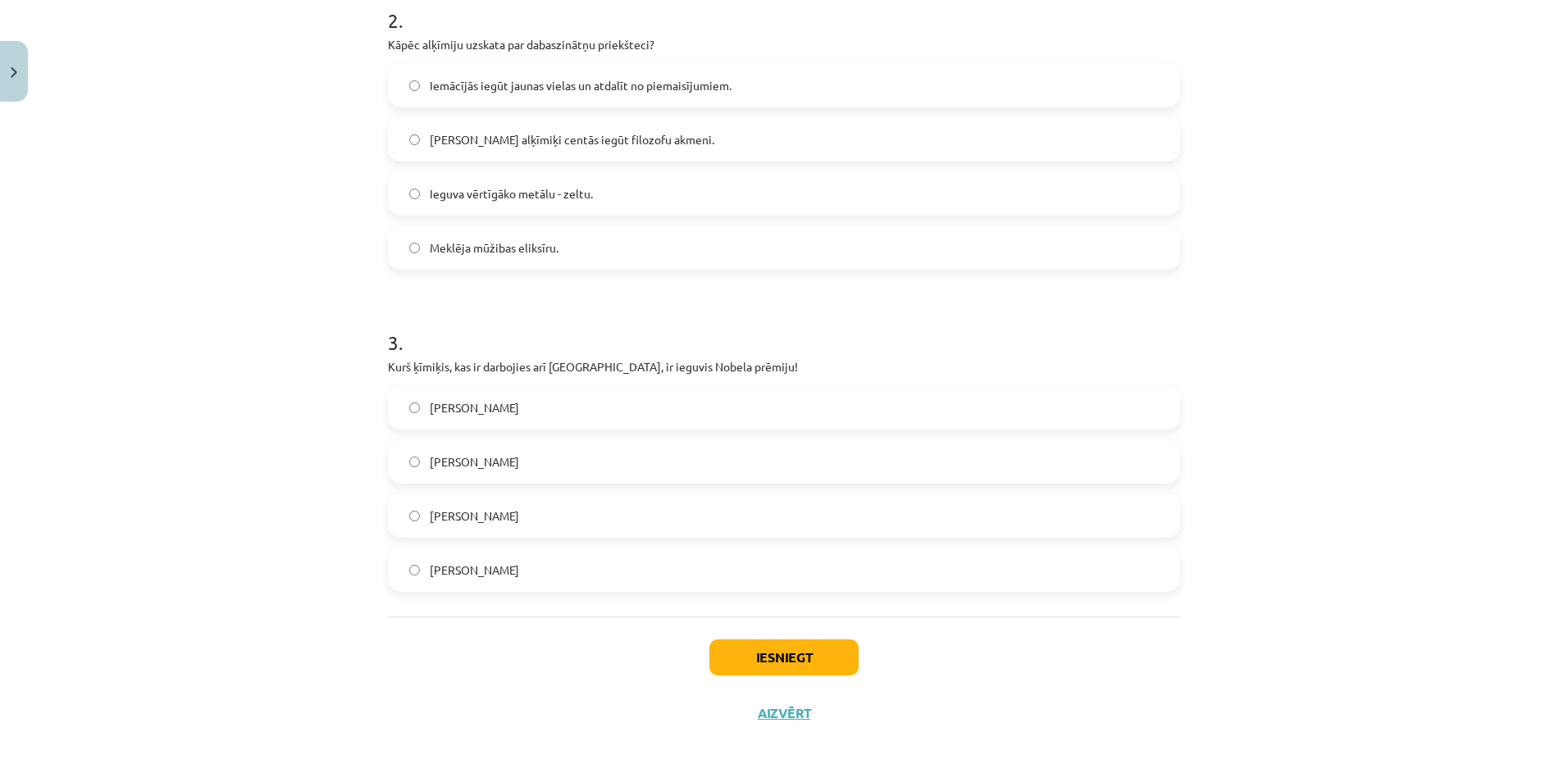
click at [462, 415] on span "Vilhelms Ostvalds" at bounding box center [475, 408] width 90 height 17
click at [824, 648] on button "Iesniegt" at bounding box center [784, 657] width 150 height 36
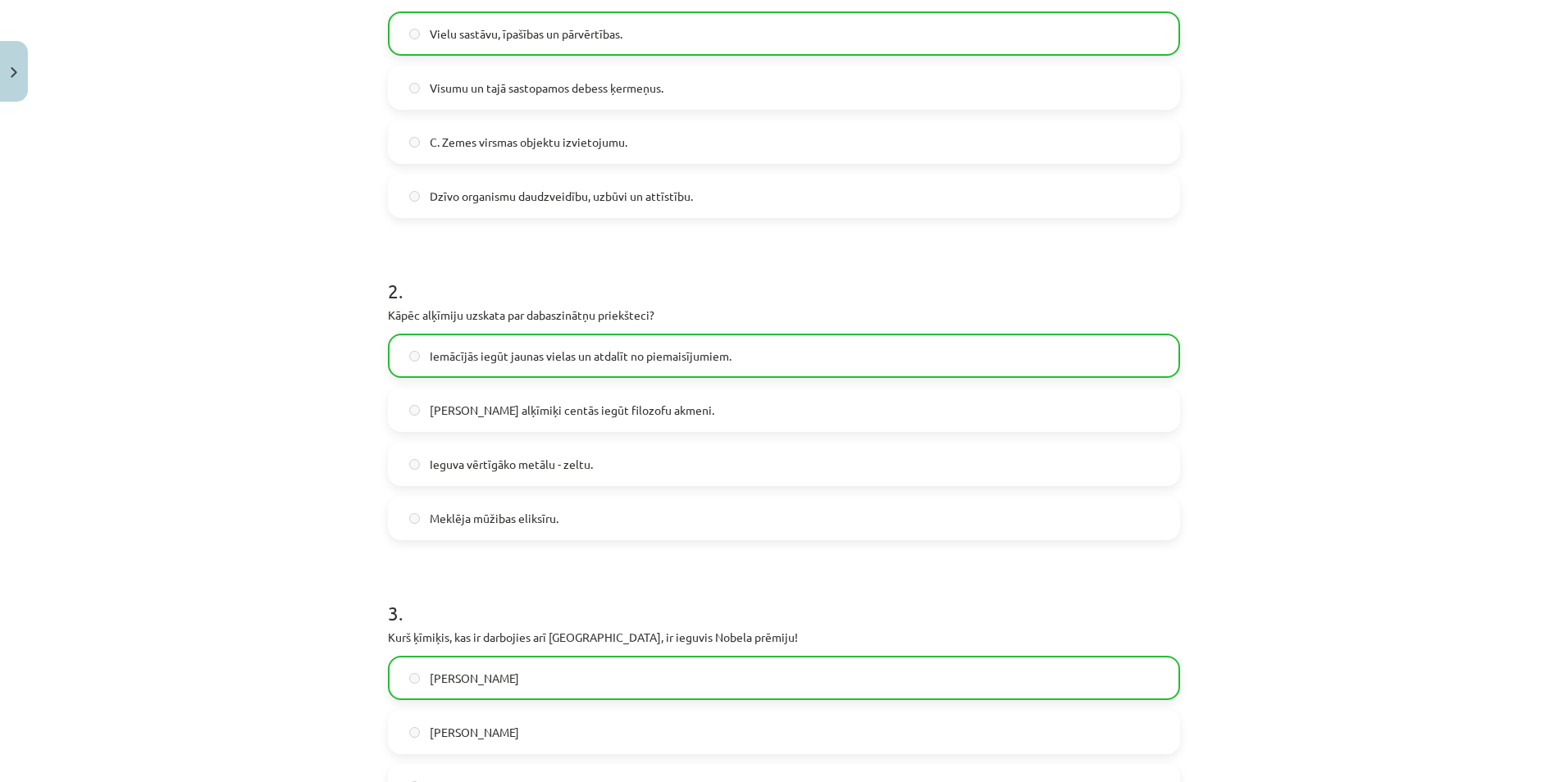
scroll to position [720, 0]
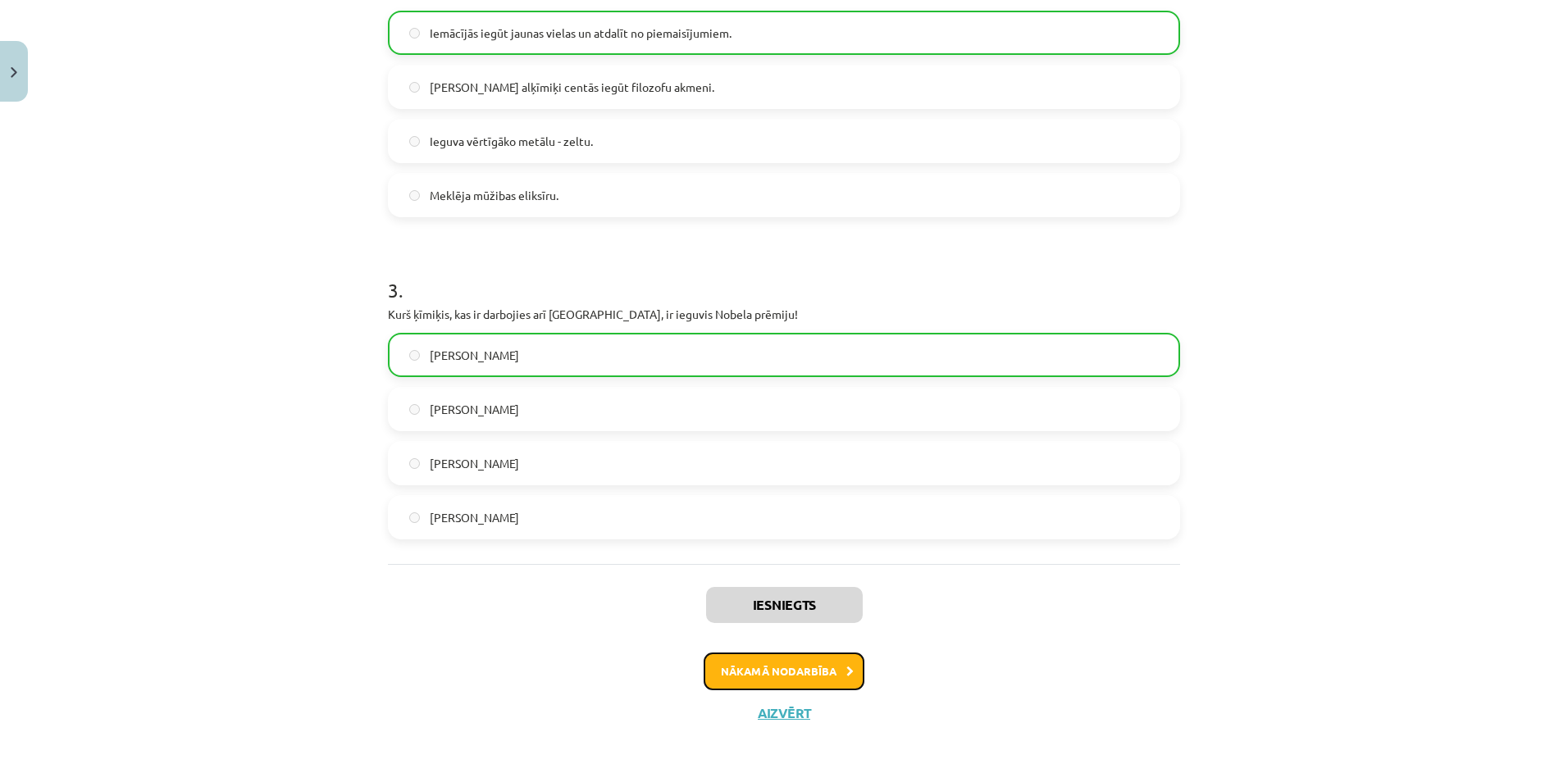
click at [843, 651] on div "Iesniegts Nākamā nodarbība Aizvērt" at bounding box center [784, 648] width 793 height 168
click at [772, 656] on button "Nākamā nodarbība" at bounding box center [784, 671] width 161 height 38
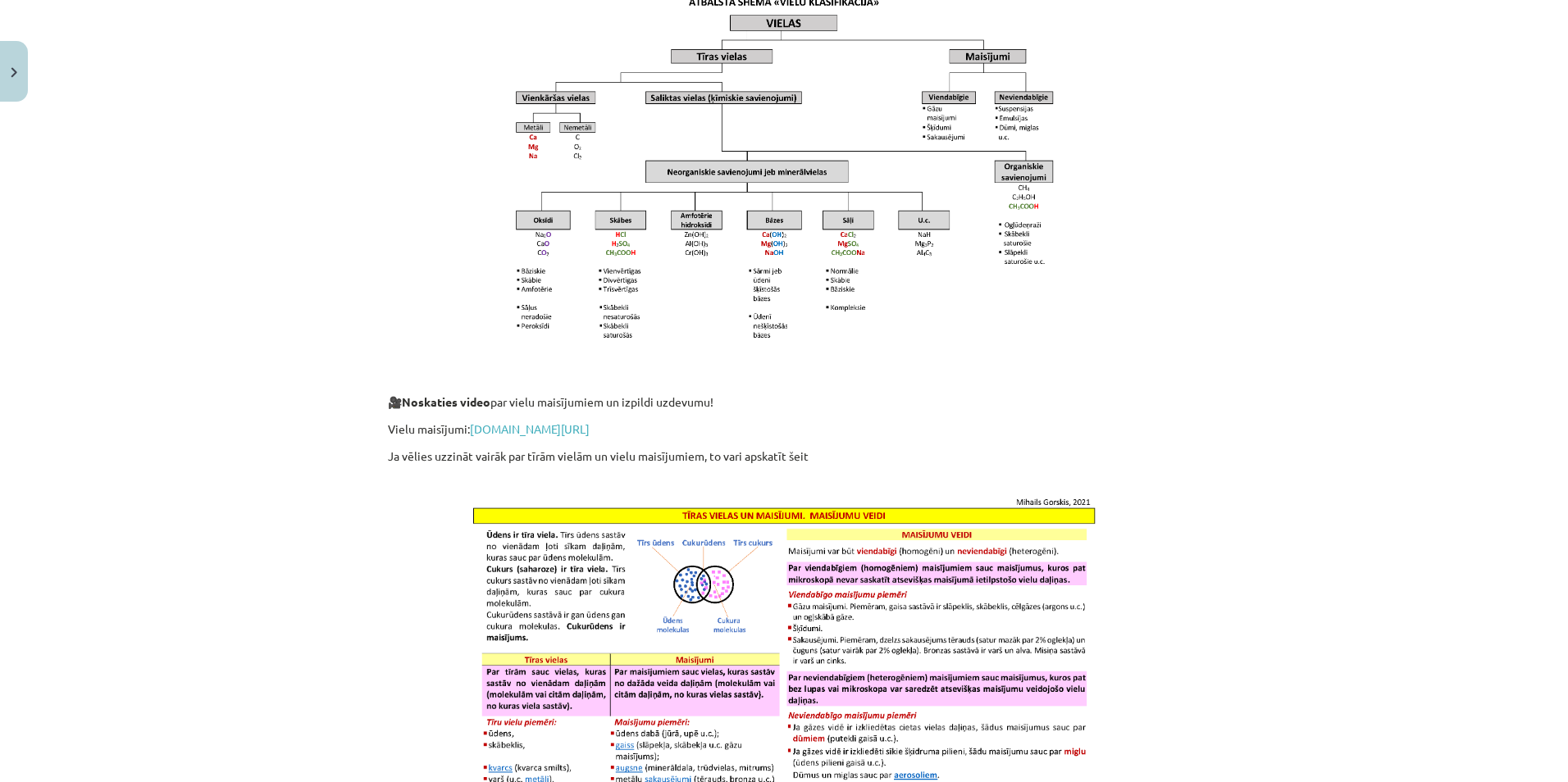
scroll to position [1455, 0]
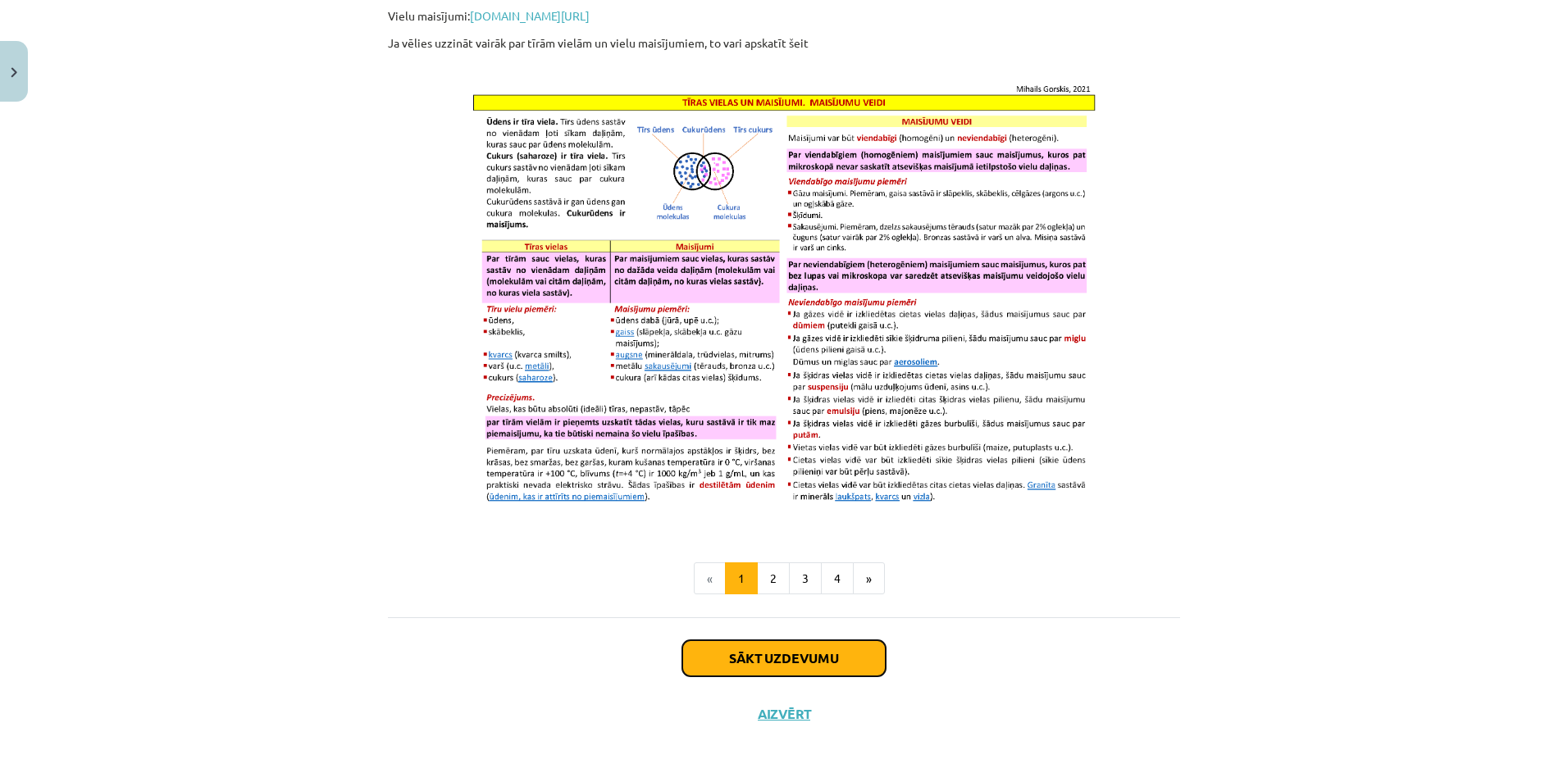
click at [786, 661] on button "Sākt uzdevumu" at bounding box center [784, 658] width 203 height 36
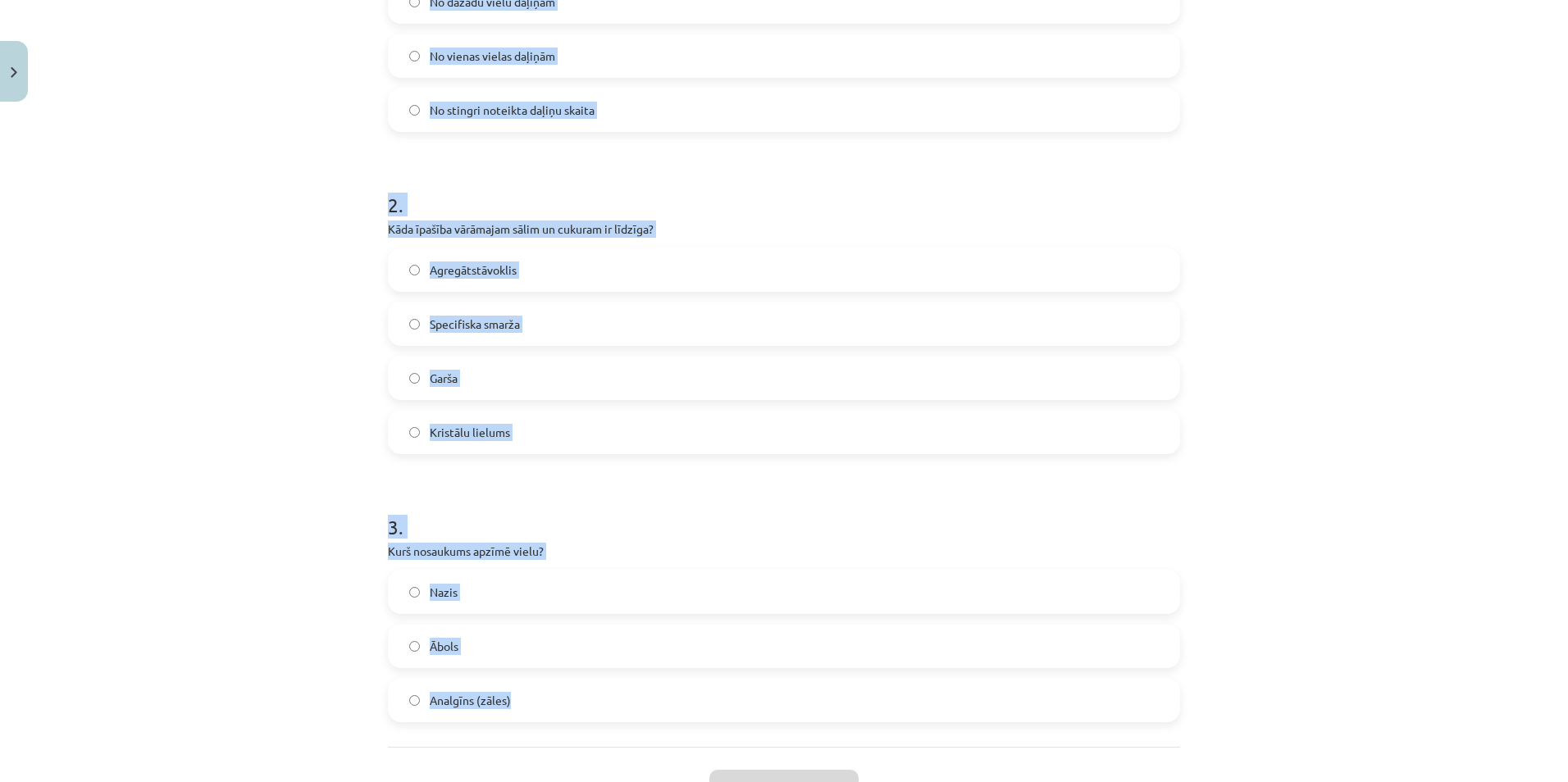
scroll to position [614, 0]
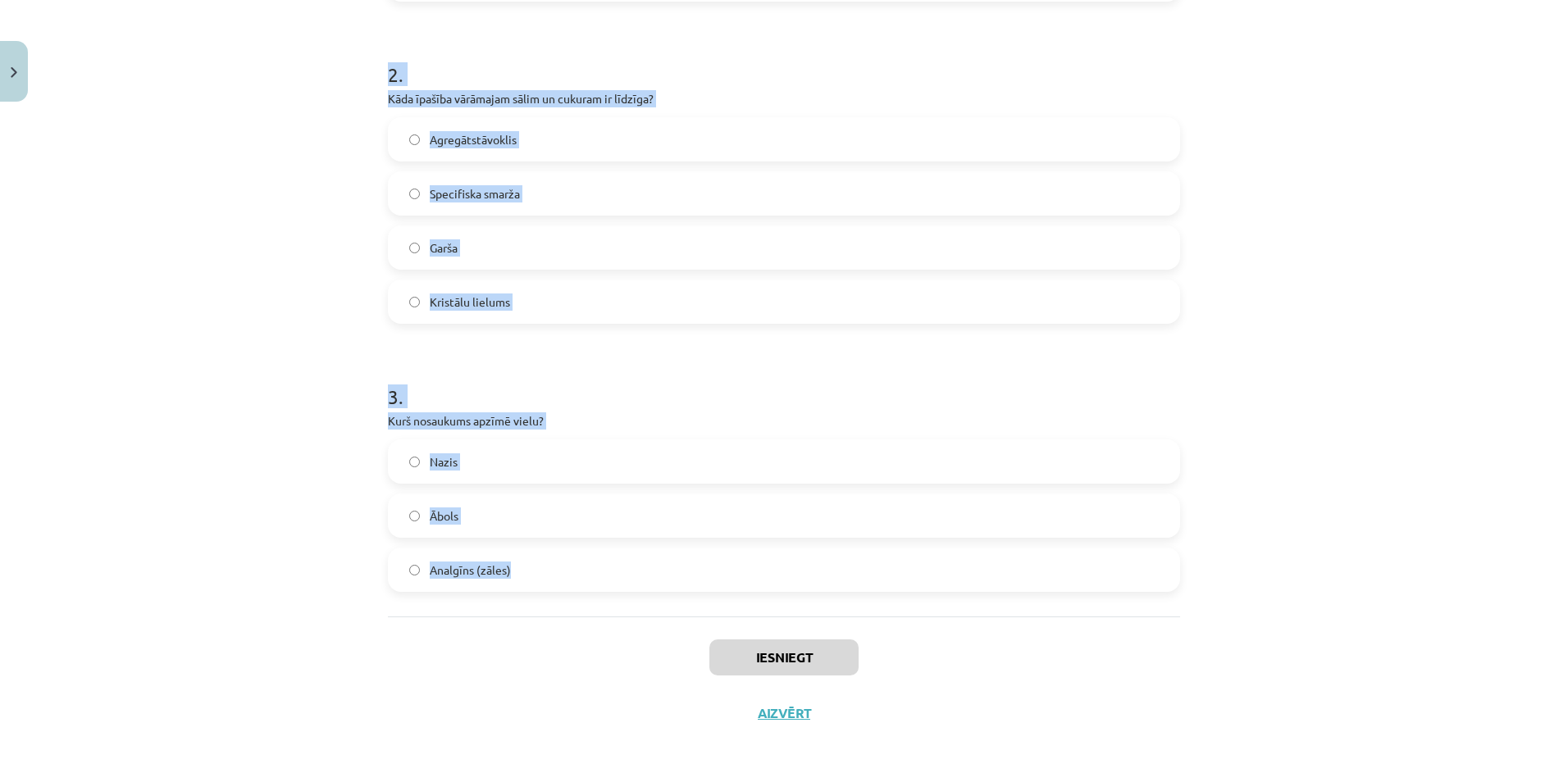
drag, startPoint x: 376, startPoint y: 345, endPoint x: 581, endPoint y: 604, distance: 330.3
click at [581, 604] on div "12 XP Saņemsi Viegls 81 pilda Apraksts Uzdevums Palīdzība 1 . No kā sastāv viel…" at bounding box center [784, 118] width 812 height 1246
copy form "No kā sastāv vielu maisījums? Visi iepriekšminētie No dažādu vielu daļiņām No v…"
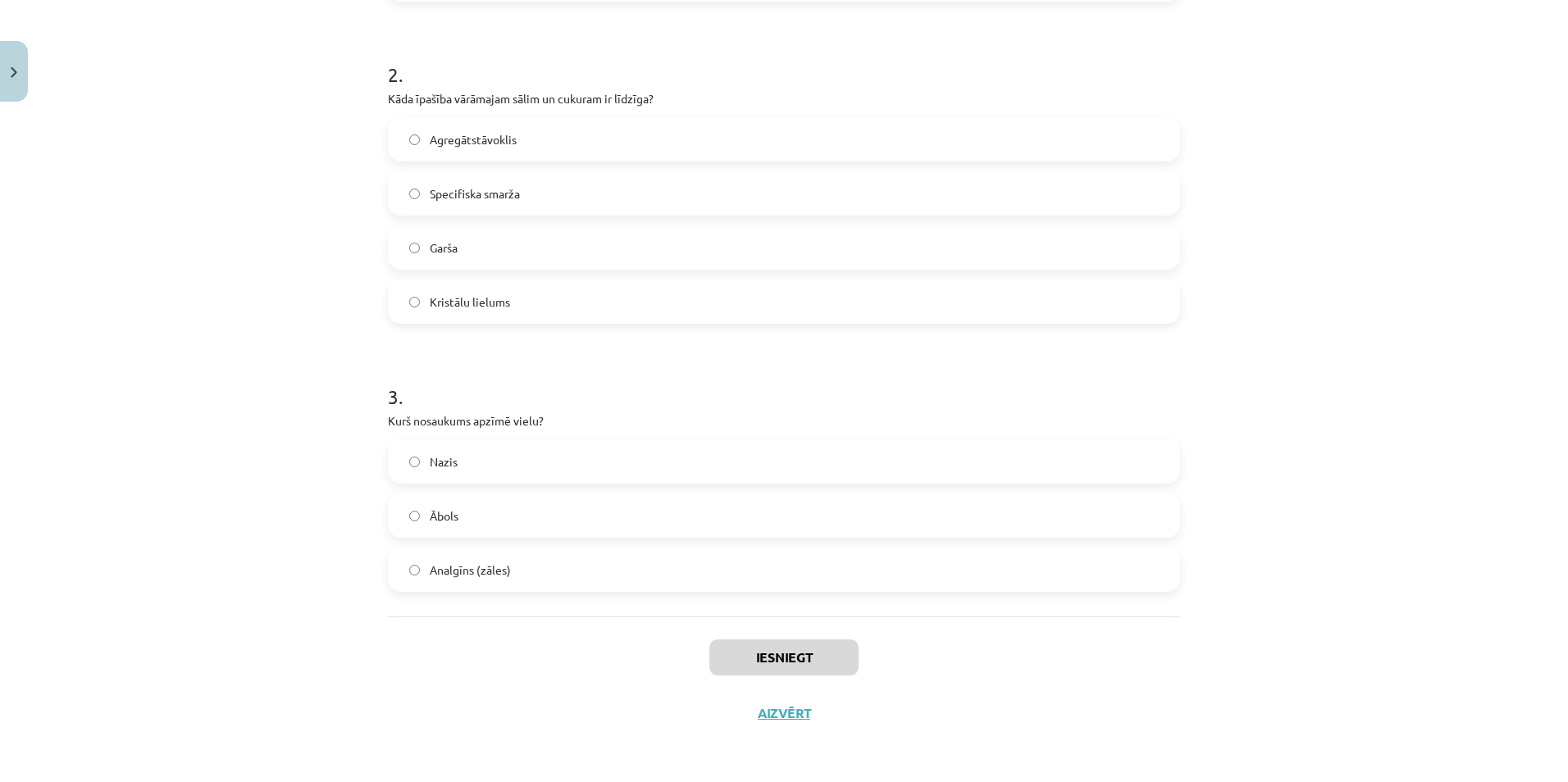
click at [973, 693] on div "Iesniegt Aizvērt" at bounding box center [784, 673] width 793 height 115
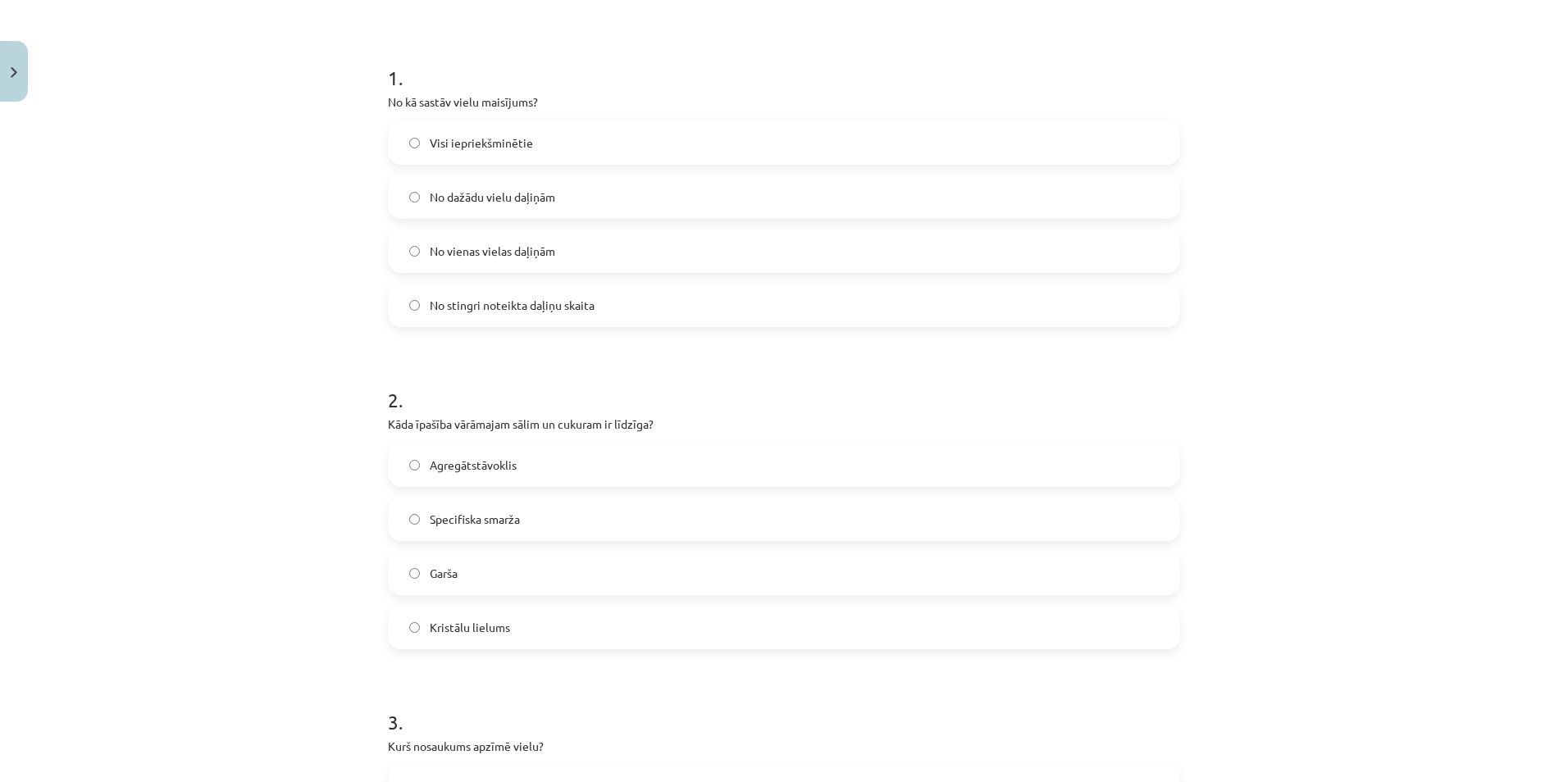
scroll to position [204, 0]
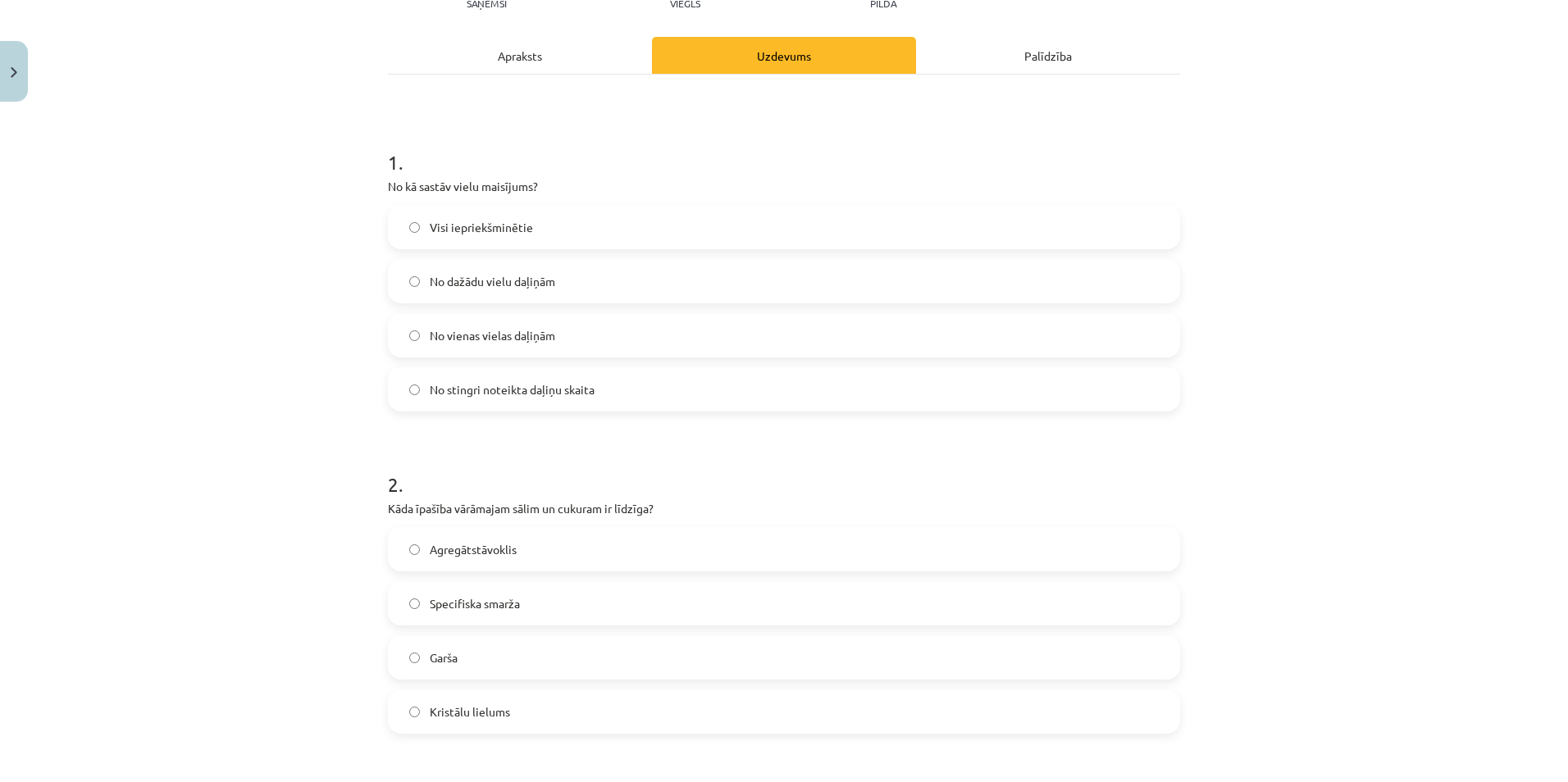
click at [511, 278] on span "No dažādu vielu daļiņām" at bounding box center [492, 281] width 126 height 17
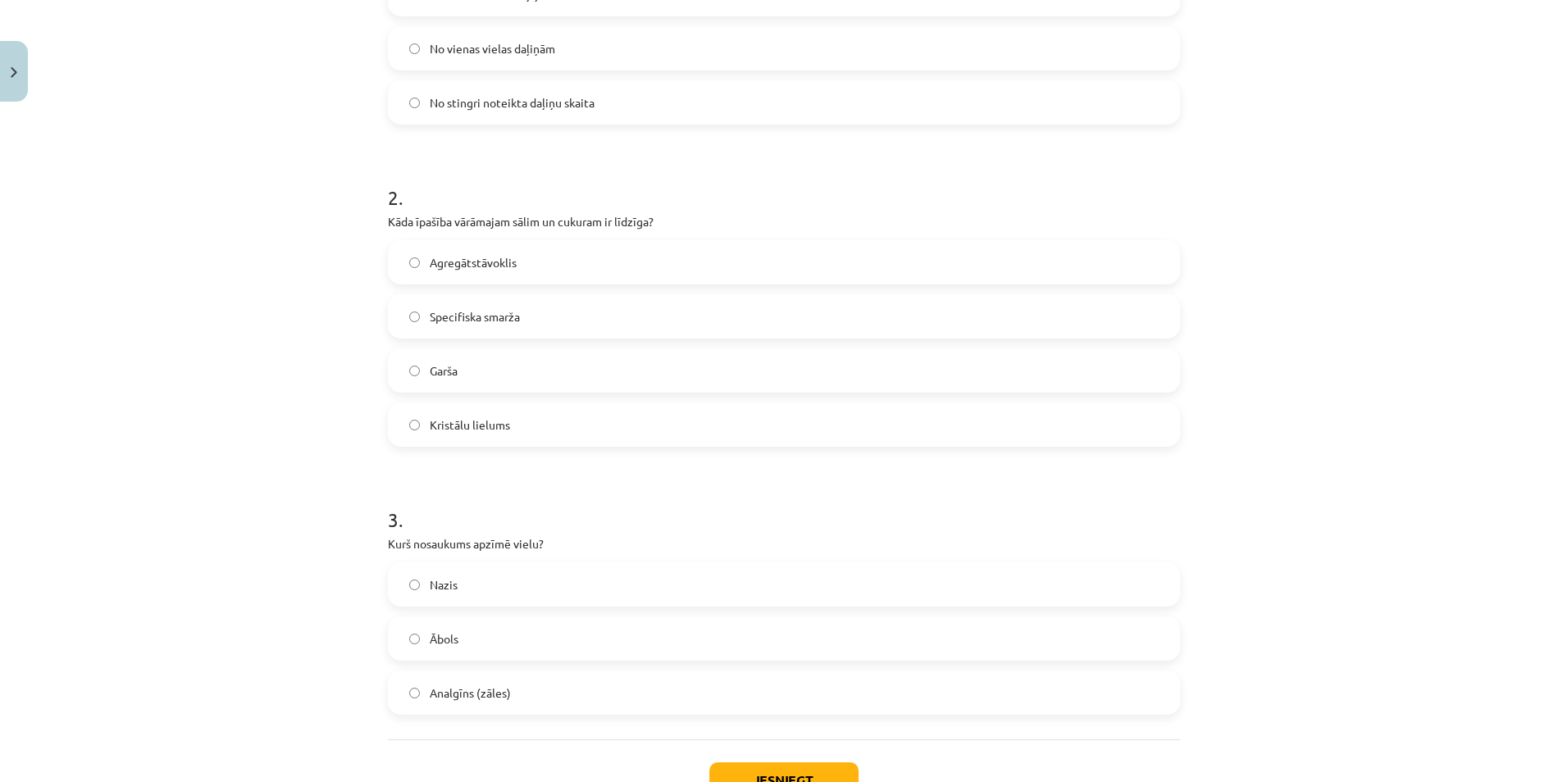
scroll to position [614, 0]
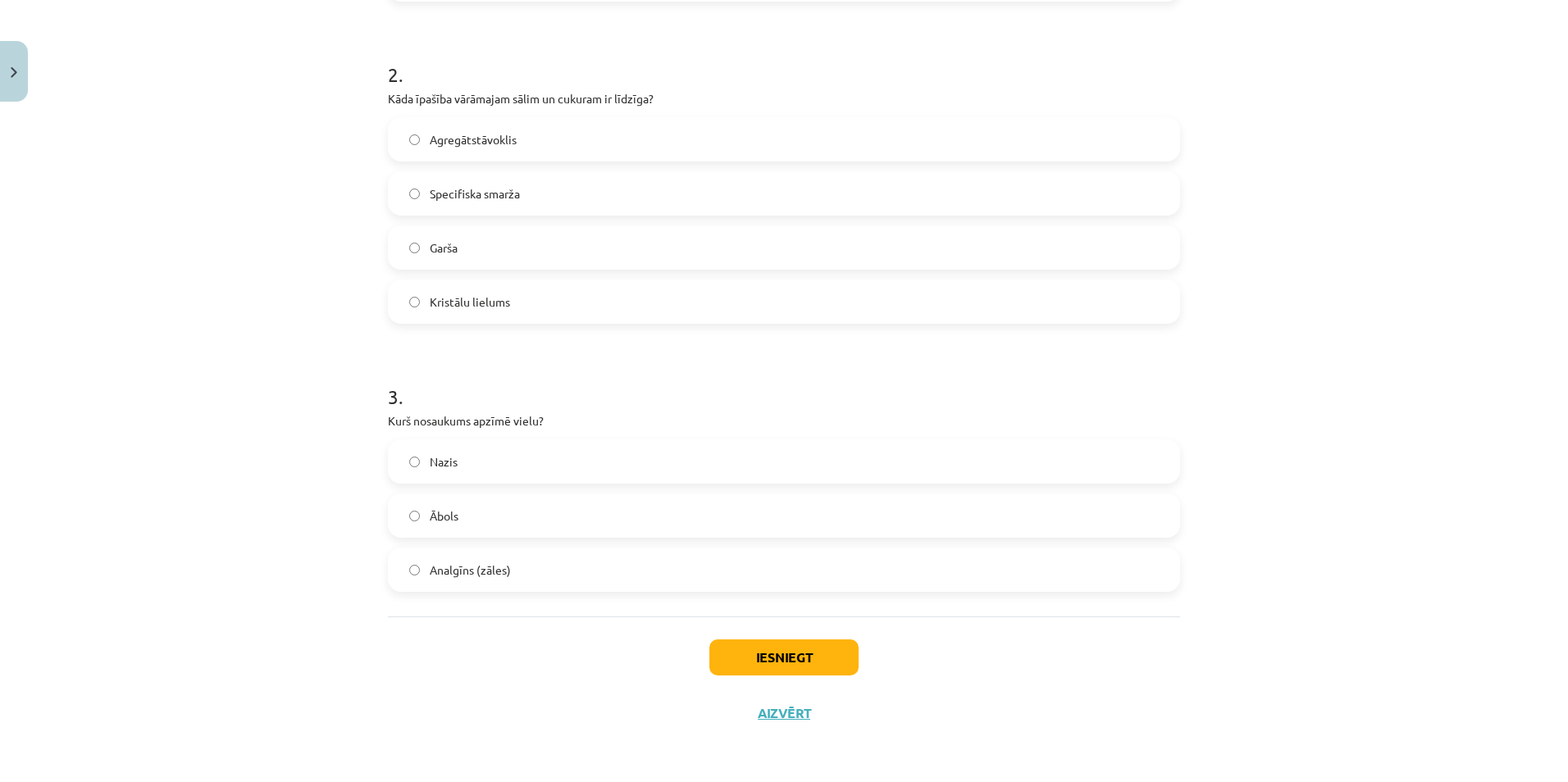
drag, startPoint x: 463, startPoint y: 143, endPoint x: 486, endPoint y: 105, distance: 44.4
click at [463, 142] on span "Agregātstāvoklis" at bounding box center [474, 139] width 87 height 17
drag, startPoint x: 451, startPoint y: 559, endPoint x: 520, endPoint y: 585, distance: 73.7
click at [451, 561] on label "Analgīns (zāles)" at bounding box center [784, 570] width 789 height 41
click at [752, 658] on button "Iesniegt" at bounding box center [784, 657] width 150 height 36
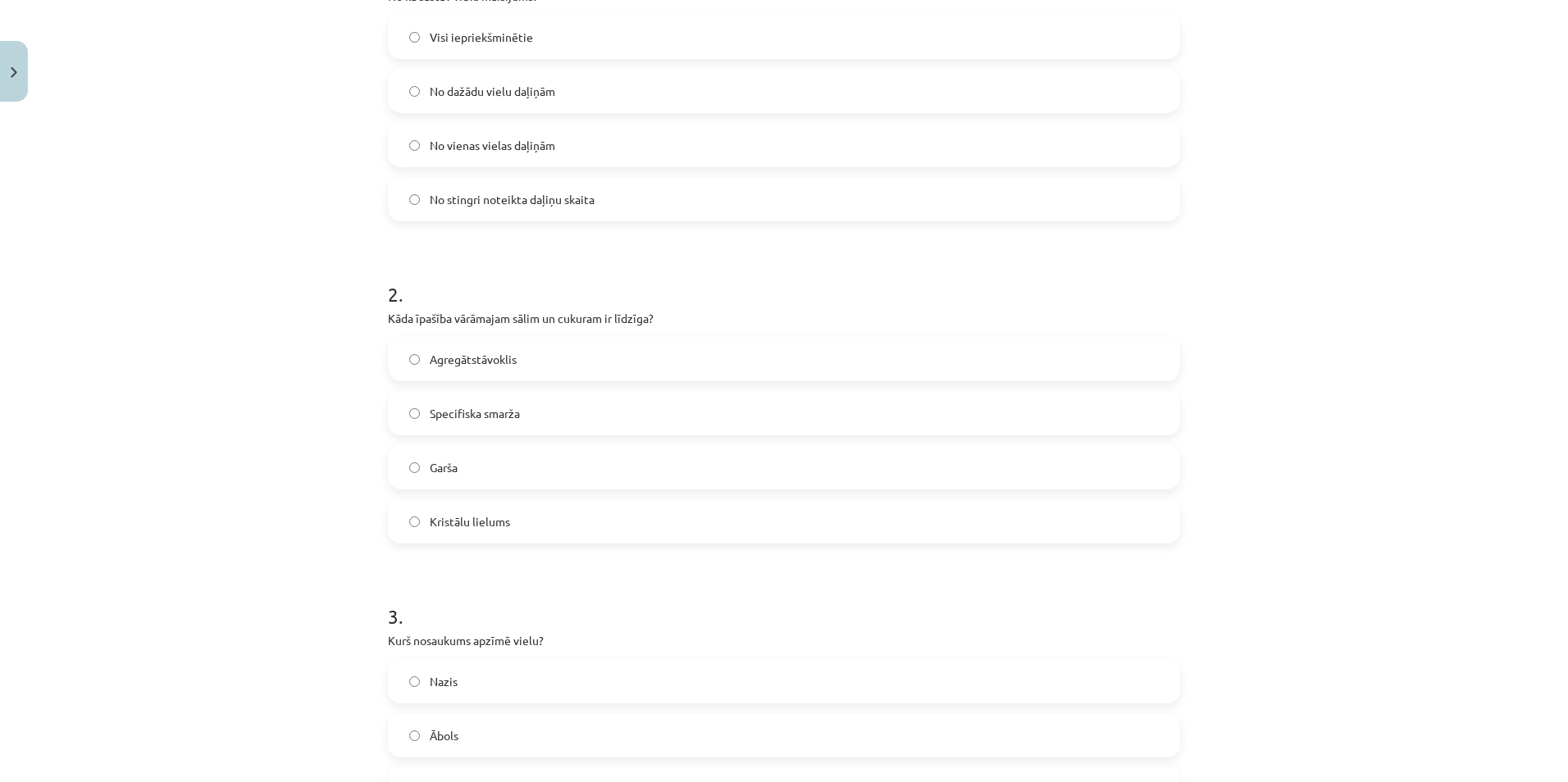
scroll to position [450, 0]
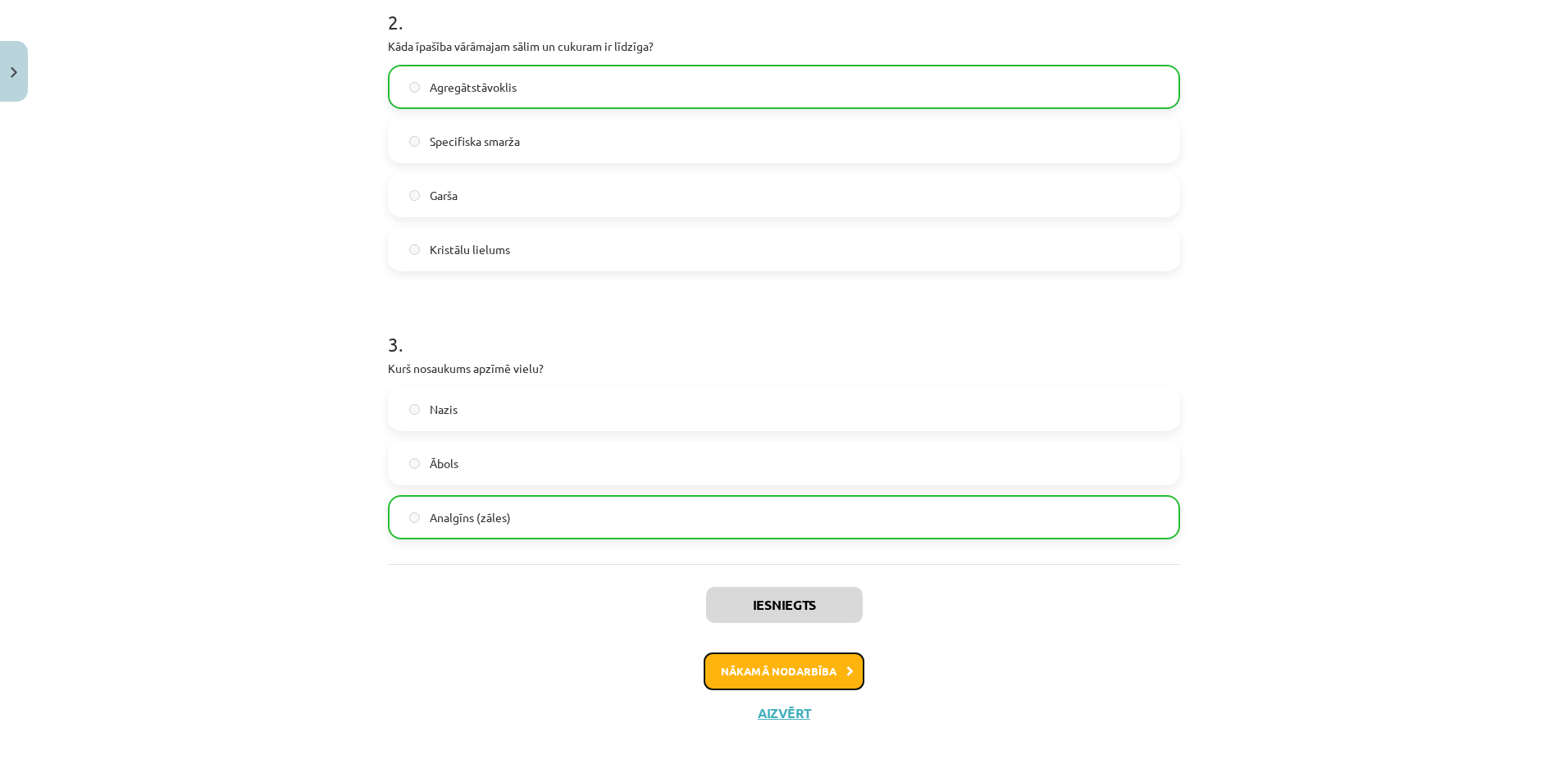
click at [769, 679] on button "Nākamā nodarbība" at bounding box center [784, 671] width 161 height 38
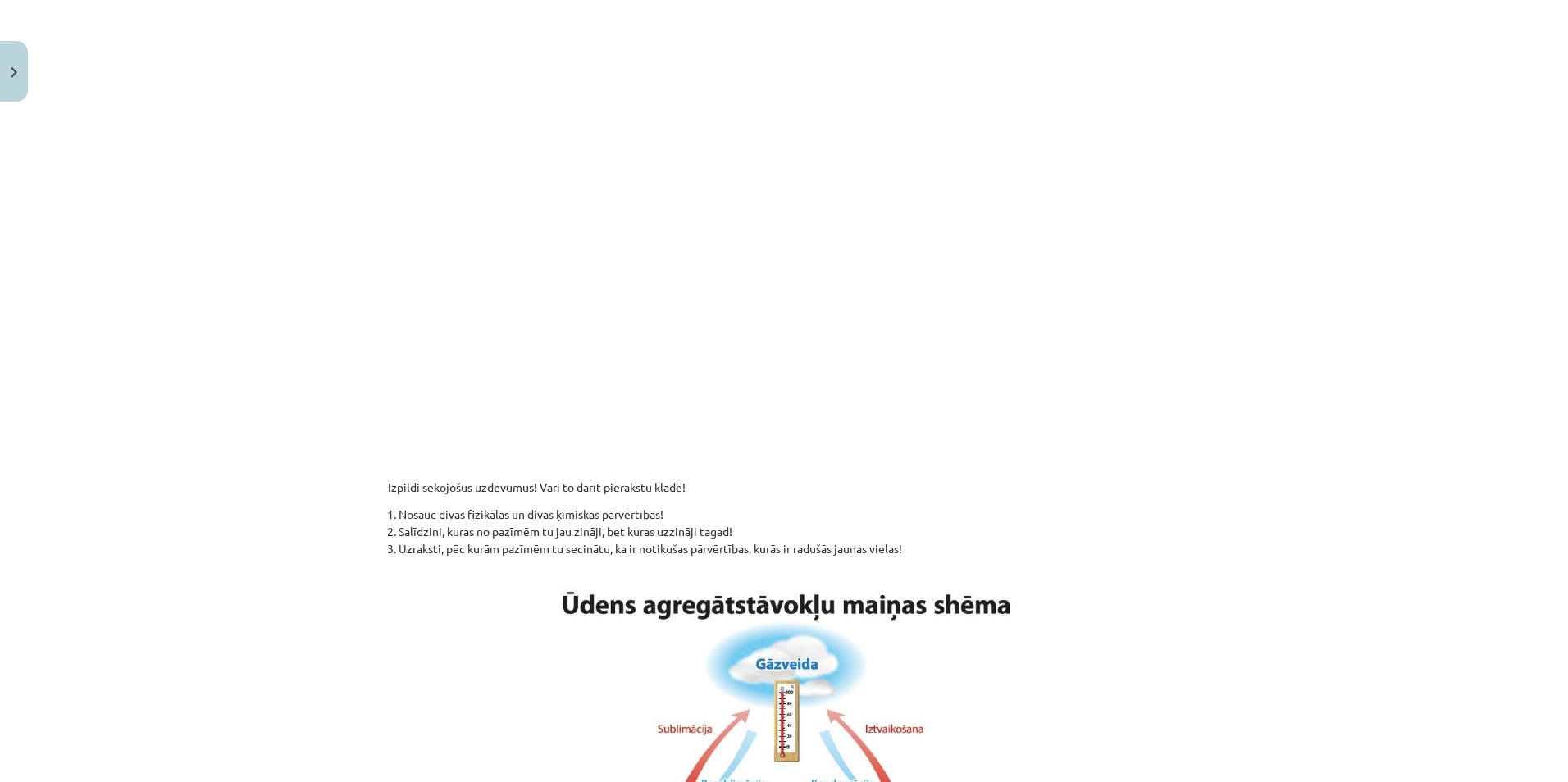
scroll to position [973, 0]
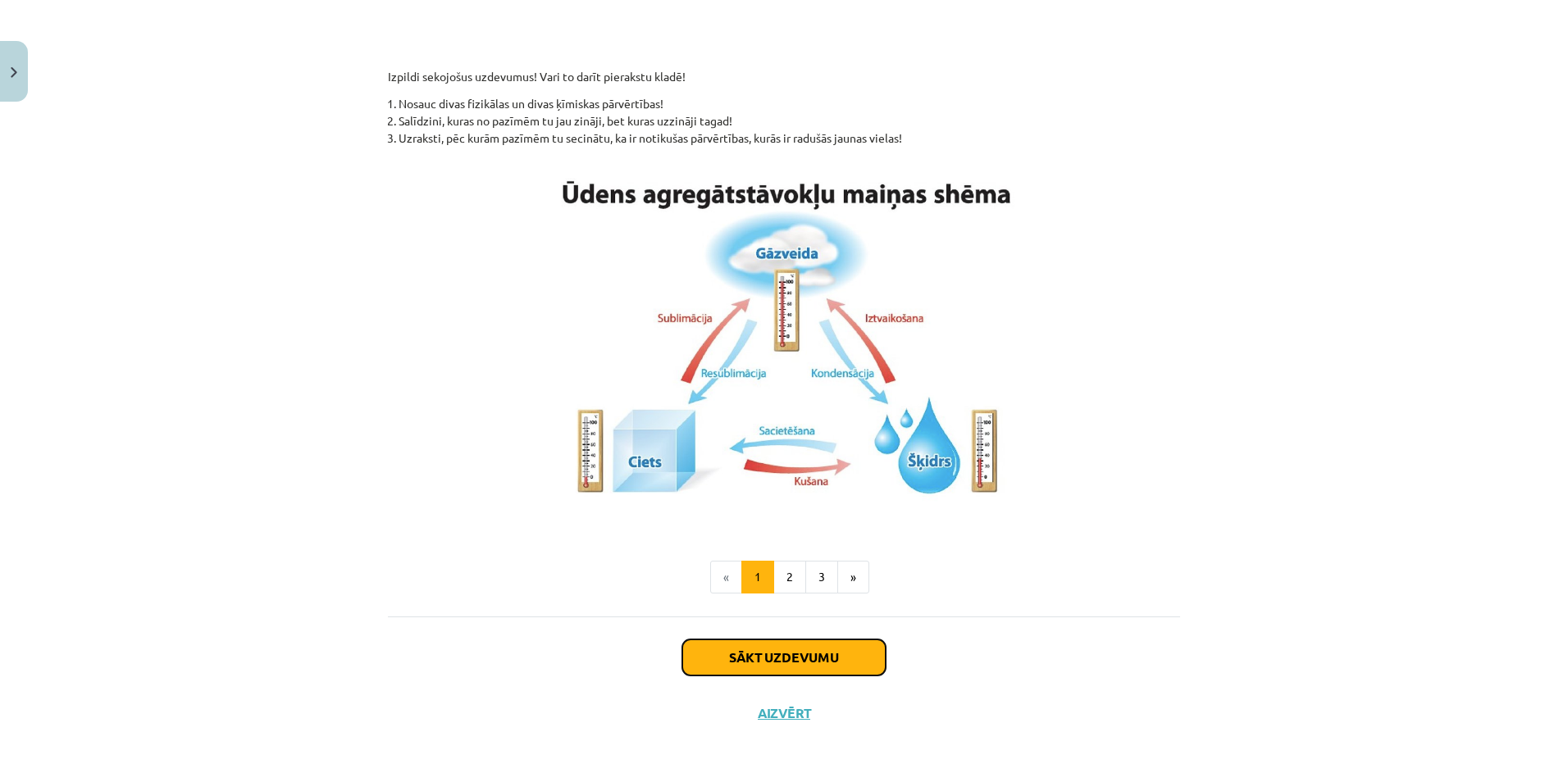
click at [781, 650] on button "Sākt uzdevumu" at bounding box center [784, 657] width 203 height 36
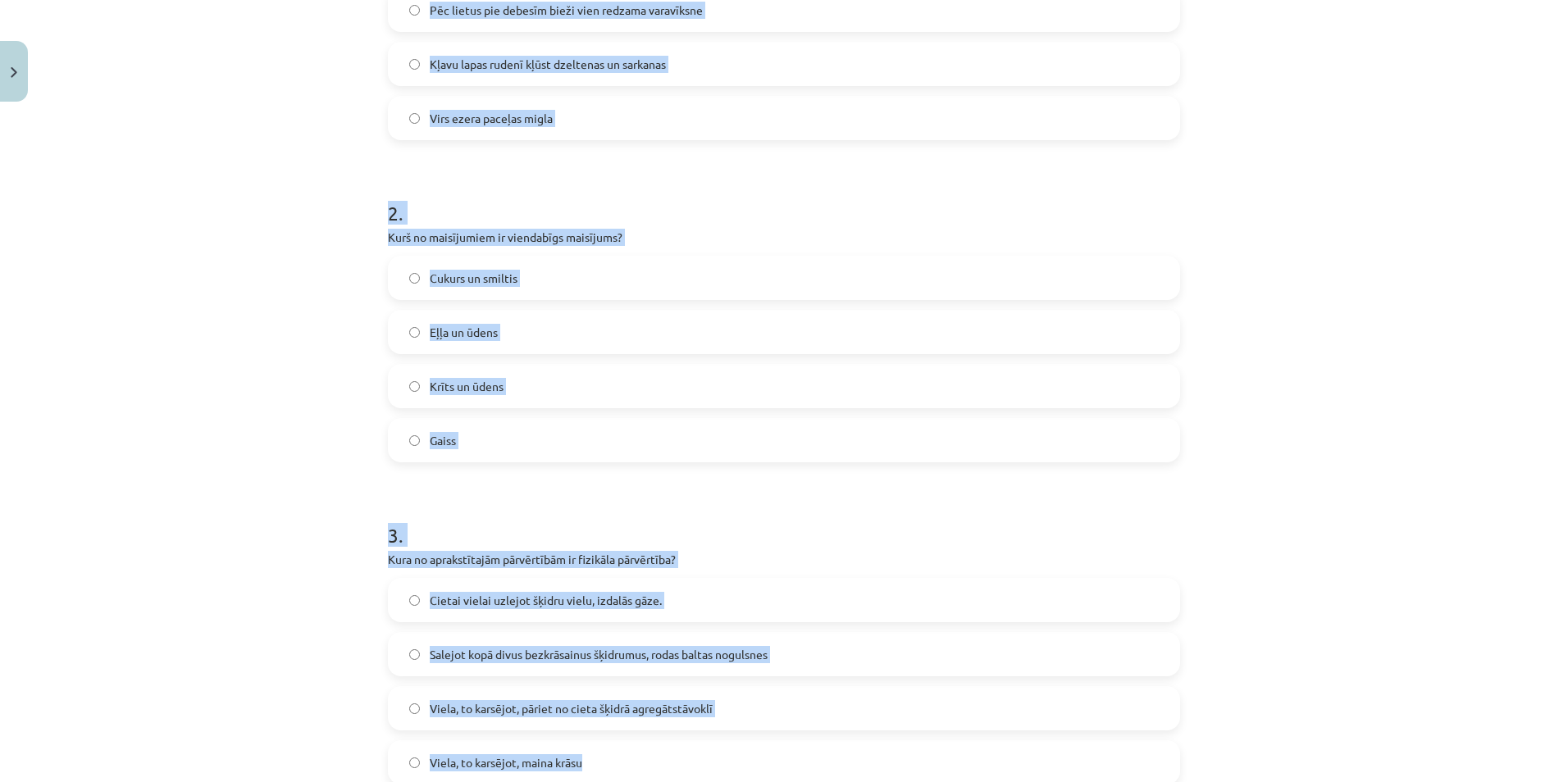
scroll to position [614, 0]
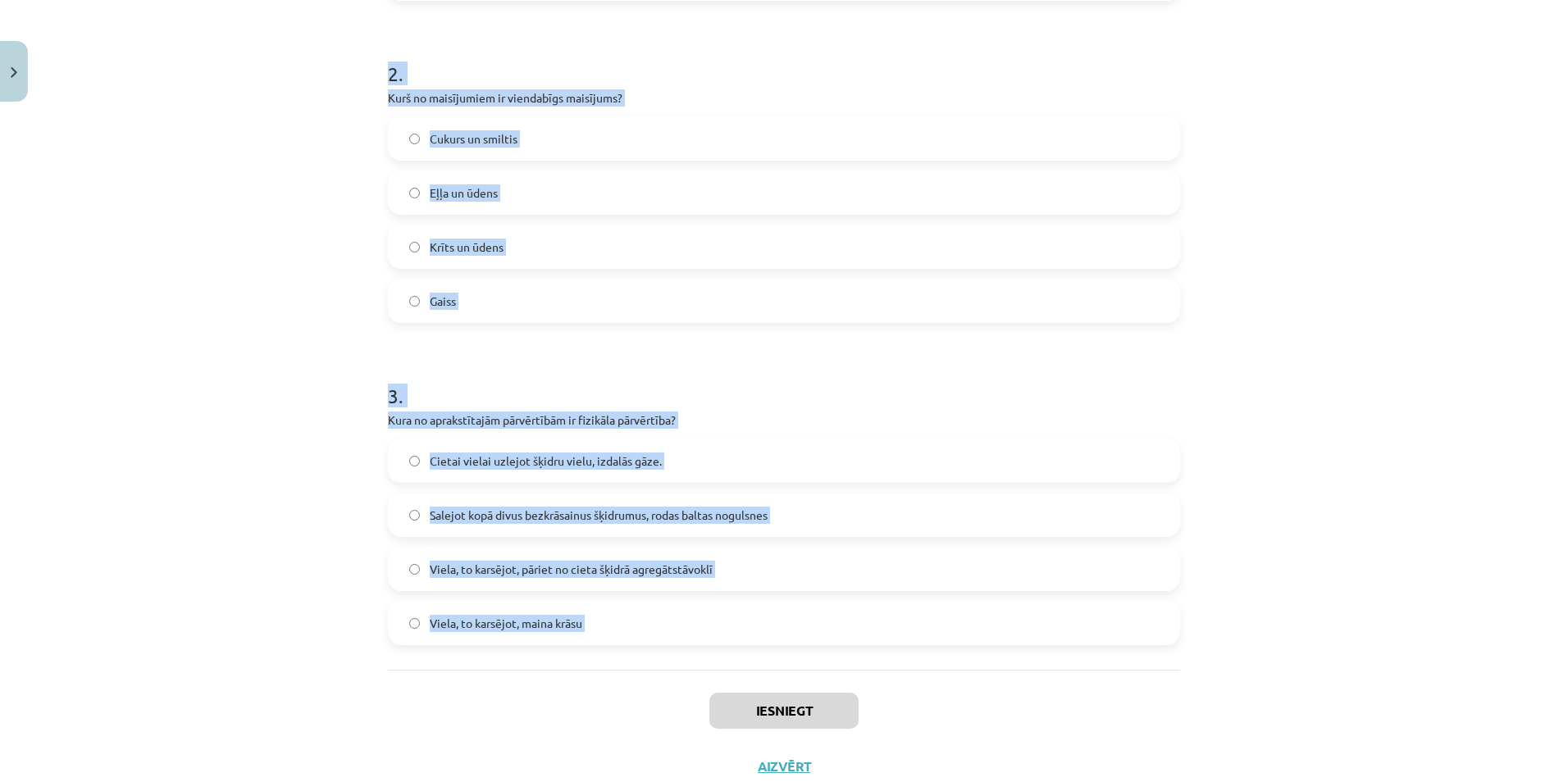
drag, startPoint x: 380, startPoint y: 349, endPoint x: 648, endPoint y: 712, distance: 451.2
click at [648, 712] on div "12 XP Saņemsi Viegls 81 pilda Apraksts Uzdevums Palīdzība 1 . Kura no aprakstīt…" at bounding box center [784, 144] width 812 height 1300
copy form "Kura no aprakstītajām parādībām dabā būs saistīta ar ķīmiskām pārvērtībām? Uz k…"
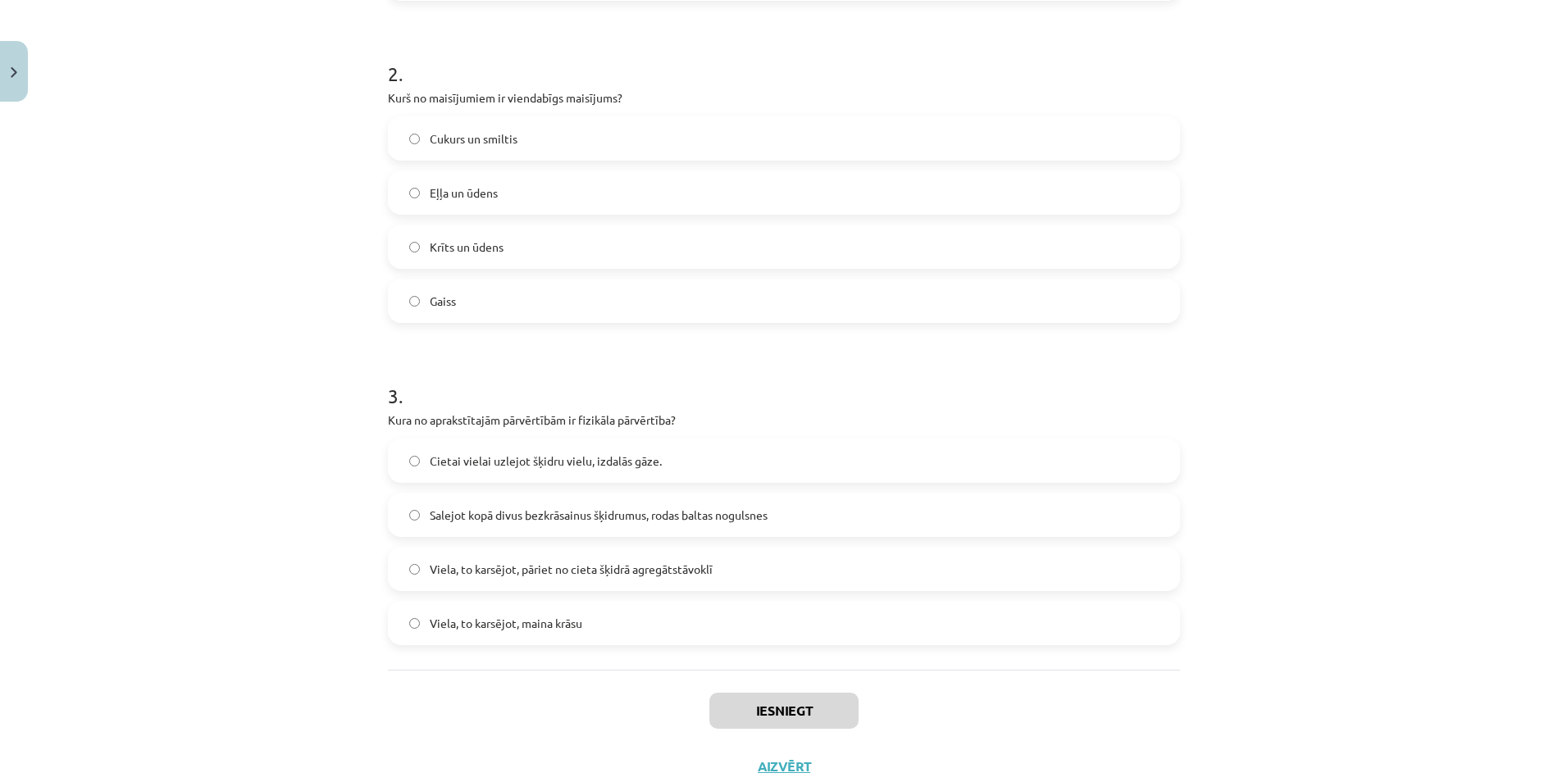
click at [952, 743] on div "Iesniegt Aizvērt" at bounding box center [784, 727] width 793 height 115
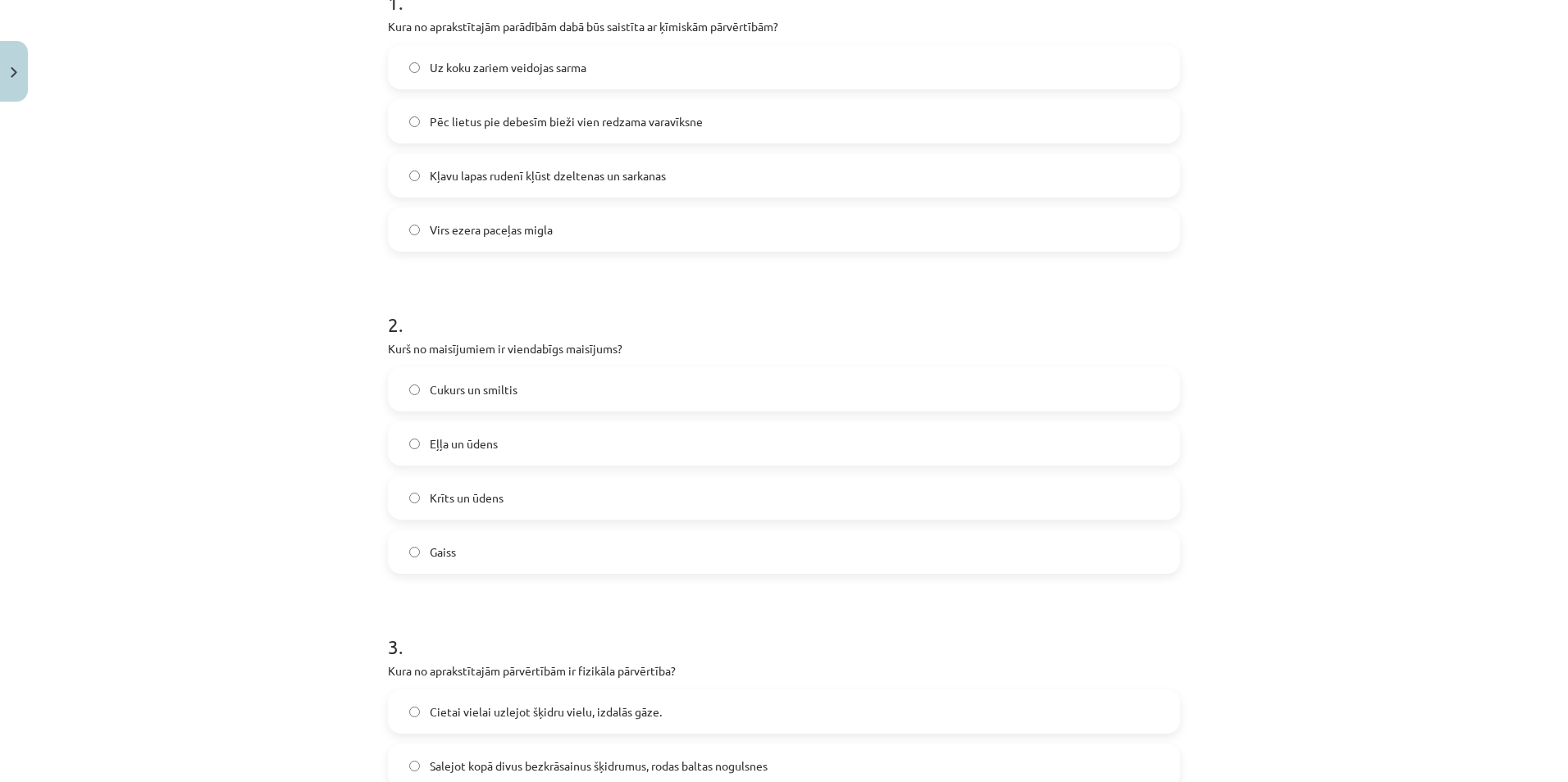
scroll to position [287, 0]
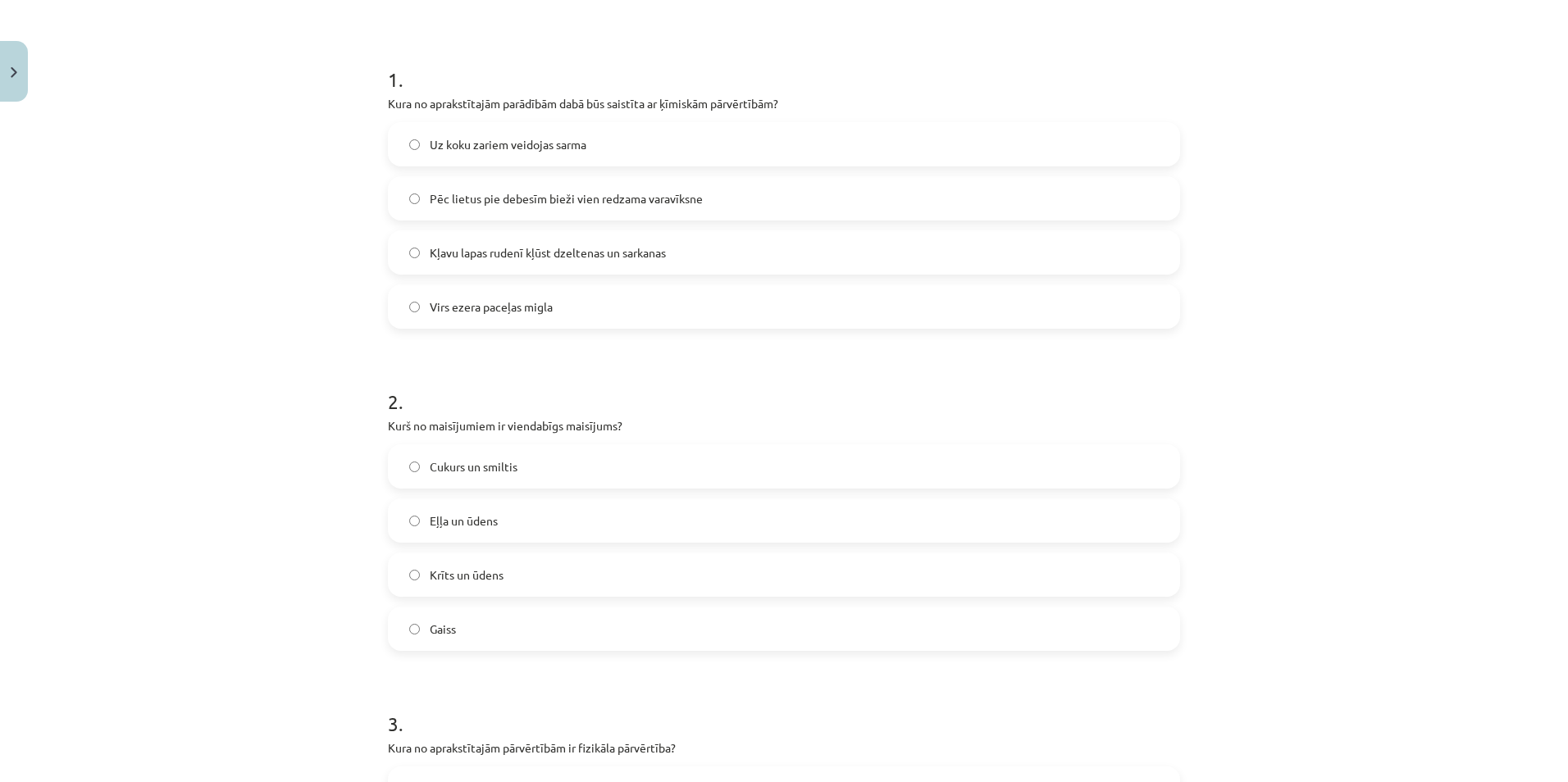
click at [552, 246] on span "Kļavu lapas rudenī kļūst dzeltenas un sarkanas" at bounding box center [548, 253] width 236 height 17
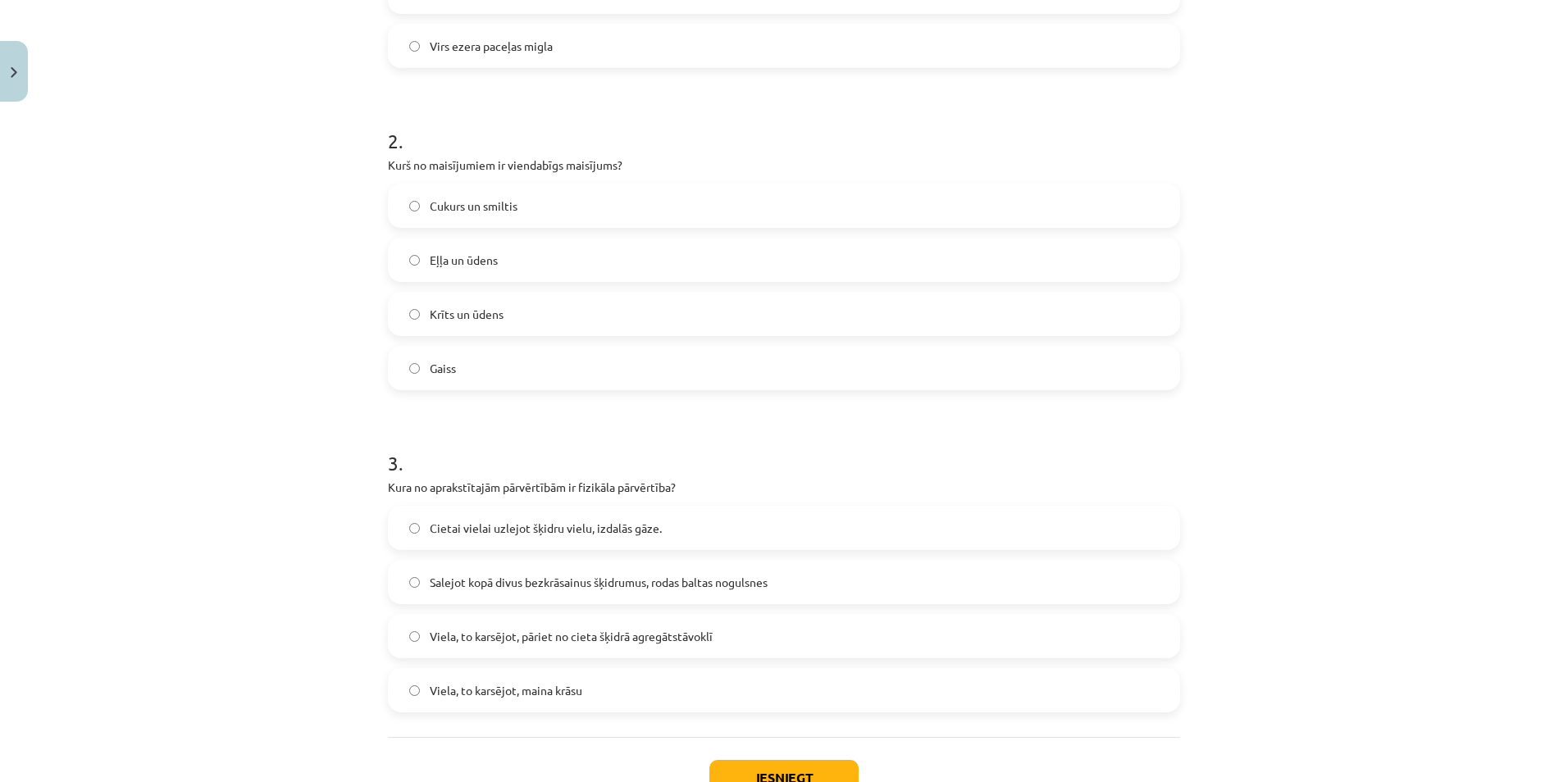
scroll to position [668, 0]
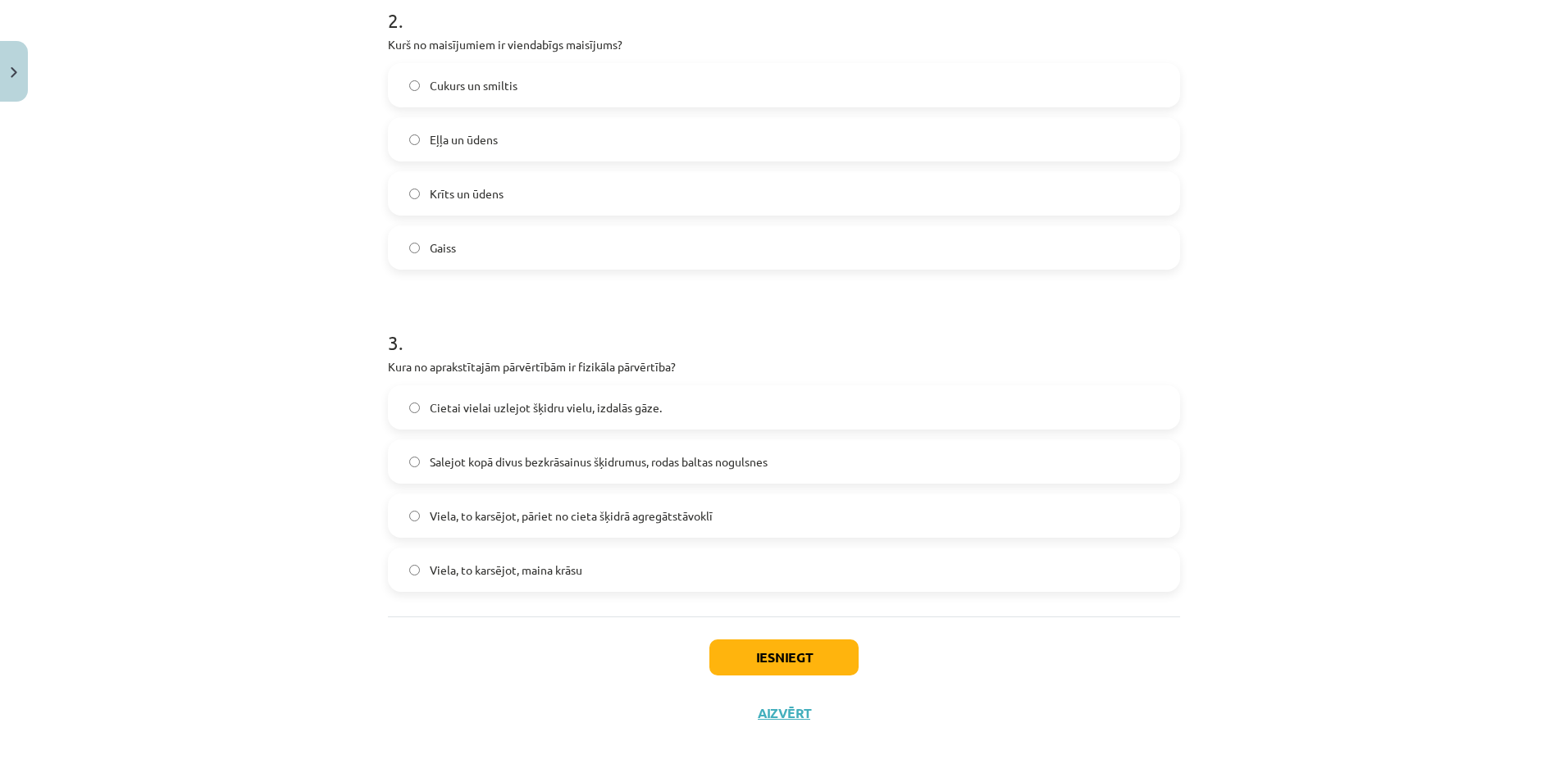
click at [457, 242] on label "Gaiss" at bounding box center [784, 248] width 789 height 41
click at [552, 524] on label "Viela, to karsējot, pāriet no cieta šķidrā agregātstāvoklī" at bounding box center [784, 515] width 789 height 41
click at [772, 664] on button "Iesniegt" at bounding box center [784, 657] width 150 height 36
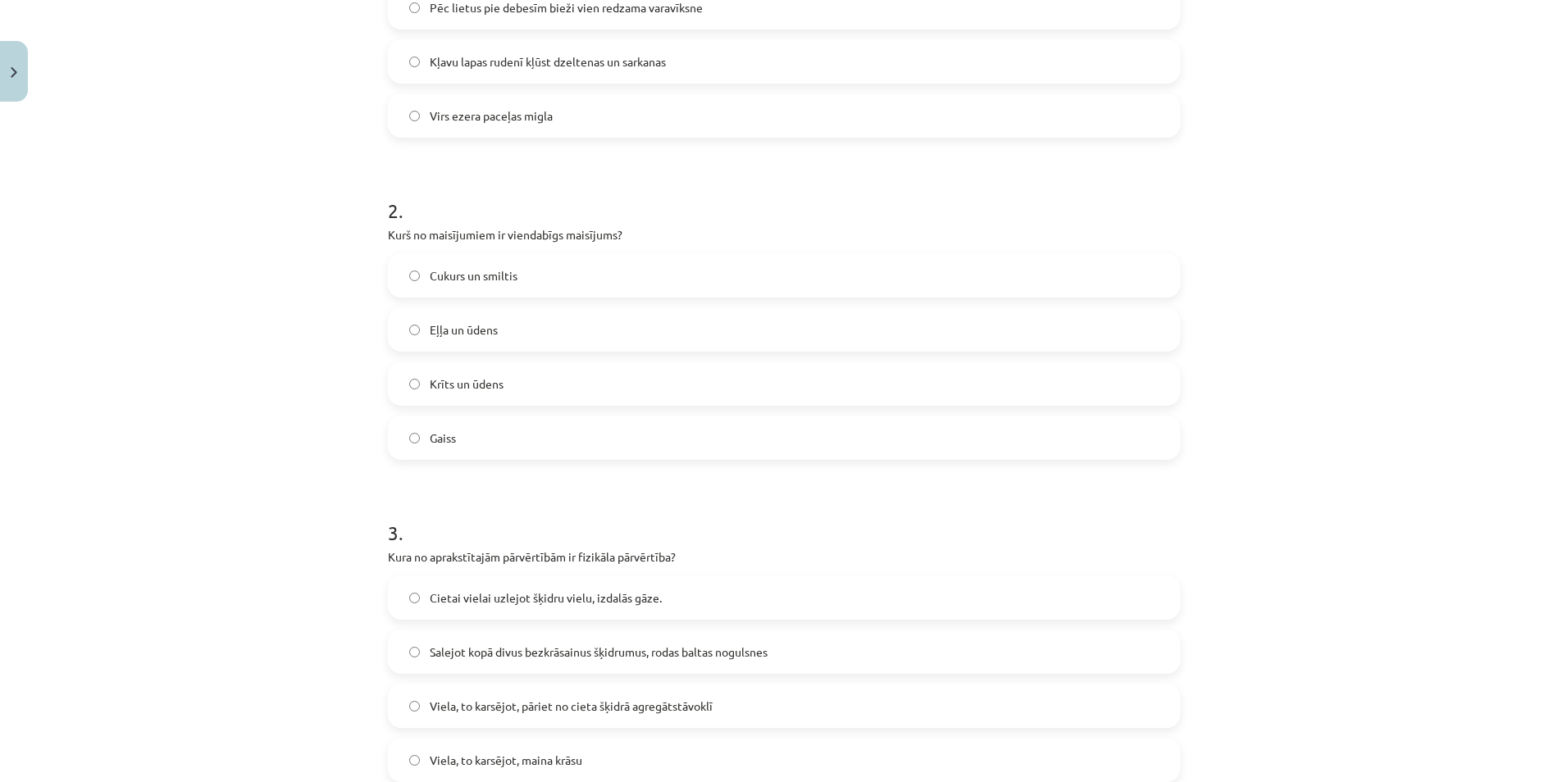
scroll to position [422, 0]
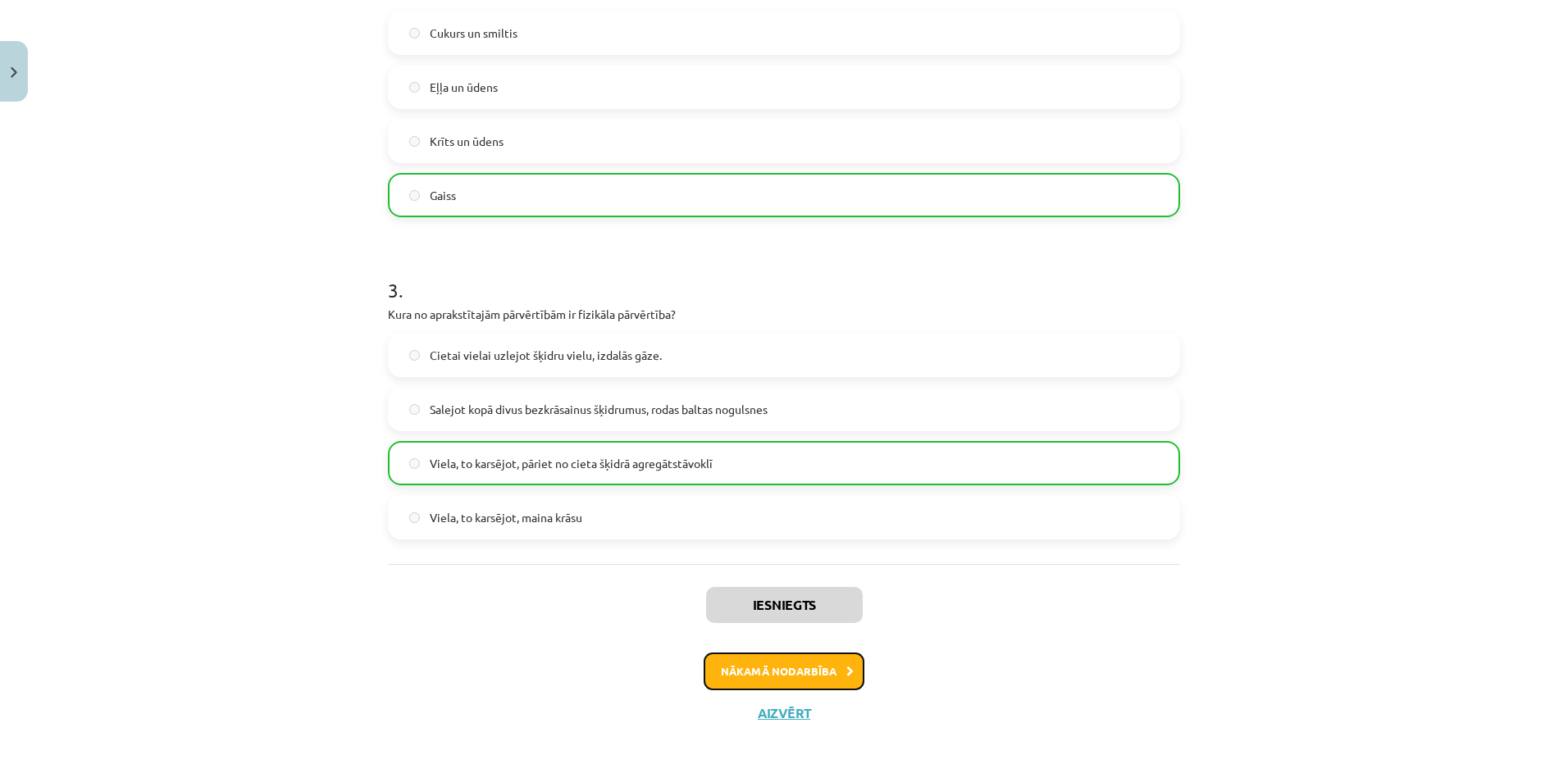
click at [790, 679] on button "Nākamā nodarbība" at bounding box center [784, 671] width 161 height 38
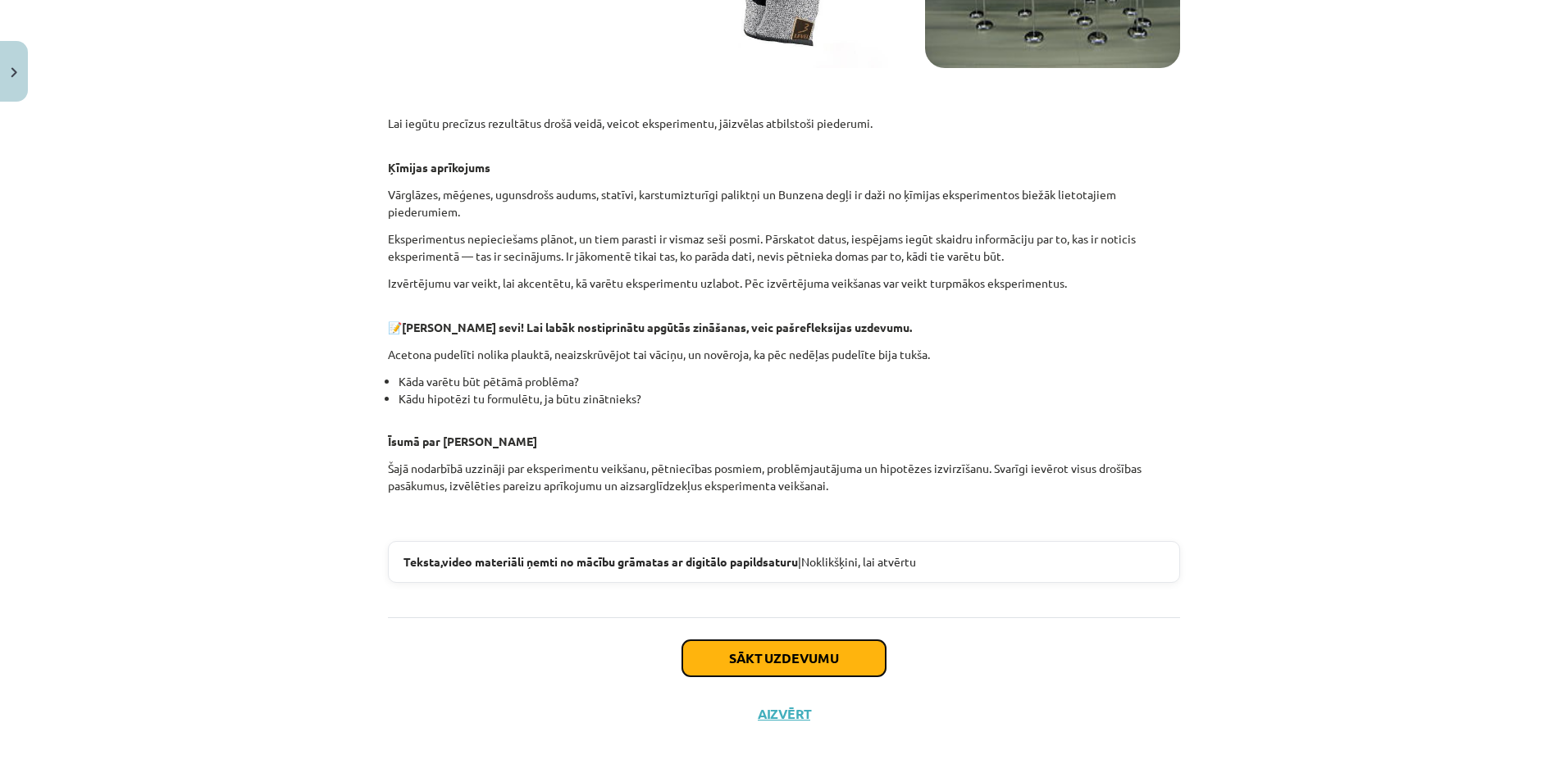
click at [796, 666] on button "Sākt uzdevumu" at bounding box center [784, 658] width 203 height 36
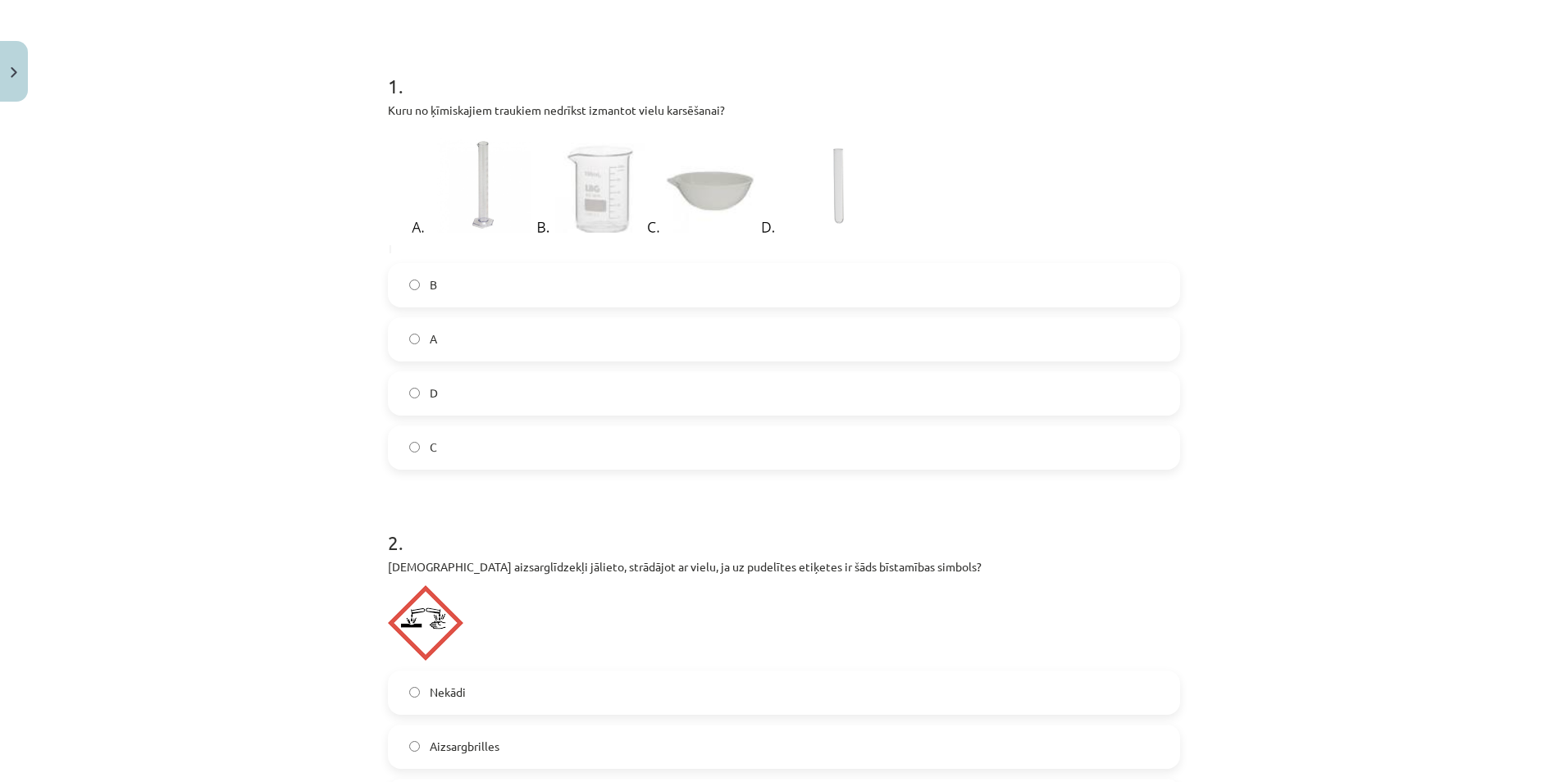
scroll to position [287, 0]
click at [421, 382] on label "D" at bounding box center [784, 387] width 789 height 41
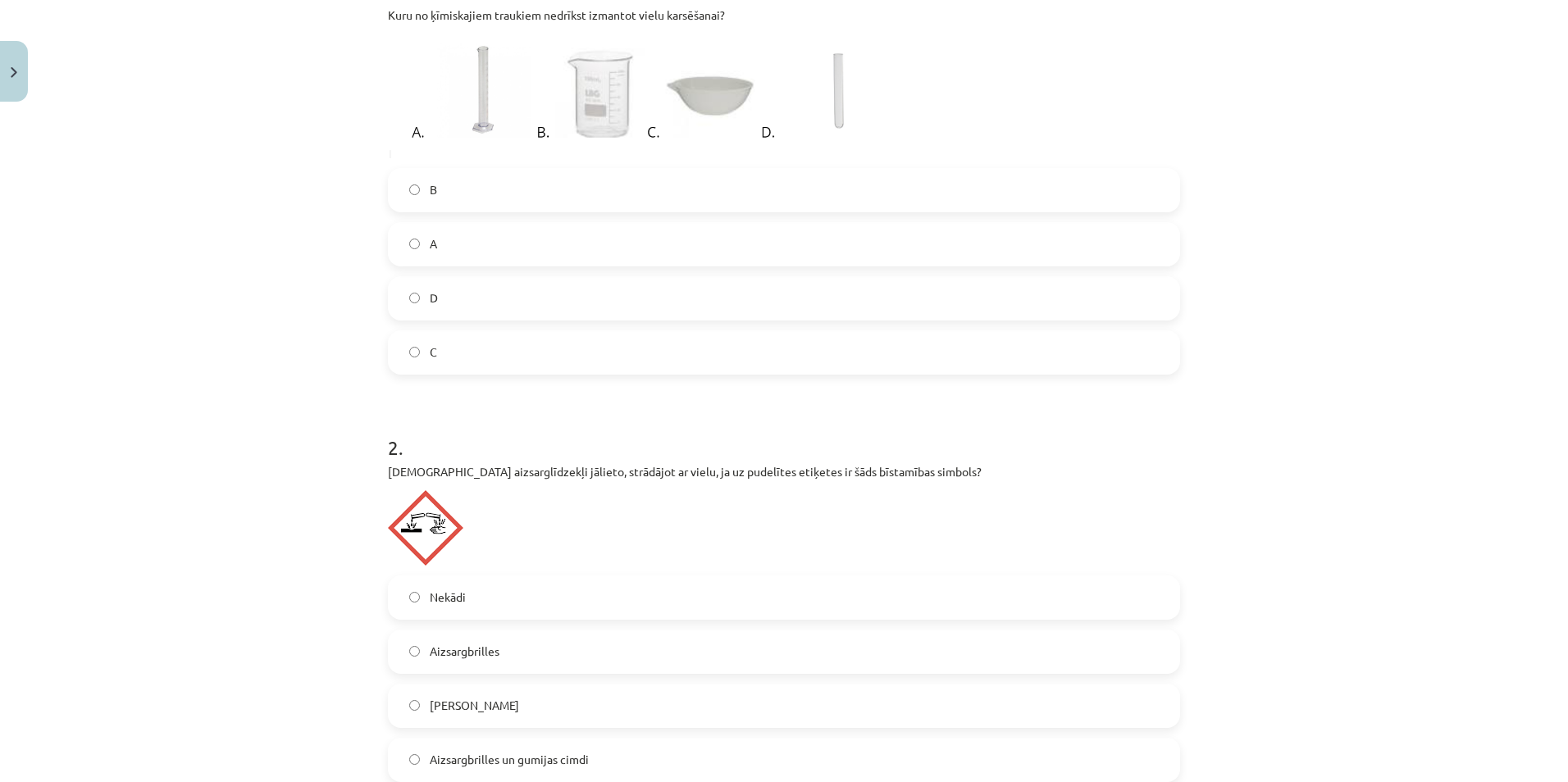
scroll to position [369, 0]
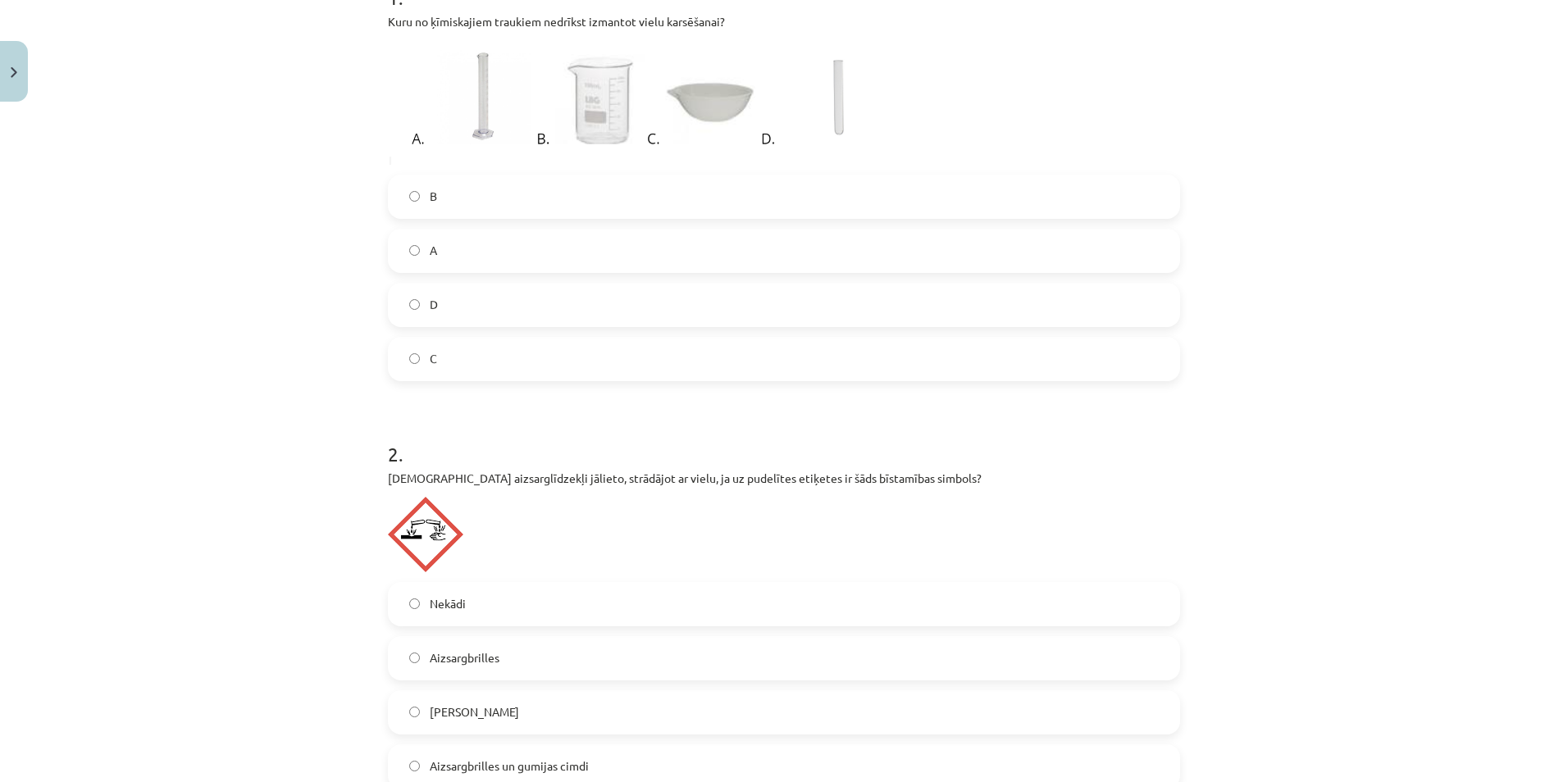
click at [418, 249] on label "A" at bounding box center [784, 251] width 789 height 41
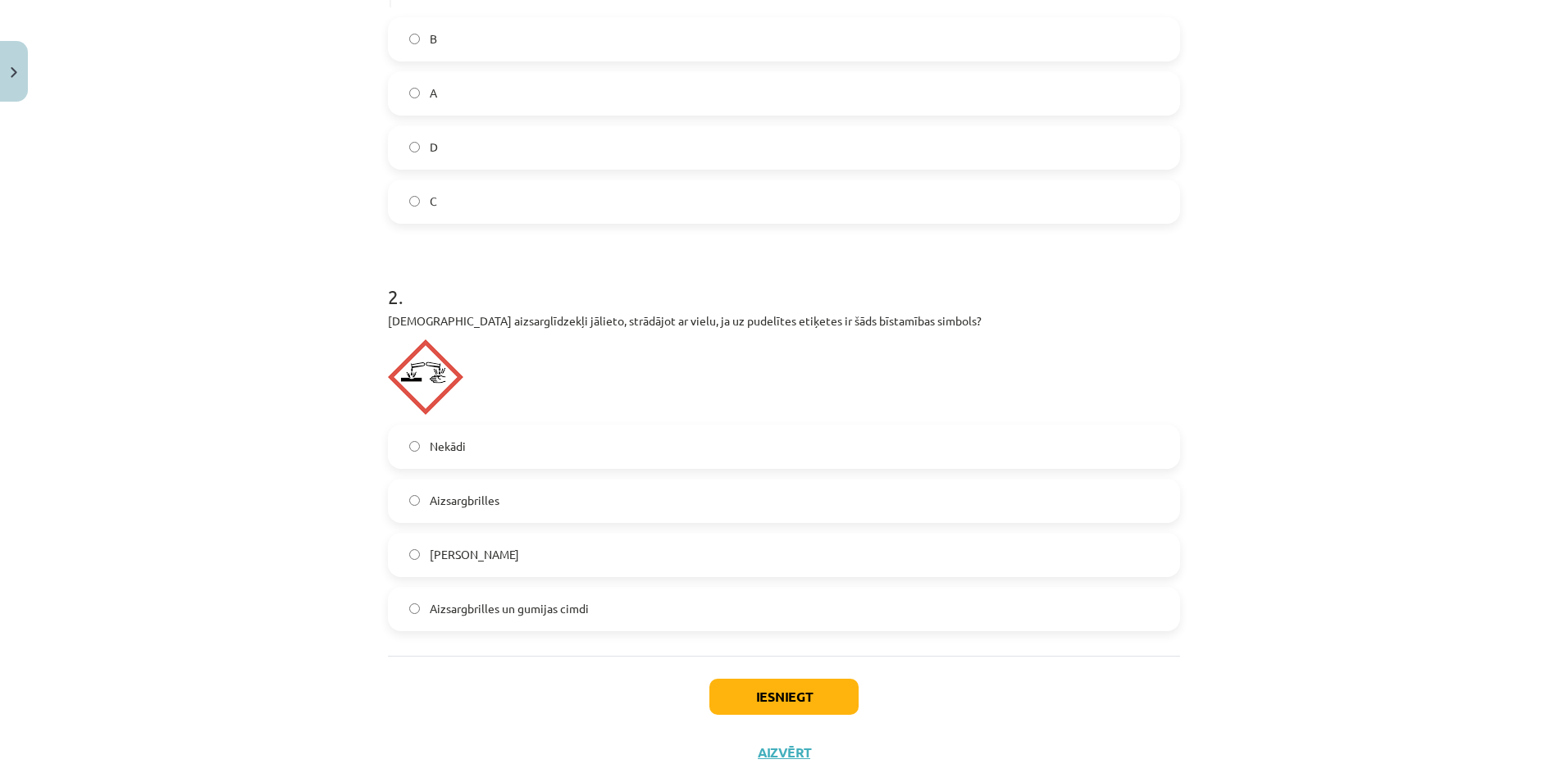
scroll to position [532, 0]
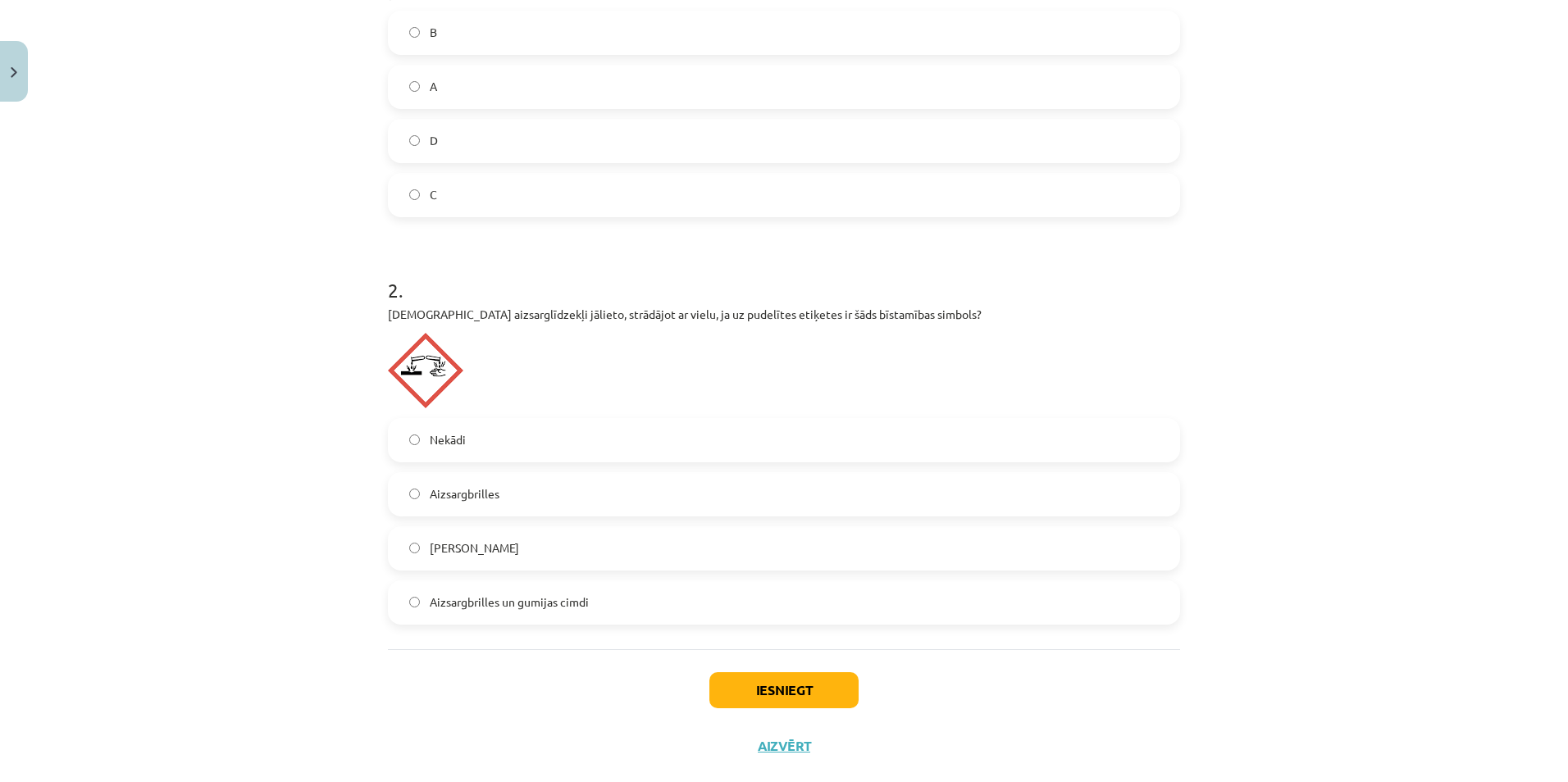
click at [519, 606] on span "Aizsargbrilles un gumijas cimdi" at bounding box center [510, 602] width 159 height 17
click at [740, 677] on button "Iesniegt" at bounding box center [784, 690] width 150 height 36
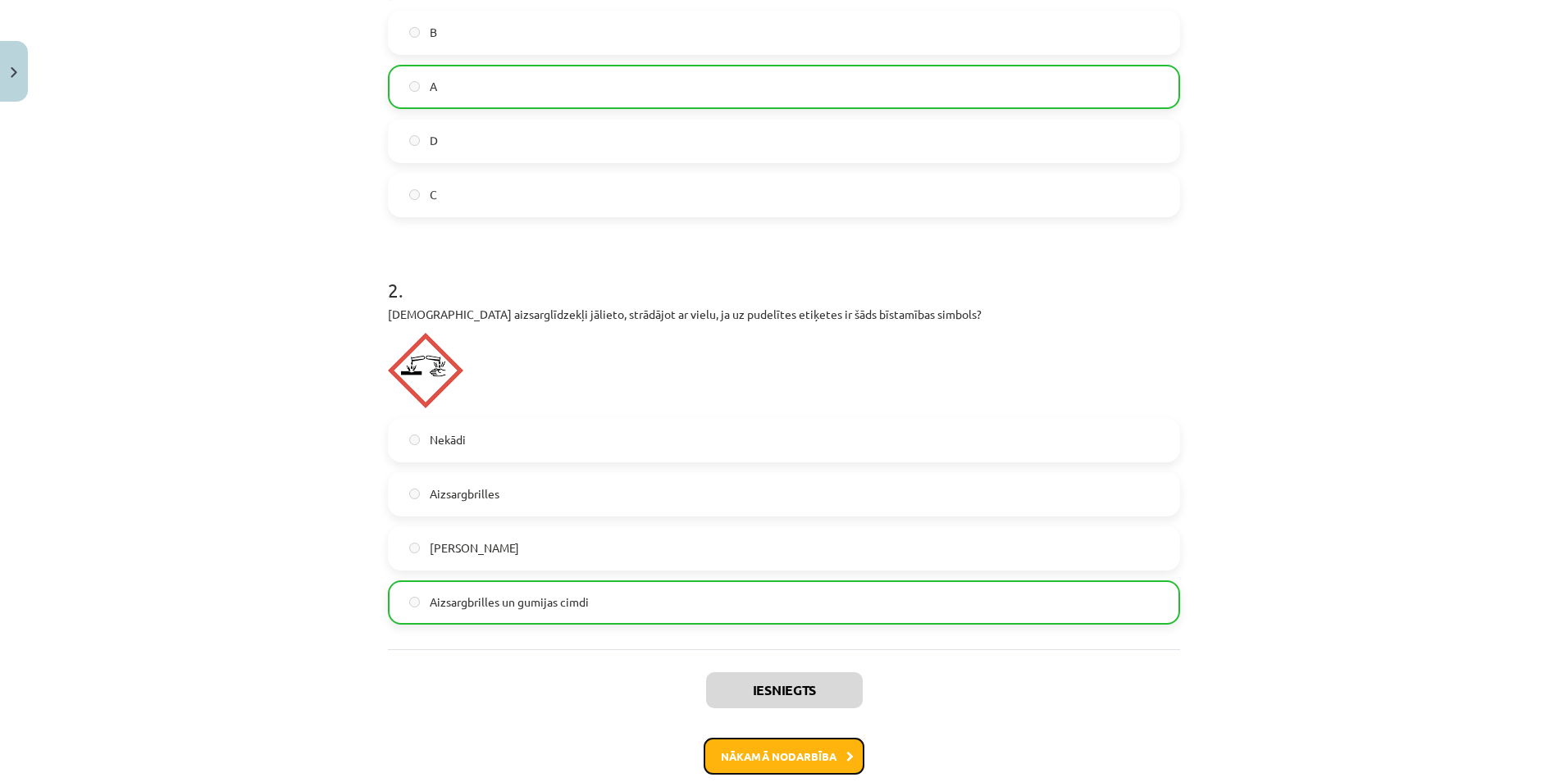
click at [740, 751] on button "Nākamā nodarbība" at bounding box center [784, 756] width 161 height 38
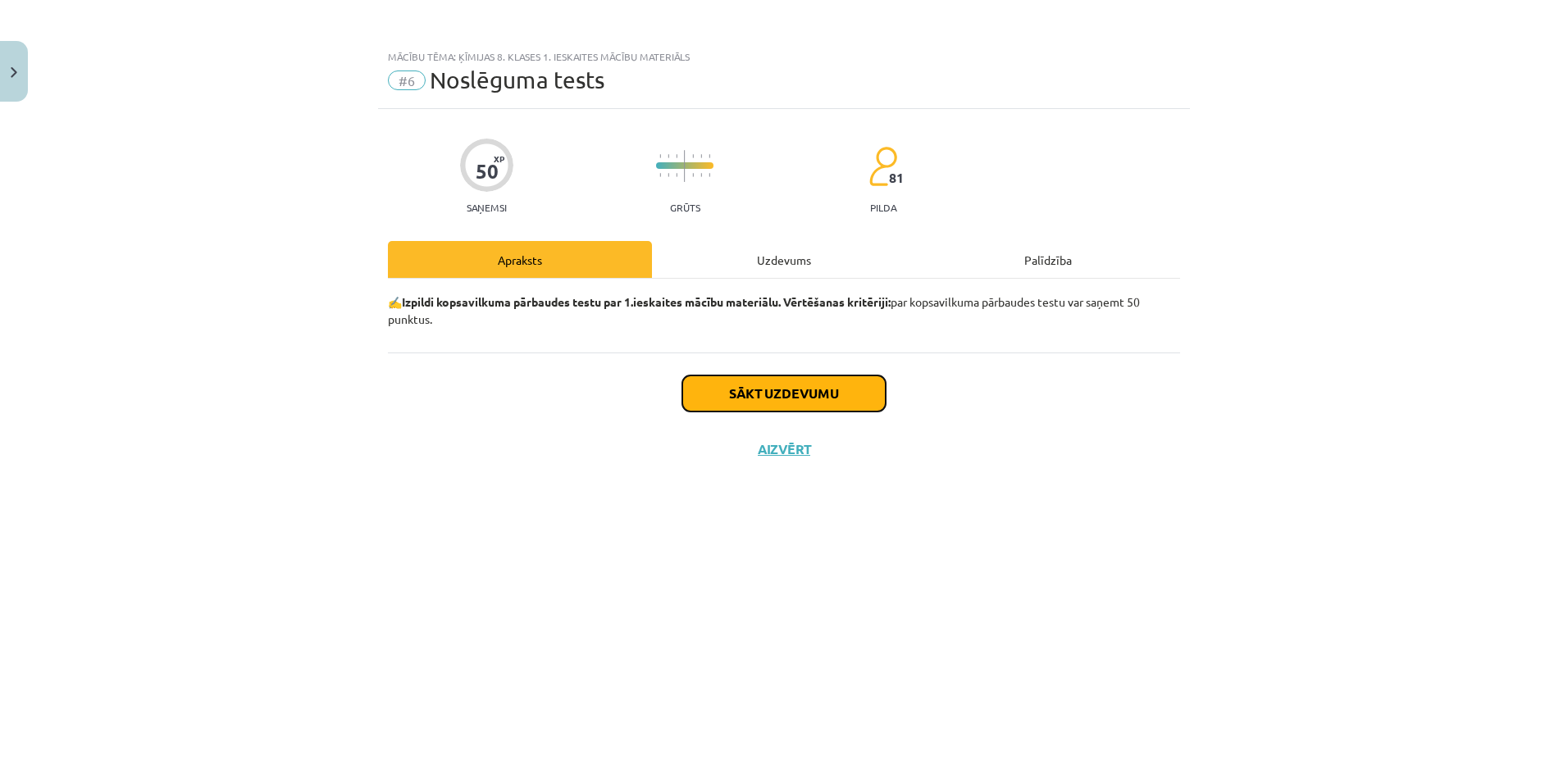
click at [724, 391] on button "Sākt uzdevumu" at bounding box center [784, 393] width 203 height 36
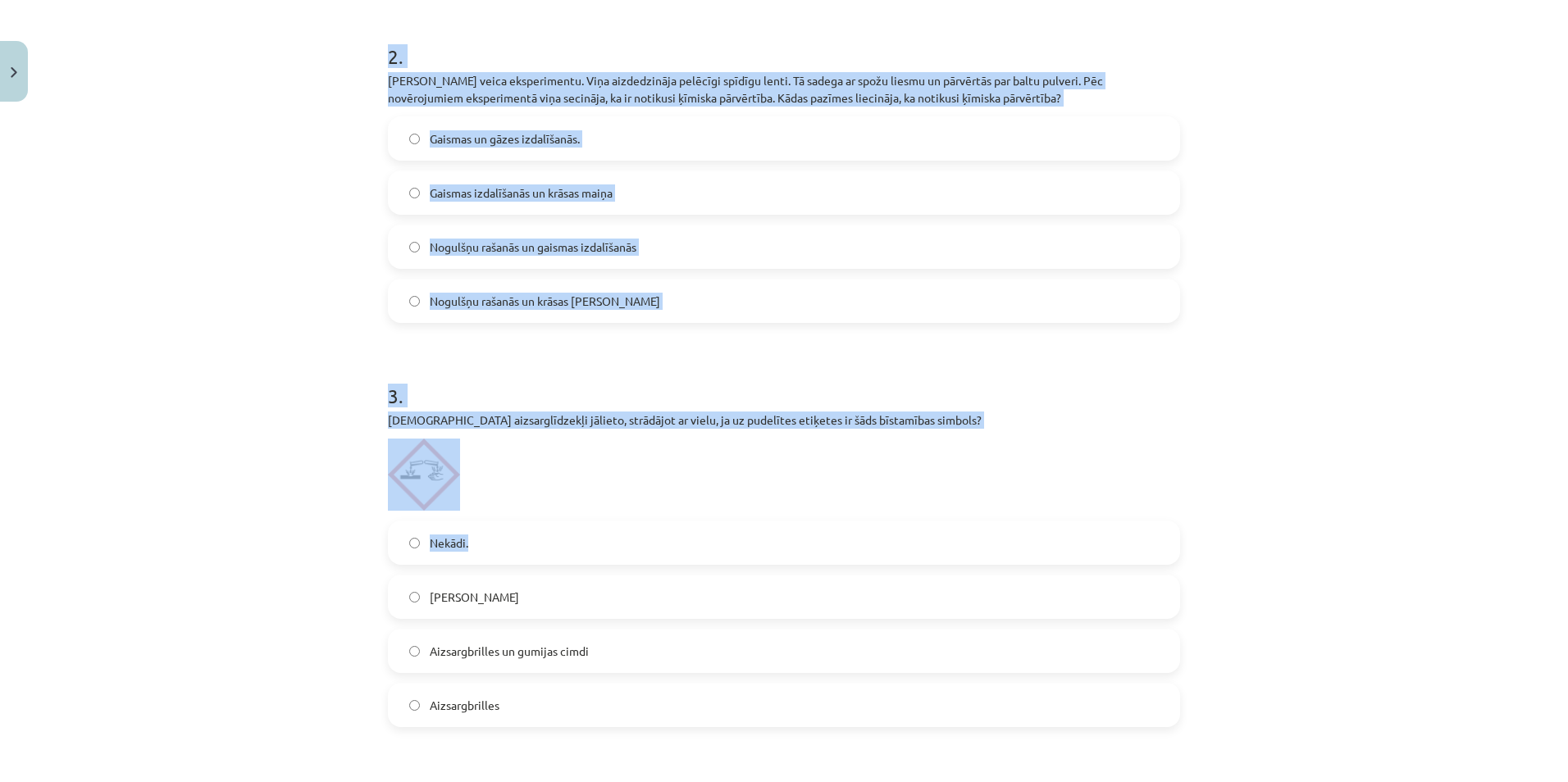
scroll to position [738, 0]
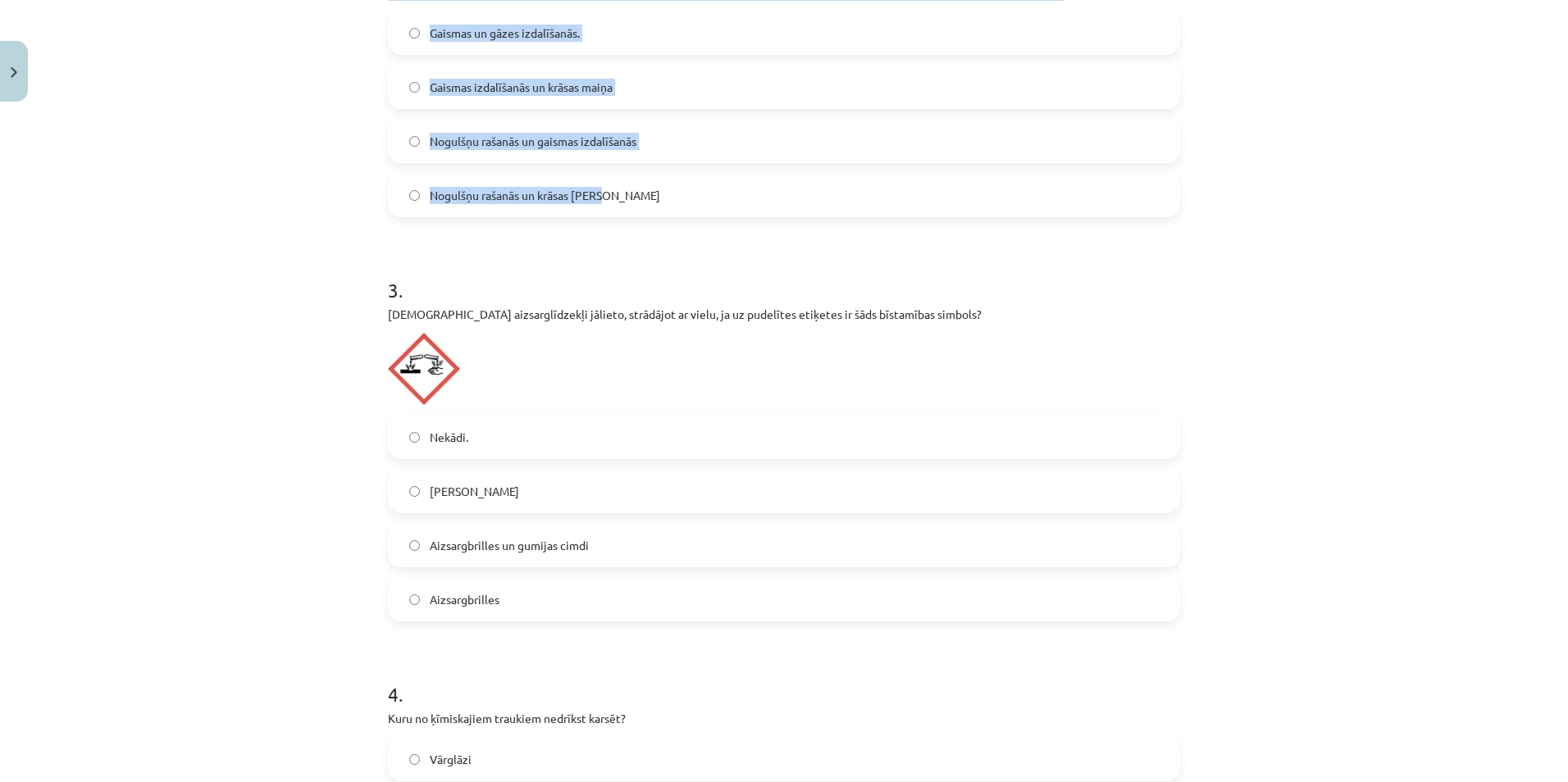
drag, startPoint x: 379, startPoint y: 227, endPoint x: 662, endPoint y: 203, distance: 284.0
copy form "Kura no aprakstītajām pārvērtībām ir ķīmiska pārvērtība? Ūdens sasalst Papīrs s…"
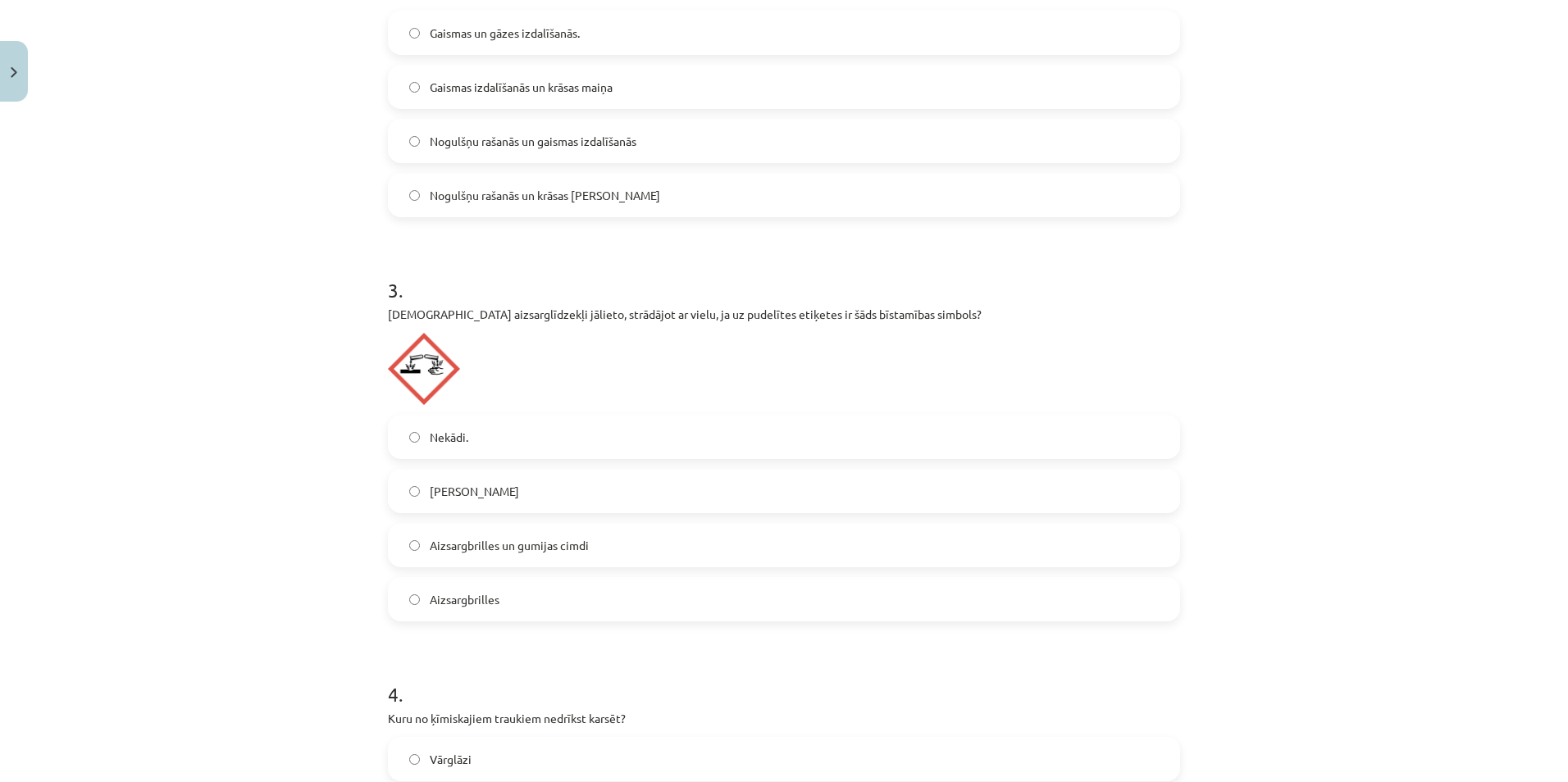
click at [1015, 314] on p "Kuri aizsarglīdzekļi jālieto, strādājot ar vielu, ja uz pudelītes etiķetes ir š…" at bounding box center [784, 315] width 793 height 17
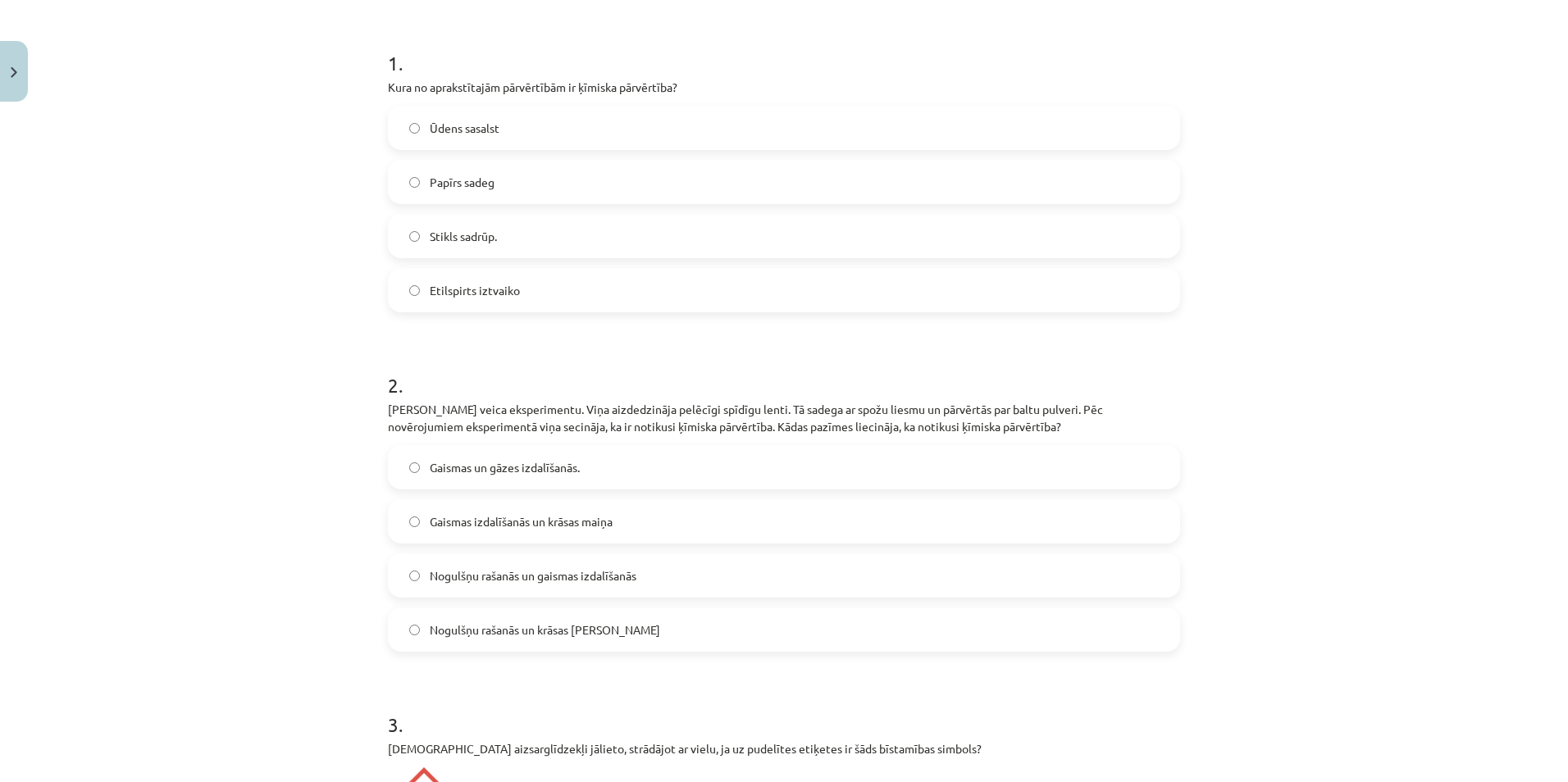
scroll to position [246, 0]
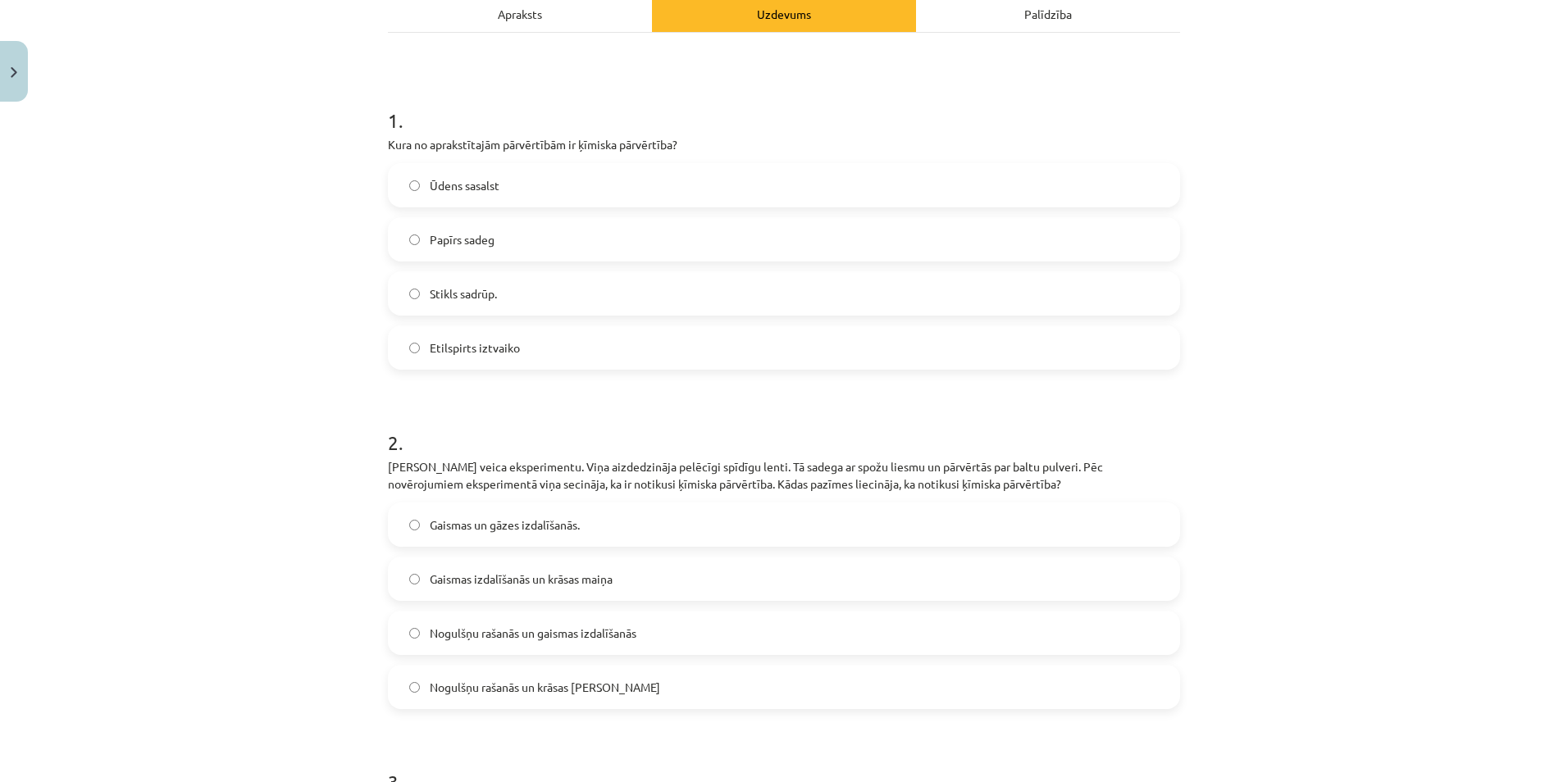
click at [475, 232] on span "Papīrs sadeg" at bounding box center [463, 239] width 65 height 17
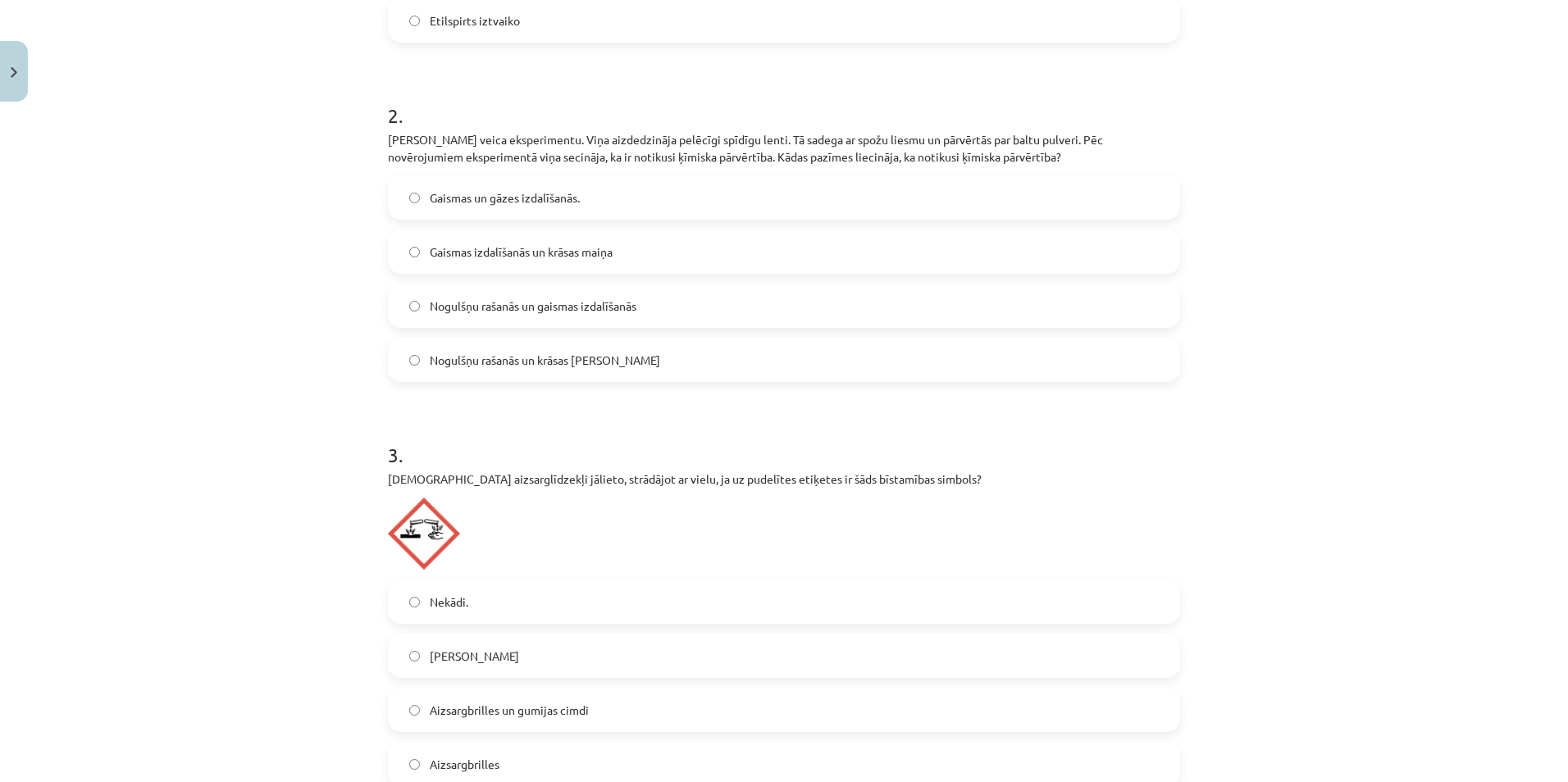
scroll to position [573, 0]
click at [549, 251] on span "Gaismas izdalīšanās un krāsas maiņa" at bounding box center [522, 251] width 183 height 17
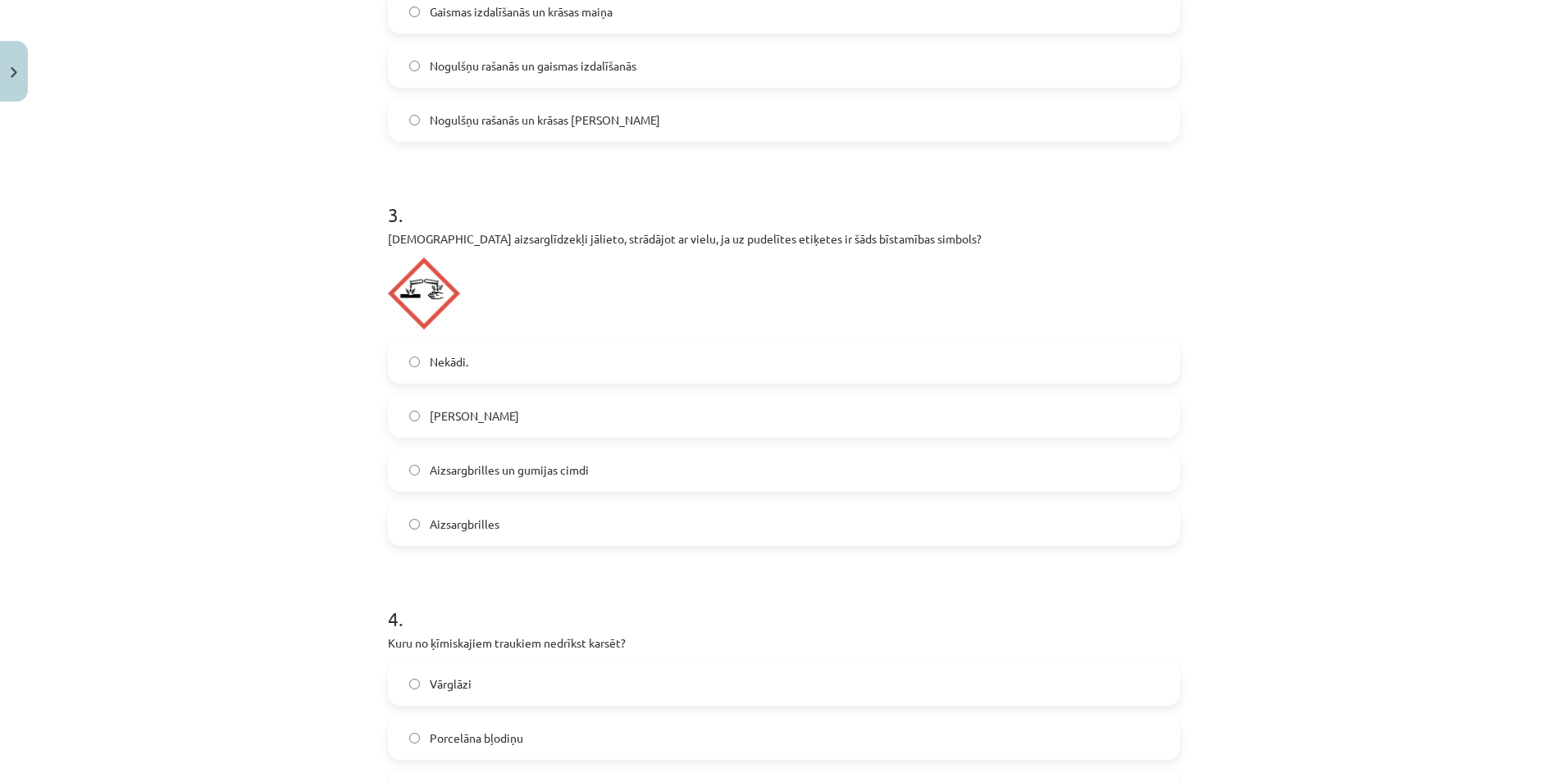
scroll to position [820, 0]
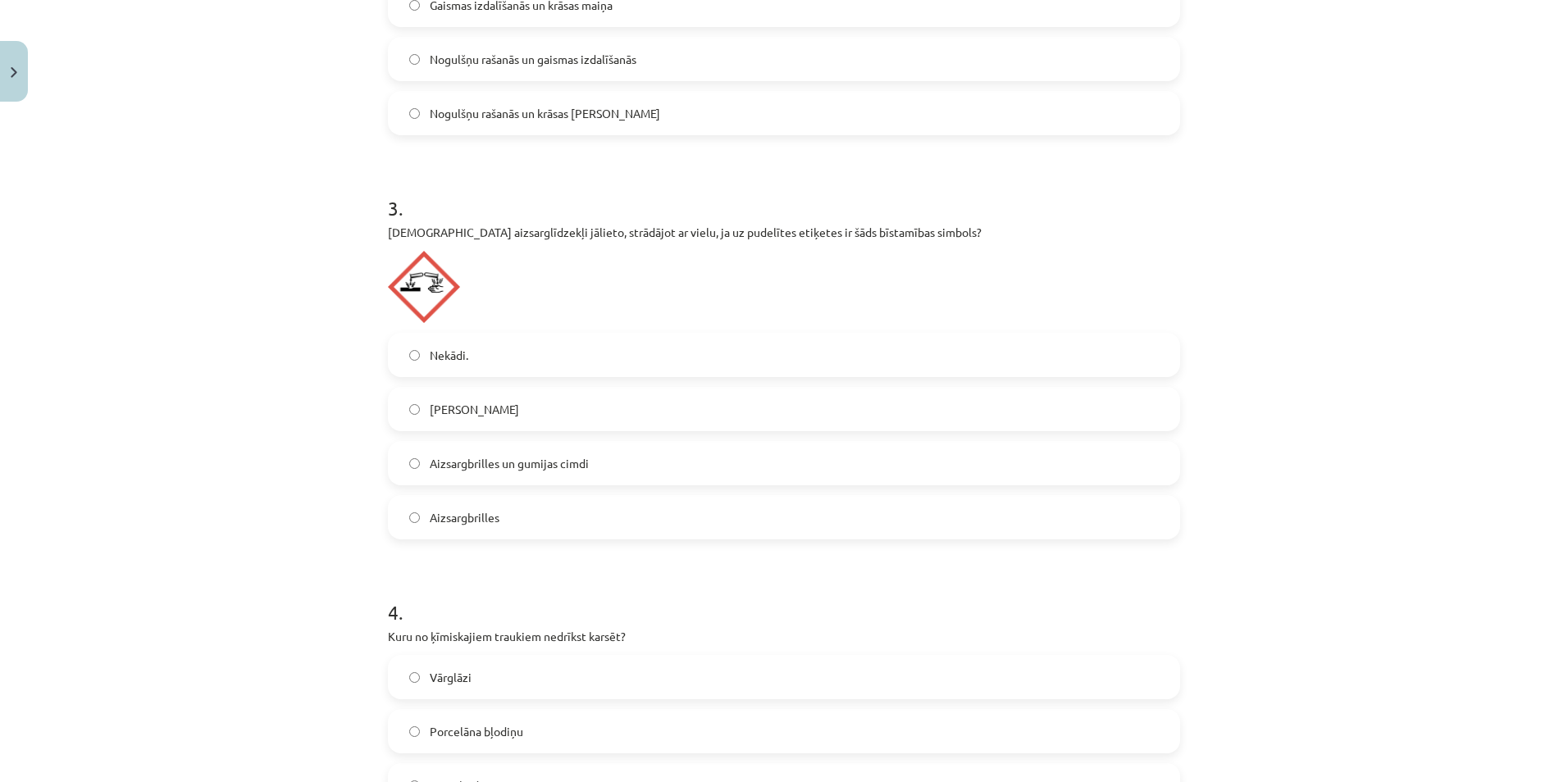
click at [417, 299] on img at bounding box center [424, 286] width 72 height 72
click at [418, 298] on img at bounding box center [424, 286] width 72 height 72
click at [474, 509] on span "Aizsargbrilles" at bounding box center [465, 518] width 70 height 17
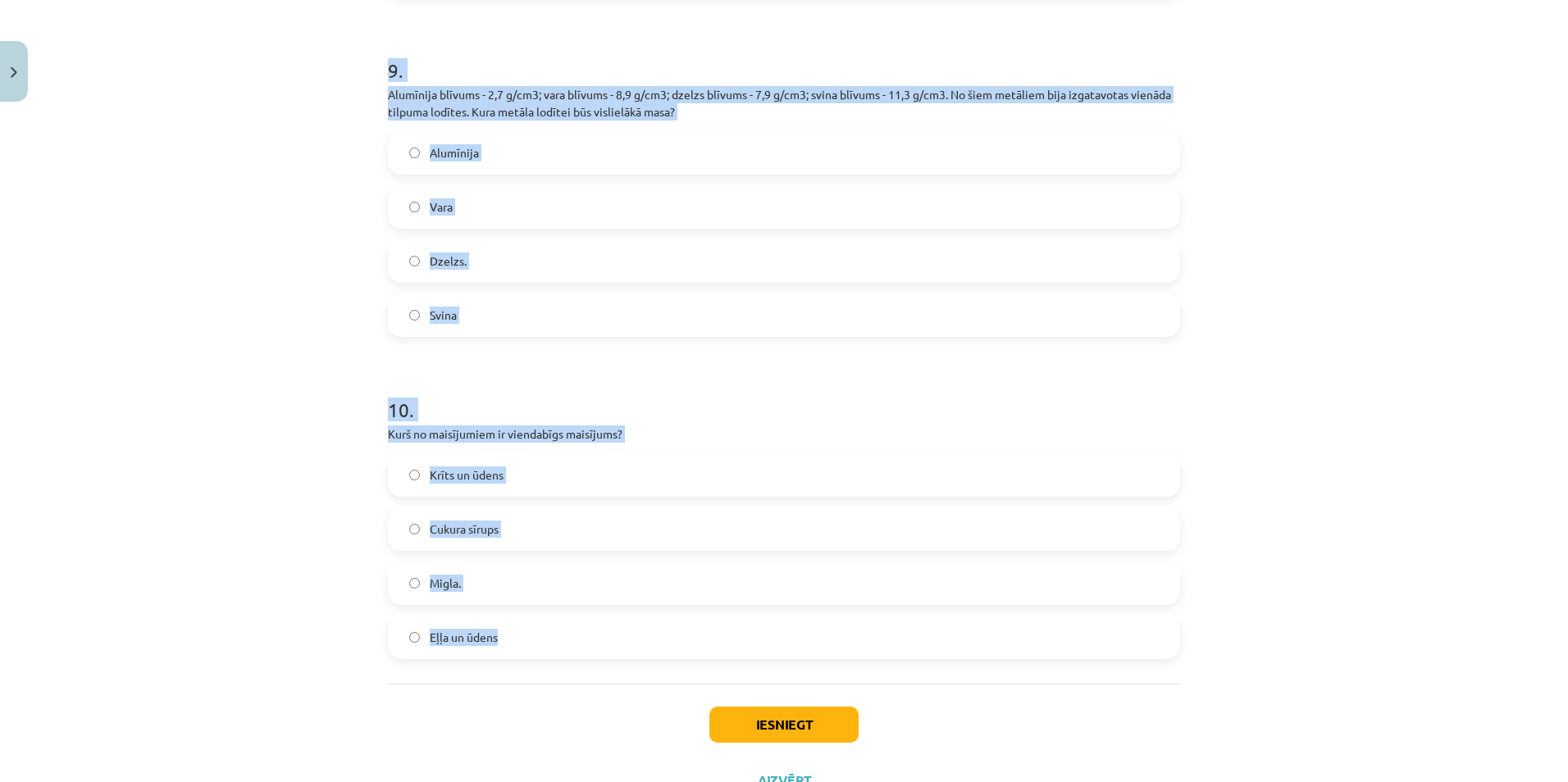
scroll to position [3039, 0]
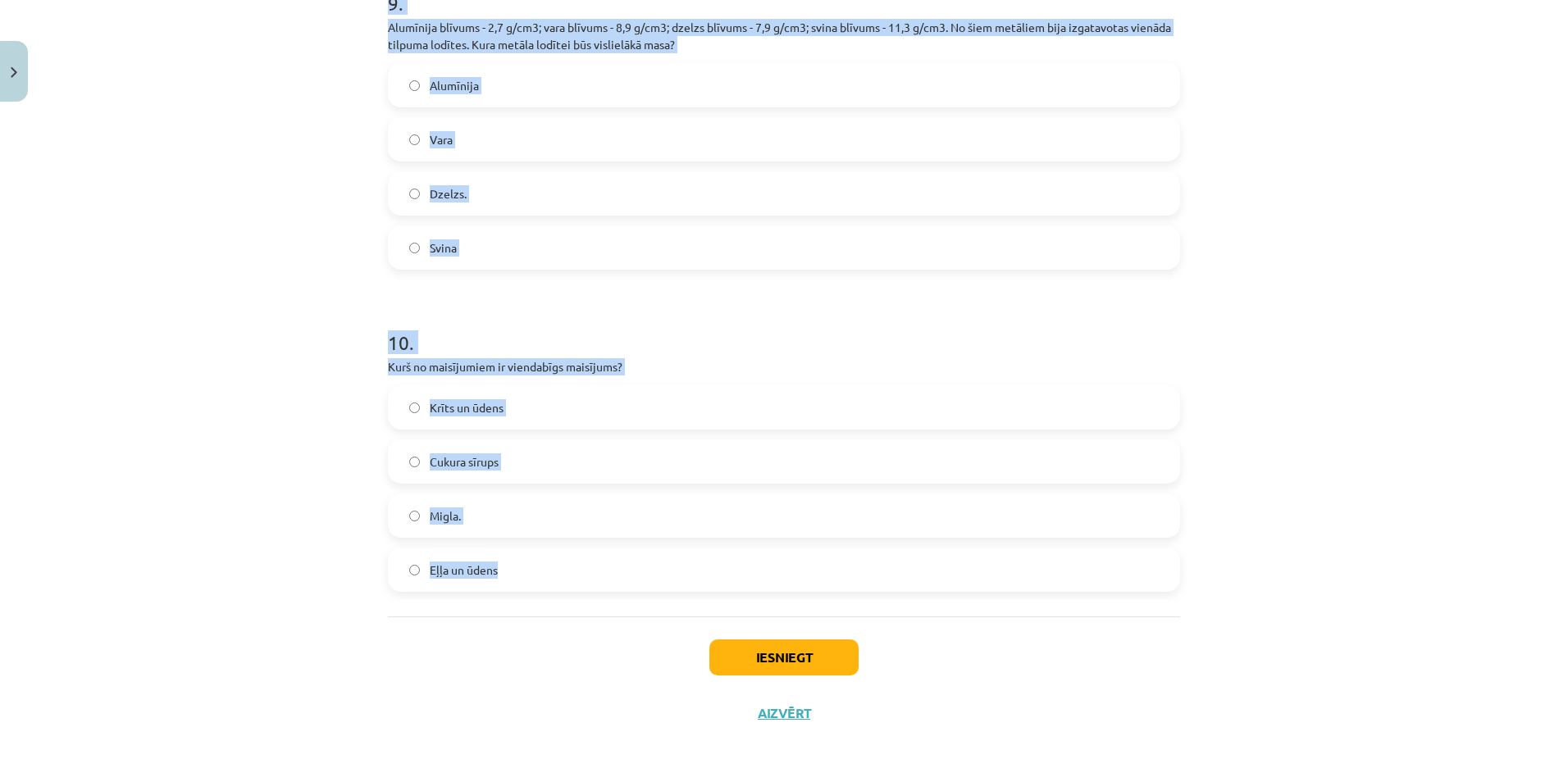
drag, startPoint x: 380, startPoint y: 391, endPoint x: 504, endPoint y: 588, distance: 232.8
copy form "Kuru no ķīmiskajiem traukiem nedrīkst karsēt? Vārglāzi Porcelāna bļodiņu Mērcil…"
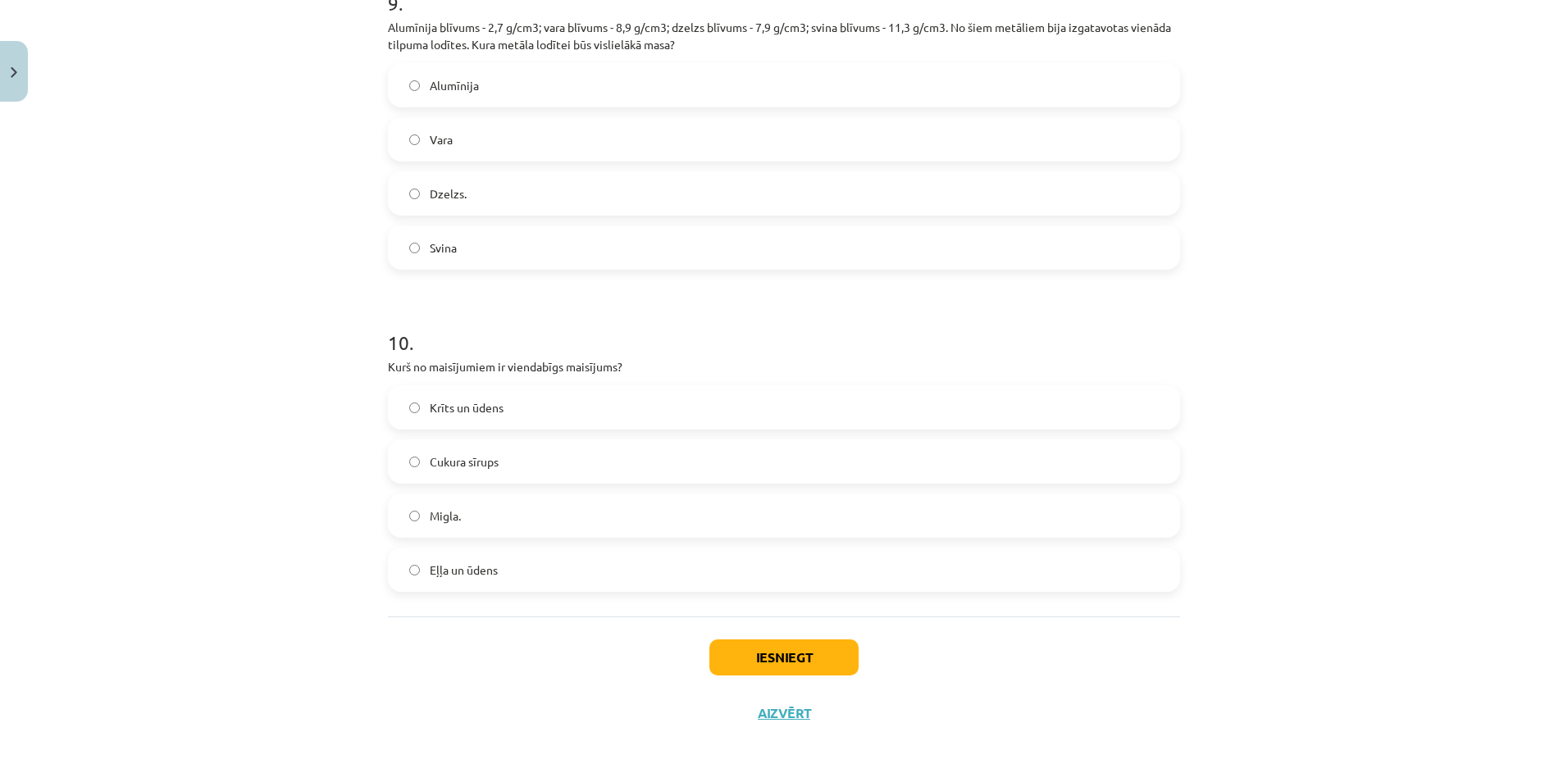
drag, startPoint x: 1064, startPoint y: 688, endPoint x: 1053, endPoint y: 662, distance: 28.2
click at [1064, 686] on div "Iesniegt Aizvērt" at bounding box center [784, 673] width 793 height 115
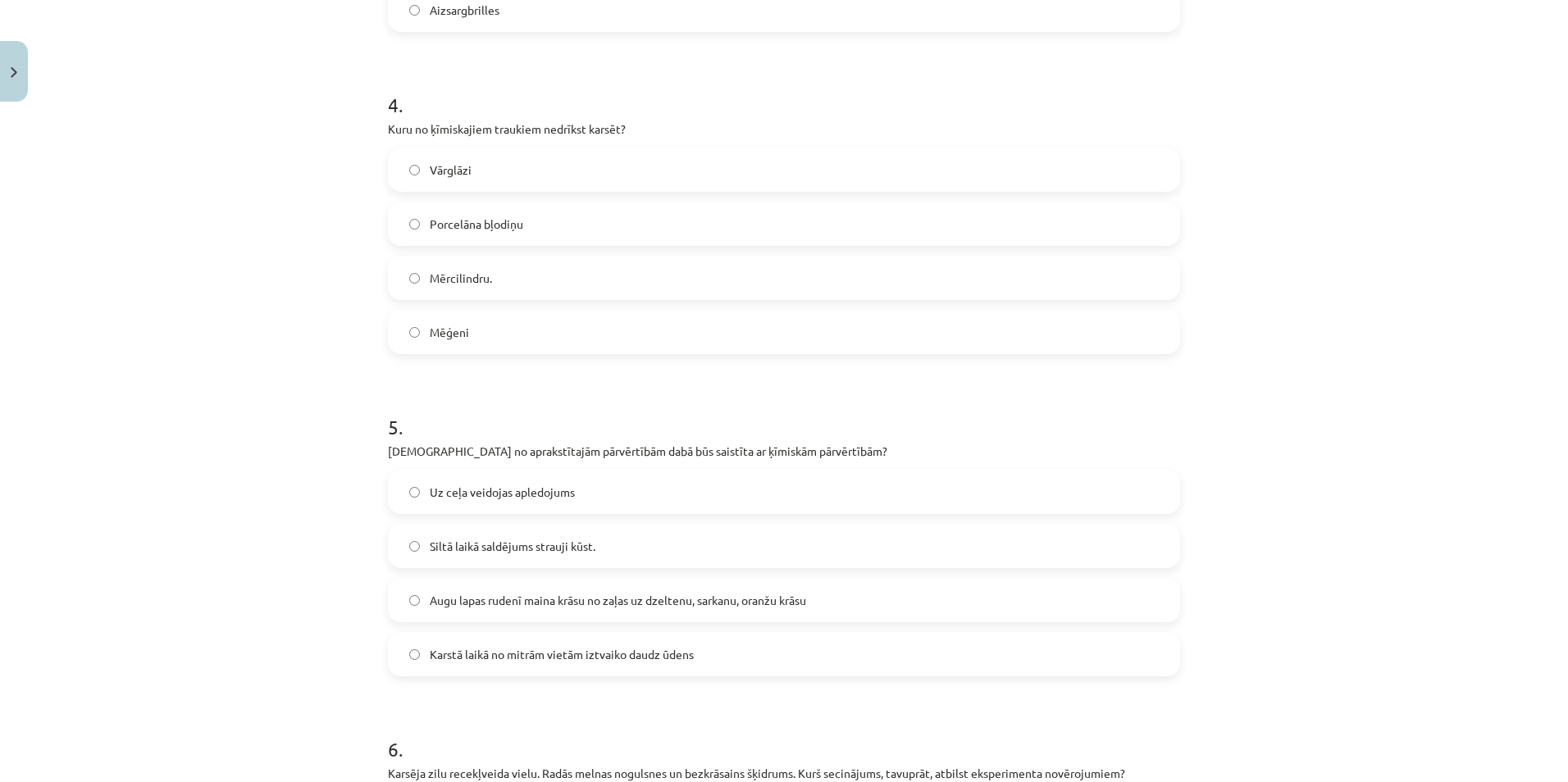
scroll to position [1318, 0]
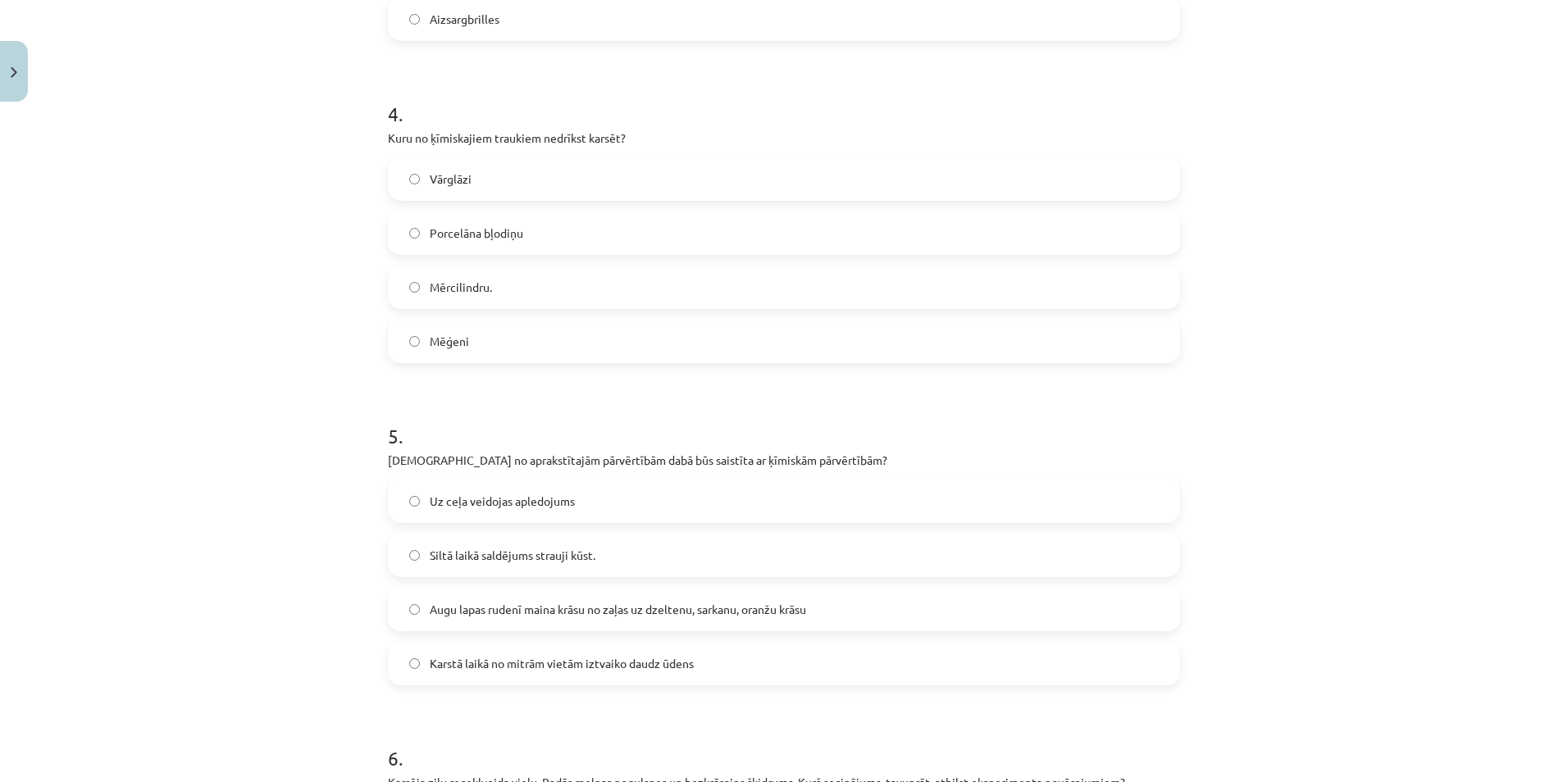
click at [592, 286] on label "Mērcilindru." at bounding box center [784, 287] width 789 height 41
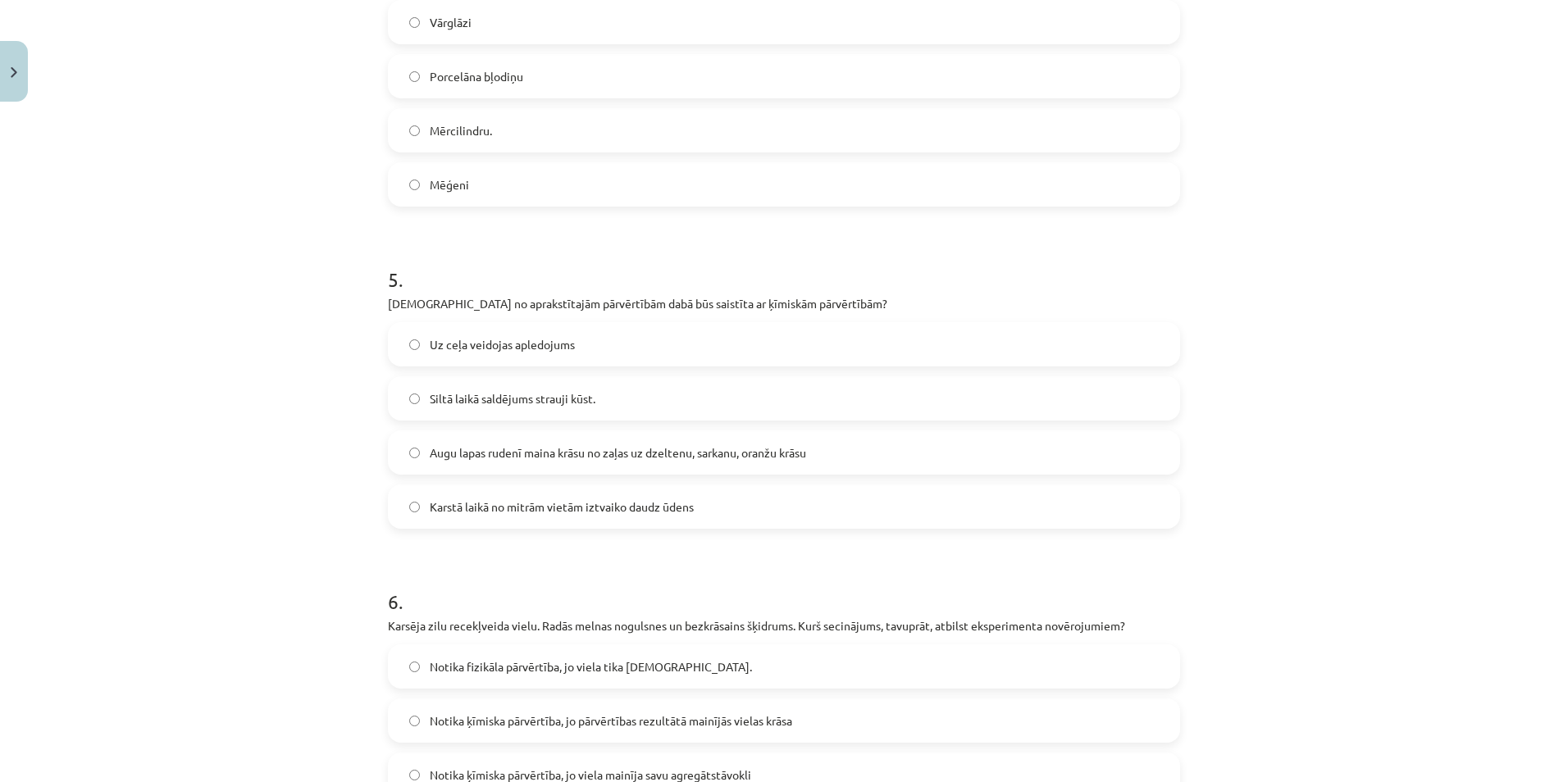
scroll to position [1564, 0]
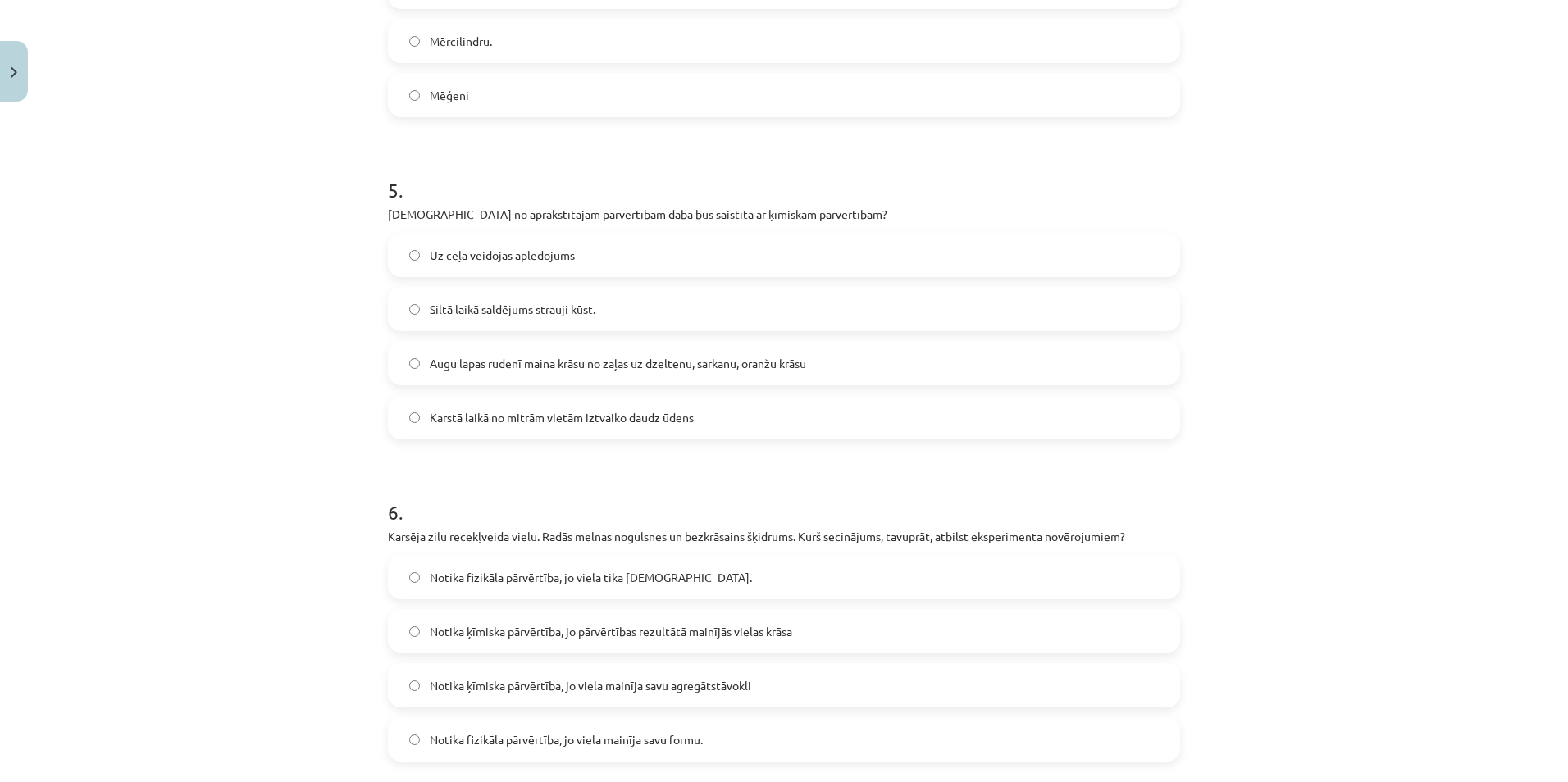
click at [545, 350] on label "Augu lapas rudenī maina krāsu no zaļas uz dzeltenu, sarkanu, oranžu krāsu" at bounding box center [784, 363] width 789 height 41
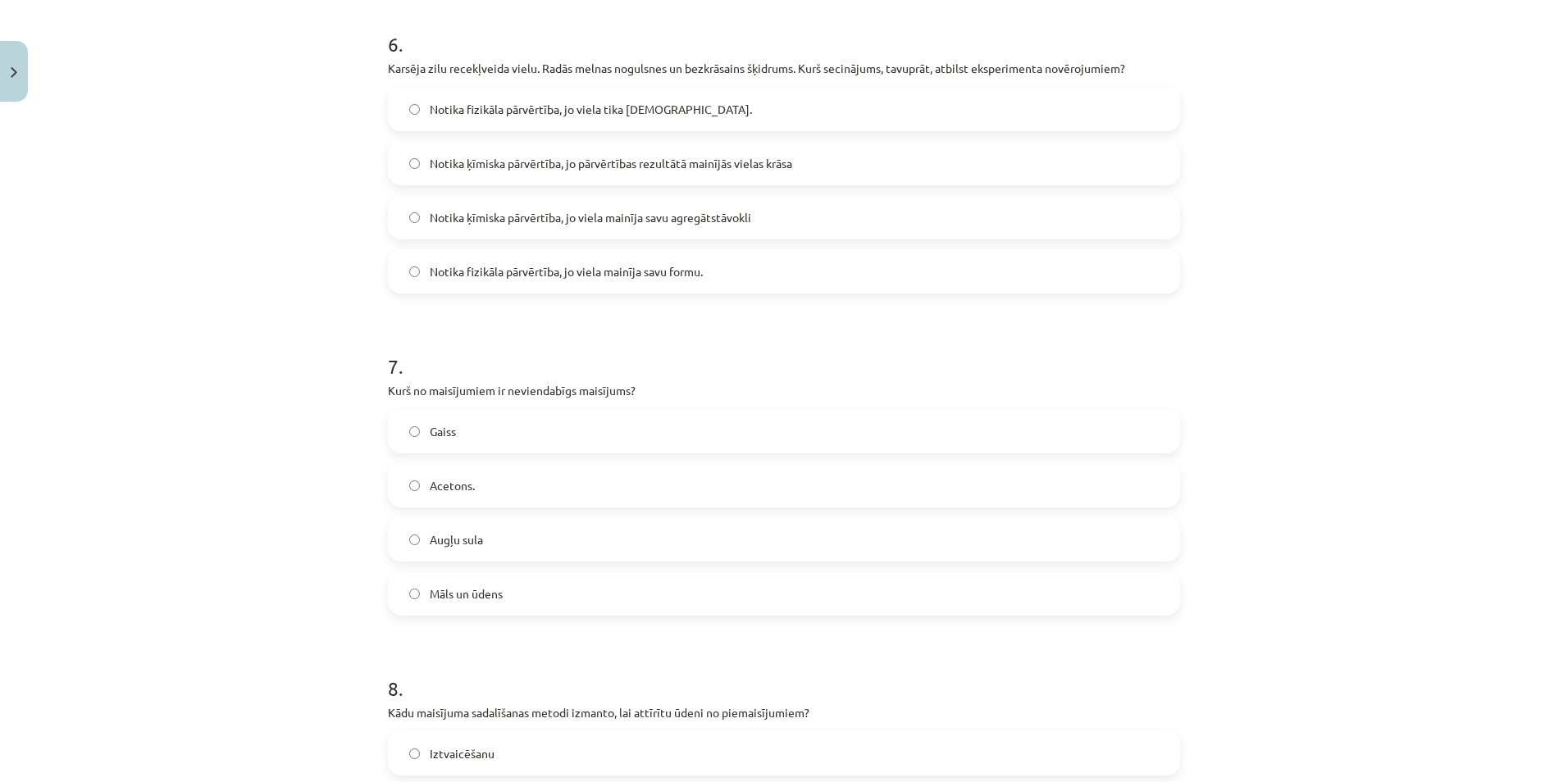
scroll to position [1974, 0]
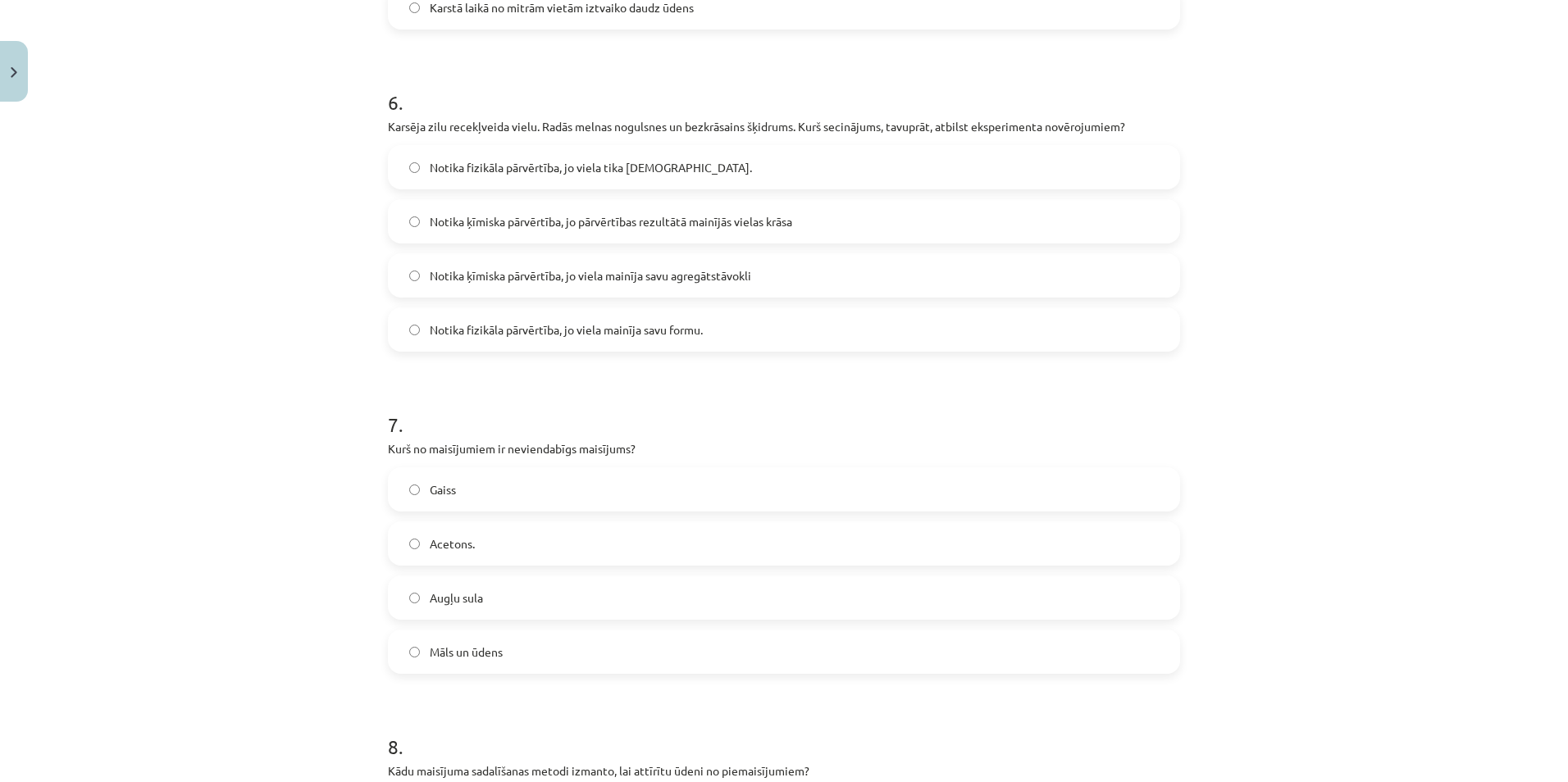
click at [662, 204] on label "Notika ķīmiska pārvērtība, jo pārvērtības rezultātā mainījās vielas krāsa" at bounding box center [784, 221] width 789 height 41
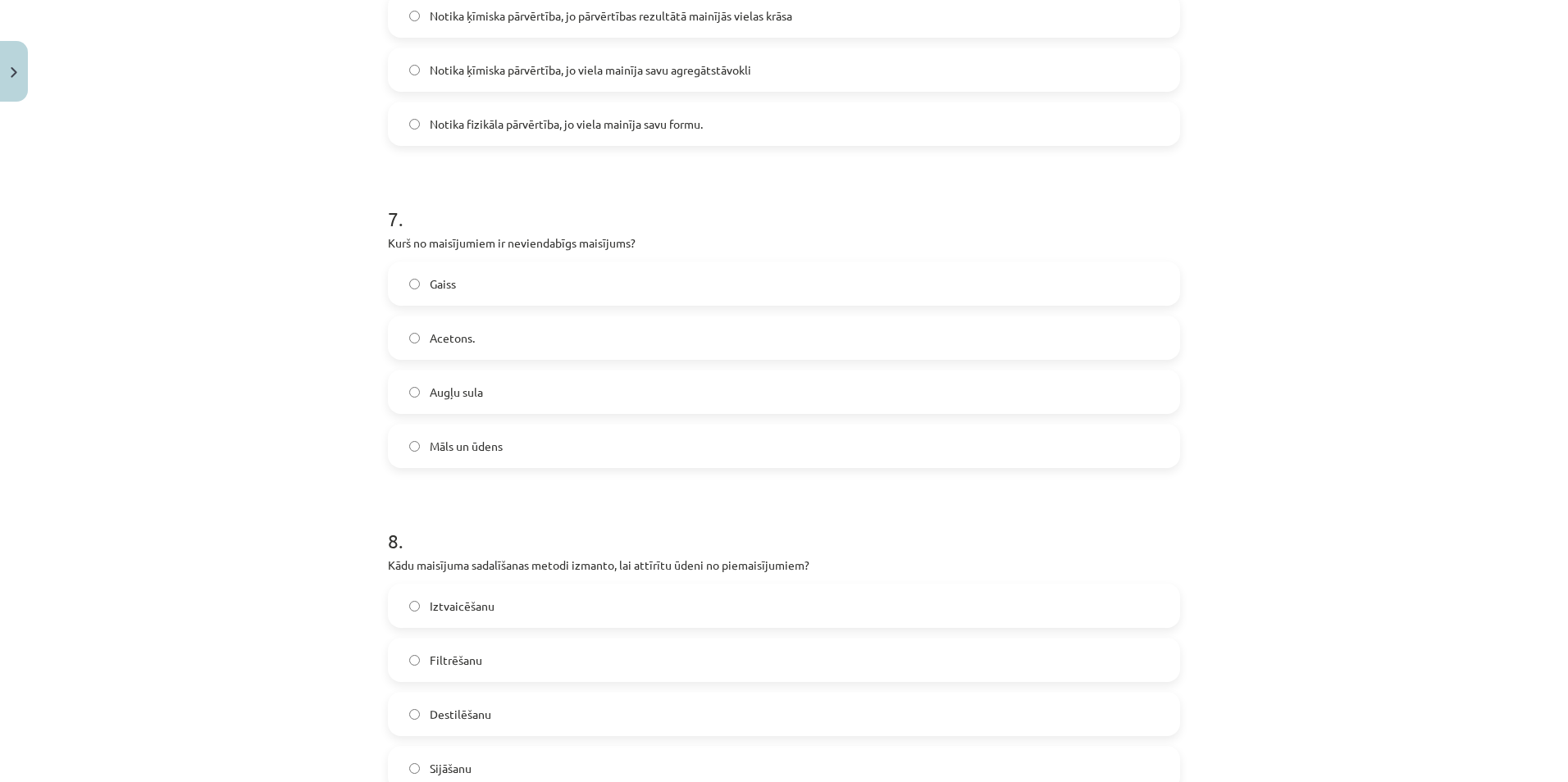
scroll to position [2220, 0]
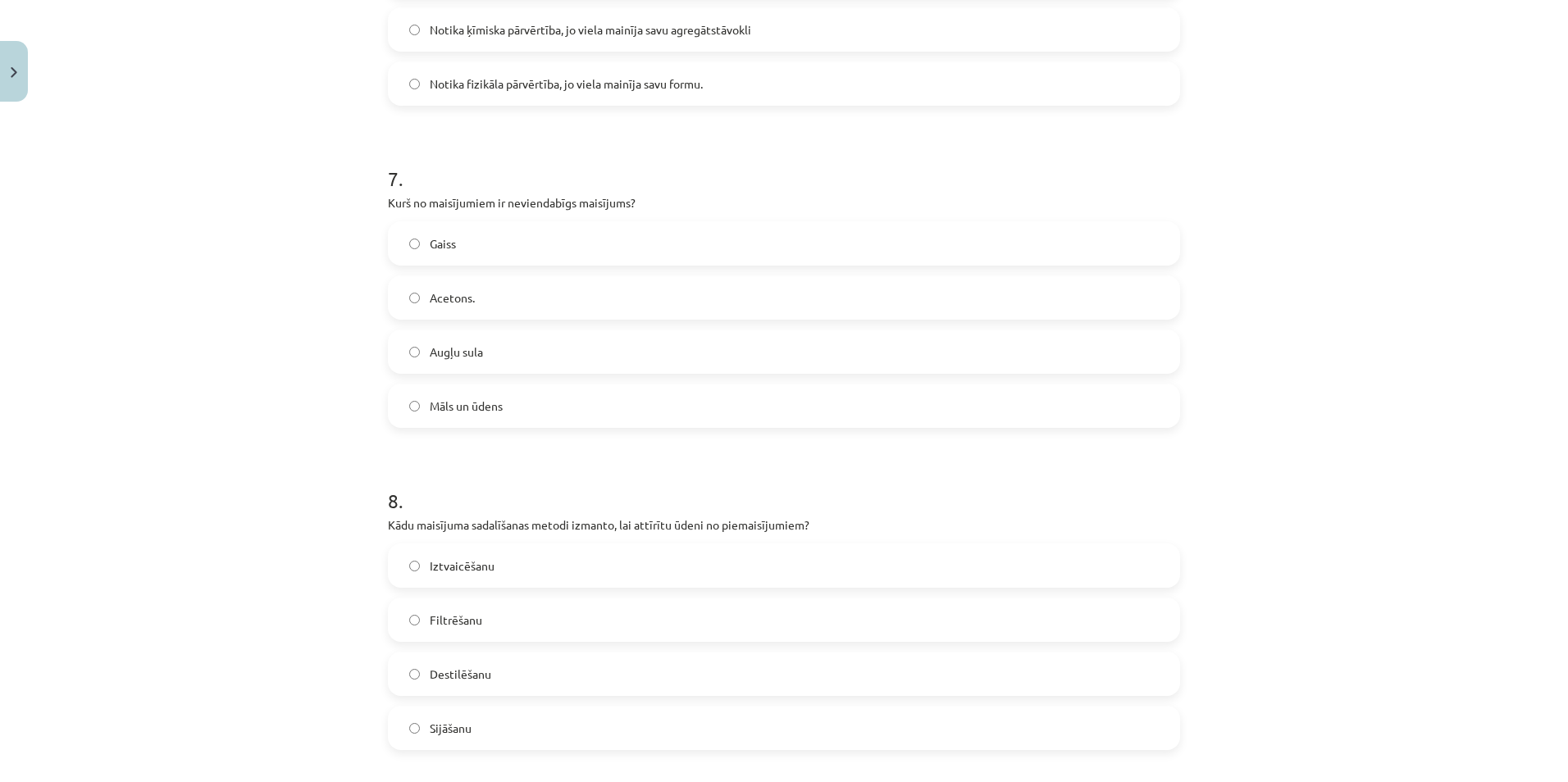
click at [486, 405] on span "Māls un ūdens" at bounding box center [466, 406] width 73 height 17
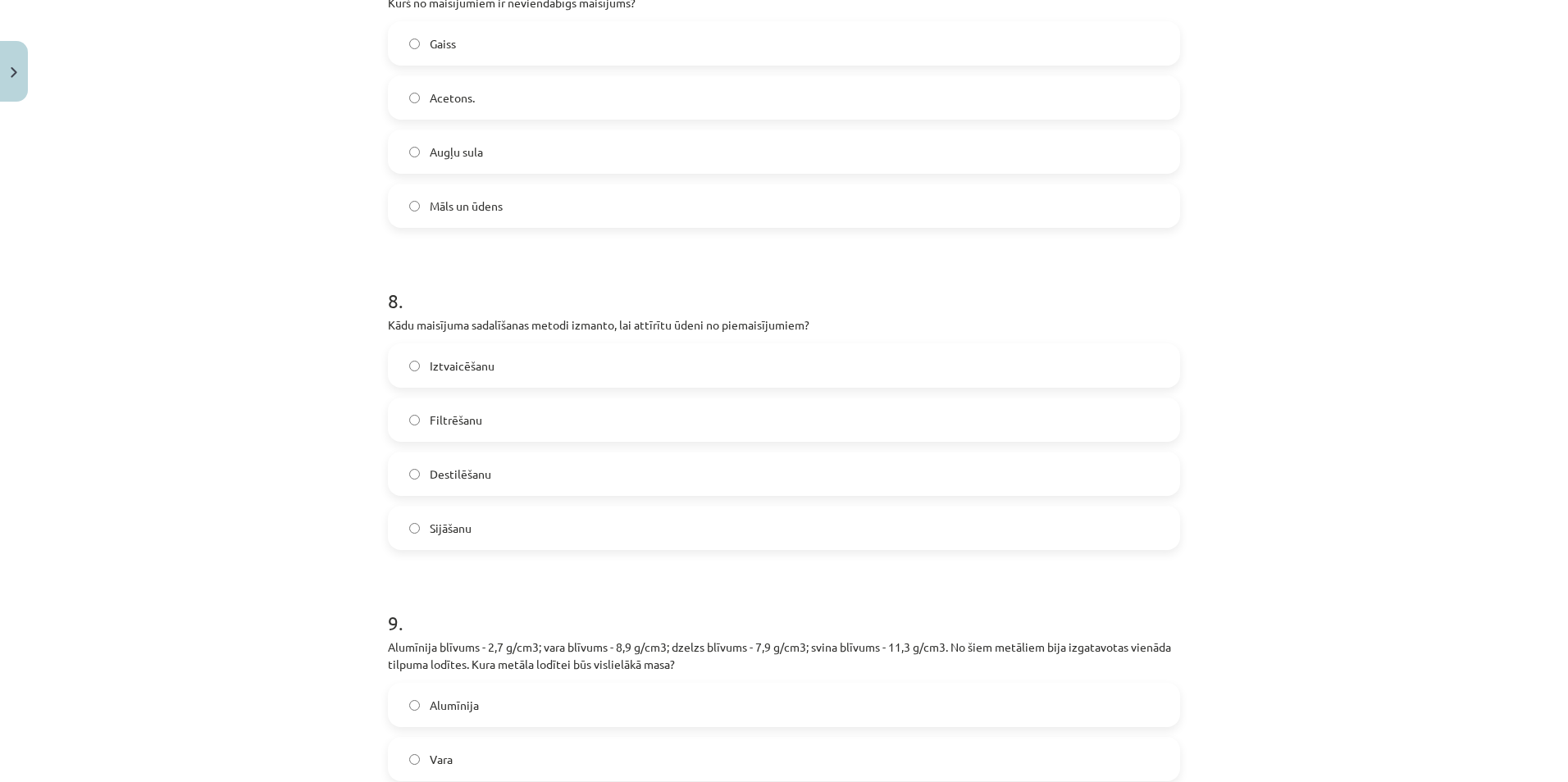
scroll to position [2548, 0]
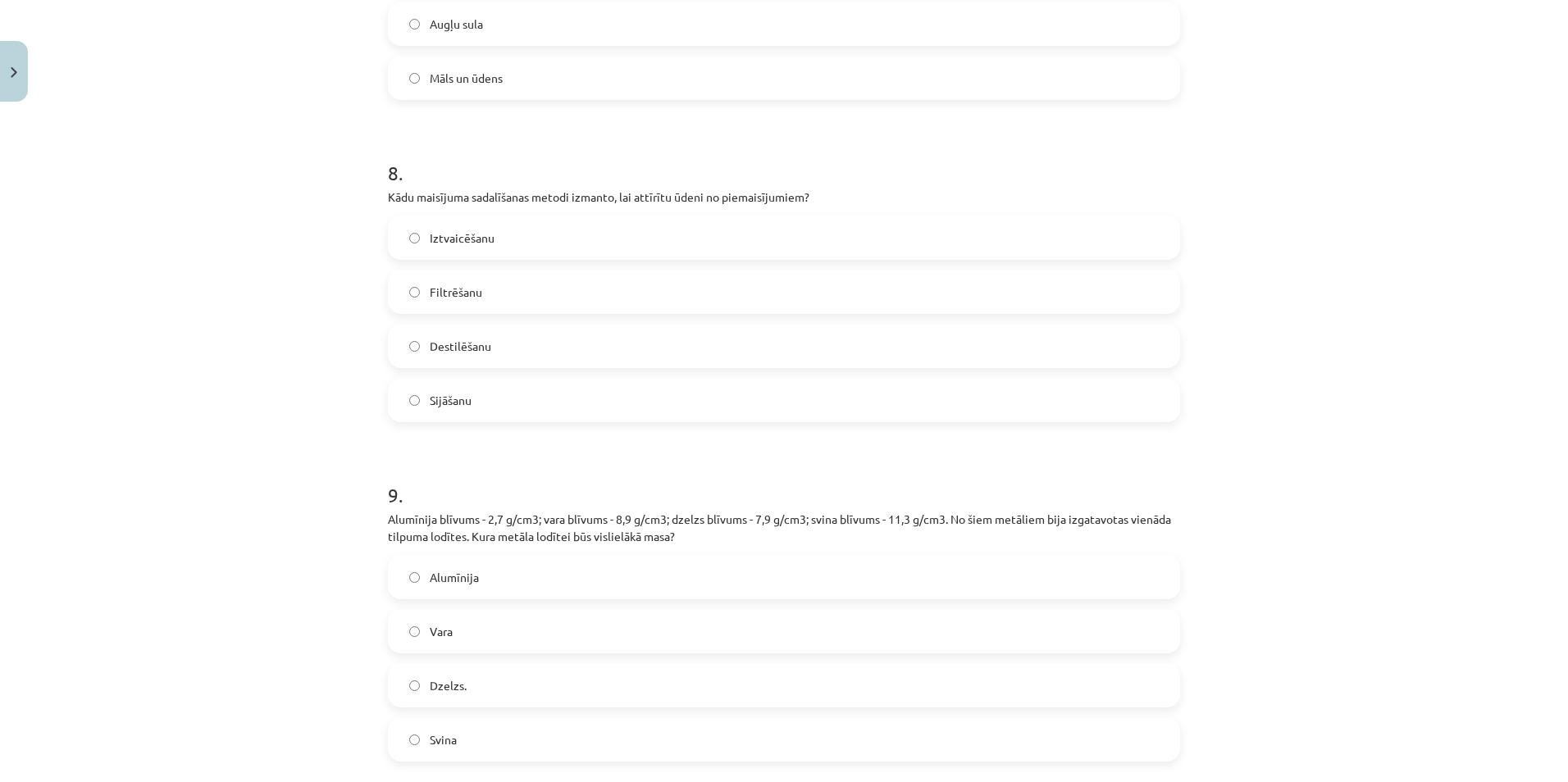
click at [433, 734] on span "Svina" at bounding box center [444, 740] width 27 height 17
click at [476, 291] on label "Filtrēšanu" at bounding box center [784, 291] width 789 height 41
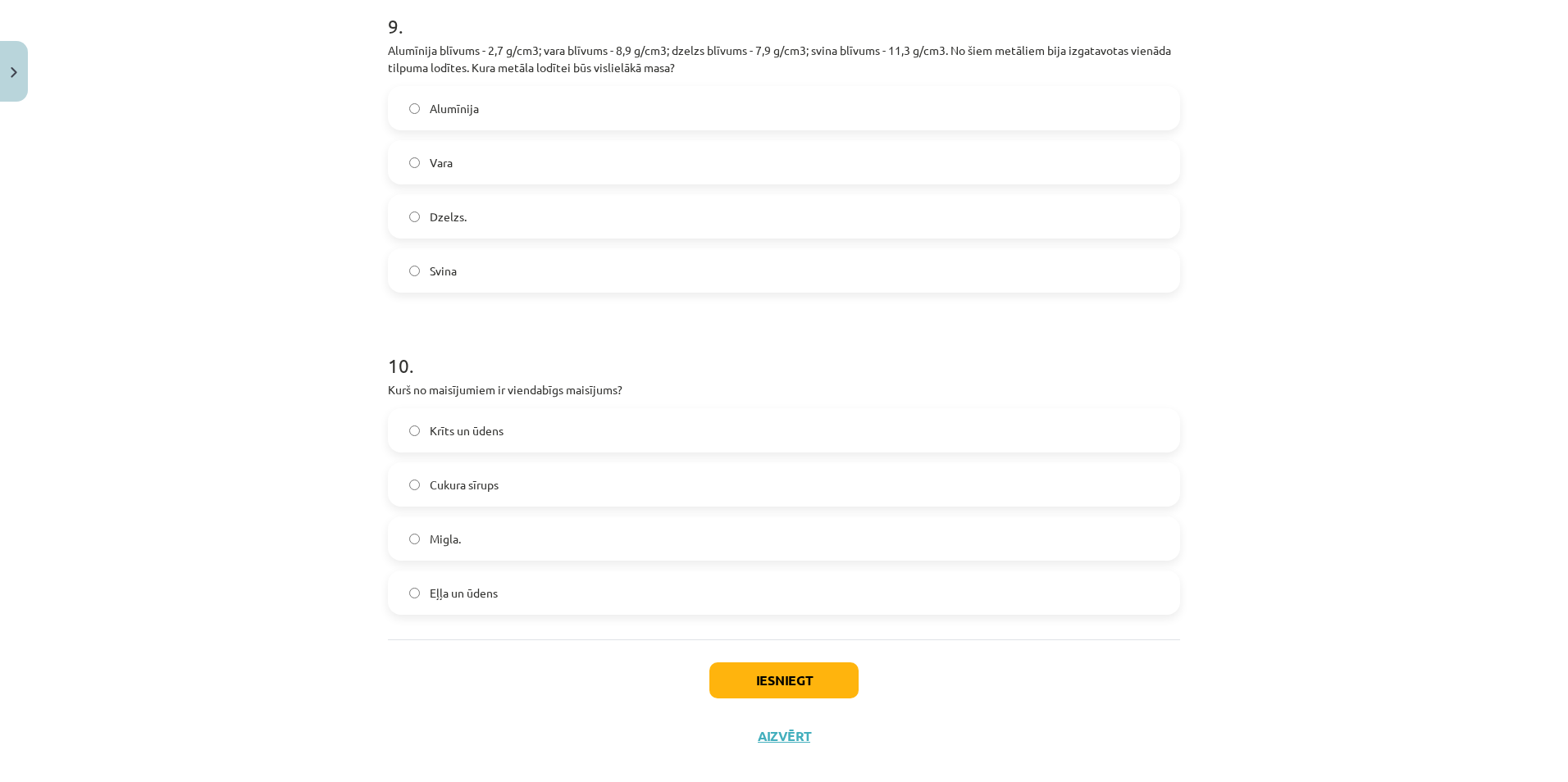
scroll to position [3039, 0]
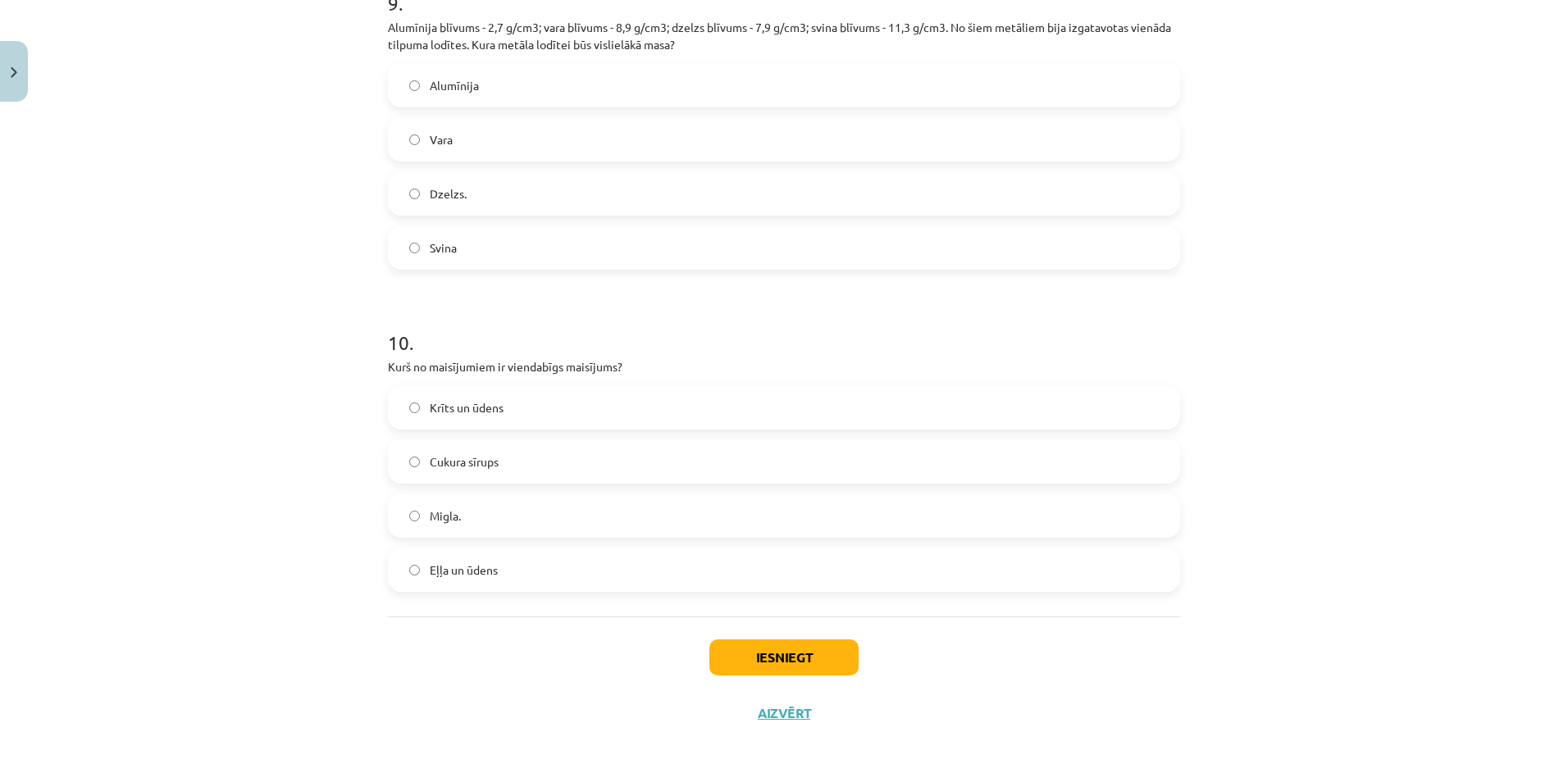
click at [415, 450] on label "Cukura sīrups" at bounding box center [784, 462] width 789 height 41
click at [755, 667] on button "Iesniegt" at bounding box center [784, 657] width 150 height 36
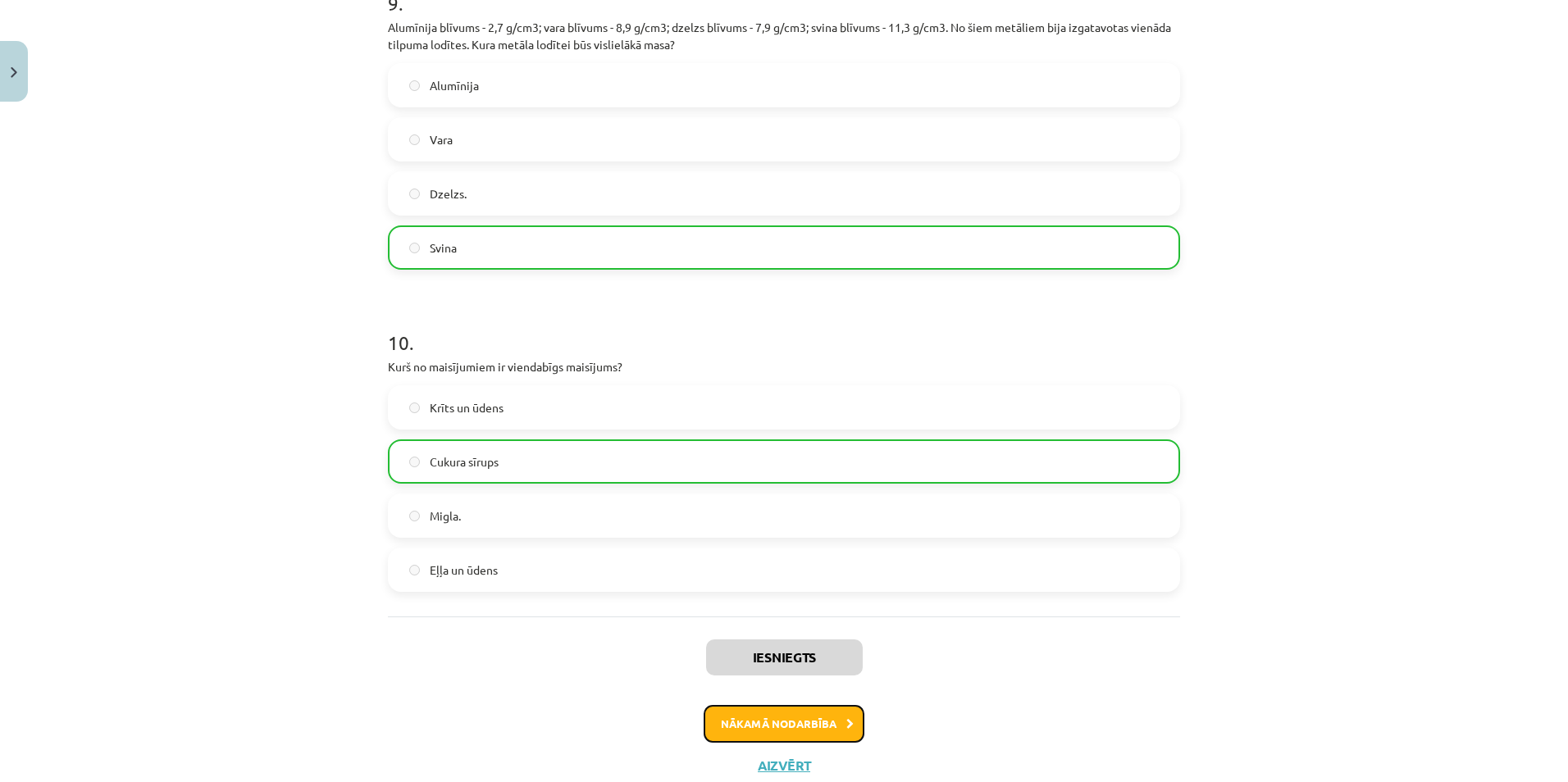
click at [777, 732] on button "Nākamā nodarbība" at bounding box center [784, 724] width 161 height 38
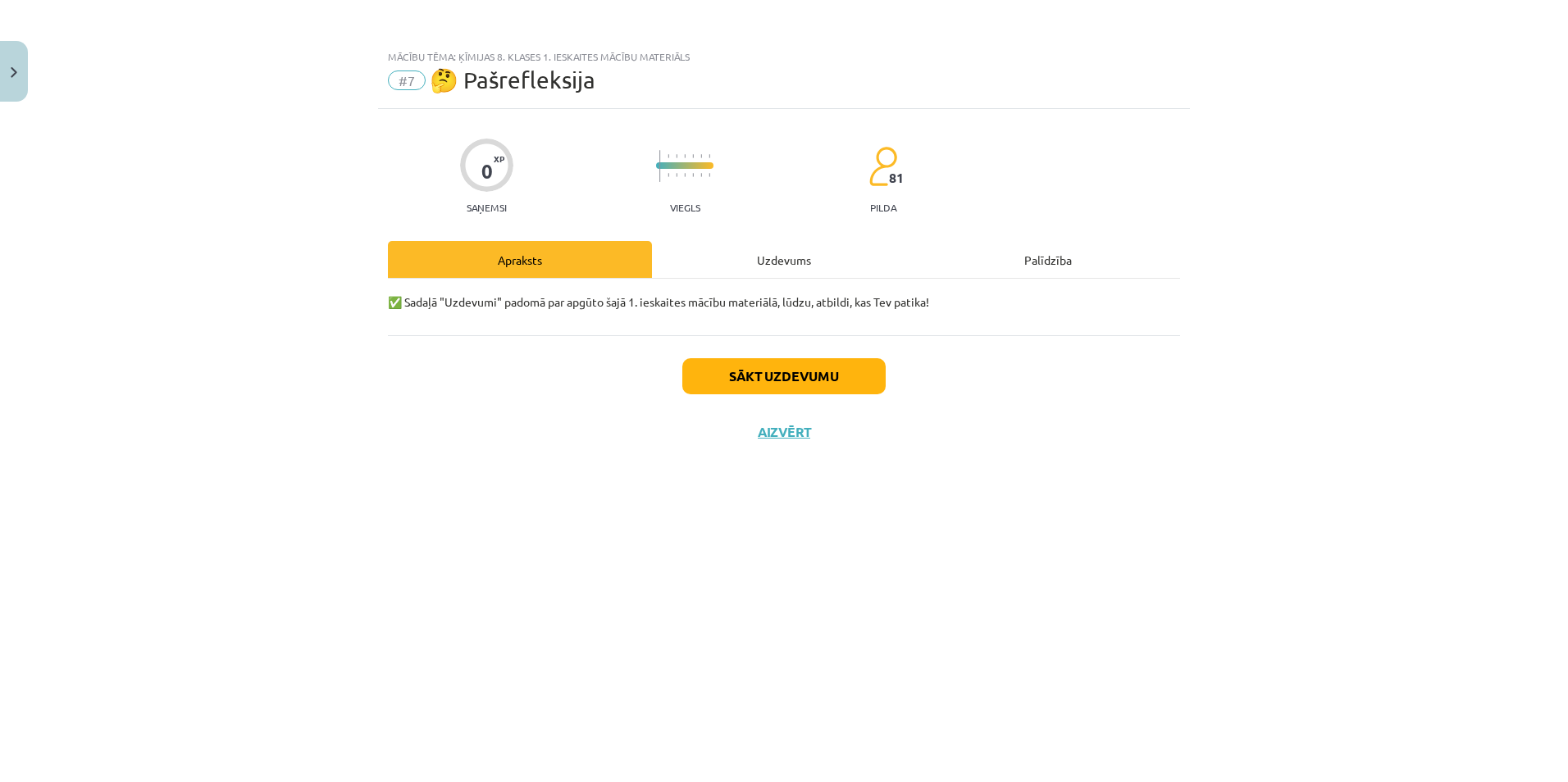
scroll to position [0, 0]
click at [788, 371] on button "Sākt uzdevumu" at bounding box center [784, 376] width 203 height 36
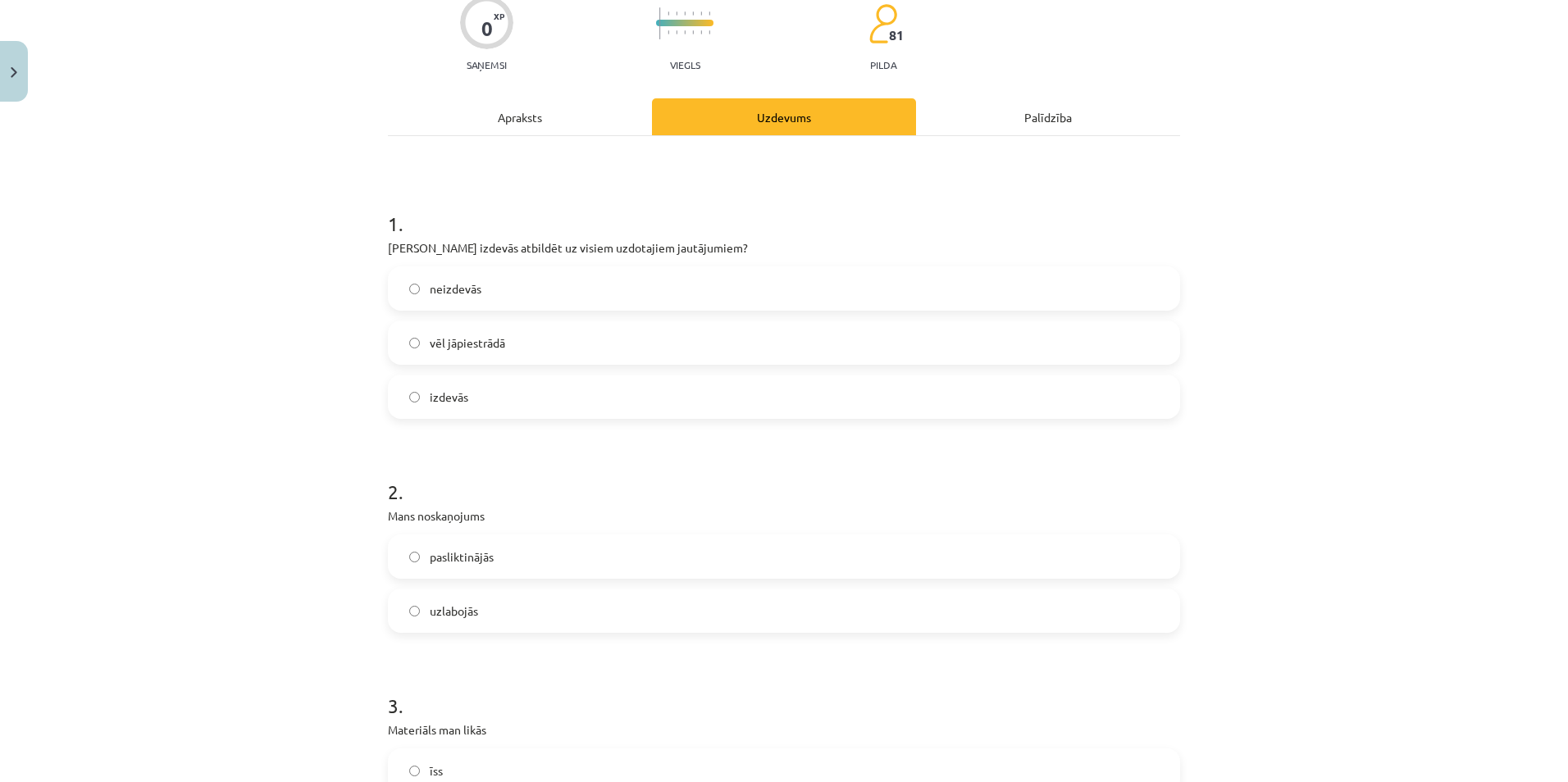
scroll to position [164, 0]
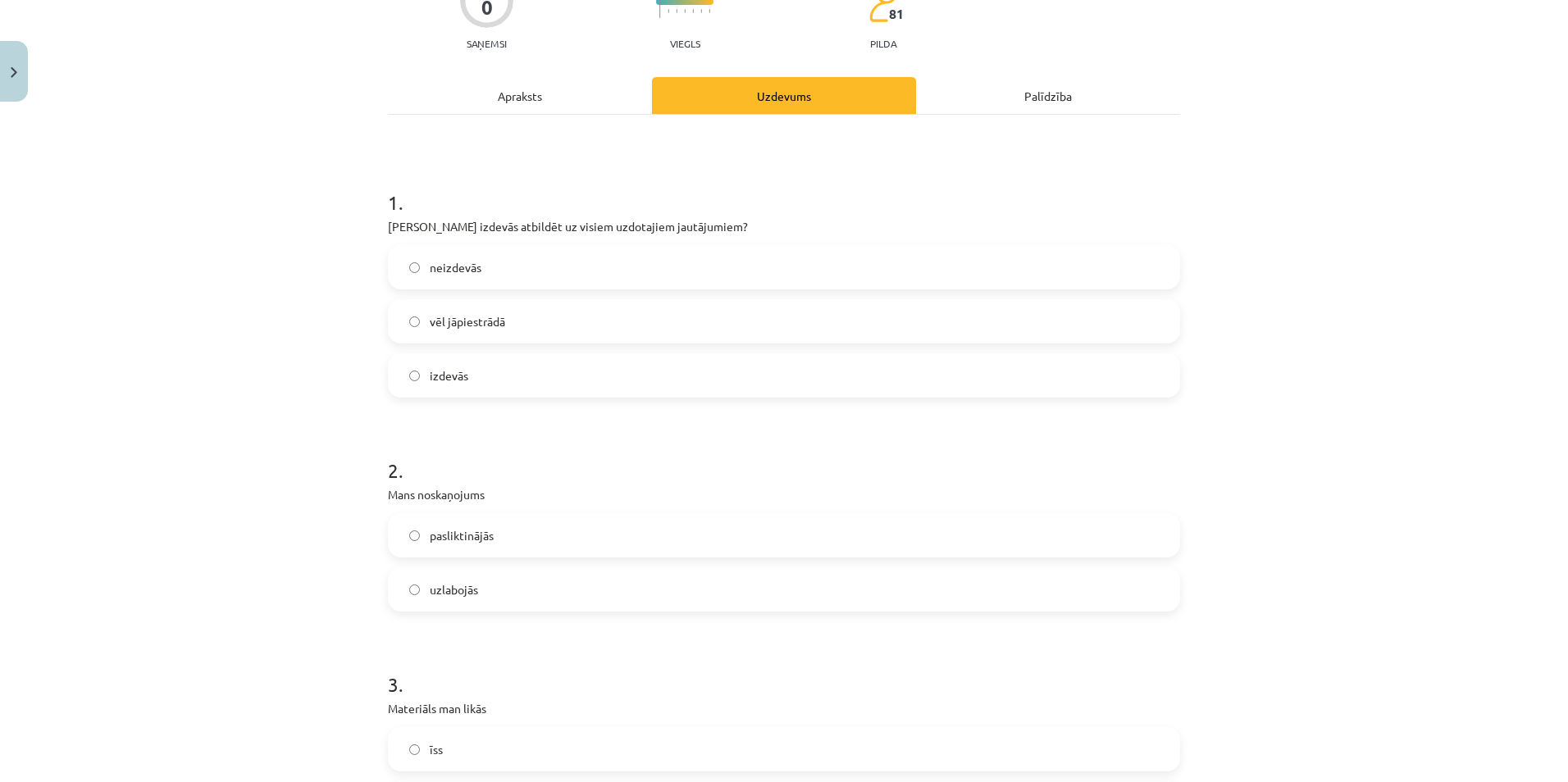
click at [472, 376] on label "izdevās" at bounding box center [784, 375] width 789 height 41
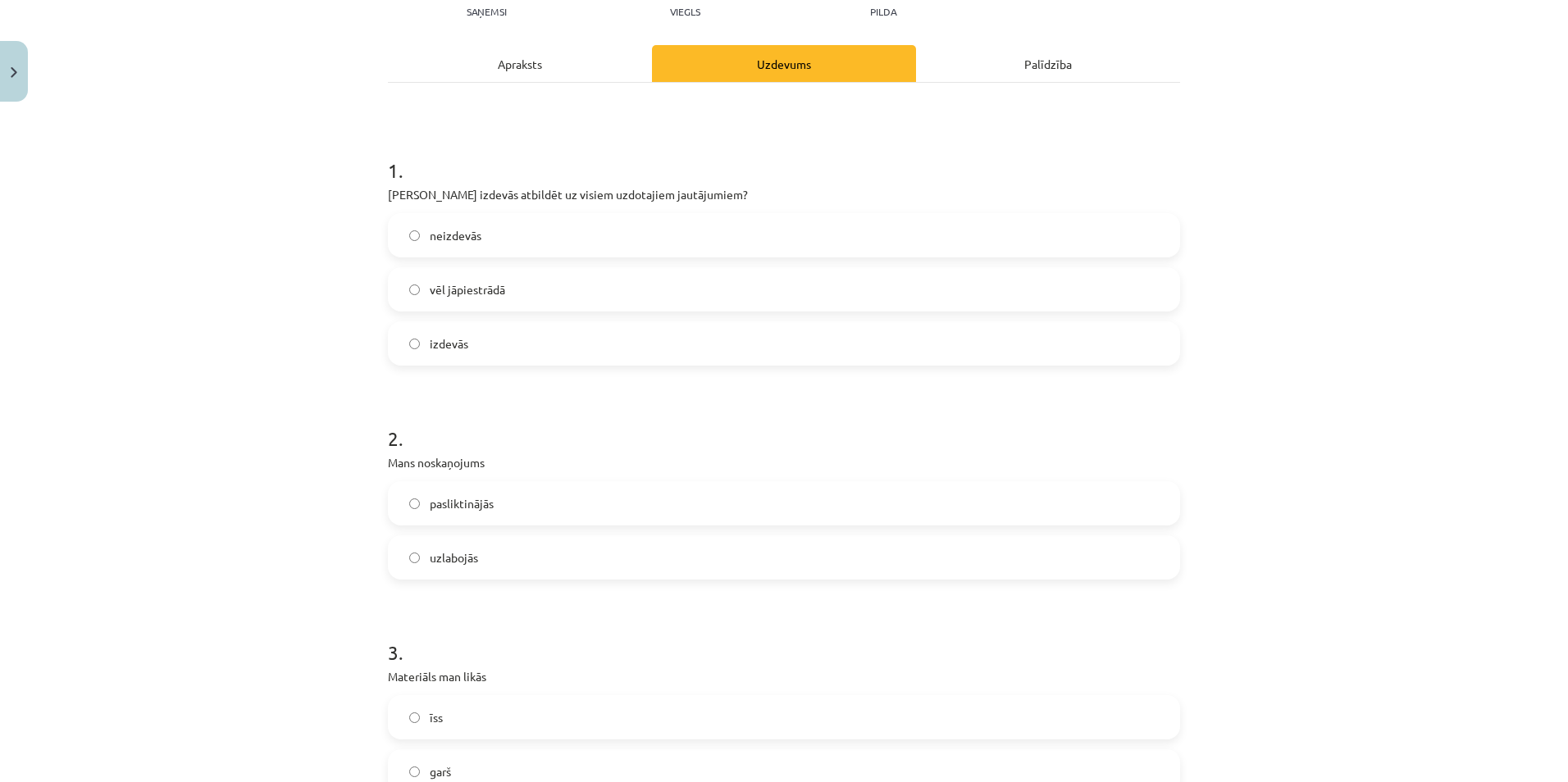
scroll to position [328, 0]
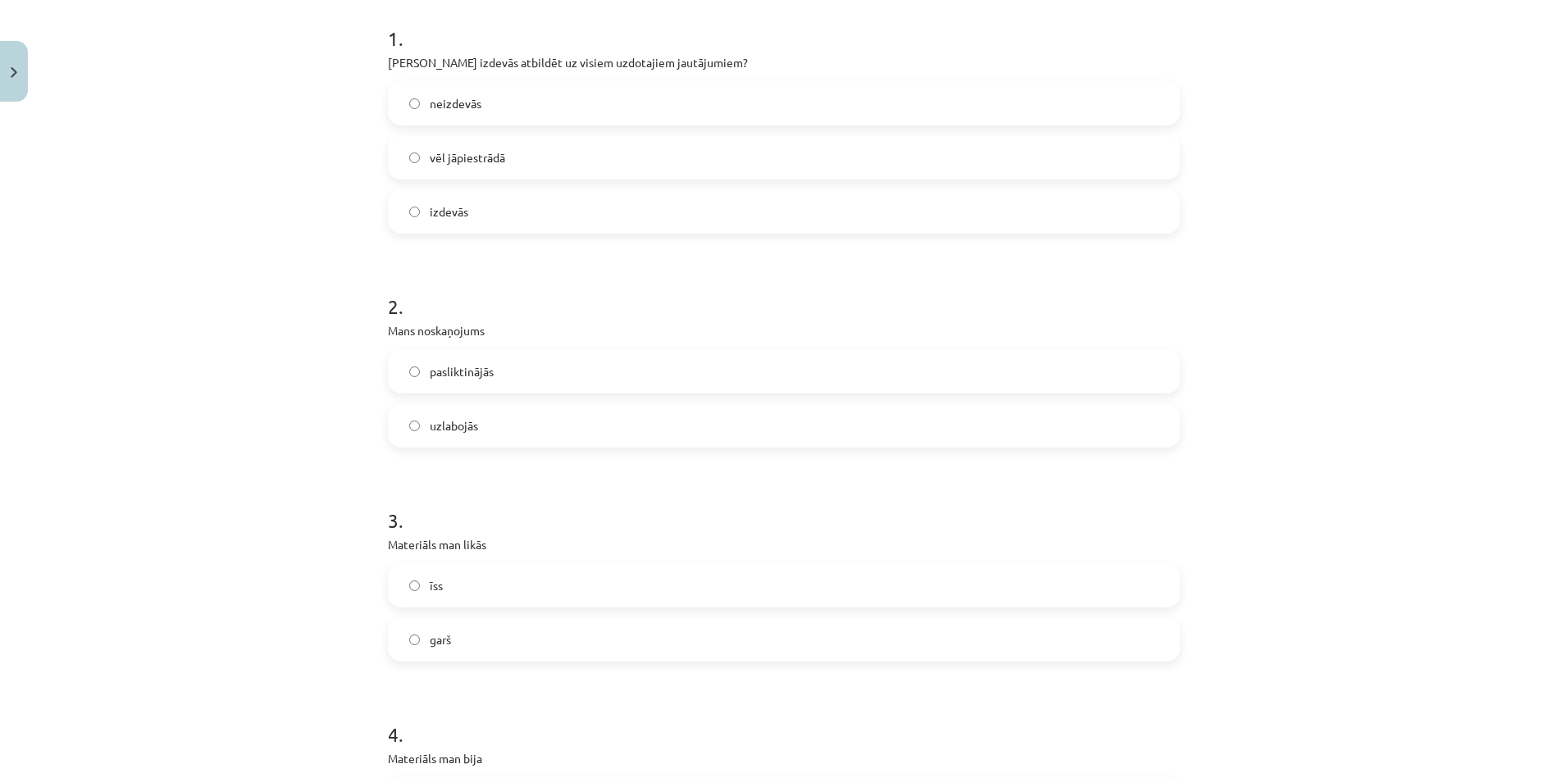
click at [470, 423] on span "uzlabojās" at bounding box center [454, 426] width 49 height 17
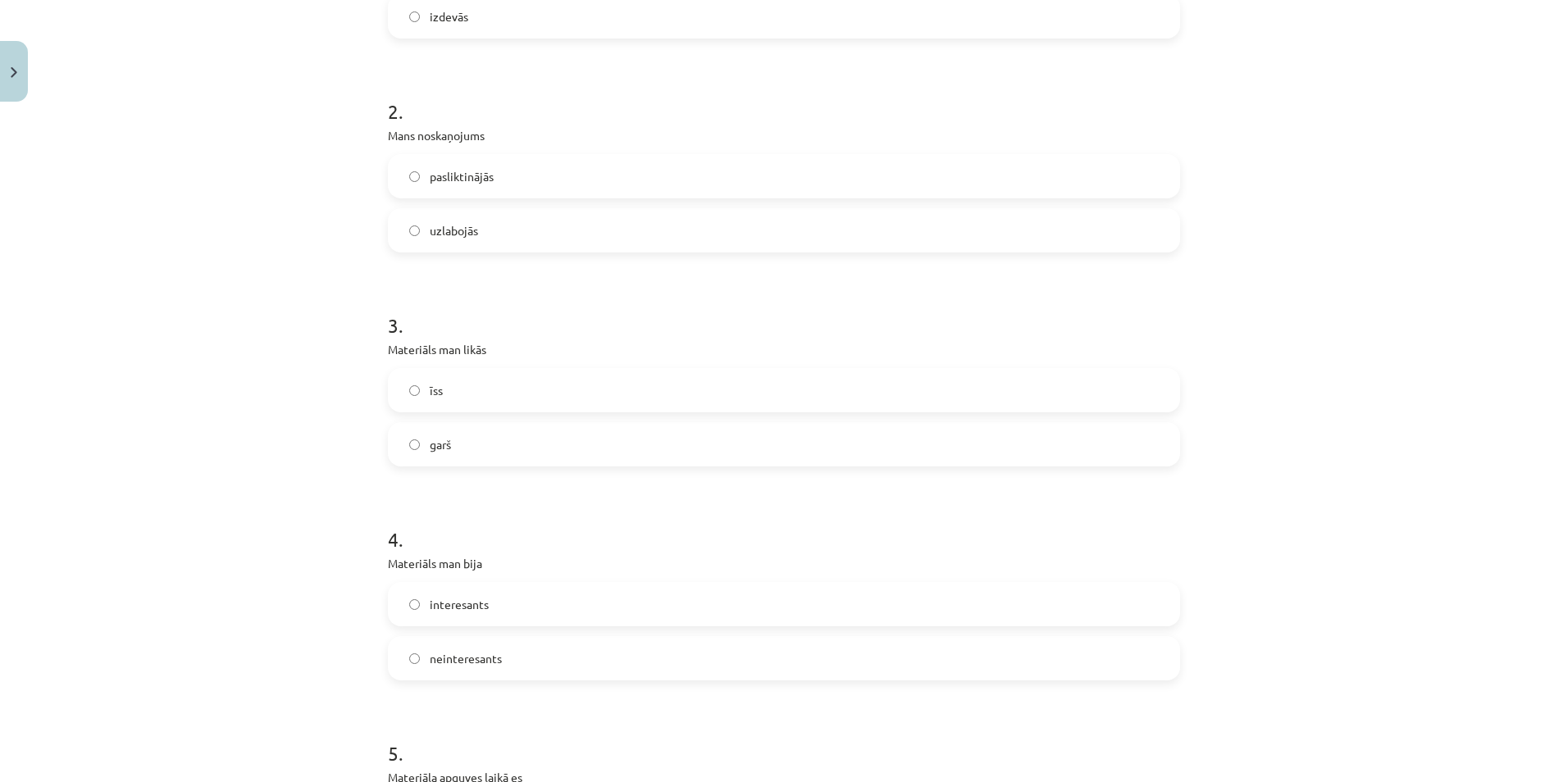
scroll to position [573, 0]
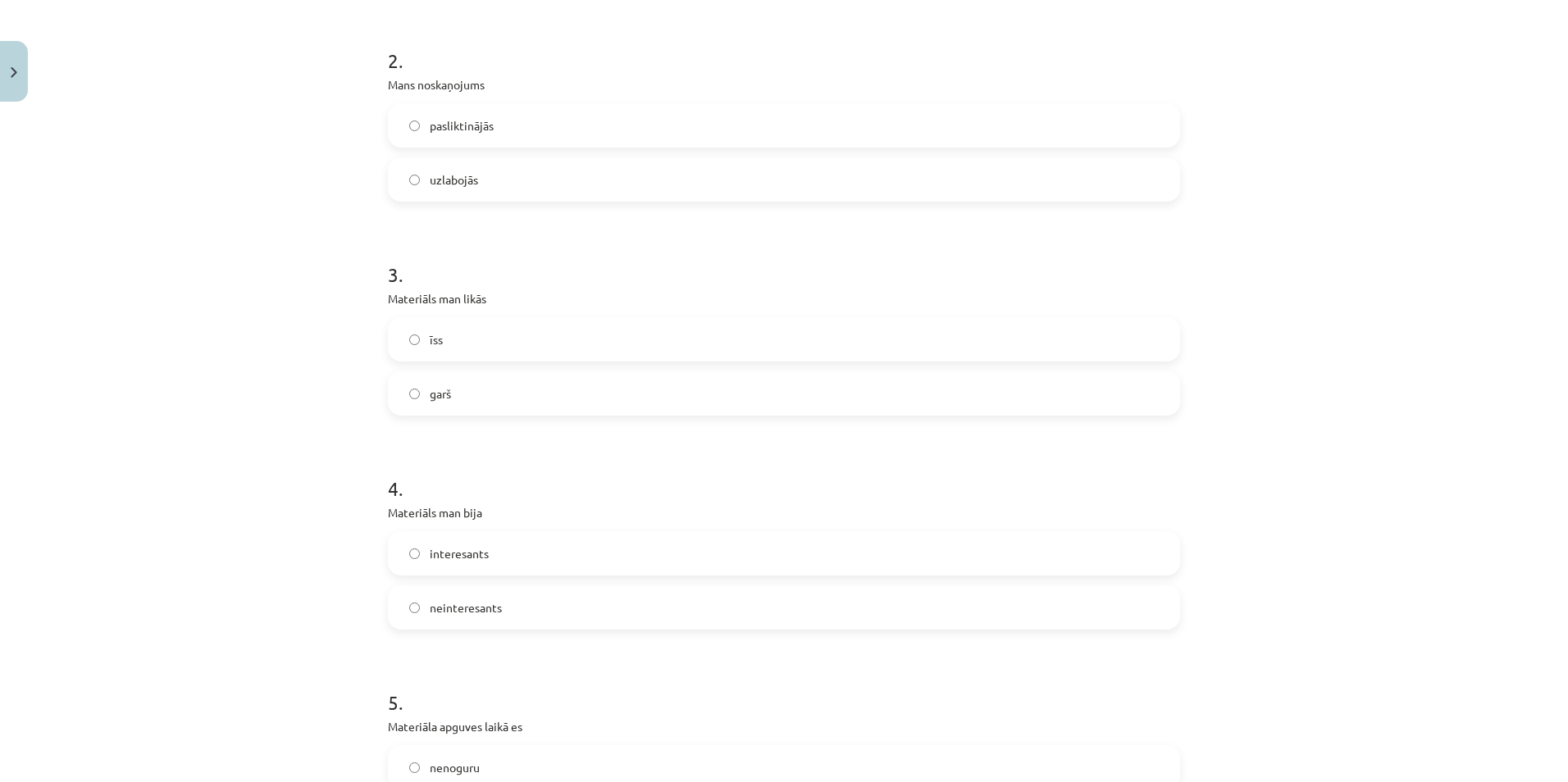
click at [421, 391] on label "garš" at bounding box center [784, 393] width 789 height 41
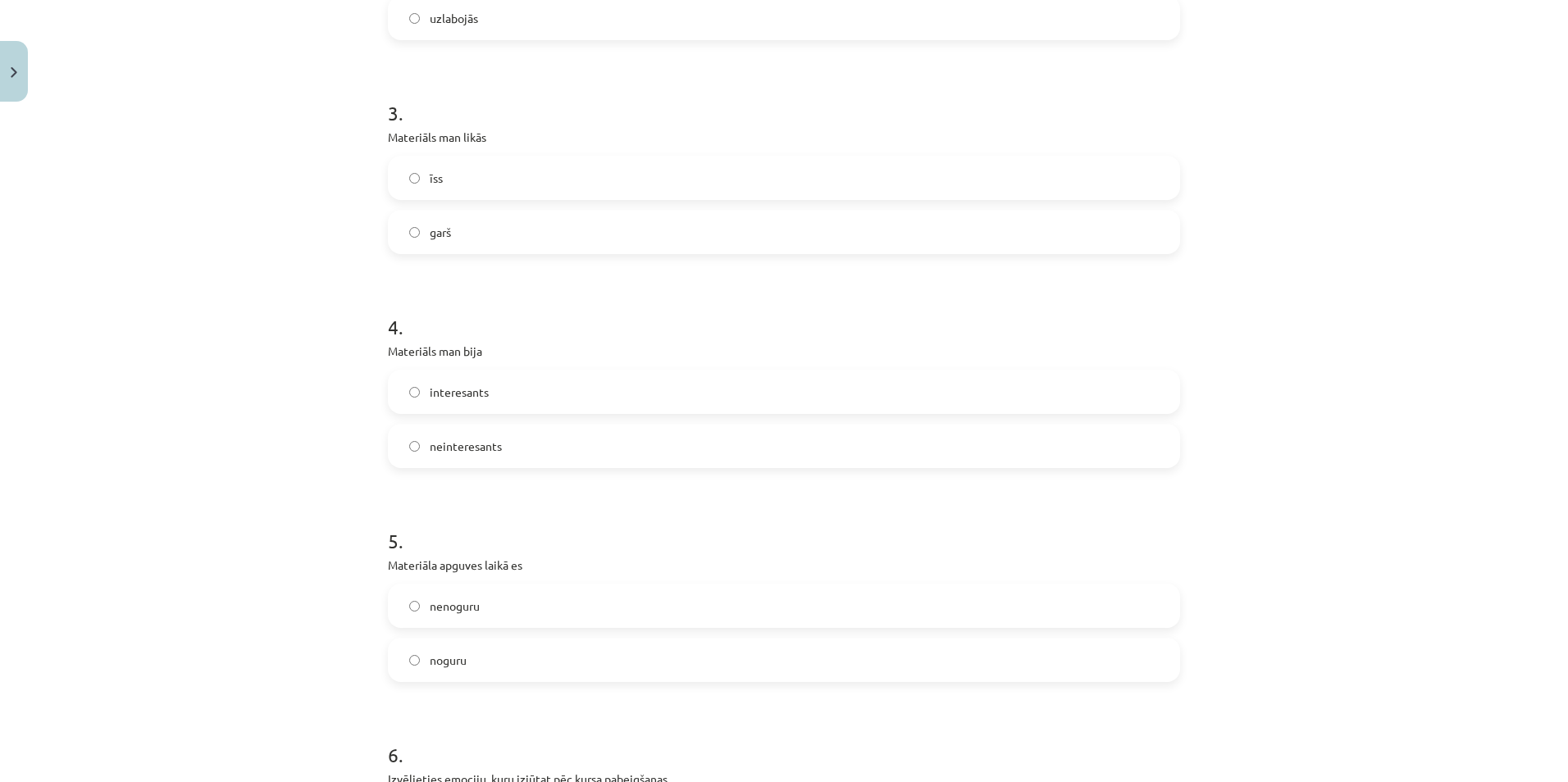
scroll to position [738, 0]
click at [468, 388] on span "interesants" at bounding box center [459, 390] width 59 height 17
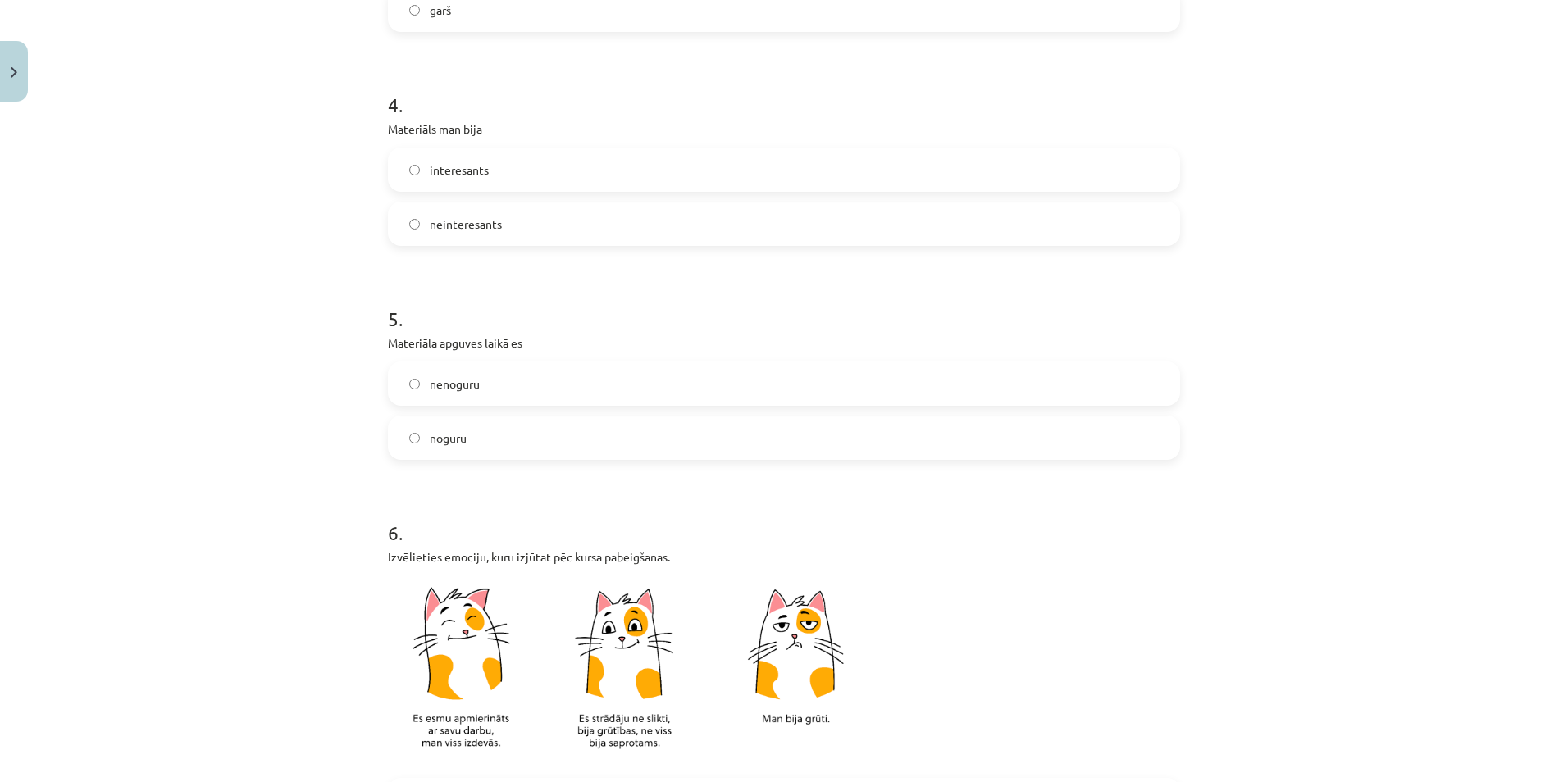
scroll to position [1148, 0]
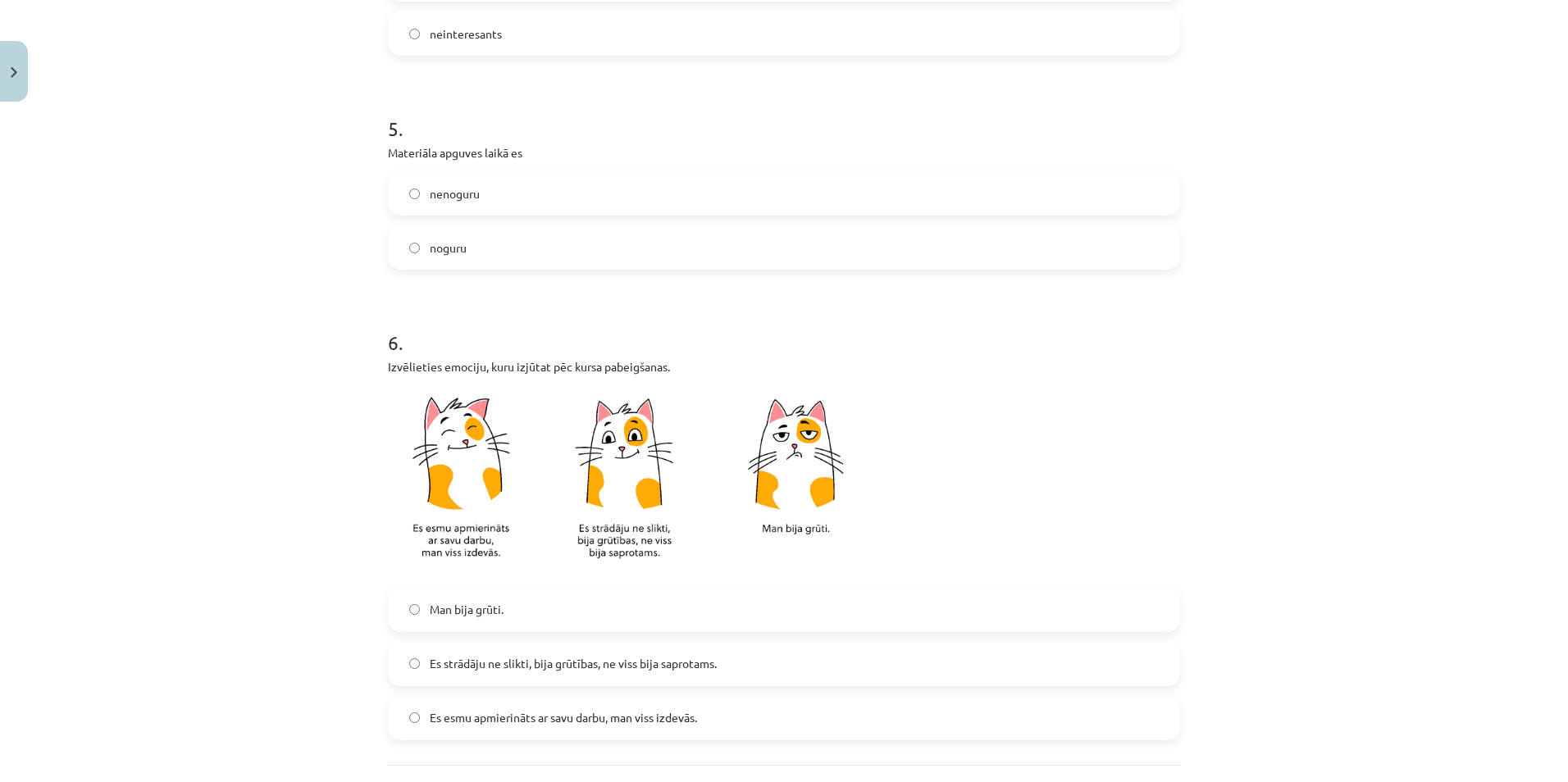
click at [451, 195] on span "nenoguru" at bounding box center [455, 194] width 50 height 17
click at [441, 253] on span "noguru" at bounding box center [448, 248] width 37 height 17
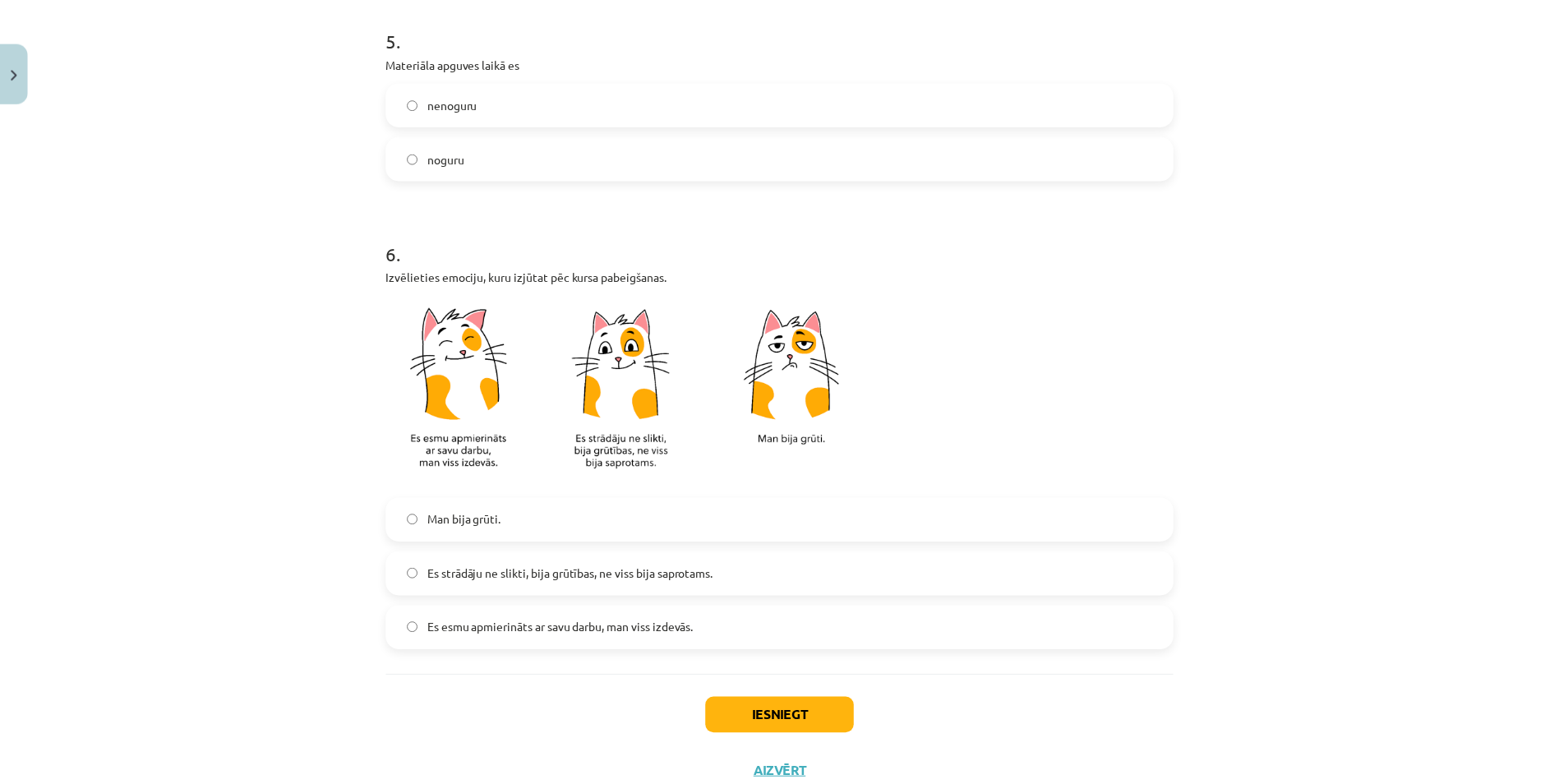
scroll to position [1299, 0]
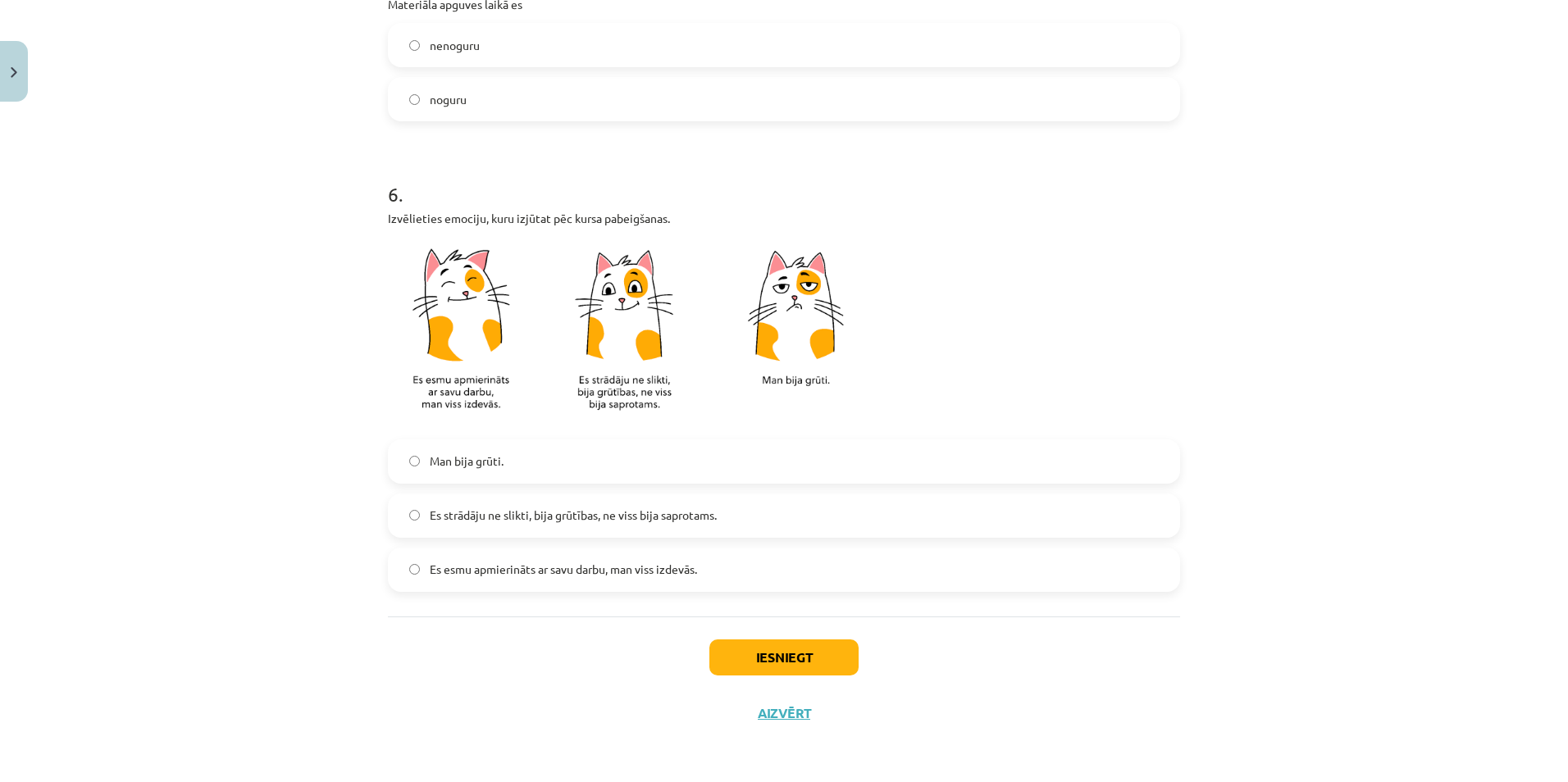
click at [610, 568] on span "Es esmu apmierināts ar savu darbu, man viss izdevās." at bounding box center [563, 569] width 268 height 17
click at [779, 658] on button "Iesniegt" at bounding box center [784, 657] width 150 height 36
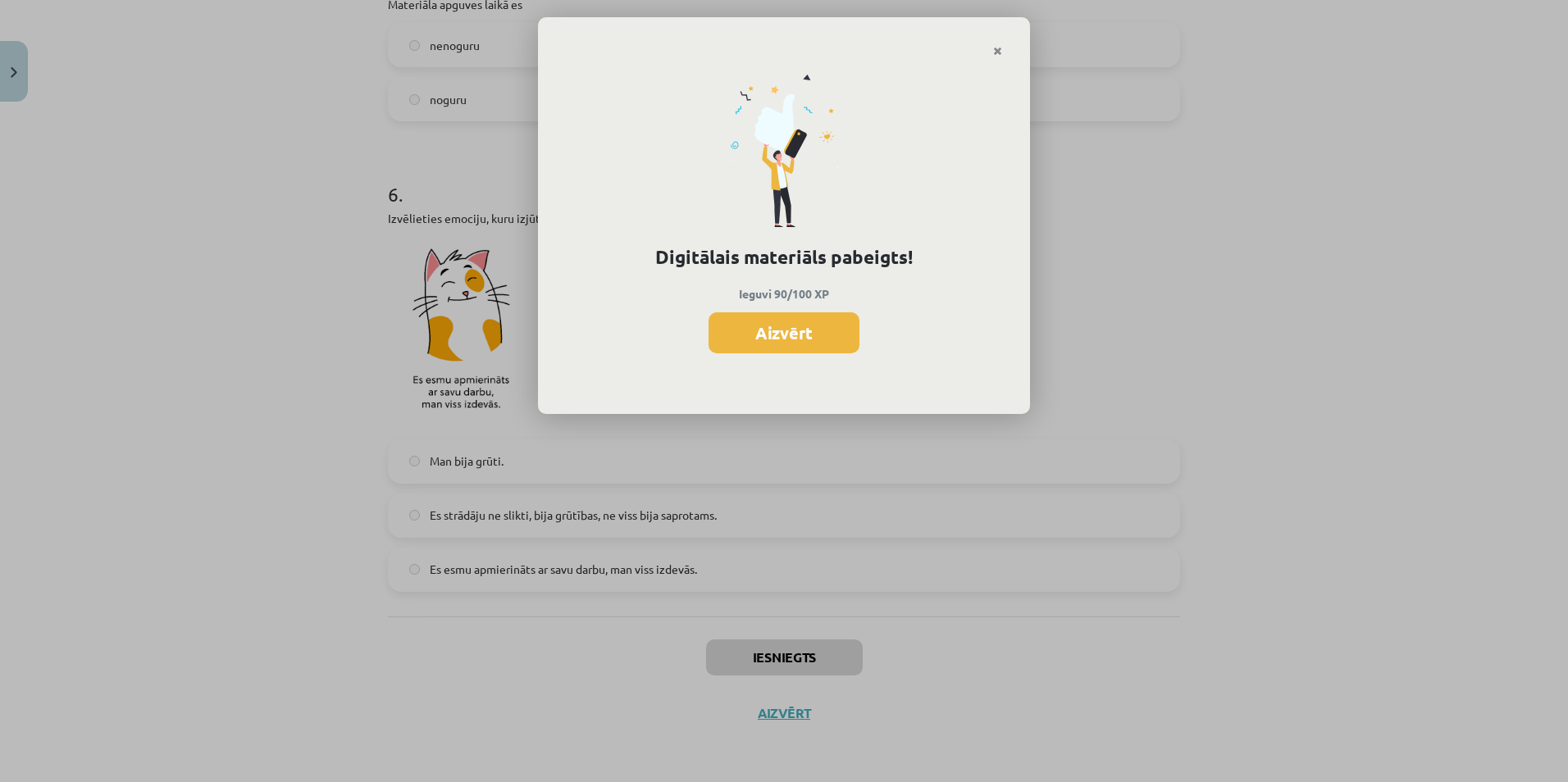
drag, startPoint x: 772, startPoint y: 330, endPoint x: 811, endPoint y: 315, distance: 41.8
click at [775, 329] on button "Aizvērt" at bounding box center [784, 332] width 150 height 41
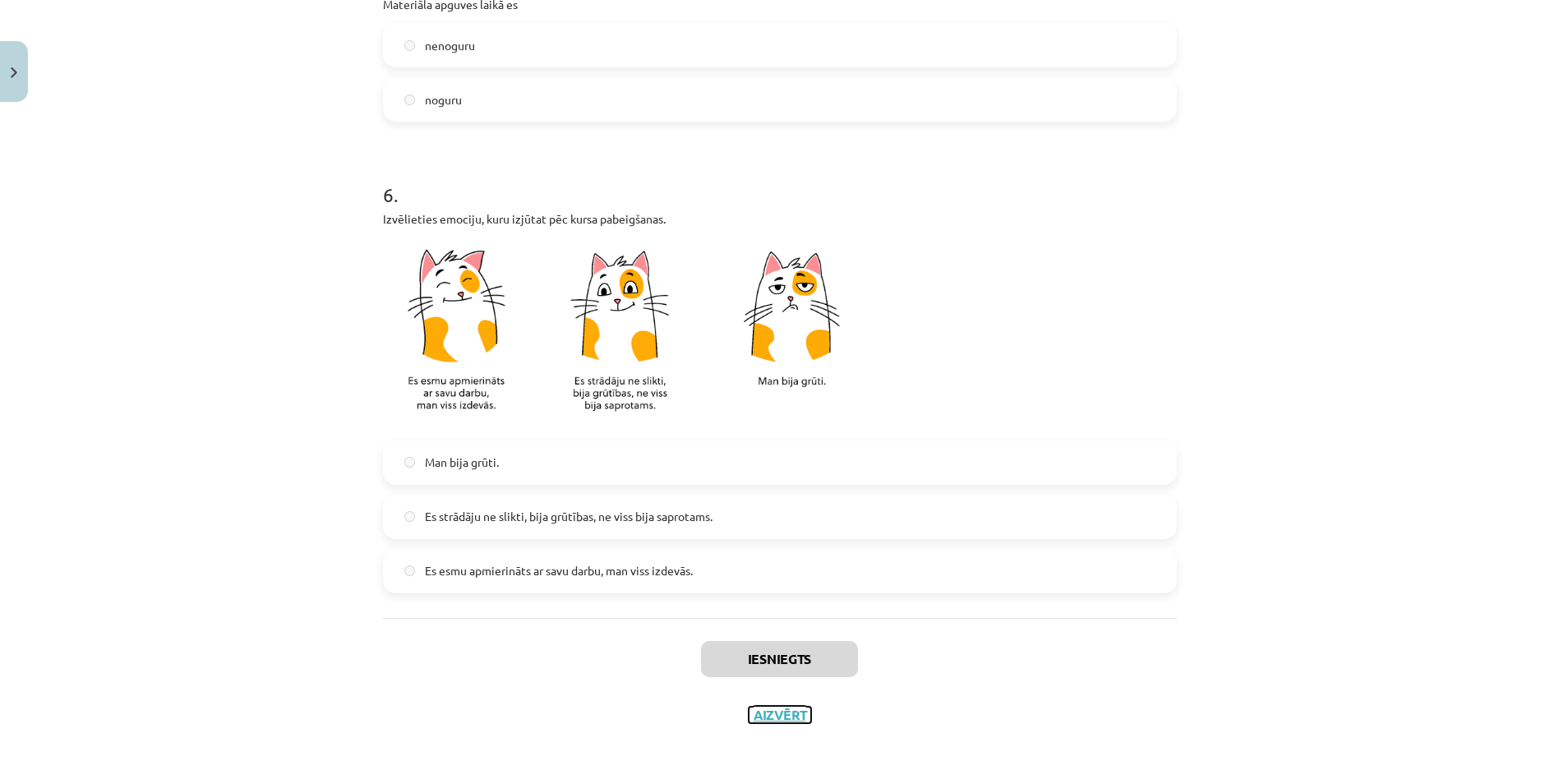
click at [776, 714] on button "Aizvērt" at bounding box center [780, 715] width 63 height 16
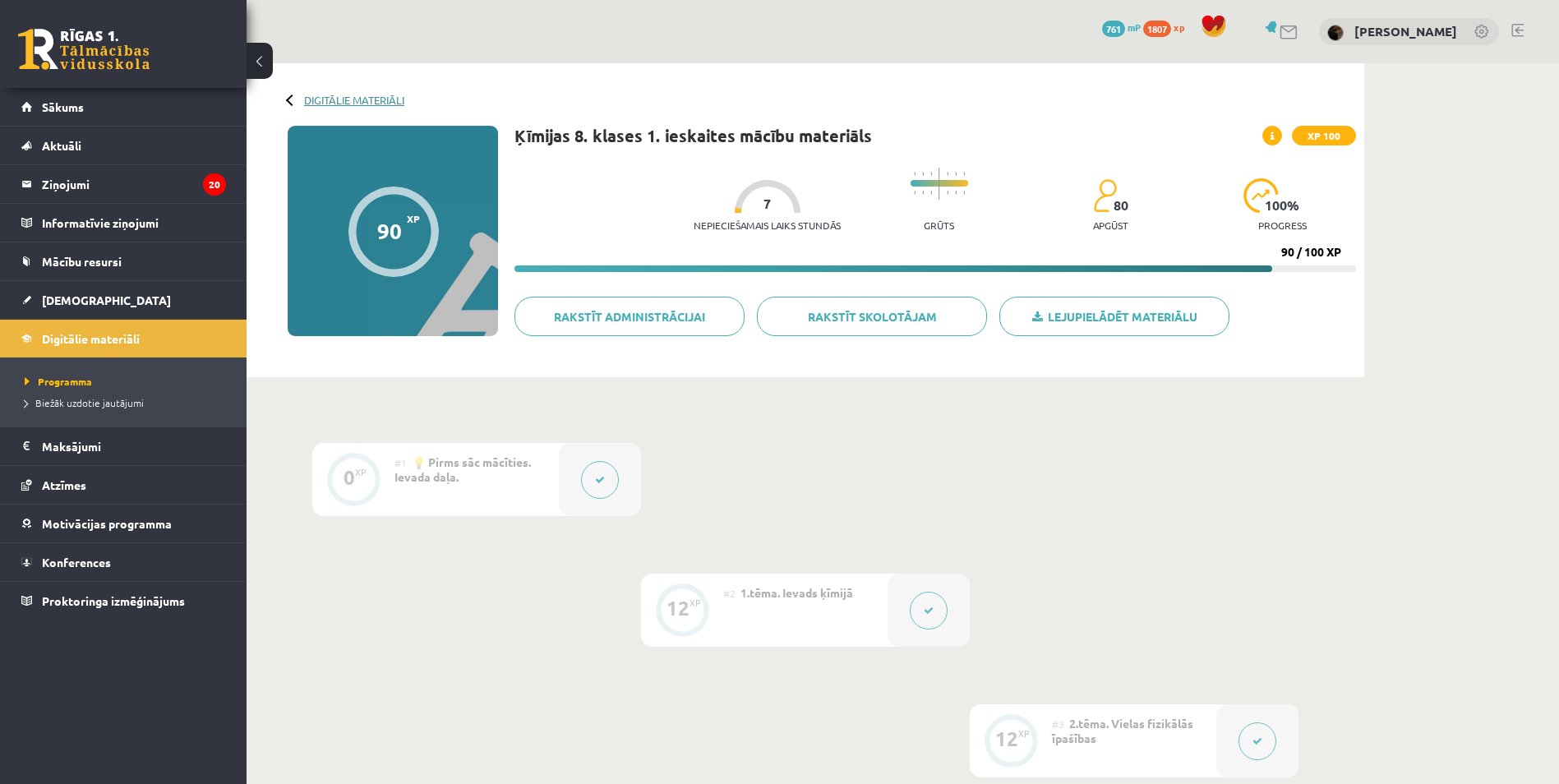
click at [336, 95] on link "Digitālie materiāli" at bounding box center [354, 99] width 100 height 12
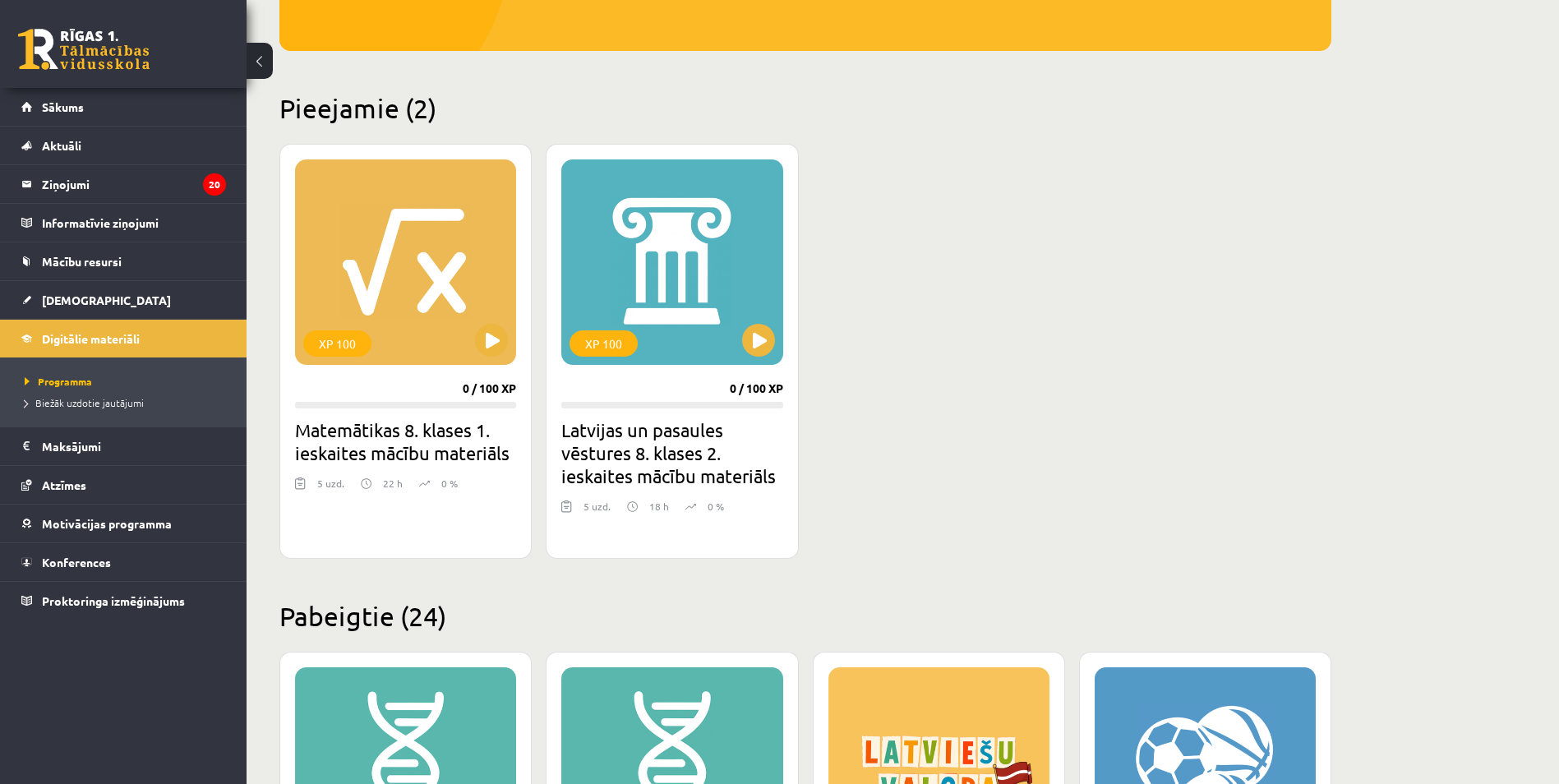
scroll to position [329, 0]
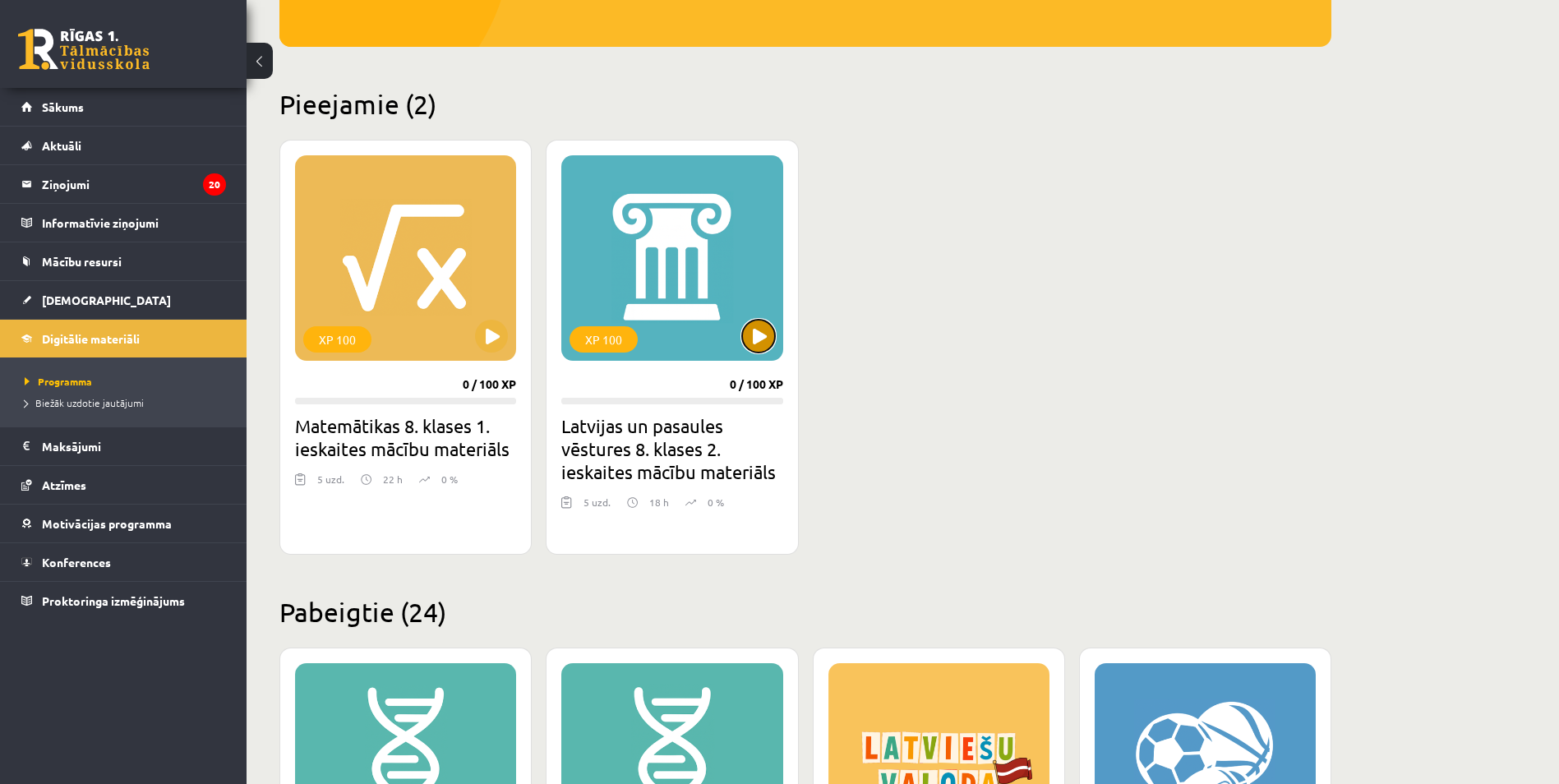
click at [747, 341] on button at bounding box center [759, 336] width 33 height 33
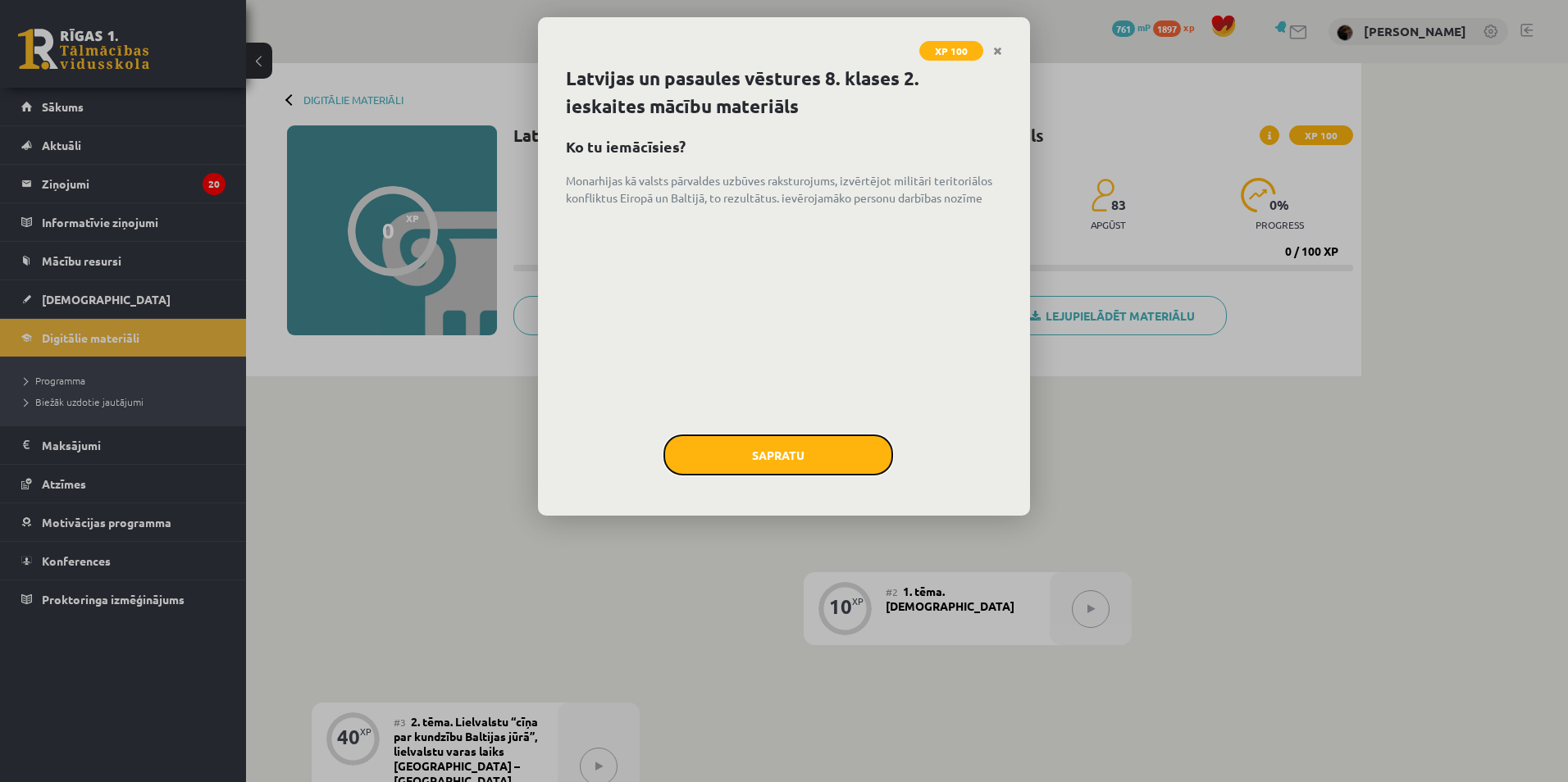
click at [702, 452] on button "Sapratu" at bounding box center [778, 455] width 230 height 41
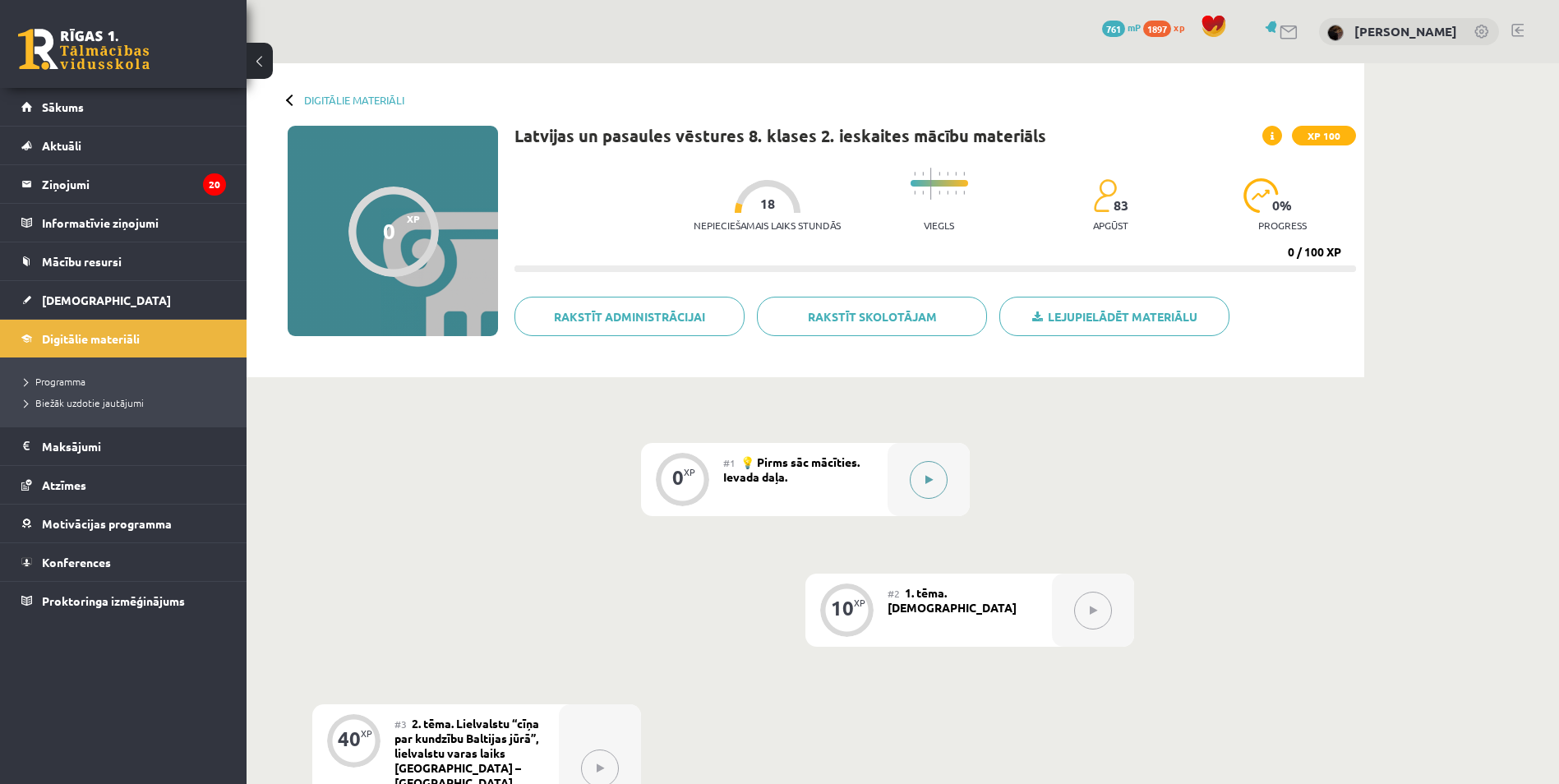
click at [913, 471] on button at bounding box center [929, 480] width 38 height 38
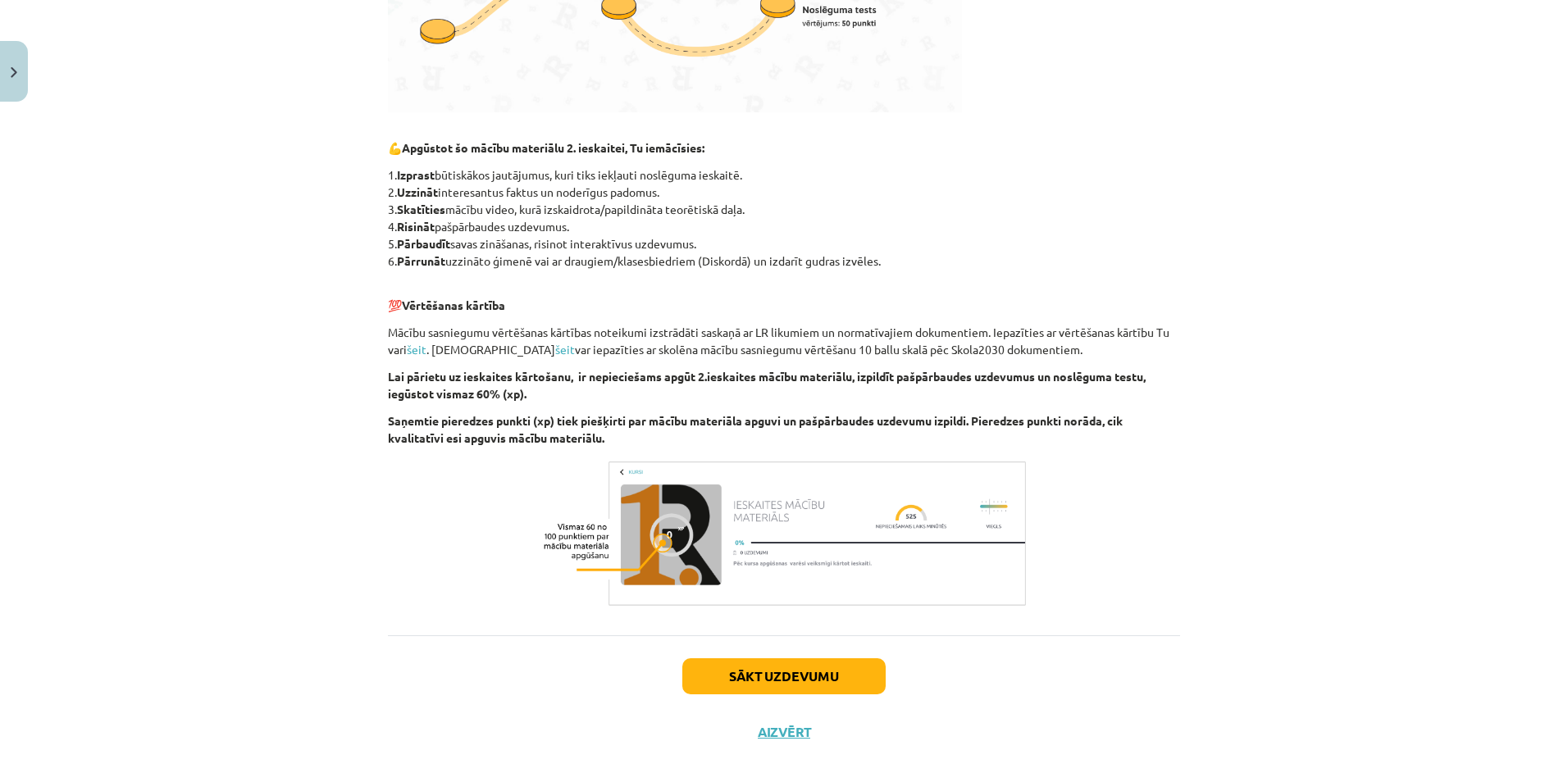
scroll to position [743, 0]
click at [787, 656] on button "Sākt uzdevumu" at bounding box center [784, 674] width 203 height 36
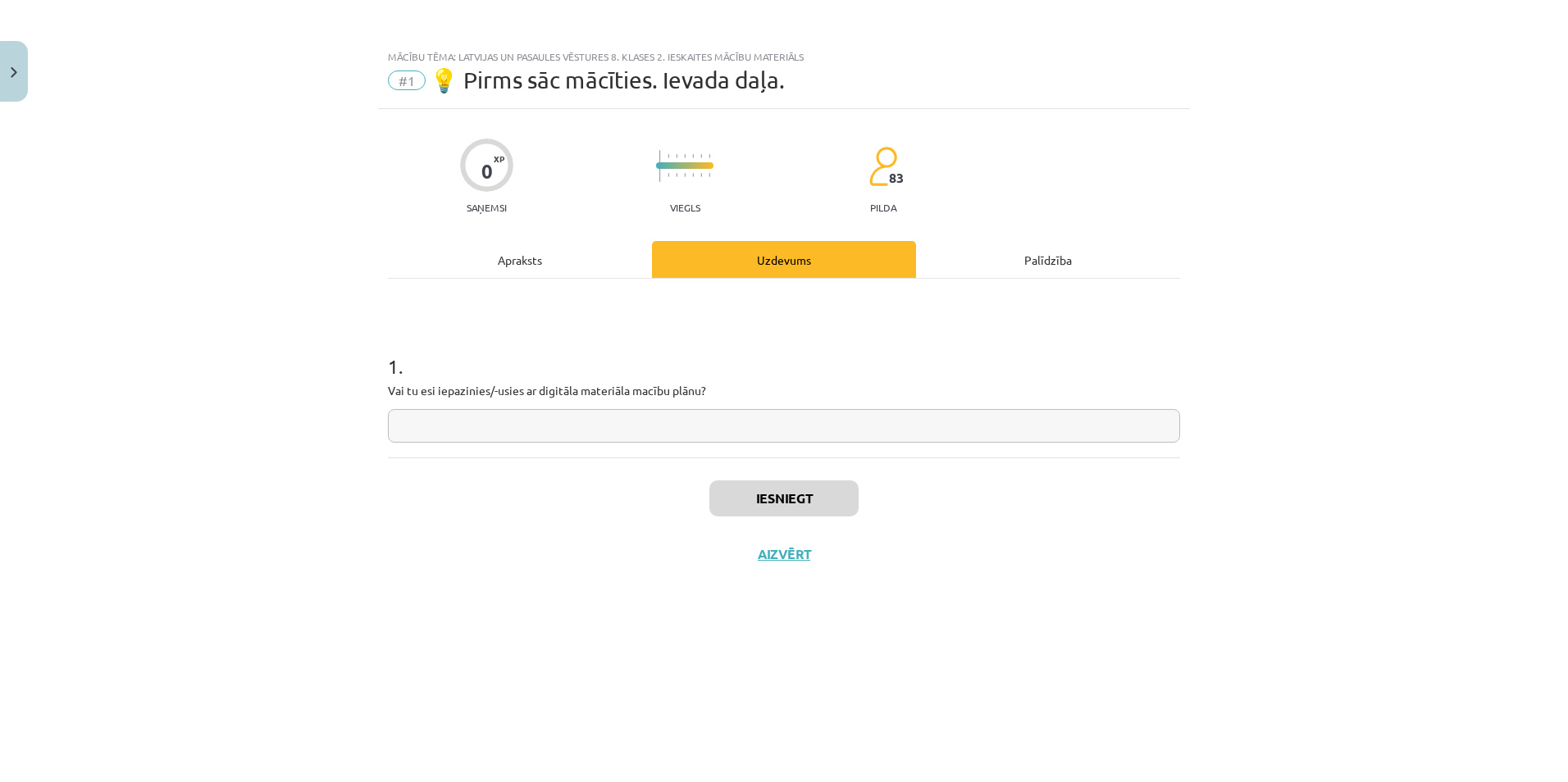
click at [724, 426] on input "text" at bounding box center [784, 426] width 793 height 33
type input "****"
click at [772, 498] on button "Iesniegt" at bounding box center [784, 498] width 150 height 36
click at [824, 555] on button "Nākamā nodarbība" at bounding box center [784, 565] width 161 height 38
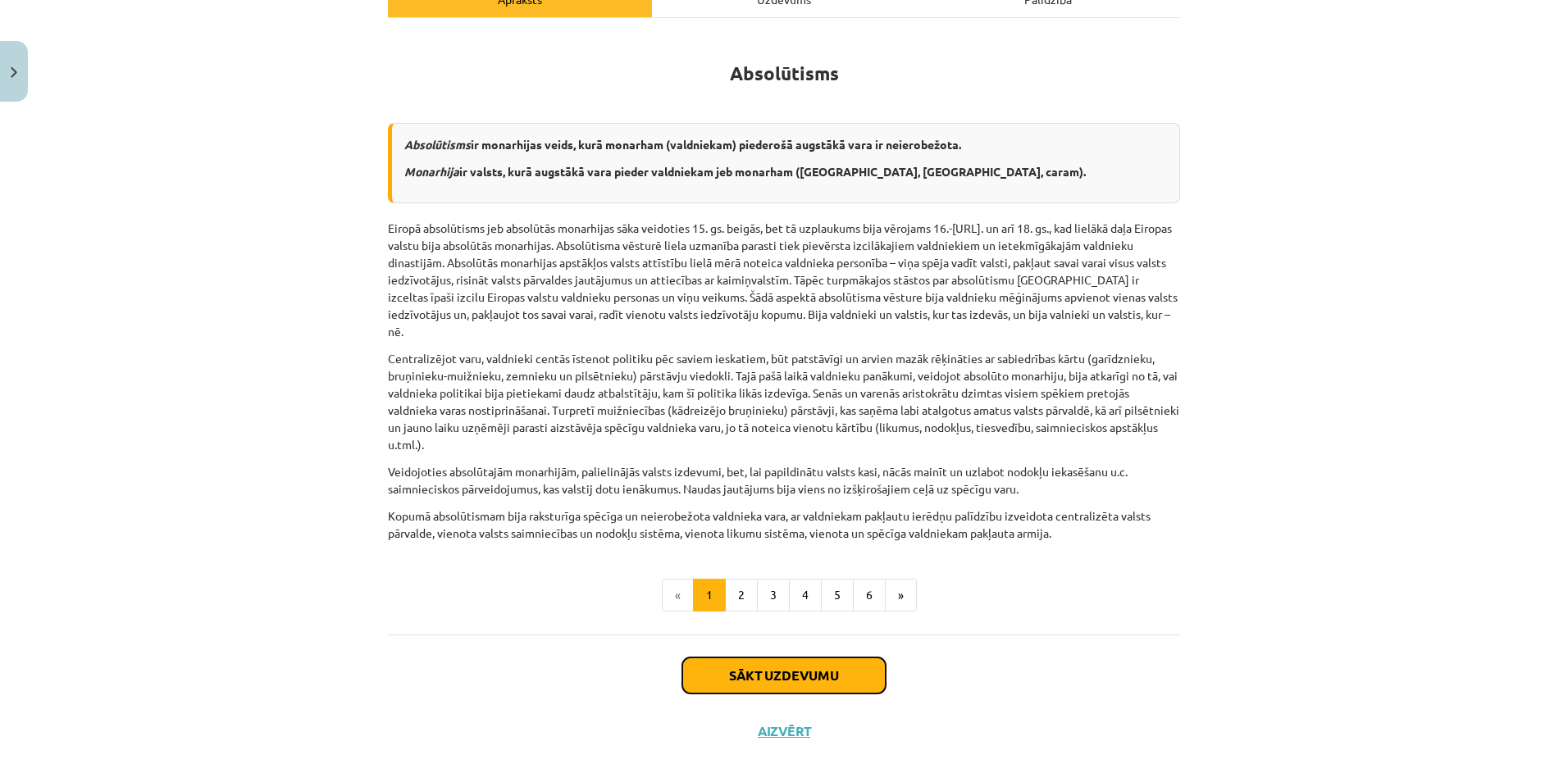
click at [795, 657] on button "Sākt uzdevumu" at bounding box center [784, 675] width 203 height 36
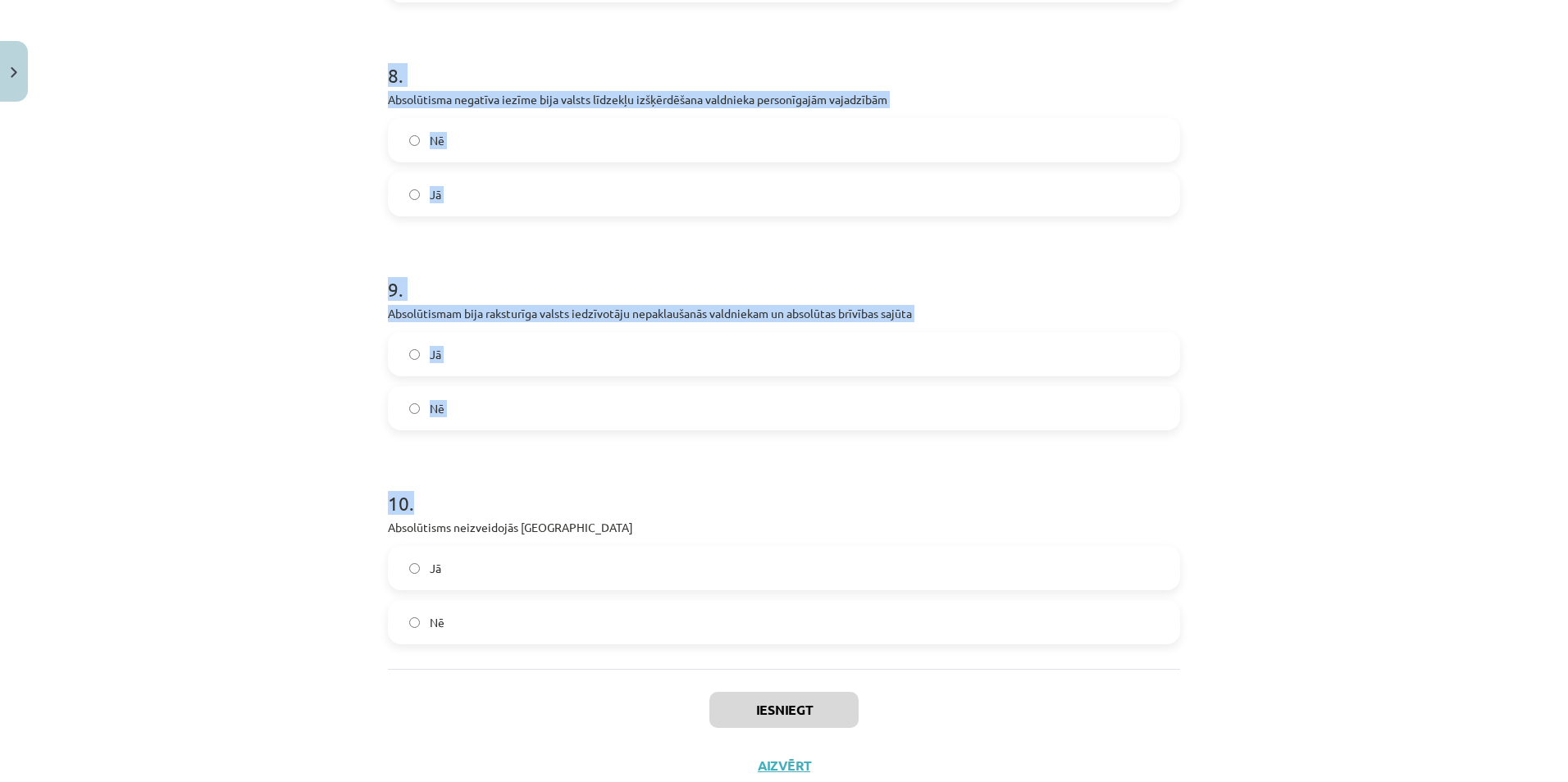
scroll to position [1841, 0]
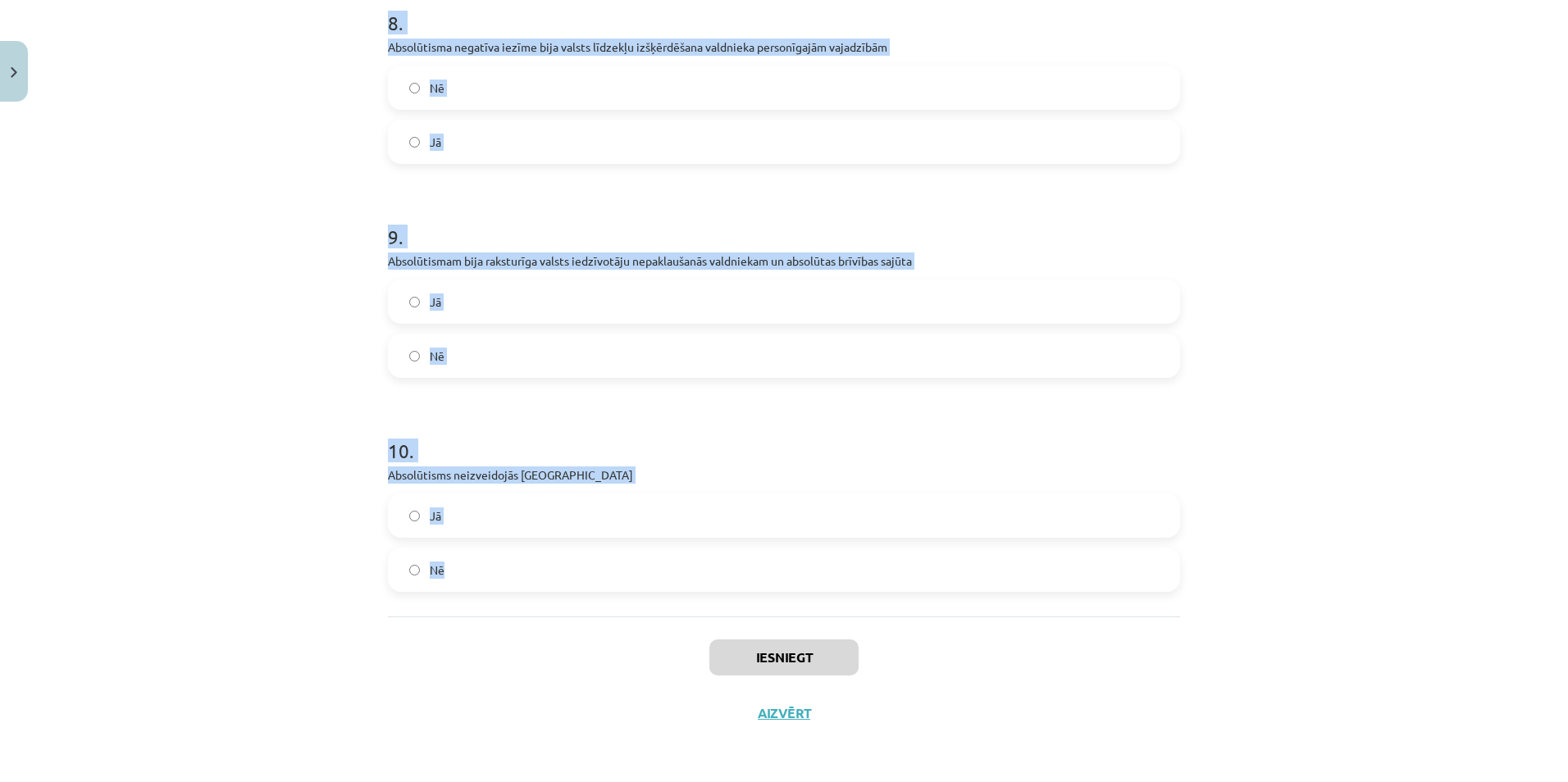
drag, startPoint x: 384, startPoint y: 348, endPoint x: 525, endPoint y: 570, distance: 263.0
copy form "Rokoko bija baroka stila augstākā jeb [GEOGRAPHIC_DATA] pakāpe Nē Jā 2 . Spēcīg…"
click at [1159, 585] on label "Nē" at bounding box center [784, 570] width 789 height 41
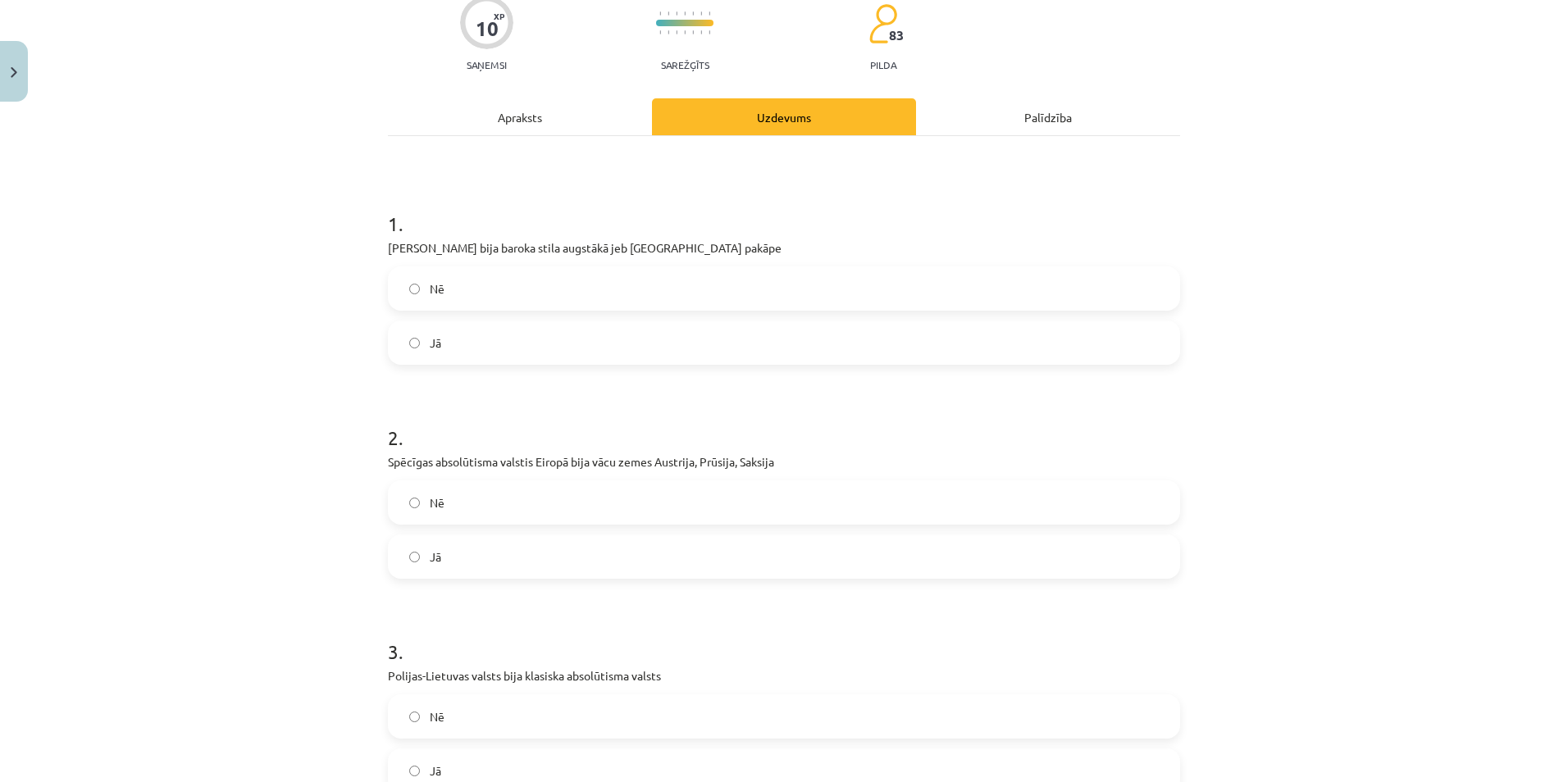
scroll to position [0, 0]
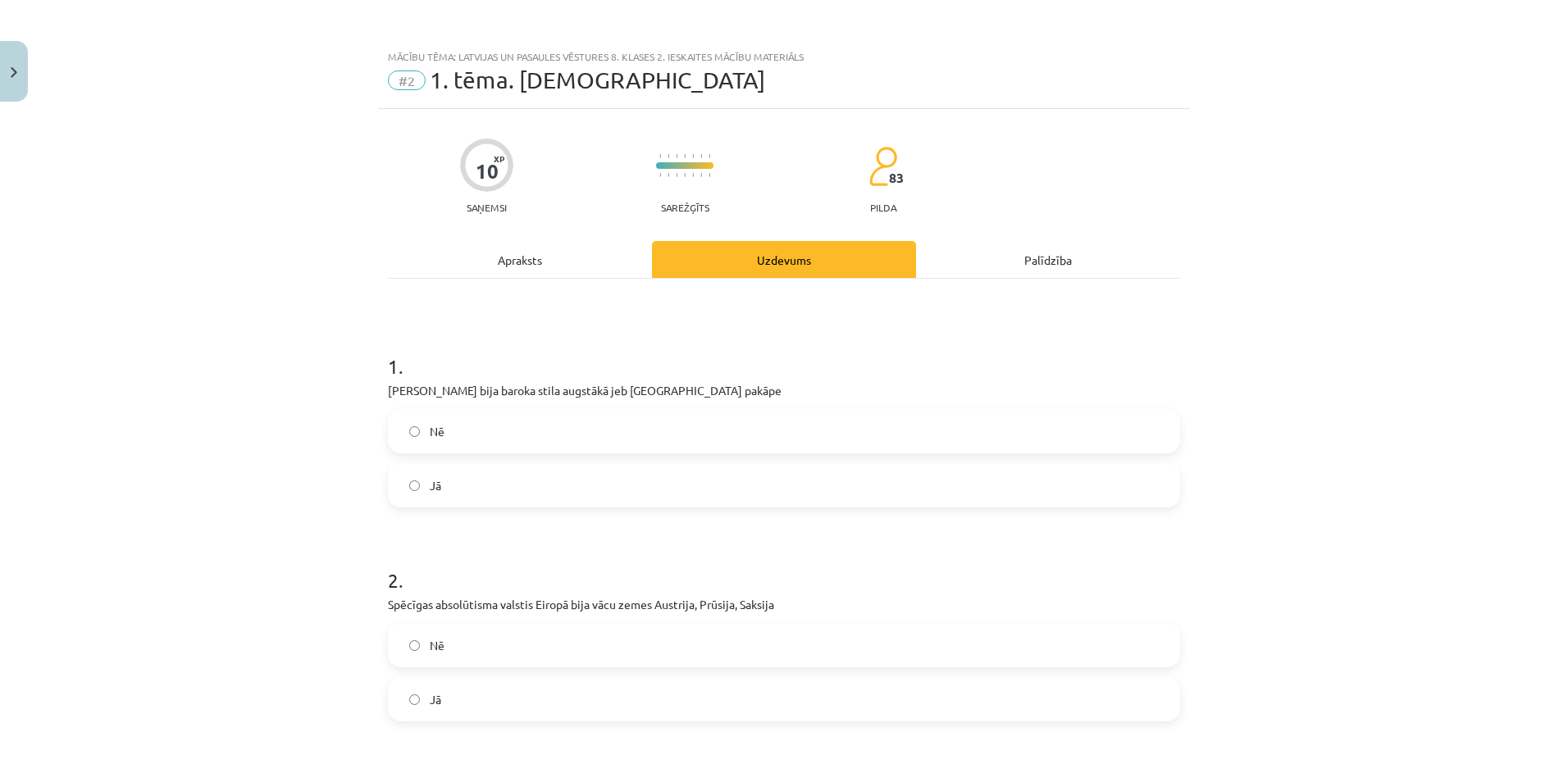
click at [492, 426] on label "Nē" at bounding box center [784, 432] width 789 height 41
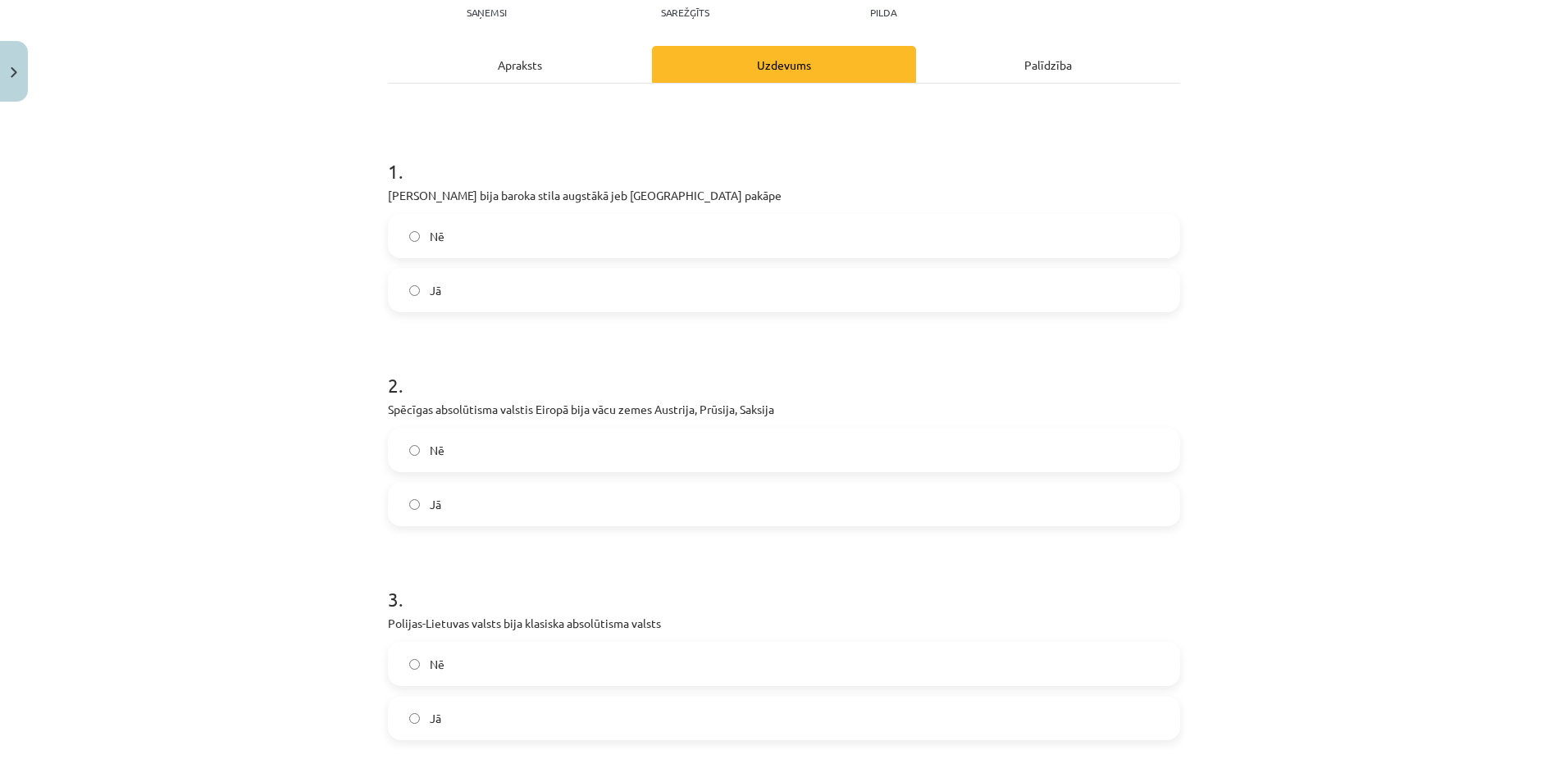
scroll to position [246, 0]
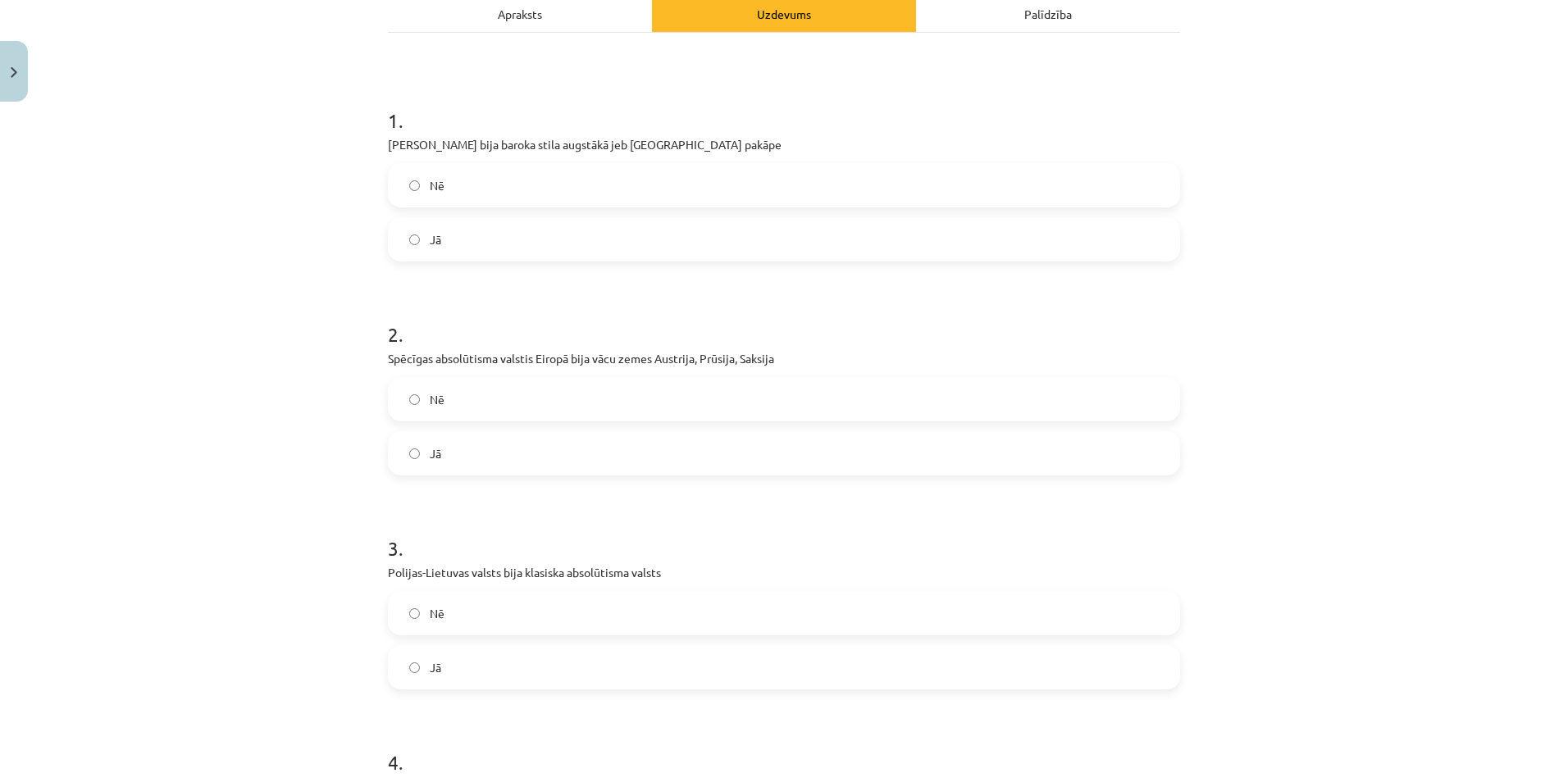
click at [461, 447] on label "Jā" at bounding box center [784, 453] width 789 height 41
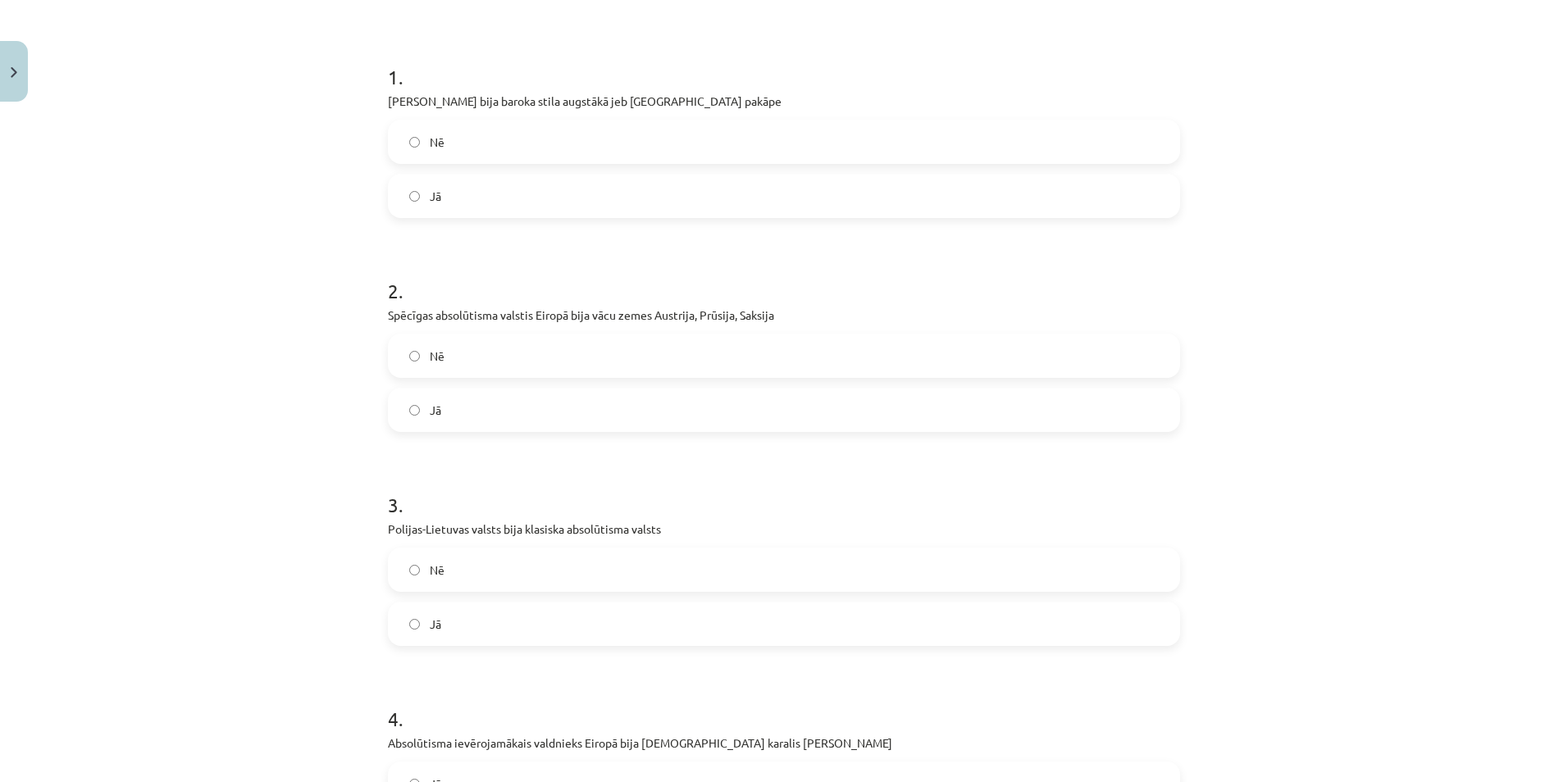
scroll to position [491, 0]
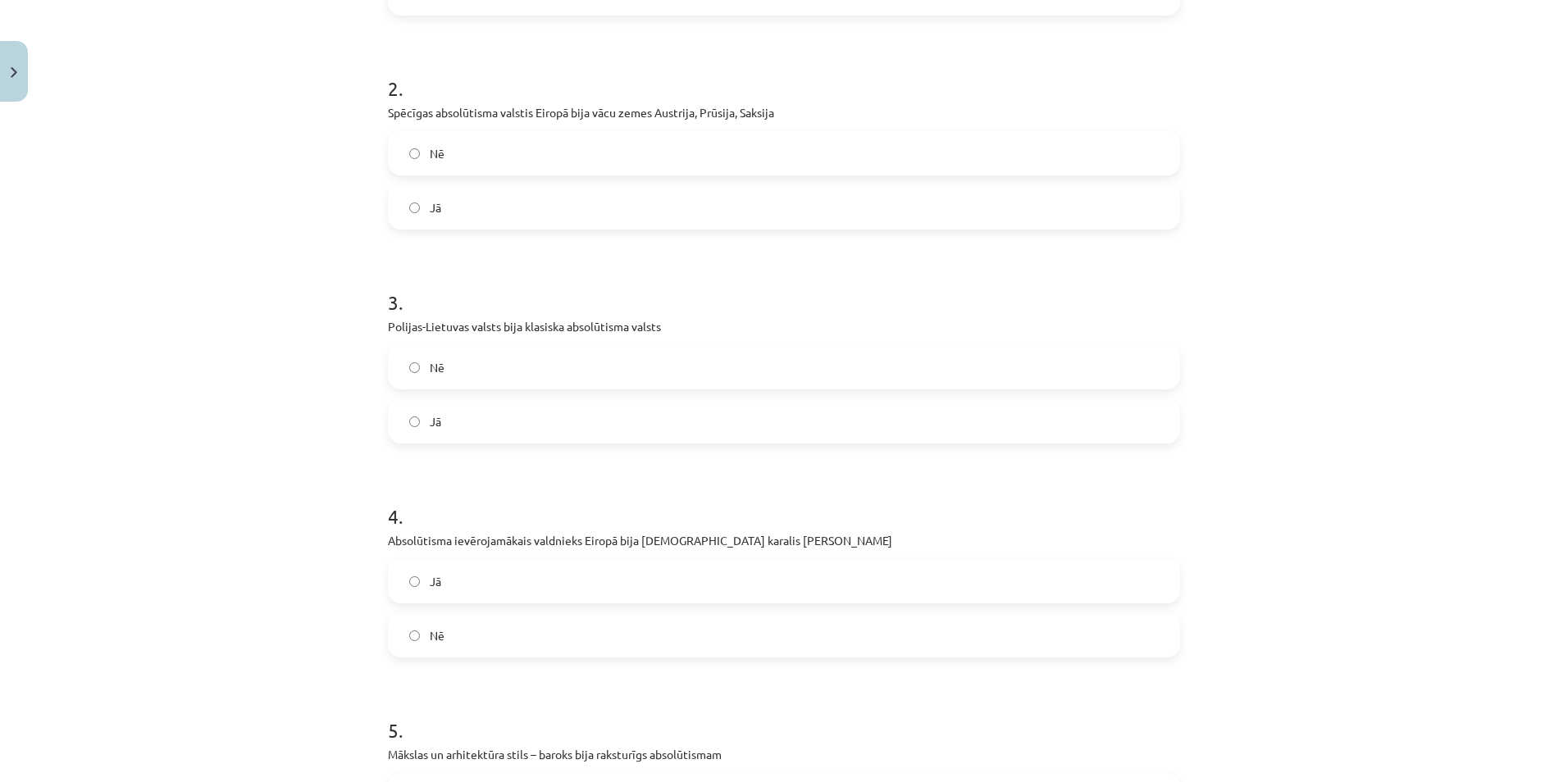
click at [457, 351] on label "Nē" at bounding box center [784, 367] width 789 height 41
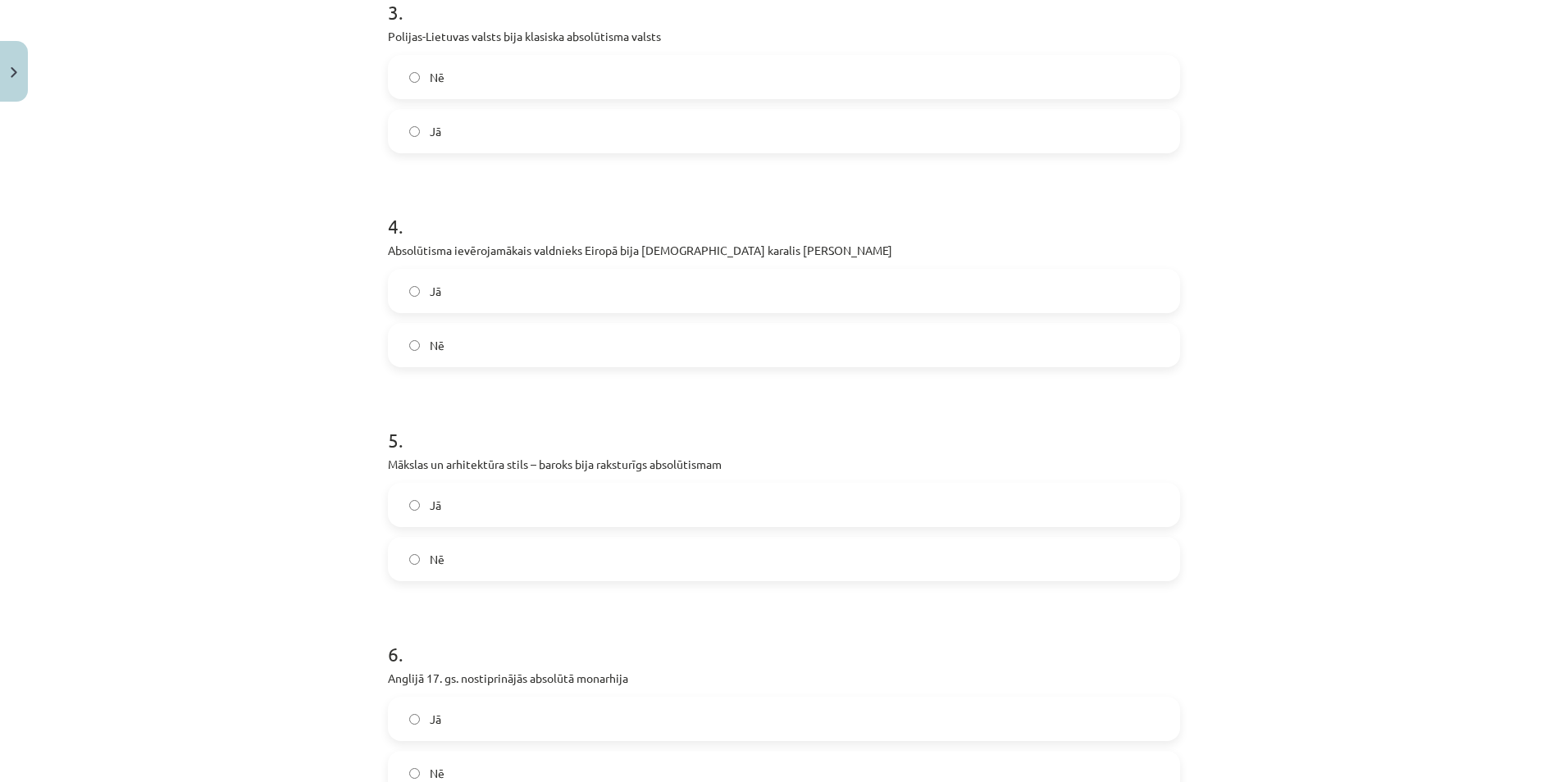
scroll to position [820, 0]
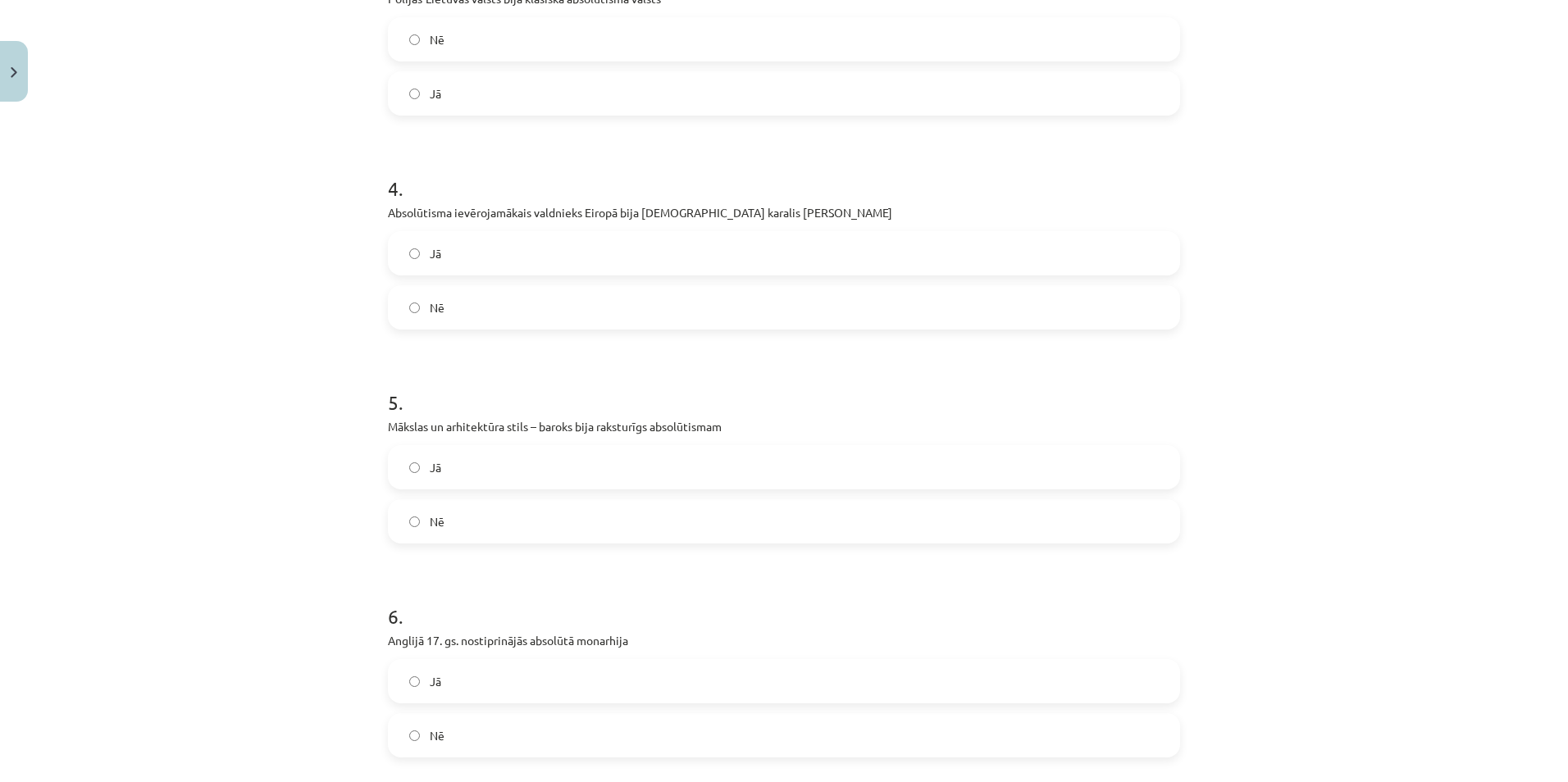
click at [449, 236] on label "Jā" at bounding box center [784, 253] width 789 height 41
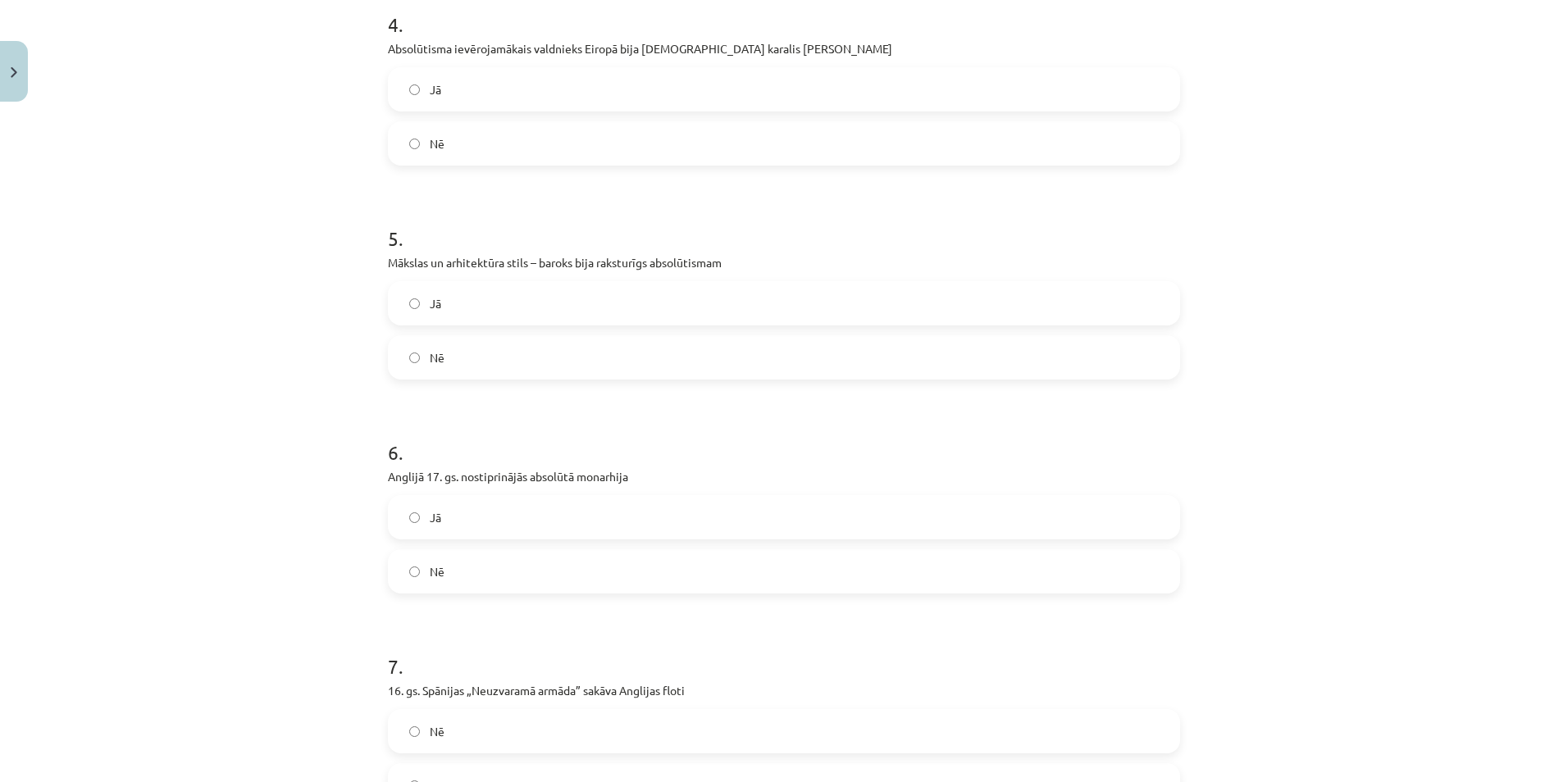
click at [457, 303] on label "Jā" at bounding box center [784, 303] width 789 height 41
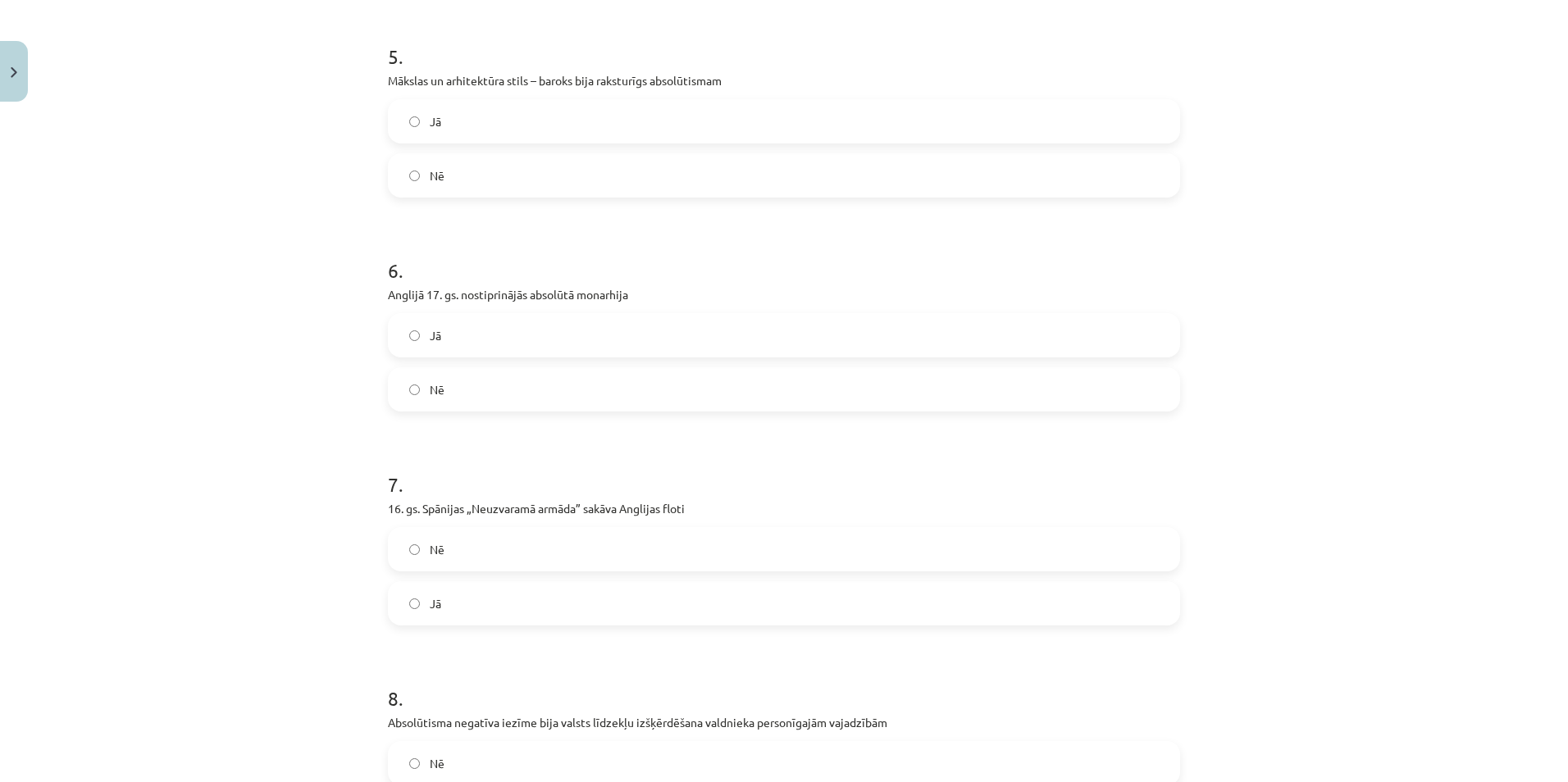
scroll to position [1230, 0]
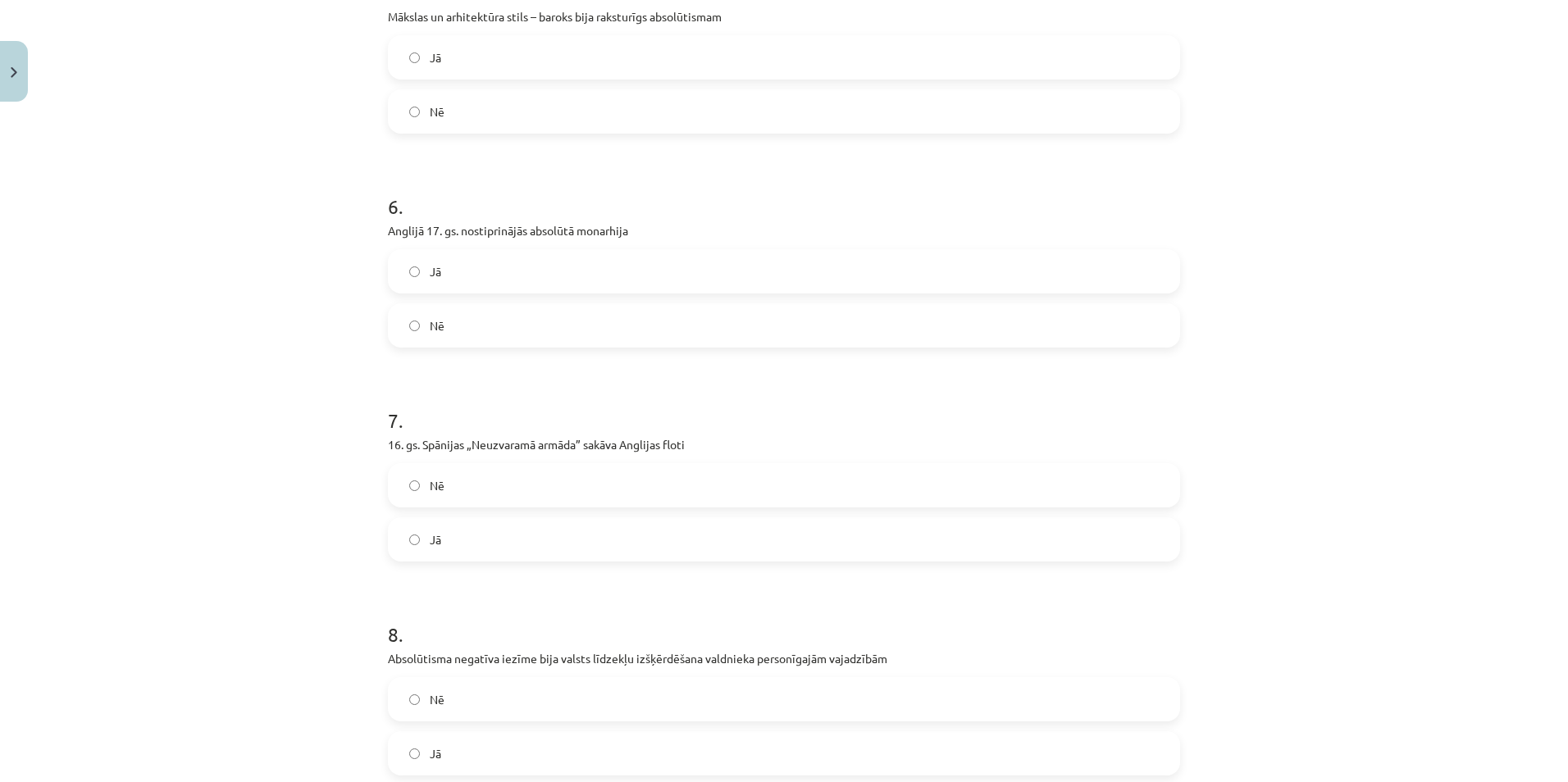
click at [469, 319] on label "Nē" at bounding box center [784, 326] width 789 height 41
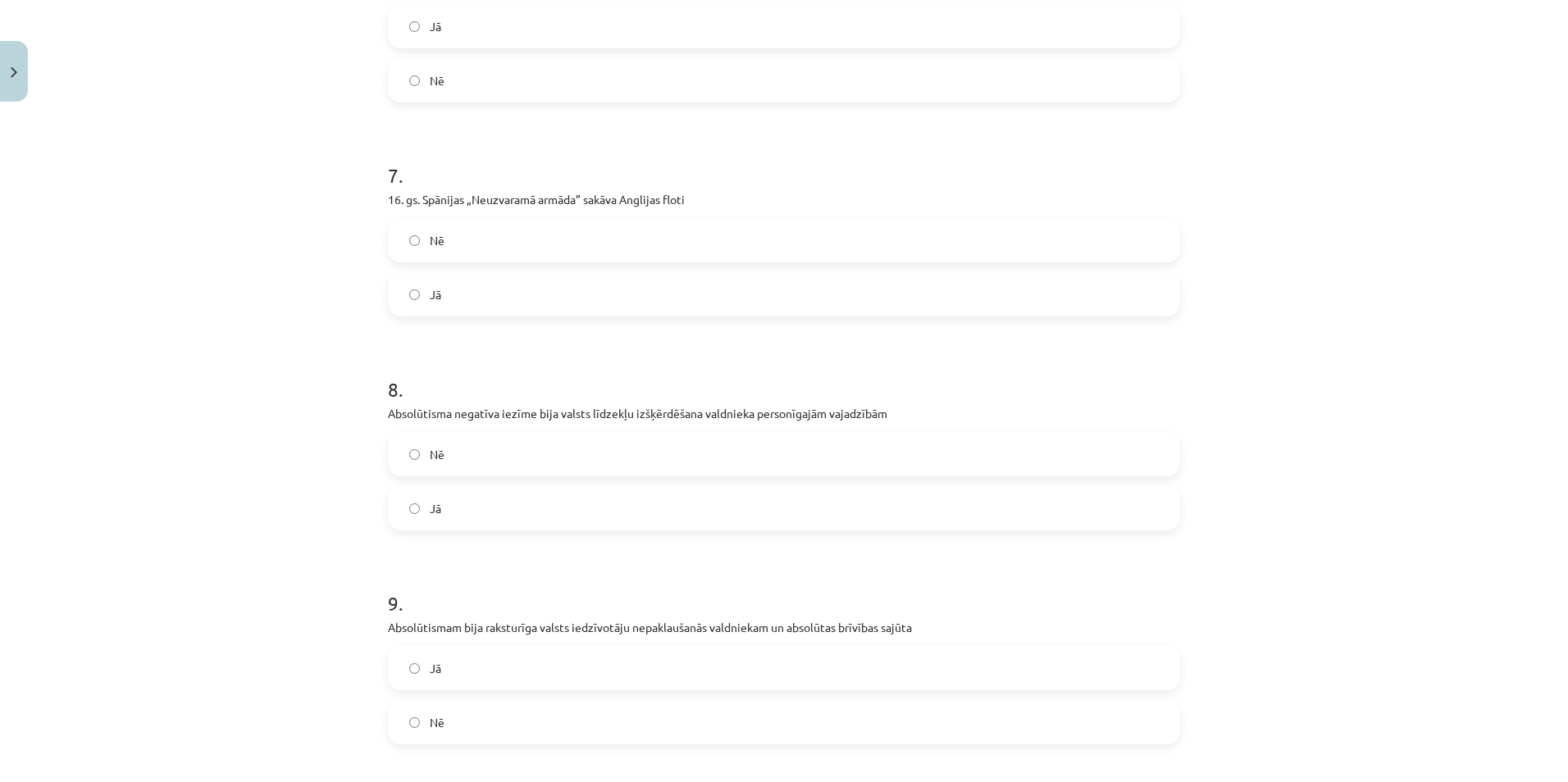
scroll to position [1475, 0]
click at [448, 232] on label "Nē" at bounding box center [784, 239] width 789 height 41
click at [421, 510] on label "Jā" at bounding box center [784, 508] width 789 height 41
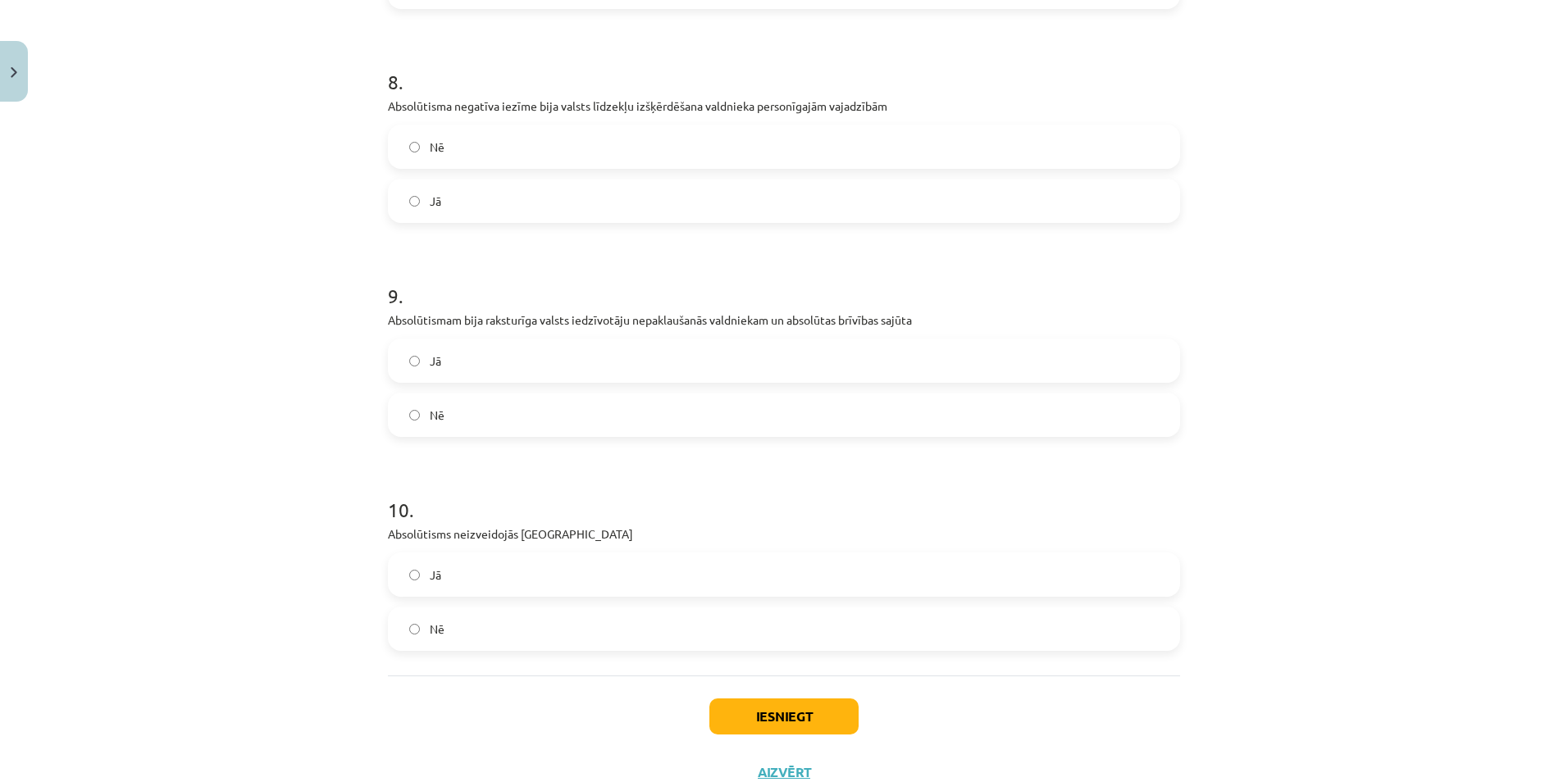
scroll to position [1803, 0]
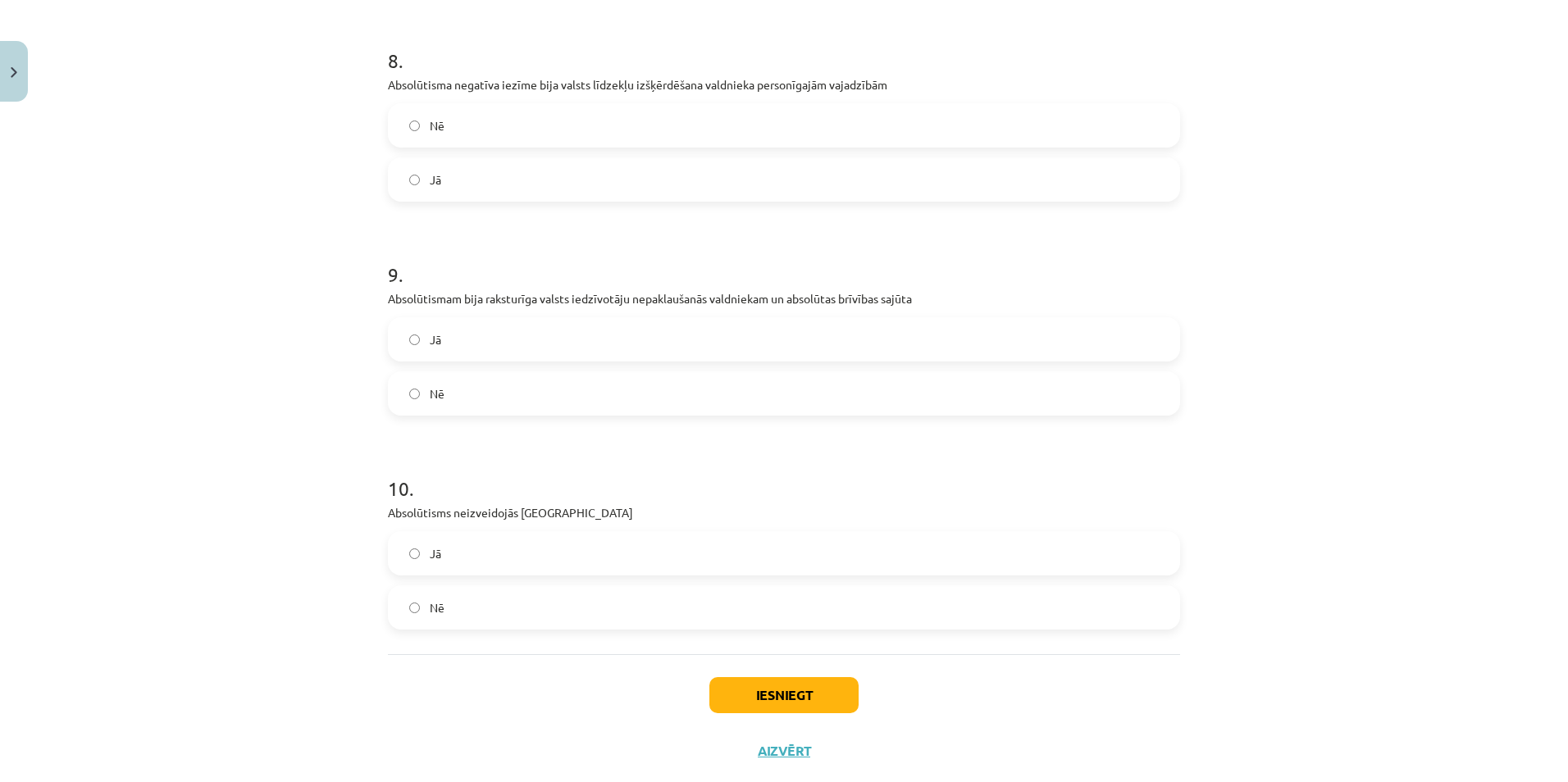
click at [436, 386] on span "Nē" at bounding box center [437, 394] width 15 height 17
click at [716, 682] on button "Iesniegt" at bounding box center [784, 695] width 150 height 36
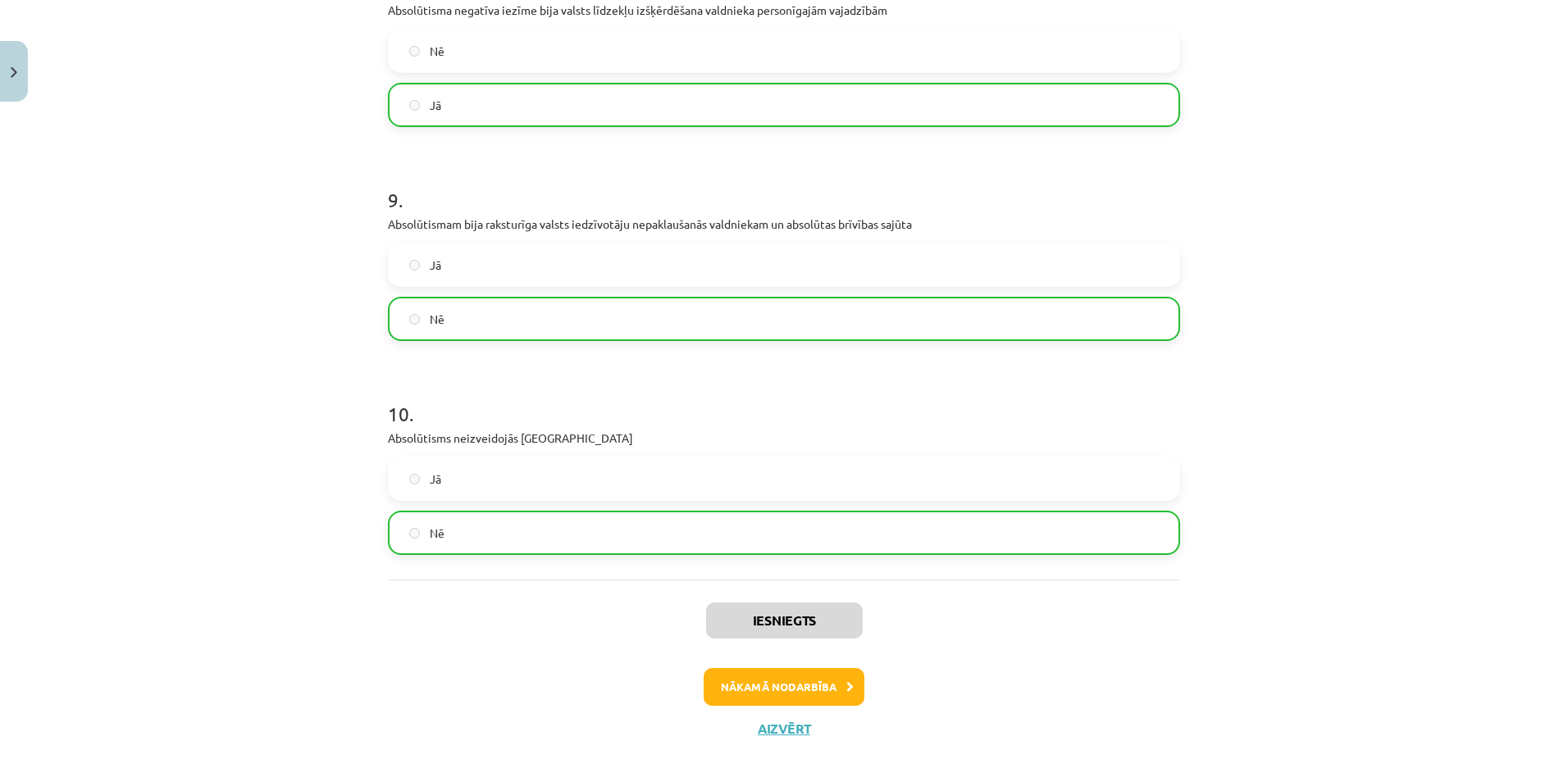
scroll to position [1894, 0]
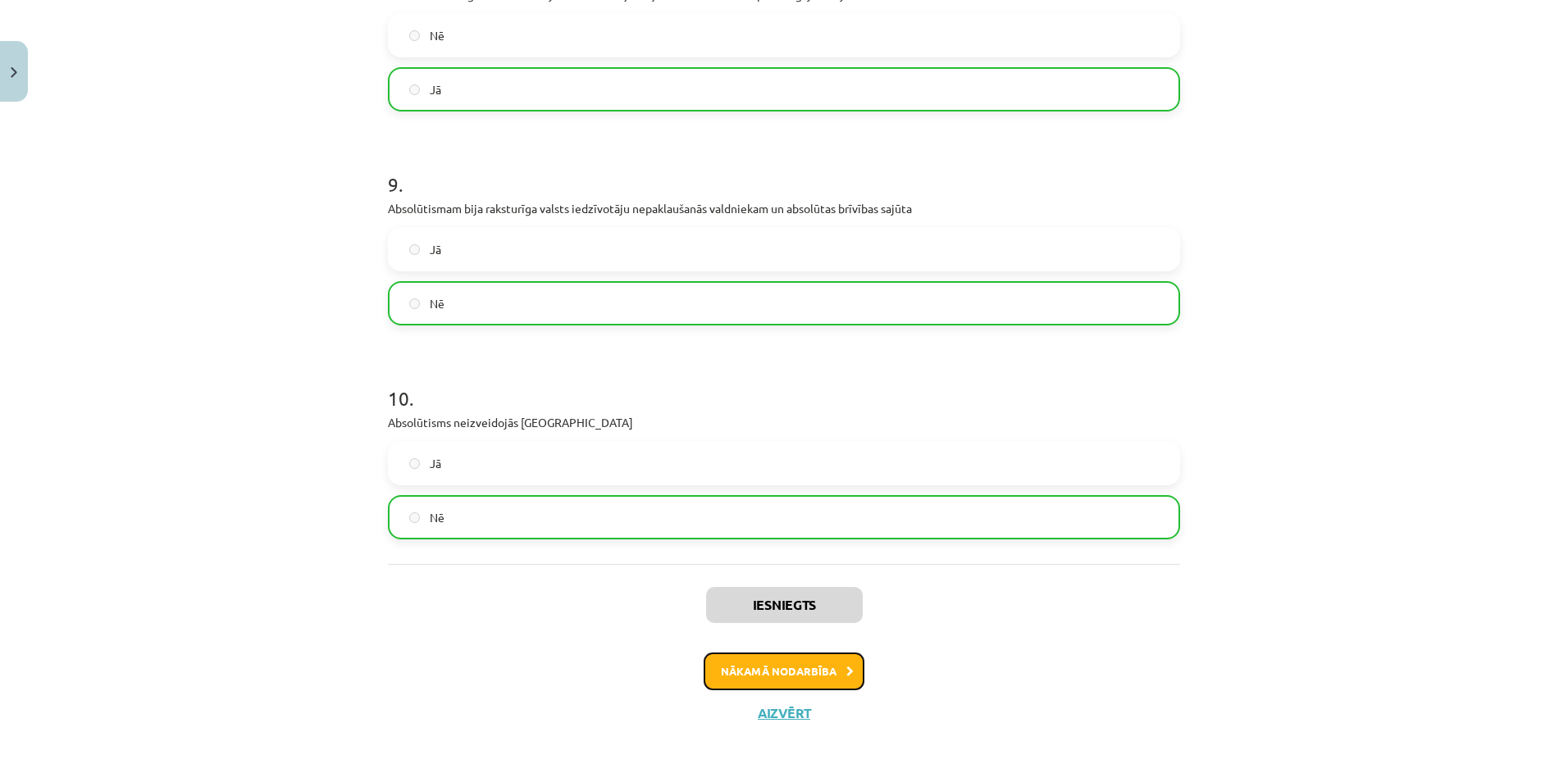
click at [739, 661] on button "Nākamā nodarbība" at bounding box center [784, 671] width 161 height 38
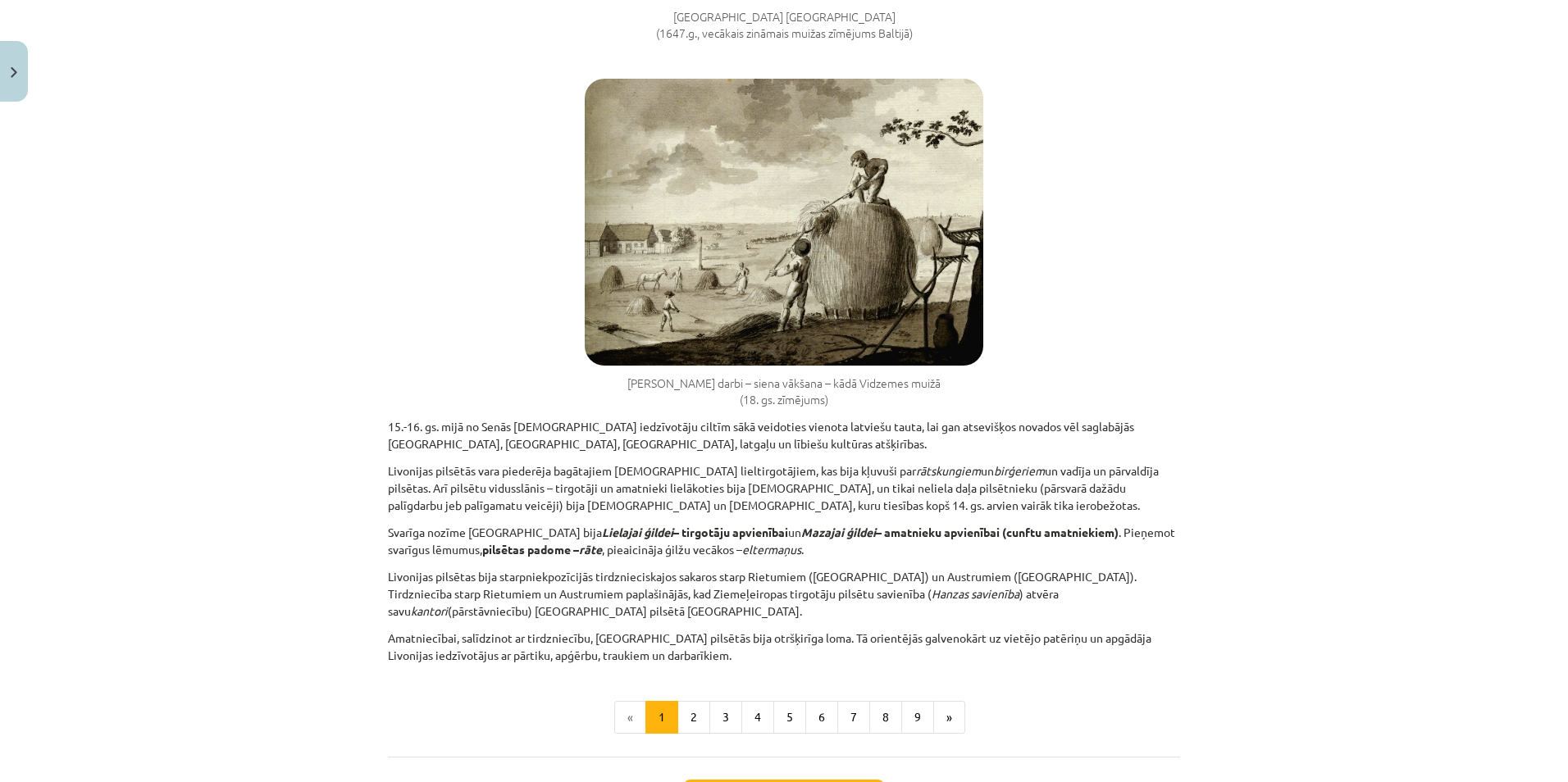
scroll to position [1271, 0]
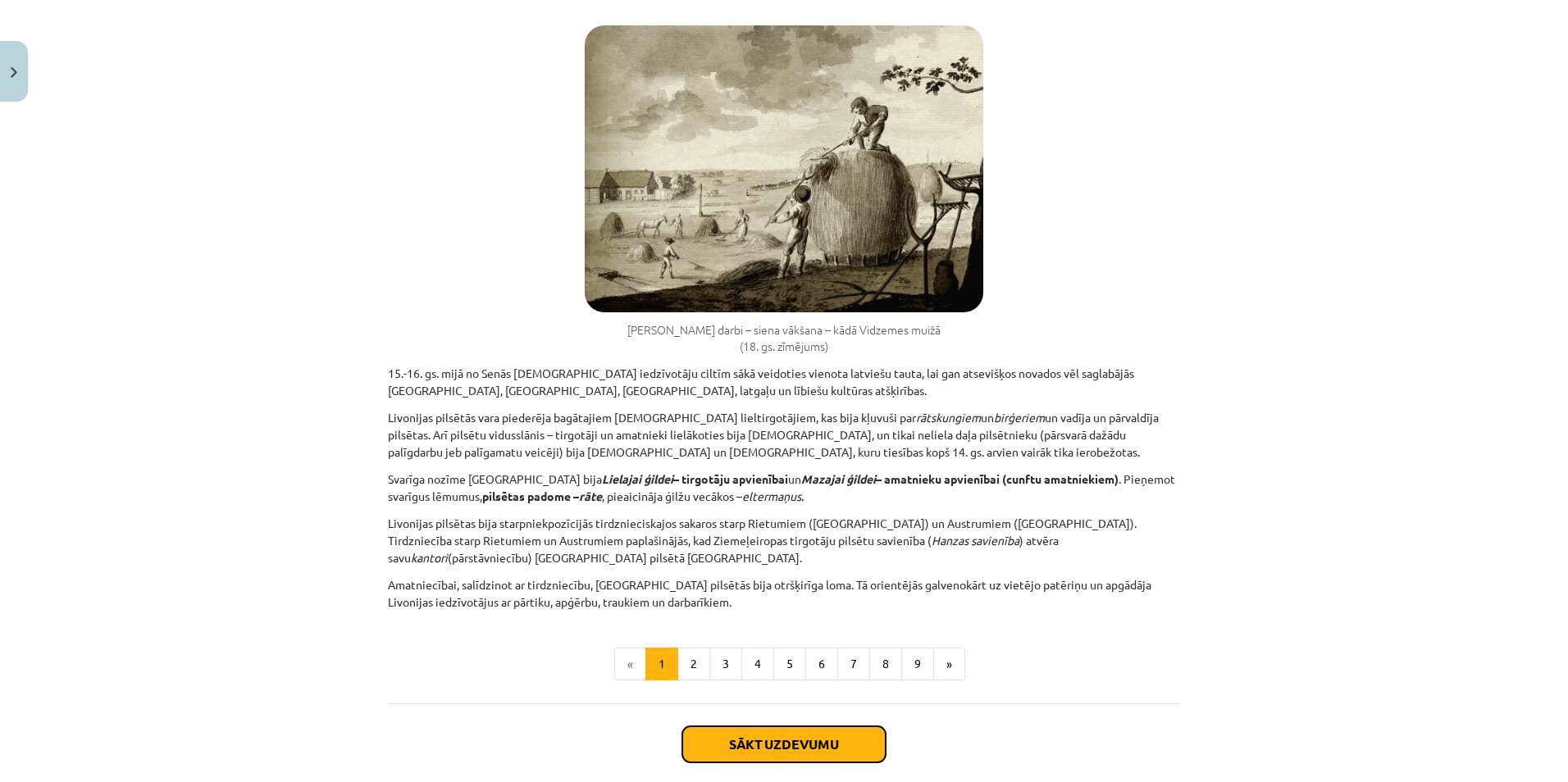
click at [752, 726] on button "Sākt uzdevumu" at bounding box center [784, 744] width 203 height 36
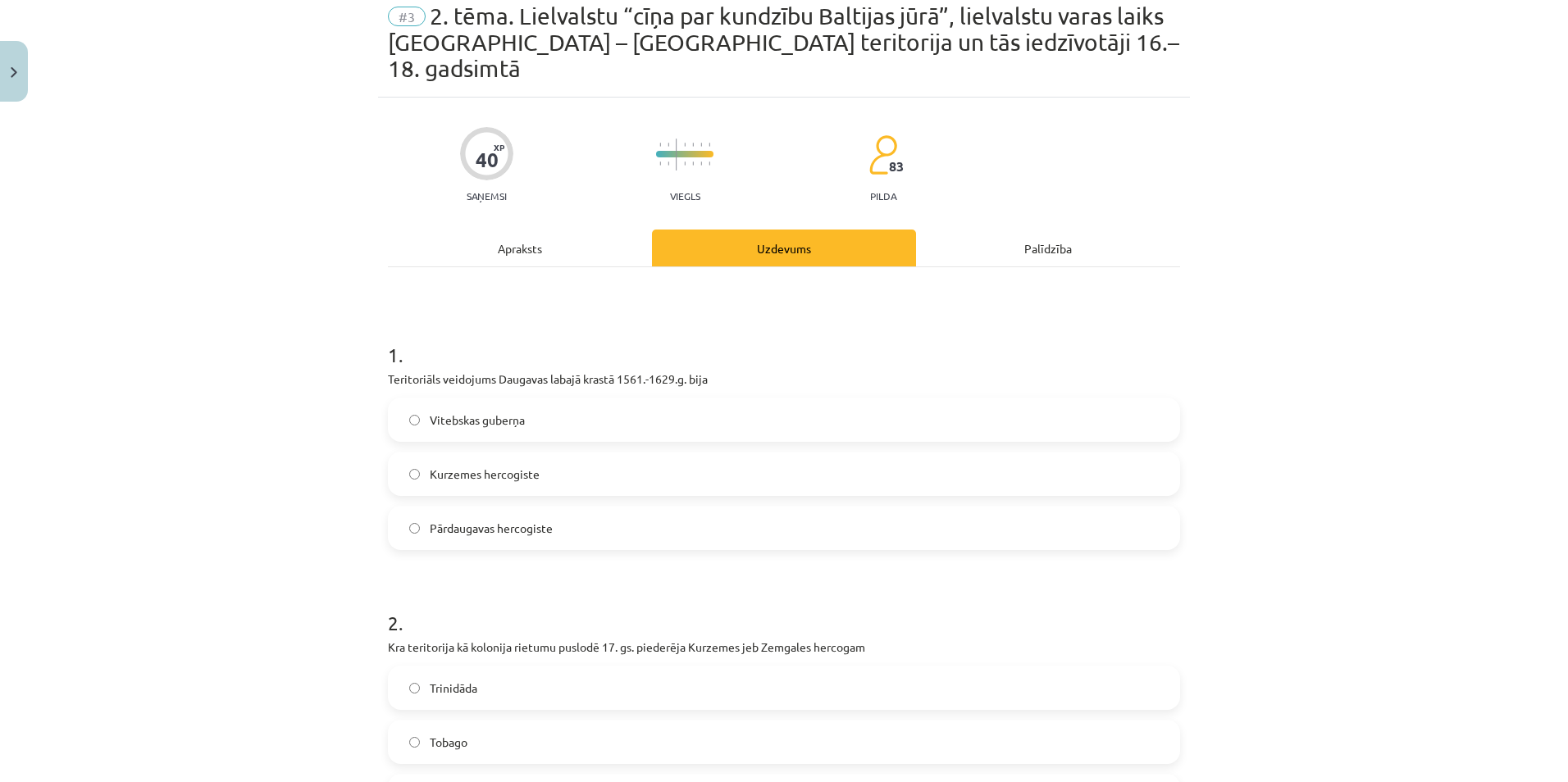
scroll to position [41, 0]
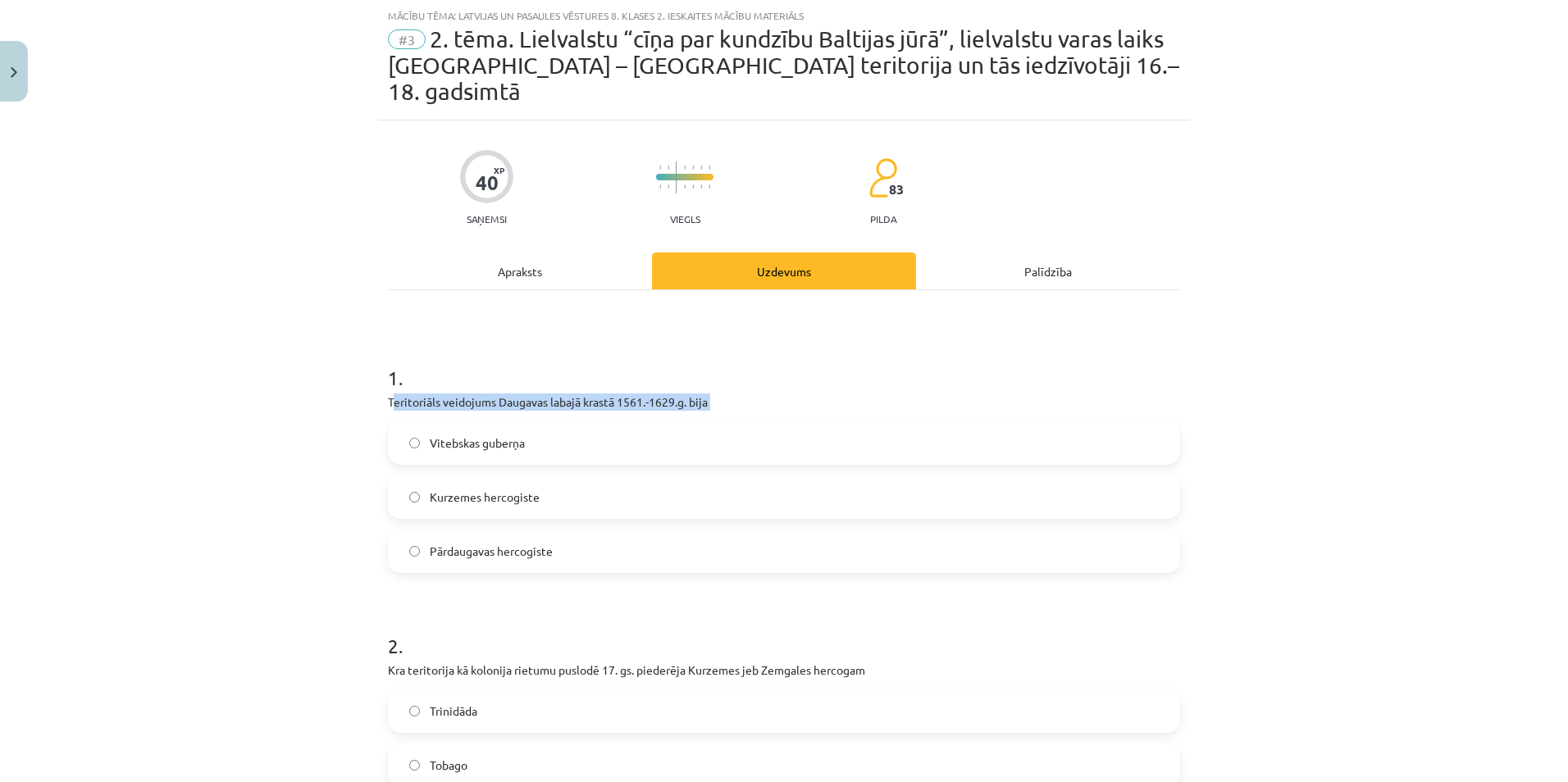
drag, startPoint x: 393, startPoint y: 381, endPoint x: 425, endPoint y: 391, distance: 33.5
click at [425, 391] on div "1 . Teritoriāls veidojums Daugavas labajā krastā 1561.-1629.g. bija [PERSON_NAM…" at bounding box center [784, 455] width 793 height 235
drag, startPoint x: 425, startPoint y: 391, endPoint x: 370, endPoint y: 391, distance: 55.0
click at [371, 391] on div "Mācību tēma: Latvijas un pasaules vēstures 8. klases 2. ieskaites mācību materi…" at bounding box center [784, 391] width 1568 height 782
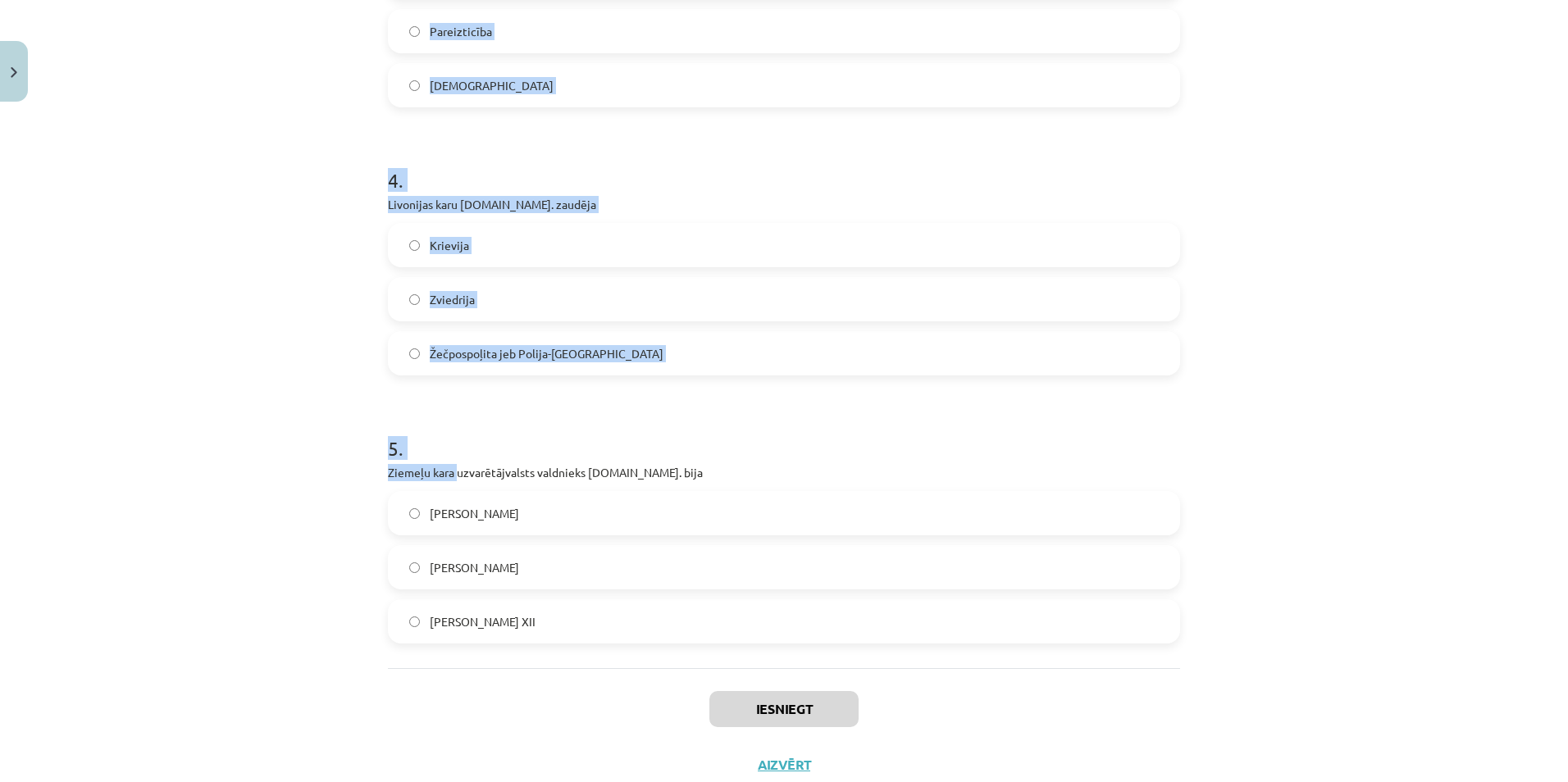
scroll to position [1068, 0]
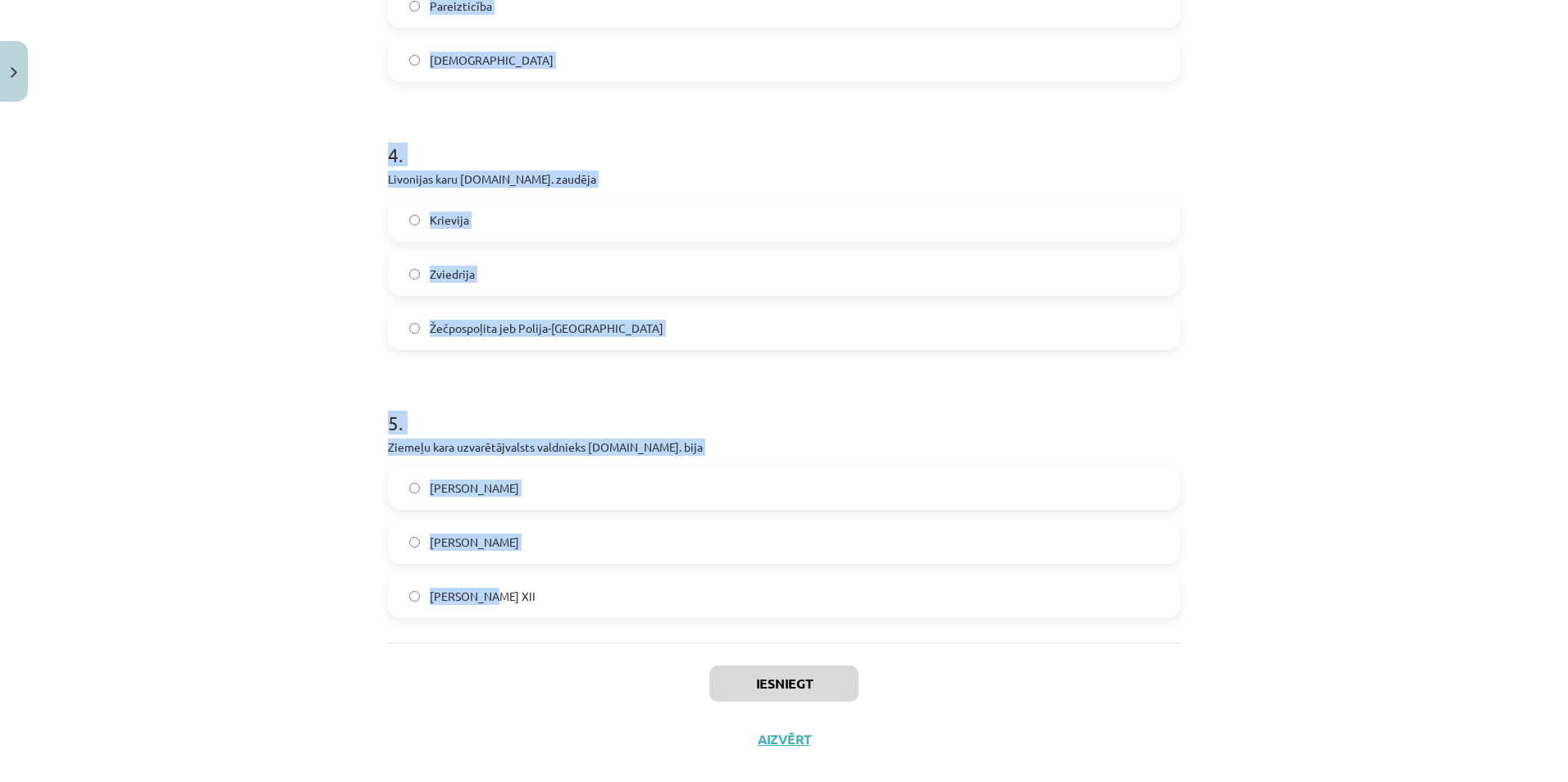
drag, startPoint x: 378, startPoint y: 375, endPoint x: 505, endPoint y: 572, distance: 234.4
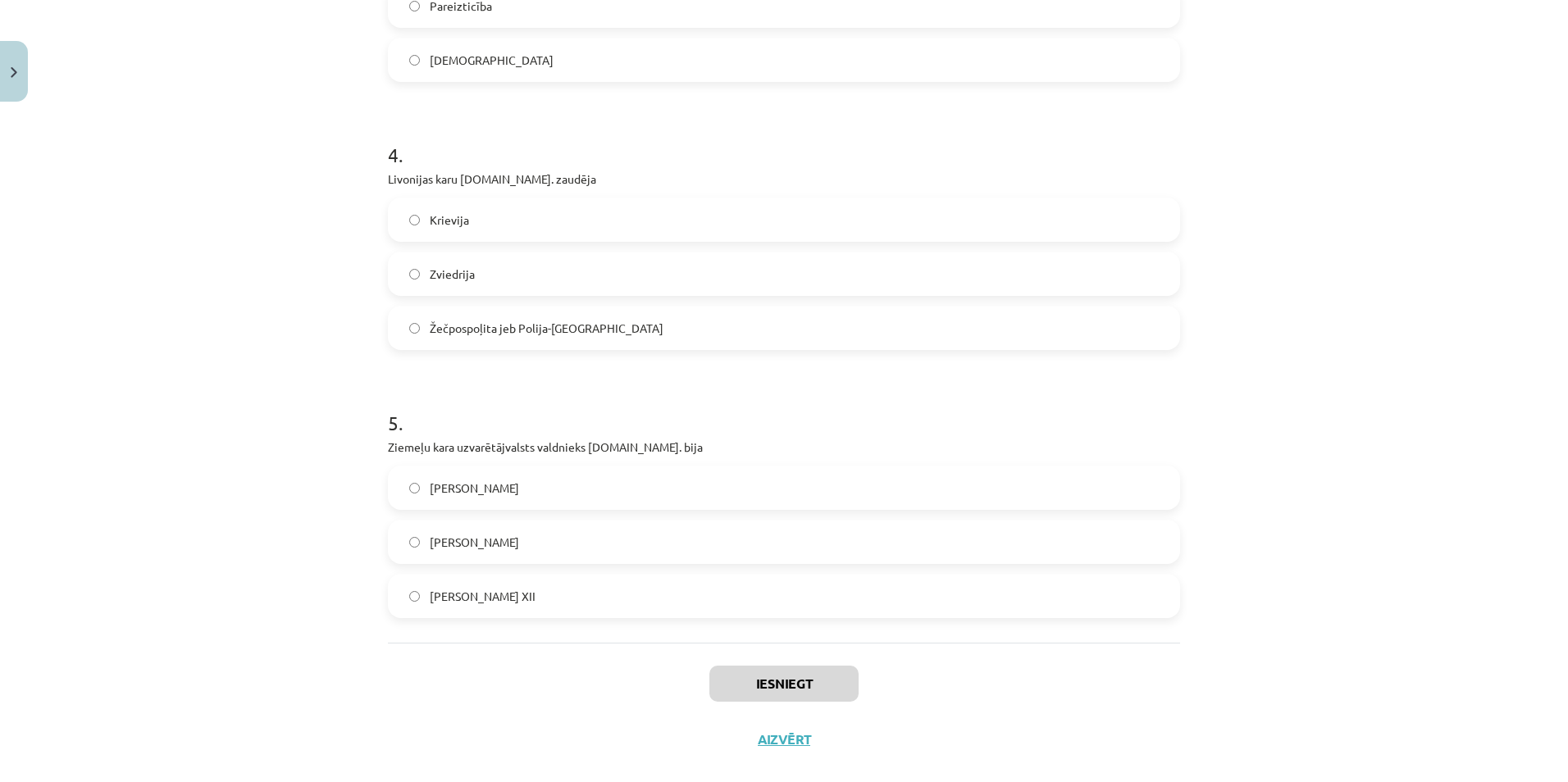
drag, startPoint x: 505, startPoint y: 572, endPoint x: 557, endPoint y: 661, distance: 103.1
click at [557, 661] on div "Iesniegt Aizvērt" at bounding box center [784, 700] width 793 height 115
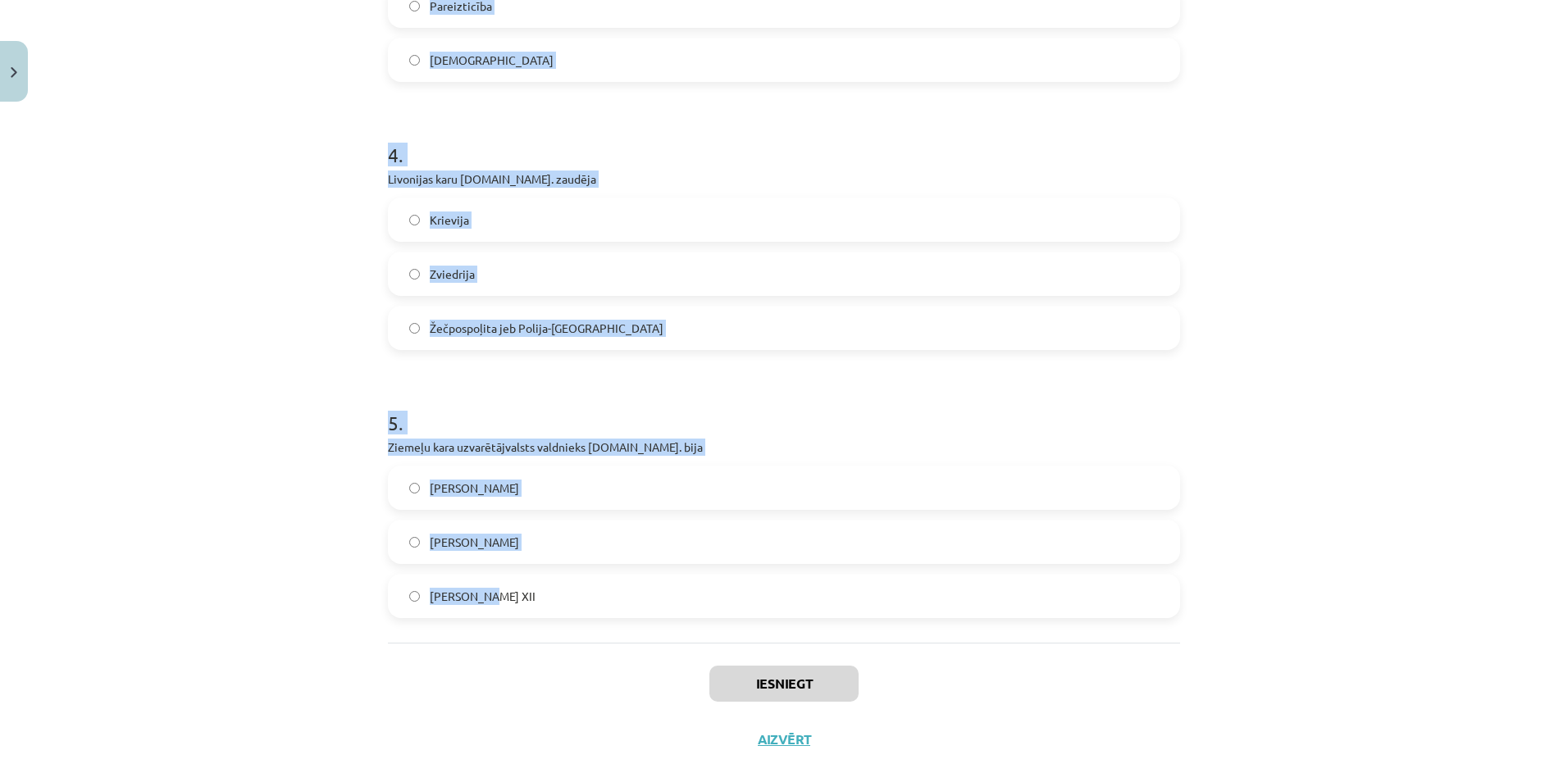
drag, startPoint x: 381, startPoint y: 416, endPoint x: 532, endPoint y: 572, distance: 217.1
copy form "Teritoriāls veidojums Daugavas labajā krastā 1561.-1629.g. bija [PERSON_NAME] g…"
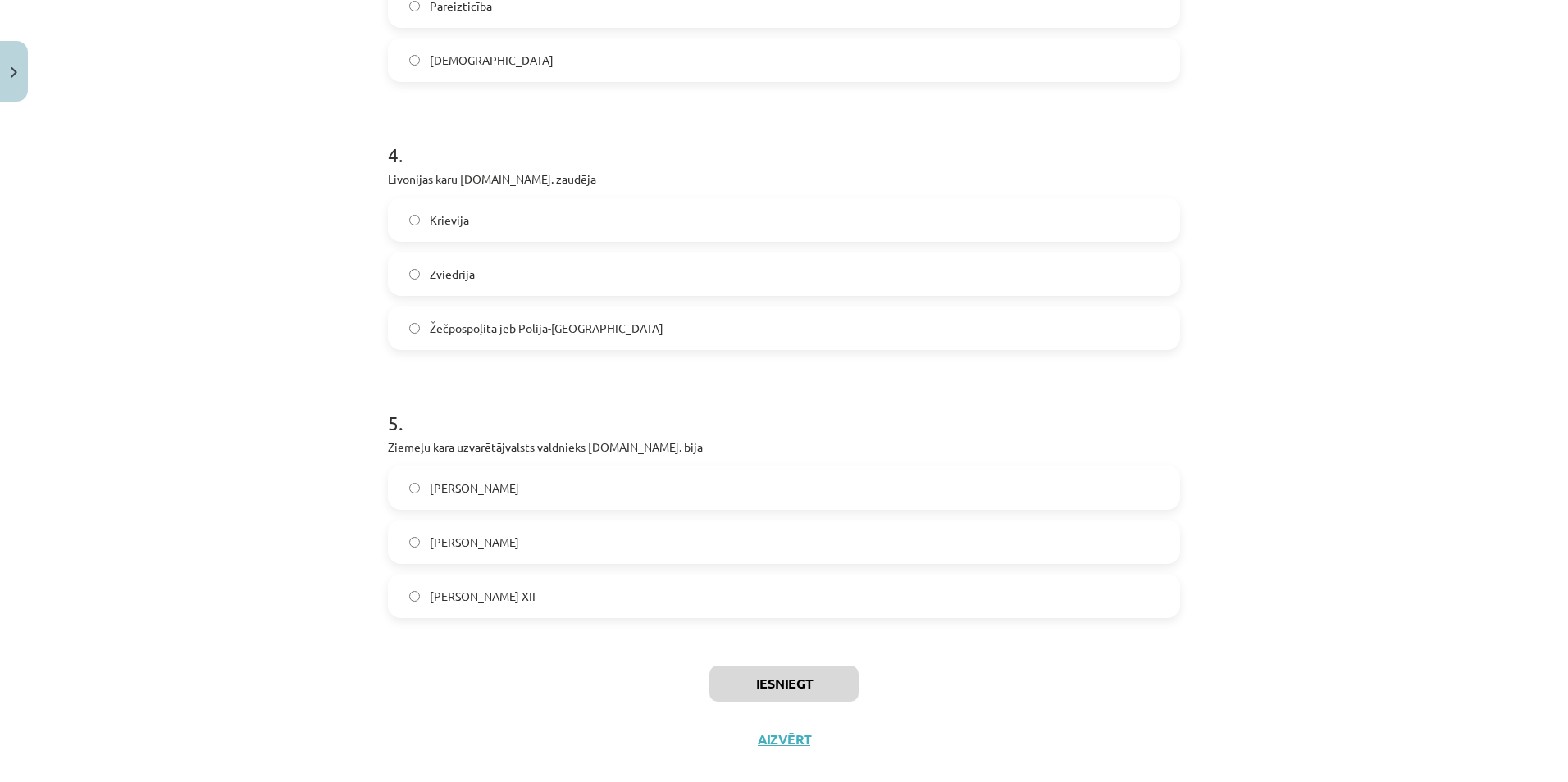
click at [529, 661] on div "Iesniegt Aizvērt" at bounding box center [784, 700] width 793 height 115
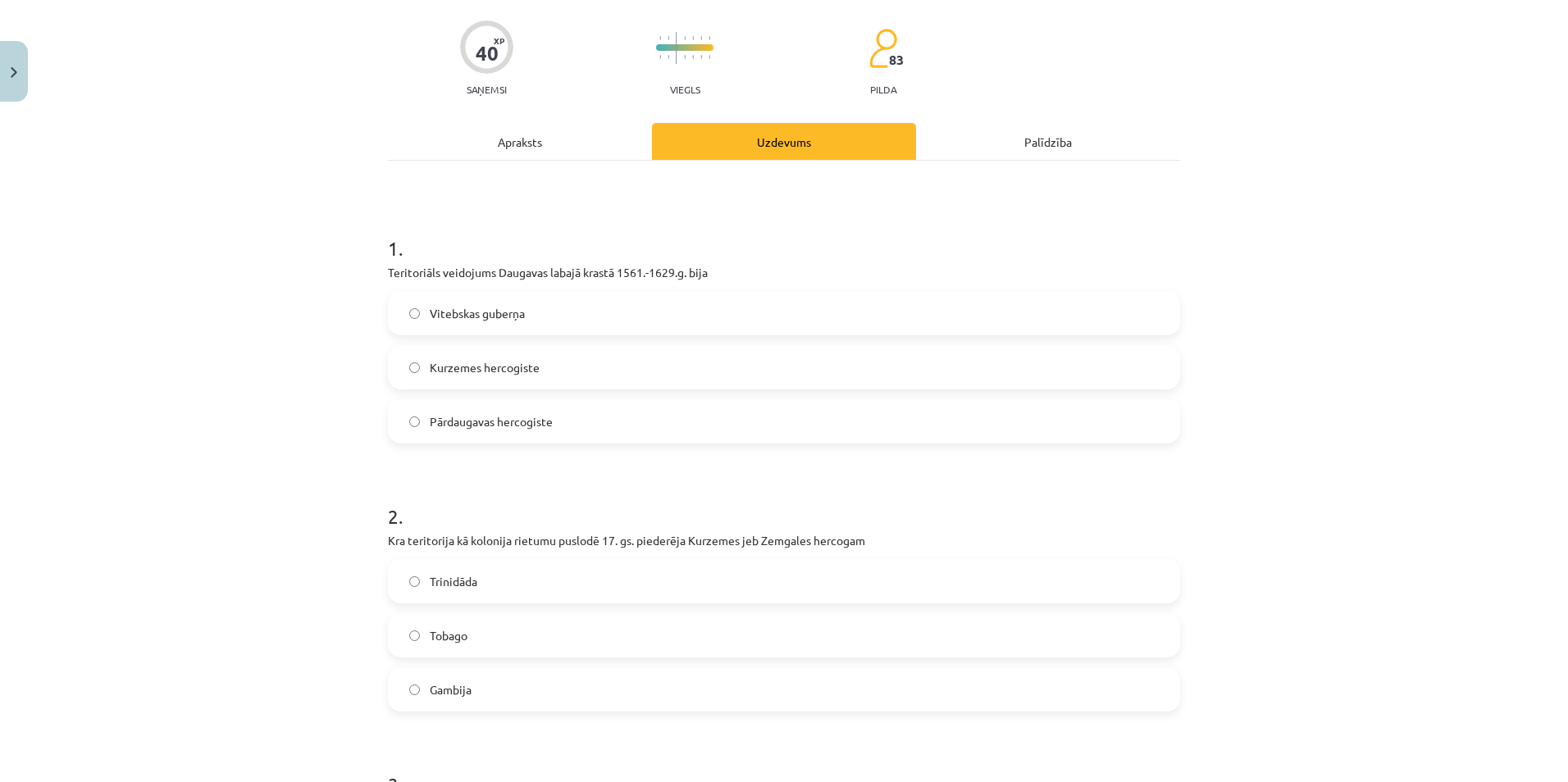
scroll to position [3, 0]
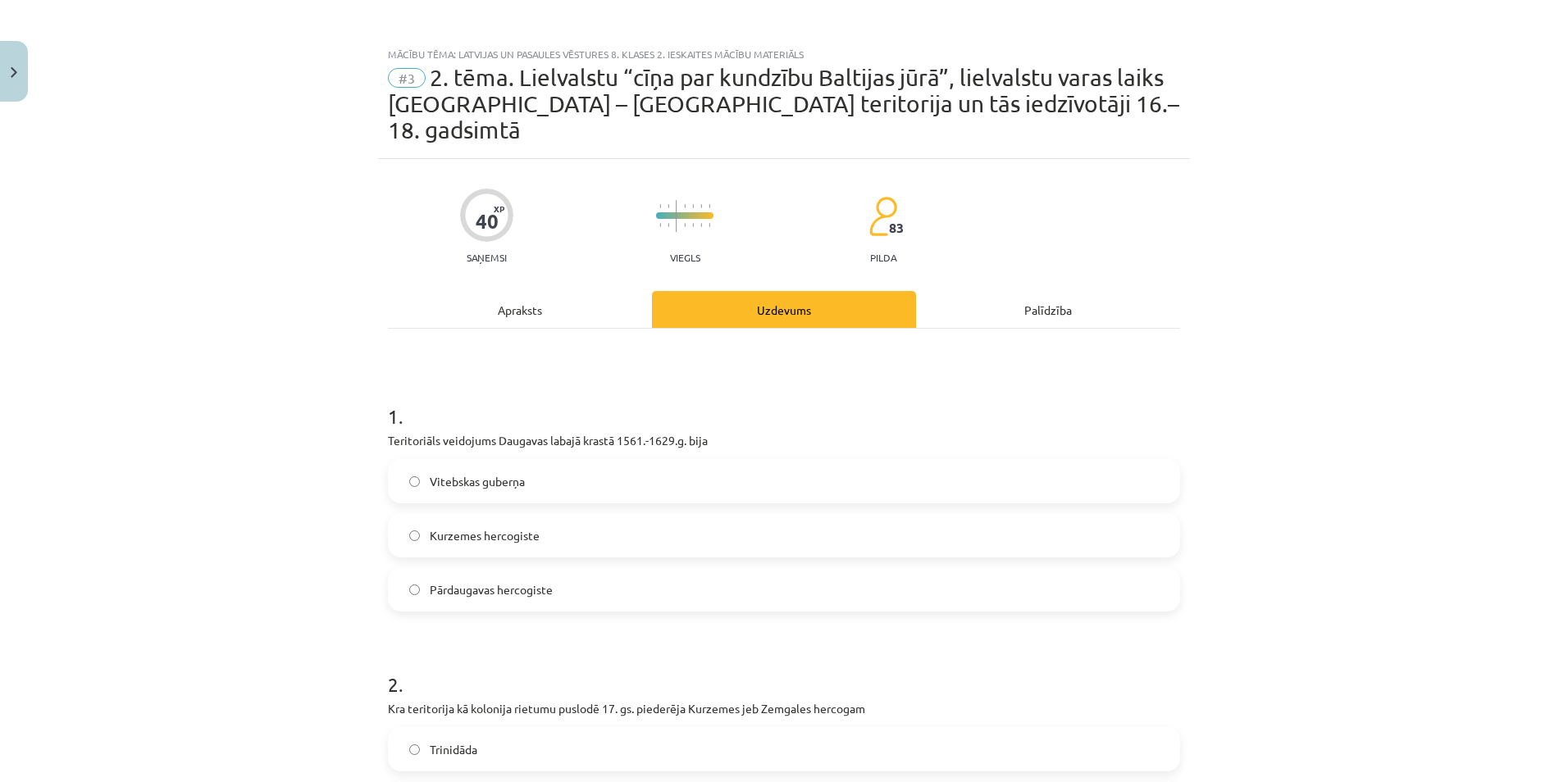
click at [551, 569] on label "Pārdaugavas hercogiste" at bounding box center [784, 590] width 789 height 41
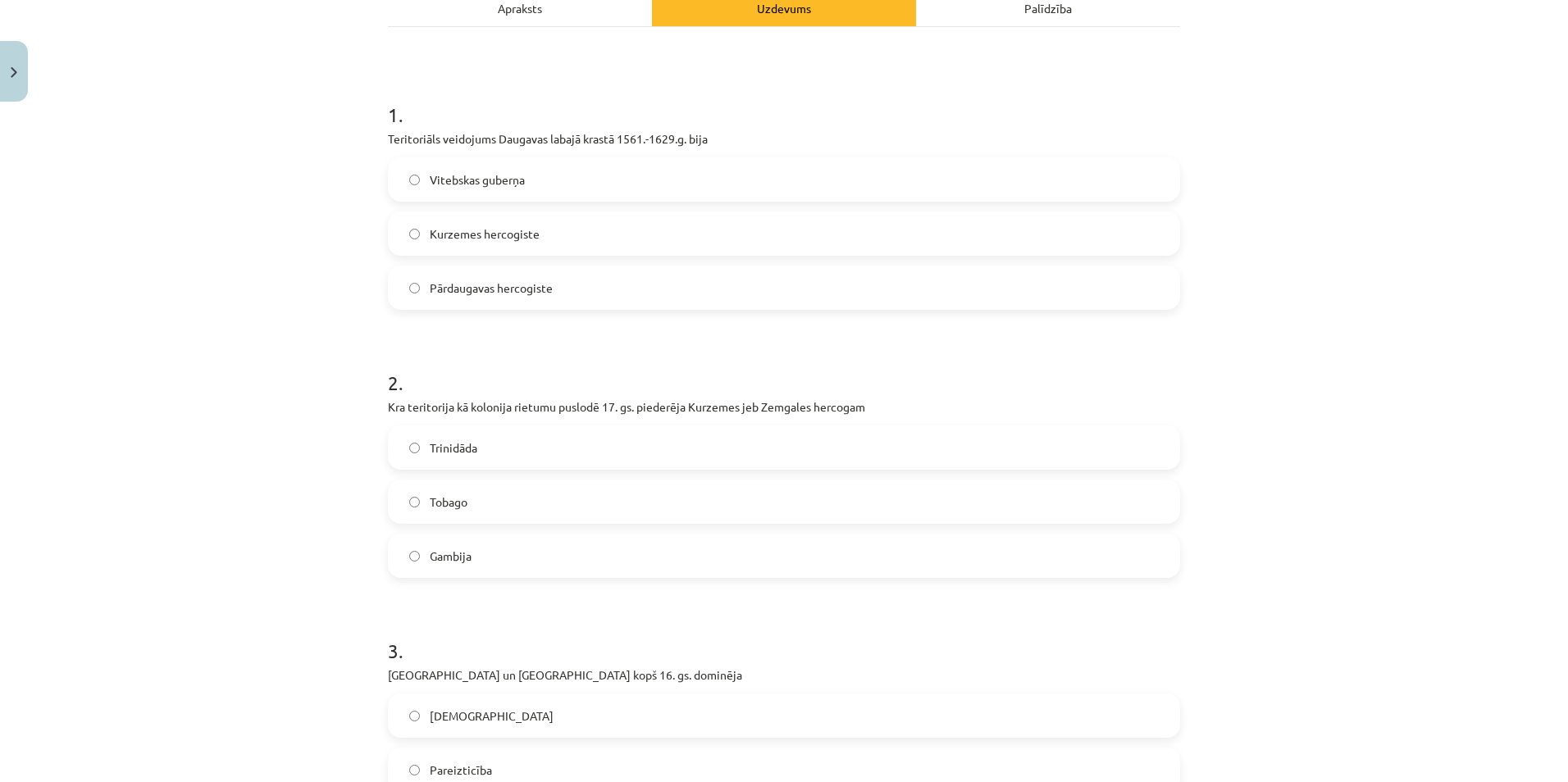
scroll to position [412, 0]
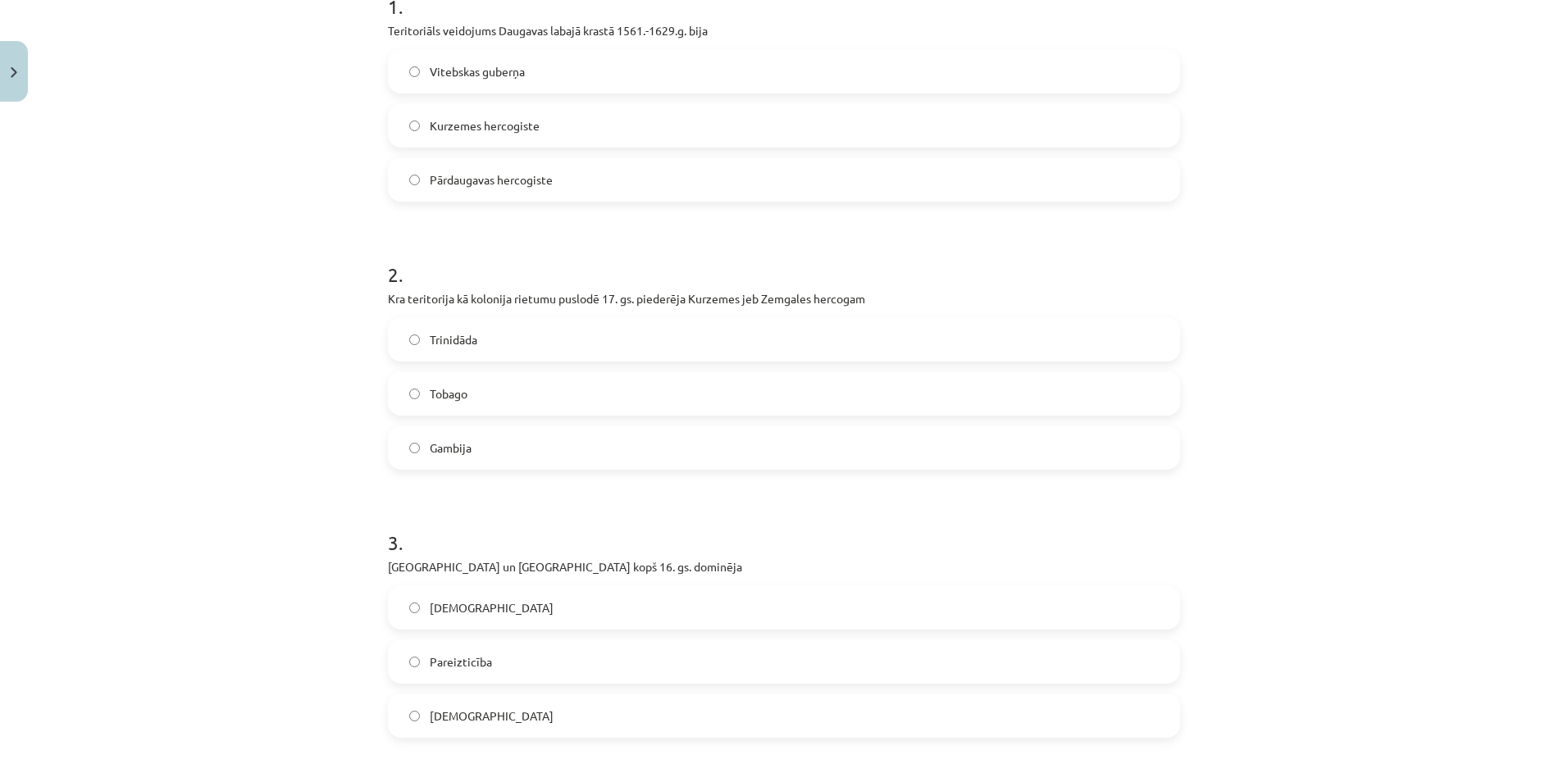
drag, startPoint x: 480, startPoint y: 368, endPoint x: 475, endPoint y: 302, distance: 66.2
click at [480, 373] on label "Tobago" at bounding box center [784, 393] width 789 height 41
click at [480, 599] on span "[DEMOGRAPHIC_DATA]" at bounding box center [492, 608] width 124 height 17
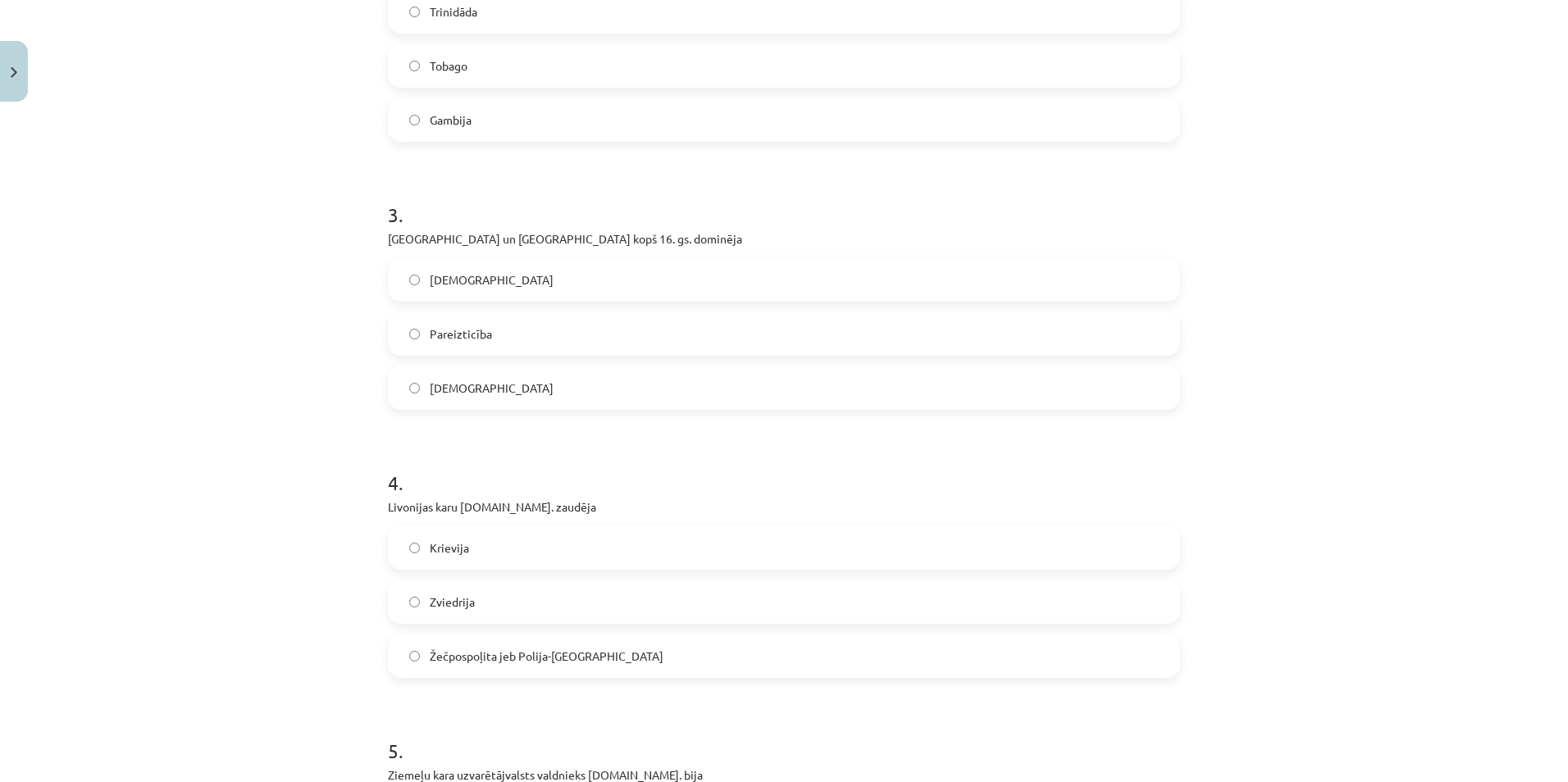
click at [486, 527] on label "Krievija" at bounding box center [784, 548] width 789 height 41
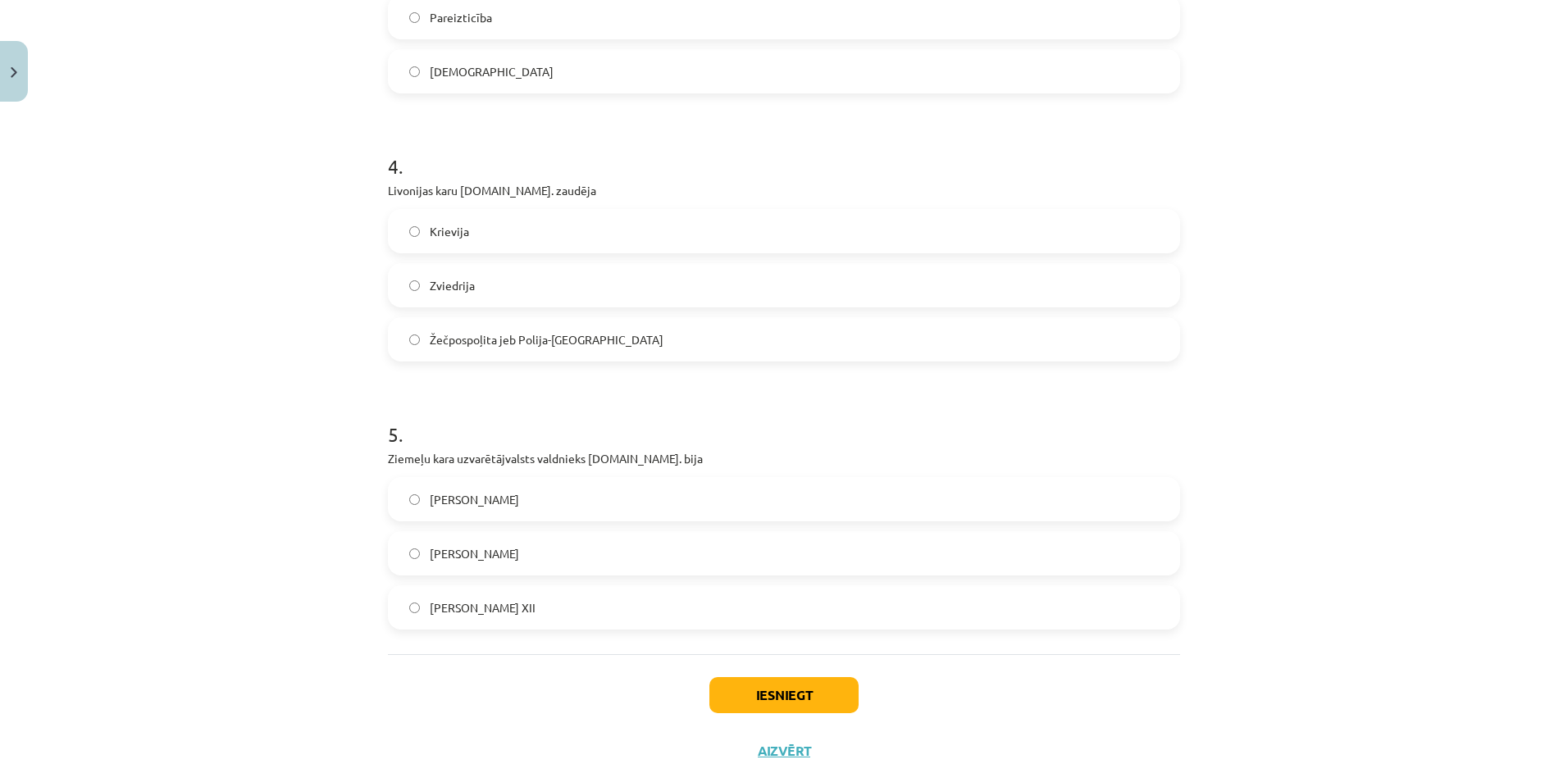
scroll to position [1068, 0]
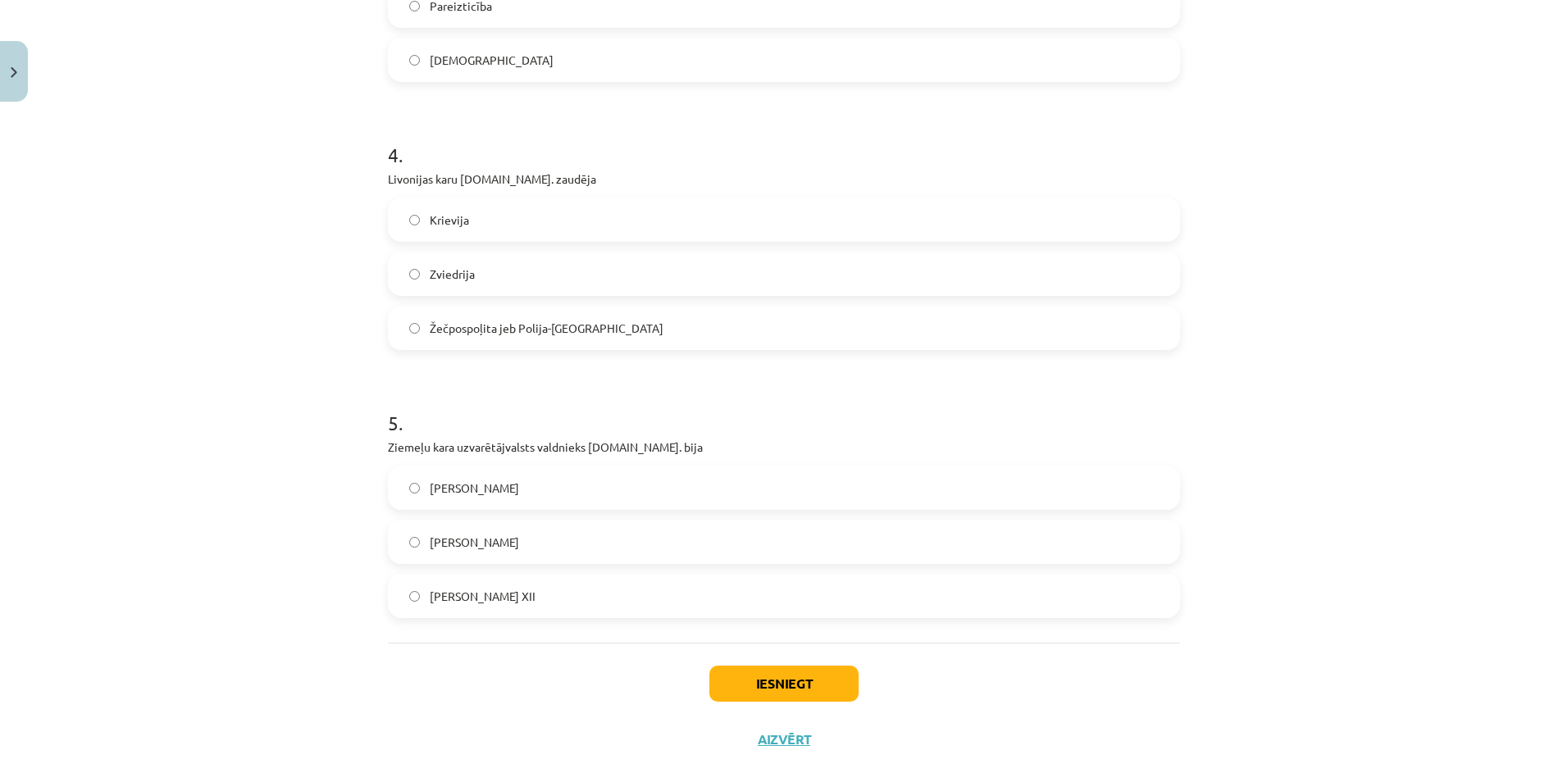
drag, startPoint x: 480, startPoint y: 508, endPoint x: 514, endPoint y: 516, distance: 34.9
click at [480, 521] on label "[PERSON_NAME]" at bounding box center [784, 542] width 789 height 41
click at [799, 666] on button "Iesniegt" at bounding box center [784, 684] width 150 height 36
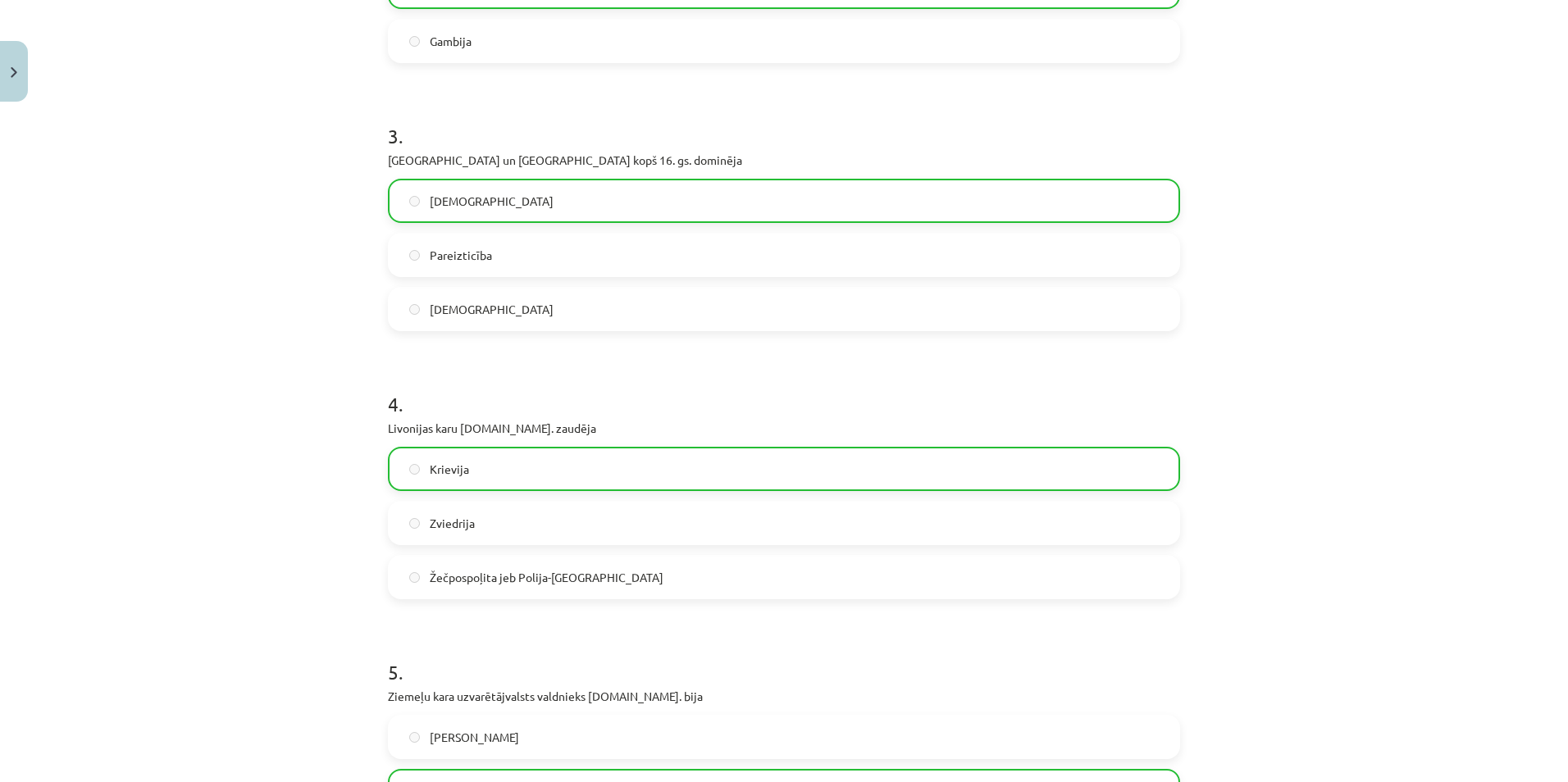
scroll to position [1120, 0]
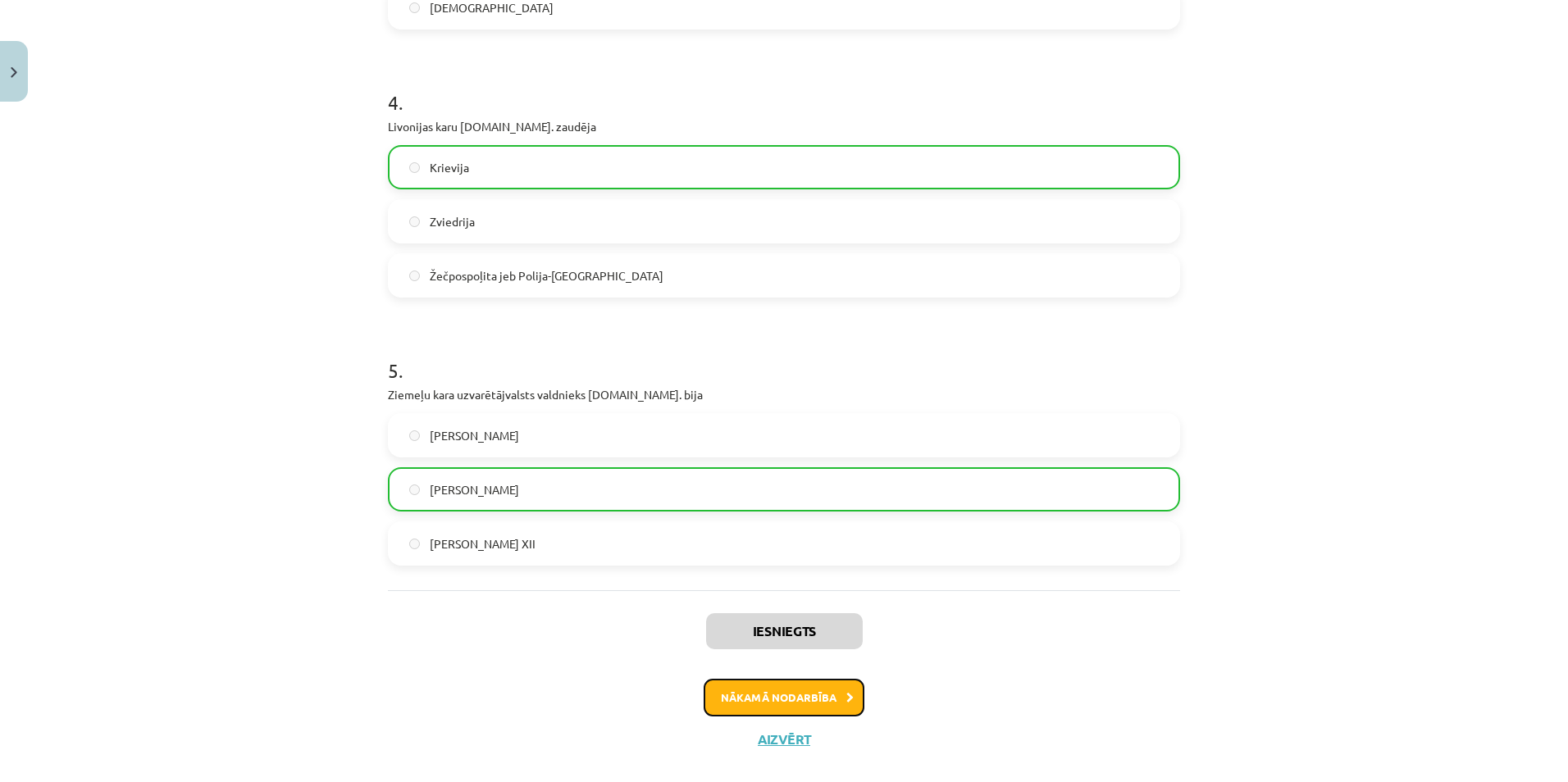
click at [720, 679] on button "Nākamā nodarbība" at bounding box center [784, 697] width 161 height 38
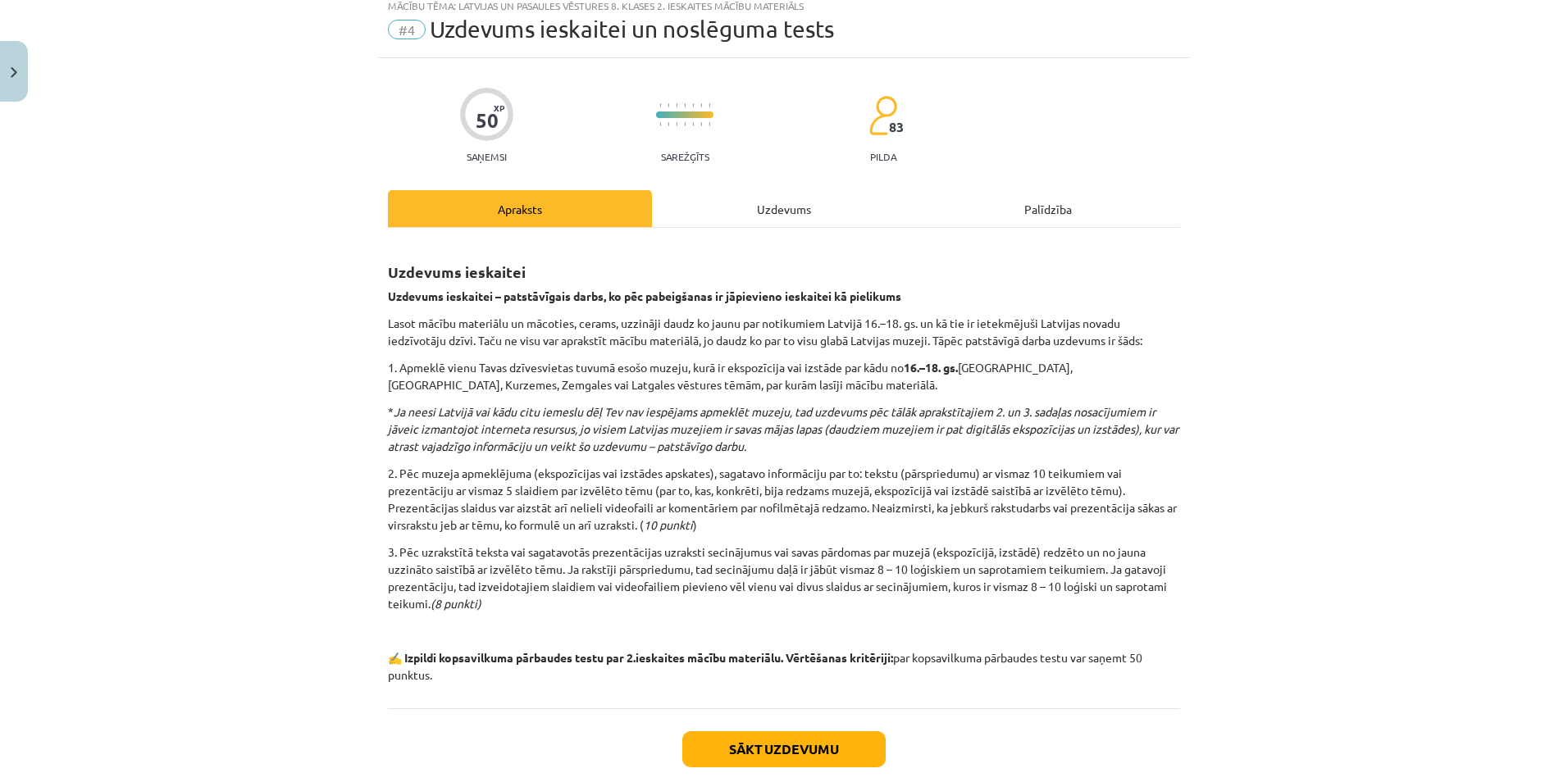
scroll to position [41, 0]
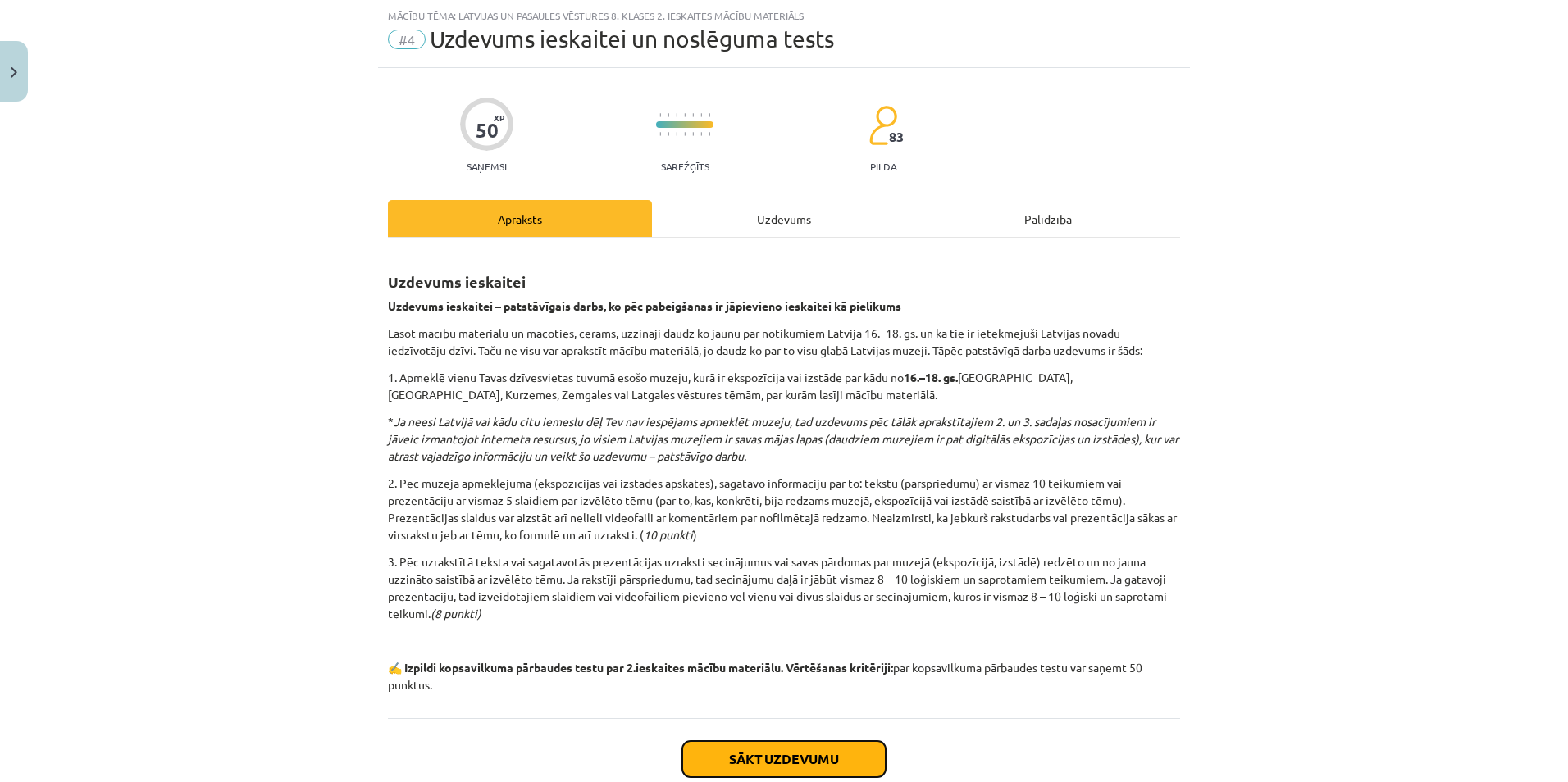
click at [749, 741] on button "Sākt uzdevumu" at bounding box center [784, 759] width 203 height 36
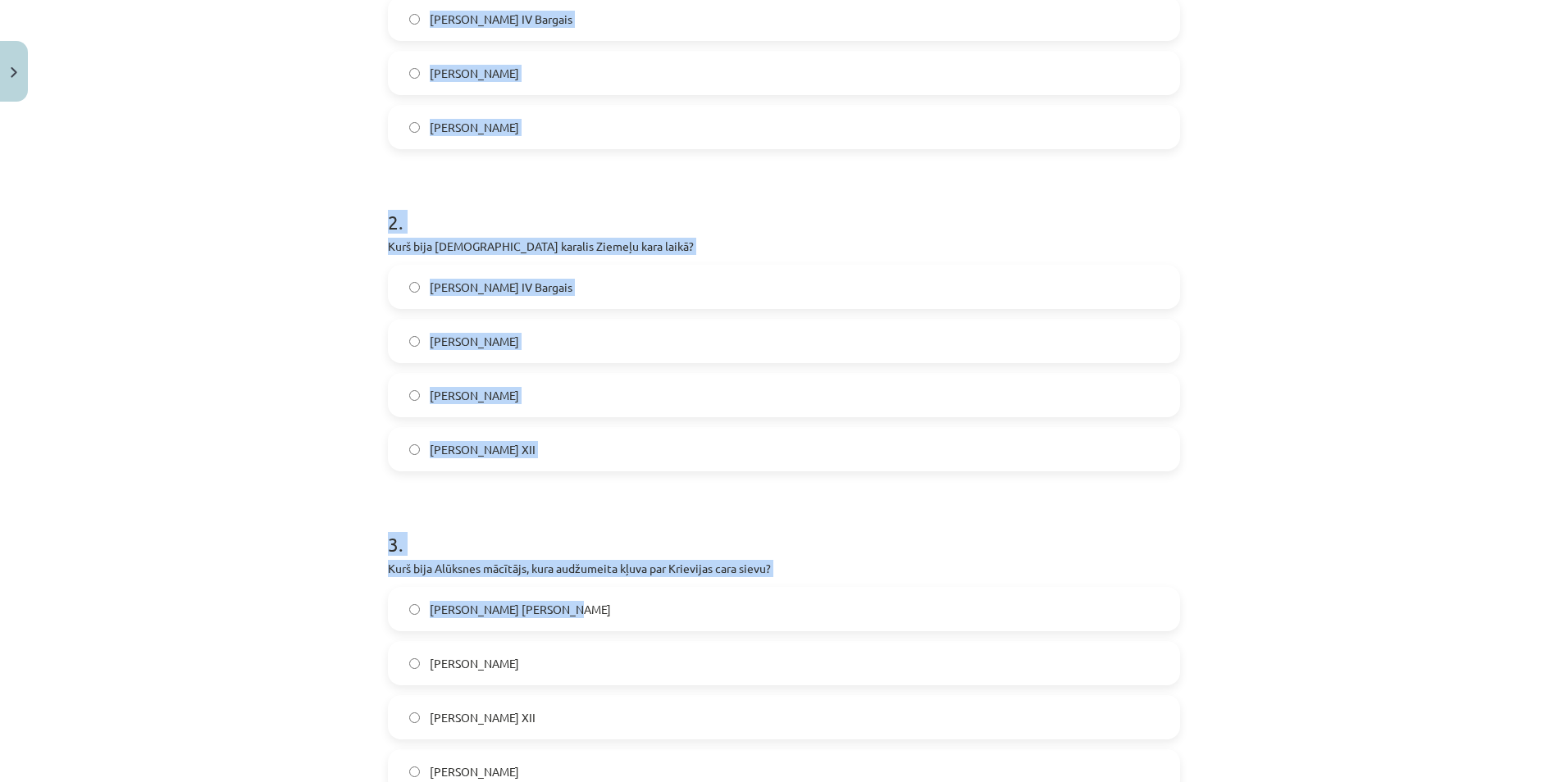
scroll to position [614, 0]
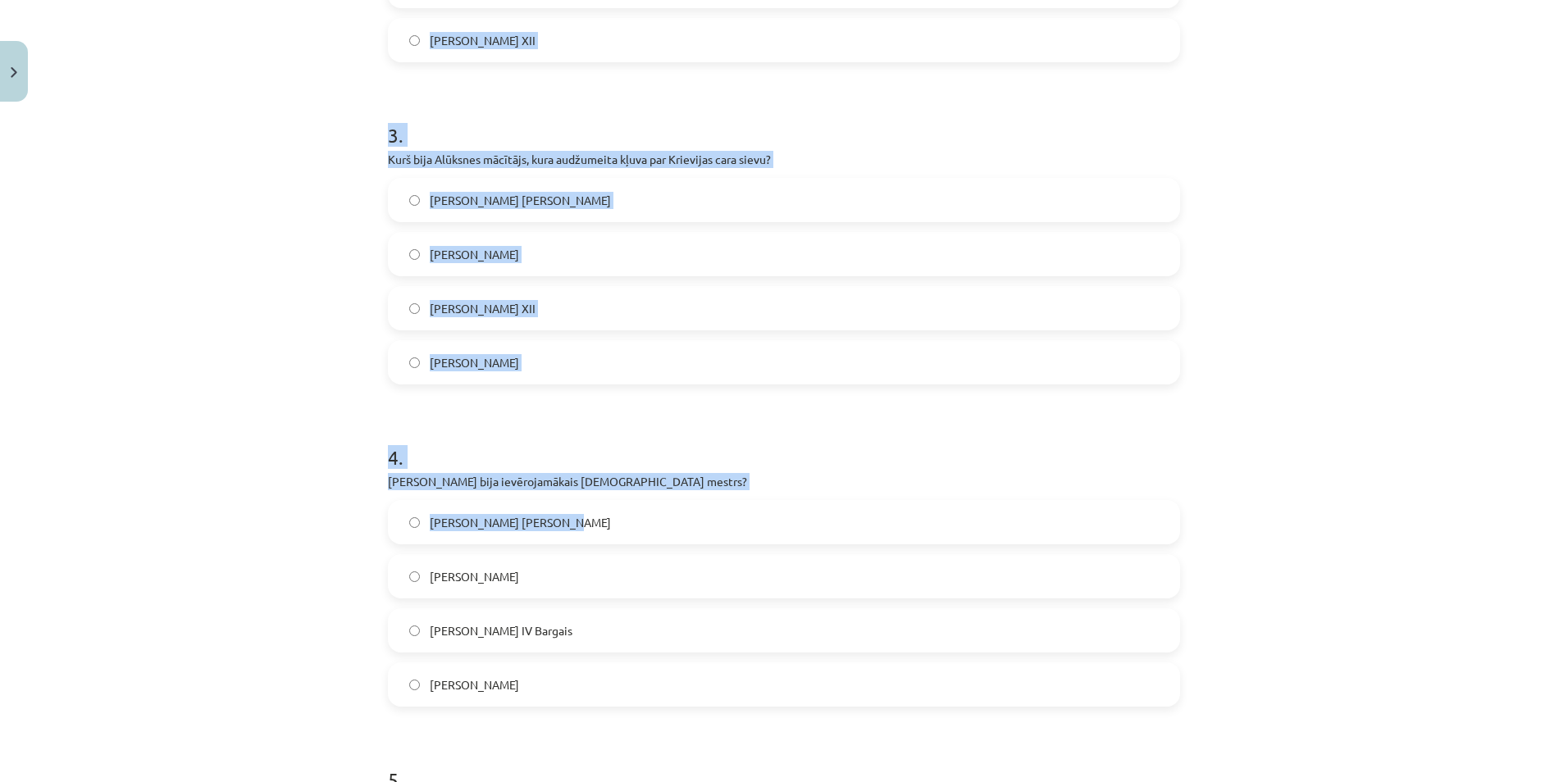
drag, startPoint x: 384, startPoint y: 345, endPoint x: 597, endPoint y: 538, distance: 287.4
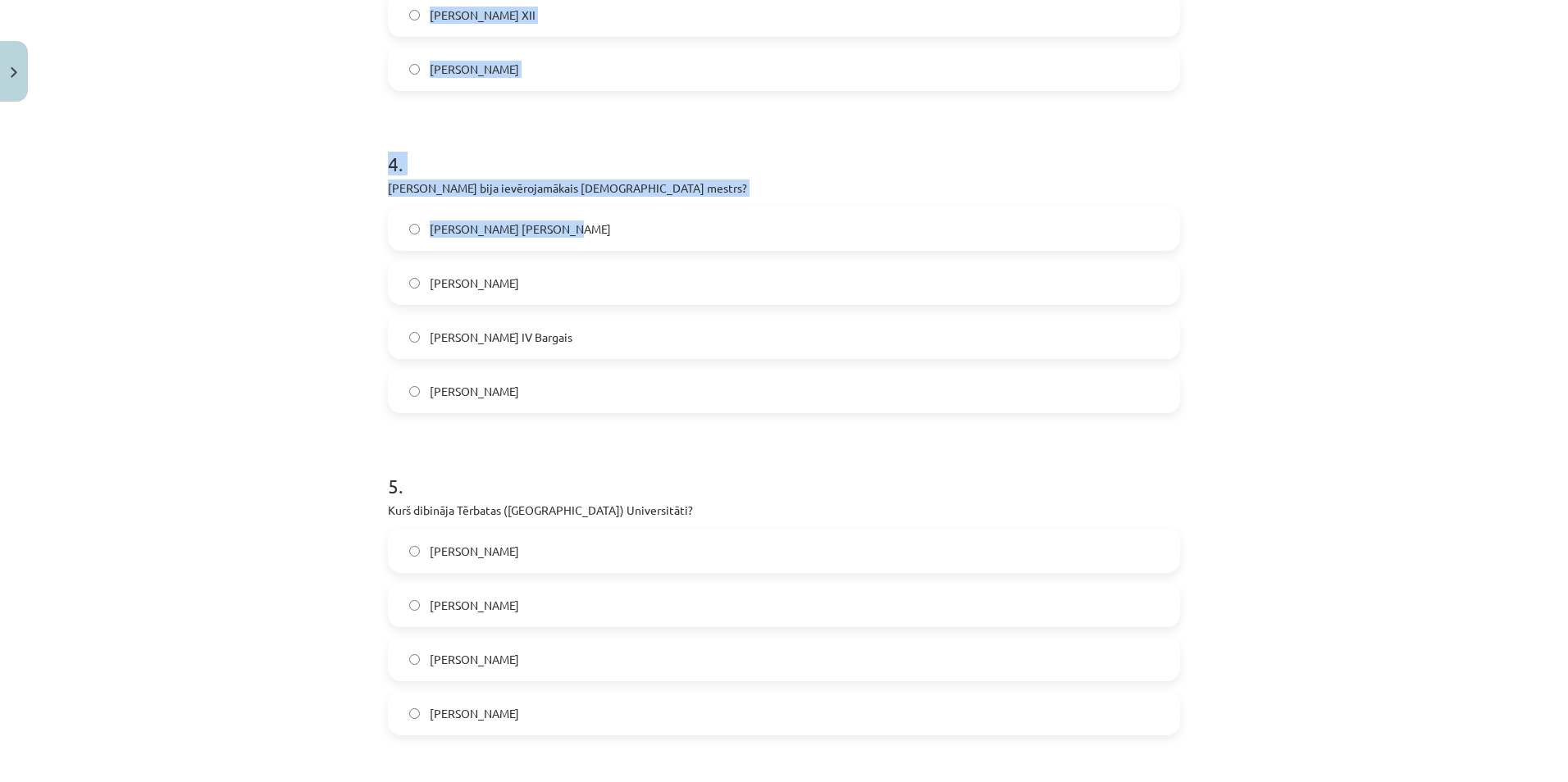
scroll to position [1189, 0]
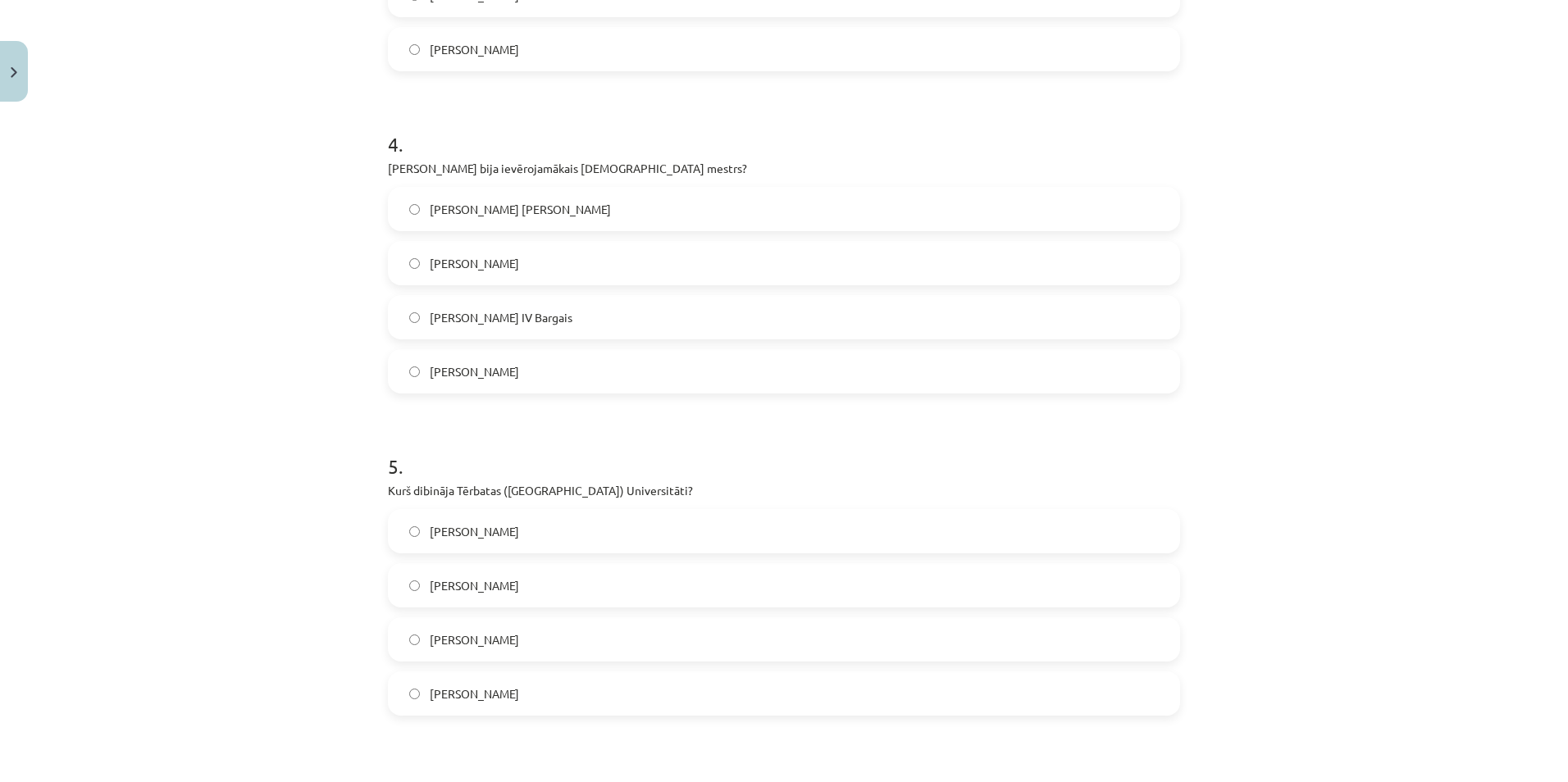
drag, startPoint x: 734, startPoint y: 761, endPoint x: 734, endPoint y: 750, distance: 11.0
click at [734, 760] on h1 "6 ." at bounding box center [784, 783] width 793 height 50
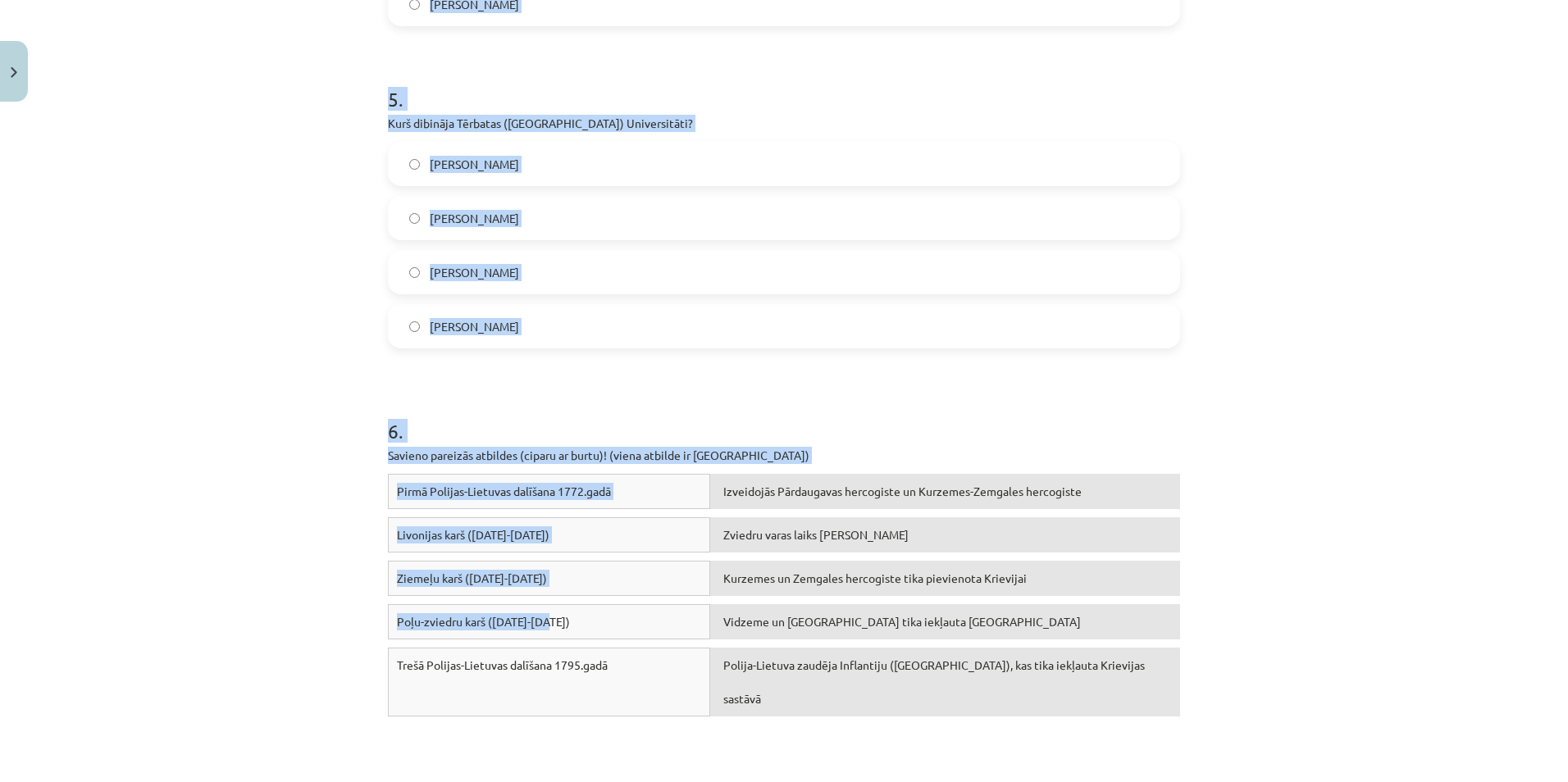
scroll to position [1557, 0]
drag, startPoint x: 378, startPoint y: 392, endPoint x: 571, endPoint y: 330, distance: 202.7
click at [571, 330] on div "50 XP Saņemsi Sarežģīts 83 pilda Apraksts Uzdevums Palīdzība 1 . Kurš no vēstur…" at bounding box center [784, 356] width 812 height 3609
copy form "Kurš no vēsturiskajām personām bija Kurzemes un Zemgales hercogienes māsa un pa…"
click at [608, 391] on h1 "6 ." at bounding box center [784, 415] width 793 height 50
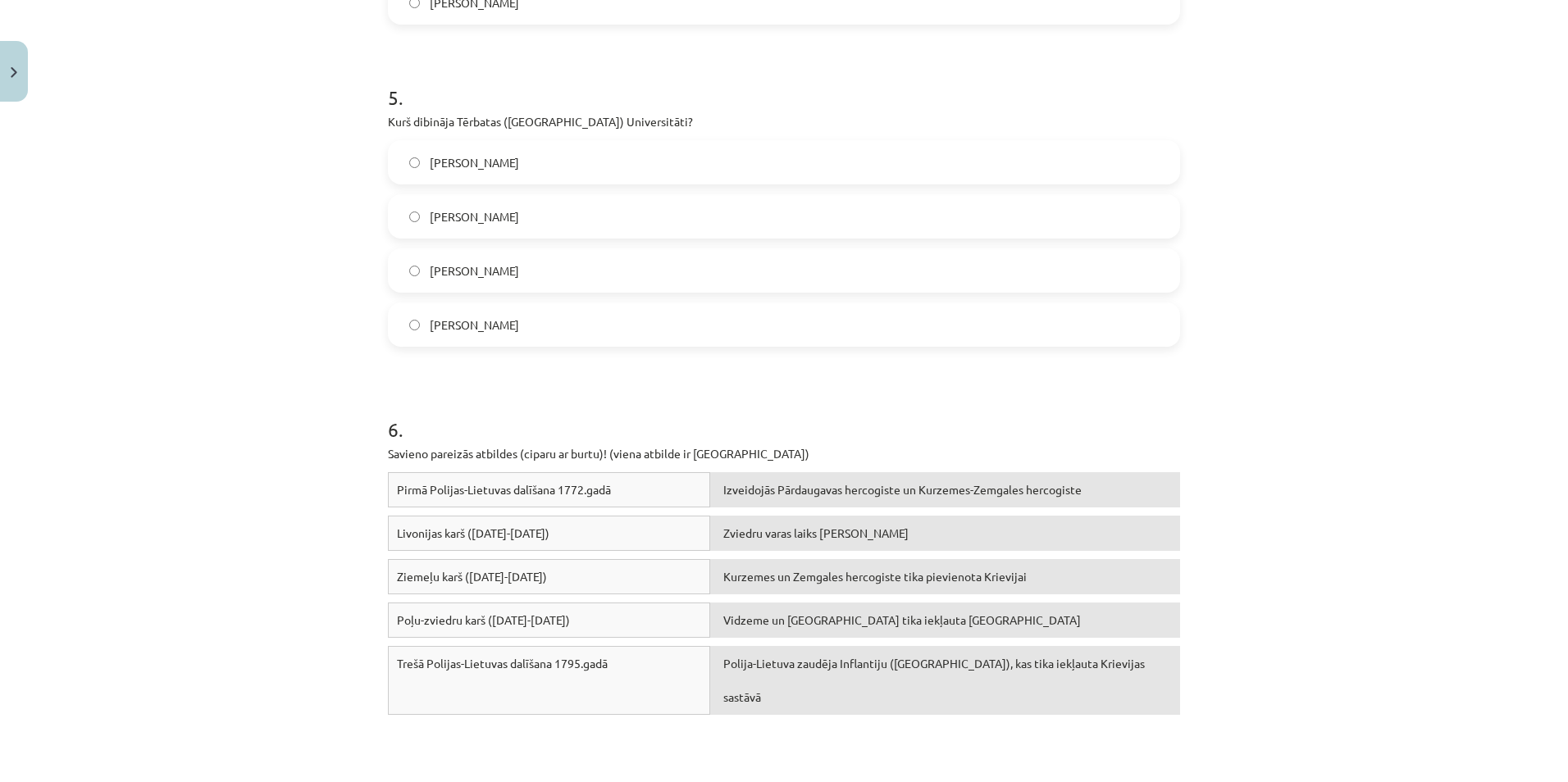
click at [608, 391] on h1 "6 ." at bounding box center [784, 415] width 793 height 50
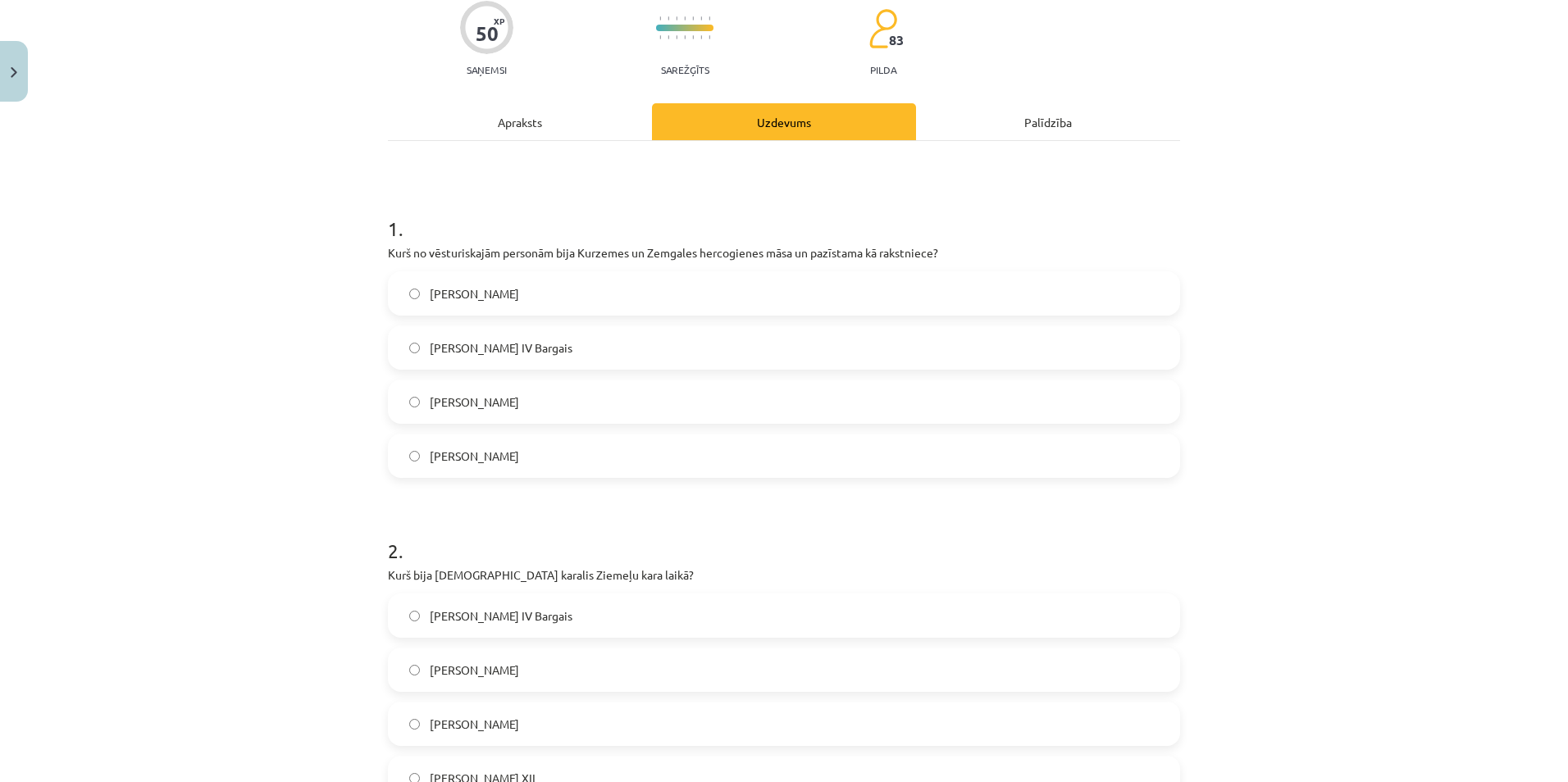
scroll to position [82, 0]
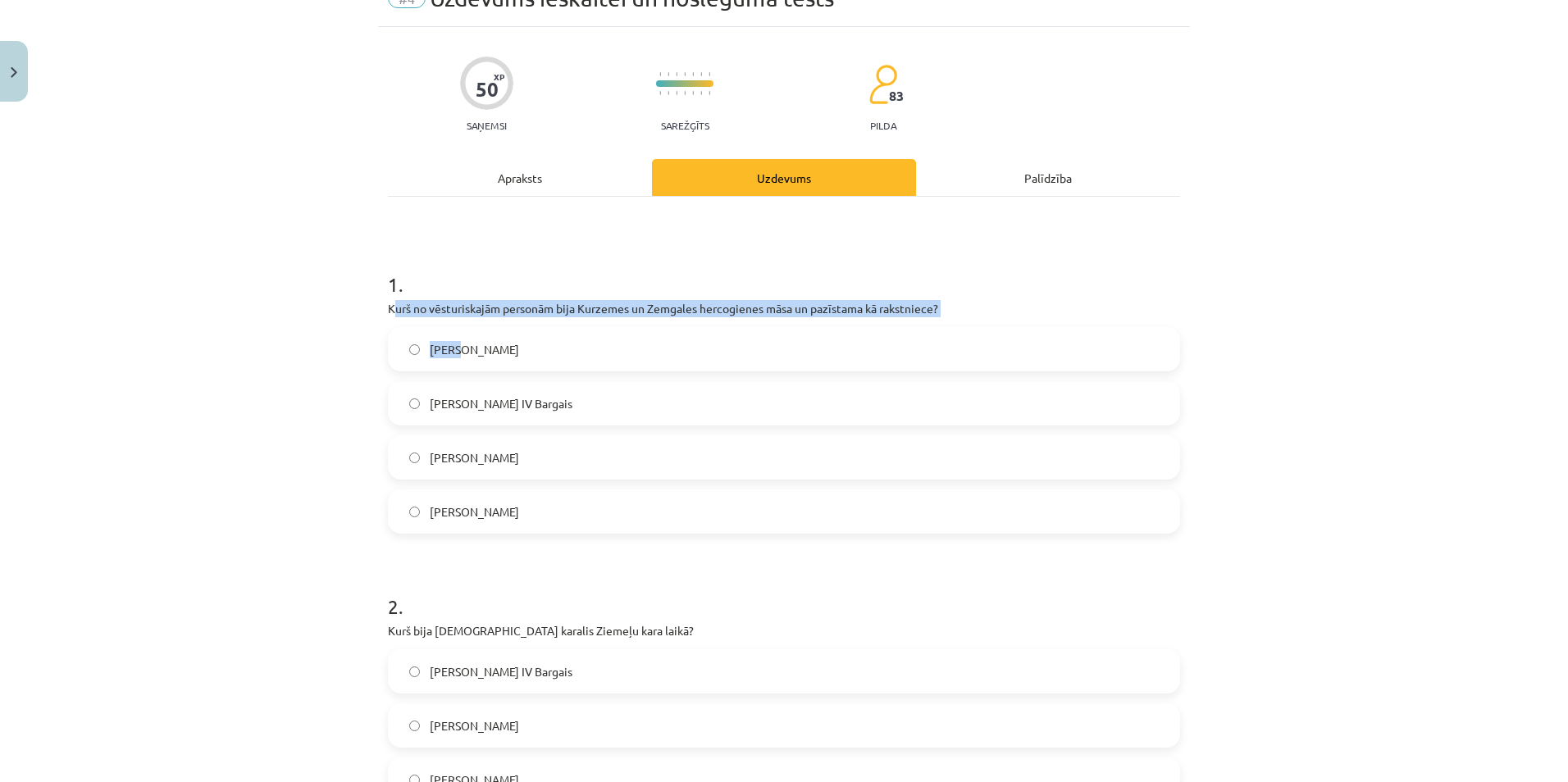
drag, startPoint x: 386, startPoint y: 307, endPoint x: 445, endPoint y: 324, distance: 61.4
click at [445, 325] on div "1 . Kurš no vēsturiskajām personām bija Kurzemes un Zemgales hercogienes māsa u…" at bounding box center [784, 389] width 793 height 290
drag, startPoint x: 445, startPoint y: 324, endPoint x: 325, endPoint y: 345, distance: 121.8
click at [324, 346] on div "Mācību tēma: Latvijas un pasaules vēstures 8. klases 2. ieskaites mācību materi…" at bounding box center [784, 391] width 1568 height 782
click at [368, 318] on div "Mācību tēma: Latvijas un pasaules vēstures 8. klases 2. ieskaites mācību materi…" at bounding box center [784, 391] width 1568 height 782
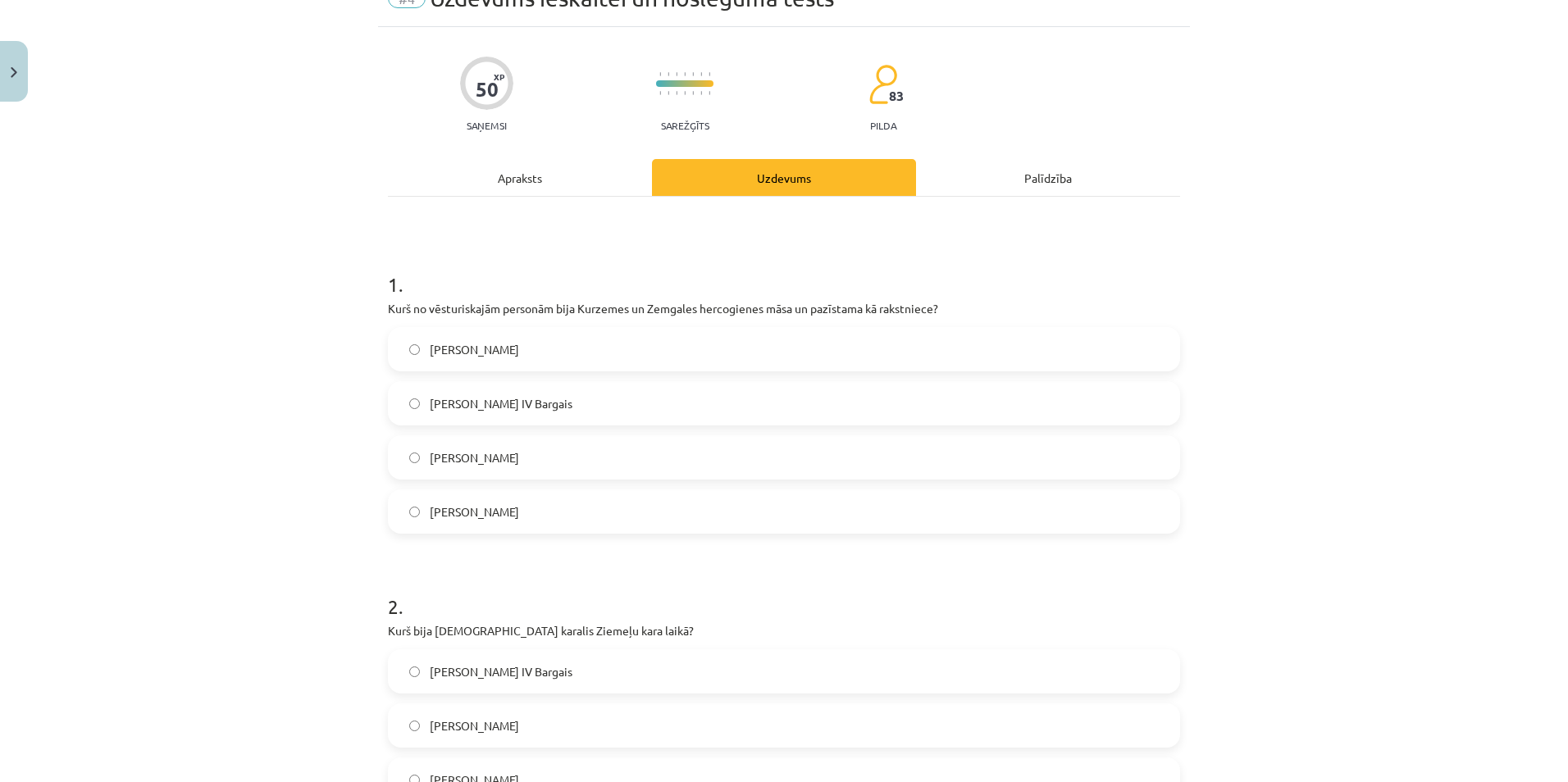
drag, startPoint x: 368, startPoint y: 318, endPoint x: 383, endPoint y: 326, distance: 17.0
click at [388, 326] on div "1 . Kurš no vēsturiskajām personām bija Kurzemes un Zemgales hercogienes māsa u…" at bounding box center [784, 389] width 793 height 290
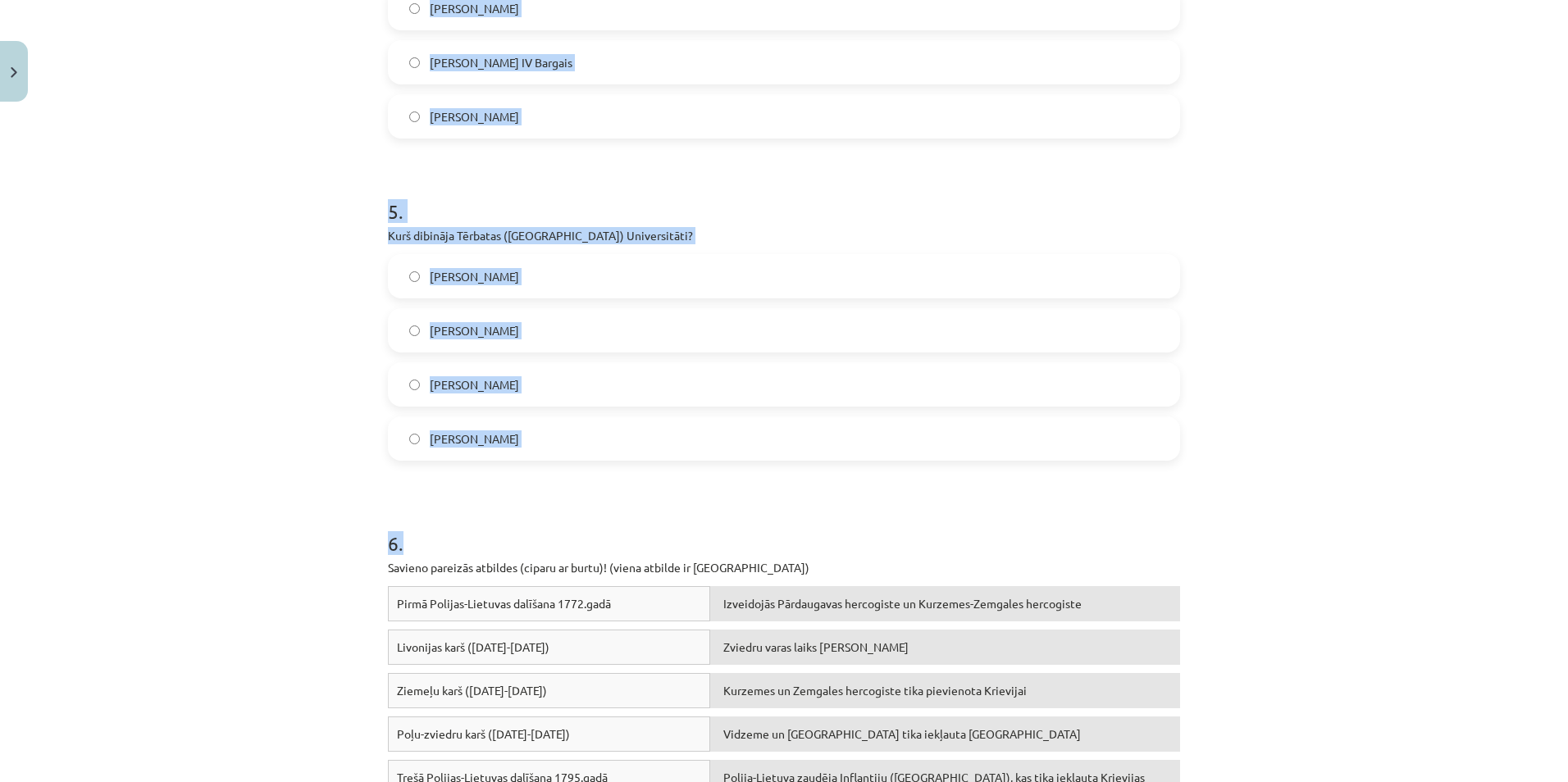
scroll to position [1557, 0]
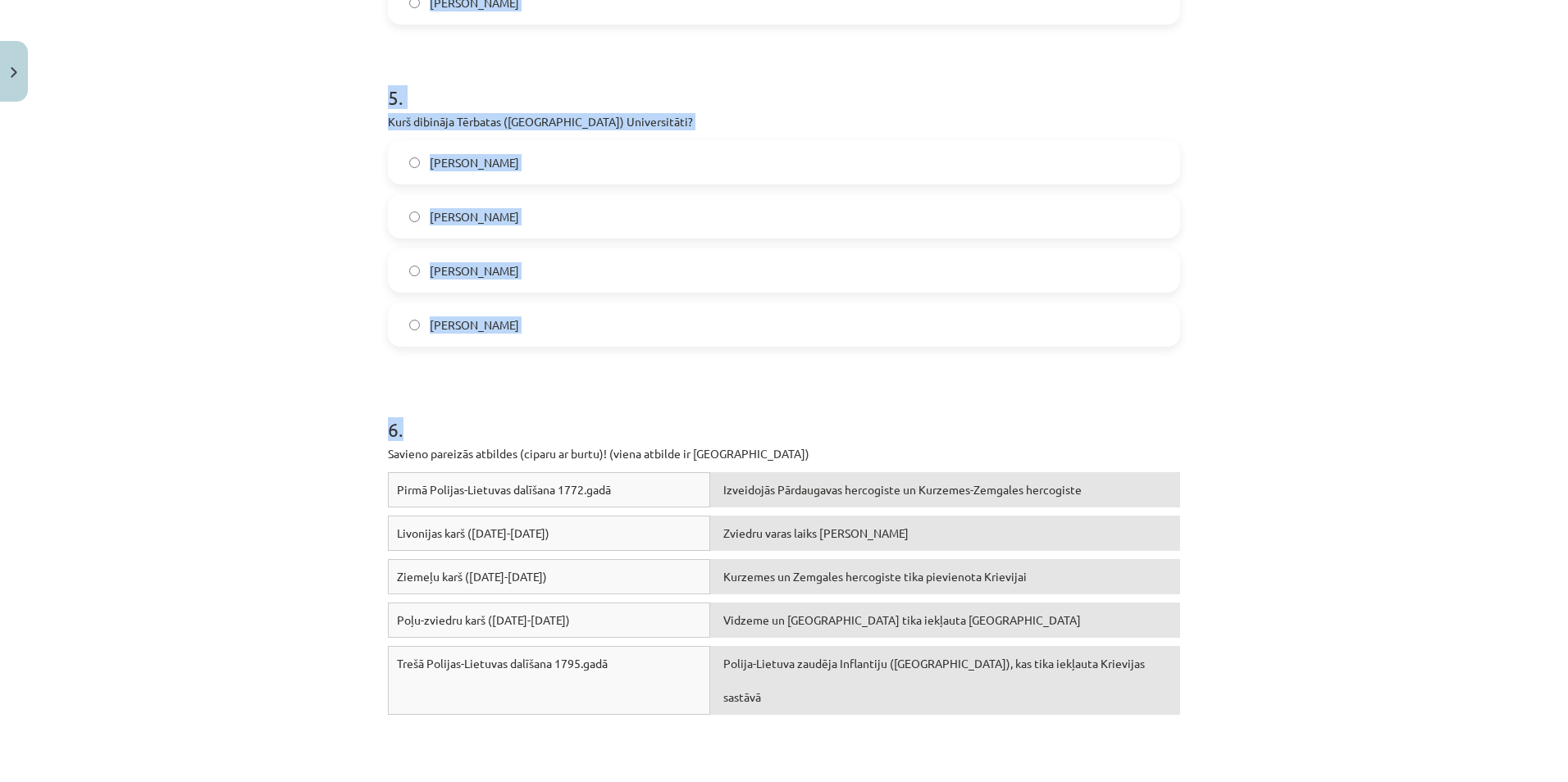
drag, startPoint x: 379, startPoint y: 305, endPoint x: 505, endPoint y: 319, distance: 126.8
click at [505, 319] on div "50 XP Saņemsi Sarežģīts 83 pilda Apraksts Uzdevums Palīdzība 1 . Kurš no vēstur…" at bounding box center [784, 356] width 812 height 3609
copy form "Kurš no vēsturiskajām personām bija Kurzemes un Zemgales hercogienes māsa un pa…"
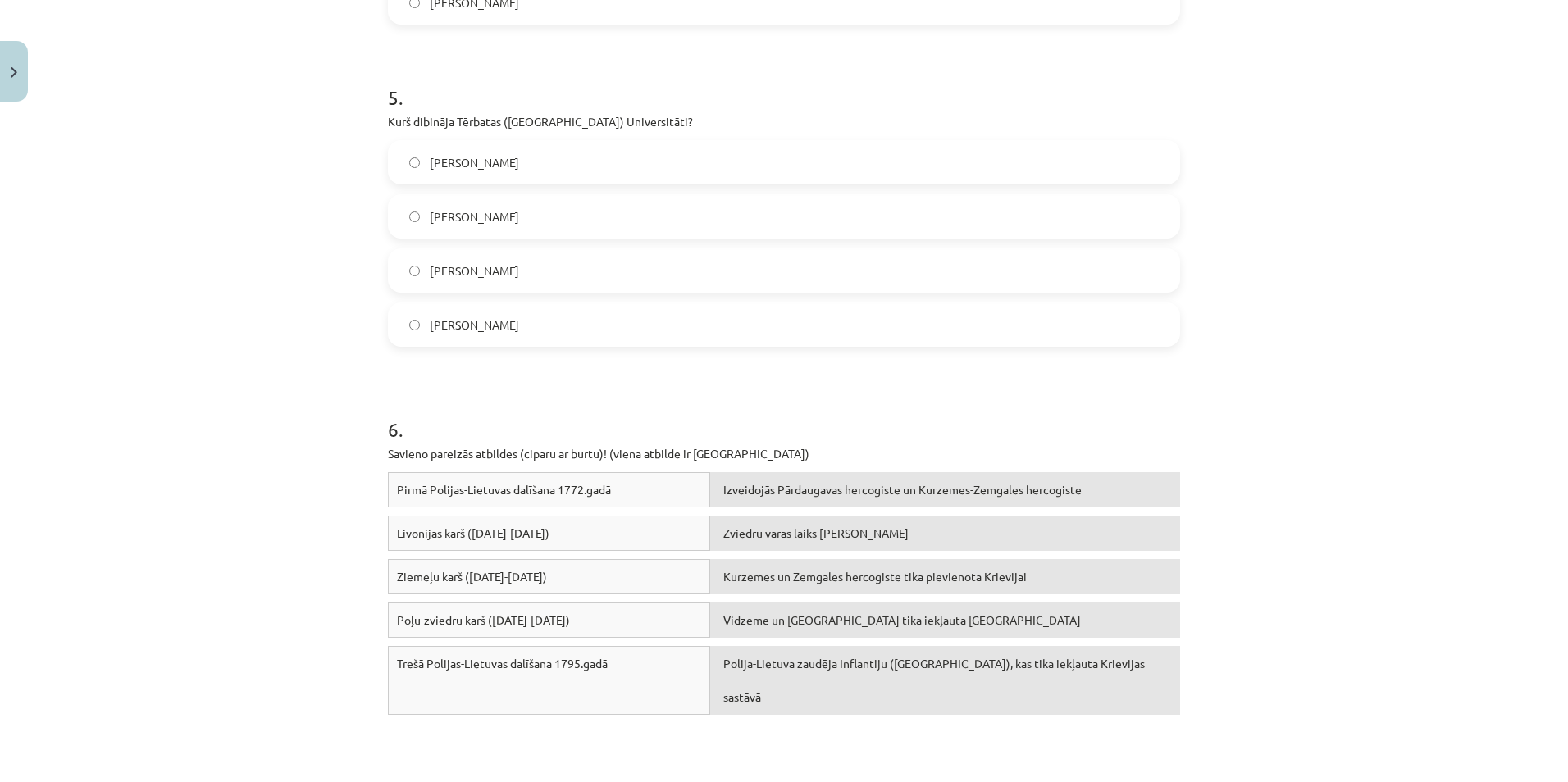
click at [295, 385] on div "Mācību tēma: Latvijas un pasaules vēstures 8. klases 2. ieskaites mācību materi…" at bounding box center [784, 391] width 1568 height 782
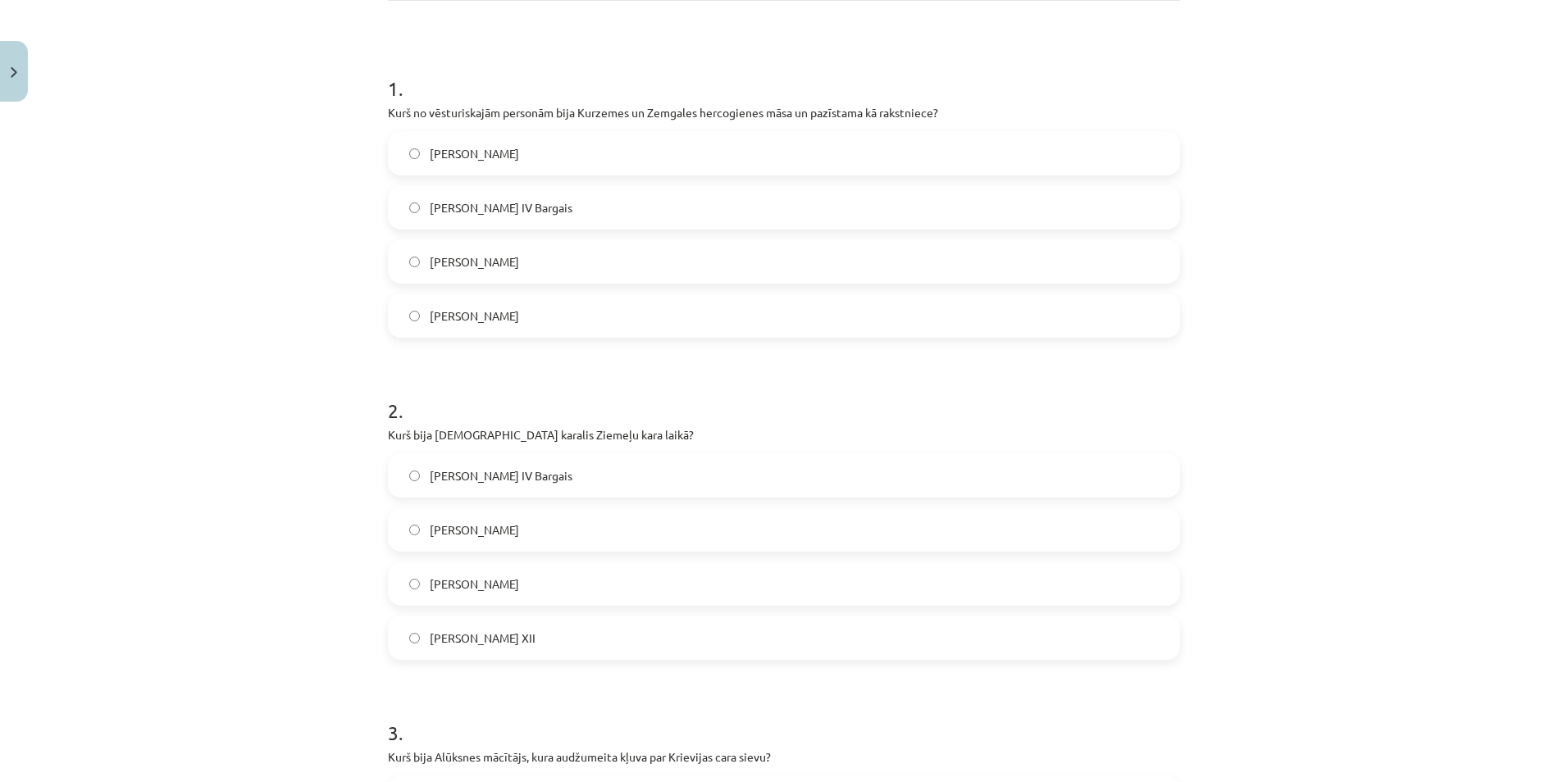
scroll to position [164, 0]
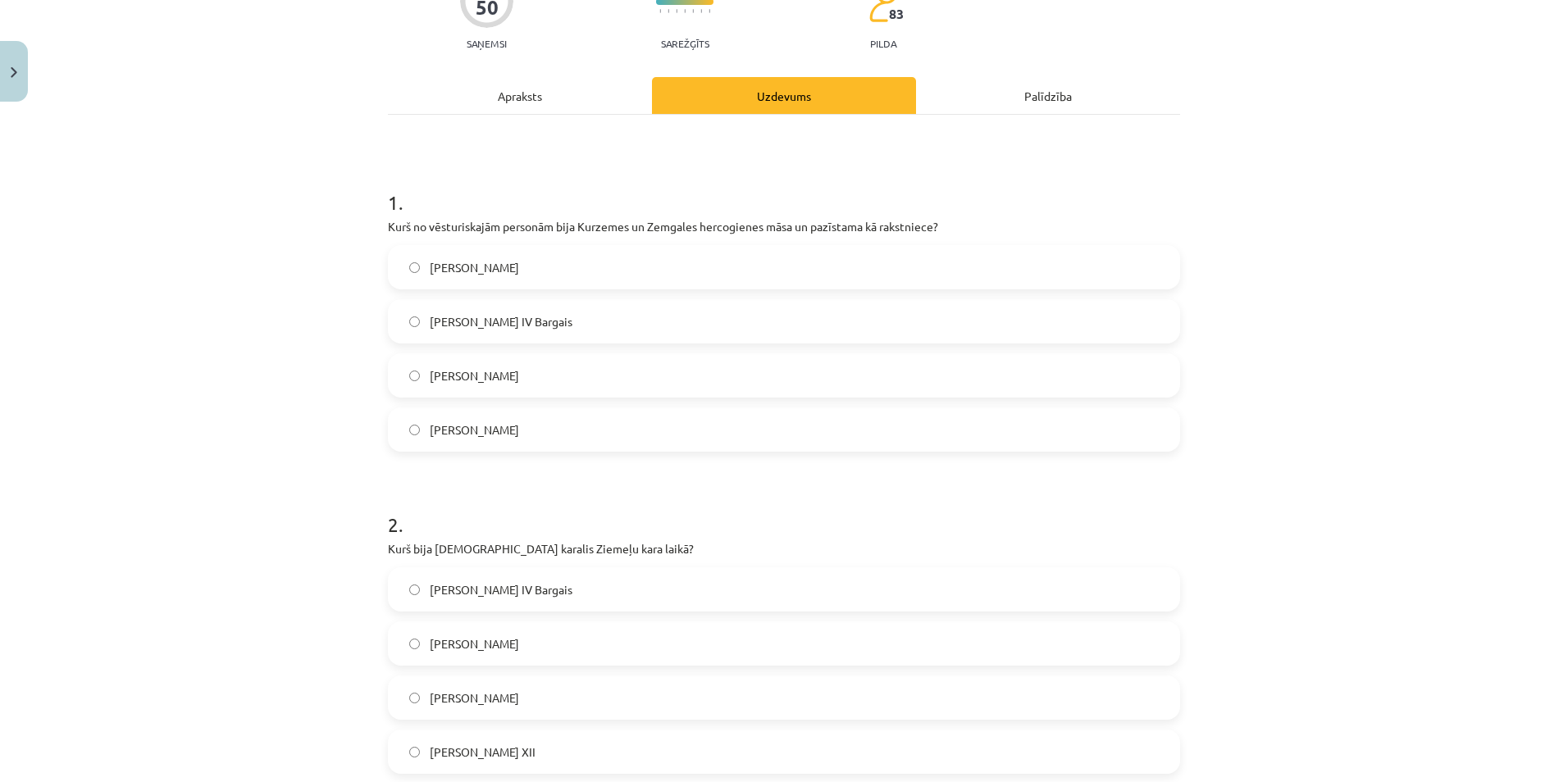
click at [462, 259] on span "[PERSON_NAME]" at bounding box center [475, 268] width 90 height 17
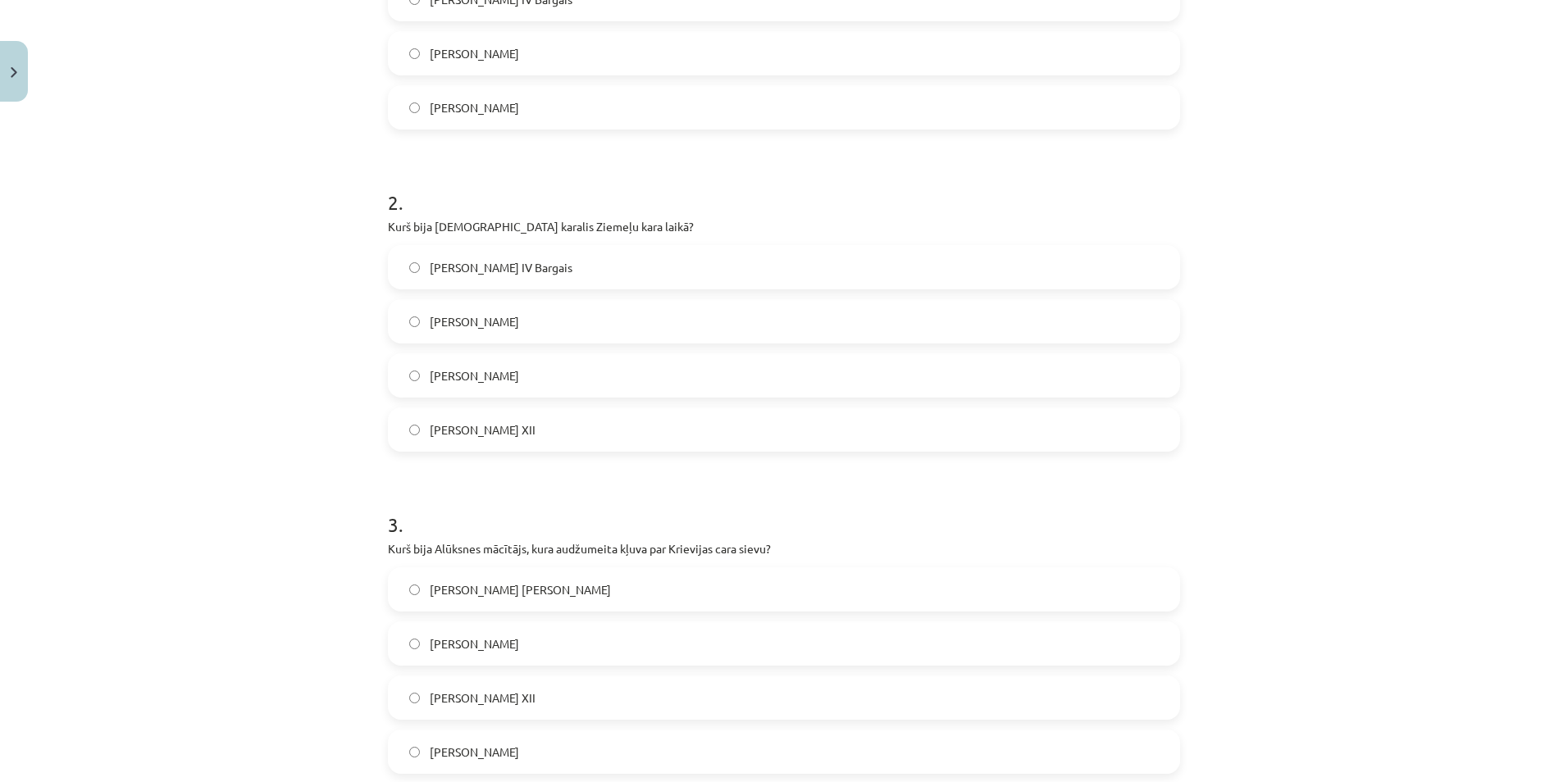
scroll to position [491, 0]
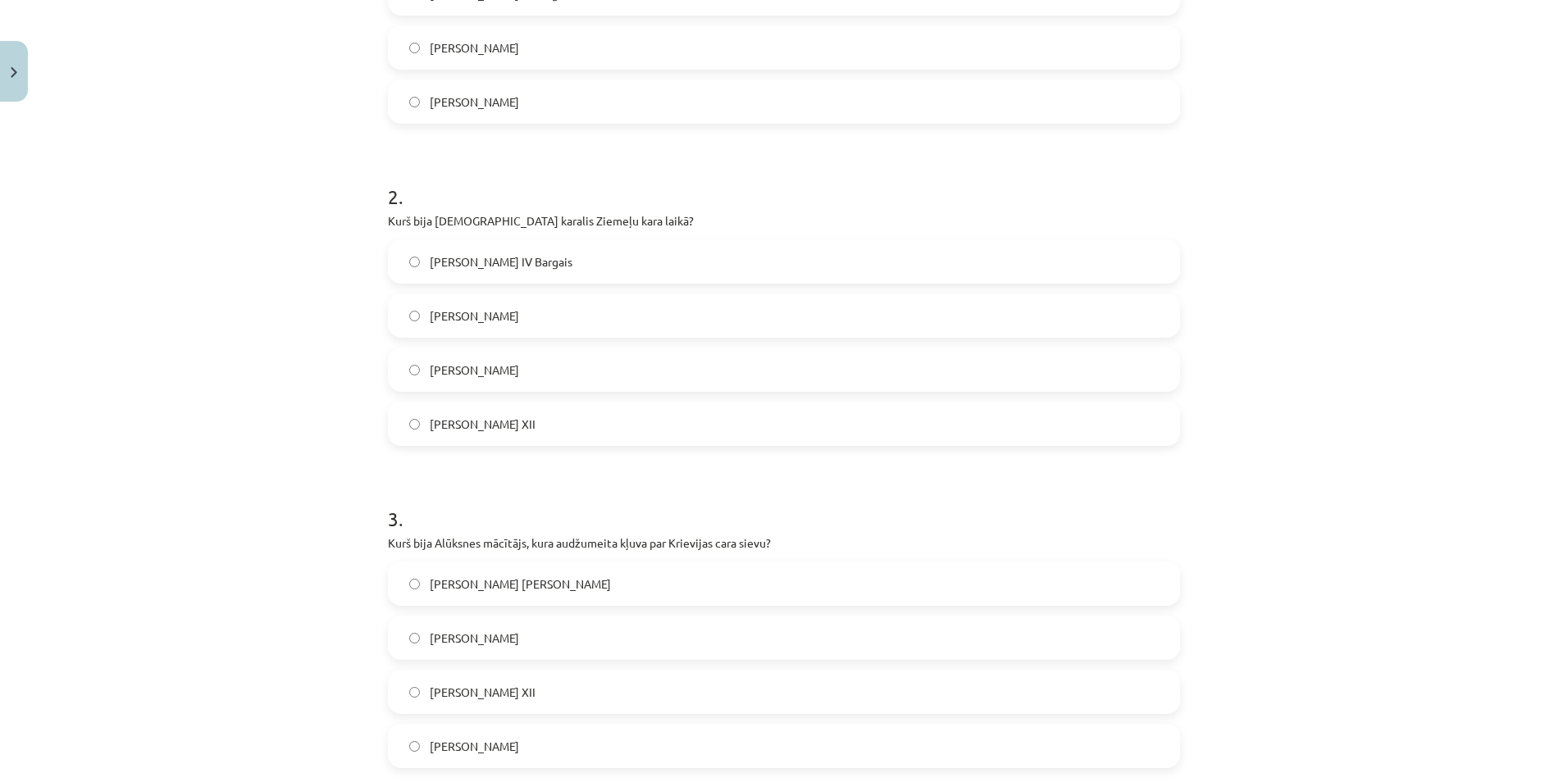
click at [430, 431] on span "[PERSON_NAME] XII" at bounding box center [483, 424] width 106 height 17
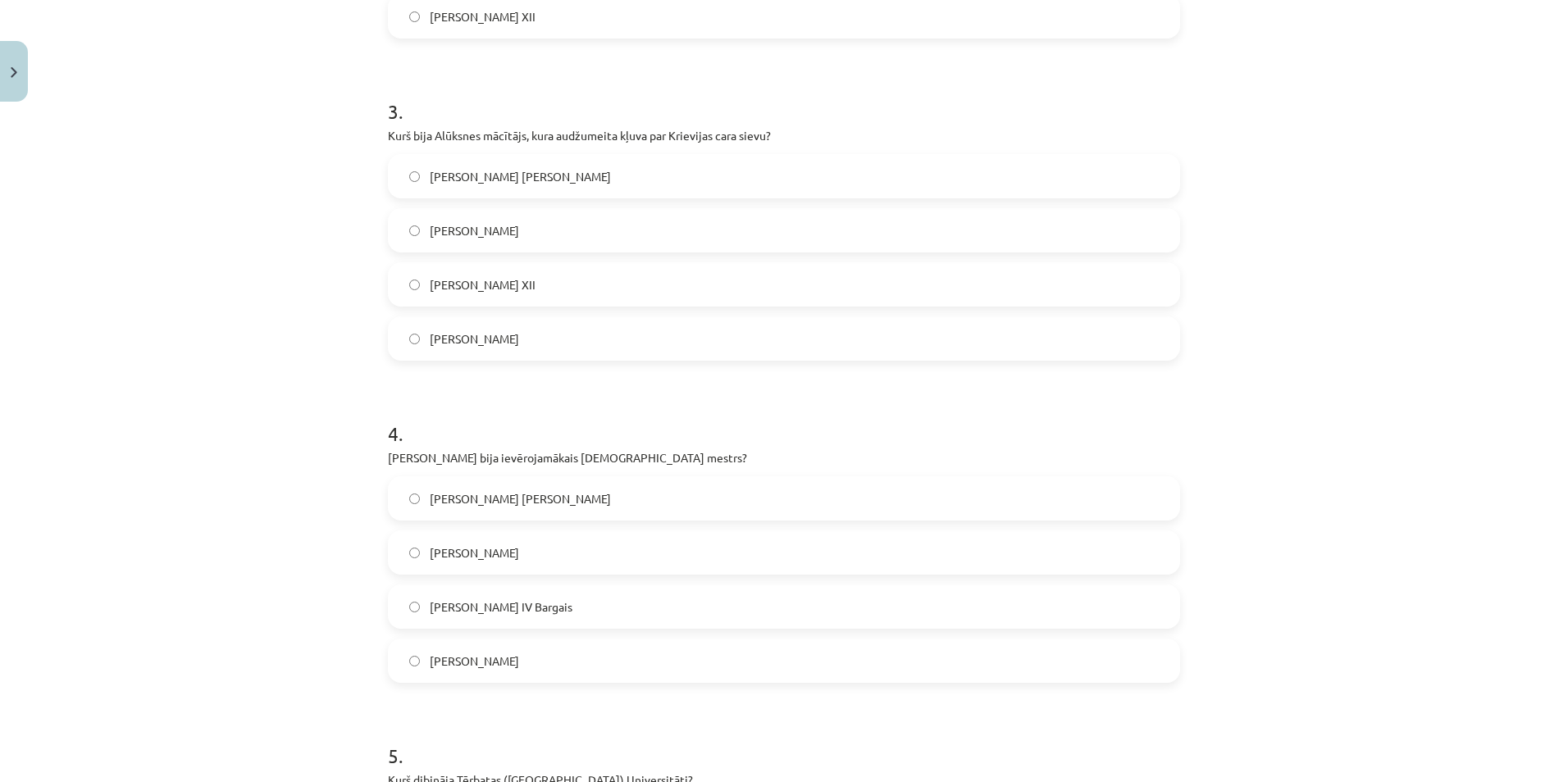
scroll to position [902, 0]
drag, startPoint x: 452, startPoint y: 448, endPoint x: 421, endPoint y: 530, distance: 87.7
drag, startPoint x: 421, startPoint y: 530, endPoint x: 280, endPoint y: 308, distance: 263.0
click at [267, 311] on div "Mācību tēma: Latvijas un pasaules vēstures 8. klases 2. ieskaites mācību materi…" at bounding box center [784, 391] width 1568 height 782
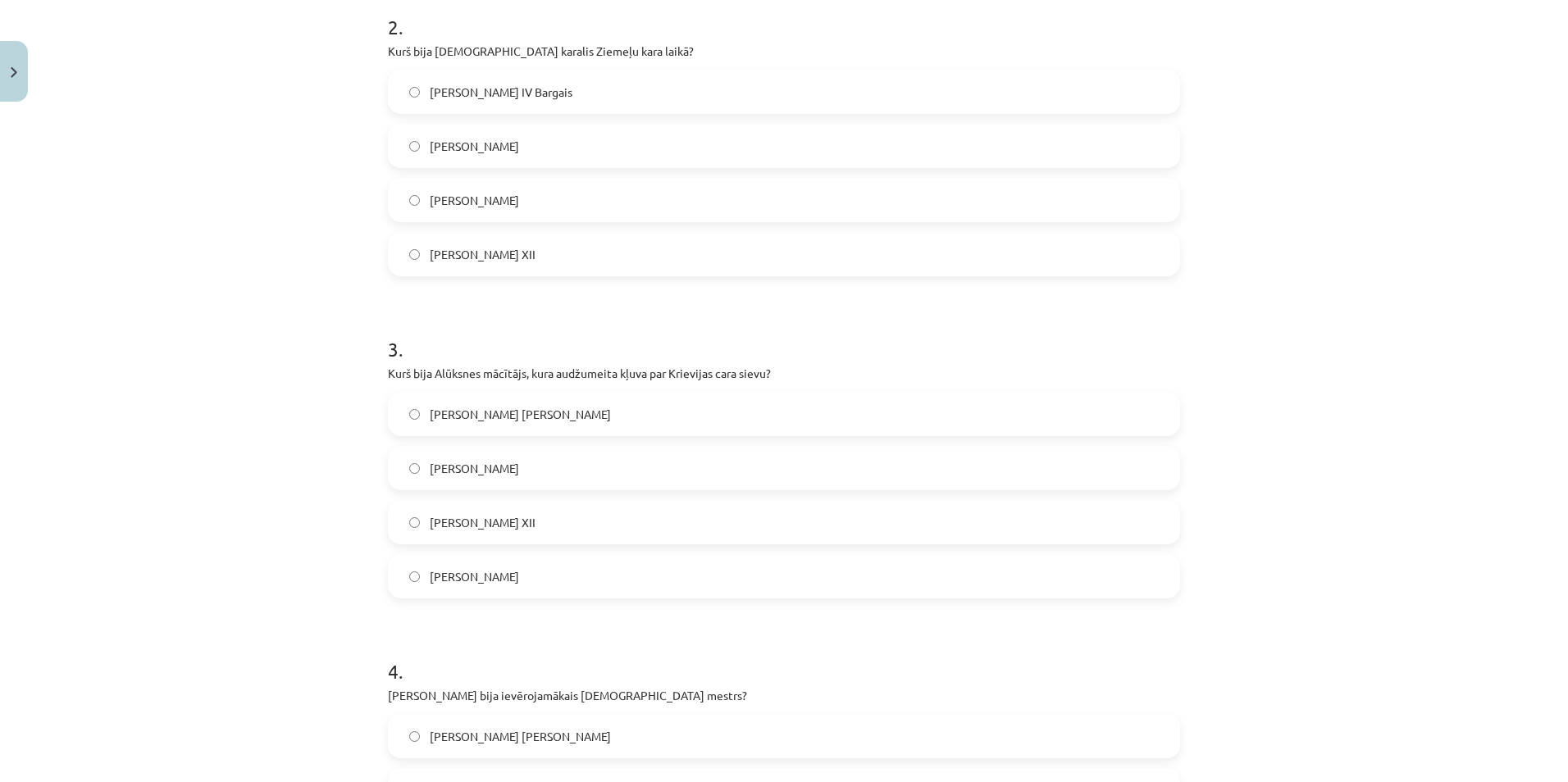
scroll to position [656, 0]
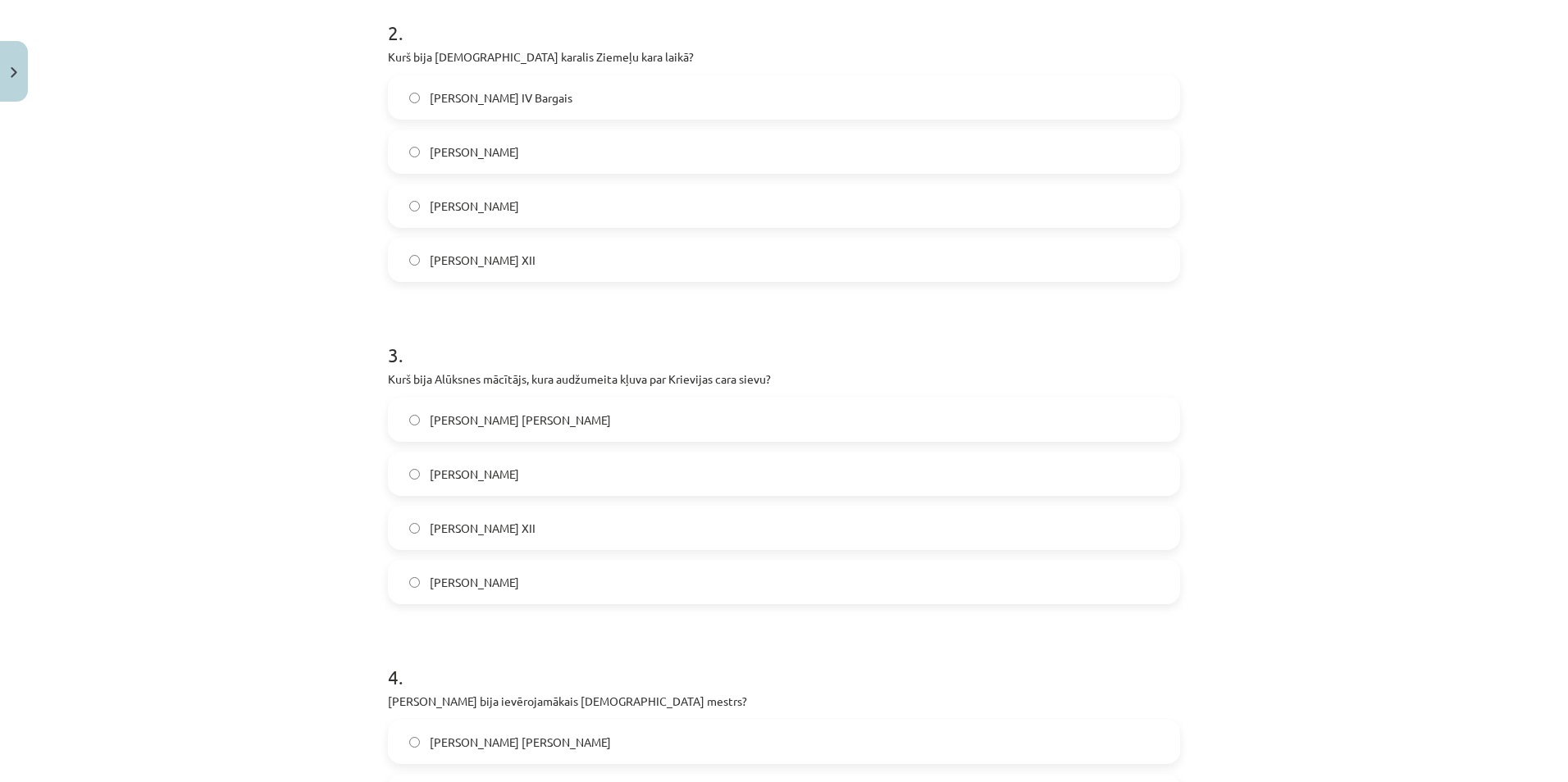
click at [479, 144] on span "[PERSON_NAME]" at bounding box center [475, 152] width 90 height 17
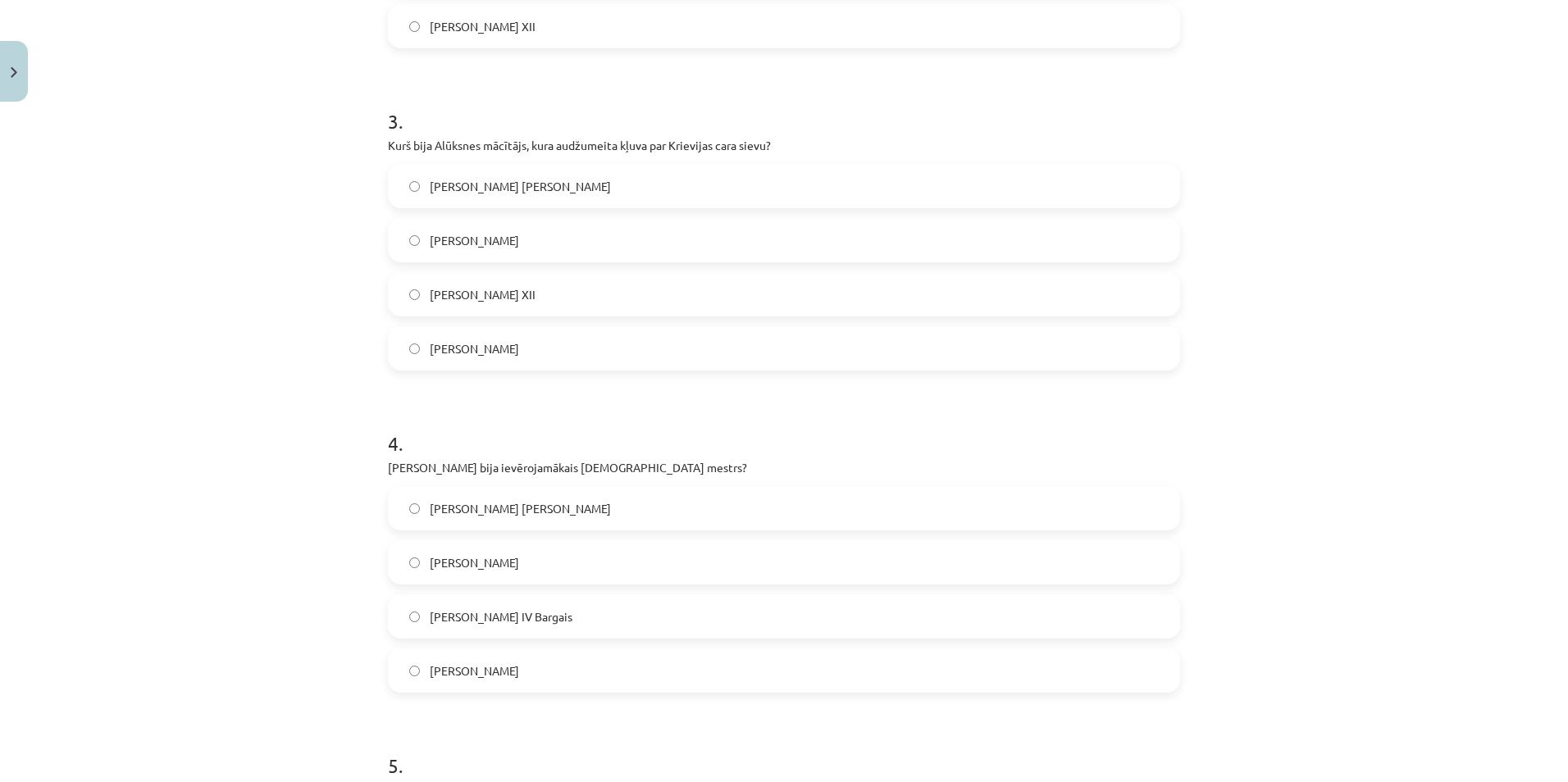
scroll to position [902, 0]
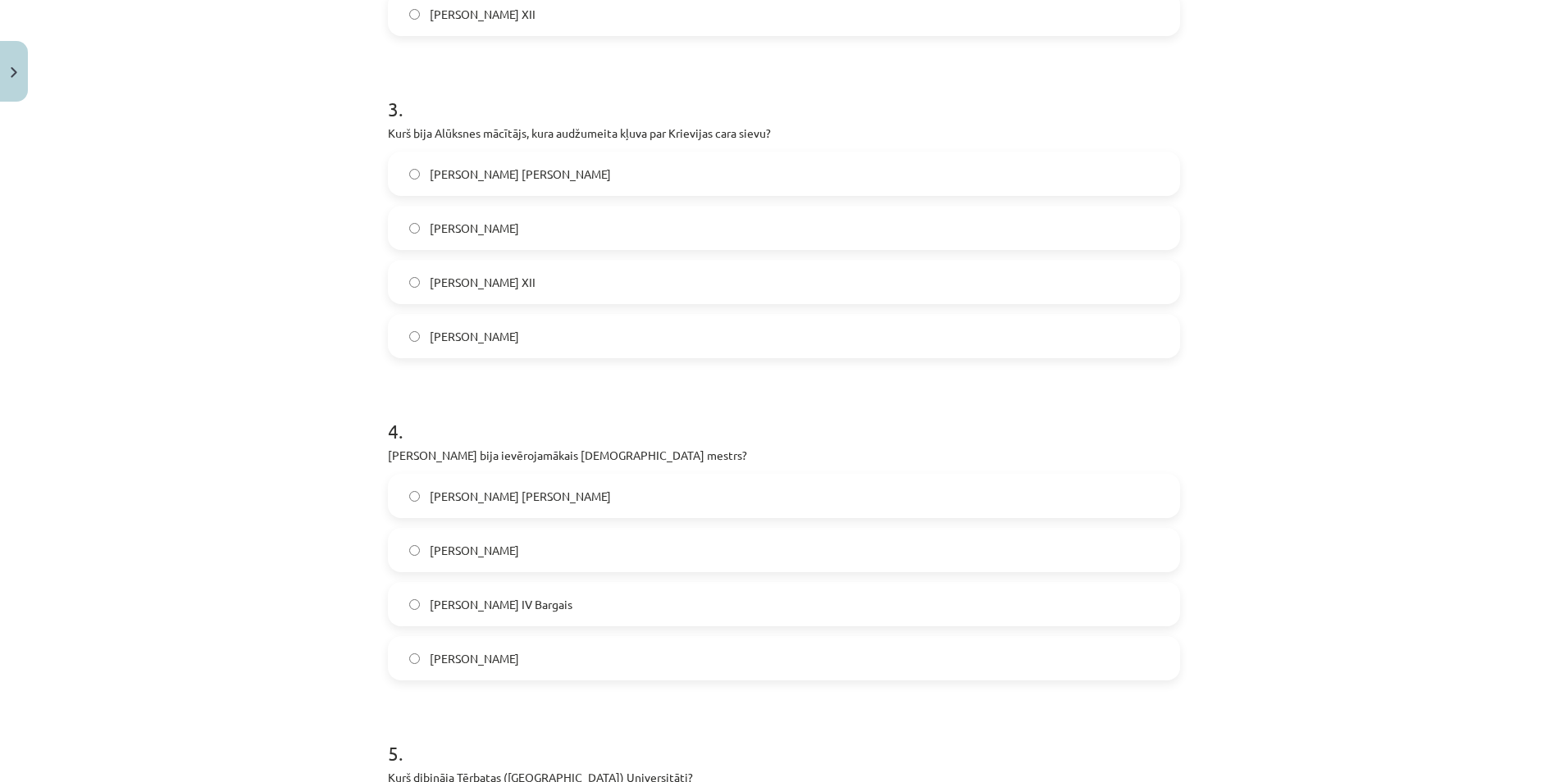
click at [441, 275] on span "[PERSON_NAME] XII" at bounding box center [483, 282] width 106 height 17
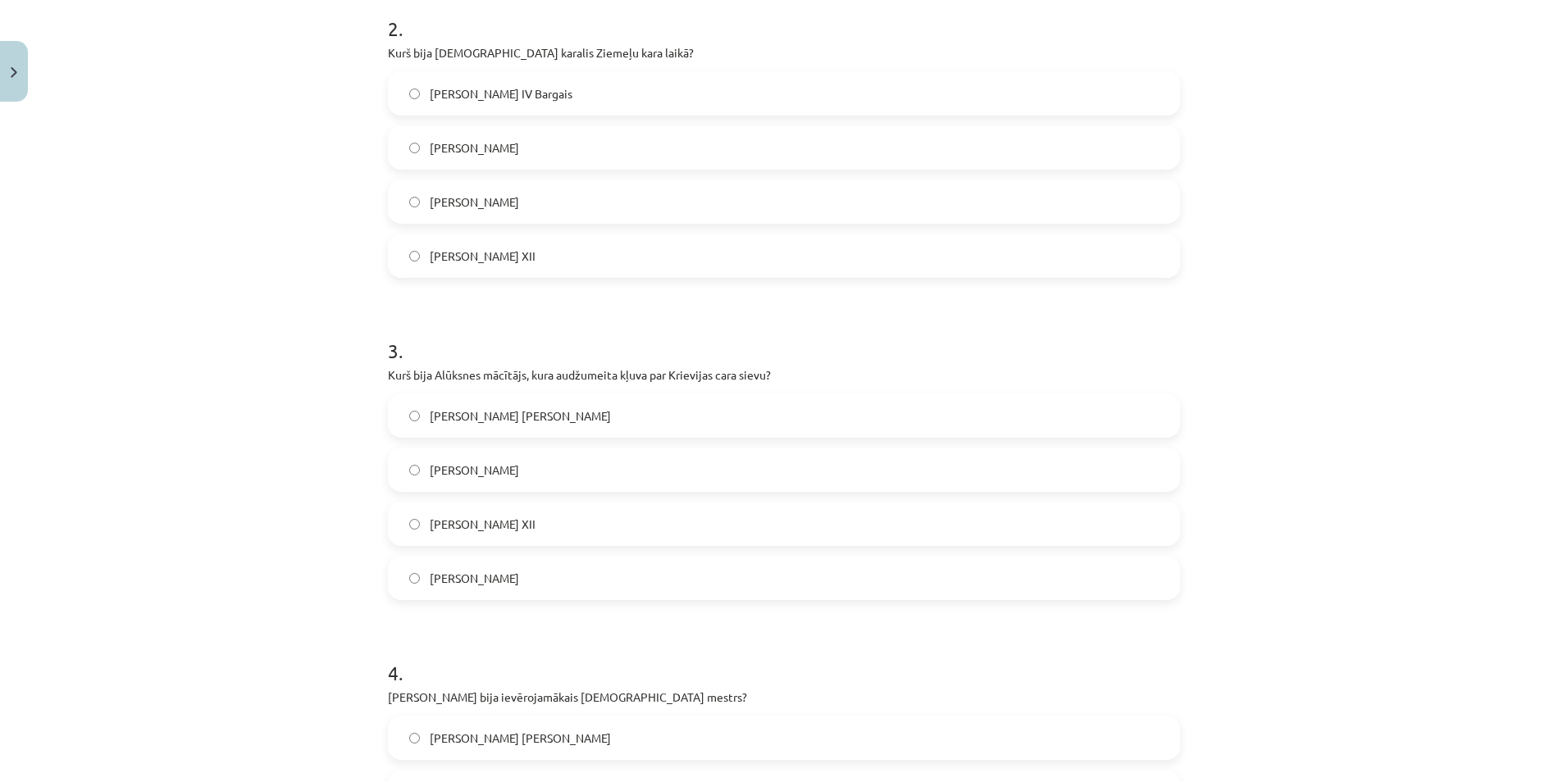
scroll to position [656, 0]
click at [445, 249] on label "[PERSON_NAME] XII" at bounding box center [784, 260] width 789 height 41
drag, startPoint x: 468, startPoint y: 136, endPoint x: 478, endPoint y: 150, distance: 17.2
click at [469, 139] on label "[PERSON_NAME]" at bounding box center [784, 151] width 789 height 41
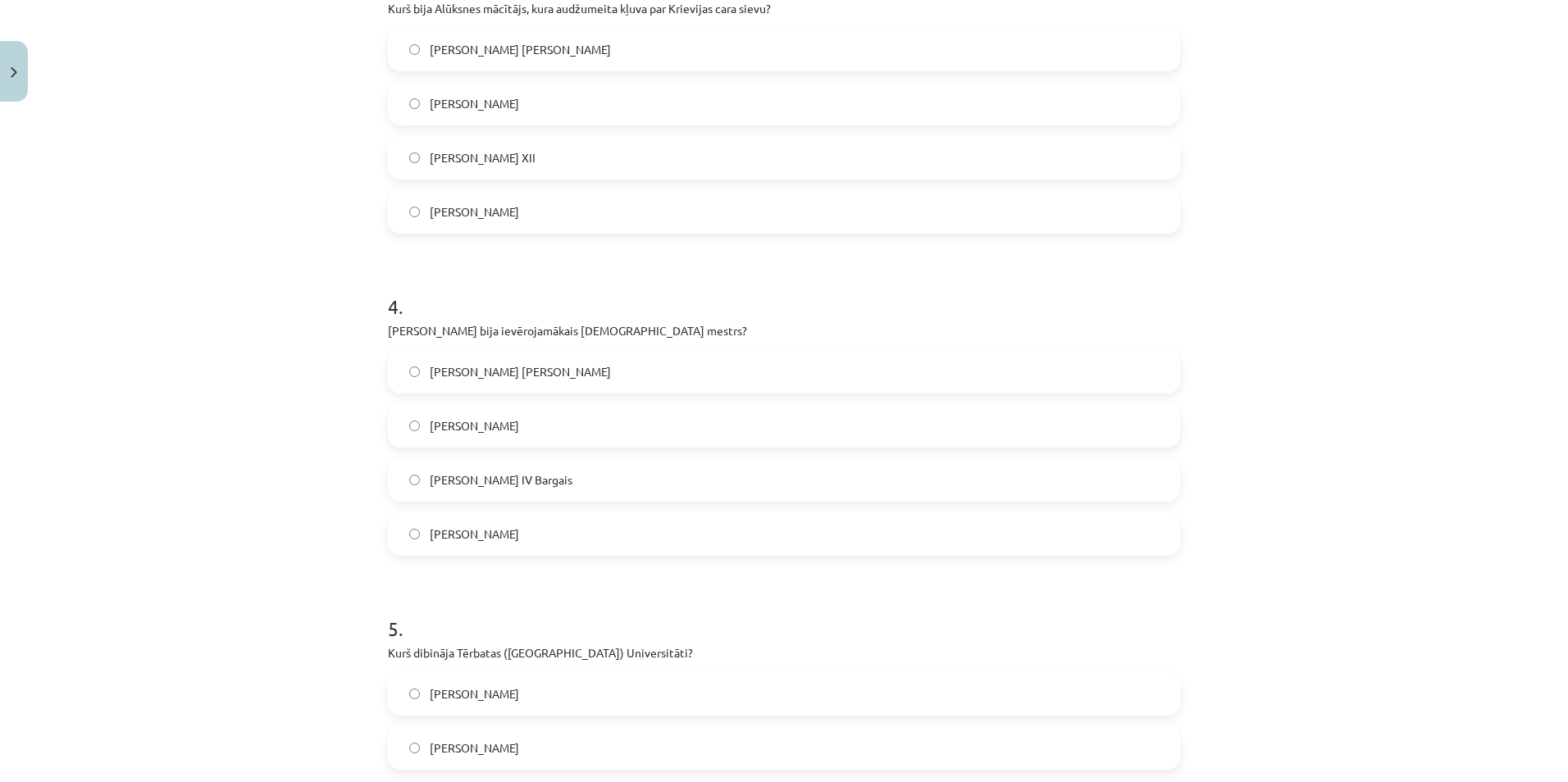
scroll to position [1066, 0]
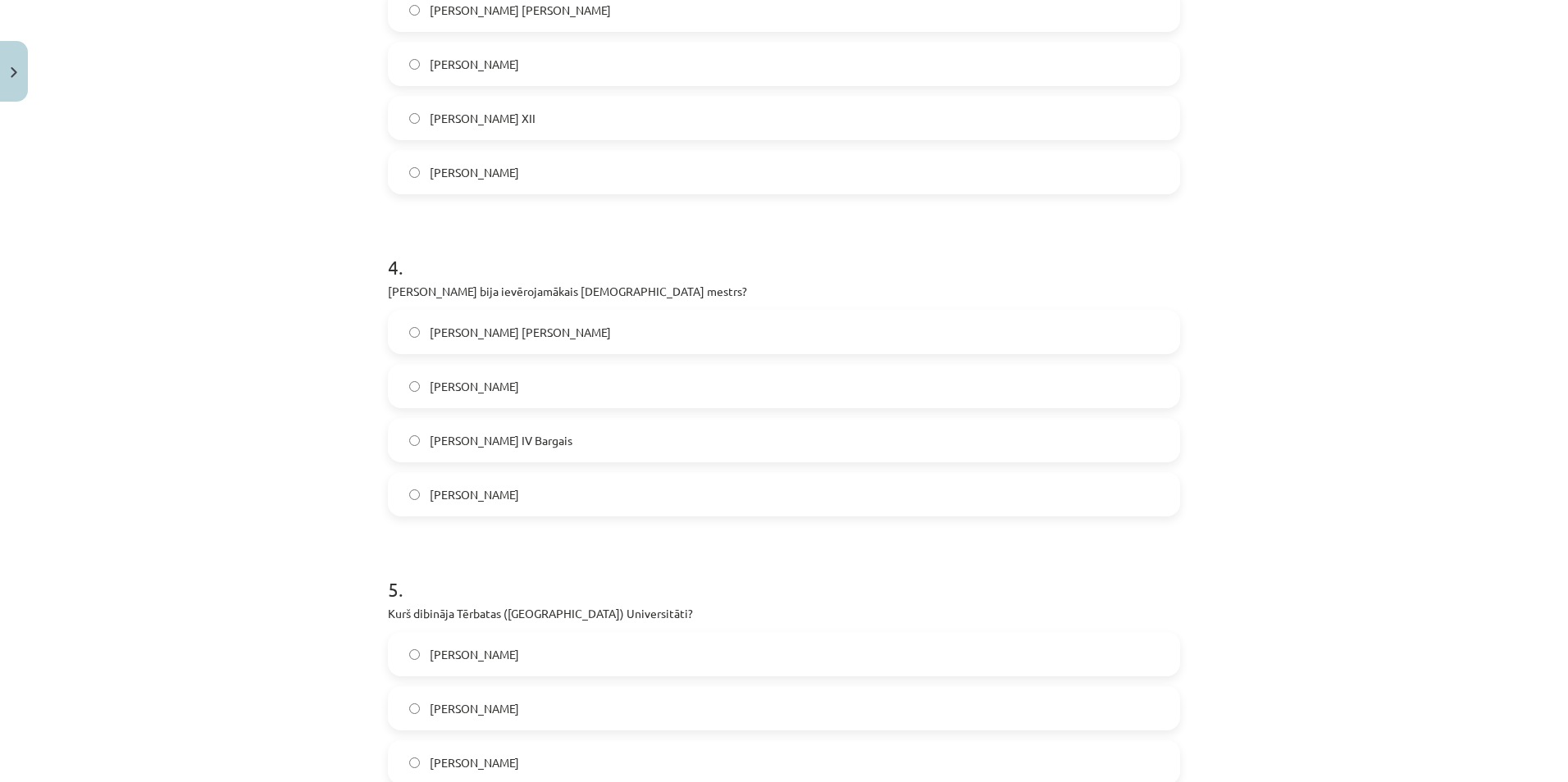
click at [403, 334] on label "[PERSON_NAME] [PERSON_NAME]" at bounding box center [784, 332] width 789 height 41
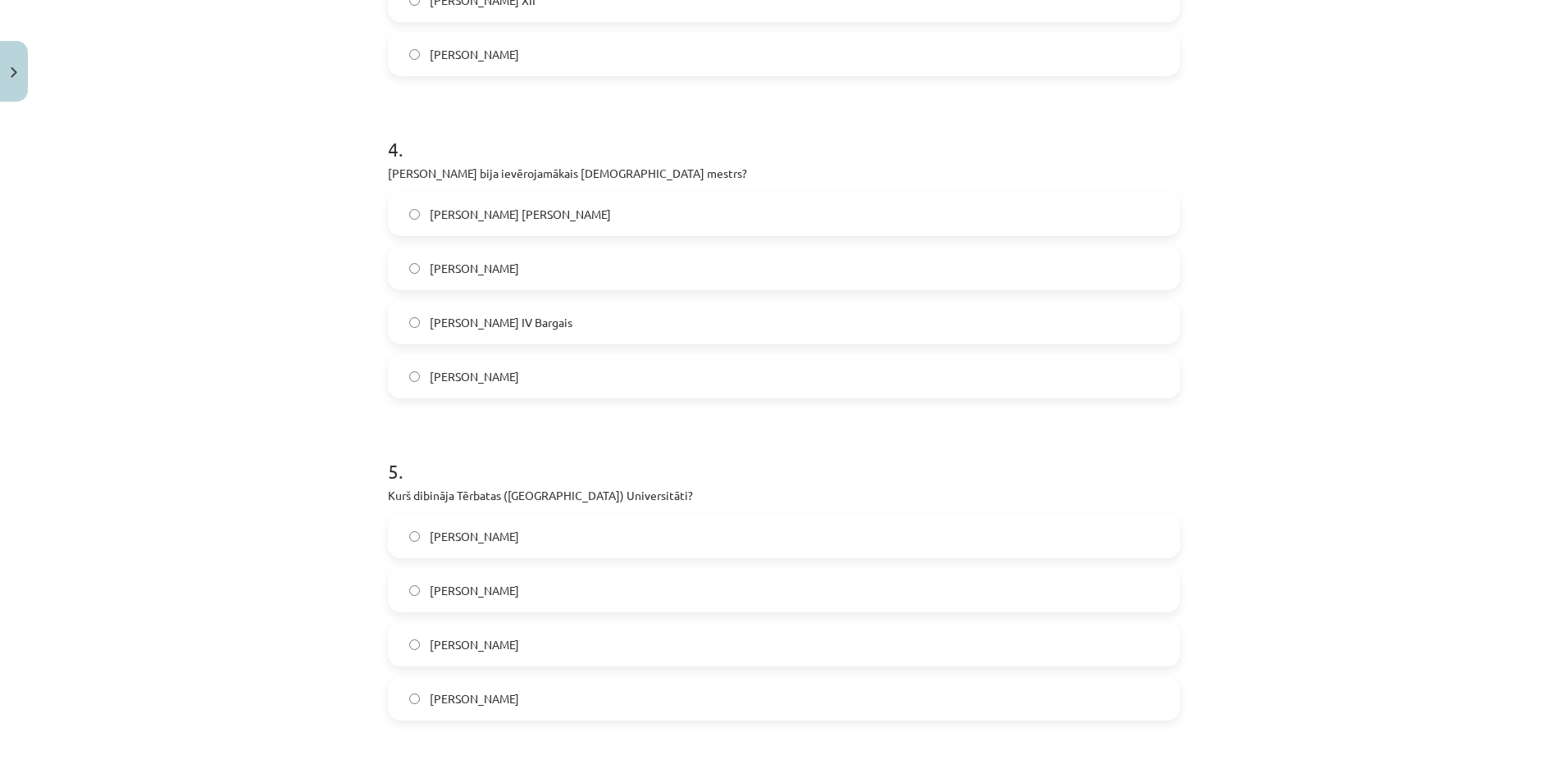
scroll to position [1312, 0]
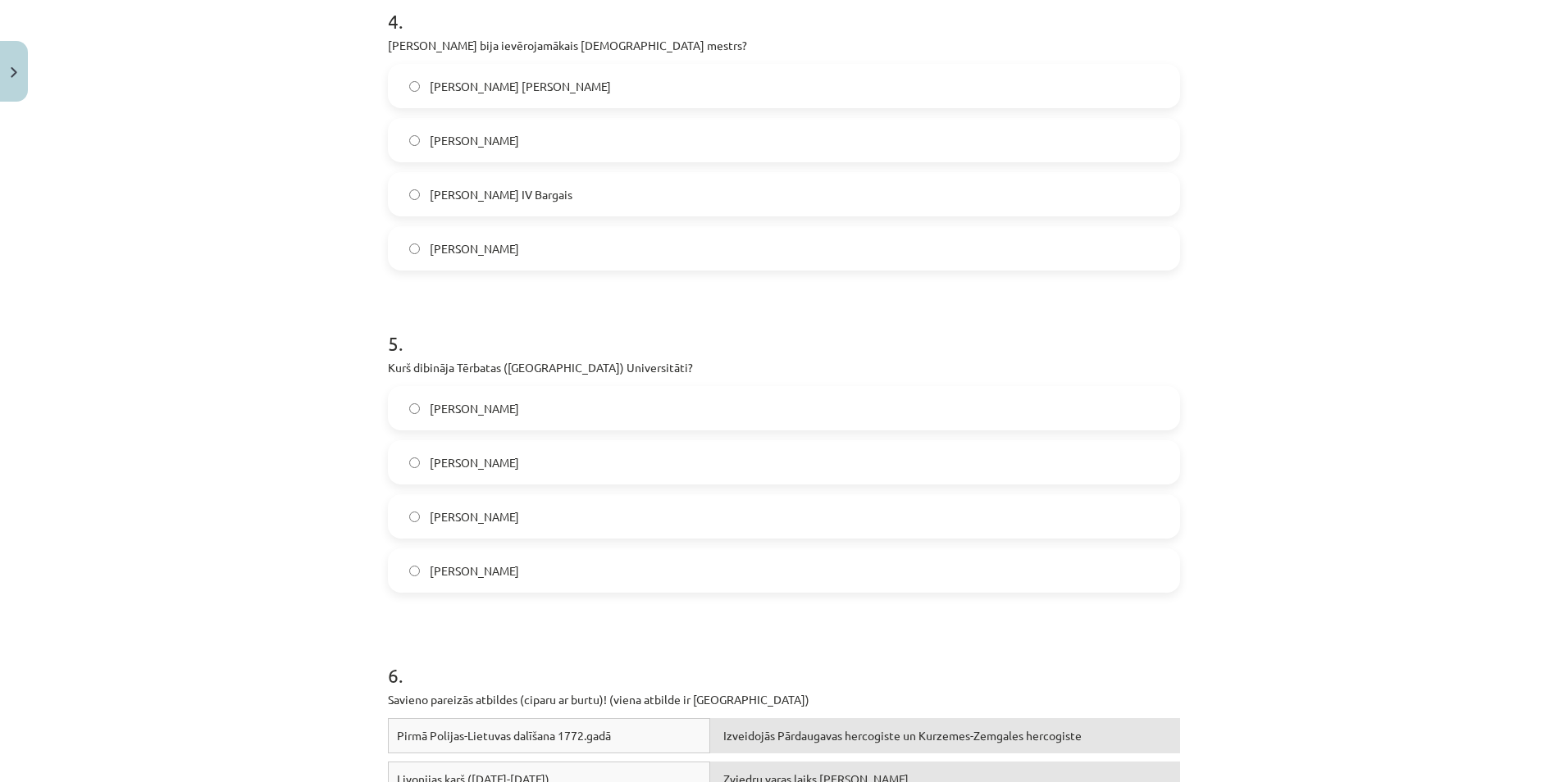
click at [439, 511] on span "[PERSON_NAME]" at bounding box center [475, 517] width 90 height 17
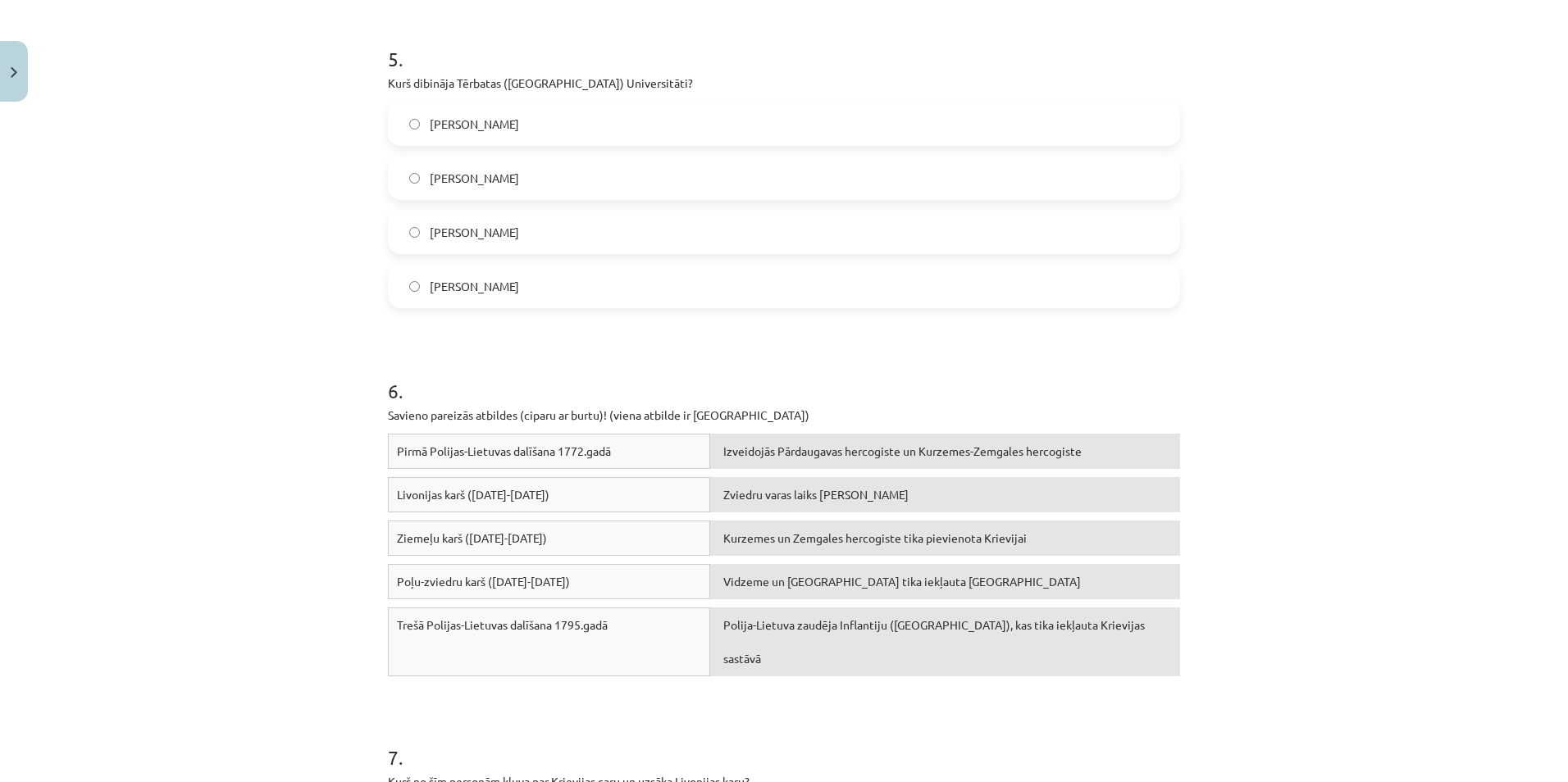
scroll to position [1721, 0]
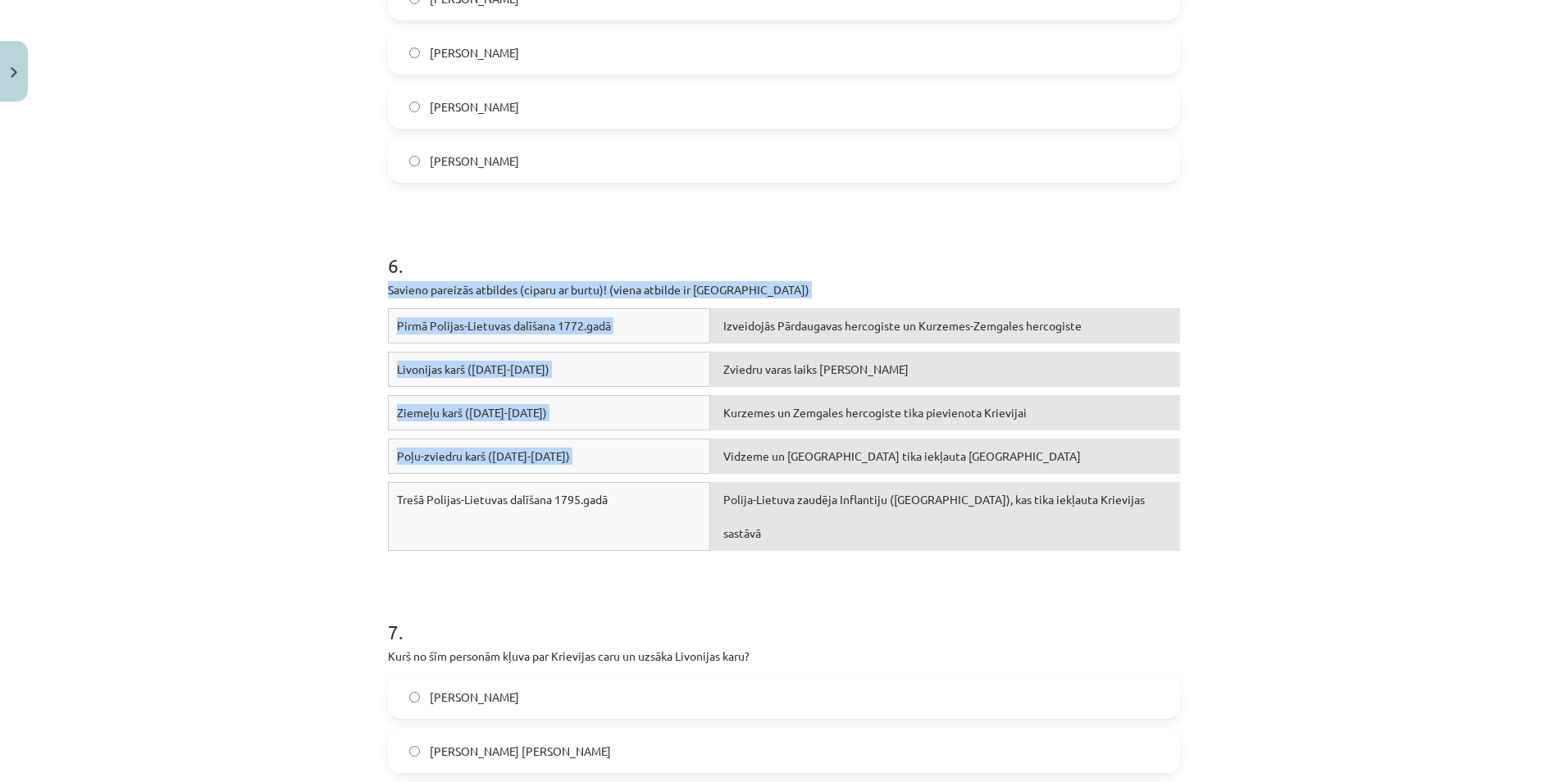
drag, startPoint x: 378, startPoint y: 289, endPoint x: 728, endPoint y: 471, distance: 394.5
click at [728, 471] on div "50 XP Saņemsi Sarežģīts 83 pilda Apraksts Uzdevums Palīdzība 1 . Kurš no vēstur…" at bounding box center [784, 191] width 812 height 3609
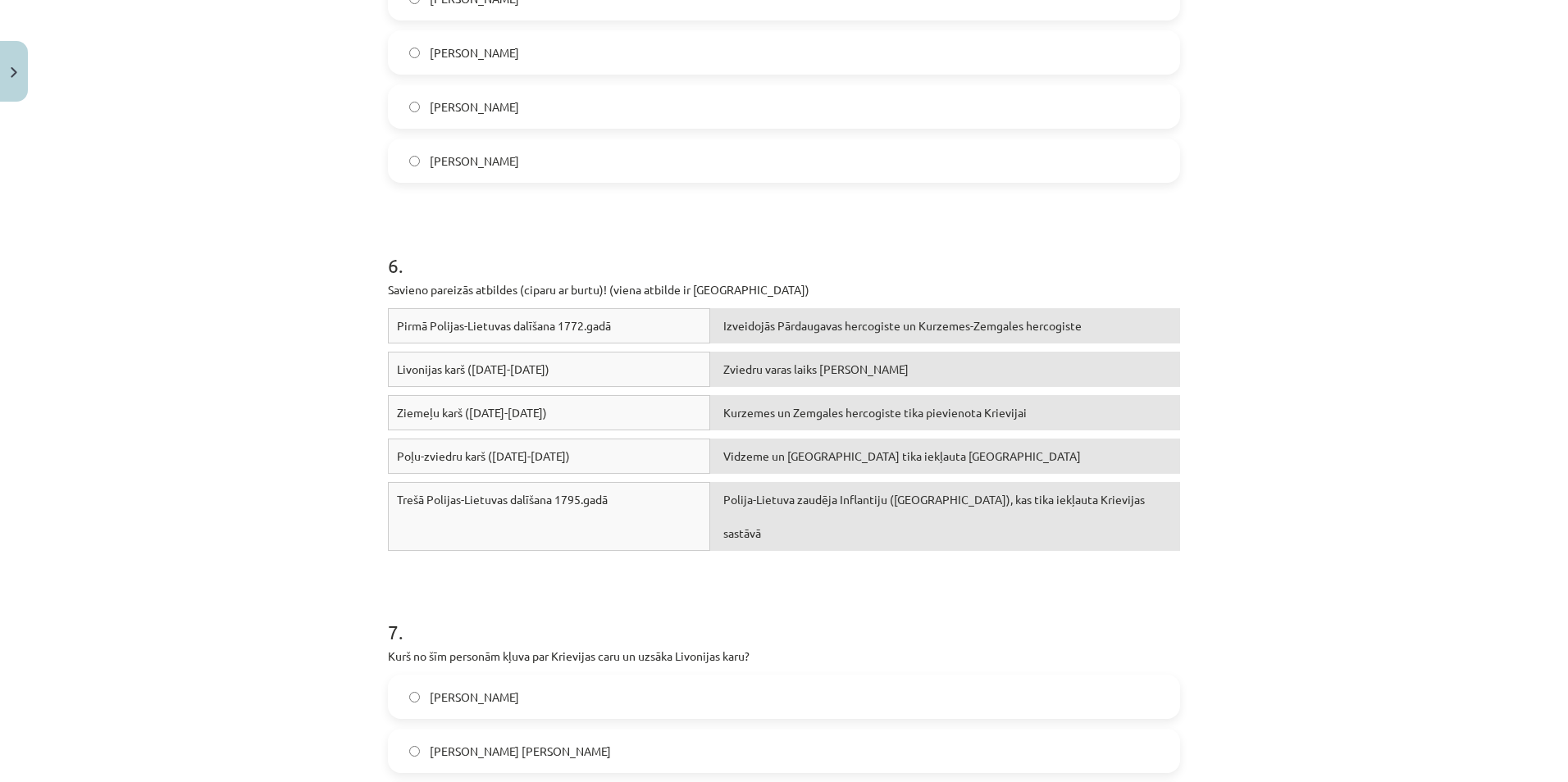
drag, startPoint x: 728, startPoint y: 471, endPoint x: 785, endPoint y: 176, distance: 300.5
click at [785, 176] on label "[PERSON_NAME]" at bounding box center [784, 161] width 789 height 41
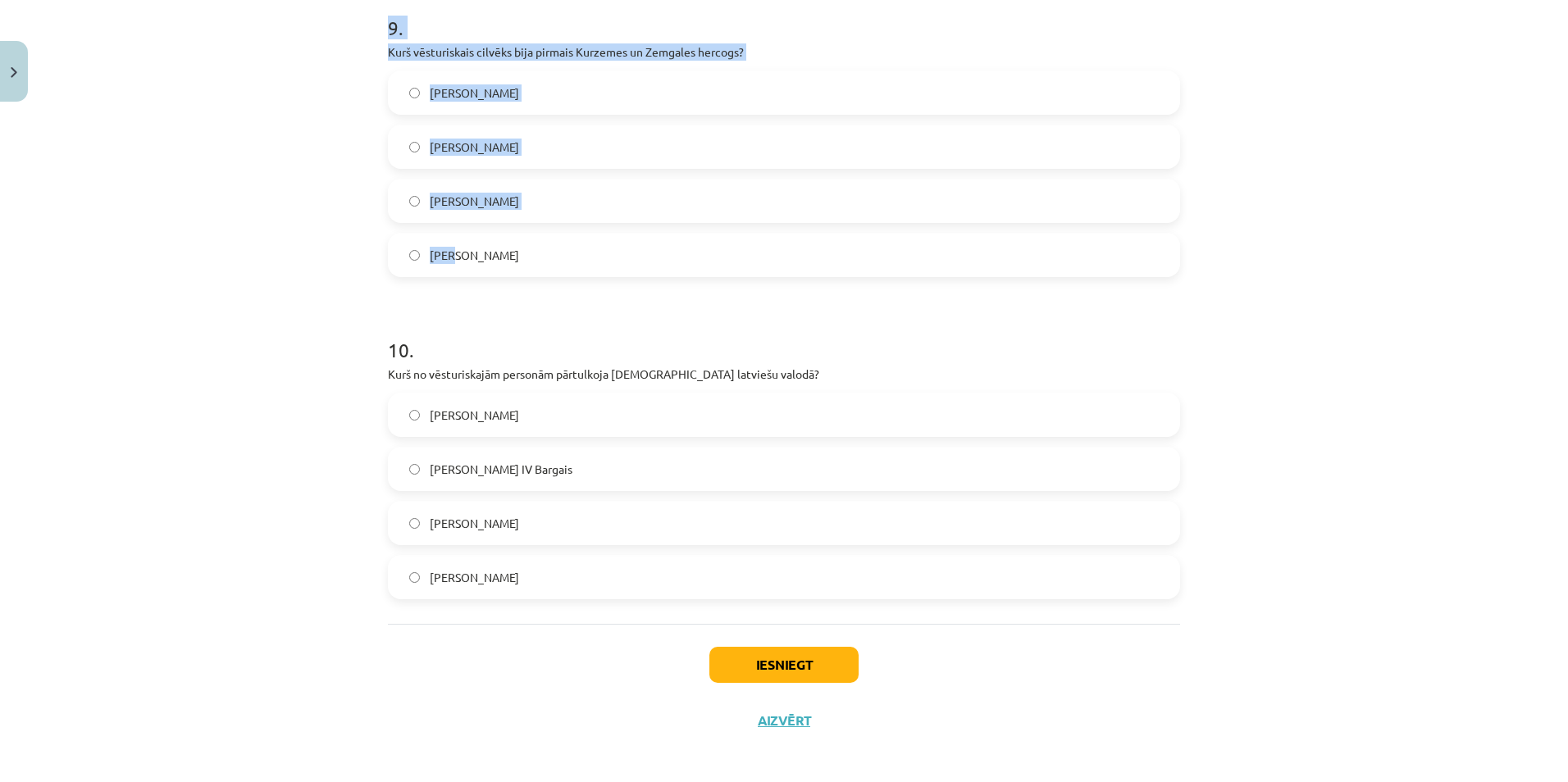
scroll to position [2972, 0]
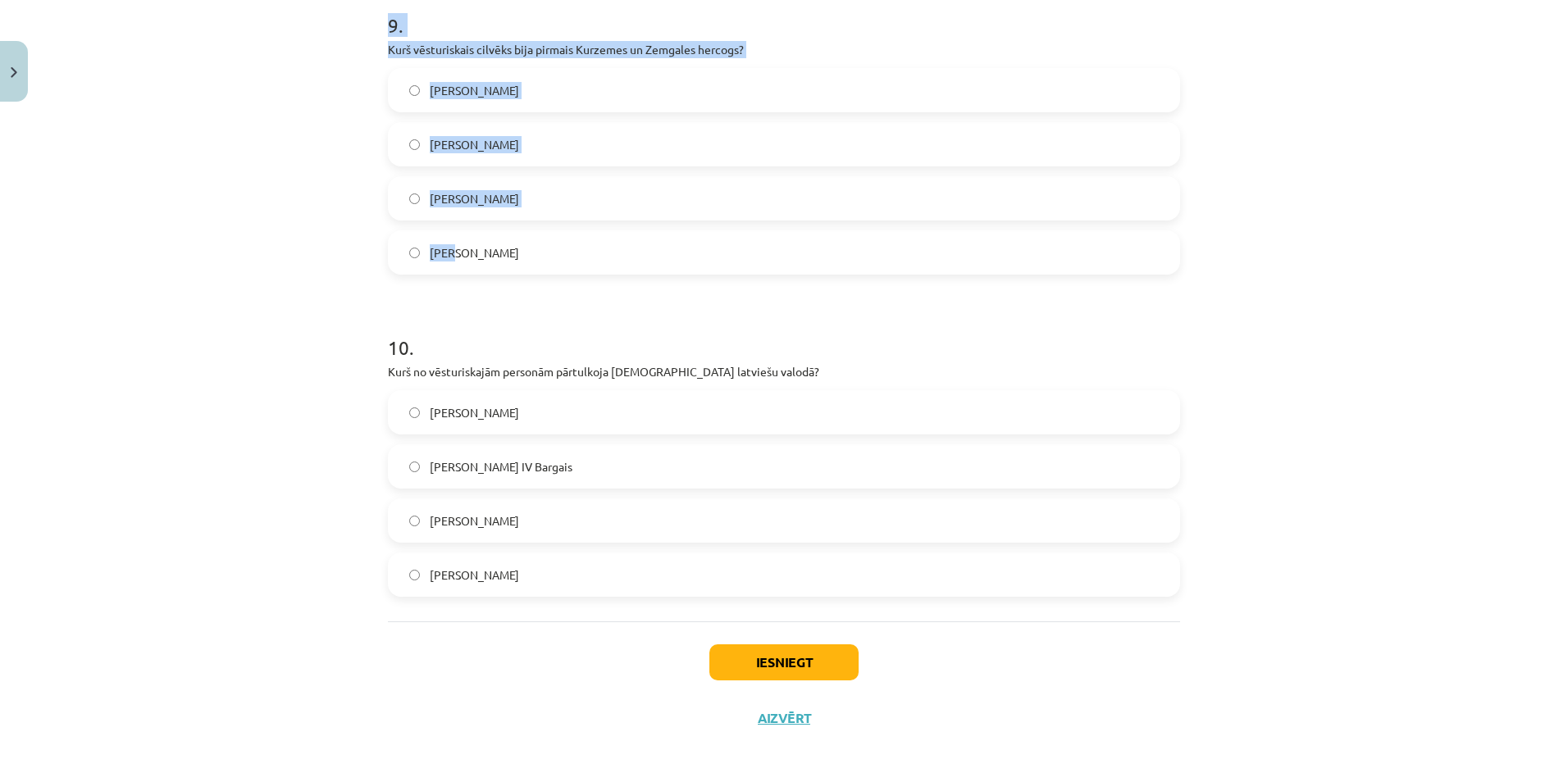
drag, startPoint x: 381, startPoint y: 75, endPoint x: 526, endPoint y: 564, distance: 510.0
copy form "Kurš no šīm personām kļuva par Krievijas caru un uzsāka Livonijas karu? [PERSON…"
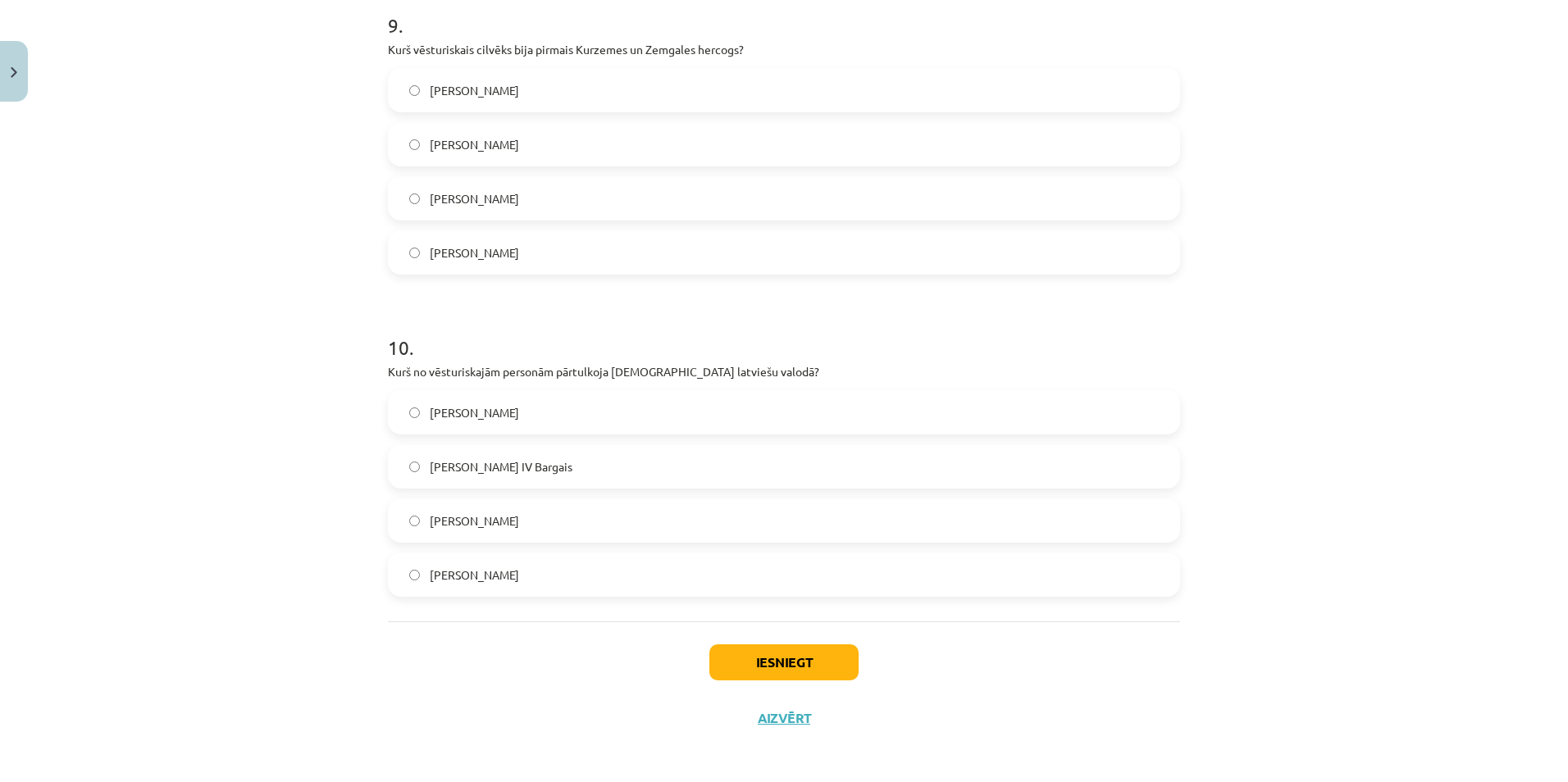
click at [540, 657] on div "Iesniegt Aizvērt" at bounding box center [784, 679] width 793 height 115
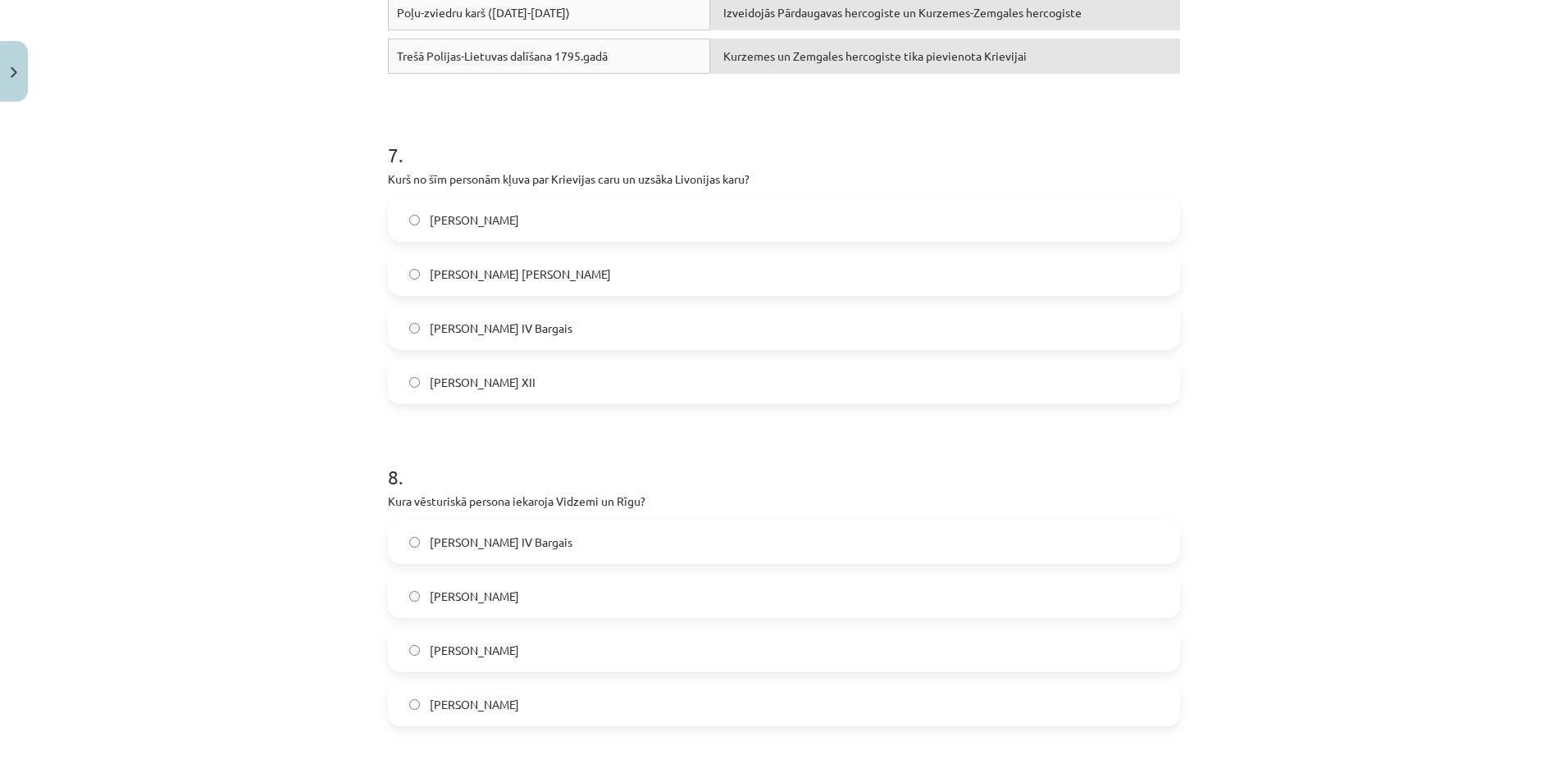
scroll to position [2153, 0]
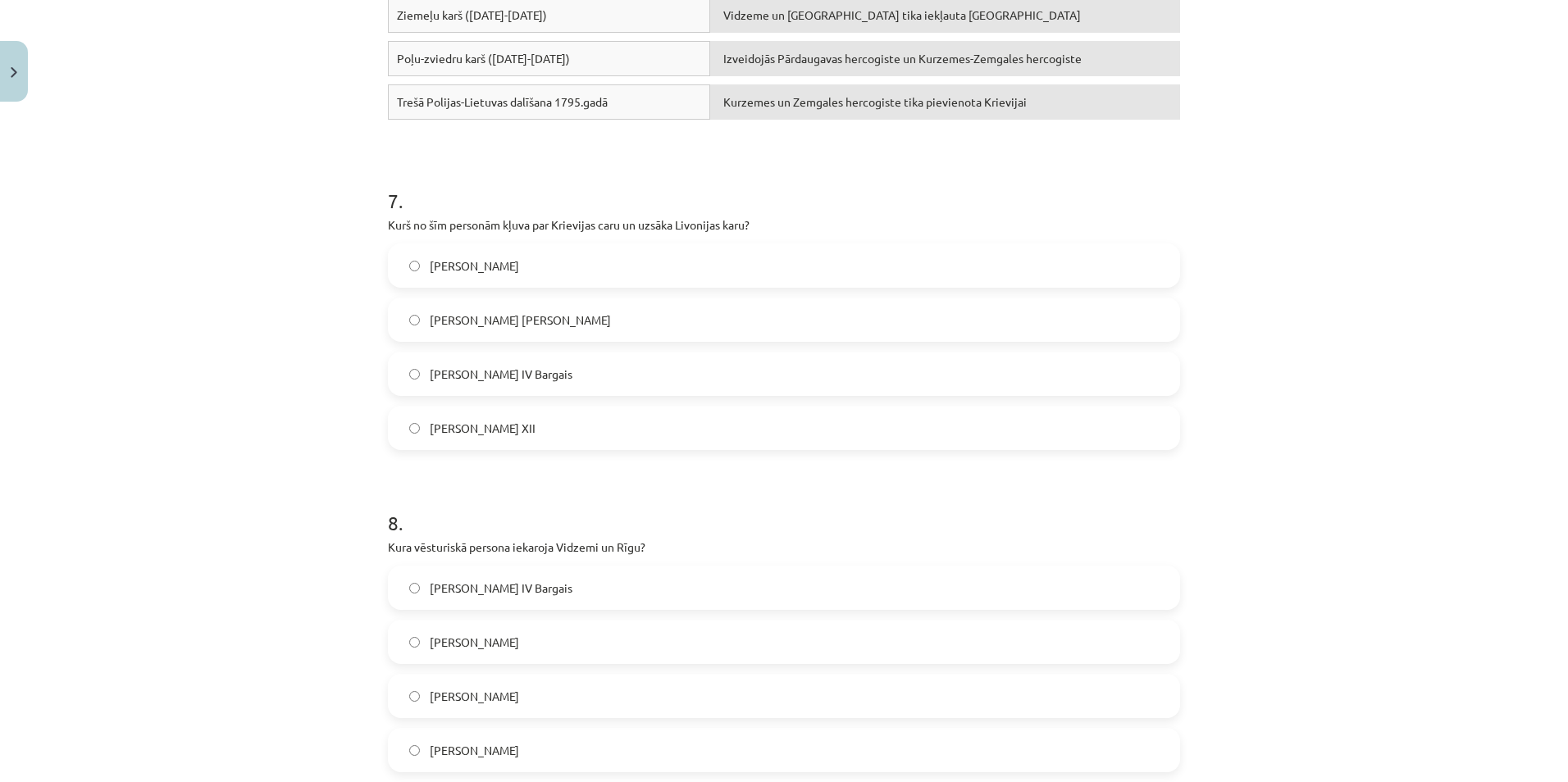
click at [430, 366] on span "[PERSON_NAME] IV Bargais" at bounding box center [501, 374] width 143 height 17
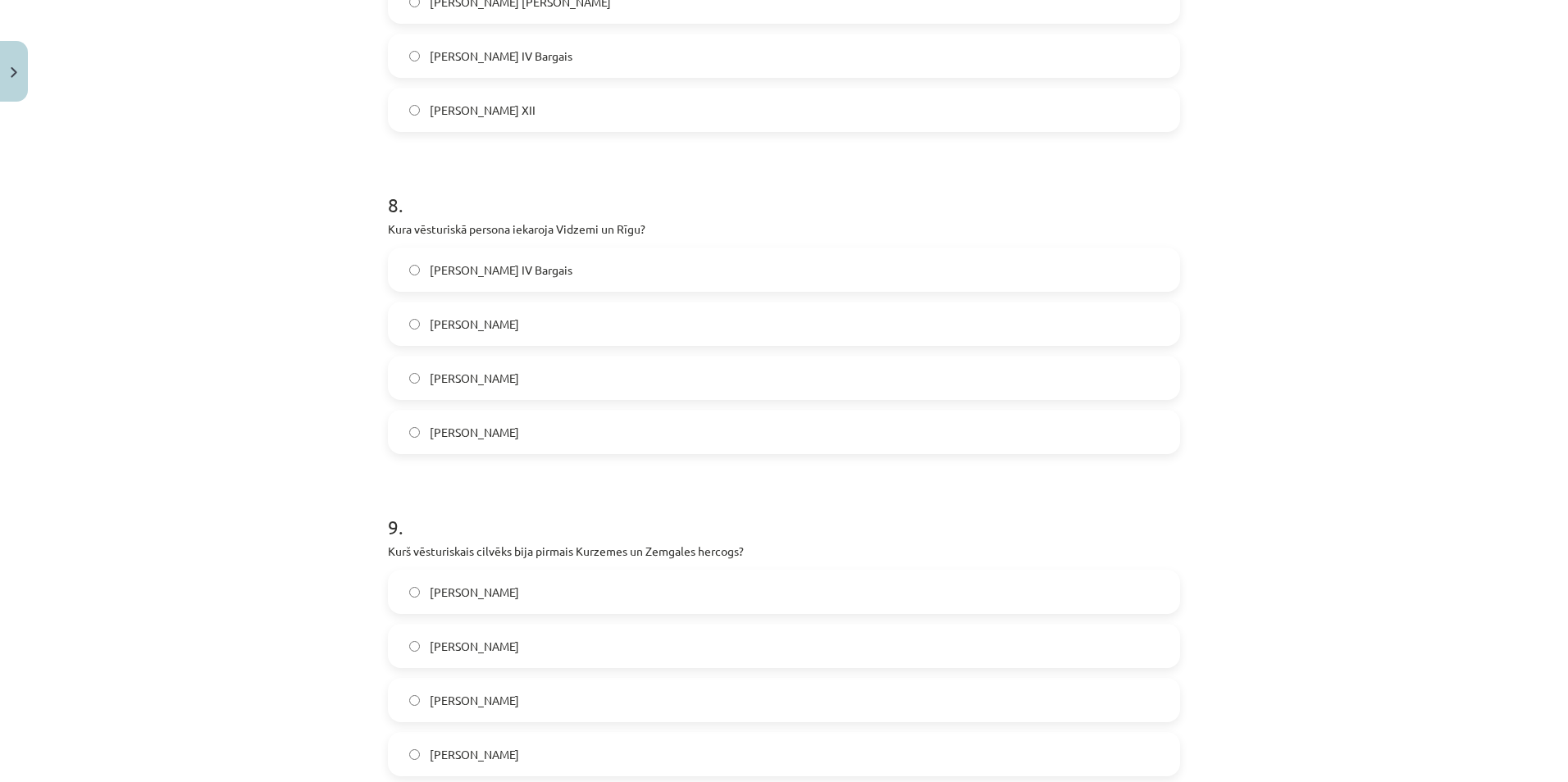
scroll to position [2480, 0]
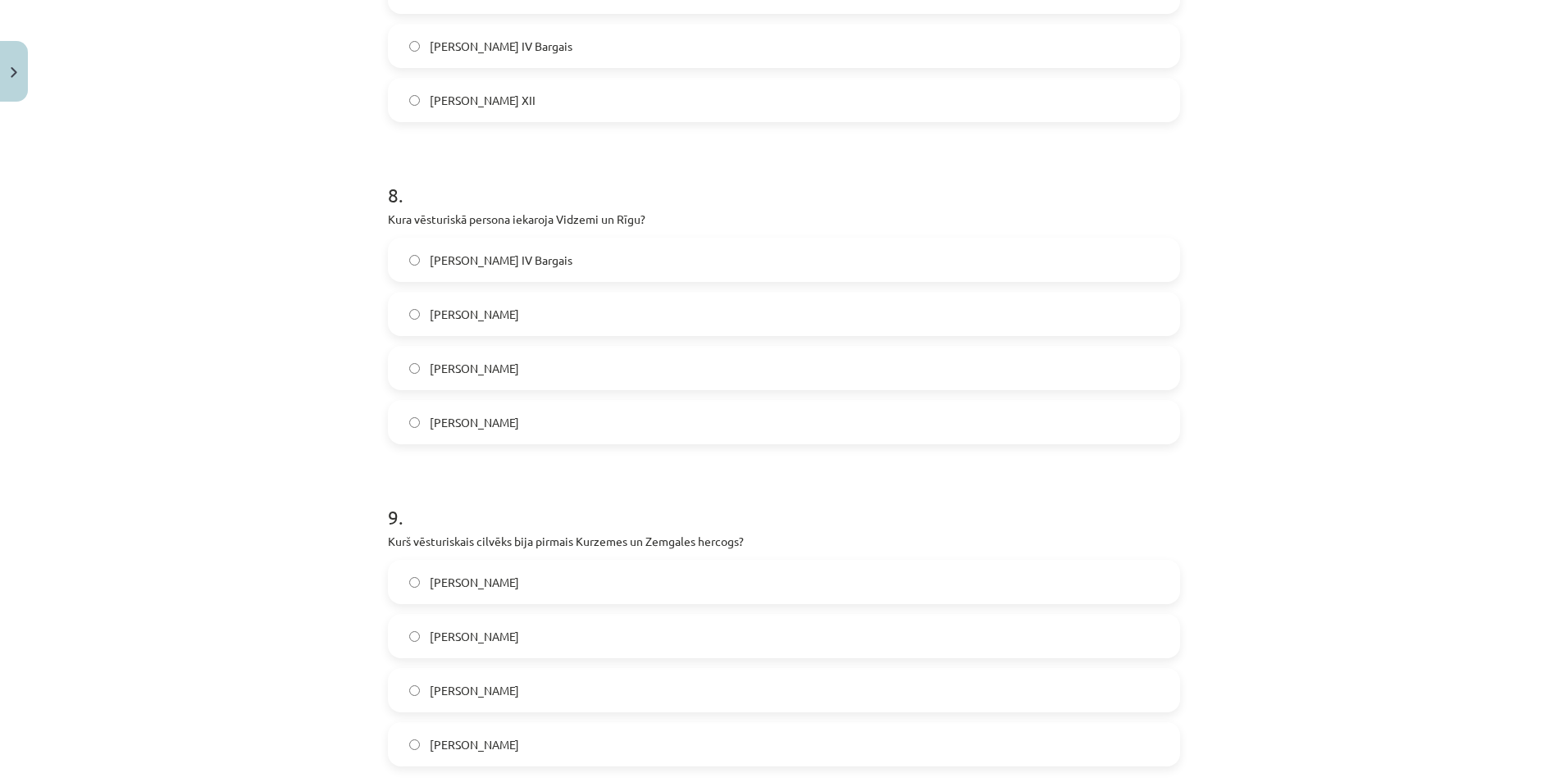
click at [473, 360] on span "[PERSON_NAME]" at bounding box center [475, 368] width 90 height 17
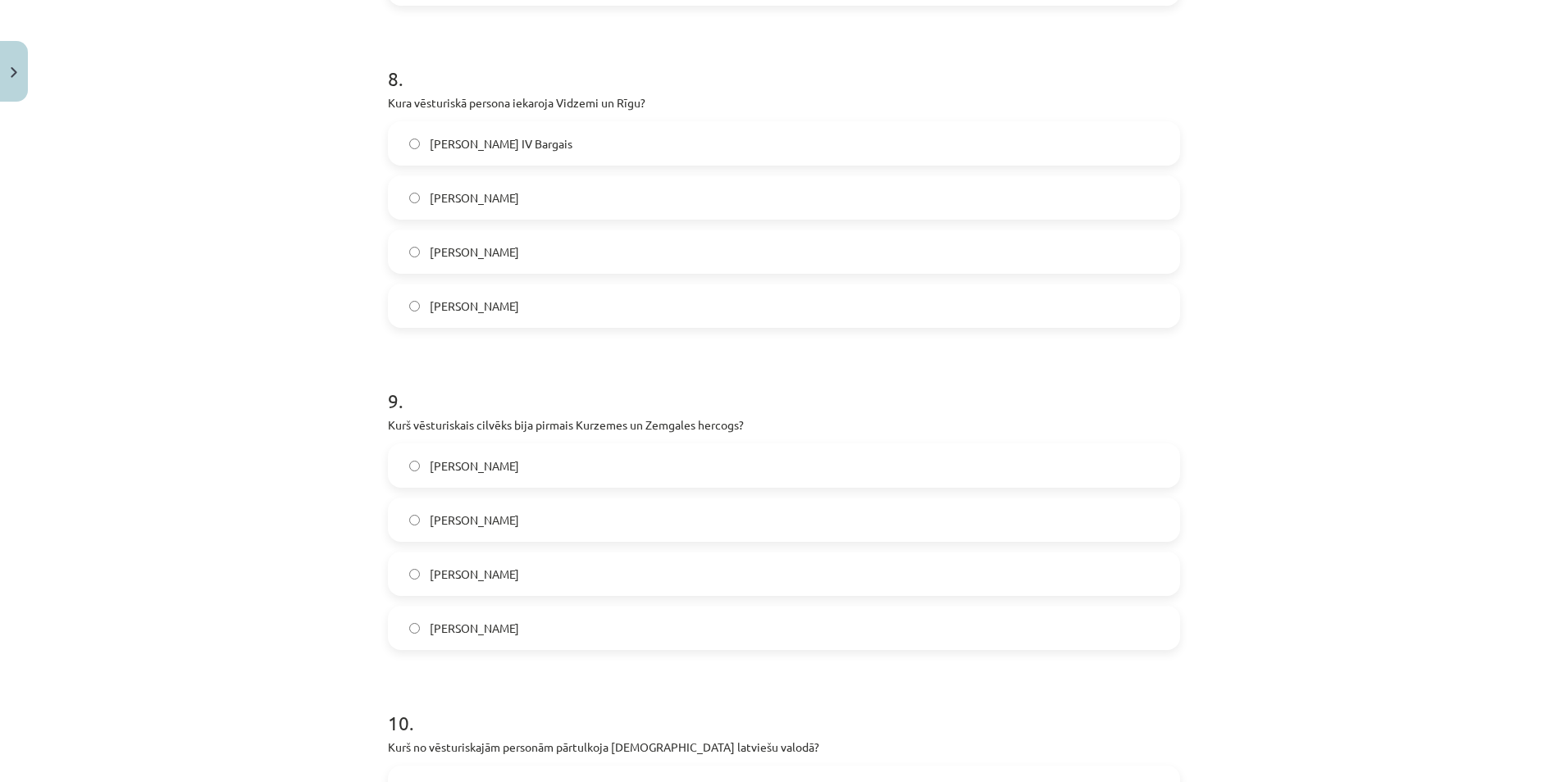
scroll to position [2726, 0]
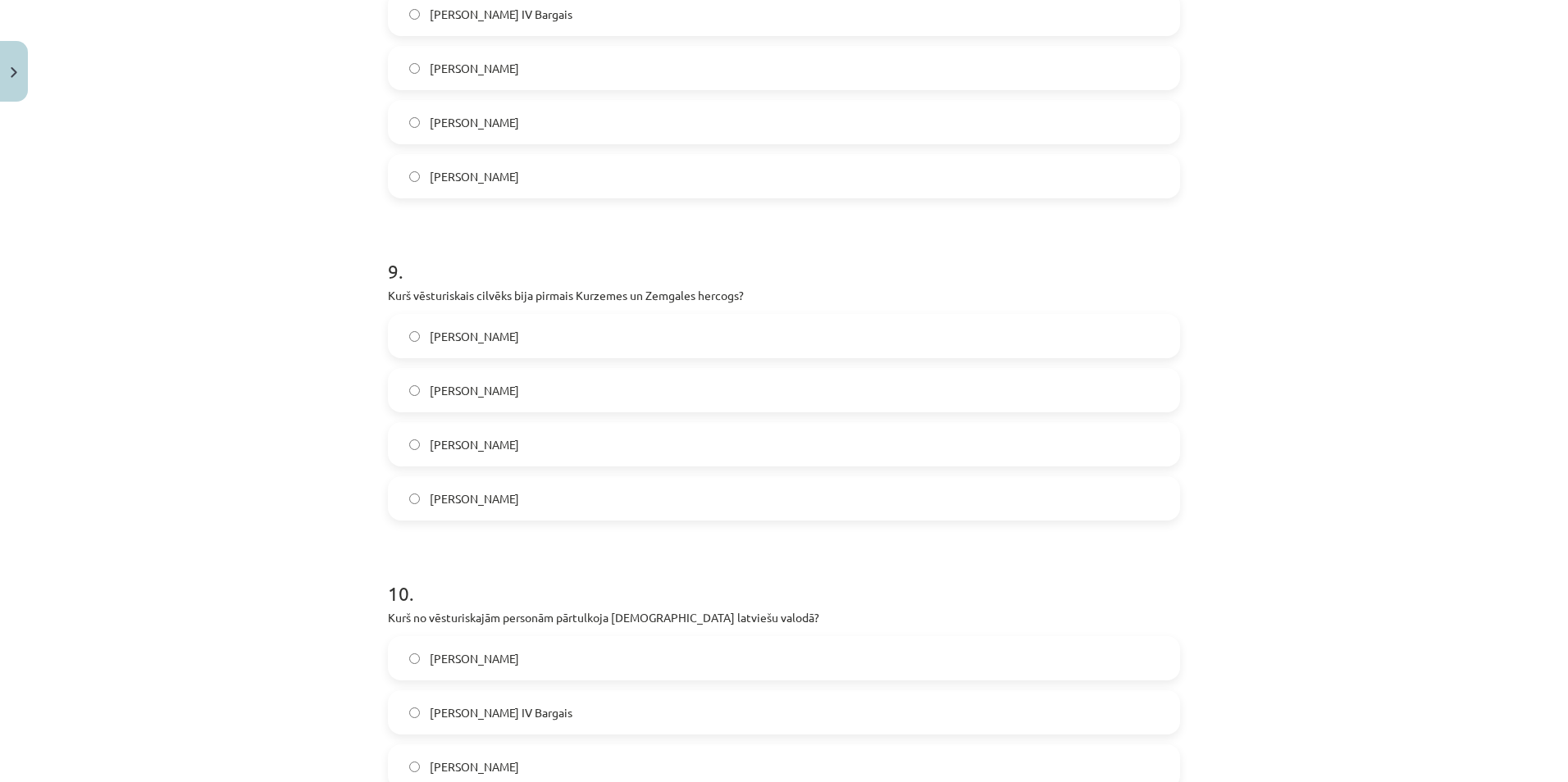
click at [463, 500] on span "[PERSON_NAME]" at bounding box center [475, 499] width 90 height 17
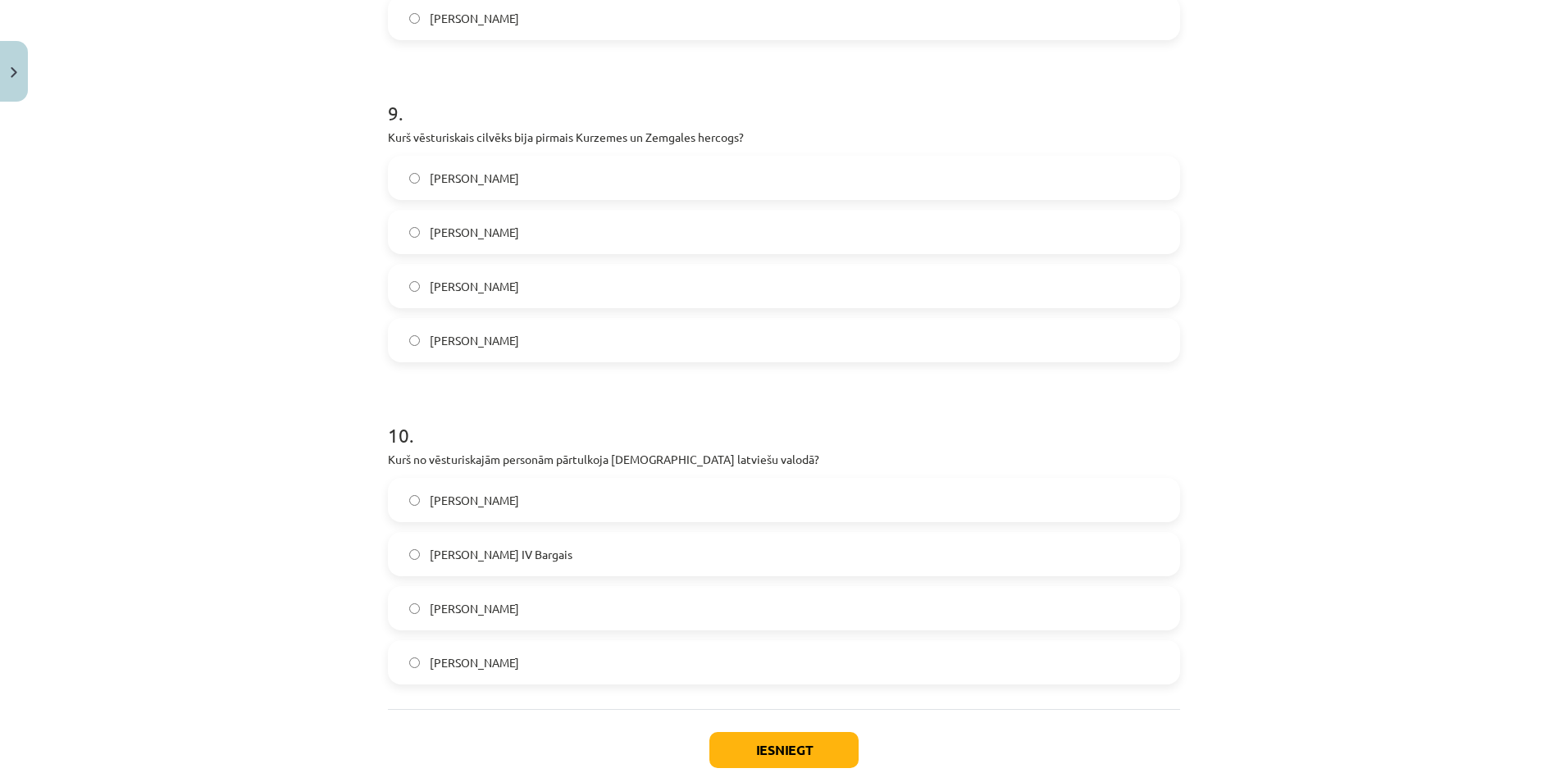
scroll to position [2972, 0]
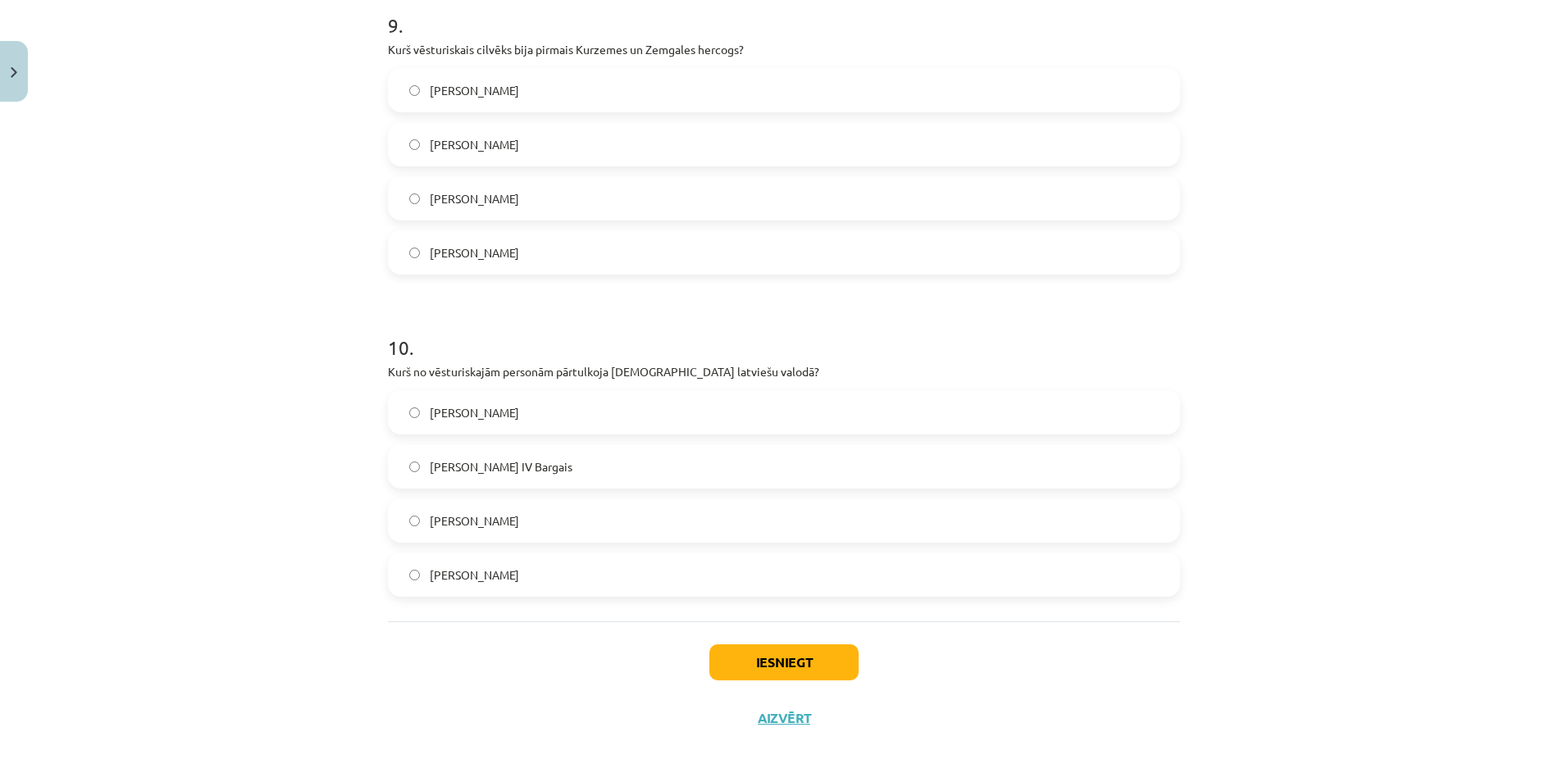
click at [451, 512] on span "[PERSON_NAME]" at bounding box center [475, 520] width 90 height 17
click at [710, 669] on button "Iesniegt" at bounding box center [784, 662] width 150 height 36
click at [467, 197] on span "[PERSON_NAME]" at bounding box center [475, 199] width 90 height 17
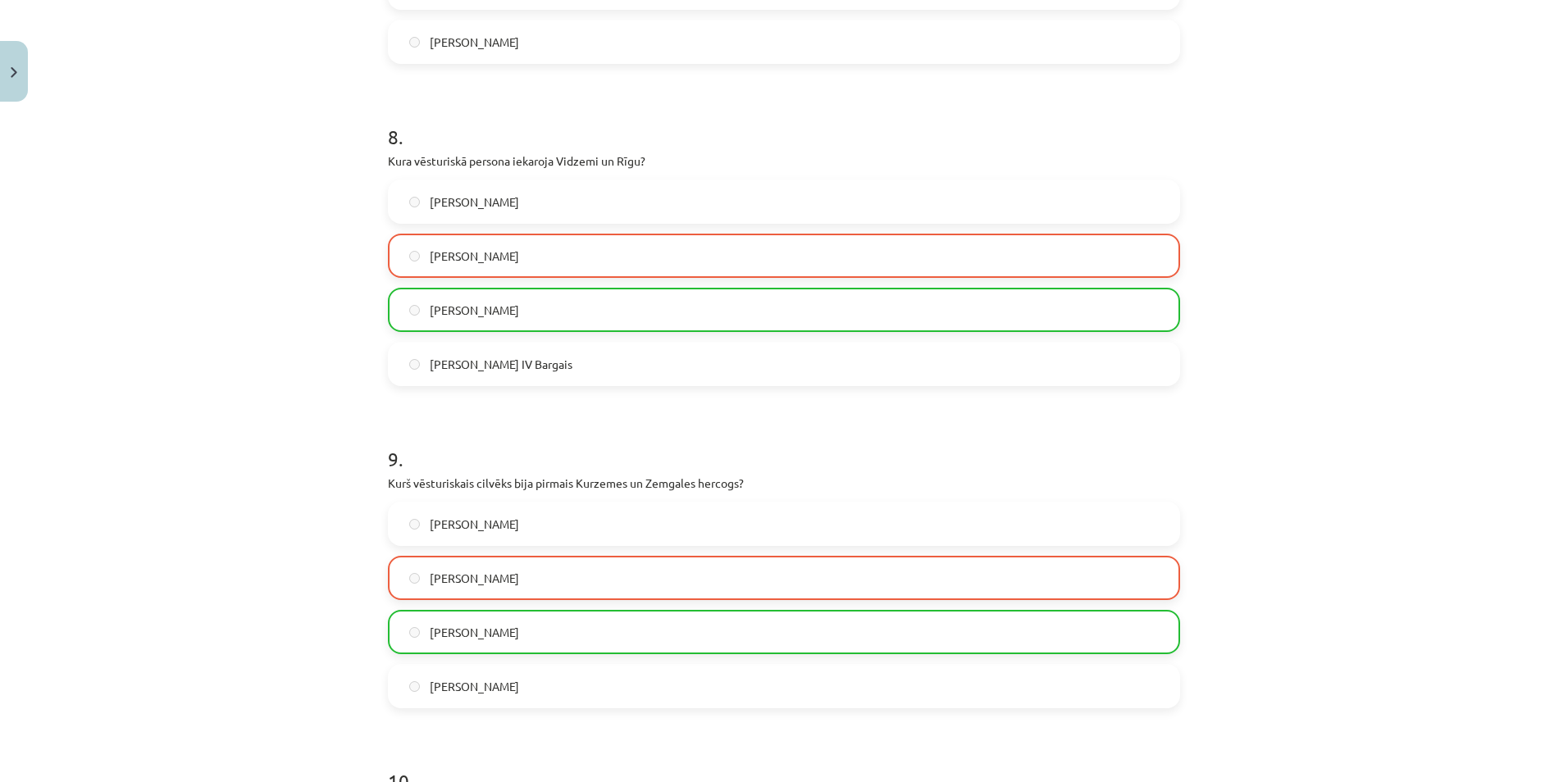
scroll to position [3025, 0]
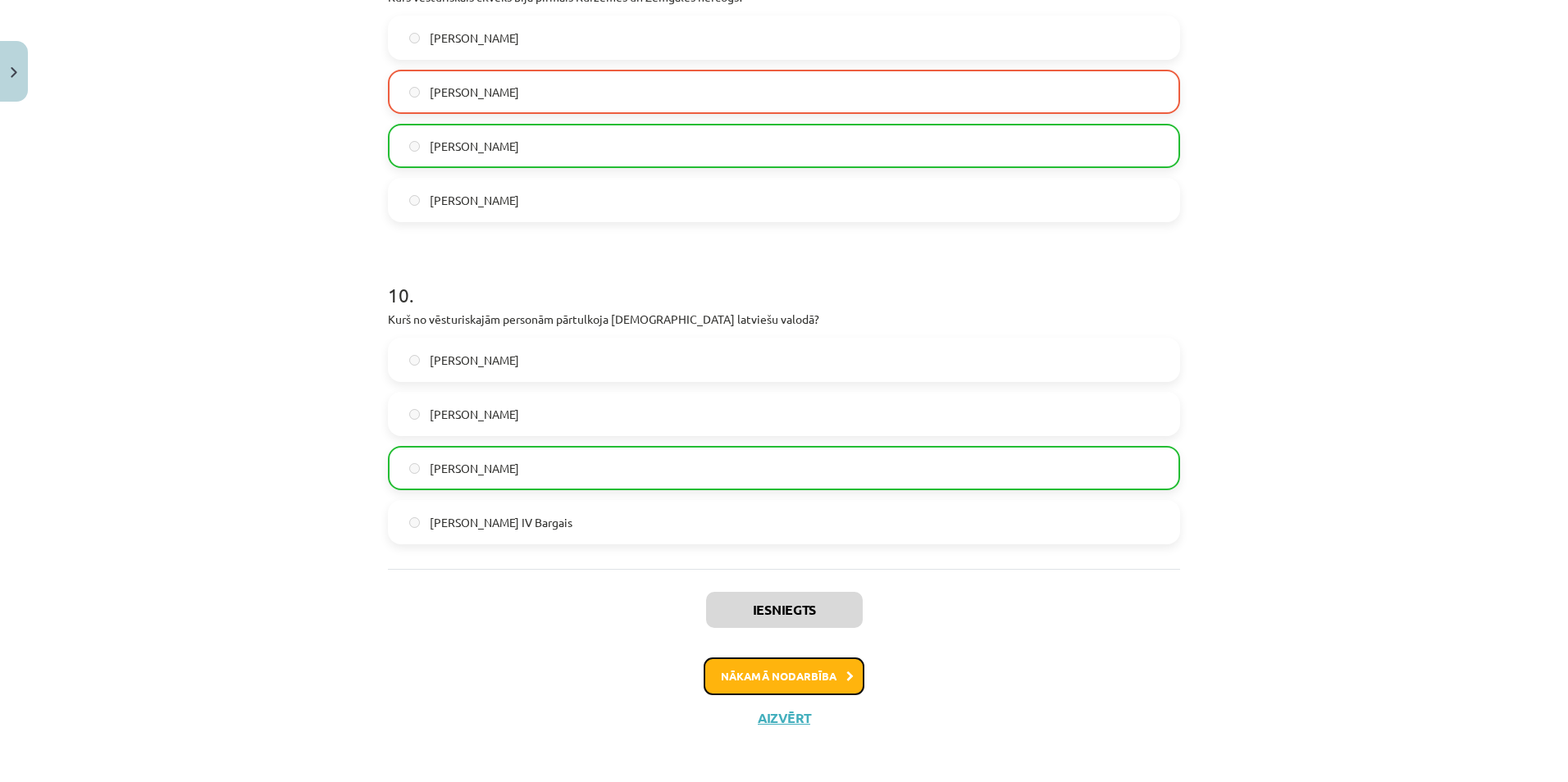
click at [705, 679] on button "Nākamā nodarbība" at bounding box center [784, 676] width 161 height 38
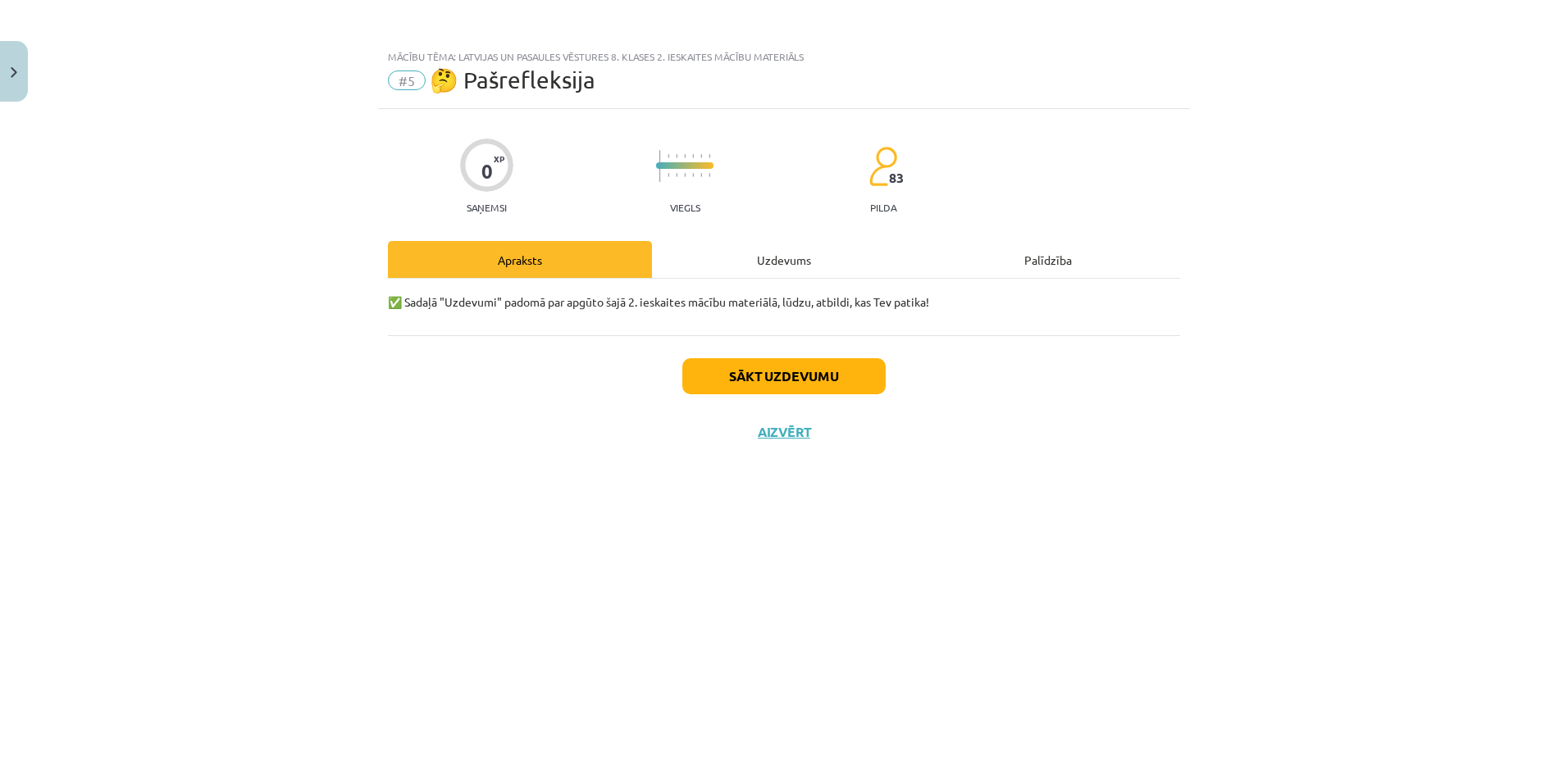
scroll to position [0, 0]
click at [759, 362] on button "Sākt uzdevumu" at bounding box center [784, 376] width 203 height 36
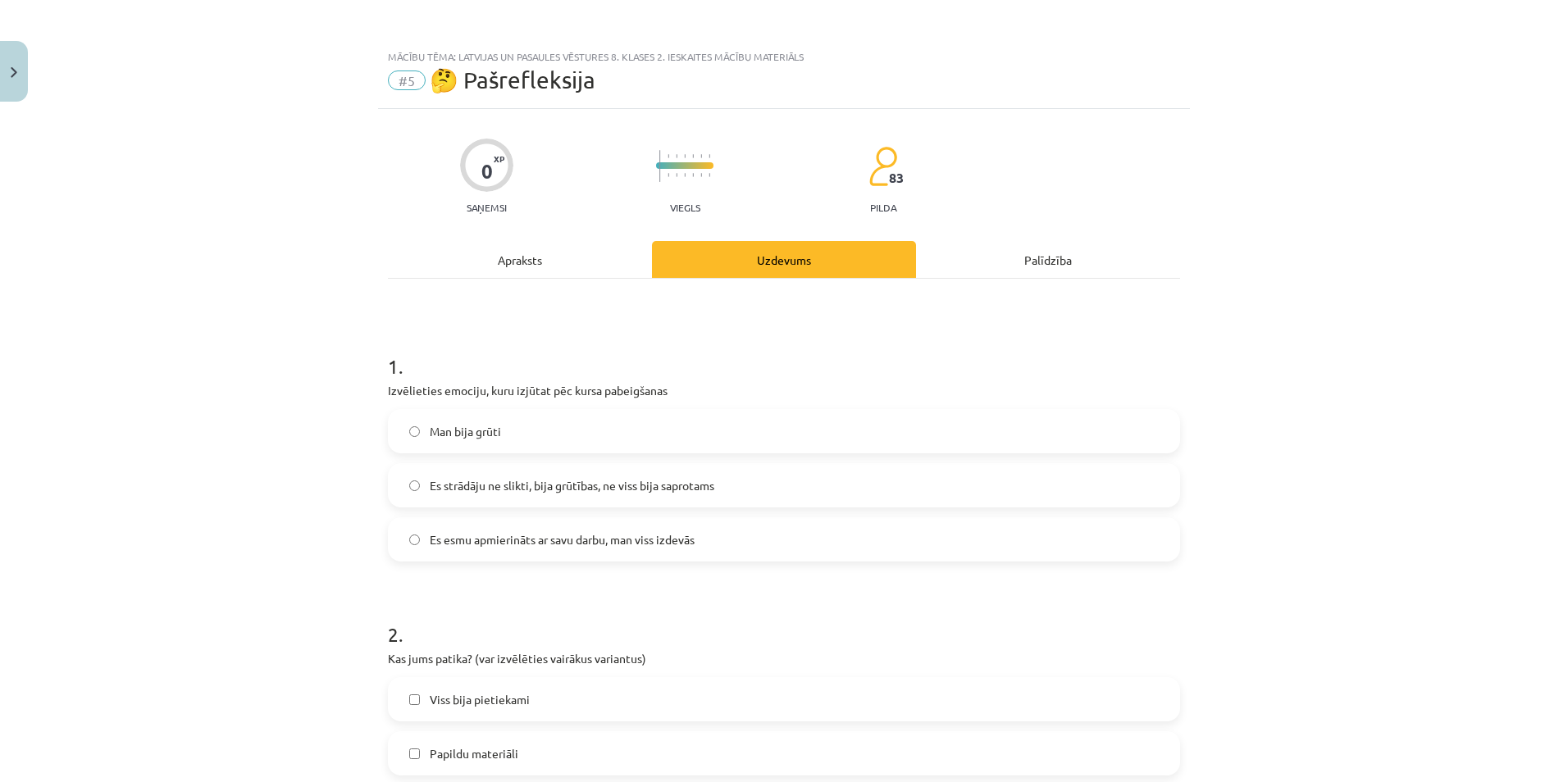
click at [476, 428] on span "Man bija grūti" at bounding box center [465, 432] width 71 height 17
click at [504, 467] on label "Es strādāju ne slikti, bija grūtības, ne viss bija saprotams" at bounding box center [784, 485] width 789 height 41
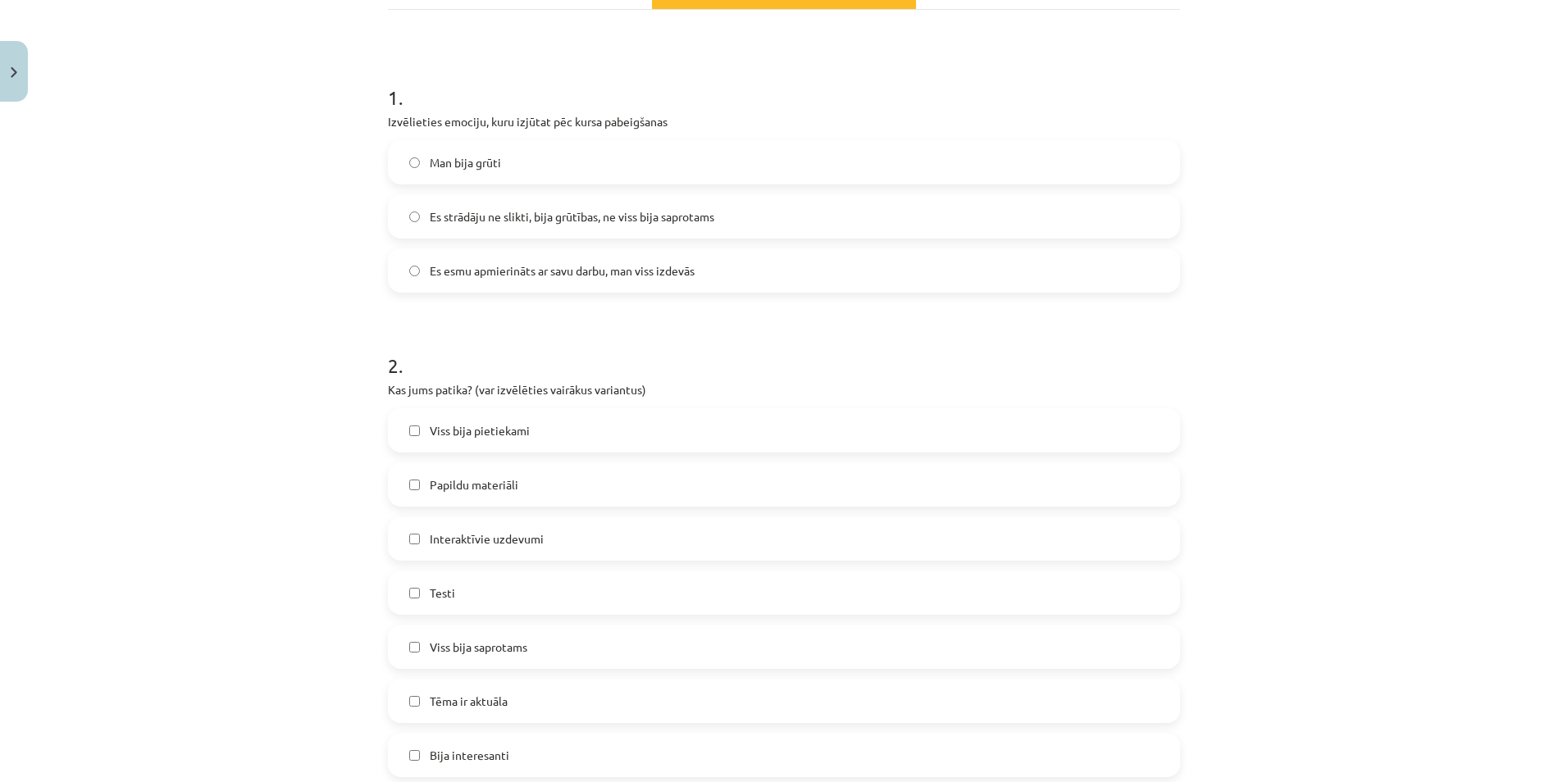
scroll to position [328, 0]
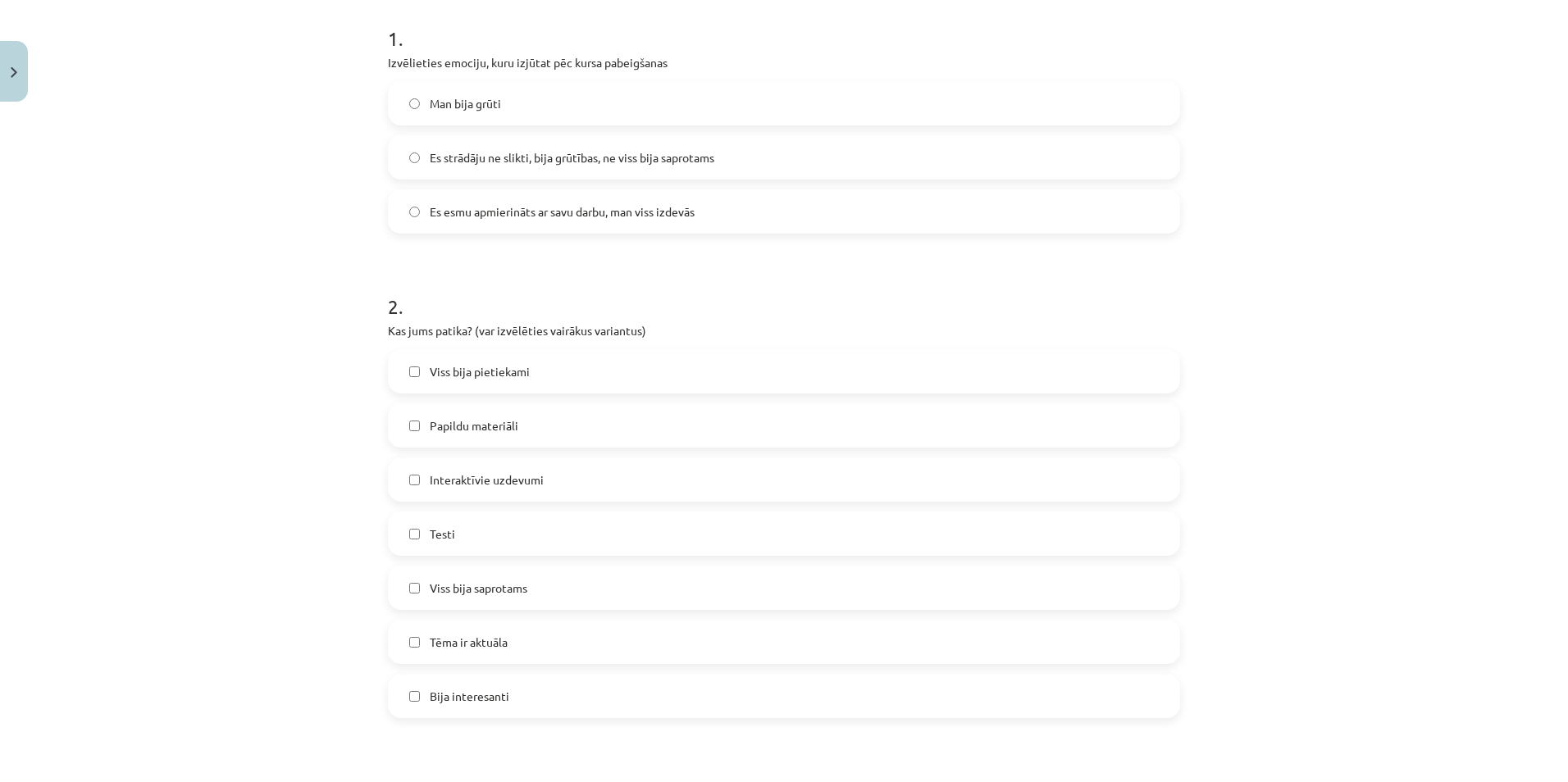
click at [482, 368] on span "Viss bija pietiekami" at bounding box center [480, 372] width 100 height 17
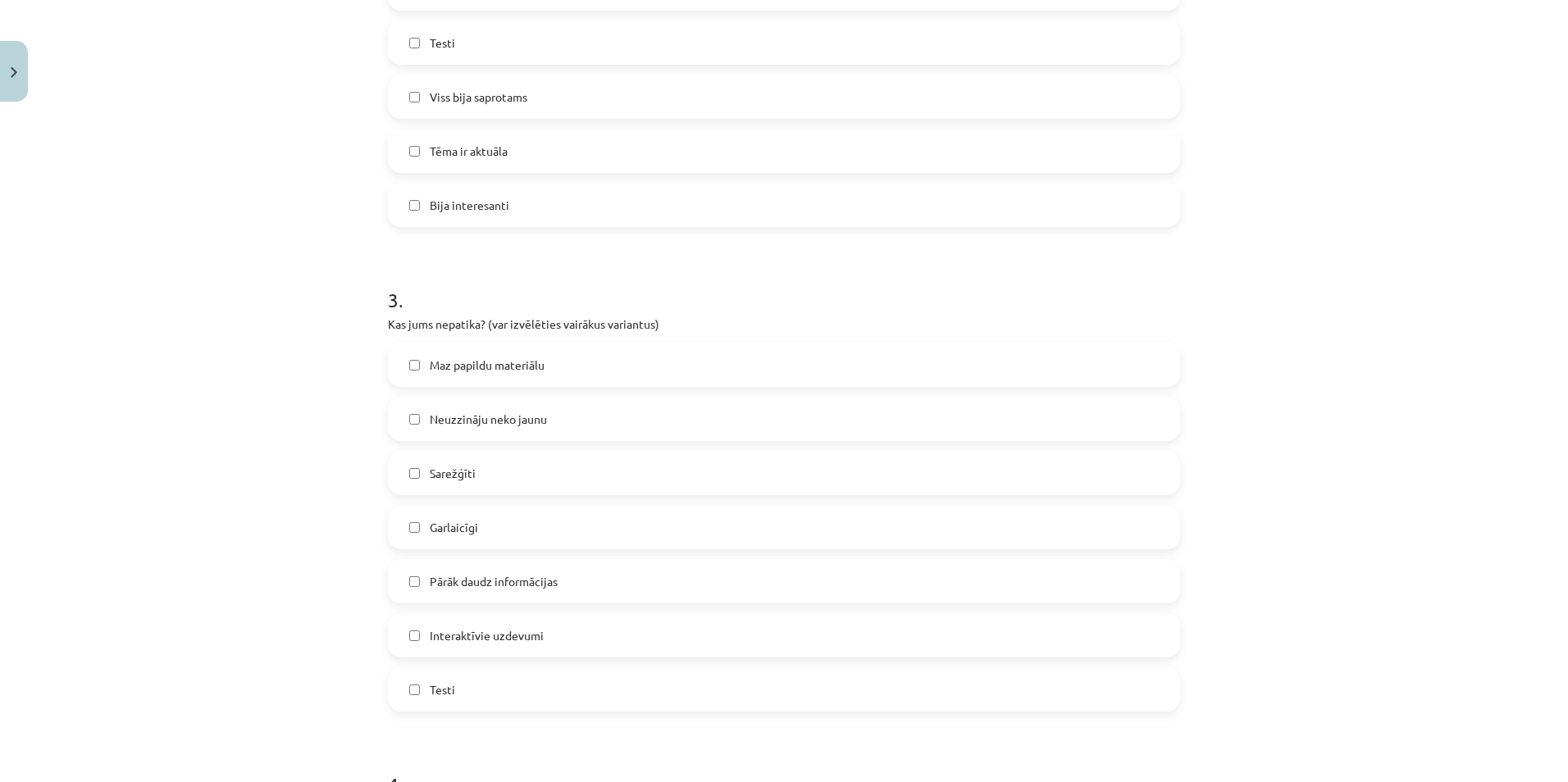
scroll to position [820, 0]
click at [454, 466] on span "Sarežģīti" at bounding box center [453, 473] width 46 height 17
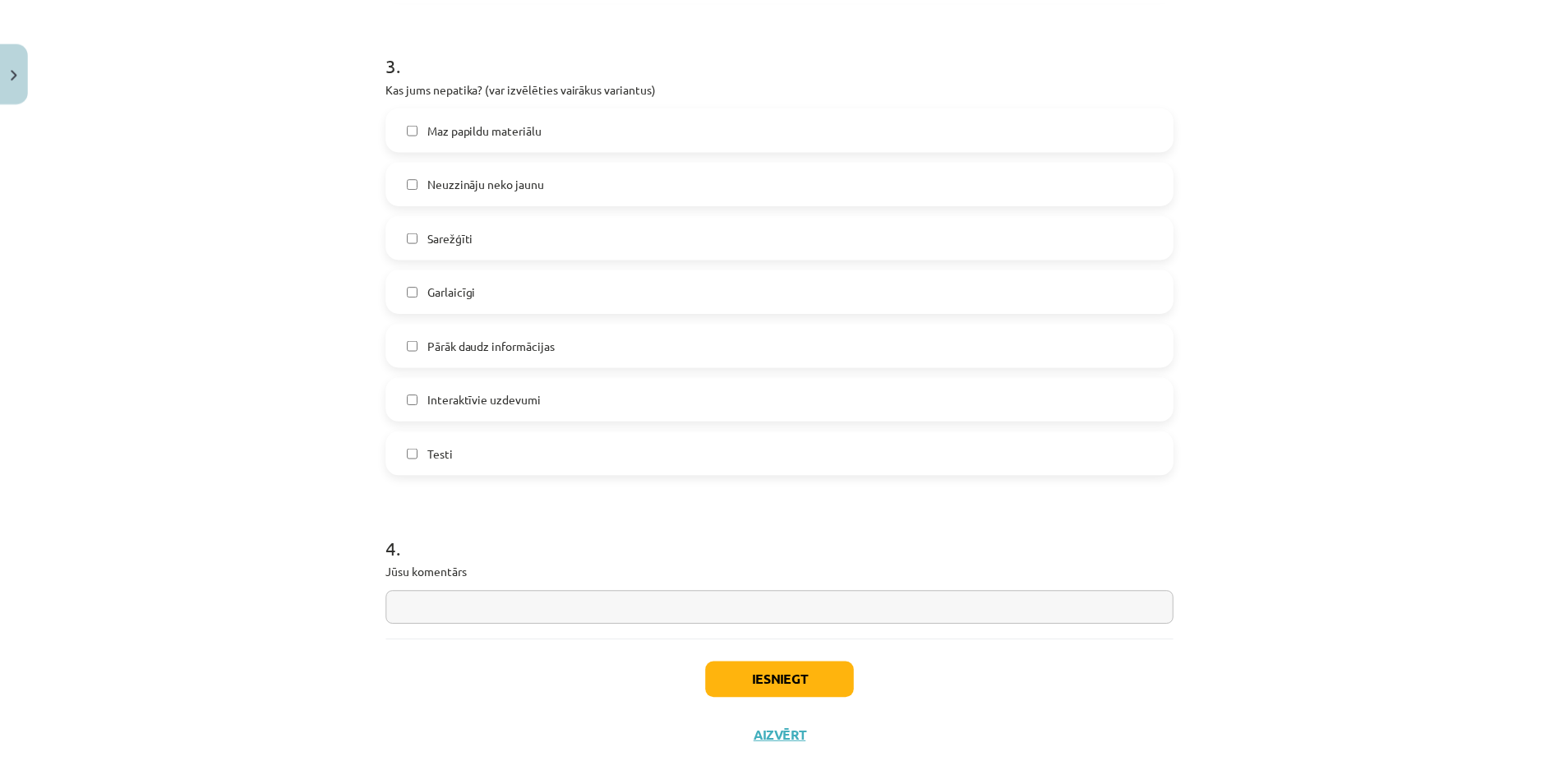
scroll to position [1080, 0]
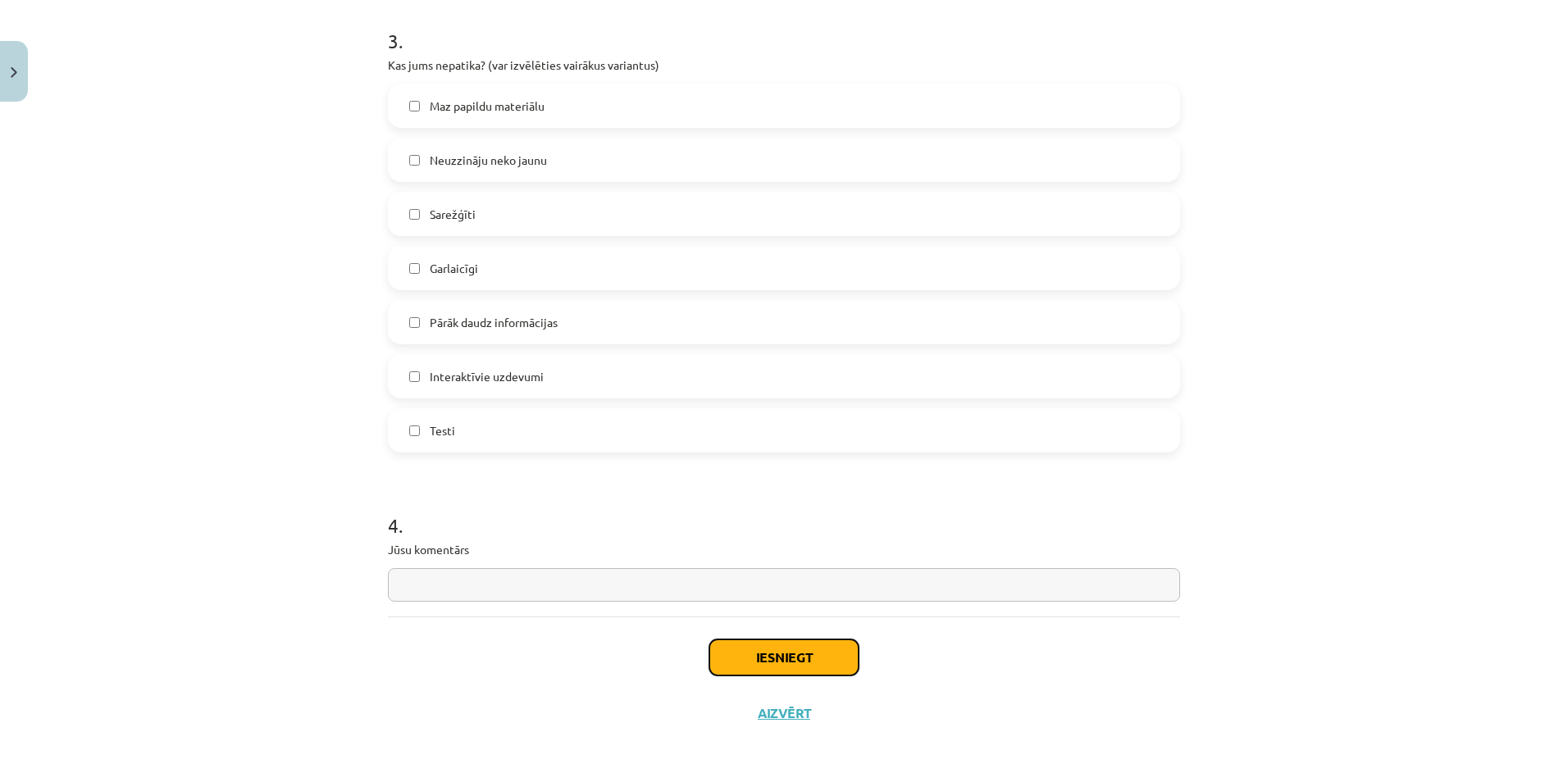
click at [713, 651] on button "Iesniegt" at bounding box center [784, 657] width 150 height 36
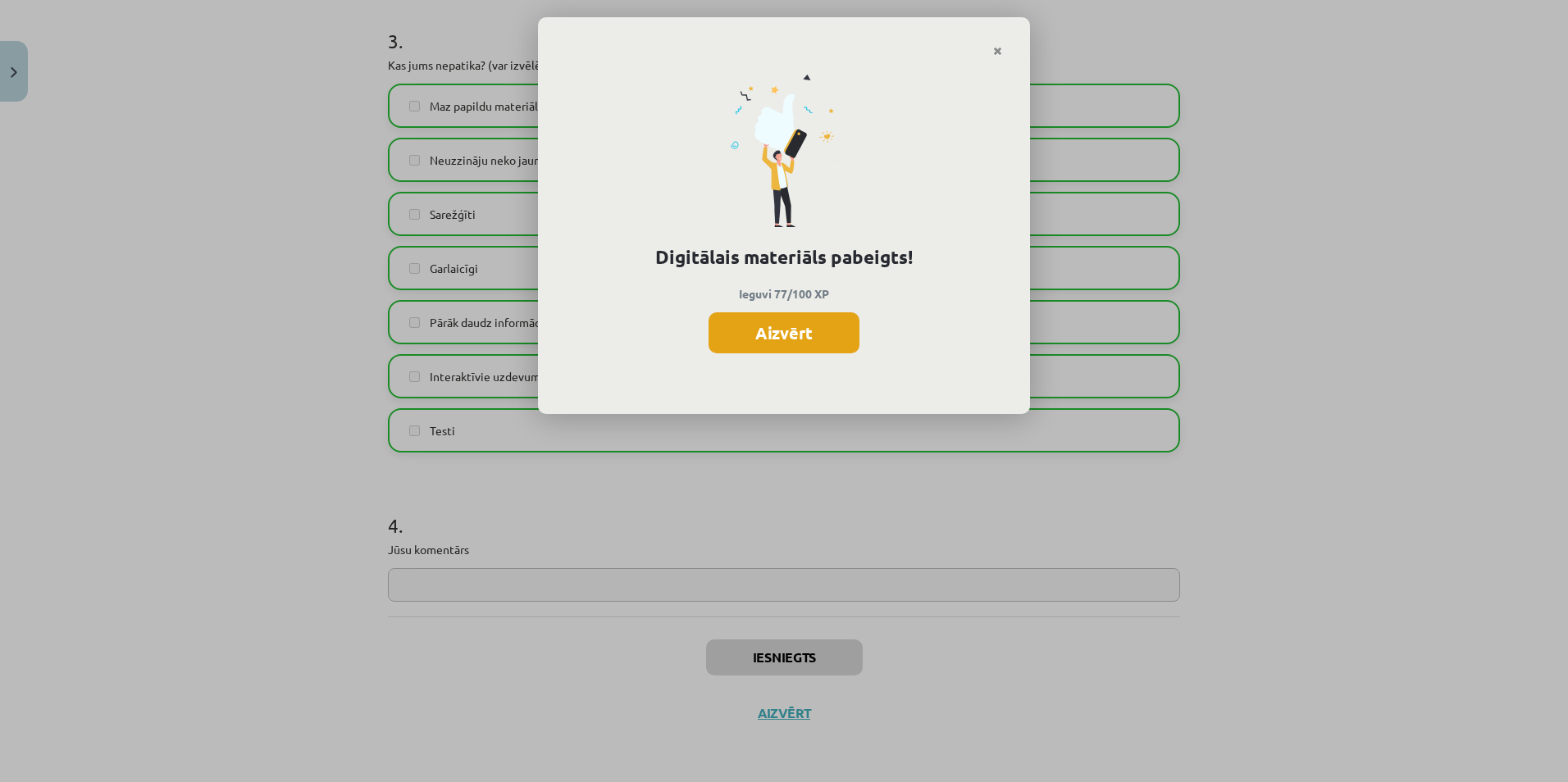
click at [780, 333] on button "Aizvērt" at bounding box center [784, 332] width 150 height 41
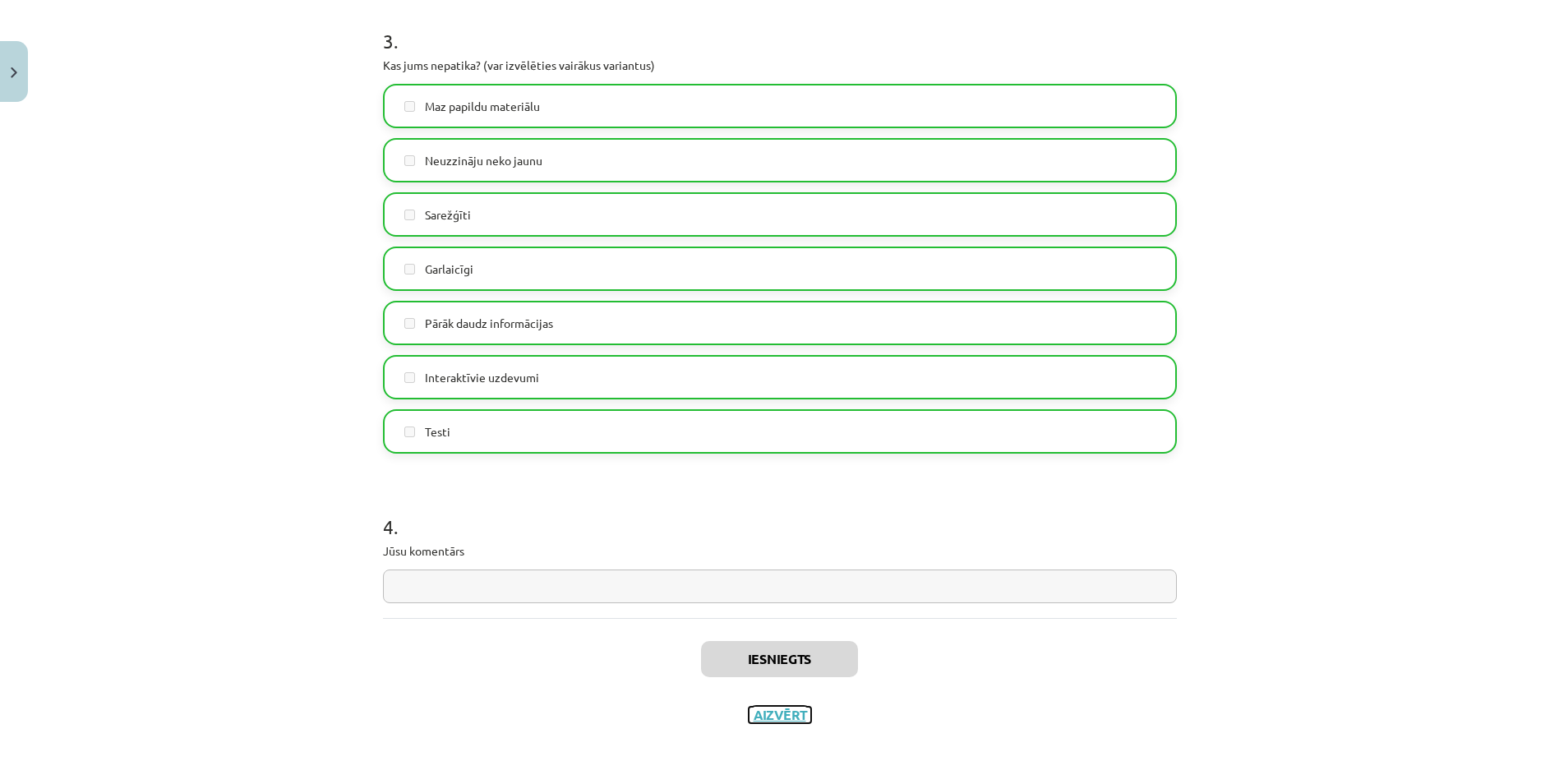
click at [777, 721] on button "Aizvērt" at bounding box center [780, 715] width 63 height 16
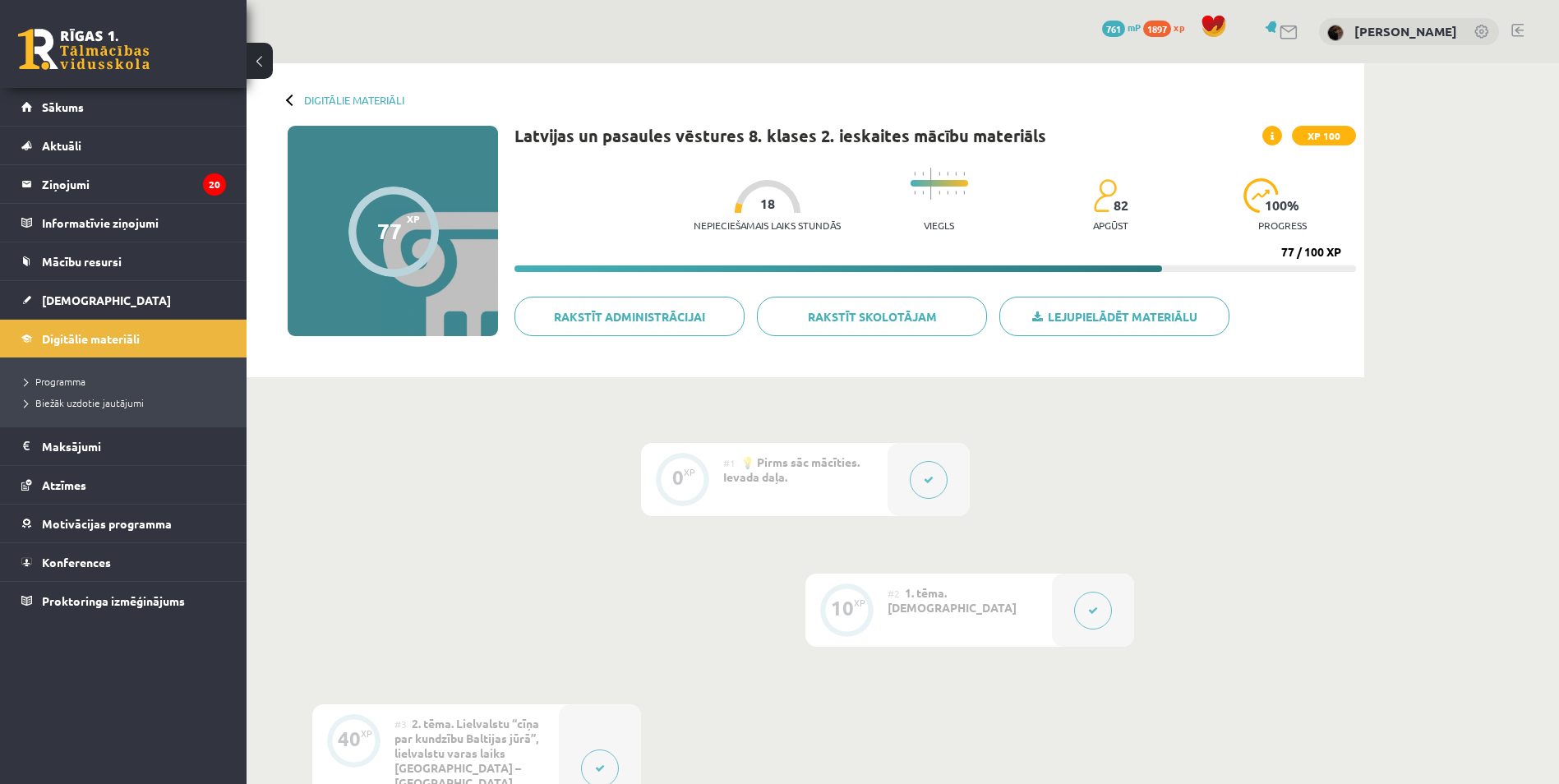
click at [291, 99] on div at bounding box center [291, 99] width 11 height 11
click at [289, 100] on div at bounding box center [291, 99] width 11 height 11
click at [339, 105] on link "Digitālie materiāli" at bounding box center [354, 99] width 100 height 12
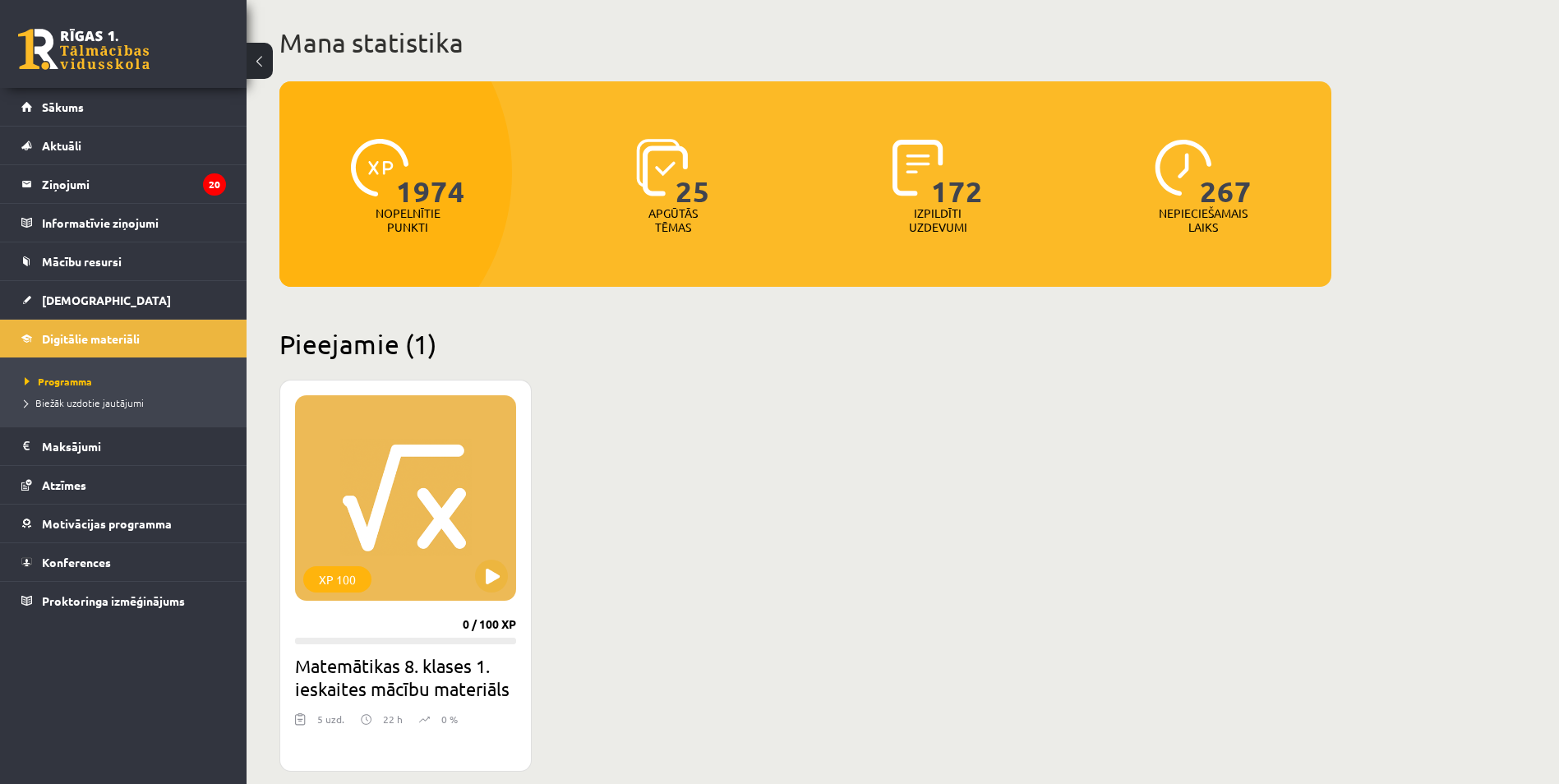
scroll to position [82, 0]
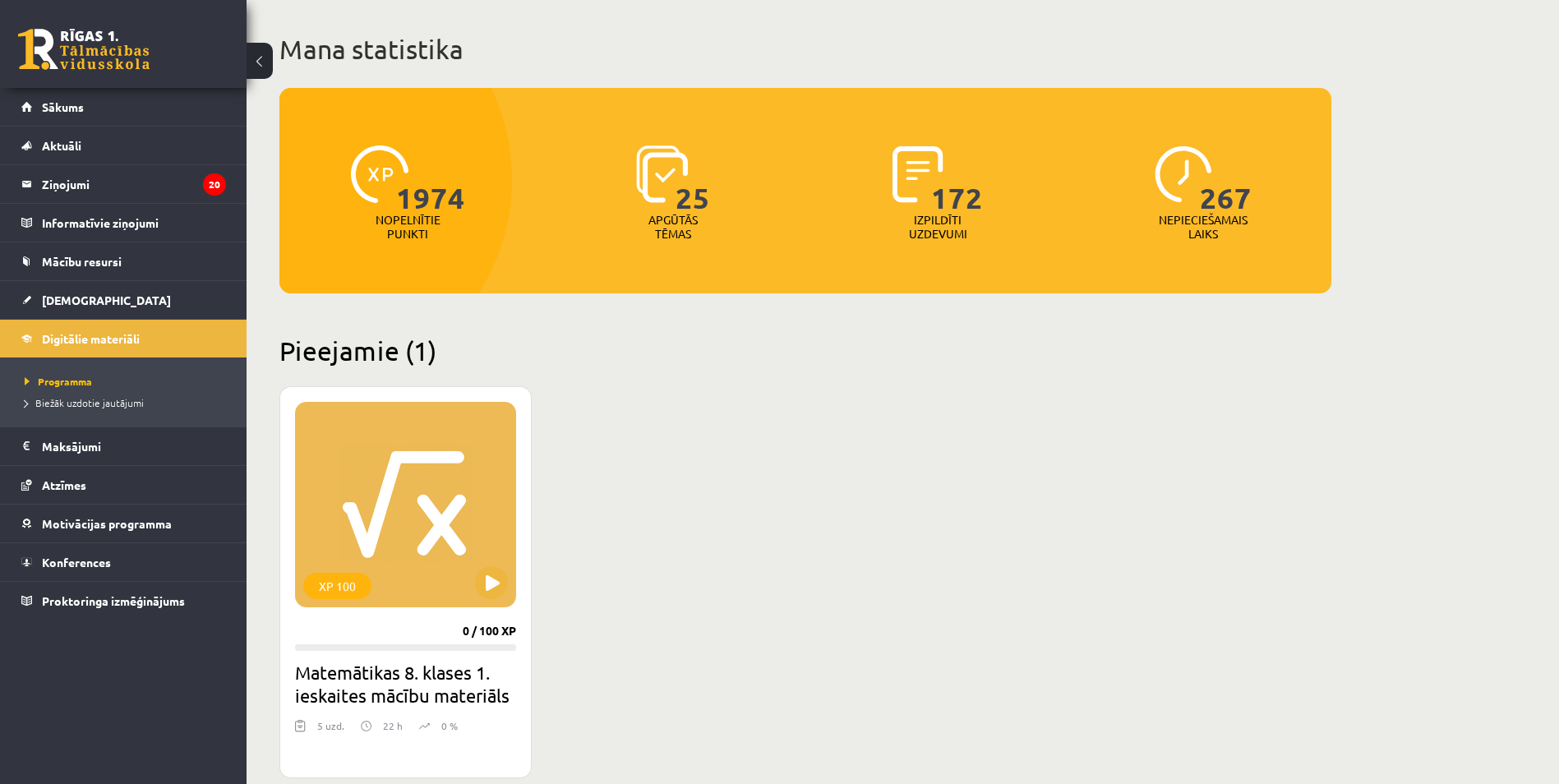
click at [337, 728] on div "5 uzd." at bounding box center [331, 730] width 27 height 25
